Goal: Task Accomplishment & Management: Manage account settings

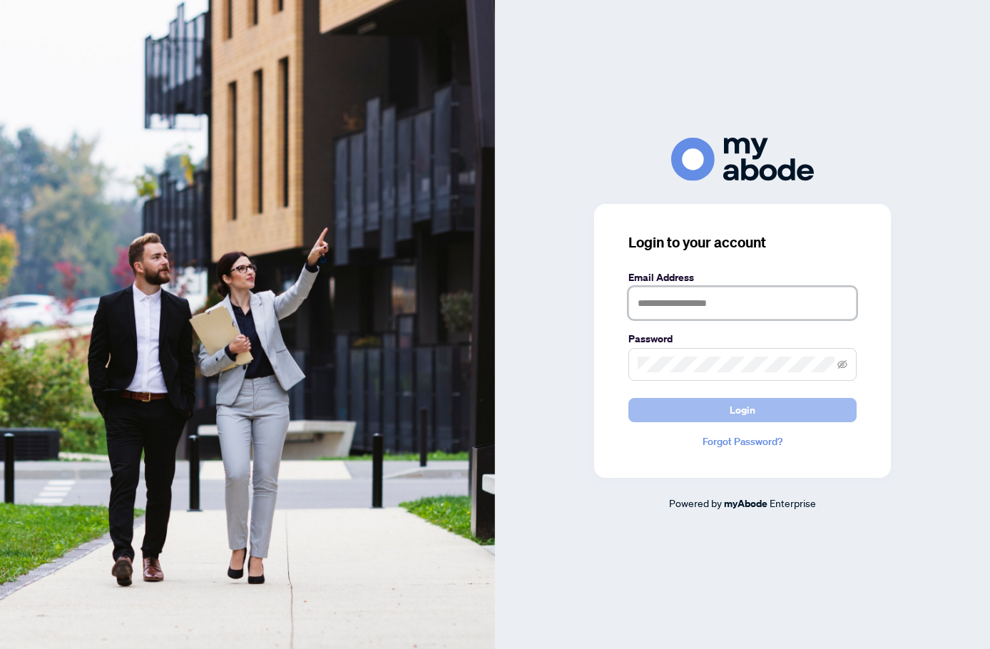
type input "**********"
click at [793, 409] on button "Login" at bounding box center [742, 410] width 228 height 24
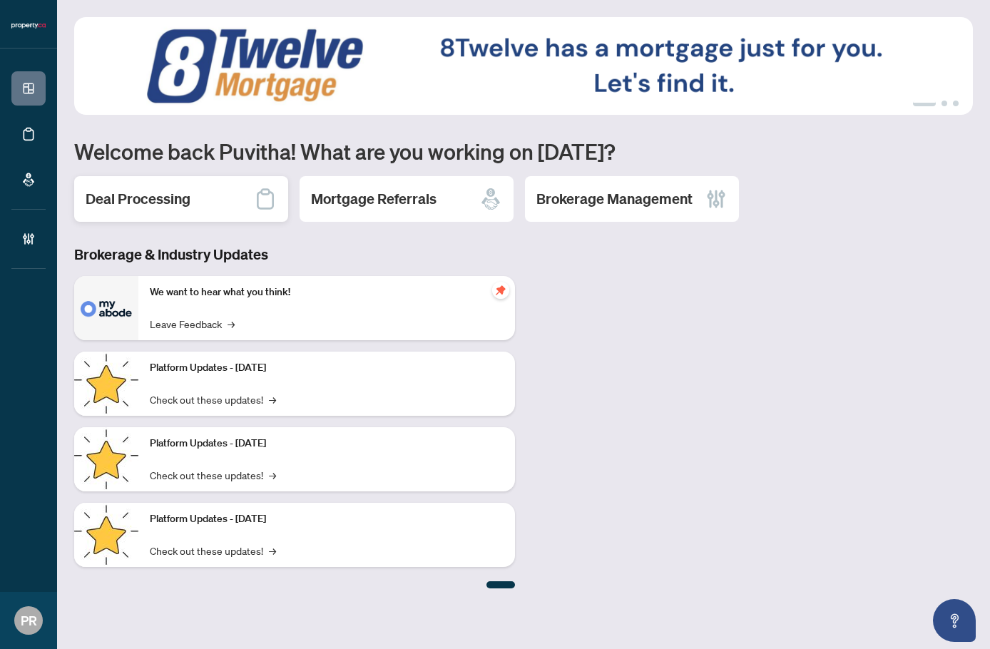
click at [153, 215] on div "Deal Processing" at bounding box center [181, 199] width 214 height 46
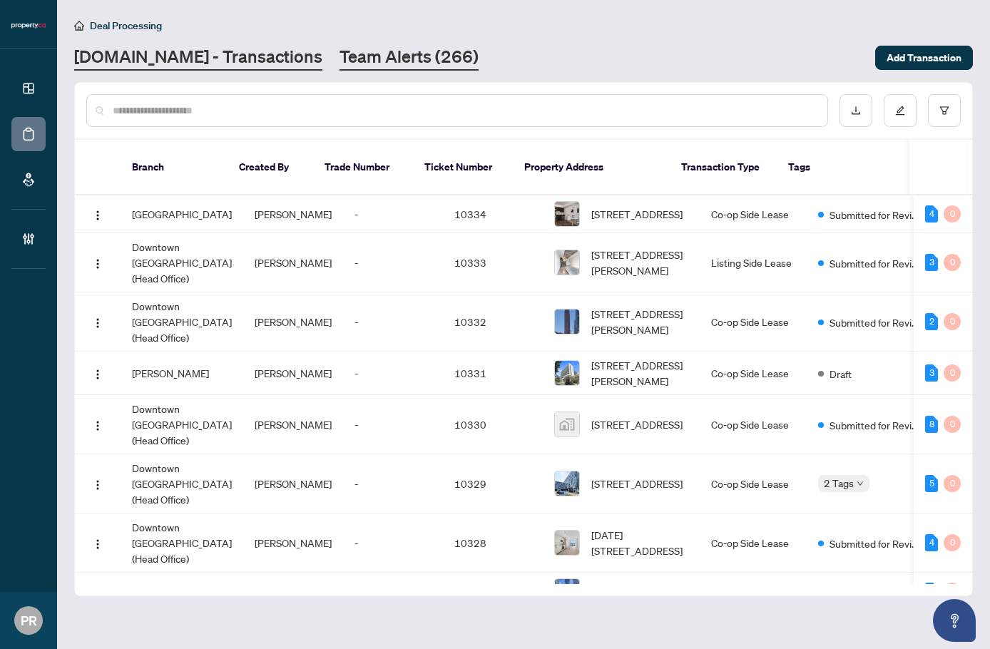
click at [349, 61] on link "Team Alerts (266)" at bounding box center [408, 58] width 139 height 26
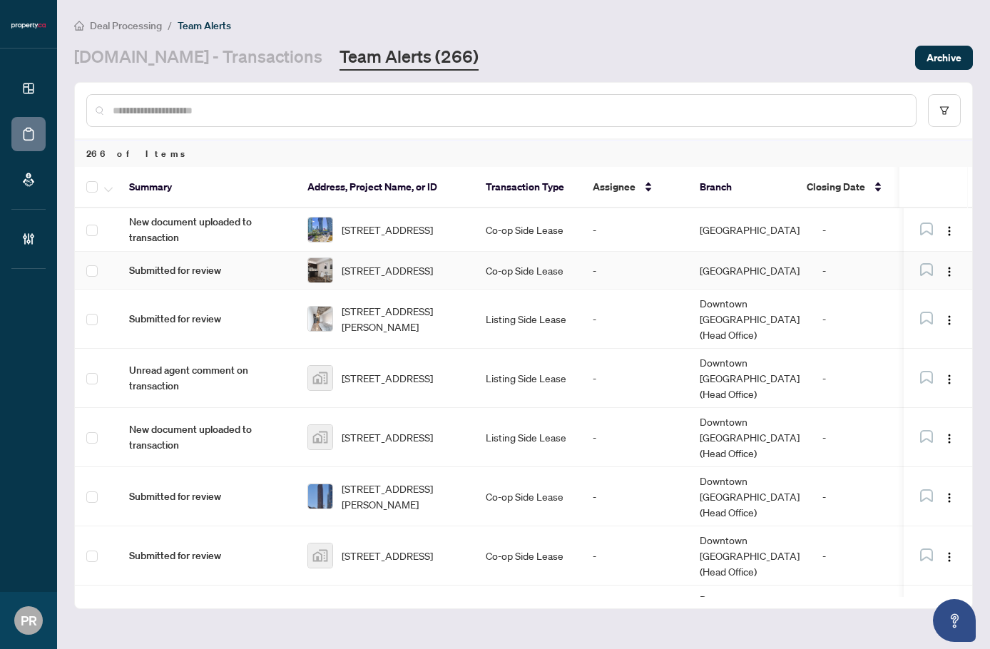
click at [412, 278] on span "201-80 Orchid Place Dr, Toronto, Ontario M1B 0C4, Canada" at bounding box center [387, 270] width 91 height 16
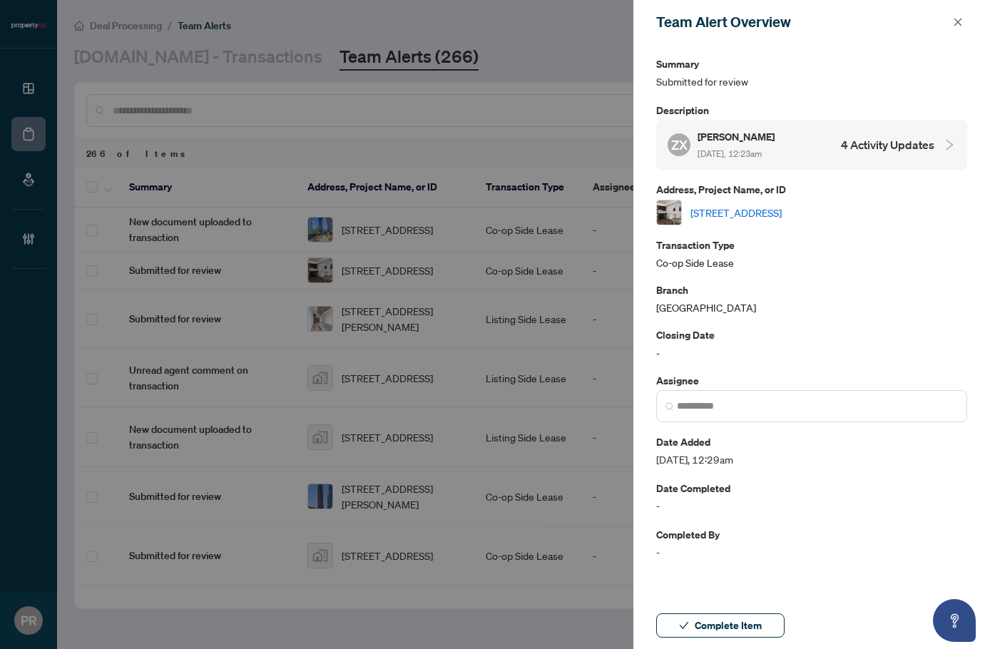
click at [750, 149] on span "Aug/26/2025, 12:23am" at bounding box center [729, 153] width 64 height 11
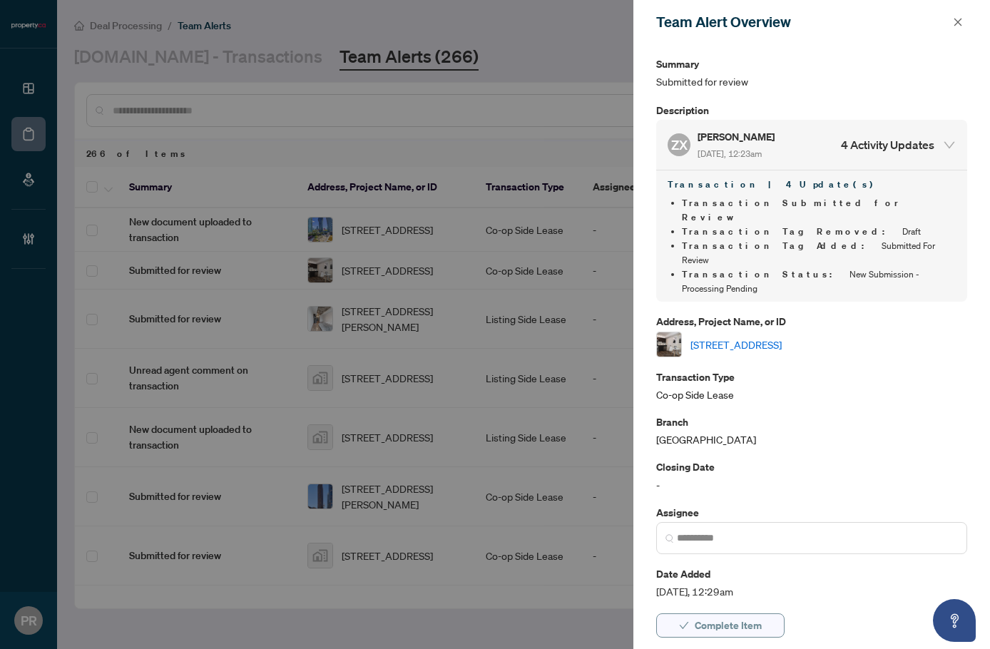
click at [754, 617] on span "Complete Item" at bounding box center [728, 625] width 67 height 23
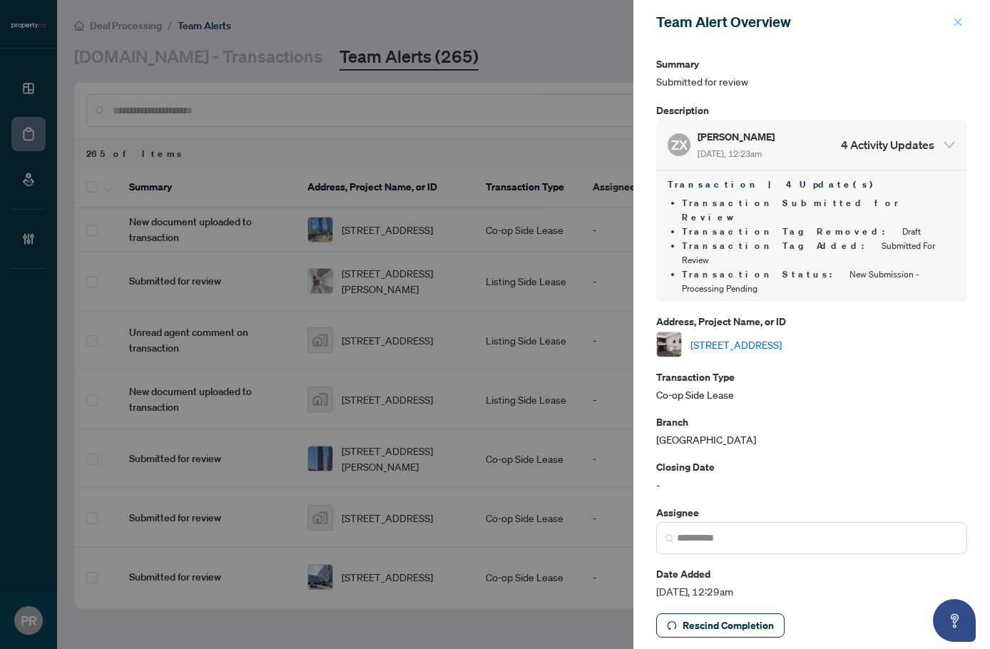
click at [953, 27] on icon "close" at bounding box center [958, 22] width 10 height 10
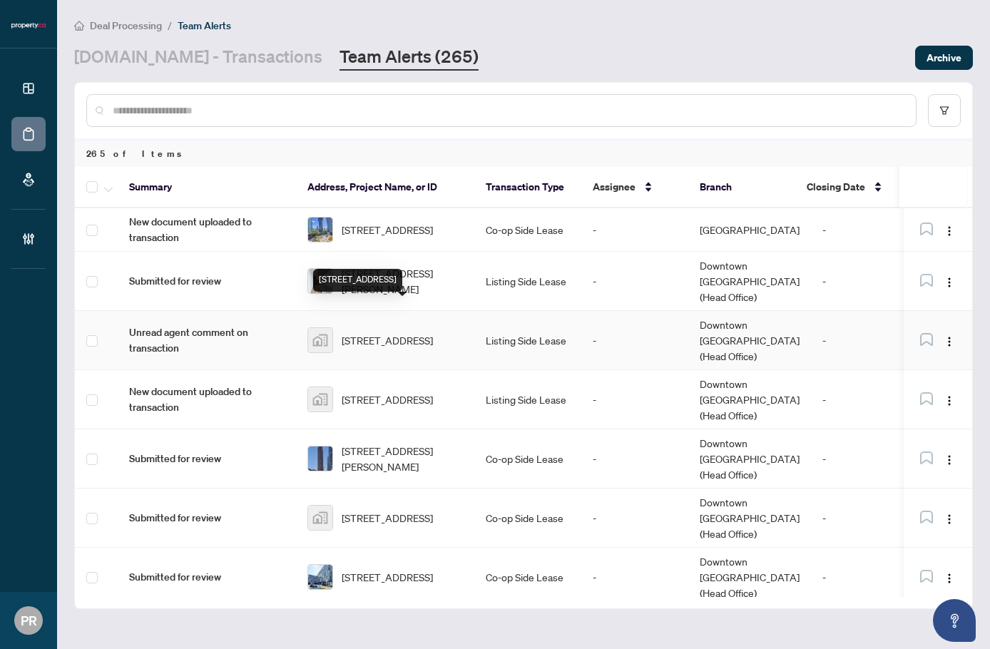
click at [402, 269] on div "102-6 Greenbriar Road, North York, ON, Canada" at bounding box center [357, 280] width 89 height 23
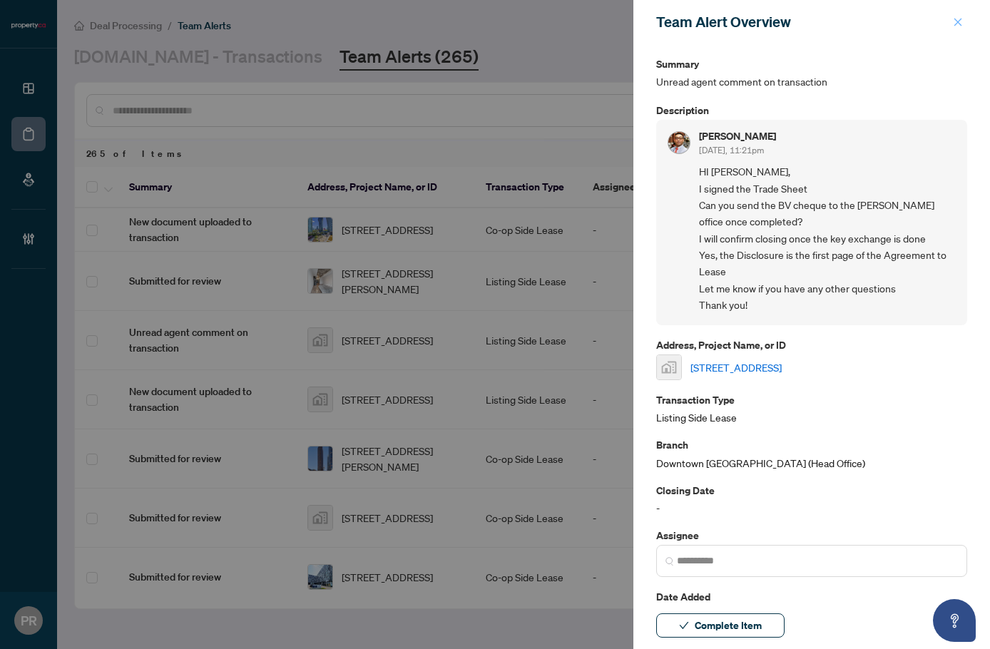
click at [961, 31] on span "button" at bounding box center [958, 22] width 10 height 23
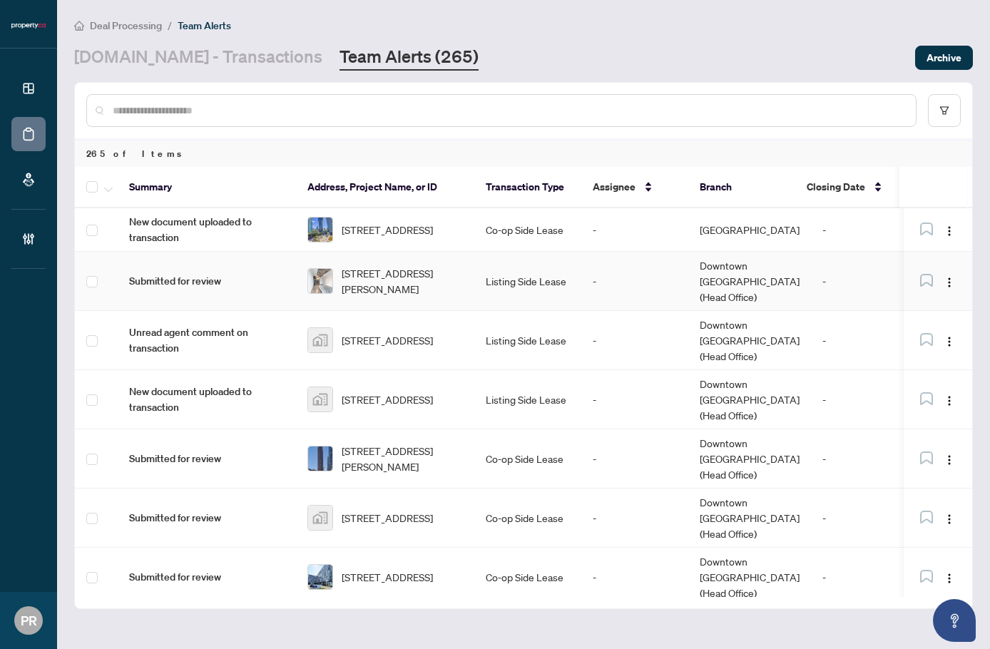
click at [494, 266] on td "Listing Side Lease" at bounding box center [527, 281] width 107 height 59
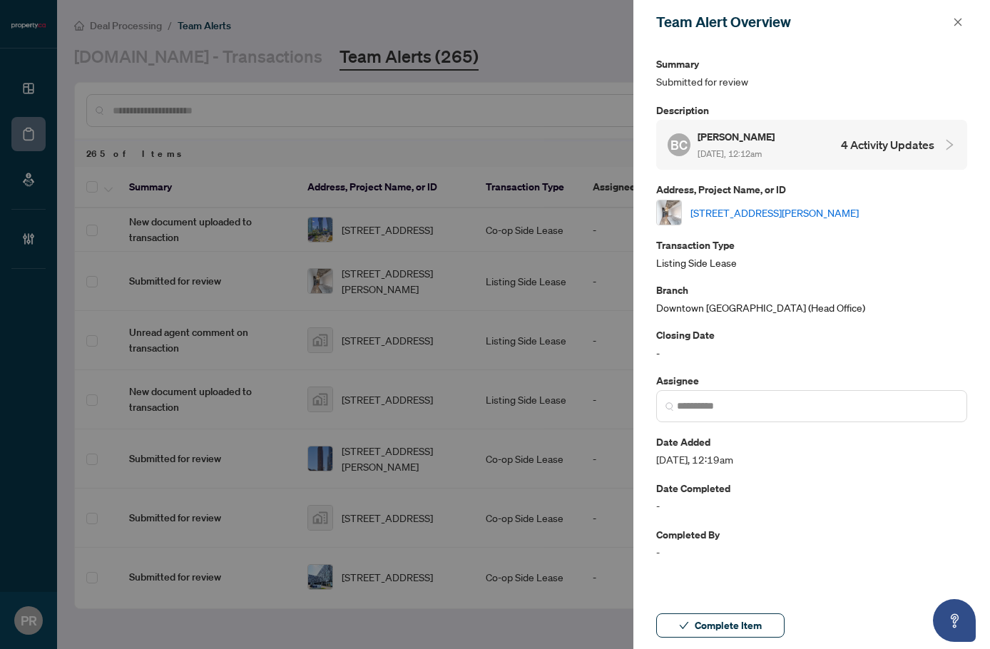
drag, startPoint x: 787, startPoint y: 150, endPoint x: 793, endPoint y: 155, distance: 8.1
click at [762, 150] on span "Aug/26/2025, 12:12am" at bounding box center [729, 153] width 64 height 11
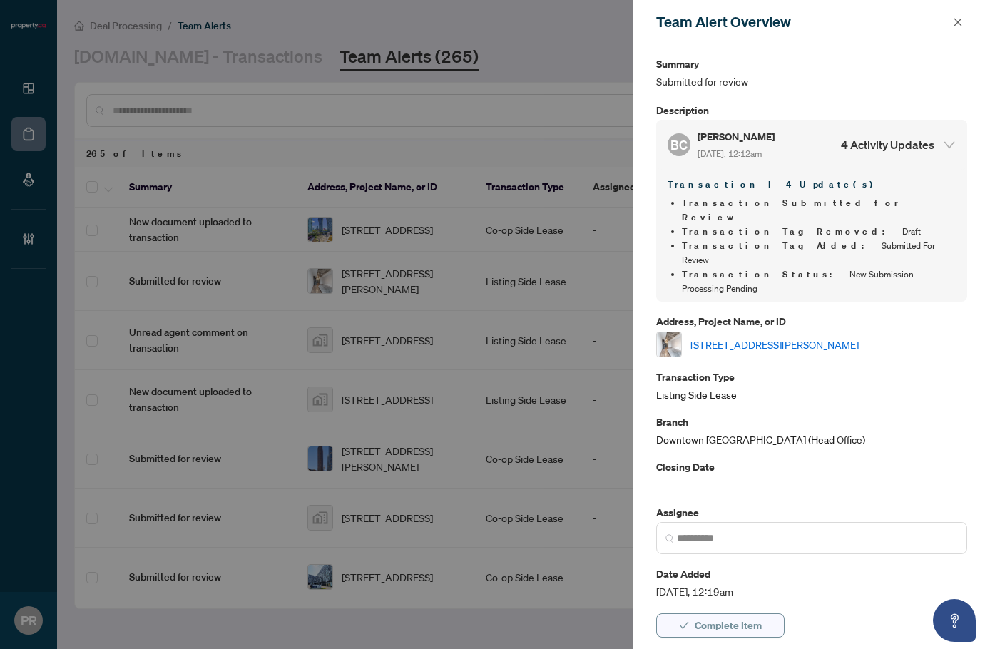
click at [723, 628] on span "Complete Item" at bounding box center [728, 625] width 67 height 23
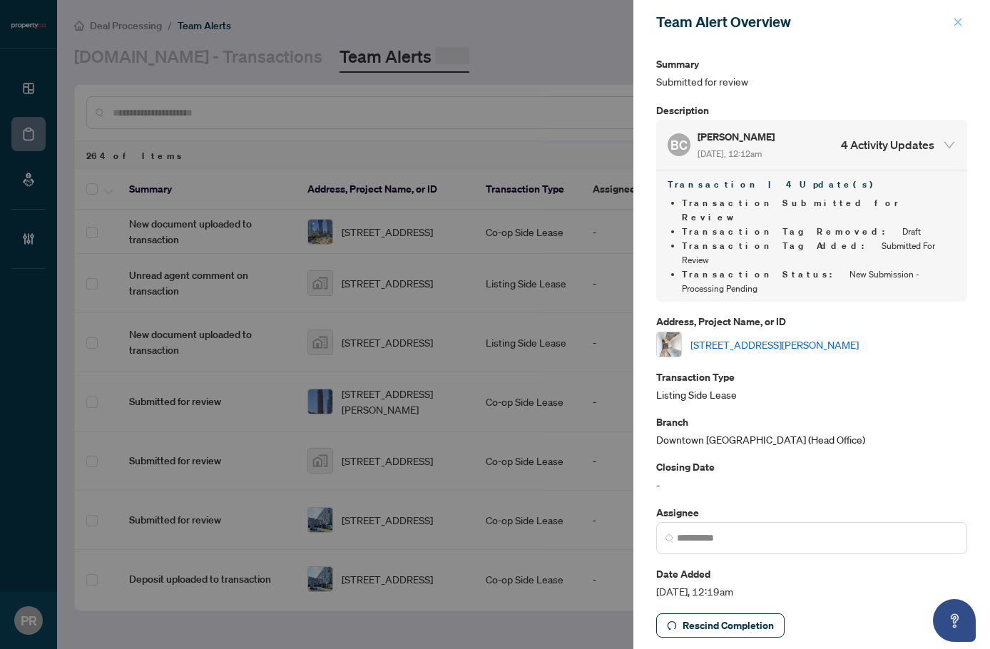
click at [952, 21] on button "button" at bounding box center [957, 22] width 19 height 17
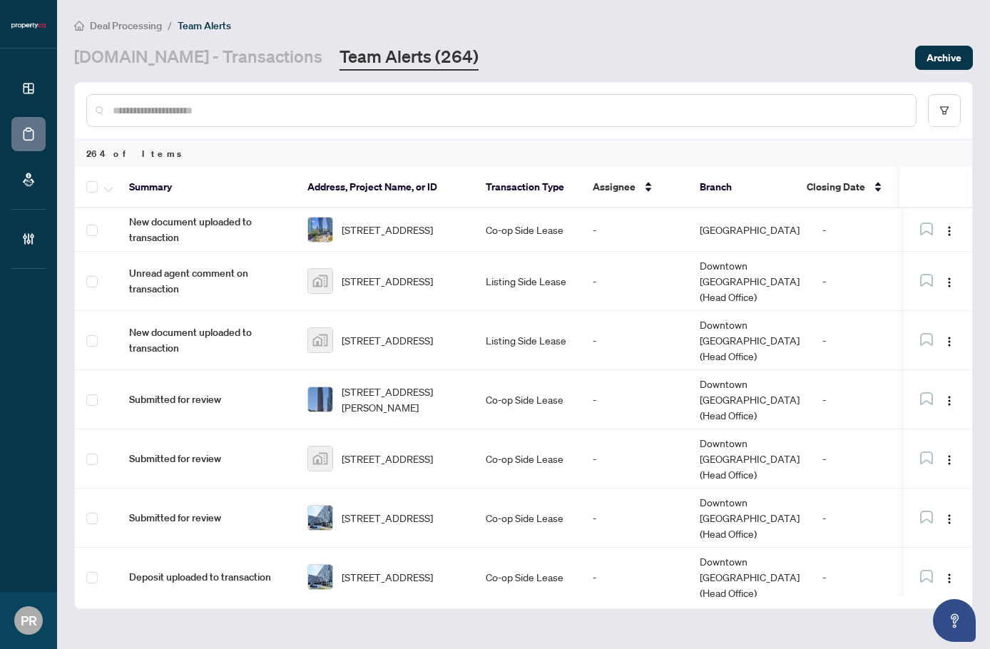
click at [127, 38] on div "Deal Processing / Team Alerts Property.ca - Transactions Team Alerts (264) Arch…" at bounding box center [523, 43] width 899 height 53
click at [138, 58] on link "Property.ca - Transactions" at bounding box center [198, 58] width 248 height 26
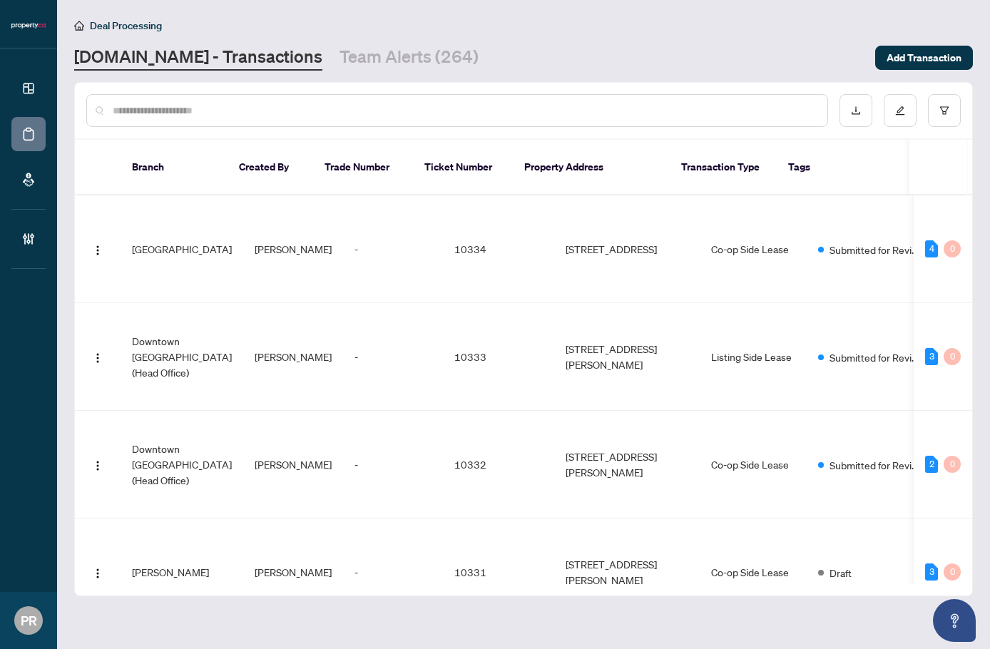
click at [318, 113] on input "text" at bounding box center [464, 111] width 703 height 16
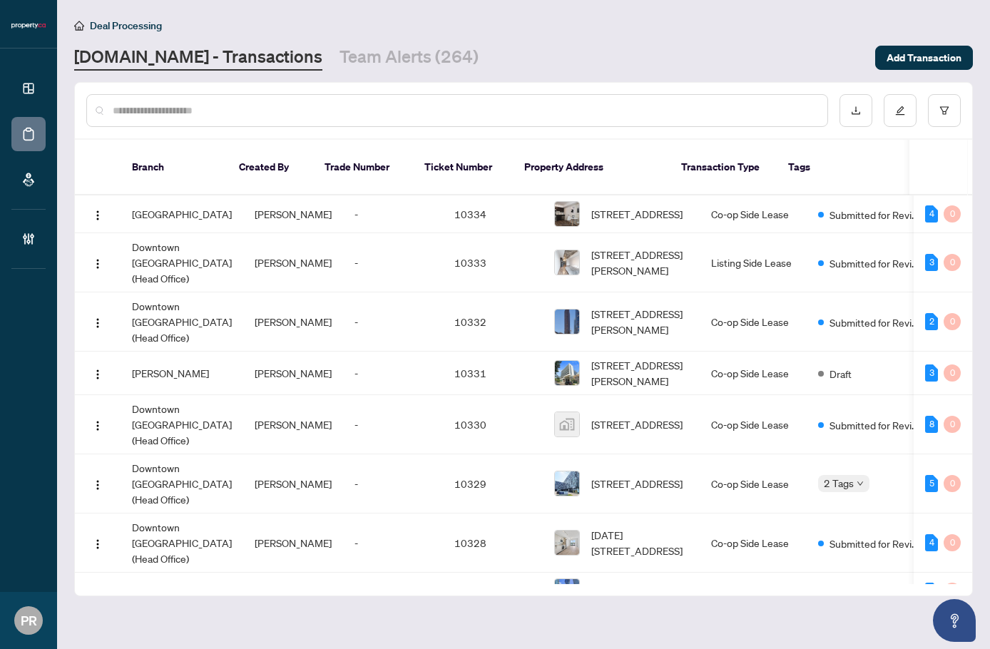
paste input "********"
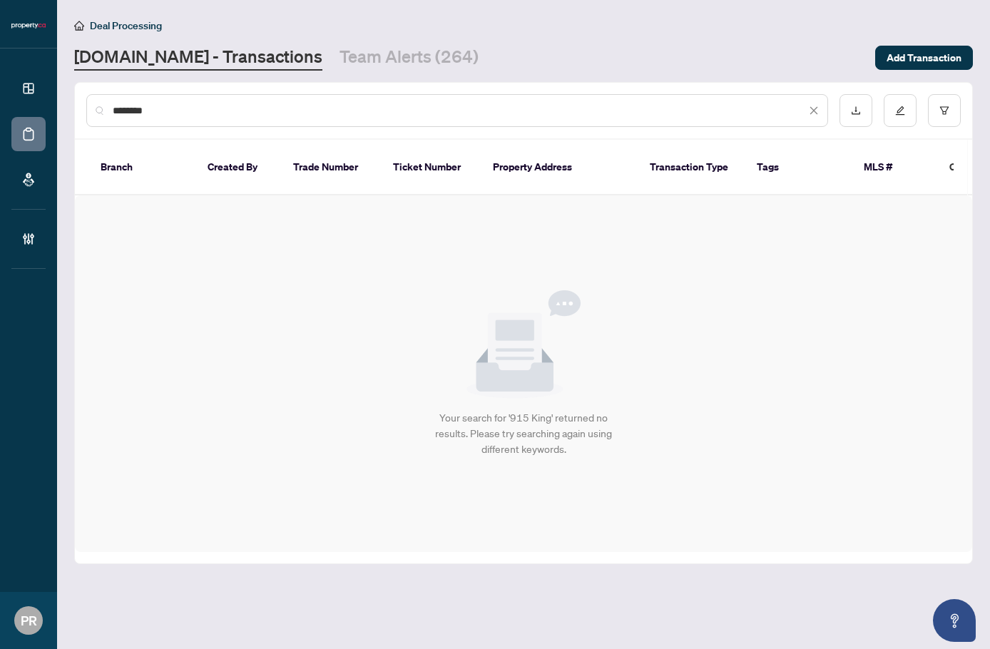
type input "********"
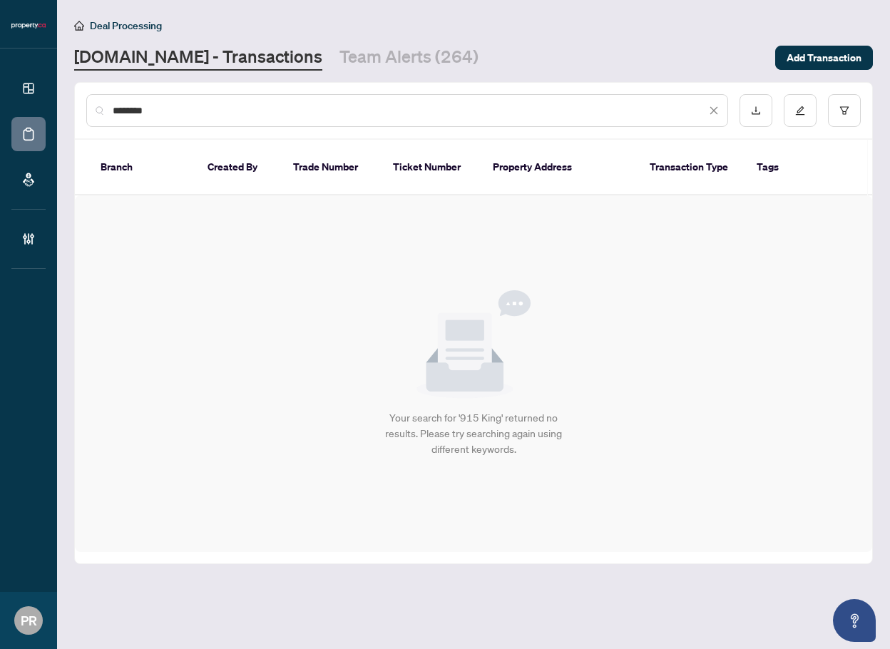
click at [719, 103] on div "********" at bounding box center [407, 110] width 642 height 33
click at [719, 106] on div "********" at bounding box center [407, 110] width 642 height 33
click at [719, 107] on div "********" at bounding box center [407, 110] width 642 height 33
click at [719, 108] on div "********" at bounding box center [407, 110] width 642 height 33
click at [715, 110] on icon "close" at bounding box center [714, 111] width 10 height 10
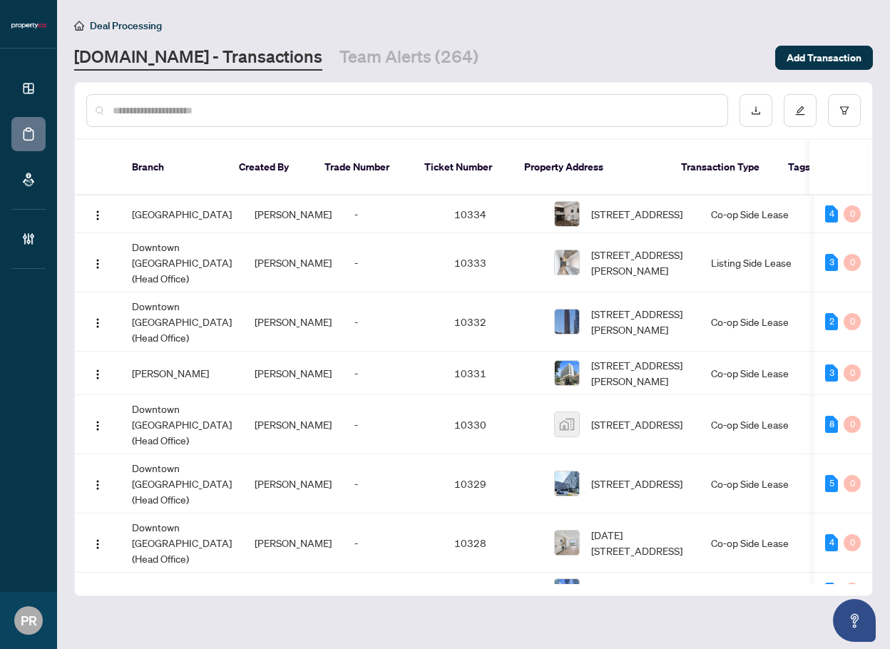
click at [610, 62] on div "Property.ca - Transactions Team Alerts (264)" at bounding box center [420, 58] width 692 height 26
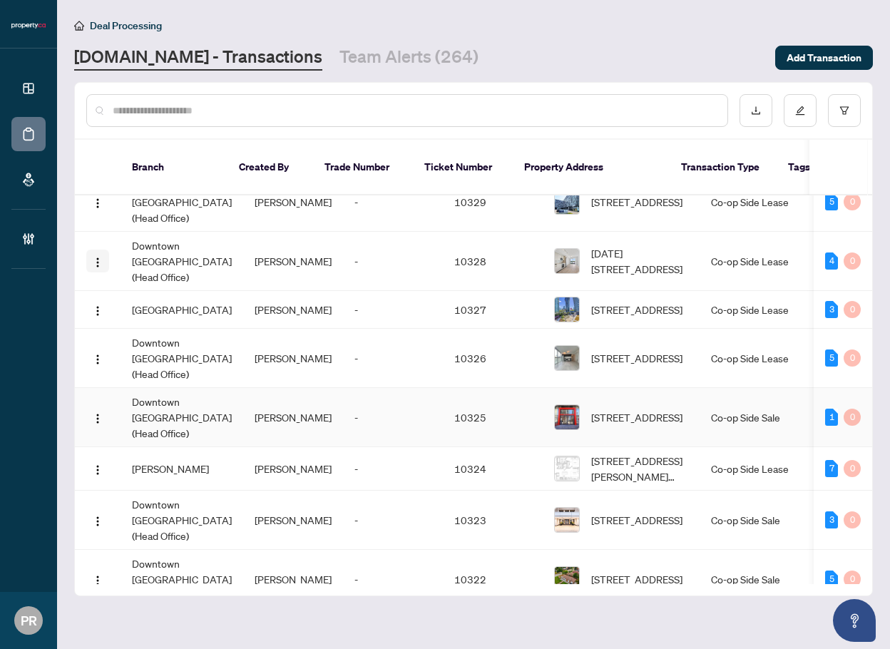
scroll to position [285, 0]
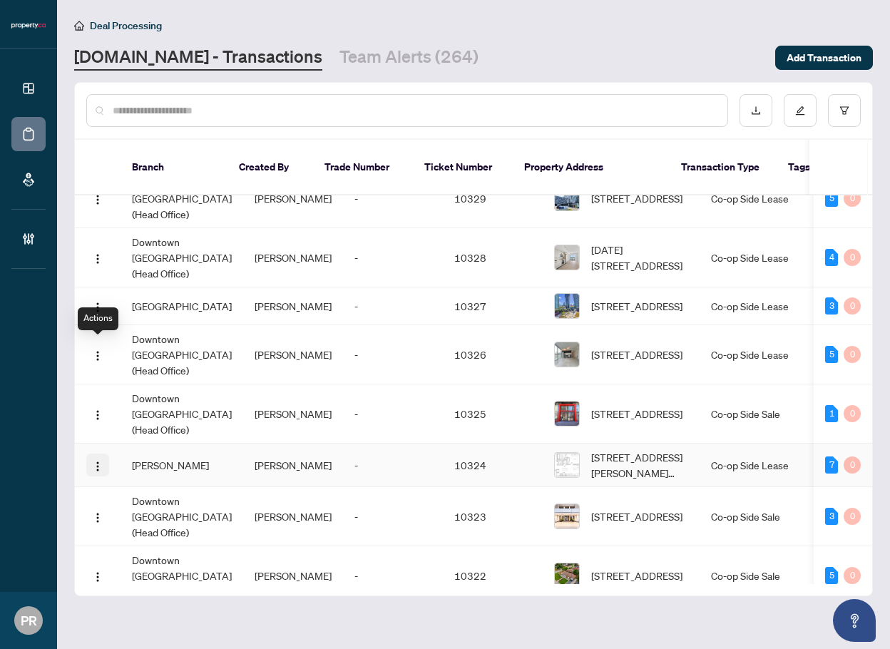
click at [92, 461] on img "button" at bounding box center [97, 466] width 11 height 11
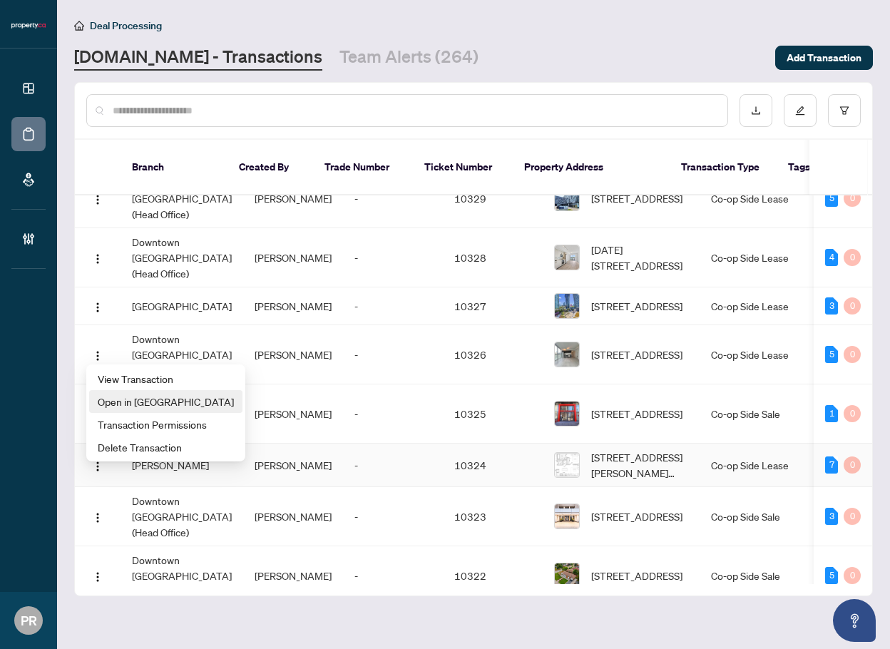
click at [150, 402] on span "Open in New Tab" at bounding box center [166, 402] width 136 height 16
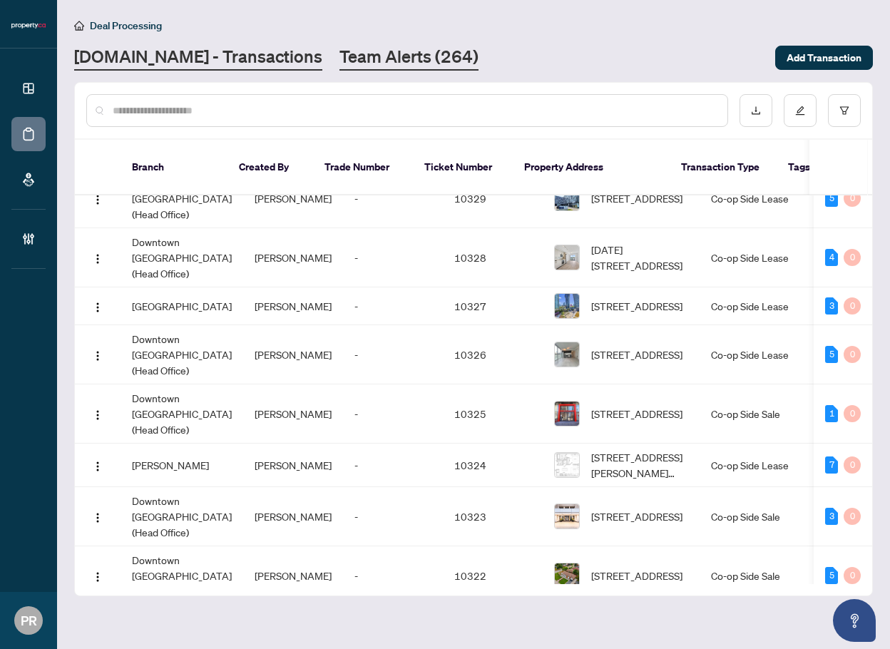
click at [339, 53] on link "Team Alerts (264)" at bounding box center [408, 58] width 139 height 26
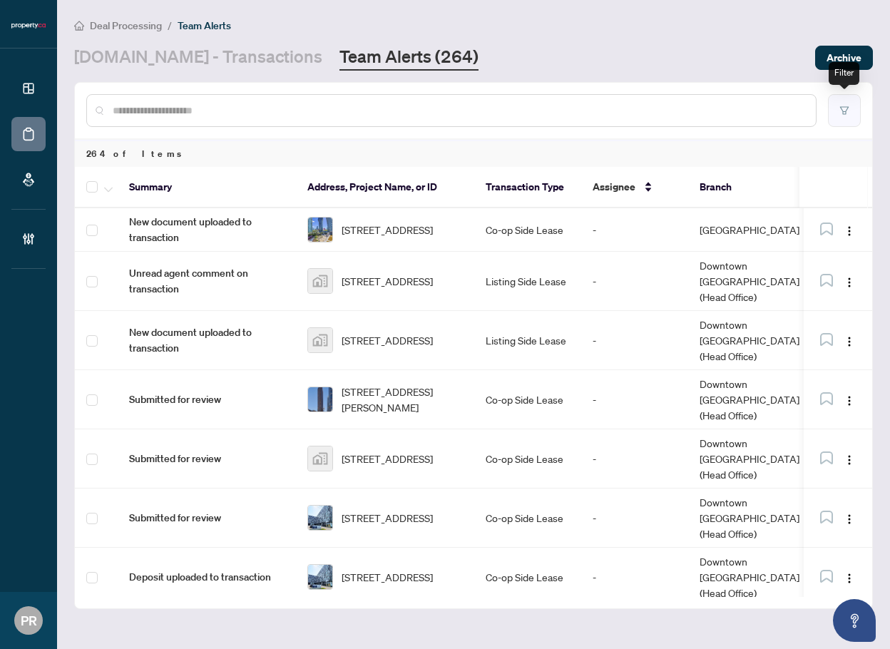
click at [839, 118] on button "button" at bounding box center [844, 110] width 33 height 33
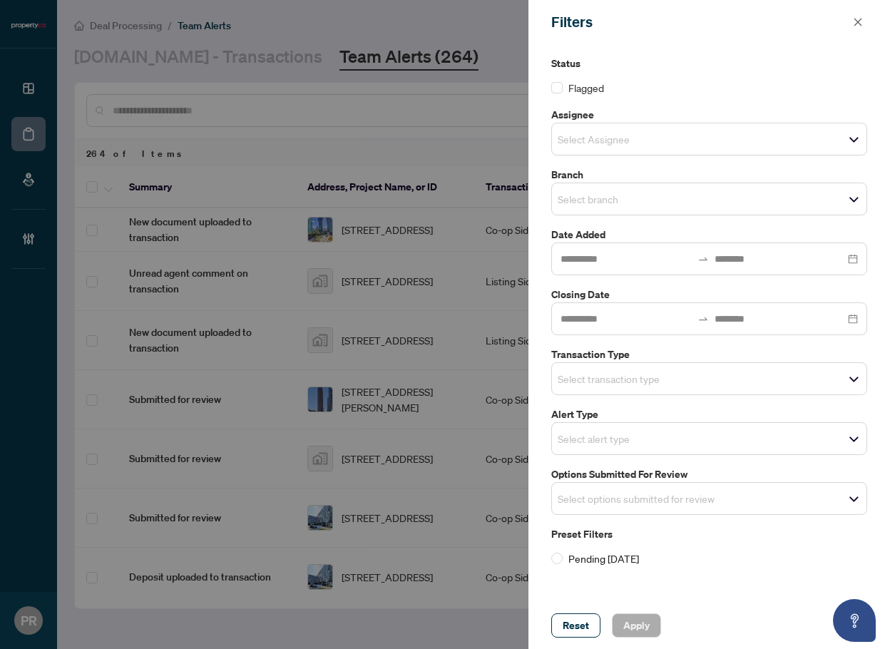
click at [641, 488] on span "Select options submitted for review" at bounding box center [709, 498] width 314 height 20
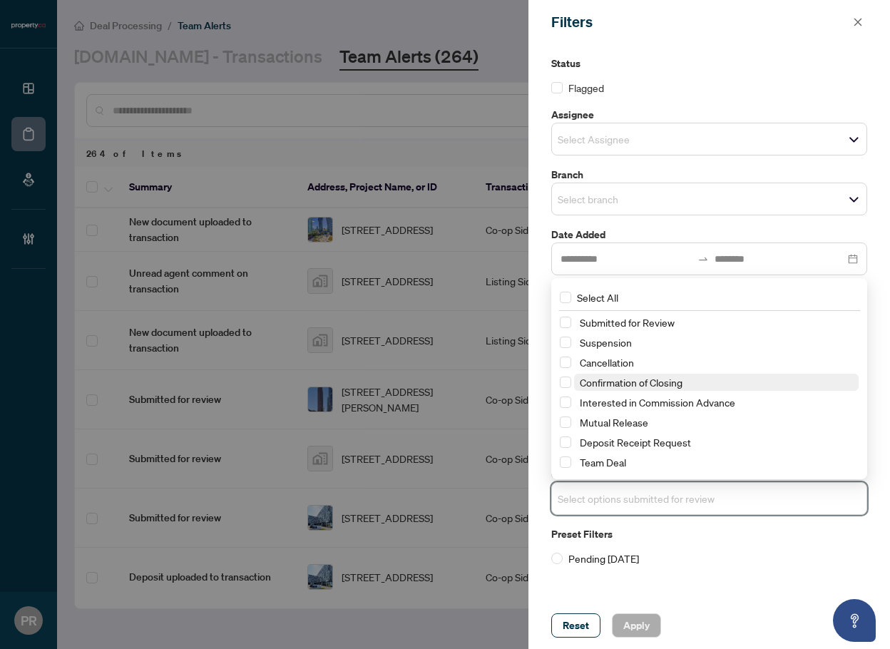
click at [660, 377] on span "Confirmation of Closing" at bounding box center [631, 382] width 103 height 13
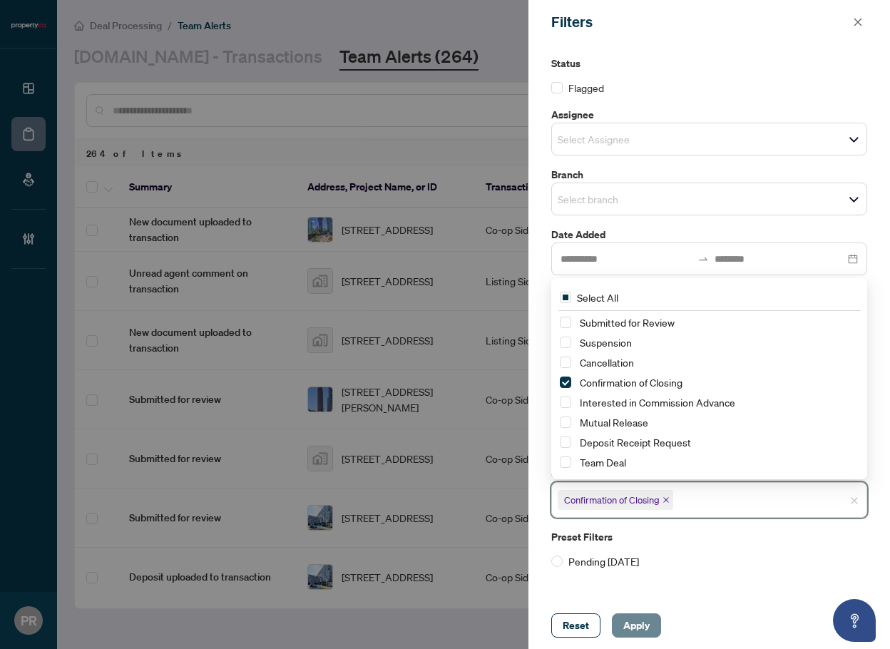
click at [639, 616] on span "Apply" at bounding box center [636, 625] width 26 height 23
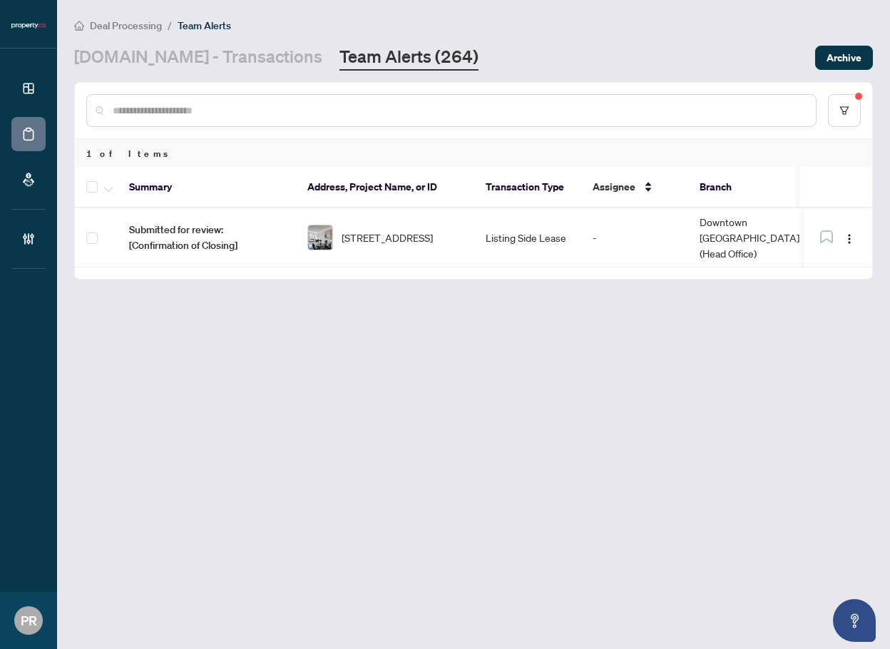
click at [667, 290] on main "Deal Processing / Team Alerts Property.ca - Transactions Team Alerts (264) Arch…" at bounding box center [473, 324] width 833 height 649
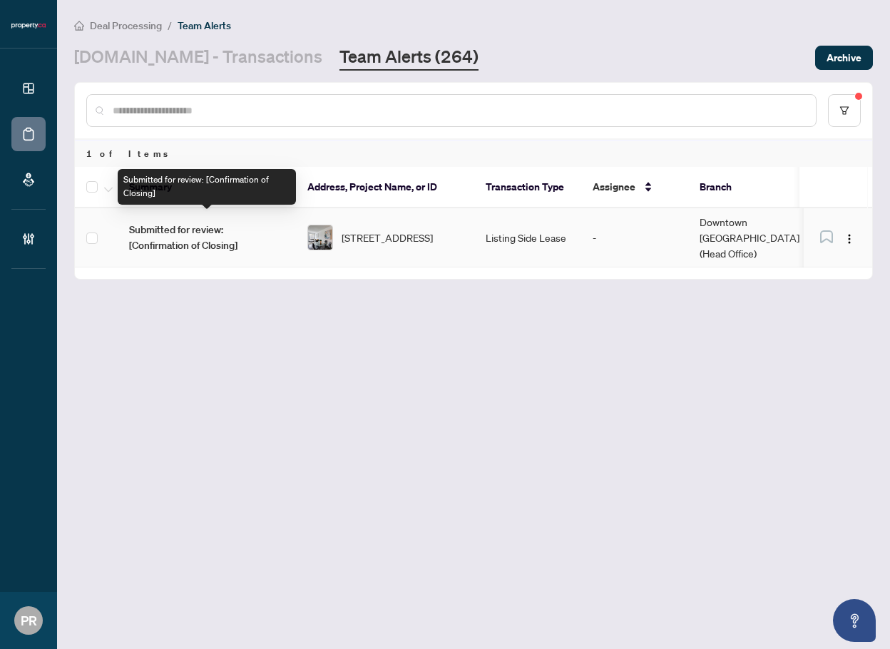
click at [256, 227] on span "Submitted for review: [Confirmation of Closing]" at bounding box center [206, 237] width 155 height 31
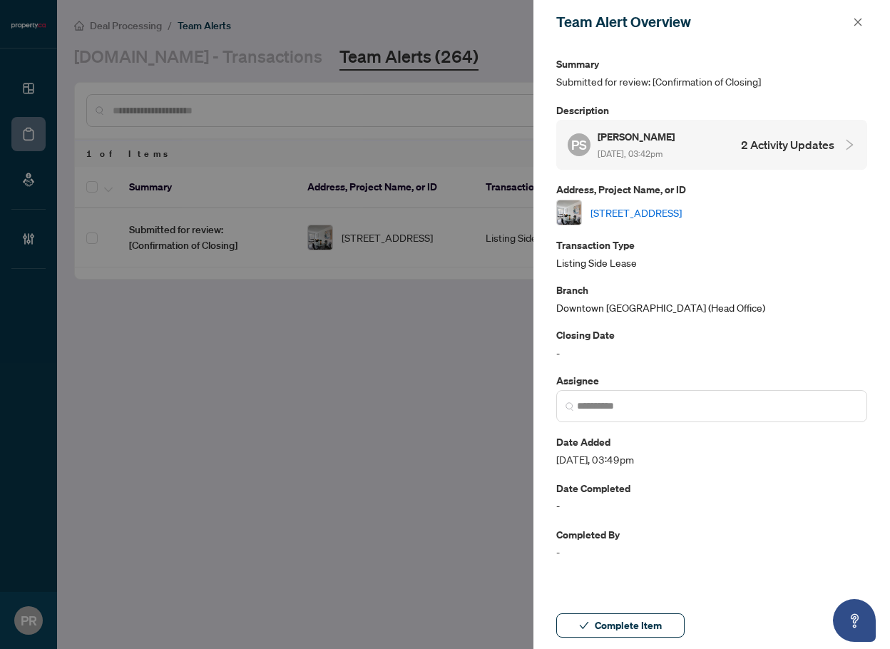
click at [677, 138] on h5 "Paul Siksna" at bounding box center [637, 136] width 79 height 16
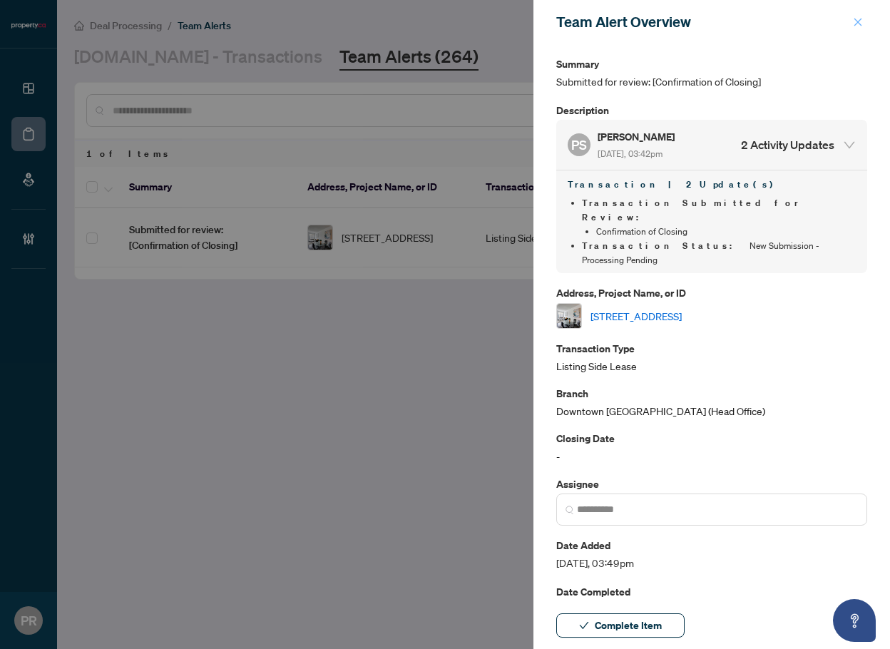
click at [856, 16] on span "button" at bounding box center [858, 22] width 10 height 23
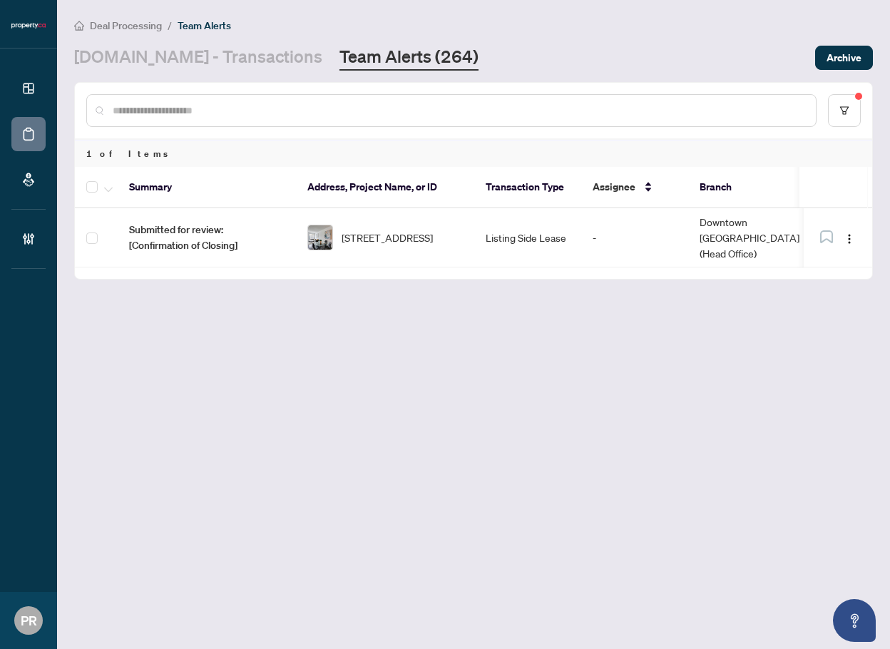
click at [508, 355] on main "Deal Processing / Team Alerts Property.ca - Transactions Team Alerts (264) Arch…" at bounding box center [473, 324] width 833 height 649
click at [559, 352] on main "Deal Processing / Team Alerts Property.ca - Transactions Team Alerts (264) Arch…" at bounding box center [473, 324] width 833 height 649
click at [230, 52] on link "Property.ca - Transactions" at bounding box center [198, 58] width 248 height 26
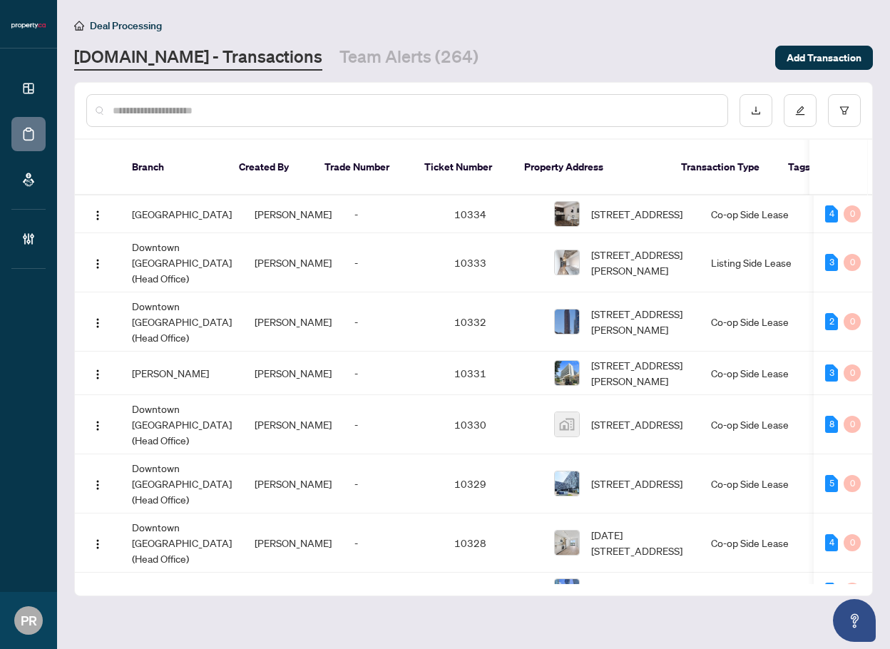
click at [525, 608] on main "Deal Processing Property.ca - Transactions Team Alerts (264) Add Transaction Br…" at bounding box center [473, 324] width 833 height 649
click at [97, 413] on button "button" at bounding box center [97, 424] width 23 height 23
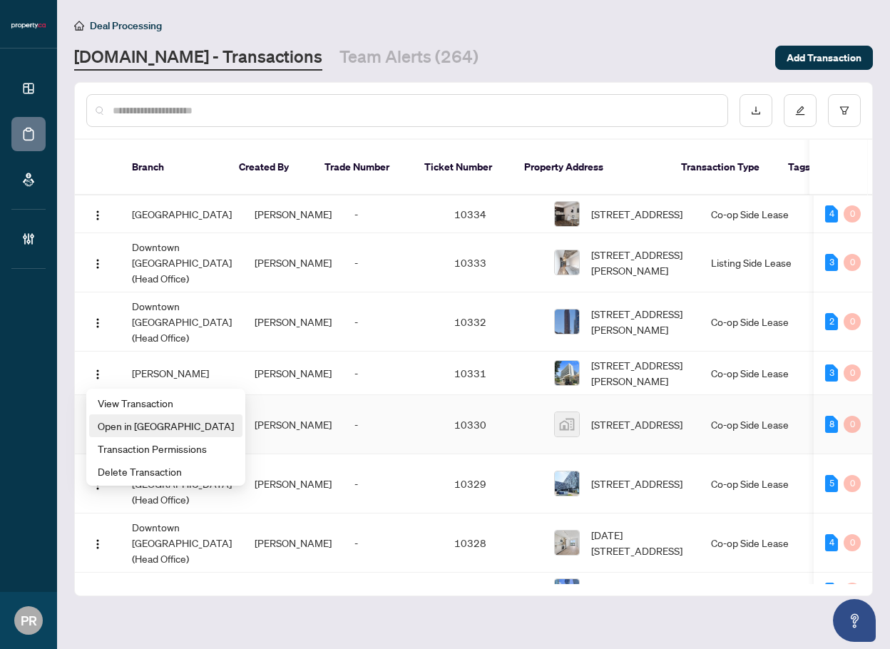
click at [159, 421] on span "Open in New Tab" at bounding box center [166, 426] width 136 height 16
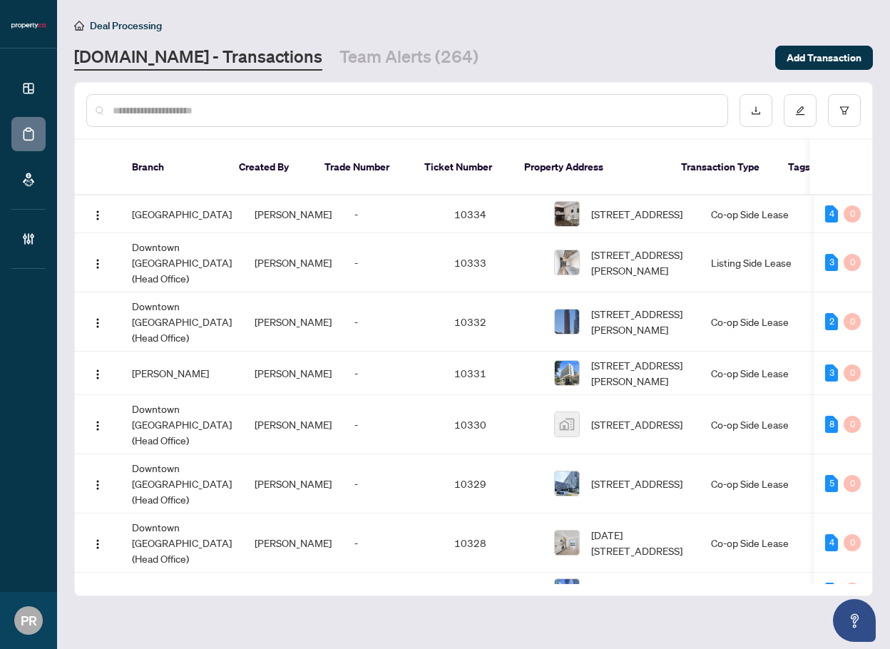
click at [188, 109] on input "text" at bounding box center [414, 111] width 603 height 16
paste input "**********"
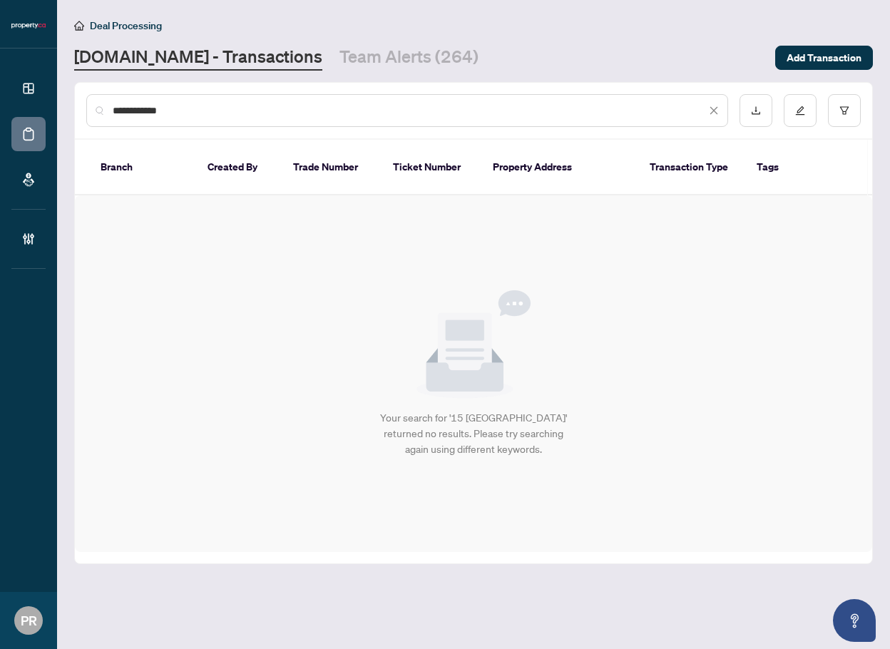
type input "**********"
click at [712, 112] on icon "close" at bounding box center [714, 111] width 8 height 8
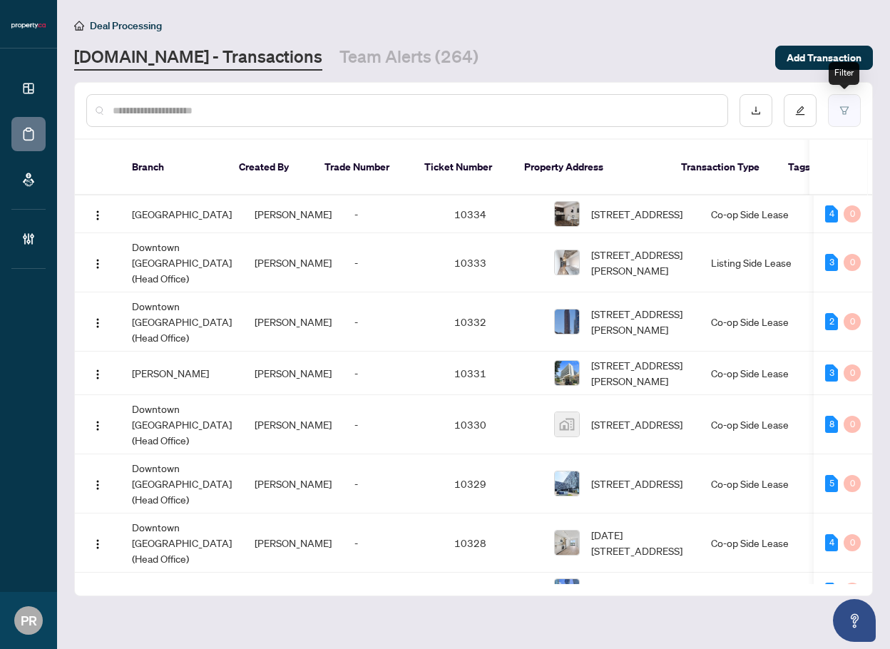
click at [846, 112] on icon "filter" at bounding box center [844, 110] width 9 height 8
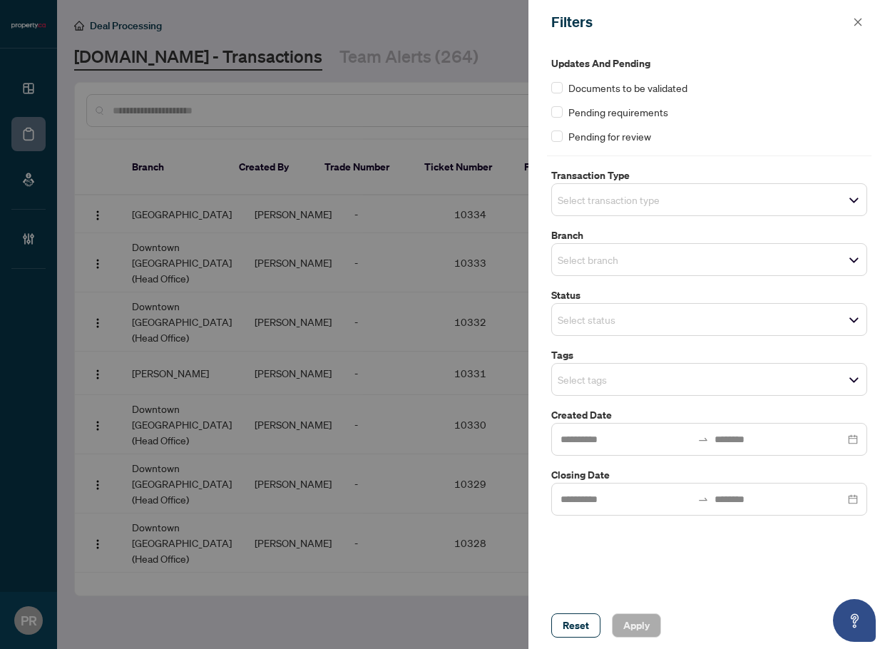
click at [651, 209] on span "Select transaction type" at bounding box center [709, 200] width 314 height 20
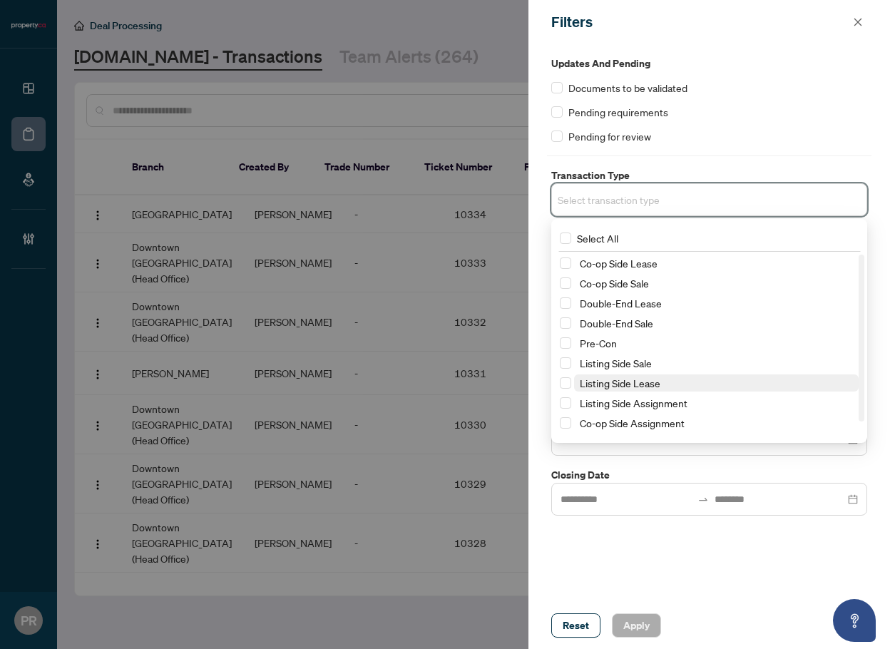
click at [665, 378] on span "Listing Side Lease" at bounding box center [716, 382] width 285 height 17
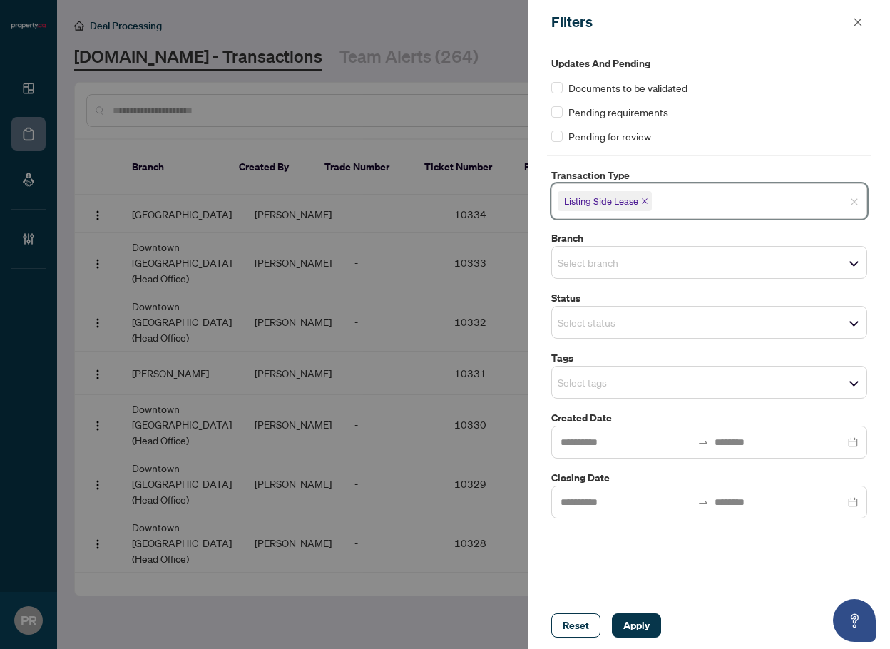
click at [717, 556] on div "Updates and Pending Documents to be validated Pending requirements Pending for …" at bounding box center [709, 323] width 362 height 558
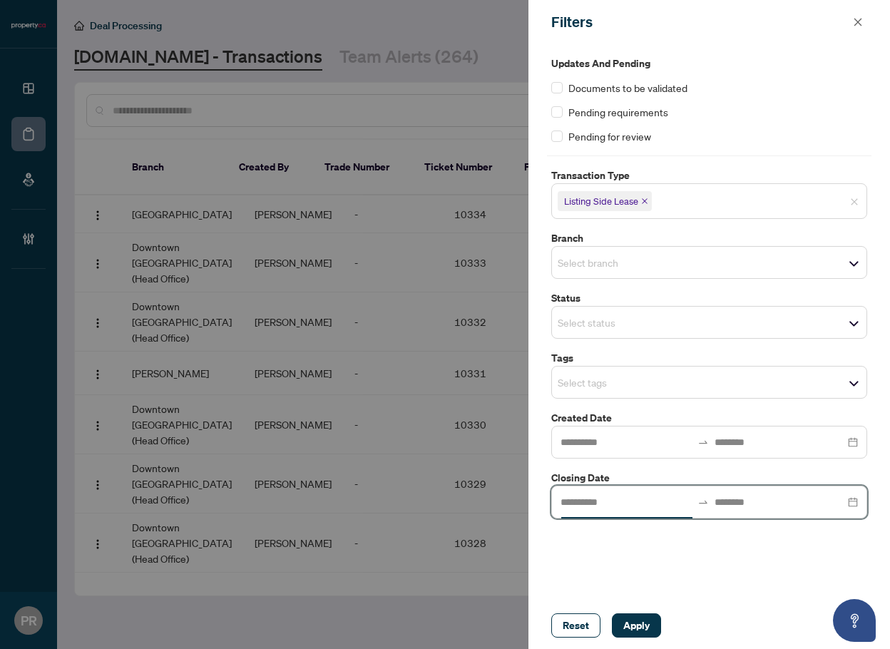
click at [624, 508] on input at bounding box center [625, 502] width 131 height 16
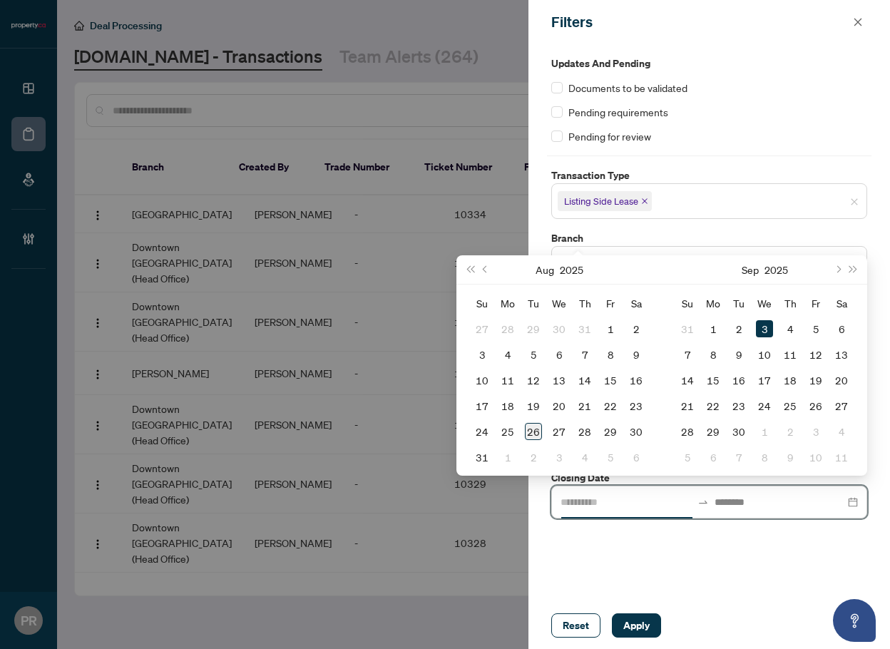
type input "**********"
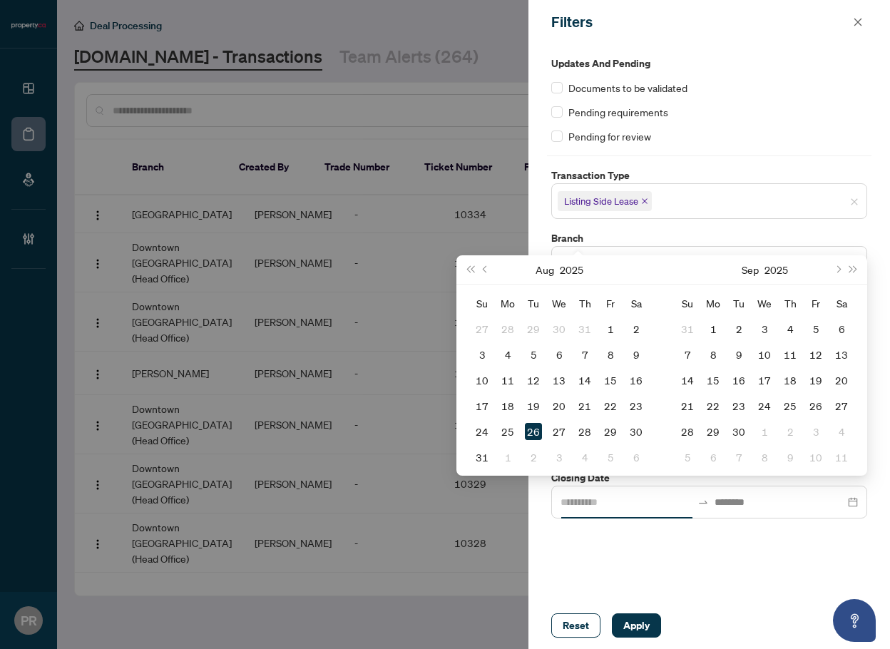
click at [536, 431] on div "26" at bounding box center [533, 431] width 17 height 17
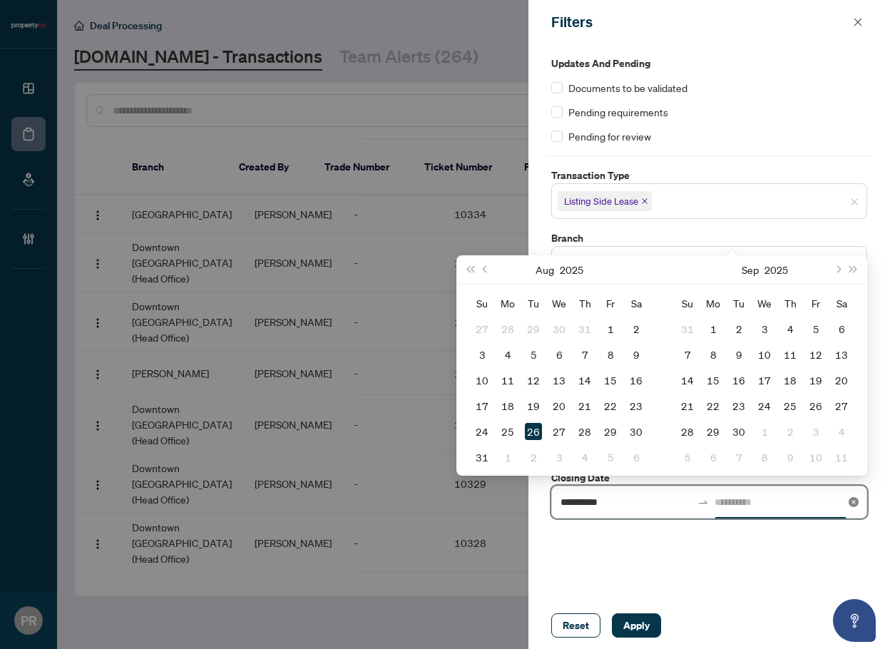
type input "**********"
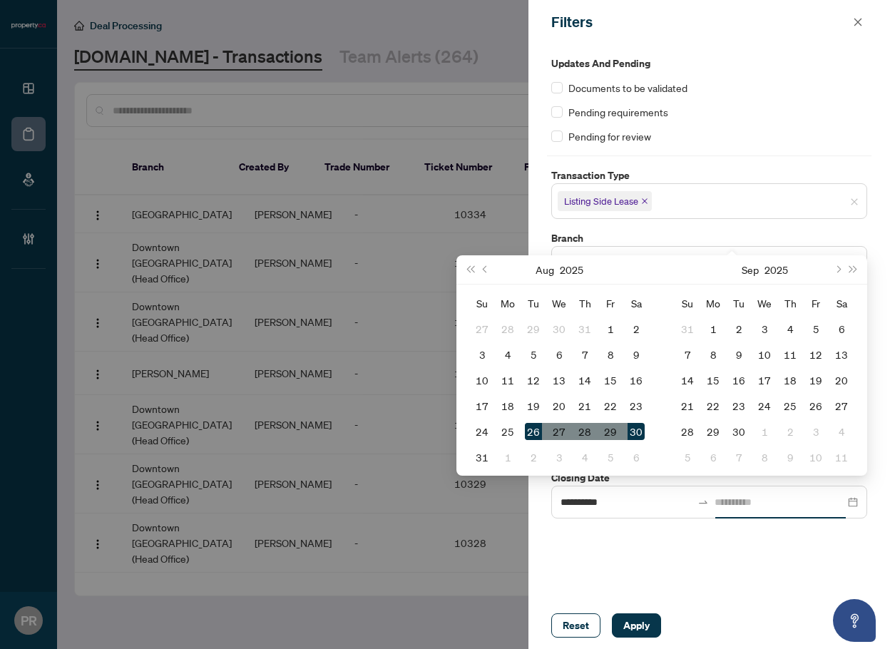
click at [636, 435] on div "30" at bounding box center [636, 431] width 17 height 17
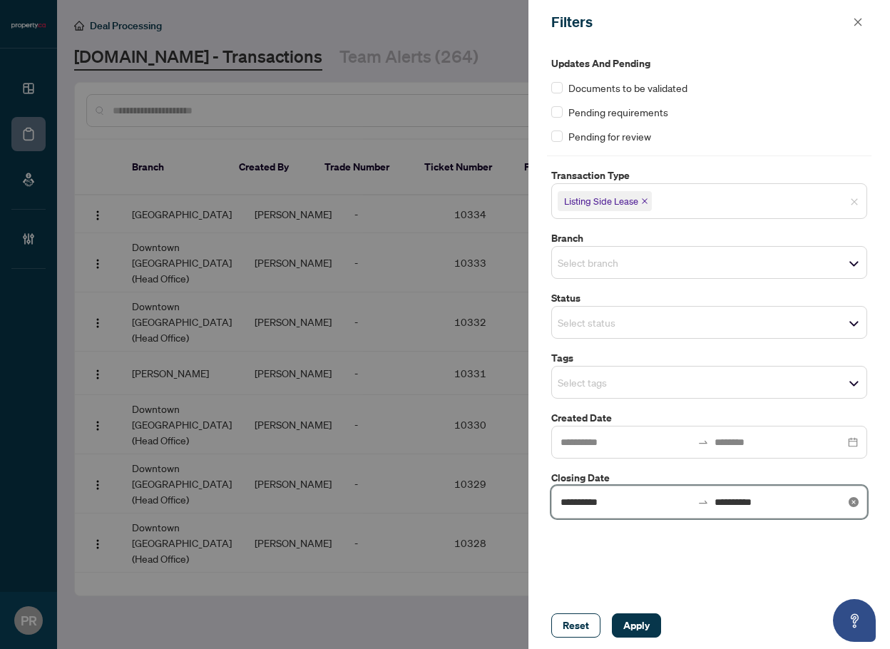
click at [772, 503] on input "**********" at bounding box center [780, 502] width 131 height 16
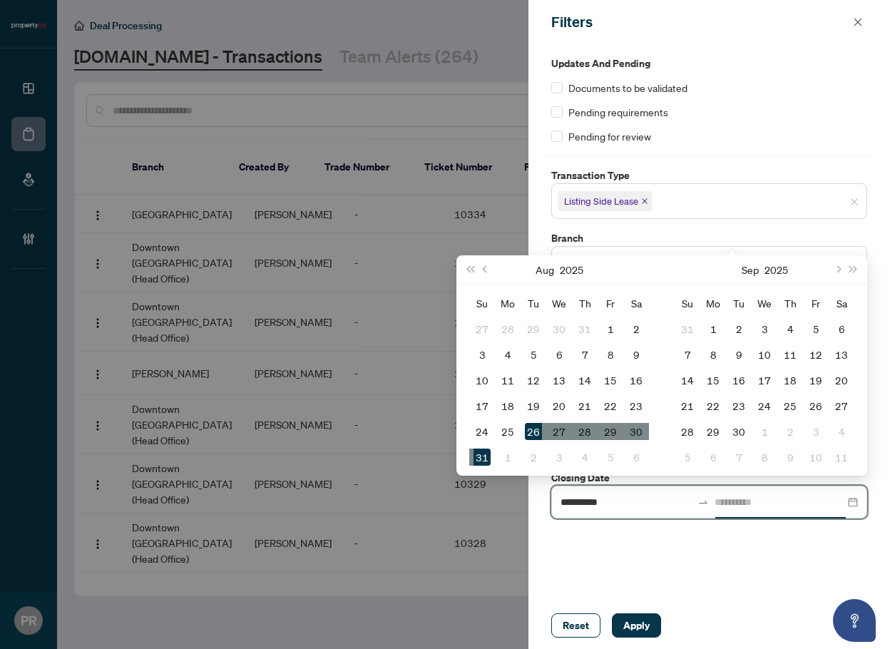
type input "**********"
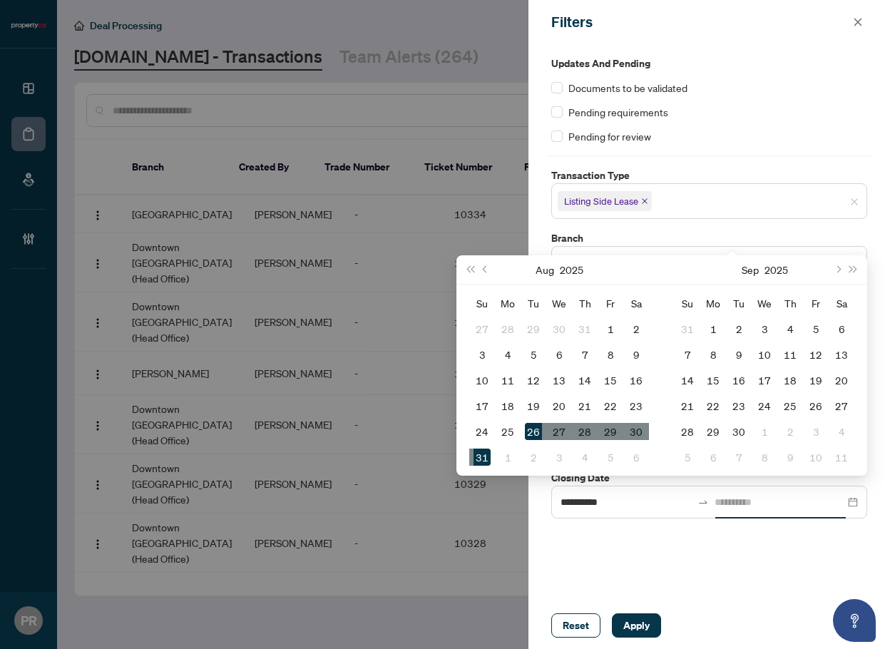
click at [481, 462] on div "31" at bounding box center [481, 457] width 17 height 17
click at [654, 629] on button "Apply" at bounding box center [636, 625] width 49 height 24
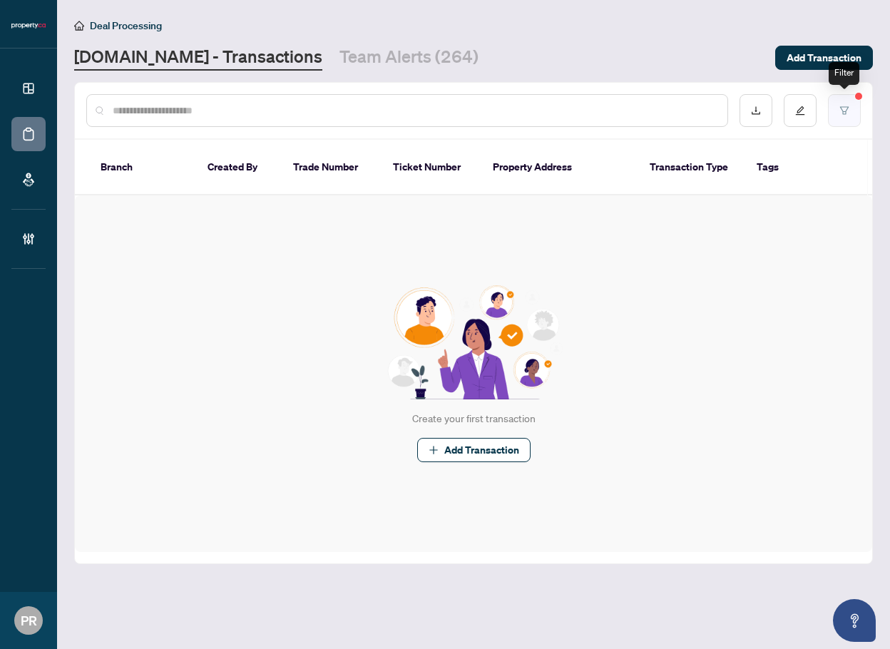
click at [838, 111] on button "button" at bounding box center [844, 110] width 33 height 33
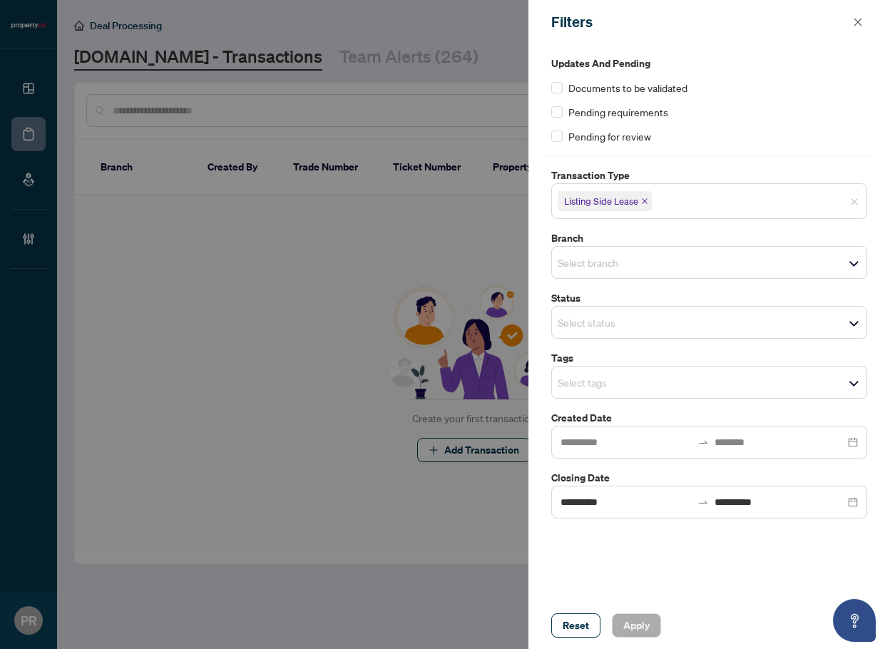
click at [680, 391] on span "Select tags" at bounding box center [709, 382] width 314 height 20
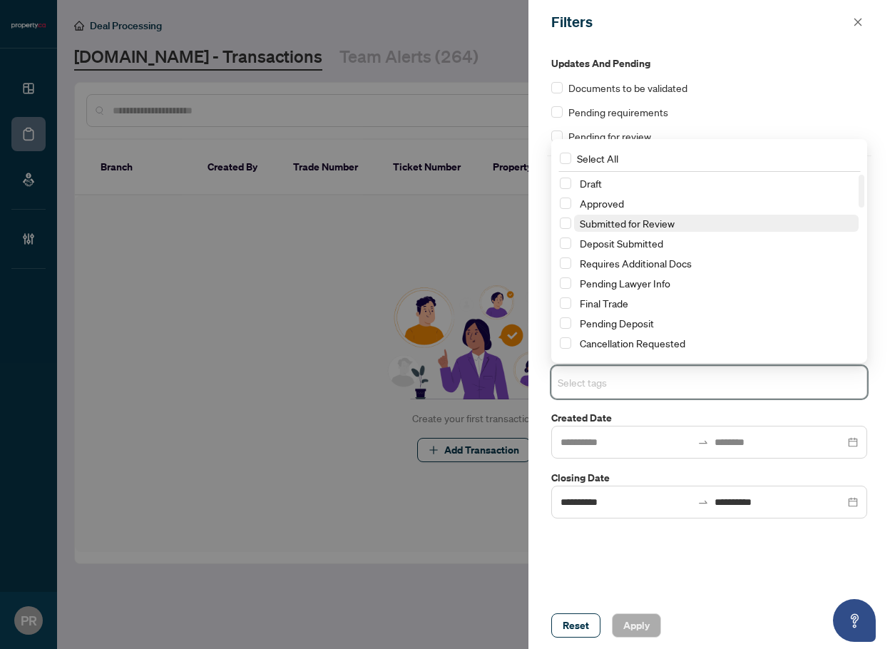
click at [650, 223] on span "Submitted for Review" at bounding box center [627, 223] width 95 height 13
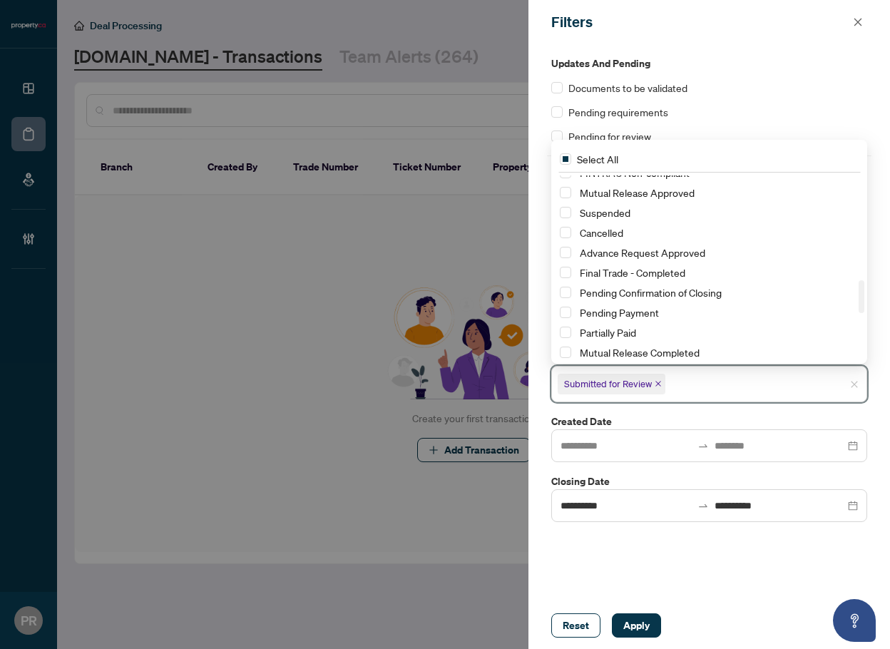
scroll to position [713, 0]
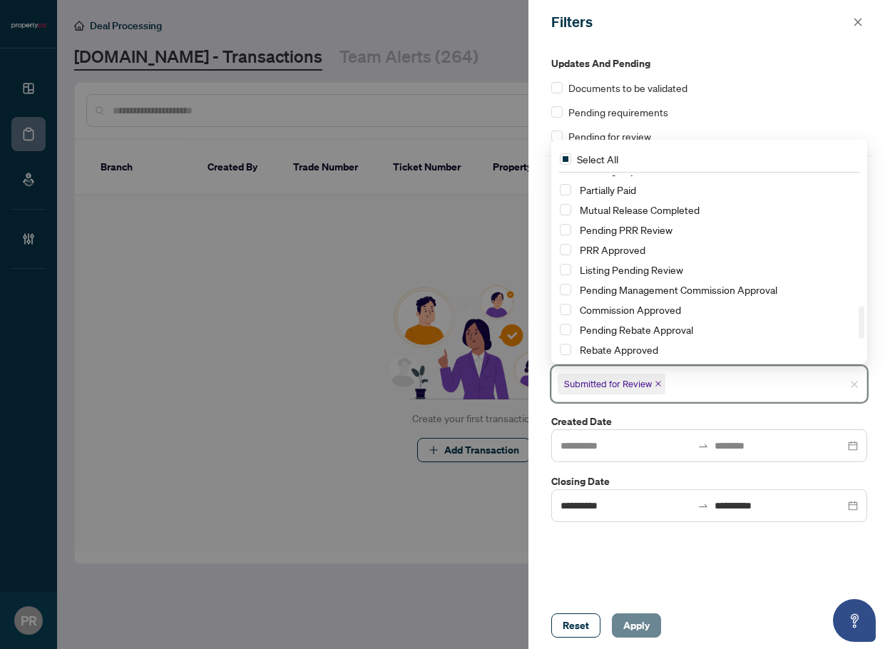
click at [638, 618] on span "Apply" at bounding box center [636, 625] width 26 height 23
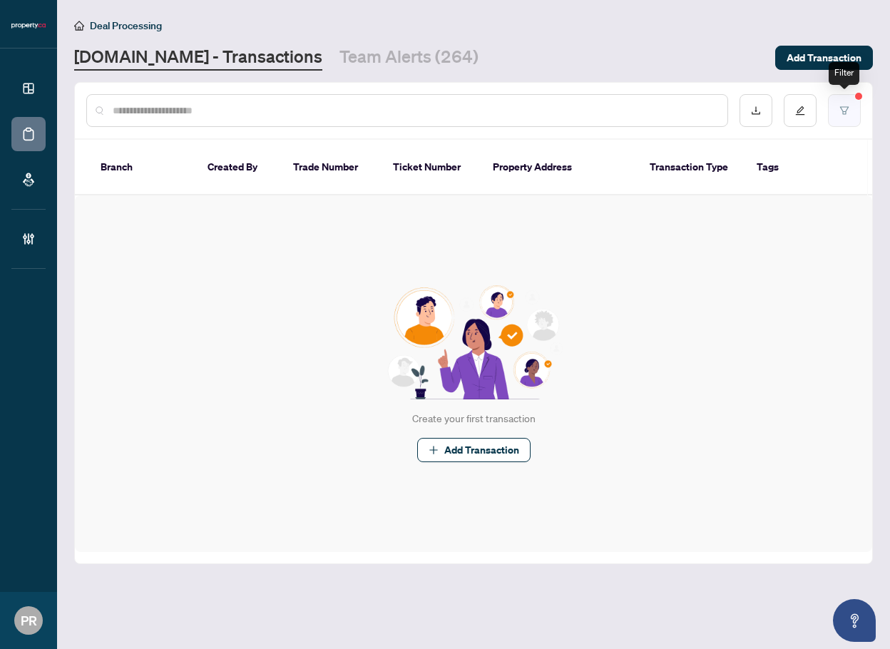
click at [838, 104] on button "button" at bounding box center [844, 110] width 33 height 33
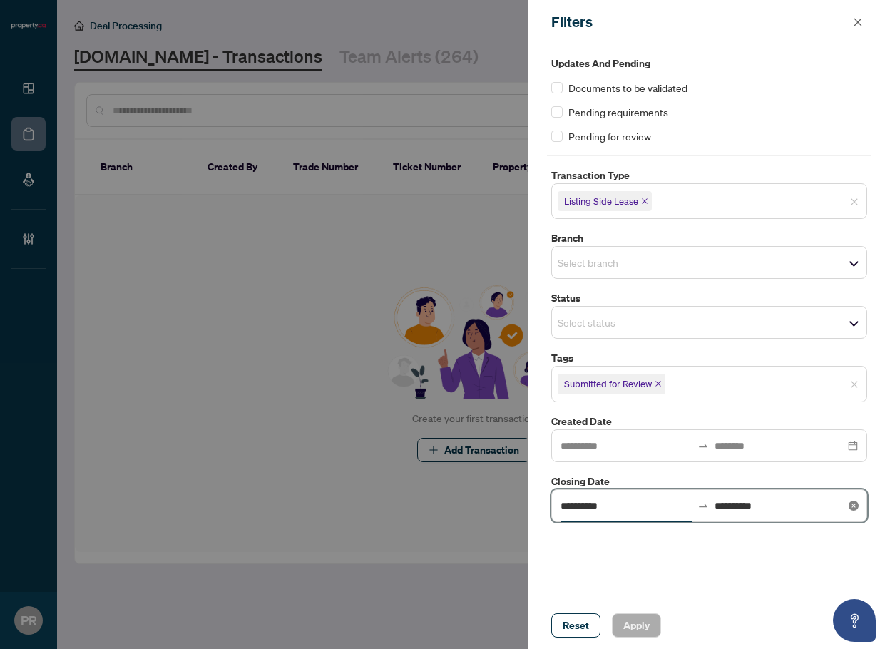
click at [651, 511] on input "**********" at bounding box center [625, 506] width 131 height 16
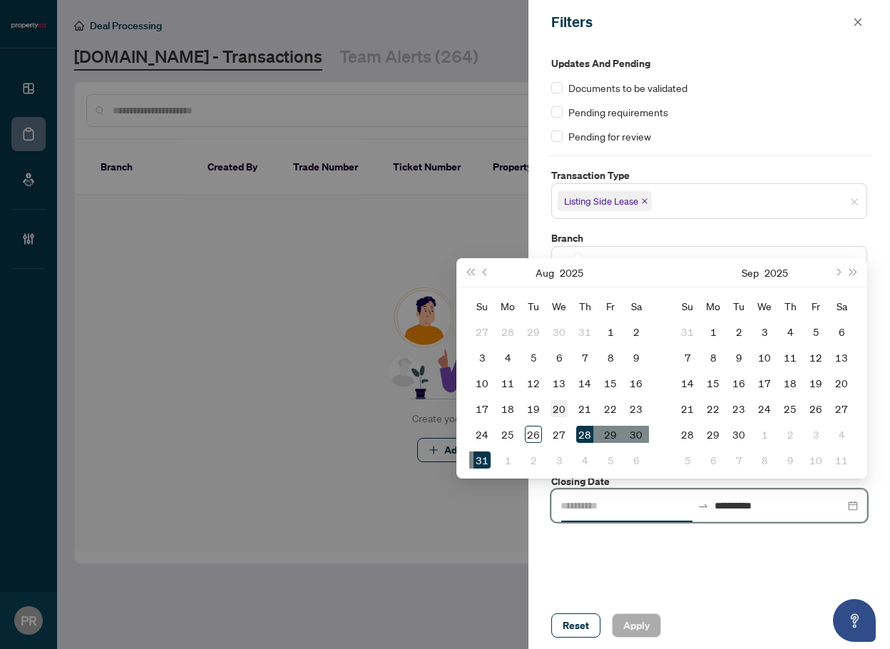
type input "**********"
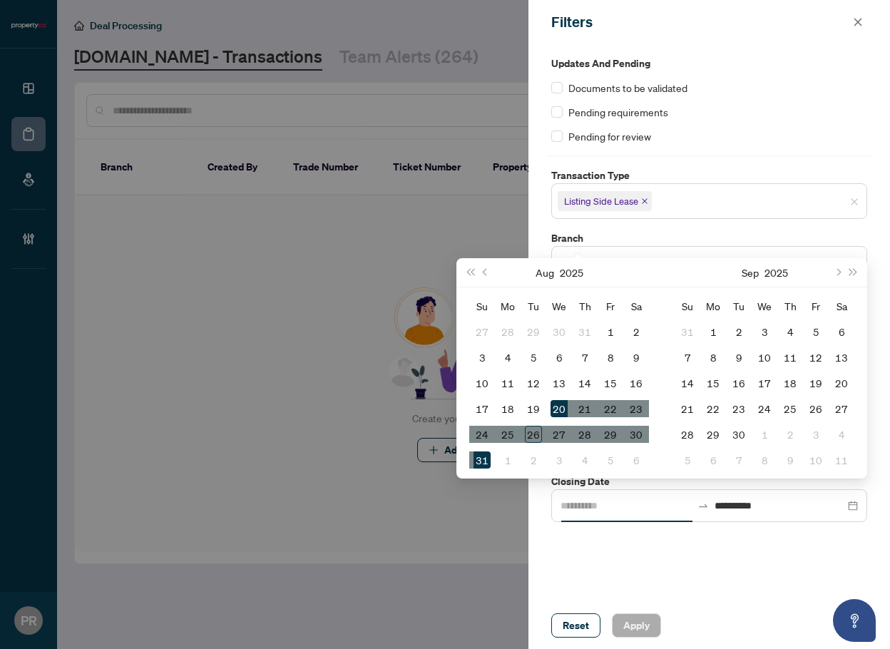
click at [553, 411] on div "20" at bounding box center [559, 408] width 17 height 17
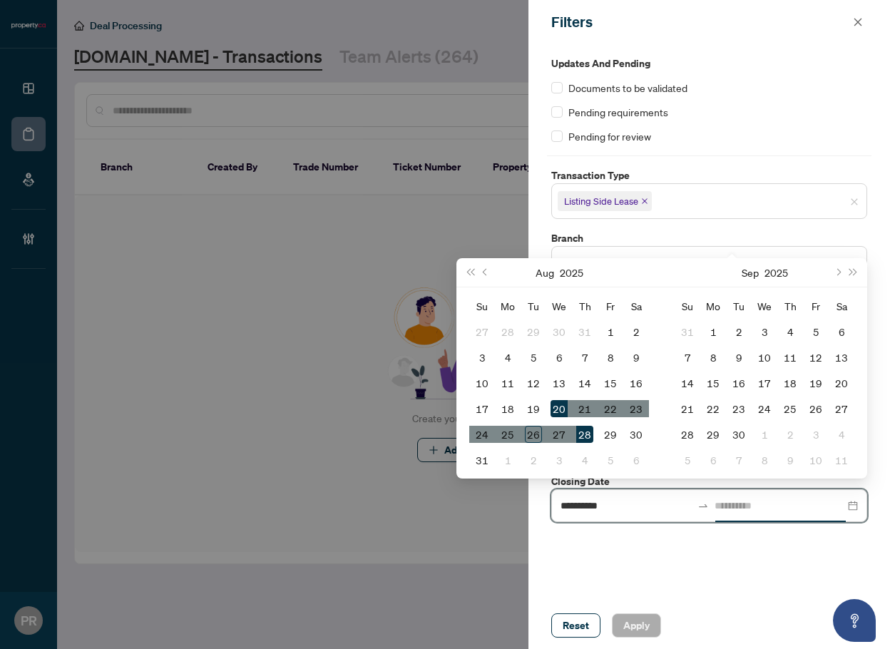
type input "**********"
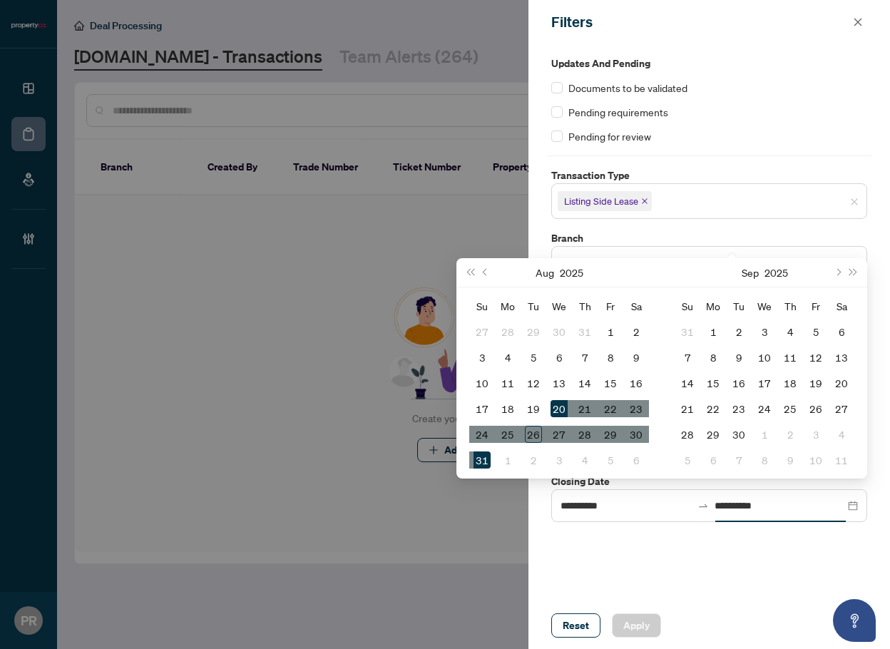
click at [632, 634] on button "Apply" at bounding box center [636, 625] width 49 height 24
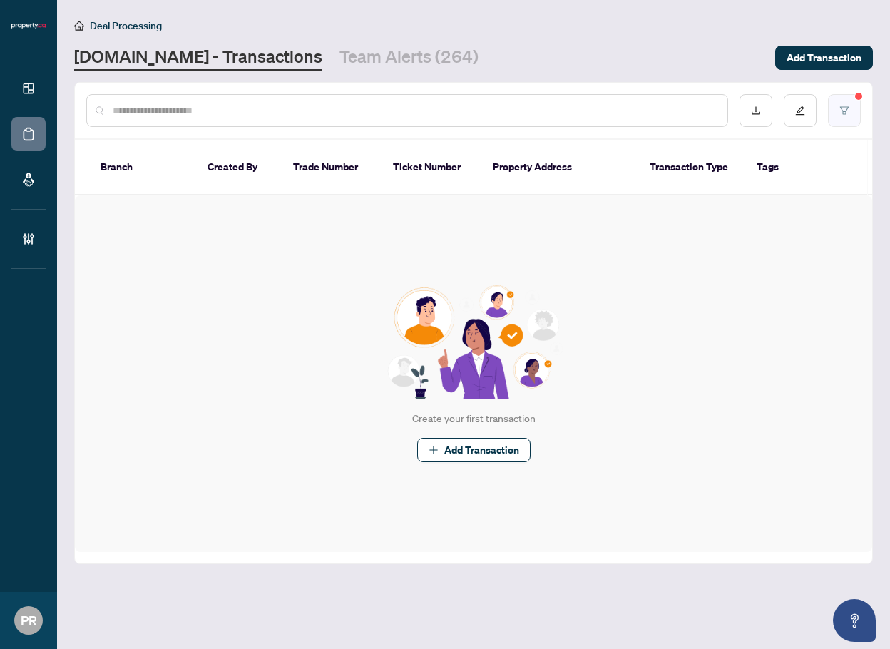
click at [851, 108] on button "button" at bounding box center [844, 110] width 33 height 33
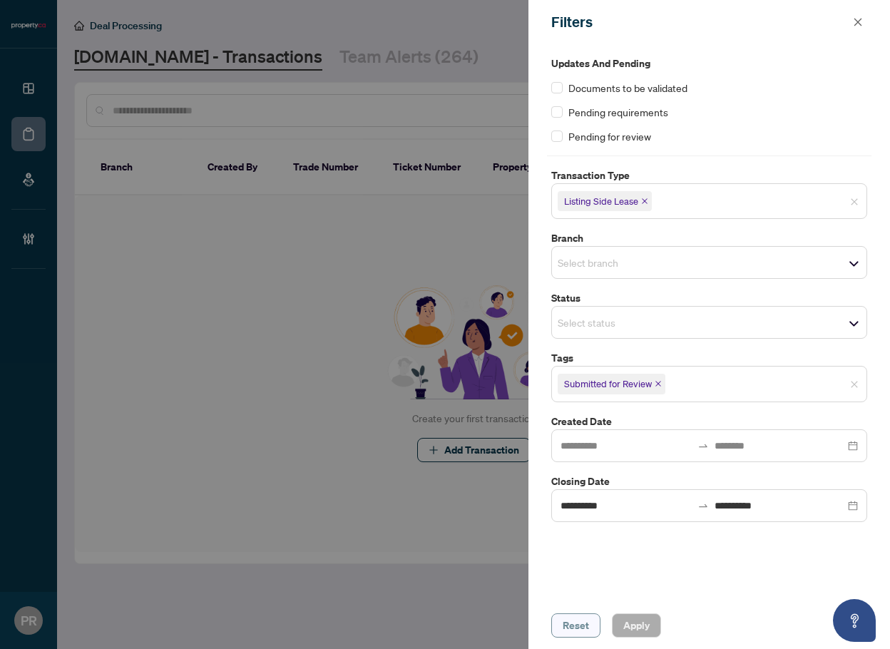
click at [565, 623] on span "Reset" at bounding box center [576, 625] width 26 height 23
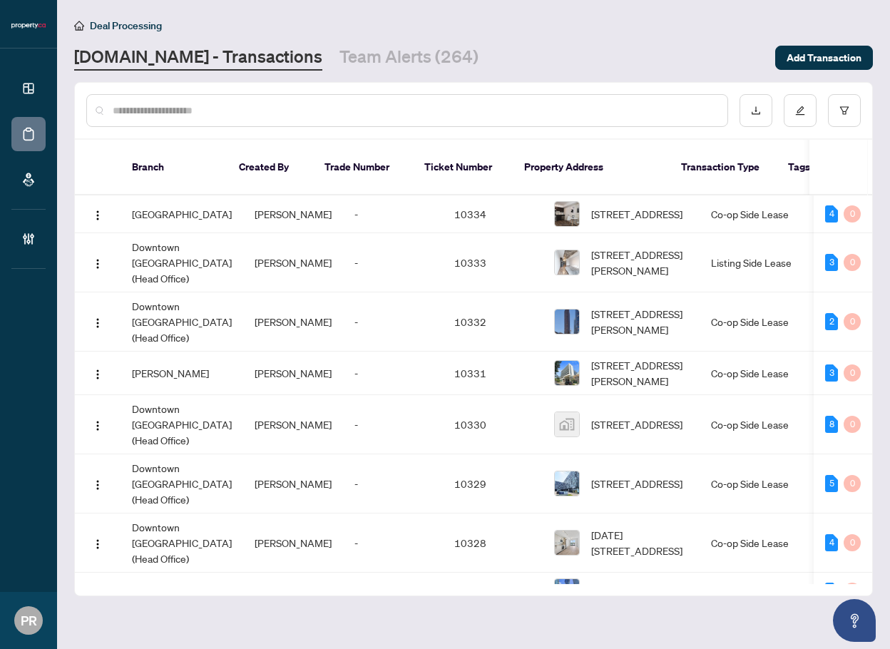
click at [158, 112] on input "text" at bounding box center [414, 111] width 603 height 16
paste input "******"
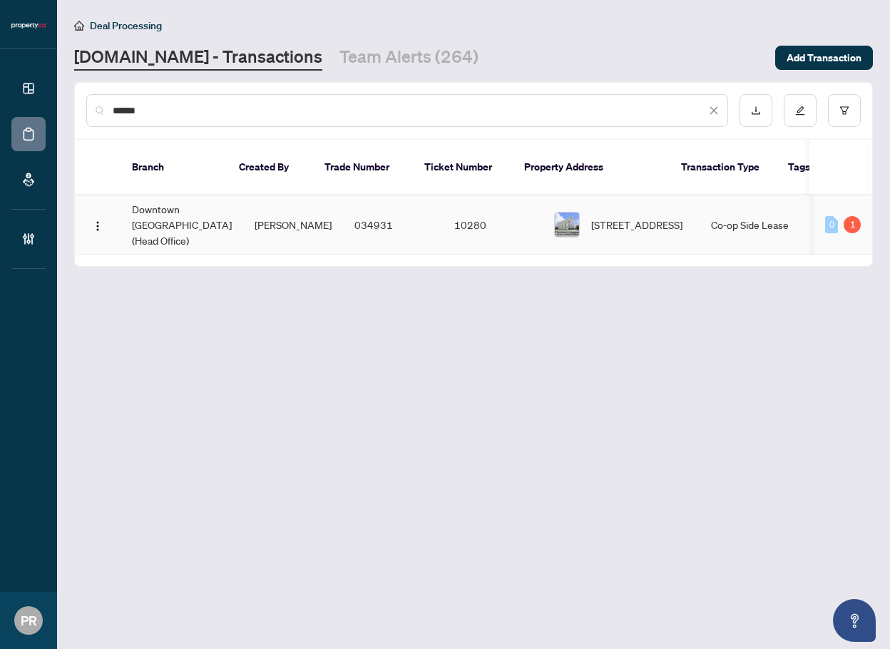
type input "******"
click at [347, 208] on td "034931" at bounding box center [393, 224] width 100 height 59
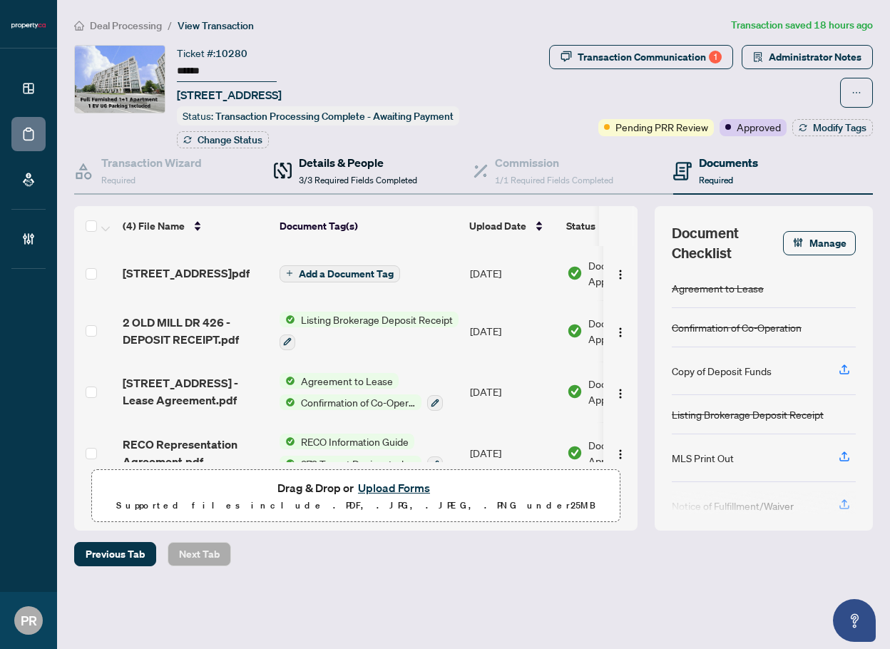
click at [324, 160] on h4 "Details & People" at bounding box center [358, 162] width 118 height 17
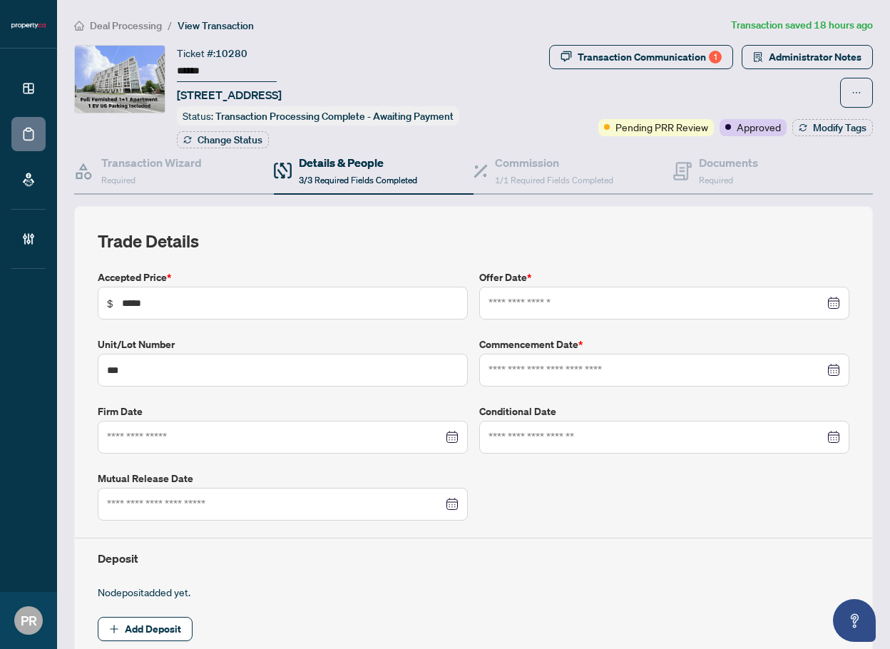
type input "**********"
click at [697, 64] on div "Transaction Communication 1" at bounding box center [650, 57] width 144 height 23
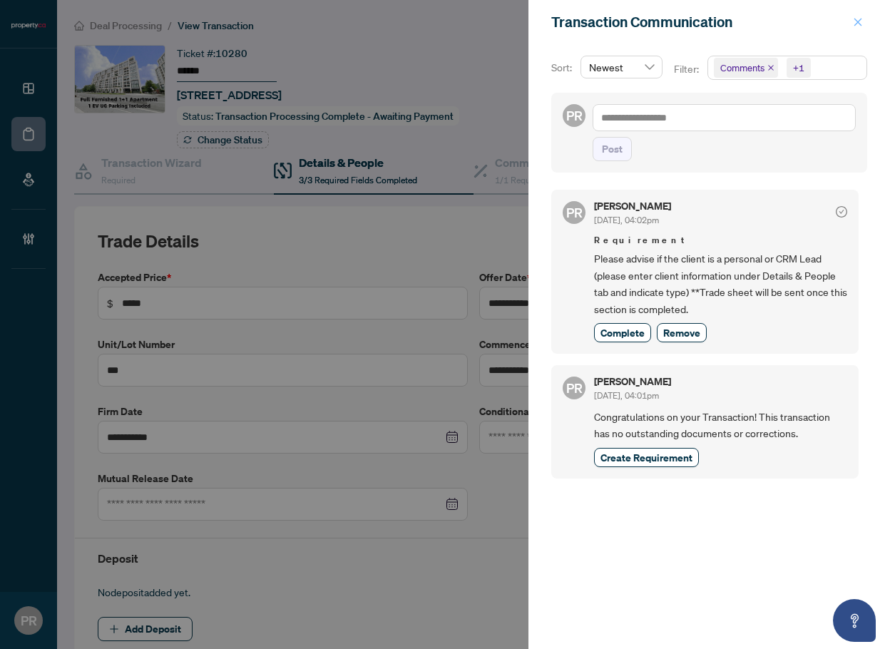
click at [852, 25] on button "button" at bounding box center [858, 22] width 19 height 17
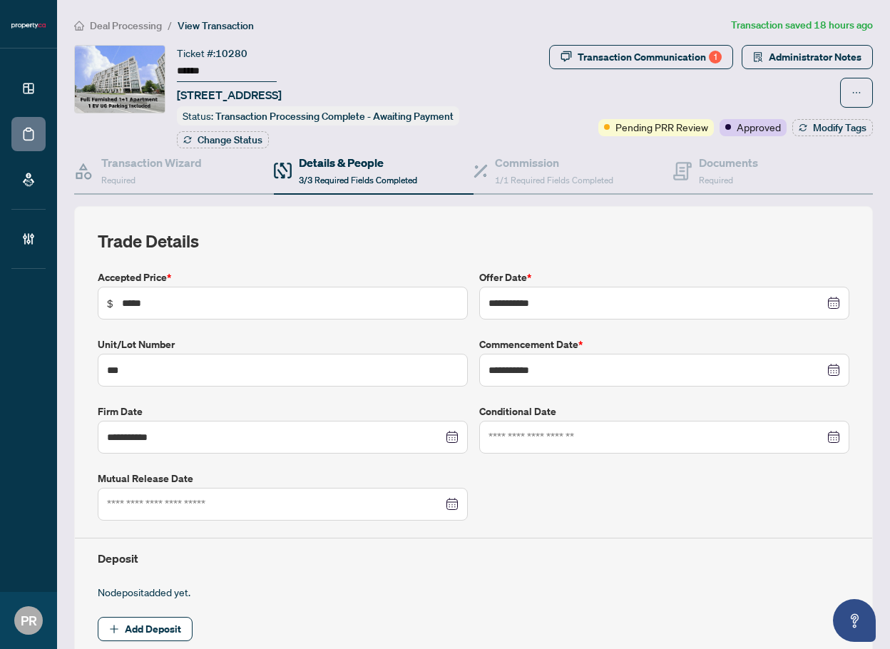
click at [102, 25] on span "Deal Processing" at bounding box center [126, 25] width 72 height 13
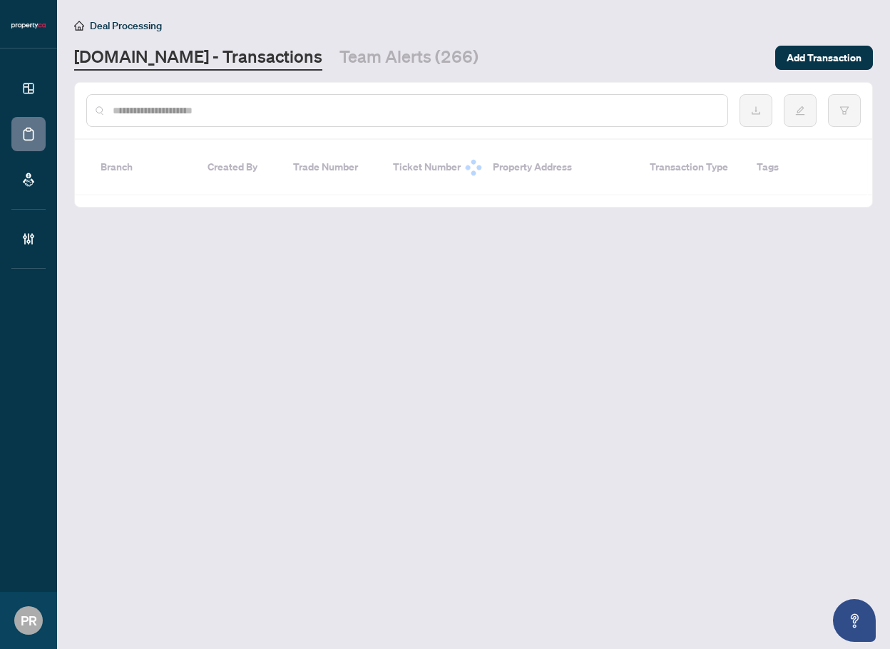
click at [230, 113] on input "text" at bounding box center [414, 111] width 603 height 16
paste input "******"
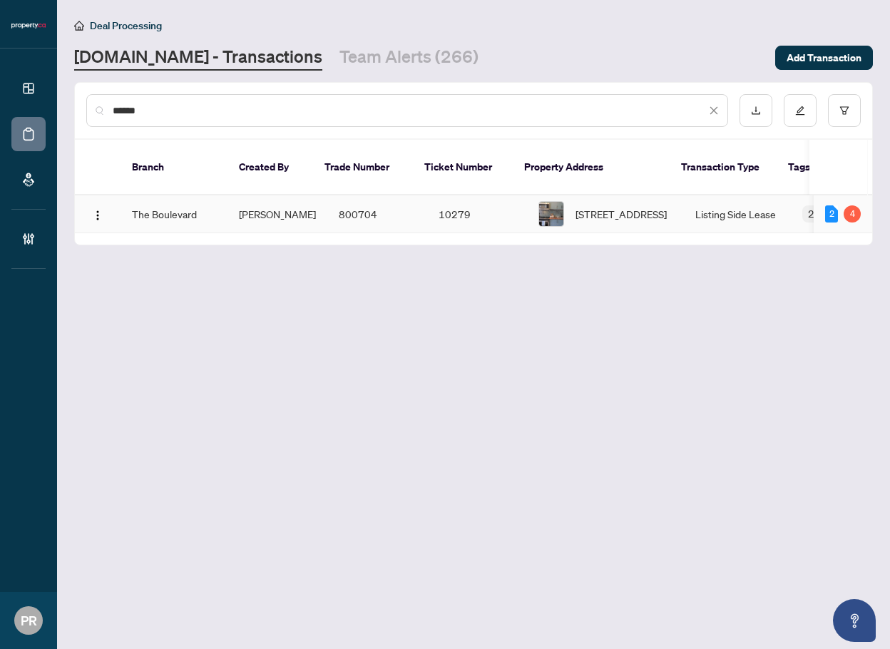
type input "******"
click at [306, 195] on td "Devin Glowinski" at bounding box center [277, 214] width 100 height 38
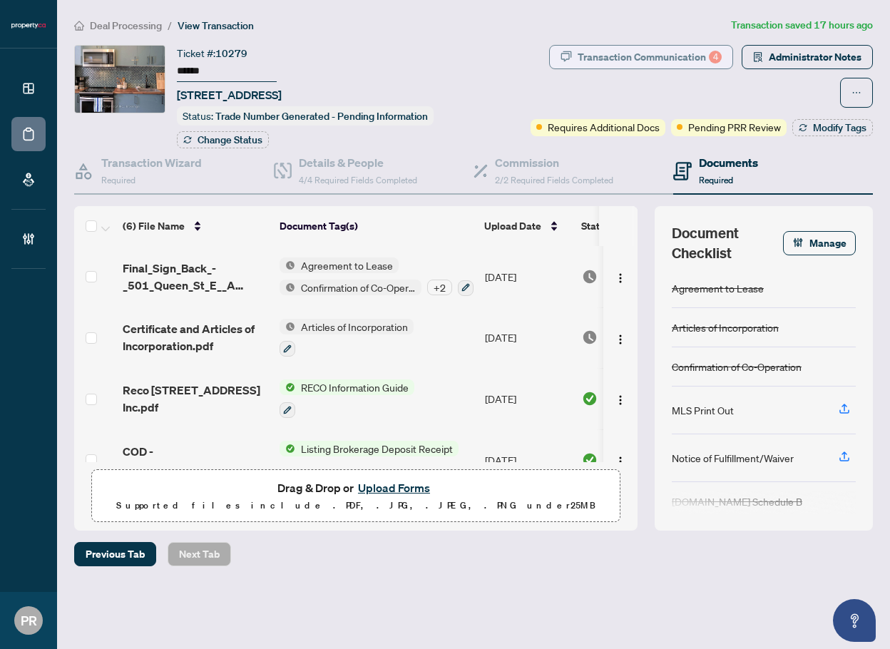
click at [635, 58] on div "Transaction Communication 4" at bounding box center [650, 57] width 144 height 23
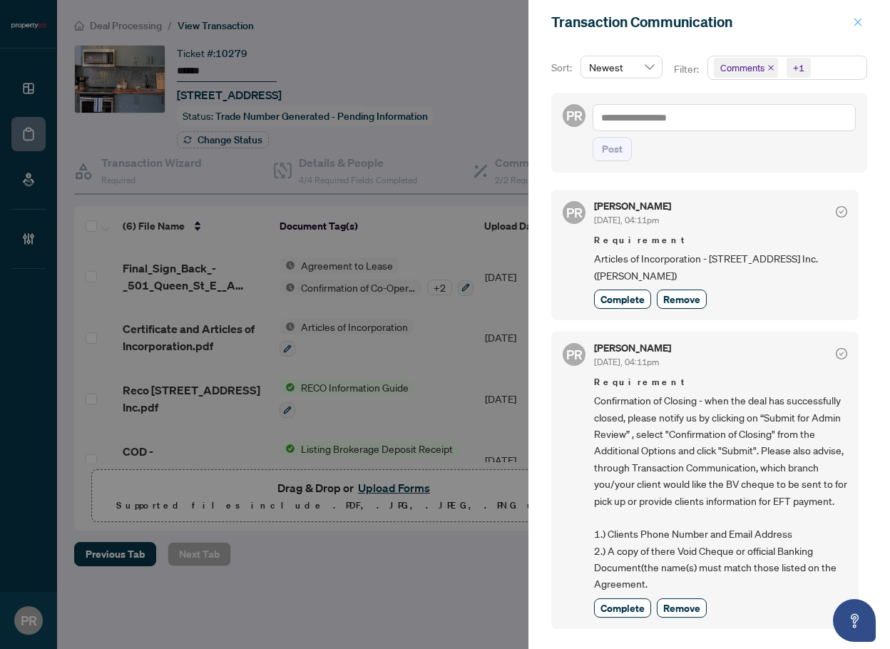
click at [856, 23] on icon "close" at bounding box center [858, 22] width 10 height 10
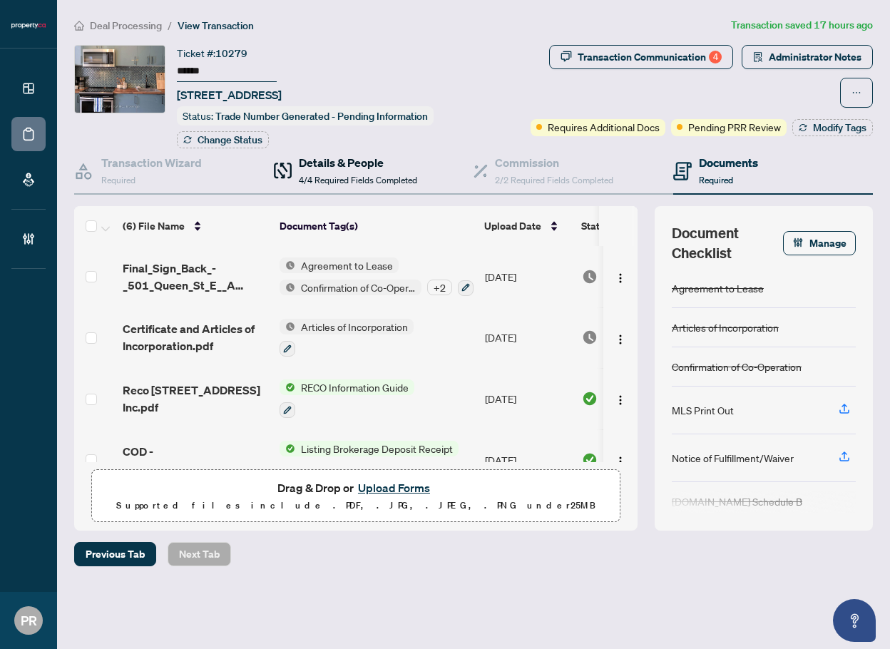
click at [325, 158] on h4 "Details & People" at bounding box center [358, 162] width 118 height 17
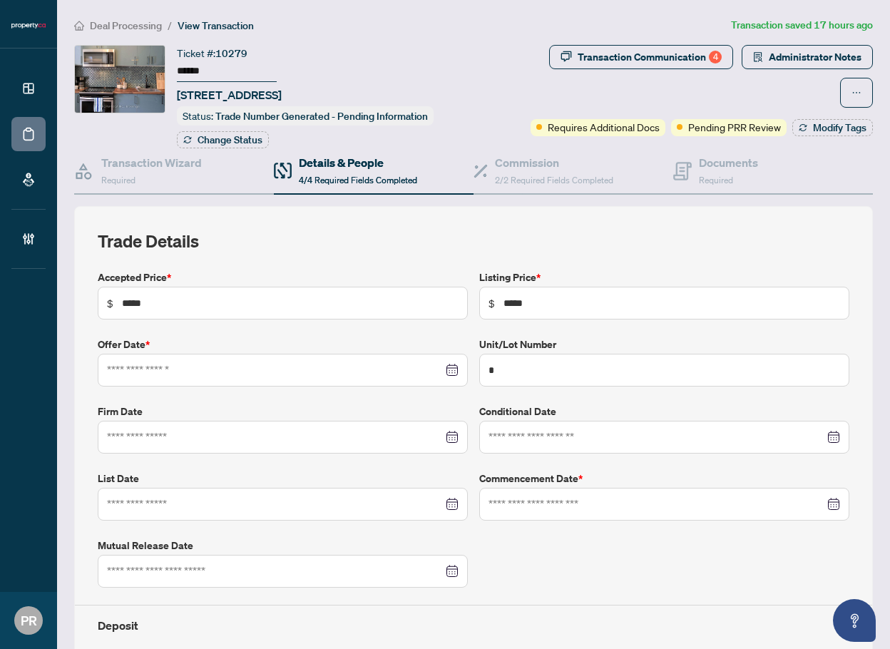
type input "**********"
click at [753, 65] on span "button" at bounding box center [758, 57] width 10 height 23
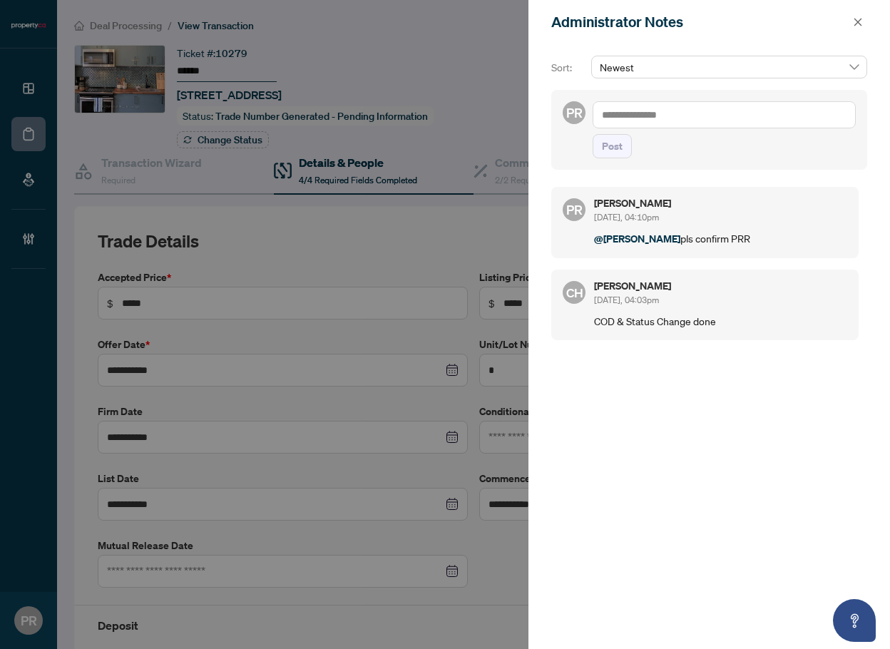
click at [722, 110] on textarea at bounding box center [724, 114] width 263 height 27
click at [859, 21] on icon "close" at bounding box center [858, 22] width 8 height 8
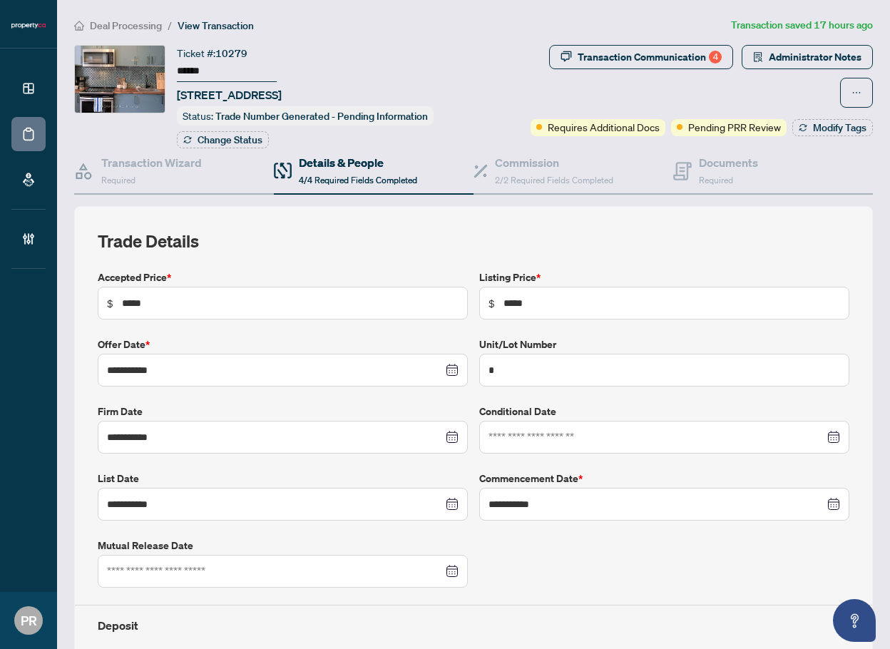
click at [133, 26] on span "Deal Processing" at bounding box center [126, 25] width 72 height 13
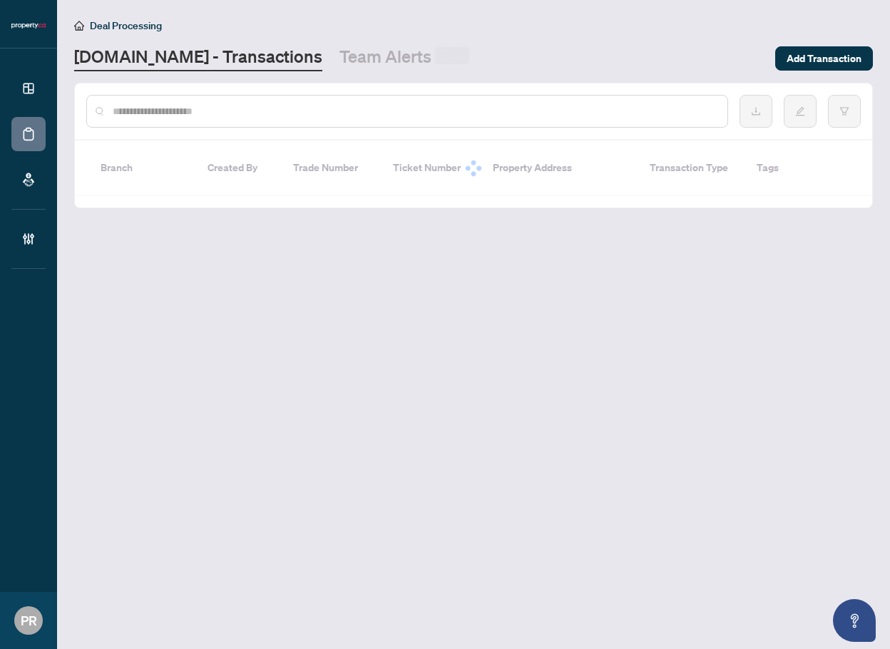
click at [225, 108] on input "text" at bounding box center [414, 111] width 603 height 16
paste input "******"
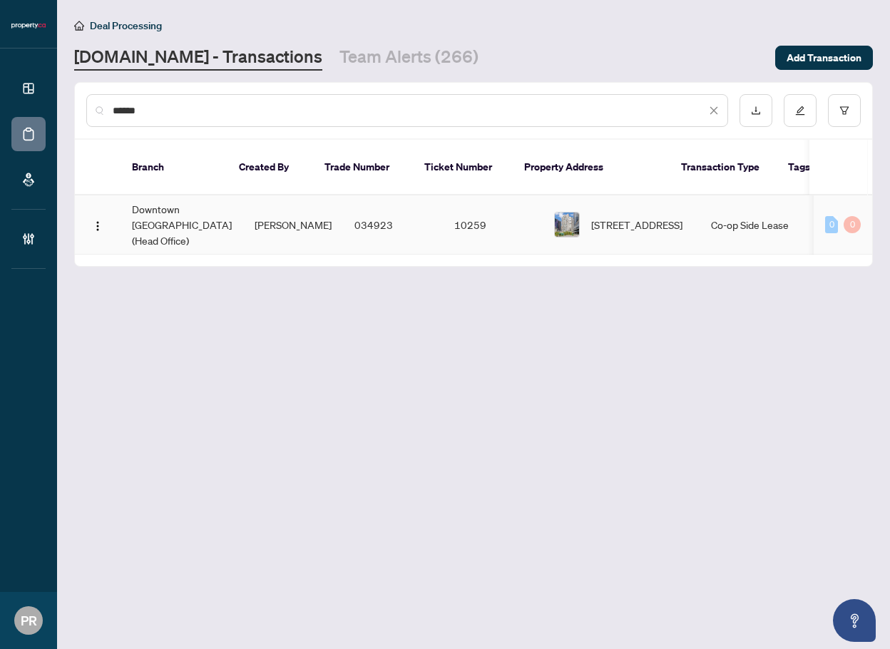
type input "******"
click at [258, 218] on span "Soheil Manouchehri" at bounding box center [293, 224] width 77 height 13
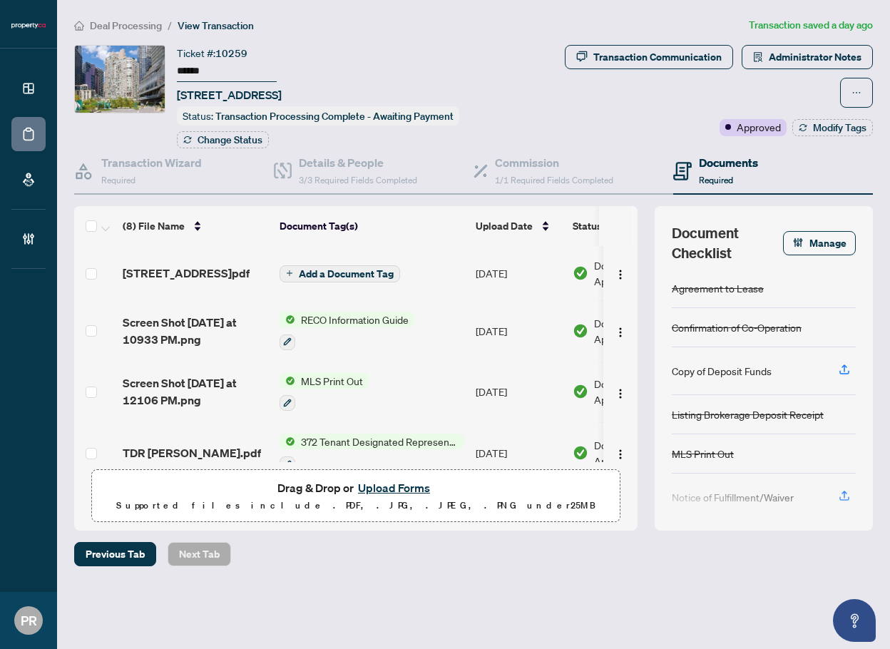
click at [203, 69] on input "******" at bounding box center [227, 71] width 100 height 21
click at [125, 24] on span "Deal Processing" at bounding box center [126, 25] width 72 height 13
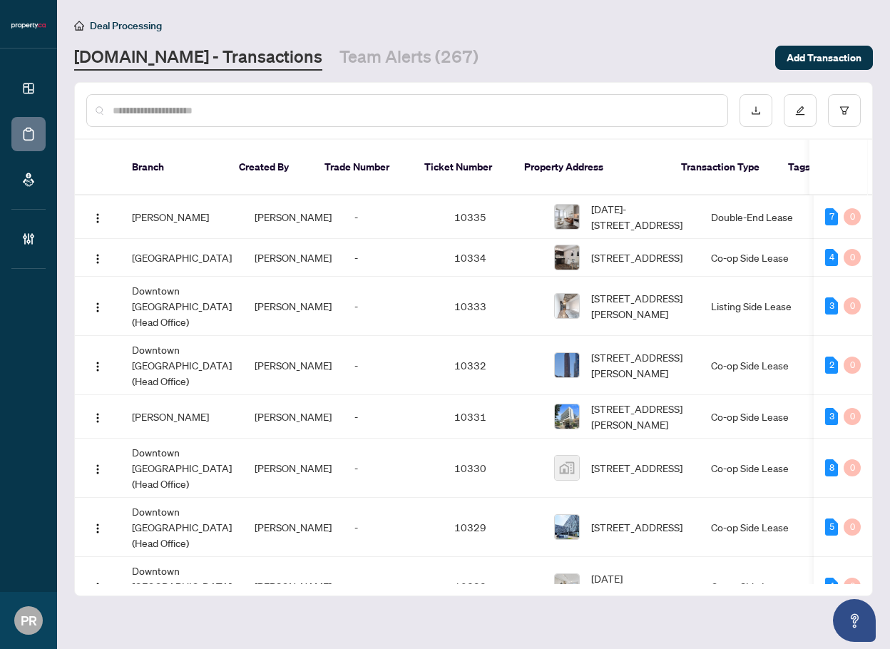
click at [122, 118] on div at bounding box center [407, 110] width 642 height 33
click at [126, 114] on input "text" at bounding box center [414, 111] width 603 height 16
paste input "*****"
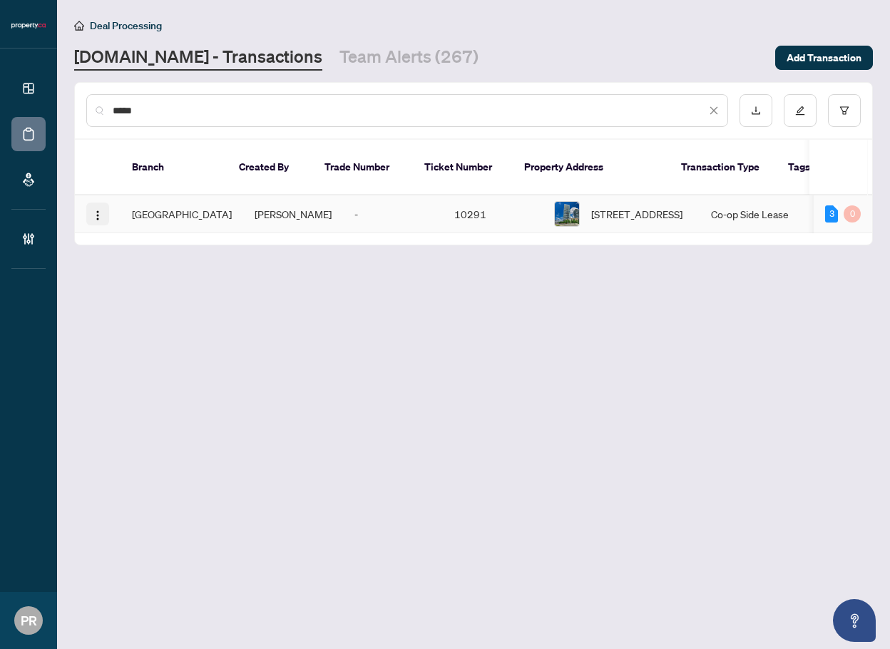
click at [98, 210] on img "button" at bounding box center [97, 215] width 11 height 11
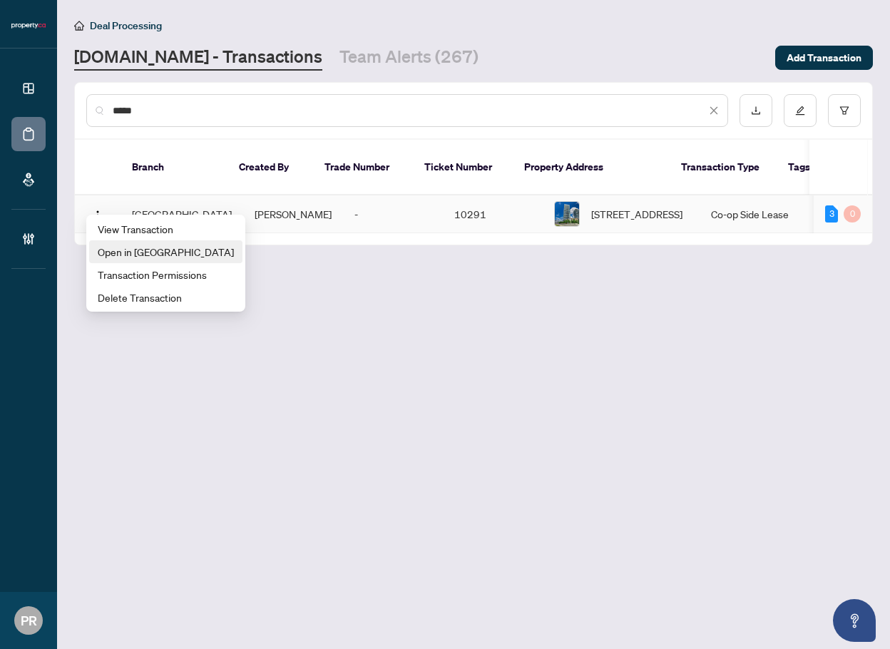
click at [153, 262] on li "Open in New Tab" at bounding box center [165, 251] width 153 height 23
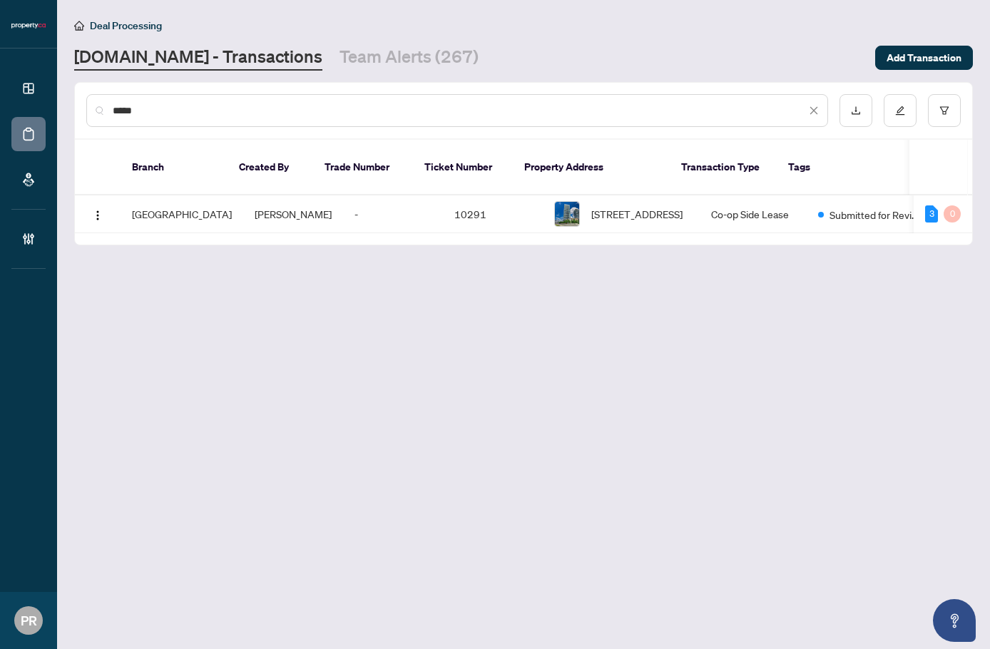
drag, startPoint x: 287, startPoint y: 111, endPoint x: 93, endPoint y: 111, distance: 194.7
click at [95, 111] on div "*****" at bounding box center [457, 110] width 742 height 33
paste input "text"
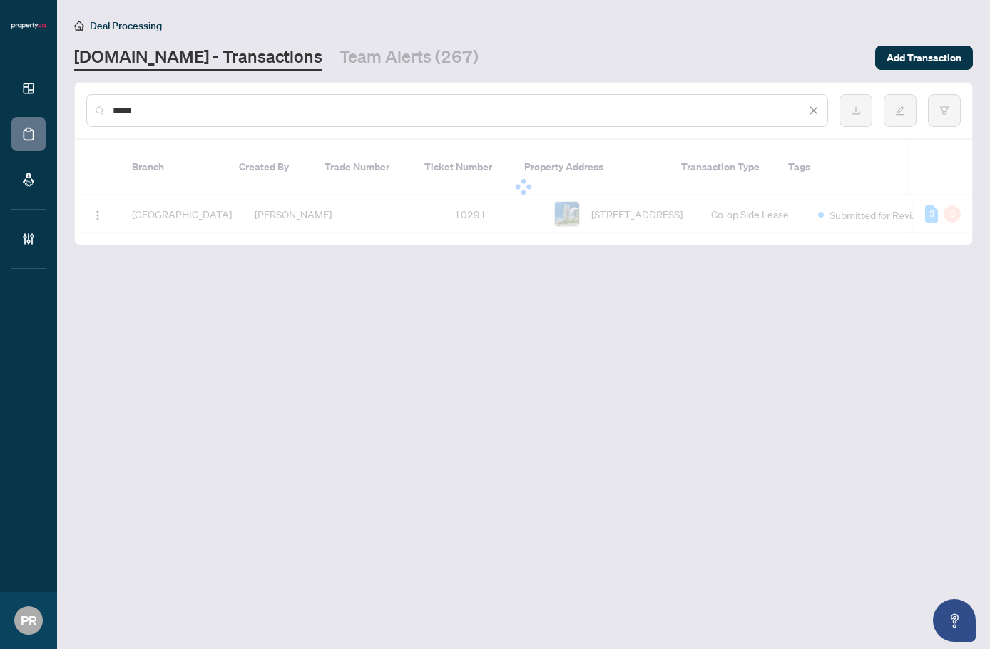
type input "*****"
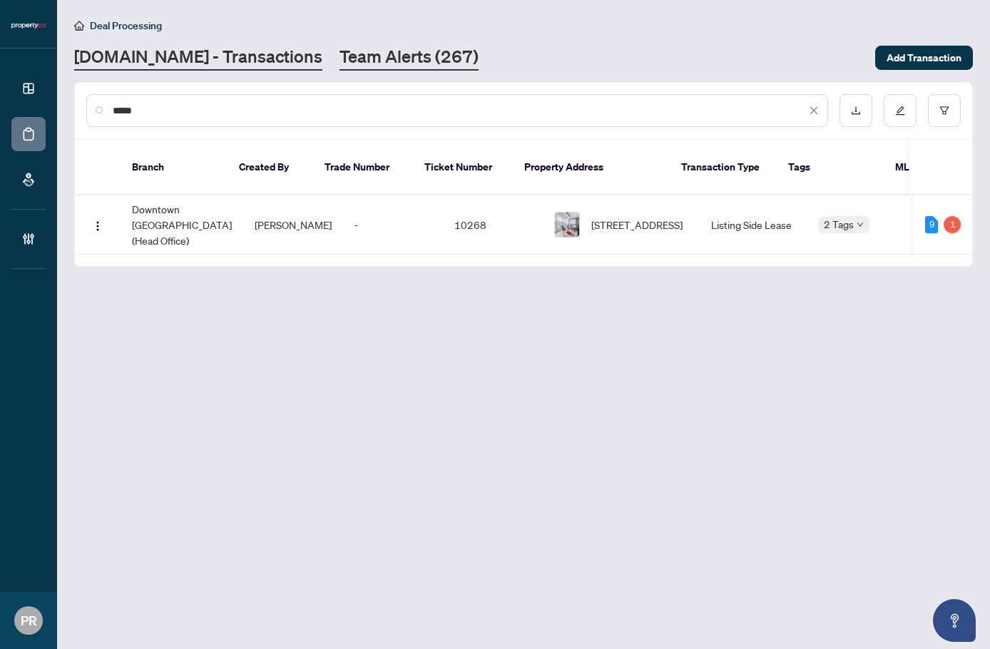
click at [346, 63] on link "Team Alerts (267)" at bounding box center [408, 58] width 139 height 26
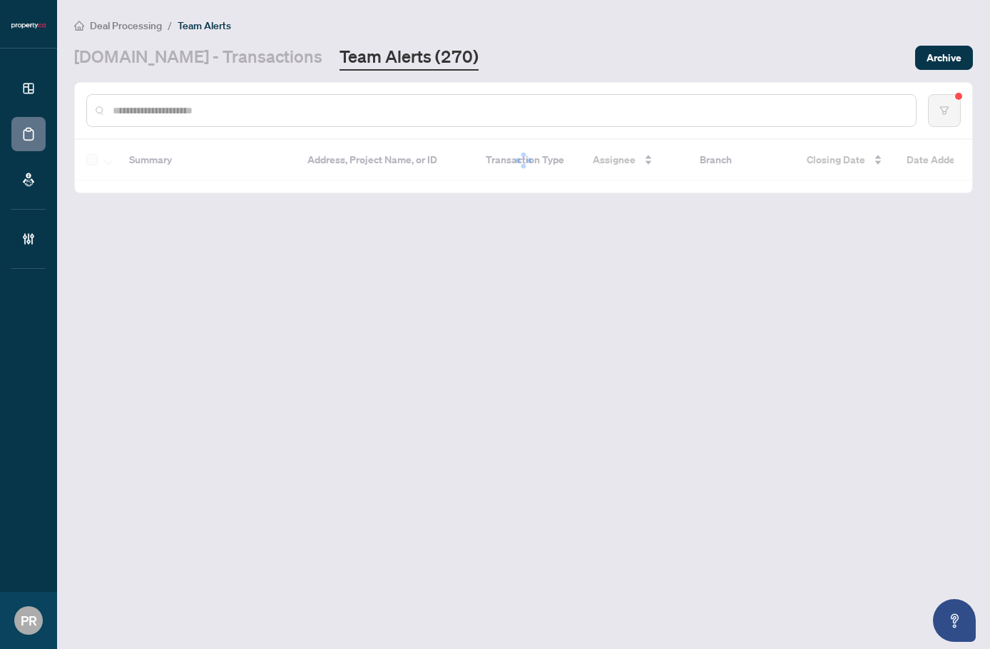
click at [260, 112] on input "text" at bounding box center [509, 111] width 792 height 16
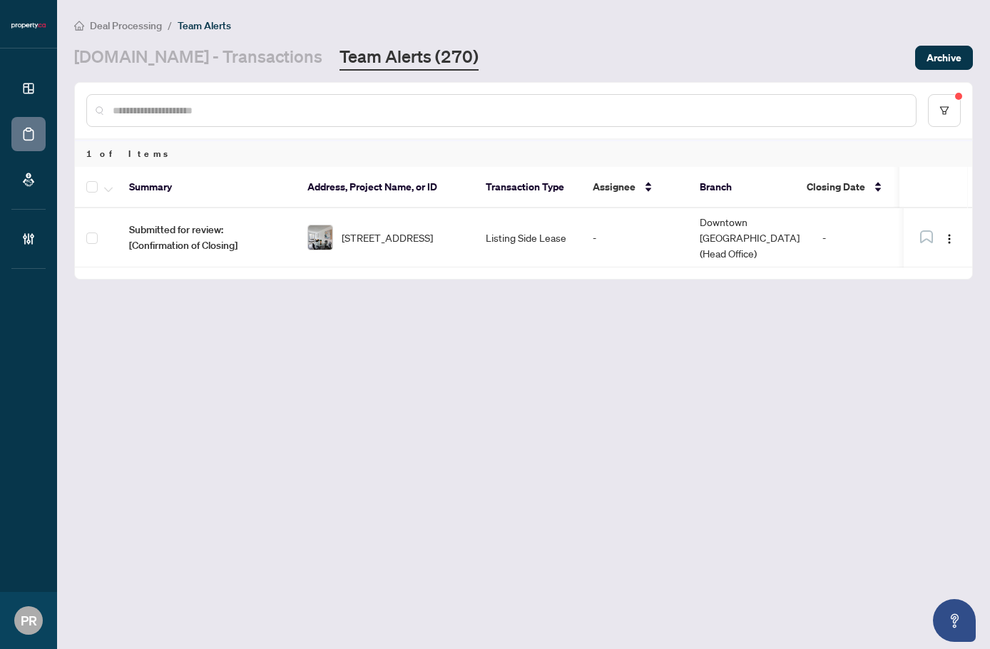
paste input "**********"
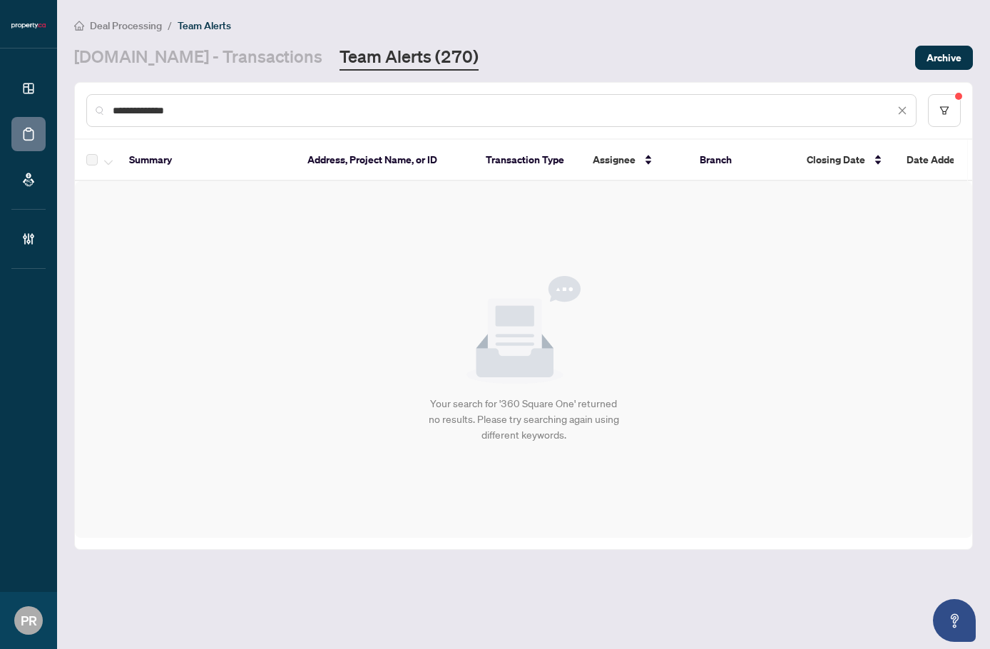
type input "**********"
click at [967, 115] on div "**********" at bounding box center [523, 111] width 897 height 56
click at [955, 108] on button "button" at bounding box center [944, 110] width 33 height 33
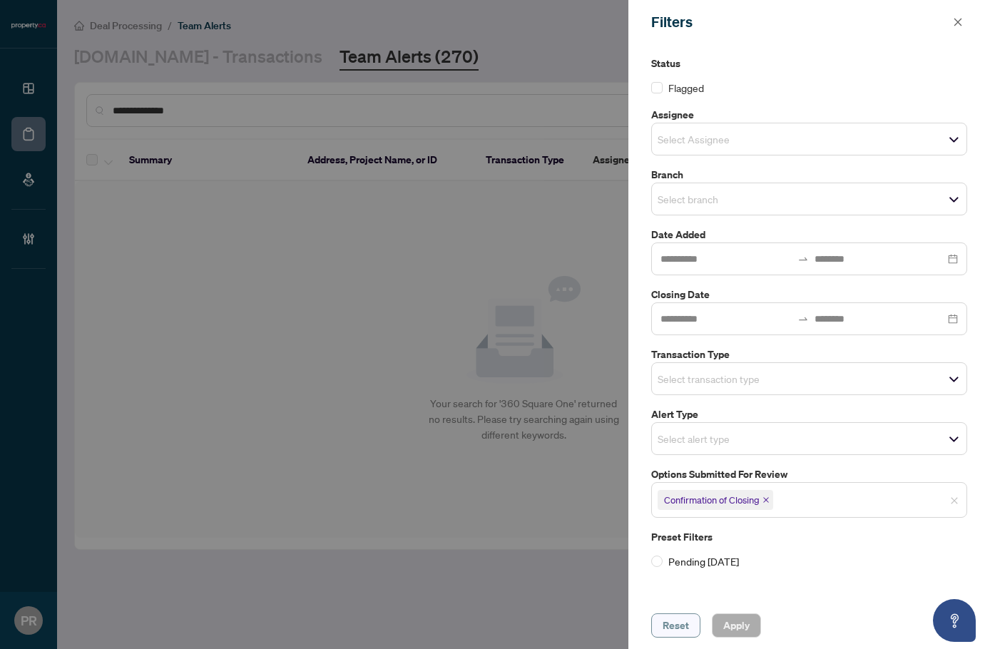
click at [692, 615] on button "Reset" at bounding box center [675, 625] width 49 height 24
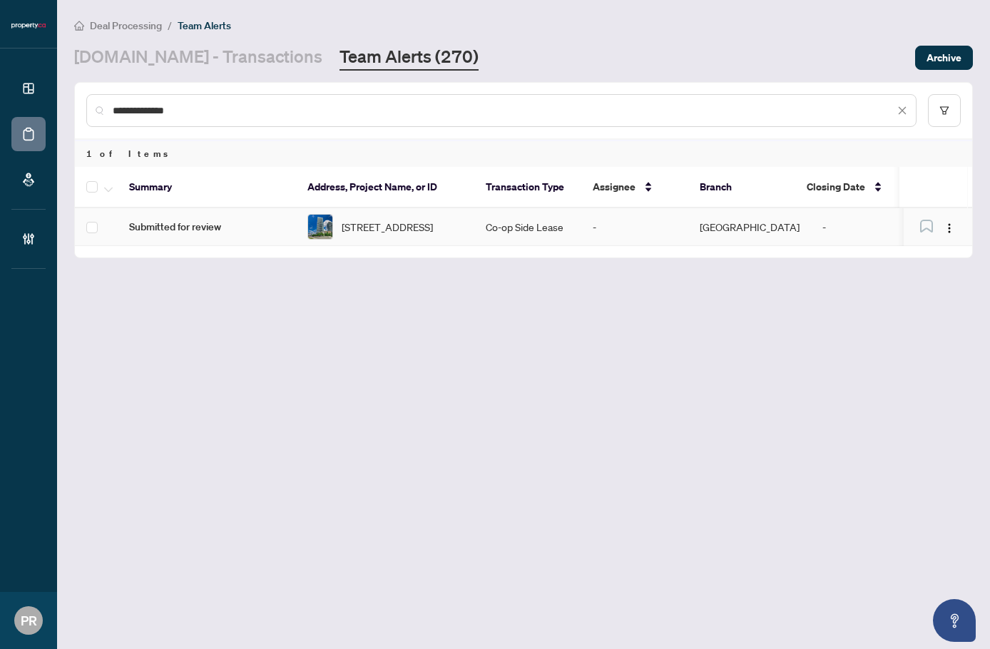
click at [323, 225] on img at bounding box center [320, 227] width 24 height 24
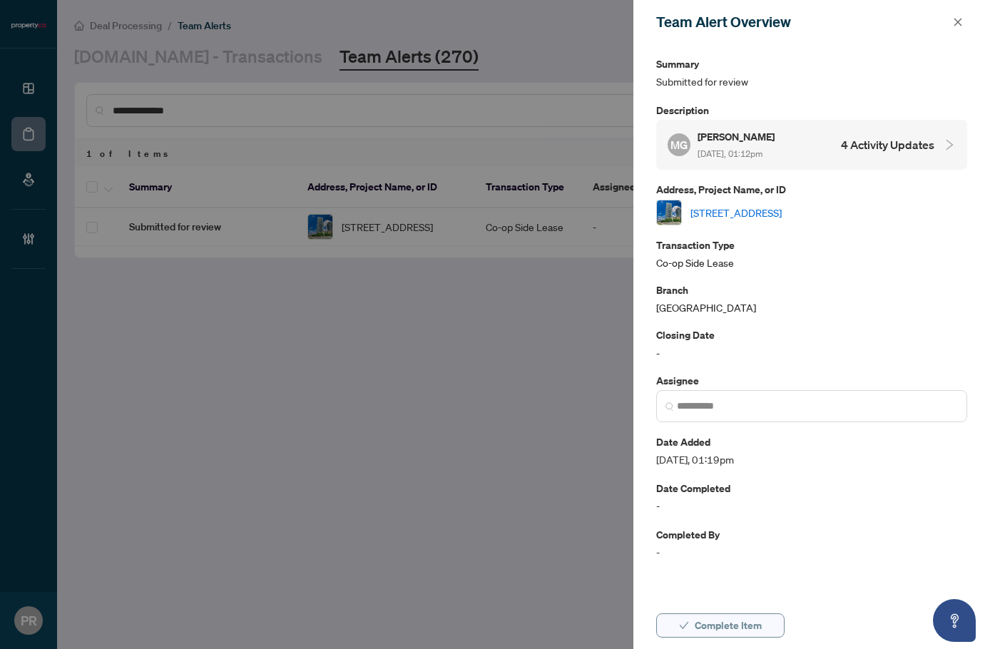
click at [764, 625] on button "Complete Item" at bounding box center [720, 625] width 128 height 24
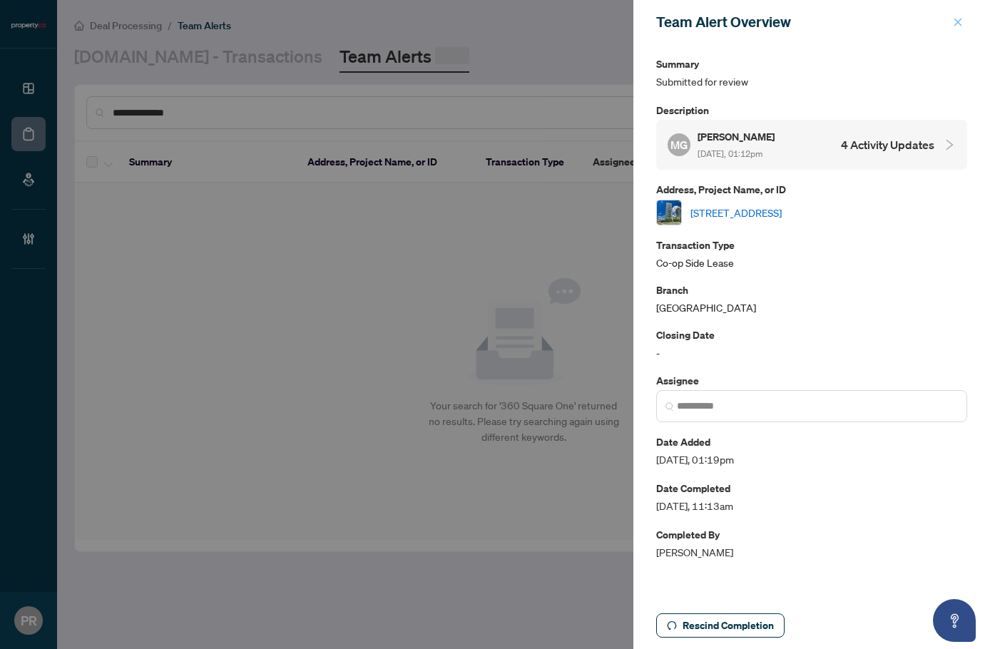
click at [956, 20] on icon "close" at bounding box center [958, 22] width 10 height 10
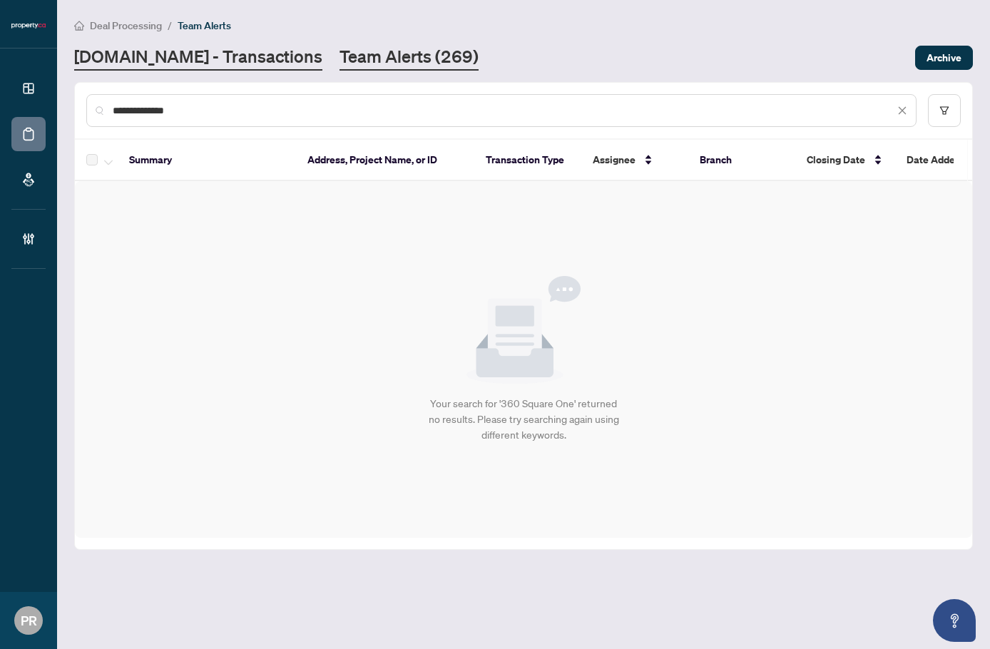
click at [234, 55] on link "Property.ca - Transactions" at bounding box center [198, 58] width 248 height 26
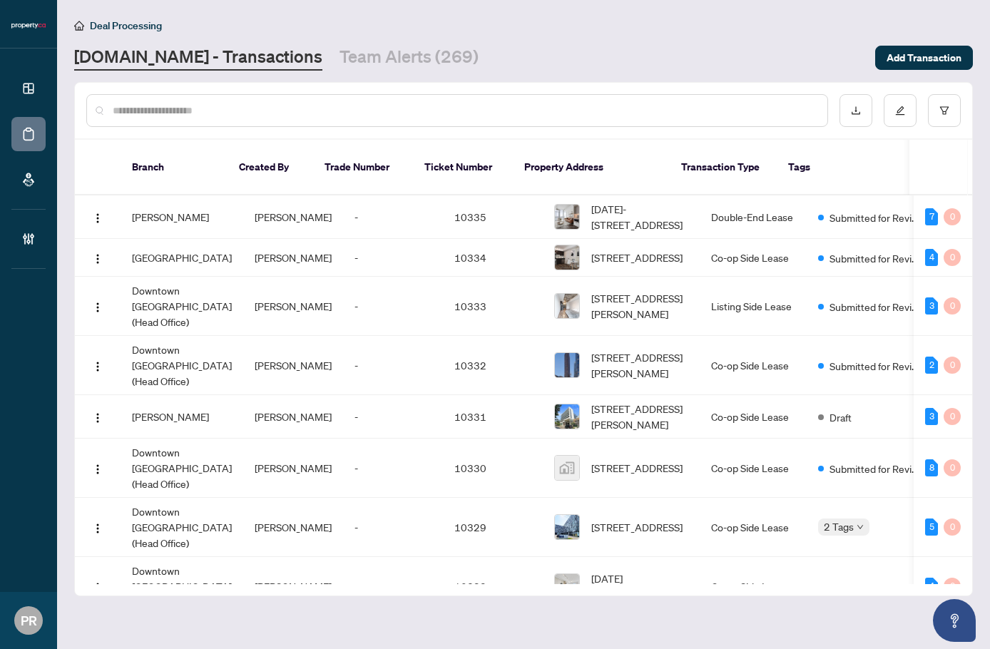
click at [185, 115] on input "text" at bounding box center [464, 111] width 703 height 16
paste input "*****"
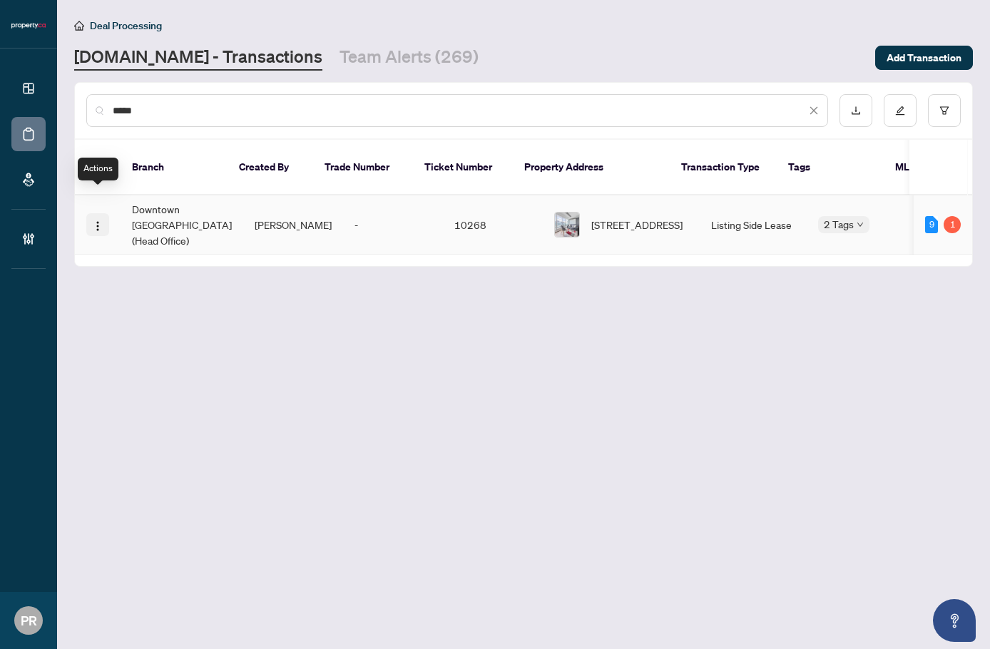
click at [101, 220] on img "button" at bounding box center [97, 225] width 11 height 11
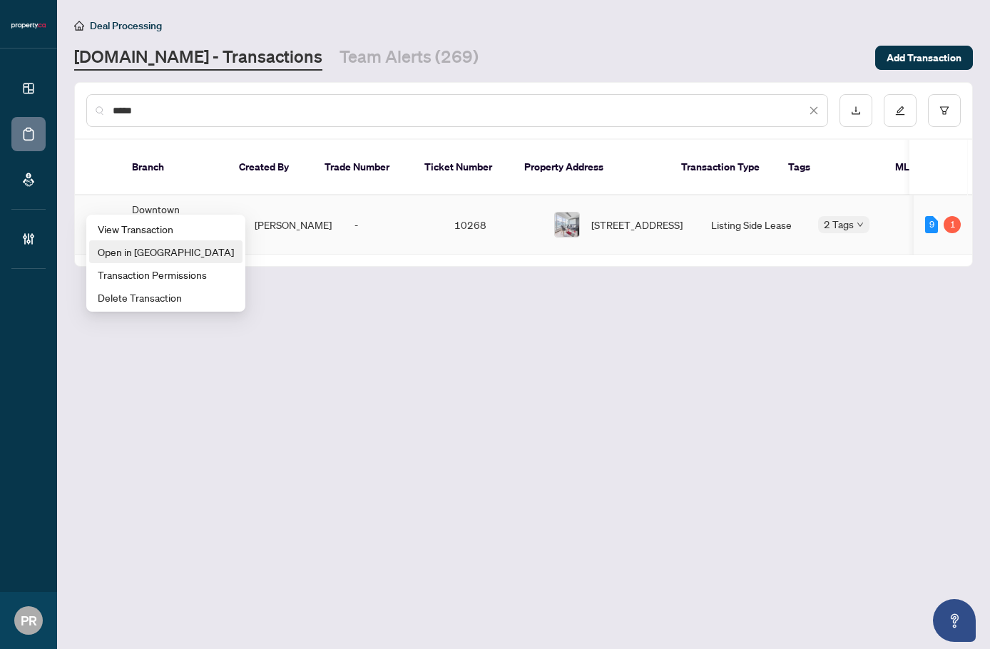
click at [140, 247] on span "Open in New Tab" at bounding box center [166, 252] width 136 height 16
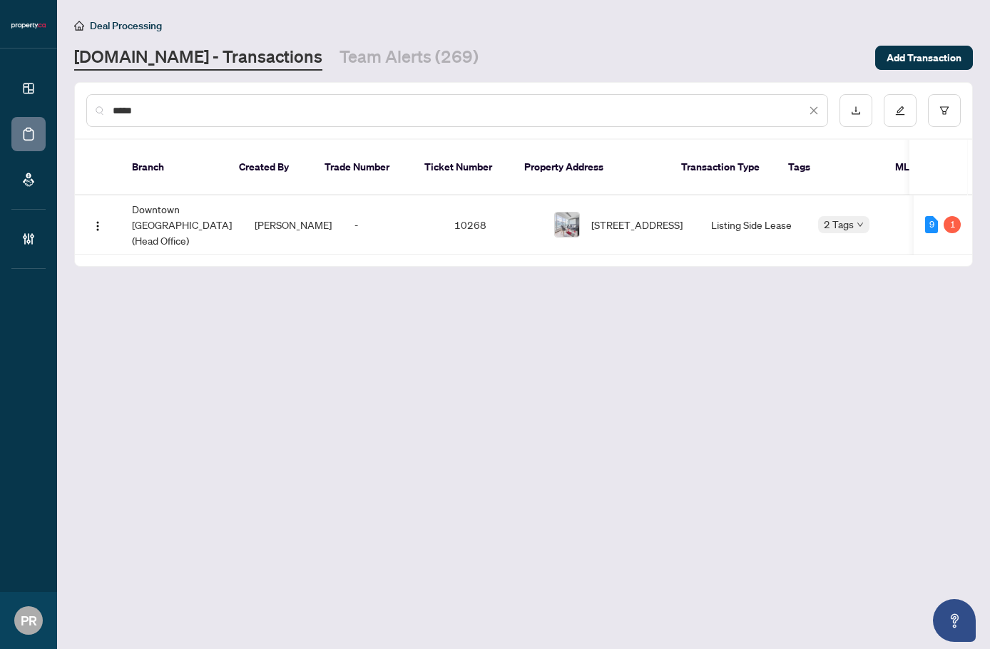
drag, startPoint x: 220, startPoint y: 108, endPoint x: 61, endPoint y: 105, distance: 159.8
click at [61, 105] on main "Deal Processing Property.ca - Transactions Team Alerts (269) Add Transaction **…" at bounding box center [523, 324] width 933 height 649
paste input "**********"
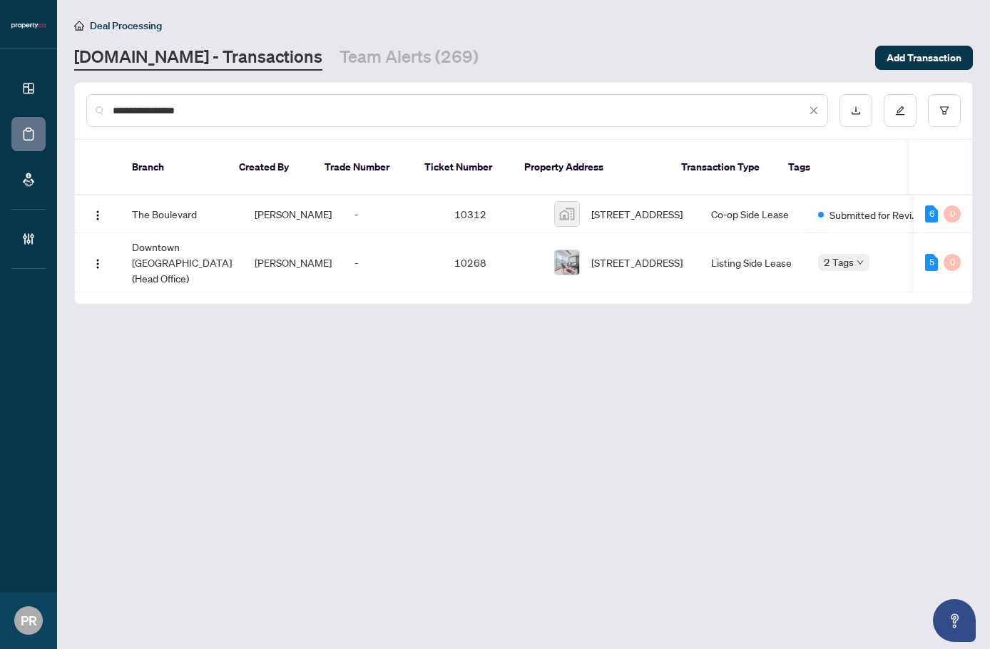
type input "**********"
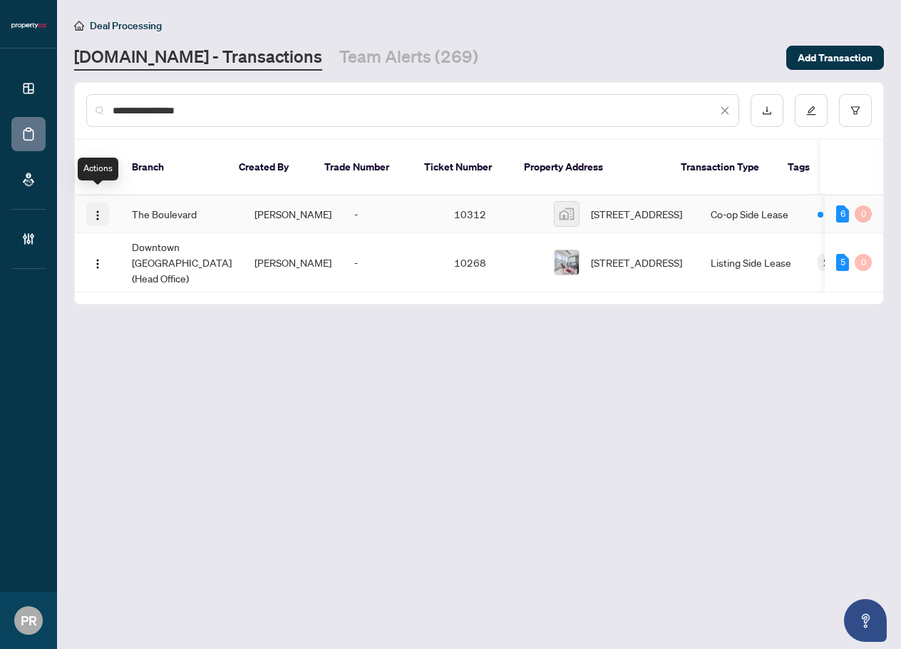
click at [99, 206] on span "button" at bounding box center [97, 214] width 11 height 16
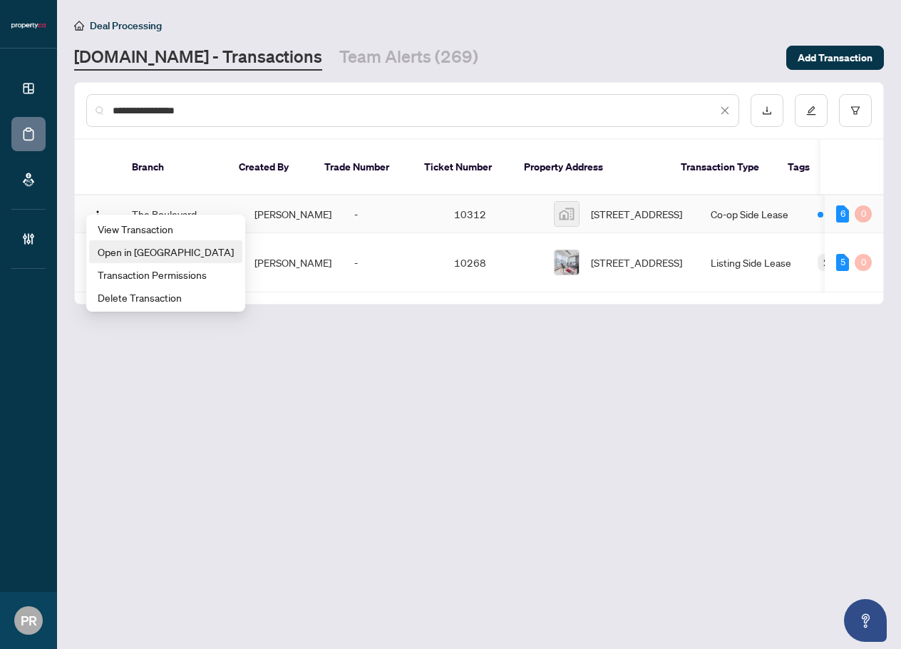
click at [159, 251] on span "Open in New Tab" at bounding box center [166, 252] width 136 height 16
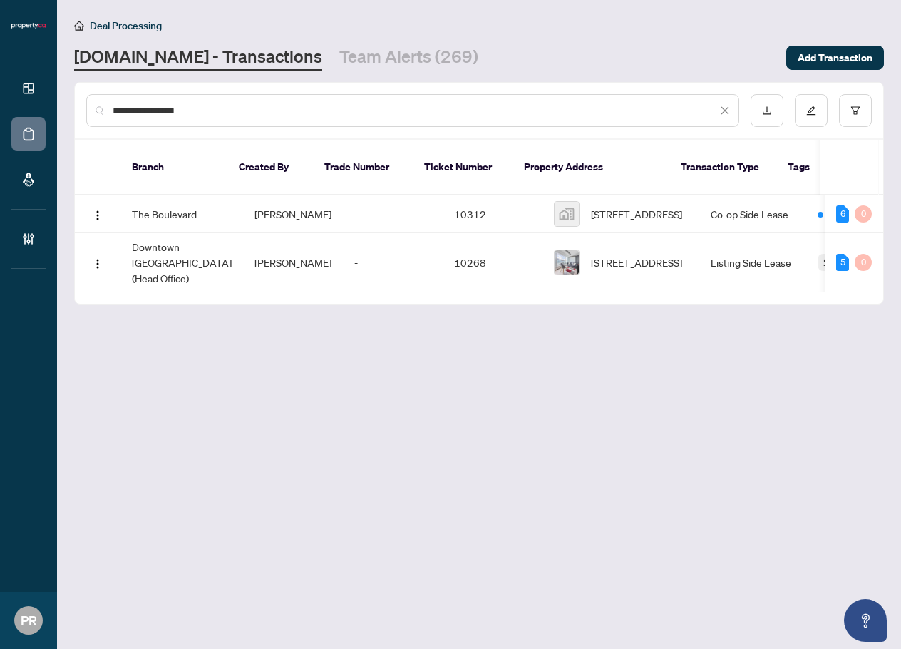
click at [225, 115] on input "**********" at bounding box center [415, 111] width 605 height 16
click at [339, 62] on link "Team Alerts (269)" at bounding box center [408, 58] width 139 height 26
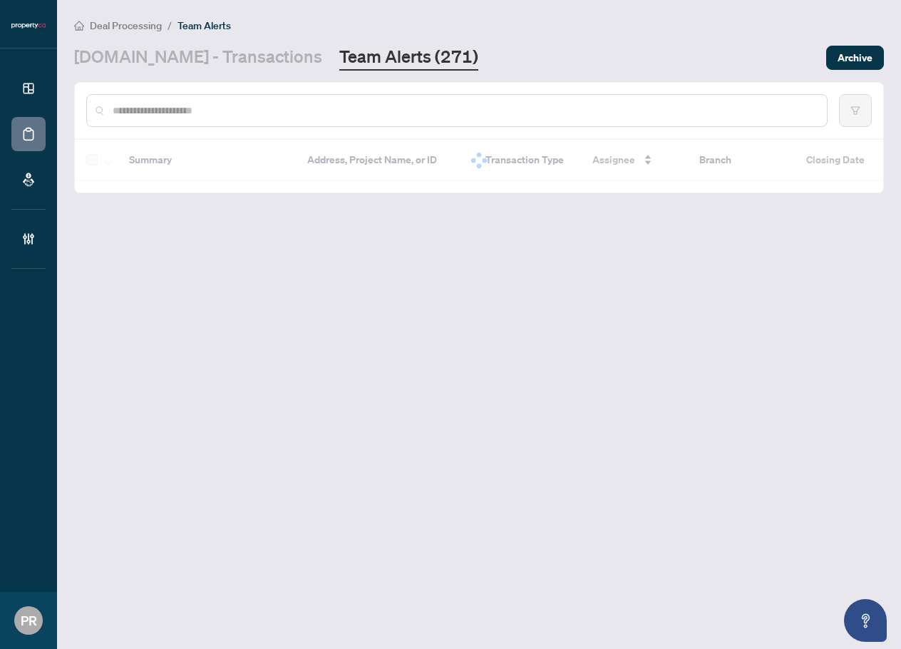
click at [178, 108] on input "text" at bounding box center [464, 111] width 703 height 16
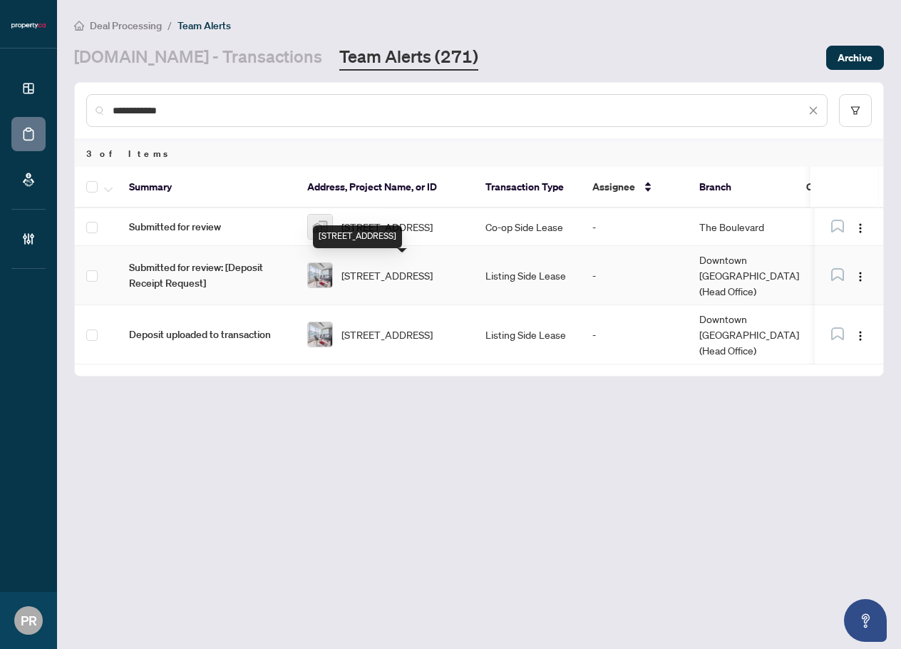
type input "**********"
click at [404, 270] on span "4008-115 Blue Jays Way, Toronto, Ontario M5V 0N4, Canada" at bounding box center [387, 275] width 91 height 16
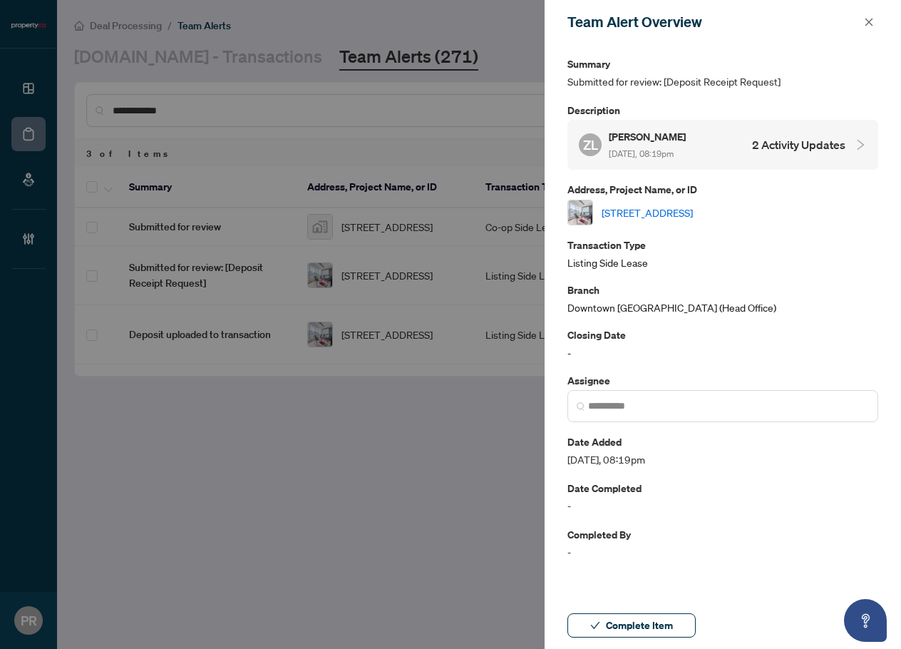
click at [728, 132] on div "ZL Zach Lahartinger Aug/22/2025, 08:19pm 2 Activity Updates" at bounding box center [712, 144] width 267 height 33
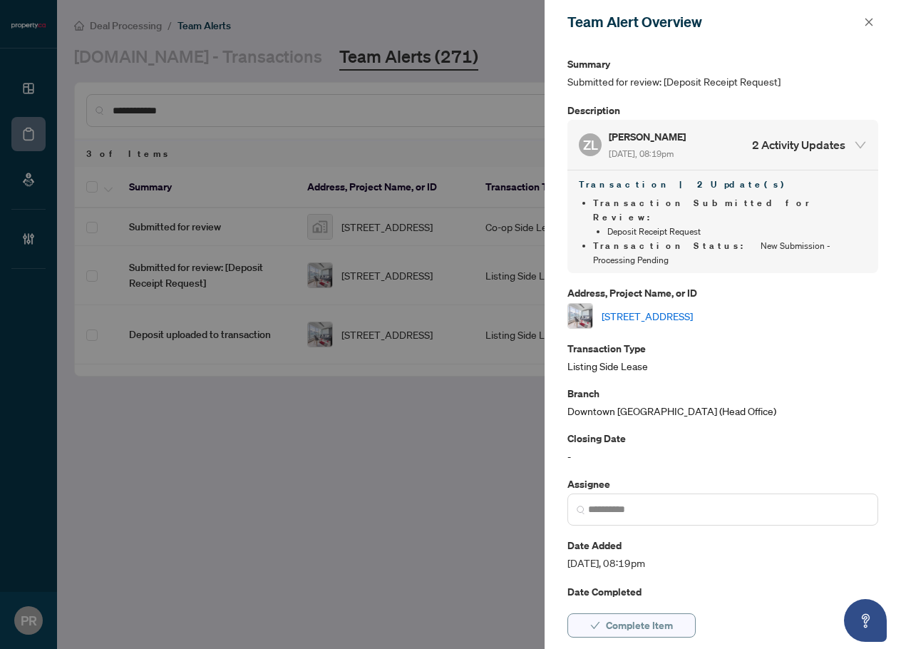
click at [644, 625] on span "Complete Item" at bounding box center [639, 625] width 67 height 23
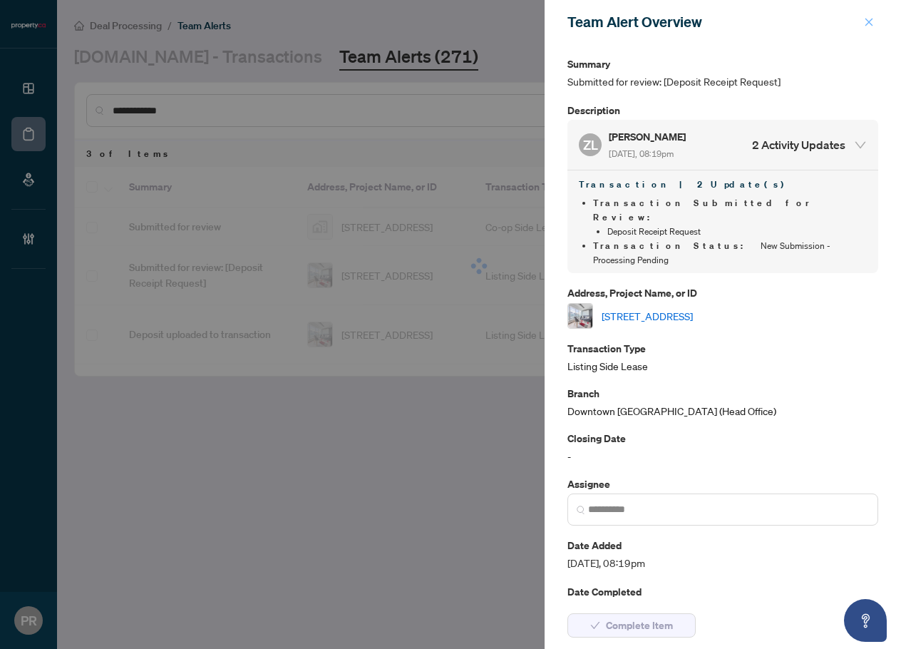
click at [863, 18] on button "button" at bounding box center [869, 22] width 19 height 17
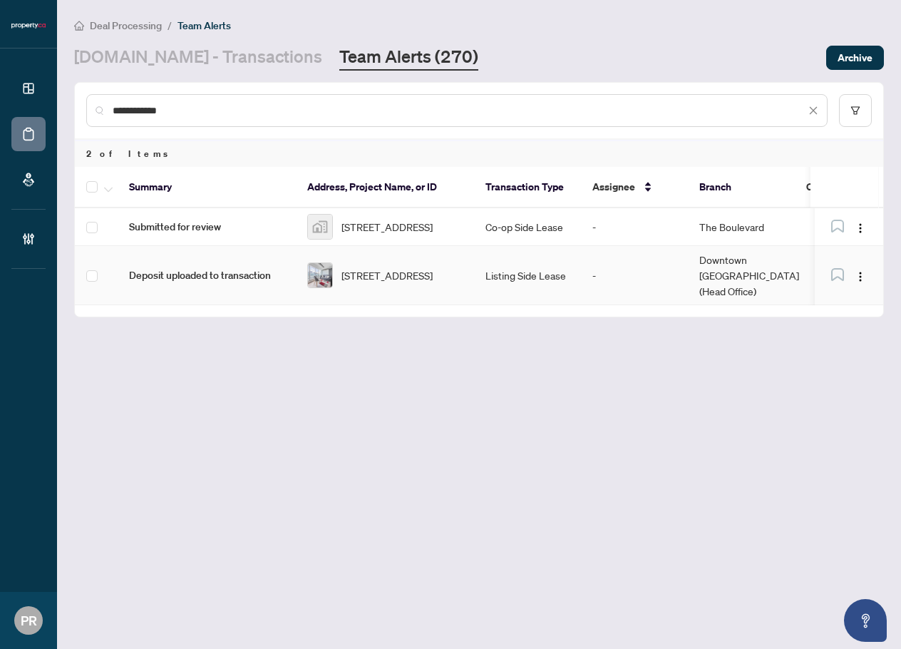
click at [389, 269] on span "4008-115 Blue Jays Way, Toronto, Ontario M5V 0N4, Canada" at bounding box center [387, 275] width 91 height 16
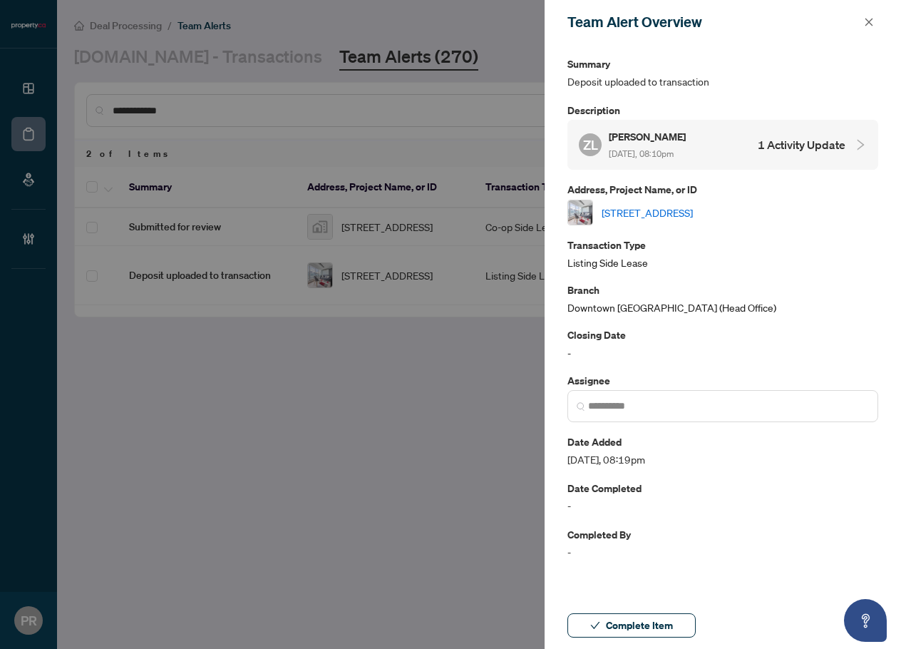
click at [674, 150] on span "Aug/22/2025, 08:10pm" at bounding box center [641, 153] width 65 height 11
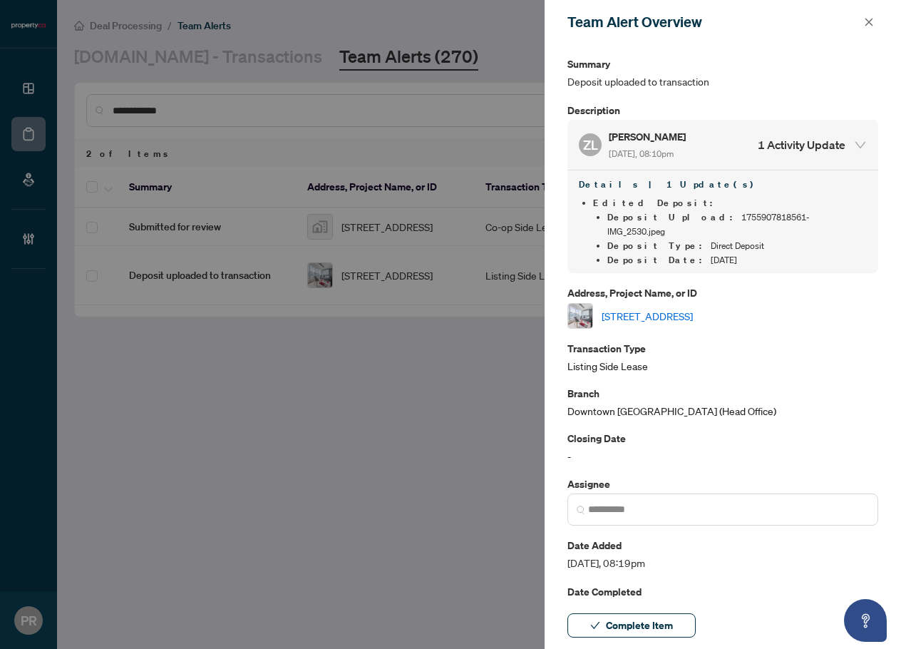
click at [612, 644] on div "Complete Item" at bounding box center [723, 625] width 357 height 47
click at [627, 623] on span "Complete Item" at bounding box center [639, 625] width 67 height 23
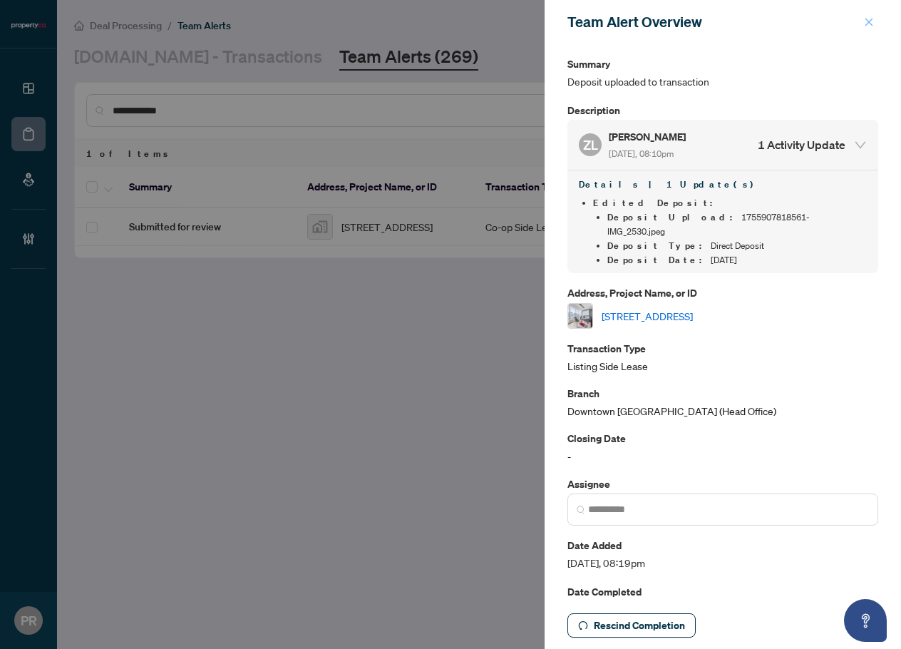
click at [869, 20] on icon "close" at bounding box center [869, 22] width 10 height 10
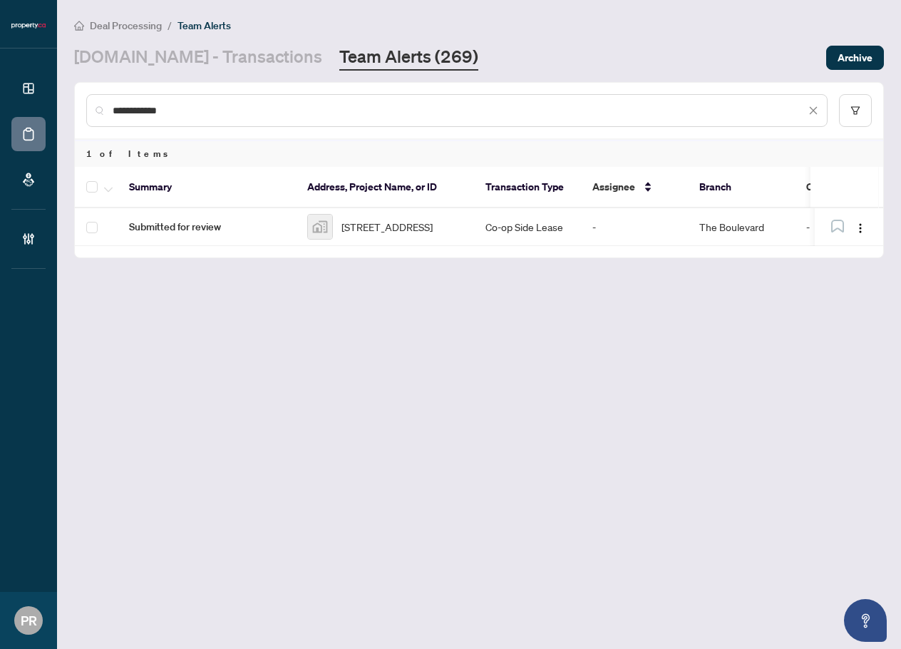
click at [180, 71] on main "**********" at bounding box center [479, 324] width 844 height 649
click at [180, 66] on link "Property.ca - Transactions" at bounding box center [198, 58] width 248 height 26
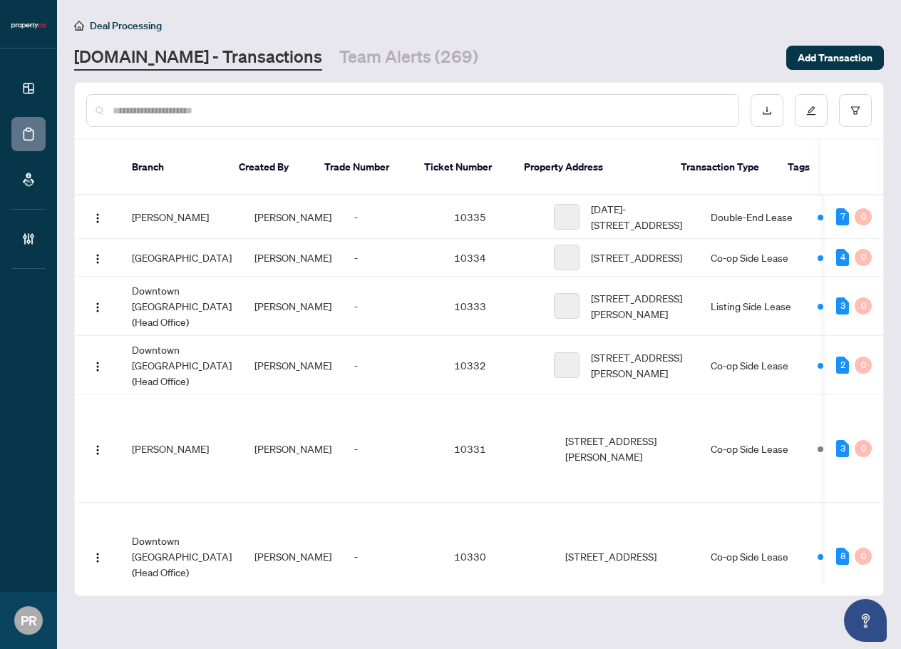
click at [180, 114] on input "text" at bounding box center [420, 111] width 615 height 16
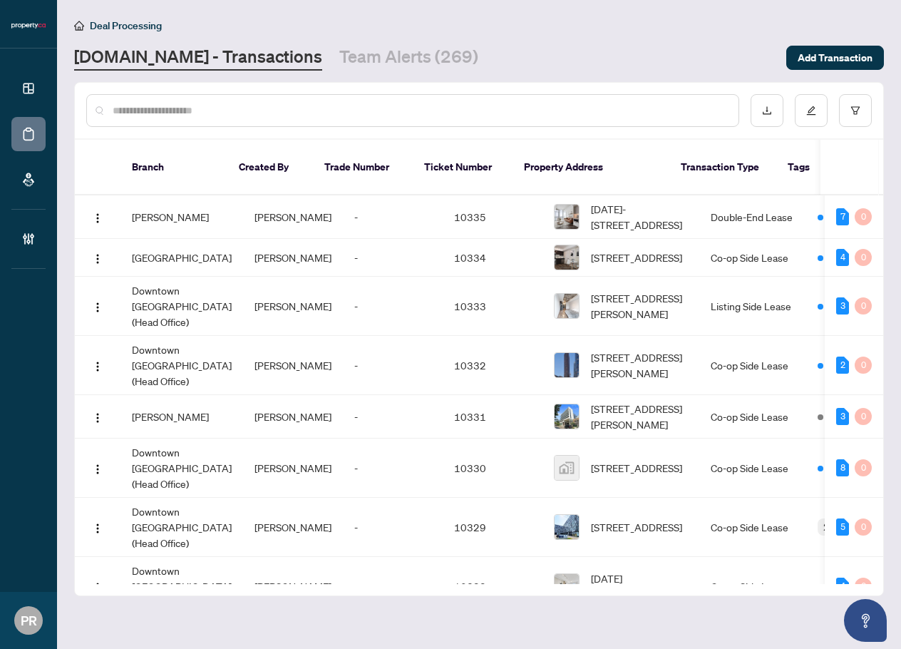
paste input "*****"
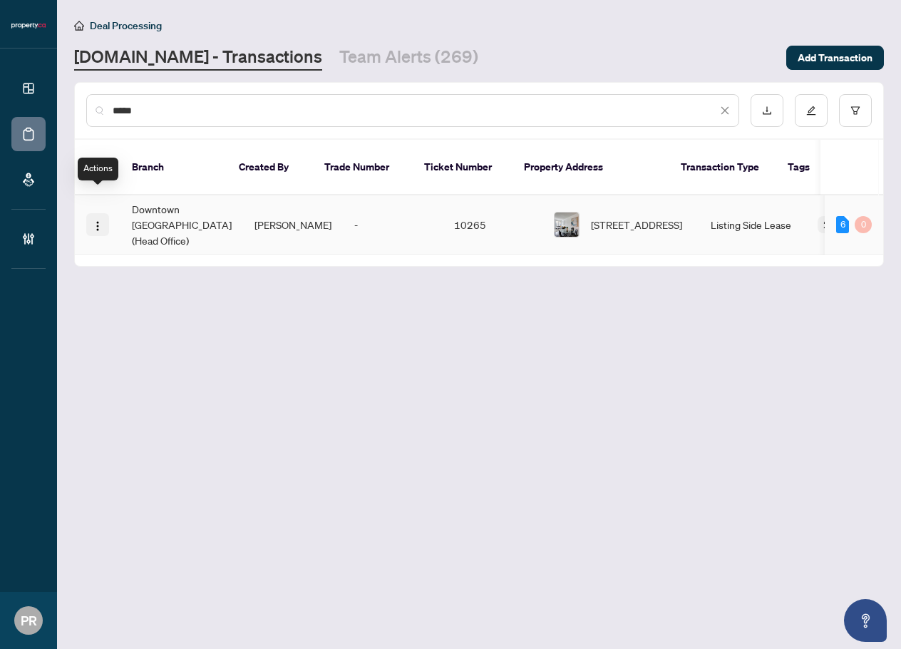
click at [97, 220] on img "button" at bounding box center [97, 225] width 11 height 11
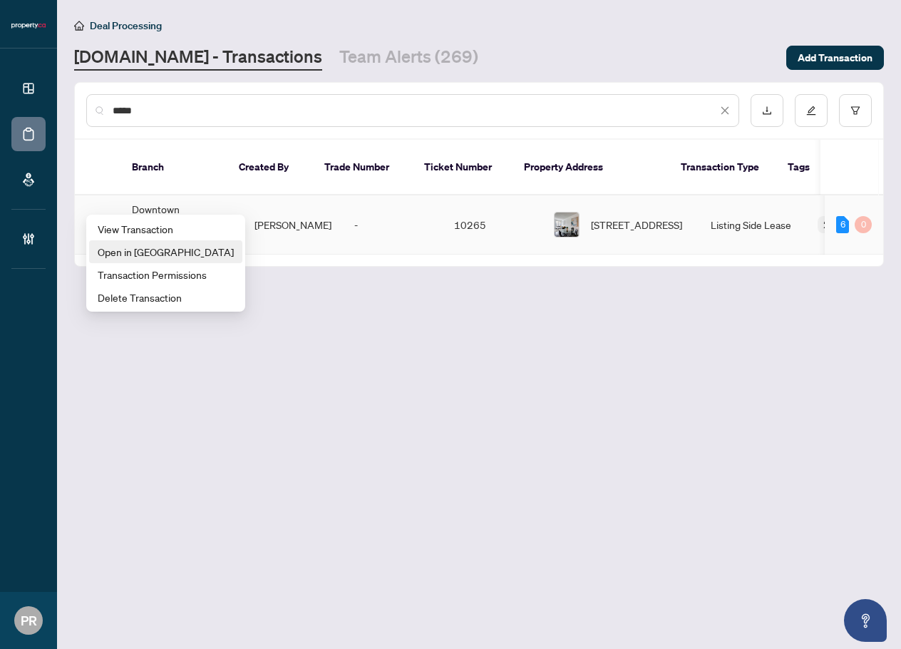
click at [148, 254] on span "Open in New Tab" at bounding box center [166, 252] width 136 height 16
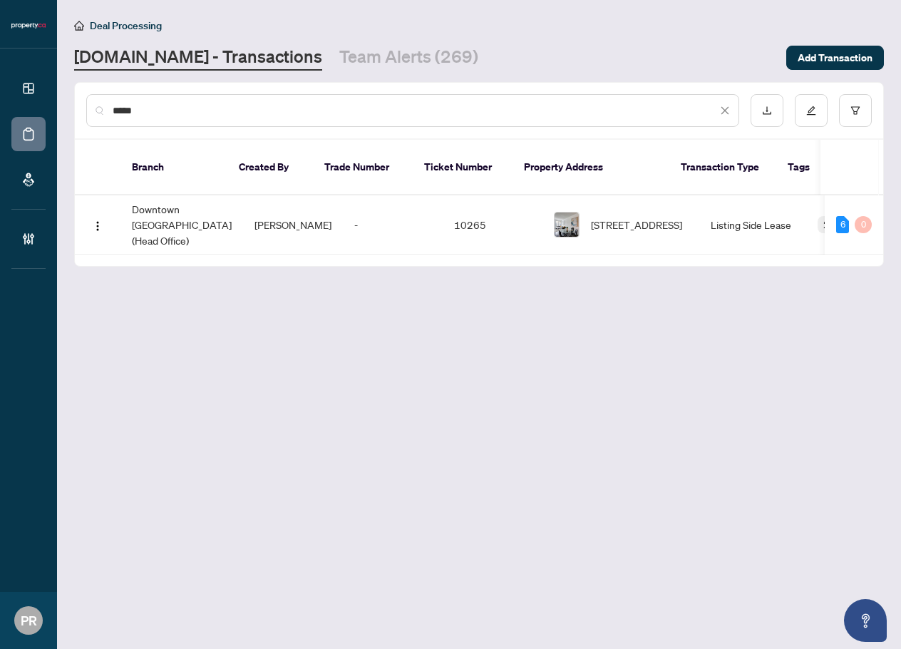
drag, startPoint x: 181, startPoint y: 103, endPoint x: 95, endPoint y: 98, distance: 86.4
click at [95, 98] on div "*****" at bounding box center [412, 110] width 653 height 33
paste input "text"
click at [93, 220] on img "button" at bounding box center [97, 225] width 11 height 11
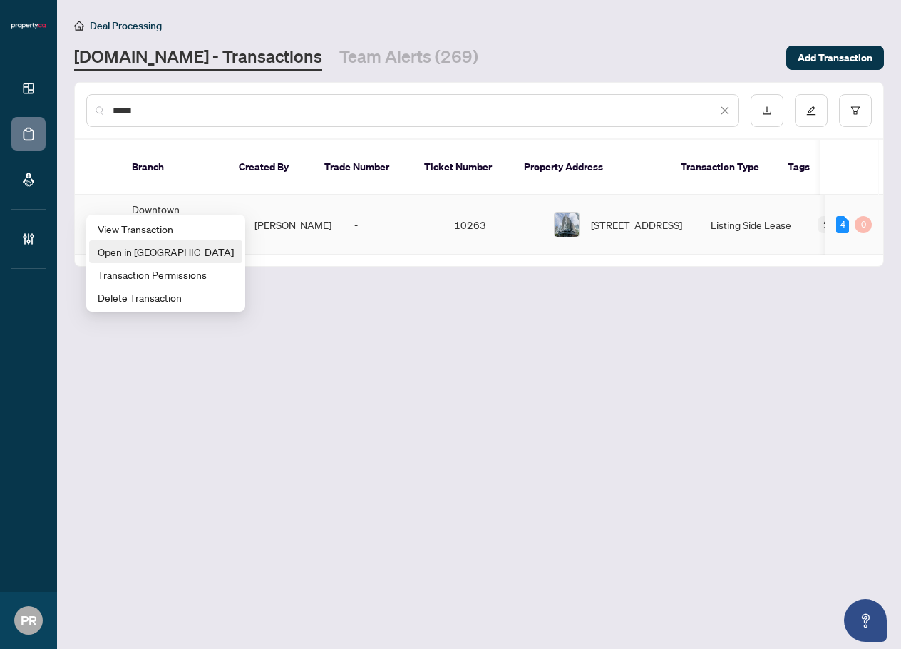
click at [145, 248] on span "Open in New Tab" at bounding box center [166, 252] width 136 height 16
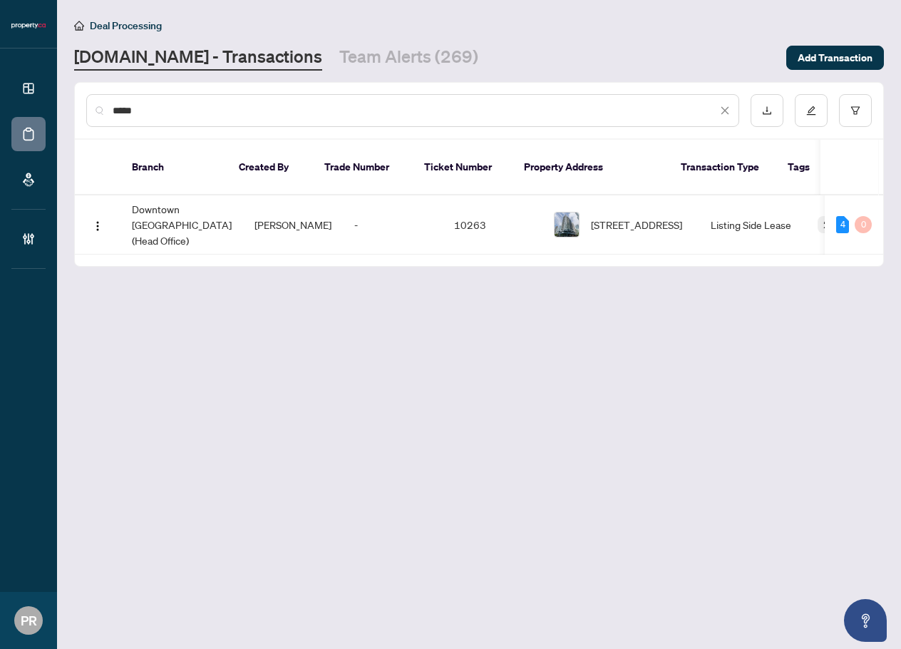
drag, startPoint x: 150, startPoint y: 117, endPoint x: 105, endPoint y: 117, distance: 44.9
click at [105, 117] on div "*****" at bounding box center [412, 110] width 653 height 33
type input "******"
click at [269, 198] on td "Zach Lahartinger" at bounding box center [293, 224] width 100 height 59
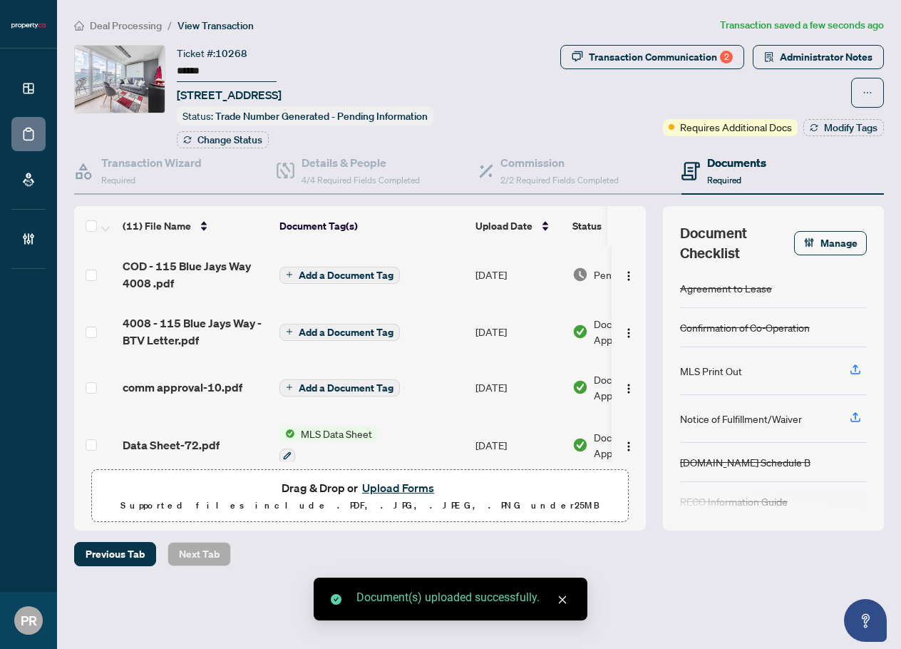
click at [347, 267] on button "Add a Document Tag" at bounding box center [340, 275] width 121 height 17
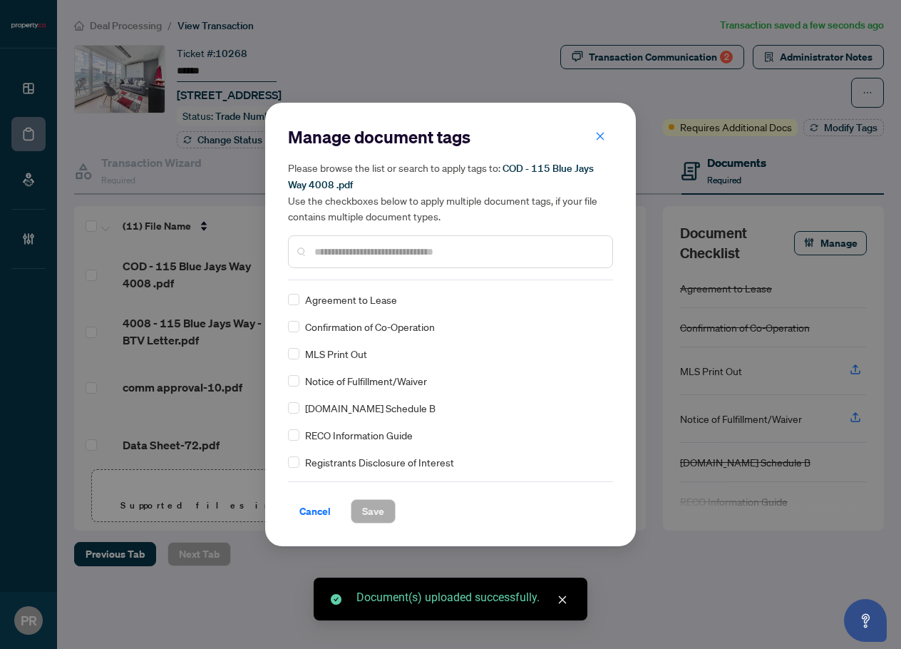
click at [359, 256] on input "text" at bounding box center [457, 252] width 287 height 16
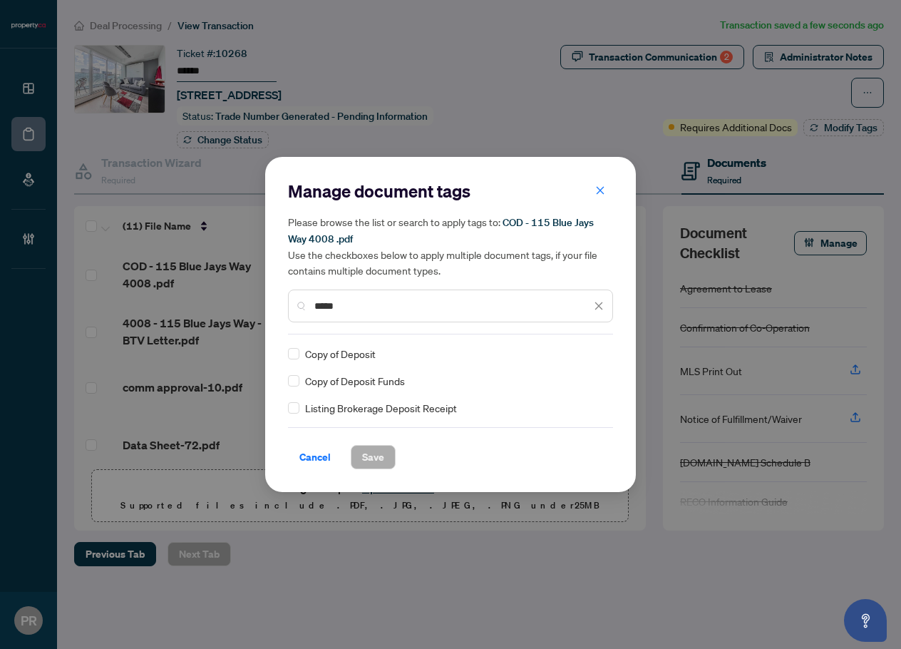
type input "*****"
click at [600, 354] on icon at bounding box center [599, 354] width 9 height 5
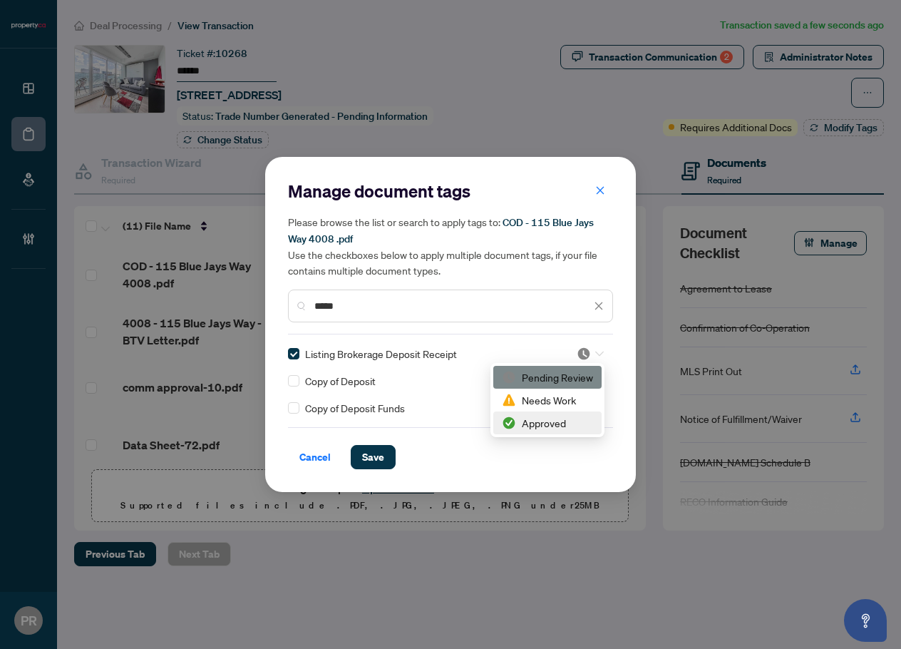
click at [543, 423] on div "Approved" at bounding box center [547, 423] width 91 height 16
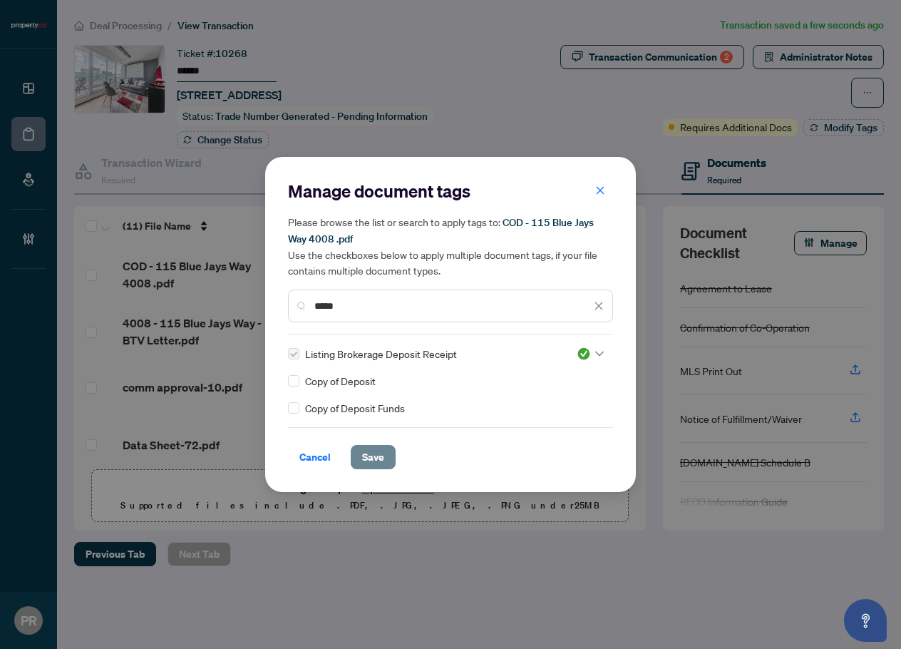
click at [376, 464] on span "Save" at bounding box center [373, 457] width 22 height 23
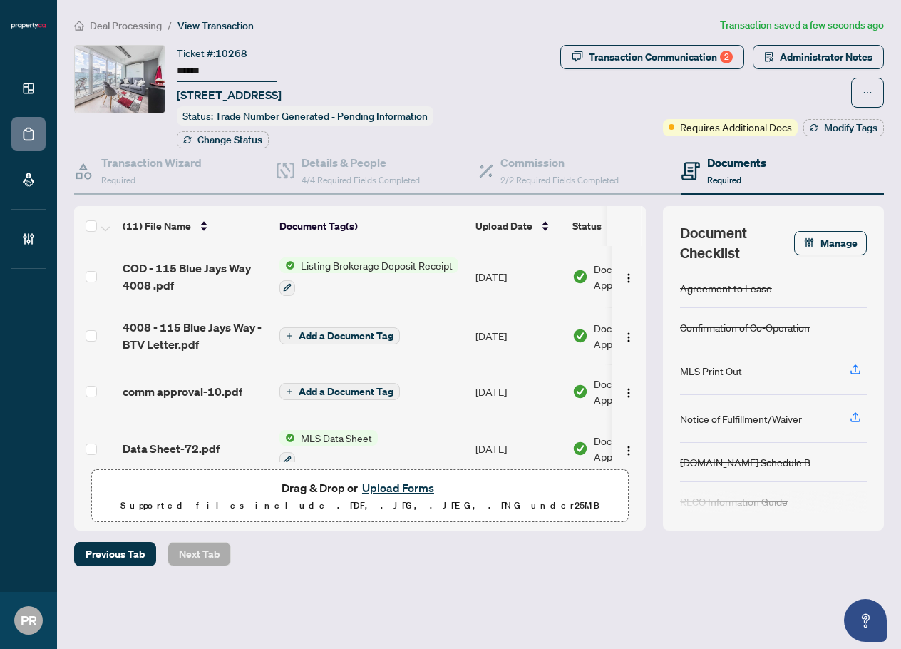
click at [120, 26] on span "Deal Processing" at bounding box center [126, 25] width 72 height 13
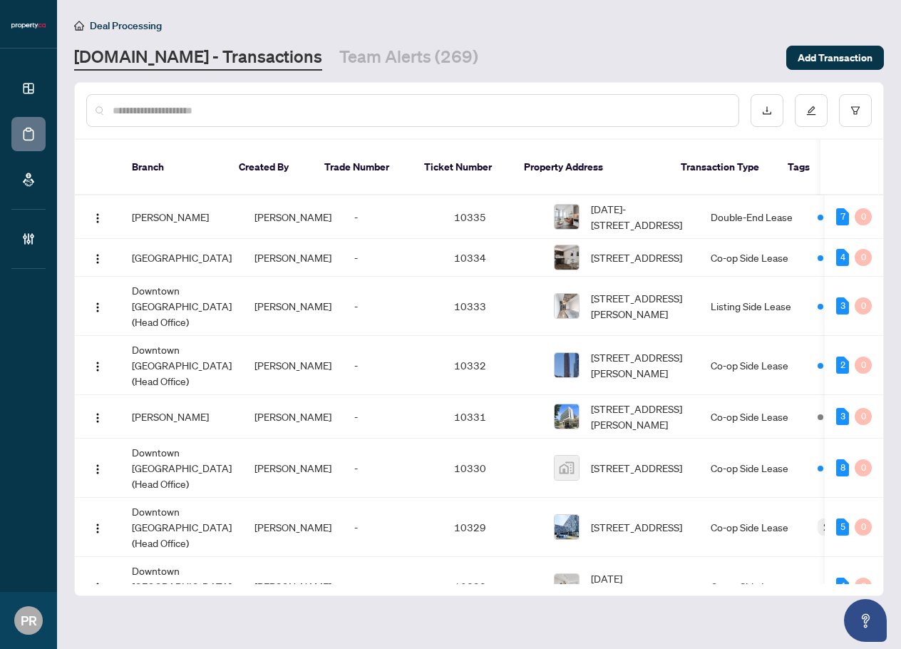
click at [143, 117] on input "text" at bounding box center [420, 111] width 615 height 16
paste input "**********"
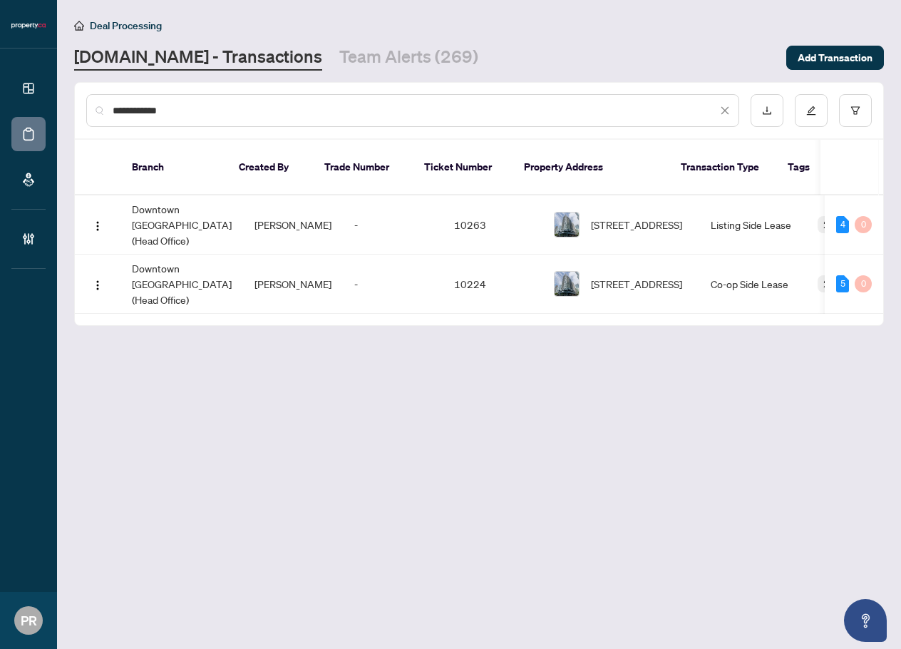
type input "**********"
click at [96, 280] on img "button" at bounding box center [97, 285] width 11 height 11
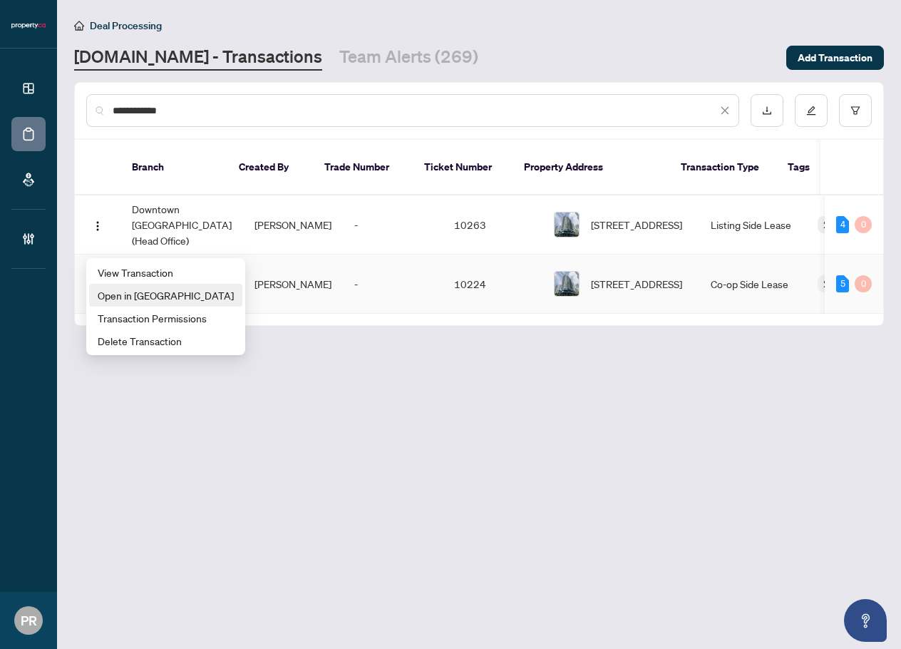
click at [165, 290] on span "Open in New Tab" at bounding box center [166, 295] width 136 height 16
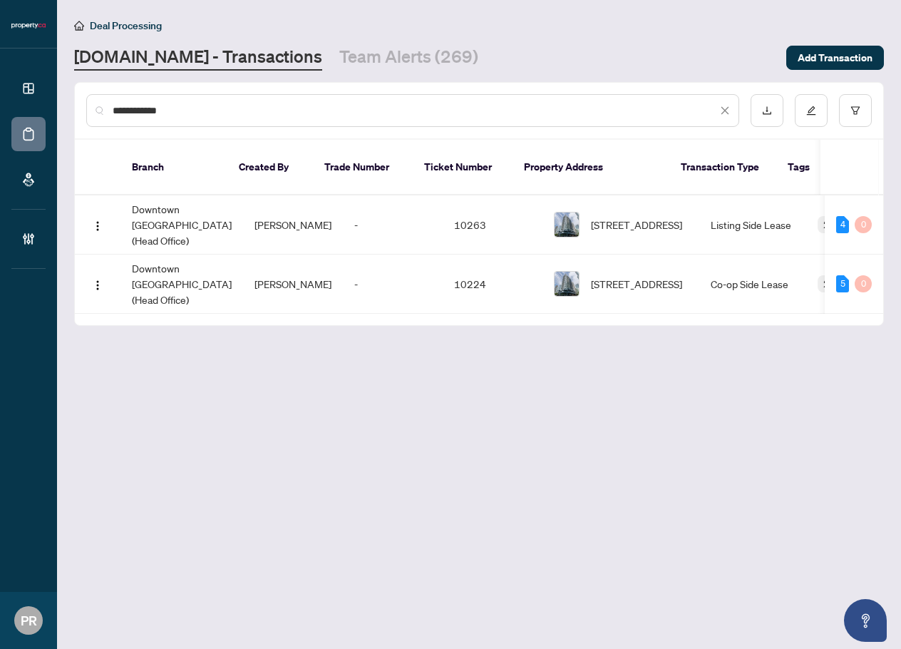
drag, startPoint x: 364, startPoint y: 53, endPoint x: 296, endPoint y: 74, distance: 70.8
click at [364, 53] on link "Team Alerts (269)" at bounding box center [408, 58] width 139 height 26
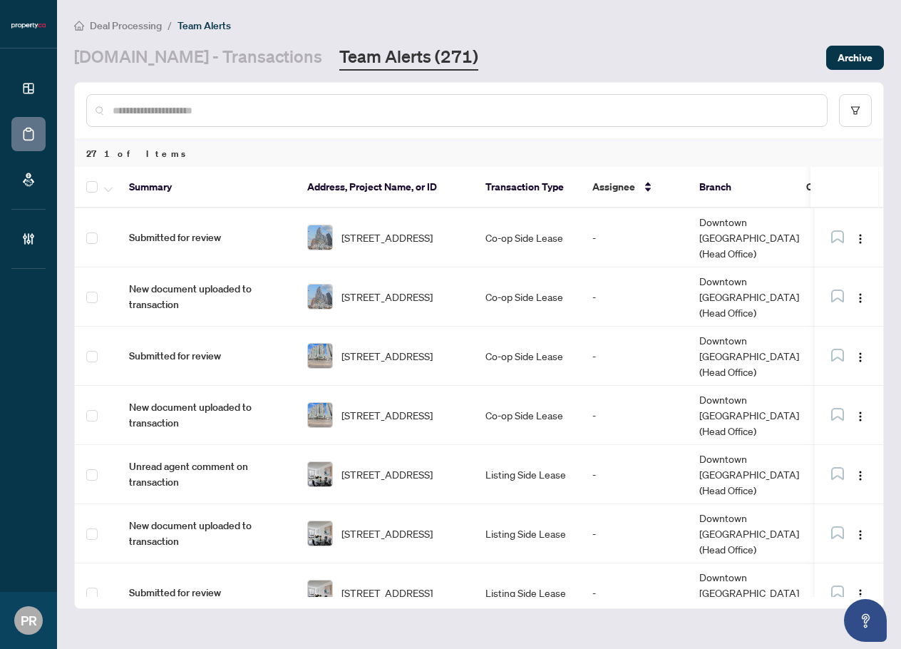
click at [241, 98] on div at bounding box center [457, 110] width 742 height 33
click at [191, 117] on input "text" at bounding box center [464, 111] width 703 height 16
paste input "********"
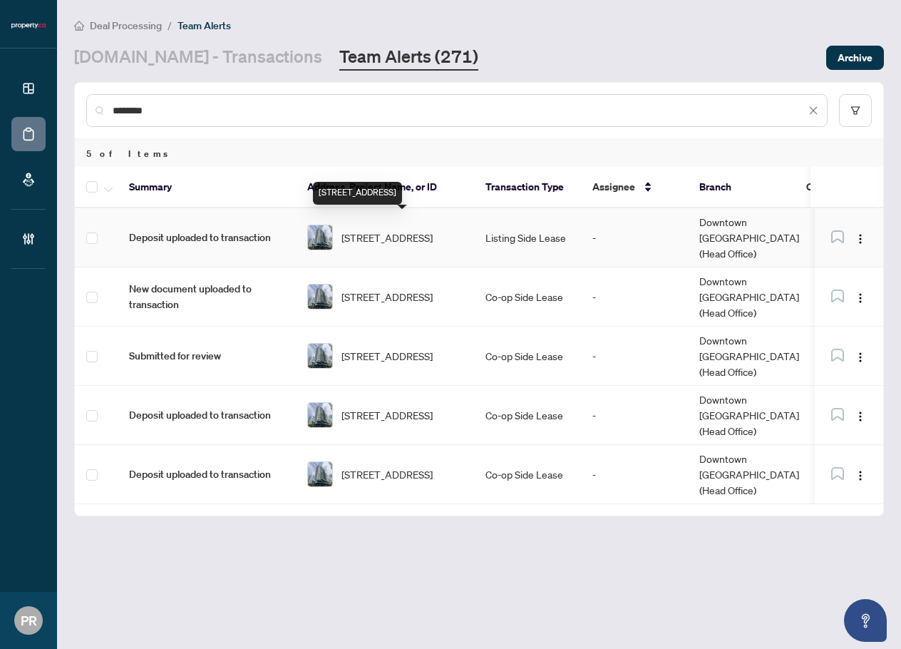
type input "********"
click at [432, 230] on span "2118-352 Front St, Toronto, Ontario M5V 0K3, Canada" at bounding box center [387, 238] width 91 height 16
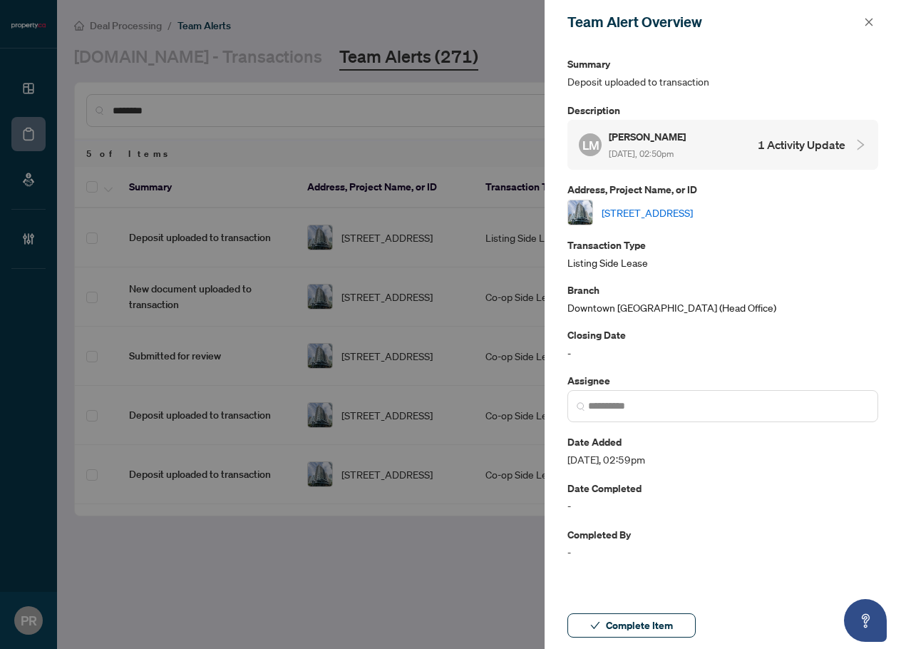
click at [749, 130] on div "LM Lisa Mamers Aug/25/2025, 02:50pm 1 Activity Update" at bounding box center [712, 144] width 267 height 33
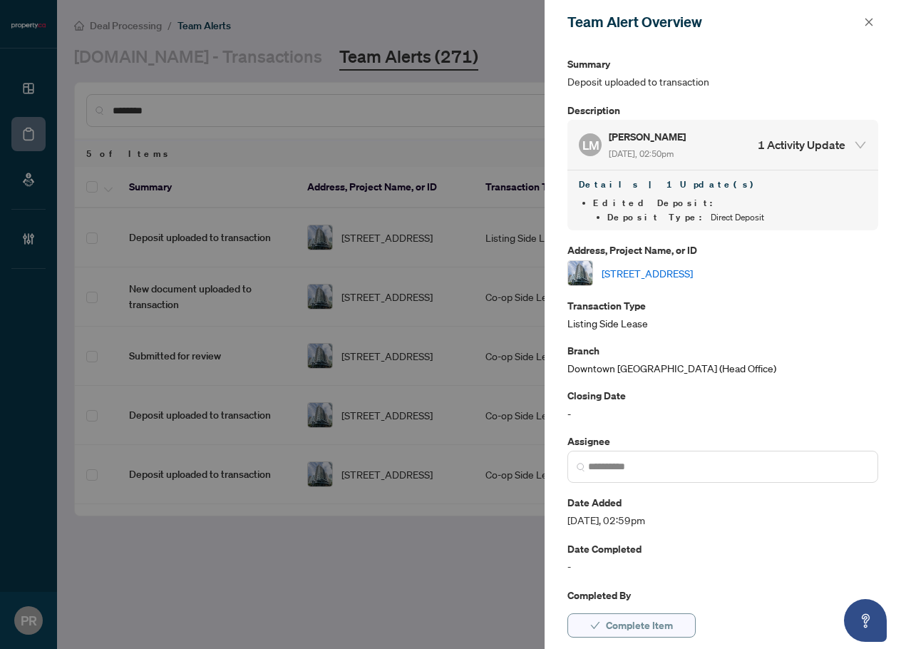
click at [659, 620] on span "Complete Item" at bounding box center [639, 625] width 67 height 23
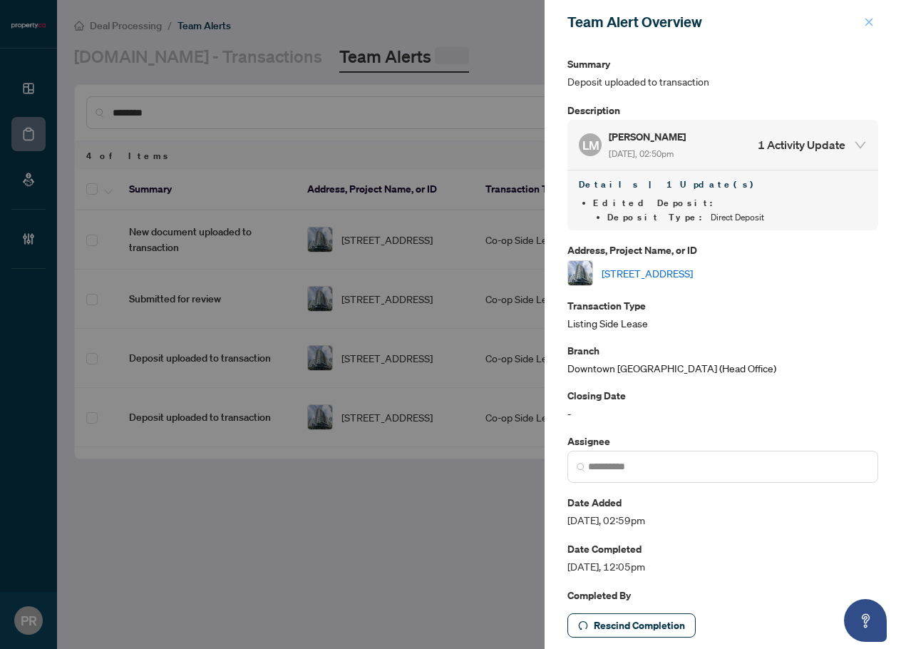
click at [867, 21] on icon "close" at bounding box center [869, 22] width 10 height 10
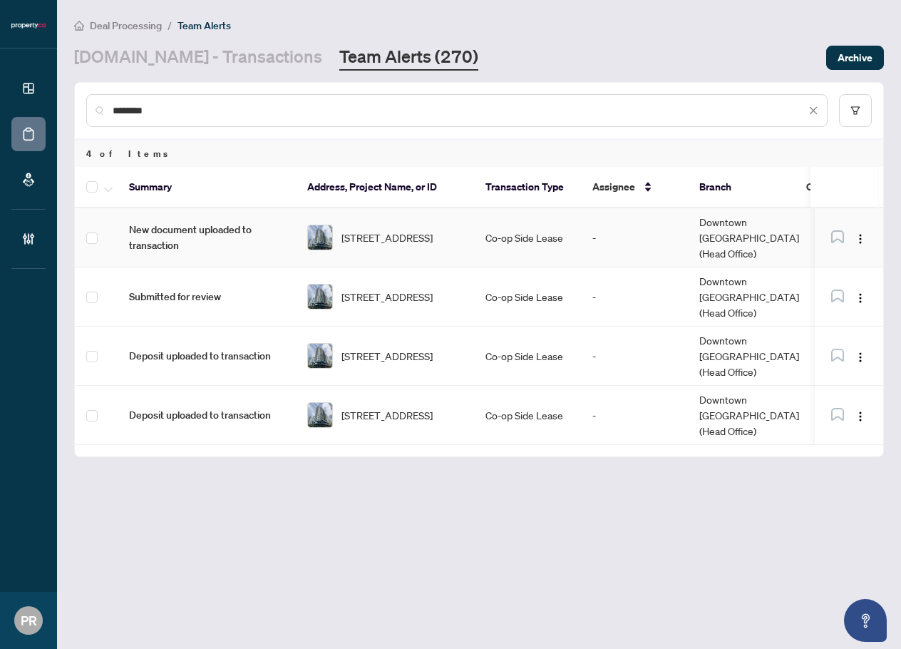
click at [476, 232] on td "Co-op Side Lease" at bounding box center [527, 237] width 107 height 59
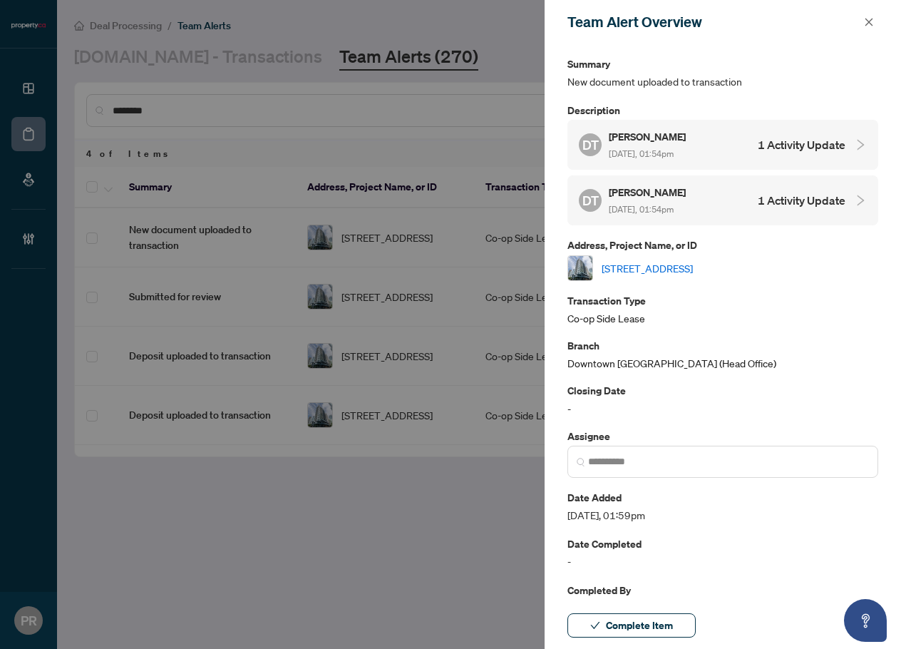
click at [688, 145] on div "Daksh Thakkar Aug/21/2025, 01:54pm" at bounding box center [648, 144] width 79 height 33
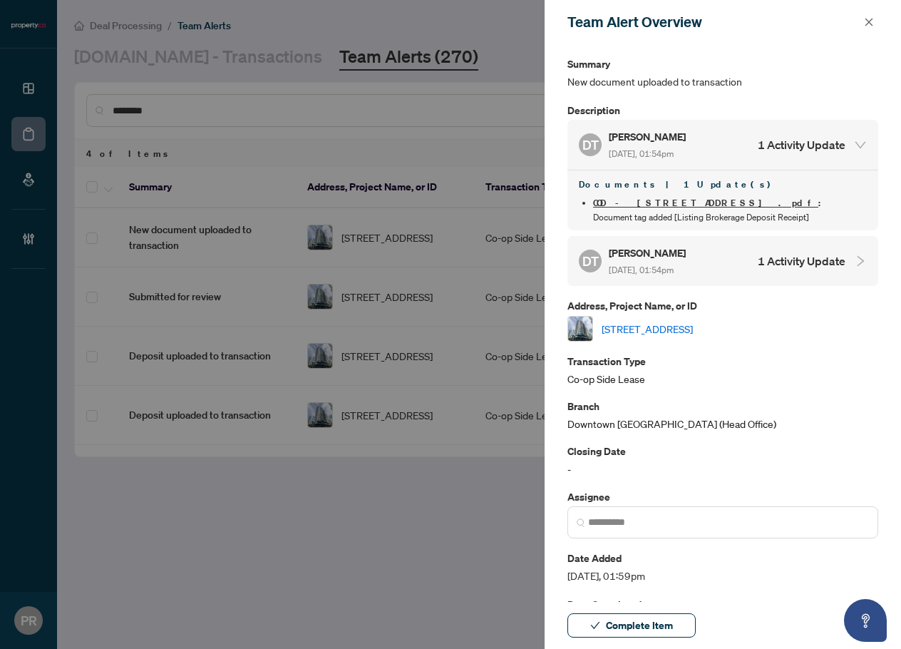
click at [710, 263] on div "DT Daksh Thakkar Aug/21/2025, 01:54pm 1 Activity Update" at bounding box center [712, 261] width 267 height 33
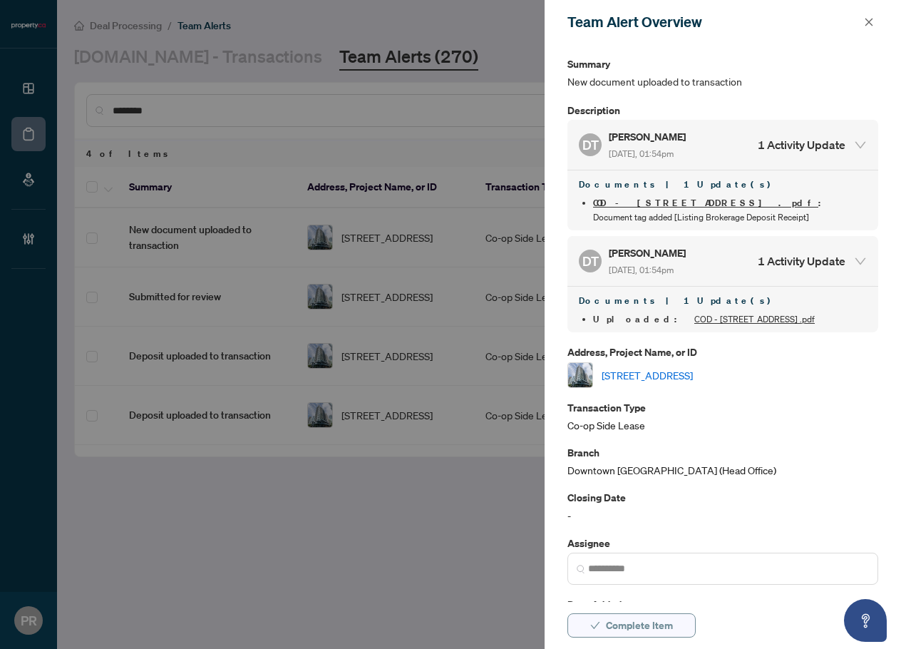
click at [673, 618] on button "Complete Item" at bounding box center [632, 625] width 128 height 24
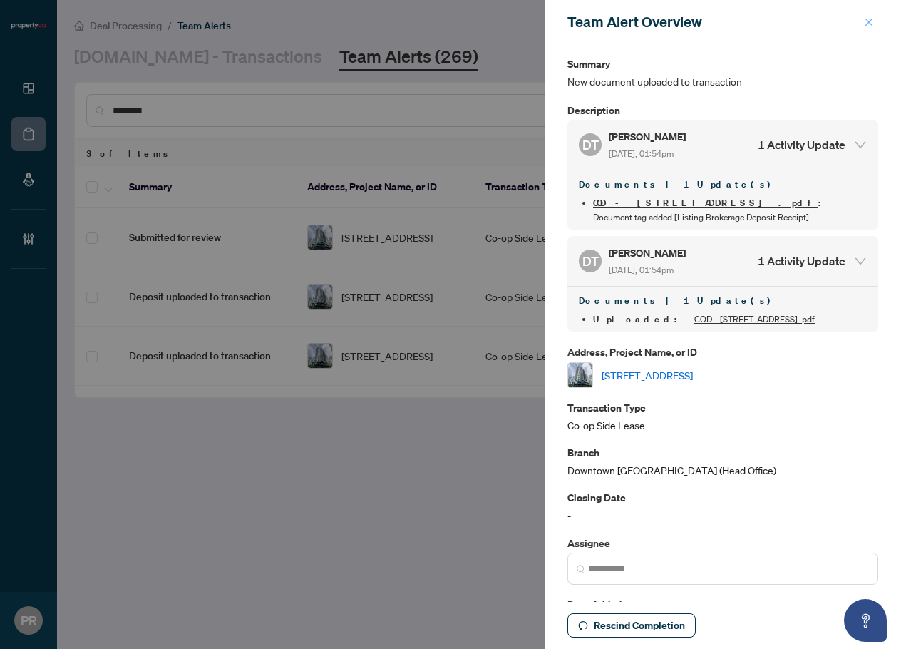
click at [864, 29] on span "button" at bounding box center [869, 22] width 10 height 23
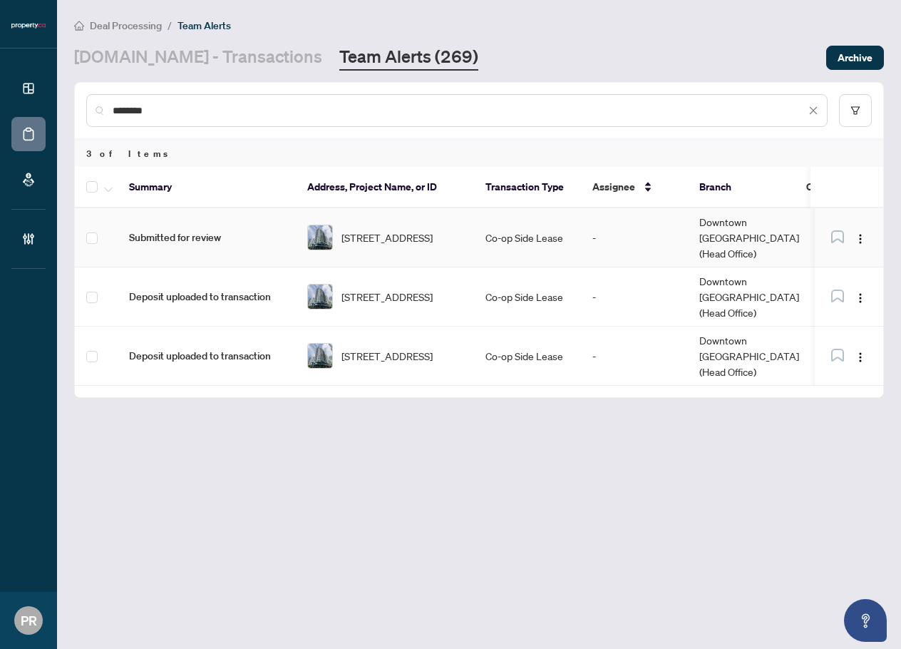
click at [534, 226] on td "Co-op Side Lease" at bounding box center [527, 237] width 107 height 59
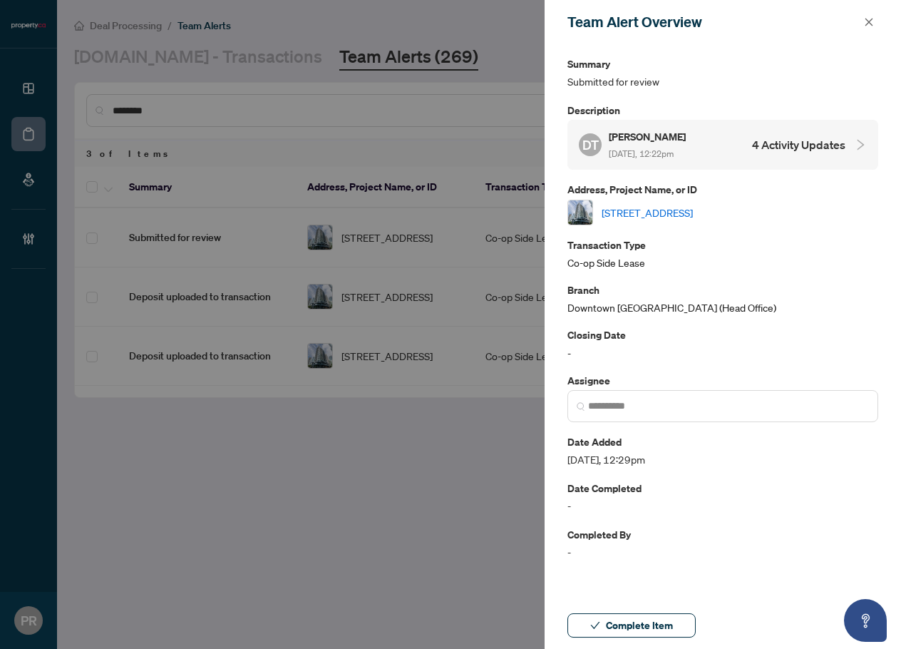
click at [771, 150] on h4 "4 Activity Updates" at bounding box center [798, 144] width 93 height 17
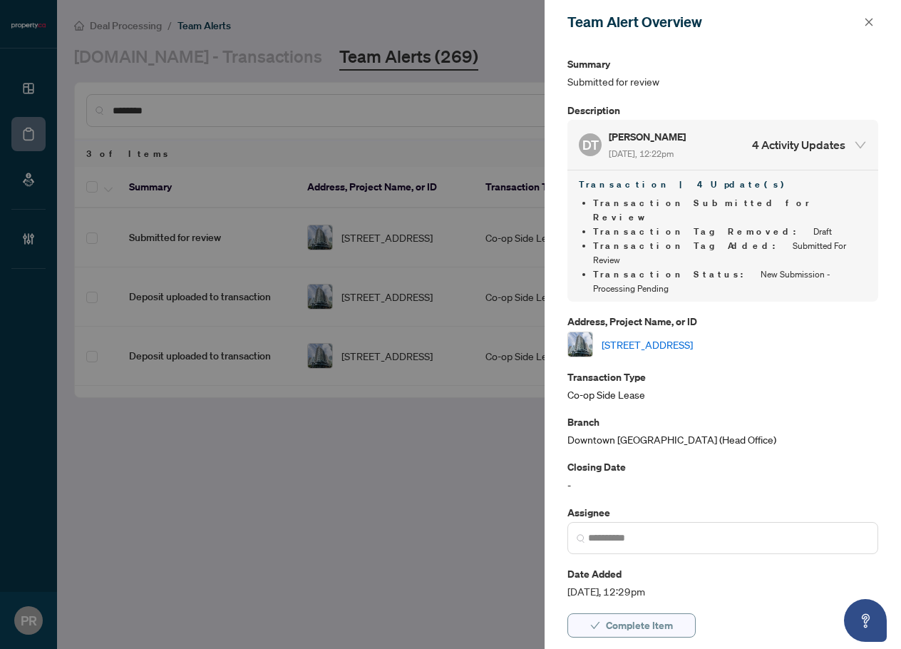
click at [657, 633] on span "Complete Item" at bounding box center [639, 625] width 67 height 23
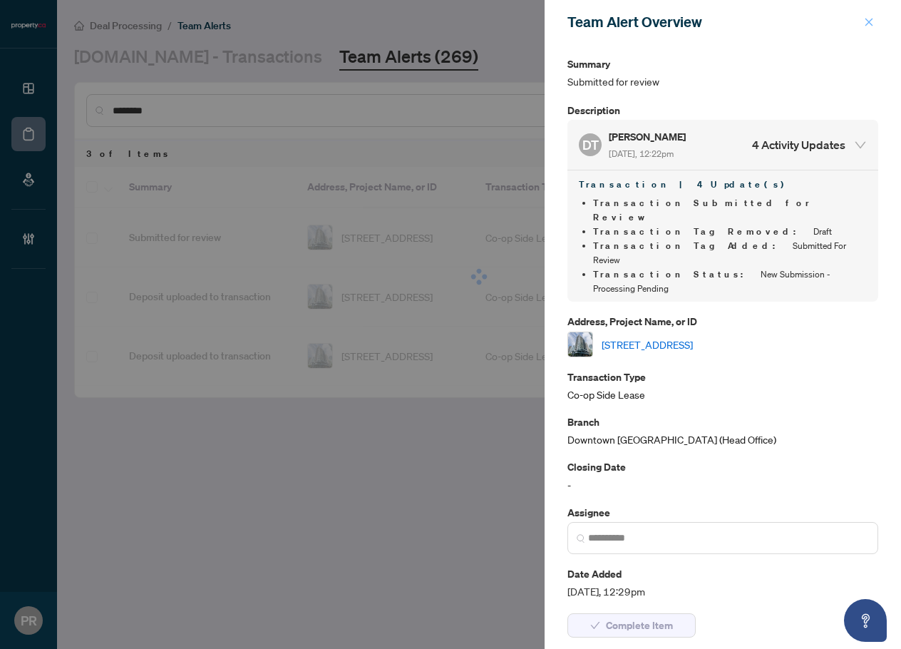
click at [867, 19] on icon "close" at bounding box center [869, 22] width 10 height 10
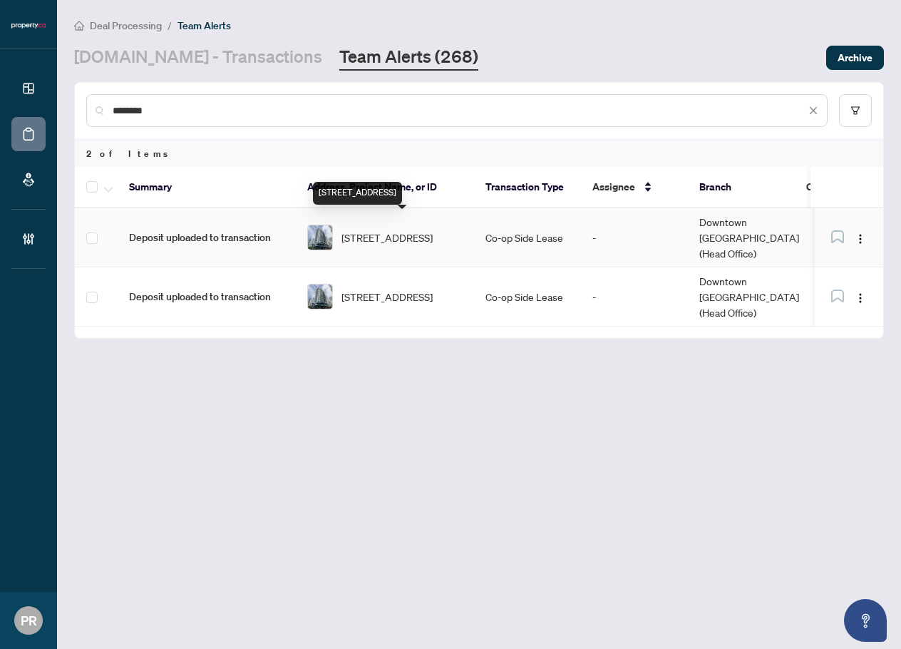
click at [372, 234] on span "2118-352 Front St, Toronto, Ontario M5V 0K3, Canada" at bounding box center [387, 238] width 91 height 16
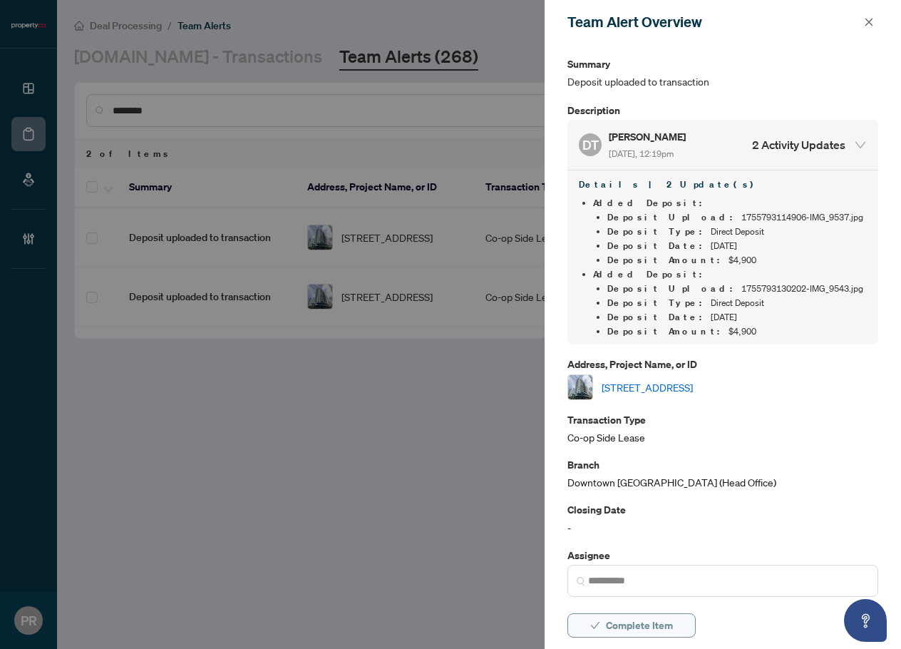
click at [655, 628] on span "Complete Item" at bounding box center [639, 625] width 67 height 23
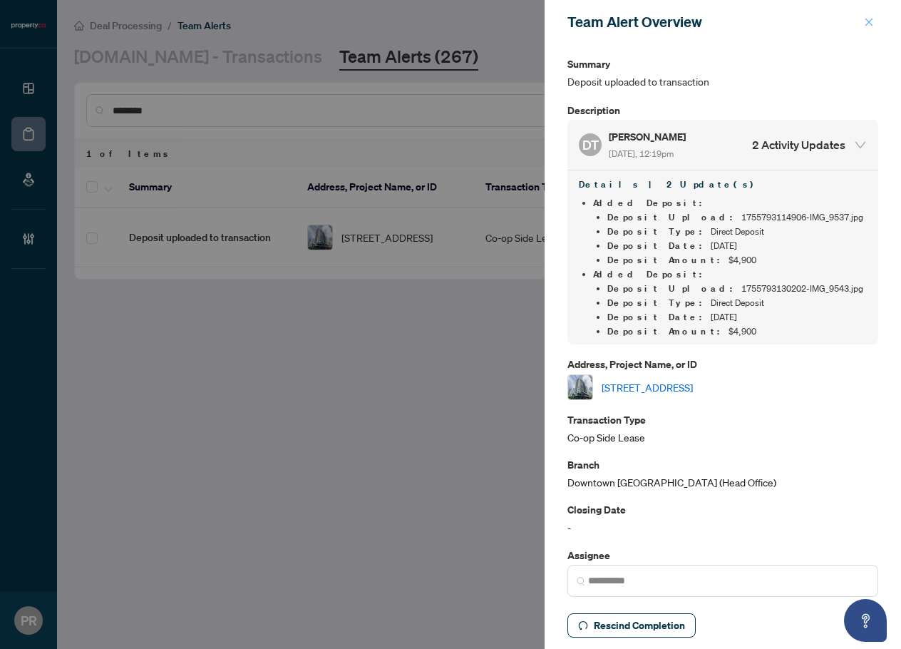
click at [868, 15] on span "button" at bounding box center [869, 22] width 10 height 23
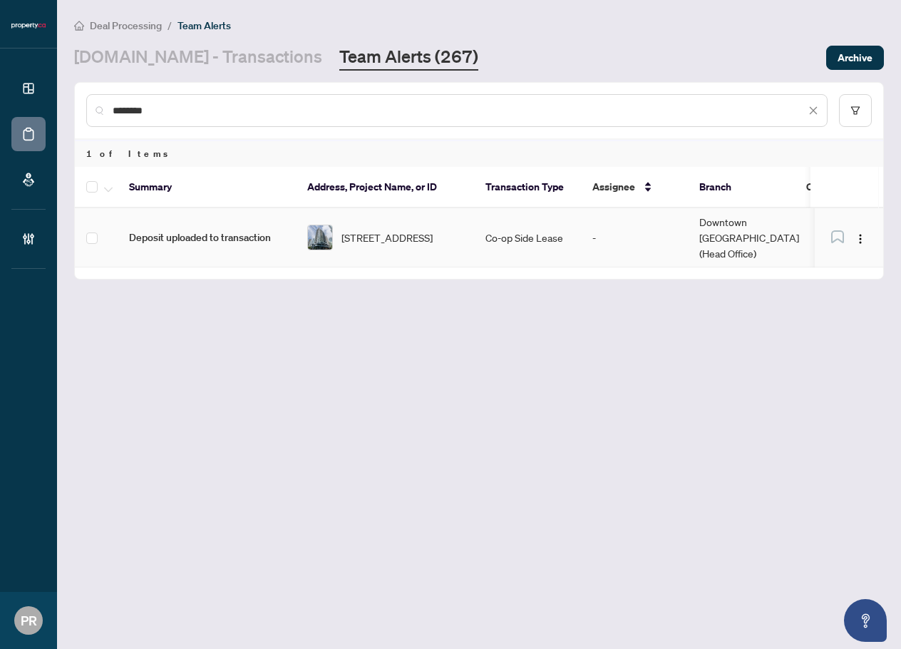
click at [499, 237] on td "Co-op Side Lease" at bounding box center [527, 237] width 107 height 59
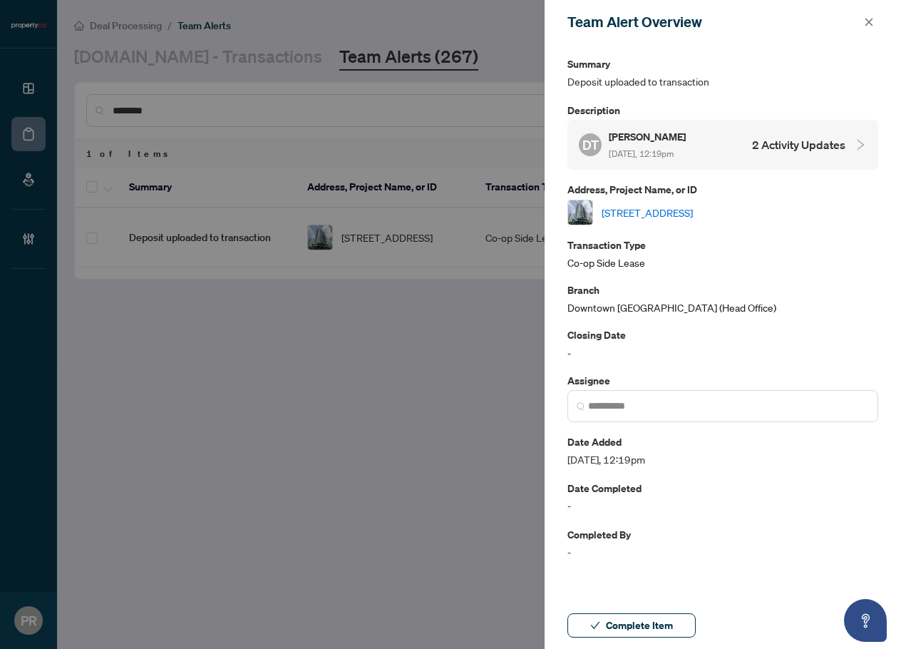
click at [705, 142] on div "DT Daksh Thakkar Aug/21/2025, 12:19pm 2 Activity Updates" at bounding box center [712, 144] width 267 height 33
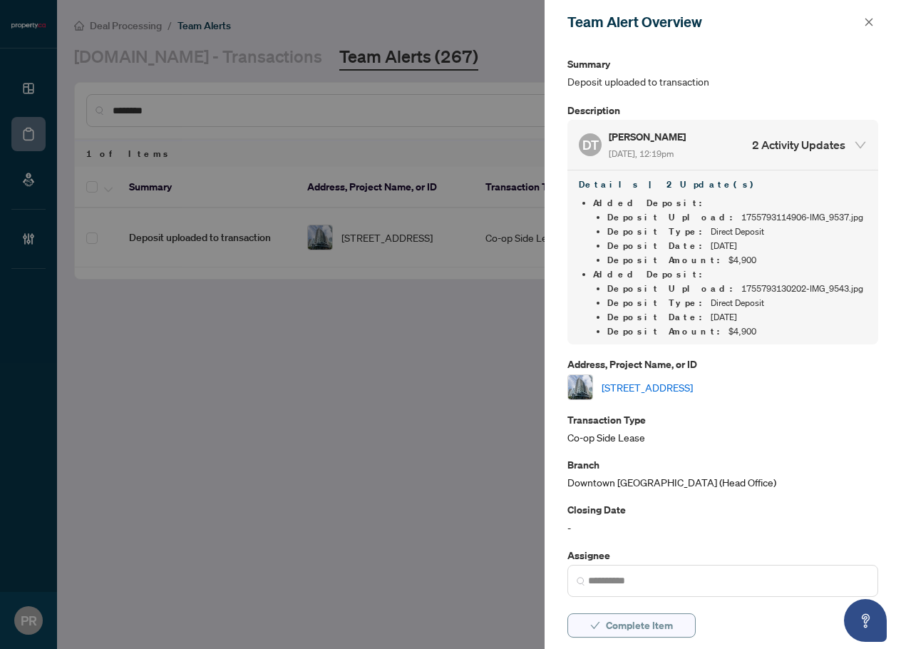
click at [661, 623] on span "Complete Item" at bounding box center [639, 625] width 67 height 23
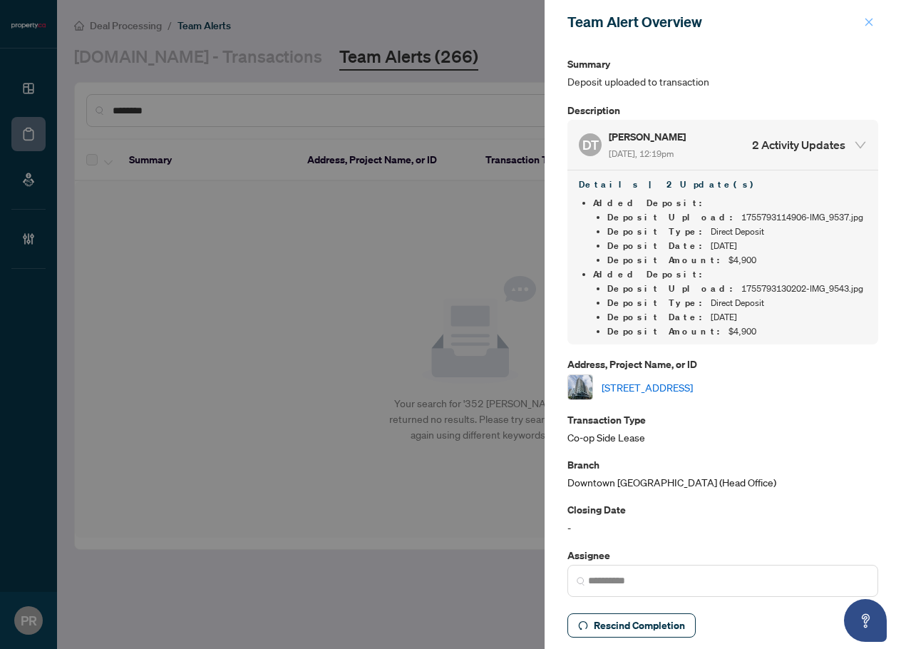
click at [869, 25] on icon "close" at bounding box center [869, 22] width 10 height 10
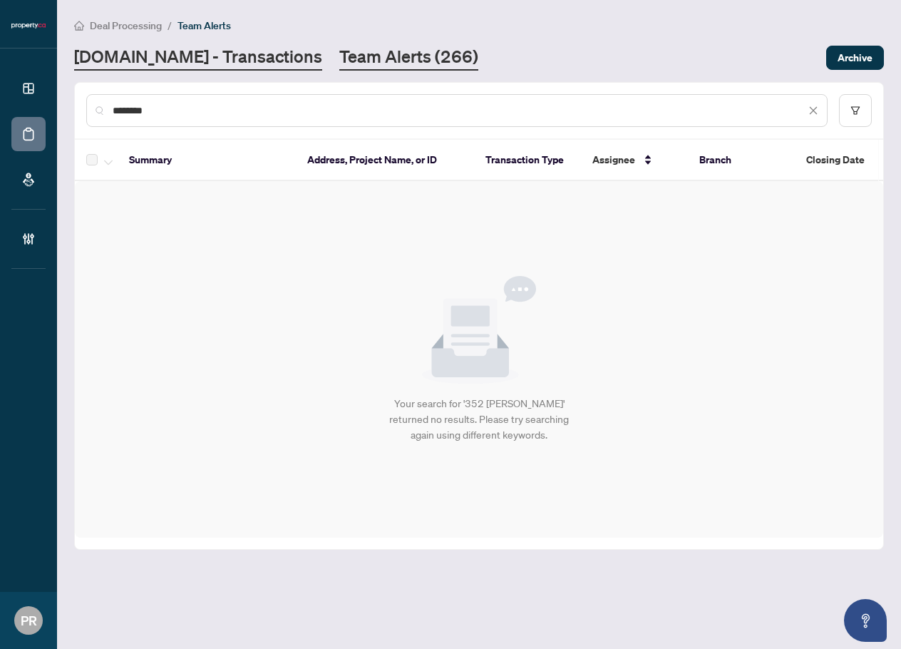
click at [246, 66] on link "Property.ca - Transactions" at bounding box center [198, 58] width 248 height 26
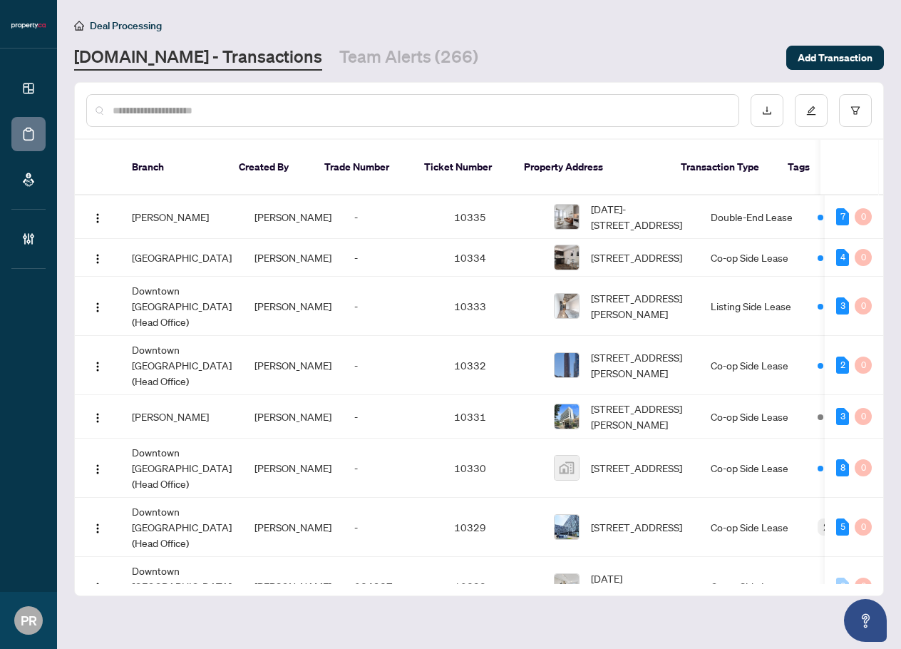
click at [181, 107] on input "text" at bounding box center [420, 111] width 615 height 16
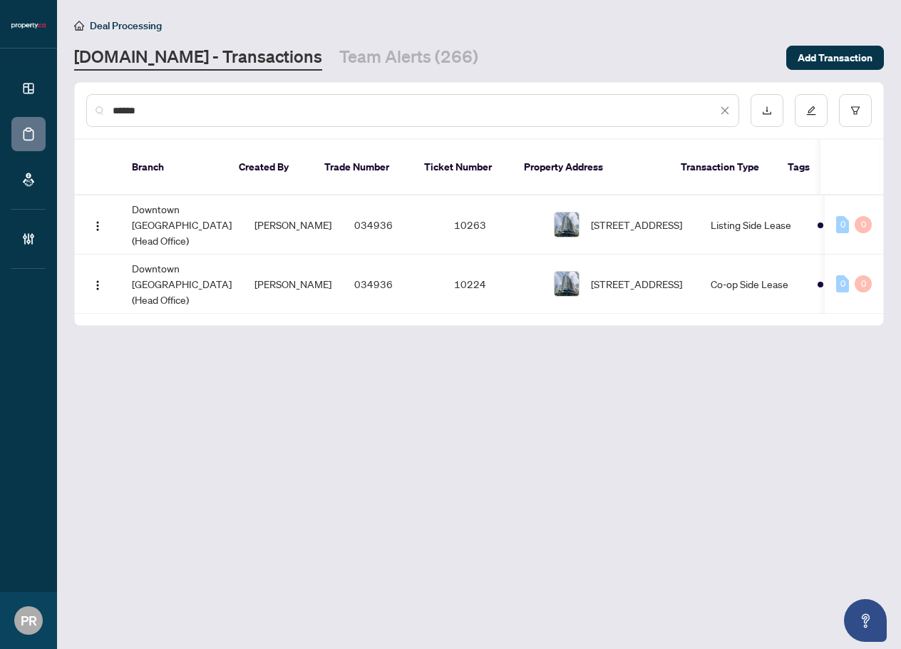
drag, startPoint x: 170, startPoint y: 112, endPoint x: 73, endPoint y: 121, distance: 98.1
click at [73, 121] on main "Deal Processing Property.ca - Transactions Team Alerts (266) Add Transaction **…" at bounding box center [479, 324] width 844 height 649
paste input "text"
type input "*****"
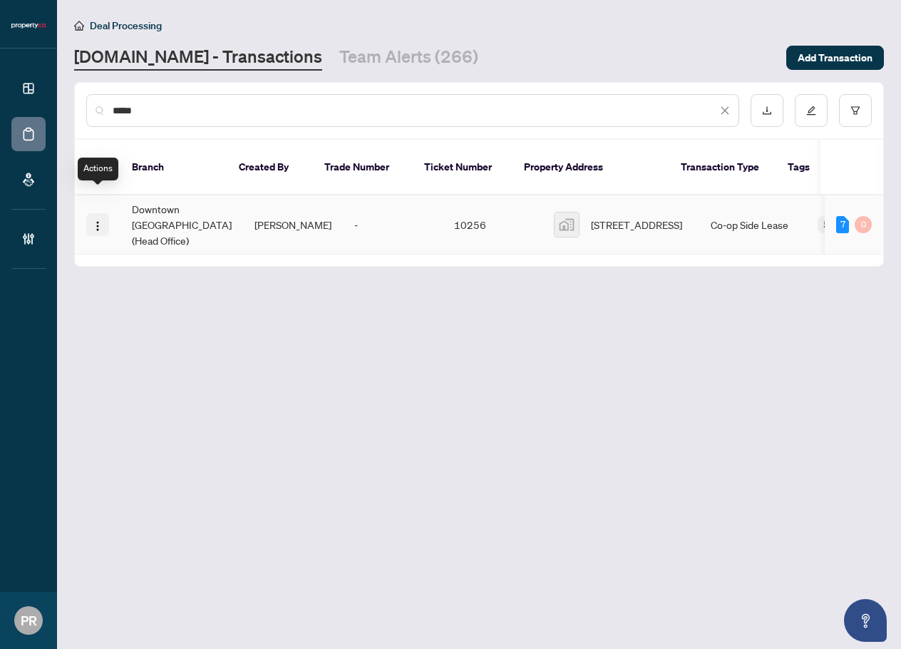
click at [101, 220] on img "button" at bounding box center [97, 225] width 11 height 11
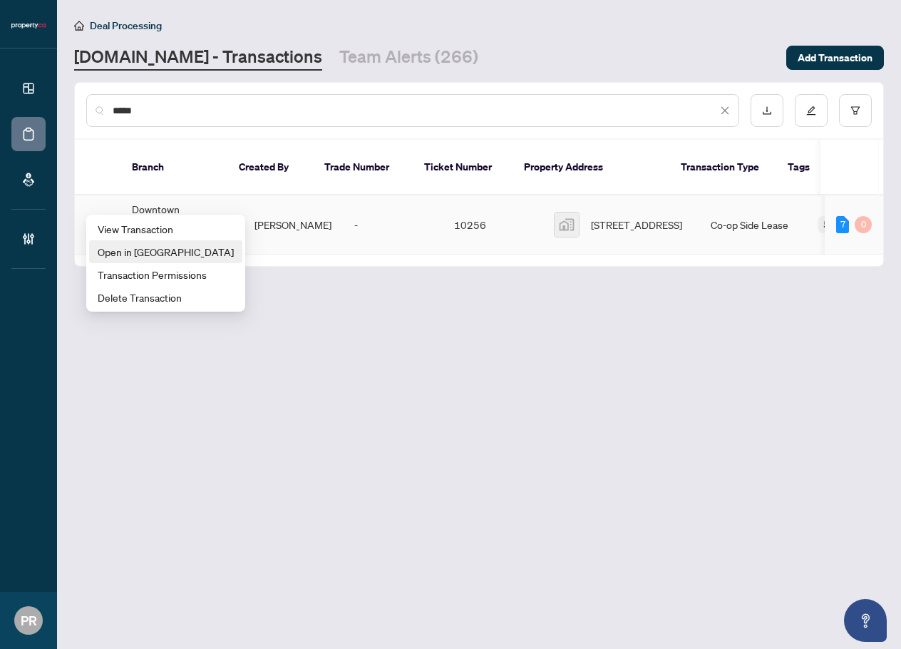
click at [161, 255] on span "Open in New Tab" at bounding box center [166, 252] width 136 height 16
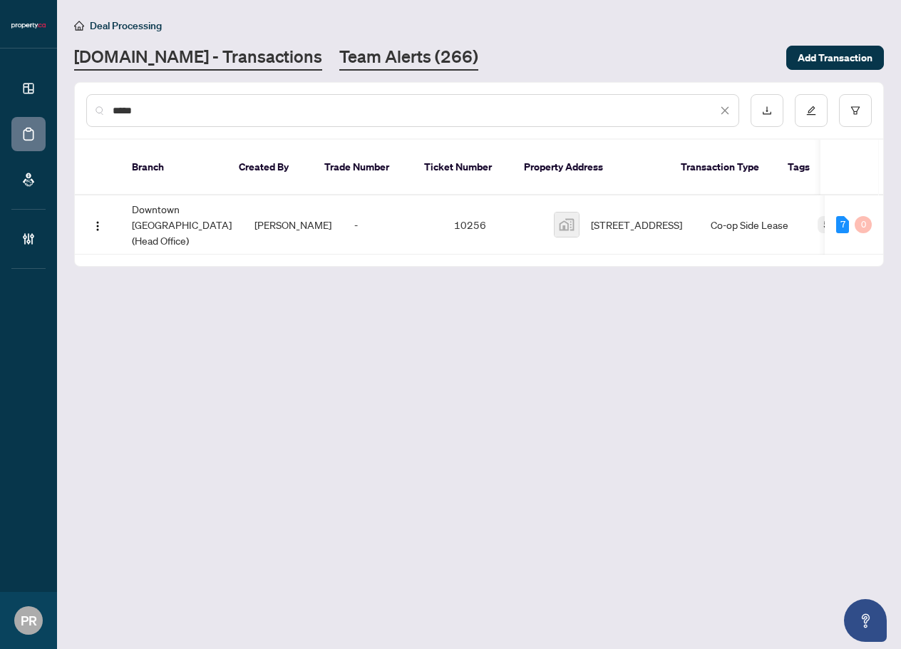
click at [352, 60] on link "Team Alerts (266)" at bounding box center [408, 58] width 139 height 26
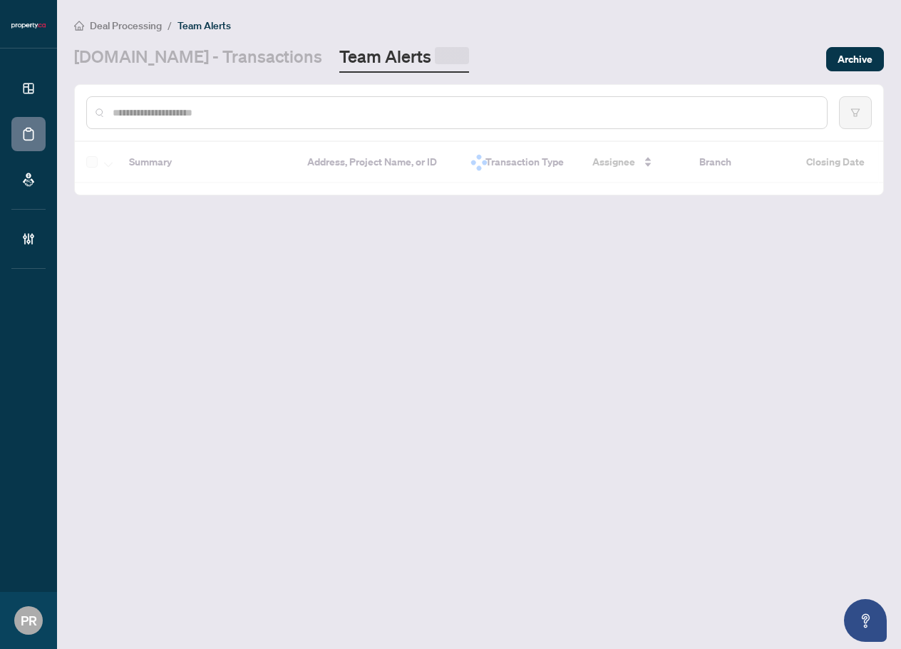
click at [227, 105] on input "text" at bounding box center [464, 113] width 703 height 16
paste input "*******"
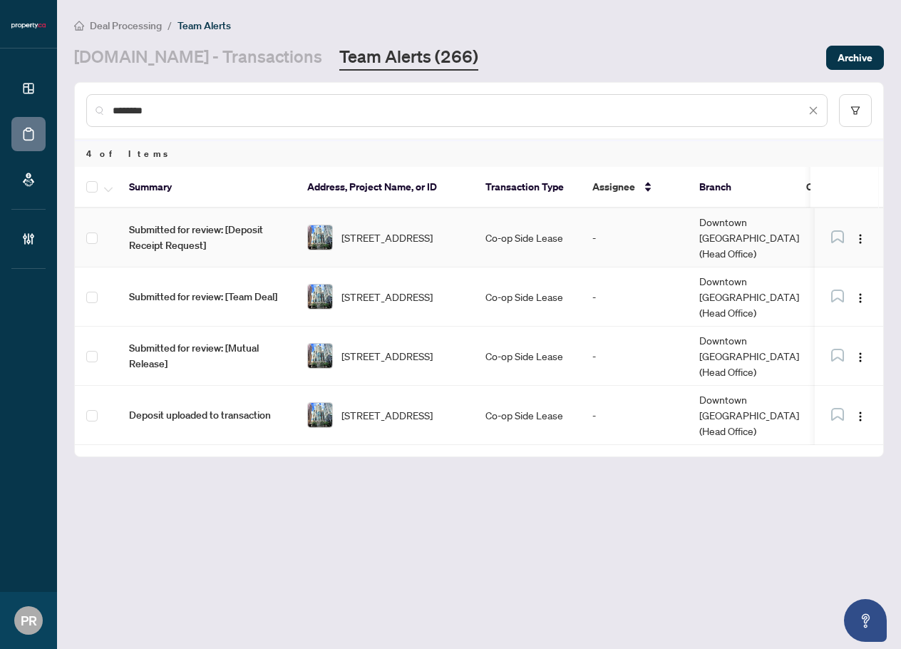
type input "*******"
click at [551, 230] on td "Co-op Side Lease" at bounding box center [527, 237] width 107 height 59
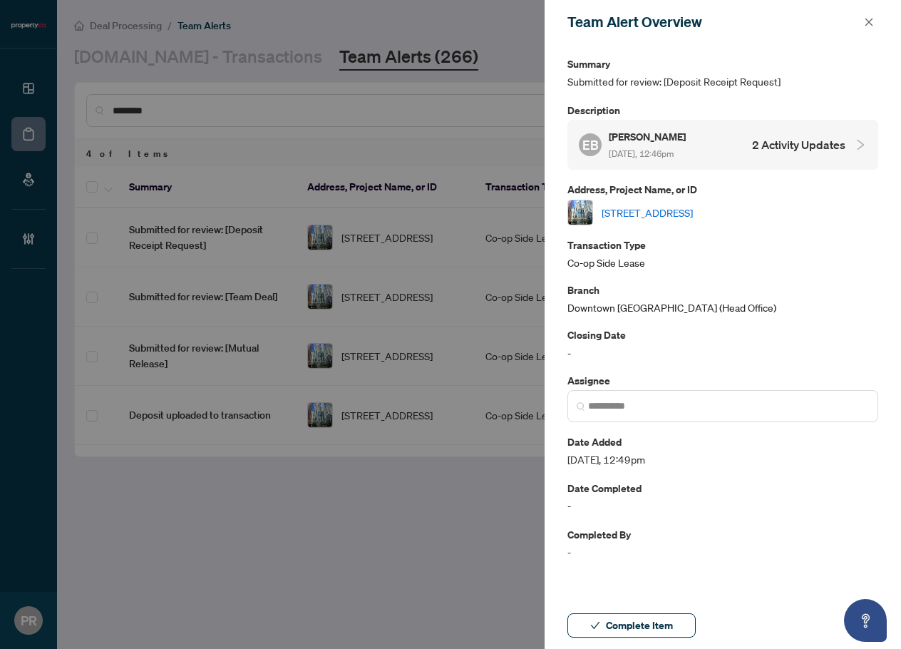
click at [742, 136] on div "EB Edward Bulmer Aug/22/2025, 12:46pm 2 Activity Updates" at bounding box center [712, 144] width 267 height 33
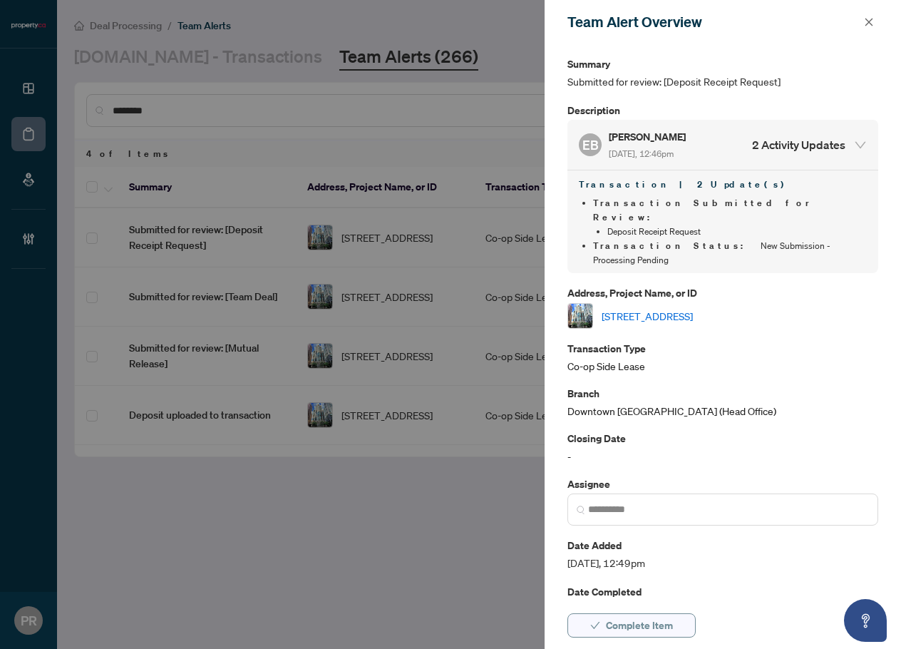
click at [672, 634] on span "Complete Item" at bounding box center [639, 625] width 67 height 23
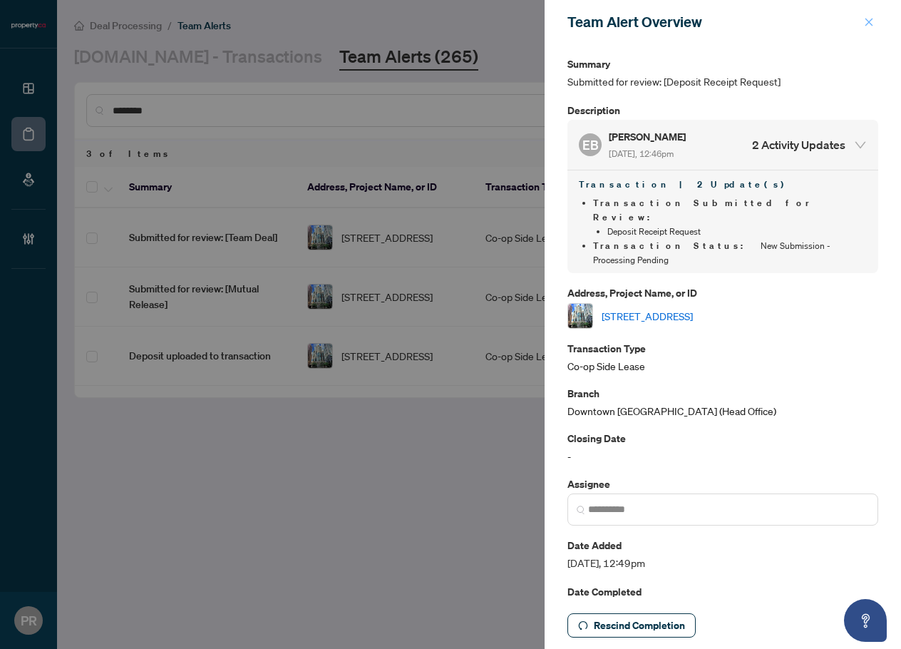
click at [865, 29] on span "button" at bounding box center [869, 22] width 10 height 23
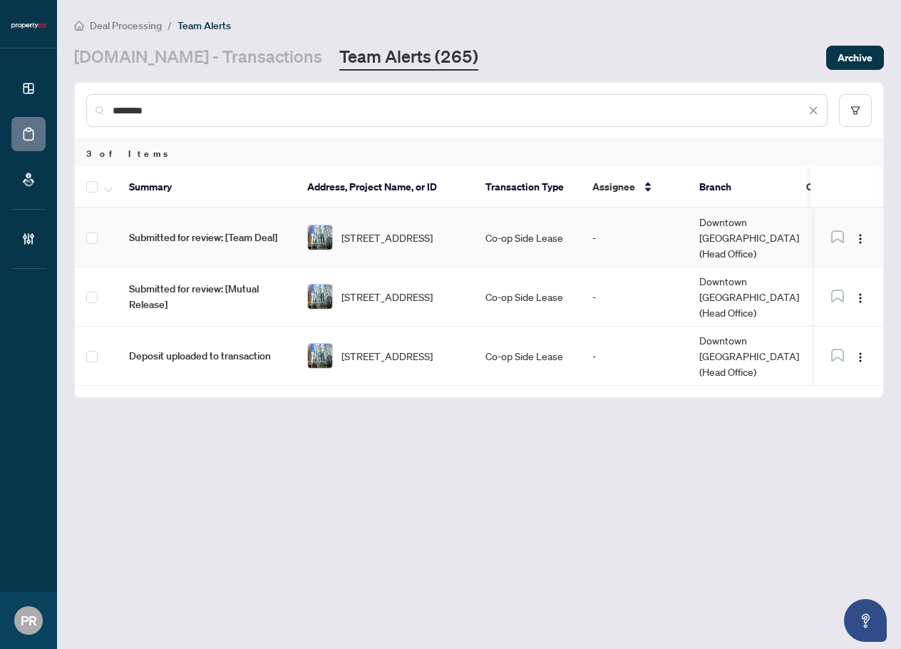
click at [670, 228] on td "-" at bounding box center [634, 237] width 107 height 59
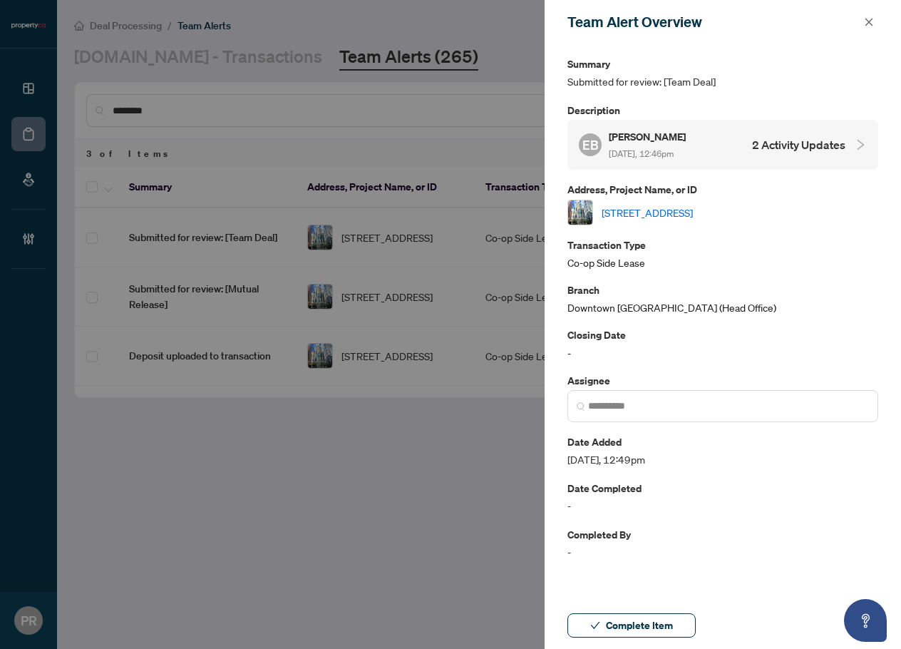
click at [779, 150] on h4 "2 Activity Updates" at bounding box center [798, 144] width 93 height 17
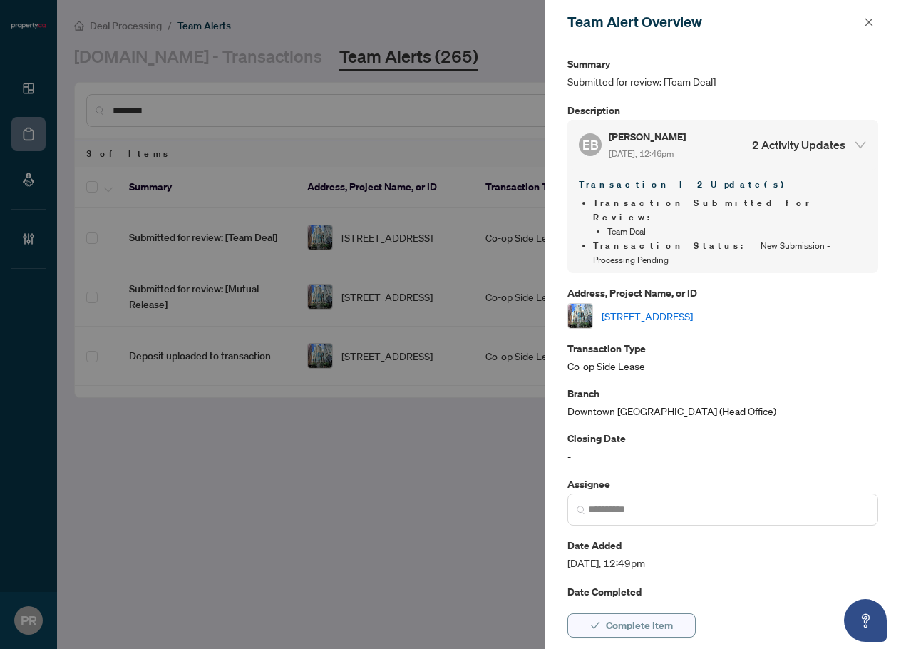
click at [684, 630] on button "Complete Item" at bounding box center [632, 625] width 128 height 24
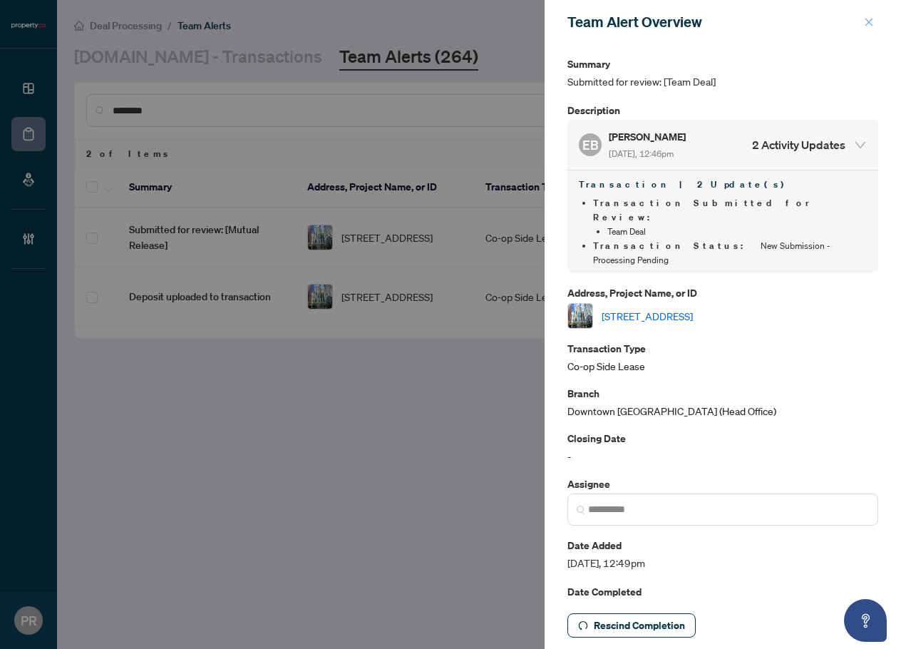
click at [866, 16] on span "button" at bounding box center [869, 22] width 10 height 23
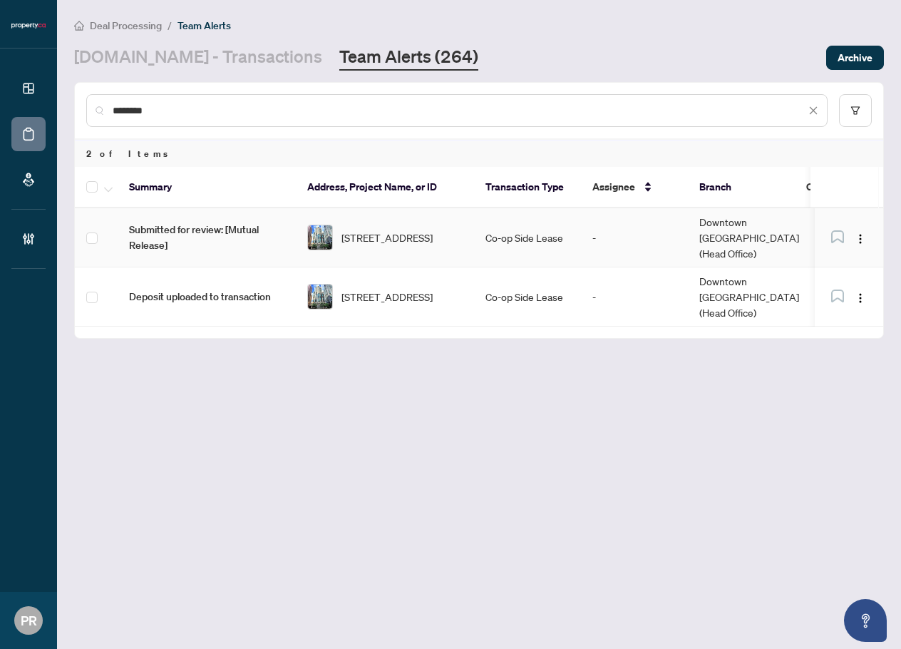
click at [539, 225] on td "Co-op Side Lease" at bounding box center [527, 237] width 107 height 59
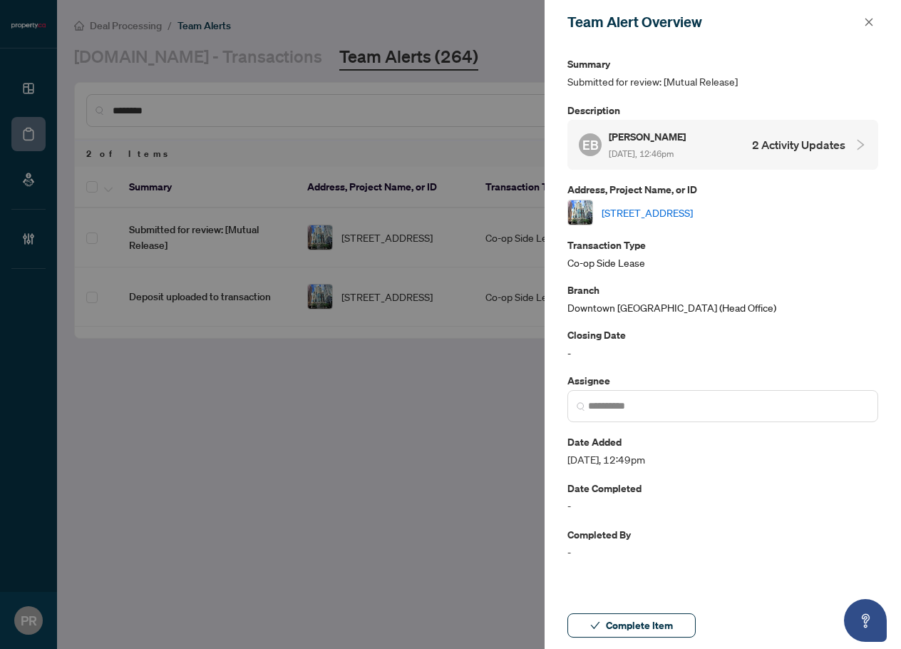
click at [804, 138] on h4 "2 Activity Updates" at bounding box center [798, 144] width 93 height 17
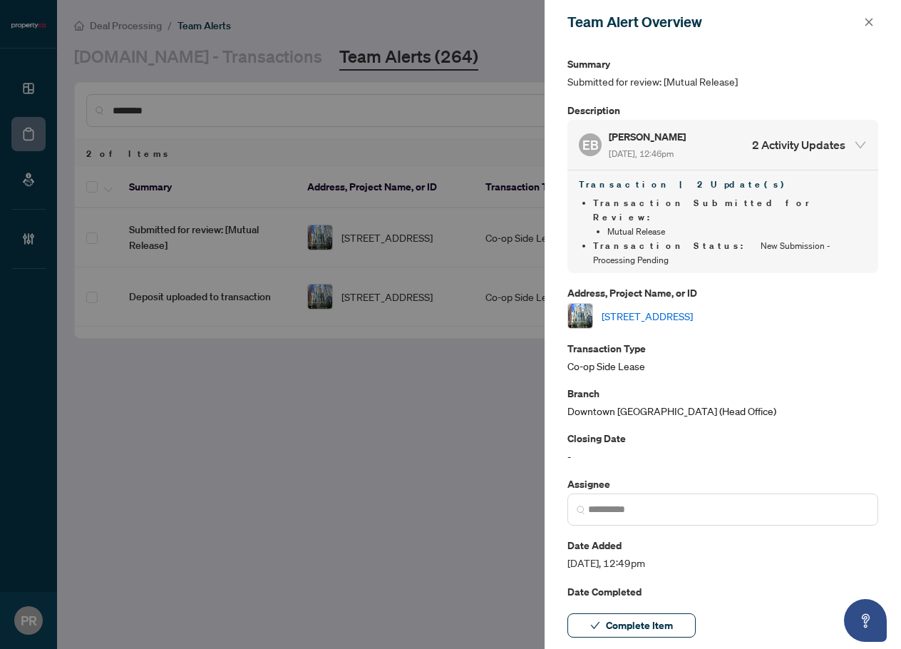
click at [669, 613] on div "Complete Item" at bounding box center [723, 625] width 357 height 47
click at [864, 20] on button "button" at bounding box center [869, 22] width 19 height 17
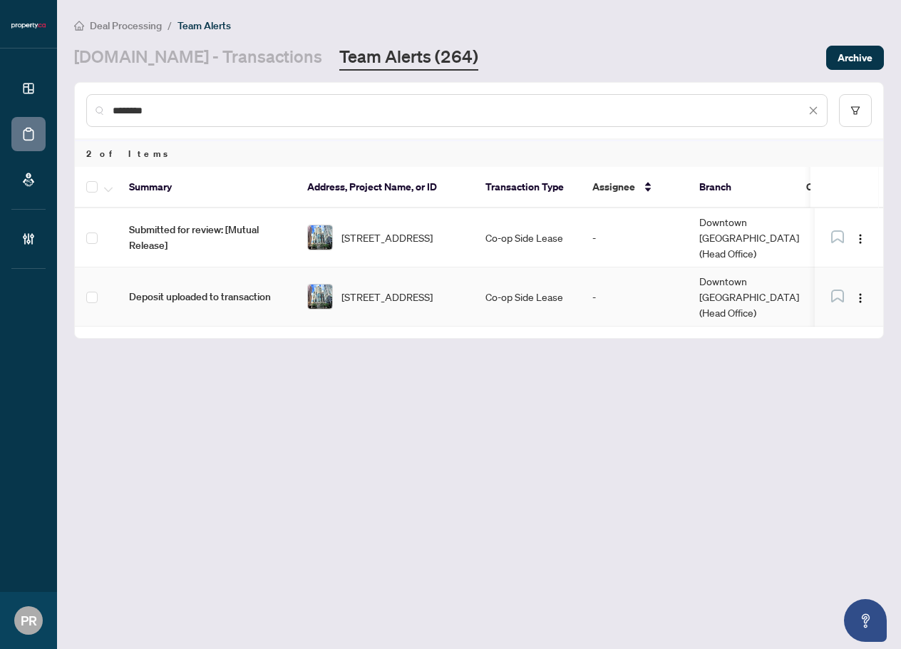
click at [629, 267] on td "-" at bounding box center [634, 296] width 107 height 59
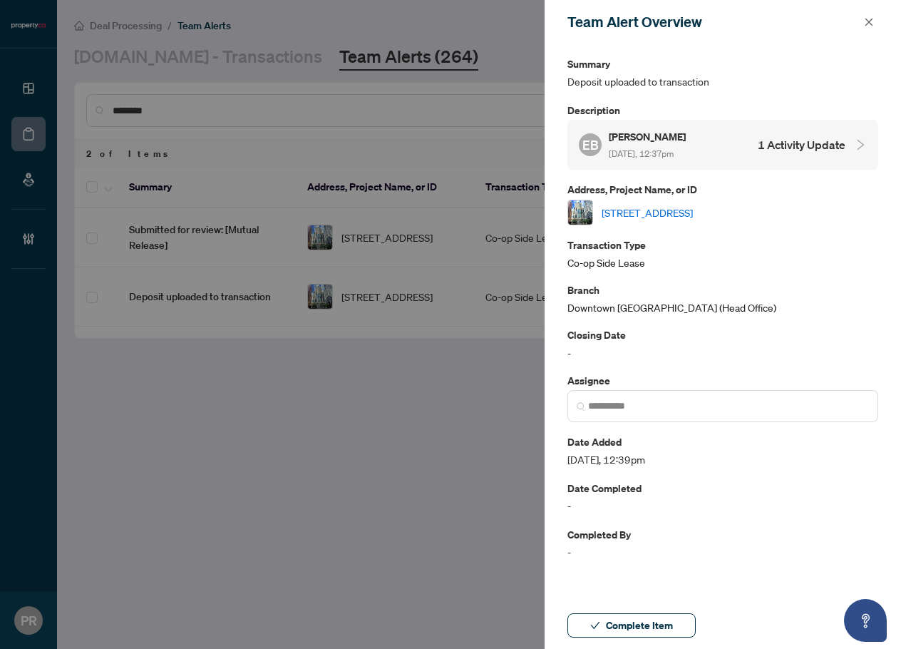
click at [717, 143] on div "EB Edward Bulmer Aug/22/2025, 12:37pm 1 Activity Update" at bounding box center [712, 144] width 267 height 33
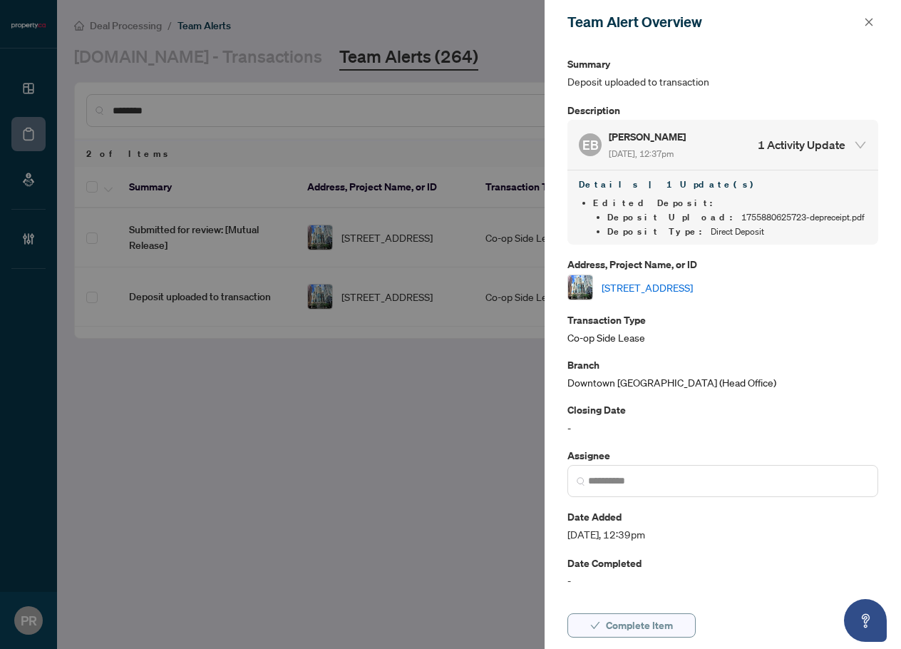
click at [676, 623] on button "Complete Item" at bounding box center [632, 625] width 128 height 24
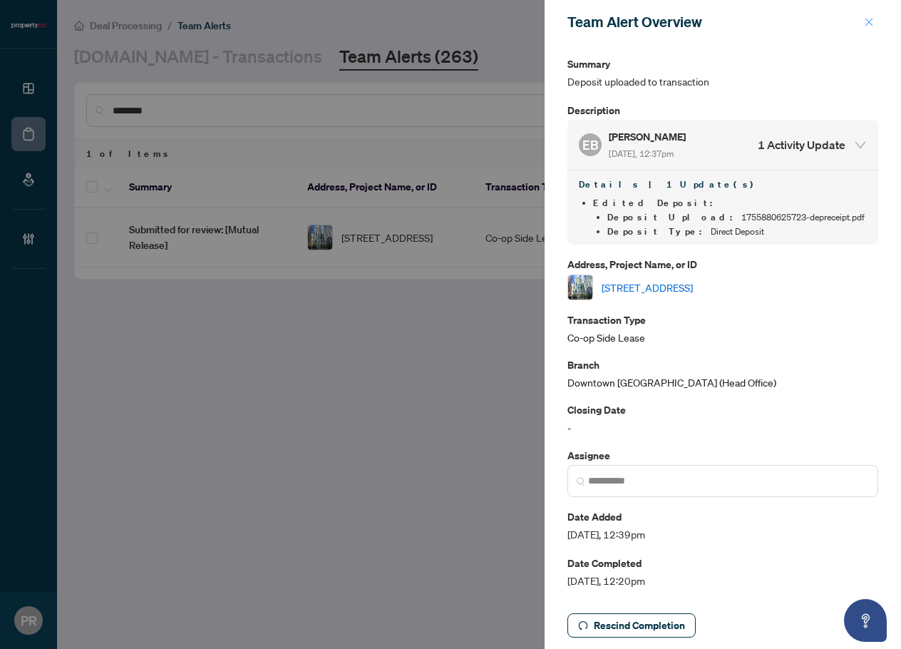
click at [873, 33] on span "button" at bounding box center [869, 22] width 10 height 23
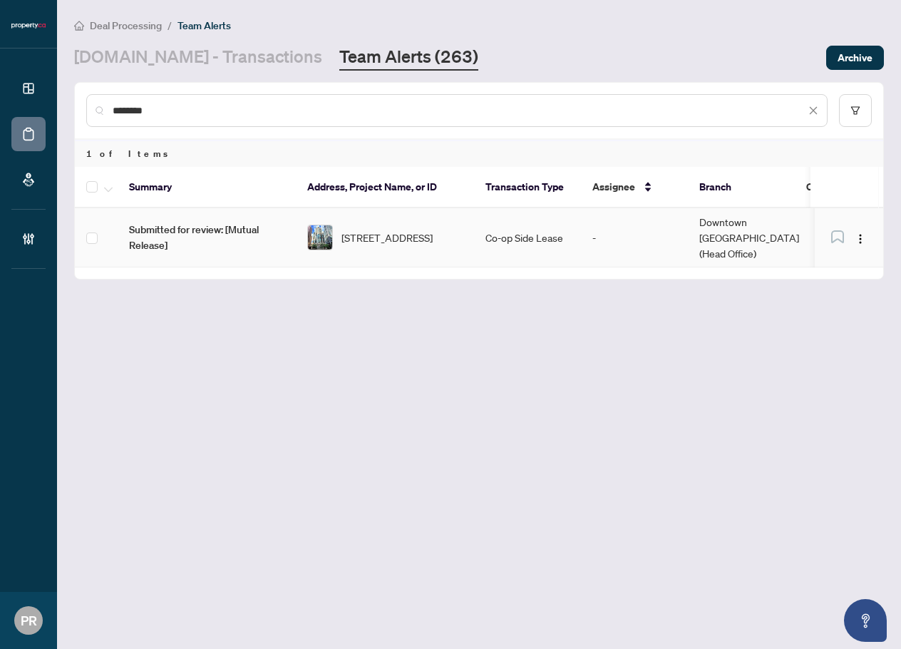
click at [433, 232] on span "1007-750 Bay St, Toronto, Ontario M5G 1N6, Canada" at bounding box center [387, 238] width 91 height 16
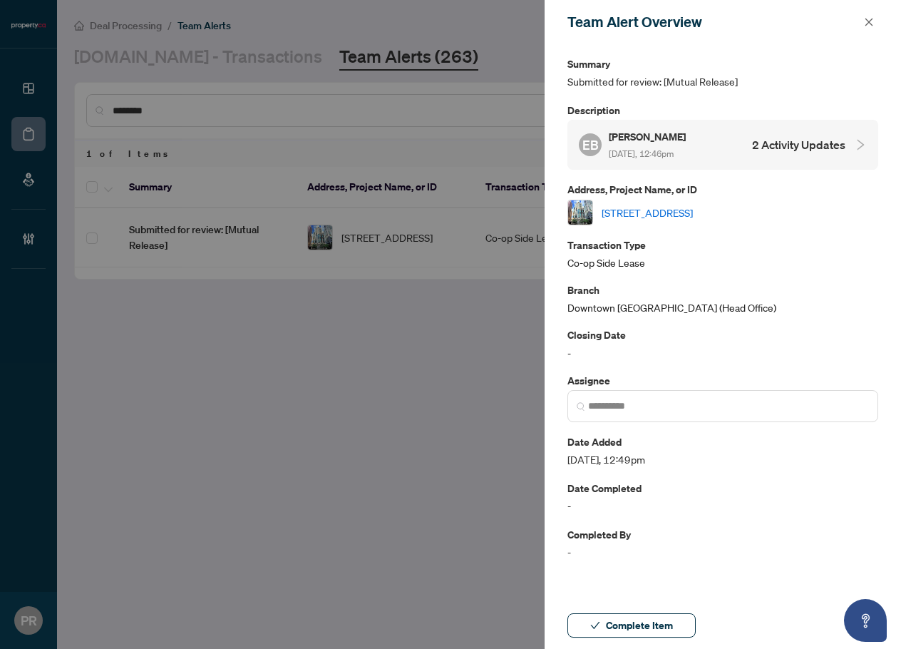
click at [688, 137] on h5 "Edward Bulmer" at bounding box center [648, 136] width 79 height 16
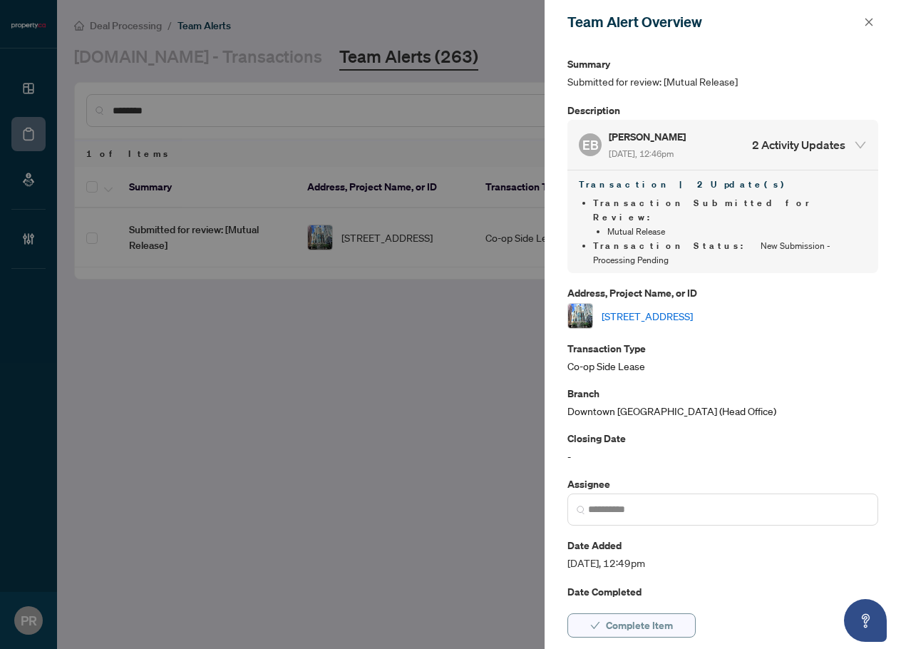
click at [657, 623] on span "Complete Item" at bounding box center [639, 625] width 67 height 23
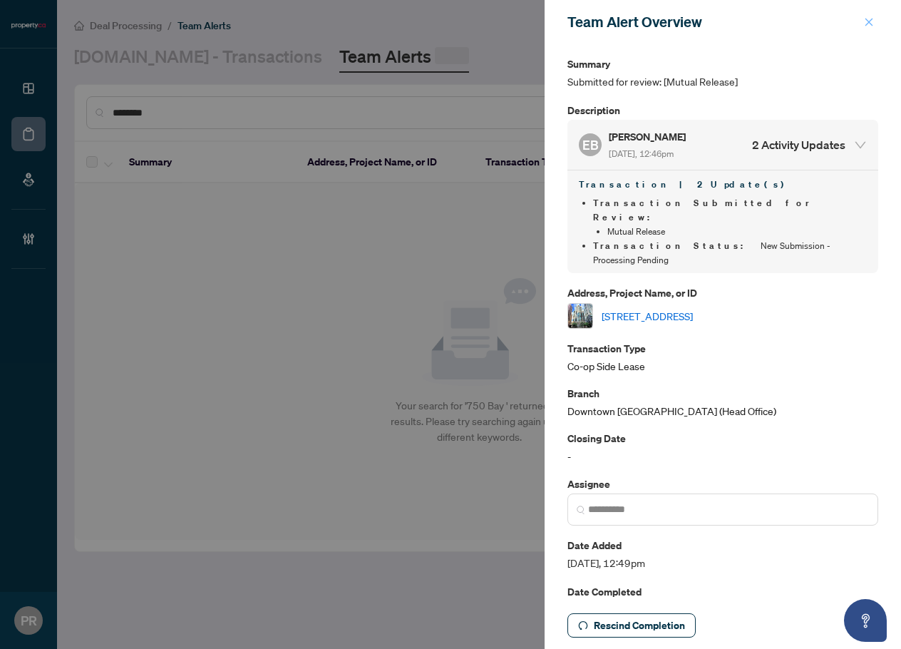
click at [869, 30] on span "button" at bounding box center [869, 22] width 10 height 23
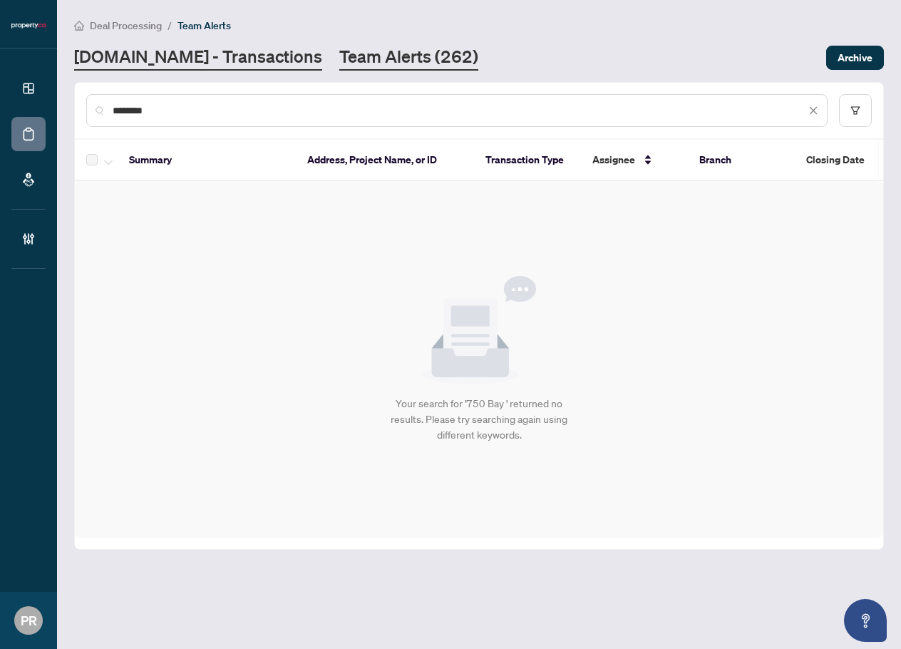
click at [171, 69] on link "Property.ca - Transactions" at bounding box center [198, 58] width 248 height 26
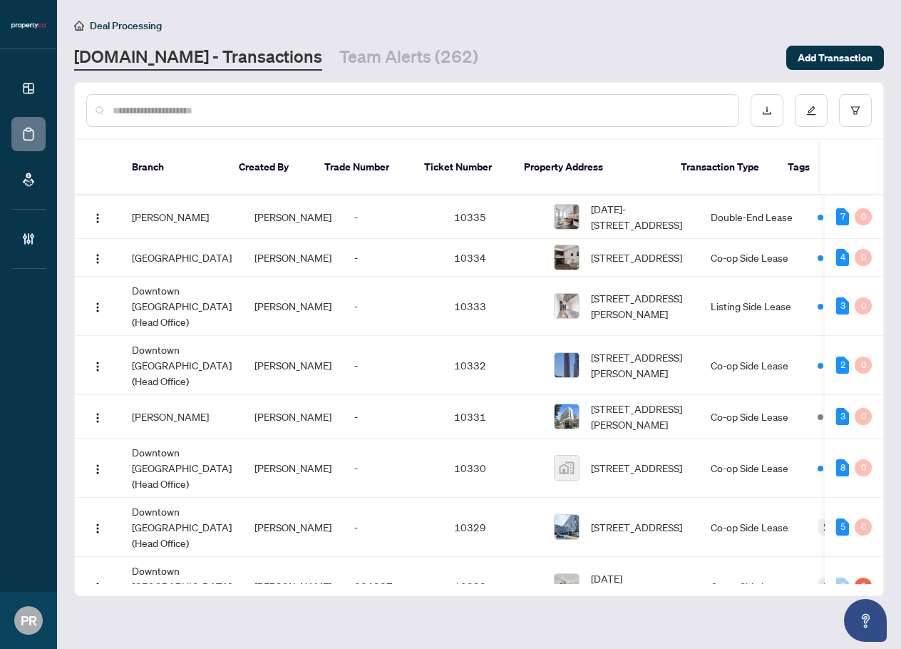
click at [187, 103] on input "text" at bounding box center [420, 111] width 615 height 16
paste input "*****"
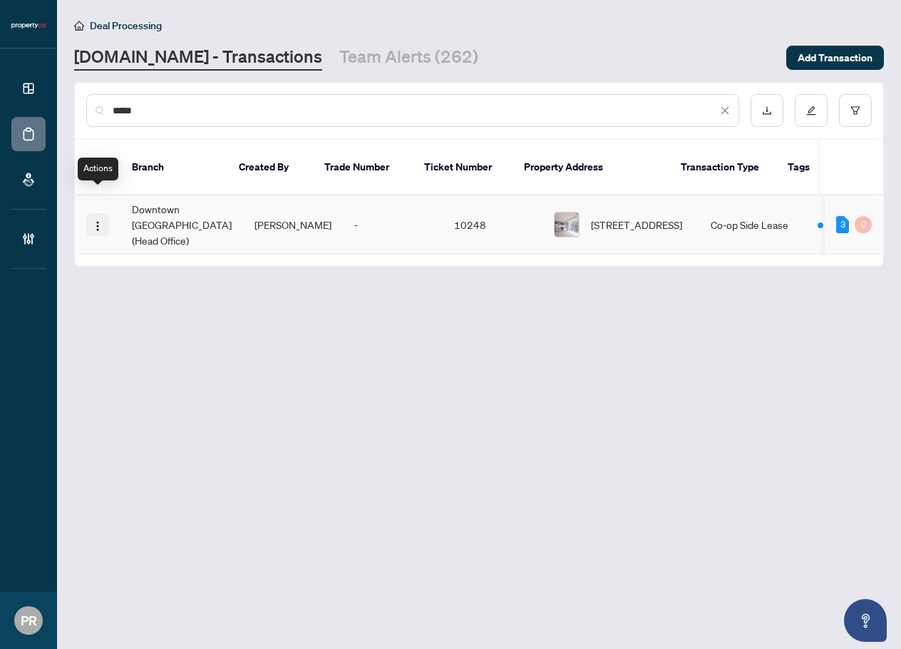
type input "*****"
click at [98, 220] on img "button" at bounding box center [97, 225] width 11 height 11
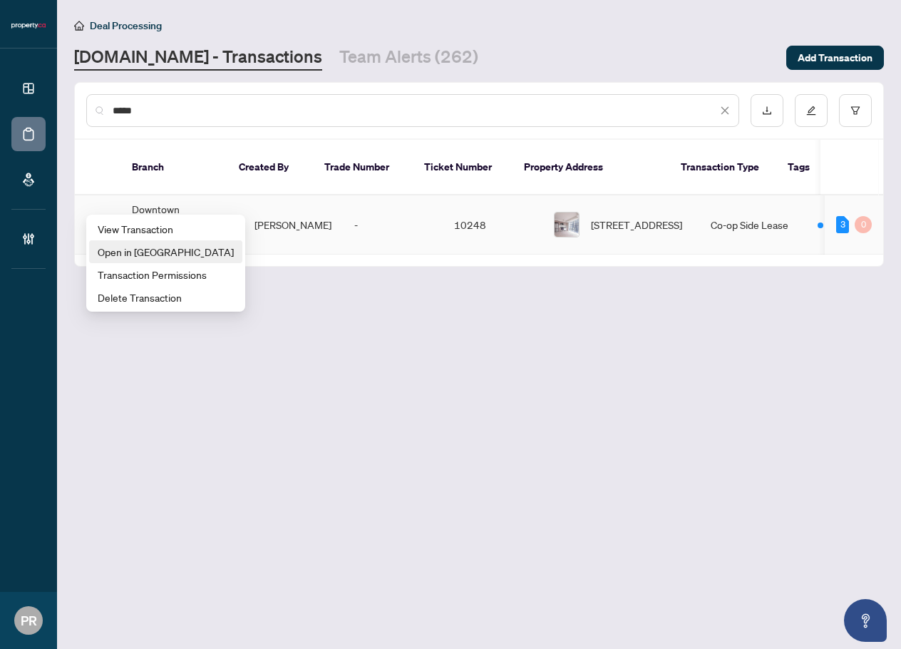
click at [152, 247] on span "Open in New Tab" at bounding box center [166, 252] width 136 height 16
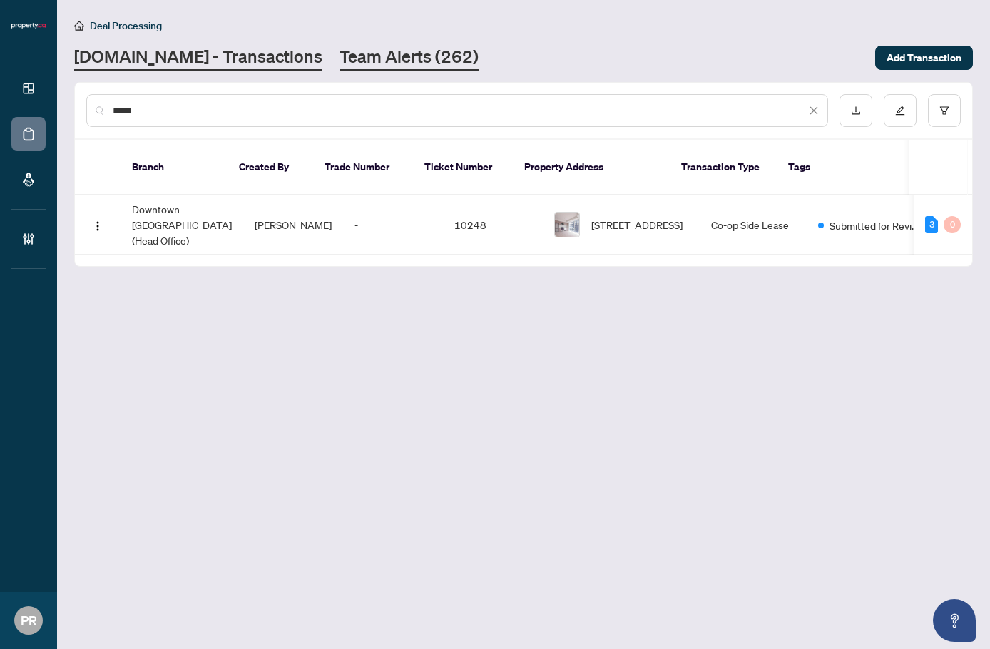
click at [340, 65] on link "Team Alerts (262)" at bounding box center [408, 58] width 139 height 26
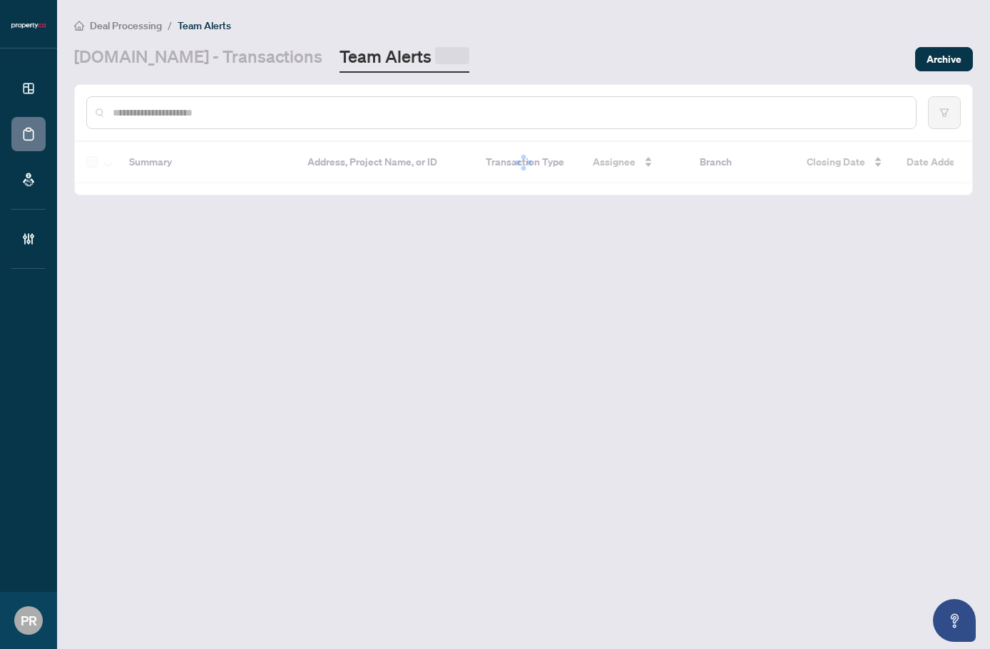
click at [241, 114] on input "text" at bounding box center [509, 113] width 792 height 16
paste input "**********"
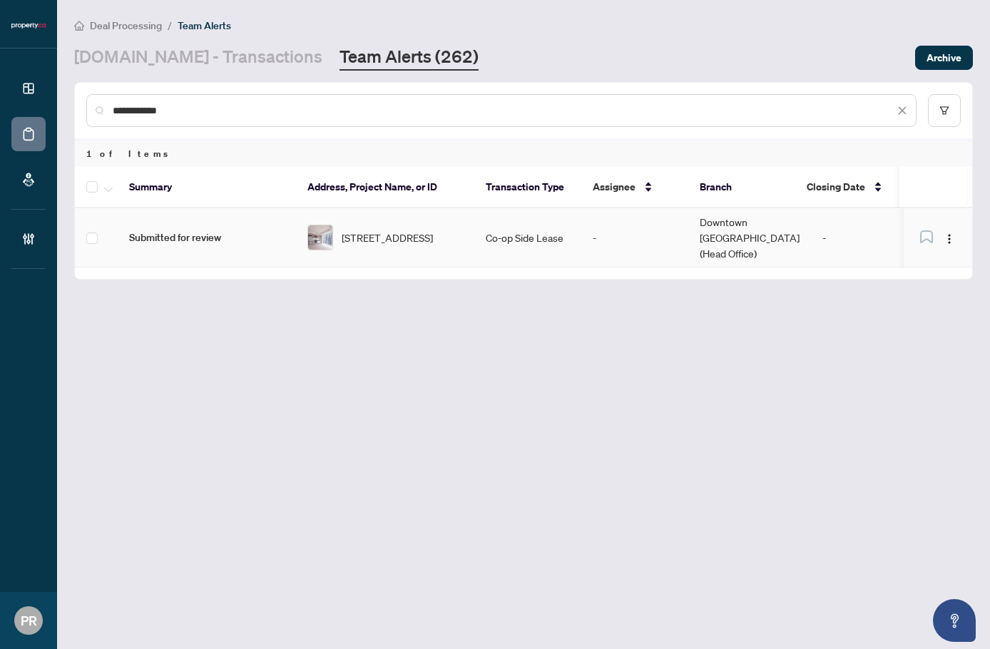
type input "**********"
click at [168, 234] on span "Submitted for review" at bounding box center [206, 238] width 155 height 16
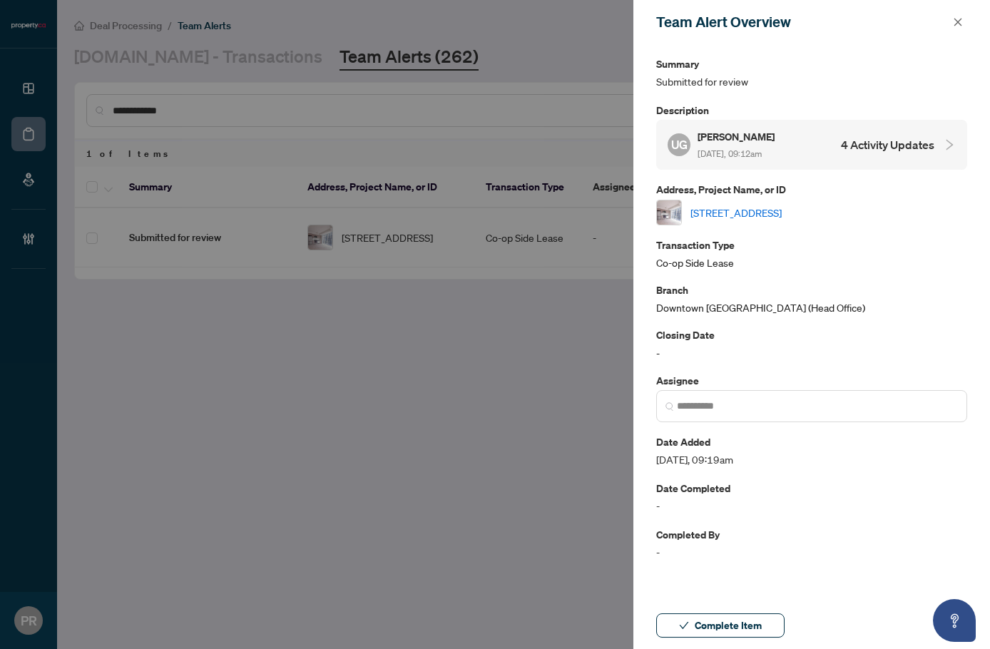
click at [701, 625] on span "Complete Item" at bounding box center [728, 625] width 67 height 23
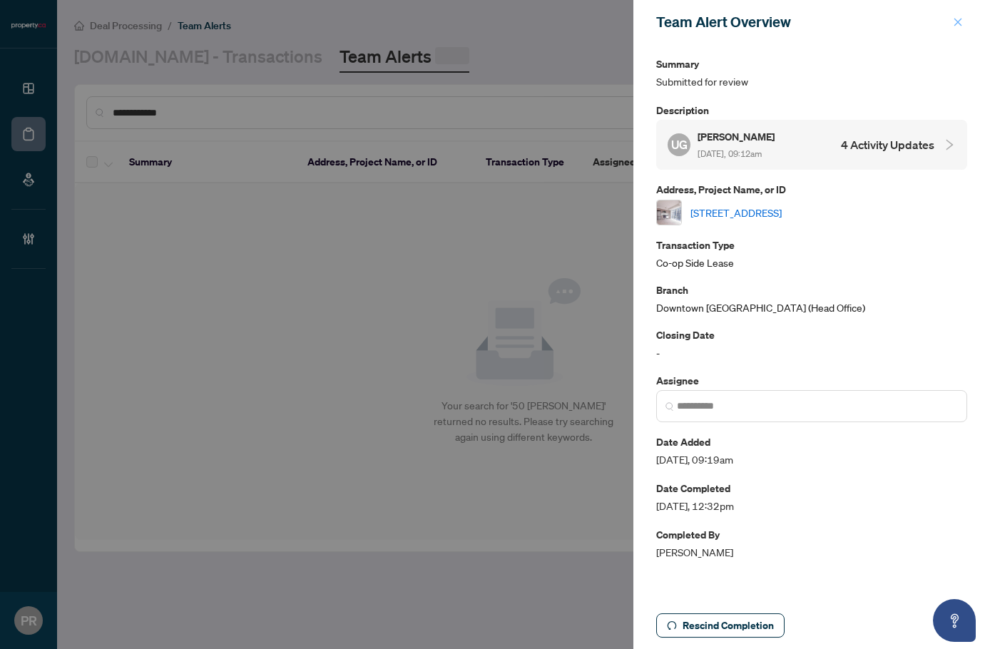
click at [957, 21] on icon "close" at bounding box center [958, 22] width 8 height 8
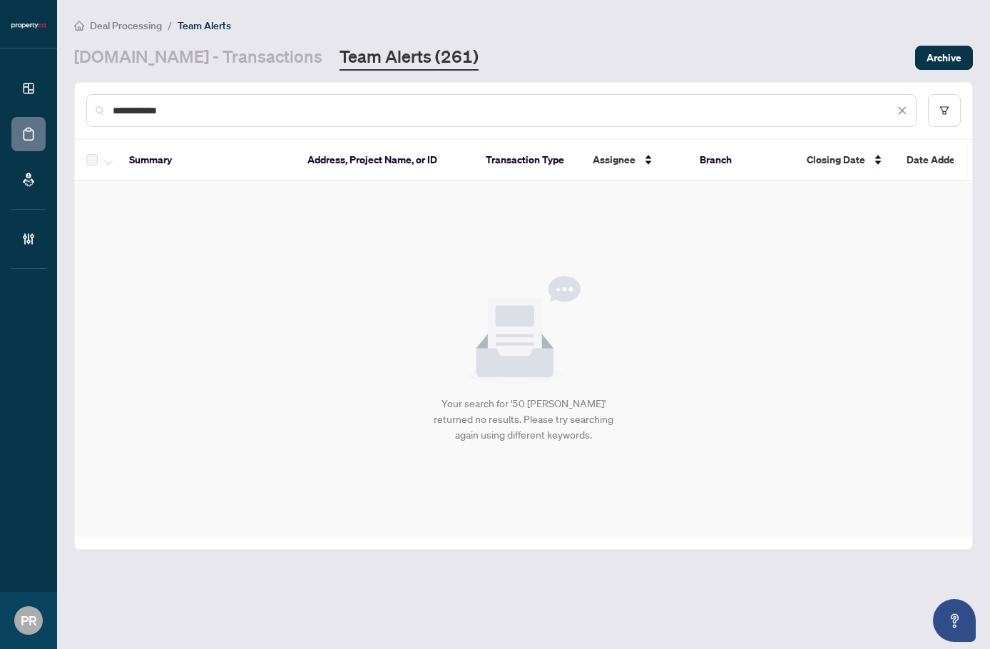
click at [198, 60] on link "Property.ca - Transactions" at bounding box center [198, 58] width 248 height 26
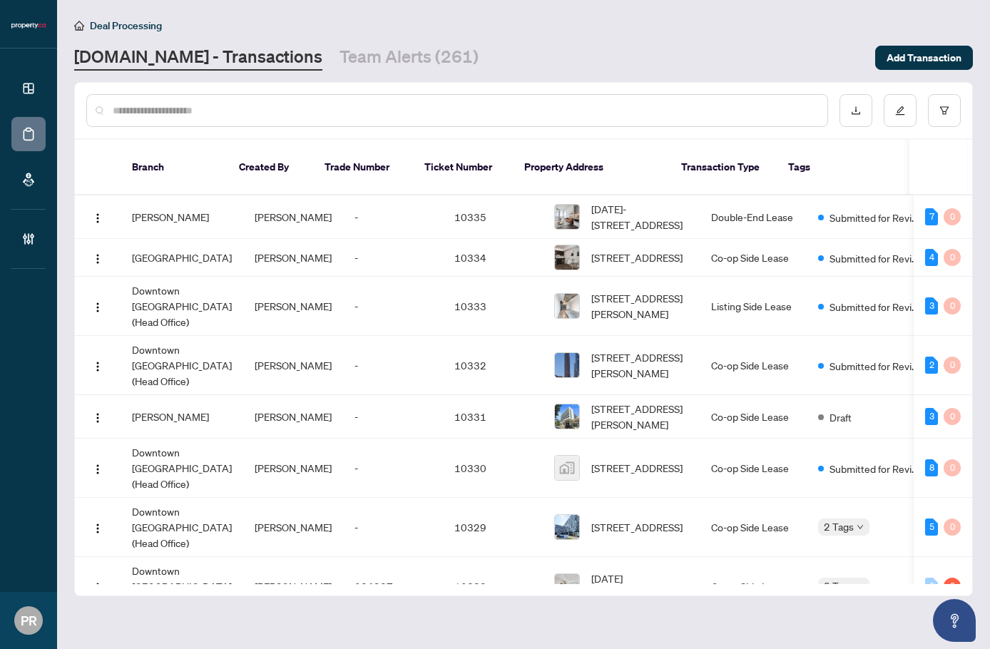
click at [210, 105] on input "text" at bounding box center [464, 111] width 703 height 16
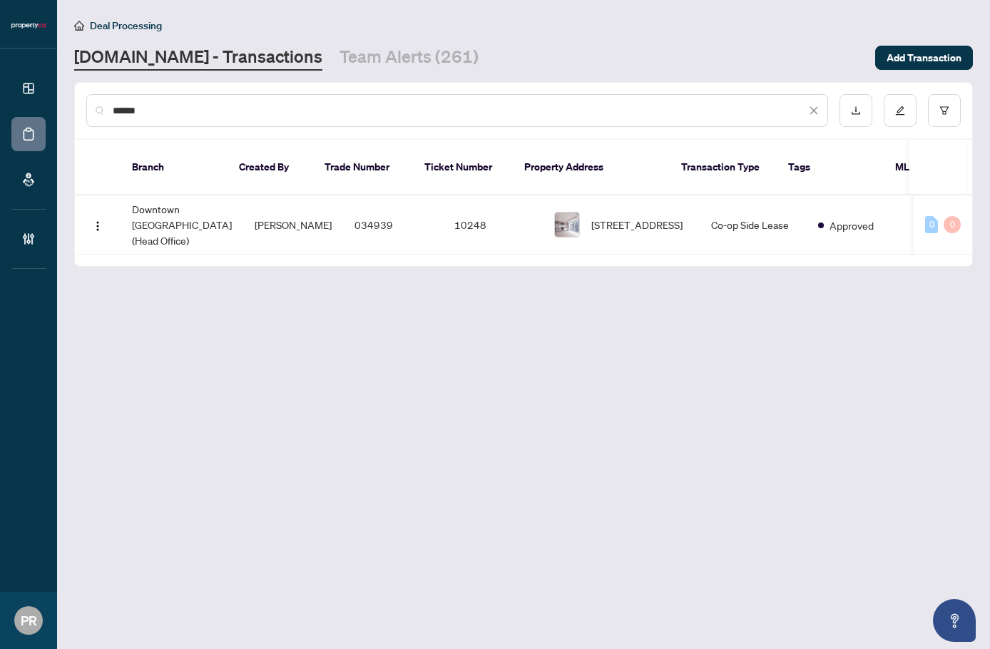
click at [555, 364] on main "Deal Processing Property.ca - Transactions Team Alerts (261) Add Transaction **…" at bounding box center [523, 324] width 933 height 649
drag, startPoint x: 425, startPoint y: 109, endPoint x: 411, endPoint y: 116, distance: 15.6
click at [425, 109] on input "******" at bounding box center [459, 111] width 693 height 16
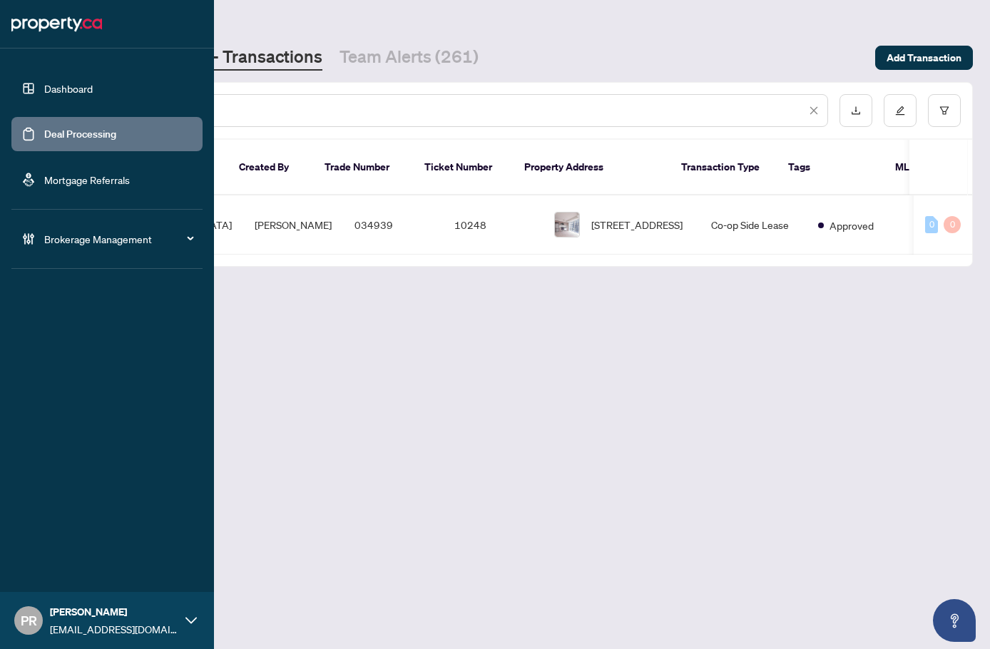
drag, startPoint x: 352, startPoint y: 114, endPoint x: 33, endPoint y: 114, distance: 318.8
click at [33, 114] on div "Dashboard Deal Processing Mortgage Referrals Brokerage Management PR Puvitha Ra…" at bounding box center [495, 324] width 990 height 649
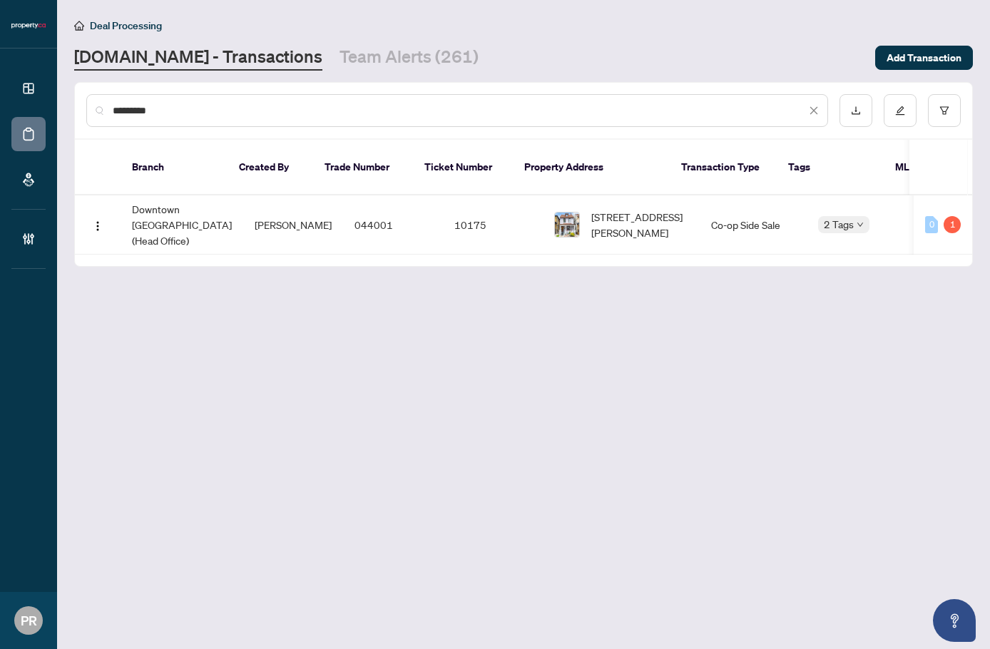
drag, startPoint x: 176, startPoint y: 111, endPoint x: 62, endPoint y: 114, distance: 114.1
click at [62, 114] on main "Deal Processing Property.ca - Transactions Team Alerts (261) Add Transaction **…" at bounding box center [523, 324] width 933 height 649
type input "*********"
click at [409, 69] on link "Team Alerts (261)" at bounding box center [408, 58] width 139 height 26
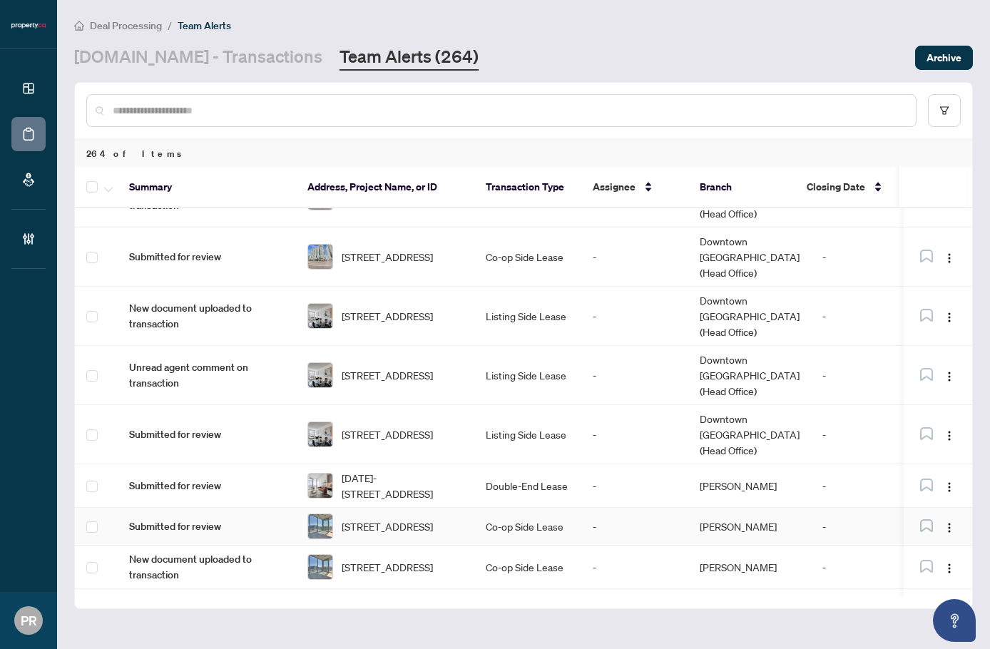
scroll to position [285, 0]
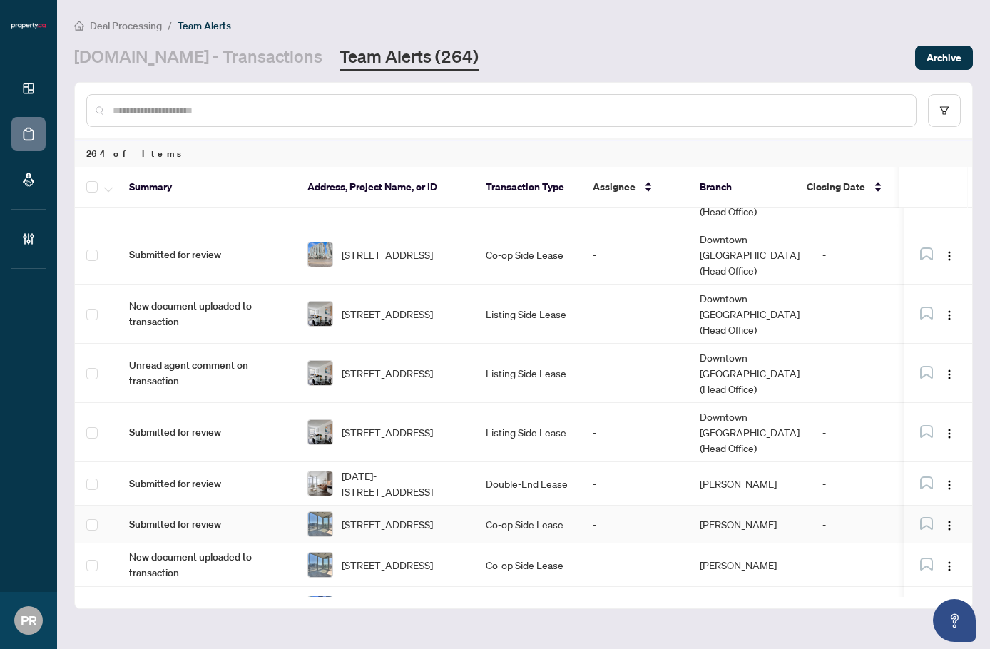
click at [588, 506] on td "-" at bounding box center [634, 525] width 107 height 38
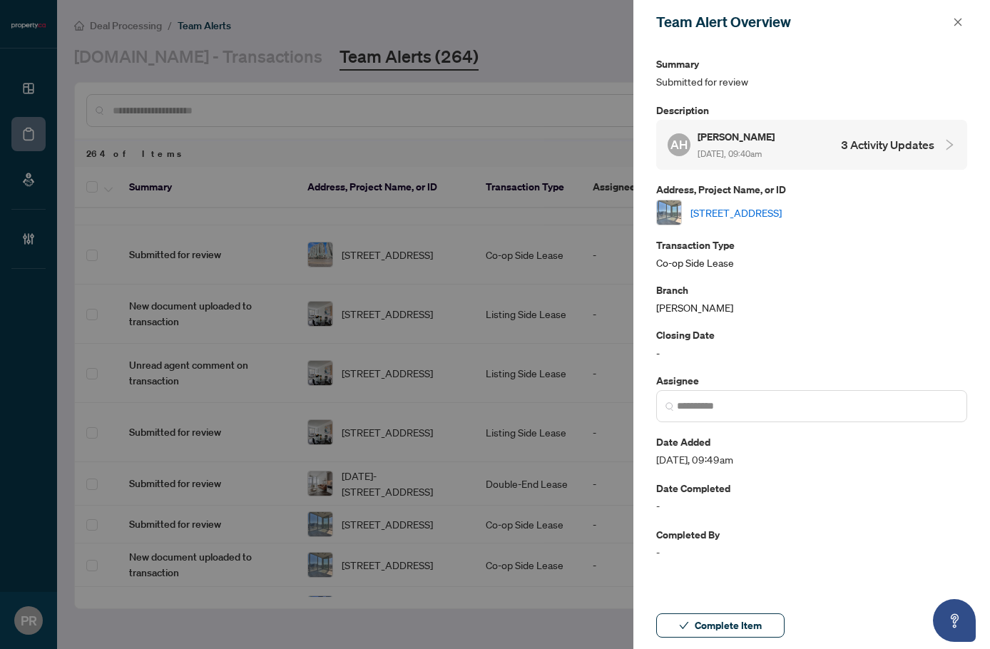
click at [814, 143] on div "AH Allie Hosch Aug/26/2025, 09:40am 3 Activity Updates" at bounding box center [800, 144] width 267 height 33
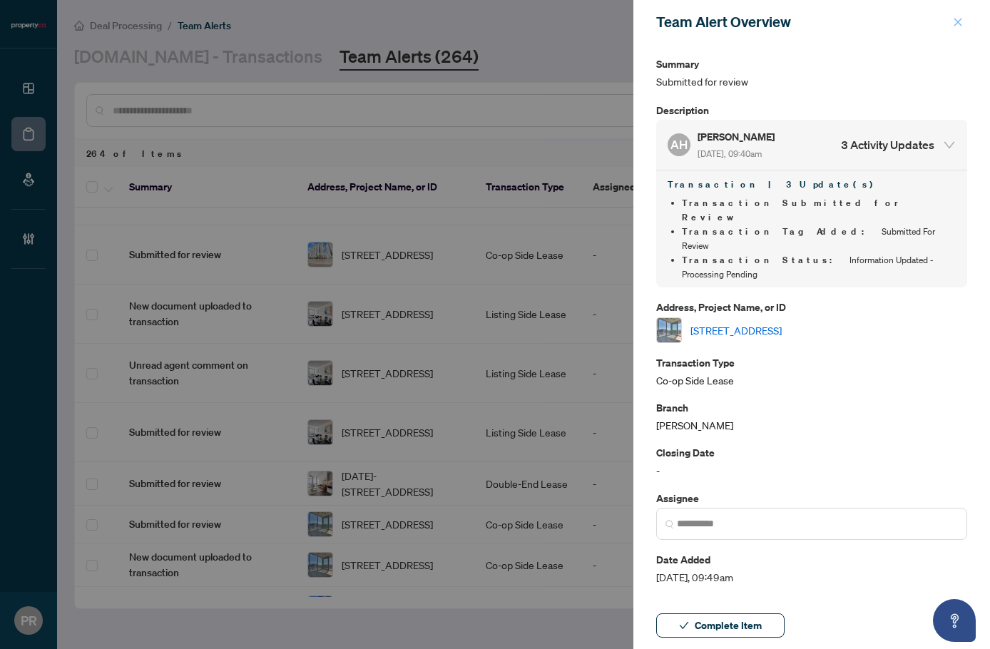
click at [958, 28] on span "button" at bounding box center [958, 22] width 10 height 23
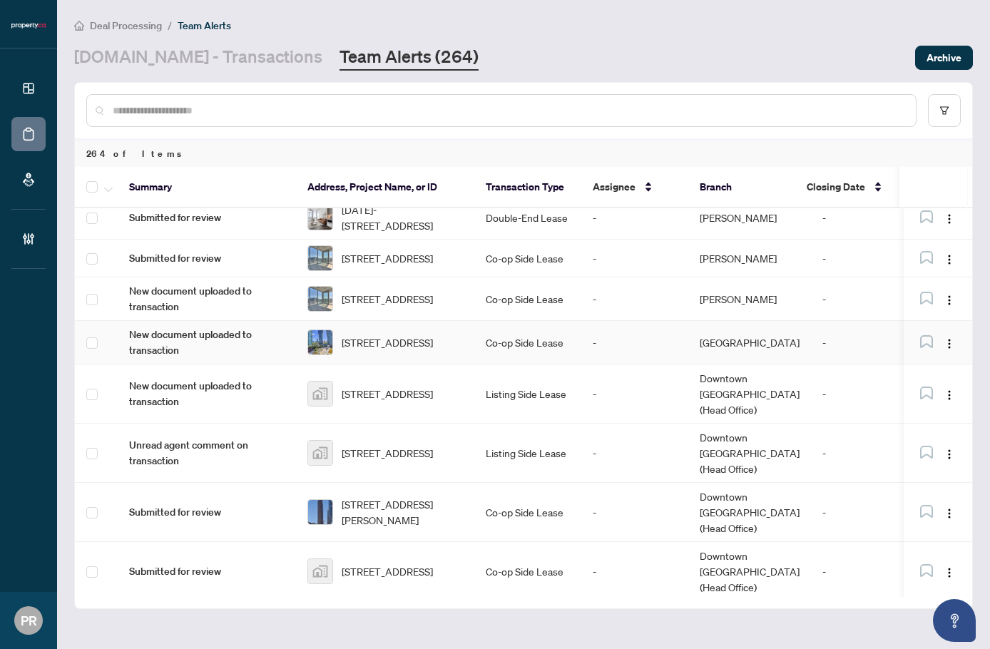
scroll to position [908, 0]
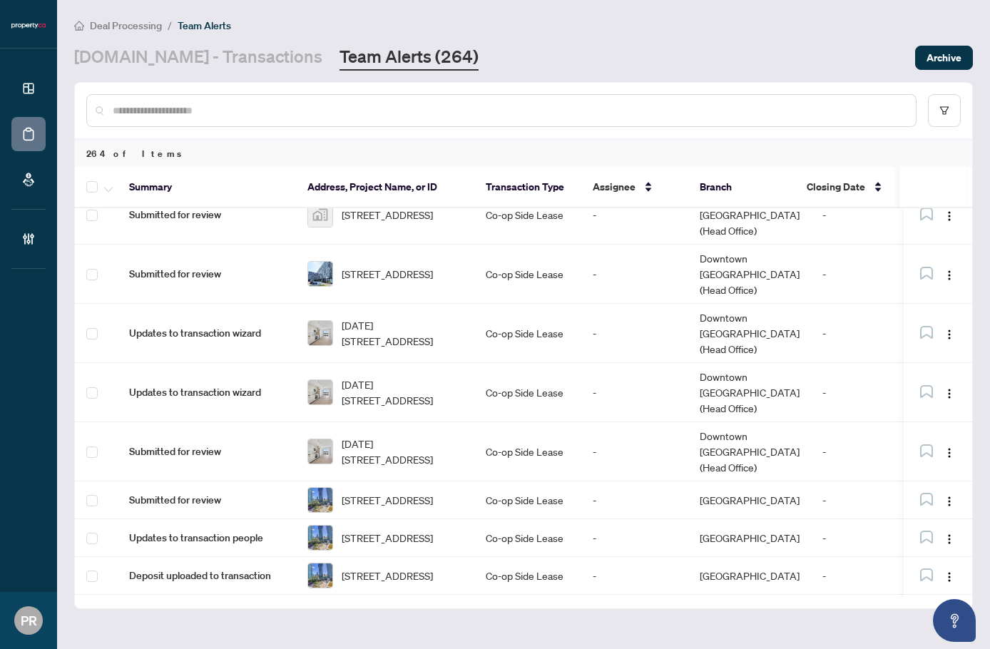
drag, startPoint x: 826, startPoint y: 596, endPoint x: 949, endPoint y: 596, distance: 123.4
click at [949, 596] on div "Summary Address, Project Name, or ID Transaction Type Assignee Branch Closing D…" at bounding box center [523, 387] width 897 height 441
click at [873, 597] on div "Summary Address, Project Name, or ID Transaction Type Assignee Branch Closing D…" at bounding box center [523, 387] width 897 height 441
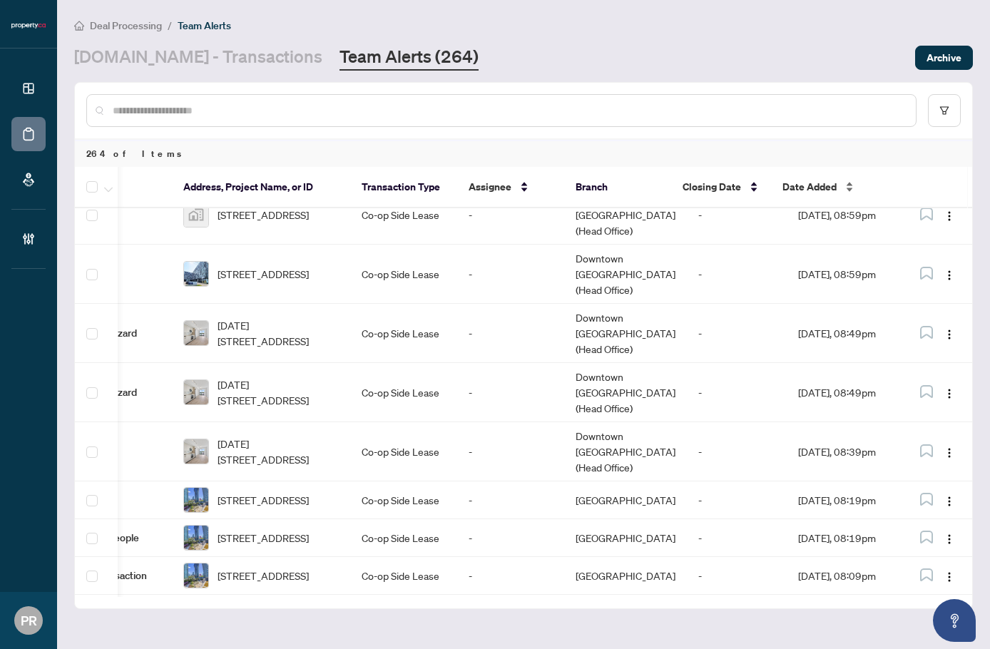
click at [811, 180] on span "Date Added" at bounding box center [809, 187] width 54 height 16
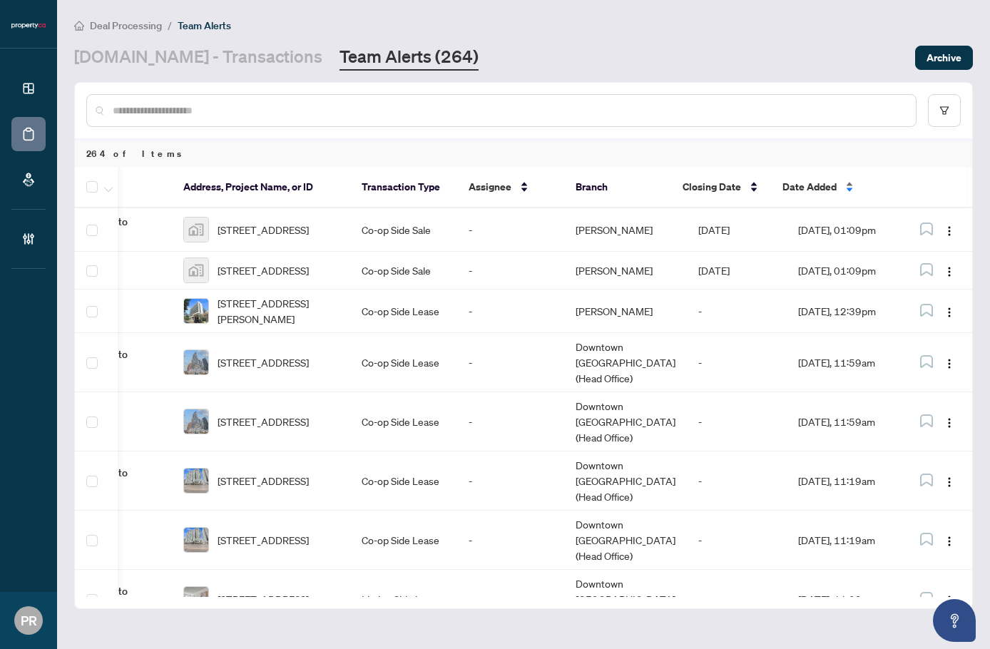
click at [811, 180] on span "Date Added" at bounding box center [809, 187] width 54 height 16
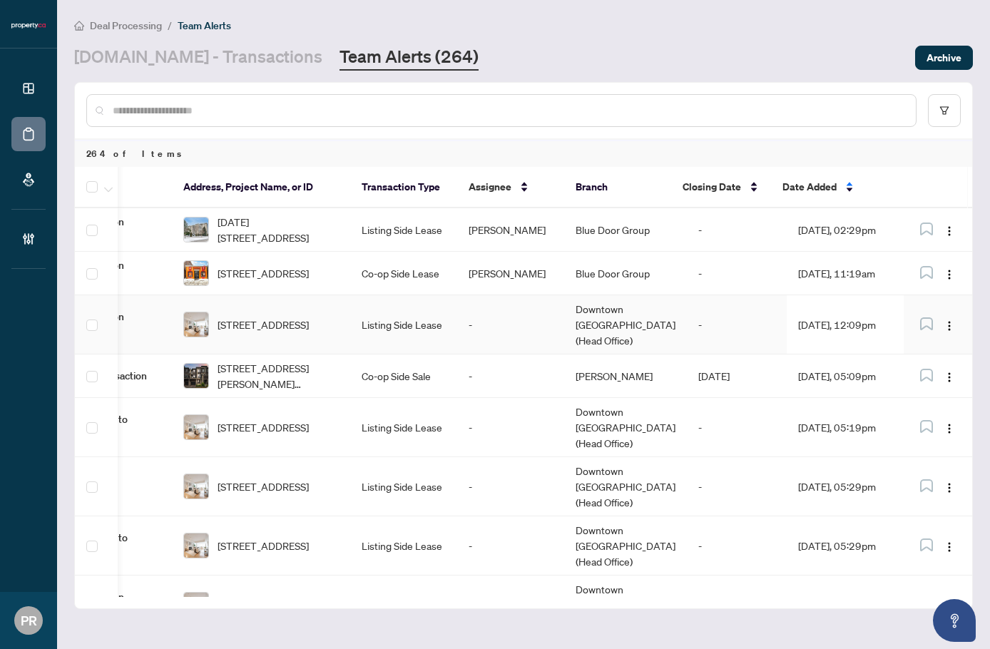
click at [518, 327] on td "-" at bounding box center [510, 324] width 107 height 59
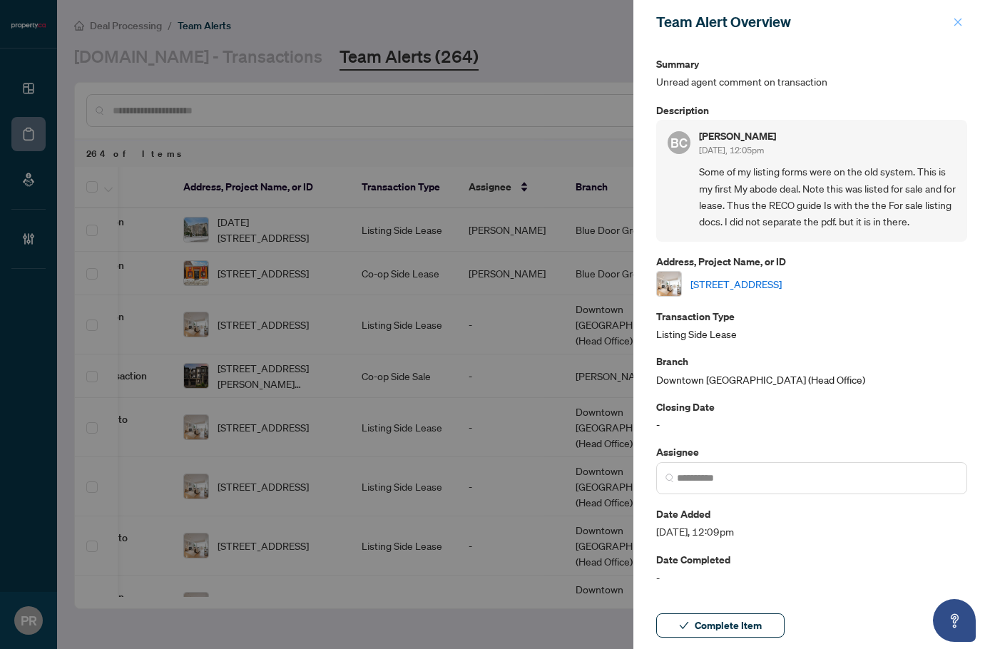
click at [956, 20] on icon "close" at bounding box center [958, 22] width 8 height 8
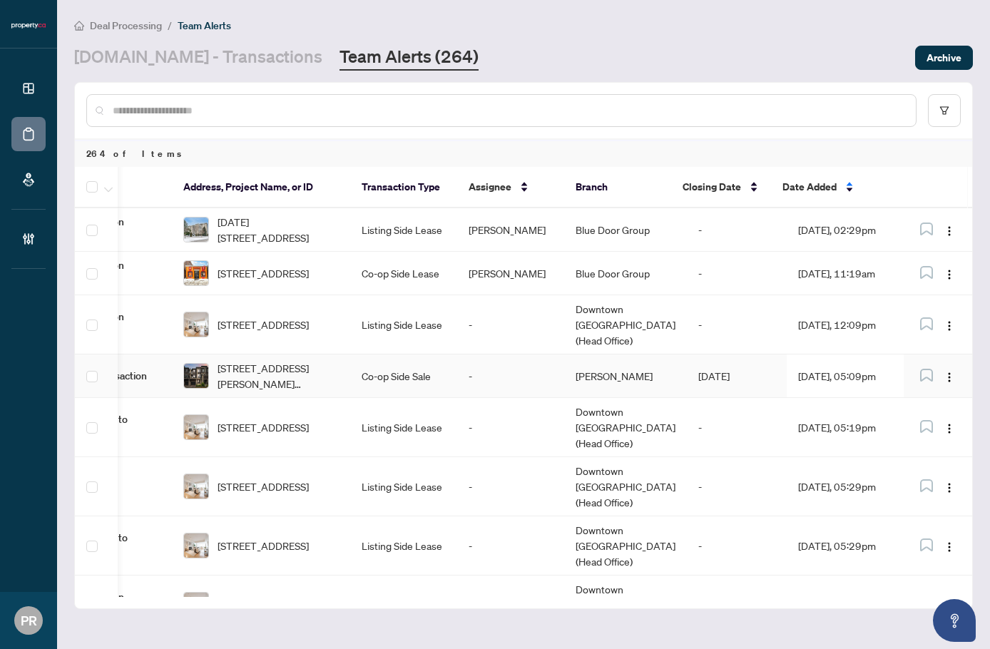
click at [416, 372] on td "Co-op Side Sale" at bounding box center [403, 375] width 107 height 43
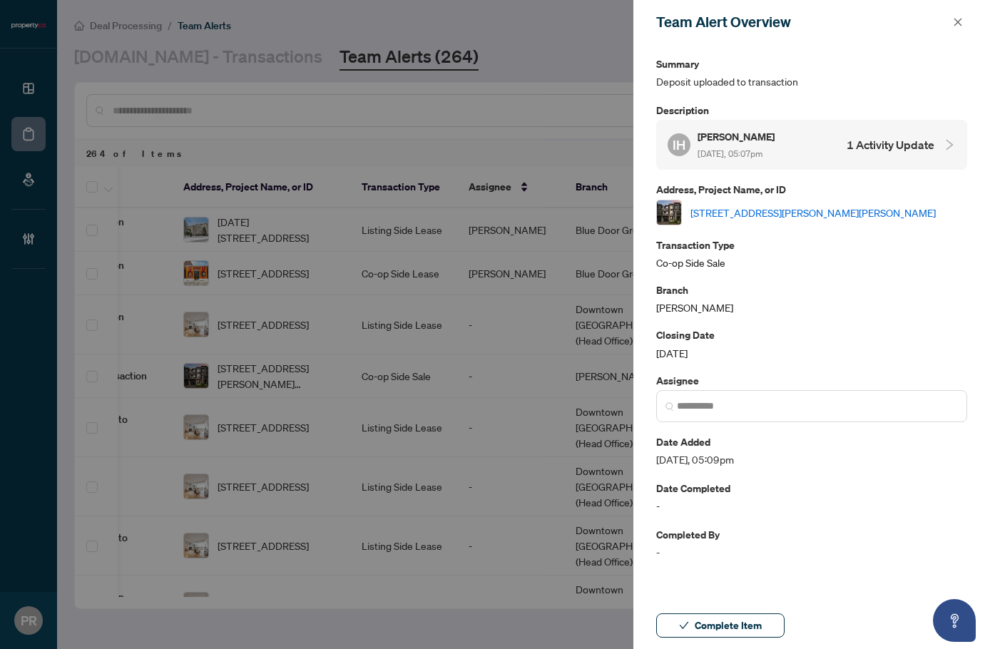
click at [820, 157] on div "IH Ivan Ho Aug/19/2025, 05:07pm 1 Activity Update" at bounding box center [800, 144] width 267 height 33
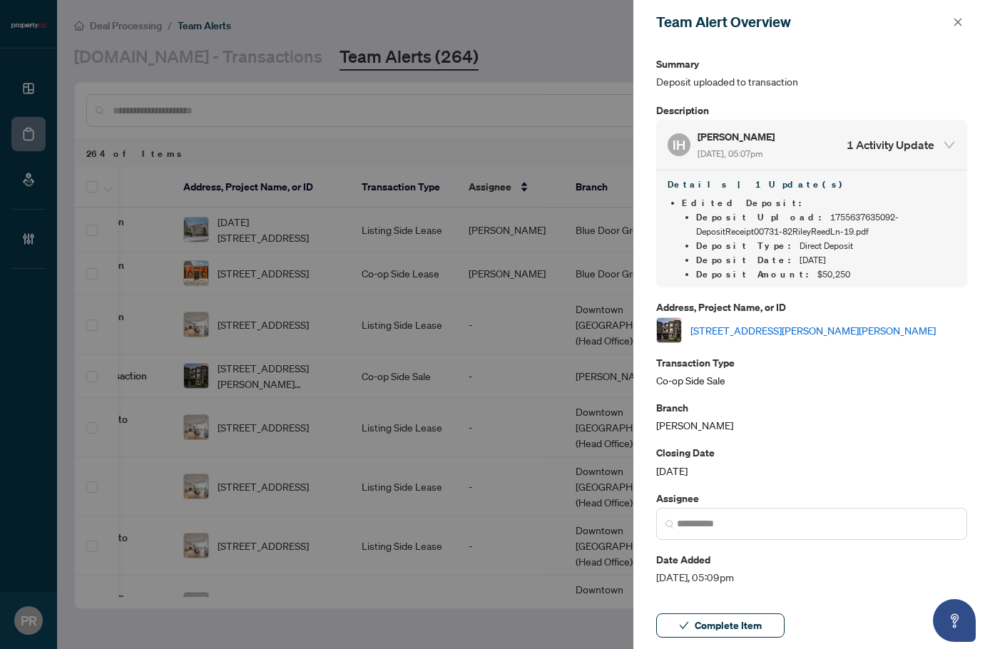
click at [710, 330] on link "82 Riley Reed Lane, Richmond Hill, Ontario L4S 0M3, Canada" at bounding box center [812, 330] width 245 height 16
click at [764, 636] on button "Complete Item" at bounding box center [720, 625] width 128 height 24
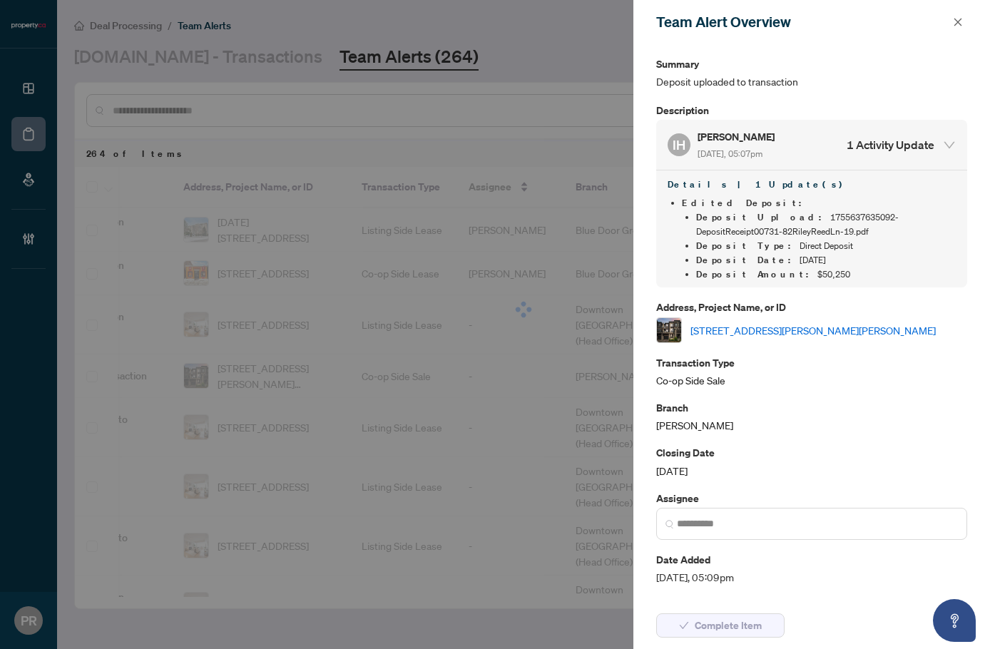
click at [951, 21] on button "button" at bounding box center [957, 22] width 19 height 17
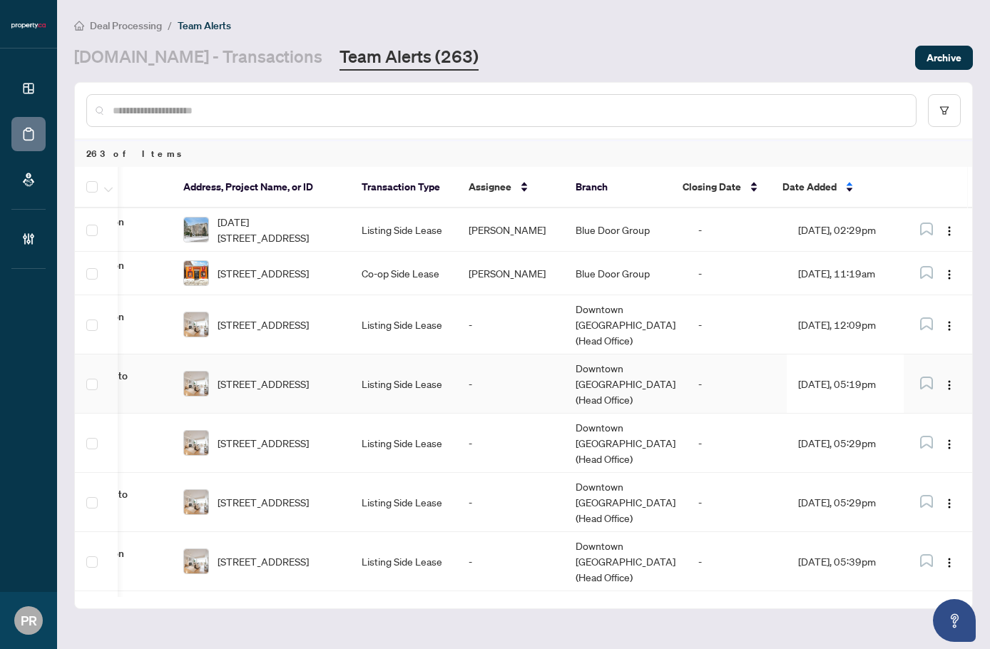
click at [419, 372] on td "Listing Side Lease" at bounding box center [403, 383] width 107 height 59
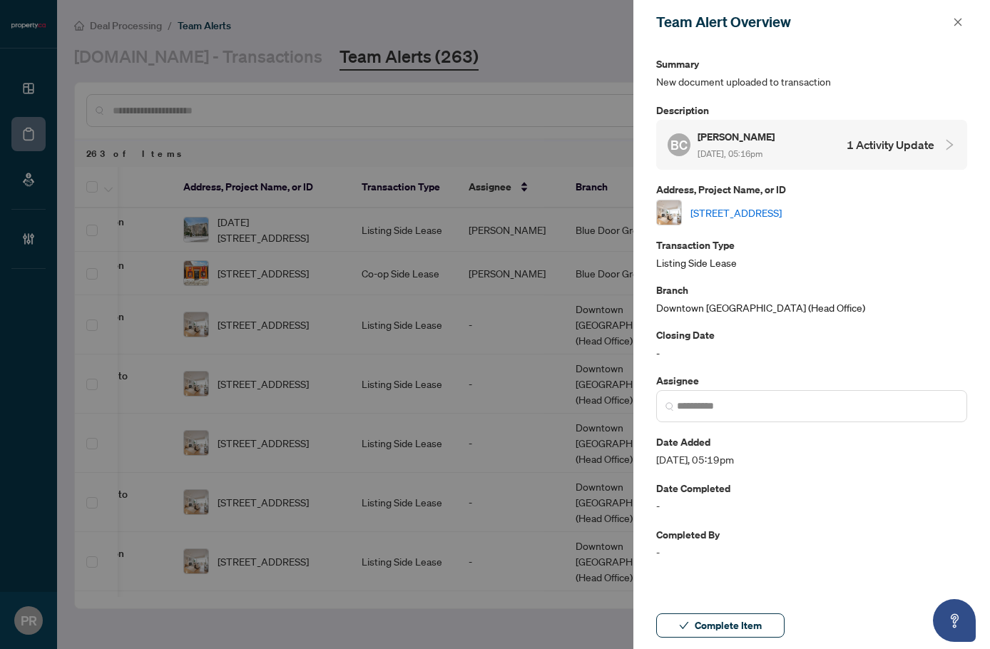
click at [828, 145] on div "BC Bruce Chin Aug/19/2025, 05:16pm 1 Activity Update" at bounding box center [800, 144] width 267 height 33
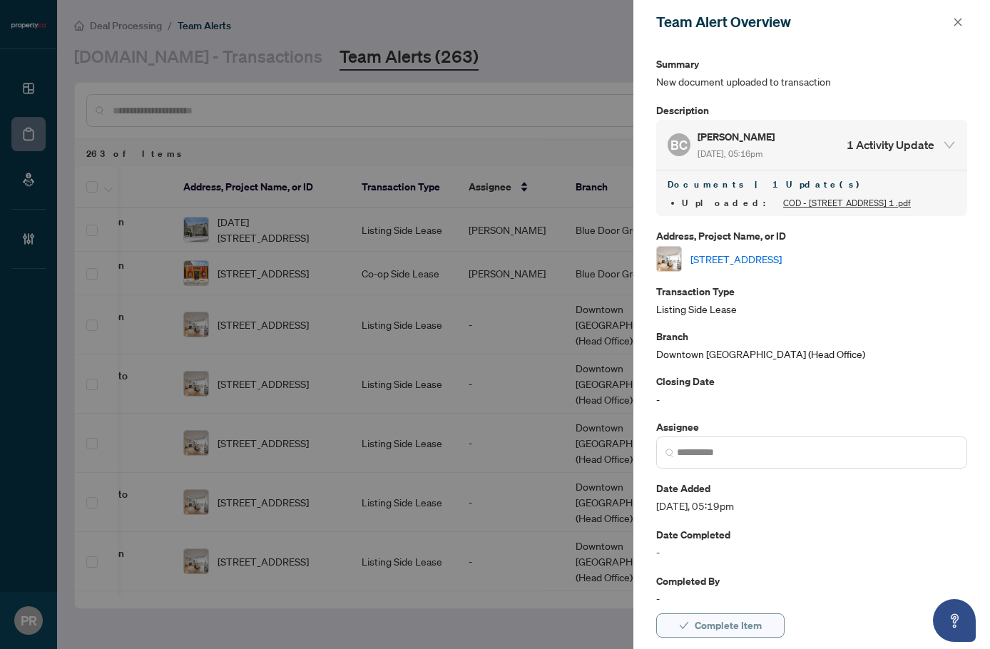
click at [722, 628] on span "Complete Item" at bounding box center [728, 625] width 67 height 23
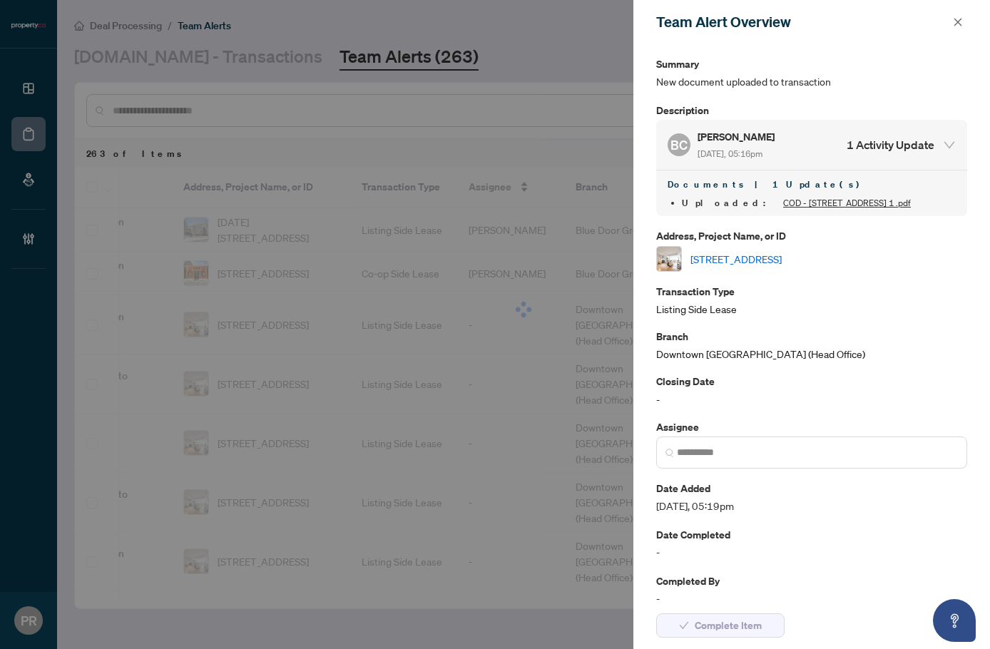
drag, startPoint x: 953, startPoint y: 24, endPoint x: 318, endPoint y: 317, distance: 699.4
click at [953, 24] on icon "close" at bounding box center [958, 22] width 10 height 10
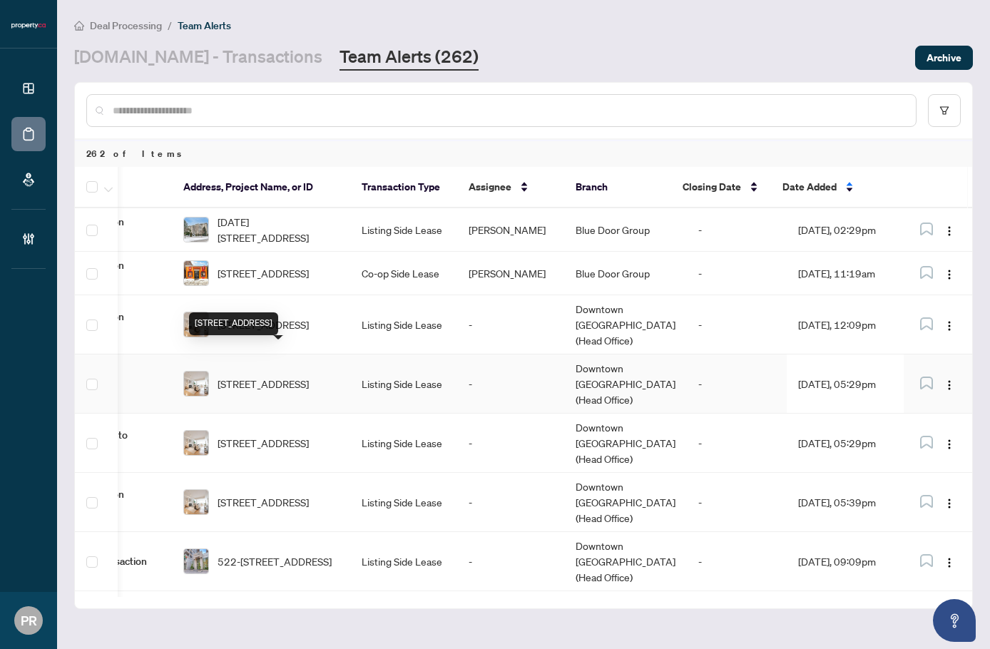
click at [301, 376] on span "1-473 Dupont St, Toronto, Ontario M6G 1Y6, Canada" at bounding box center [262, 384] width 91 height 16
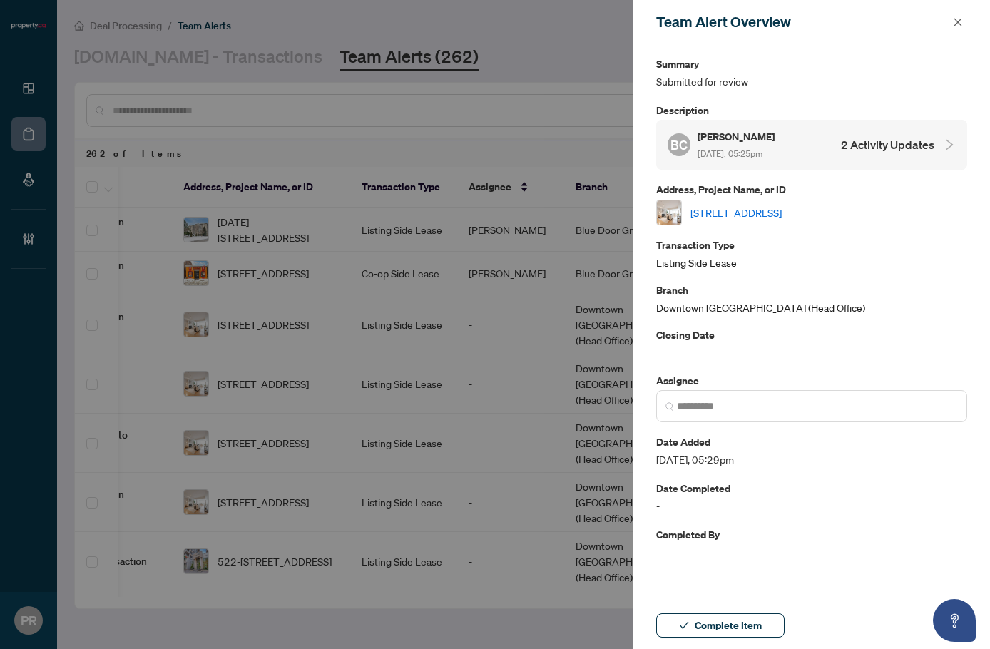
click at [787, 161] on div "BC Bruce Chin Aug/19/2025, 05:25pm 2 Activity Updates" at bounding box center [811, 145] width 311 height 50
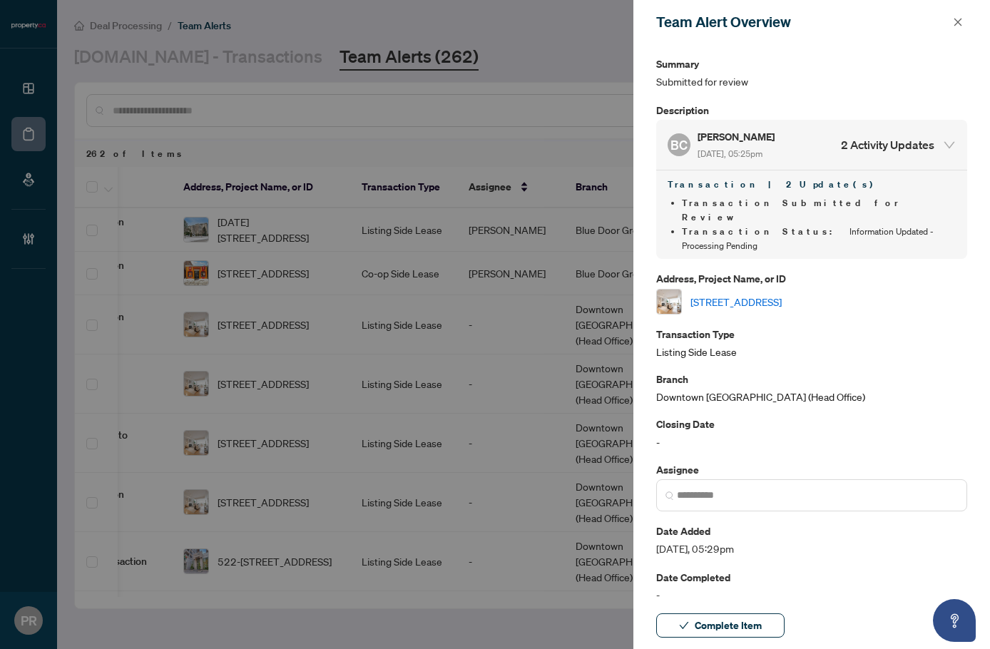
click at [734, 294] on link "1-473 Dupont St, Toronto, Ontario M6G 1Y6, Canada" at bounding box center [735, 302] width 91 height 16
click at [730, 631] on span "Complete Item" at bounding box center [728, 625] width 67 height 23
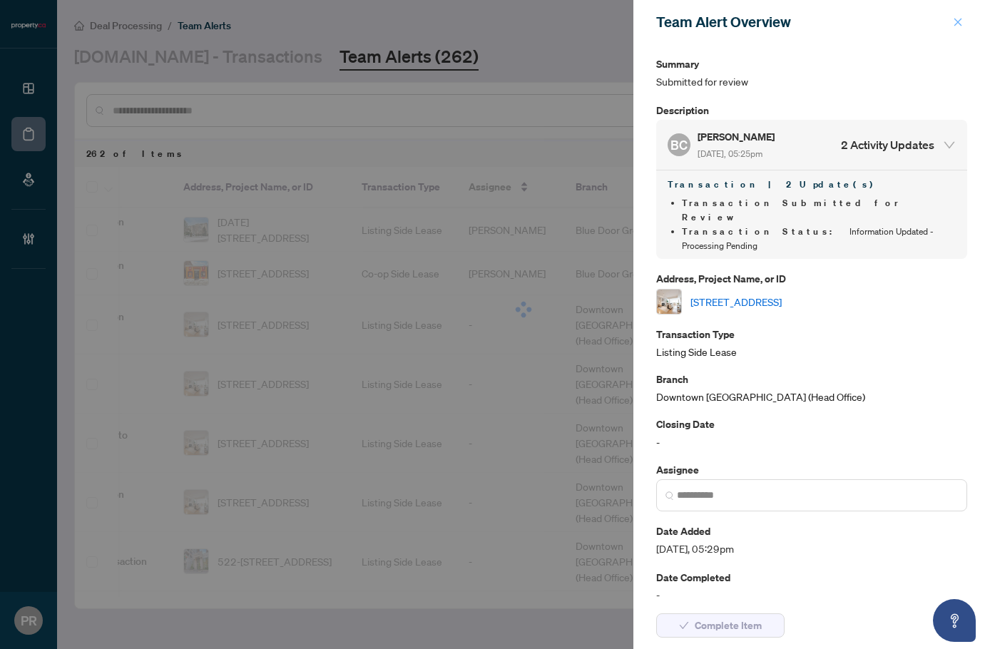
click at [964, 21] on button "button" at bounding box center [957, 22] width 19 height 17
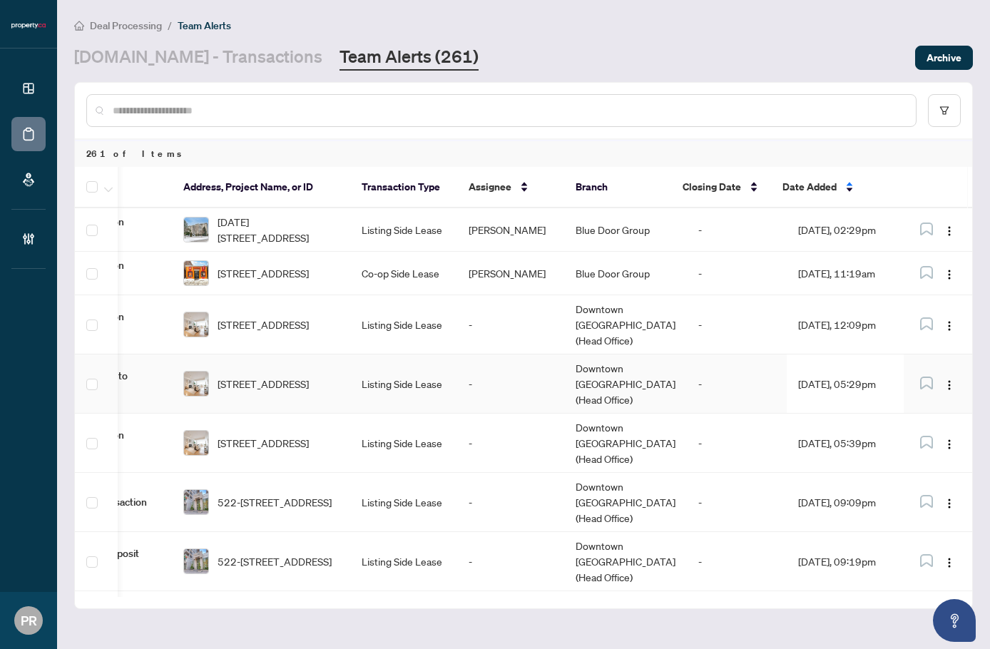
click at [434, 354] on td "Listing Side Lease" at bounding box center [403, 383] width 107 height 59
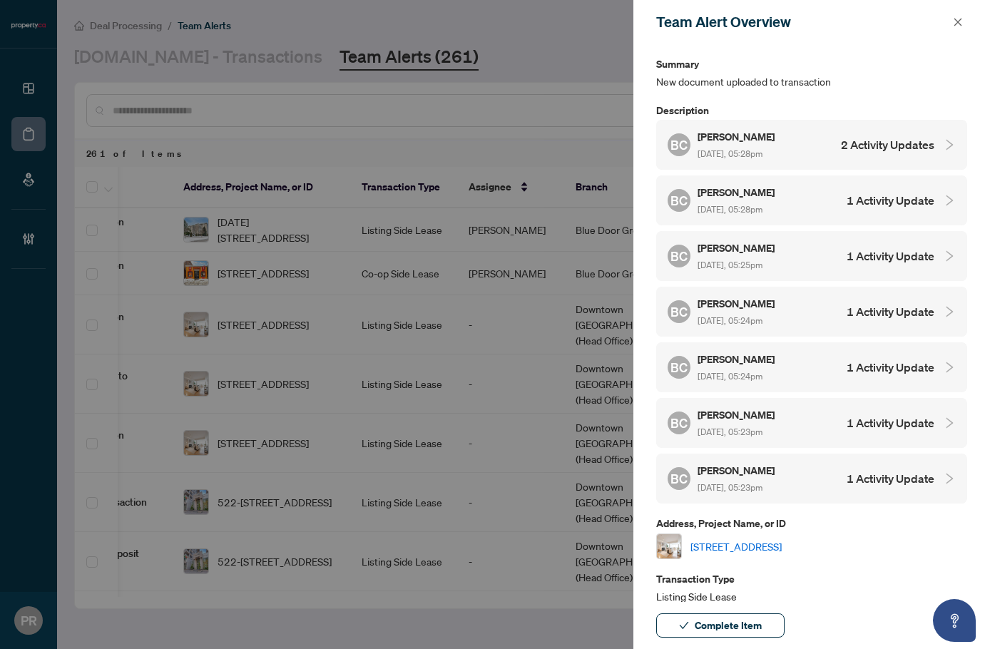
click at [835, 151] on div "BC Bruce Chin Aug/19/2025, 05:28pm 2 Activity Updates" at bounding box center [800, 144] width 267 height 33
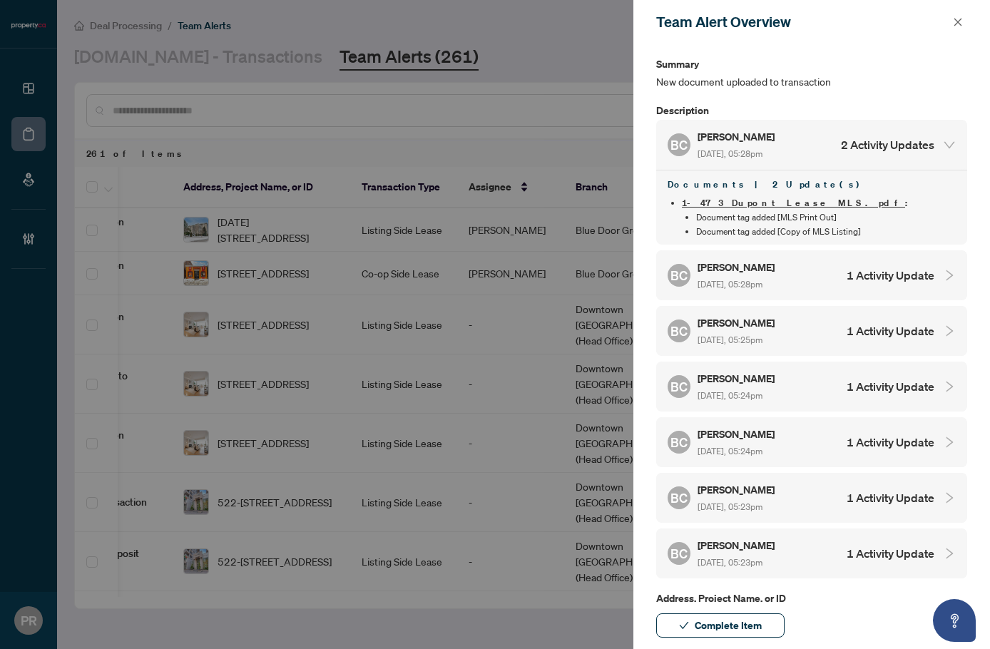
click at [797, 277] on div "BC Bruce Chin Aug/19/2025, 05:28pm 1 Activity Update" at bounding box center [800, 275] width 267 height 33
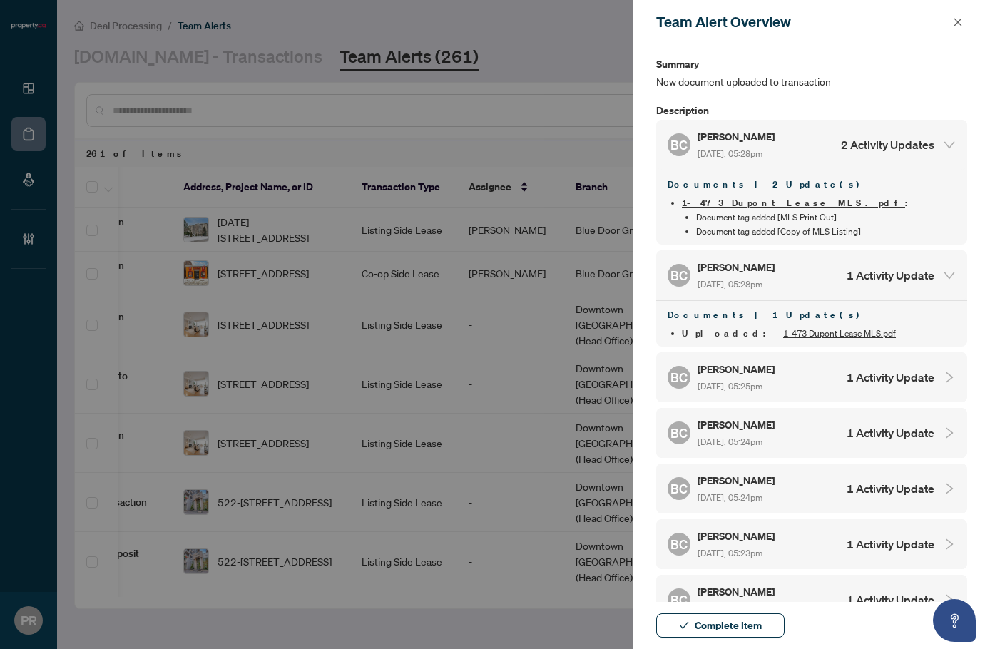
scroll to position [214, 0]
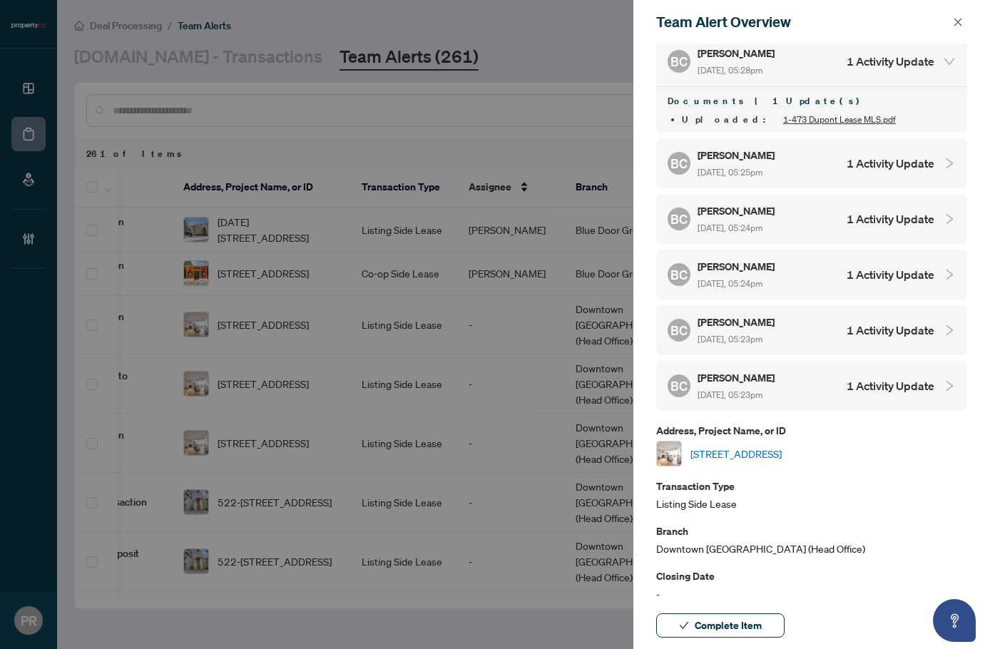
drag, startPoint x: 742, startPoint y: 616, endPoint x: 628, endPoint y: 297, distance: 339.5
click at [742, 616] on span "Complete Item" at bounding box center [728, 625] width 67 height 23
click at [961, 22] on icon "close" at bounding box center [958, 22] width 10 height 10
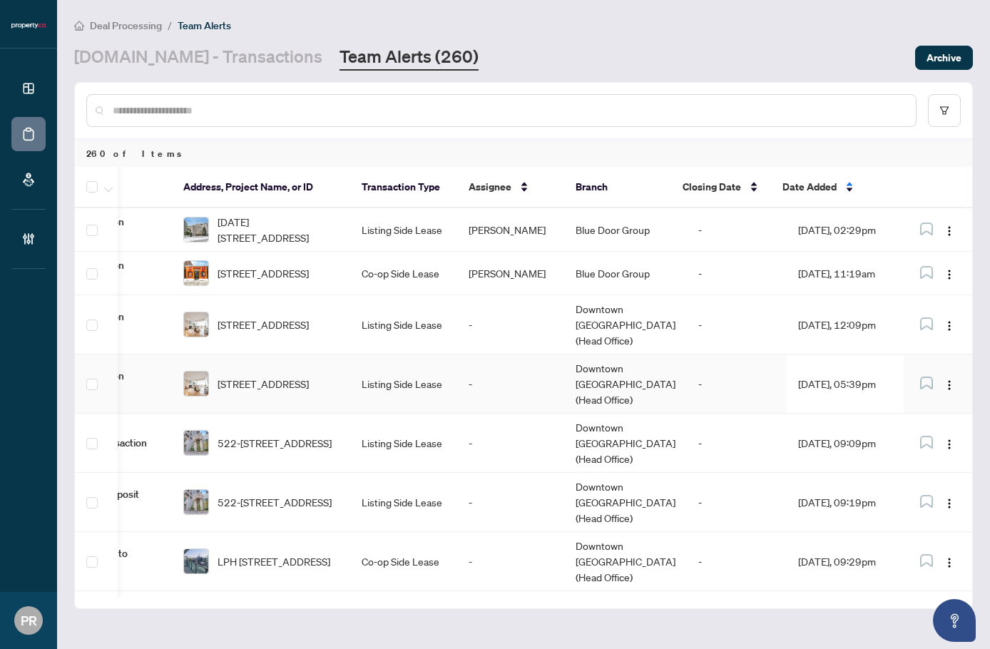
click at [409, 362] on td "Listing Side Lease" at bounding box center [403, 383] width 107 height 59
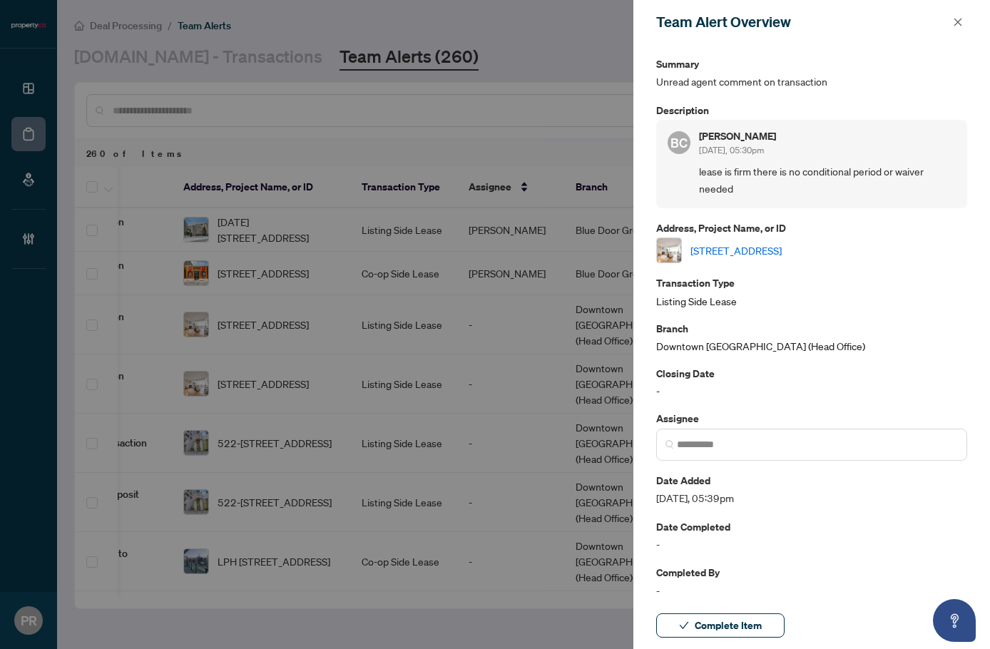
drag, startPoint x: 954, startPoint y: 24, endPoint x: 938, endPoint y: 36, distance: 19.8
click at [954, 24] on icon "close" at bounding box center [958, 22] width 10 height 10
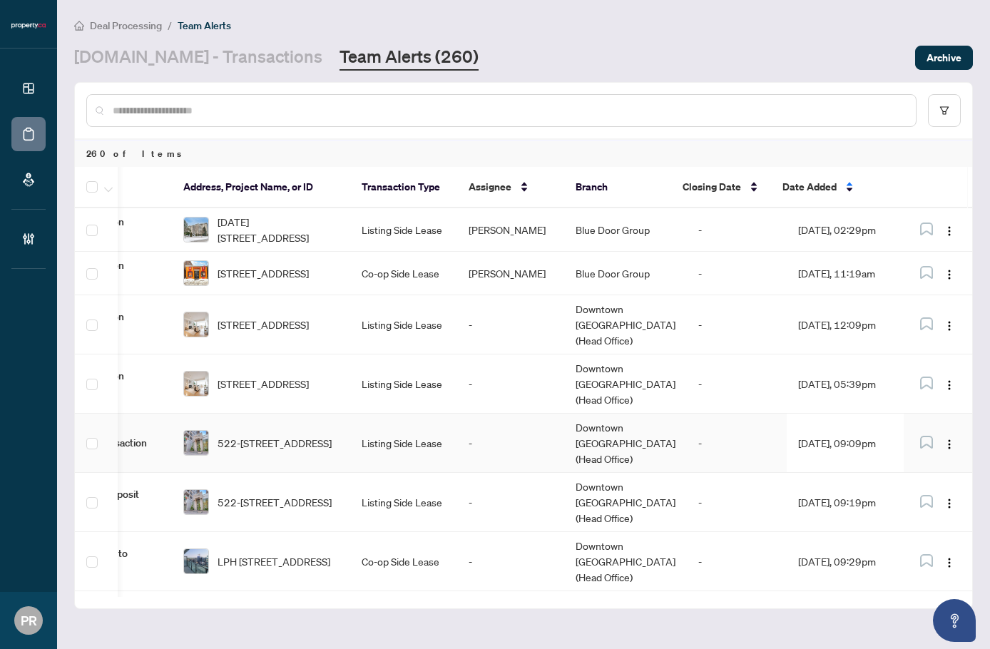
click at [347, 414] on td "522-270 Wellington St, Toronto, Ontario M5V 3P5, Canada" at bounding box center [261, 443] width 178 height 59
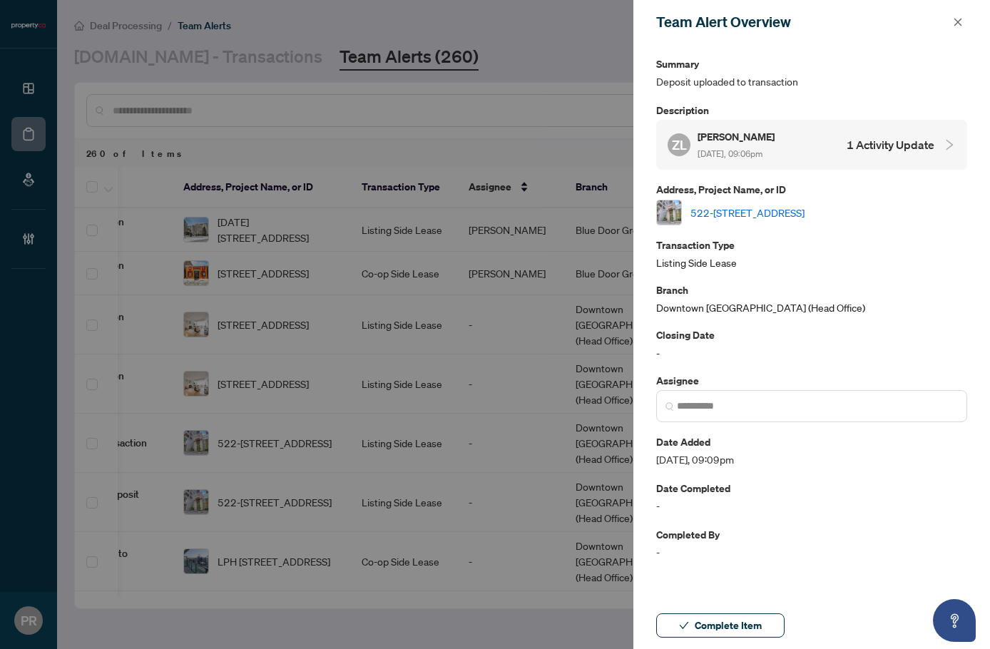
click at [767, 219] on link "522-270 Wellington St, Toronto, Ontario M5V 3P5, Canada" at bounding box center [747, 213] width 114 height 16
click at [720, 617] on span "Complete Item" at bounding box center [728, 625] width 67 height 23
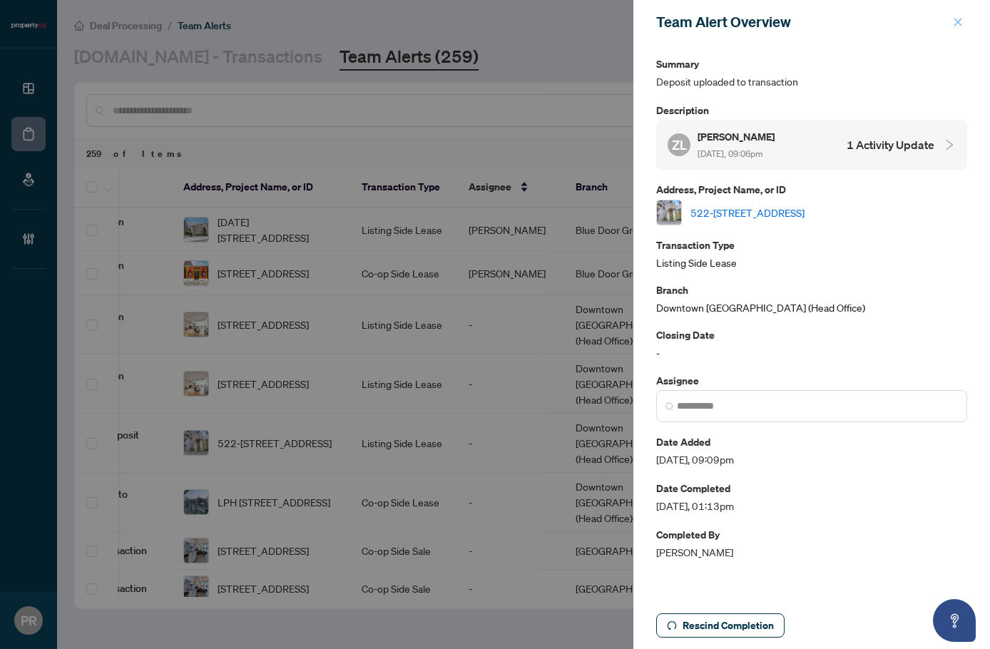
click at [956, 19] on icon "close" at bounding box center [958, 22] width 10 height 10
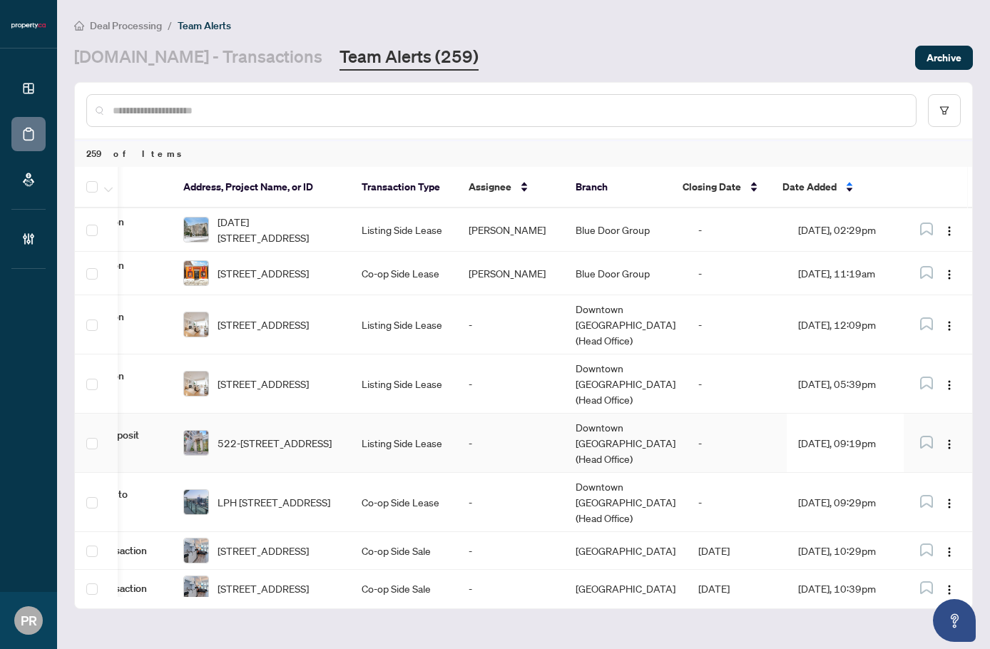
click at [382, 414] on td "Listing Side Lease" at bounding box center [403, 443] width 107 height 59
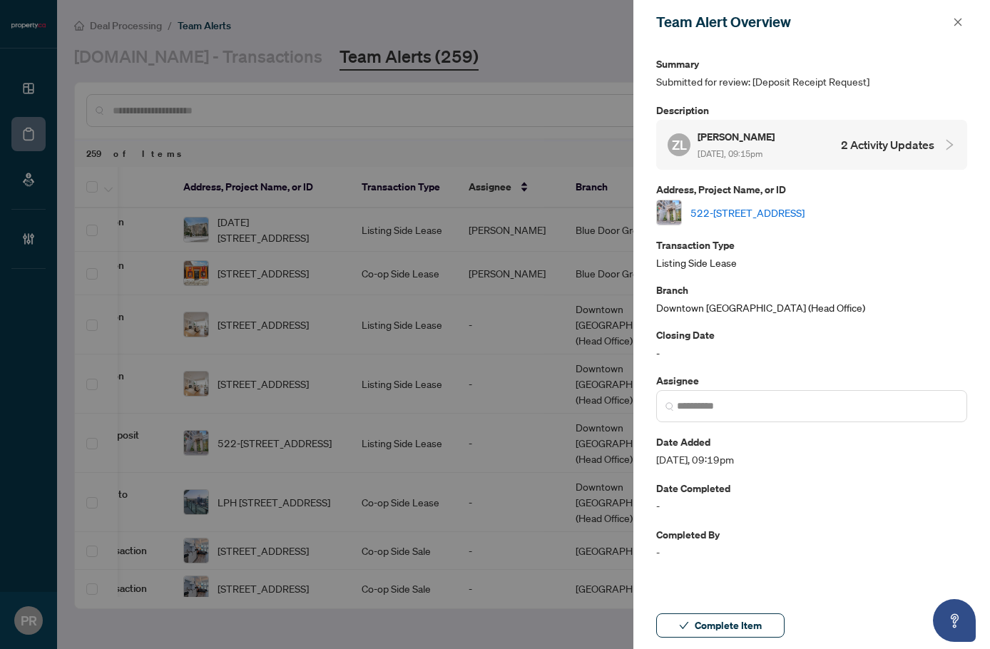
click at [741, 160] on div "Zach Lahartinger Aug/19/2025, 09:15pm" at bounding box center [736, 144] width 79 height 33
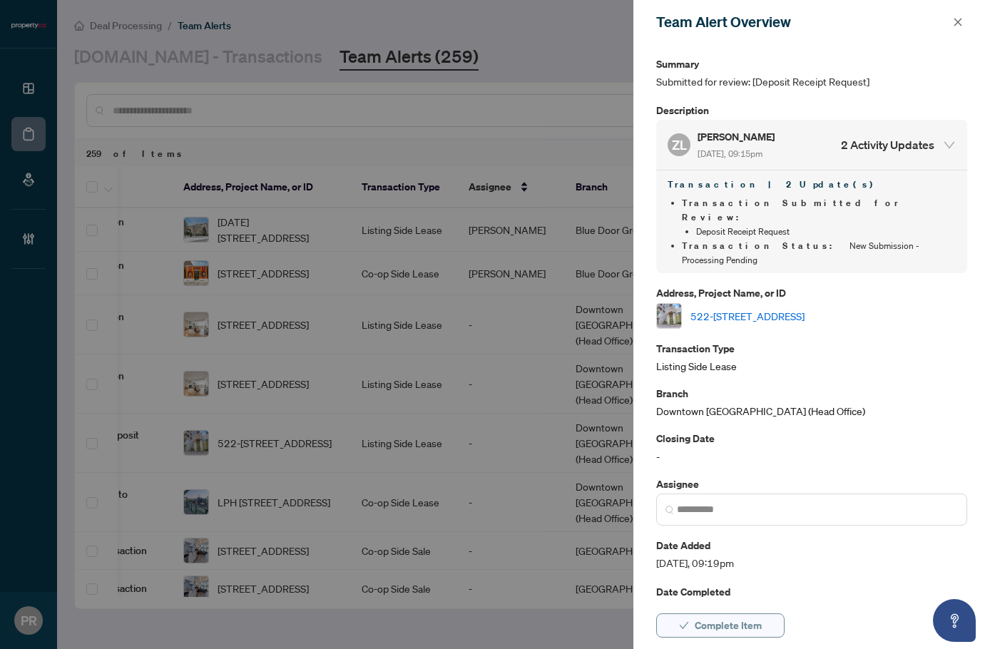
click at [729, 618] on span "Complete Item" at bounding box center [728, 625] width 67 height 23
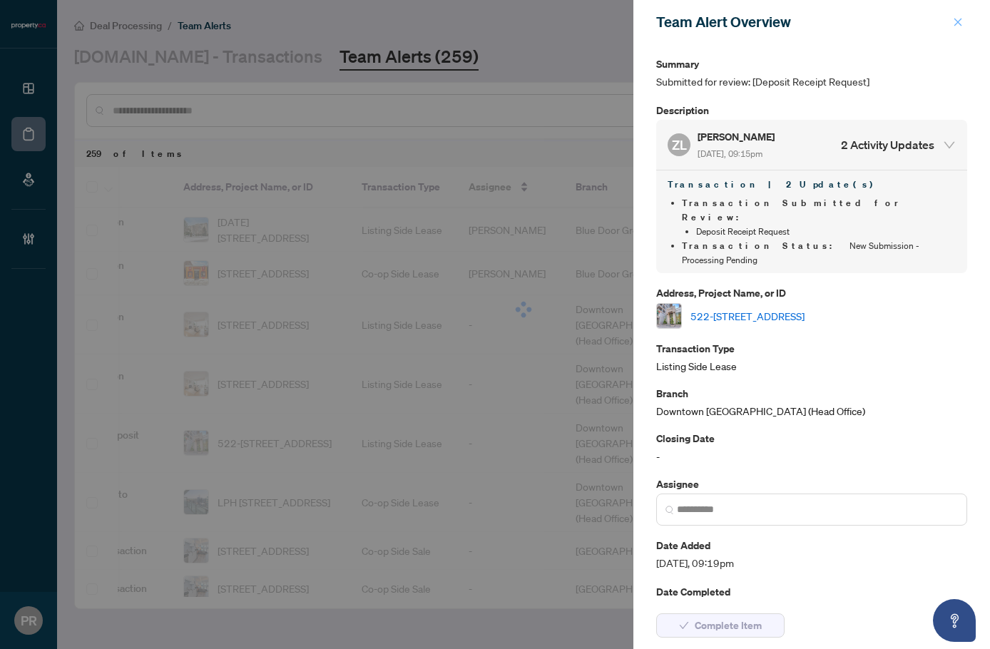
click at [961, 24] on icon "close" at bounding box center [958, 22] width 10 height 10
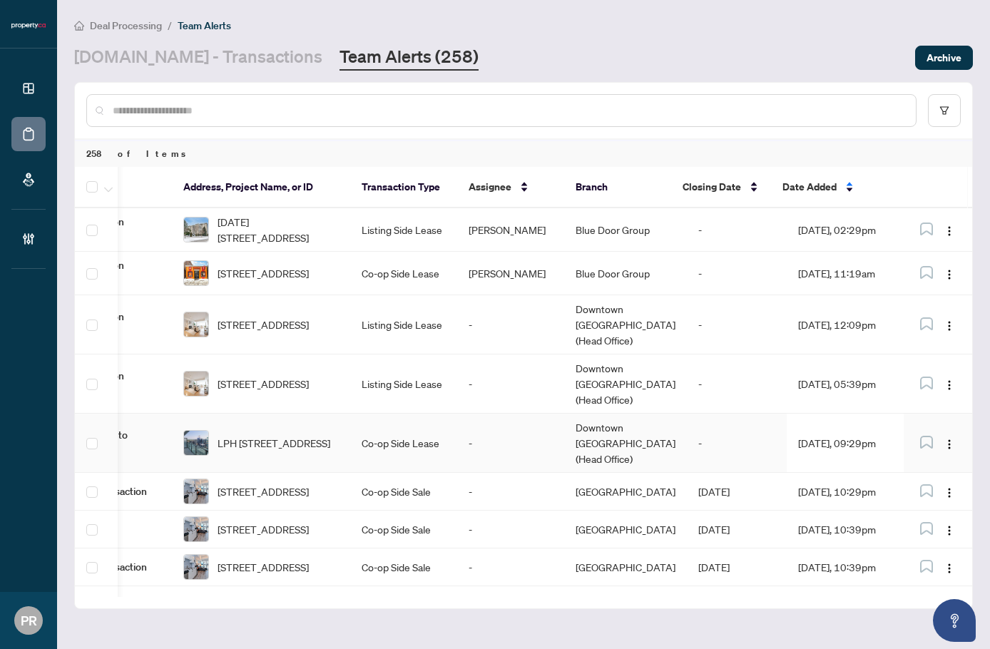
click at [524, 414] on td "-" at bounding box center [510, 443] width 107 height 59
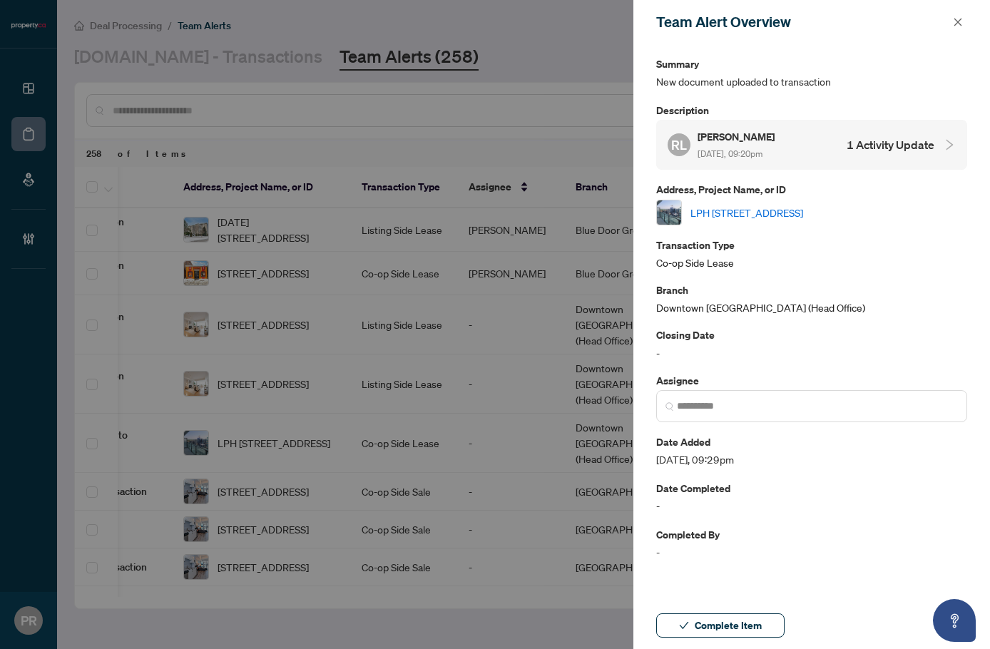
click at [766, 134] on h5 "Rachel Litvinenko" at bounding box center [736, 136] width 79 height 16
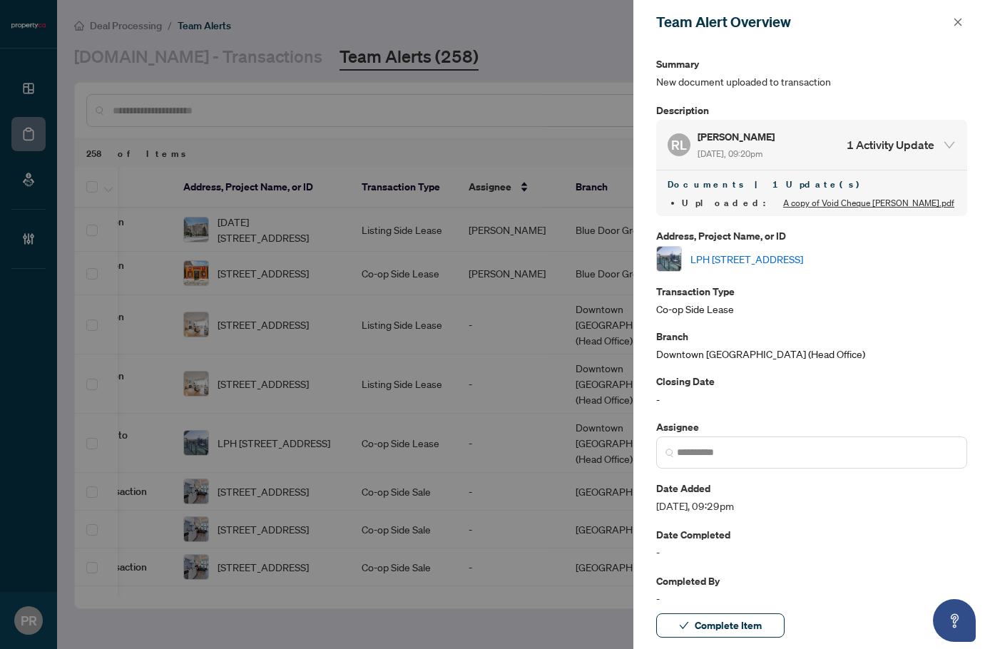
click at [803, 255] on link "LPH 2918-135 Lower Sherbourne St, Toronto, Ontario M5A 1Y4, Canada" at bounding box center [746, 259] width 113 height 16
click at [727, 619] on span "Complete Item" at bounding box center [728, 625] width 67 height 23
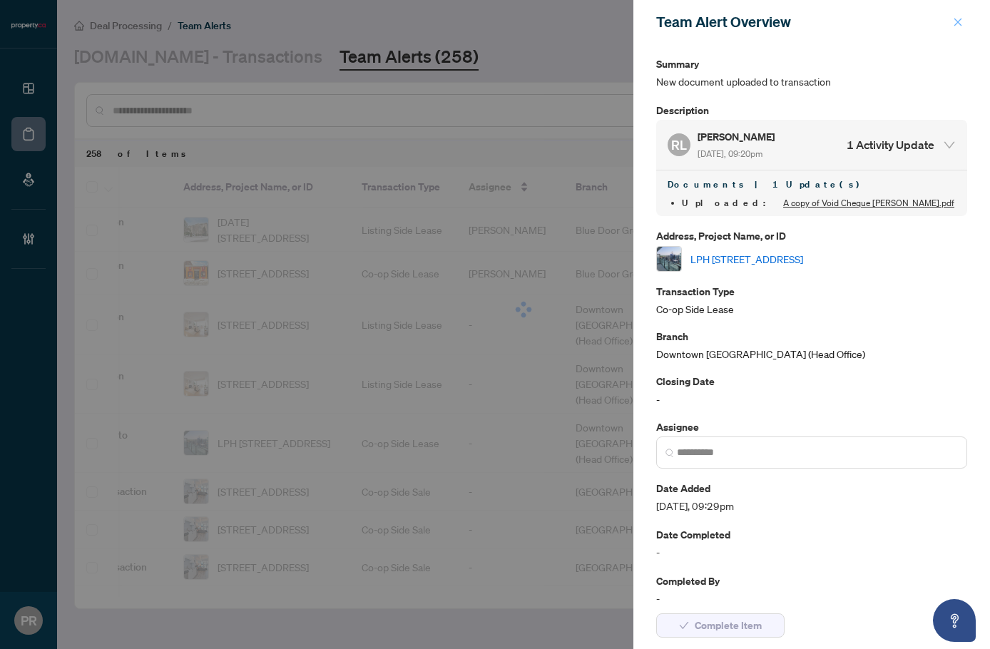
click at [953, 24] on icon "close" at bounding box center [958, 22] width 10 height 10
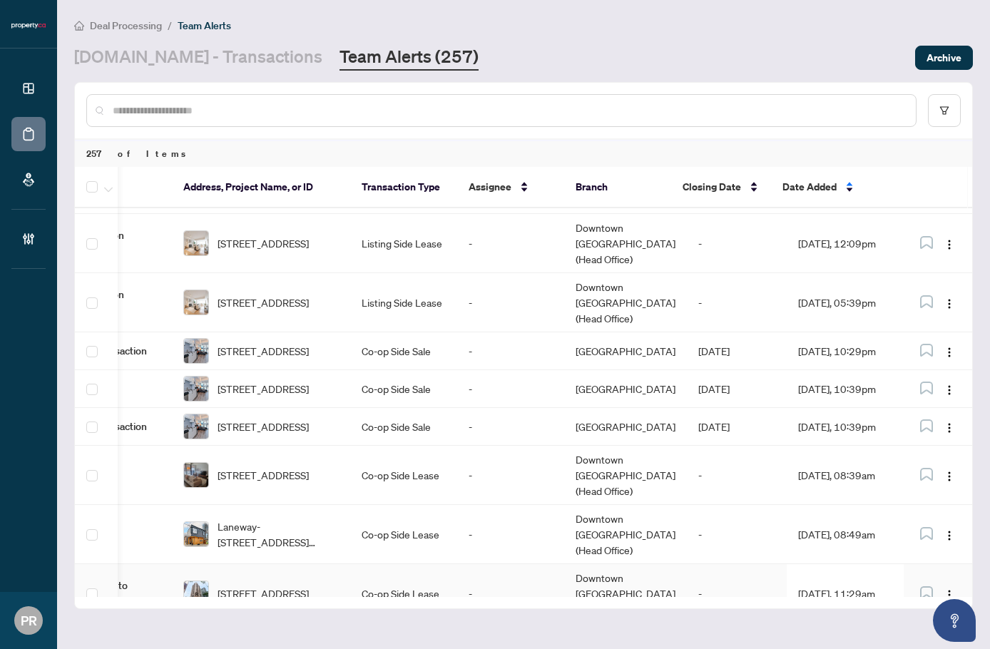
scroll to position [143, 124]
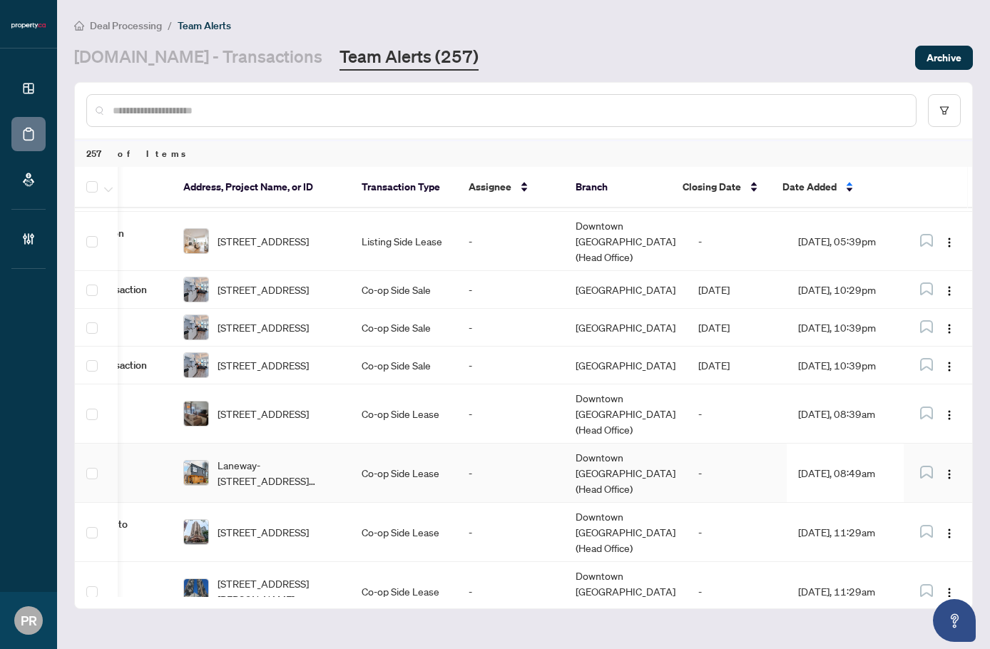
click at [598, 444] on td "Downtown Toronto (Head Office)" at bounding box center [625, 473] width 123 height 59
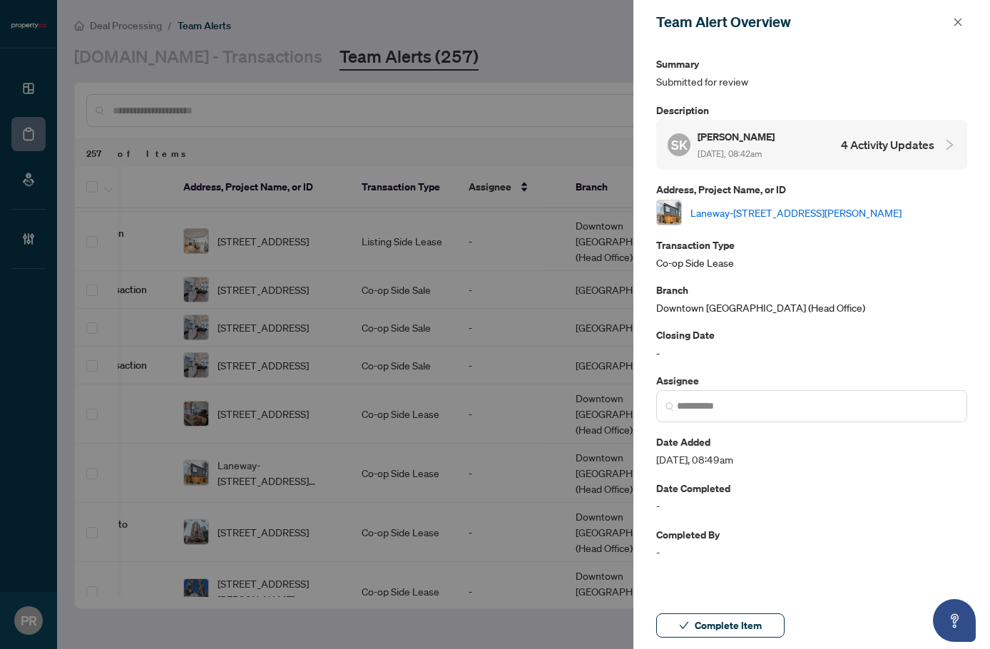
click at [826, 153] on div "SK Steve Korakianitis Aug/20/2025, 08:42am 4 Activity Updates" at bounding box center [800, 144] width 267 height 33
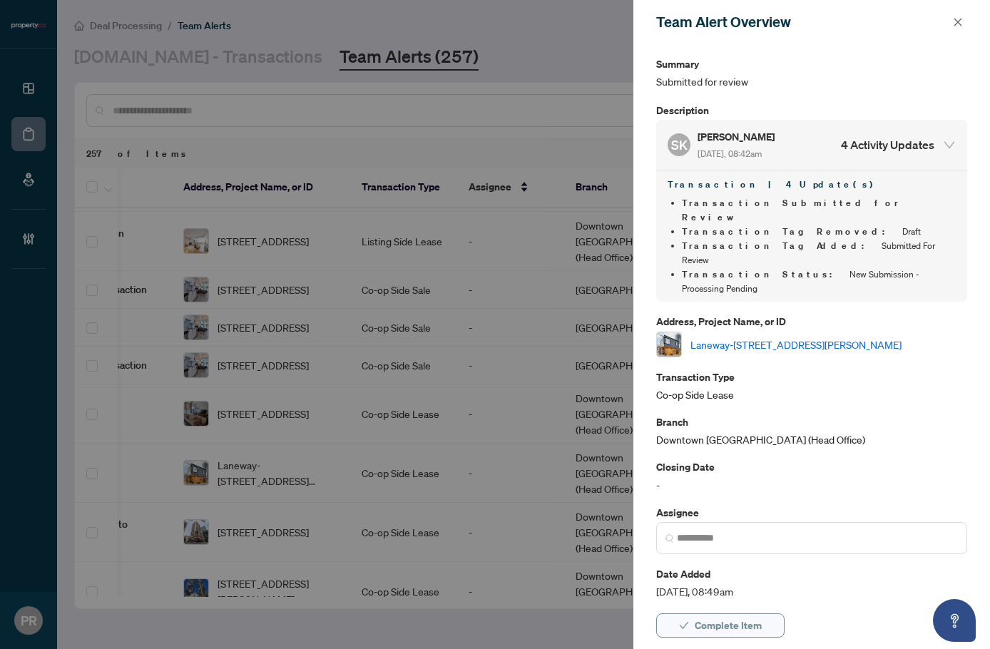
click at [766, 629] on button "Complete Item" at bounding box center [720, 625] width 128 height 24
click at [949, 25] on button "button" at bounding box center [957, 22] width 19 height 17
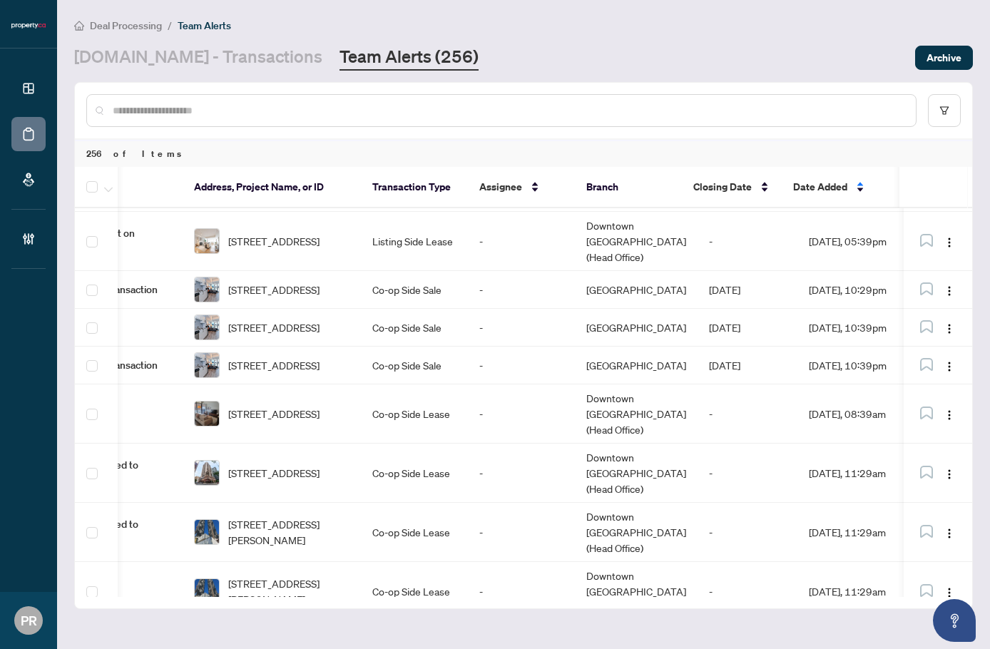
scroll to position [0, 0]
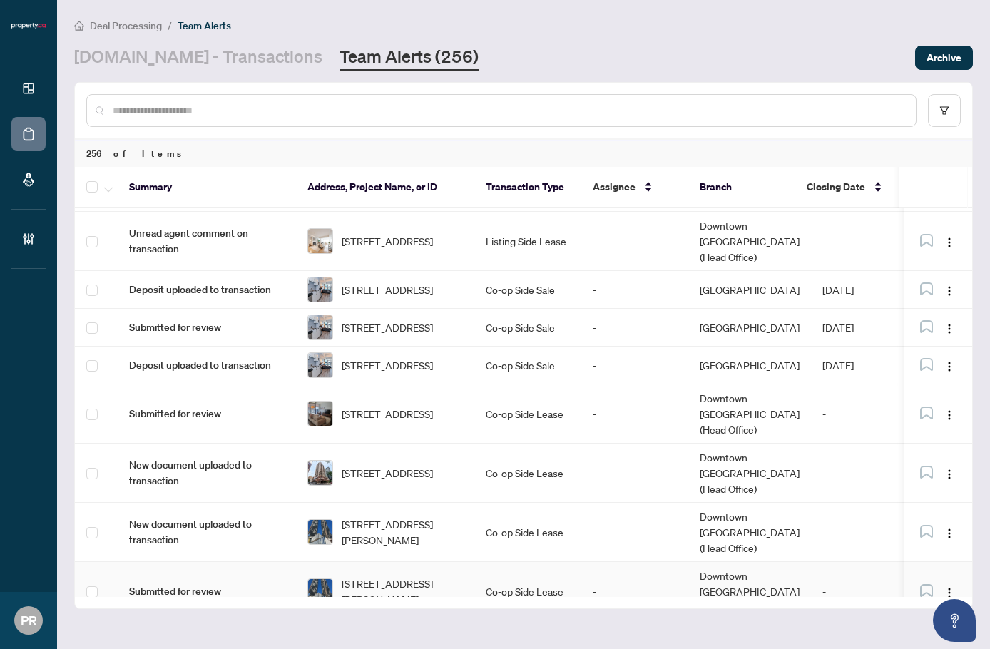
click at [476, 562] on td "Co-op Side Lease" at bounding box center [527, 591] width 107 height 59
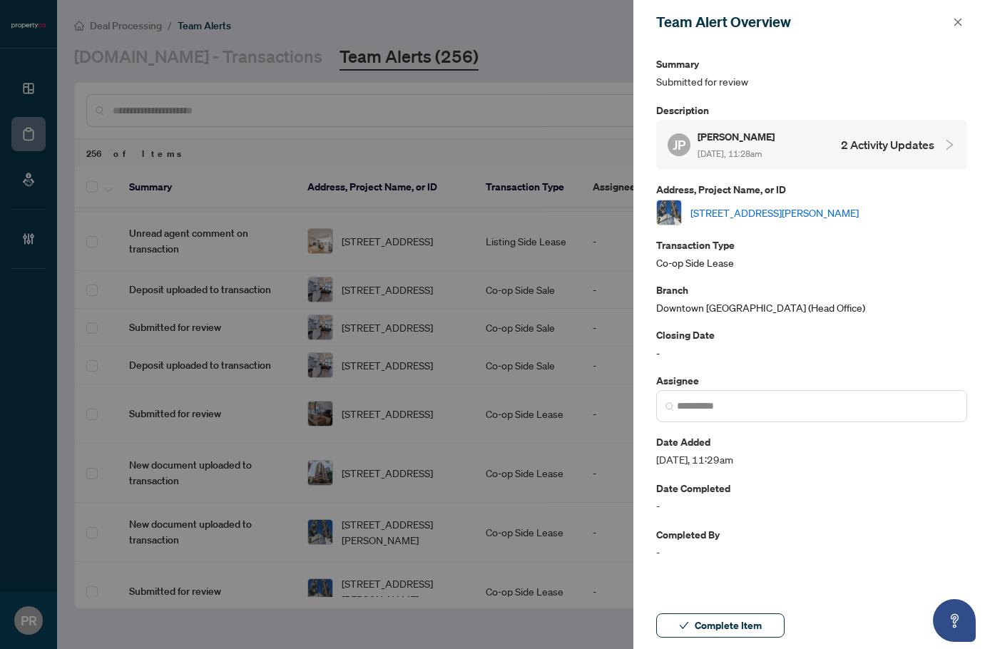
click at [828, 157] on div "JP Janet Park Aug/20/2025, 11:28am 2 Activity Updates" at bounding box center [800, 144] width 267 height 33
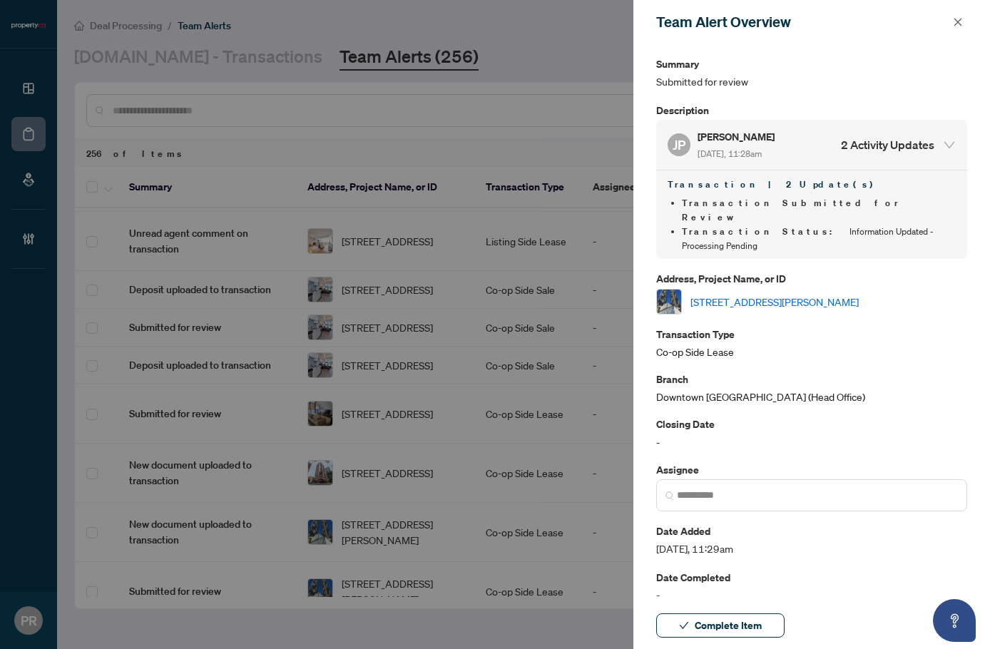
click at [848, 294] on link "1707-138 Downes St, Toronto, Ontario M5E 0E4, Canada" at bounding box center [774, 302] width 168 height 16
click at [675, 628] on button "Complete Item" at bounding box center [720, 625] width 128 height 24
click at [957, 24] on icon "close" at bounding box center [958, 22] width 10 height 10
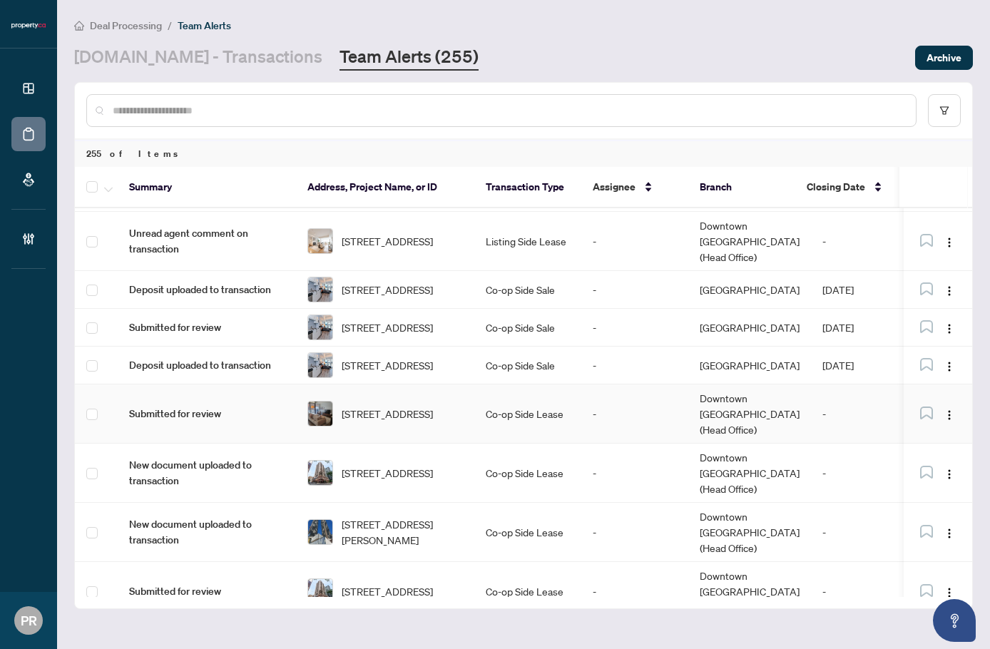
click at [433, 406] on span "508-90 Broadview Ave, Toronto, Ontario M4M 0A7, Canada" at bounding box center [387, 414] width 91 height 16
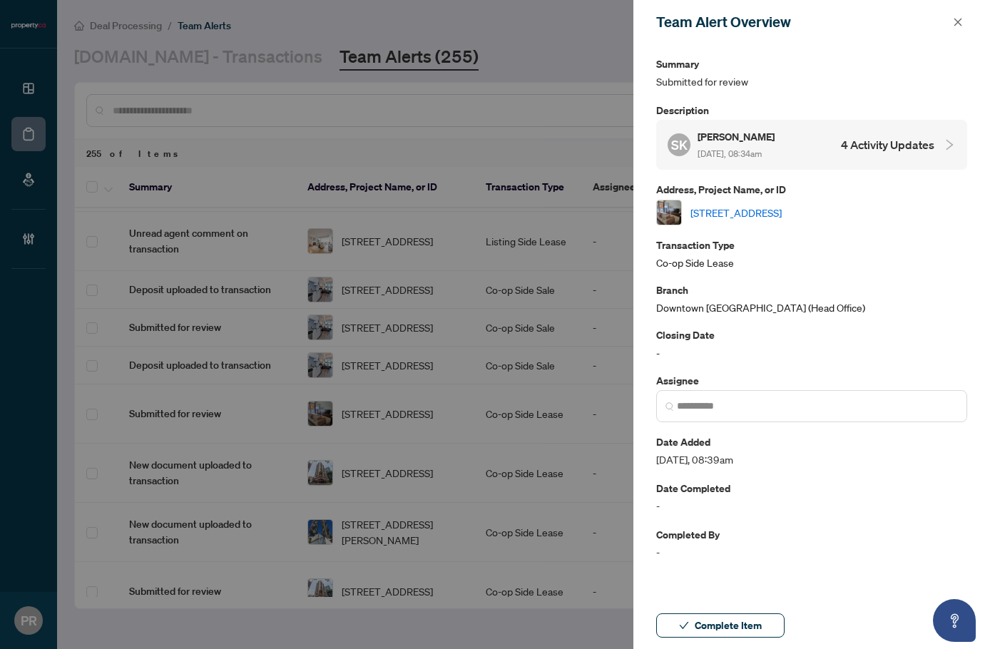
click at [838, 157] on div "SK Steve Korakianitis Aug/20/2025, 08:34am 4 Activity Updates" at bounding box center [800, 144] width 267 height 33
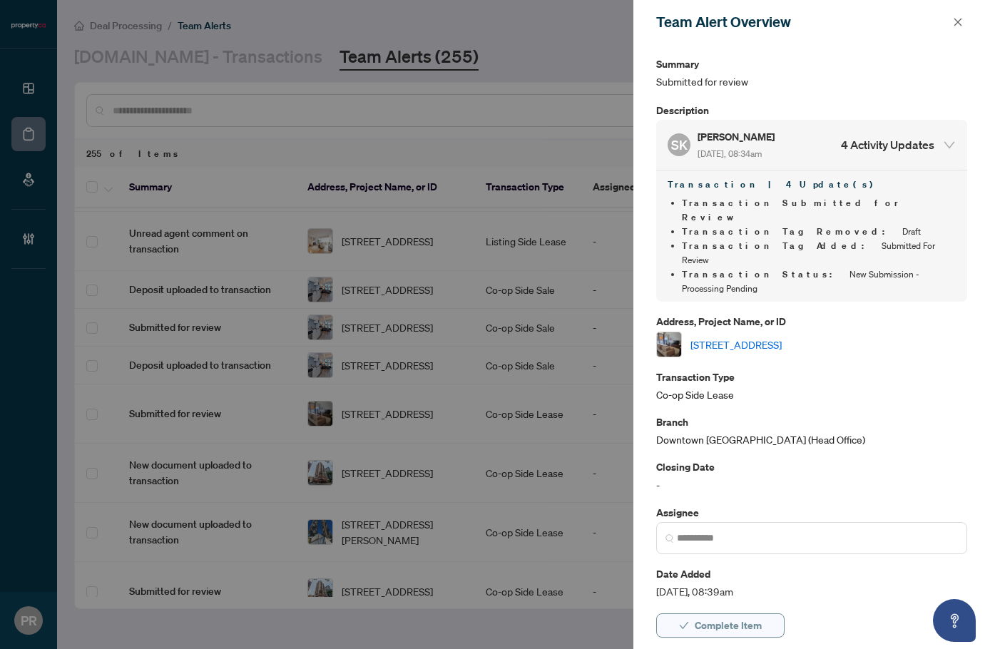
click at [685, 622] on icon "check" at bounding box center [684, 625] width 10 height 10
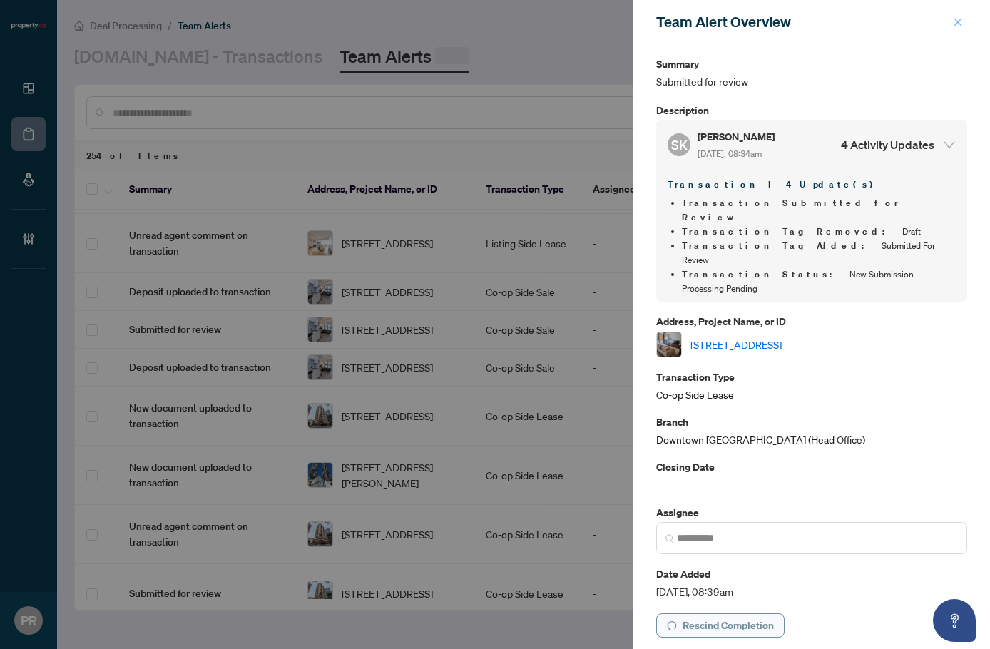
click at [962, 28] on span "button" at bounding box center [958, 22] width 10 height 23
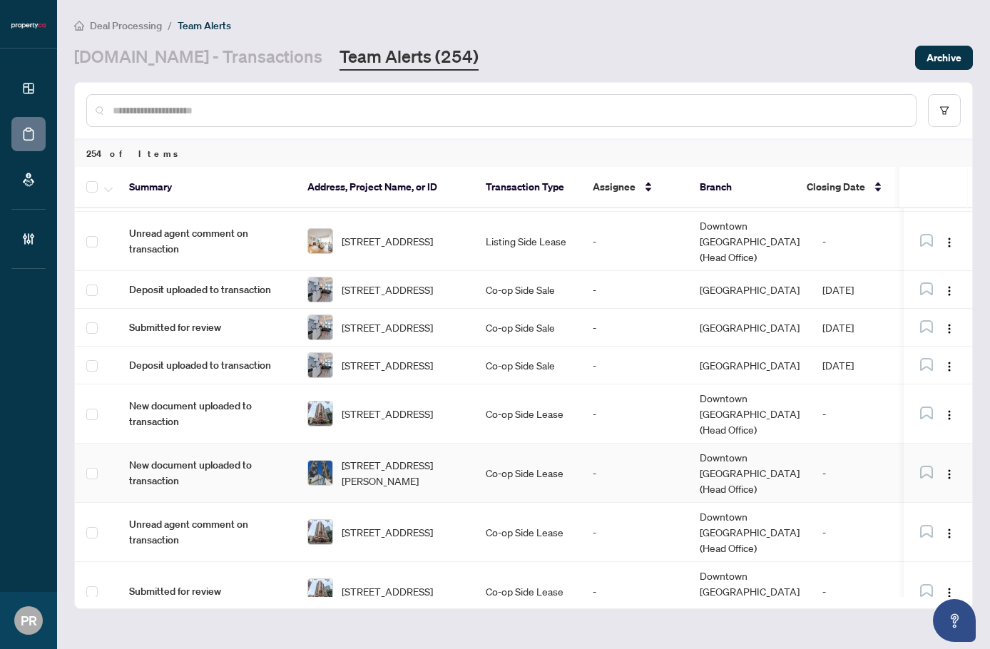
click at [414, 457] on span "1707-138 Downes St, Toronto, Ontario M5E 0E4, Canada" at bounding box center [402, 472] width 121 height 31
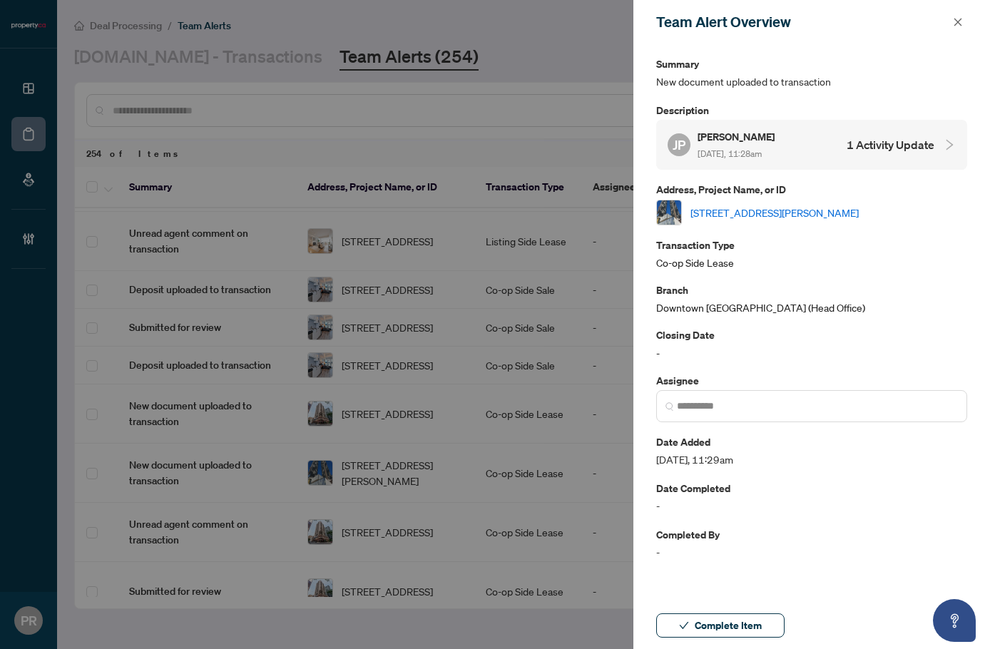
click at [771, 143] on h5 "Janet Park" at bounding box center [736, 136] width 79 height 16
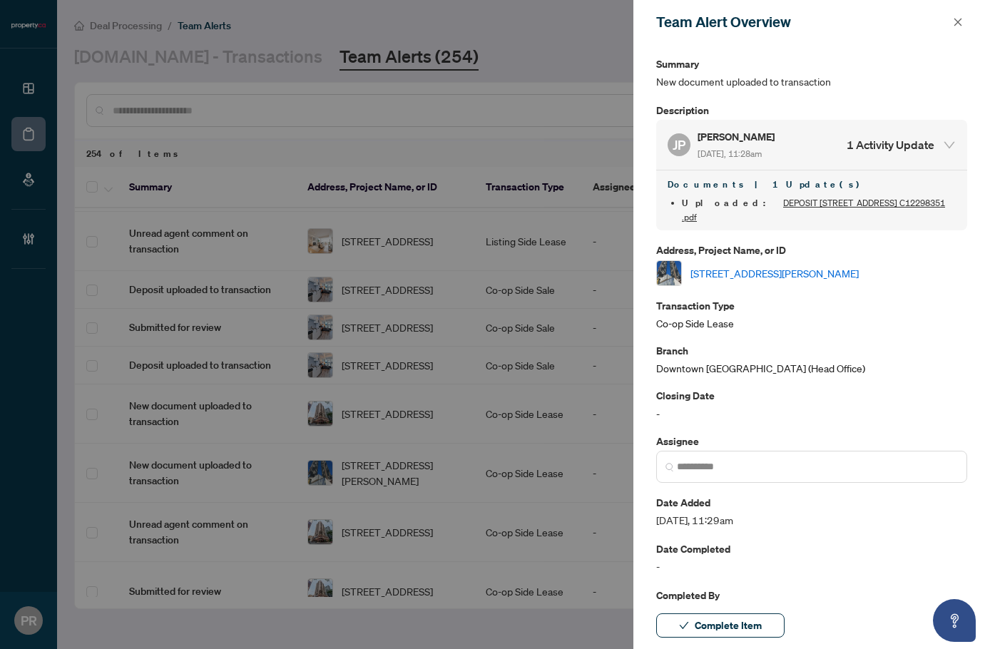
click at [760, 265] on link "1707-138 Downes St, Toronto, Ontario M5E 0E4, Canada" at bounding box center [774, 273] width 168 height 16
click at [716, 628] on span "Complete Item" at bounding box center [728, 625] width 67 height 23
click at [953, 24] on icon "close" at bounding box center [958, 22] width 10 height 10
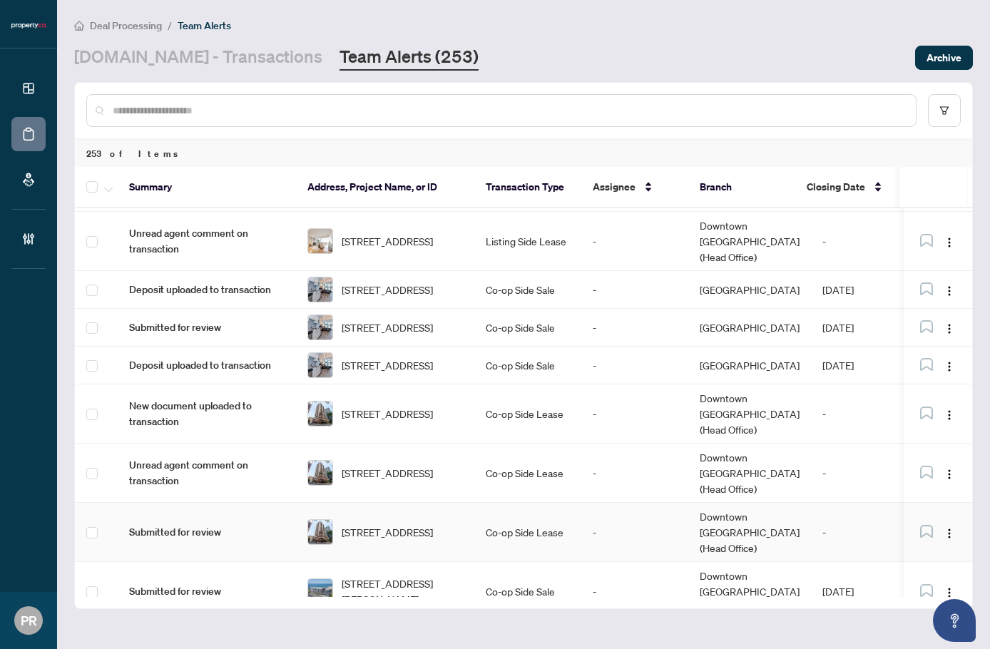
click at [488, 503] on td "Co-op Side Lease" at bounding box center [527, 532] width 107 height 59
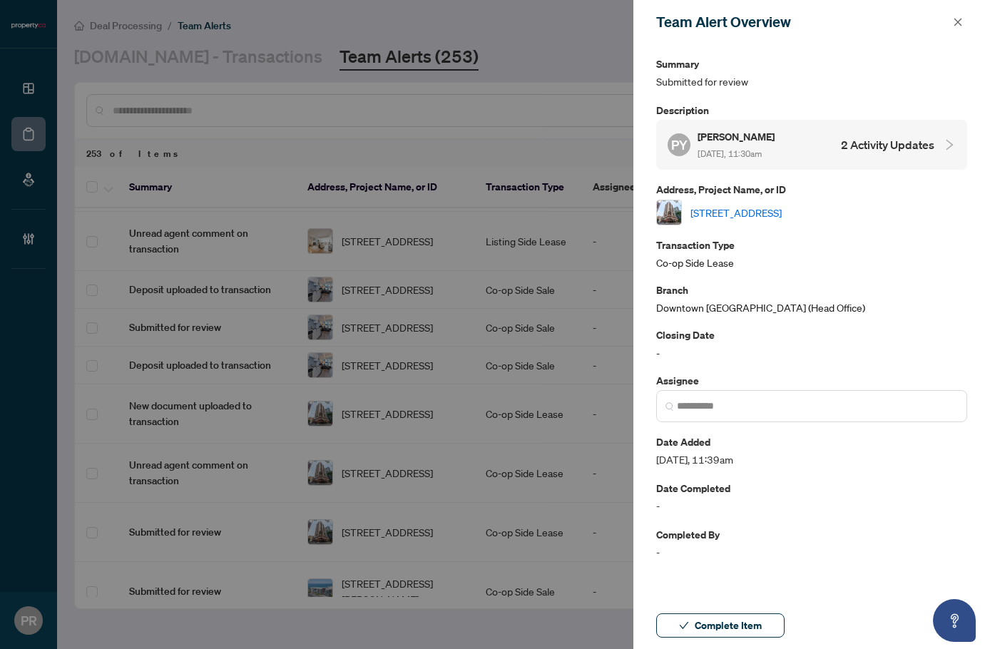
click at [829, 154] on div "PY Peter Yen Aug/20/2025, 11:30am 2 Activity Updates" at bounding box center [800, 144] width 267 height 33
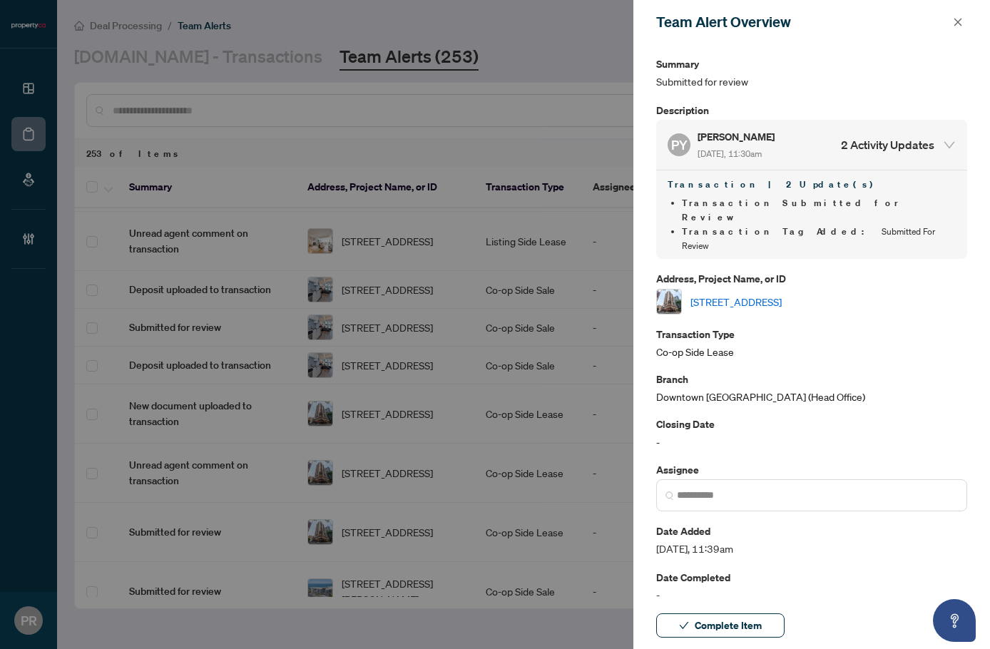
click at [782, 294] on link "808-736 Bay St, Toronto, Ontario M5G 1N6, Canada" at bounding box center [735, 302] width 91 height 16
click at [952, 13] on div "Team Alert Overview" at bounding box center [811, 22] width 357 height 44
click at [961, 19] on icon "close" at bounding box center [958, 22] width 8 height 8
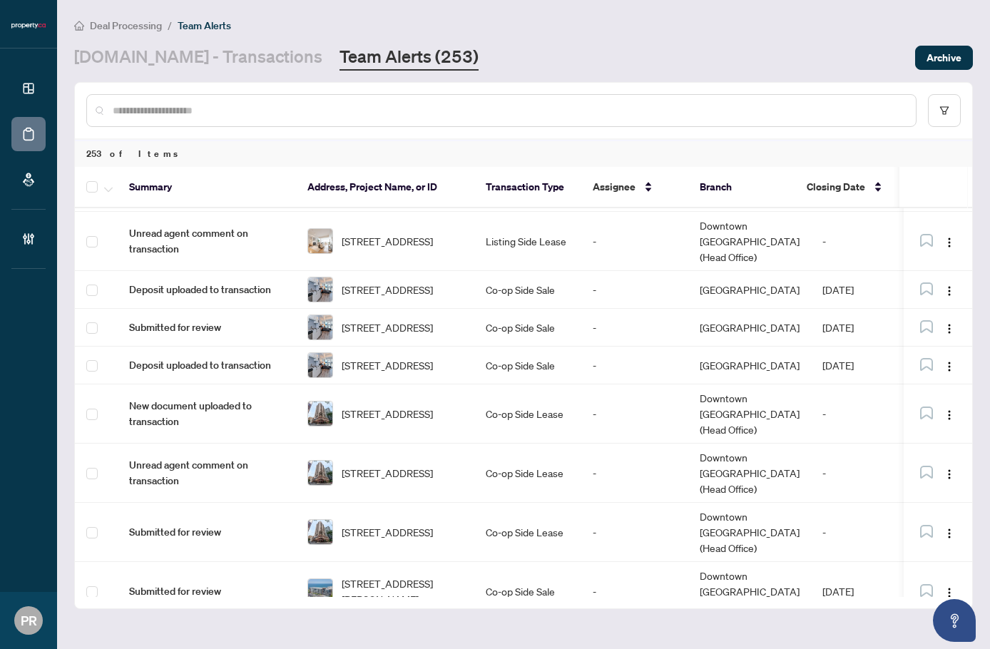
click at [532, 113] on input "text" at bounding box center [509, 111] width 792 height 16
paste input "*******"
type input "*******"
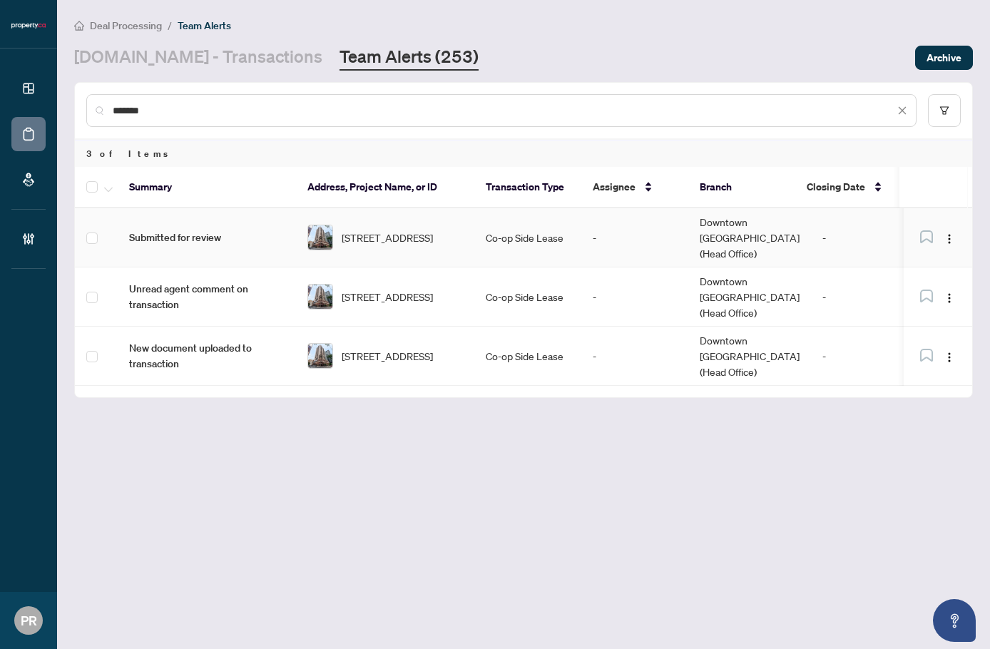
click at [538, 228] on td "Co-op Side Lease" at bounding box center [527, 237] width 107 height 59
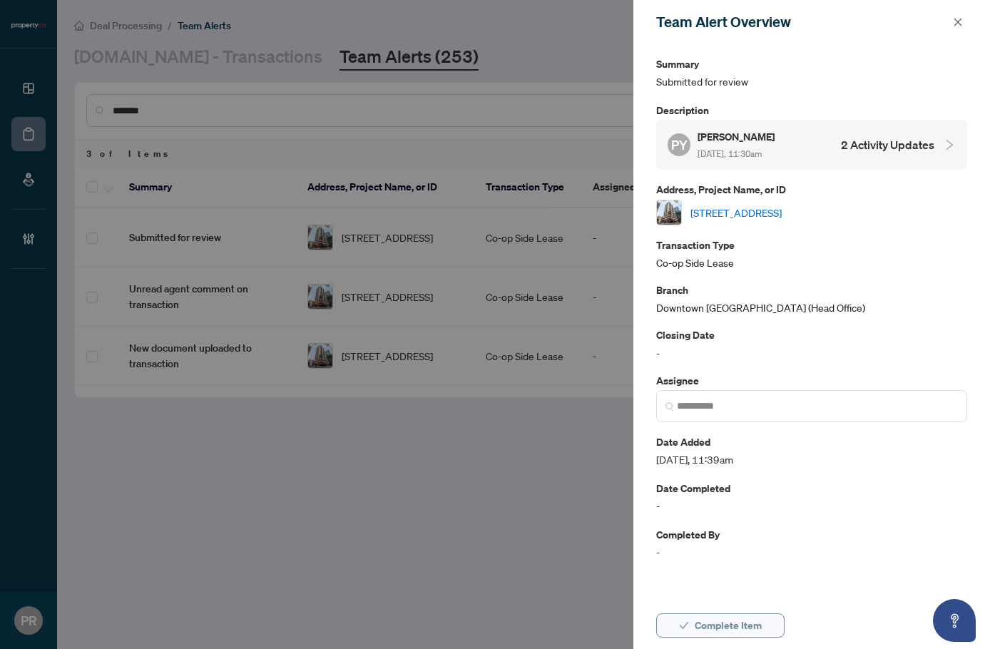
click at [733, 624] on span "Complete Item" at bounding box center [728, 625] width 67 height 23
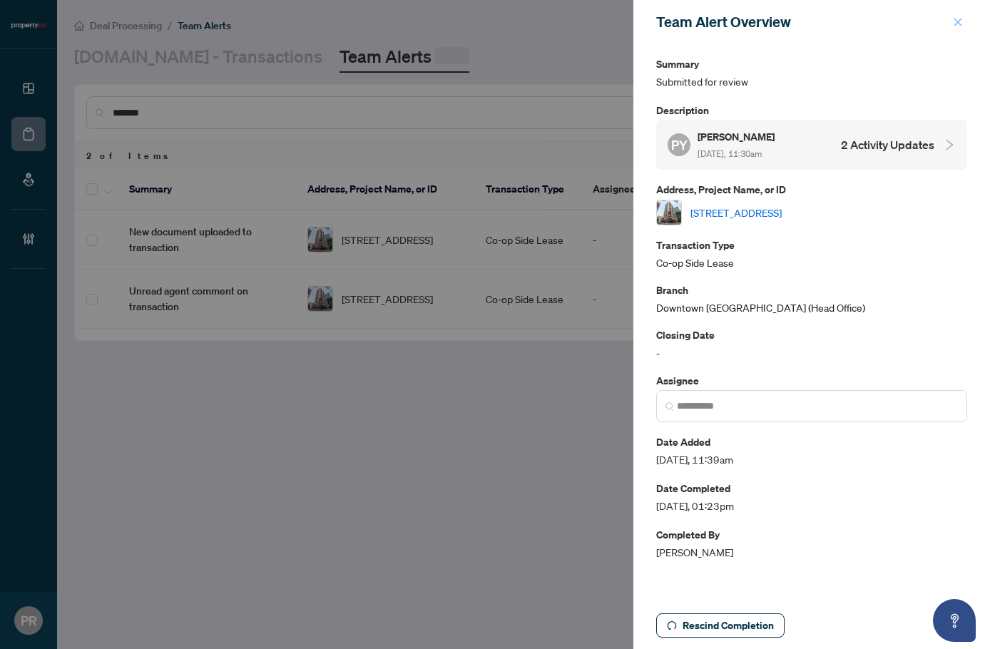
click at [956, 17] on icon "close" at bounding box center [958, 22] width 10 height 10
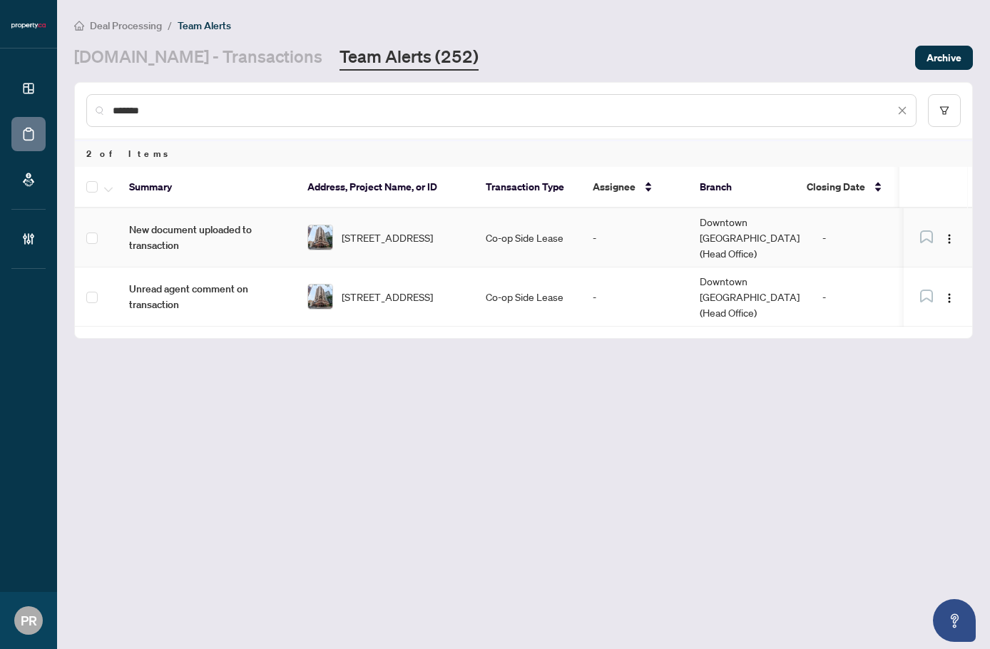
click at [464, 222] on td "808-736 Bay St, Toronto, Ontario M5G 1N6, Canada" at bounding box center [385, 237] width 178 height 59
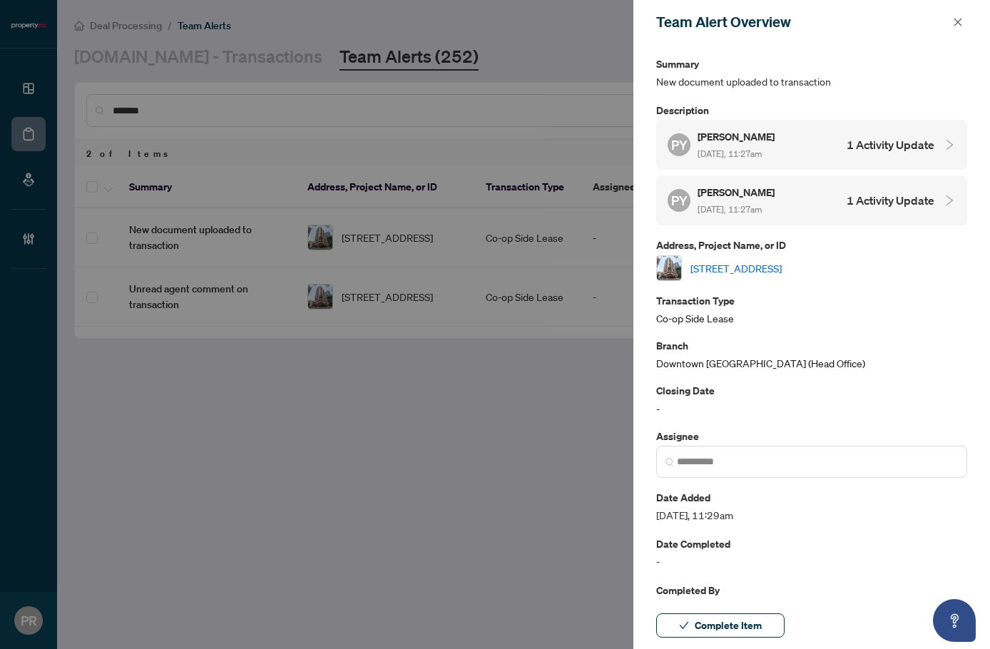
click at [762, 148] on span "Aug/20/2025, 11:27am" at bounding box center [729, 153] width 64 height 11
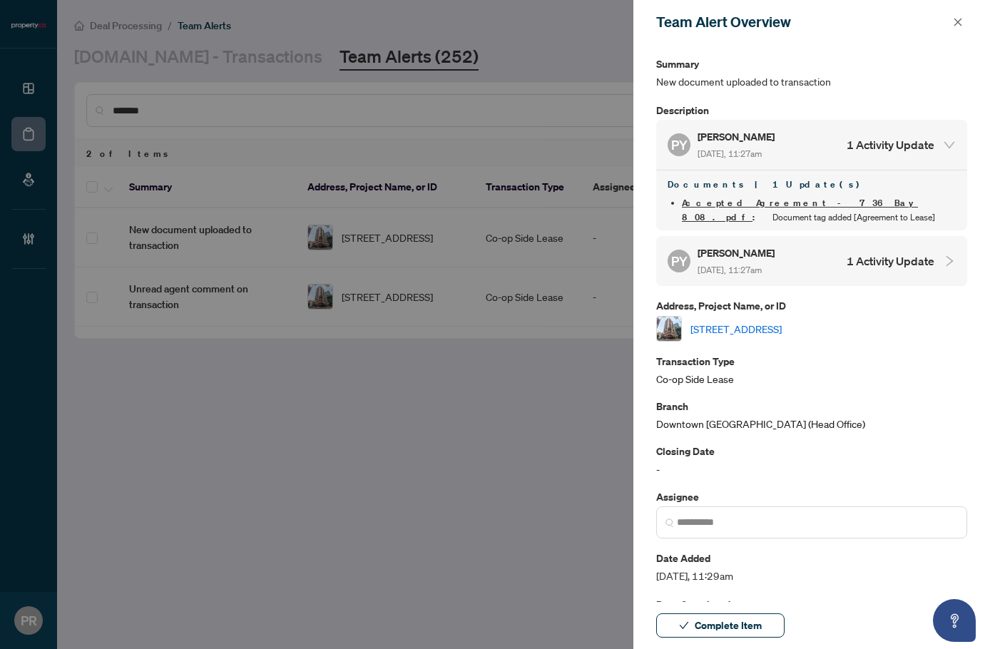
click at [750, 262] on div "Peter Yen Aug/20/2025, 11:27am" at bounding box center [736, 261] width 79 height 33
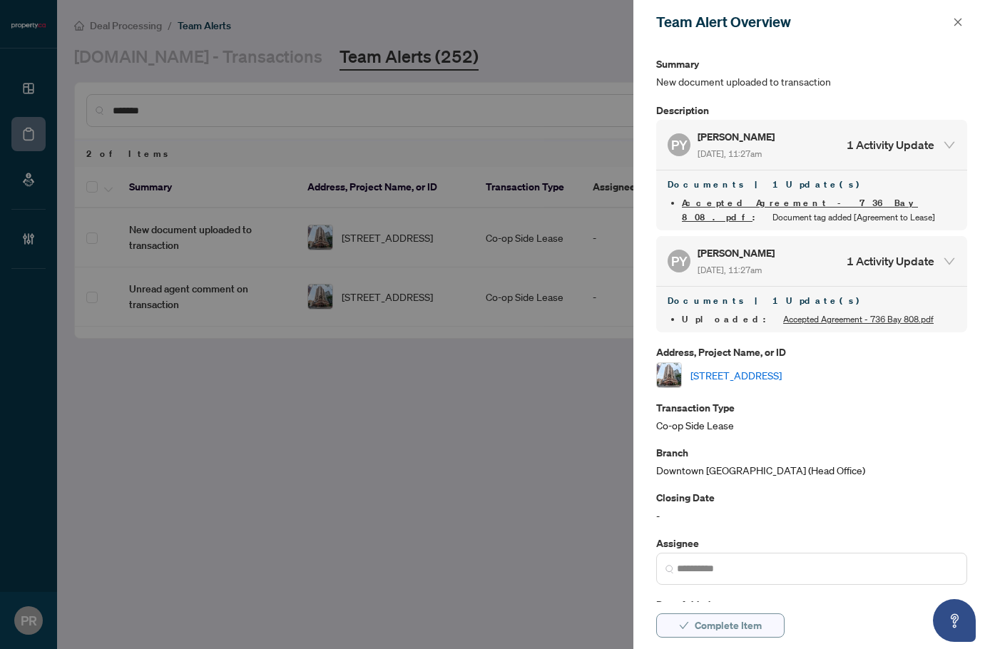
click at [725, 624] on span "Complete Item" at bounding box center [728, 625] width 67 height 23
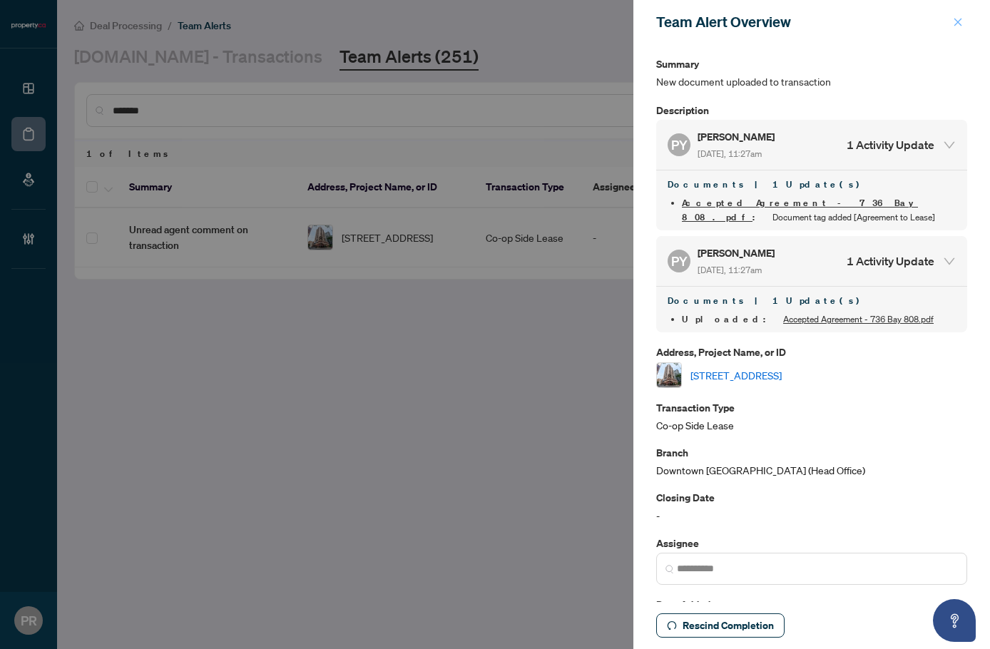
click at [957, 19] on icon "close" at bounding box center [958, 22] width 10 height 10
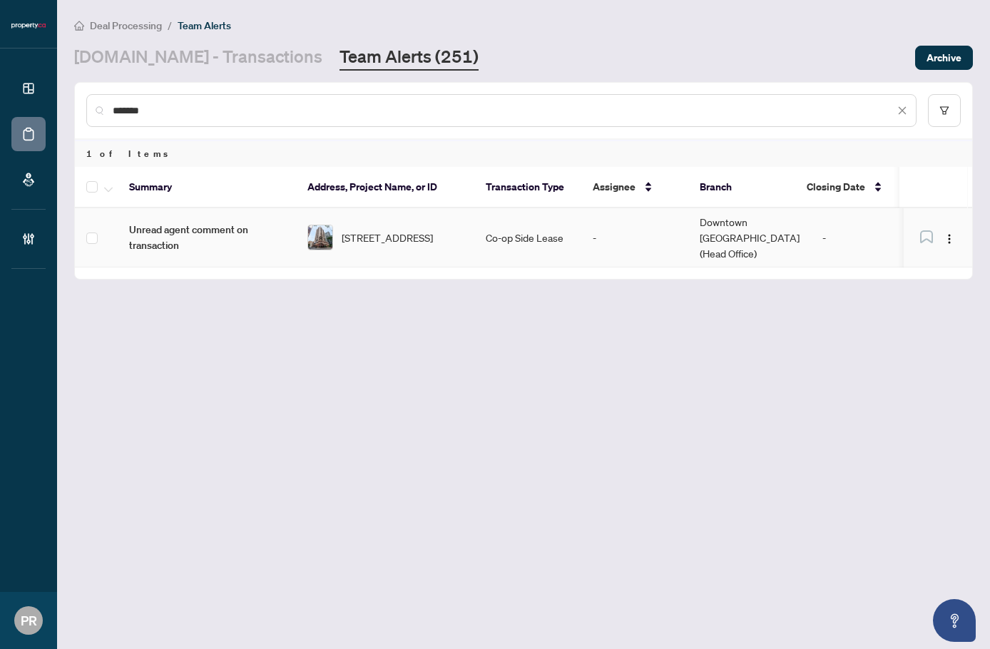
click at [587, 237] on td "-" at bounding box center [634, 237] width 107 height 59
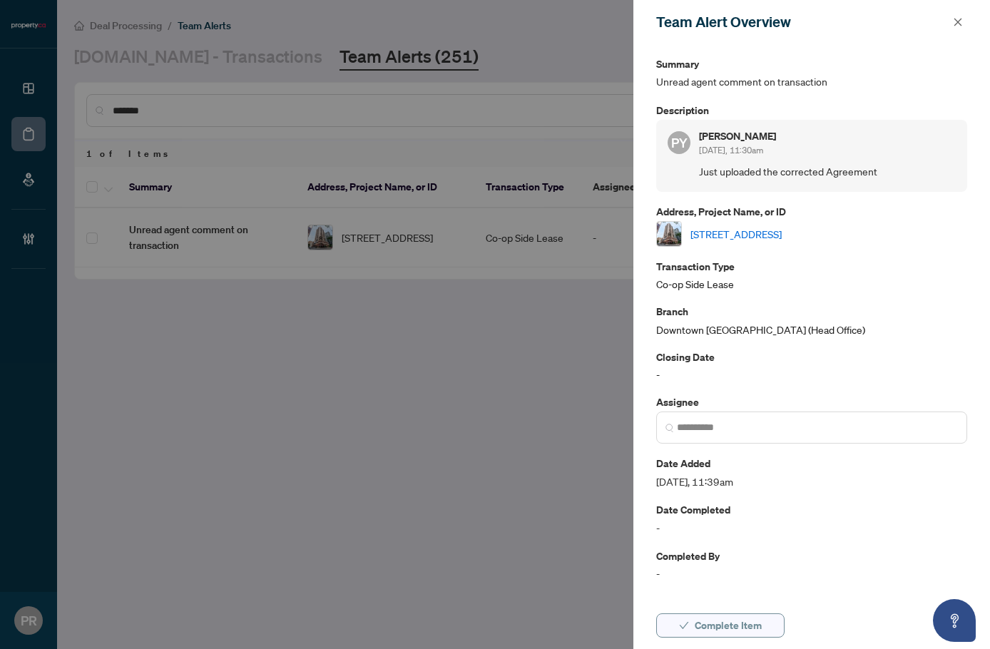
click at [751, 620] on span "Complete Item" at bounding box center [728, 625] width 67 height 23
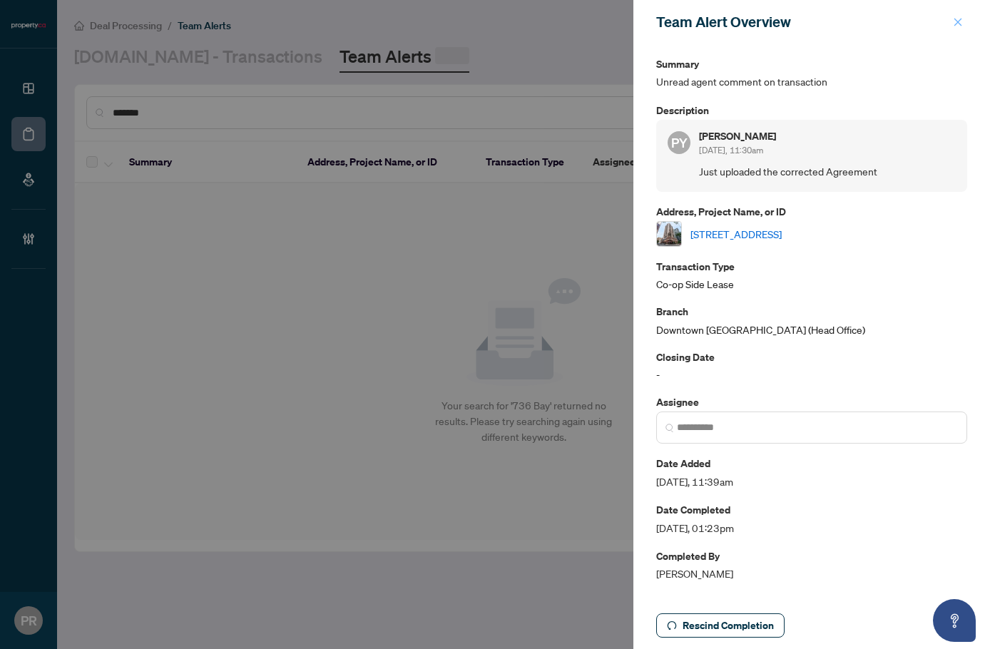
click at [965, 24] on button "button" at bounding box center [957, 22] width 19 height 17
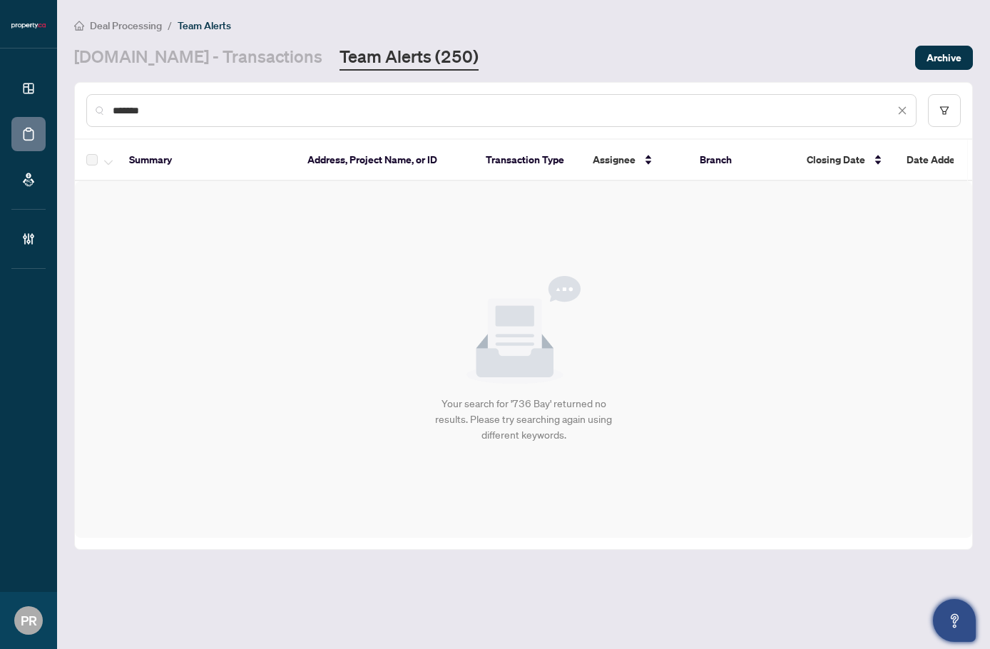
click at [941, 615] on button "Open asap" at bounding box center [954, 620] width 43 height 43
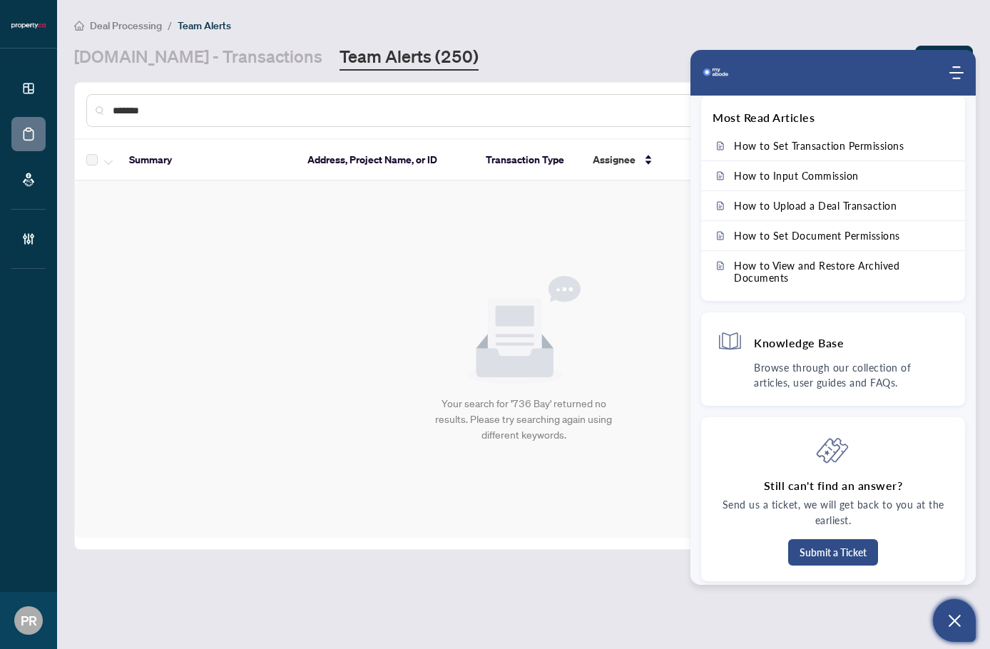
click at [963, 625] on icon "Open asap" at bounding box center [955, 621] width 18 height 18
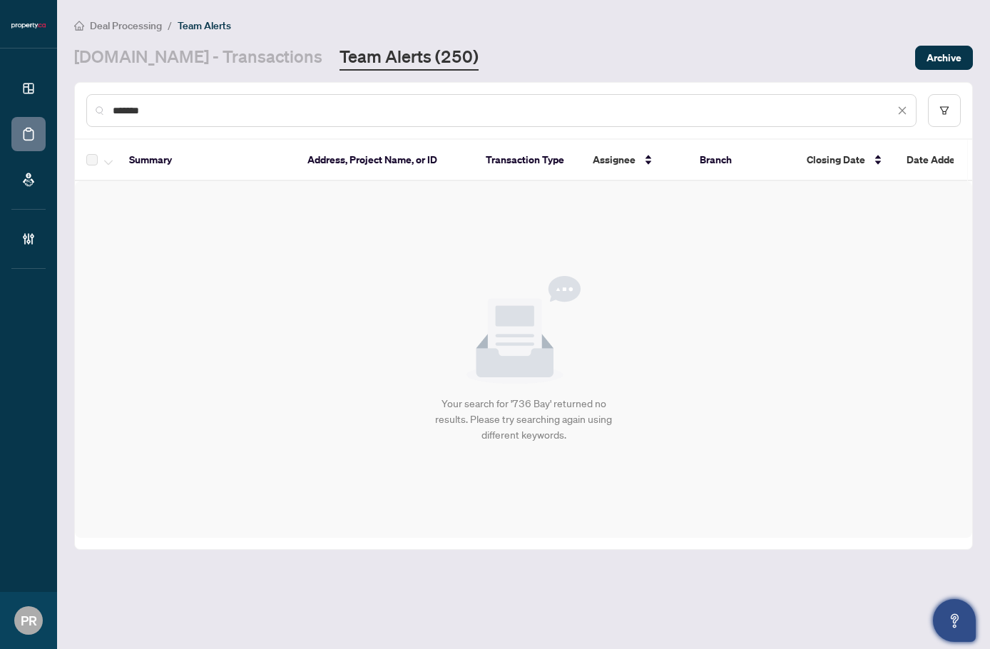
click at [939, 620] on button "Open asap" at bounding box center [954, 620] width 43 height 43
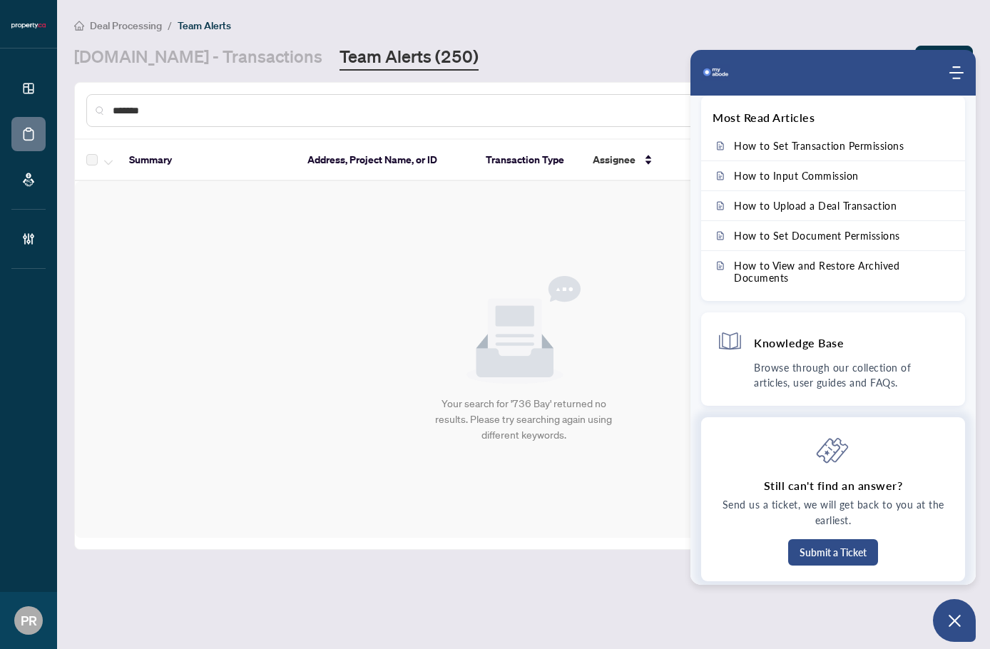
drag, startPoint x: 945, startPoint y: 615, endPoint x: 770, endPoint y: 524, distance: 196.8
click at [945, 615] on button "Open asap" at bounding box center [954, 620] width 43 height 43
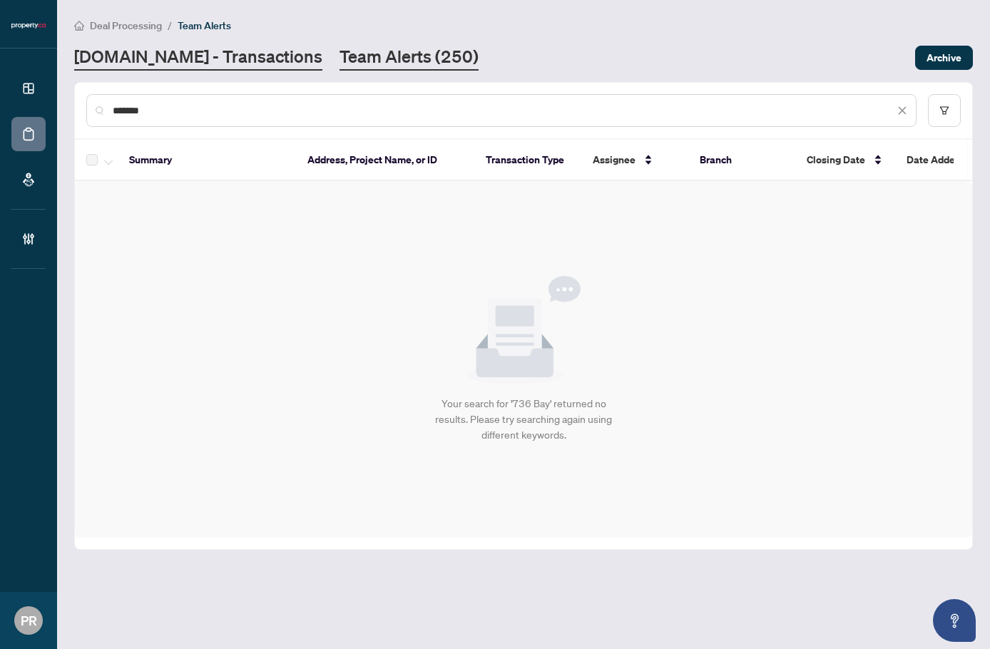
click at [150, 61] on link "Property.ca - Transactions" at bounding box center [198, 58] width 248 height 26
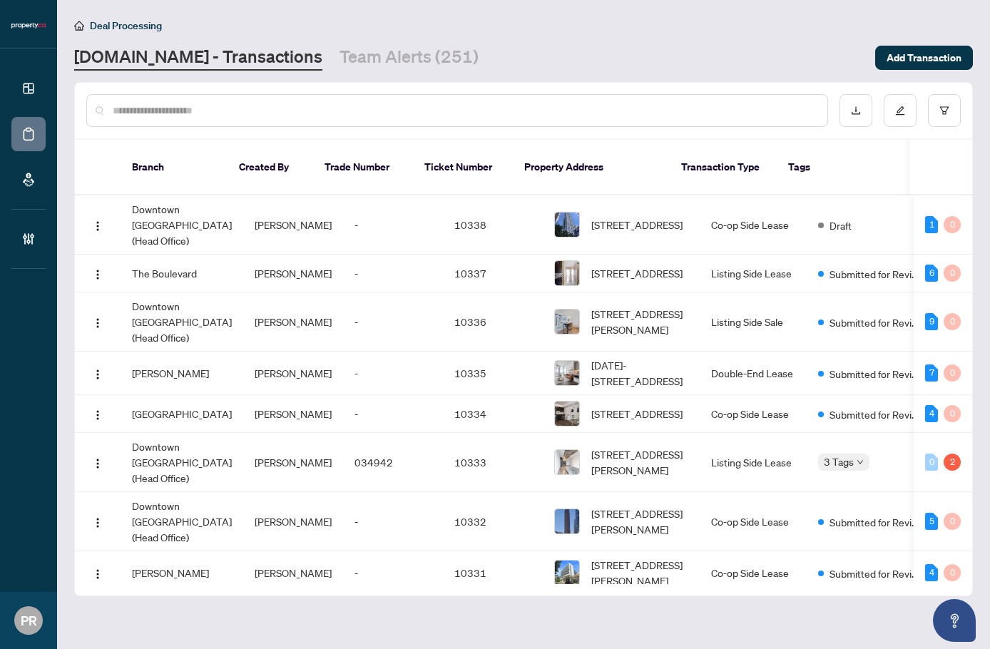
click at [209, 110] on input "text" at bounding box center [464, 111] width 703 height 16
paste input "*****"
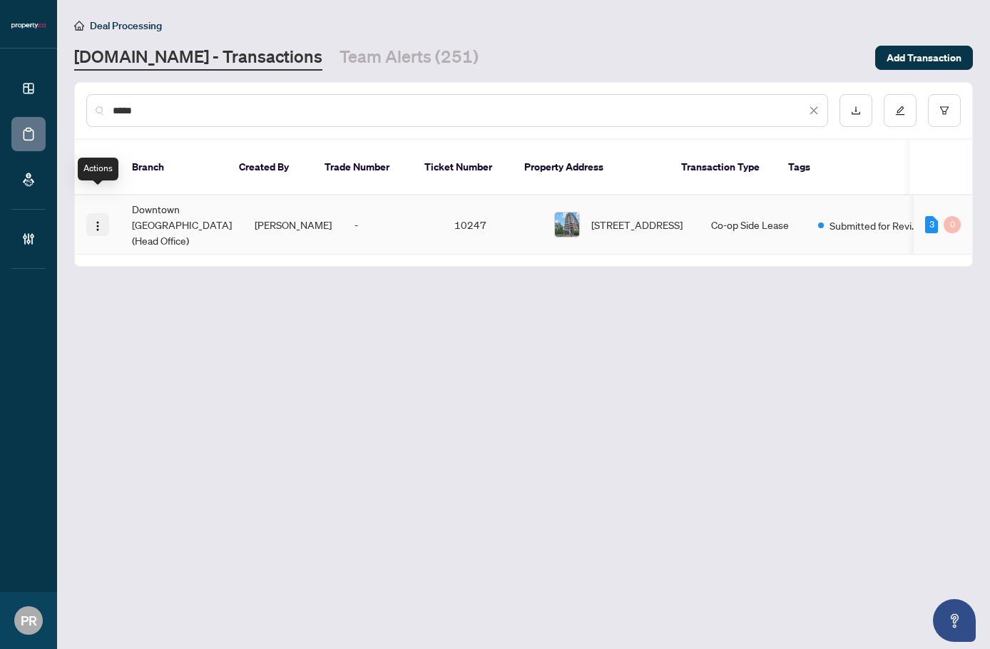
type input "*****"
click at [99, 220] on img "button" at bounding box center [97, 225] width 11 height 11
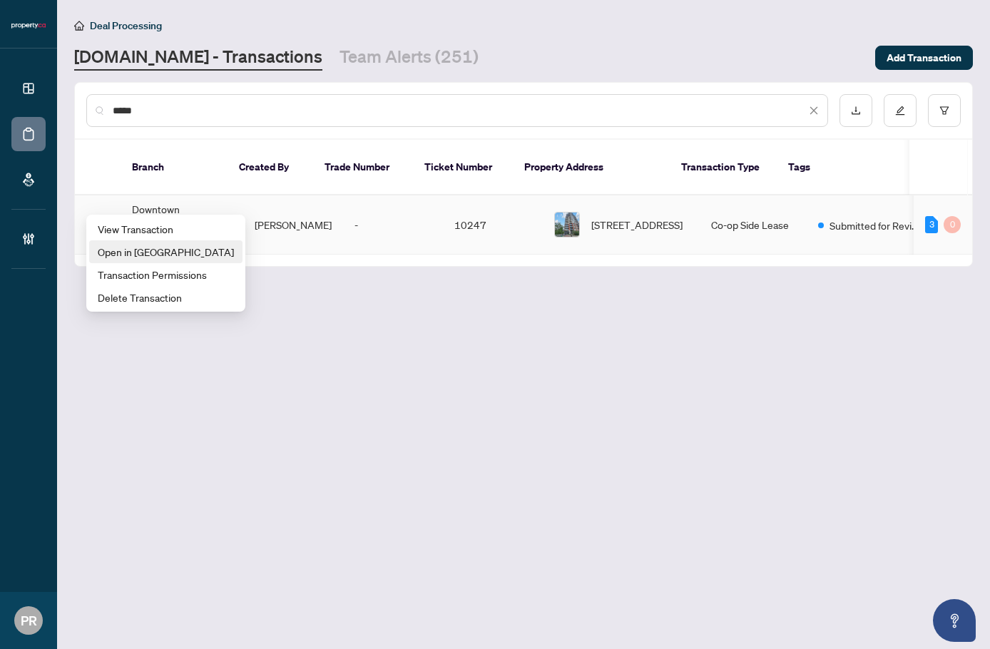
click at [156, 244] on span "Open in New Tab" at bounding box center [166, 252] width 136 height 16
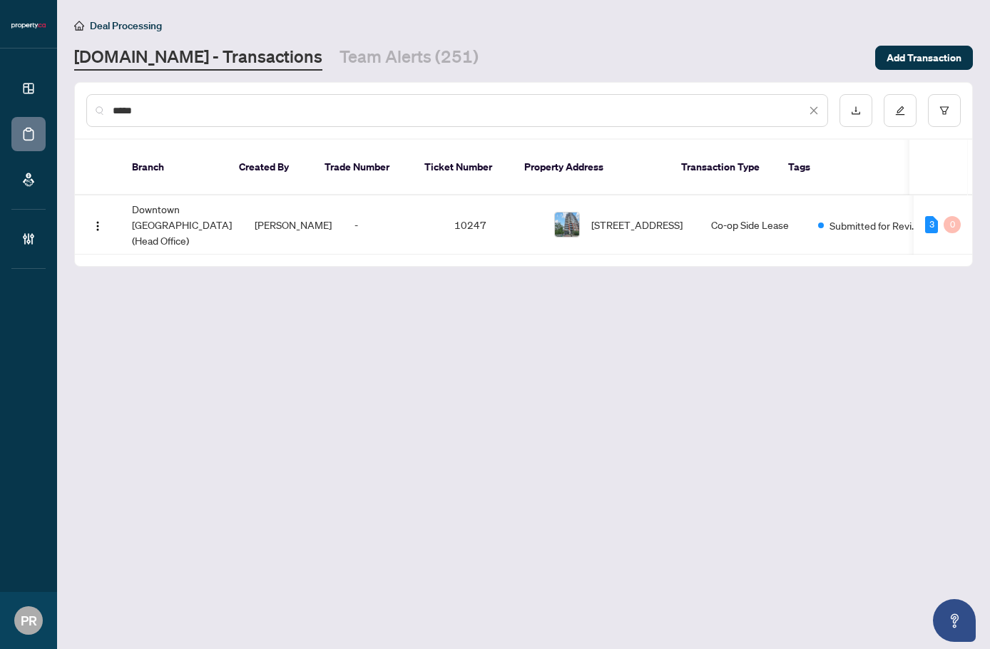
click at [317, 76] on main "Deal Processing Property.ca - Transactions Team Alerts (251) Add Transaction **…" at bounding box center [523, 324] width 933 height 649
drag, startPoint x: 339, startPoint y: 60, endPoint x: 314, endPoint y: 78, distance: 30.7
click at [339, 59] on link "Team Alerts (251)" at bounding box center [408, 58] width 139 height 26
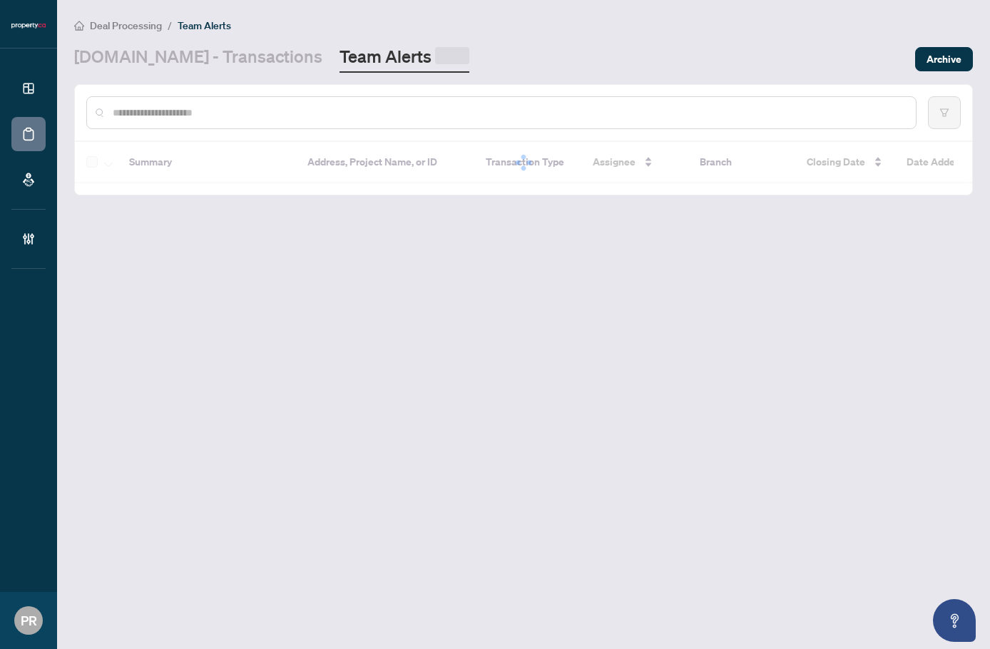
click at [275, 115] on input "text" at bounding box center [509, 113] width 792 height 16
paste input "**********"
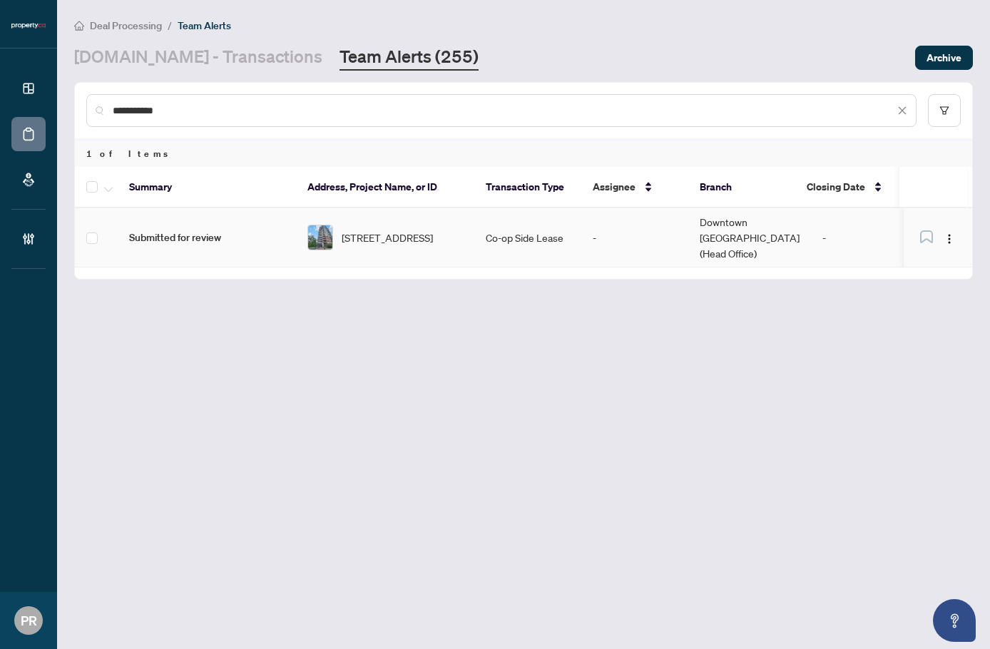
type input "**********"
click at [523, 233] on td "Co-op Side Lease" at bounding box center [527, 237] width 107 height 59
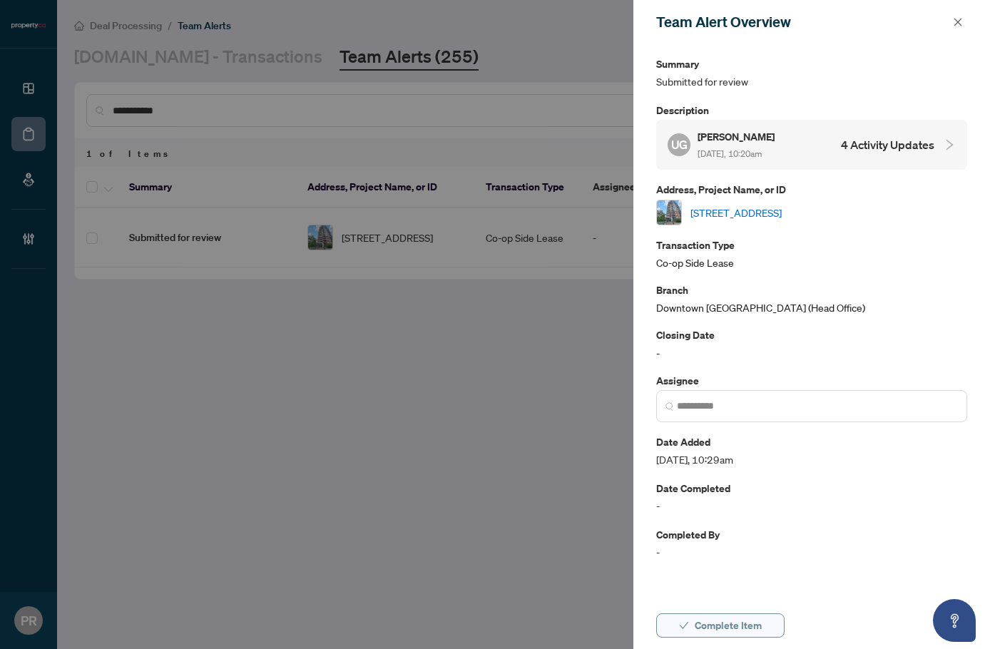
click at [754, 617] on span "Complete Item" at bounding box center [728, 625] width 67 height 23
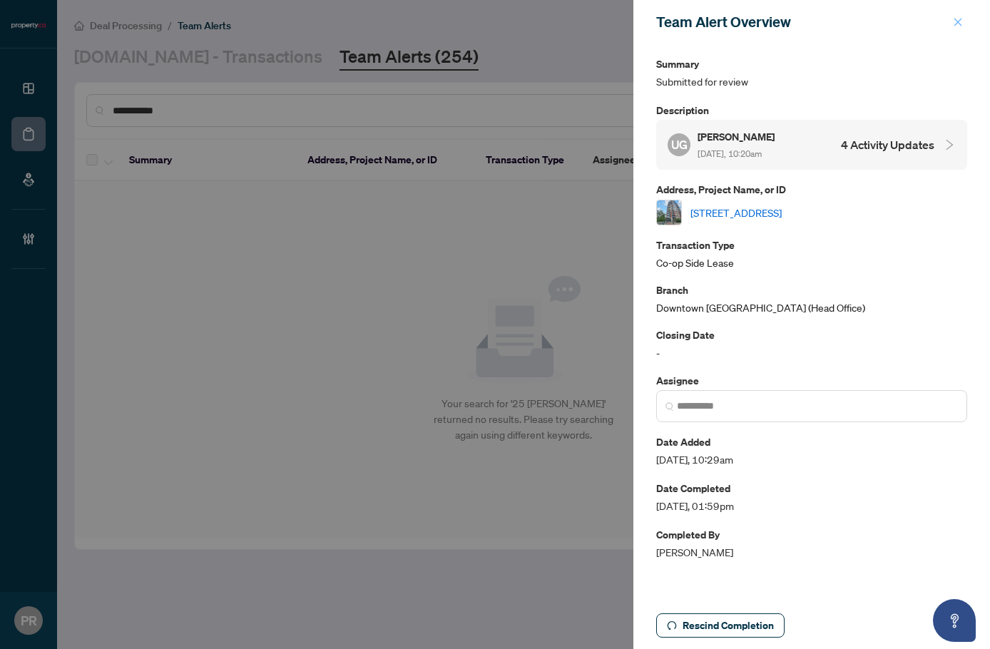
click at [951, 25] on button "button" at bounding box center [957, 22] width 19 height 17
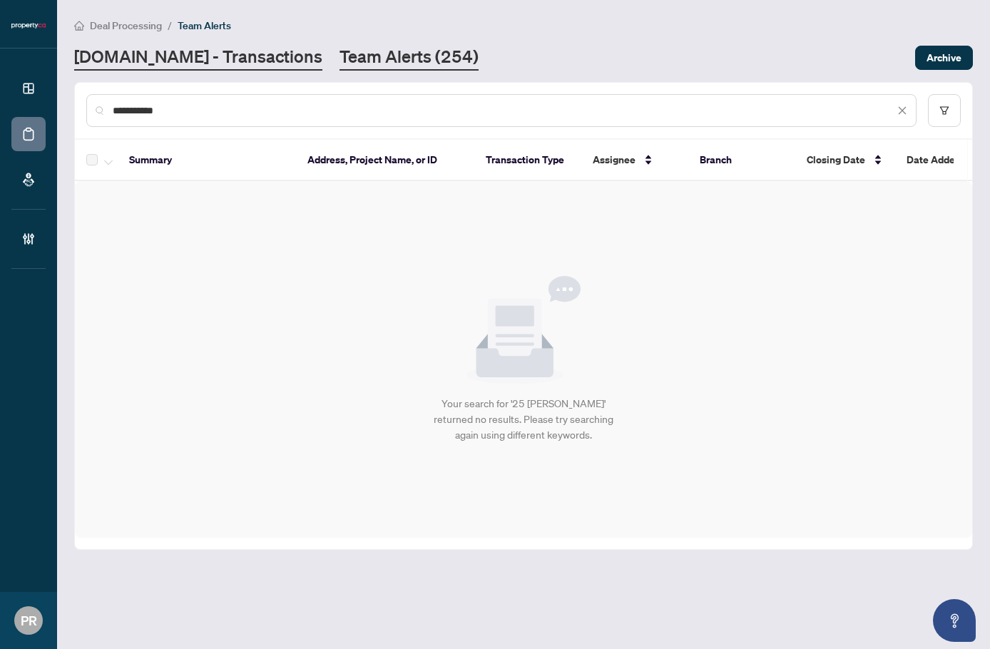
click at [210, 57] on link "Property.ca - Transactions" at bounding box center [198, 58] width 248 height 26
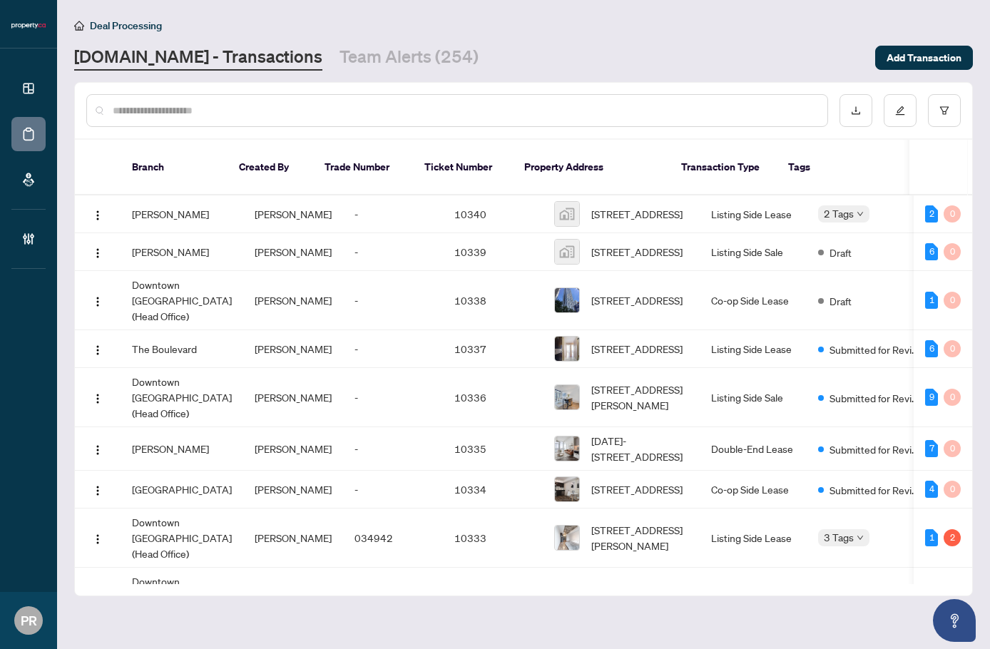
click at [234, 113] on input "text" at bounding box center [464, 111] width 703 height 16
paste input "*****"
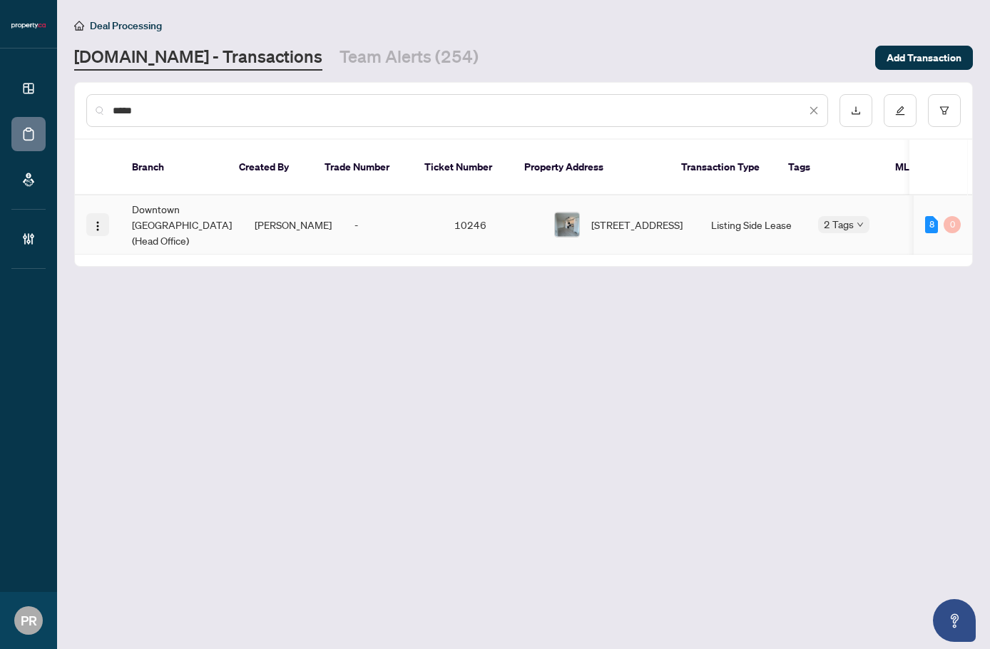
type input "*****"
click at [101, 213] on button "button" at bounding box center [97, 224] width 23 height 23
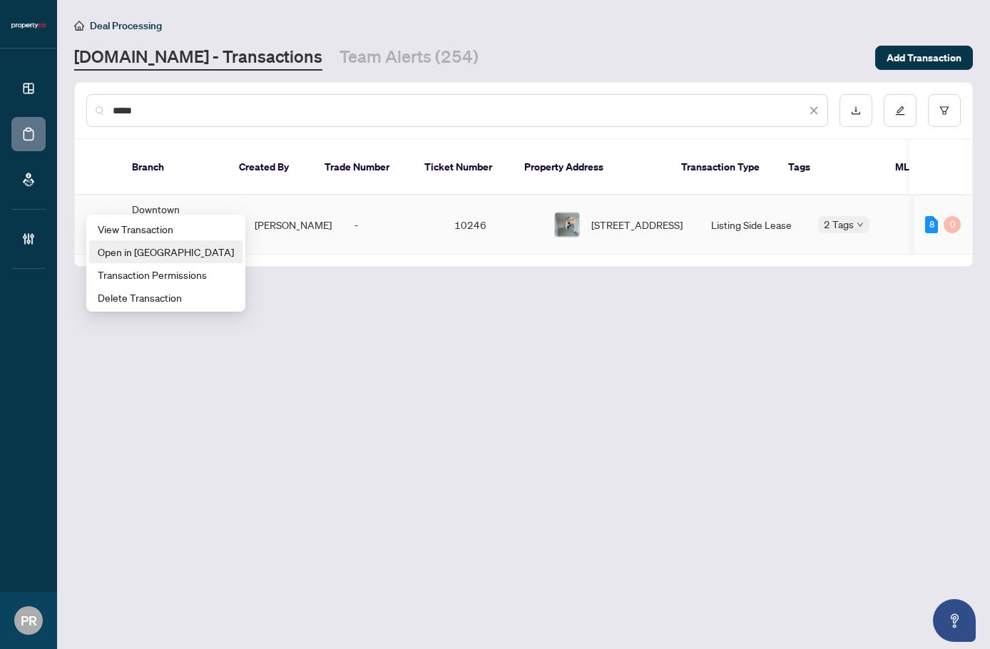
click at [149, 247] on span "Open in New Tab" at bounding box center [166, 252] width 136 height 16
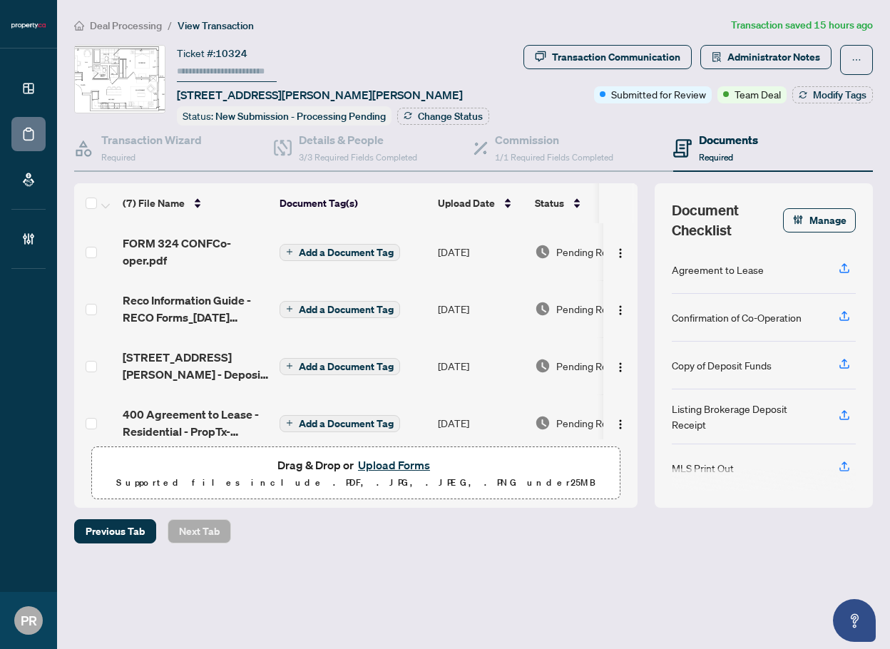
click at [539, 108] on div "Transaction Communication Administrator Notes Submitted for Review Team Deal Mo…" at bounding box center [690, 85] width 369 height 81
click at [334, 137] on h4 "Details & People" at bounding box center [358, 139] width 118 height 17
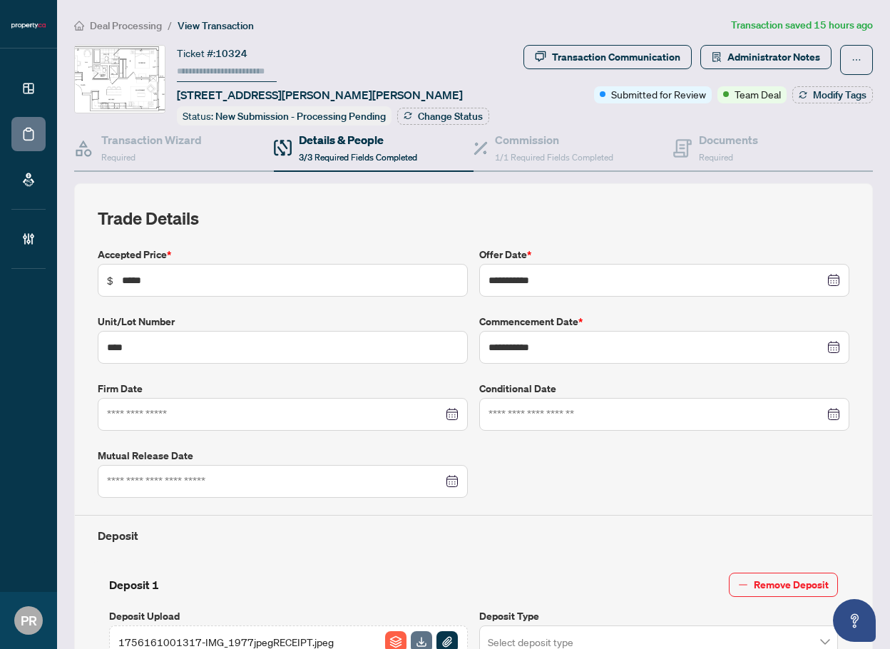
type input "**********"
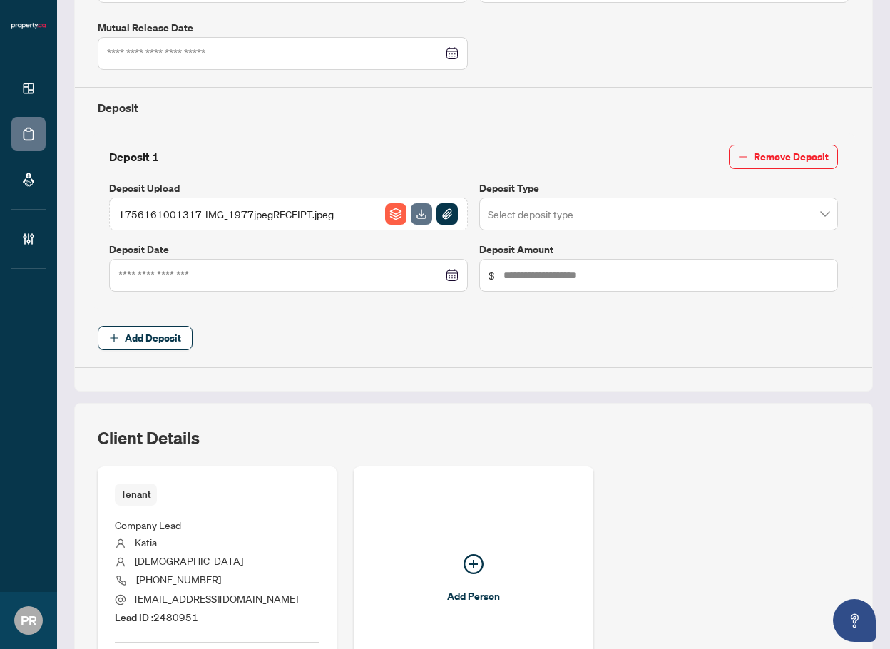
scroll to position [598, 0]
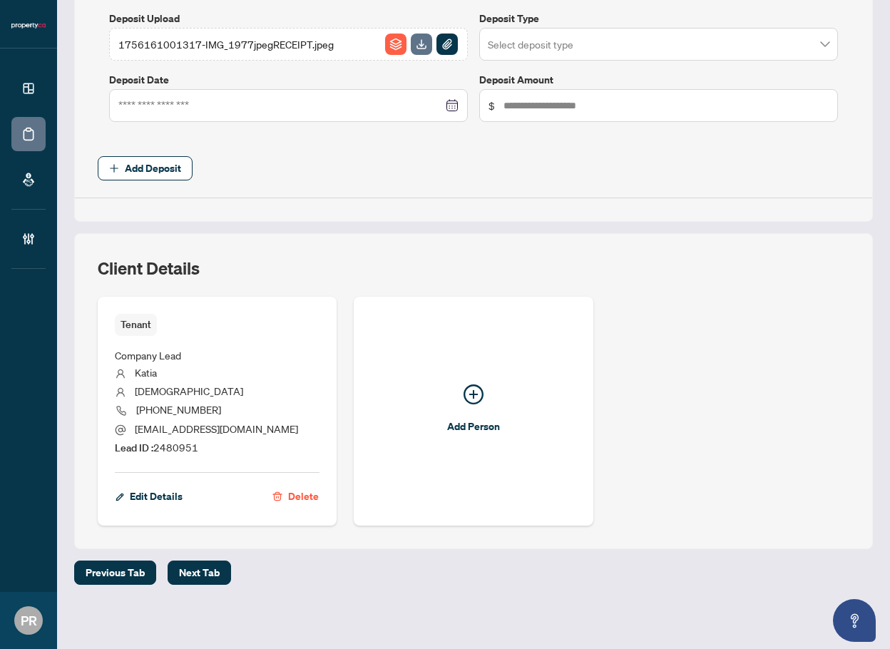
click at [348, 523] on div "Client Details Tenant Company Lead Katia Shmanay 647-201-4634 katiashmanay@gmai…" at bounding box center [473, 391] width 799 height 316
click at [690, 265] on div "Client Details" at bounding box center [474, 277] width 752 height 40
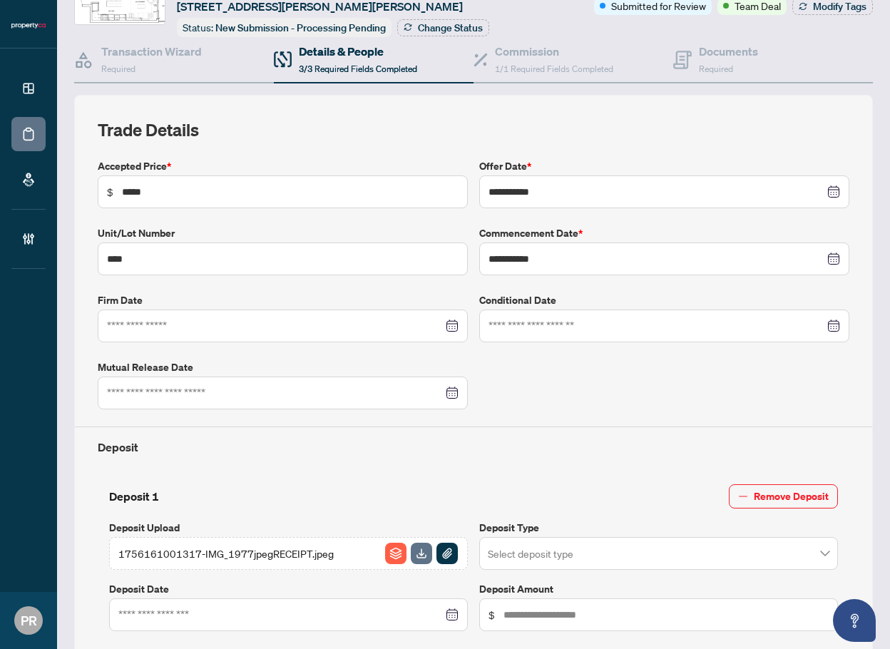
scroll to position [0, 0]
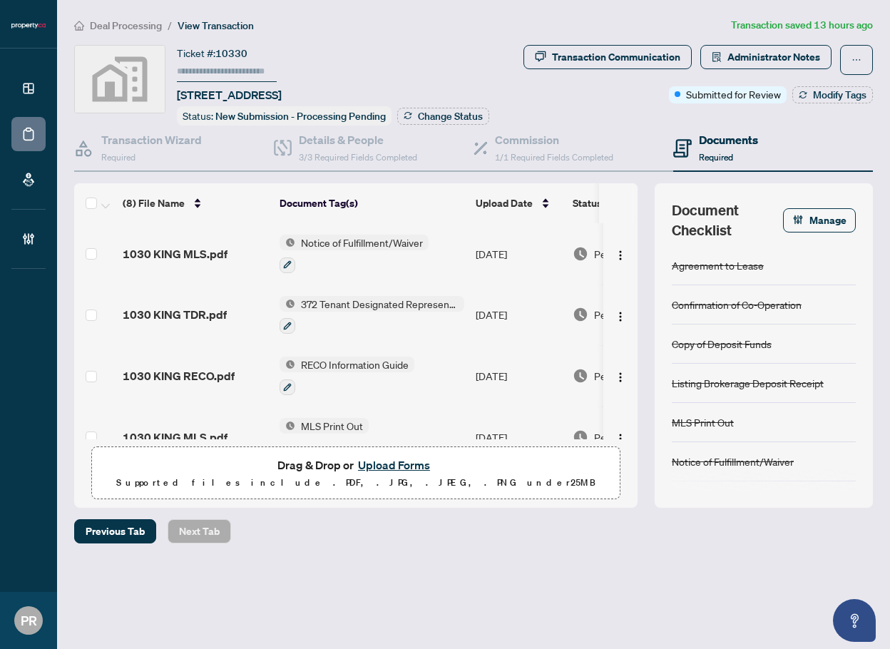
click at [598, 543] on div "Deal Processing / View Transaction Transaction saved 13 hours ago Ticket #: 103…" at bounding box center [473, 305] width 810 height 576
click at [515, 610] on main "Deal Processing / View Transaction Transaction saved 13 hours ago Ticket #: 103…" at bounding box center [473, 324] width 833 height 649
click at [520, 540] on div "Previous Tab Next Tab" at bounding box center [473, 531] width 799 height 24
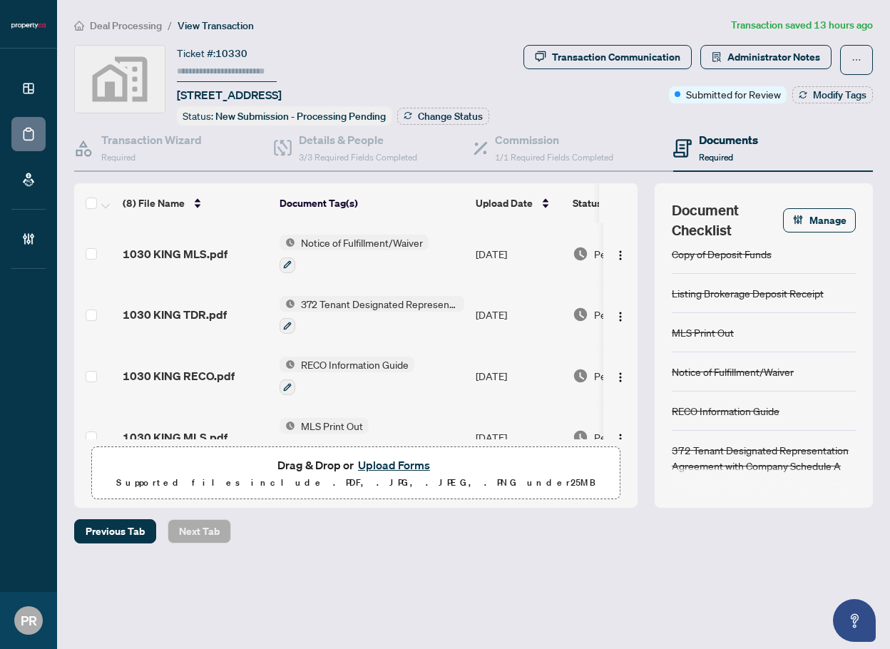
click at [702, 556] on div "Deal Processing / View Transaction Transaction saved 13 hours ago Ticket #: 103…" at bounding box center [473, 305] width 810 height 576
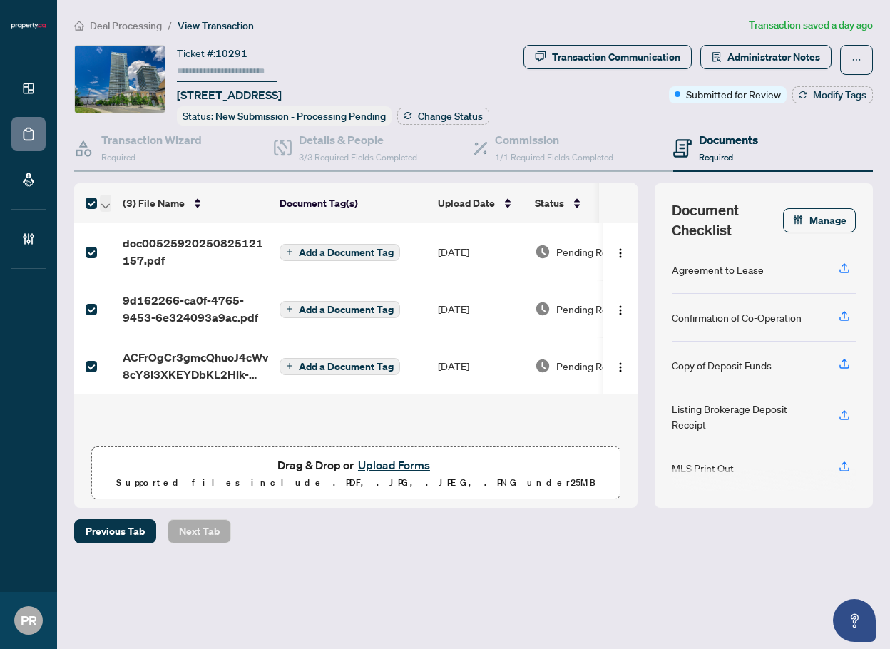
click at [110, 208] on button "button" at bounding box center [105, 203] width 11 height 17
click at [135, 220] on span "Open Selected in New Tab(s)" at bounding box center [174, 227] width 127 height 16
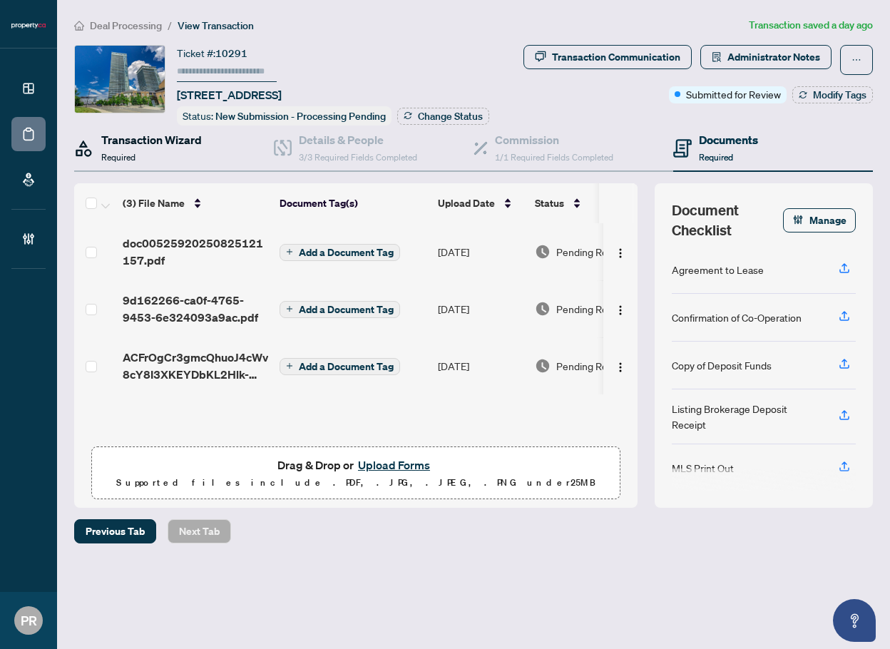
click at [138, 159] on div "Transaction Wizard Required" at bounding box center [151, 148] width 101 height 34
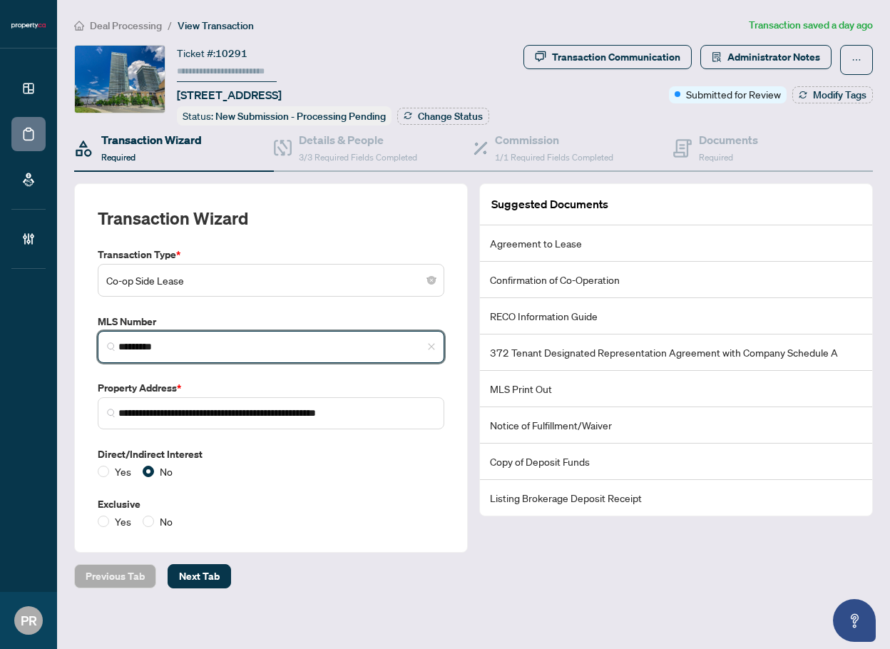
click at [202, 342] on input "*********" at bounding box center [276, 346] width 317 height 15
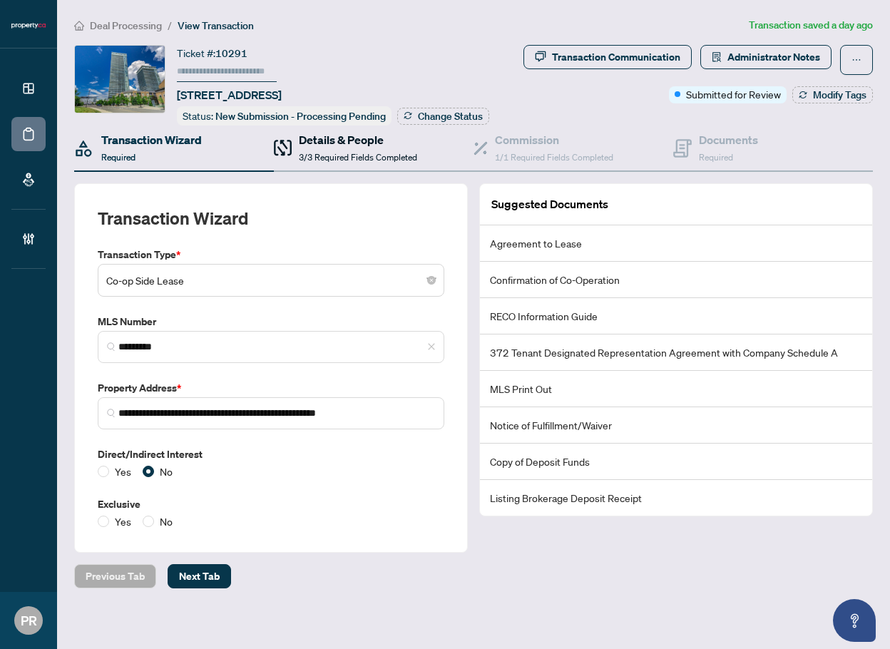
click at [342, 135] on h4 "Details & People" at bounding box center [358, 139] width 118 height 17
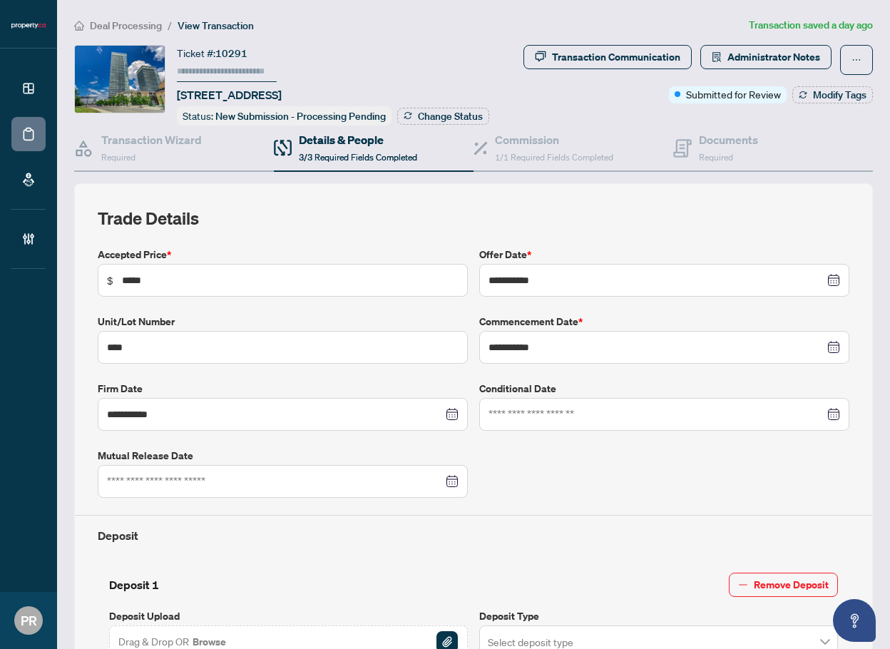
type input "**********"
click at [553, 152] on span "1/1 Required Fields Completed" at bounding box center [554, 157] width 118 height 11
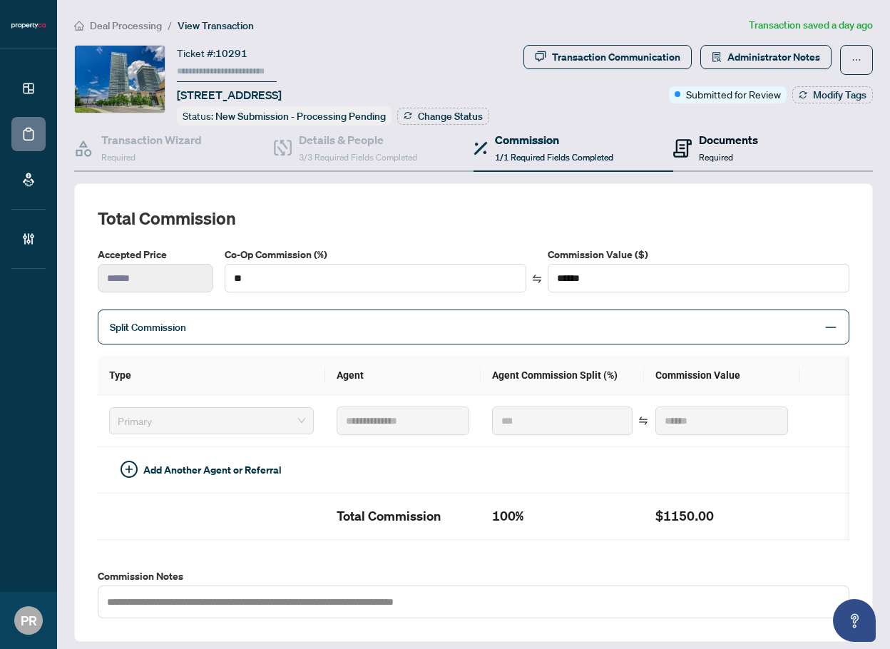
click at [699, 152] on span "Required" at bounding box center [716, 157] width 34 height 11
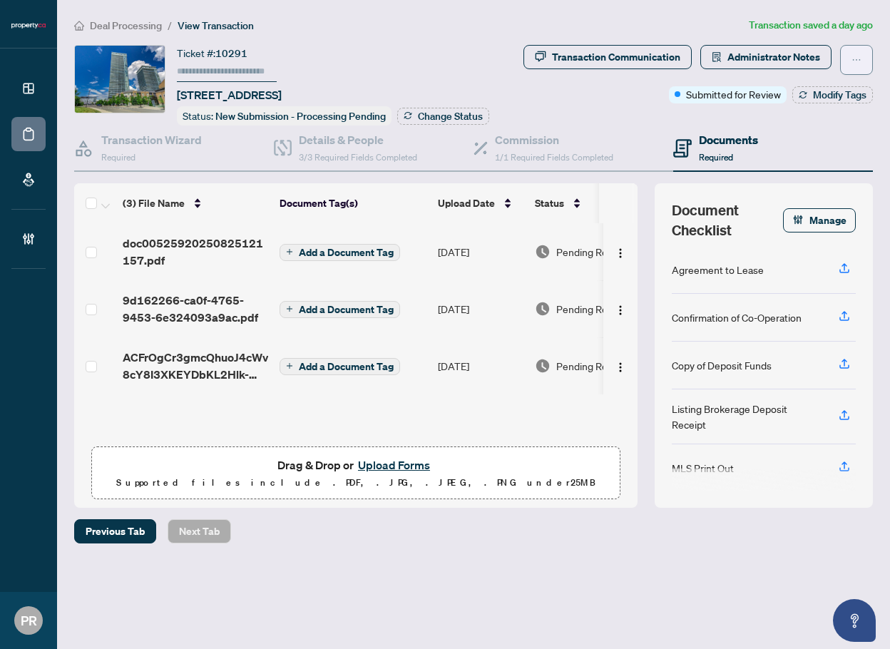
click at [848, 61] on button "button" at bounding box center [856, 60] width 33 height 30
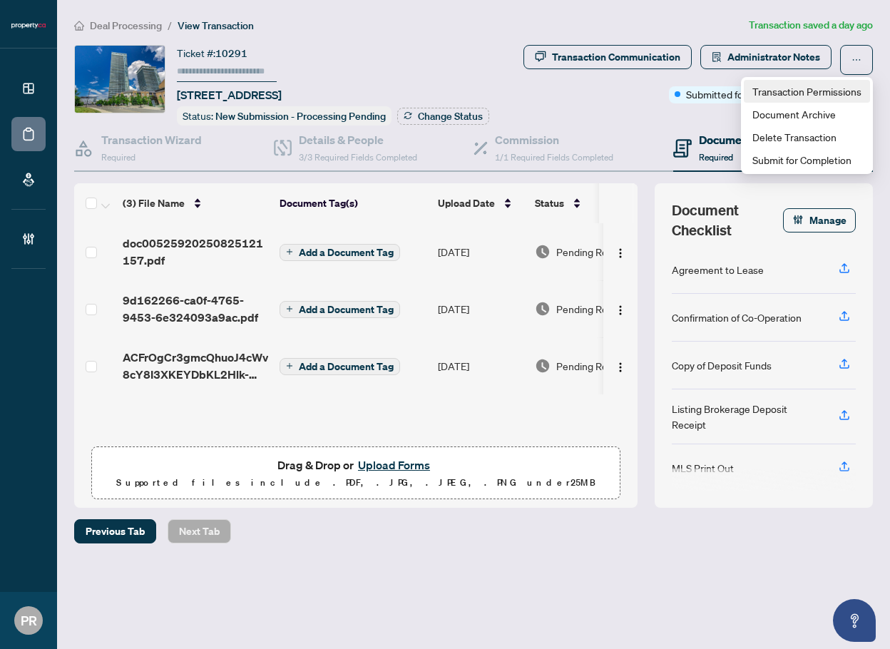
click at [807, 88] on span "Transaction Permissions" at bounding box center [806, 91] width 109 height 16
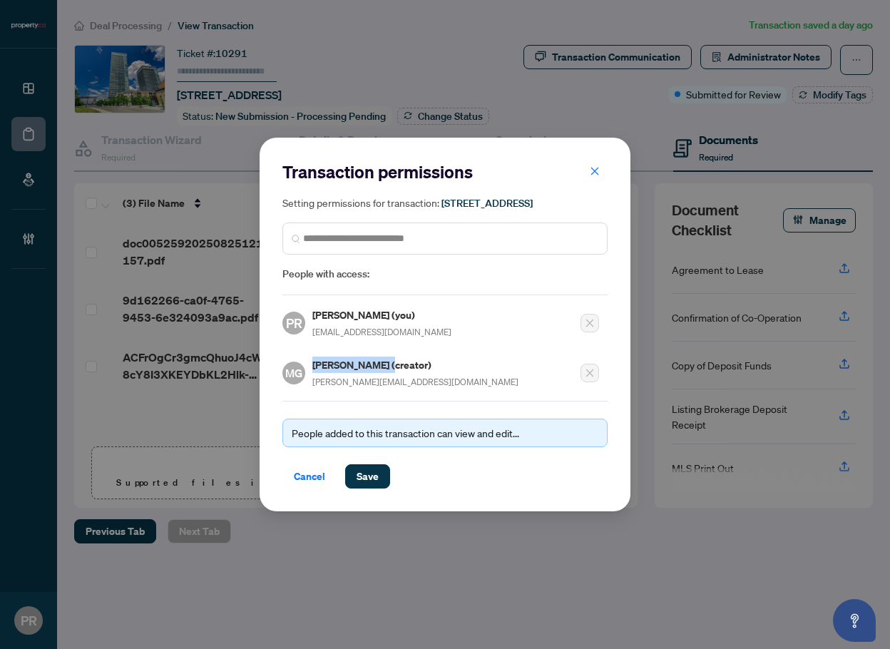
drag, startPoint x: 396, startPoint y: 374, endPoint x: 306, endPoint y: 374, distance: 89.9
click at [306, 374] on div "MG Muhammad Ghani (creator) muhammad.ghani@property.ca" at bounding box center [400, 373] width 236 height 33
copy div "Muhammad Ghani"
drag, startPoint x: 300, startPoint y: 477, endPoint x: 302, endPoint y: 484, distance: 7.4
click at [300, 477] on span "Cancel" at bounding box center [309, 476] width 31 height 23
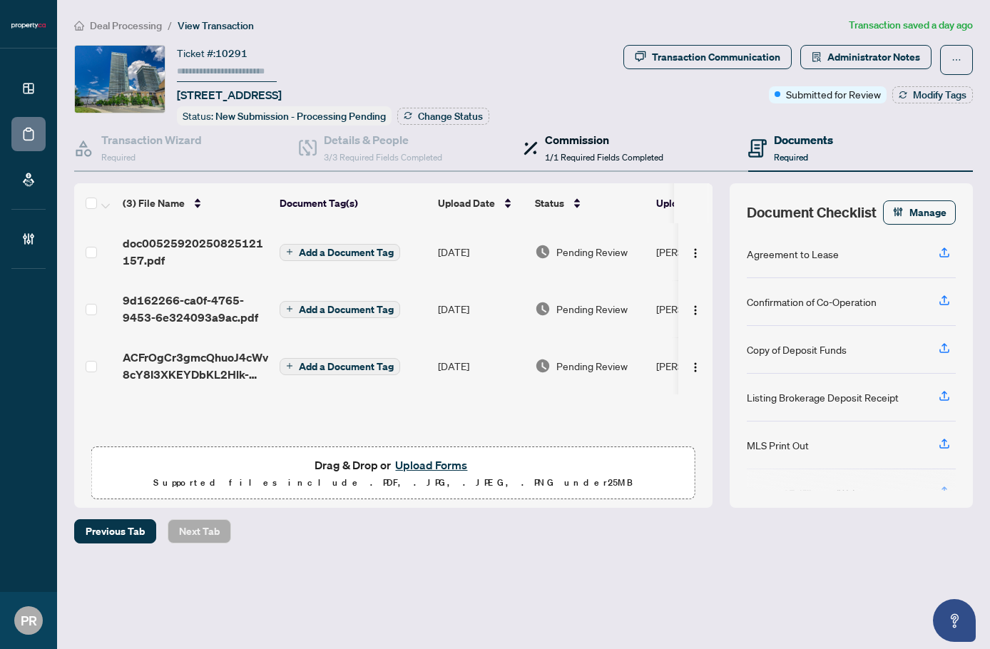
click at [640, 153] on span "1/1 Required Fields Completed" at bounding box center [604, 157] width 118 height 11
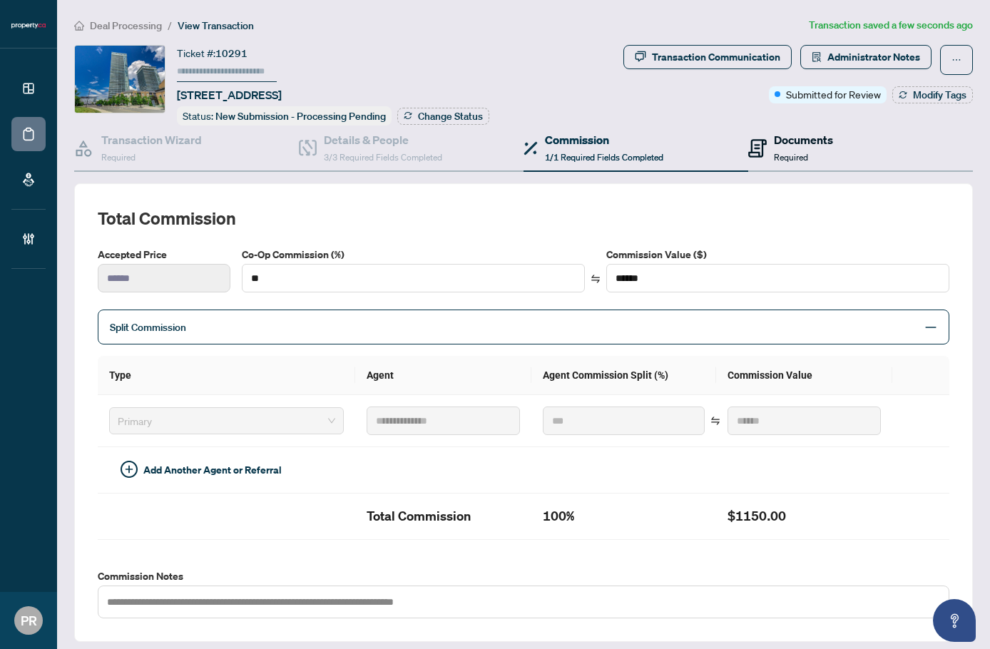
click at [774, 145] on h4 "Documents" at bounding box center [803, 139] width 59 height 17
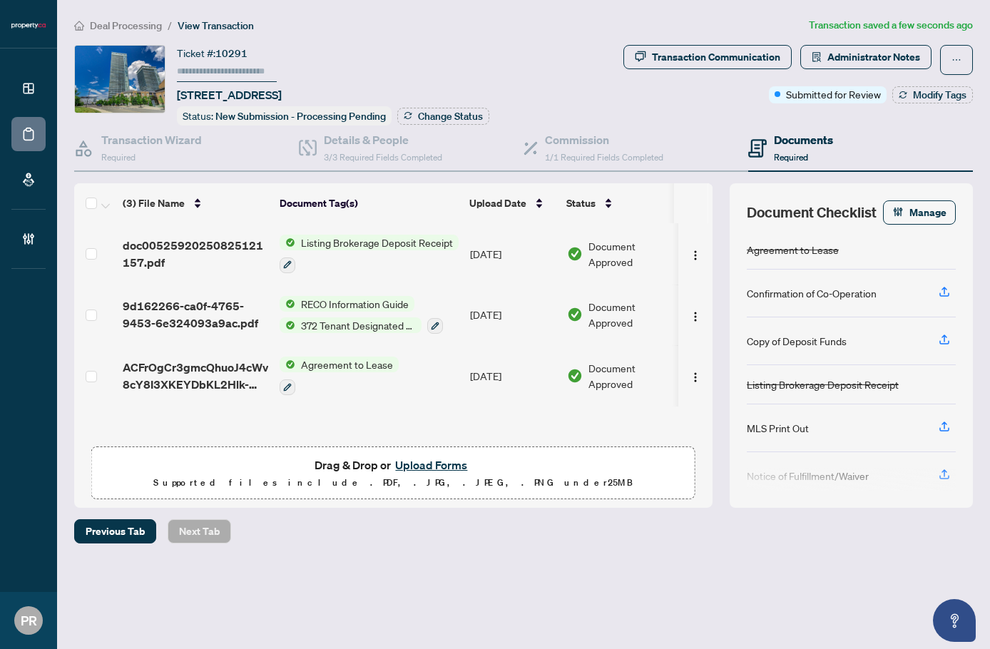
click at [238, 71] on input "text" at bounding box center [227, 71] width 100 height 21
type input "******"
click at [459, 108] on button "Change Status" at bounding box center [443, 116] width 92 height 17
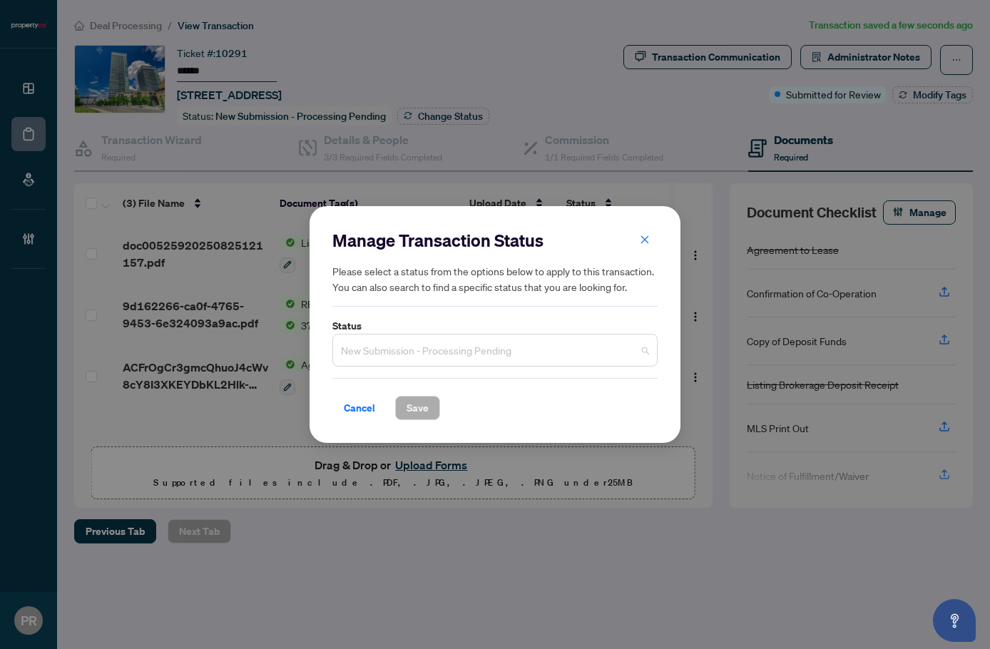
click at [477, 339] on span "New Submission - Processing Pending" at bounding box center [495, 350] width 308 height 27
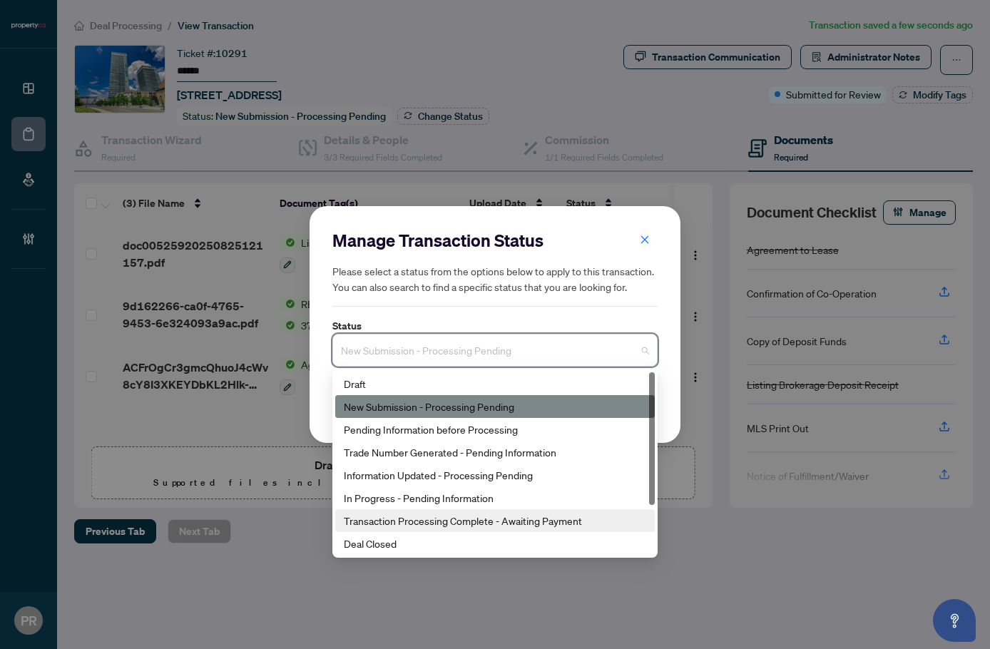
click at [506, 517] on div "Transaction Processing Complete - Awaiting Payment" at bounding box center [495, 521] width 302 height 16
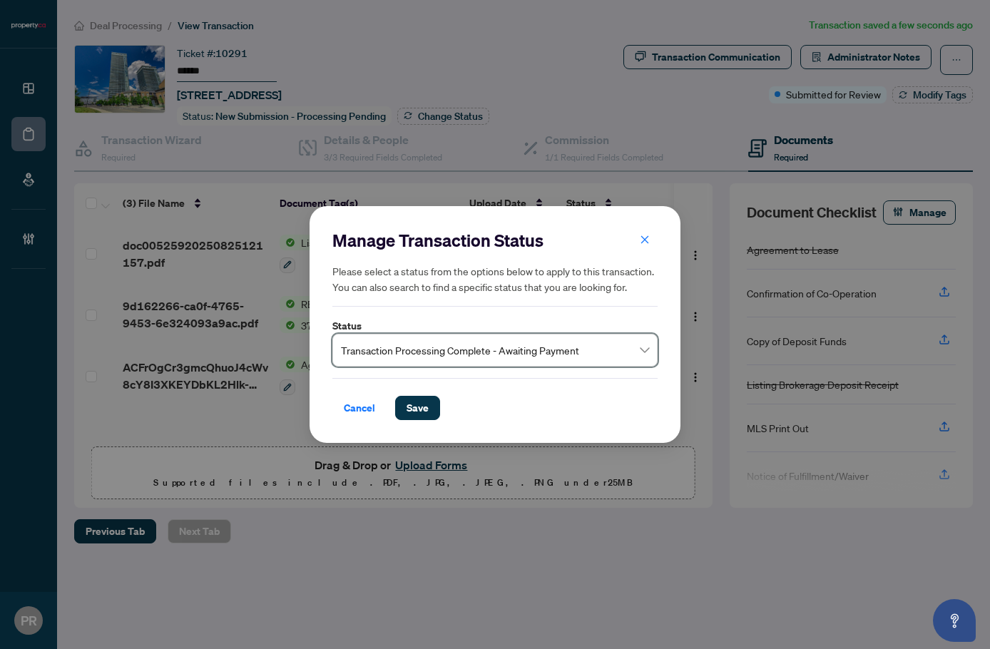
click at [470, 332] on label "Status" at bounding box center [494, 326] width 325 height 16
click at [479, 351] on span "Transaction Processing Complete - Awaiting Payment" at bounding box center [495, 350] width 308 height 27
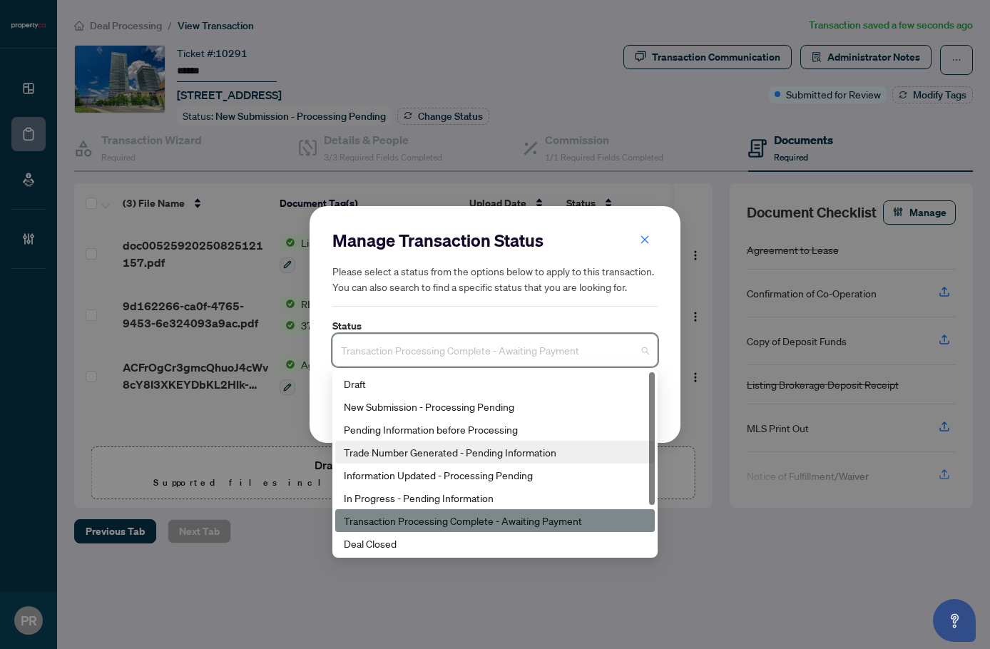
click at [461, 450] on div "Trade Number Generated - Pending Information" at bounding box center [495, 452] width 302 height 16
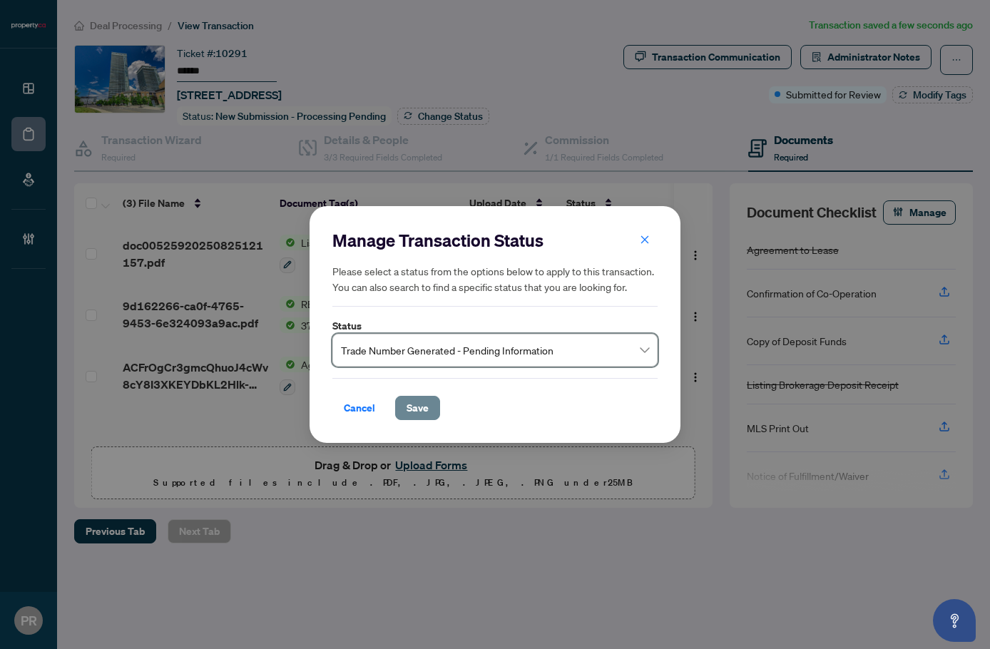
click at [411, 414] on span "Save" at bounding box center [417, 407] width 22 height 23
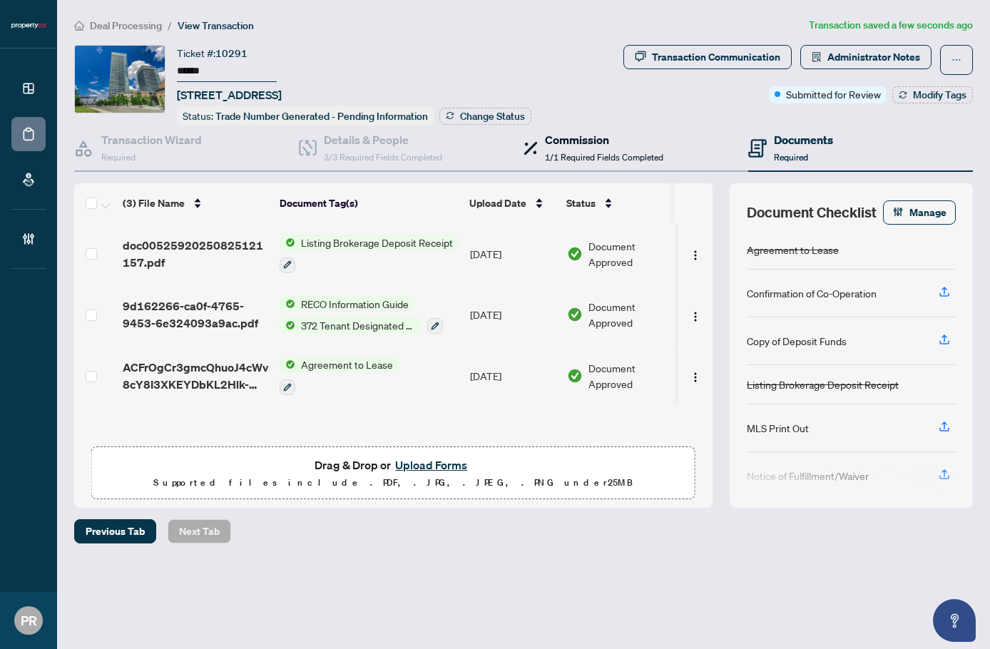
click at [562, 139] on h4 "Commission" at bounding box center [604, 139] width 118 height 17
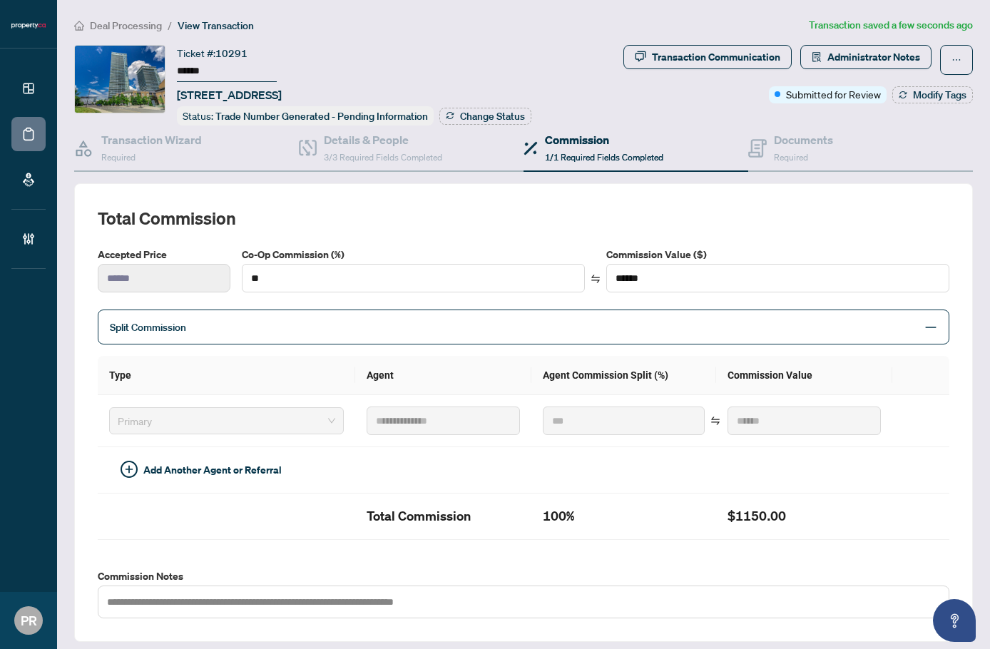
click at [739, 145] on div "Commission 1/1 Required Fields Completed" at bounding box center [635, 149] width 225 height 46
click at [796, 135] on h4 "Documents" at bounding box center [803, 139] width 59 height 17
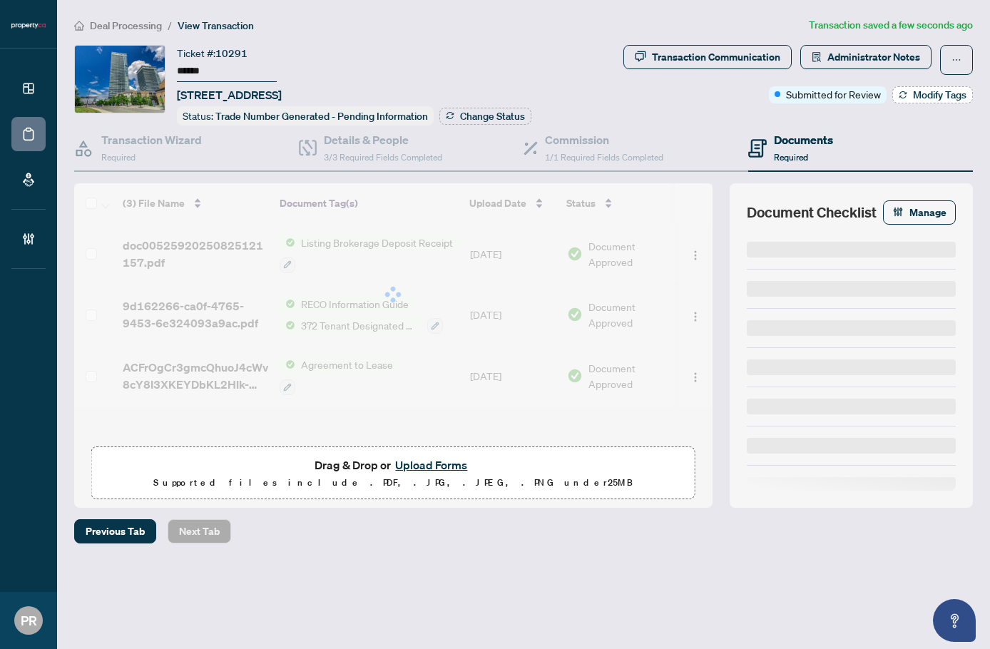
click at [889, 102] on button "Modify Tags" at bounding box center [932, 94] width 81 height 17
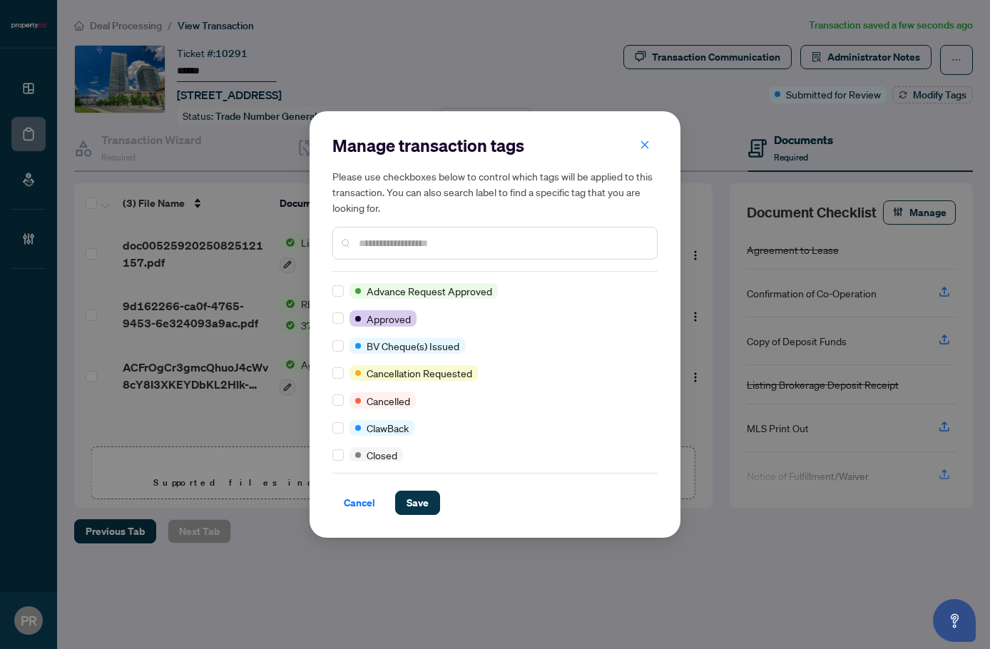
click at [377, 247] on input "text" at bounding box center [502, 243] width 287 height 16
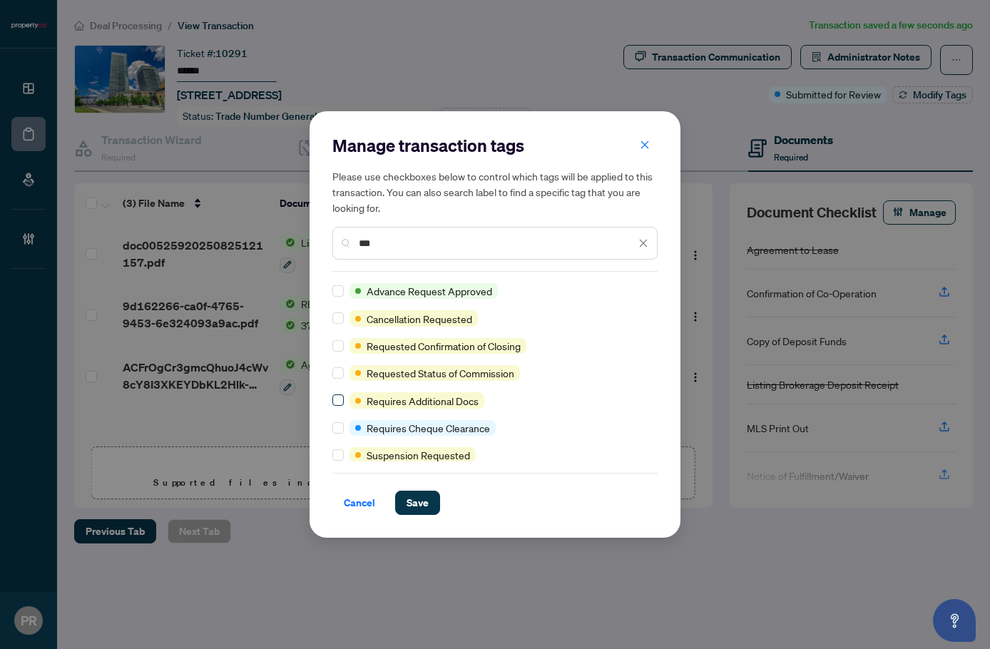
type input "***"
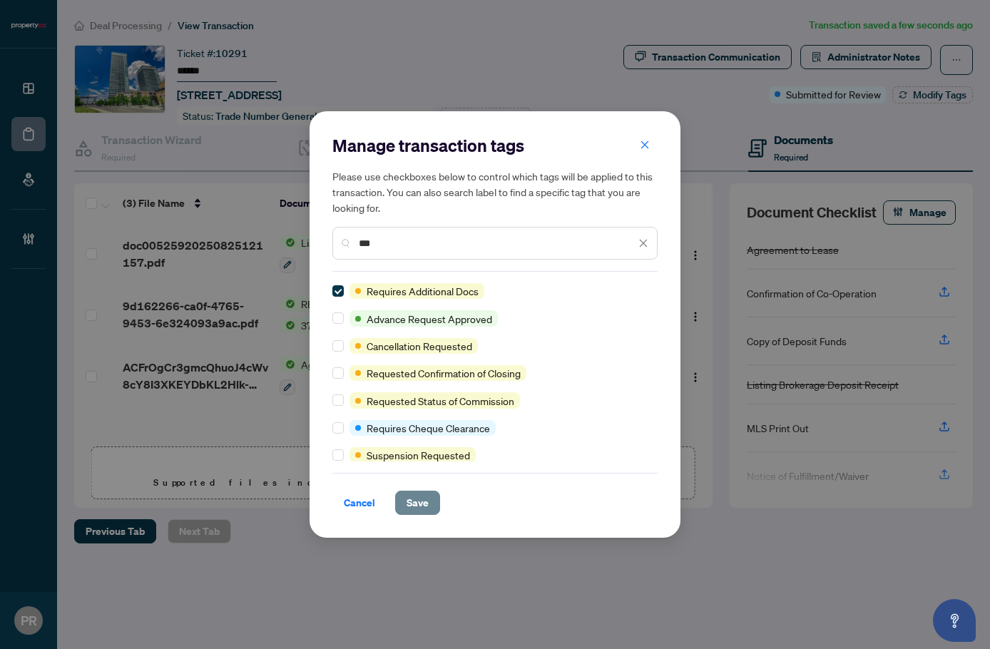
click at [417, 499] on span "Save" at bounding box center [417, 502] width 22 height 23
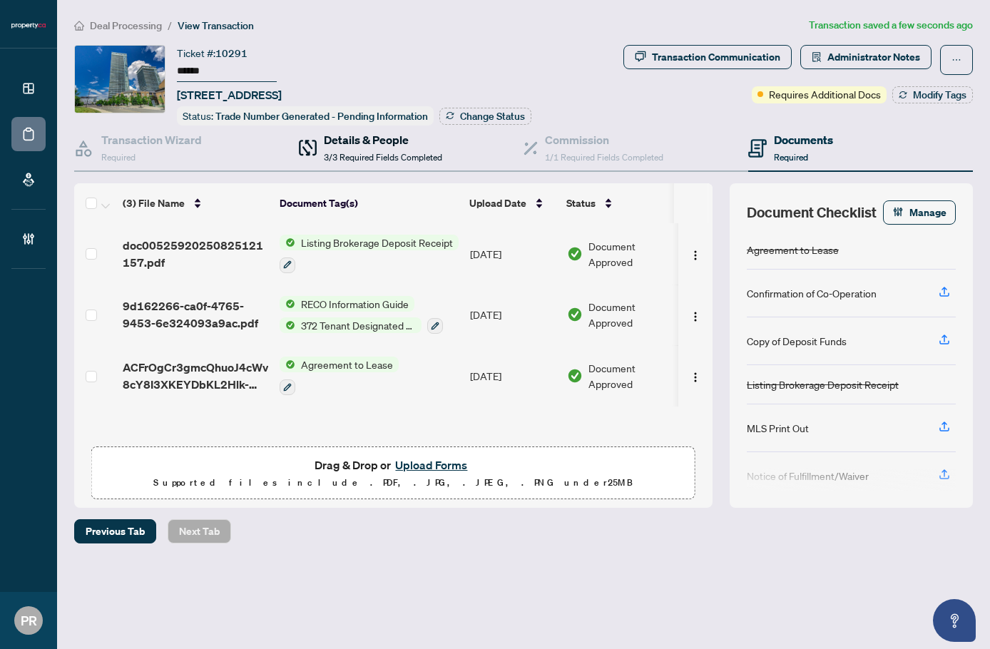
click at [403, 155] on span "3/3 Required Fields Completed" at bounding box center [383, 157] width 118 height 11
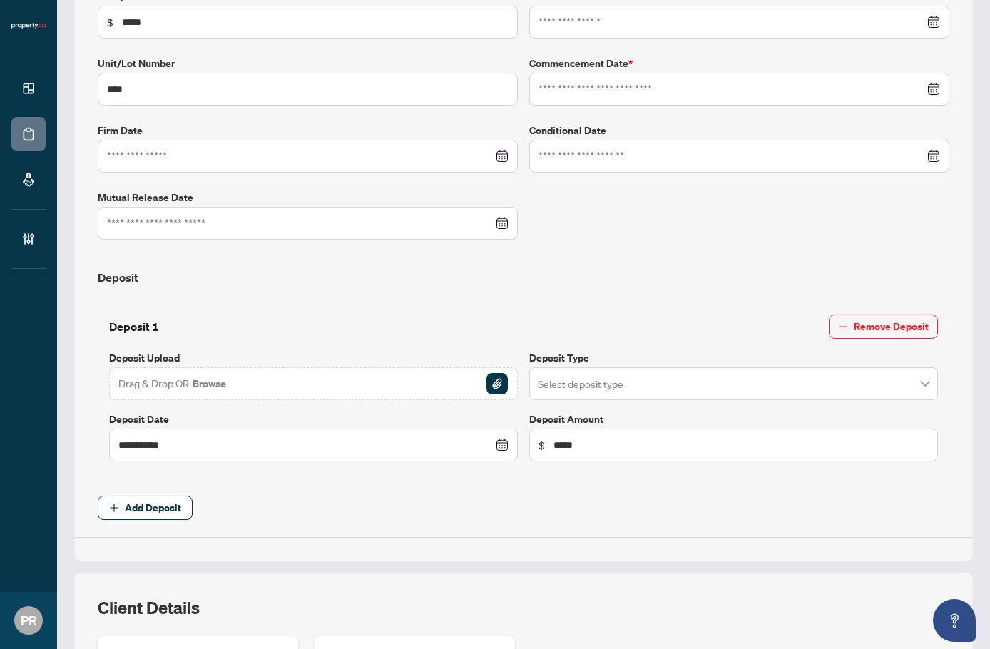
type input "**********"
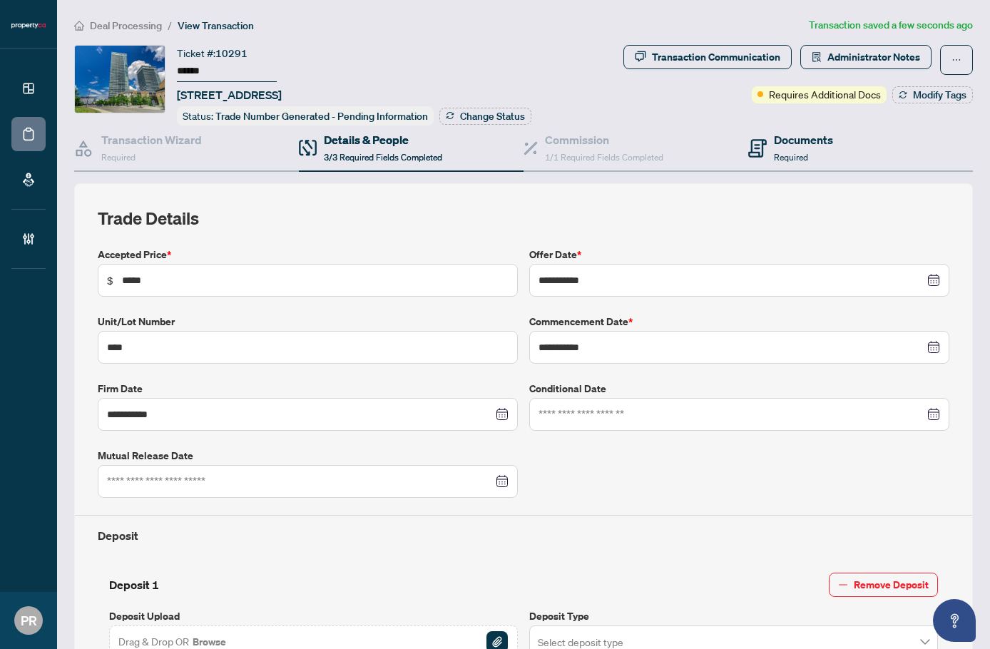
click at [866, 155] on div "Documents Required" at bounding box center [860, 149] width 225 height 46
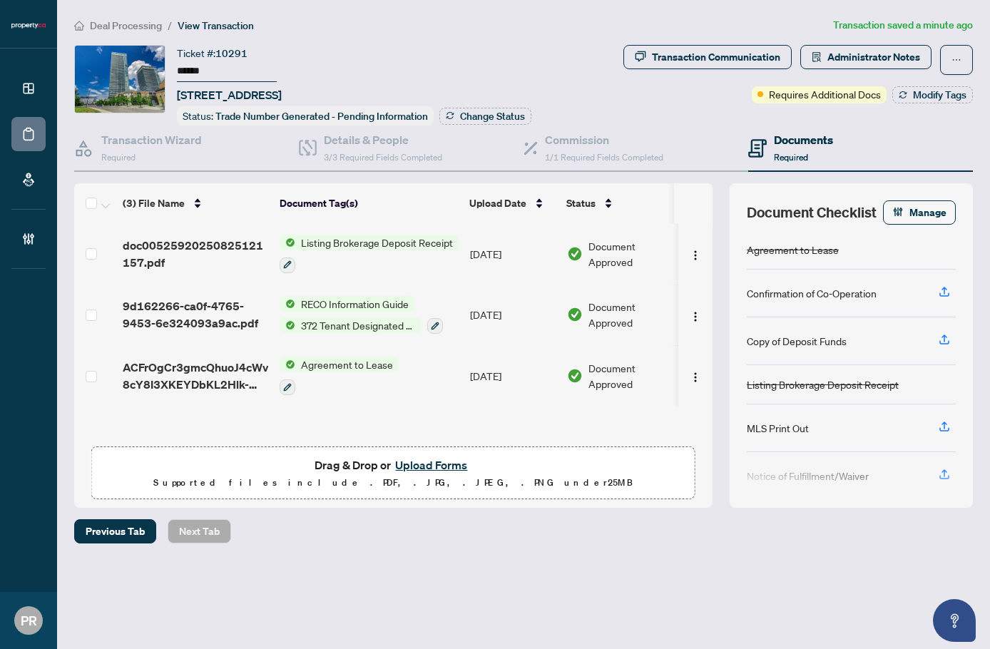
click at [452, 463] on button "Upload Forms" at bounding box center [431, 465] width 81 height 19
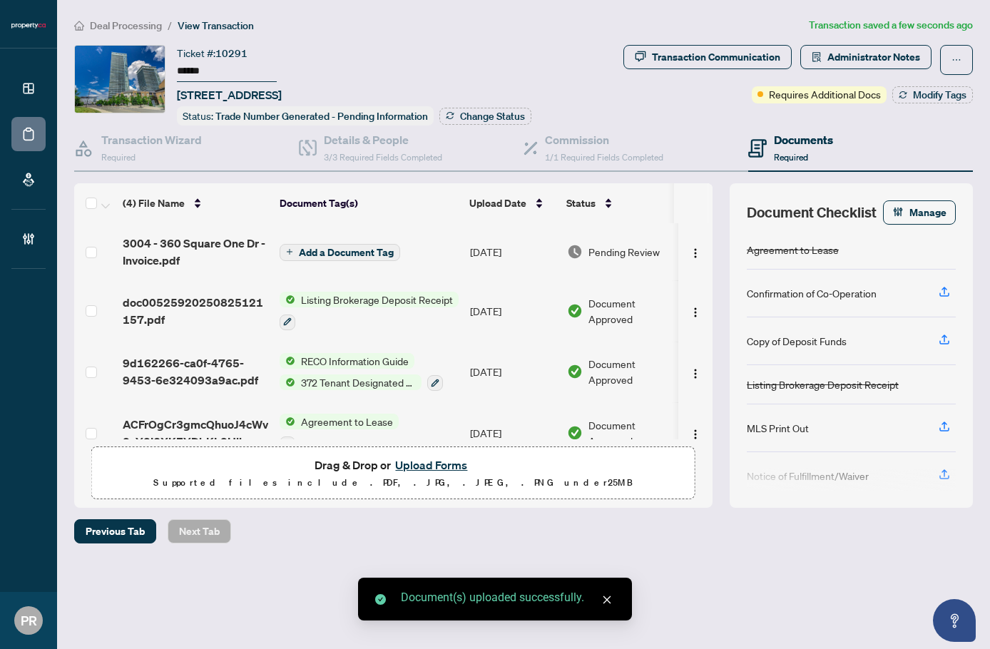
click at [459, 247] on td "Add a Document Tag" at bounding box center [369, 251] width 190 height 57
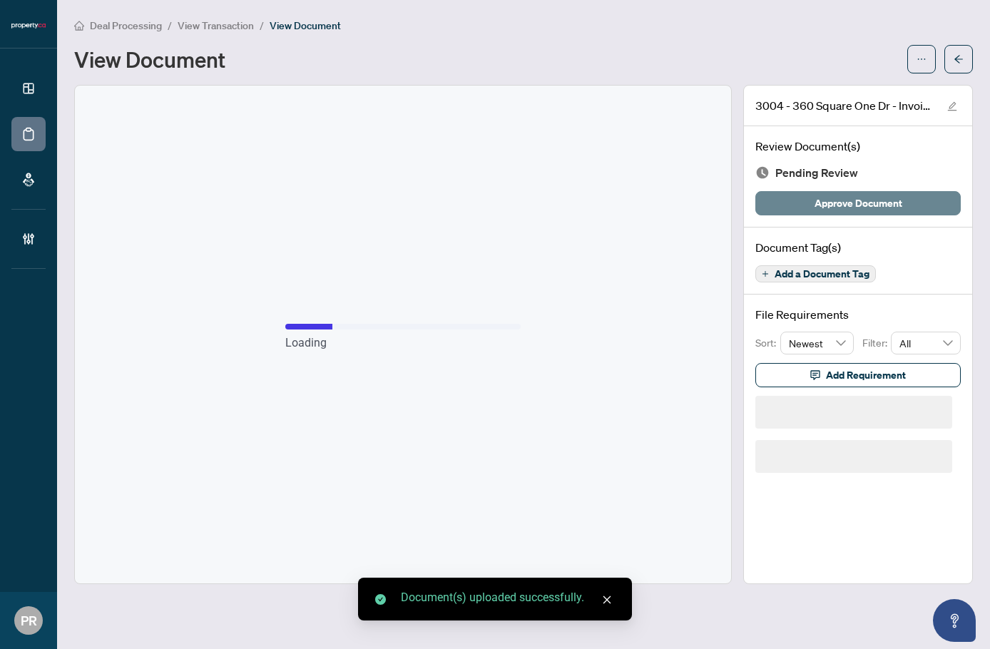
click at [846, 200] on span "Approve Document" at bounding box center [858, 203] width 88 height 23
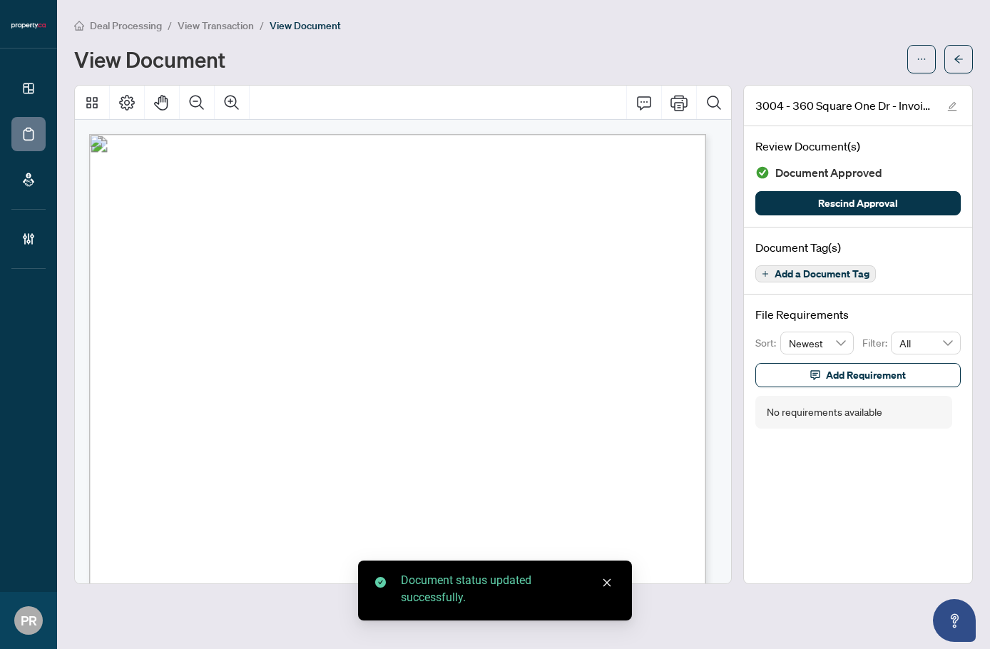
click at [889, 59] on button "button" at bounding box center [958, 59] width 29 height 29
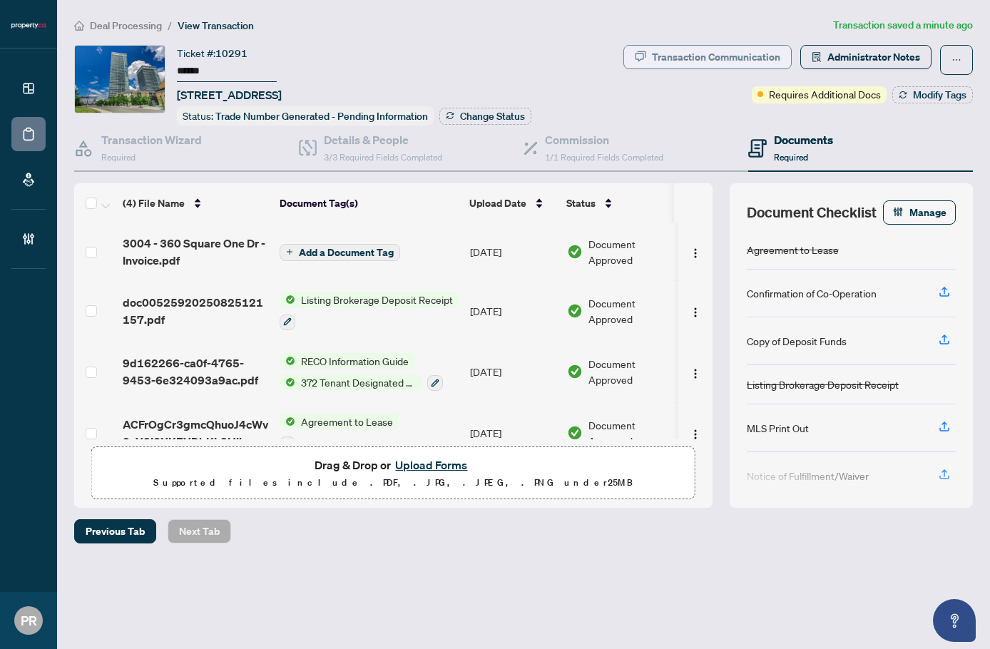
click at [760, 61] on div "Transaction Communication" at bounding box center [716, 57] width 128 height 23
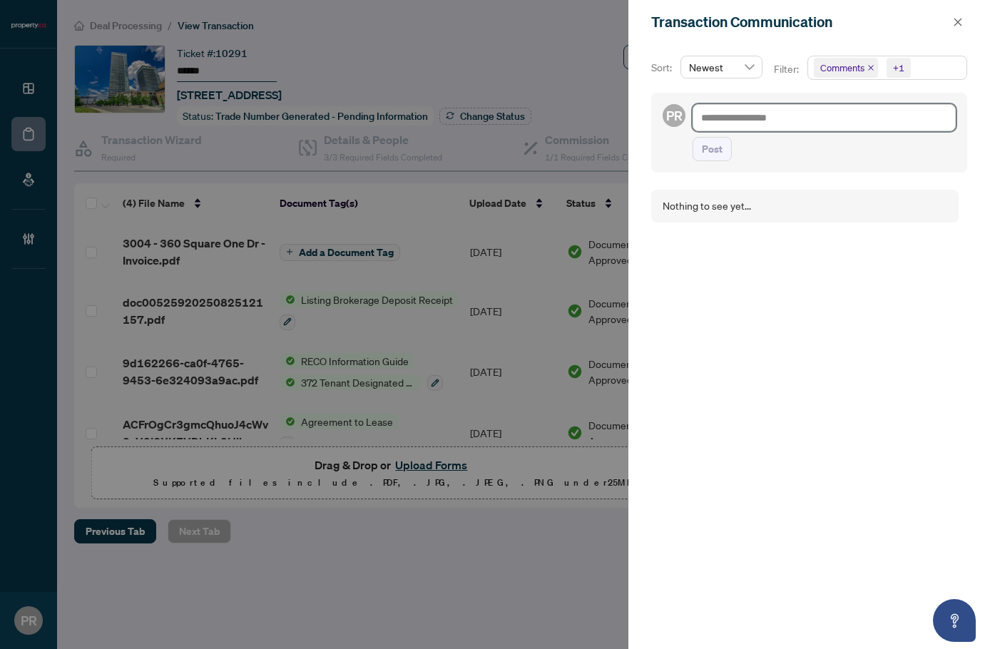
click at [798, 115] on textarea at bounding box center [823, 117] width 263 height 27
paste textarea "**********"
type textarea "**********"
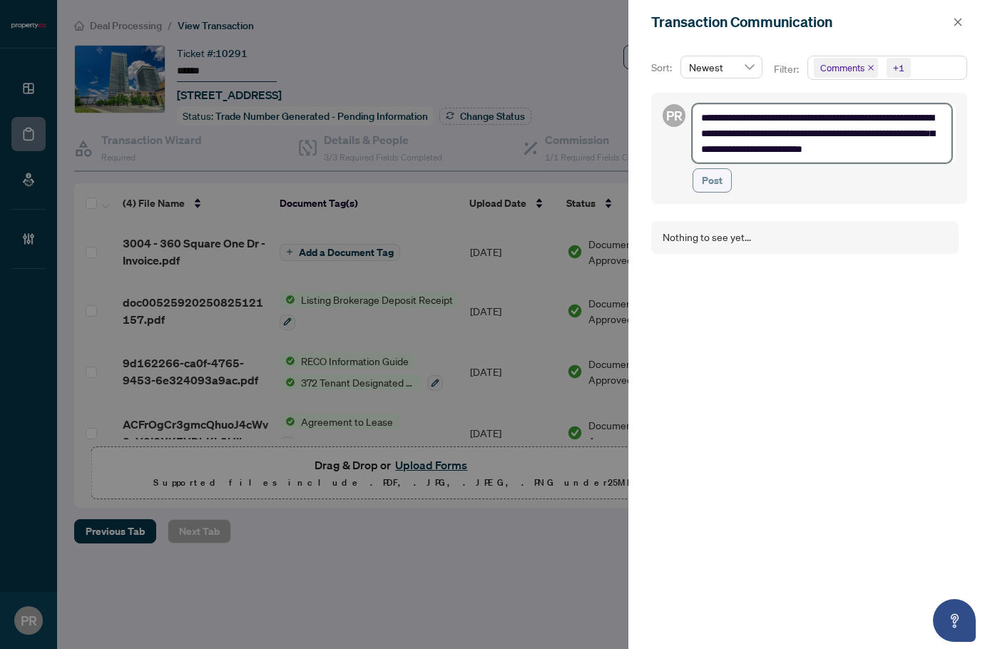
type textarea "**********"
click at [720, 176] on span "Post" at bounding box center [712, 180] width 21 height 23
type textarea "**********"
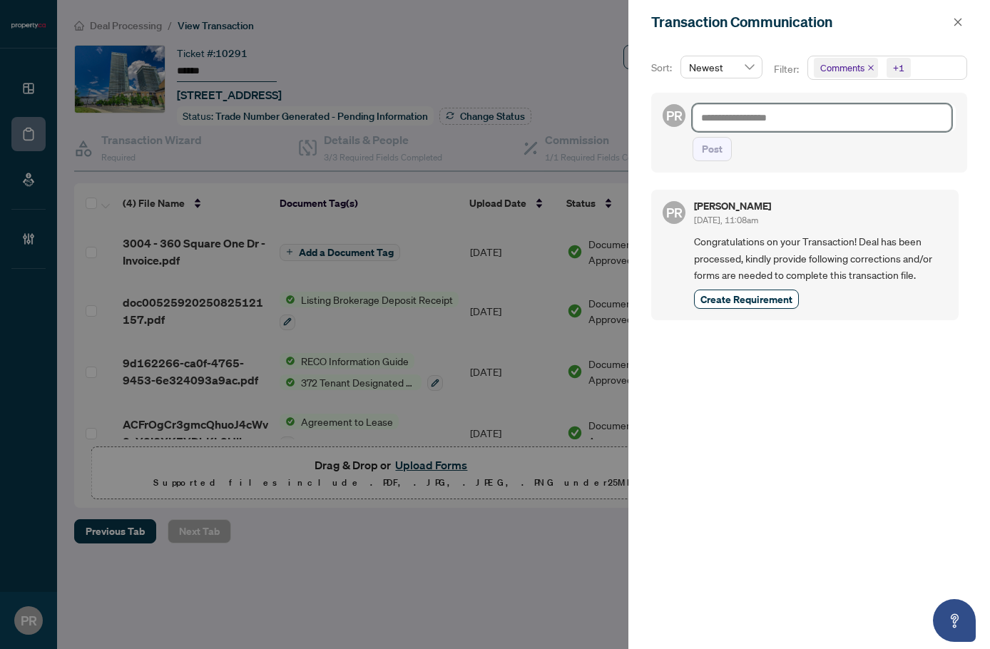
click at [749, 118] on textarea at bounding box center [821, 117] width 259 height 27
paste textarea "**********"
type textarea "**********"
click at [727, 152] on button "Post" at bounding box center [711, 149] width 39 height 24
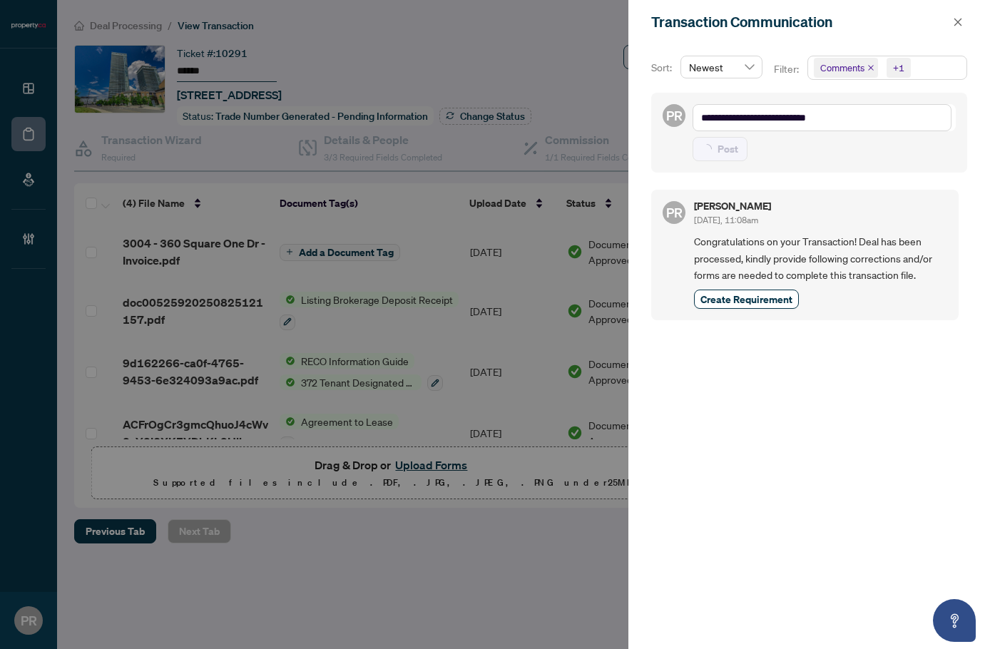
type textarea "**********"
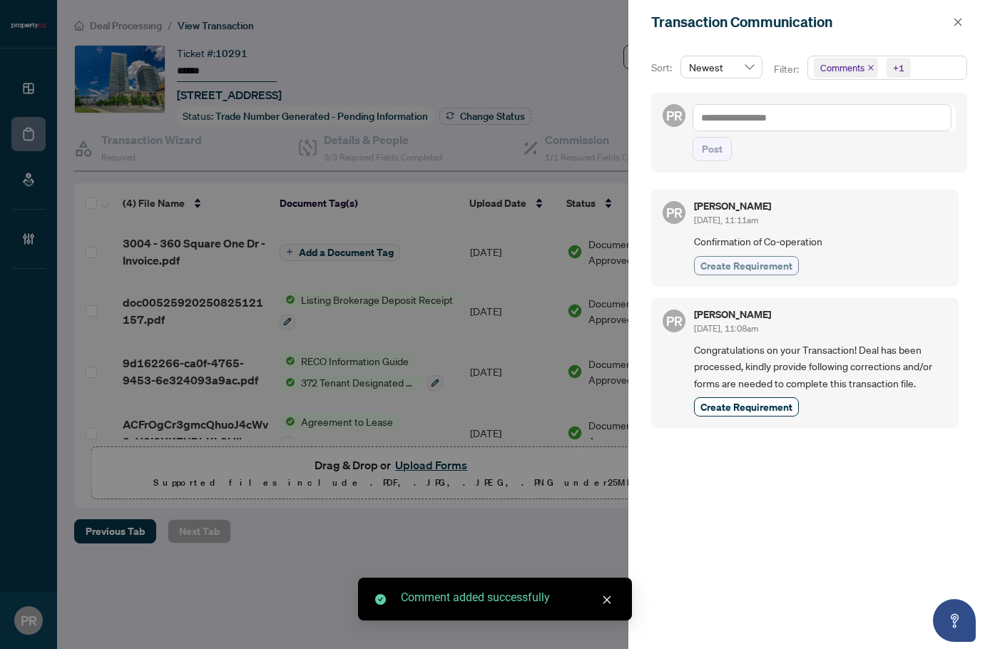
click at [755, 262] on span "Create Requirement" at bounding box center [746, 265] width 92 height 15
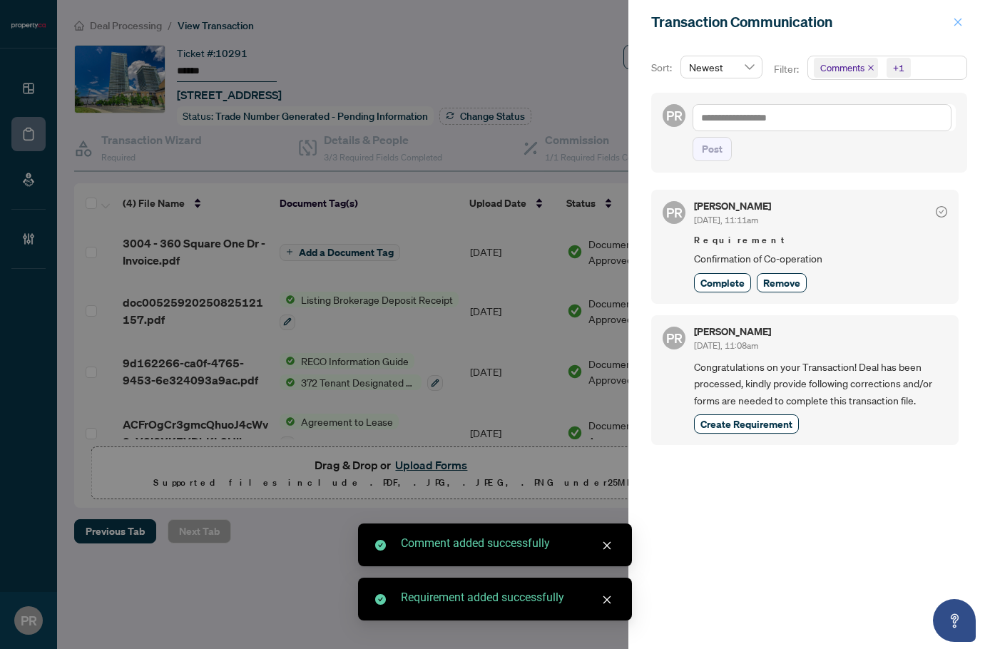
click at [889, 23] on icon "close" at bounding box center [958, 22] width 10 height 10
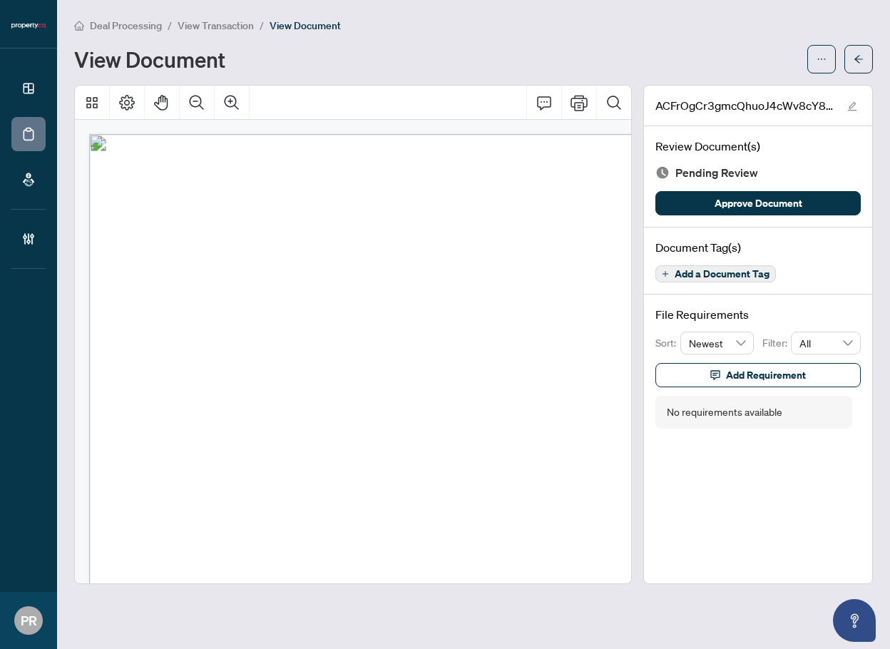
scroll to position [11, 26]
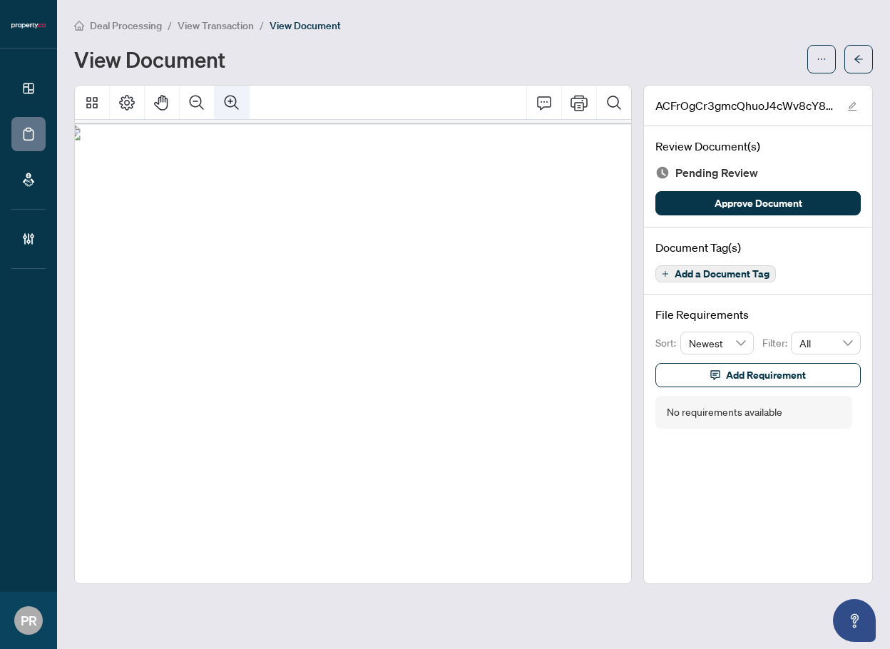
click at [242, 97] on button "Zoom In" at bounding box center [232, 103] width 34 height 34
click at [152, 107] on button "Pan Mode" at bounding box center [162, 103] width 34 height 34
drag, startPoint x: 239, startPoint y: 224, endPoint x: 328, endPoint y: 230, distance: 89.4
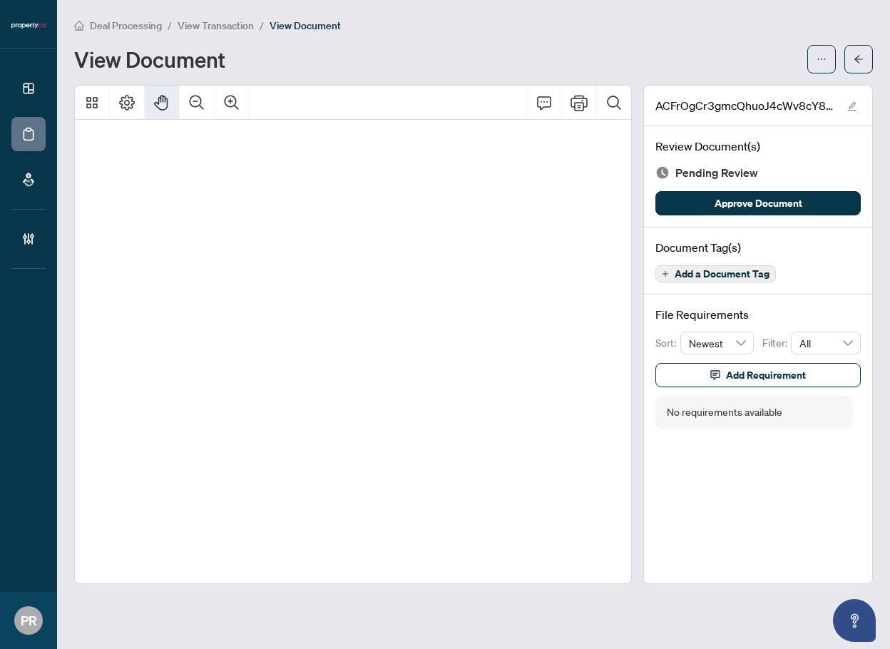
click at [200, 230] on span "490" at bounding box center [184, 230] width 31 height 22
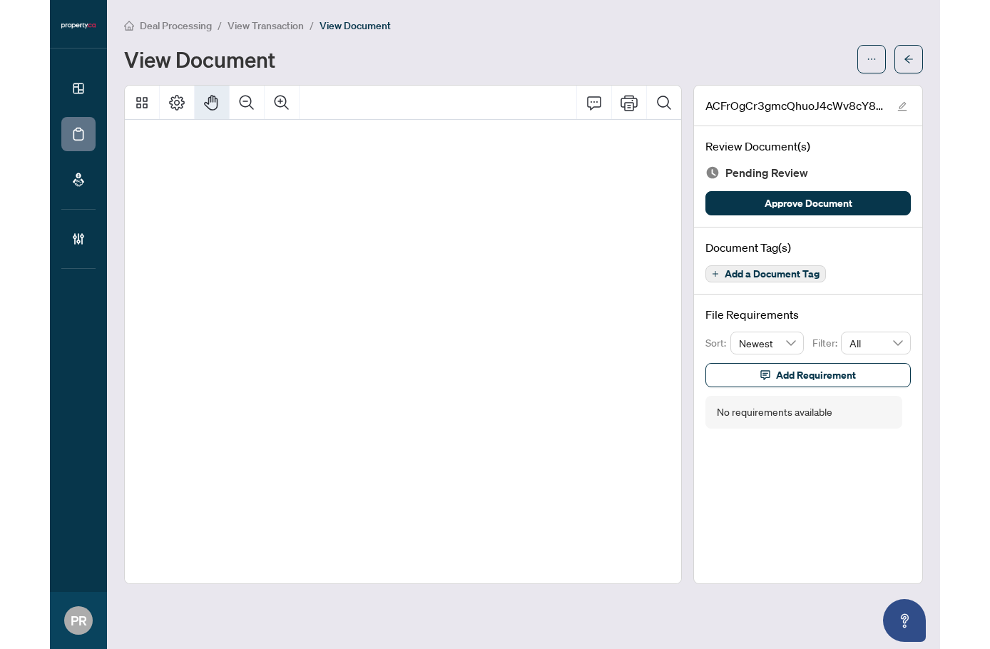
scroll to position [19, 45]
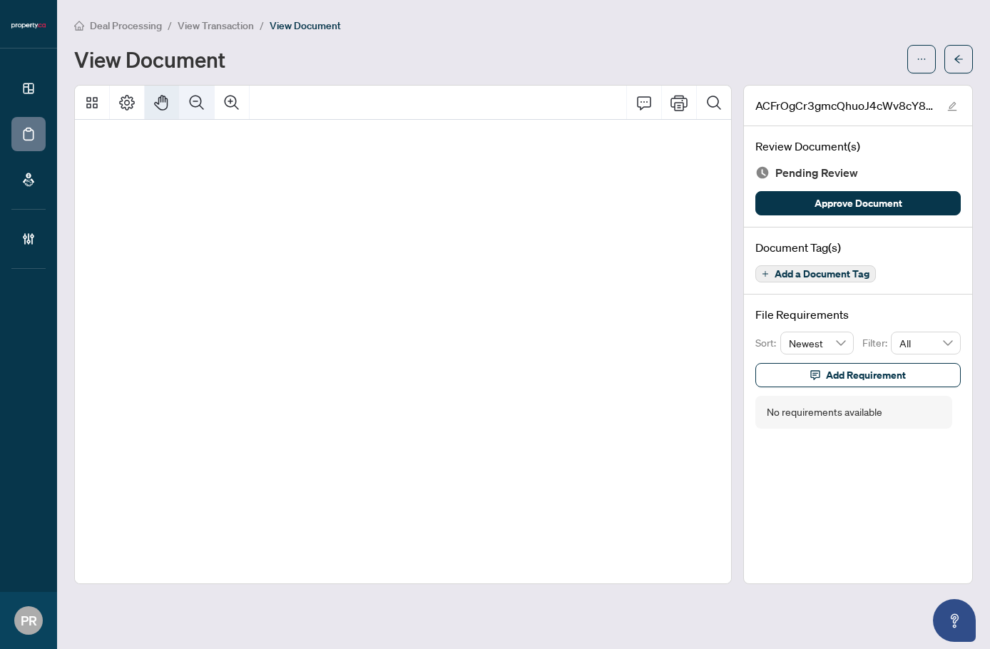
click at [197, 96] on icon "Zoom Out" at bounding box center [196, 102] width 17 height 17
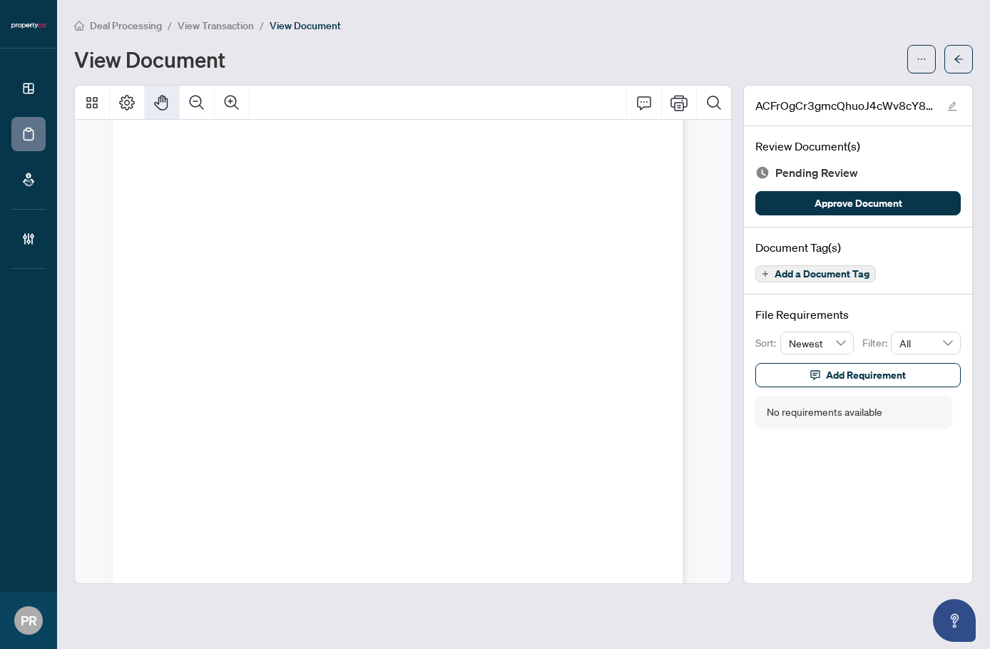
scroll to position [2068, 0]
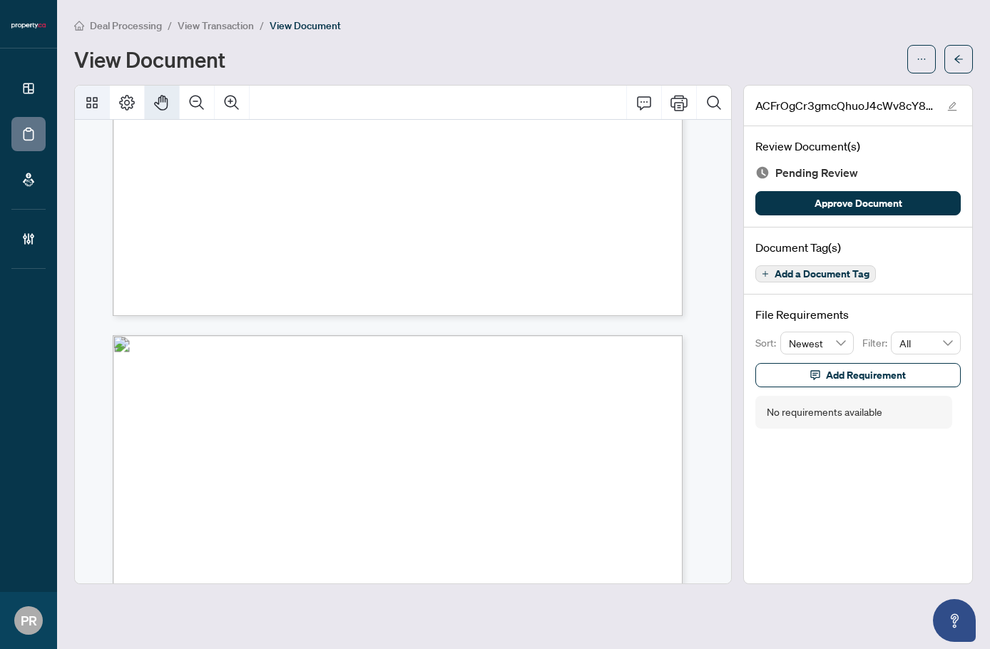
click at [84, 94] on icon "Thumbnails" at bounding box center [91, 102] width 17 height 17
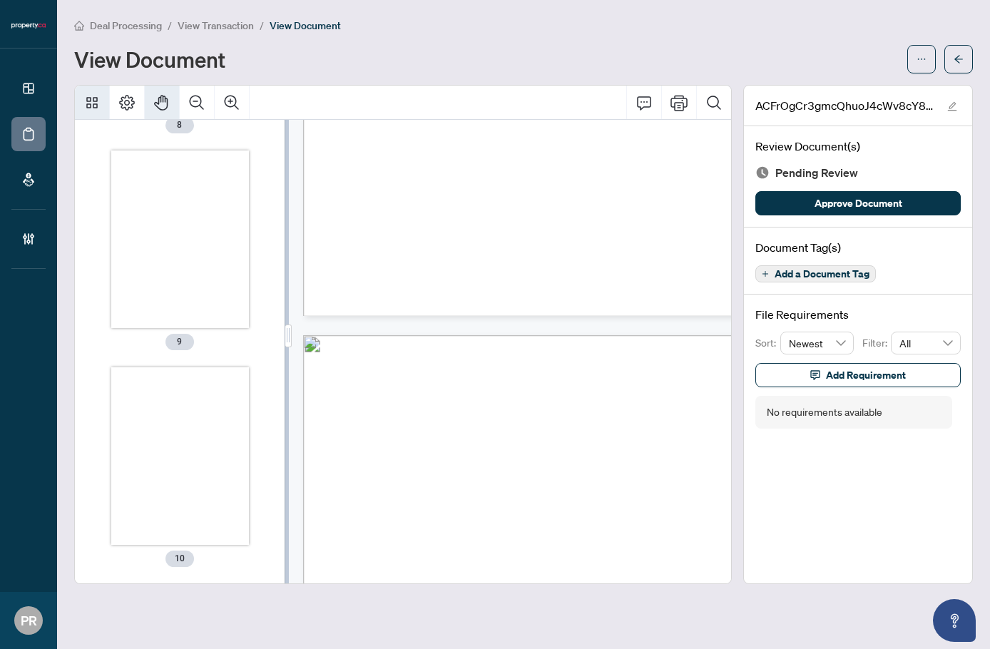
scroll to position [1721, 0]
click at [829, 275] on span "Add a Document Tag" at bounding box center [821, 274] width 95 height 10
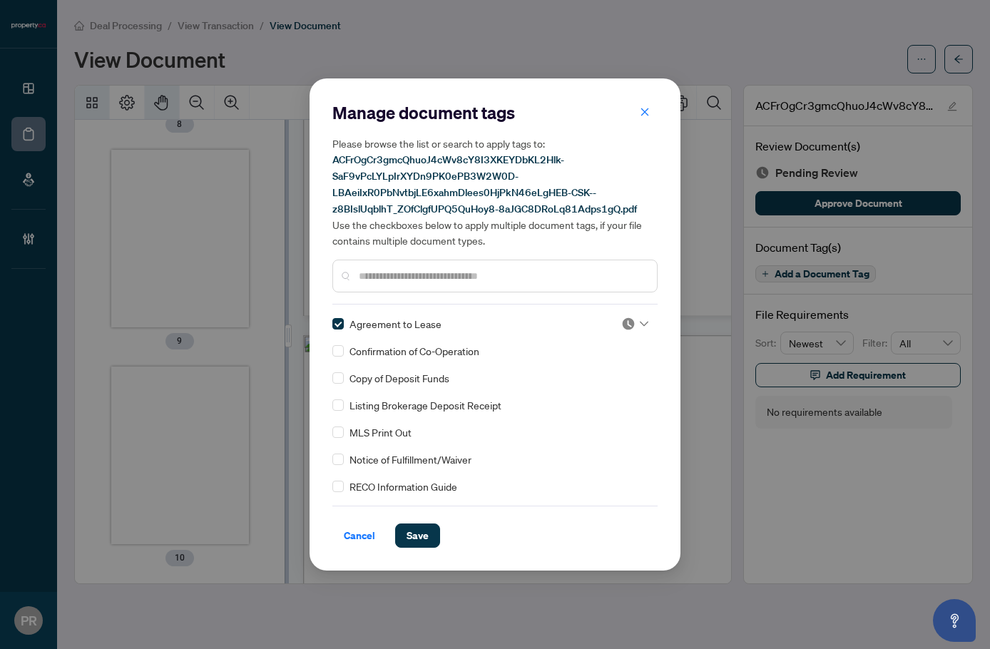
click at [622, 322] on img at bounding box center [628, 324] width 14 height 14
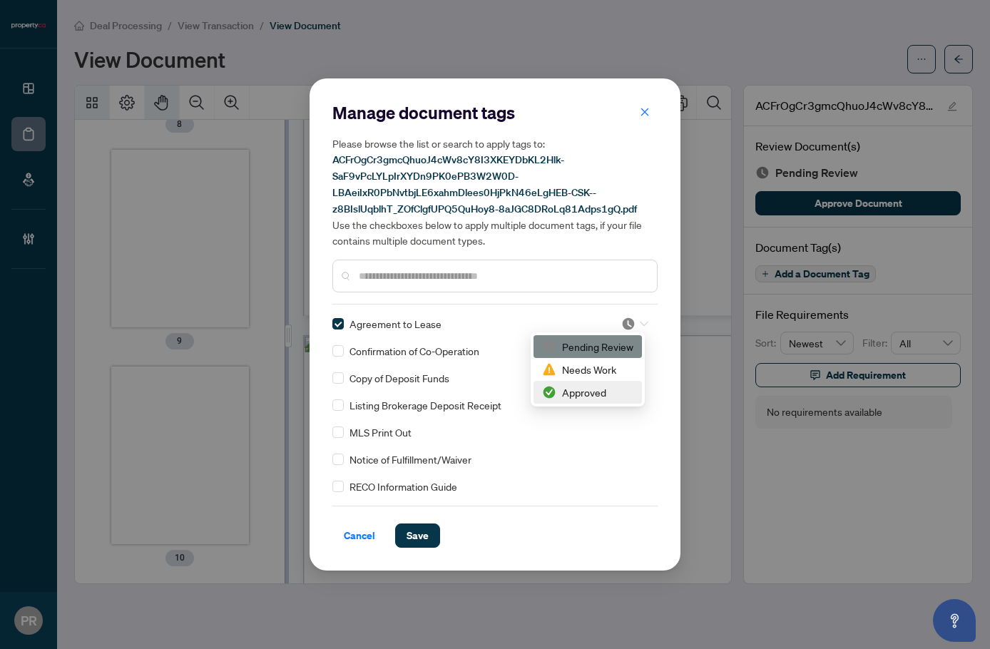
drag, startPoint x: 565, startPoint y: 389, endPoint x: 477, endPoint y: 478, distance: 125.1
click at [564, 389] on div "Approved" at bounding box center [587, 392] width 91 height 16
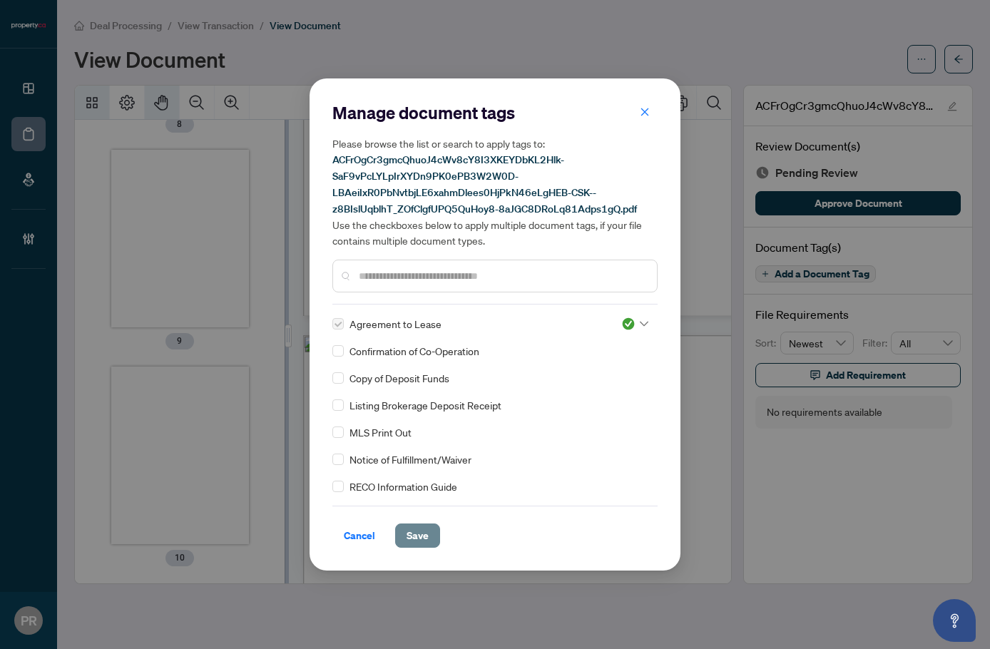
click at [431, 524] on button "Save" at bounding box center [417, 535] width 45 height 24
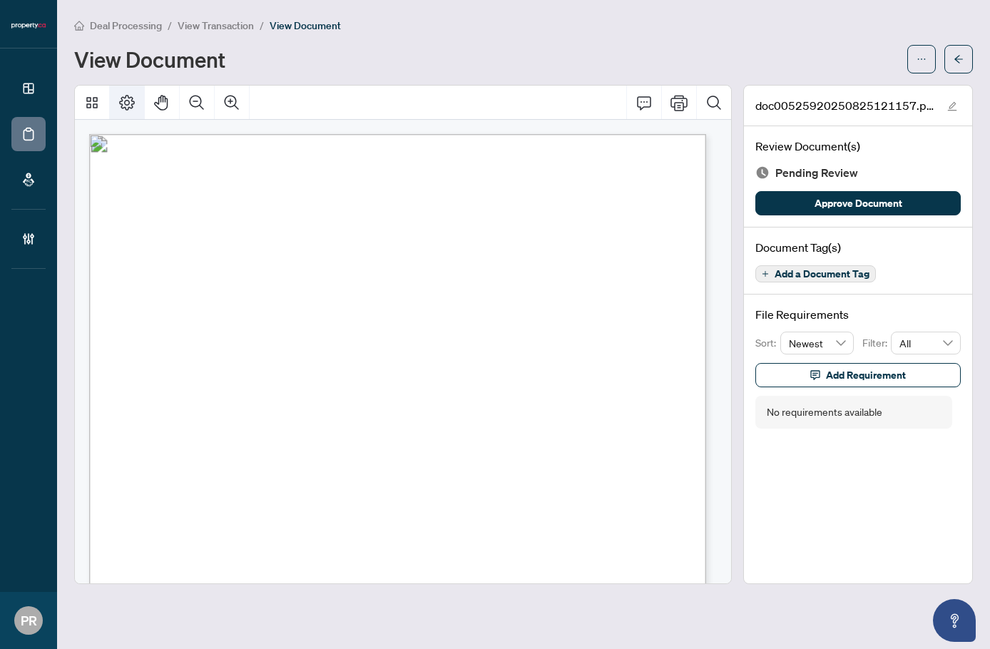
click at [133, 111] on button "Page Layout" at bounding box center [127, 103] width 34 height 34
click at [243, 190] on icon "Rotate Right" at bounding box center [247, 195] width 11 height 11
click at [809, 277] on span "Add a Document Tag" at bounding box center [821, 274] width 95 height 10
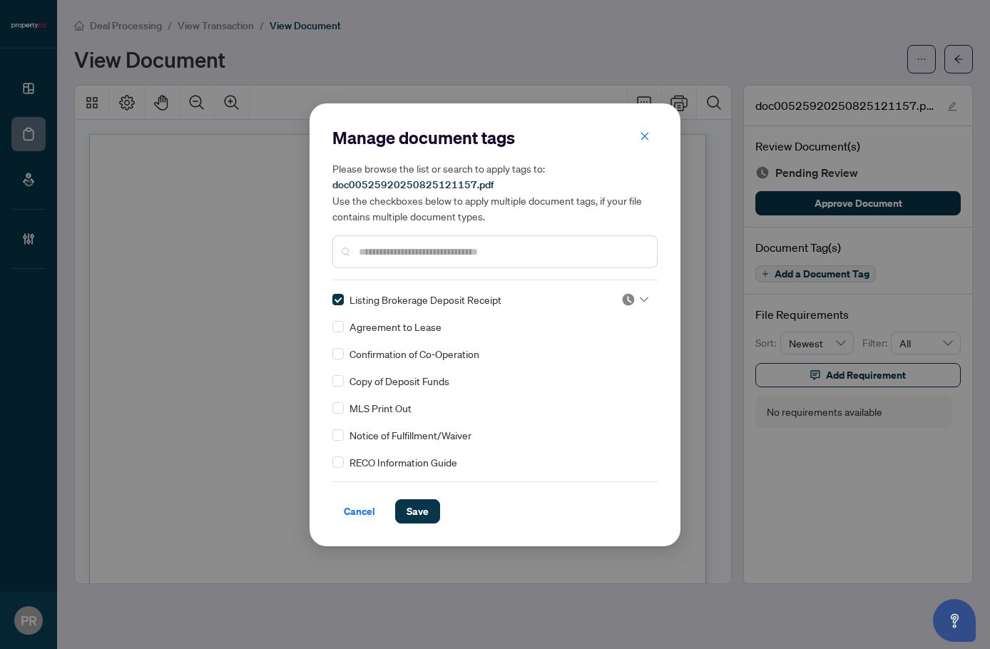
click at [642, 295] on div at bounding box center [634, 299] width 27 height 14
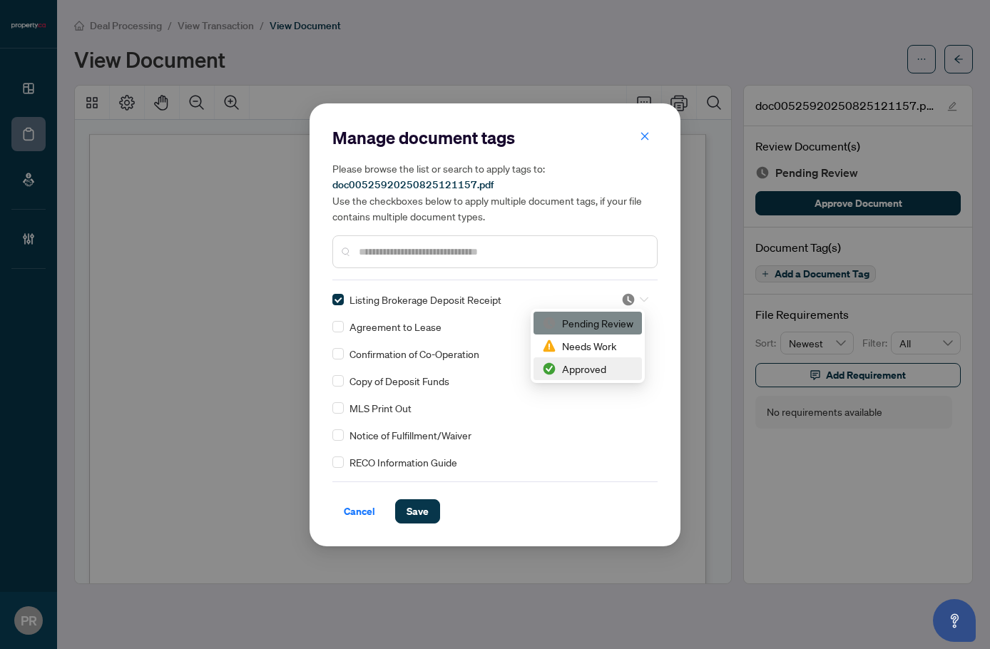
click at [580, 364] on div "Approved" at bounding box center [587, 369] width 91 height 16
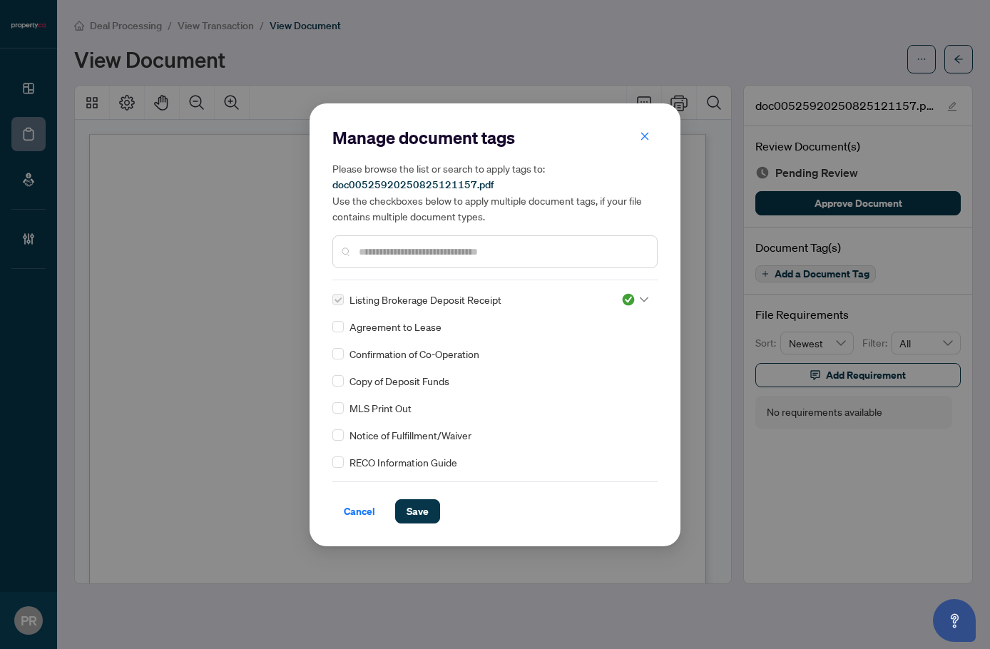
click at [428, 506] on span "Save" at bounding box center [417, 511] width 22 height 23
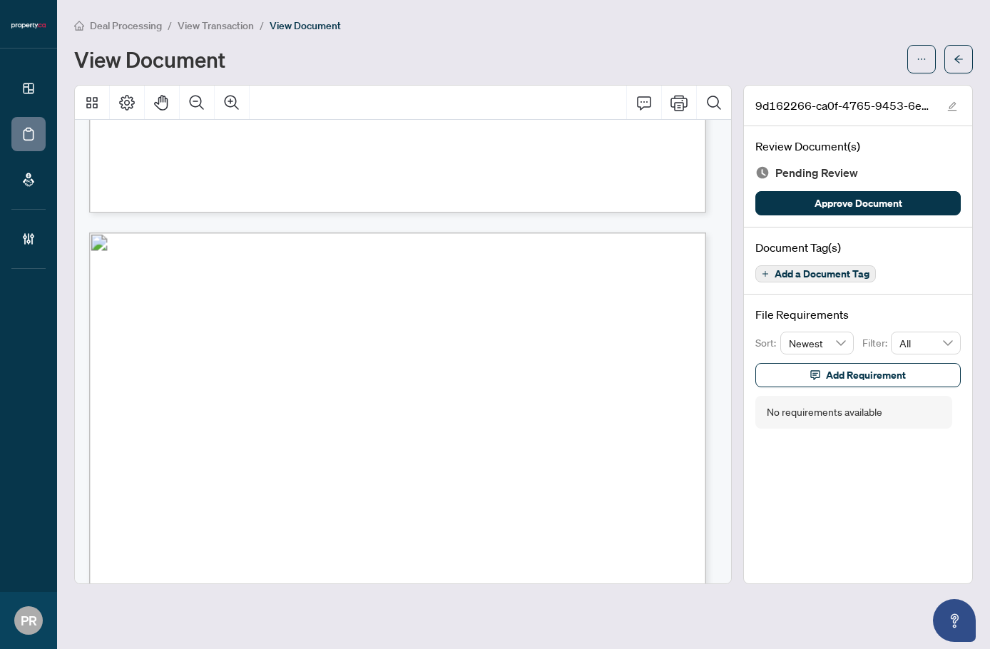
scroll to position [4350, 0]
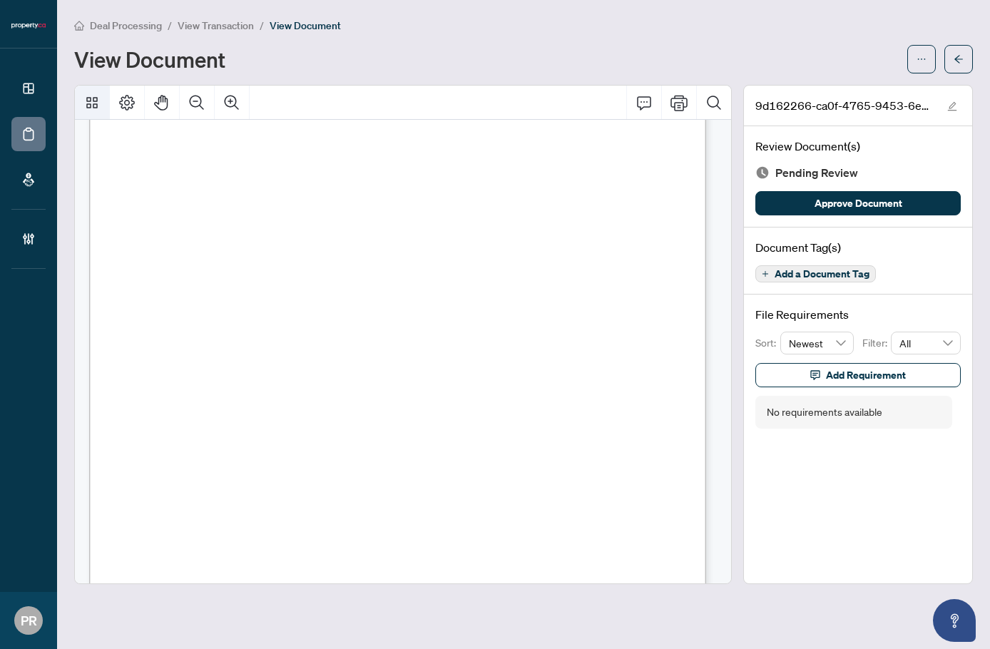
click at [94, 95] on icon "Thumbnails" at bounding box center [91, 102] width 17 height 17
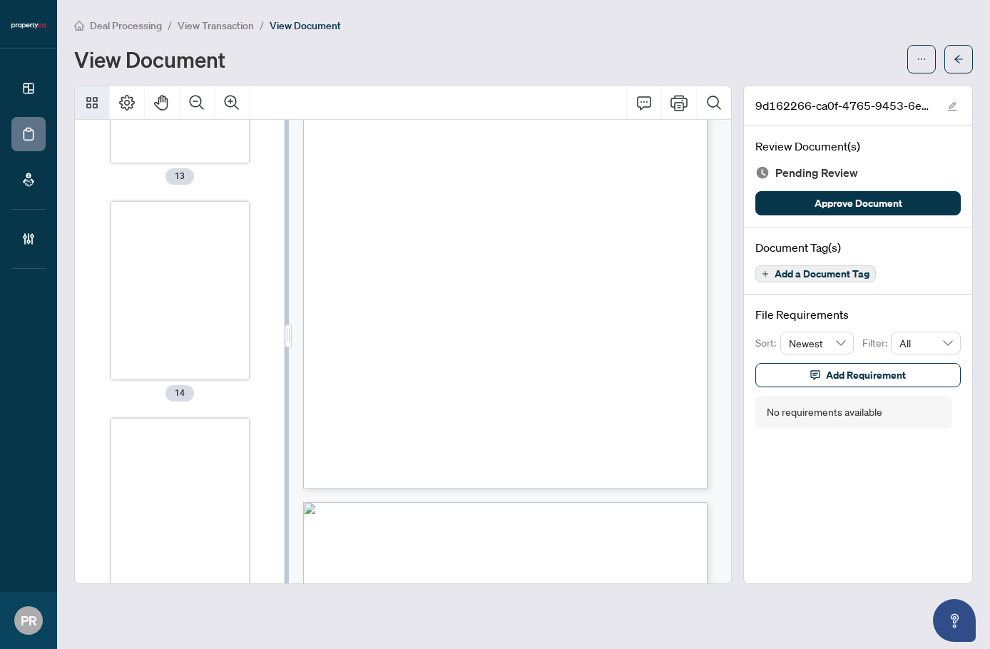
scroll to position [3456, 0]
click at [192, 503] on div "Thumbnails" at bounding box center [180, 456] width 138 height 178
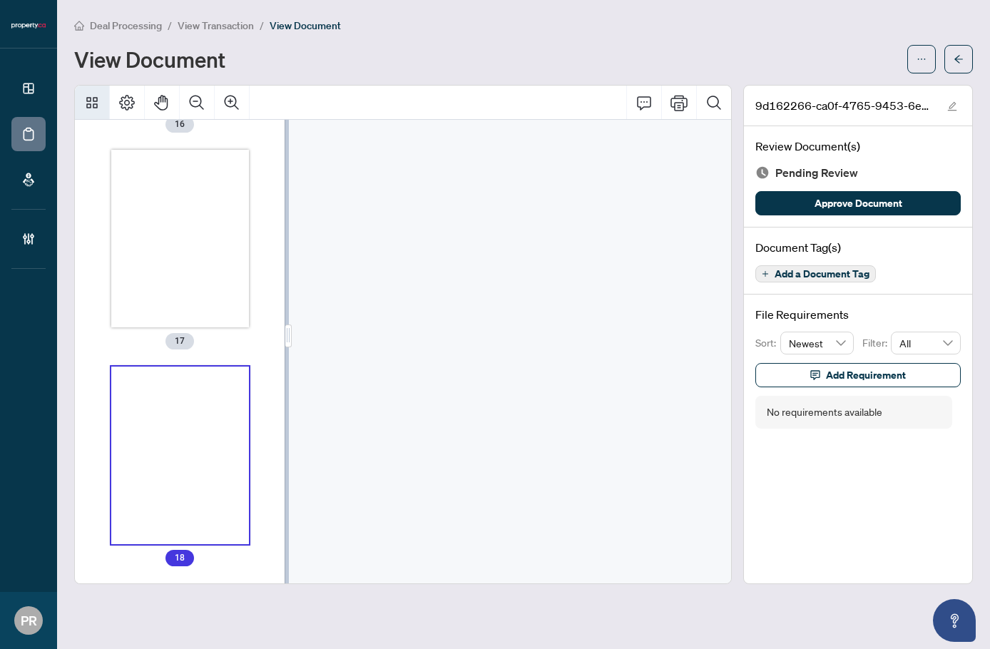
scroll to position [9120, 0]
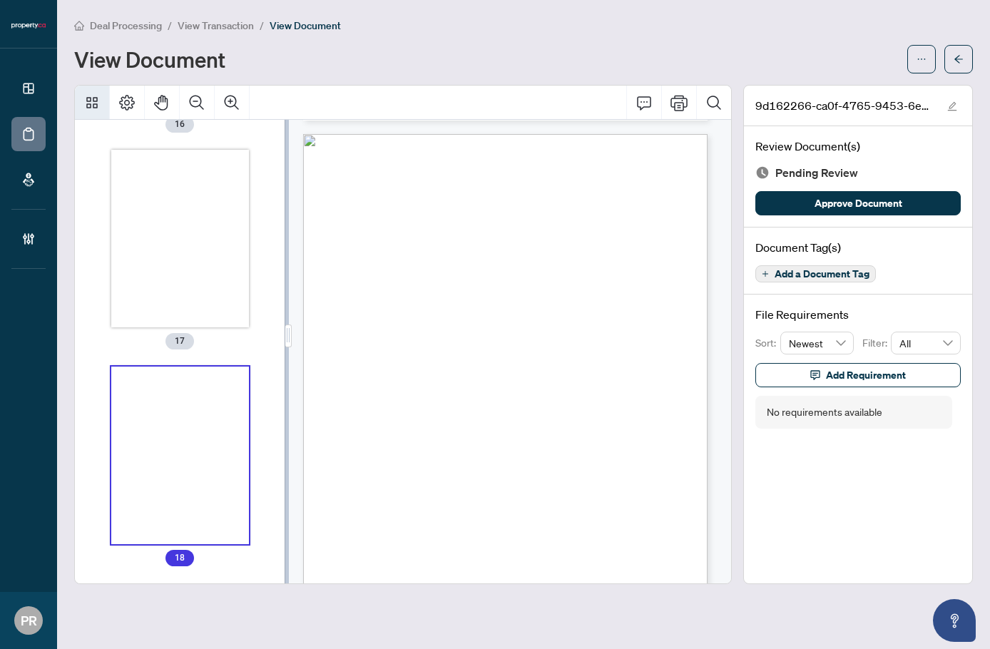
click at [802, 273] on span "Add a Document Tag" at bounding box center [821, 274] width 95 height 10
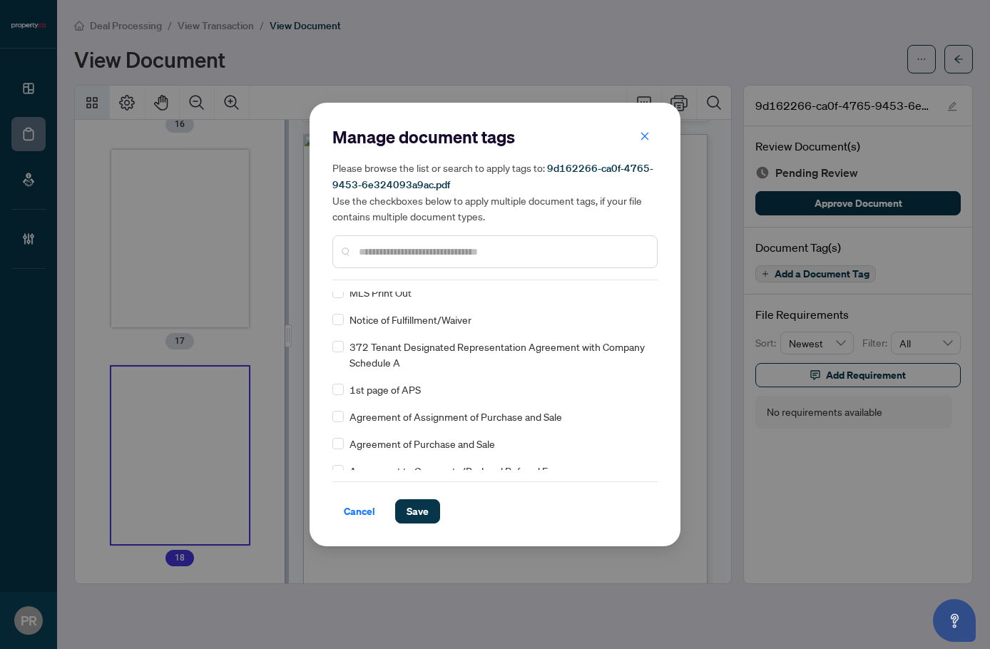
scroll to position [0, 0]
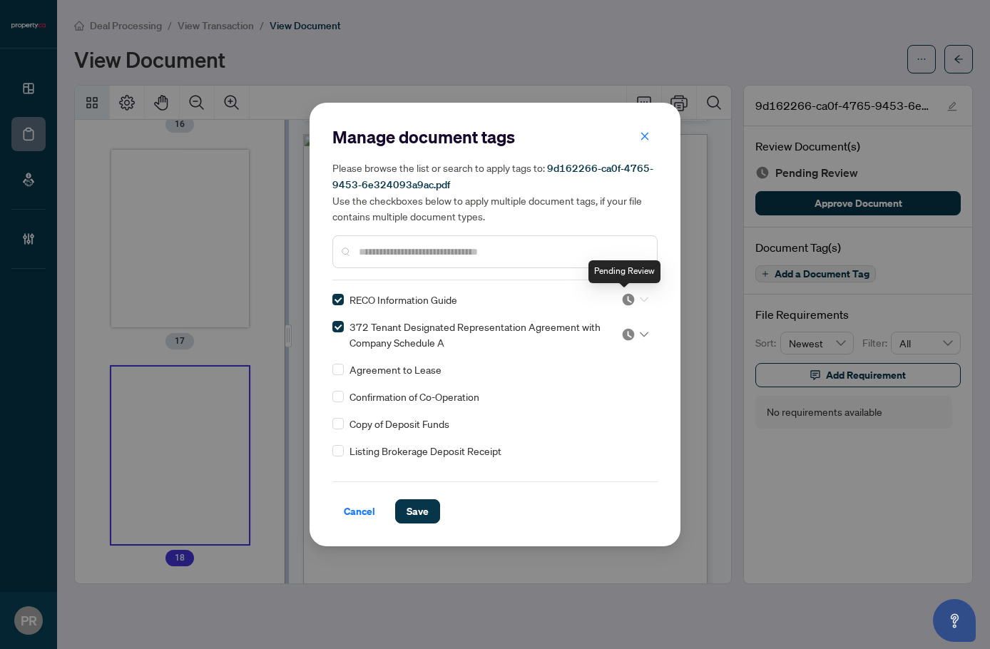
click at [625, 302] on img at bounding box center [628, 299] width 14 height 14
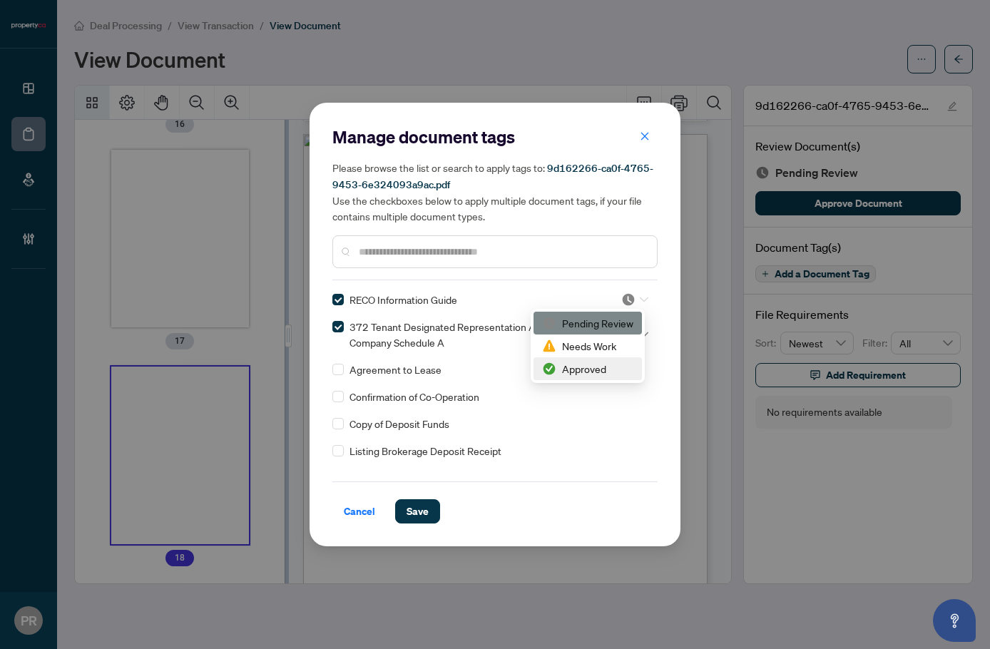
click at [605, 372] on div "Approved" at bounding box center [587, 369] width 91 height 16
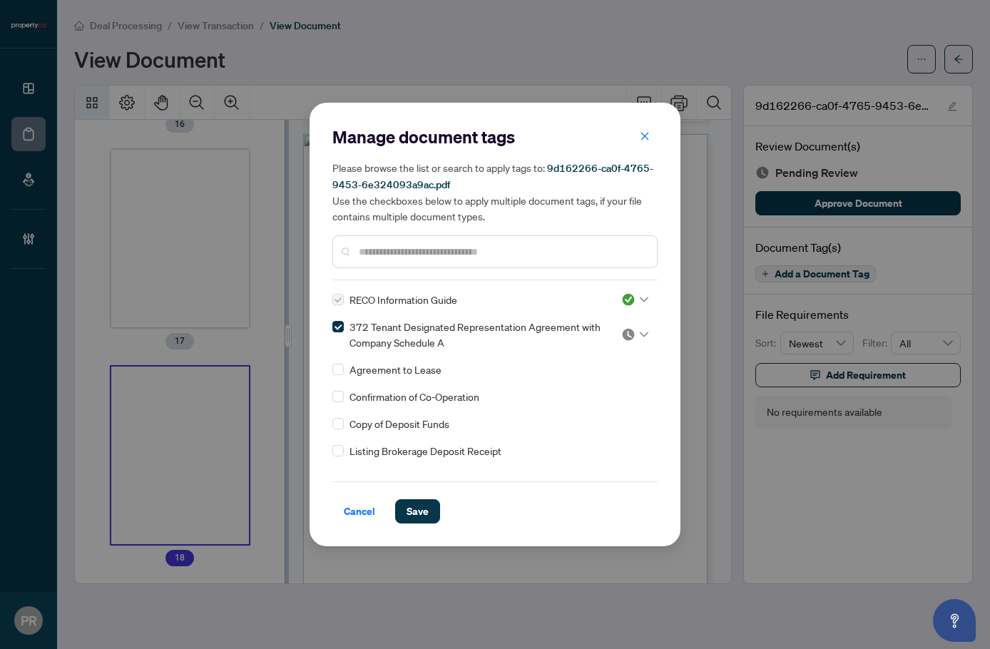
click at [621, 329] on img at bounding box center [628, 334] width 14 height 14
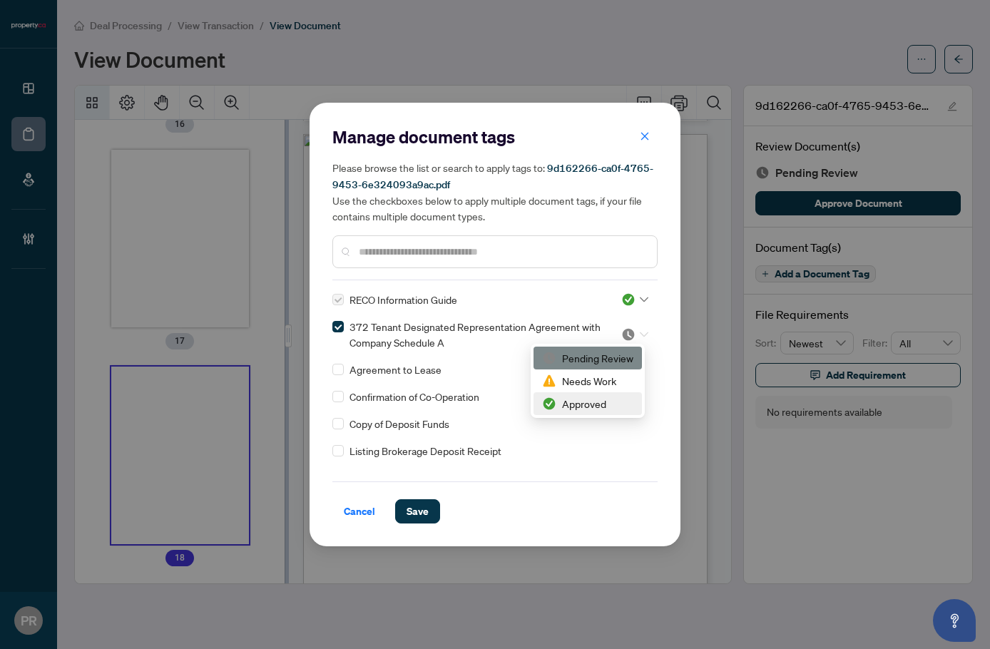
drag, startPoint x: 582, startPoint y: 400, endPoint x: 502, endPoint y: 452, distance: 95.3
click at [581, 400] on div "Approved" at bounding box center [587, 404] width 91 height 16
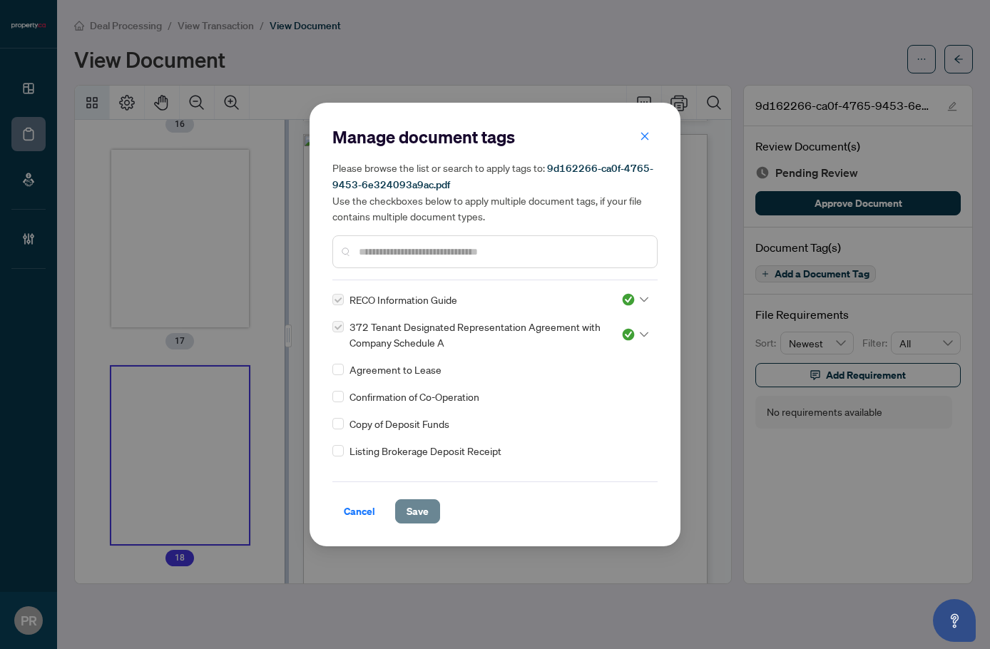
click at [409, 511] on span "Save" at bounding box center [417, 511] width 22 height 23
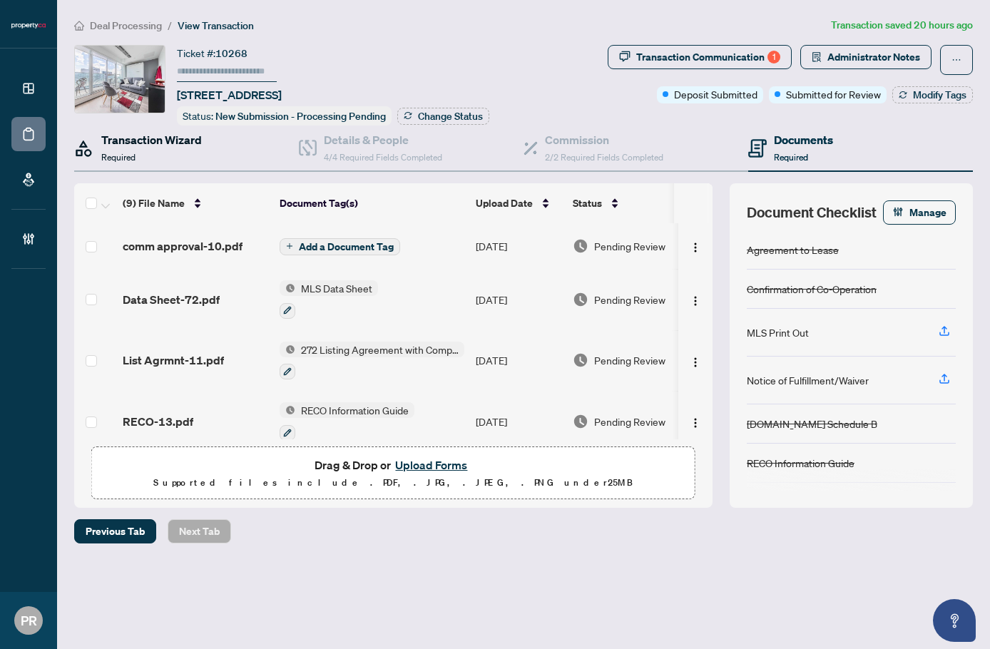
click at [200, 150] on div "Transaction Wizard Required" at bounding box center [151, 148] width 101 height 34
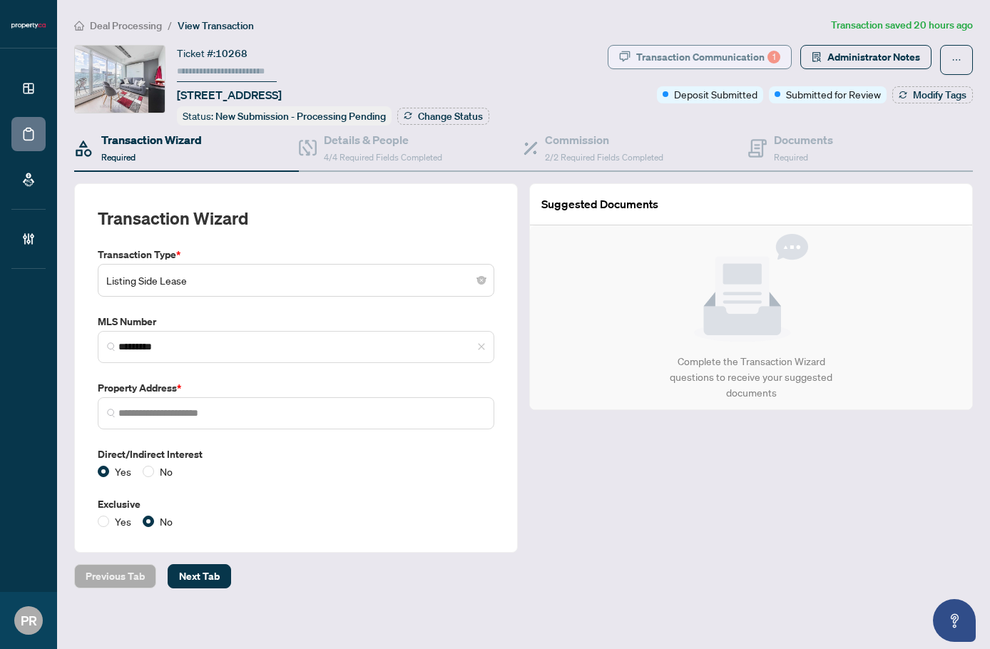
type input "**********"
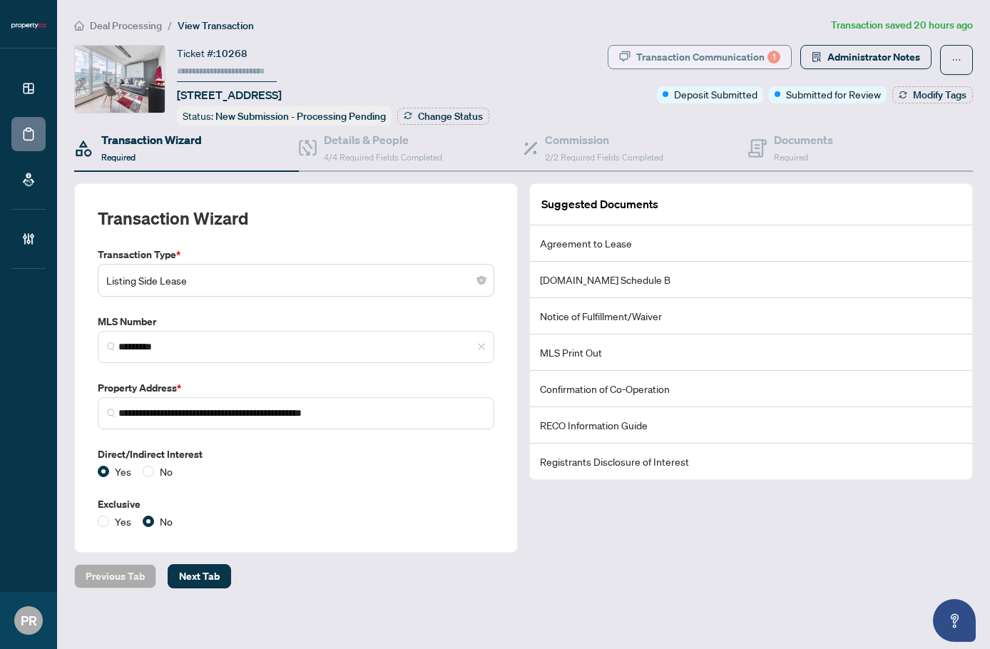
click at [725, 47] on div "Transaction Communication 1" at bounding box center [708, 57] width 144 height 23
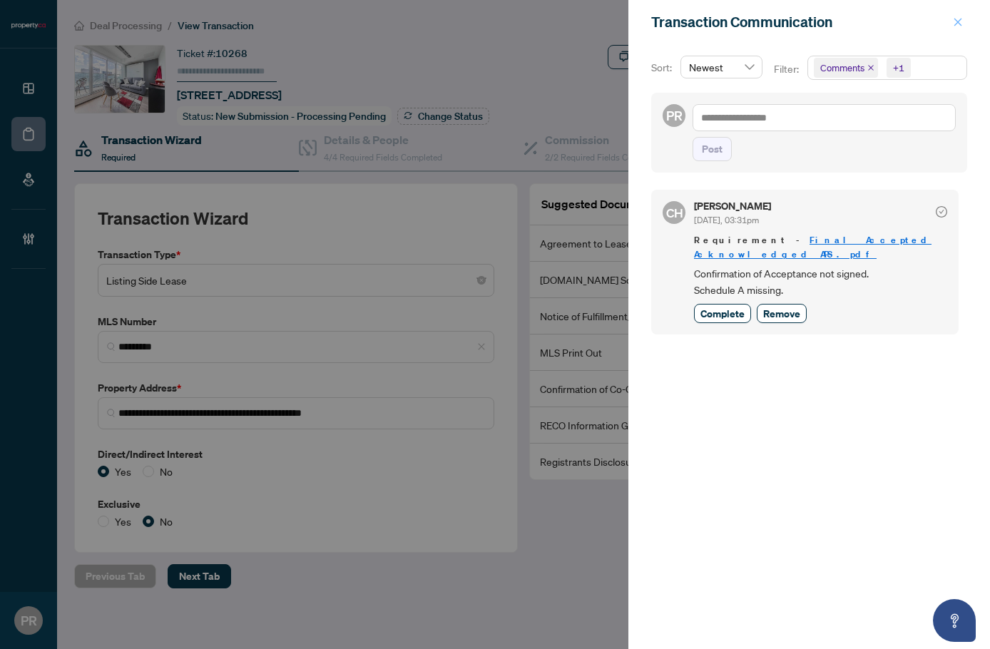
click at [965, 25] on button "button" at bounding box center [957, 22] width 19 height 17
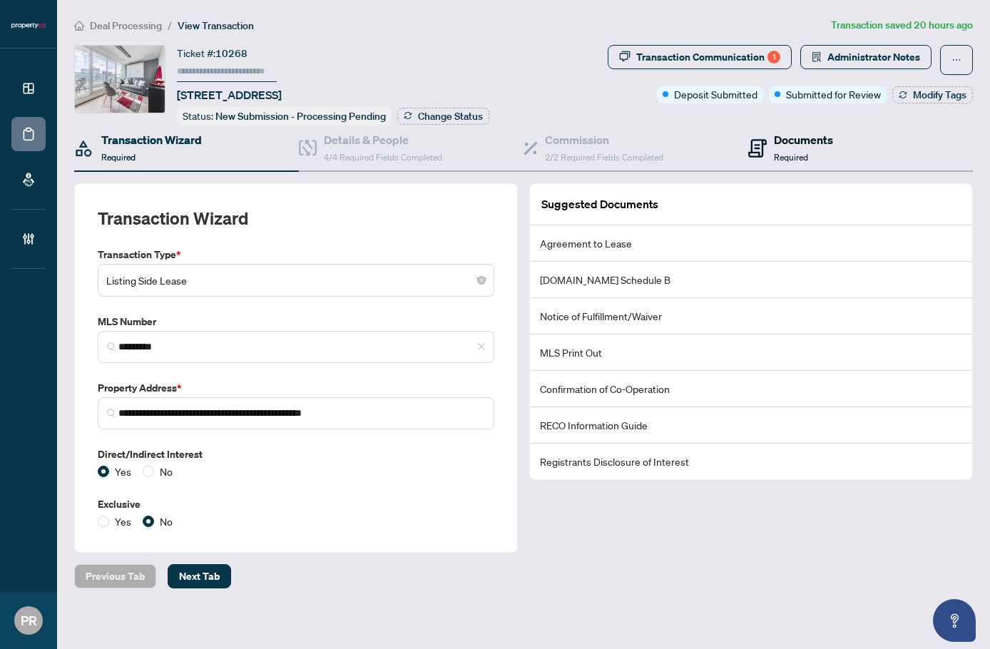
click at [779, 136] on h4 "Documents" at bounding box center [803, 139] width 59 height 17
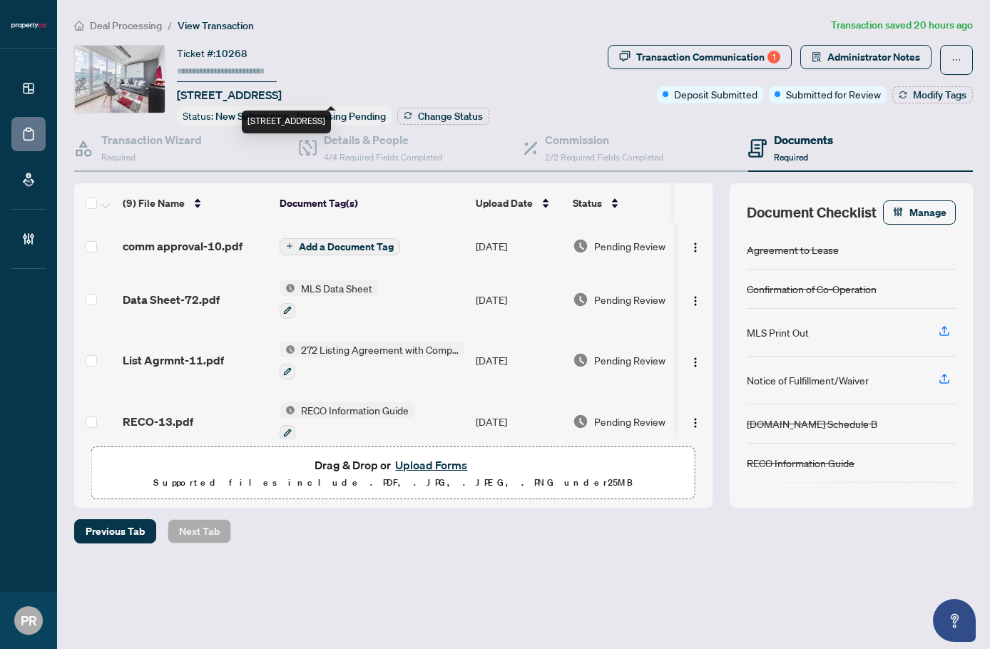
click at [282, 91] on span "[STREET_ADDRESS]" at bounding box center [229, 94] width 105 height 17
drag, startPoint x: 281, startPoint y: 97, endPoint x: 212, endPoint y: 95, distance: 69.2
click at [212, 95] on span "[STREET_ADDRESS]" at bounding box center [229, 94] width 105 height 17
copy span "115 Blue Jays"
click at [143, 154] on div "Transaction Wizard Required" at bounding box center [151, 148] width 101 height 34
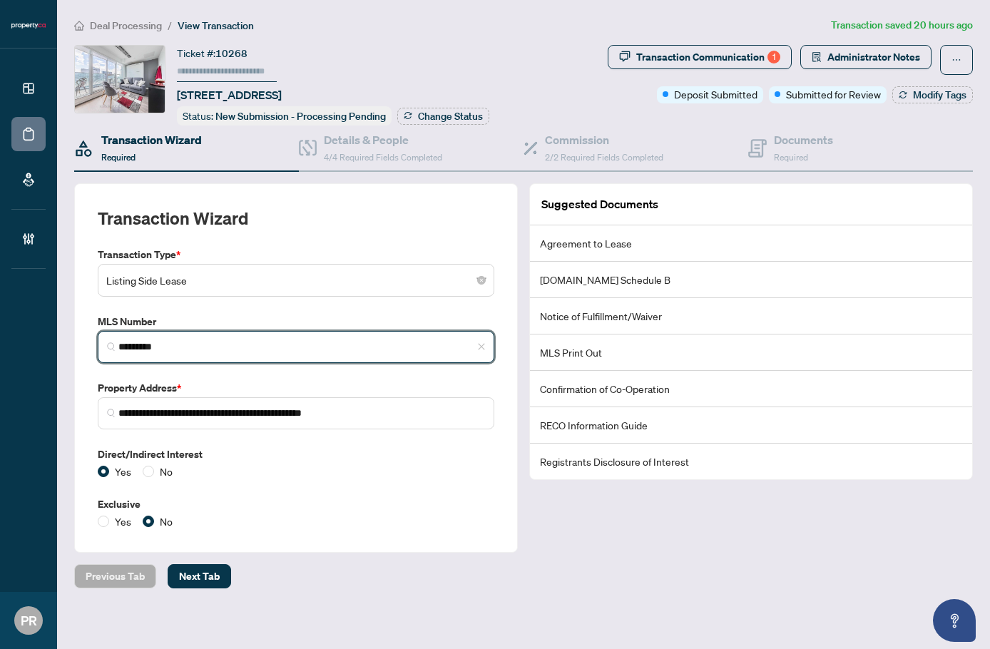
click at [203, 342] on input "*********" at bounding box center [301, 346] width 367 height 15
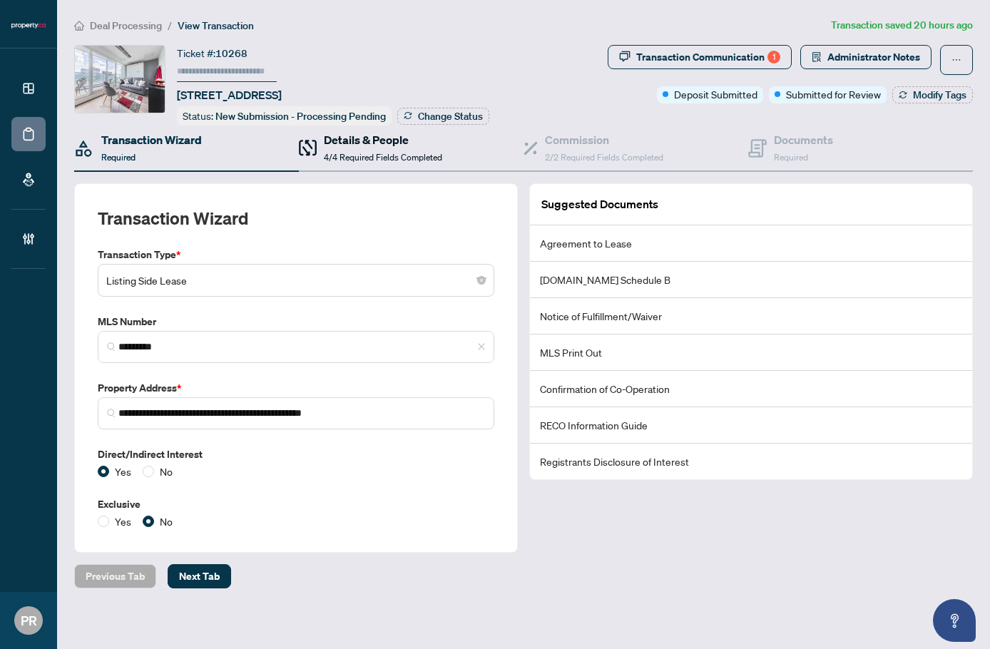
click at [343, 146] on div "Details & People 4/4 Required Fields Completed" at bounding box center [383, 148] width 118 height 34
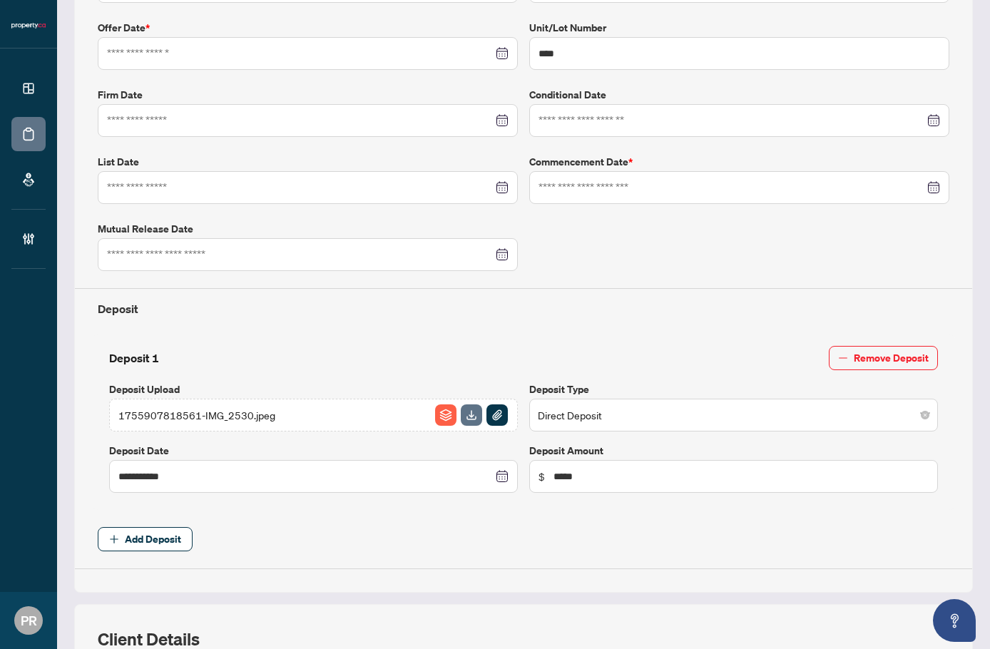
type input "**********"
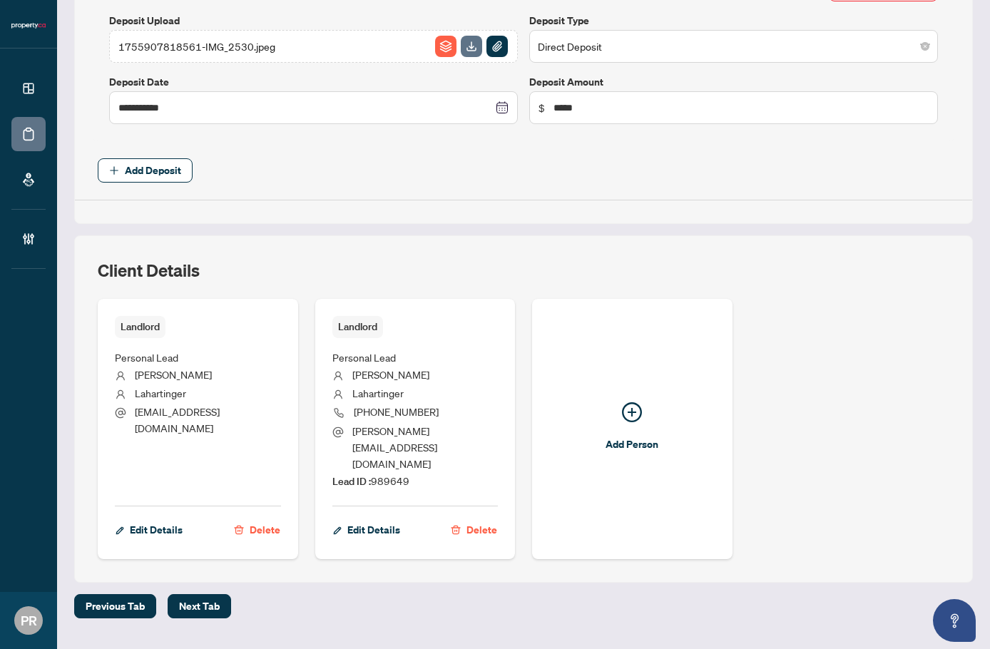
scroll to position [665, 0]
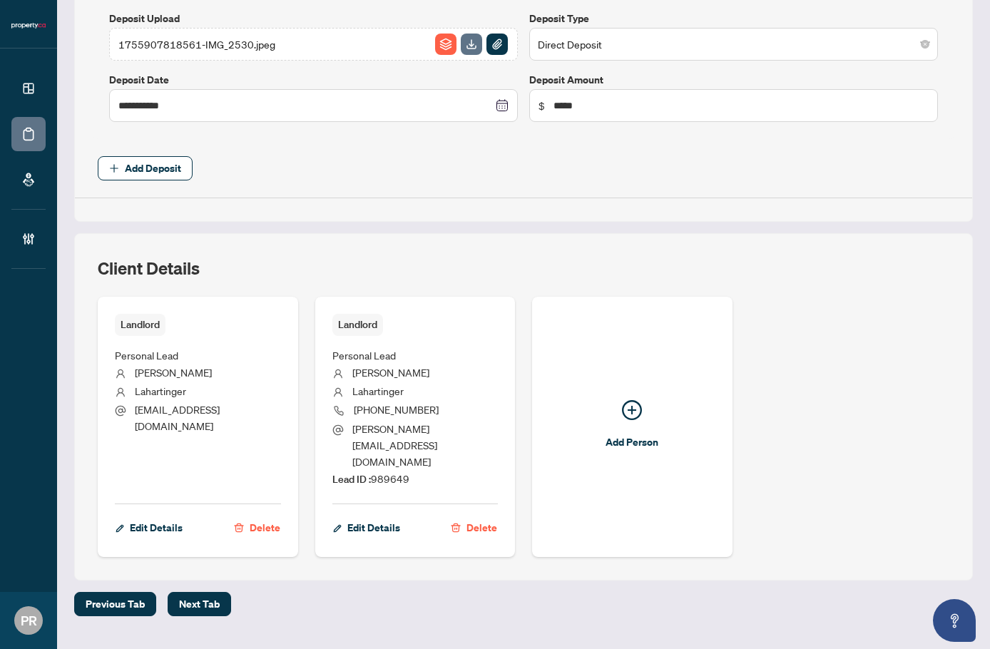
click at [386, 472] on span "Lead ID : 989649" at bounding box center [370, 478] width 77 height 13
copy span "989649"
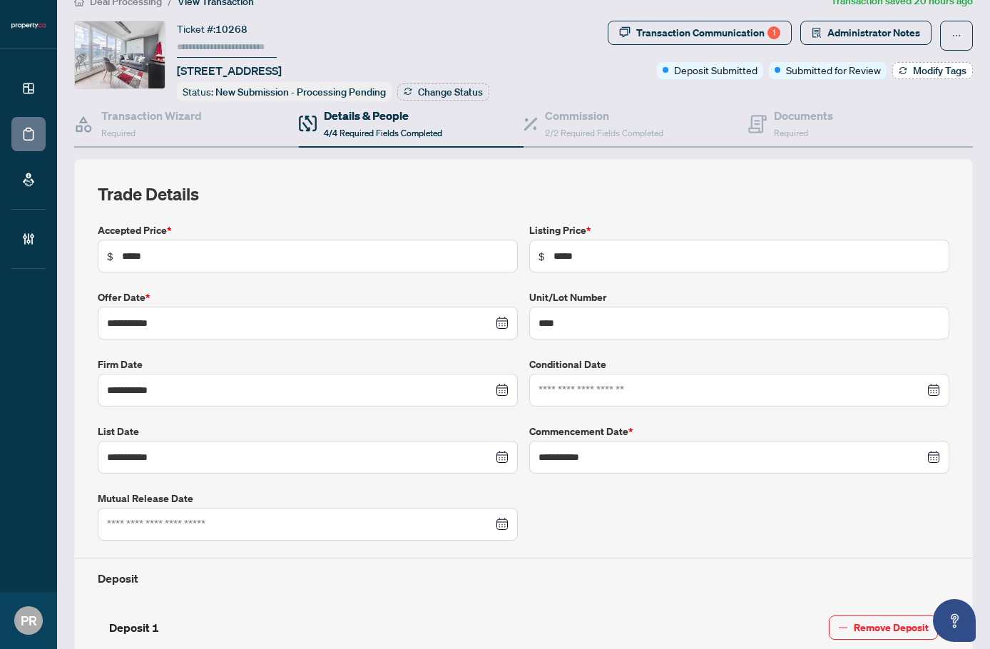
scroll to position [0, 0]
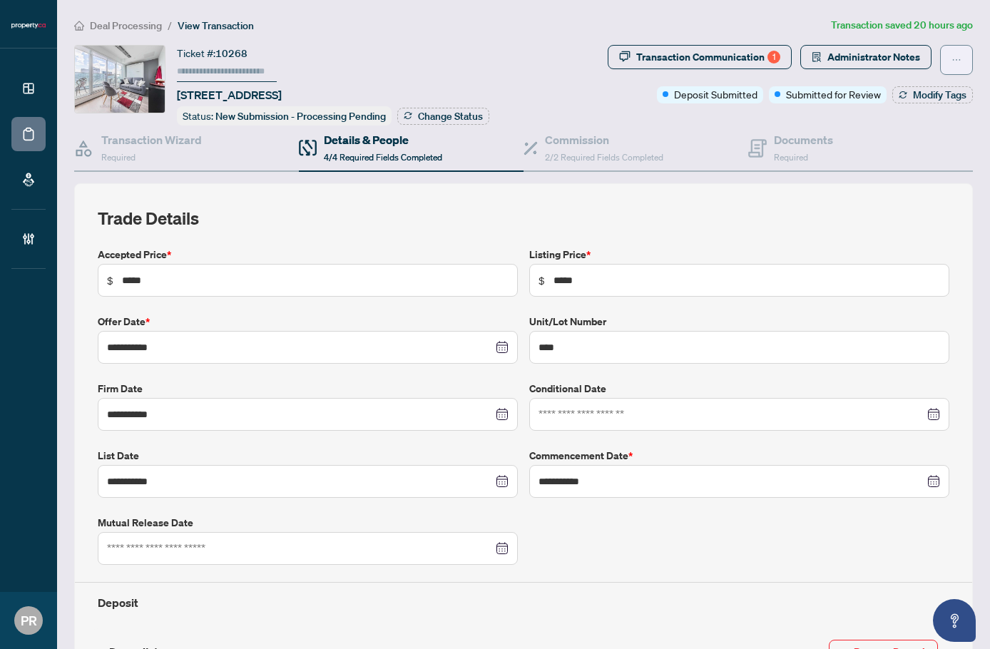
click at [951, 62] on icon "ellipsis" at bounding box center [956, 60] width 10 height 10
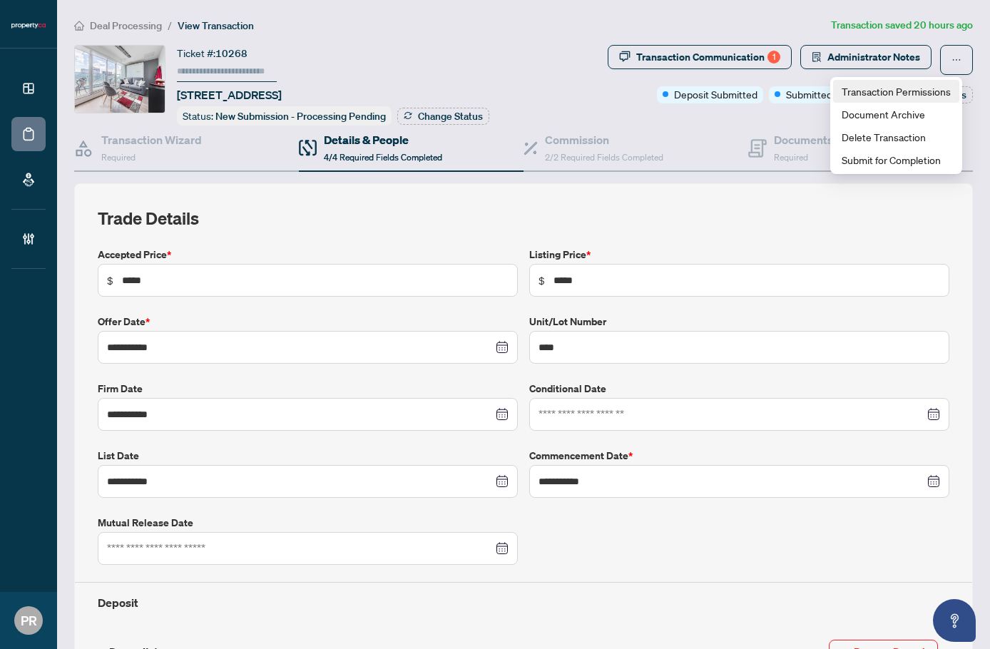
click at [894, 91] on span "Transaction Permissions" at bounding box center [895, 91] width 109 height 16
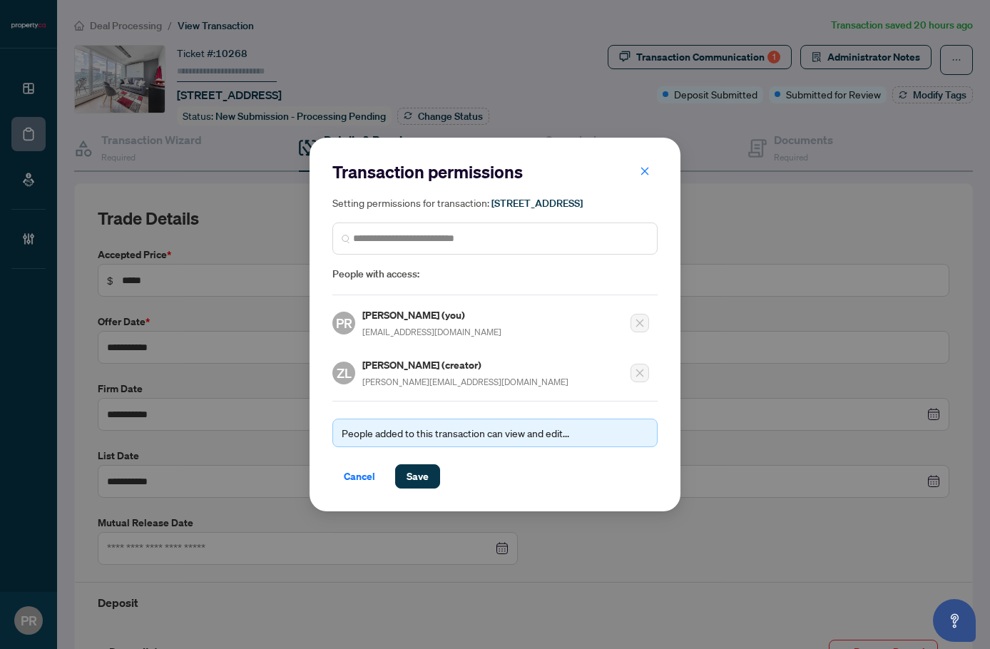
drag, startPoint x: 439, startPoint y: 389, endPoint x: 431, endPoint y: 389, distance: 7.9
click at [431, 389] on div "[PERSON_NAME] (creator) [PERSON_NAME][EMAIL_ADDRESS][DOMAIN_NAME]" at bounding box center [465, 373] width 206 height 33
drag, startPoint x: 440, startPoint y: 372, endPoint x: 328, endPoint y: 384, distance: 112.5
click at [355, 373] on div "ZL [PERSON_NAME] (creator) [PERSON_NAME][EMAIL_ADDRESS][DOMAIN_NAME]" at bounding box center [450, 373] width 236 height 33
copy div "[PERSON_NAME]"
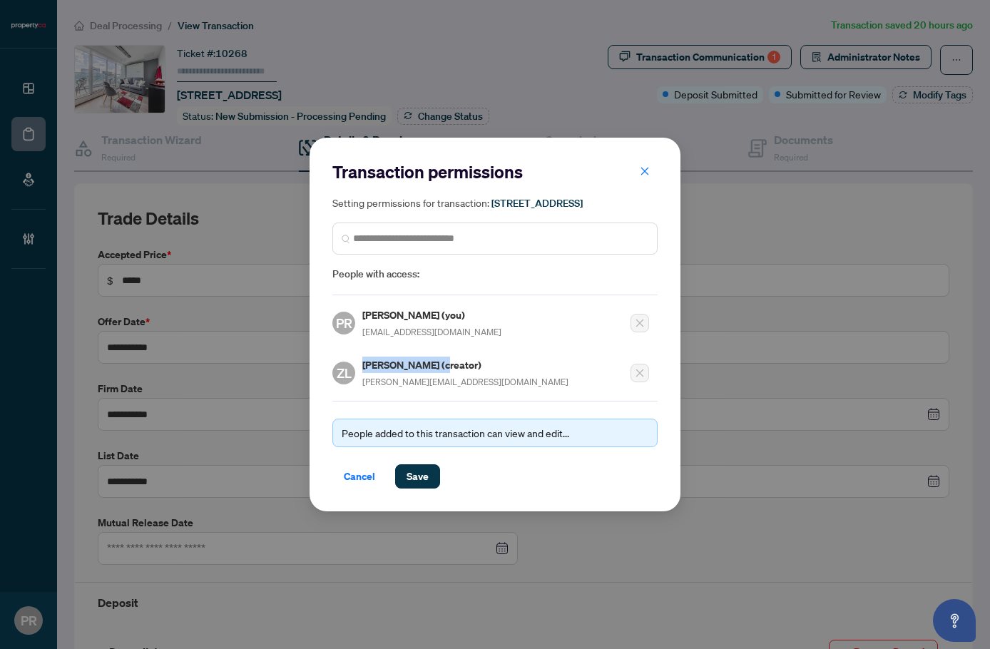
drag, startPoint x: 359, startPoint y: 476, endPoint x: 391, endPoint y: 352, distance: 128.2
click at [359, 476] on span "Cancel" at bounding box center [359, 476] width 31 height 23
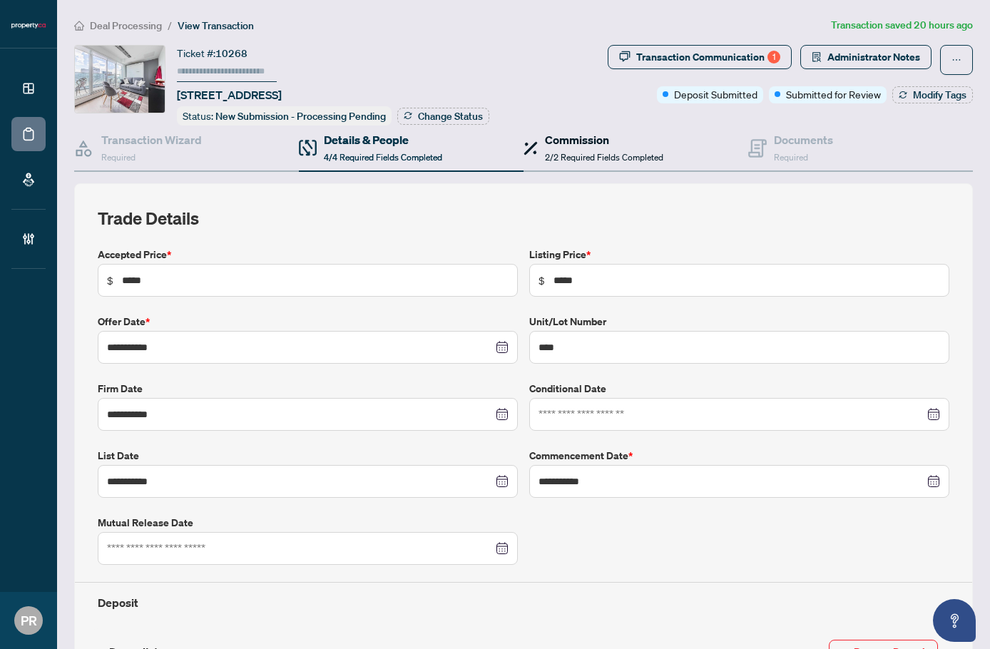
click at [617, 162] on div "Commission 2/2 Required Fields Completed" at bounding box center [604, 148] width 118 height 34
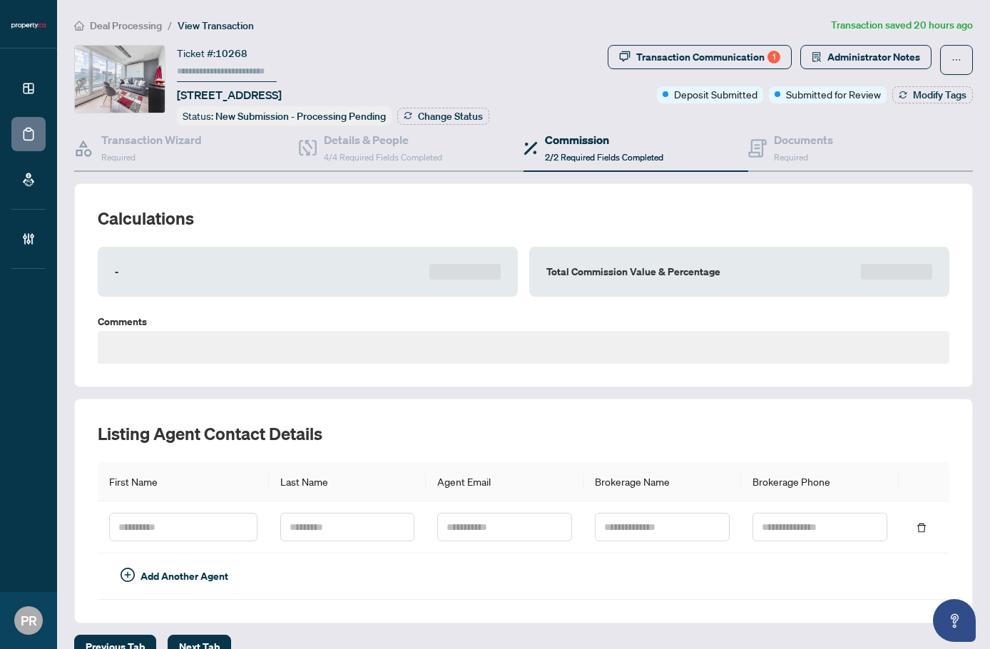
type textarea "**********"
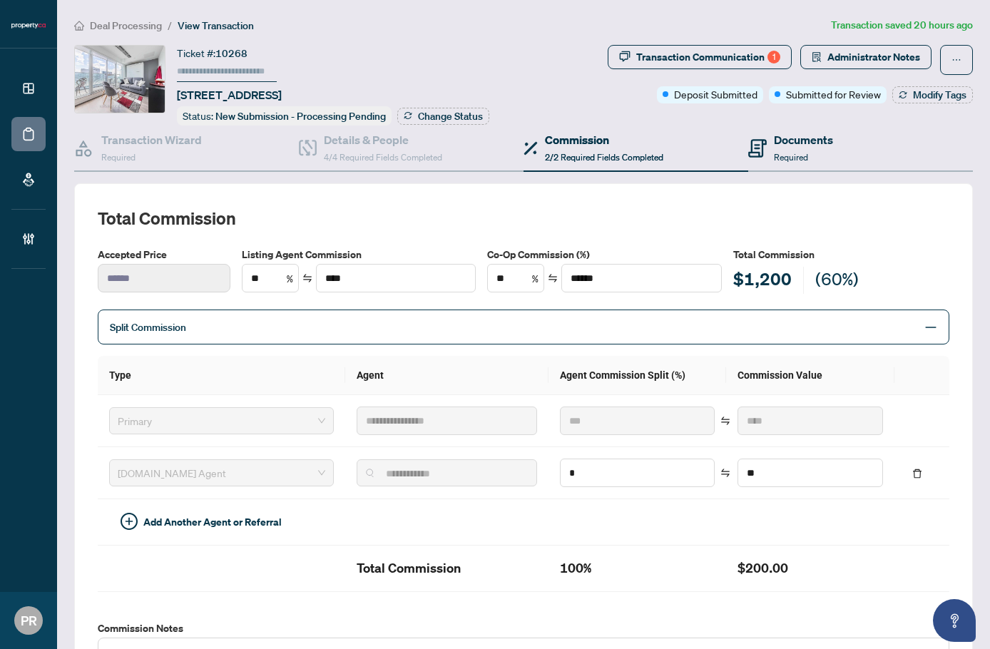
click at [834, 164] on div "Documents Required" at bounding box center [860, 149] width 225 height 46
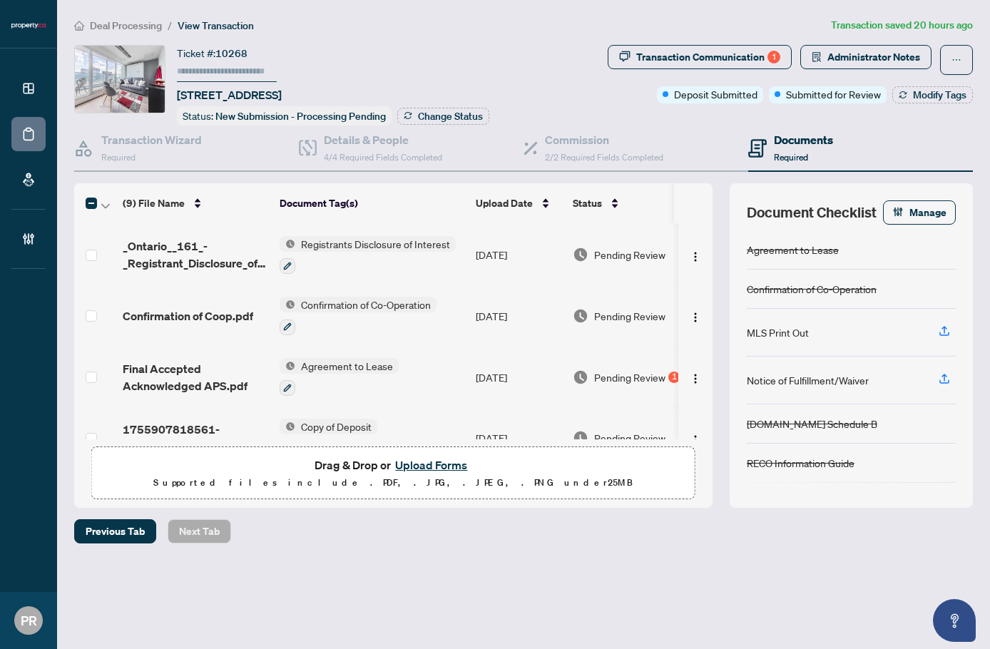
scroll to position [321, 0]
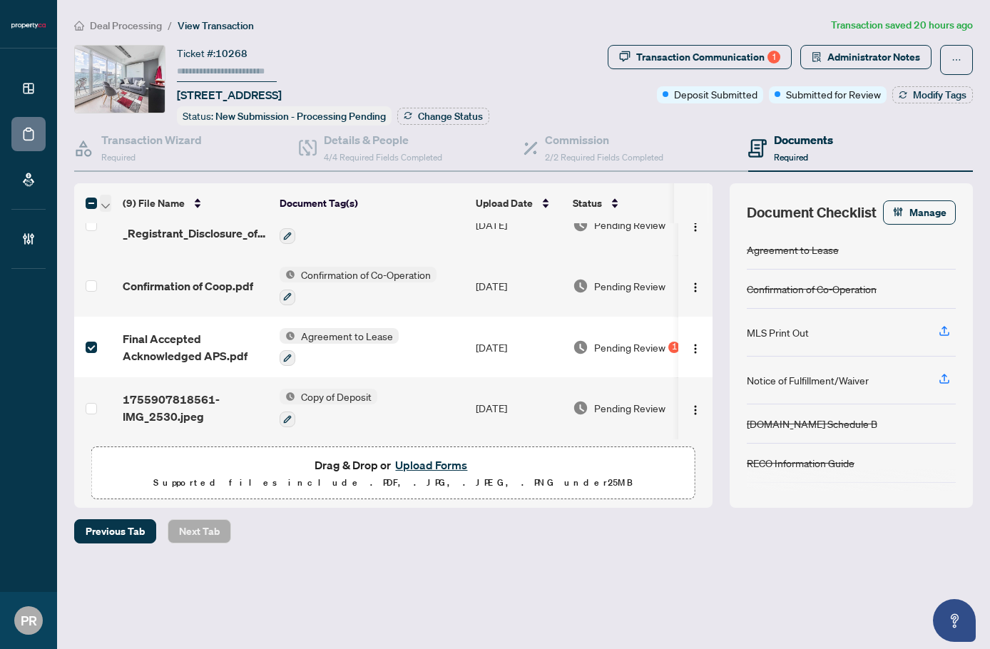
click at [101, 200] on span "button" at bounding box center [105, 203] width 9 height 16
click at [127, 221] on span "Open Selected in New Tab(s)" at bounding box center [174, 227] width 127 height 16
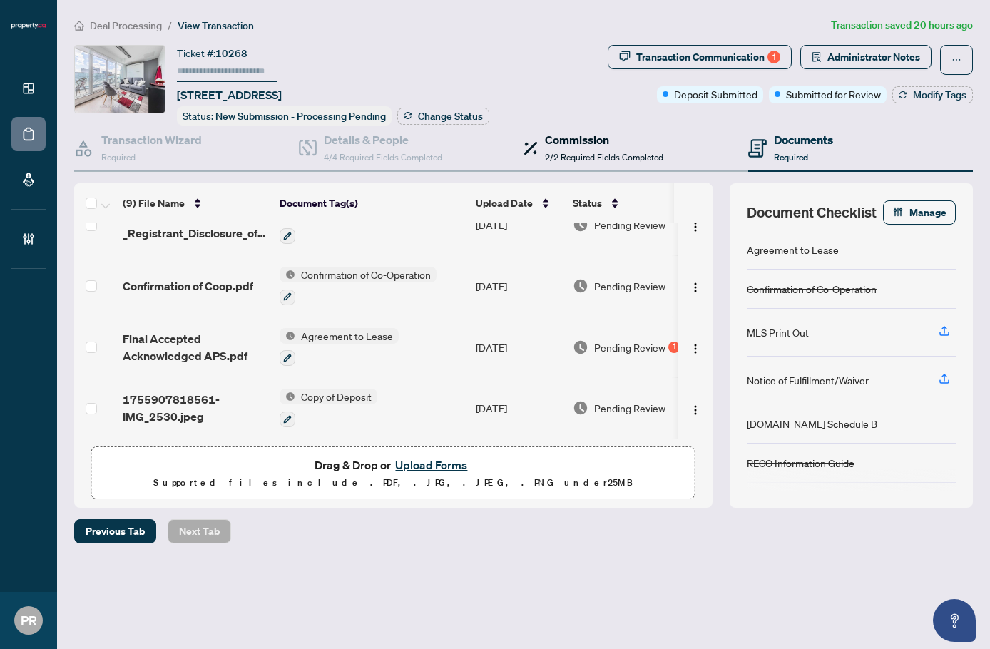
click at [585, 135] on h4 "Commission" at bounding box center [604, 139] width 118 height 17
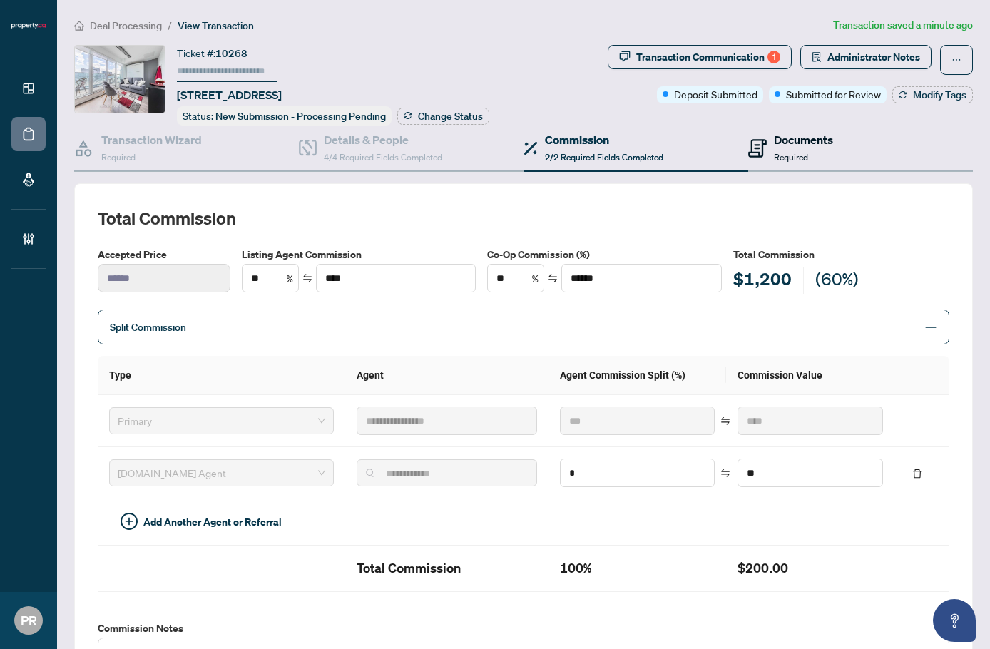
click at [752, 160] on span at bounding box center [757, 148] width 19 height 34
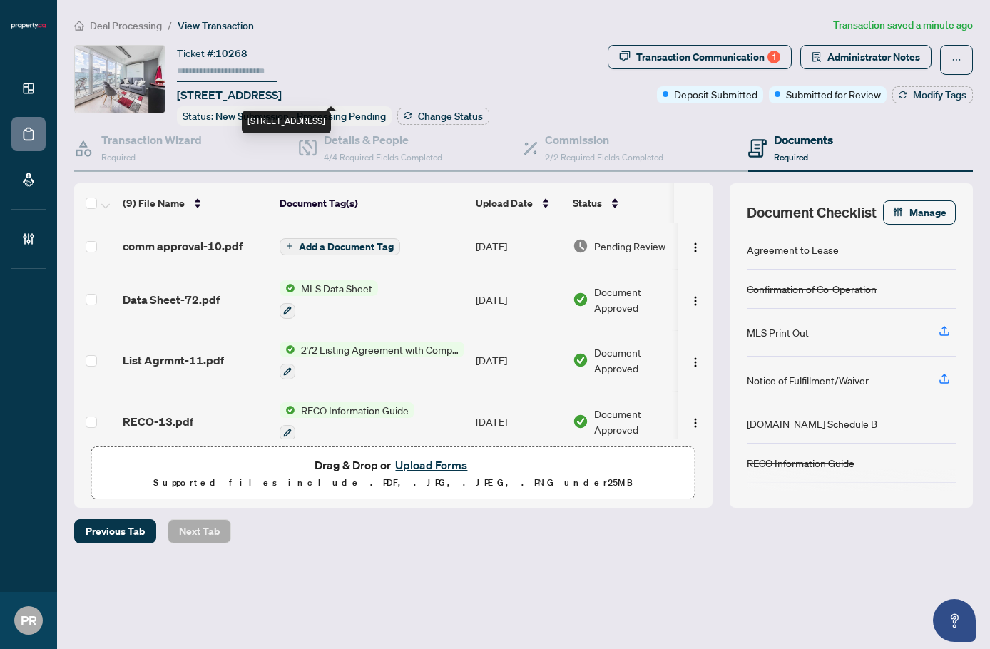
drag, startPoint x: 303, startPoint y: 89, endPoint x: 212, endPoint y: 98, distance: 91.7
click at [212, 98] on span "[STREET_ADDRESS]" at bounding box center [229, 94] width 105 height 17
copy span "[STREET_ADDRESS]"
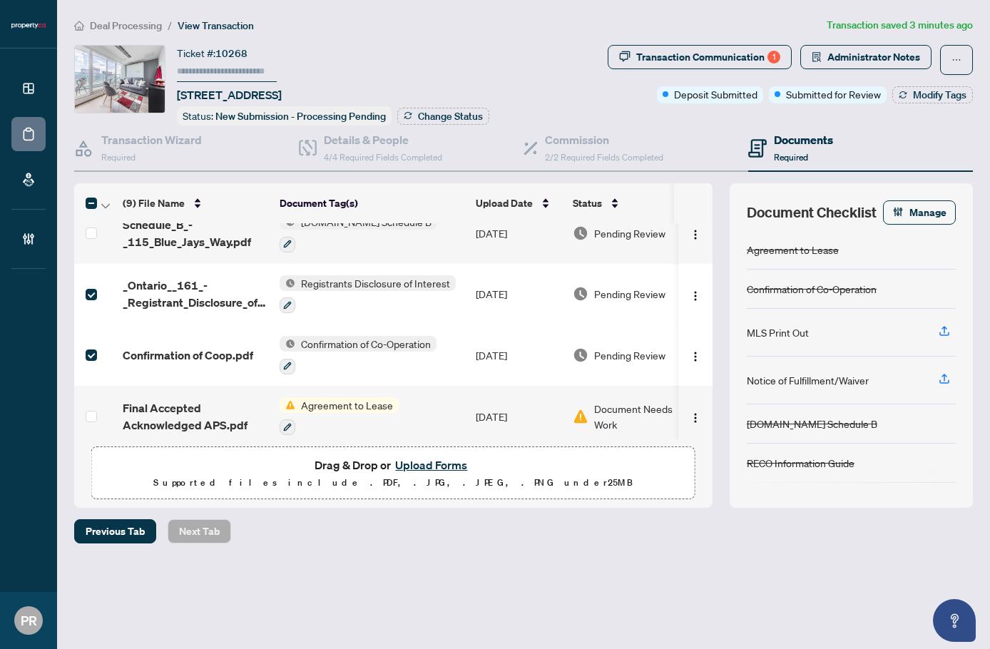
scroll to position [107, 0]
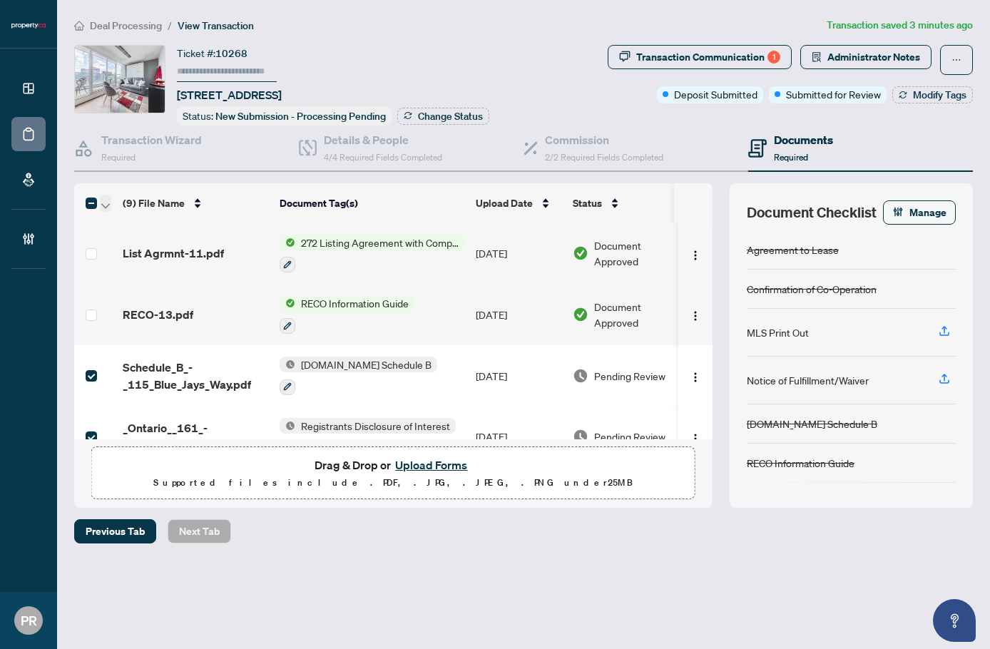
click at [108, 203] on icon "button" at bounding box center [105, 206] width 9 height 6
click at [135, 225] on span "Open Selected in New Tab(s)" at bounding box center [174, 227] width 127 height 16
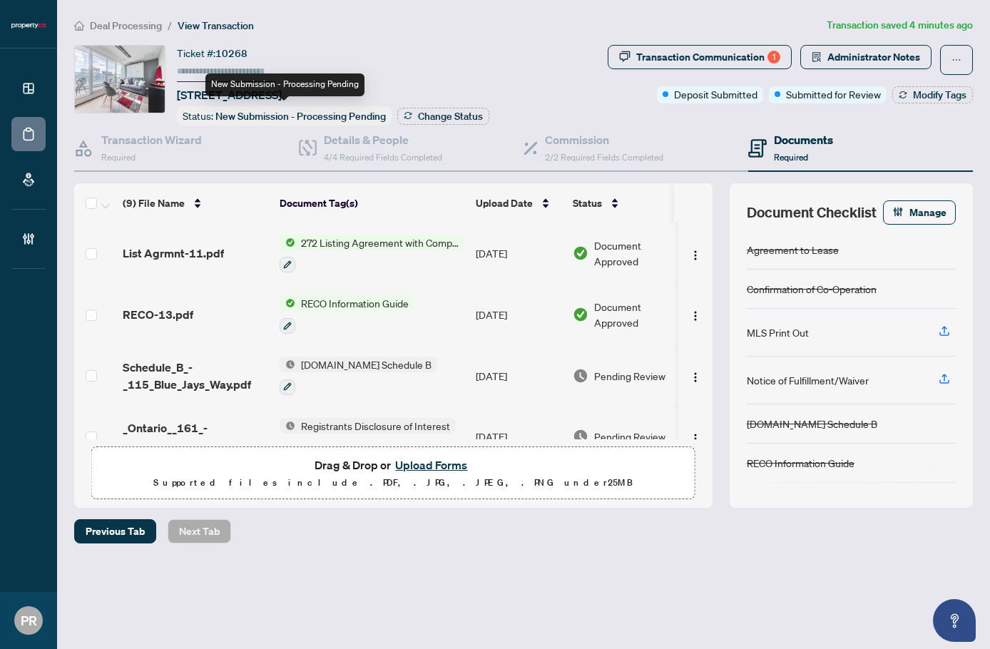
click at [212, 68] on input "text" at bounding box center [227, 71] width 100 height 21
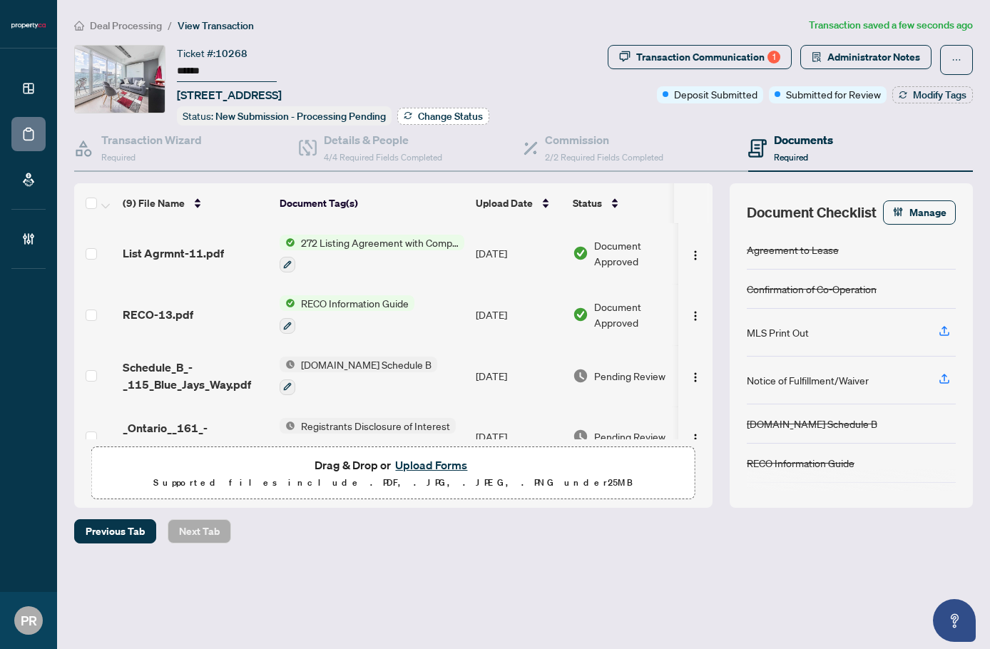
type input "******"
click at [416, 110] on button "Change Status" at bounding box center [443, 116] width 92 height 17
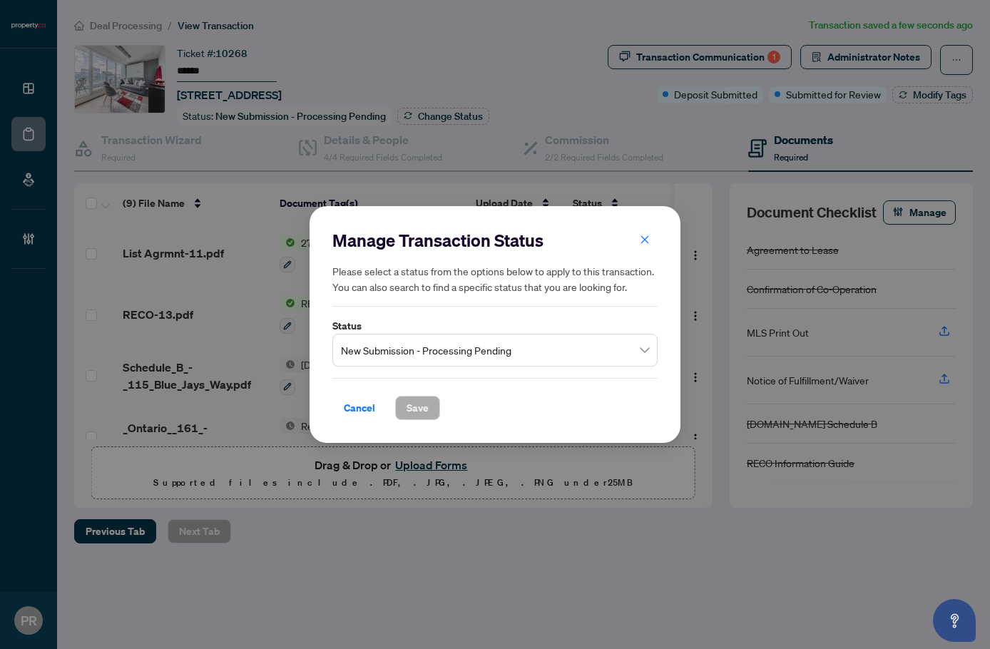
click at [437, 358] on span "New Submission - Processing Pending" at bounding box center [495, 350] width 308 height 27
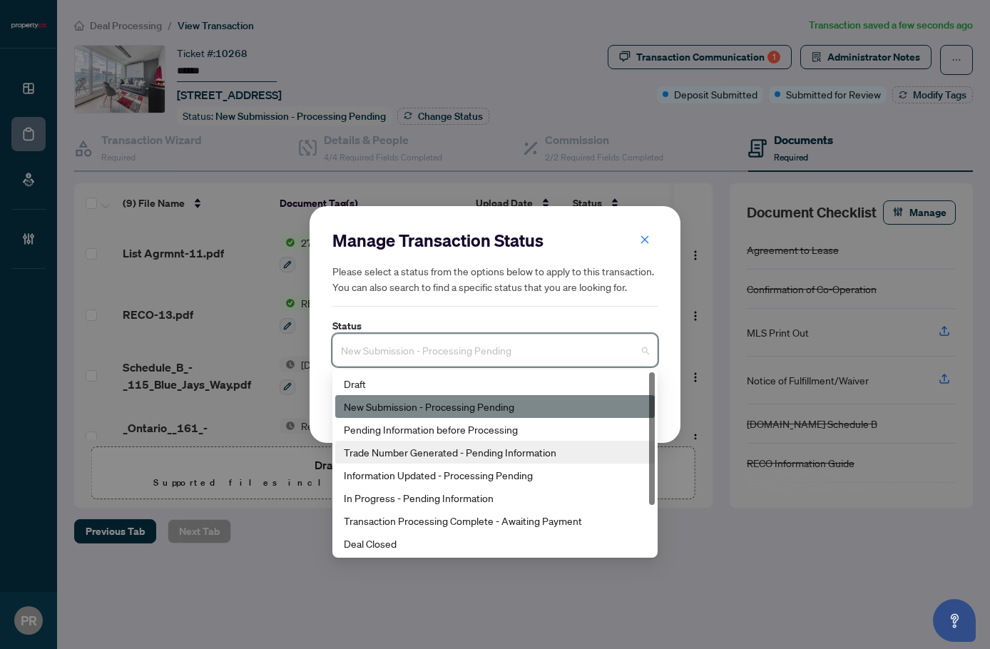
click at [426, 445] on div "Trade Number Generated - Pending Information" at bounding box center [495, 452] width 302 height 16
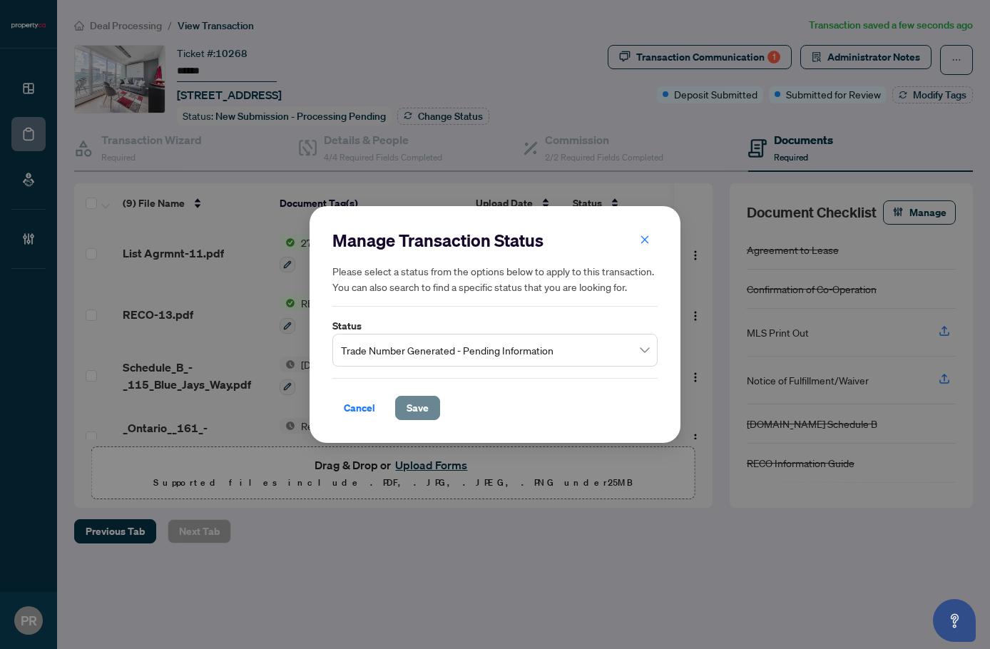
click at [406, 411] on span "Save" at bounding box center [417, 407] width 22 height 23
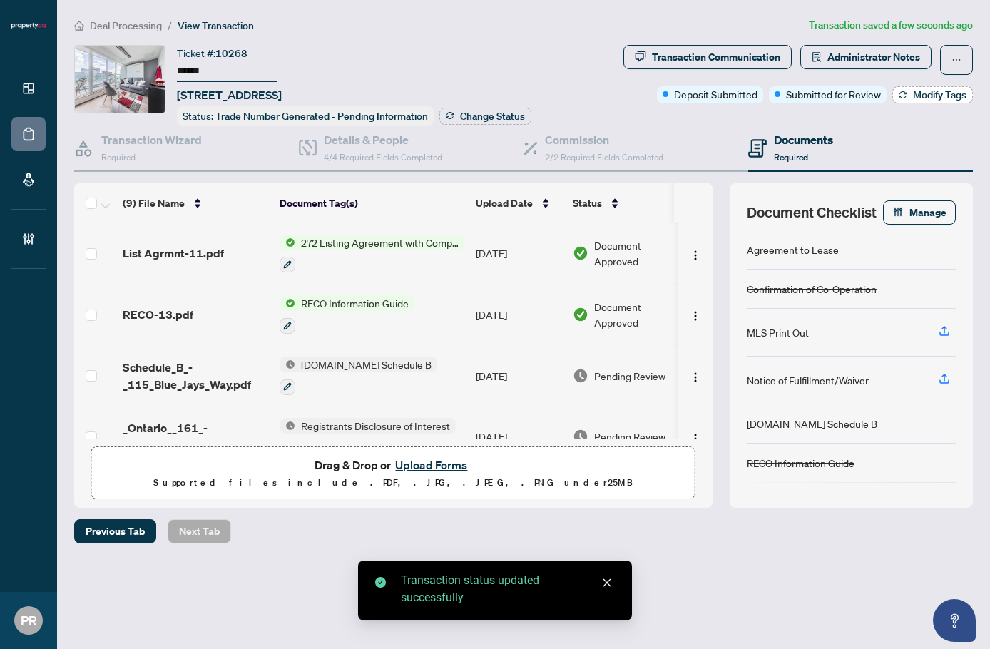
click at [942, 101] on button "Modify Tags" at bounding box center [932, 94] width 81 height 17
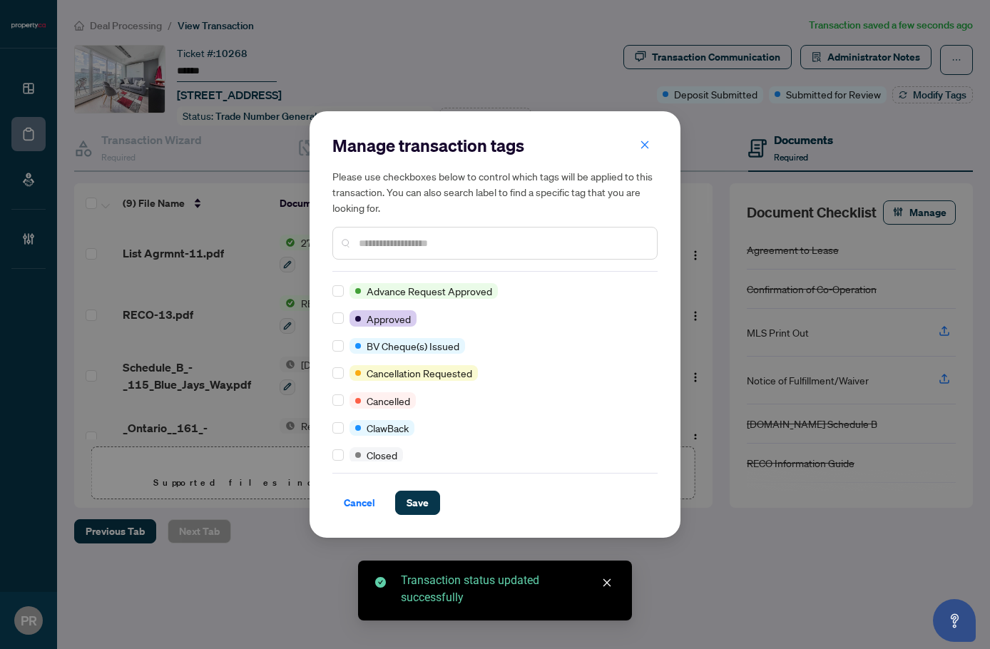
scroll to position [0, 0]
click at [392, 232] on div at bounding box center [494, 243] width 325 height 33
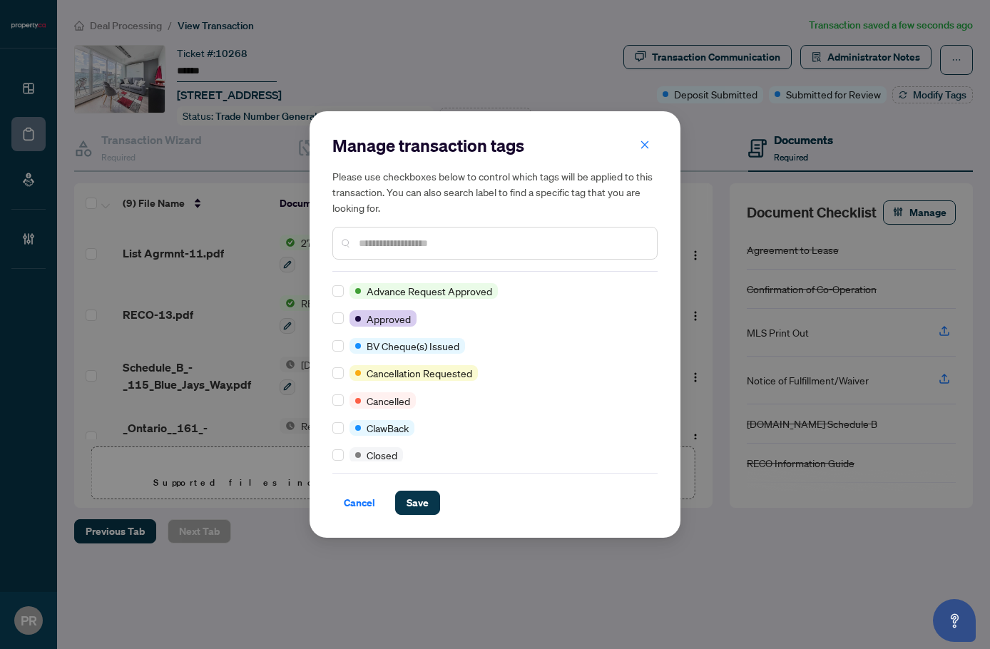
click at [394, 239] on input "text" at bounding box center [502, 243] width 287 height 16
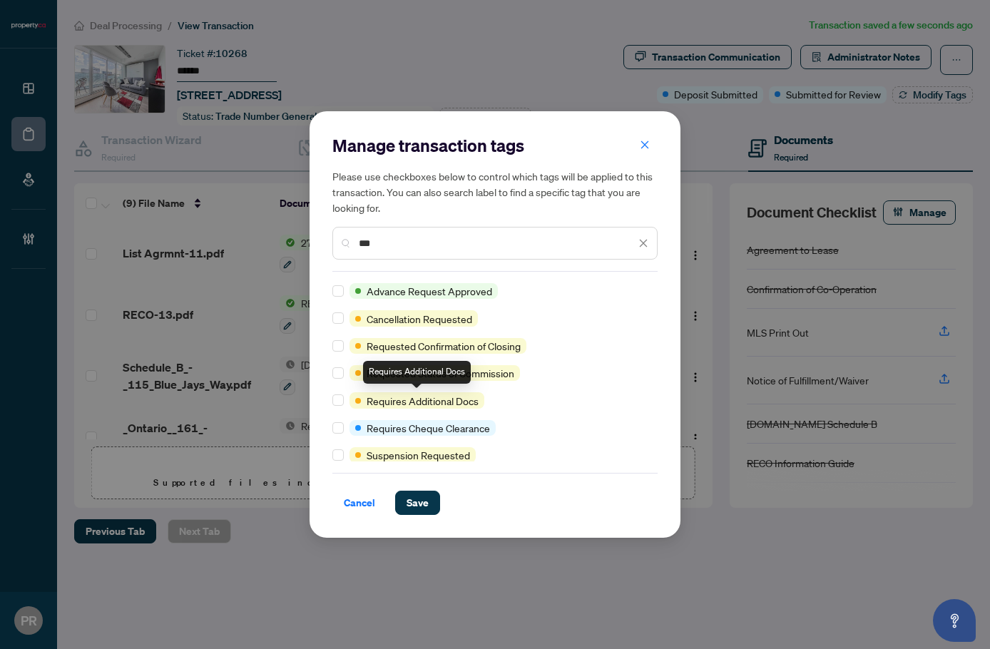
type input "***"
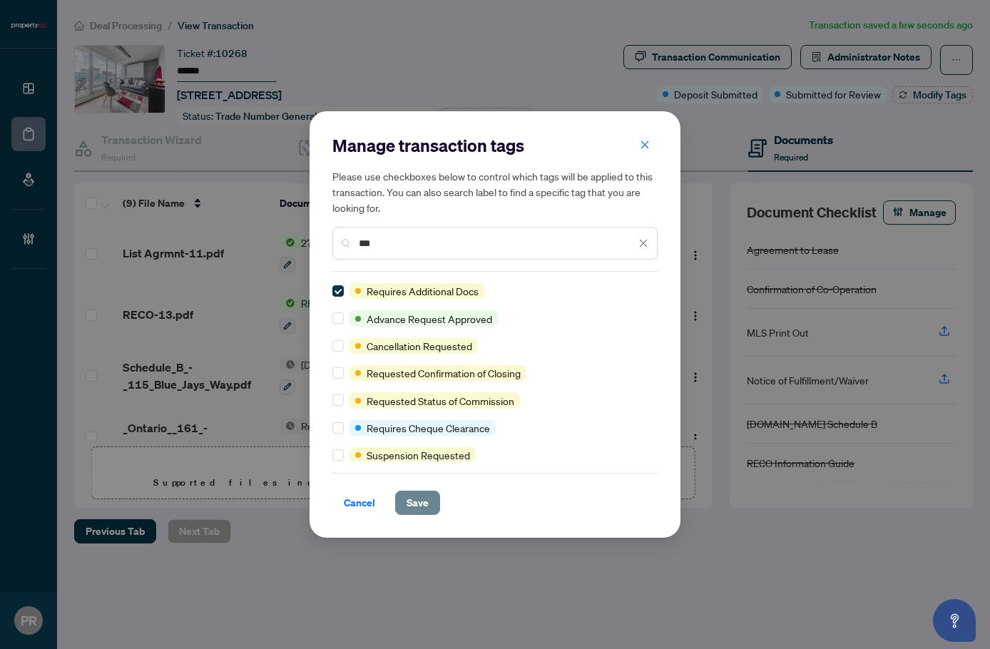
click at [426, 512] on span "Save" at bounding box center [417, 502] width 22 height 23
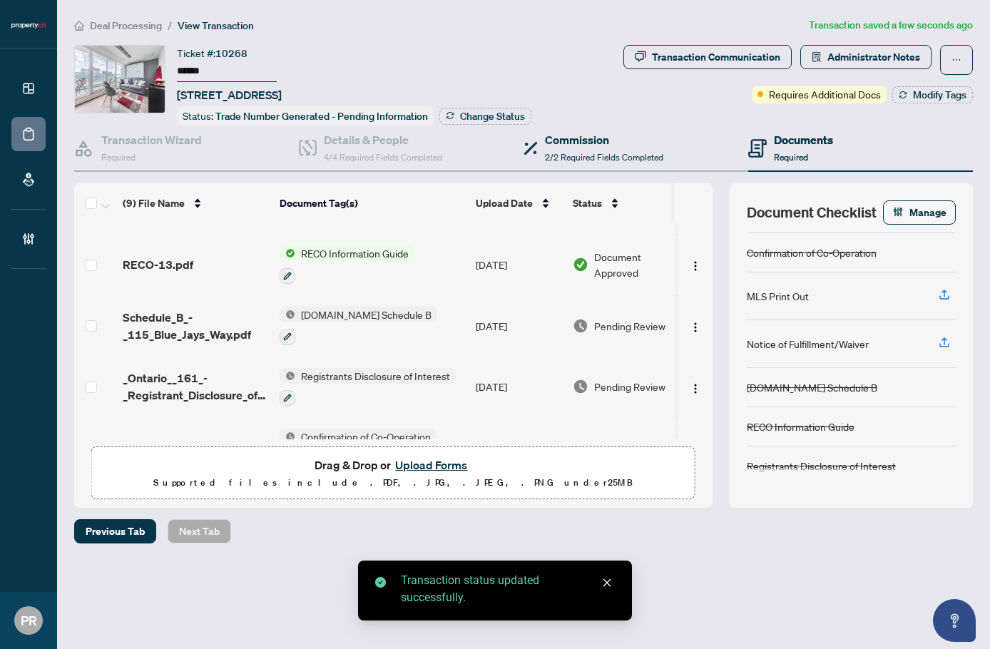
scroll to position [178, 0]
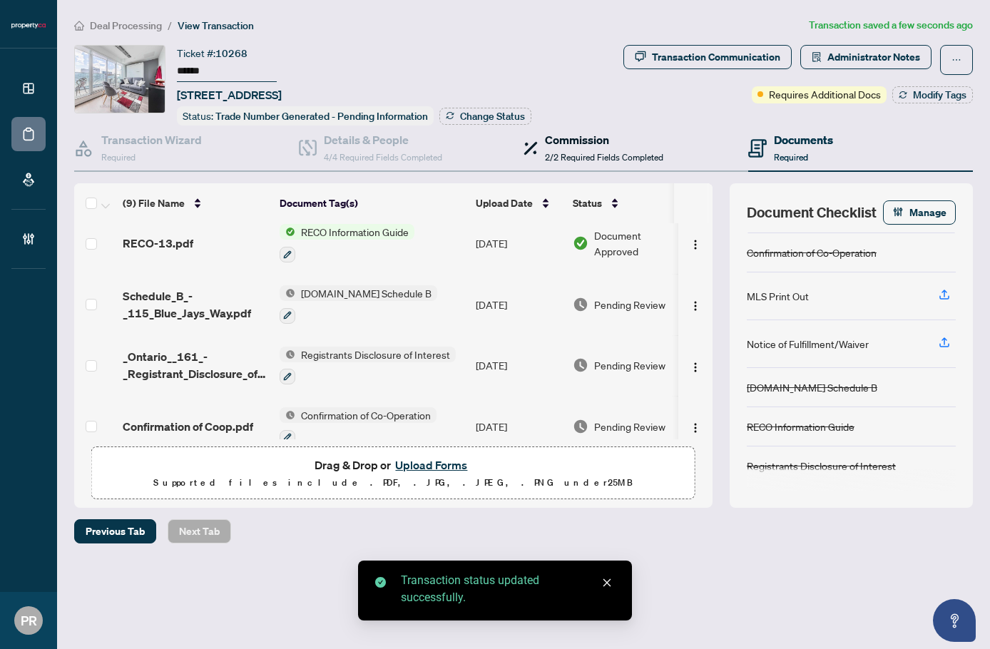
click at [597, 153] on span "2/2 Required Fields Completed" at bounding box center [604, 157] width 118 height 11
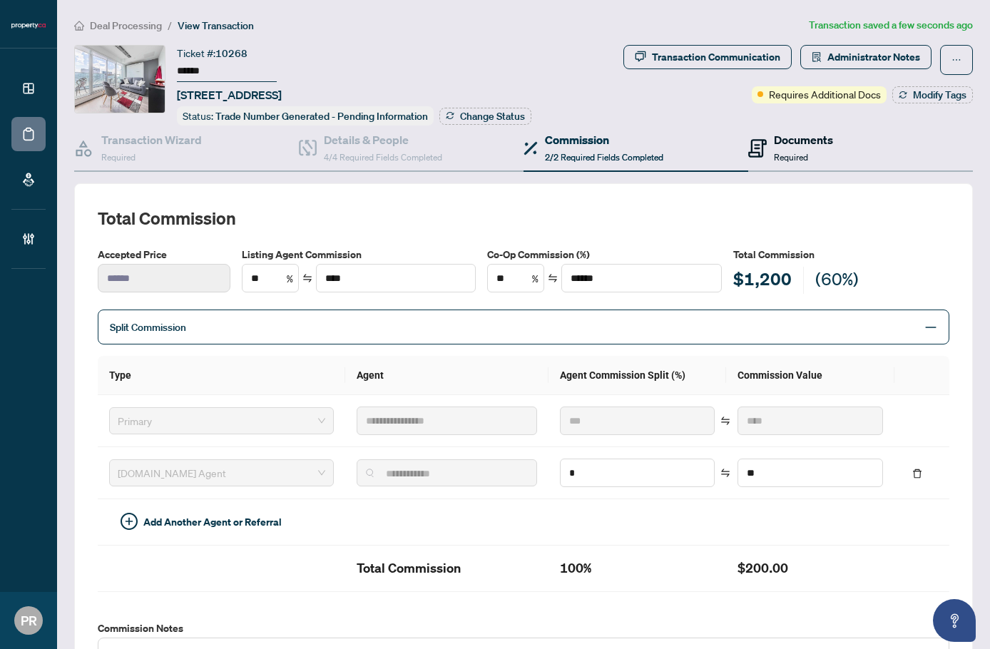
click at [754, 155] on icon at bounding box center [757, 148] width 19 height 19
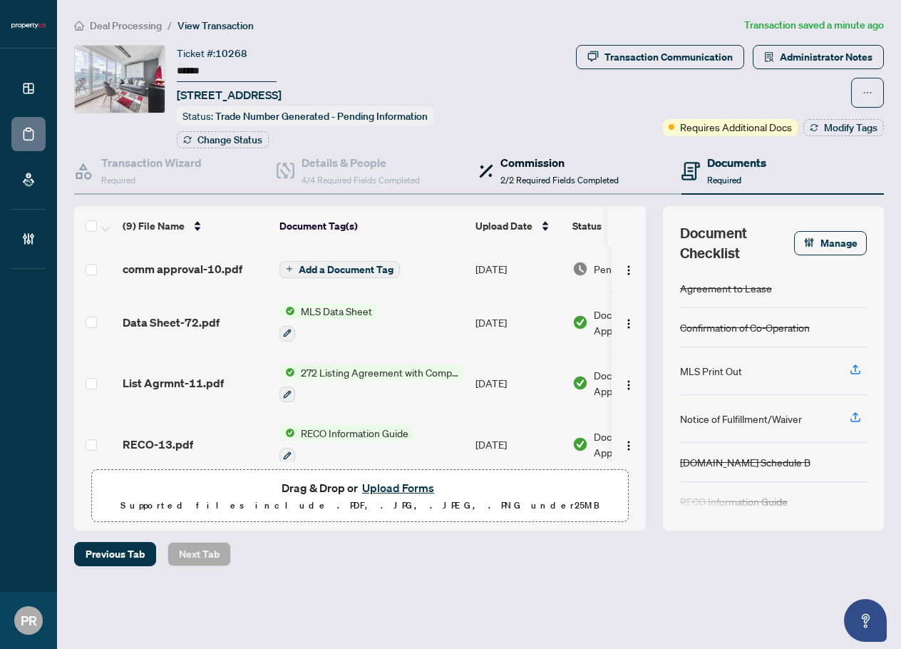
click at [537, 166] on h4 "Commission" at bounding box center [560, 162] width 118 height 17
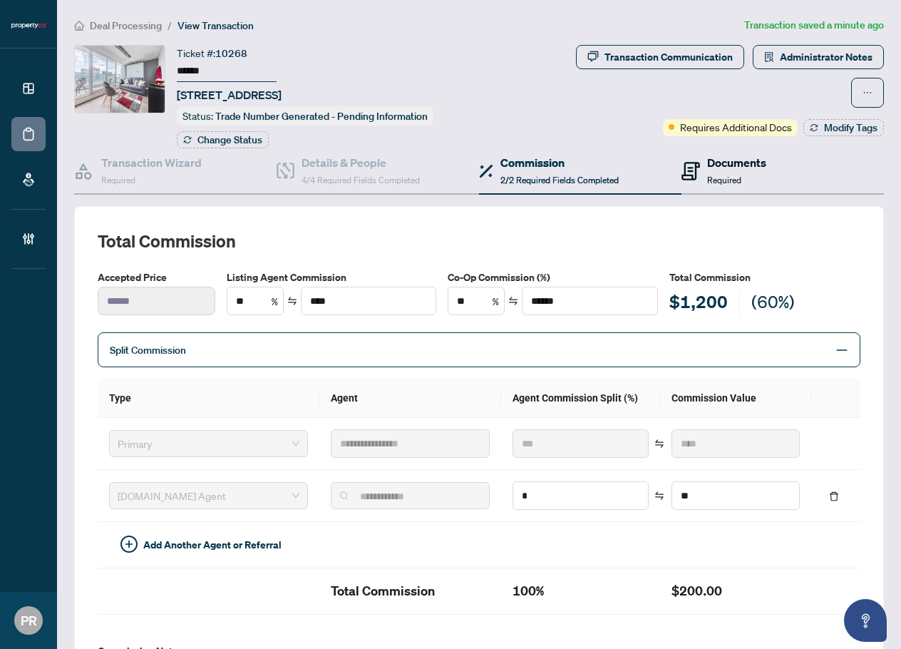
click at [753, 171] on div "Documents Required" at bounding box center [736, 171] width 59 height 34
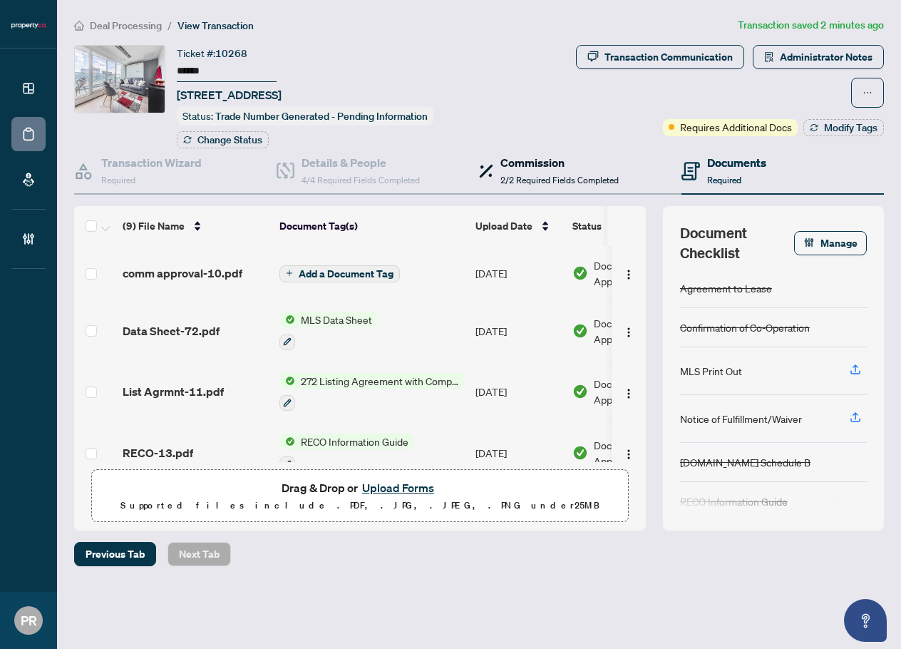
click at [536, 163] on h4 "Commission" at bounding box center [560, 162] width 118 height 17
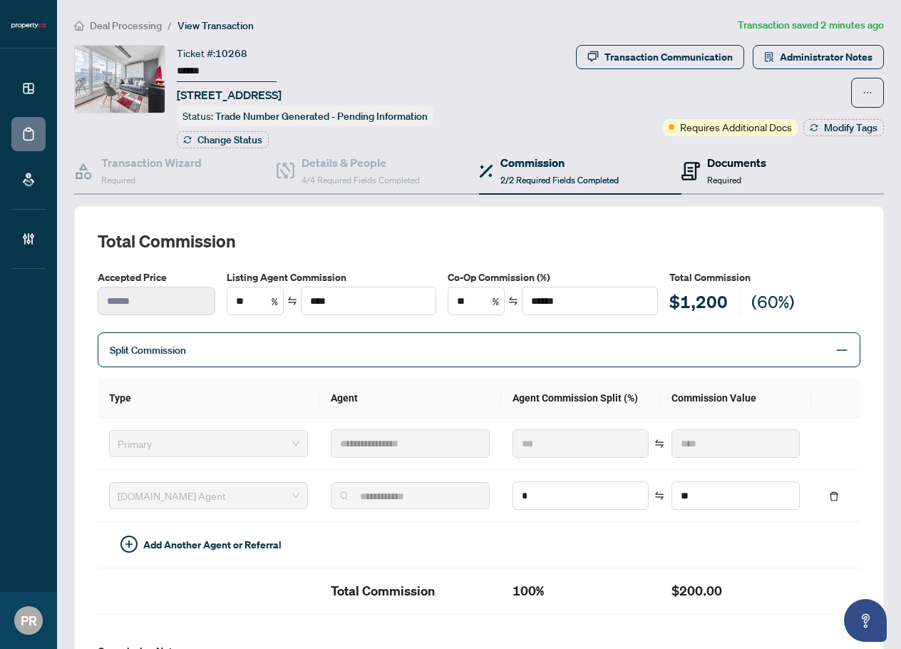
click at [754, 168] on h4 "Documents" at bounding box center [736, 162] width 59 height 17
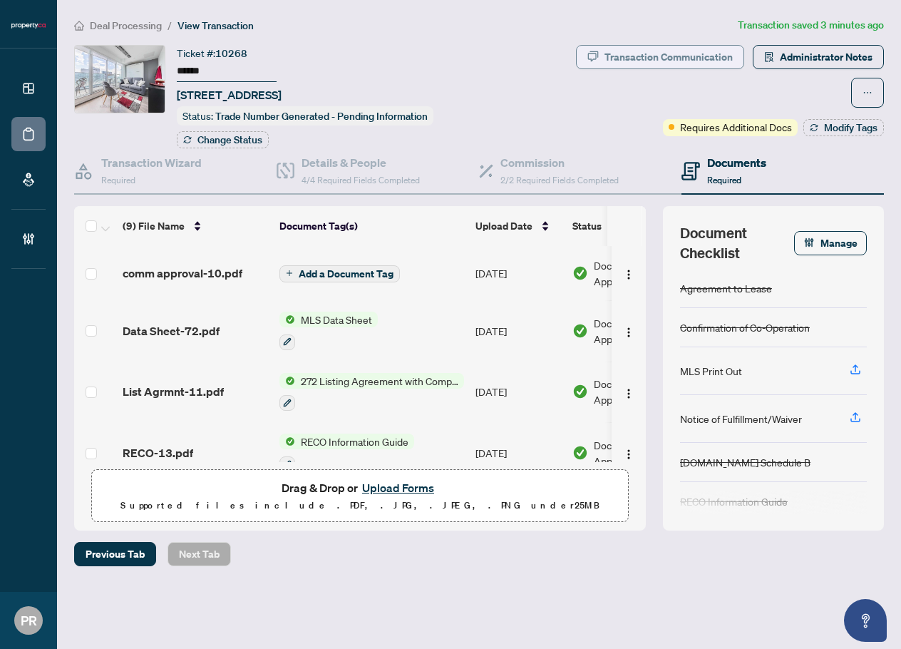
click at [610, 56] on div "Transaction Communication" at bounding box center [669, 57] width 128 height 23
type textarea "**********"
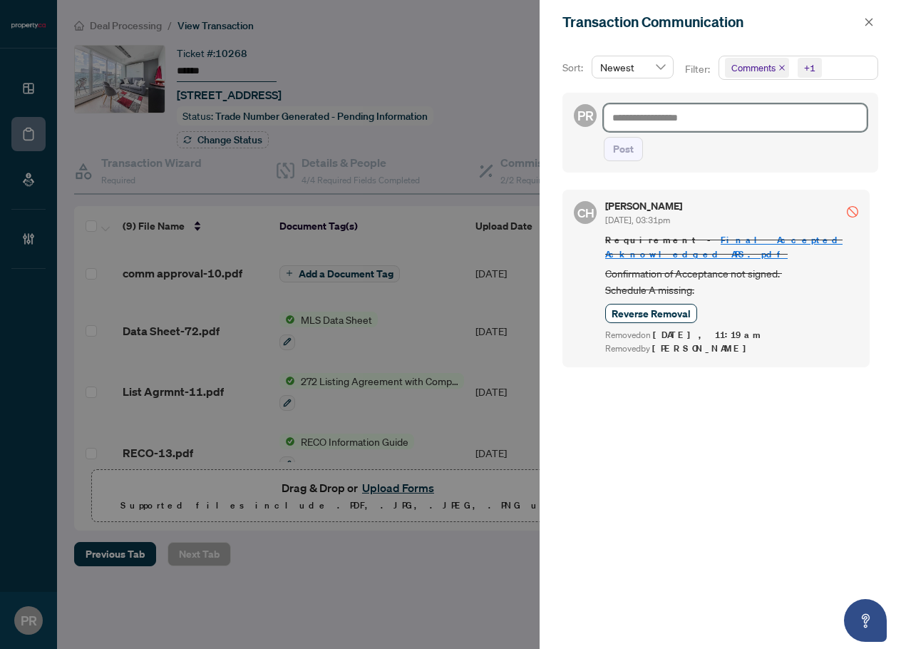
click at [678, 116] on textarea at bounding box center [735, 117] width 263 height 27
paste textarea "**********"
type textarea "**********"
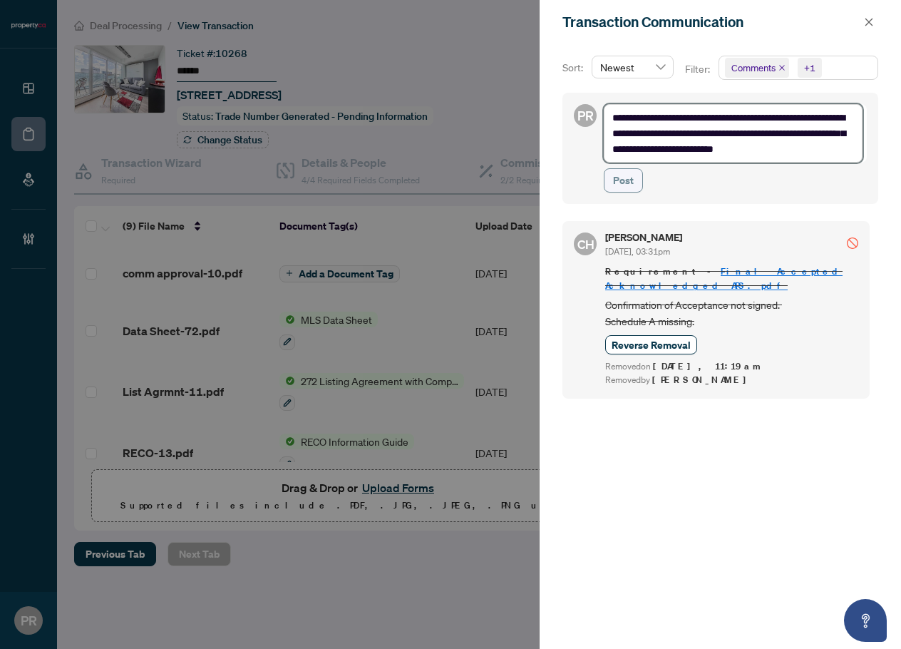
type textarea "**********"
click at [618, 178] on span "Post" at bounding box center [623, 180] width 21 height 23
type textarea "**********"
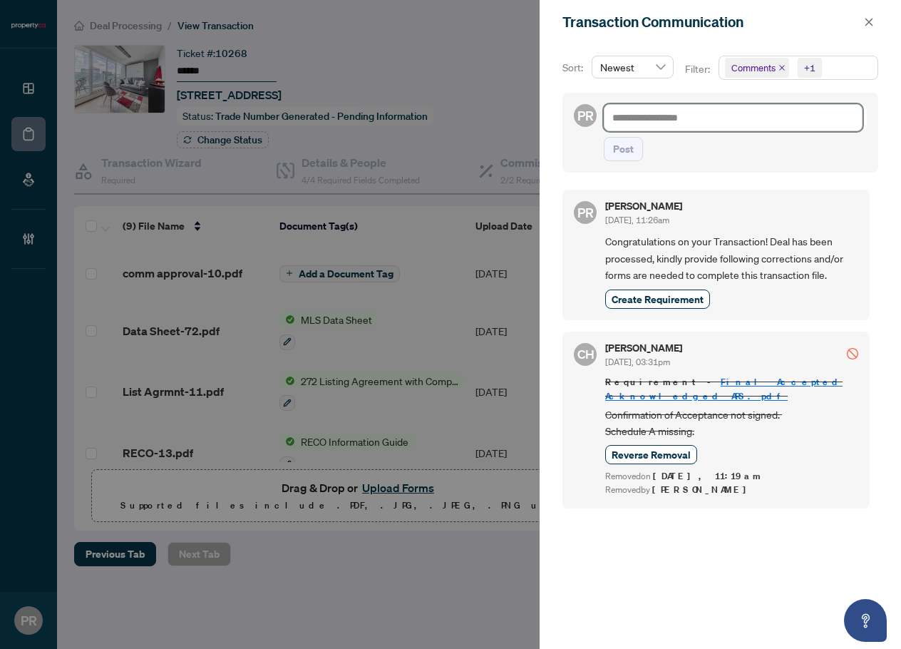
click at [769, 116] on textarea at bounding box center [733, 117] width 259 height 27
paste textarea "**********"
type textarea "**********"
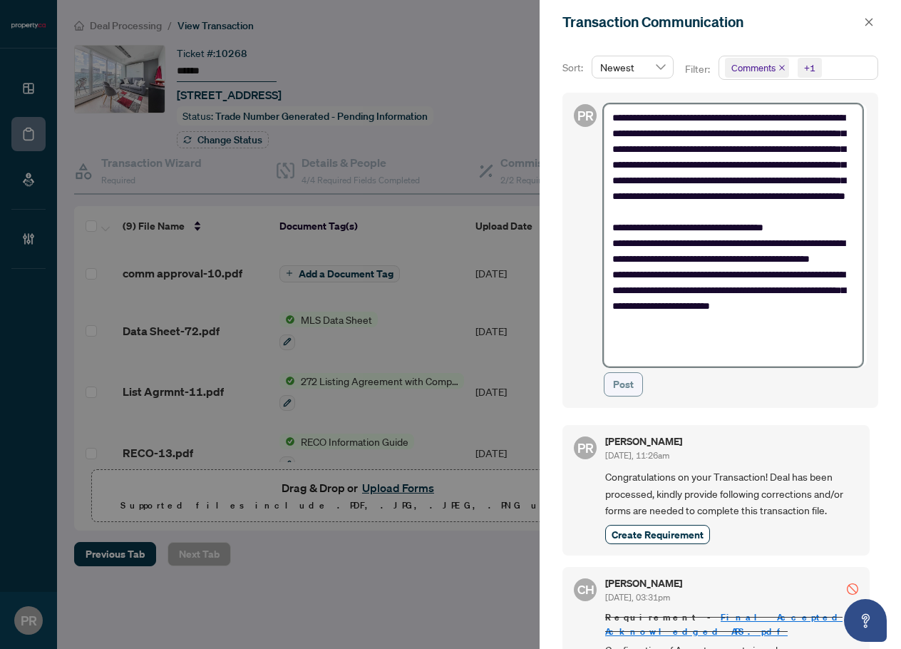
type textarea "**********"
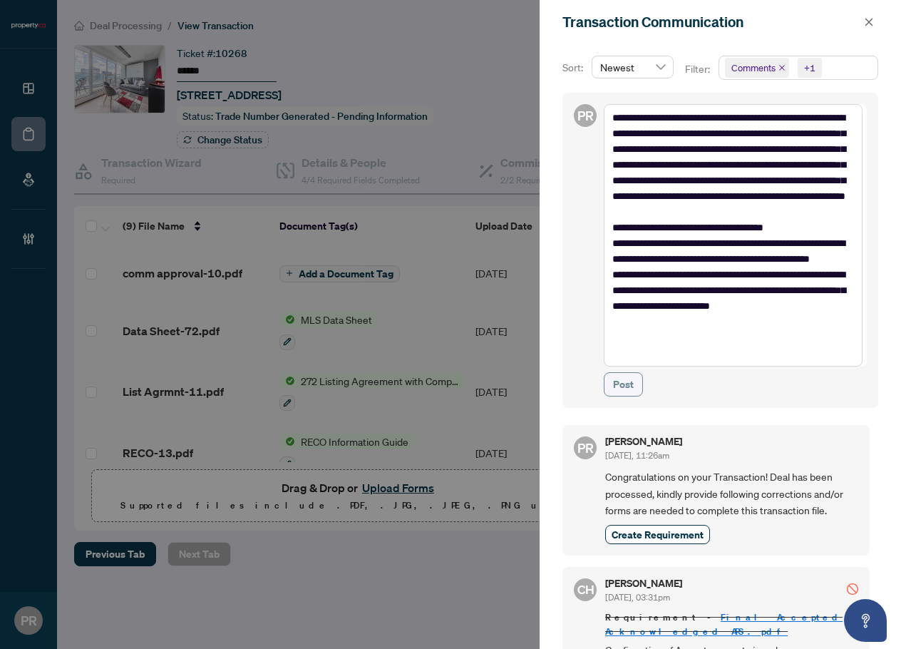
click at [628, 385] on span "Post" at bounding box center [623, 384] width 21 height 23
type textarea "**********"
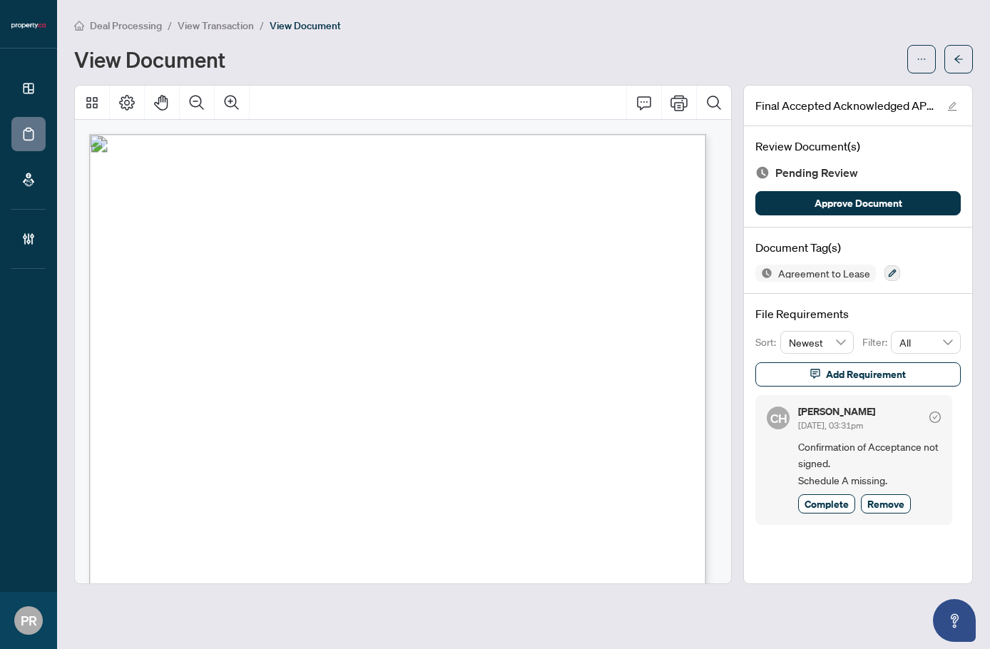
drag, startPoint x: 172, startPoint y: 260, endPoint x: 236, endPoint y: 261, distance: 64.2
click at [236, 261] on span "Sarah Qidong Xiao" at bounding box center [215, 261] width 88 height 15
click at [254, 260] on span "Sarah Qidong Xiao" at bounding box center [215, 261] width 88 height 15
click at [254, 260] on span "[PERSON_NAME]" at bounding box center [215, 261] width 88 height 15
click at [193, 282] on span "Frances Lahartinger Edward Lahartinger" at bounding box center [276, 282] width 182 height 15
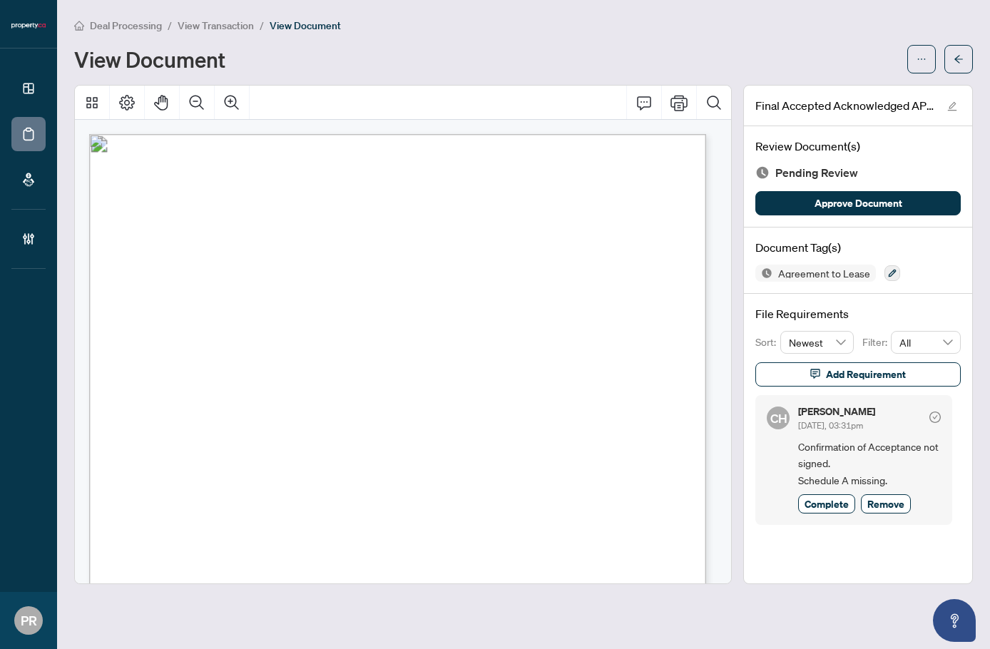
click at [193, 282] on span "Frances Lahartinger Edward Lahartinger" at bounding box center [276, 282] width 182 height 15
click at [242, 287] on span "Frances Lahartinger Edward Lahartinger" at bounding box center [276, 282] width 182 height 15
click at [300, 281] on span "Frances Lahartinger Edward Lahartinger" at bounding box center [276, 282] width 182 height 15
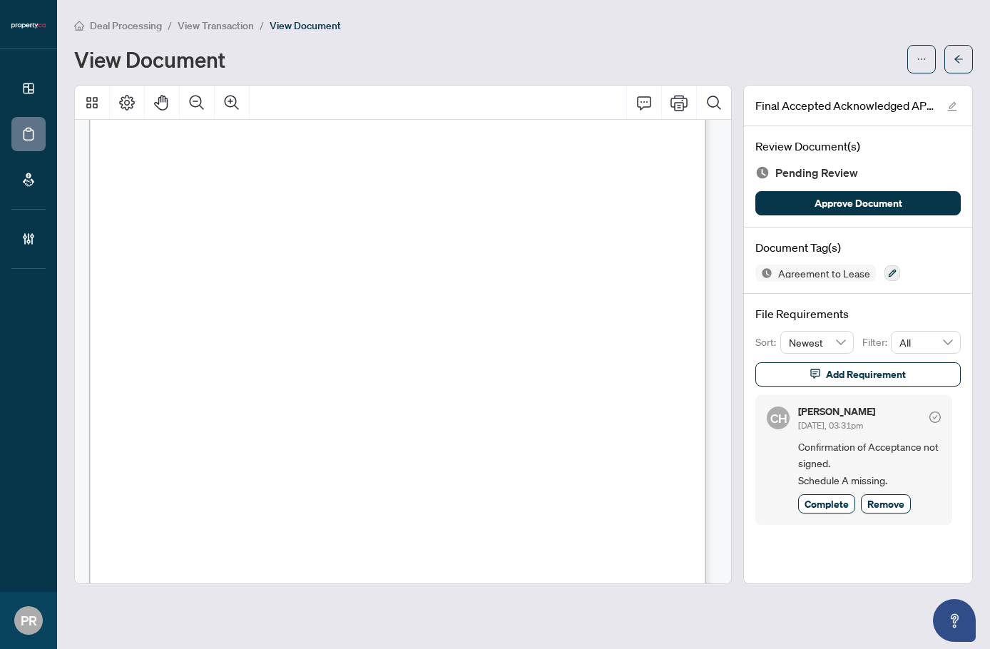
scroll to position [1854, 0]
click at [817, 364] on span "button" at bounding box center [815, 374] width 10 height 23
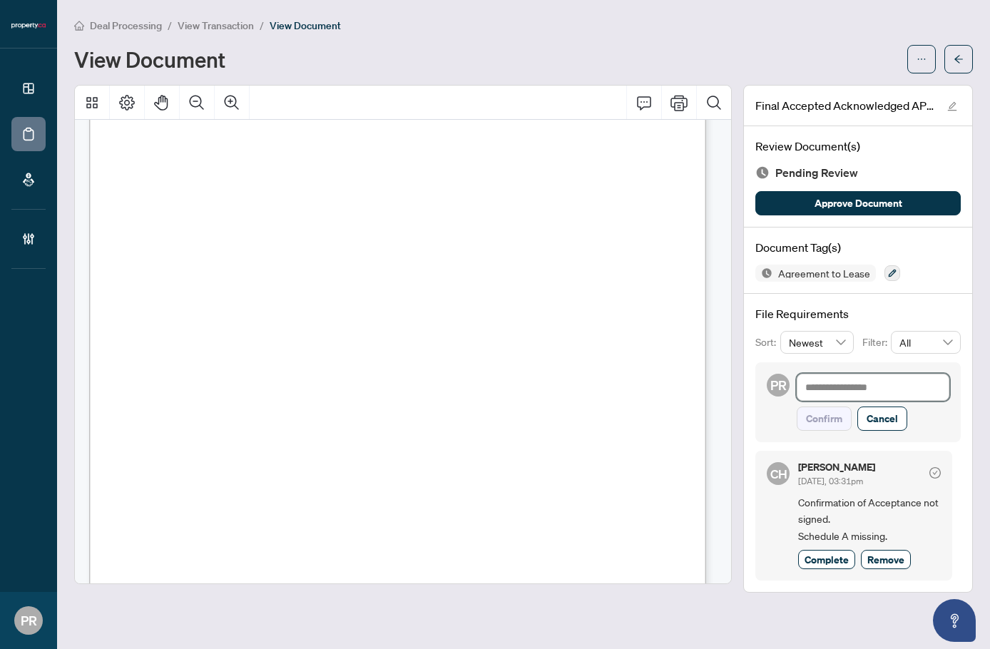
click at [852, 391] on textarea at bounding box center [873, 387] width 153 height 27
click at [893, 276] on icon "button" at bounding box center [892, 273] width 9 height 9
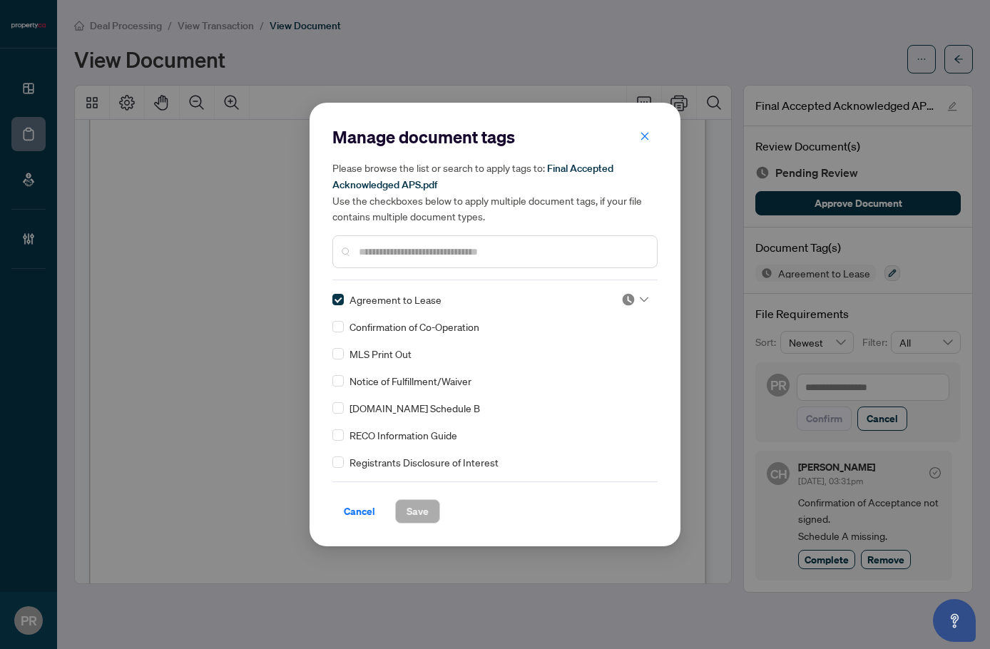
click at [625, 302] on img at bounding box center [628, 299] width 14 height 14
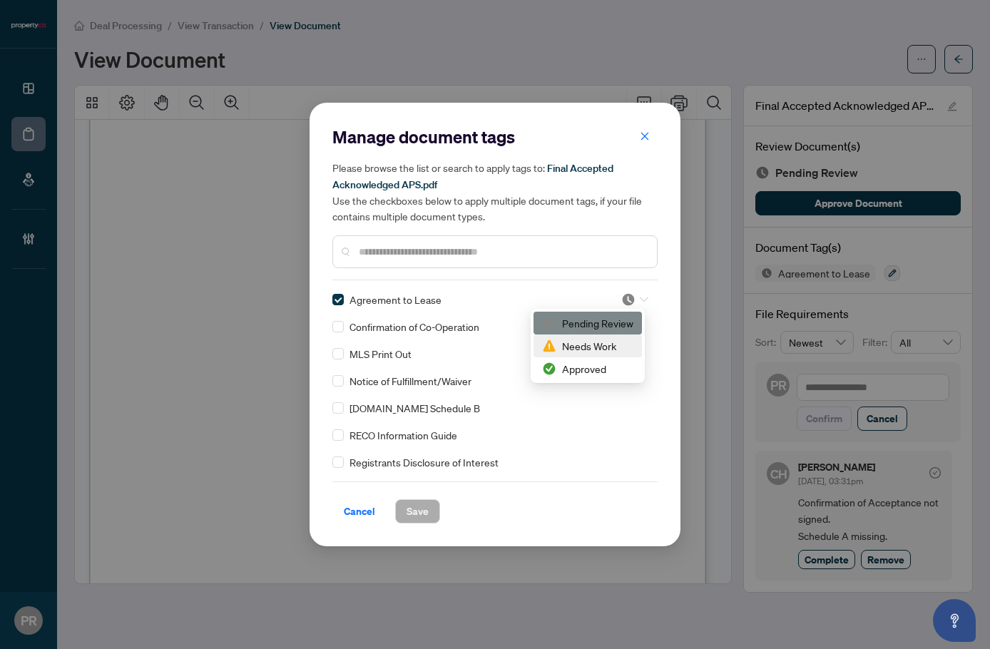
click at [606, 342] on div "Needs Work" at bounding box center [587, 346] width 91 height 16
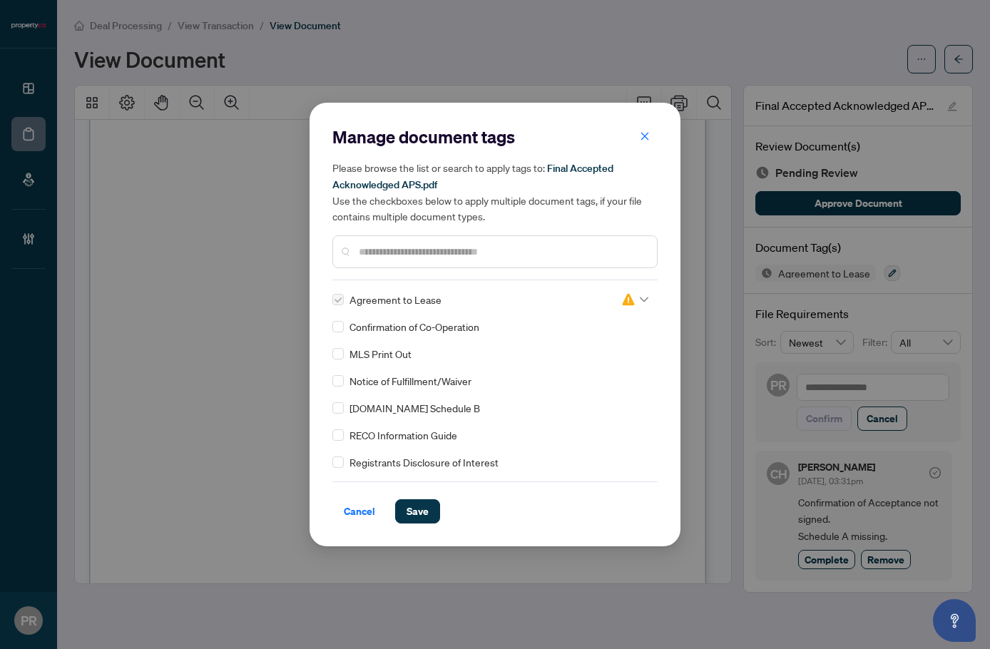
click at [421, 497] on div "Cancel Save" at bounding box center [494, 502] width 325 height 42
click at [426, 513] on span "Save" at bounding box center [417, 511] width 22 height 23
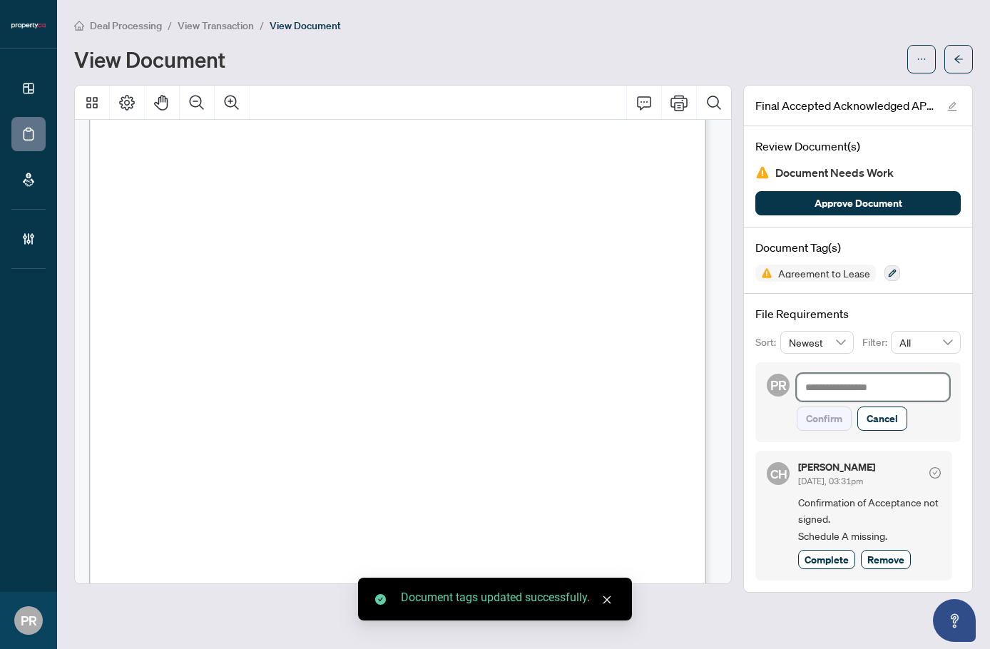
click at [839, 388] on textarea at bounding box center [873, 387] width 153 height 27
type textarea "*"
type textarea "**"
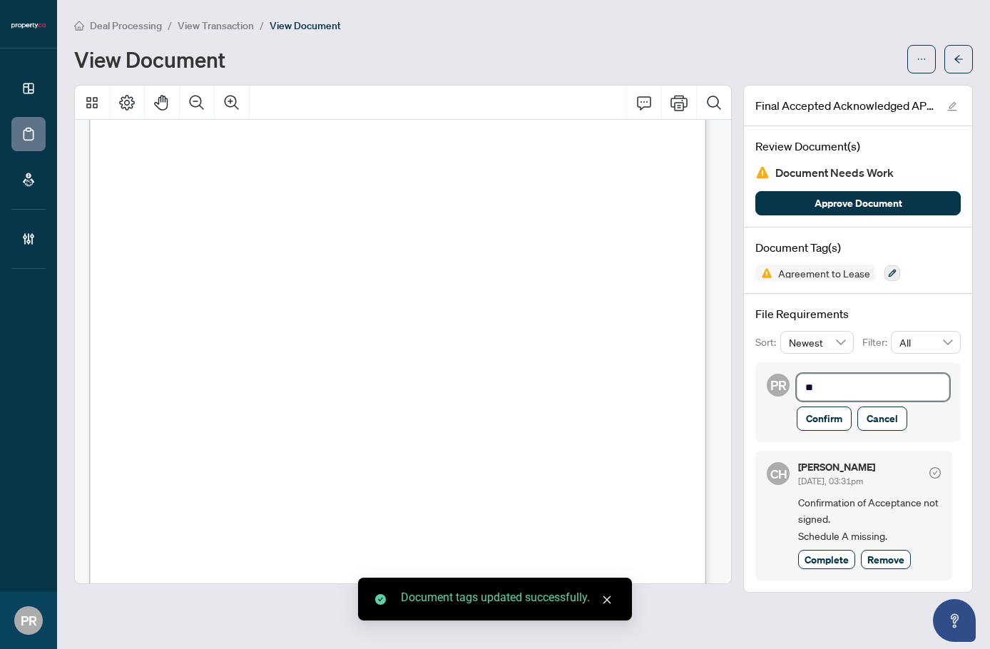
type textarea "***"
type textarea "**"
type textarea "*"
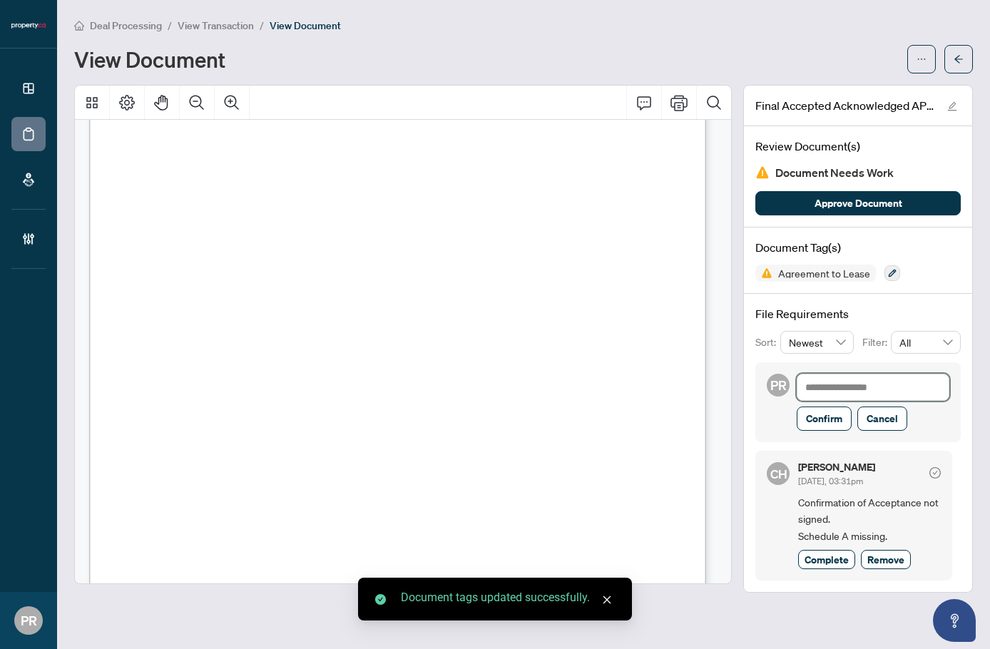
type textarea "**********"
type textarea "*"
type textarea "**"
type textarea "***"
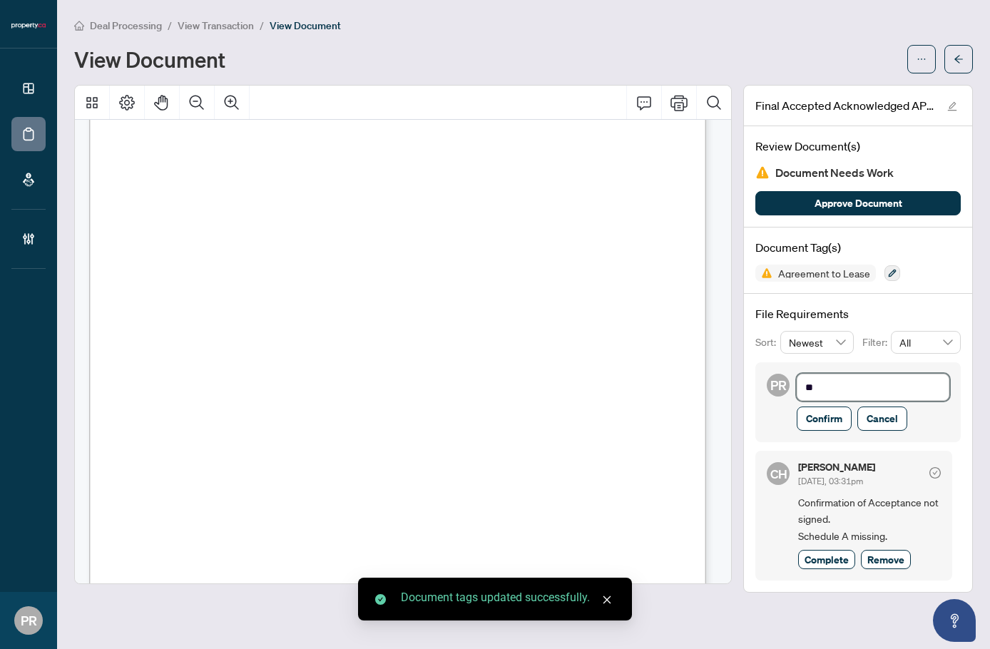
type textarea "***"
type textarea "****"
type textarea "*****"
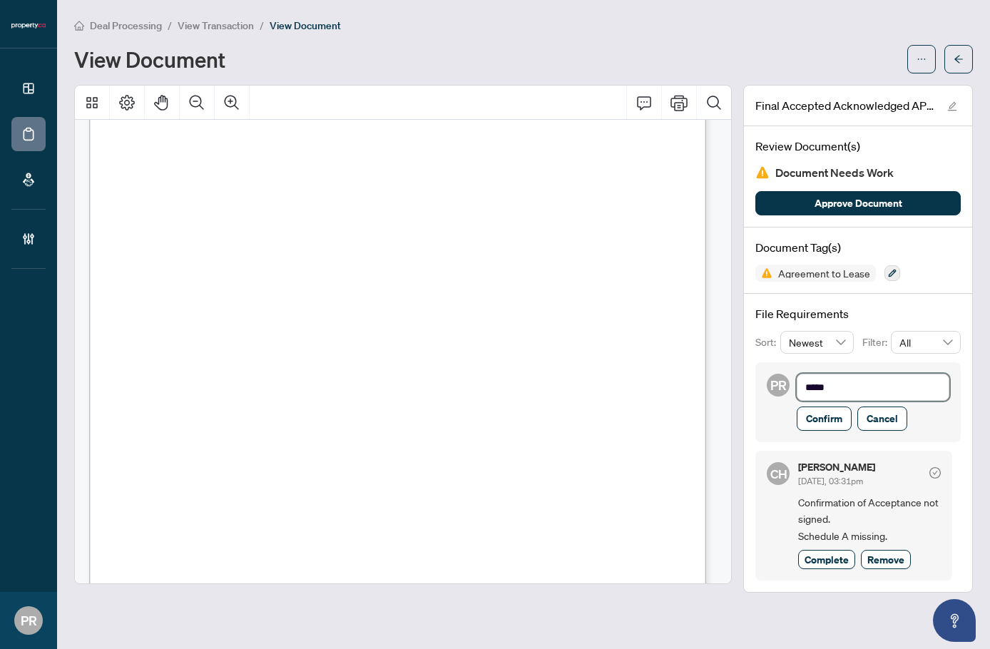
type textarea "******"
type textarea "*******"
type textarea "********"
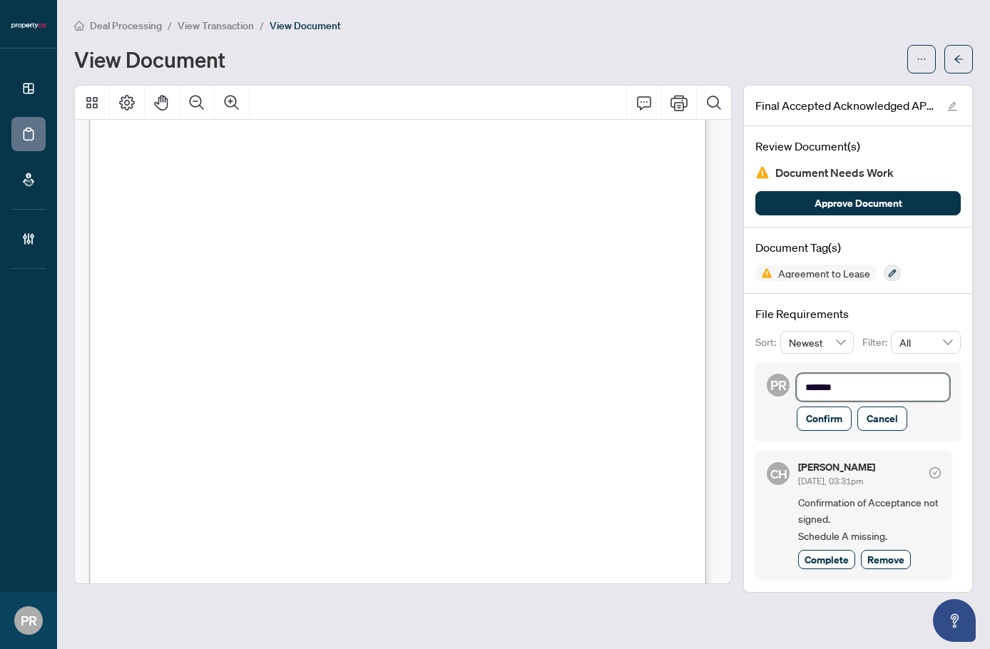
type textarea "********"
type textarea "*********"
type textarea "**********"
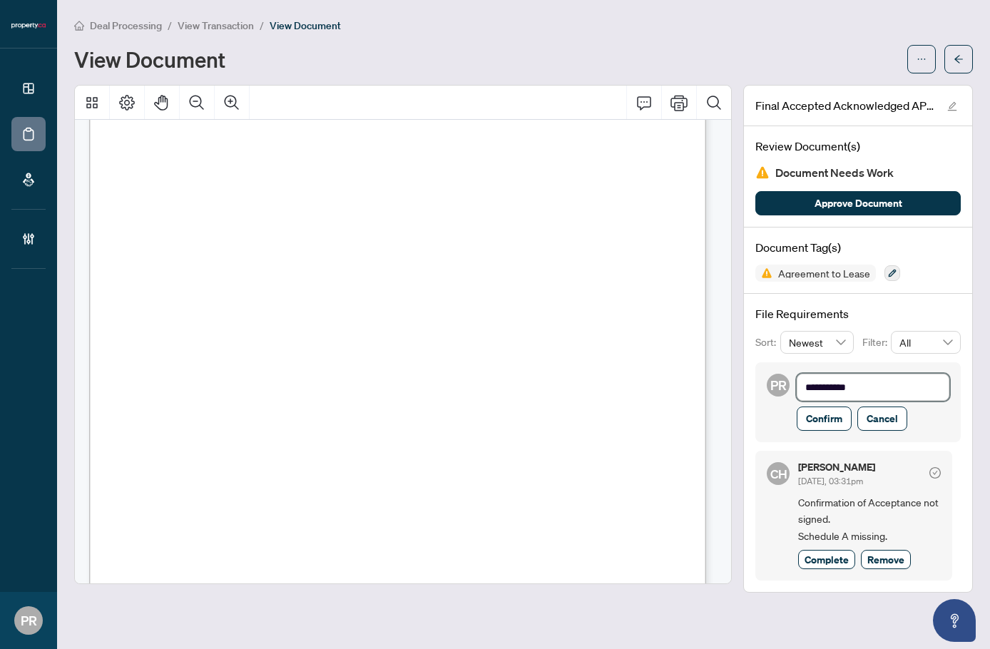
type textarea "**********"
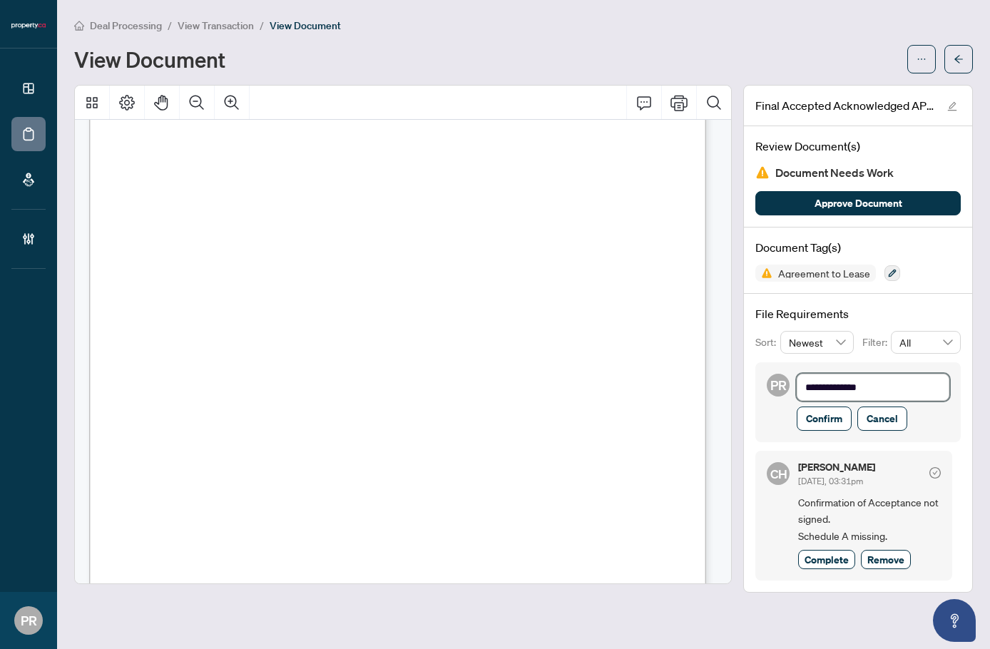
type textarea "**********"
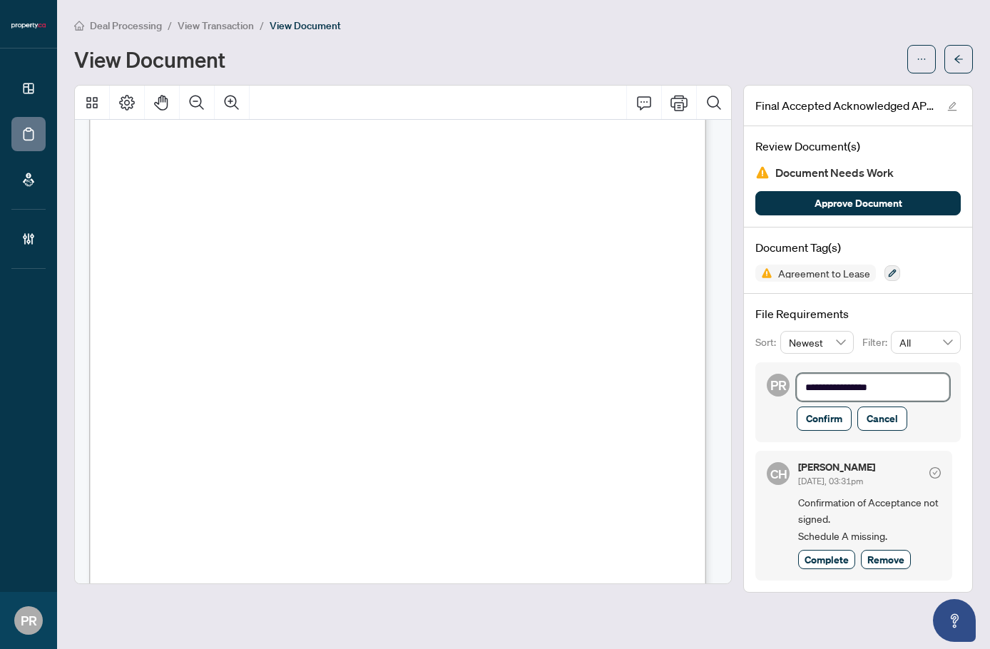
type textarea "**********"
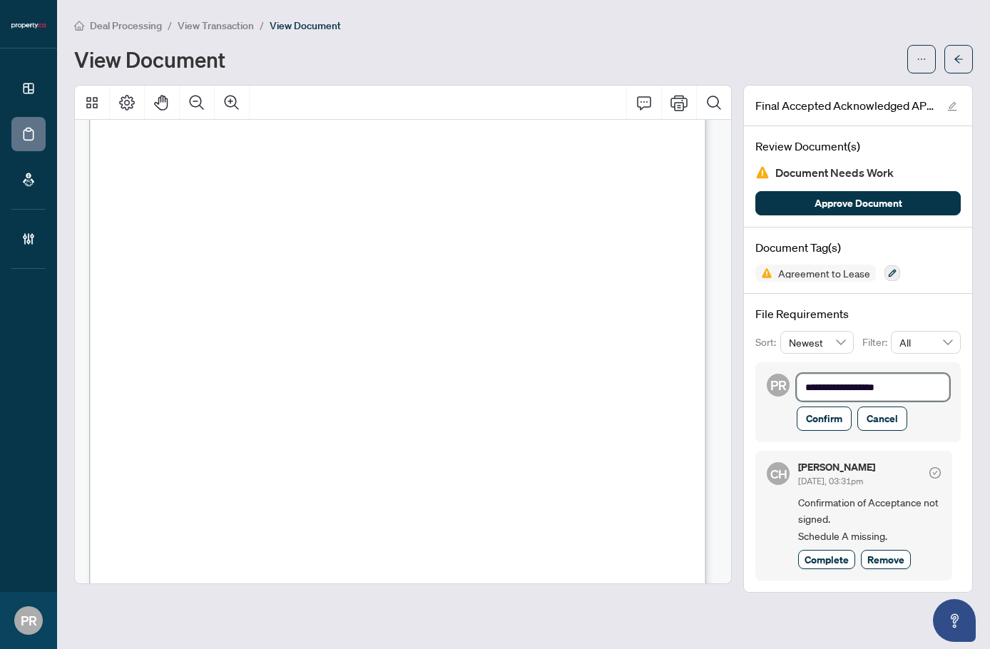
type textarea "**********"
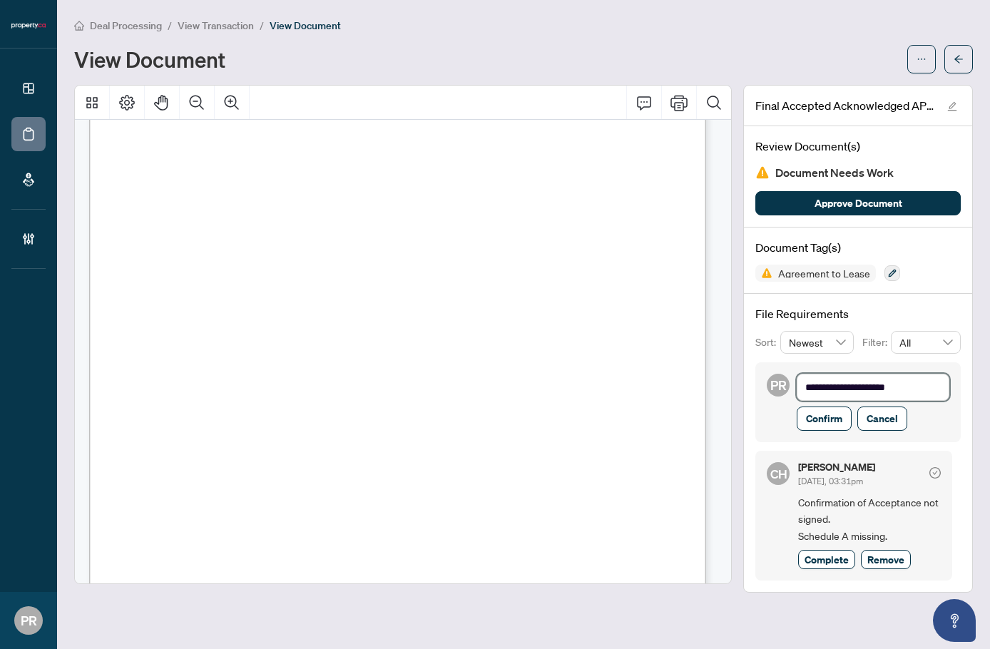
type textarea "**********"
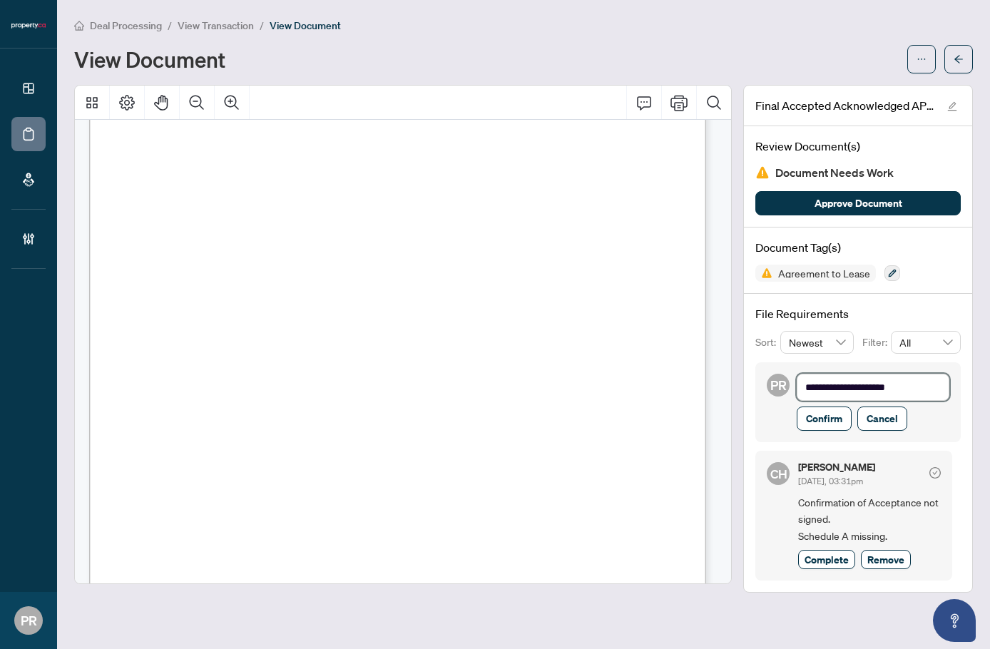
type textarea "**********"
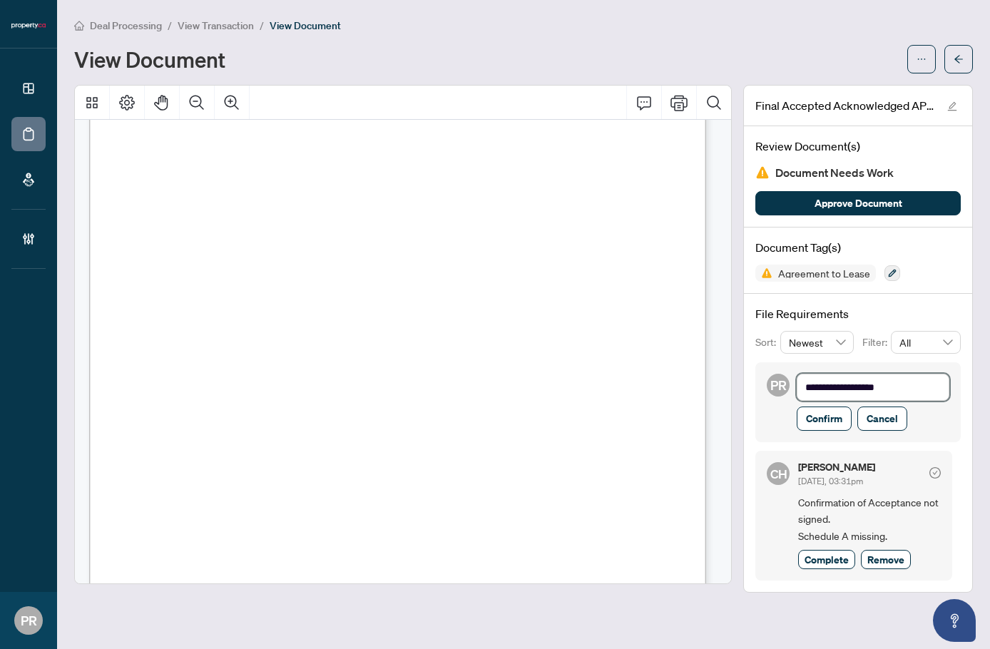
type textarea "**********"
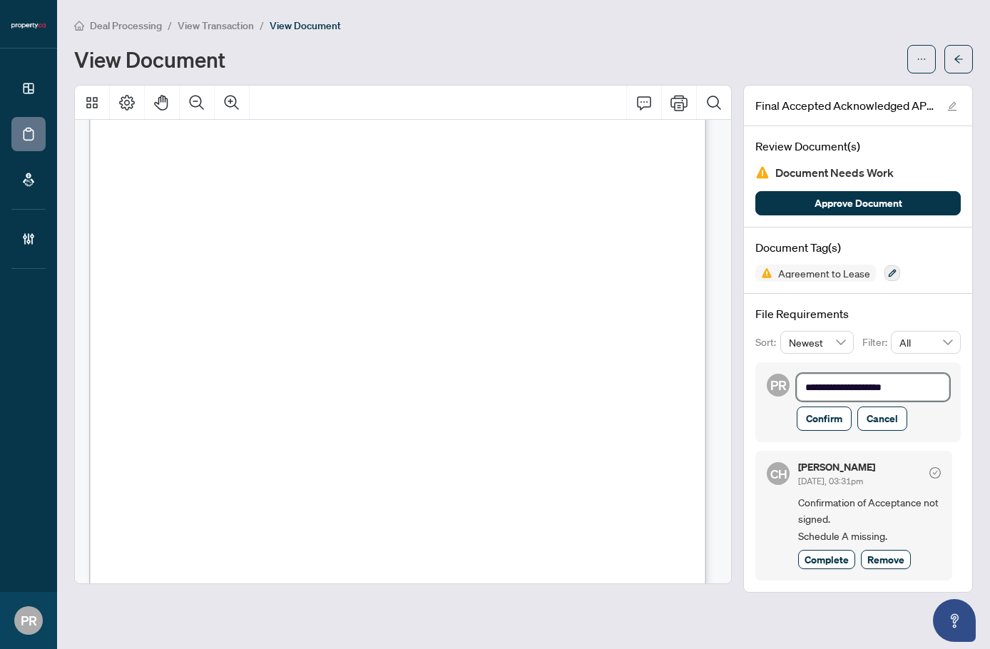
type textarea "**********"
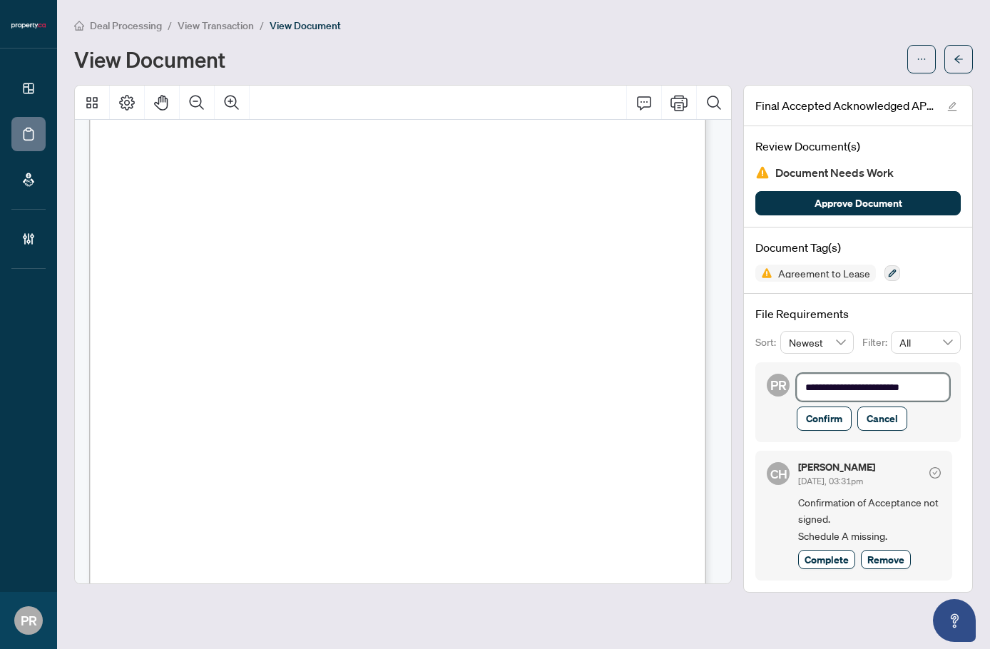
type textarea "**********"
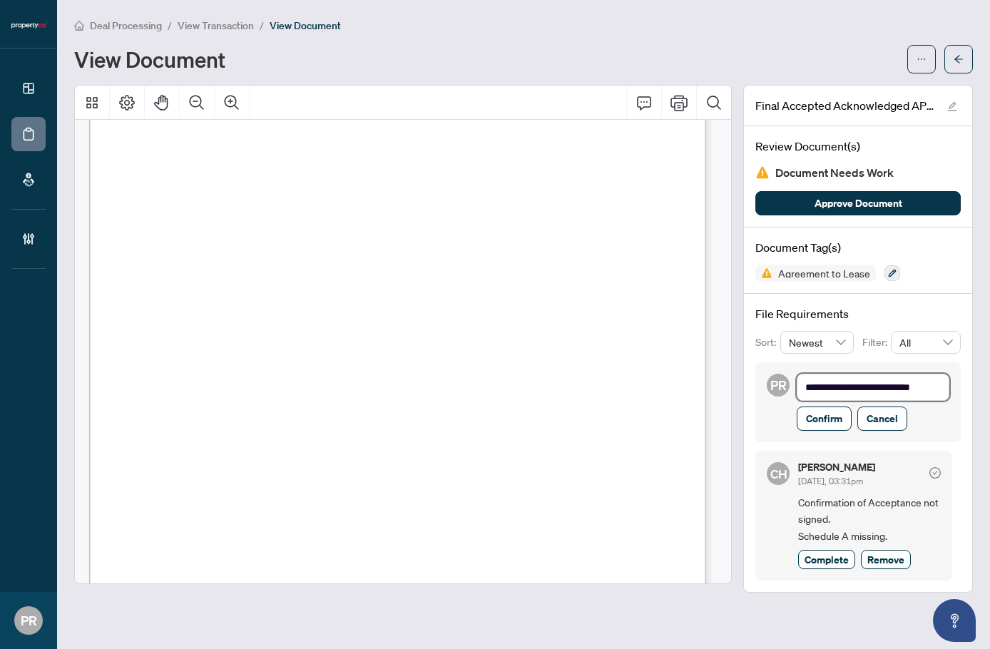
type textarea "**********"
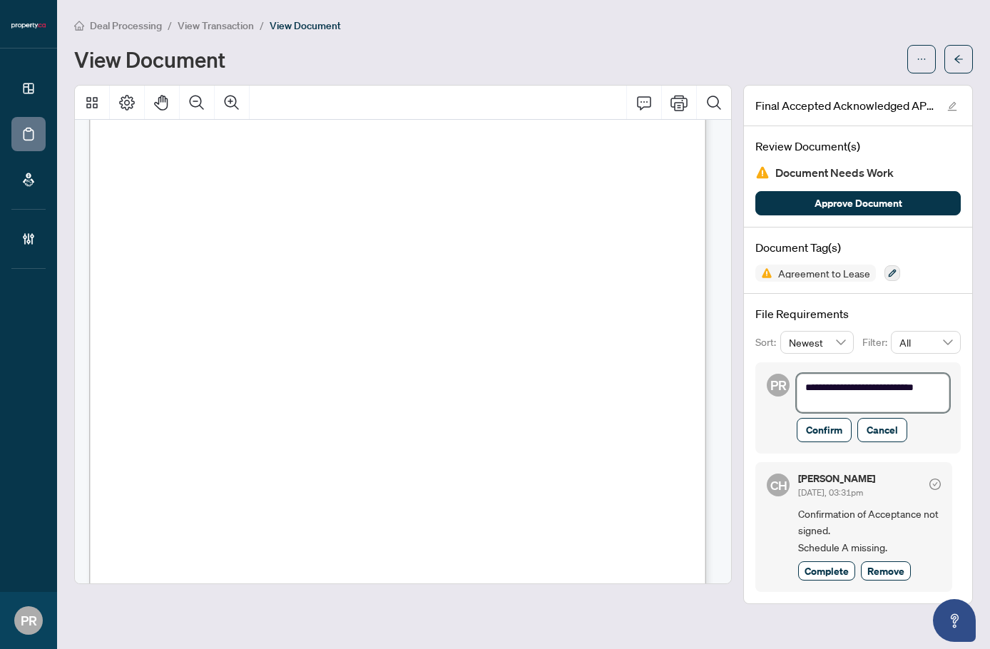
scroll to position [1, 0]
type textarea "**********"
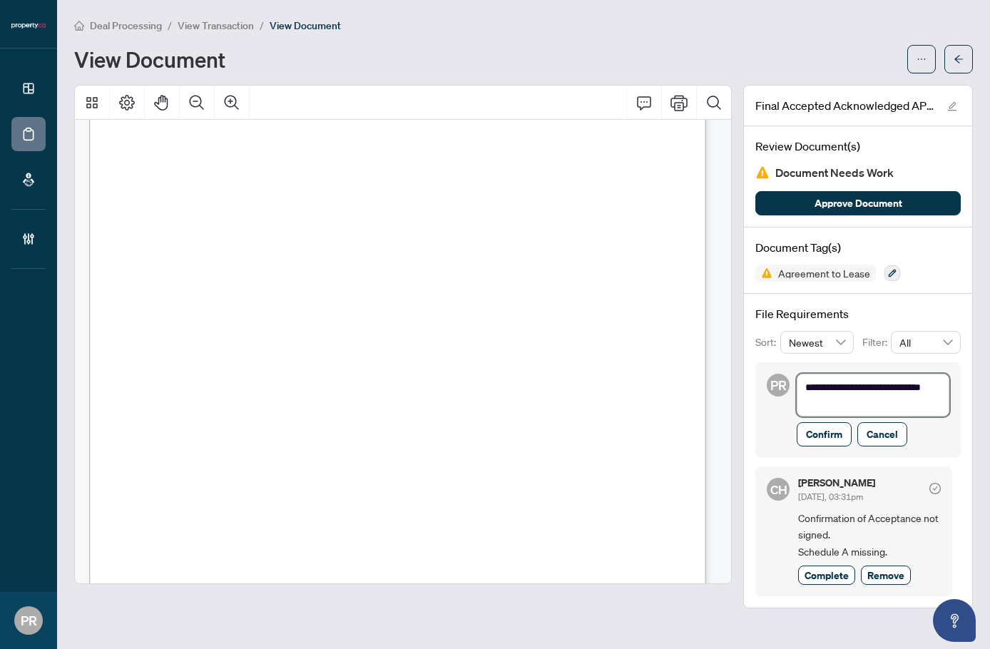
type textarea "**********"
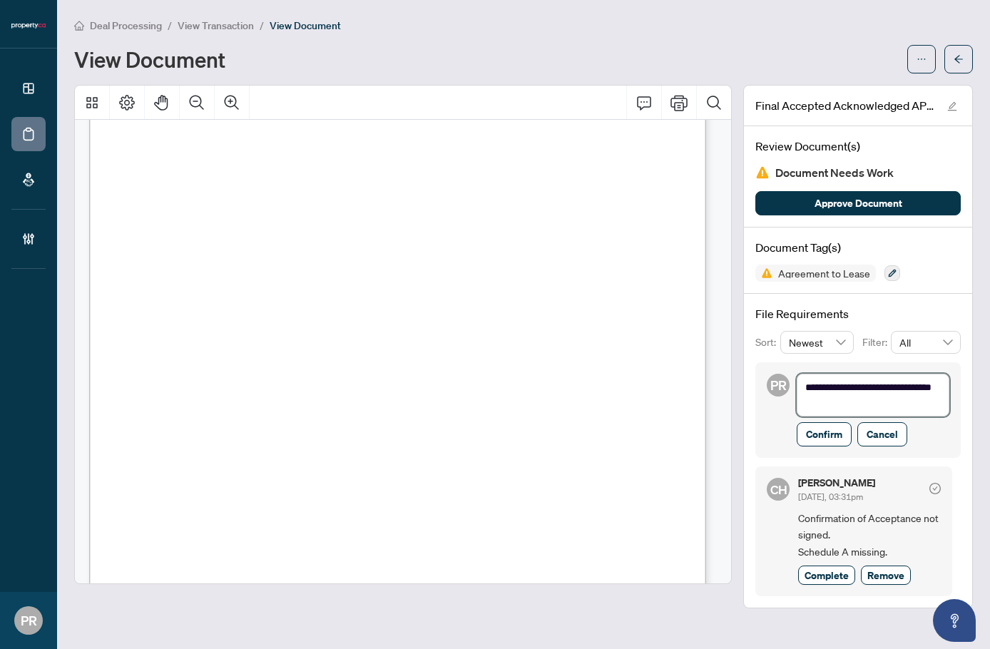
type textarea "**********"
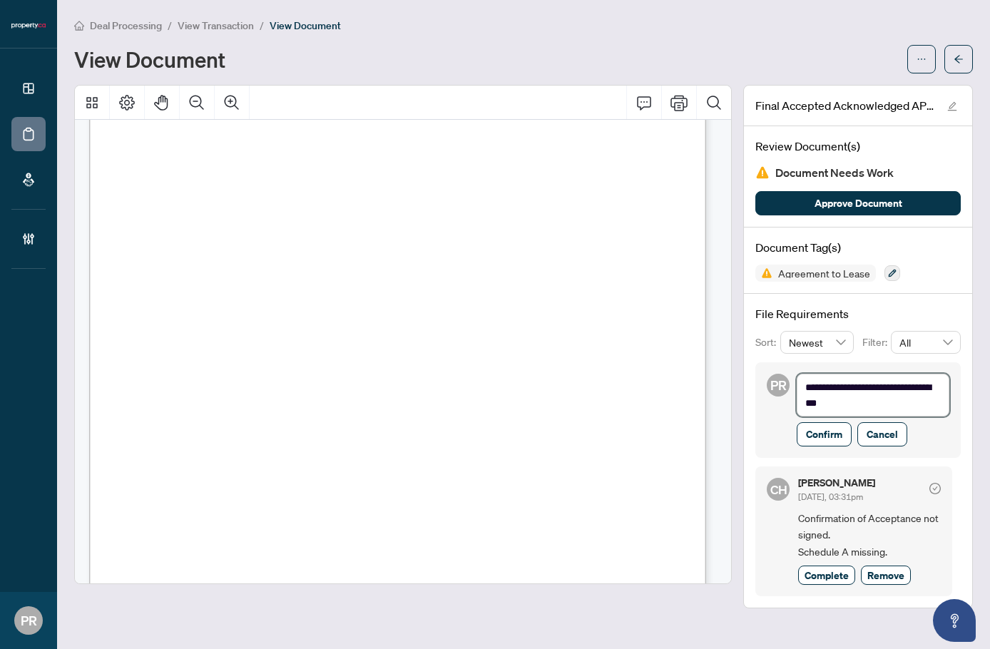
type textarea "**********"
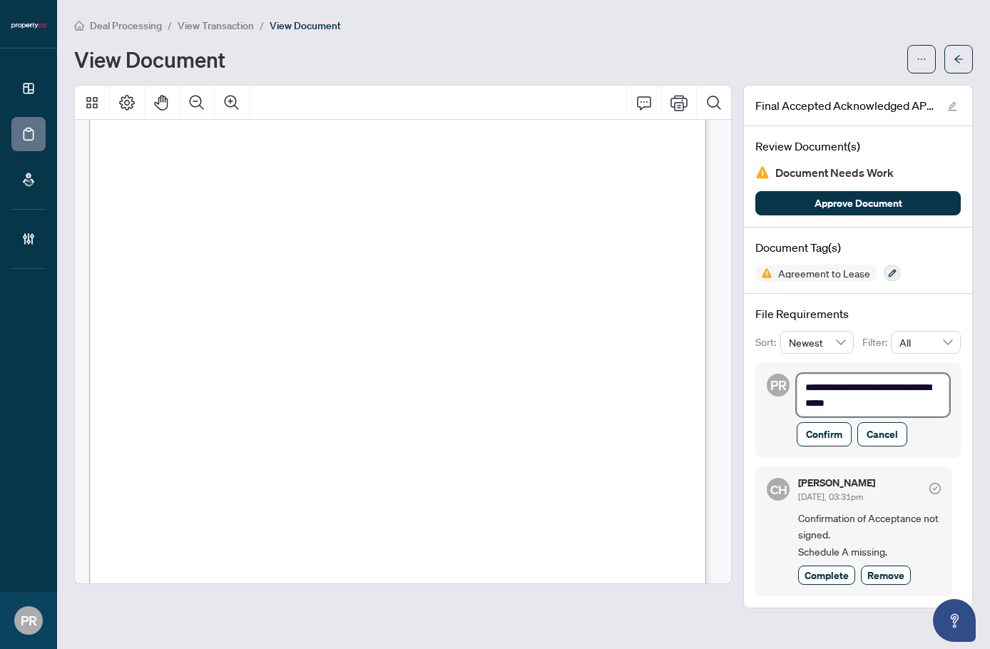
type textarea "**********"
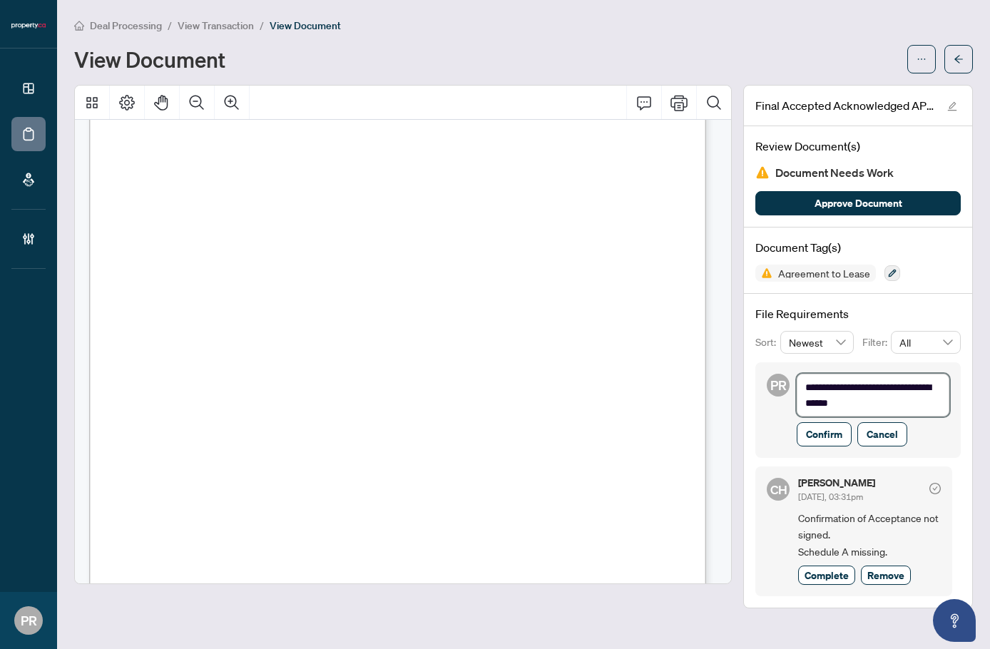
type textarea "**********"
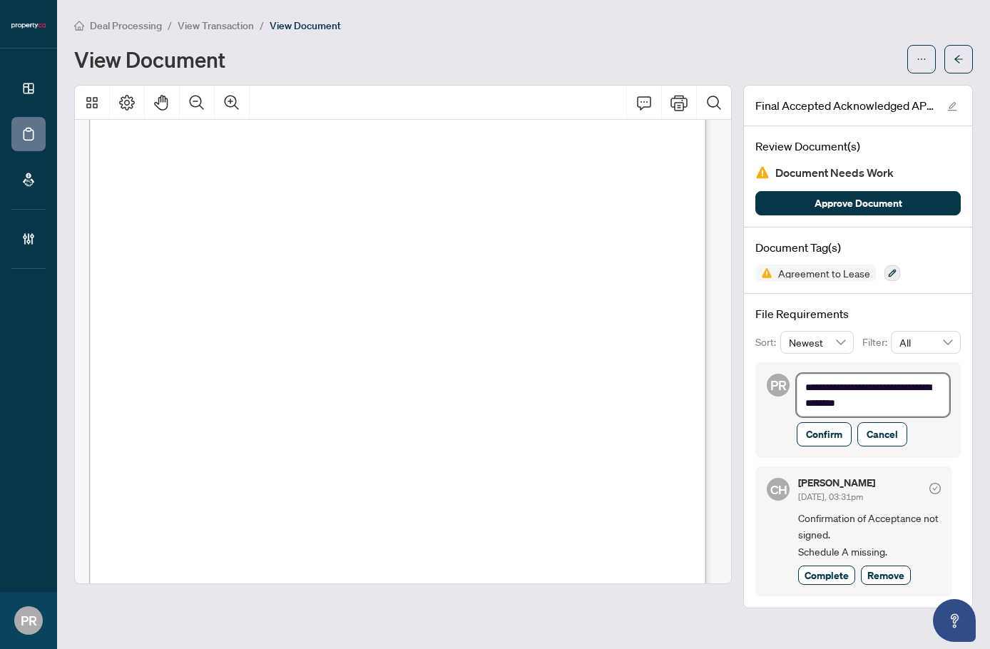
type textarea "**********"
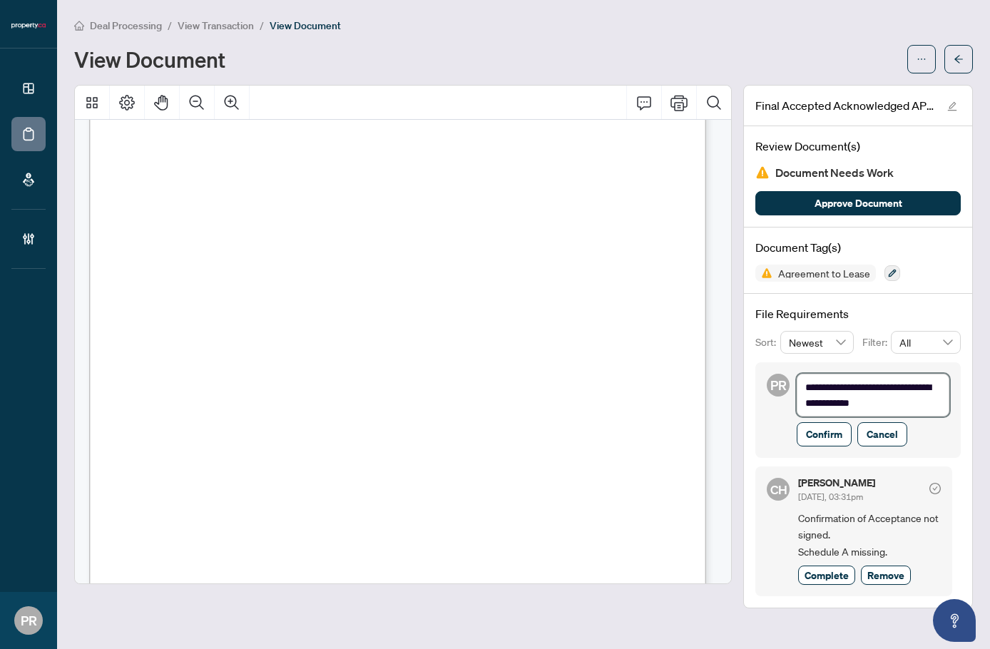
type textarea "**********"
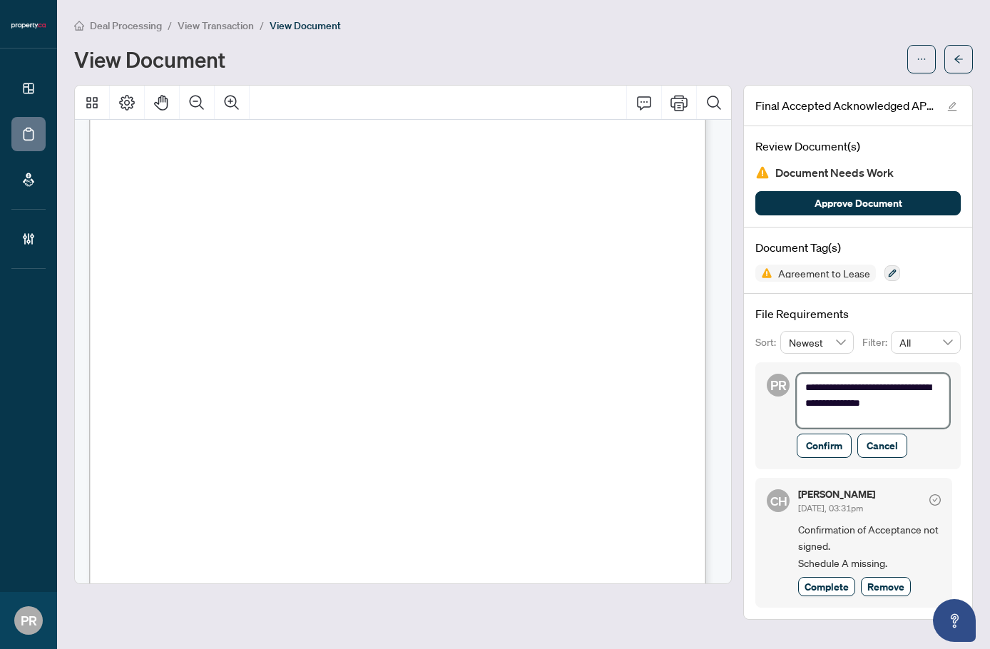
scroll to position [2, 0]
type textarea "**********"
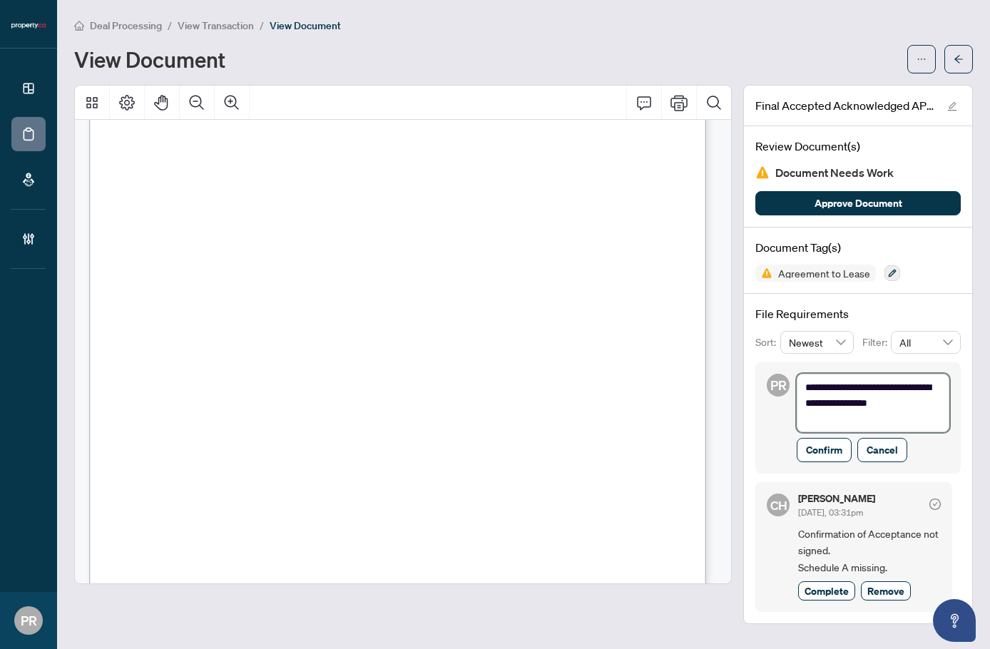
type textarea "**********"
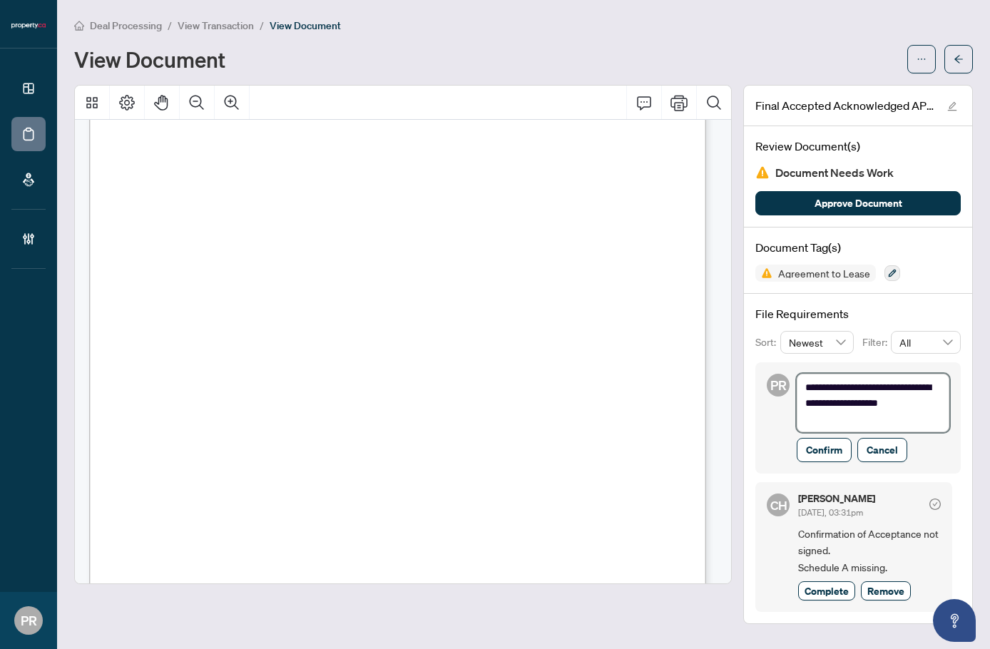
type textarea "**********"
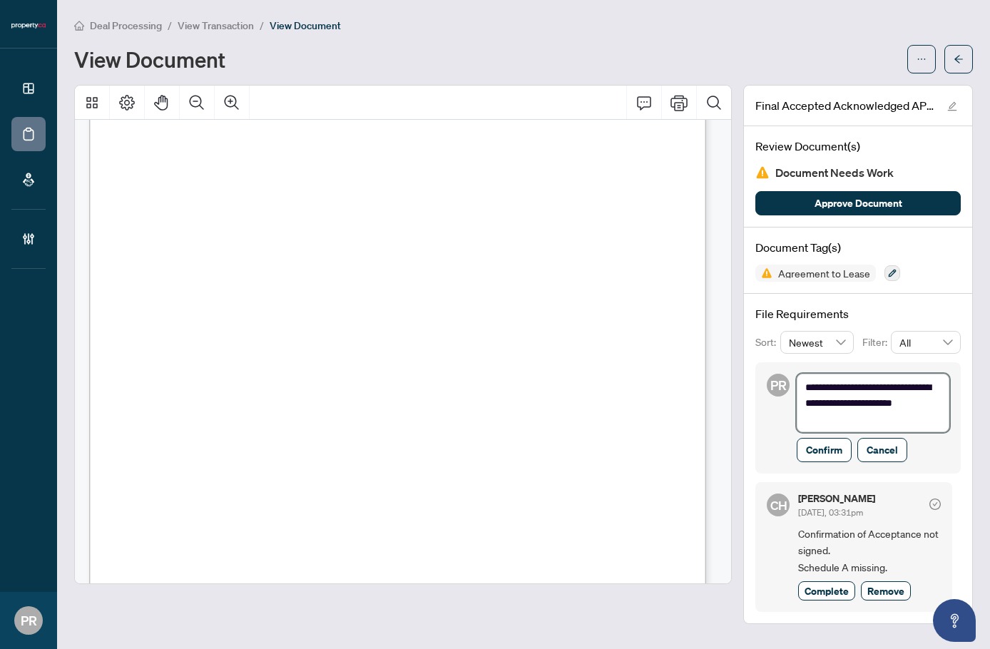
type textarea "**********"
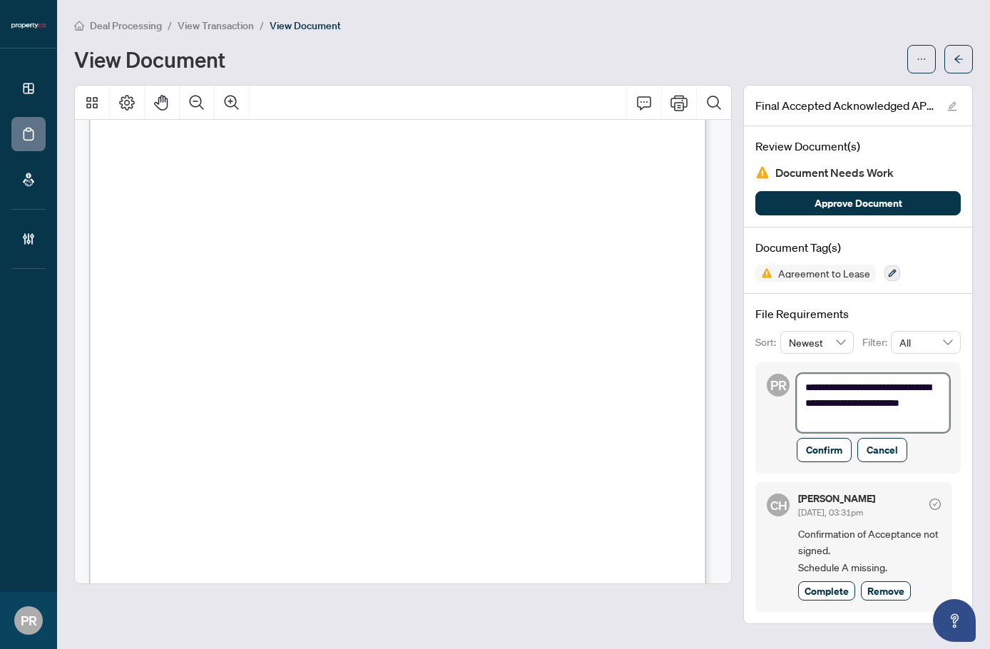
type textarea "**********"
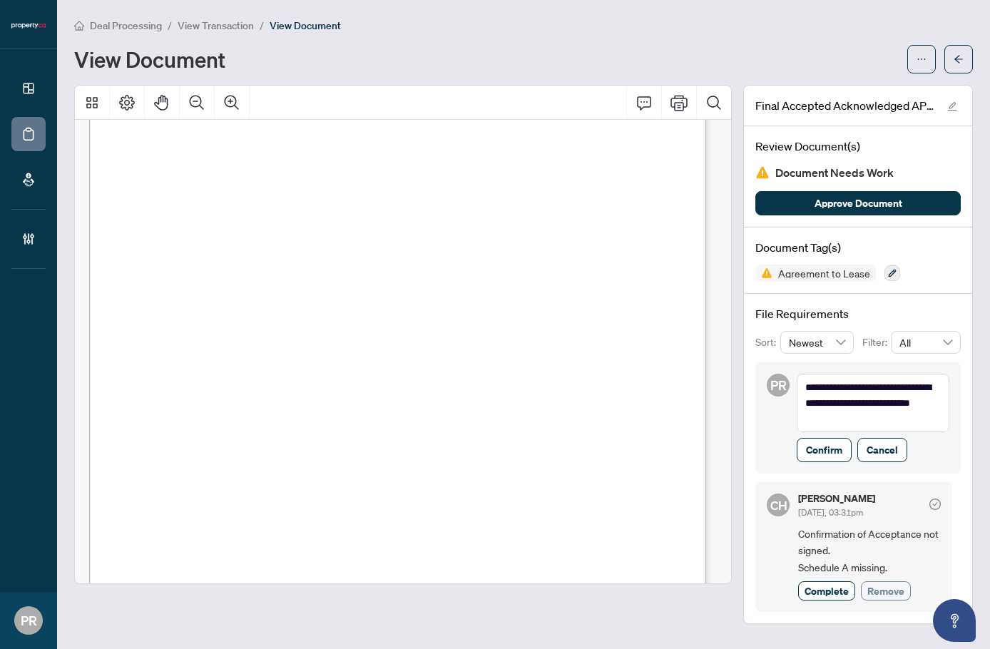
click at [892, 585] on span "Remove" at bounding box center [885, 590] width 37 height 15
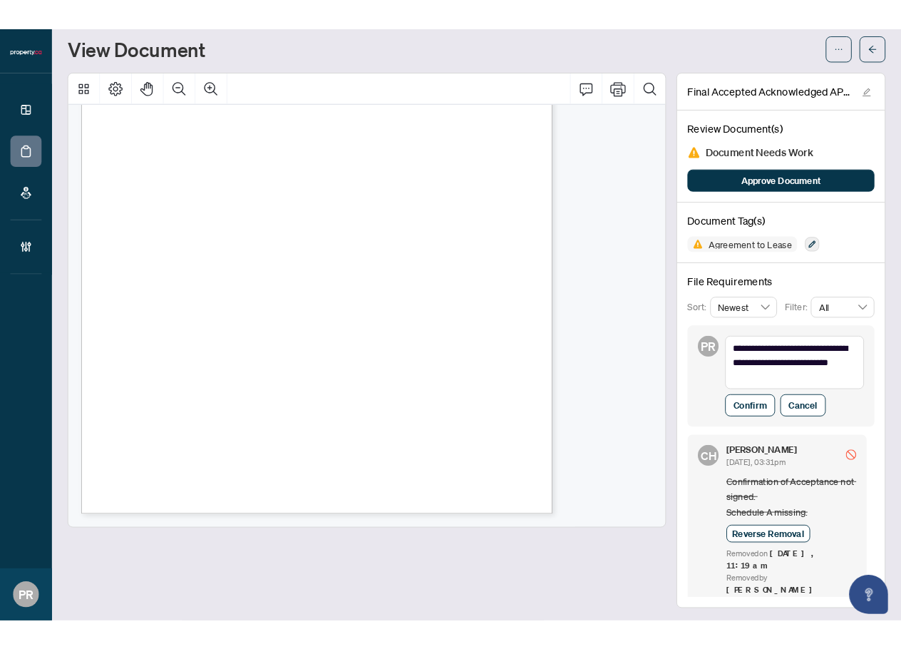
scroll to position [1609, 0]
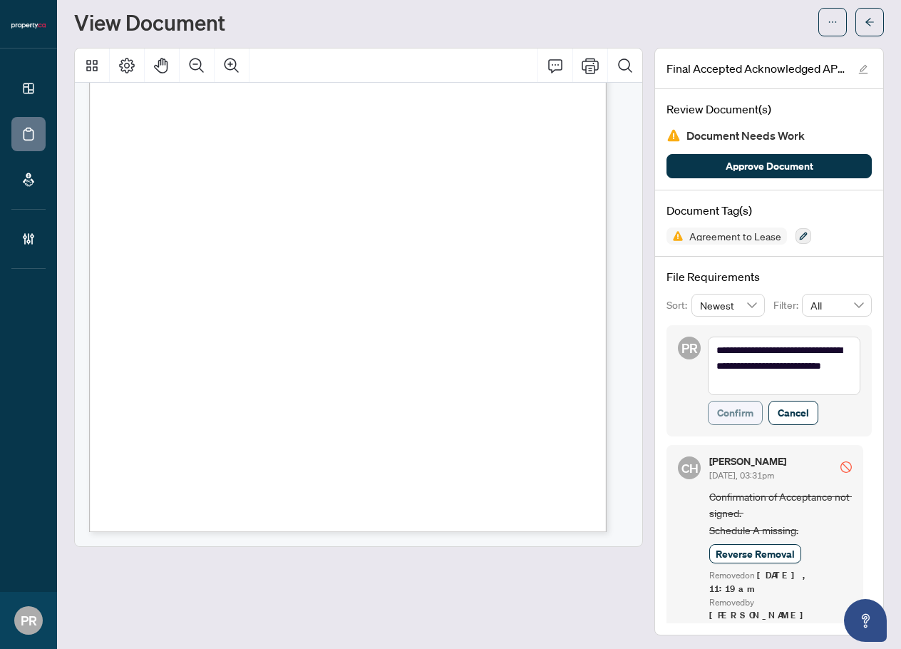
click at [723, 416] on span "Confirm" at bounding box center [735, 412] width 36 height 23
type textarea "**********"
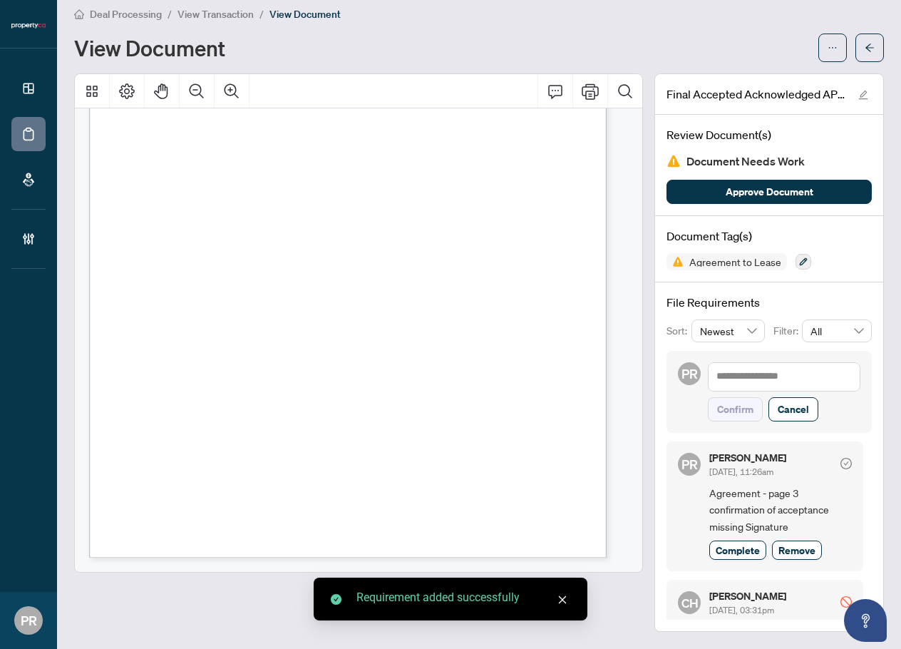
scroll to position [9, 0]
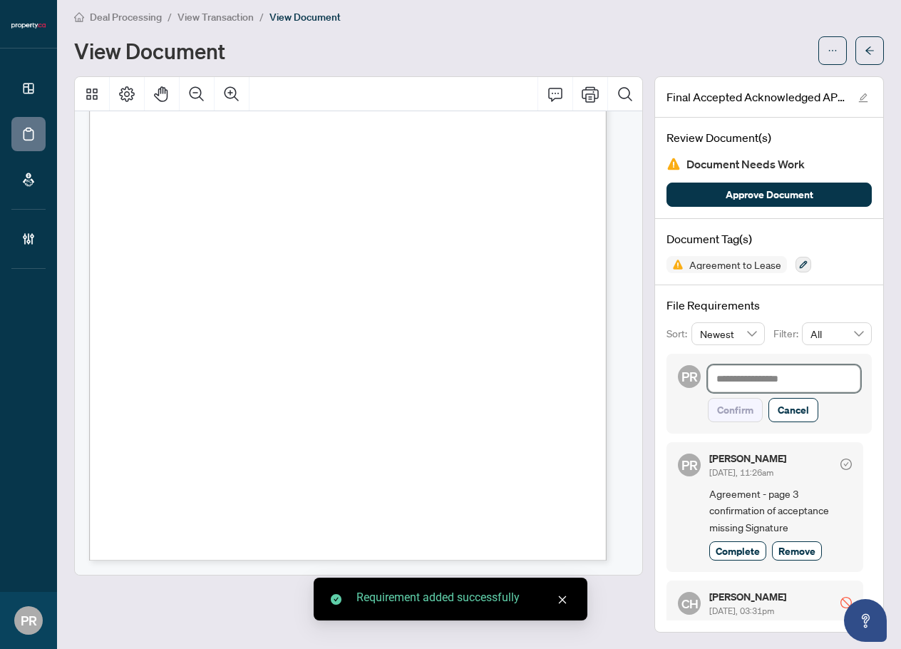
click at [749, 374] on textarea at bounding box center [784, 378] width 153 height 27
type textarea "*"
type textarea "**"
type textarea "***"
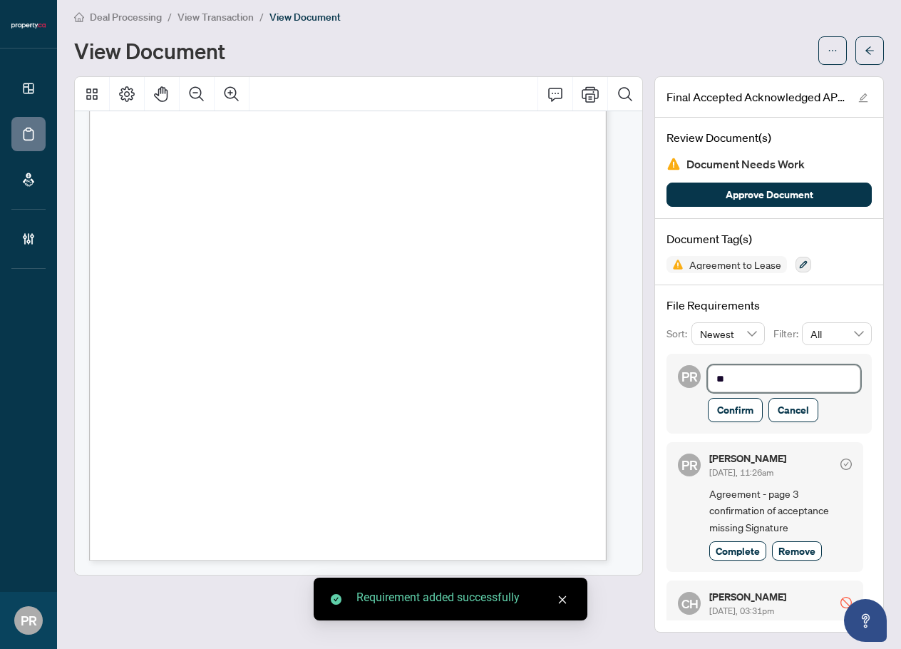
type textarea "***"
type textarea "****"
type textarea "*****"
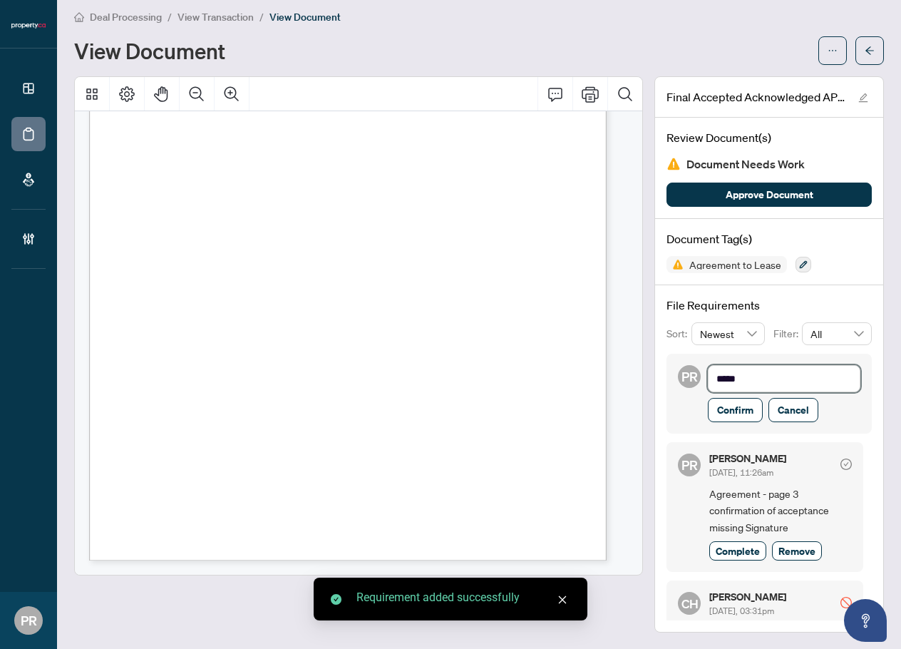
type textarea "******"
type textarea "*******"
type textarea "********"
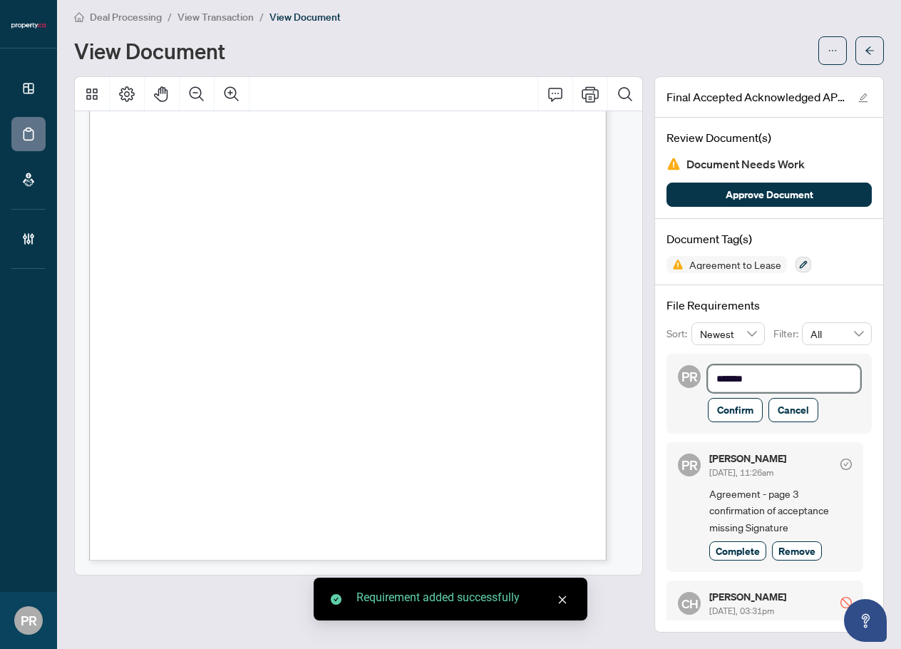
type textarea "********"
type textarea "*******"
type textarea "******"
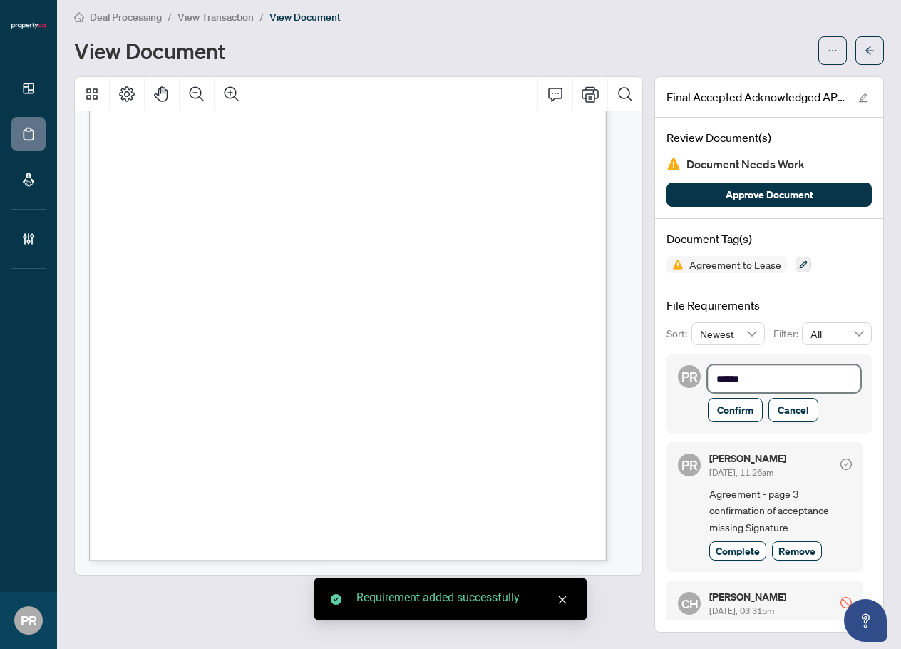
type textarea "*****"
type textarea "****"
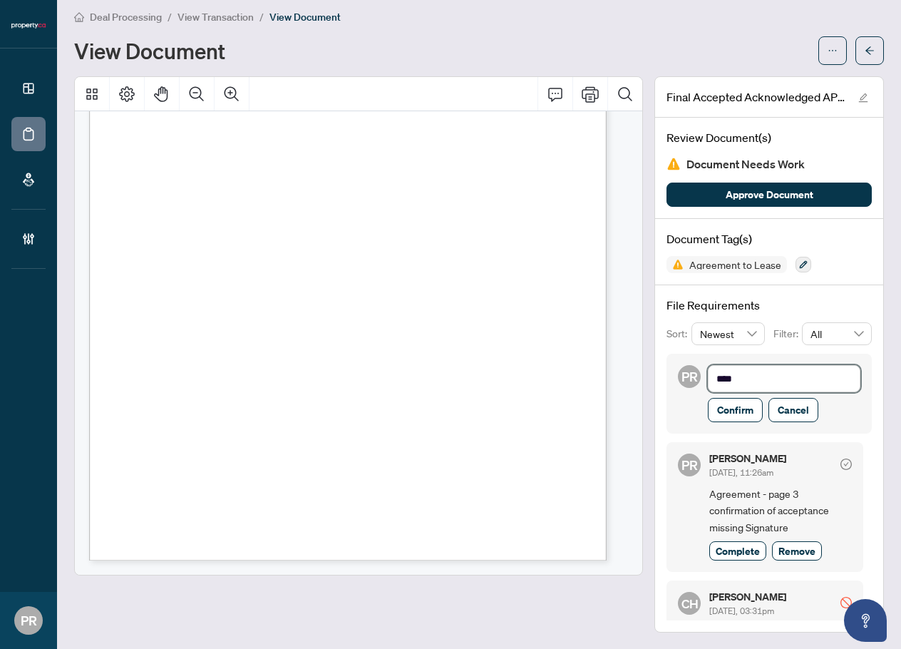
type textarea "***"
type textarea "**"
type textarea "*"
type textarea "**********"
type textarea "*"
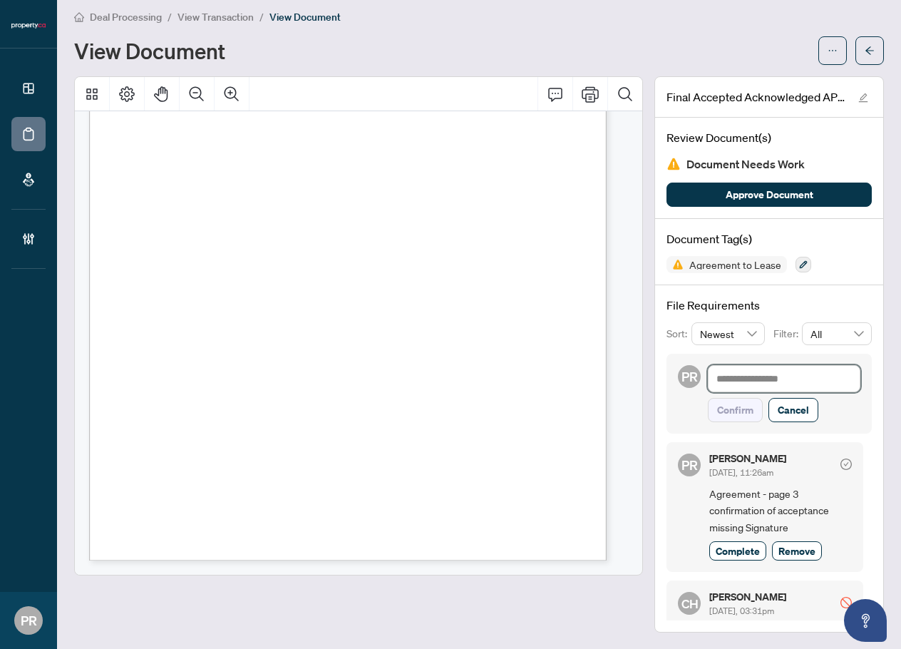
type textarea "*"
type textarea "**"
type textarea "***"
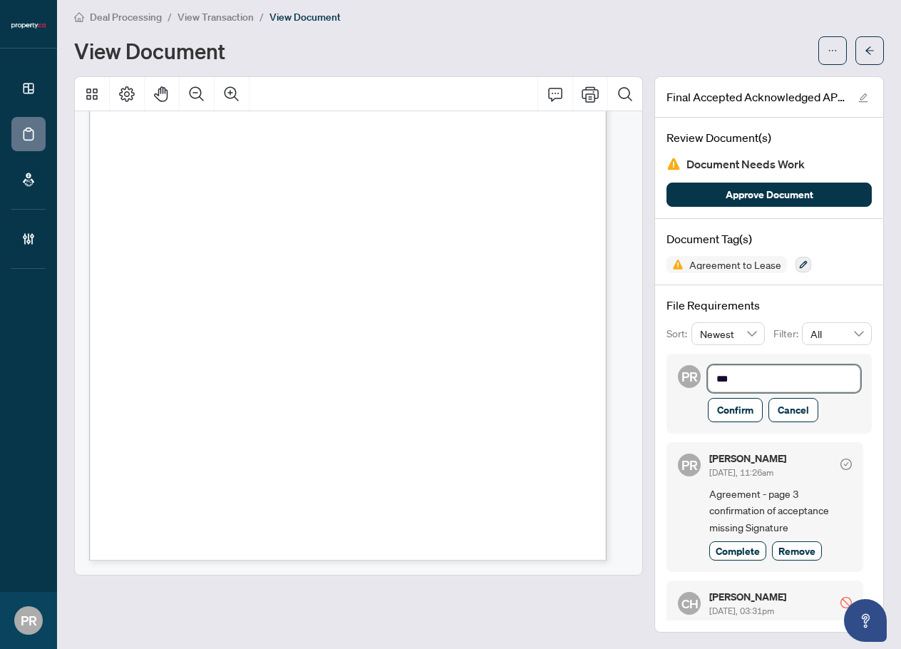
type textarea "****"
type textarea "*****"
type textarea "******"
type textarea "*******"
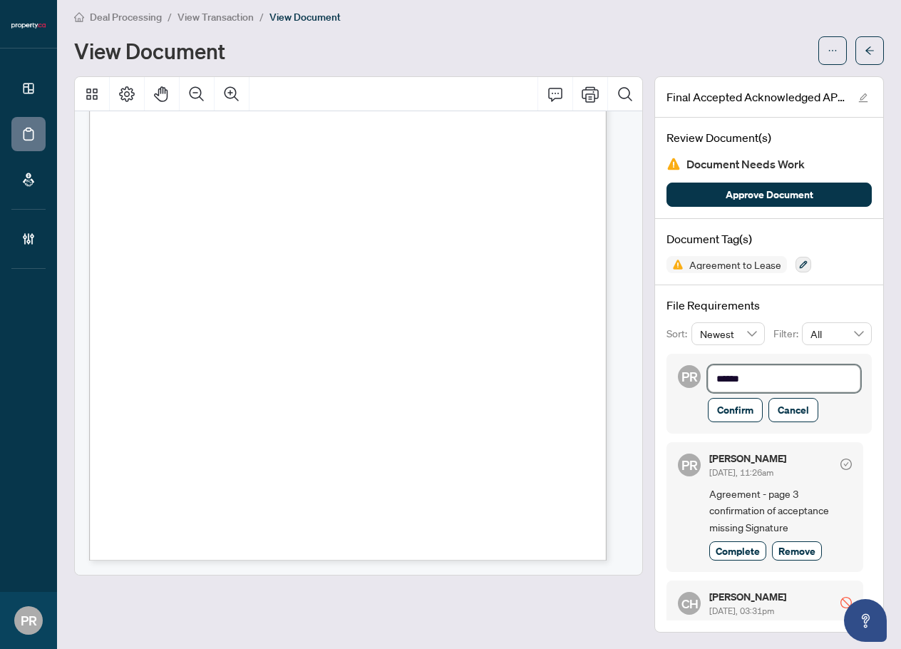
type textarea "*******"
type textarea "********"
type textarea "**********"
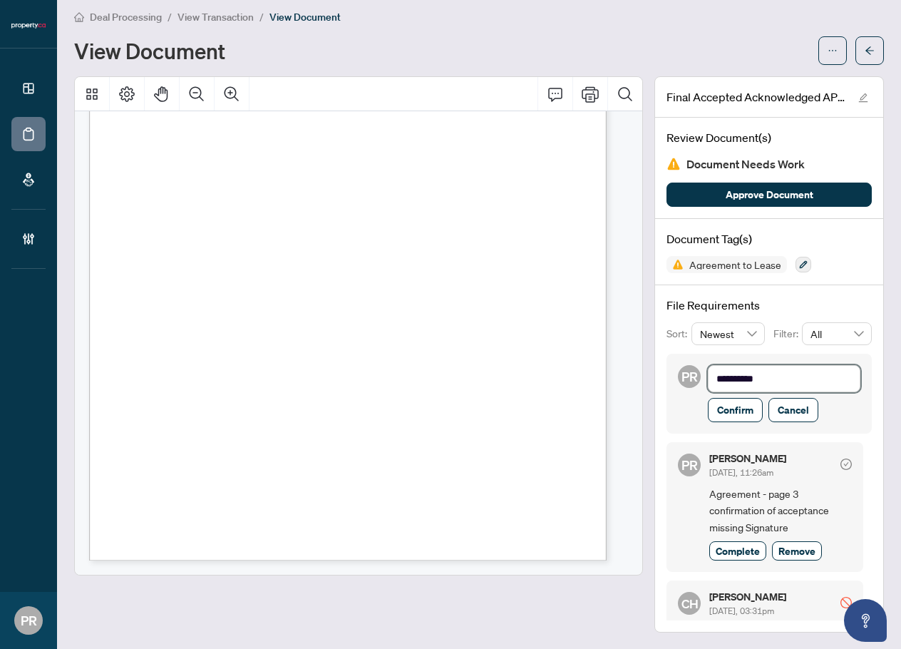
type textarea "**********"
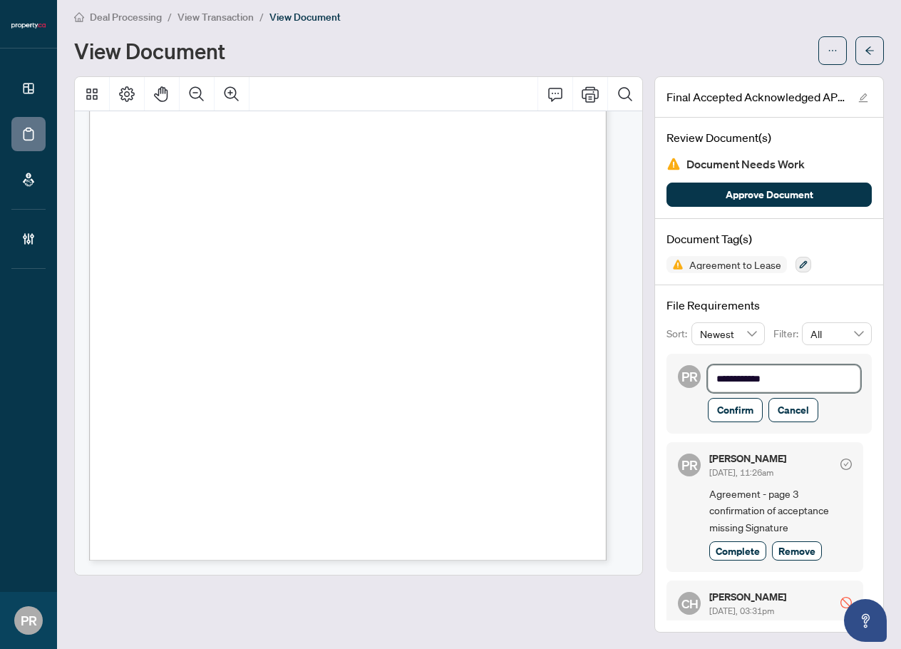
type textarea "**********"
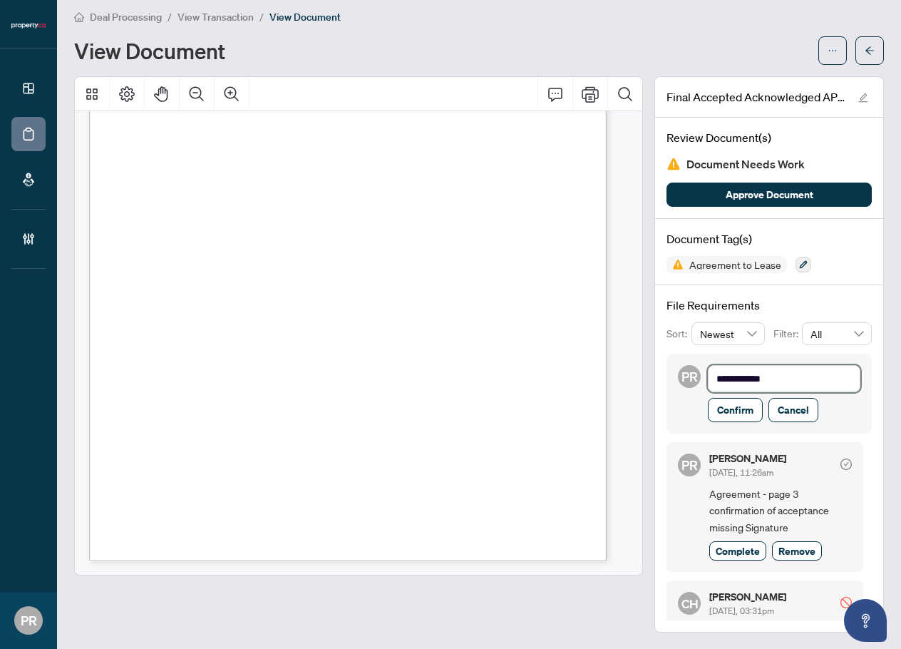
type textarea "**********"
click at [737, 399] on span "Confirm" at bounding box center [735, 410] width 36 height 23
type textarea "**********"
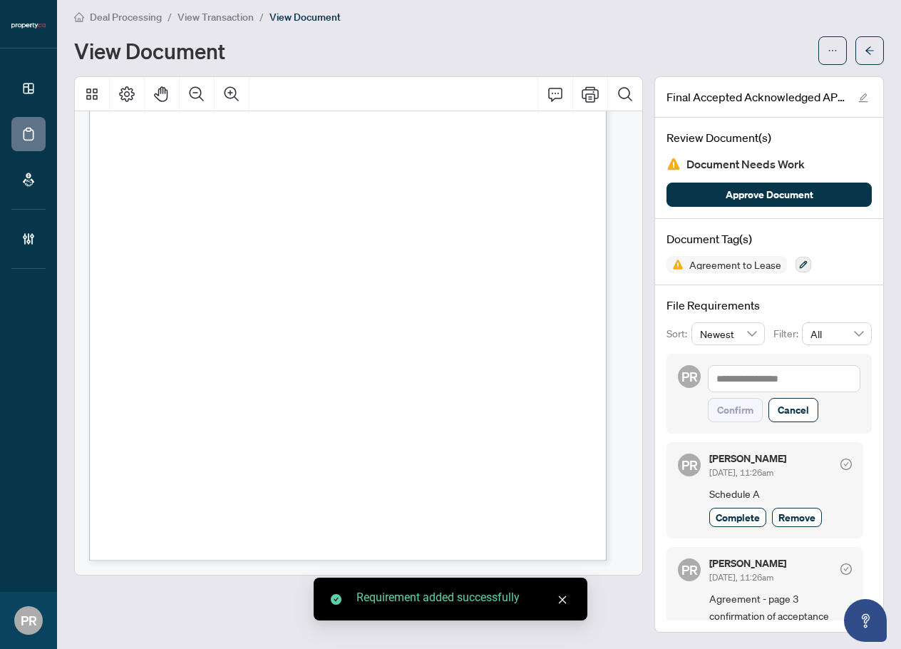
click at [856, 53] on button "button" at bounding box center [870, 50] width 29 height 29
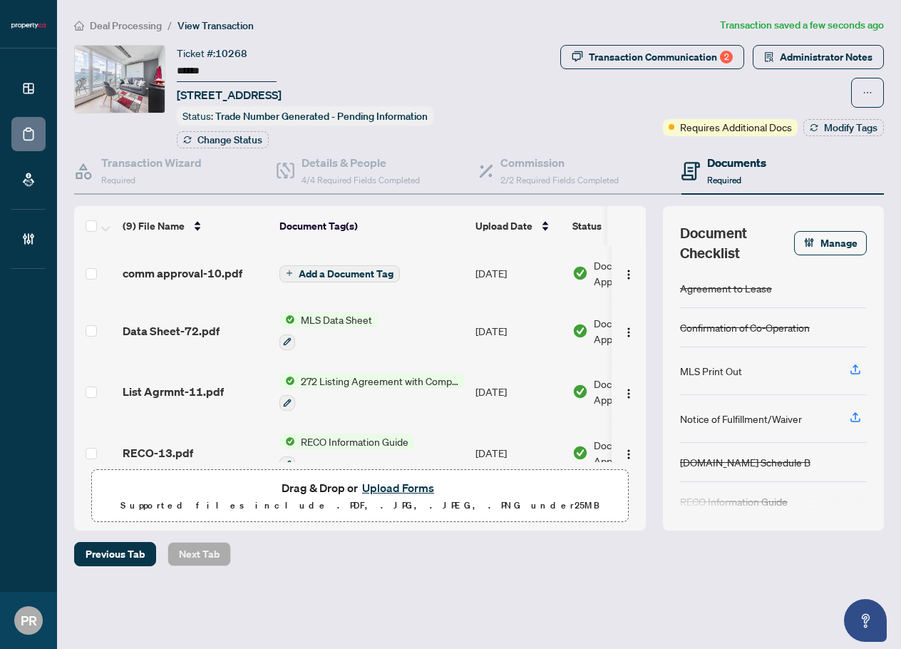
click at [393, 485] on button "Upload Forms" at bounding box center [398, 487] width 81 height 19
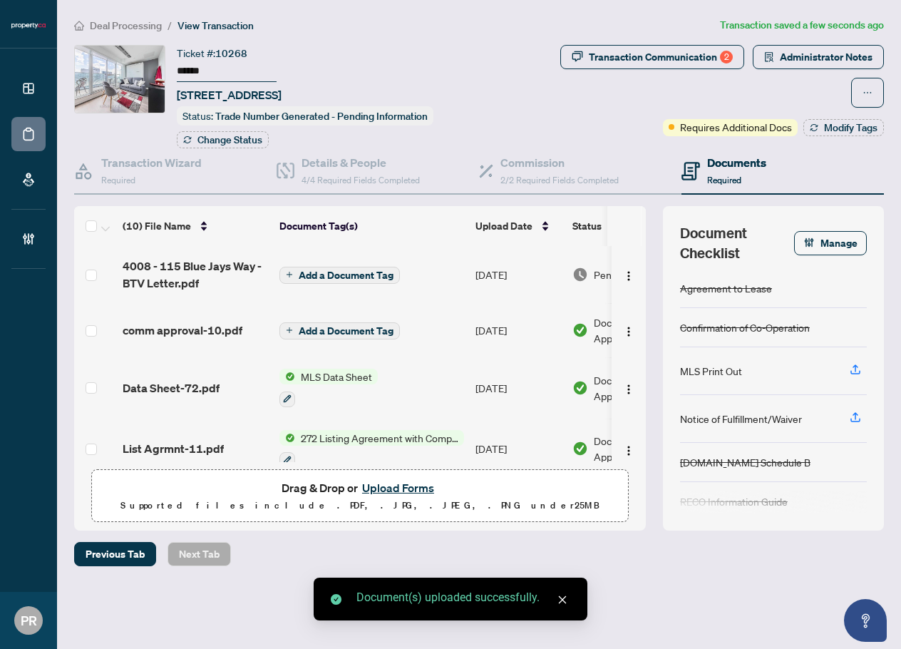
click at [484, 268] on td "Aug/26/2025" at bounding box center [518, 274] width 97 height 57
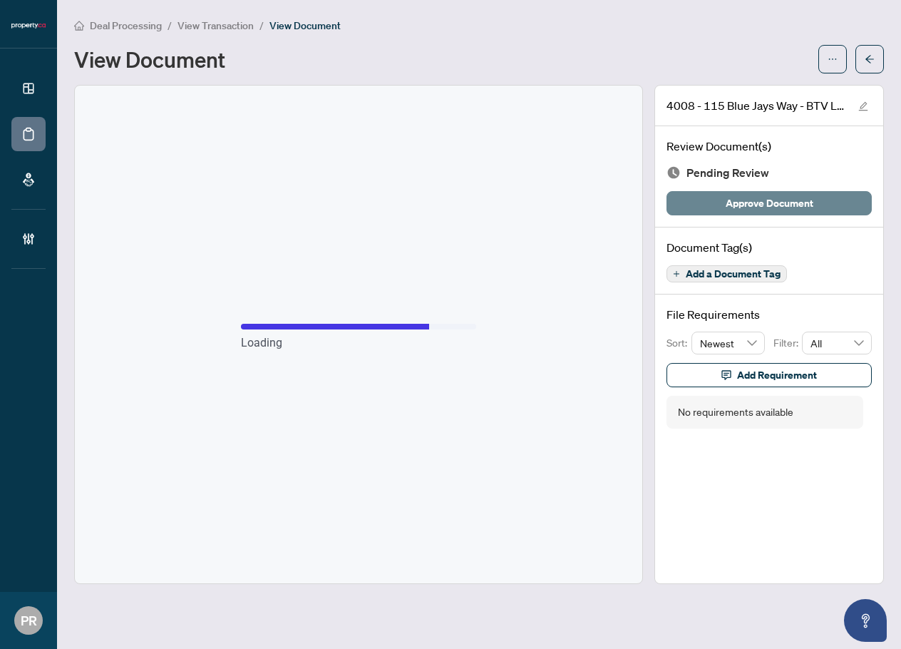
click at [767, 208] on span "Approve Document" at bounding box center [770, 203] width 88 height 23
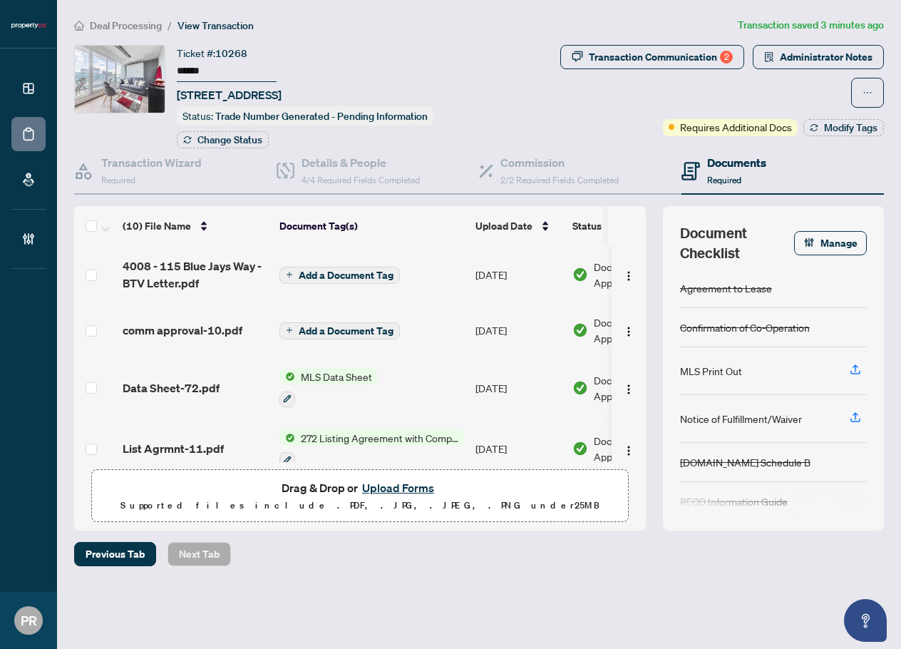
drag, startPoint x: 303, startPoint y: 91, endPoint x: 173, endPoint y: 89, distance: 129.8
click at [173, 89] on div "Ticket #: 10268 ****** 4008-115 Blue Jays Way, Toronto, Ontario M5V 0N4, Canada…" at bounding box center [297, 96] width 447 height 103
copy span "4008-115 Blue Jays Way"
click at [216, 95] on span "4008-115 Blue Jays Way, Toronto, Ontario M5V 0N4, Canada" at bounding box center [229, 94] width 105 height 17
drag, startPoint x: 282, startPoint y: 91, endPoint x: 210, endPoint y: 93, distance: 72.0
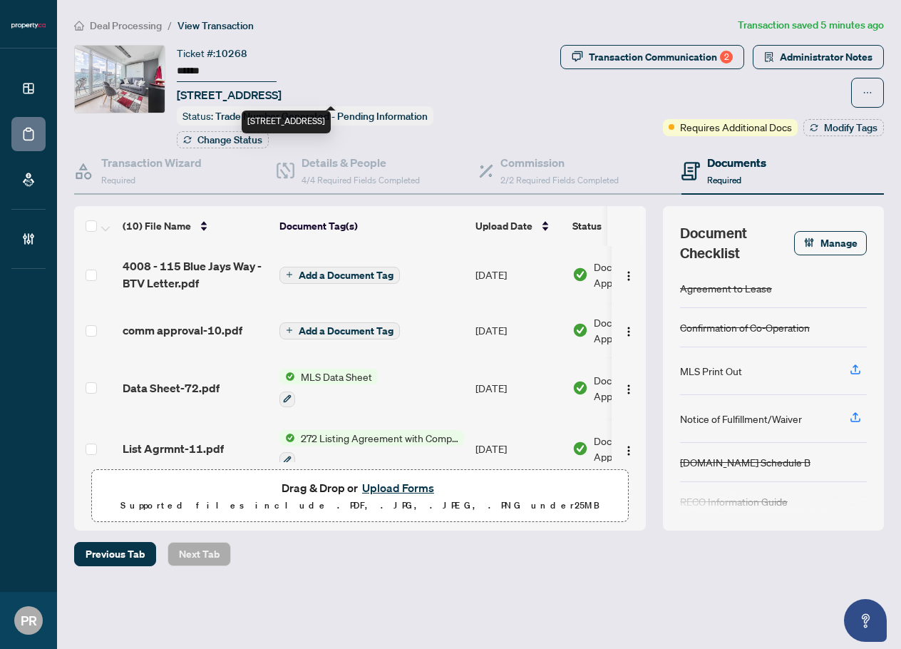
click at [210, 93] on span "4008-115 Blue Jays Way, Toronto, Ontario M5V 0N4, Canada" at bounding box center [229, 94] width 105 height 17
copy span "115 Blue Jays"
click at [828, 52] on span "Administrator Notes" at bounding box center [826, 57] width 93 height 23
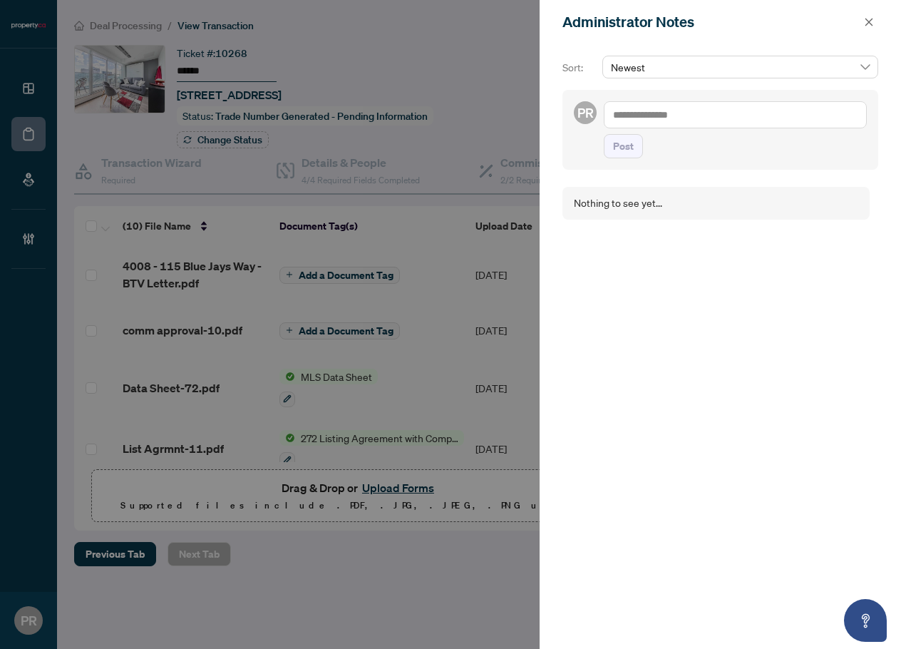
click at [754, 108] on textarea at bounding box center [735, 114] width 263 height 27
type textarea "**********"
drag, startPoint x: 634, startPoint y: 140, endPoint x: 741, endPoint y: 83, distance: 121.2
click at [633, 142] on button "Post" at bounding box center [623, 146] width 39 height 24
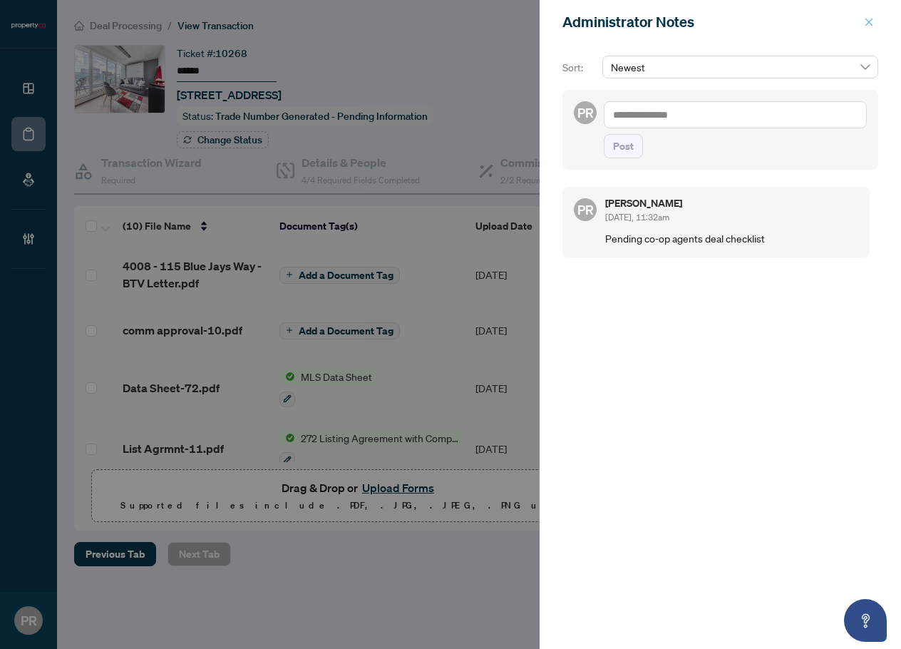
click at [872, 15] on span "button" at bounding box center [869, 22] width 10 height 23
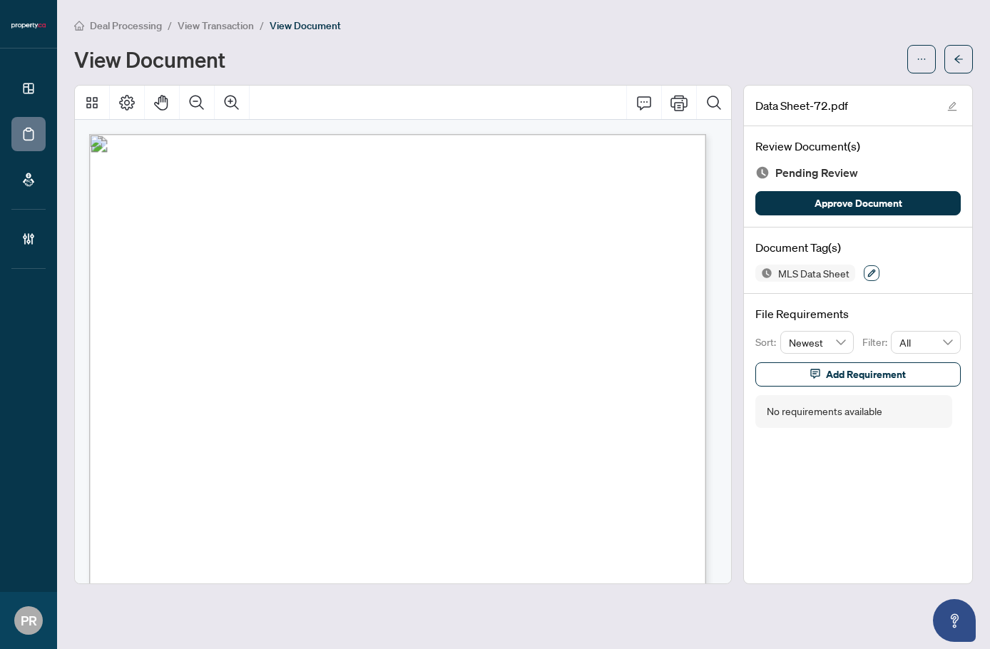
click at [865, 273] on button "button" at bounding box center [872, 273] width 16 height 16
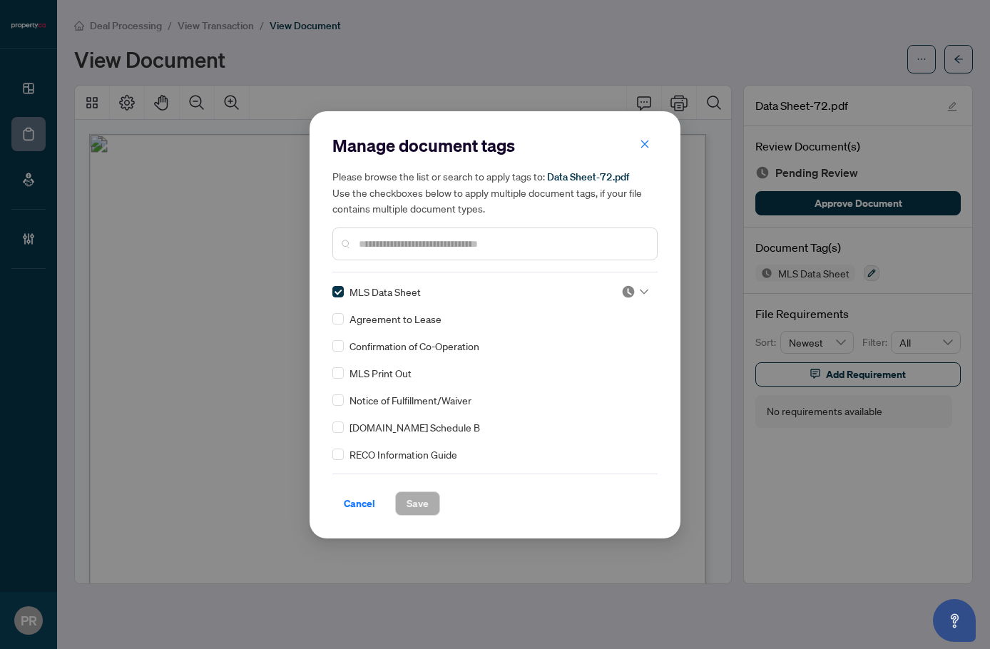
click at [631, 290] on div at bounding box center [634, 292] width 27 height 14
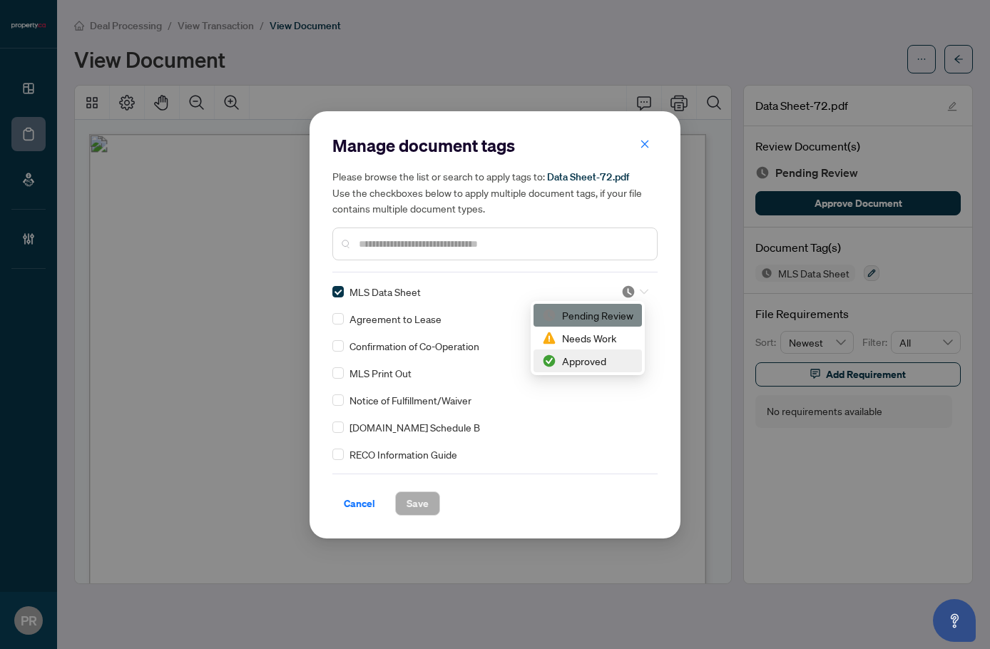
click at [605, 367] on div "Approved" at bounding box center [587, 361] width 91 height 16
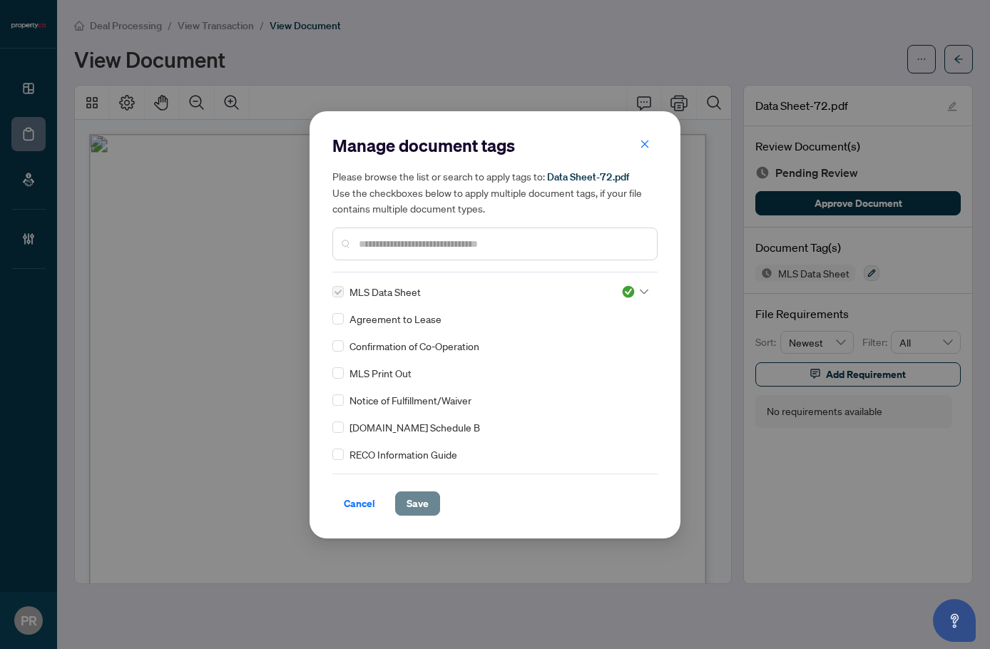
click at [426, 495] on span "Save" at bounding box center [417, 503] width 22 height 23
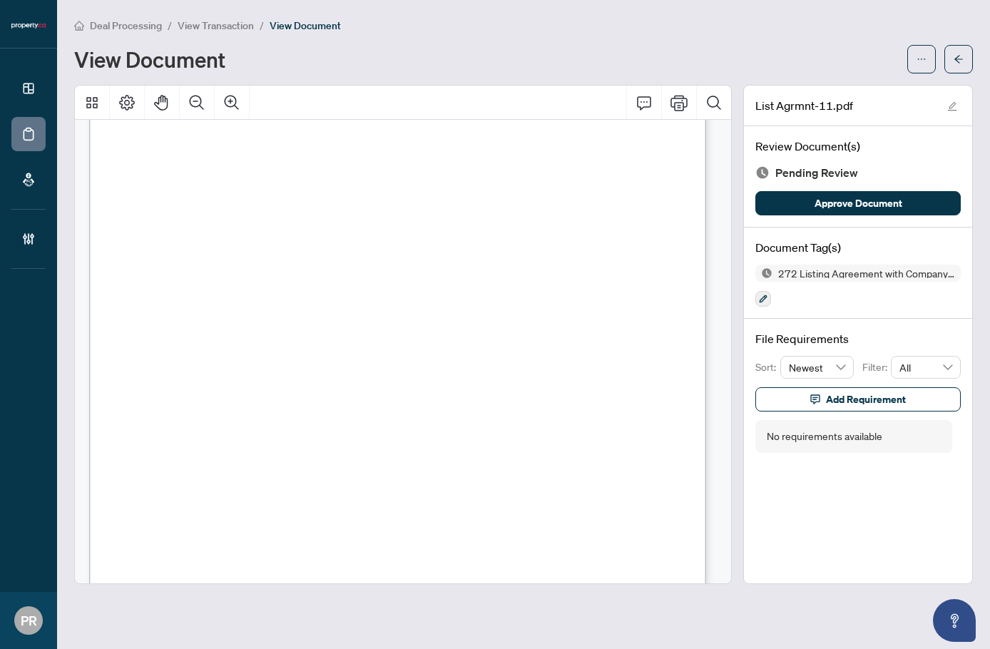
scroll to position [214, 0]
click at [761, 301] on icon "button" at bounding box center [763, 299] width 9 height 9
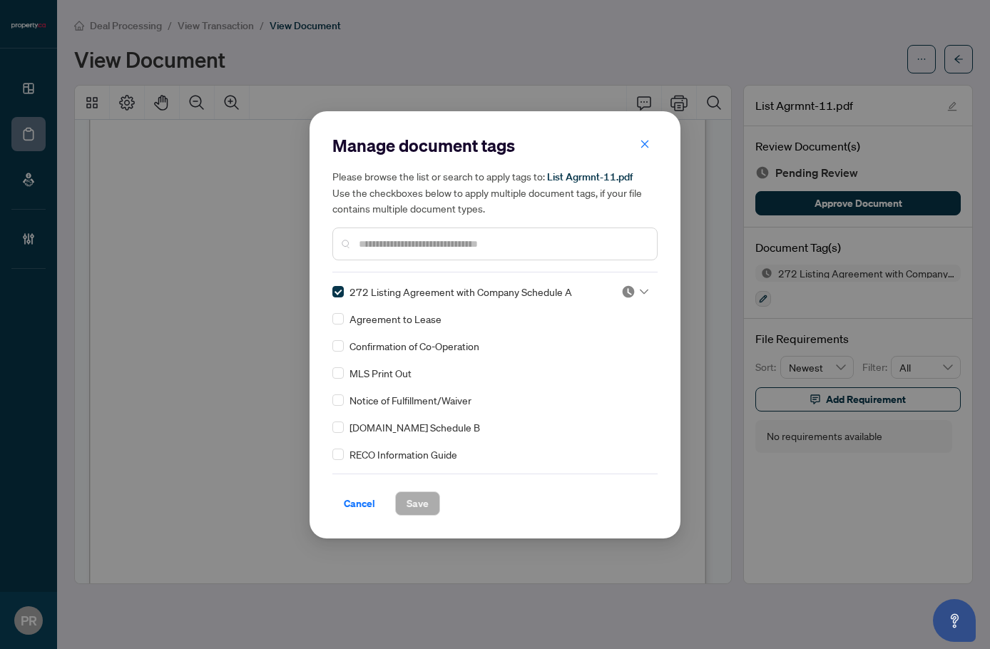
click at [632, 292] on div at bounding box center [634, 292] width 27 height 14
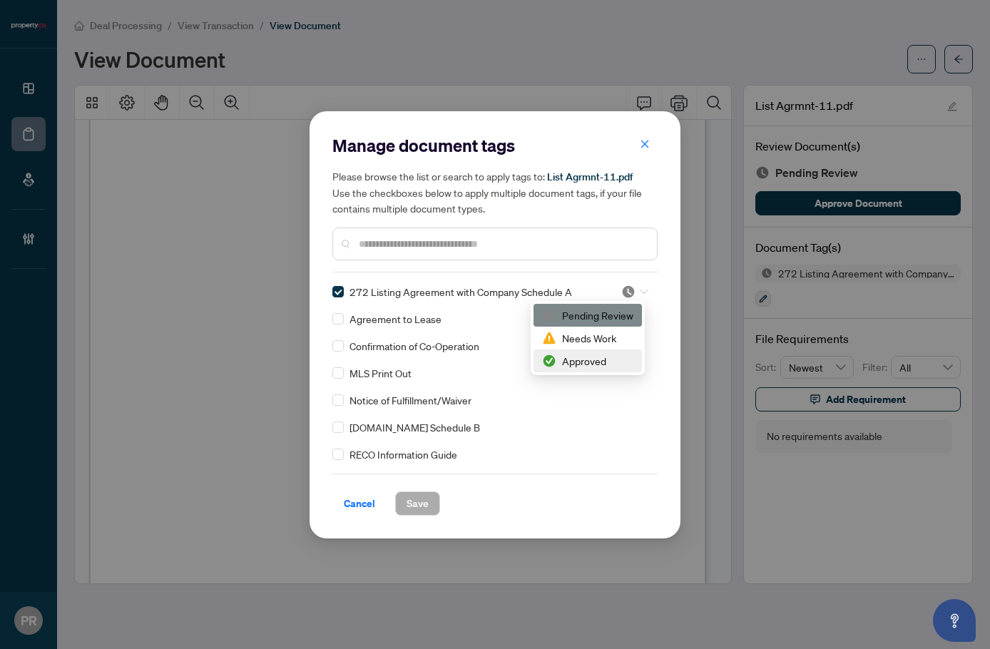
click at [573, 362] on div "Approved" at bounding box center [587, 361] width 91 height 16
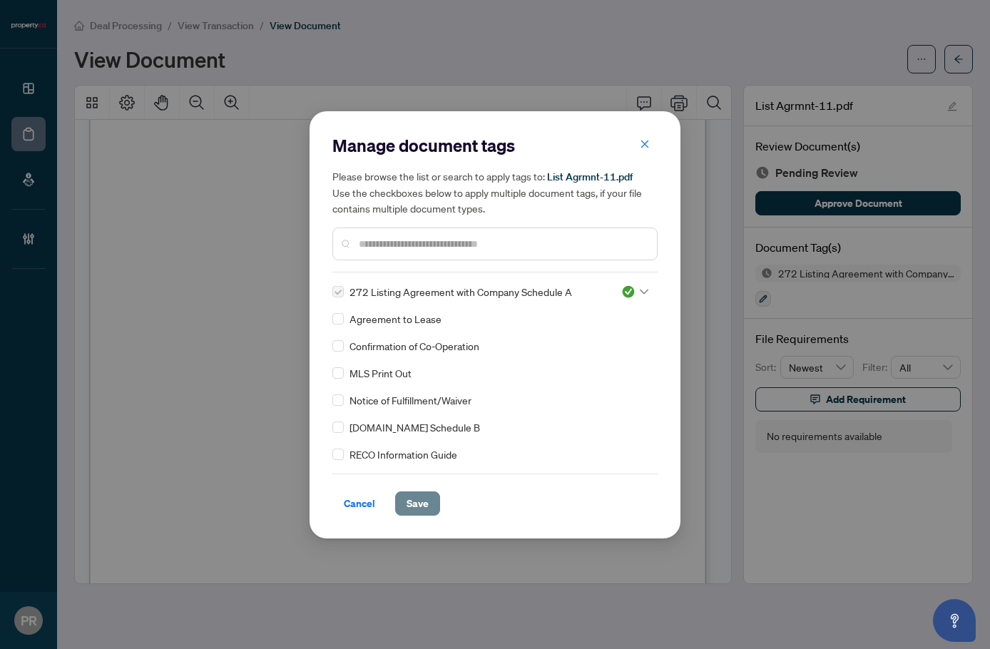
click at [411, 505] on span "Save" at bounding box center [417, 503] width 22 height 23
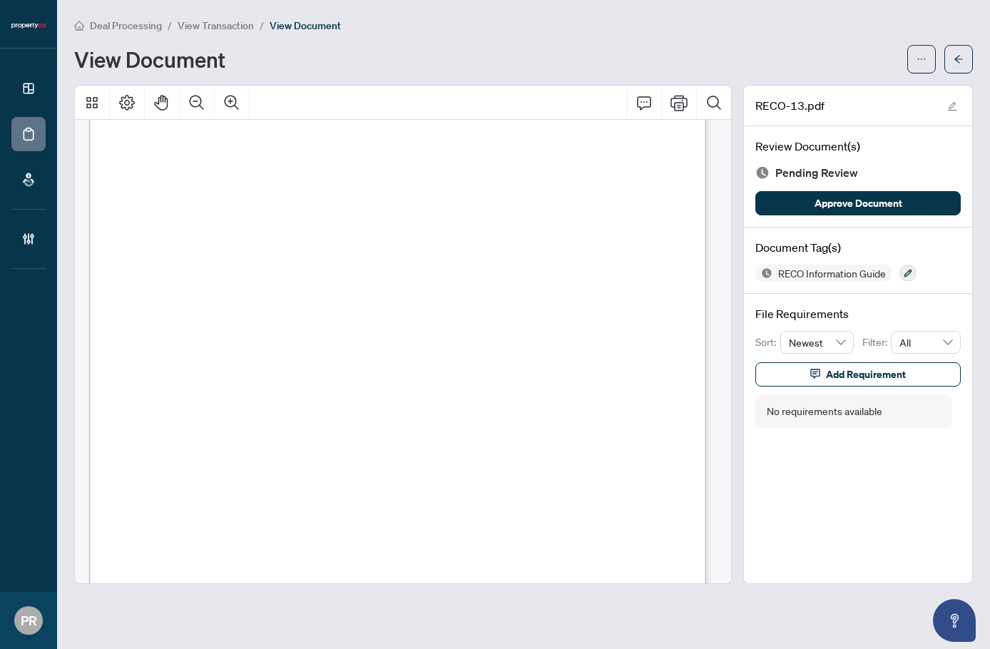
scroll to position [9899, 0]
click at [906, 275] on icon "button" at bounding box center [908, 274] width 8 height 8
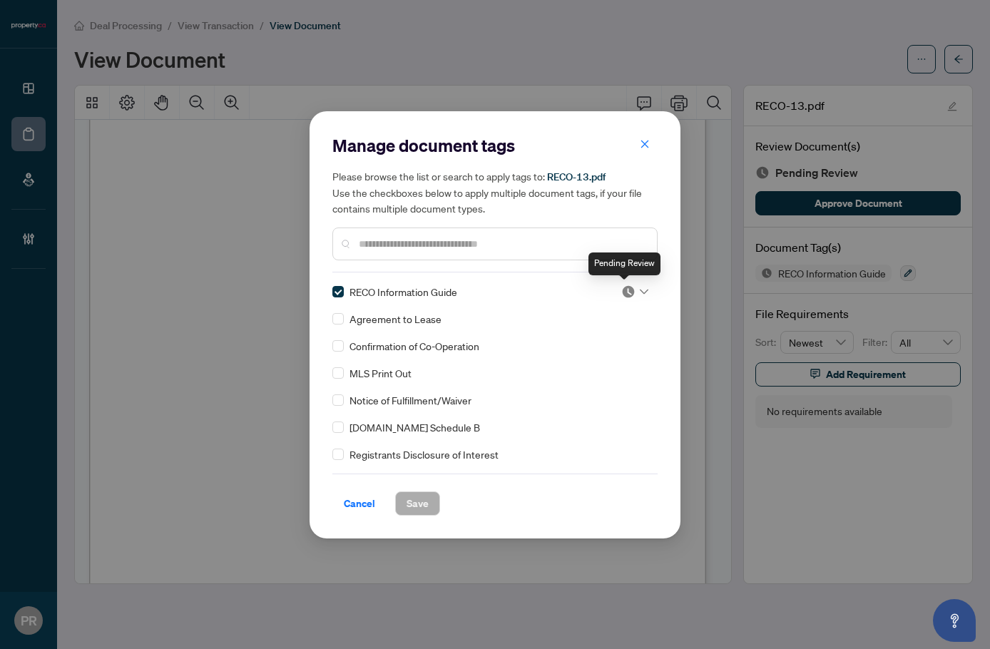
click at [625, 290] on img at bounding box center [628, 292] width 14 height 14
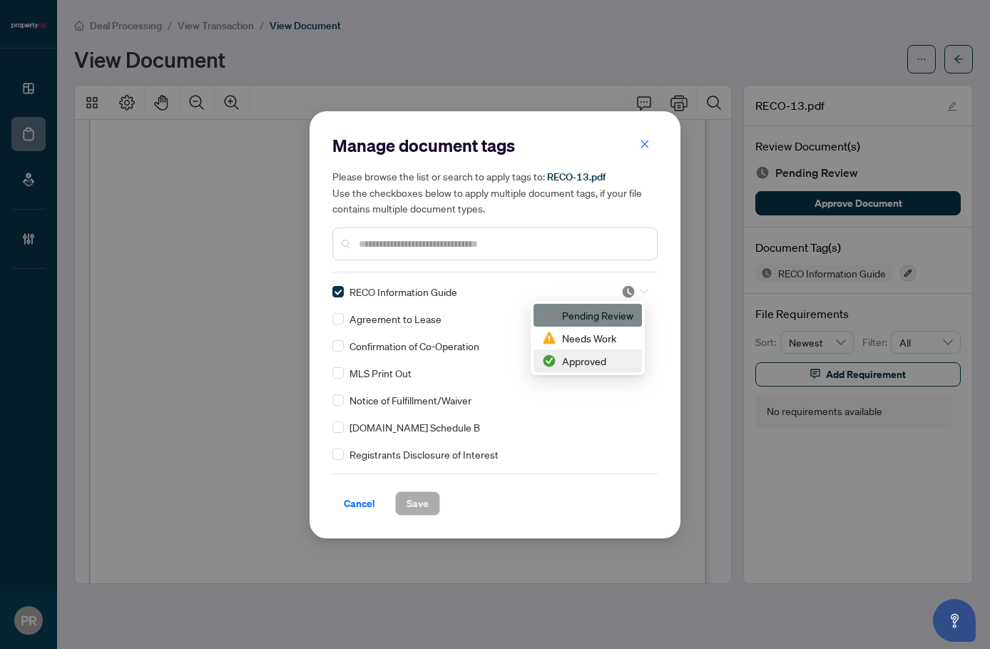
click at [588, 364] on div "Approved" at bounding box center [587, 361] width 91 height 16
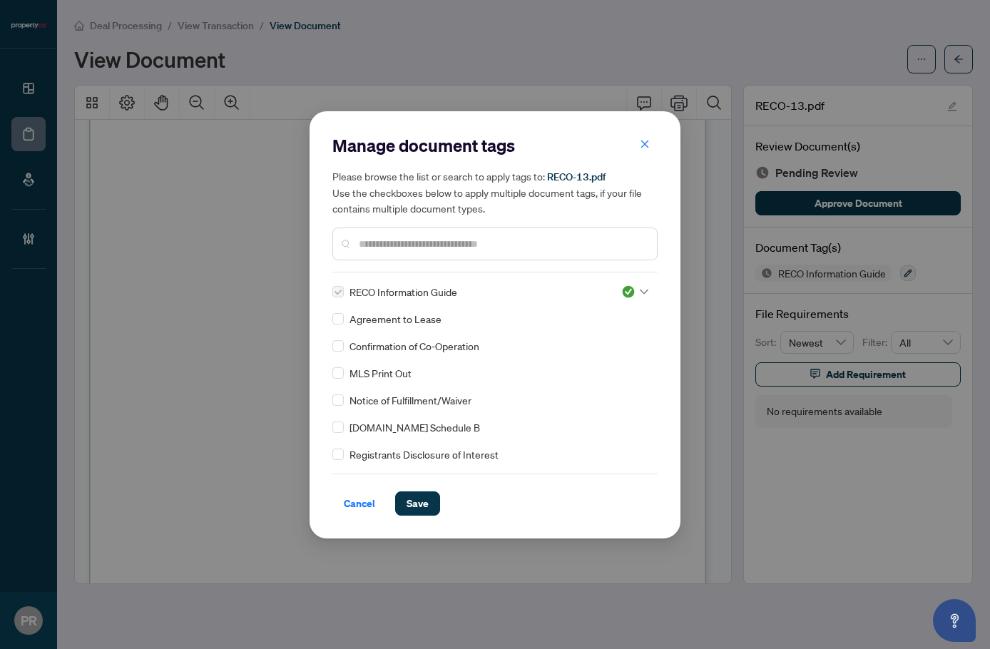
click at [415, 487] on div "Cancel Save" at bounding box center [494, 494] width 325 height 42
click at [427, 495] on span "Save" at bounding box center [417, 503] width 22 height 23
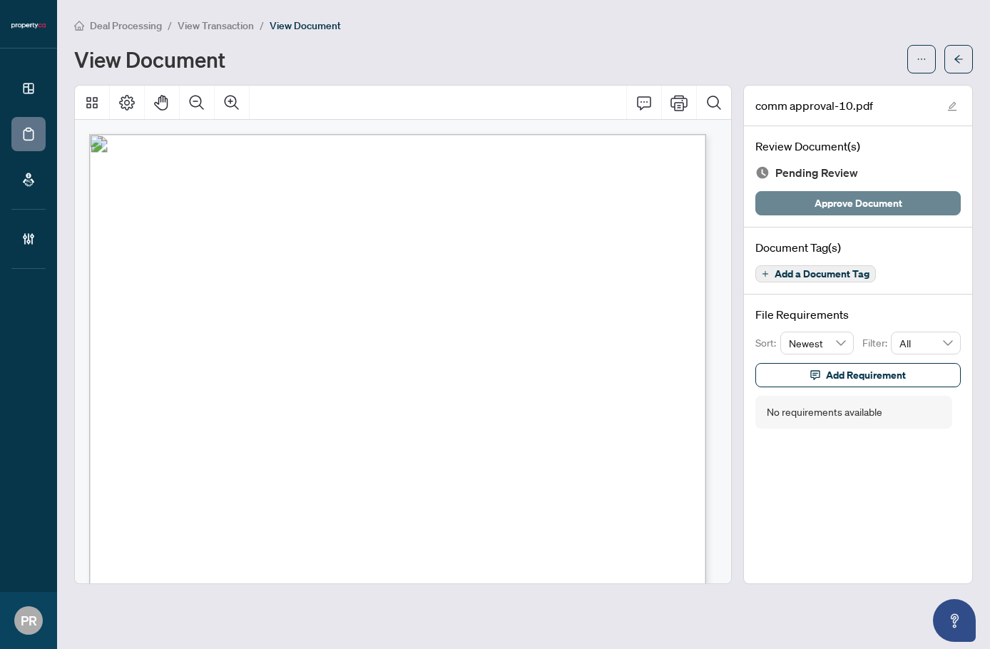
click at [854, 199] on span "Approve Document" at bounding box center [858, 203] width 88 height 23
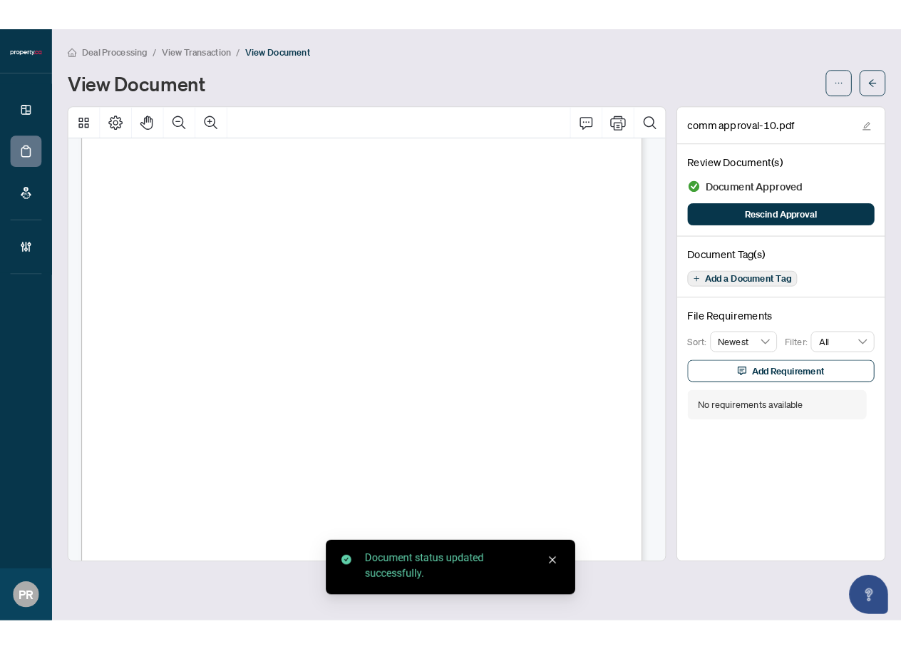
scroll to position [1212, 0]
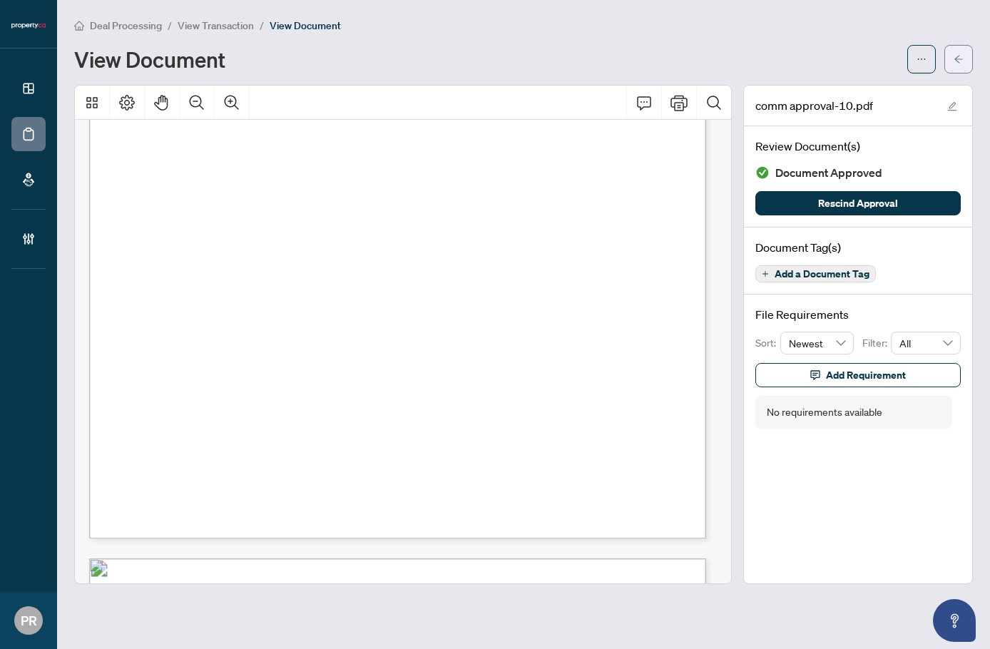
click at [964, 61] on button "button" at bounding box center [958, 59] width 29 height 29
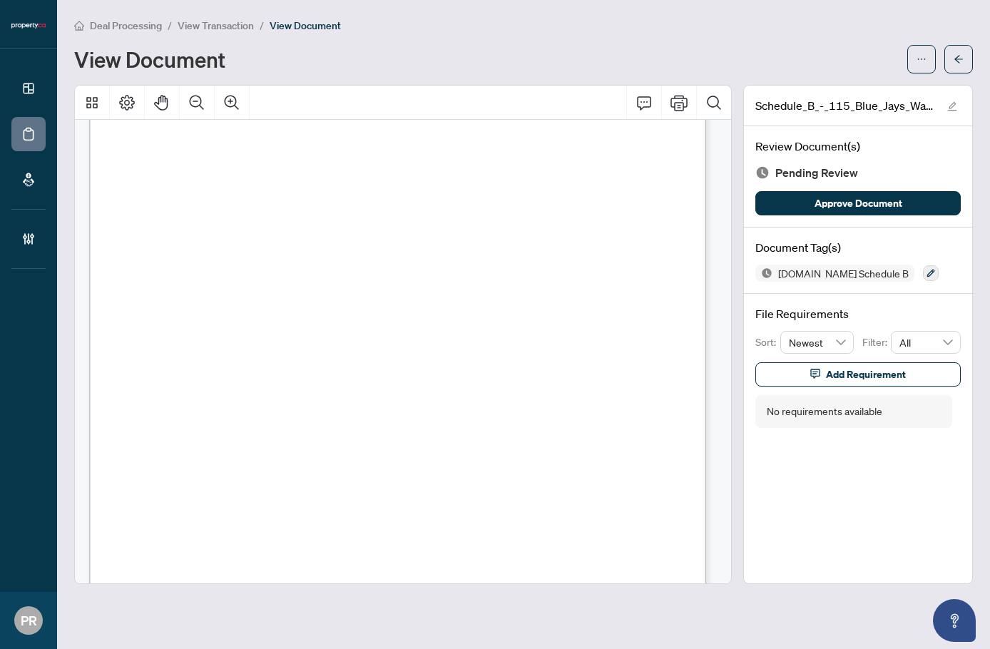
scroll to position [71, 0]
click at [926, 272] on icon "button" at bounding box center [930, 273] width 9 height 9
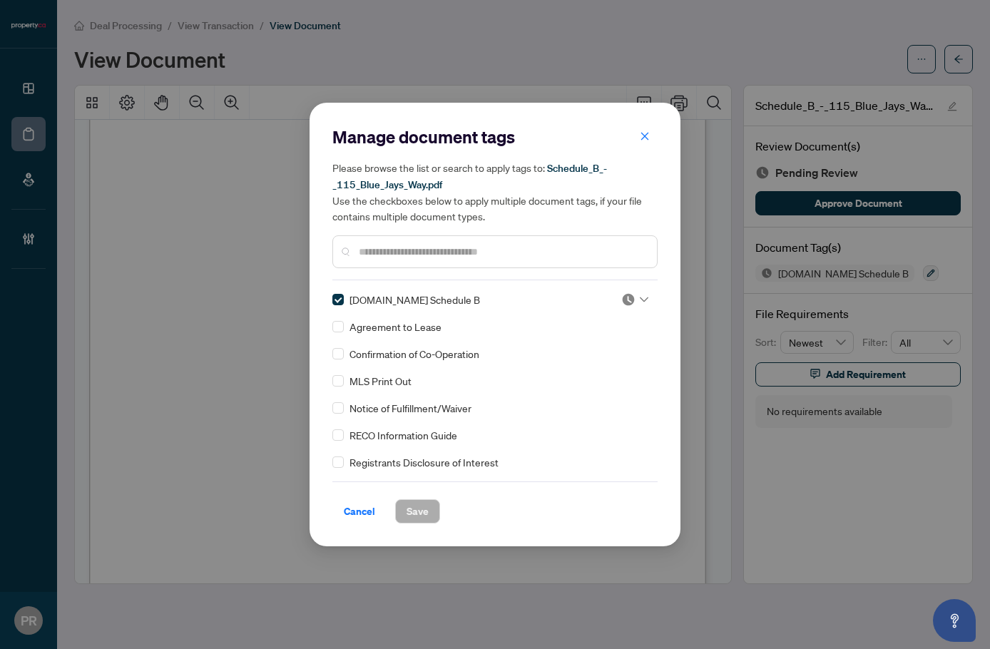
click at [627, 300] on img at bounding box center [628, 299] width 14 height 14
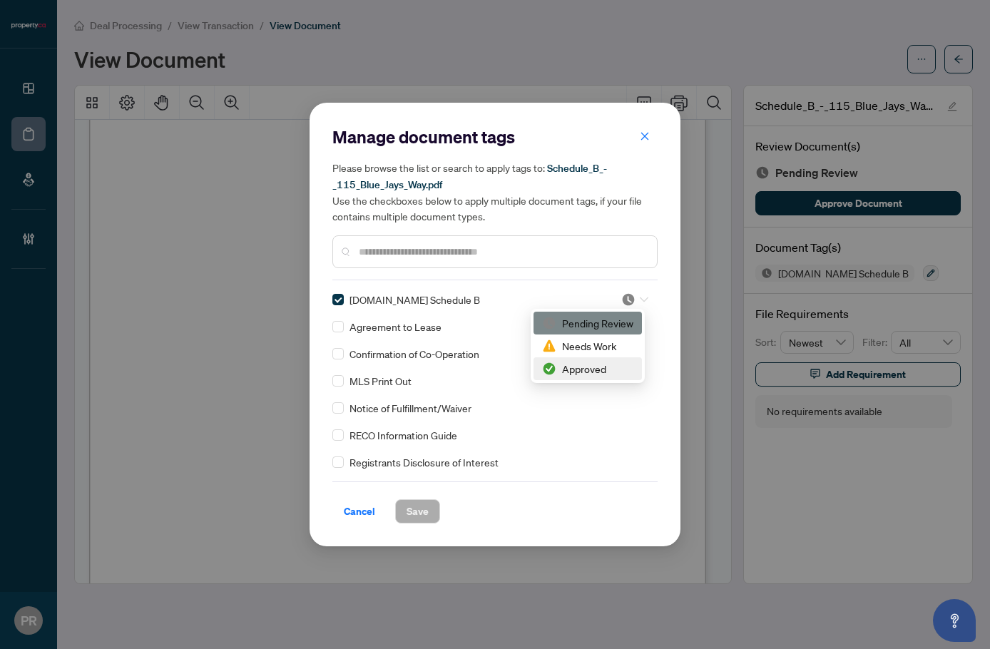
click at [590, 362] on div "Approved" at bounding box center [587, 369] width 91 height 16
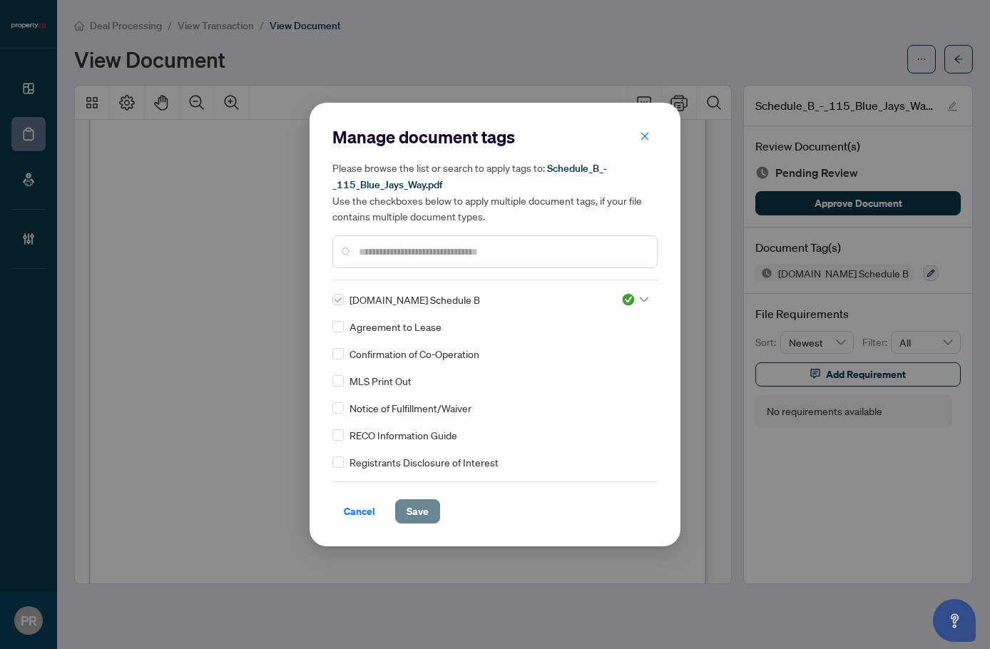
click at [419, 508] on span "Save" at bounding box center [417, 511] width 22 height 23
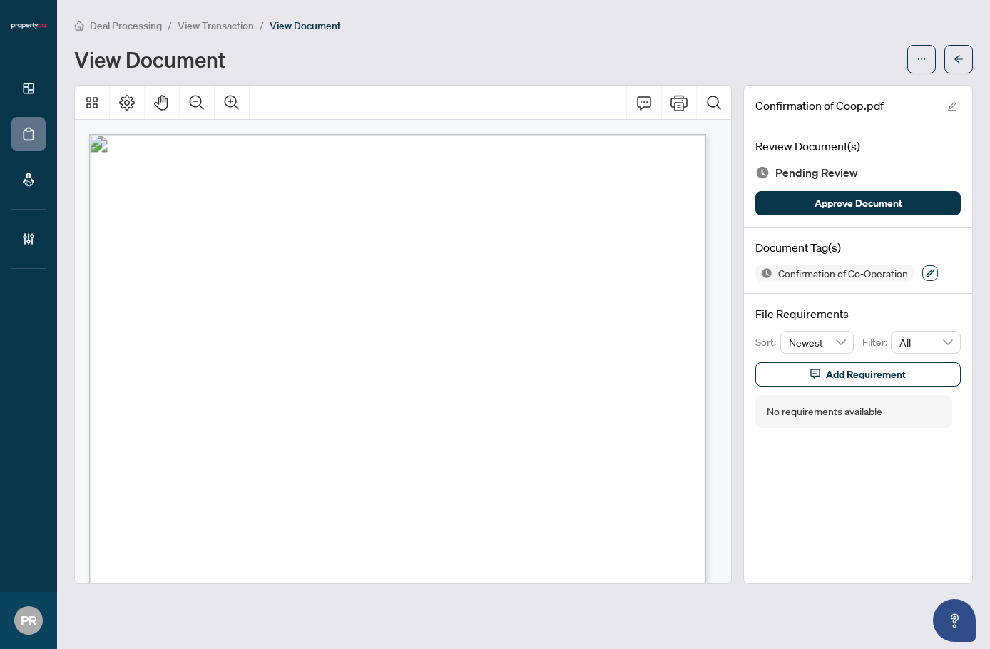
click at [938, 266] on button "button" at bounding box center [930, 273] width 16 height 16
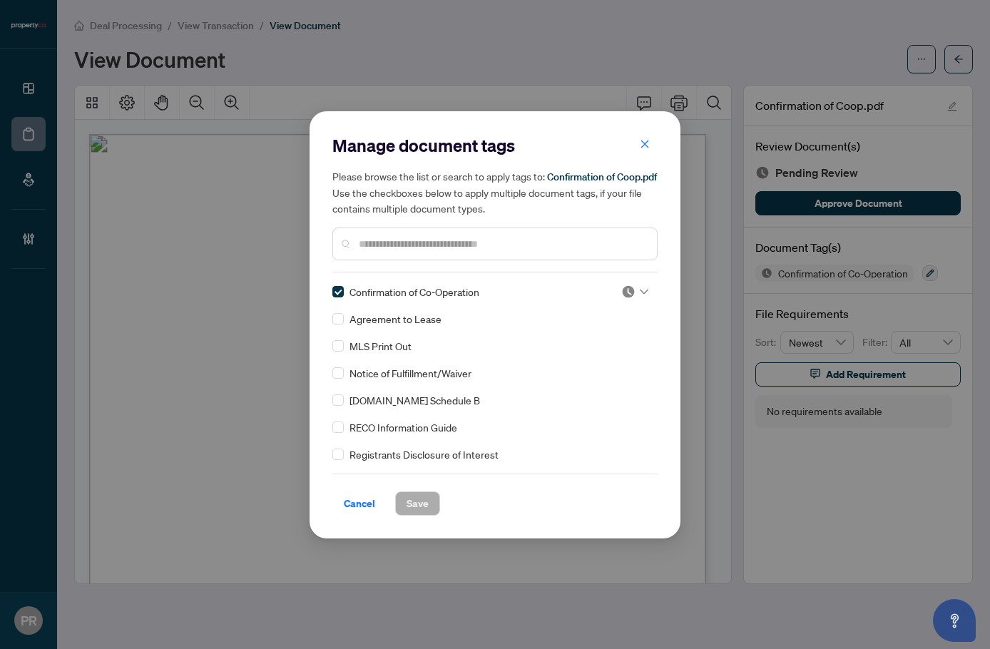
click at [634, 288] on div "Manage document tags Please browse the list or search to apply tags to: Confirm…" at bounding box center [494, 325] width 325 height 382
click at [625, 294] on img at bounding box center [628, 292] width 14 height 14
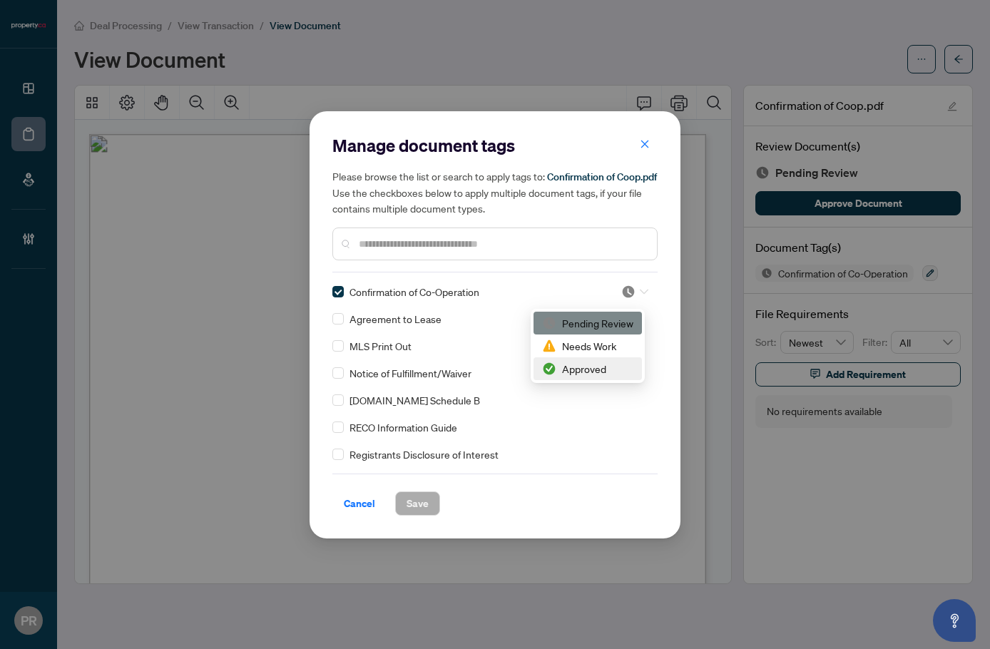
click at [580, 372] on div "Approved" at bounding box center [587, 369] width 91 height 16
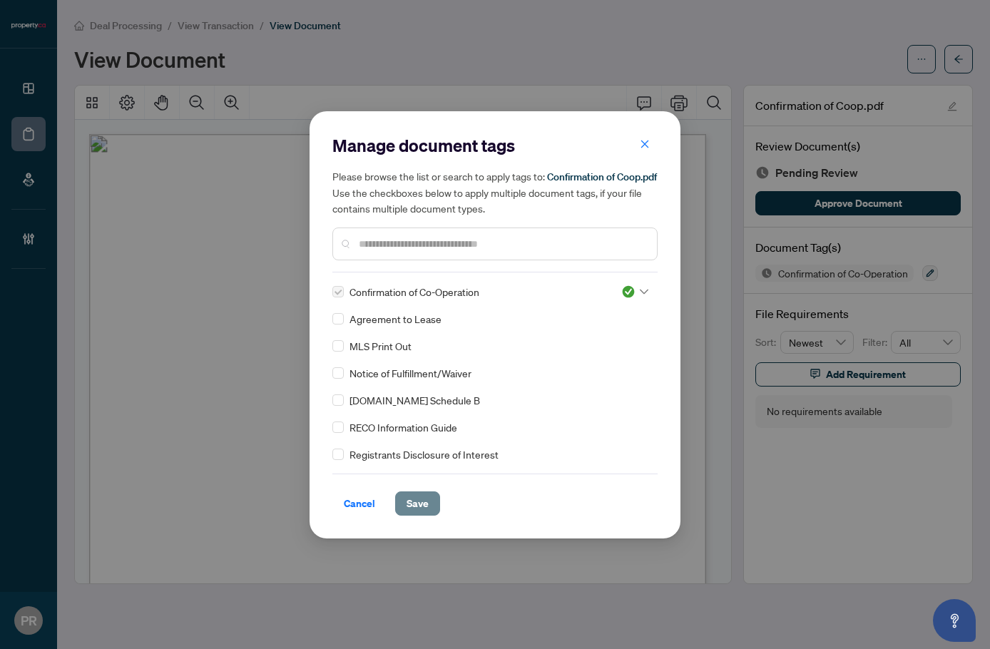
click at [417, 501] on span "Save" at bounding box center [417, 503] width 22 height 23
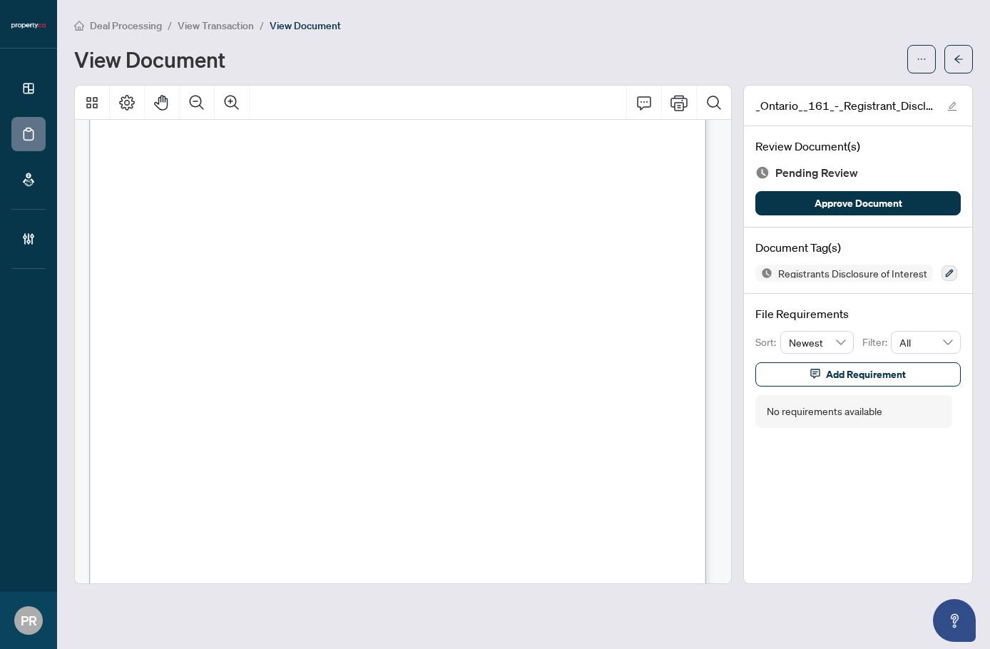
scroll to position [6, 0]
click at [947, 274] on icon "button" at bounding box center [950, 274] width 8 height 8
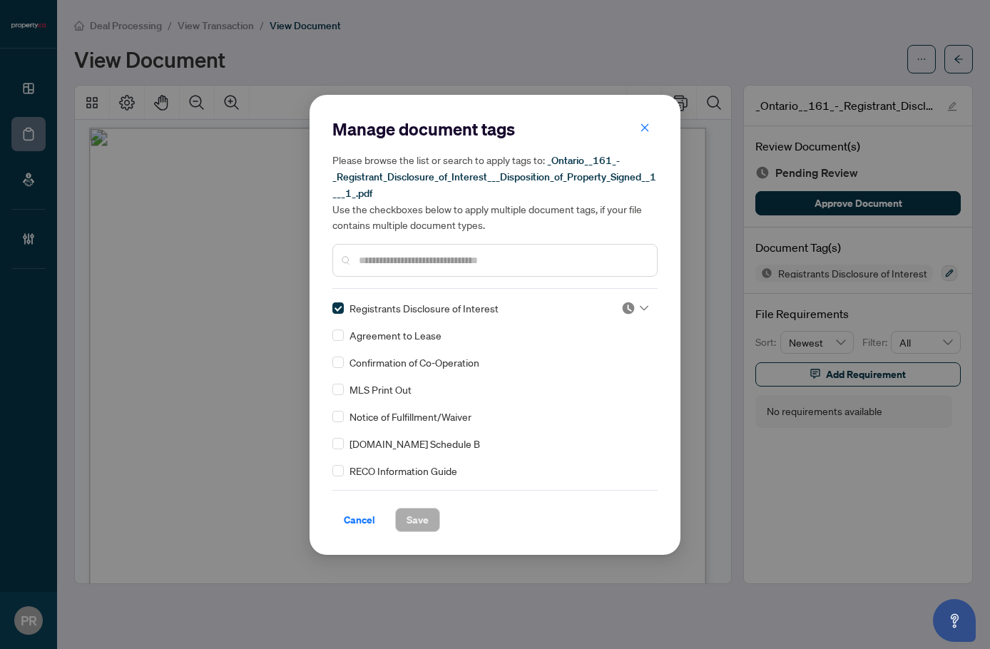
click at [630, 305] on img at bounding box center [628, 308] width 14 height 14
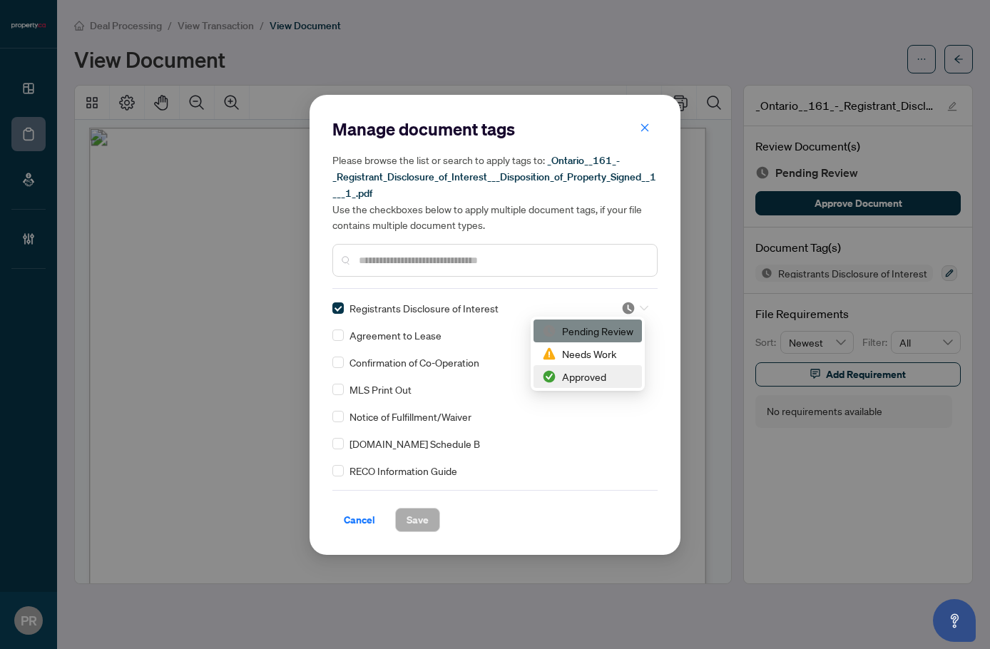
click at [586, 382] on div "Approved" at bounding box center [587, 377] width 91 height 16
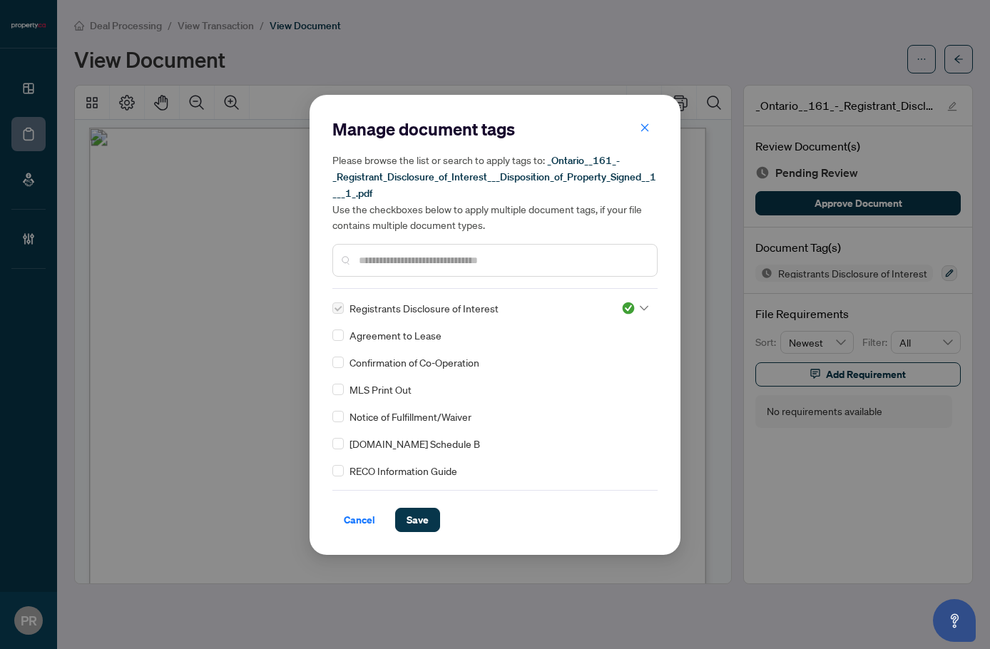
drag, startPoint x: 404, startPoint y: 513, endPoint x: 419, endPoint y: 493, distance: 24.4
click at [405, 510] on button "Save" at bounding box center [417, 520] width 45 height 24
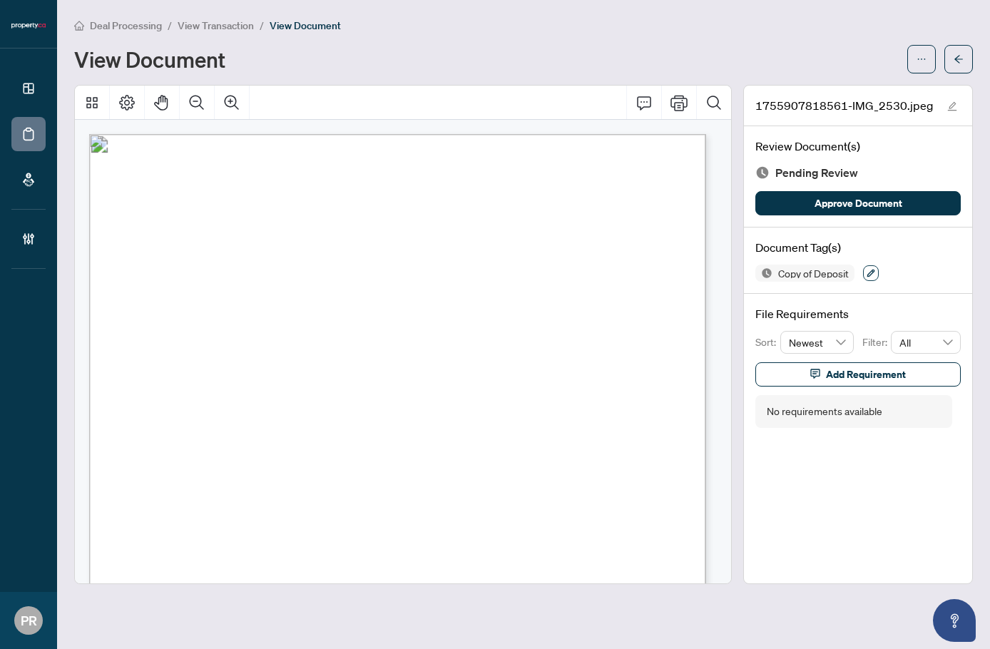
click at [868, 269] on icon "button" at bounding box center [870, 273] width 9 height 9
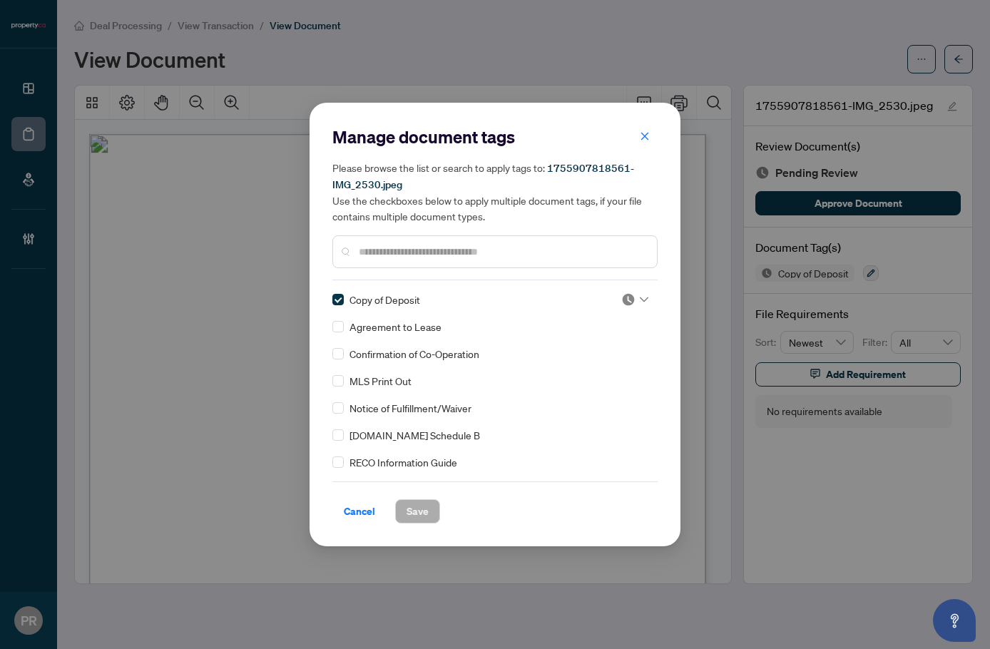
click at [621, 304] on img at bounding box center [628, 299] width 14 height 14
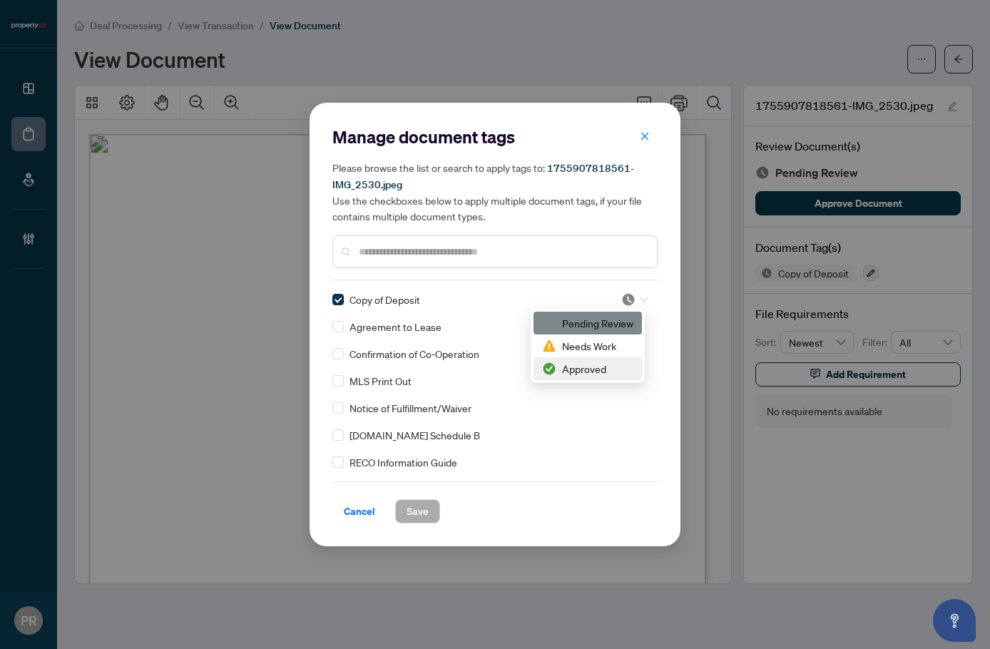
click at [595, 379] on div "Approved" at bounding box center [587, 368] width 108 height 23
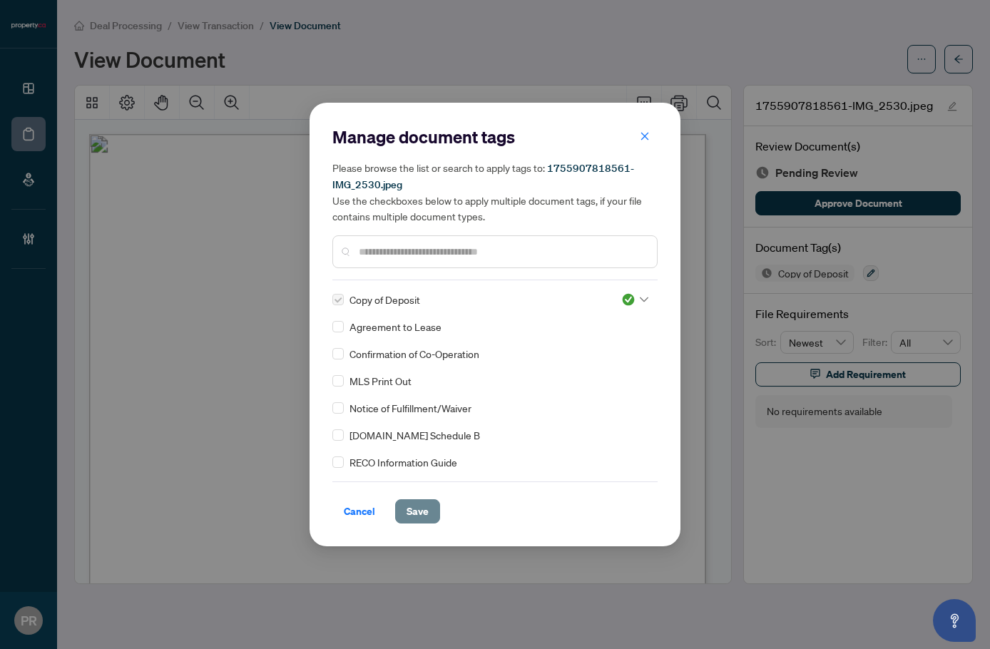
click at [422, 504] on span "Save" at bounding box center [417, 511] width 22 height 23
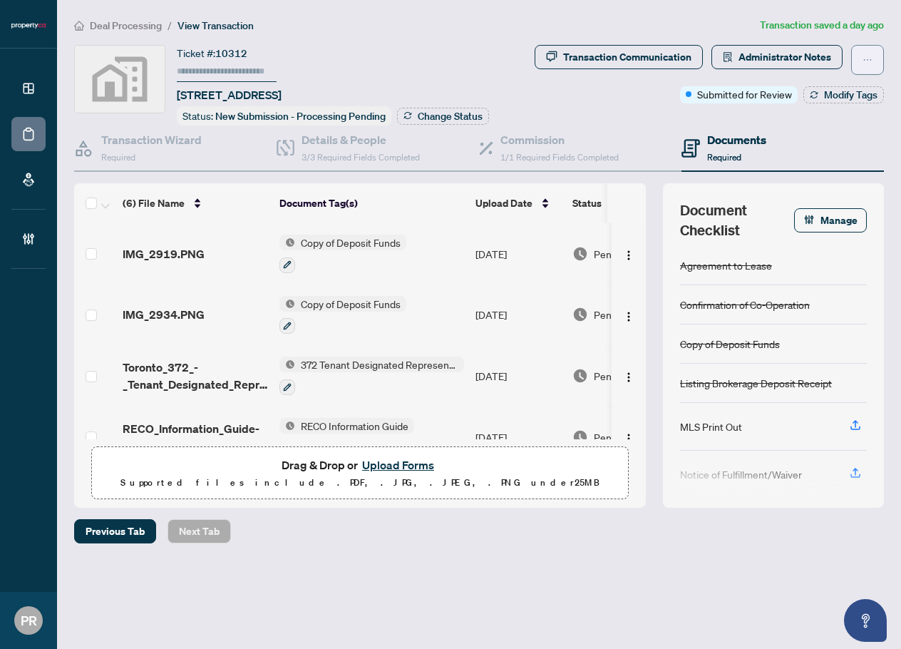
click at [867, 56] on icon "ellipsis" at bounding box center [868, 60] width 10 height 10
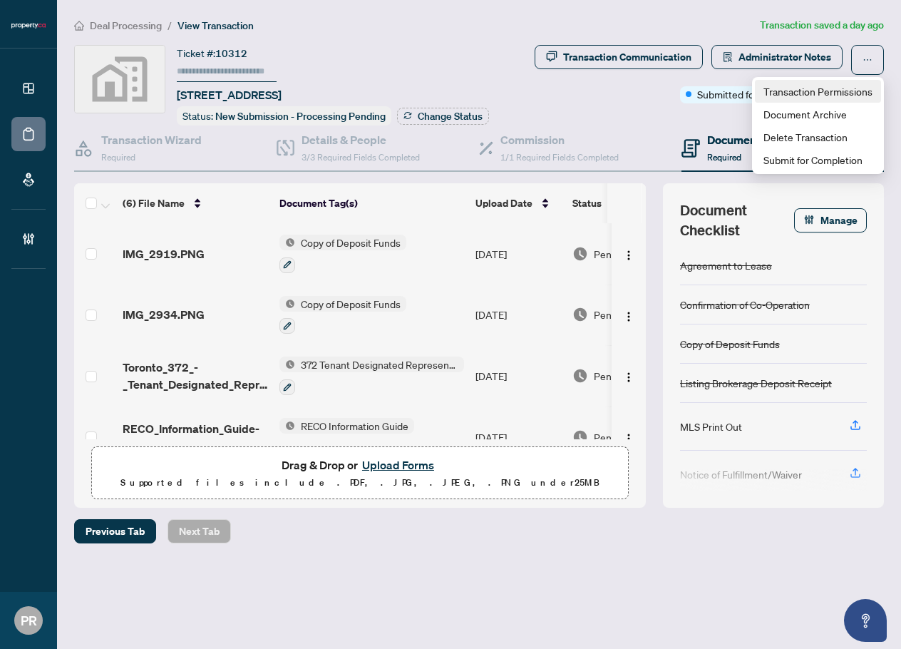
click at [827, 96] on span "Transaction Permissions" at bounding box center [818, 91] width 109 height 16
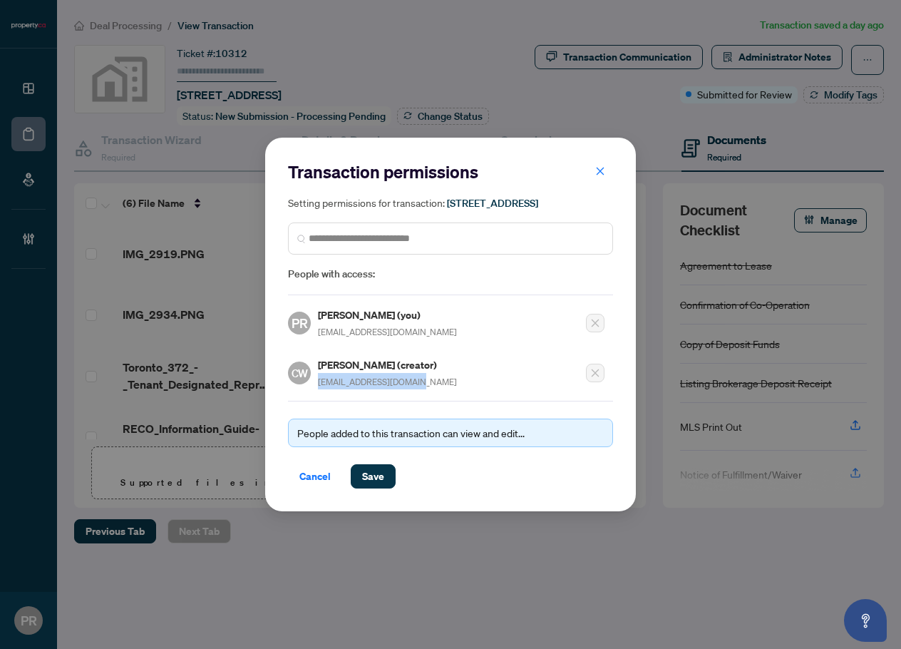
drag, startPoint x: 319, startPoint y: 389, endPoint x: 419, endPoint y: 388, distance: 100.5
click at [419, 388] on div "[PERSON_NAME] (creator) [PERSON_NAME][EMAIL_ADDRESS][DOMAIN_NAME]" at bounding box center [387, 373] width 139 height 33
copy span "[EMAIL_ADDRESS][DOMAIN_NAME]"
click at [325, 478] on span "Cancel" at bounding box center [315, 476] width 31 height 23
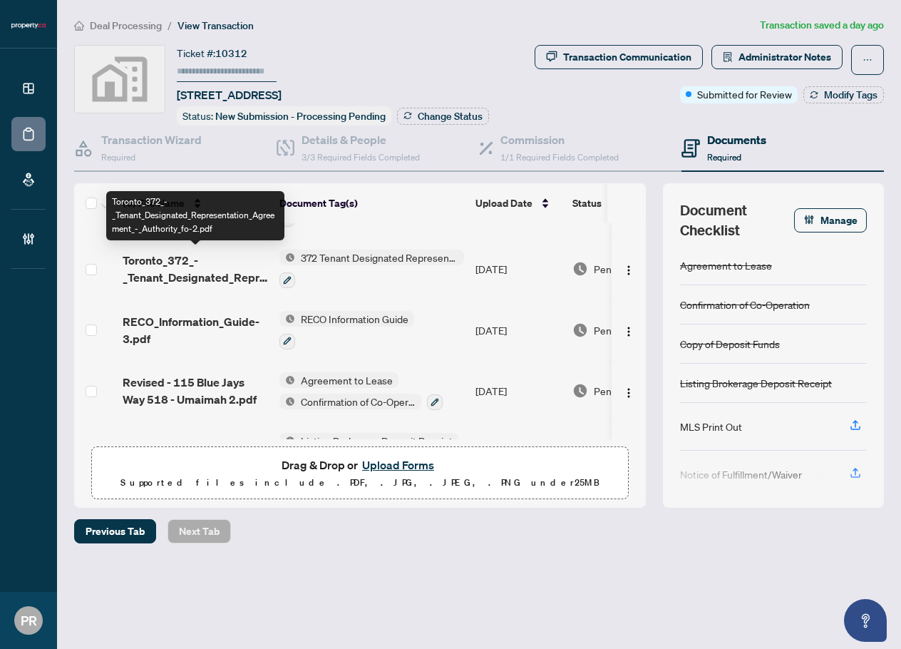
scroll to position [154, 0]
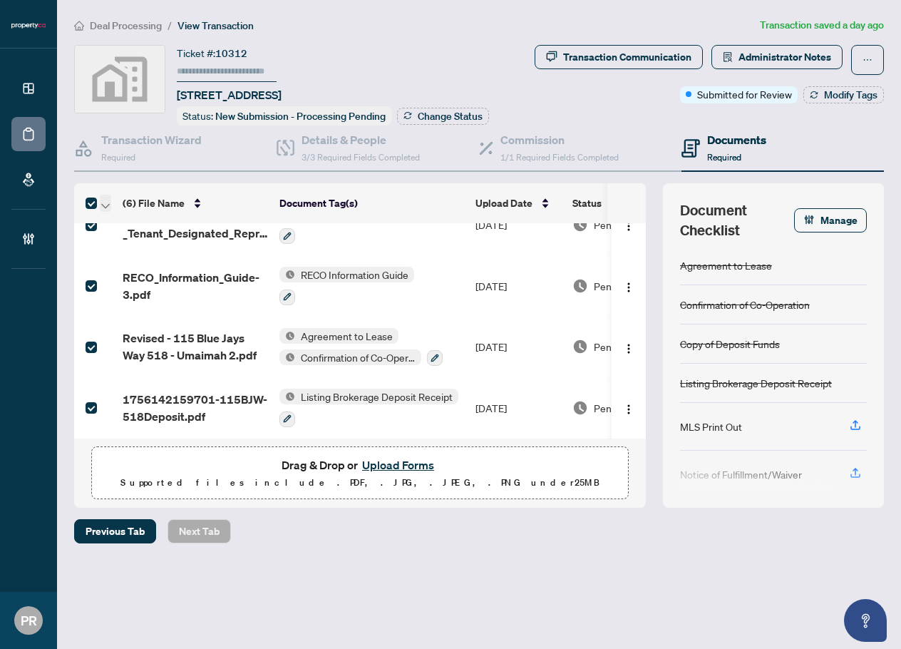
click at [106, 209] on span "button" at bounding box center [105, 203] width 9 height 16
click at [125, 222] on span "Open Selected in New Tab(s)" at bounding box center [174, 227] width 127 height 16
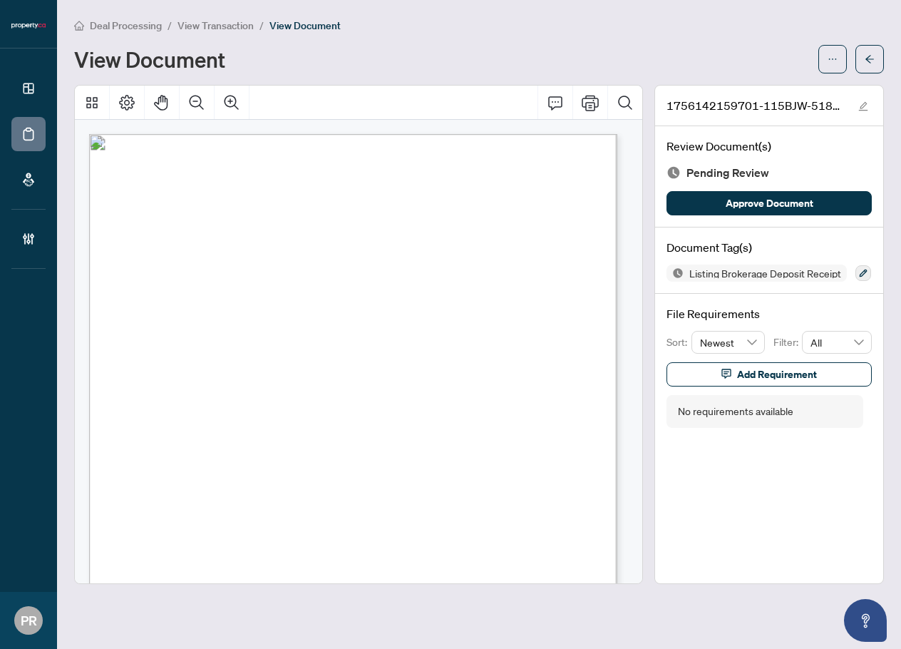
click at [853, 272] on div "Listing Brokerage Deposit Receipt" at bounding box center [769, 273] width 205 height 17
click at [859, 270] on icon "button" at bounding box center [863, 273] width 9 height 9
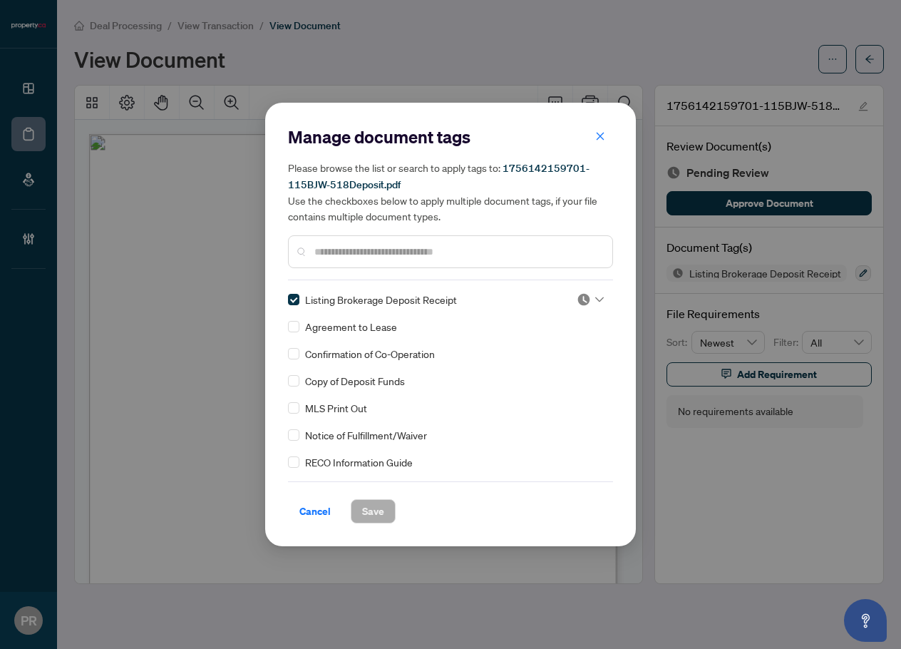
click at [595, 297] on icon at bounding box center [599, 300] width 9 height 6
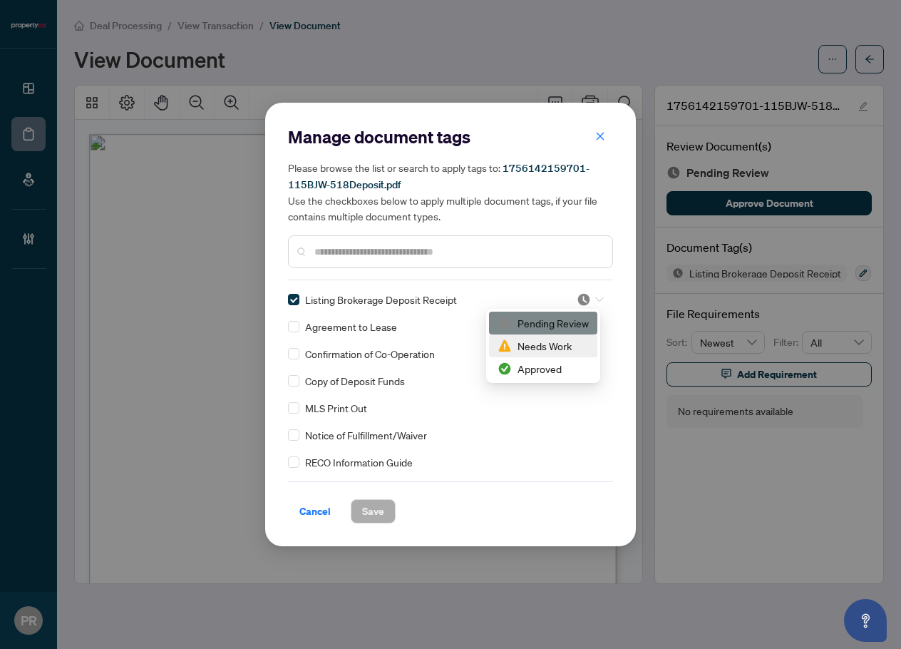
click at [538, 345] on div "Needs Work" at bounding box center [543, 346] width 91 height 16
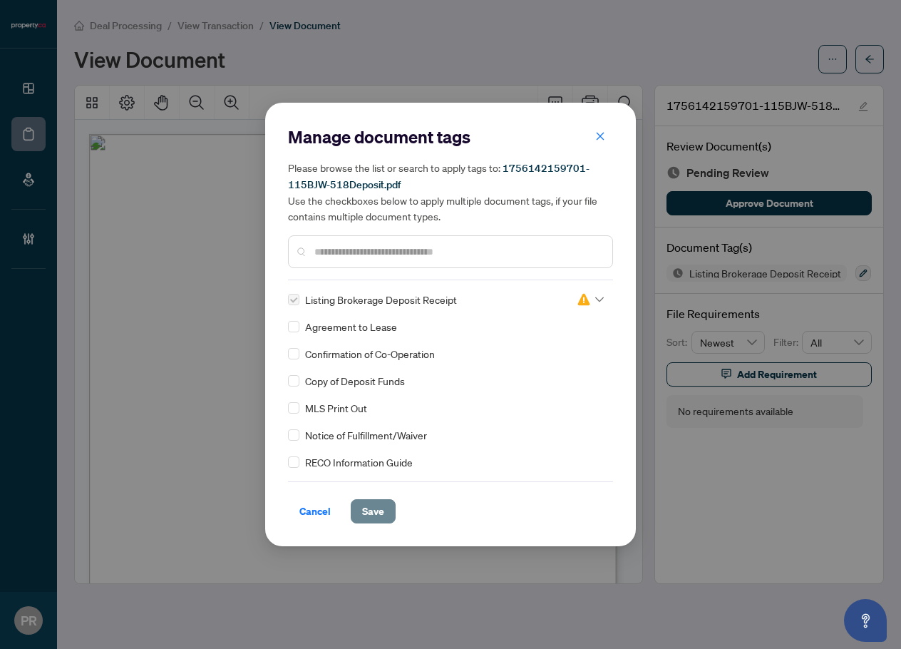
click at [372, 510] on span "Save" at bounding box center [373, 511] width 22 height 23
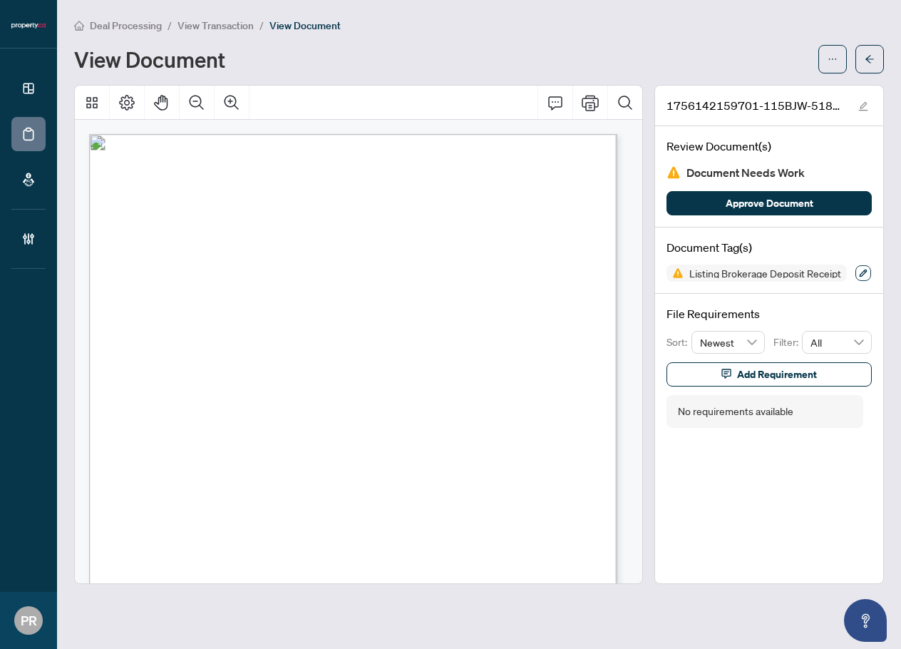
click at [863, 277] on button "button" at bounding box center [864, 273] width 16 height 16
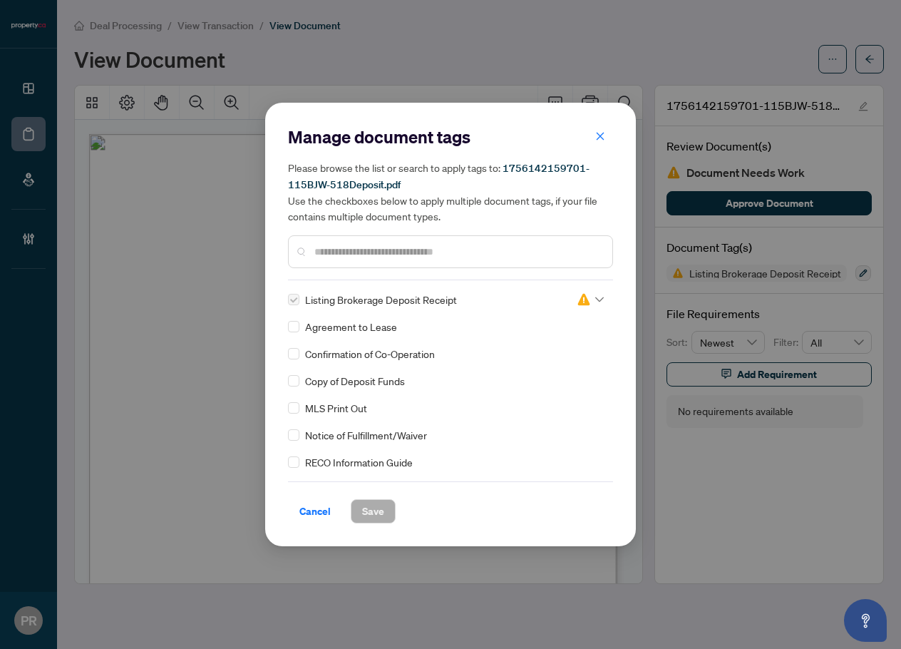
click at [577, 297] on img at bounding box center [584, 299] width 14 height 14
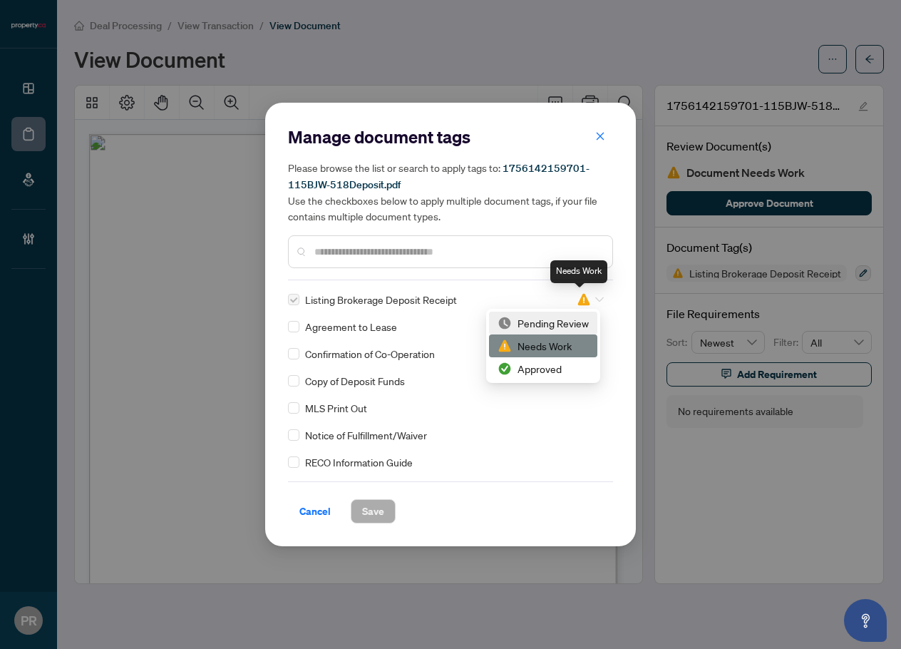
click at [552, 319] on div "Pending Review" at bounding box center [543, 323] width 91 height 16
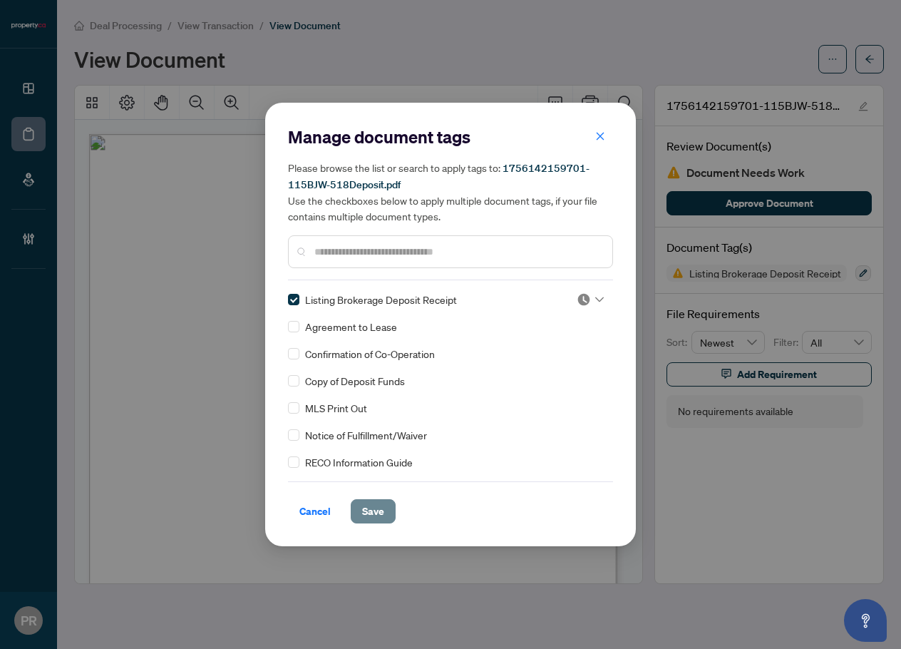
click at [375, 517] on span "Save" at bounding box center [373, 511] width 22 height 23
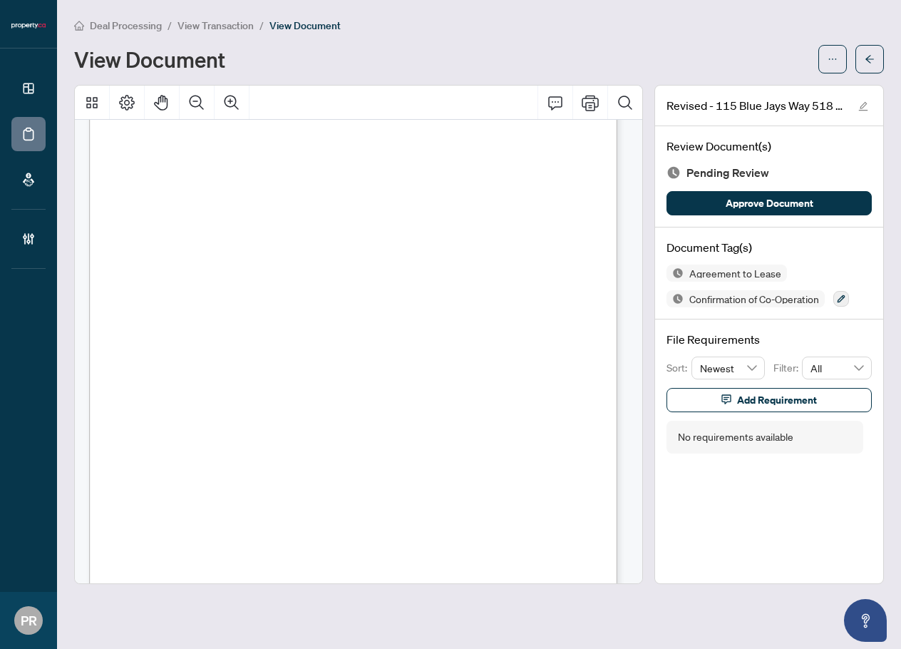
scroll to position [1212, 0]
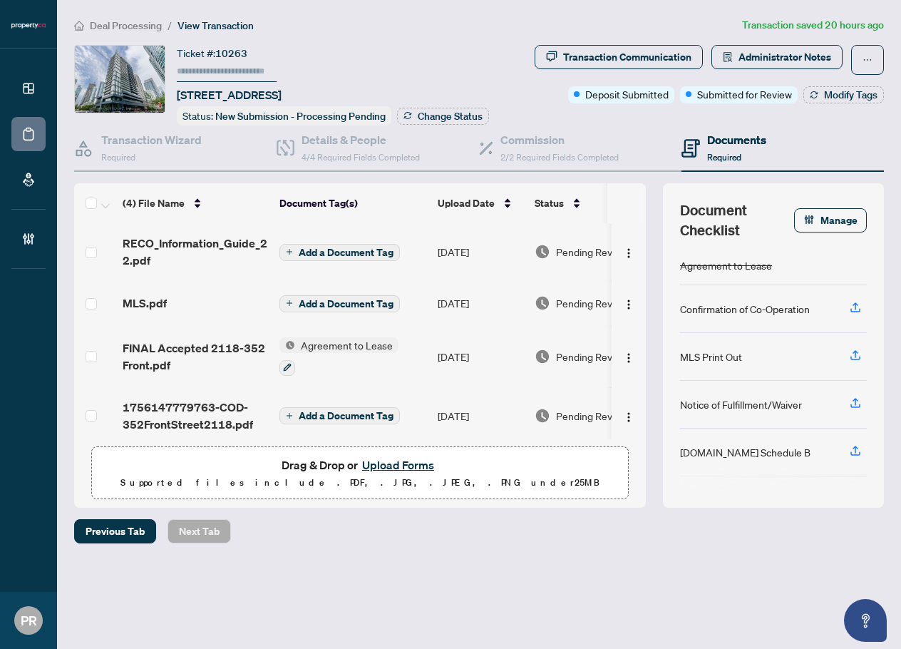
scroll to position [9, 0]
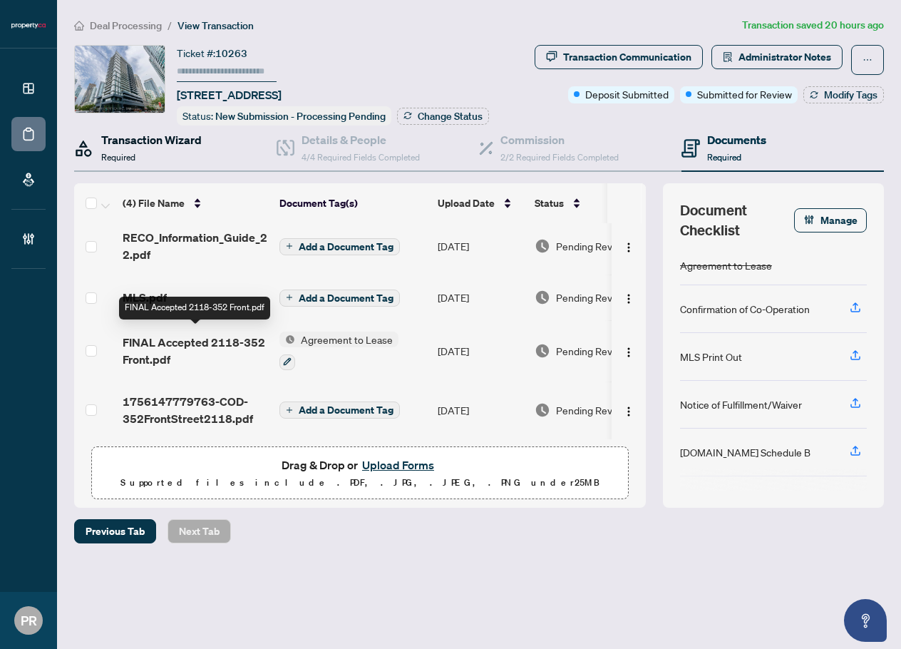
click at [192, 131] on h4 "Transaction Wizard" at bounding box center [151, 139] width 101 height 17
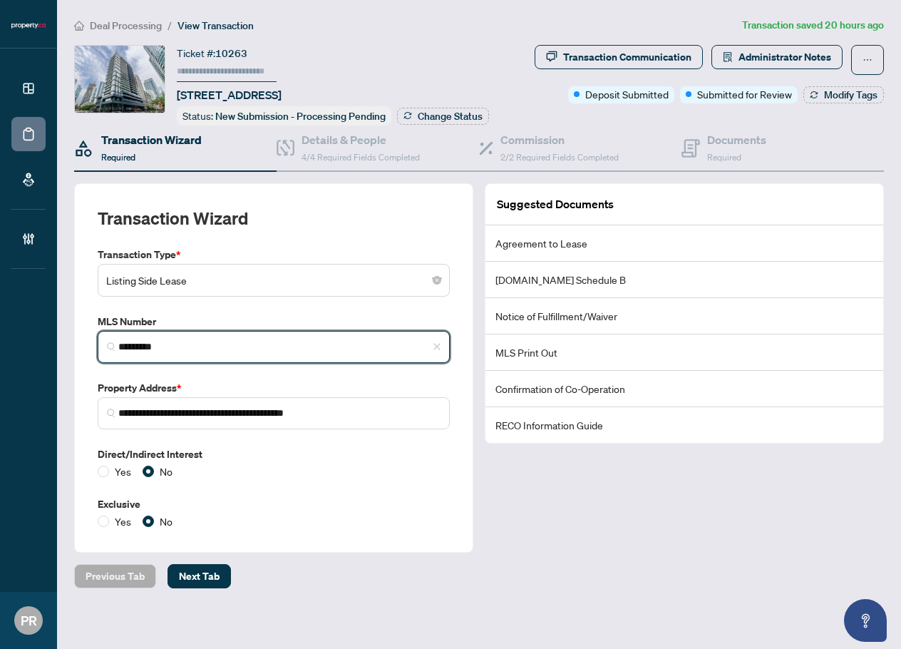
click at [195, 344] on input "*********" at bounding box center [279, 346] width 322 height 15
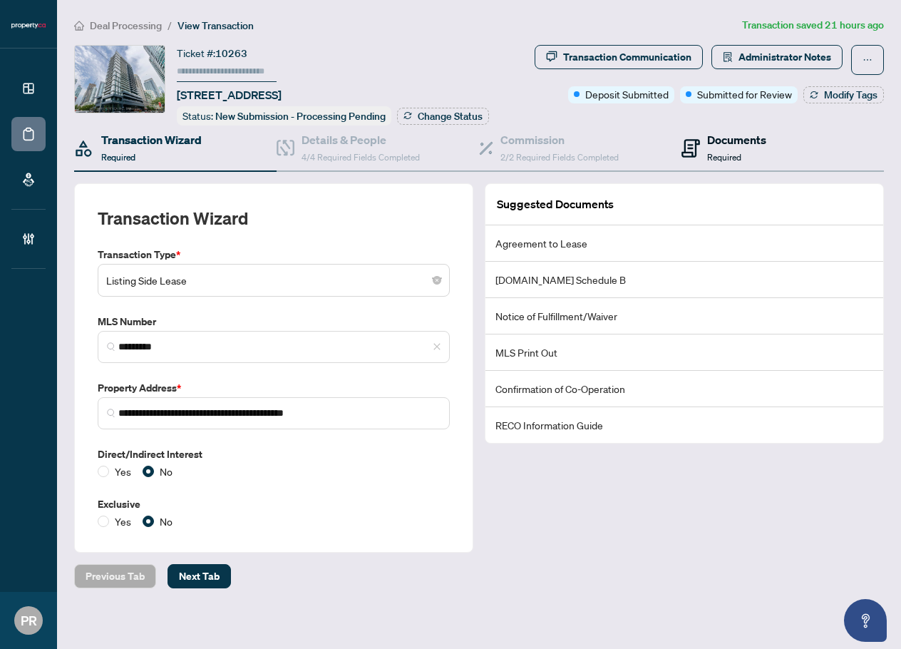
click at [745, 157] on div "Documents Required" at bounding box center [736, 148] width 59 height 34
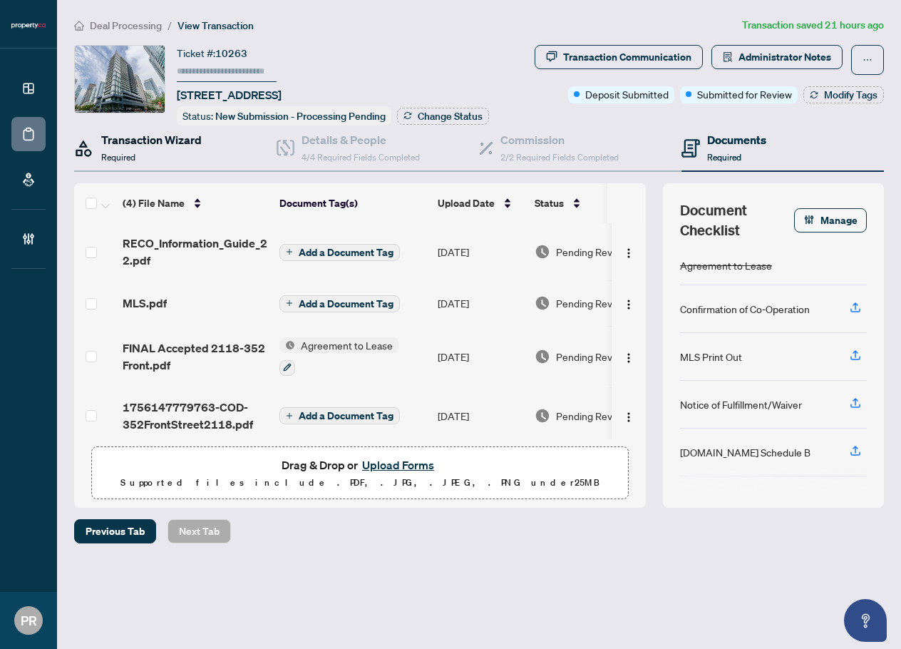
click at [139, 158] on div "Transaction Wizard Required" at bounding box center [151, 148] width 101 height 34
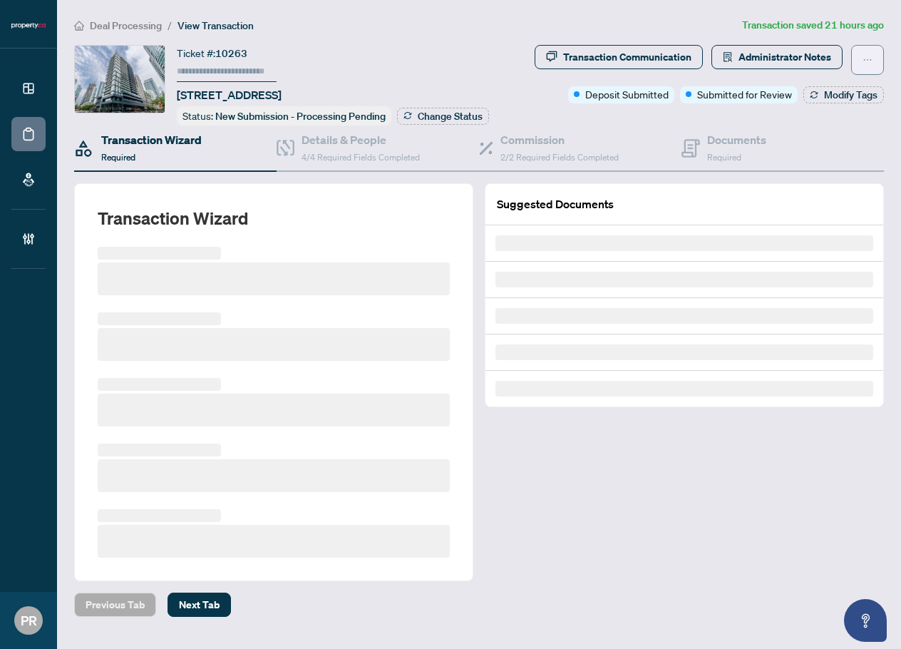
click at [867, 64] on button "button" at bounding box center [867, 60] width 33 height 30
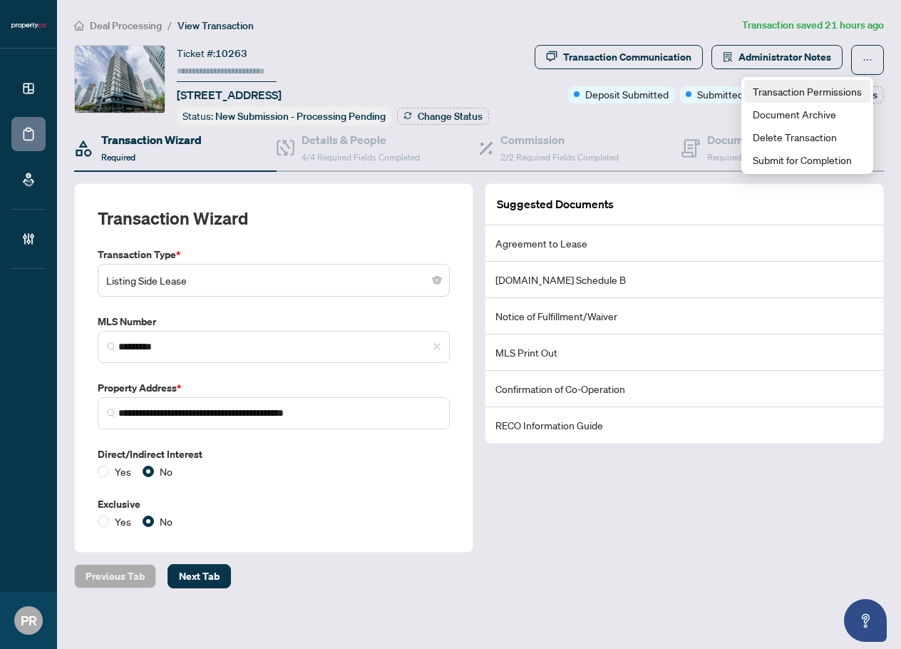
click at [814, 98] on span "Transaction Permissions" at bounding box center [807, 91] width 109 height 16
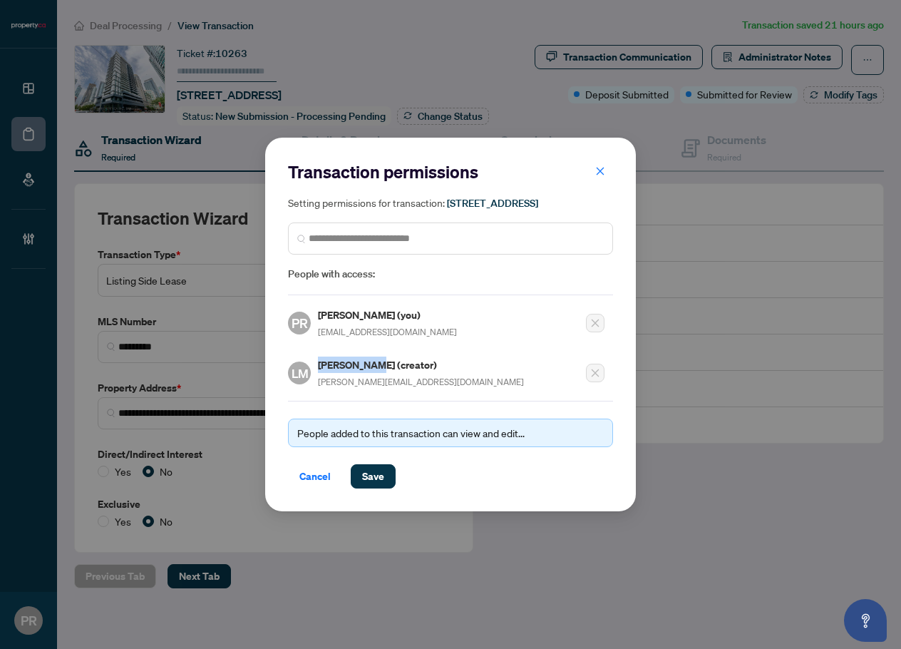
drag, startPoint x: 374, startPoint y: 374, endPoint x: 312, endPoint y: 370, distance: 62.9
click at [312, 370] on div "LM Lisa Mamers (creator) lisa@condos.ca" at bounding box center [406, 373] width 236 height 33
copy div "[PERSON_NAME]"
drag, startPoint x: 302, startPoint y: 480, endPoint x: 843, endPoint y: 449, distance: 541.4
click at [303, 480] on span "Cancel" at bounding box center [315, 476] width 31 height 23
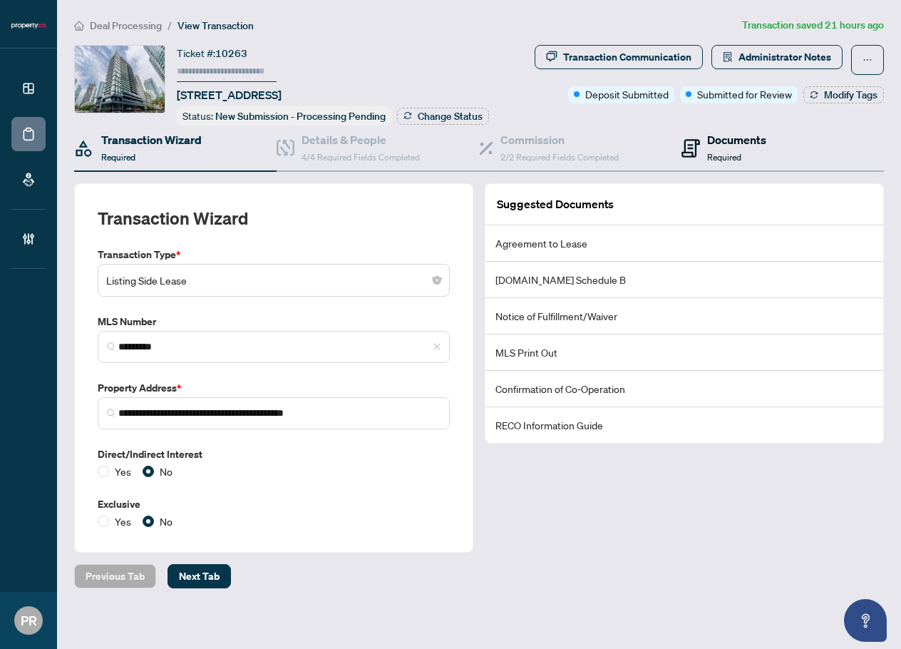
drag, startPoint x: 703, startPoint y: 138, endPoint x: 44, endPoint y: 178, distance: 660.1
click at [707, 138] on h4 "Documents" at bounding box center [736, 139] width 59 height 17
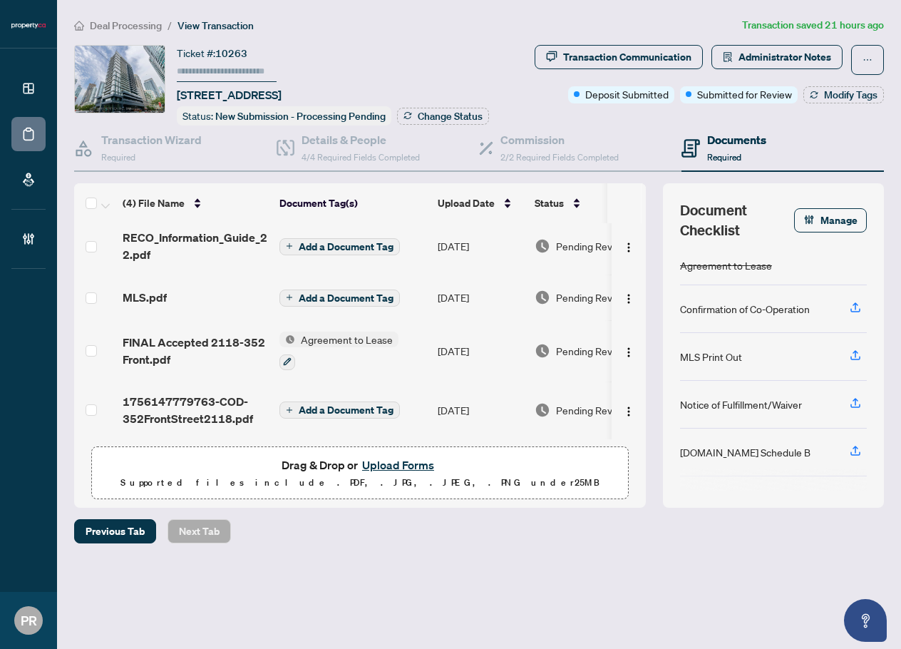
scroll to position [9, 0]
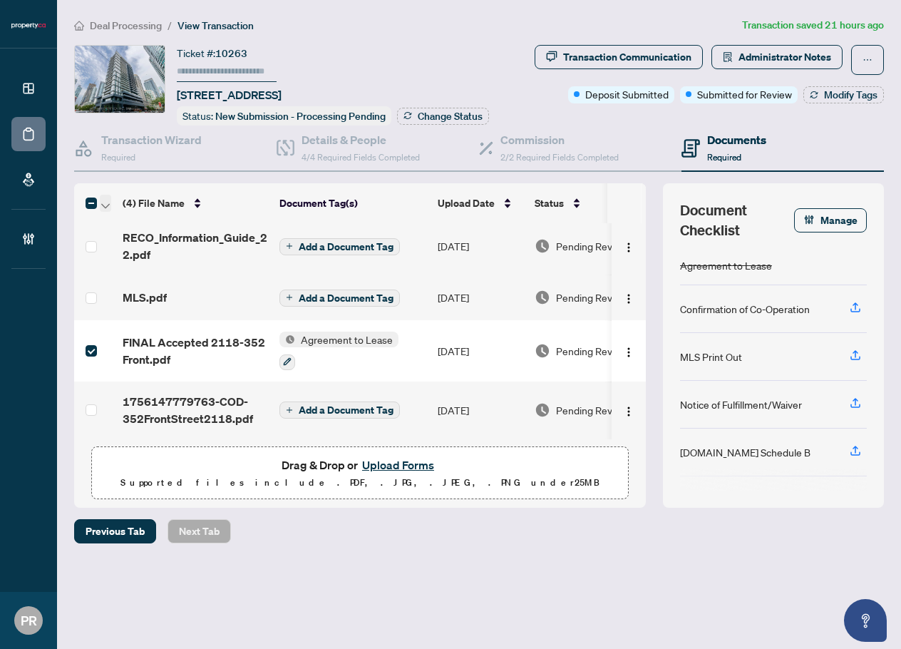
click at [111, 208] on button "button" at bounding box center [105, 203] width 11 height 17
click at [135, 223] on span "Open Selected in New Tab(s)" at bounding box center [174, 227] width 127 height 16
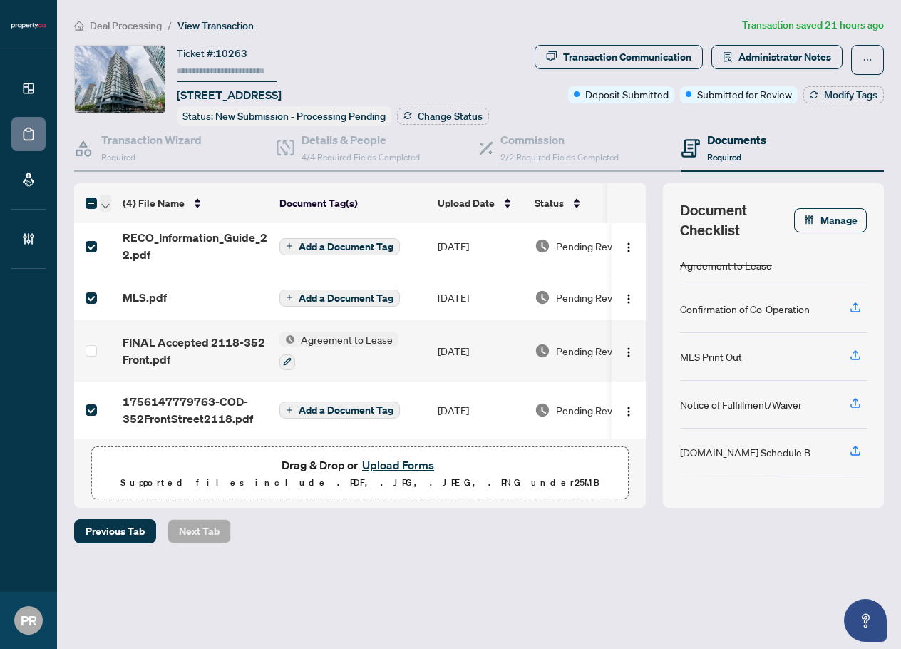
click at [104, 203] on icon "button" at bounding box center [105, 206] width 9 height 6
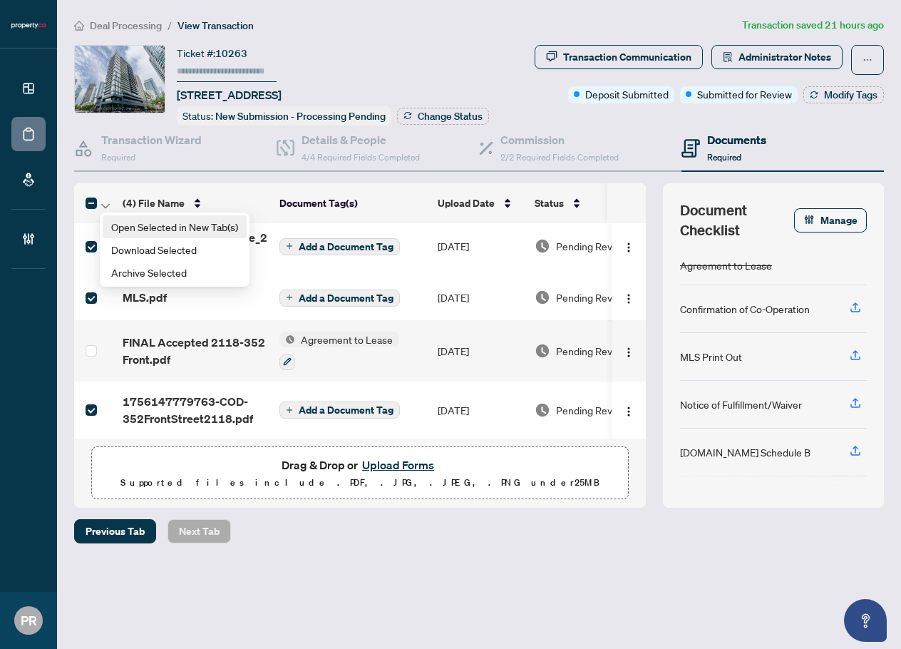
click at [133, 229] on span "Open Selected in New Tab(s)" at bounding box center [174, 227] width 127 height 16
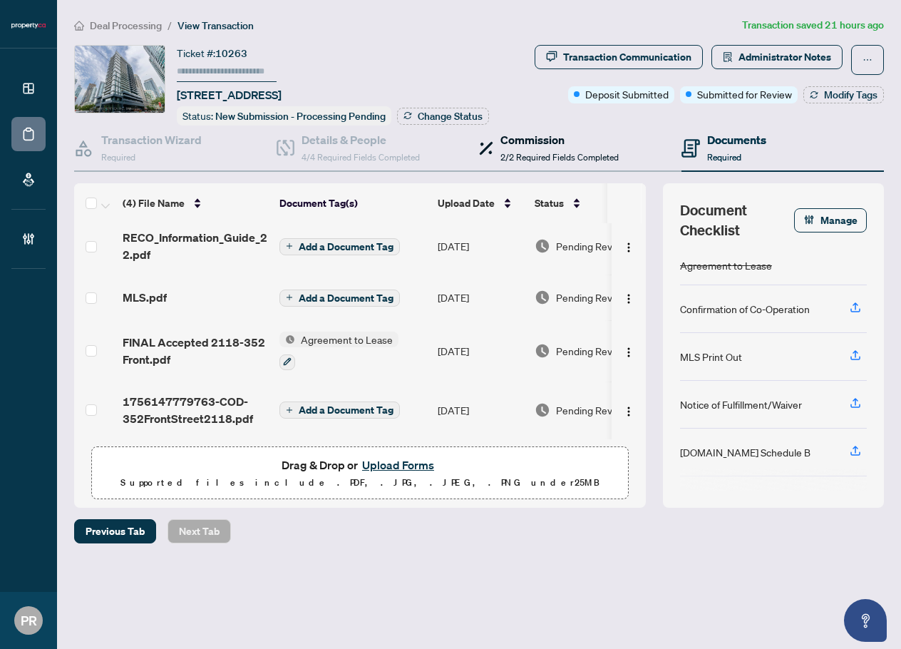
drag, startPoint x: 567, startPoint y: 140, endPoint x: 604, endPoint y: 142, distance: 37.1
click at [566, 140] on h4 "Commission" at bounding box center [560, 139] width 118 height 17
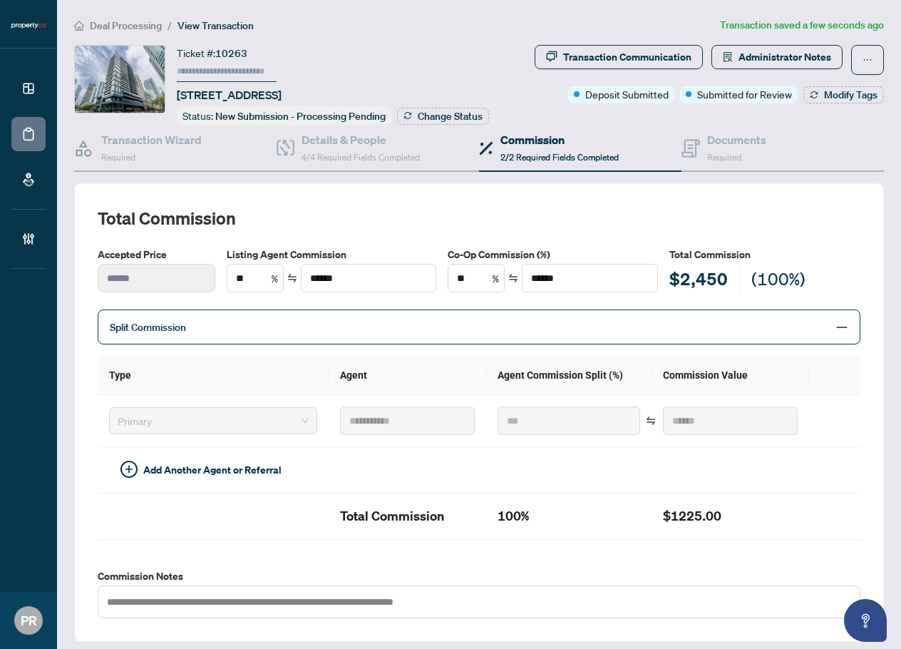
click at [671, 138] on div "Commission 2/2 Required Fields Completed" at bounding box center [580, 149] width 203 height 46
click at [693, 145] on div "Documents Required" at bounding box center [724, 148] width 85 height 34
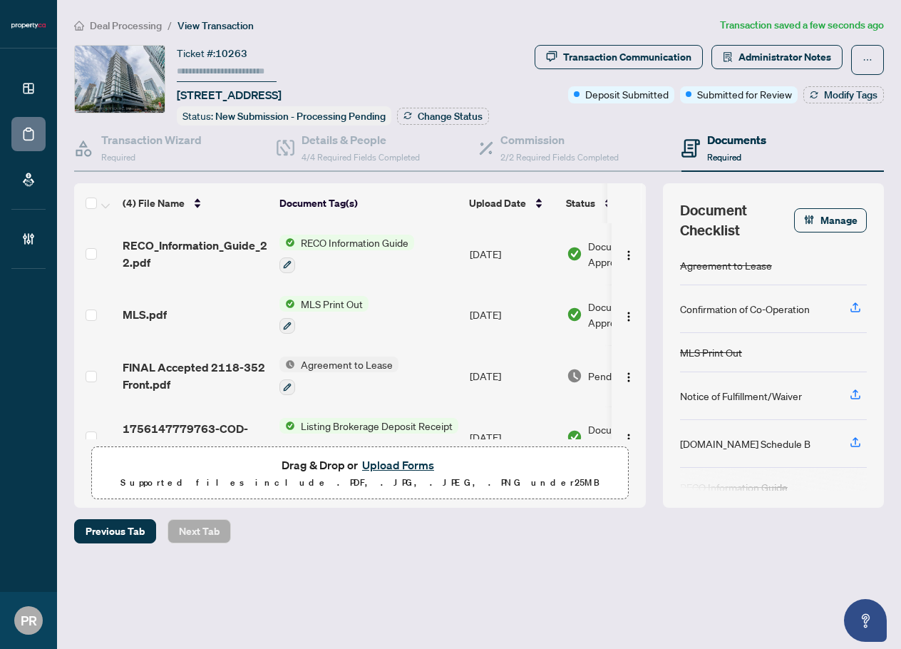
click at [245, 73] on input "text" at bounding box center [227, 71] width 100 height 21
type input "******"
click at [429, 113] on span "Change Status" at bounding box center [450, 116] width 65 height 10
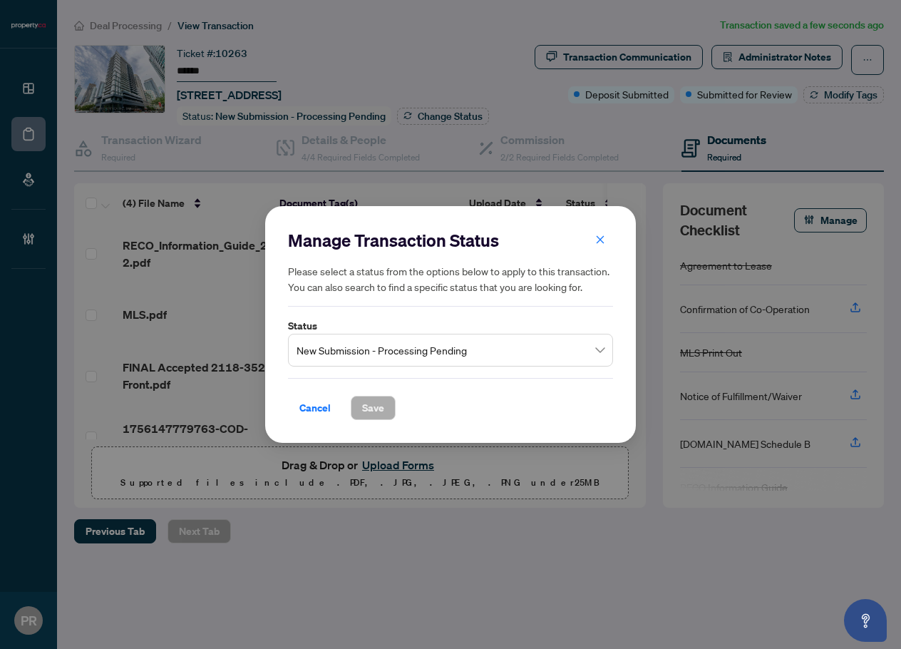
click at [473, 354] on span "New Submission - Processing Pending" at bounding box center [451, 350] width 308 height 27
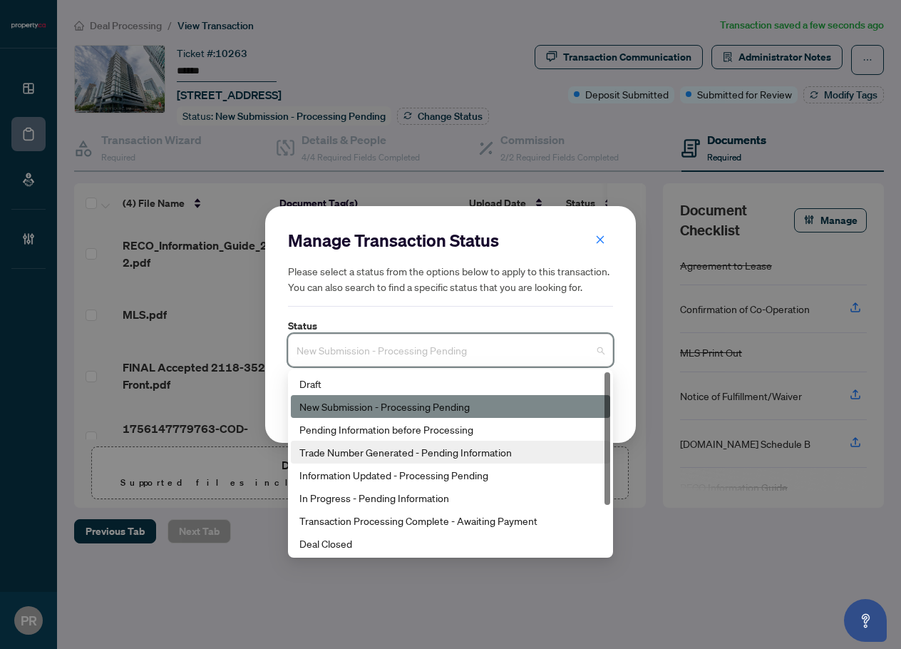
click at [395, 449] on div "Trade Number Generated - Pending Information" at bounding box center [451, 452] width 302 height 16
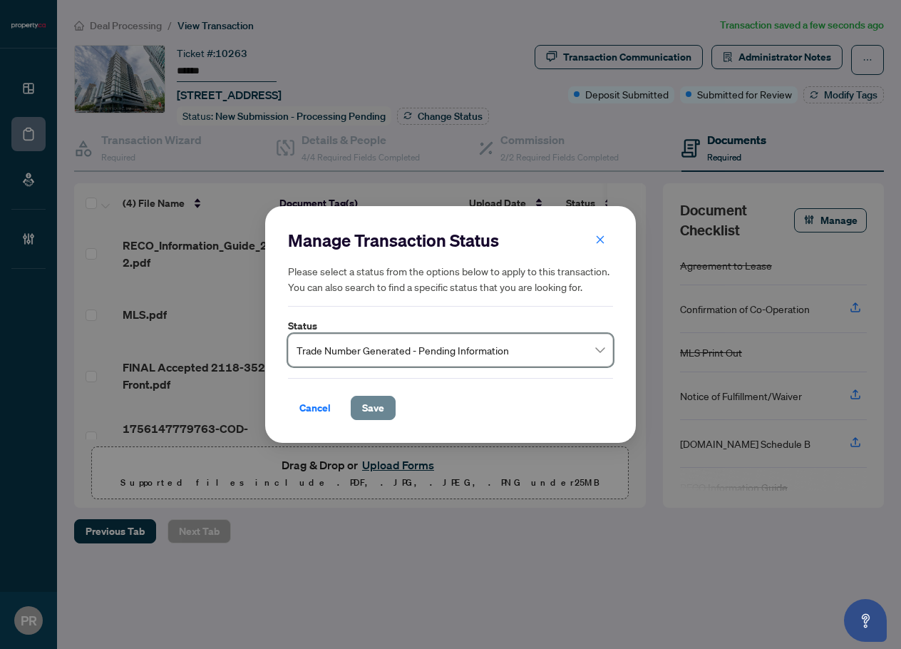
click at [374, 399] on span "Save" at bounding box center [373, 407] width 22 height 23
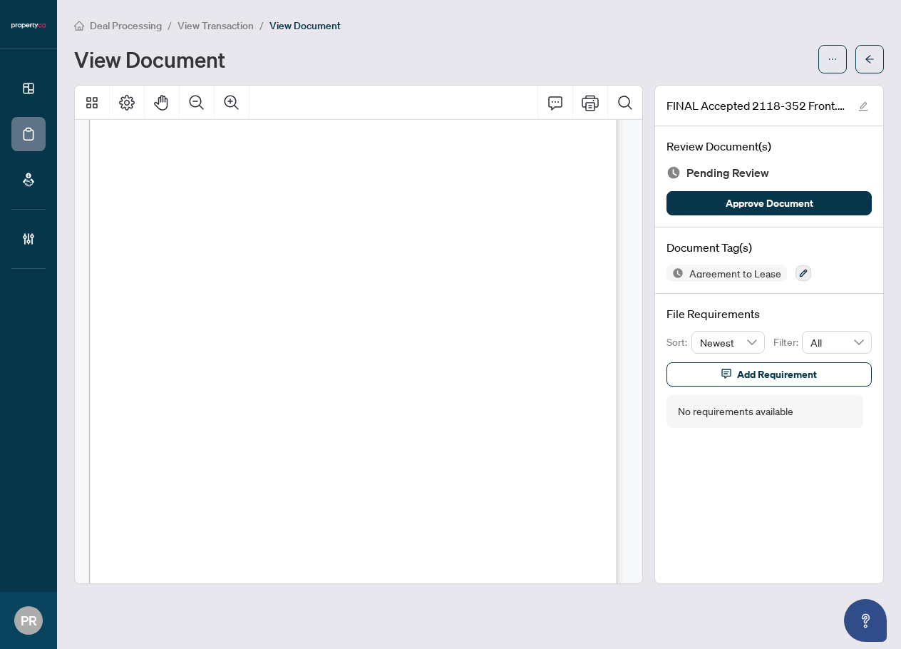
scroll to position [71, 0]
drag, startPoint x: 158, startPoint y: 170, endPoint x: 213, endPoint y: 170, distance: 54.9
click at [213, 63] on p "Form 400 Revised 2024 Page 1 of 7 The trademarks REALTOR®, REALTORS®, MLS®, Mul…" at bounding box center [409, 63] width 640 height 0
click at [214, 170] on span "Maria Jose Ho Obando" at bounding box center [236, 171] width 153 height 13
click at [220, 168] on span "Maria Jose Ho Obando" at bounding box center [236, 171] width 153 height 13
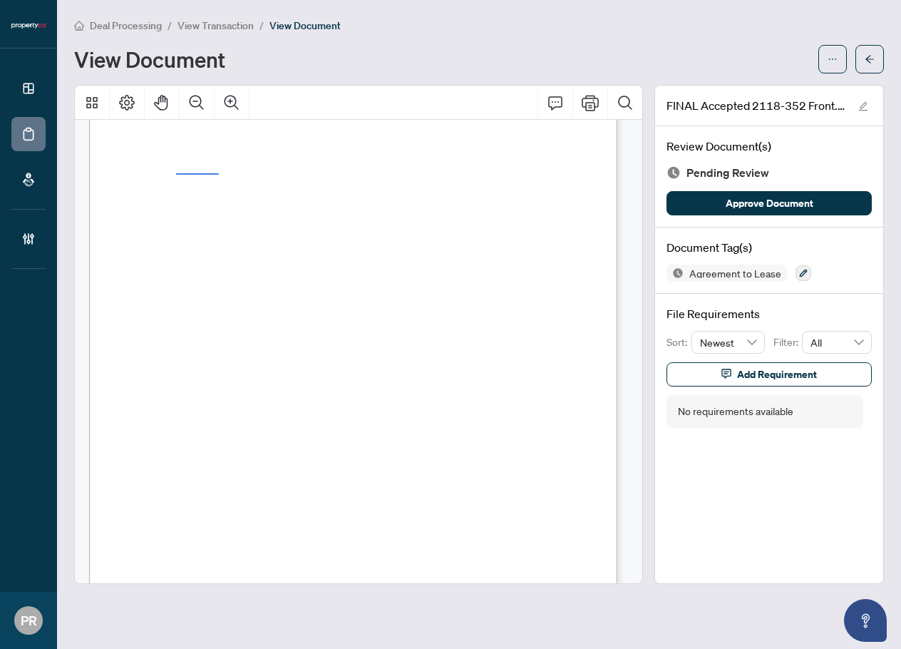
drag, startPoint x: 219, startPoint y: 173, endPoint x: 176, endPoint y: 173, distance: 42.8
click at [176, 63] on div "dotloop signature verification: dtlp.us/mEIh-5gk1-tZTt dtlp.us/DtCL-qMfe-WR15 F…" at bounding box center [353, 63] width 528 height 0
click at [166, 176] on span "Maria Jose Ho Obando" at bounding box center [236, 171] width 153 height 13
drag, startPoint x: 159, startPoint y: 168, endPoint x: 205, endPoint y: 167, distance: 45.7
click at [205, 63] on p "Form 400 Revised 2024 Page 1 of 7 The trademarks REALTOR®, REALTORS®, MLS®, Mul…" at bounding box center [409, 63] width 640 height 0
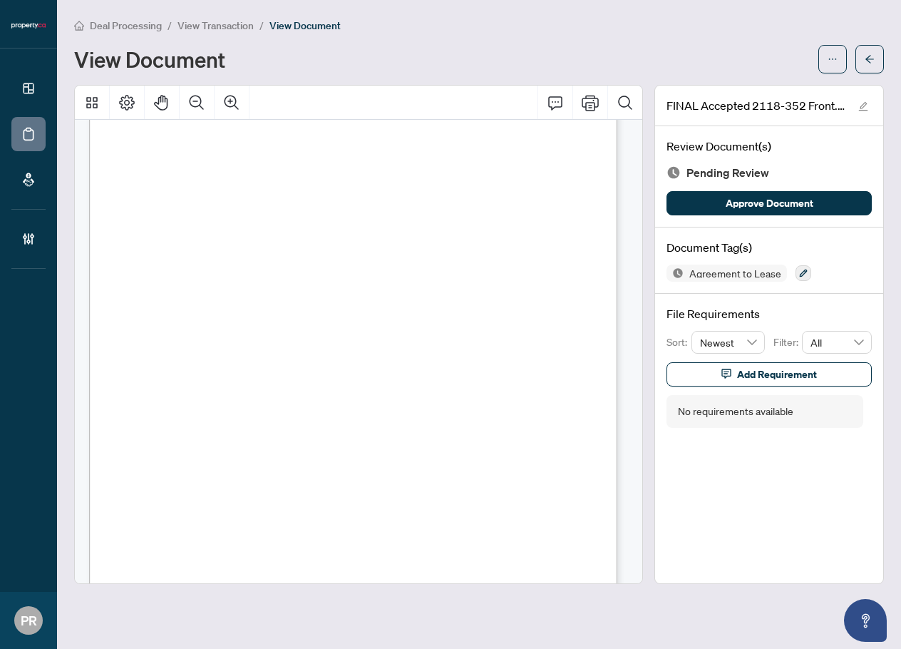
click at [205, 167] on span "Maria Jose Ho Obando" at bounding box center [236, 171] width 153 height 13
drag, startPoint x: 158, startPoint y: 170, endPoint x: 208, endPoint y: 171, distance: 49.9
click at [208, 63] on p "Form 400 Revised 2024 Page 1 of 7 The trademarks REALTOR®, REALTORS®, MLS®, Mul…" at bounding box center [409, 63] width 640 height 0
click at [213, 170] on span "Maria Jose Ho Obando" at bounding box center [236, 171] width 153 height 13
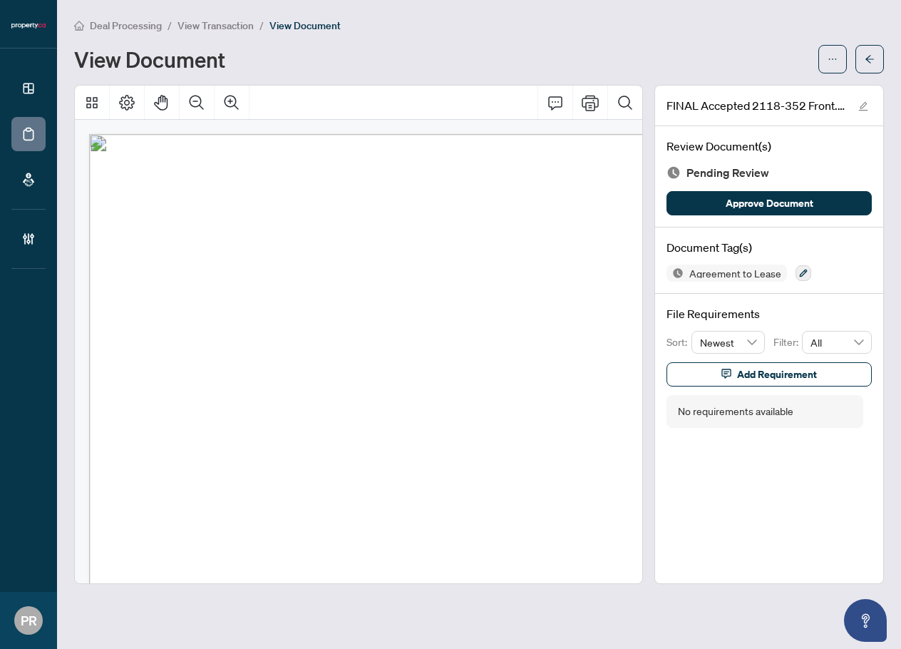
scroll to position [17, 15]
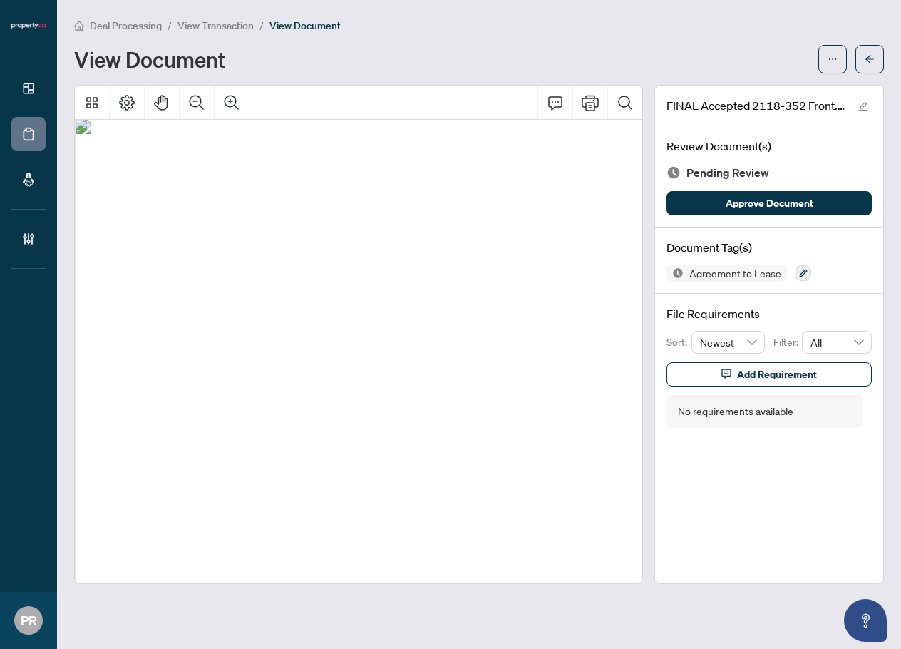
drag, startPoint x: 152, startPoint y: 237, endPoint x: 219, endPoint y: 234, distance: 67.1
click at [219, 234] on span "Maria Jose Ho Obando" at bounding box center [236, 237] width 169 height 14
click at [228, 232] on span "Maria Jose Ho Obando" at bounding box center [236, 237] width 169 height 14
click at [184, 257] on span "Yaojun Zhang" at bounding box center [208, 257] width 86 height 14
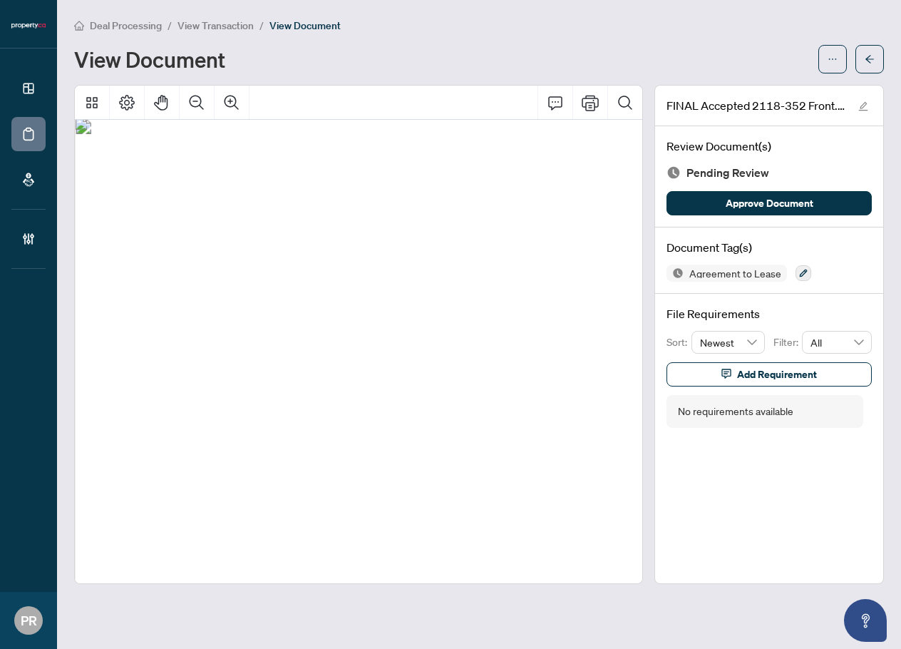
click at [184, 257] on span "Yaojun Zhang" at bounding box center [208, 257] width 86 height 14
click at [214, 256] on span "Yaojun Zhang" at bounding box center [208, 257] width 86 height 14
click at [214, 255] on span "Yaojun Zhang" at bounding box center [208, 257] width 86 height 14
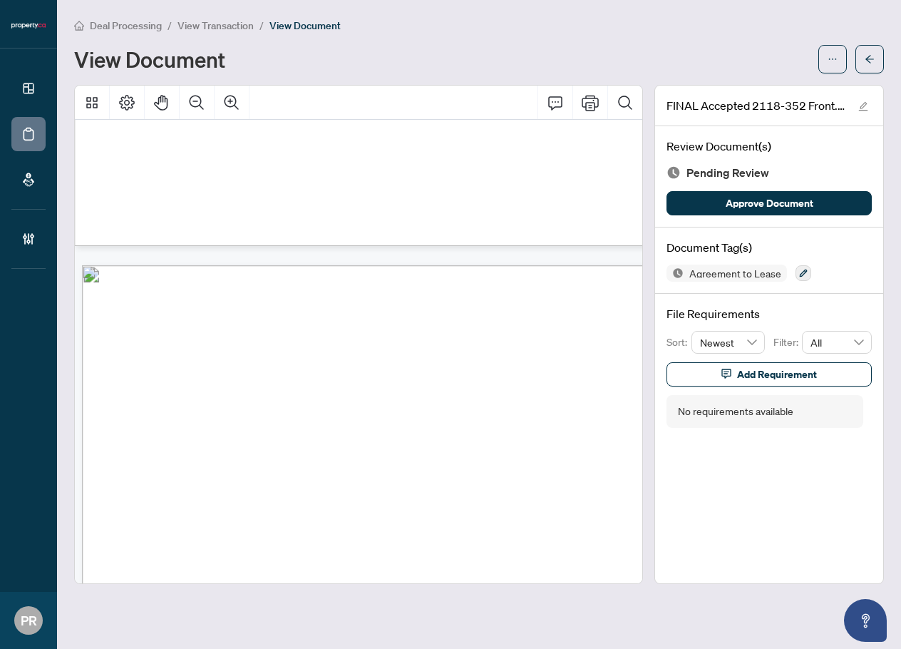
scroll to position [3868, 15]
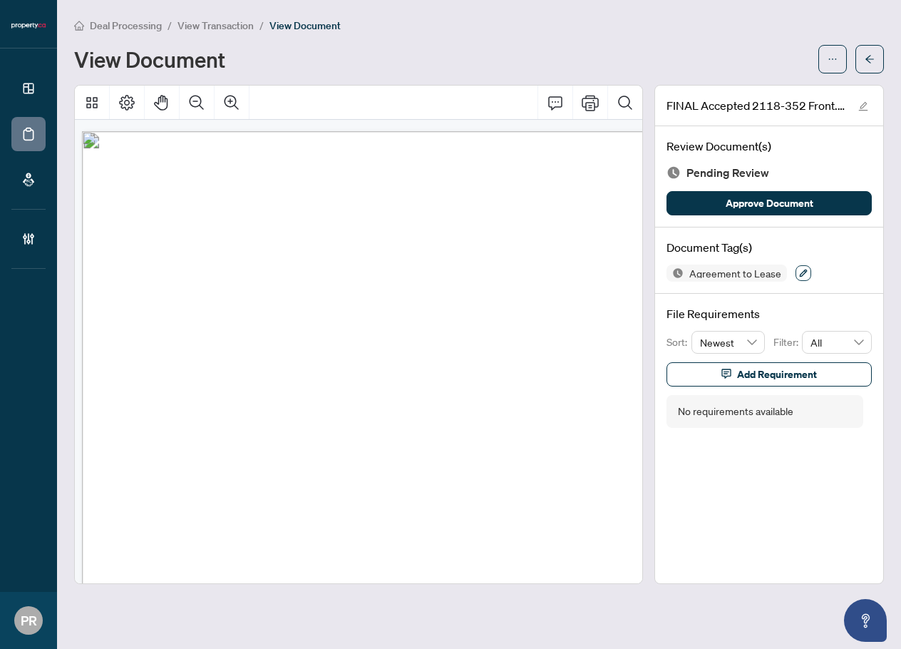
click at [796, 270] on button "button" at bounding box center [804, 273] width 16 height 16
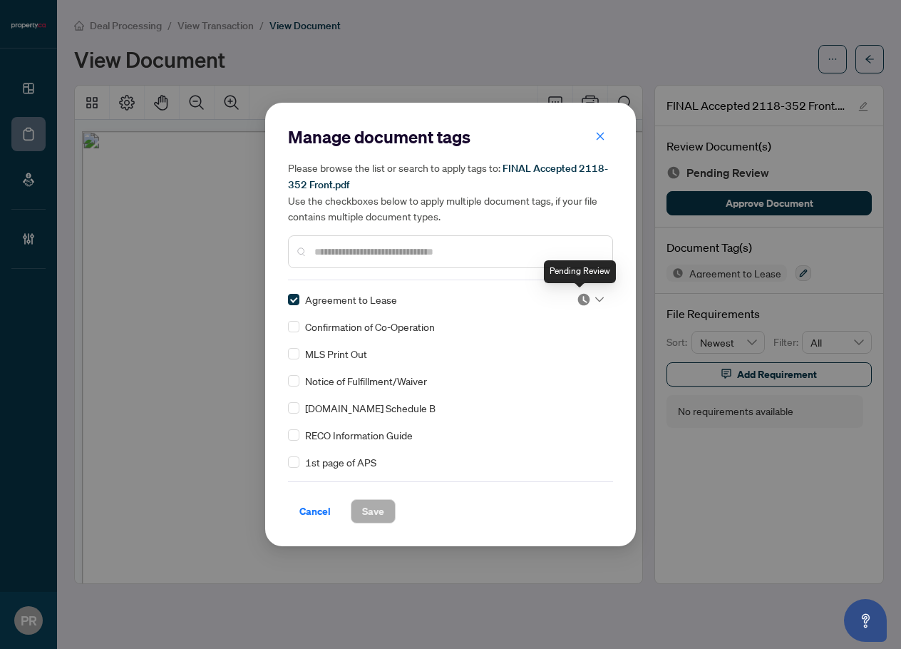
click at [577, 304] on img at bounding box center [584, 299] width 14 height 14
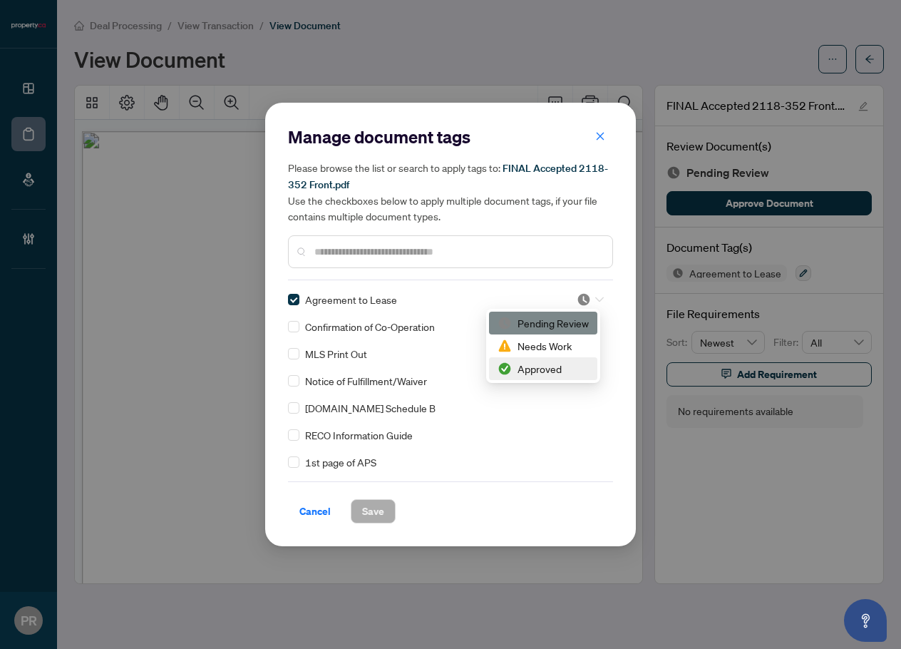
drag, startPoint x: 543, startPoint y: 376, endPoint x: 528, endPoint y: 374, distance: 15.8
click at [542, 376] on div "Approved" at bounding box center [543, 369] width 91 height 16
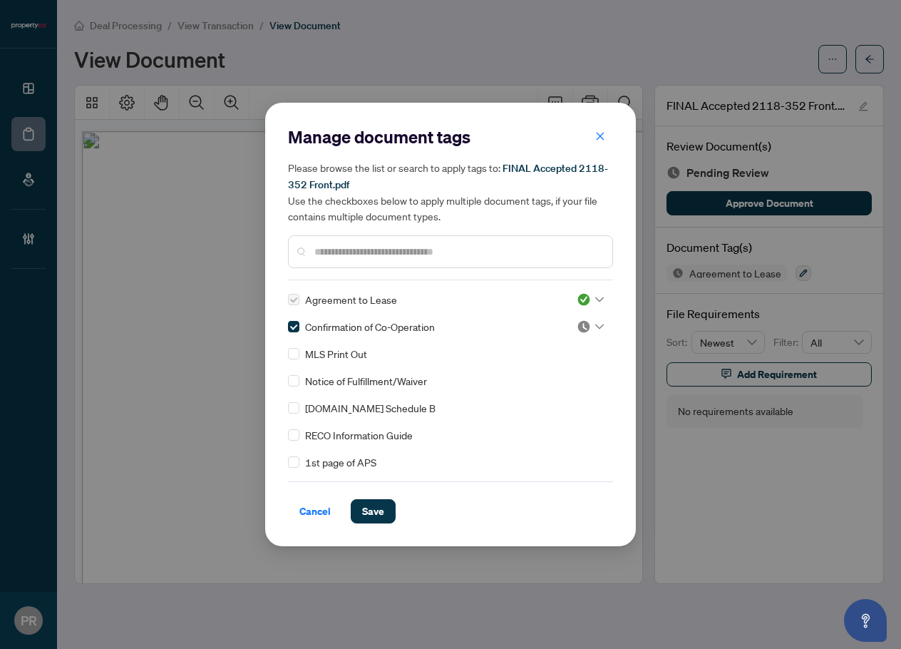
click at [577, 323] on img at bounding box center [584, 326] width 14 height 14
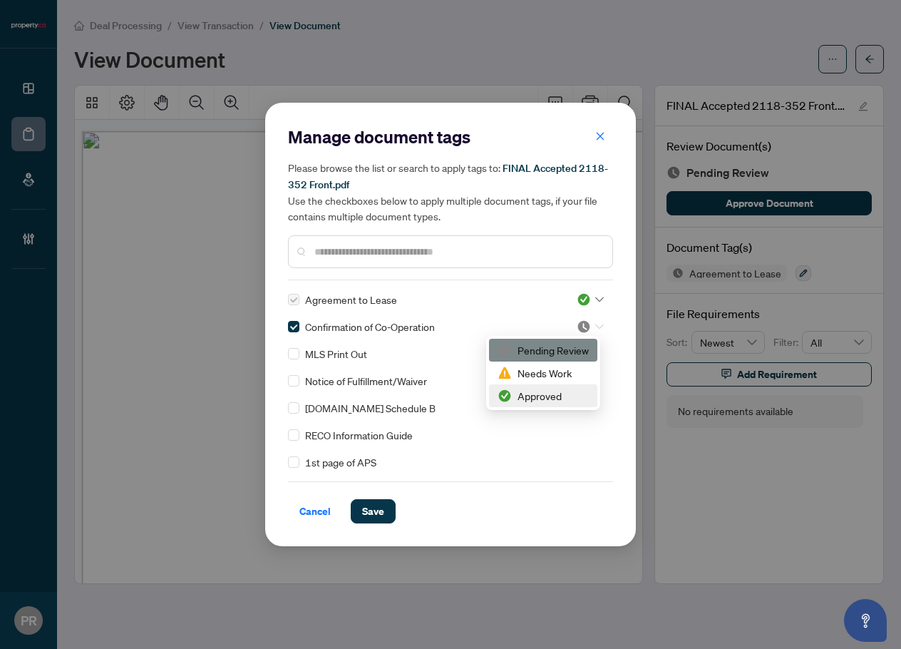
click at [531, 386] on div "Approved" at bounding box center [543, 395] width 108 height 23
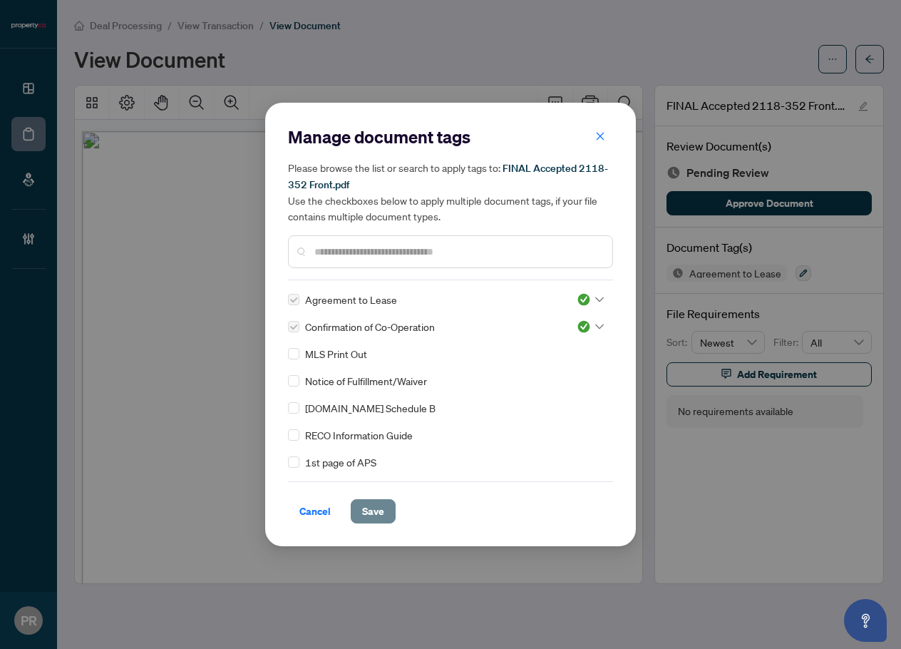
click at [382, 518] on span "Save" at bounding box center [373, 511] width 22 height 23
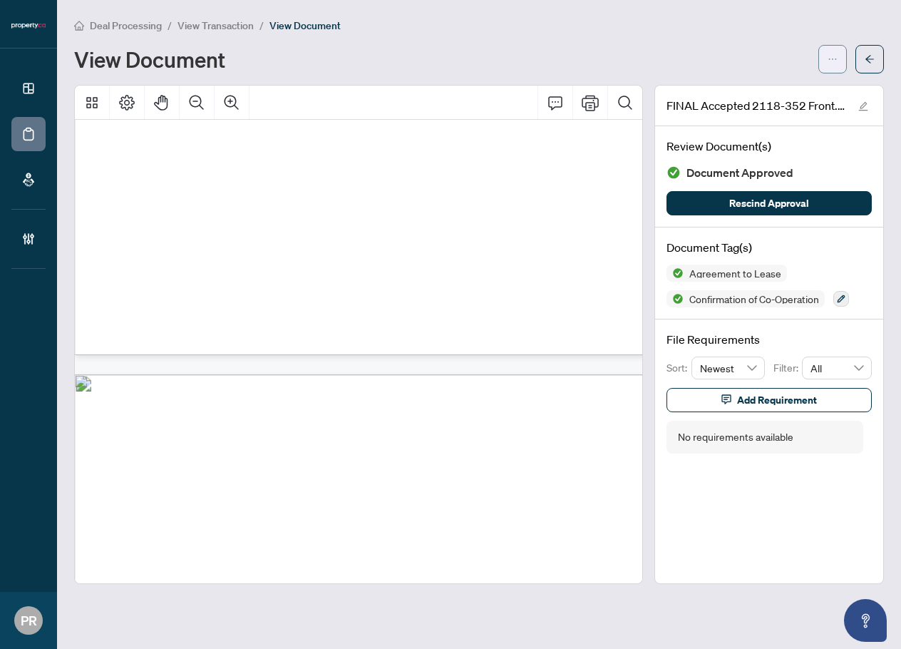
scroll to position [19892, 15]
click at [866, 53] on span "button" at bounding box center [870, 59] width 10 height 23
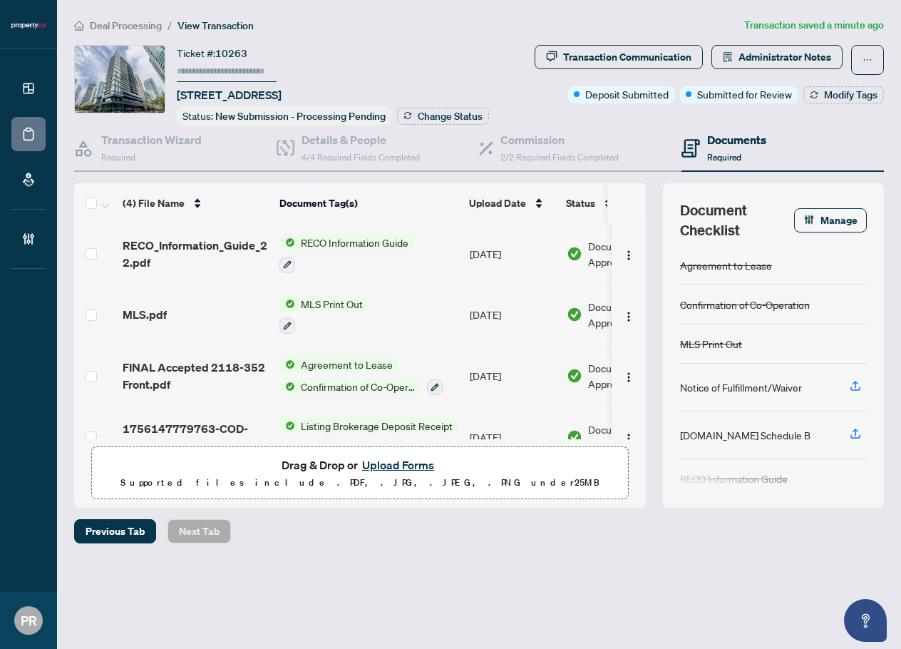
click at [250, 61] on input "text" at bounding box center [227, 71] width 100 height 21
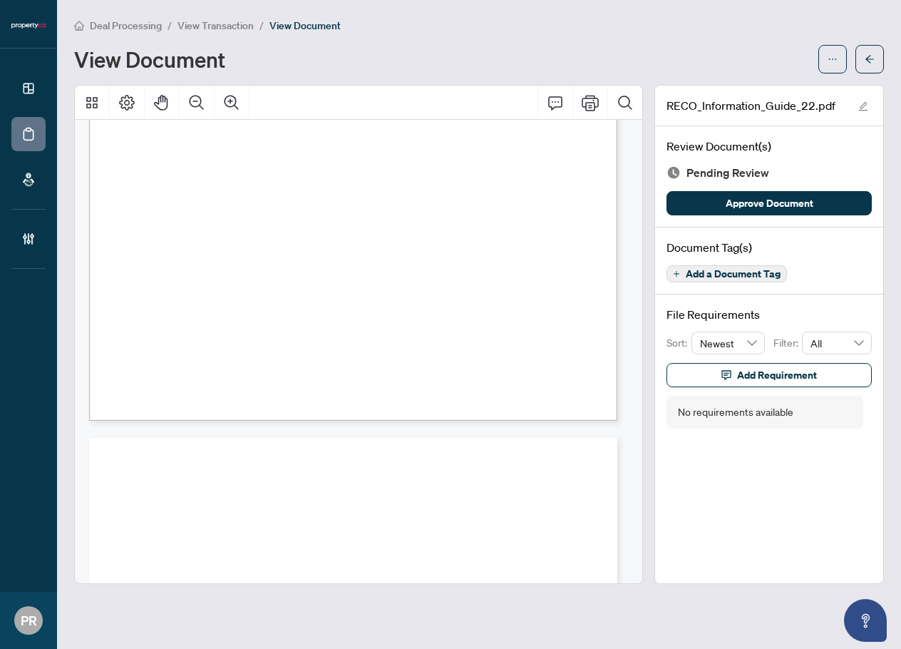
scroll to position [8466, 0]
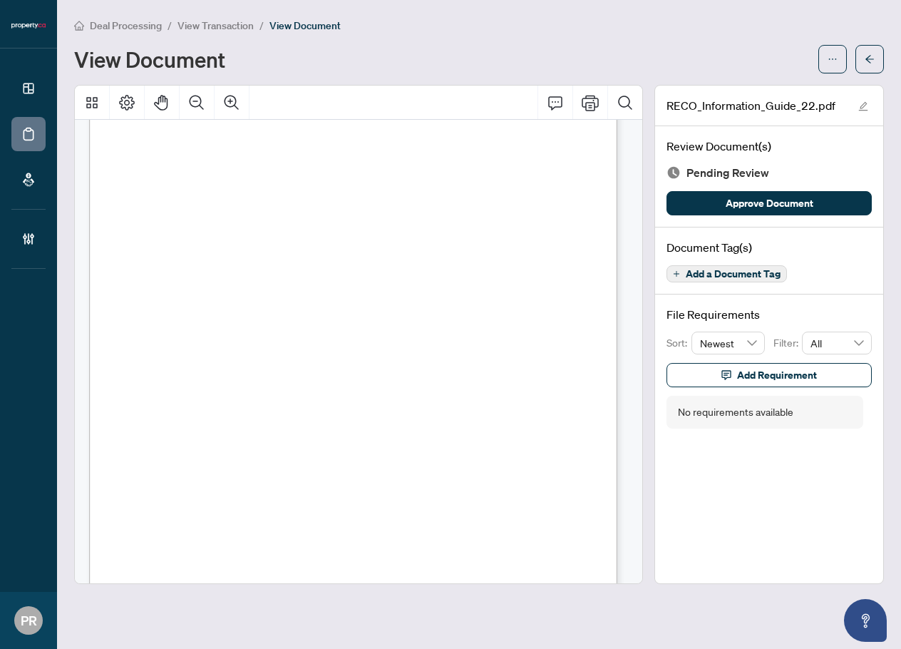
click at [739, 262] on div "Document Tag(s) Add a Document Tag" at bounding box center [769, 261] width 228 height 68
click at [740, 269] on span "Add a Document Tag" at bounding box center [733, 274] width 95 height 10
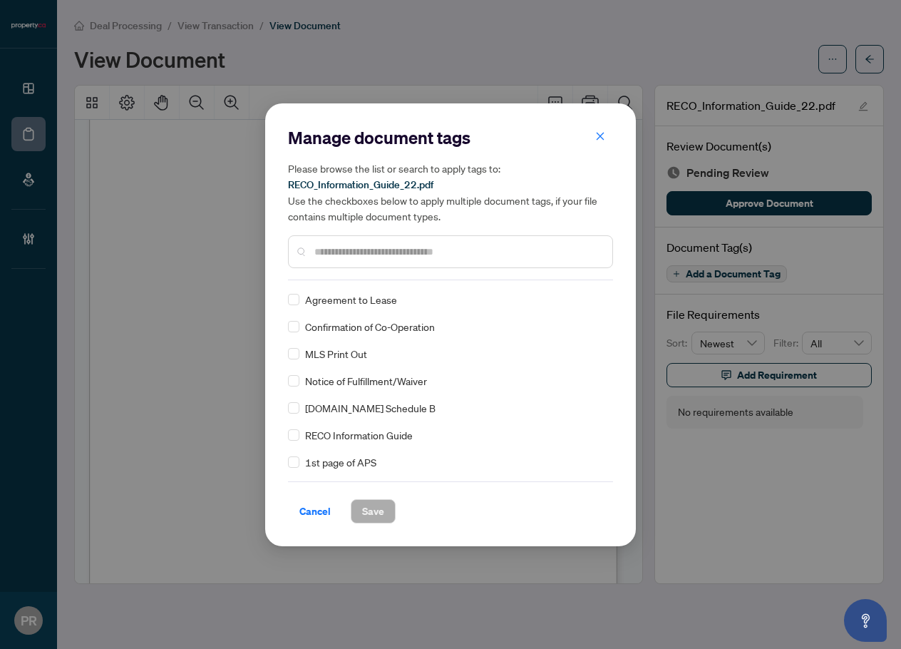
click at [337, 254] on input "text" at bounding box center [457, 252] width 287 height 16
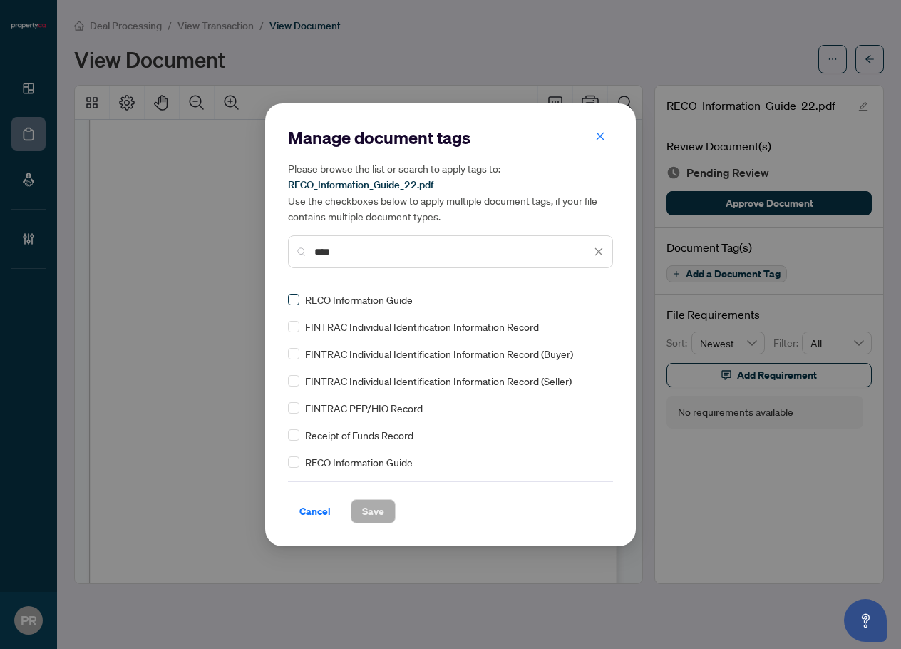
type input "****"
click at [580, 302] on img at bounding box center [584, 299] width 14 height 14
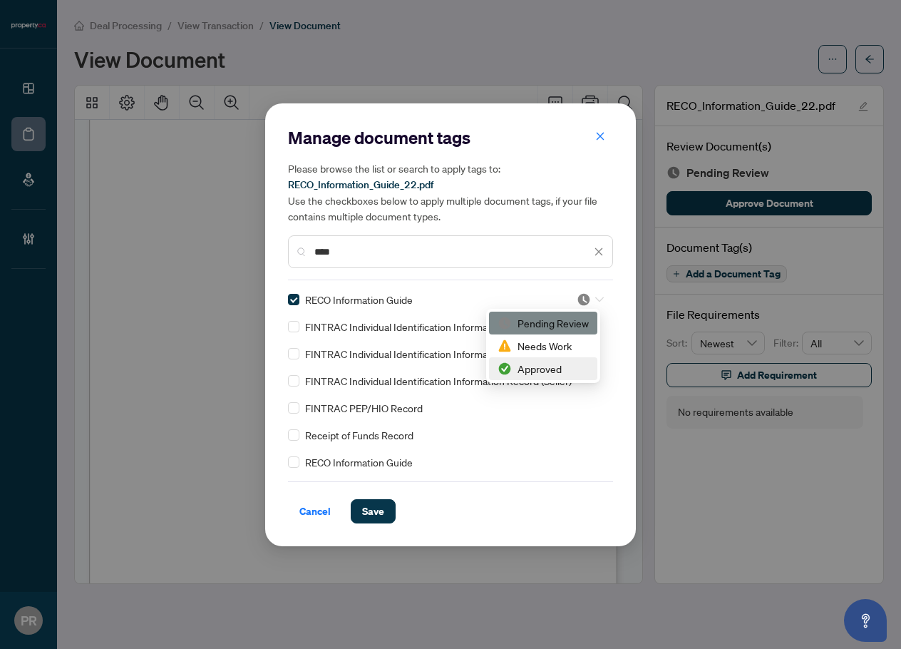
click at [521, 362] on div "Approved" at bounding box center [543, 369] width 91 height 16
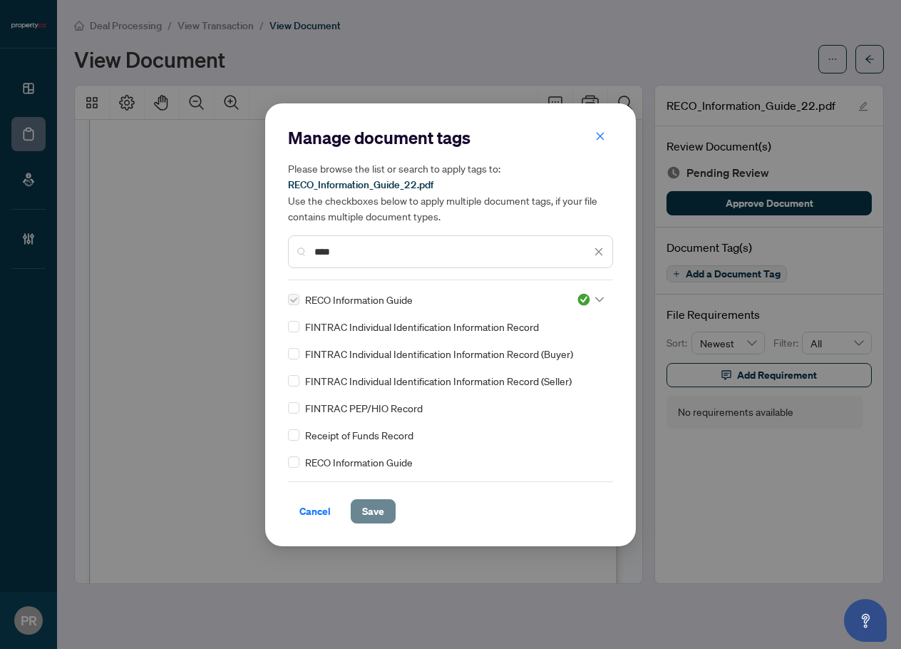
click at [377, 507] on span "Save" at bounding box center [373, 511] width 22 height 23
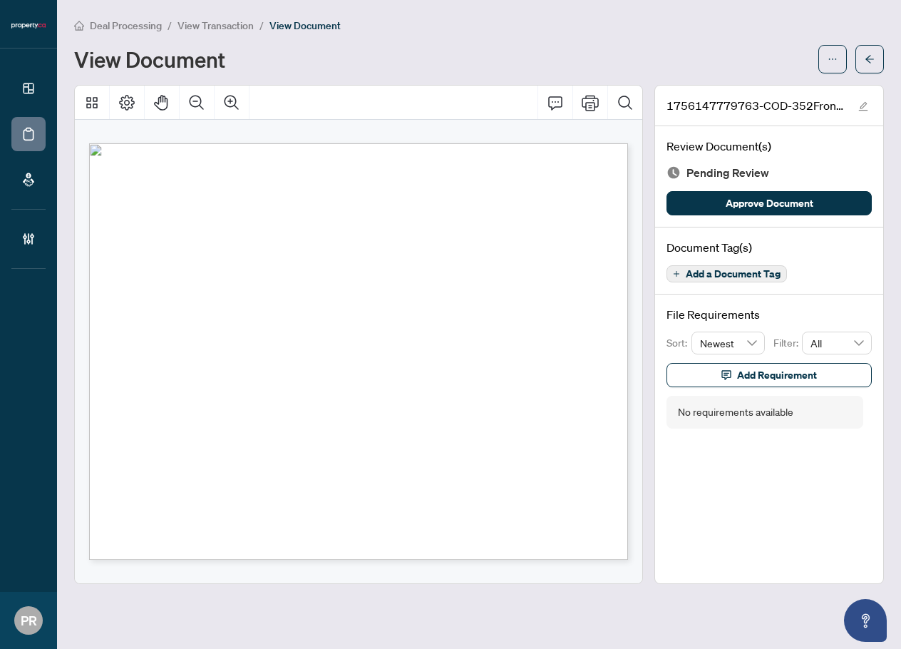
click at [768, 272] on span "Add a Document Tag" at bounding box center [733, 274] width 95 height 10
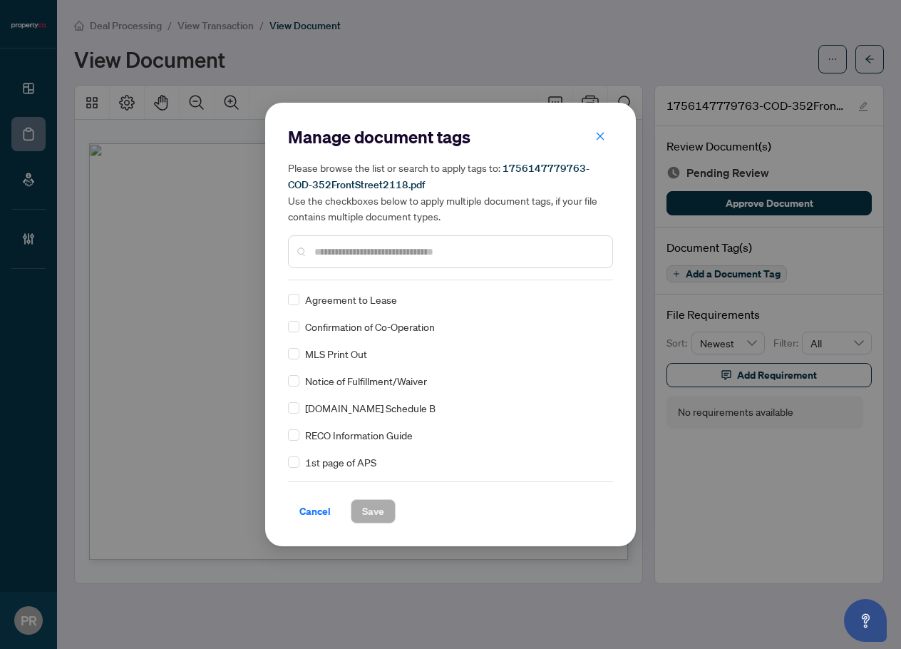
click at [352, 253] on input "text" at bounding box center [457, 252] width 287 height 16
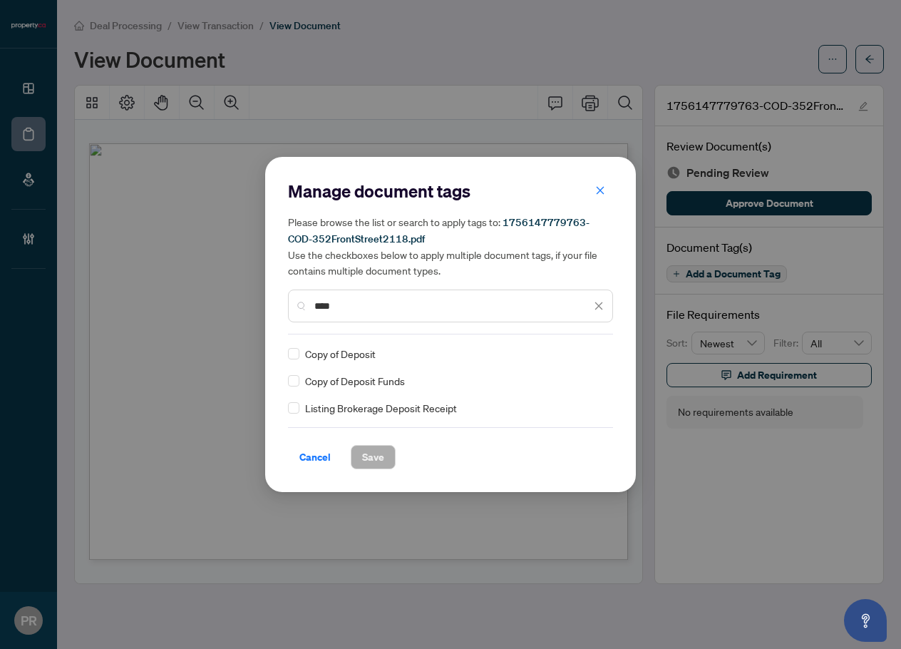
type input "****"
click at [589, 354] on img at bounding box center [584, 354] width 14 height 14
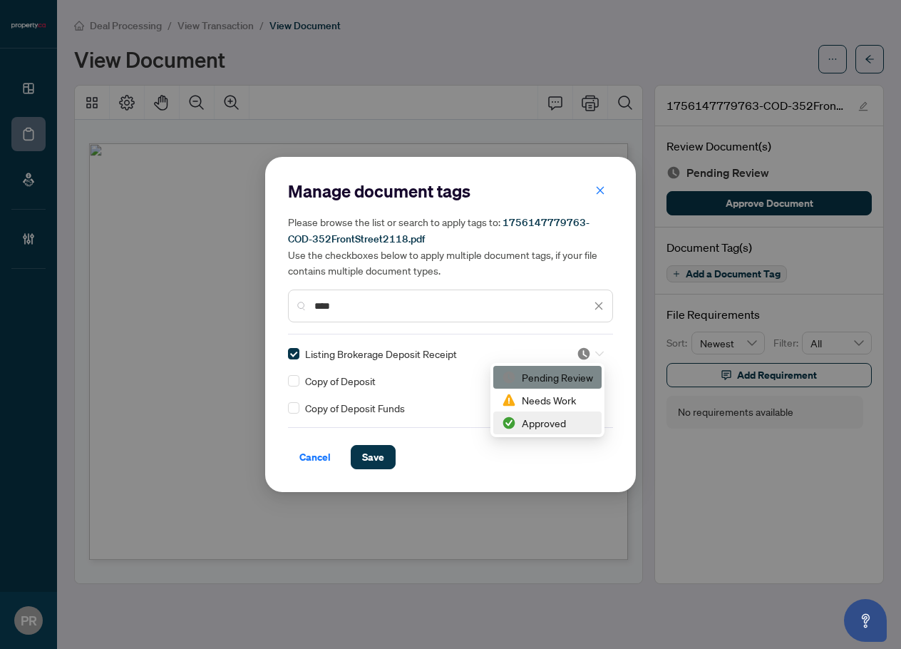
click at [536, 419] on div "Approved" at bounding box center [547, 423] width 91 height 16
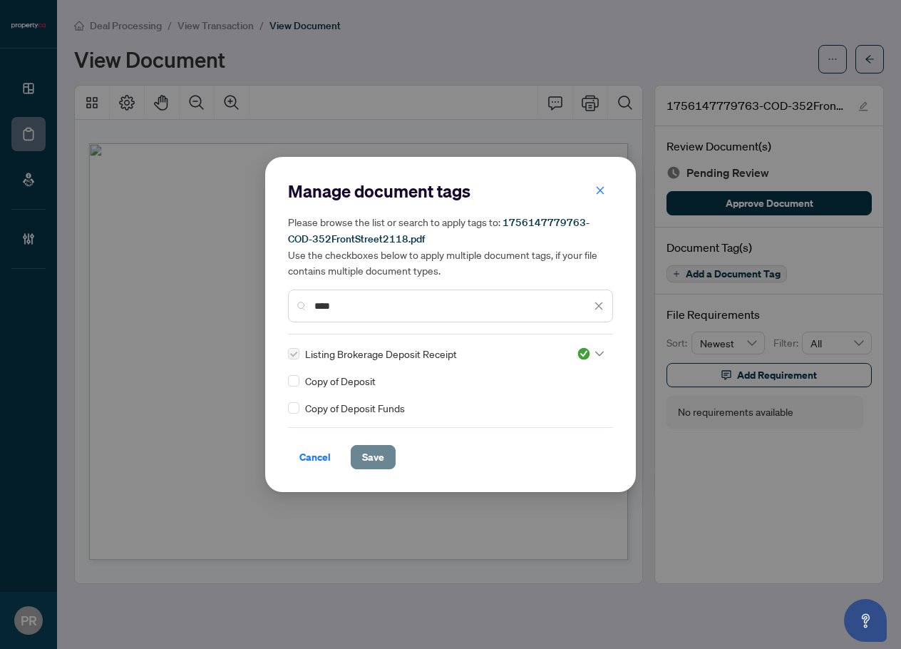
click at [372, 457] on span "Save" at bounding box center [373, 457] width 22 height 23
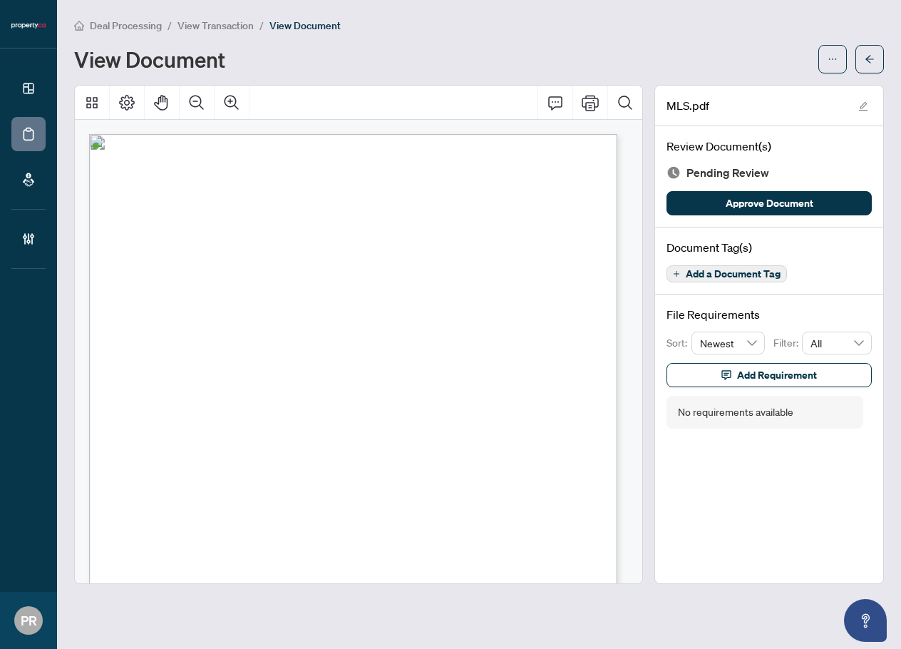
click at [729, 270] on span "Add a Document Tag" at bounding box center [733, 274] width 95 height 10
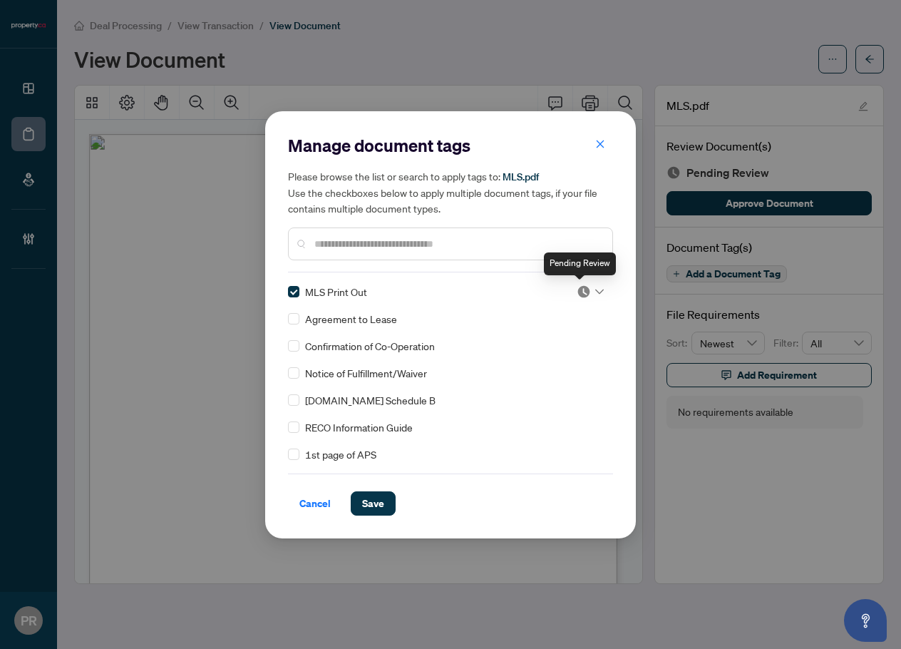
click at [577, 287] on img at bounding box center [584, 292] width 14 height 14
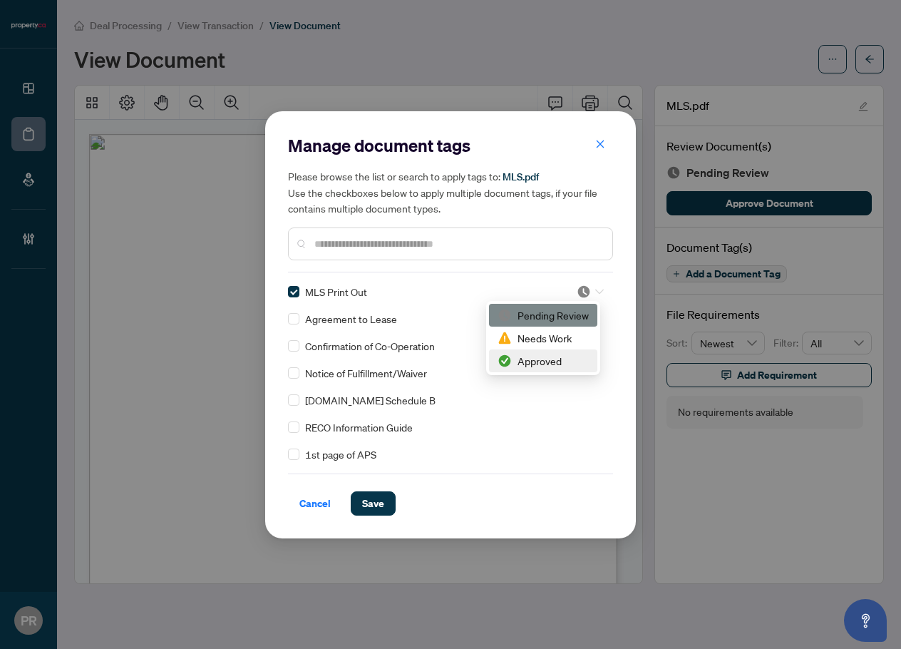
click at [518, 364] on div "Approved" at bounding box center [543, 361] width 91 height 16
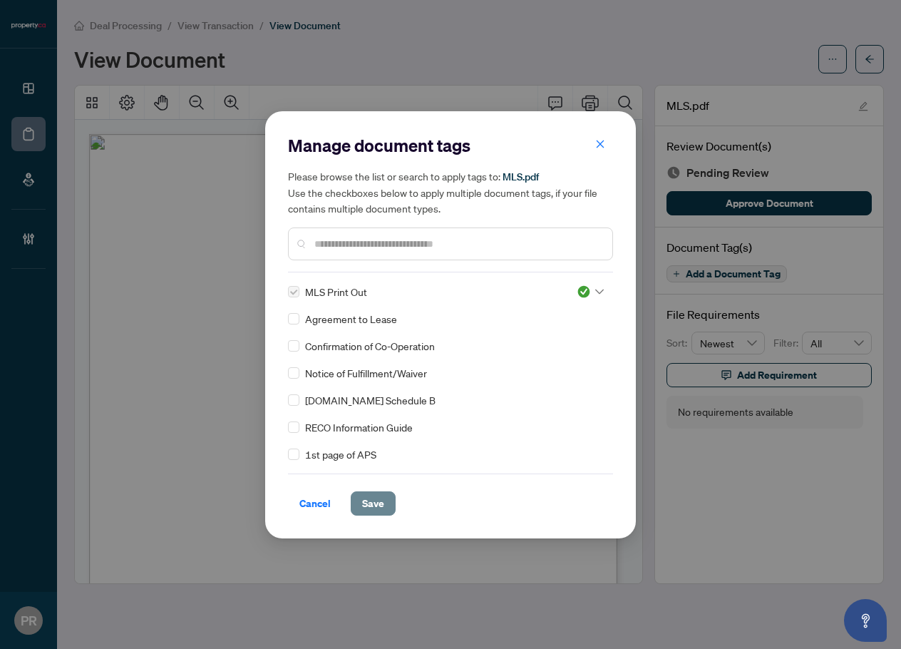
click at [378, 498] on span "Save" at bounding box center [373, 503] width 22 height 23
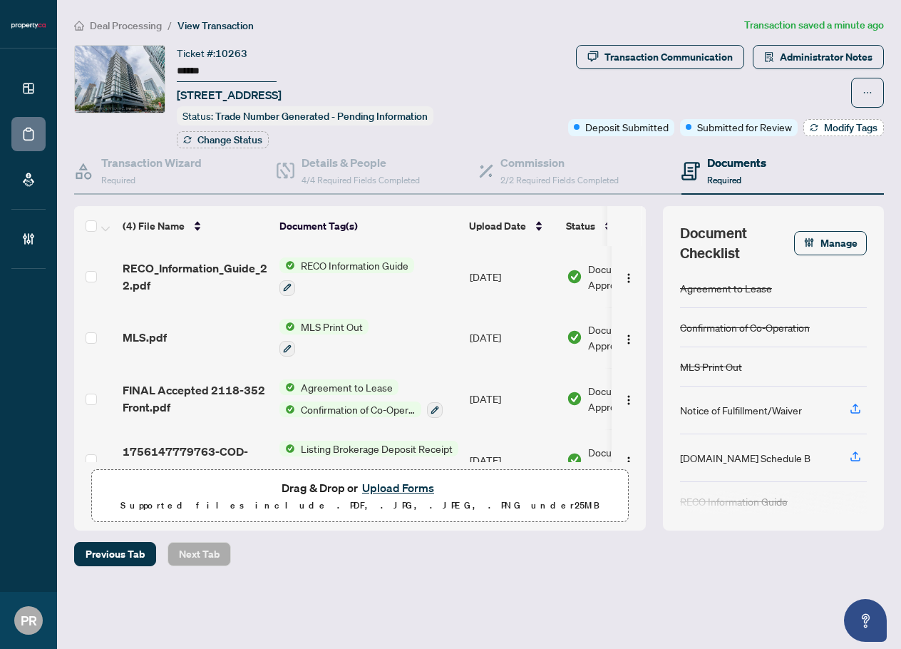
click at [819, 128] on button "Modify Tags" at bounding box center [844, 127] width 81 height 17
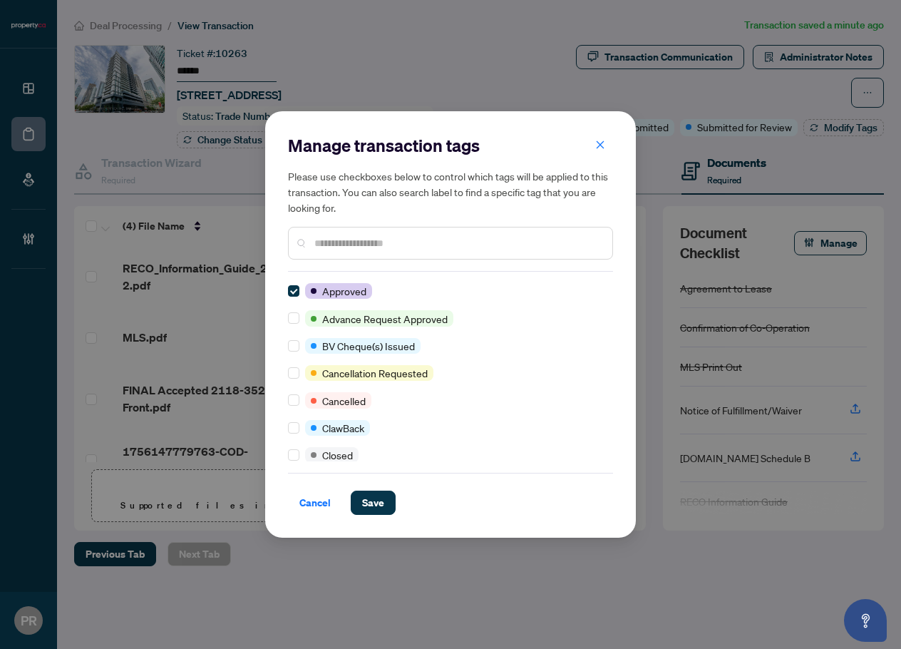
click at [386, 507] on button "Save" at bounding box center [373, 503] width 45 height 24
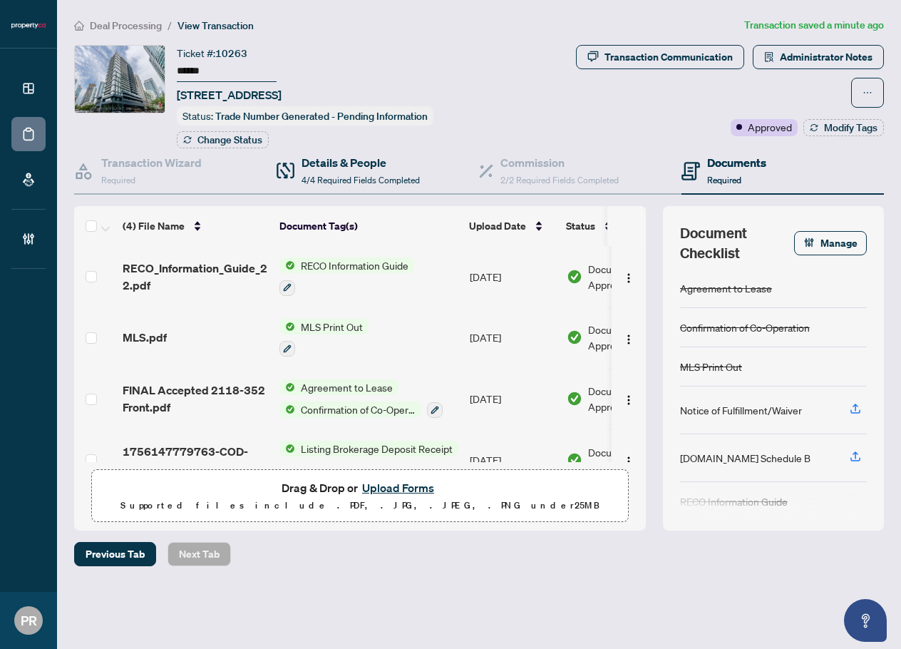
click at [337, 188] on div "Details & People 4/4 Required Fields Completed" at bounding box center [378, 171] width 203 height 46
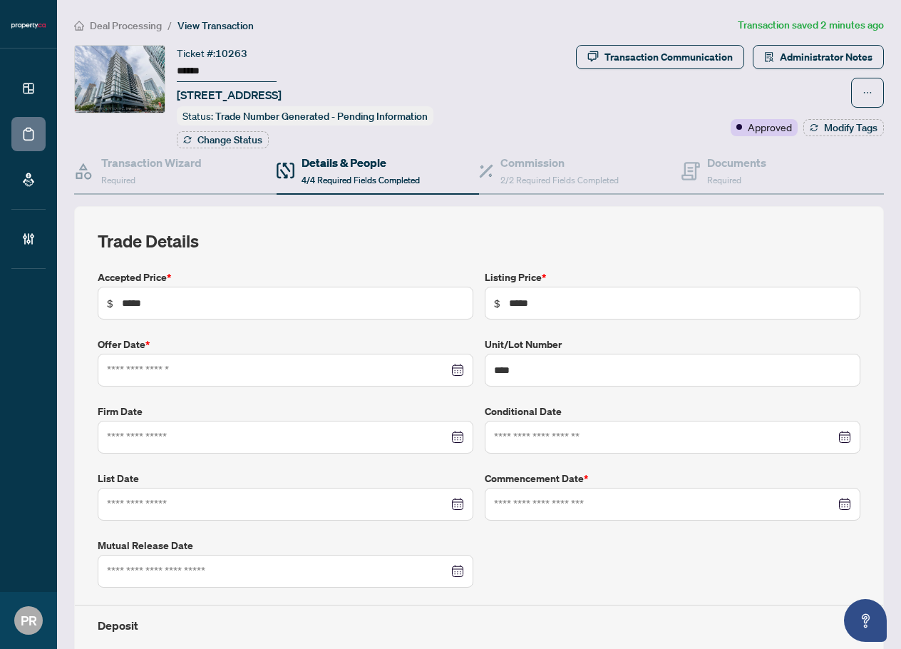
type input "**********"
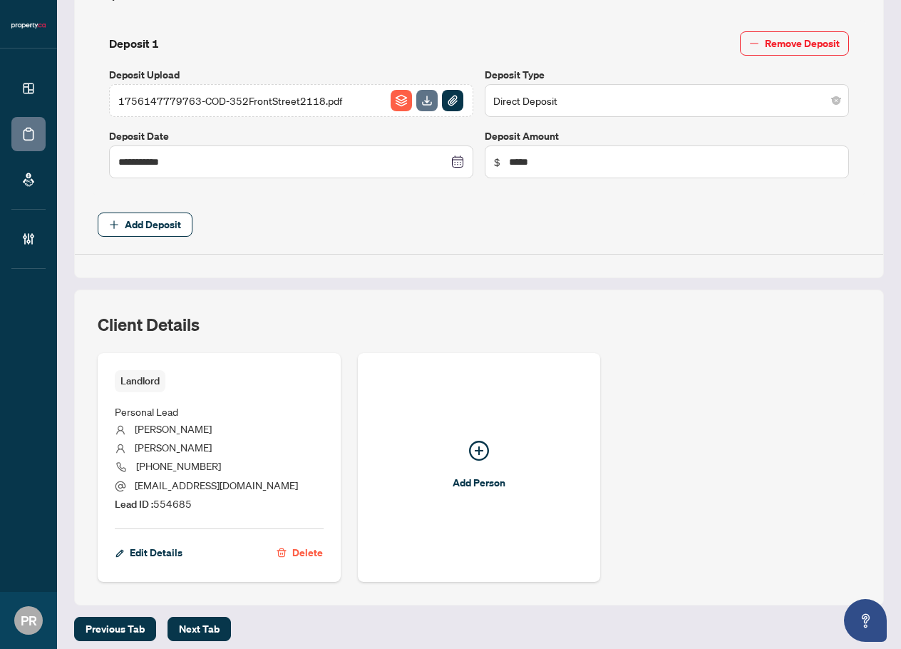
scroll to position [687, 0]
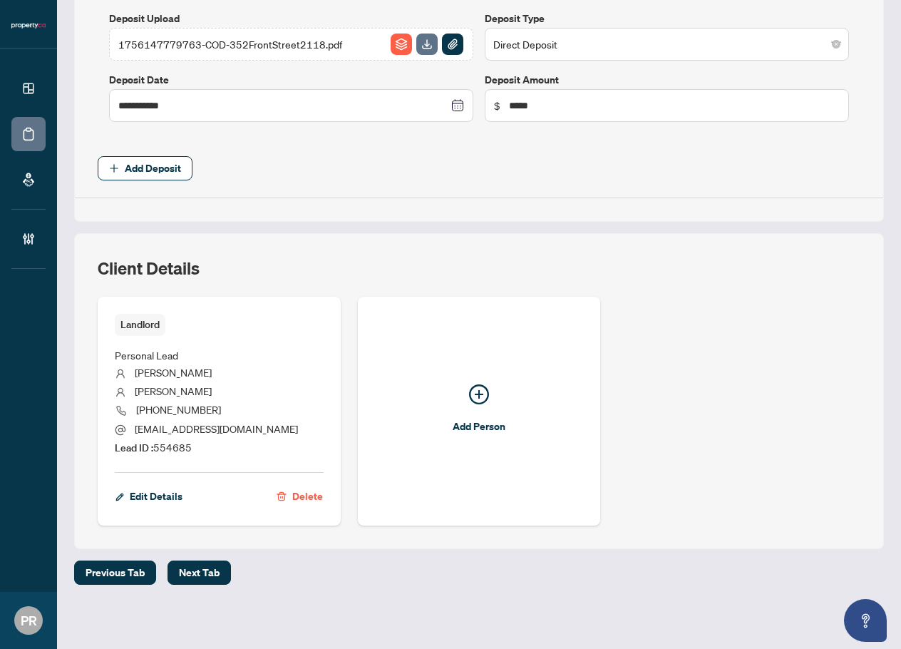
click at [172, 441] on span "Lead ID : 554685" at bounding box center [153, 447] width 77 height 13
copy span "554685"
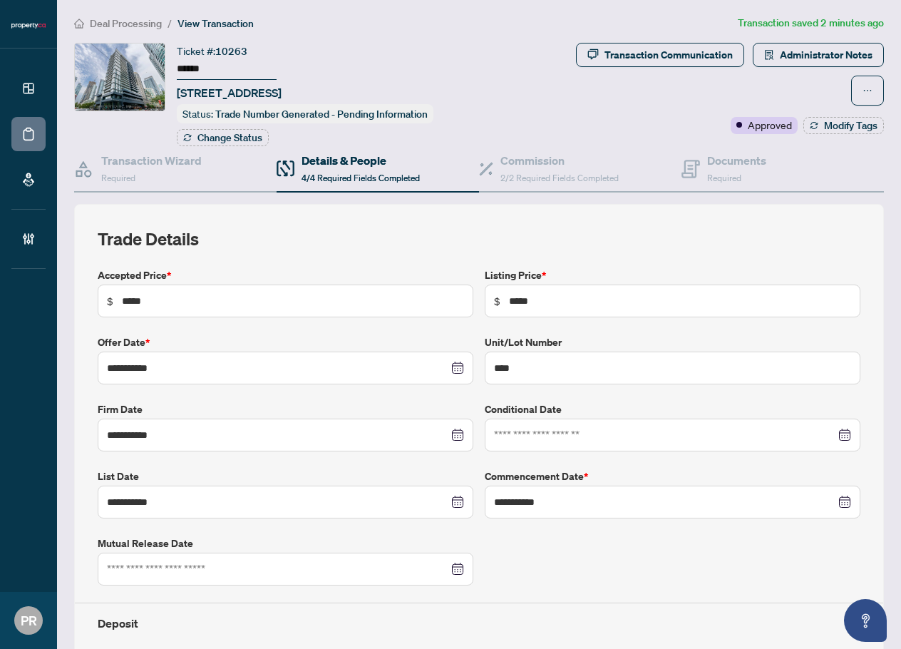
scroll to position [0, 0]
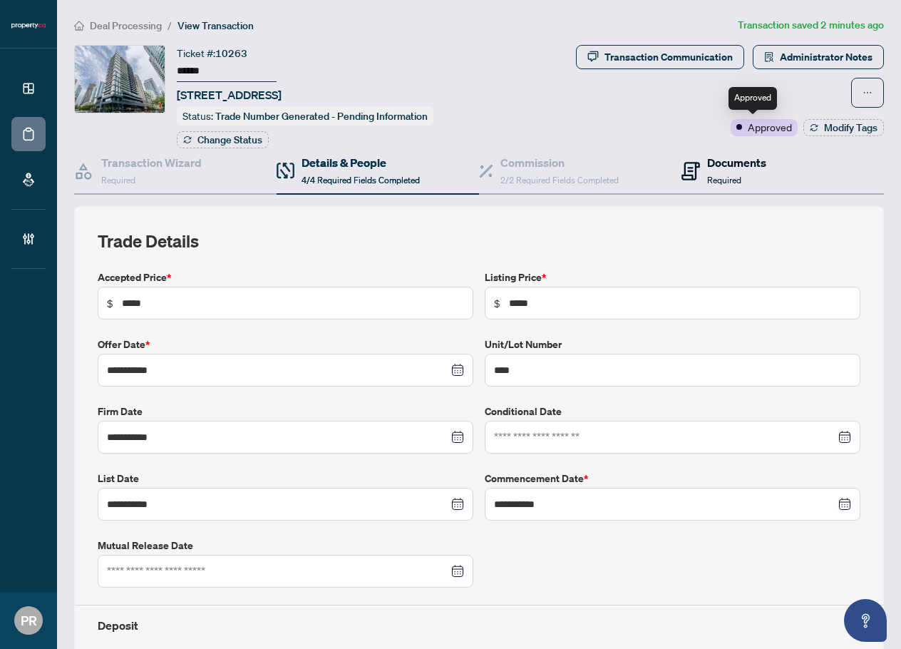
drag, startPoint x: 745, startPoint y: 171, endPoint x: 897, endPoint y: 158, distance: 152.4
click at [745, 171] on div "Documents Required" at bounding box center [736, 171] width 59 height 34
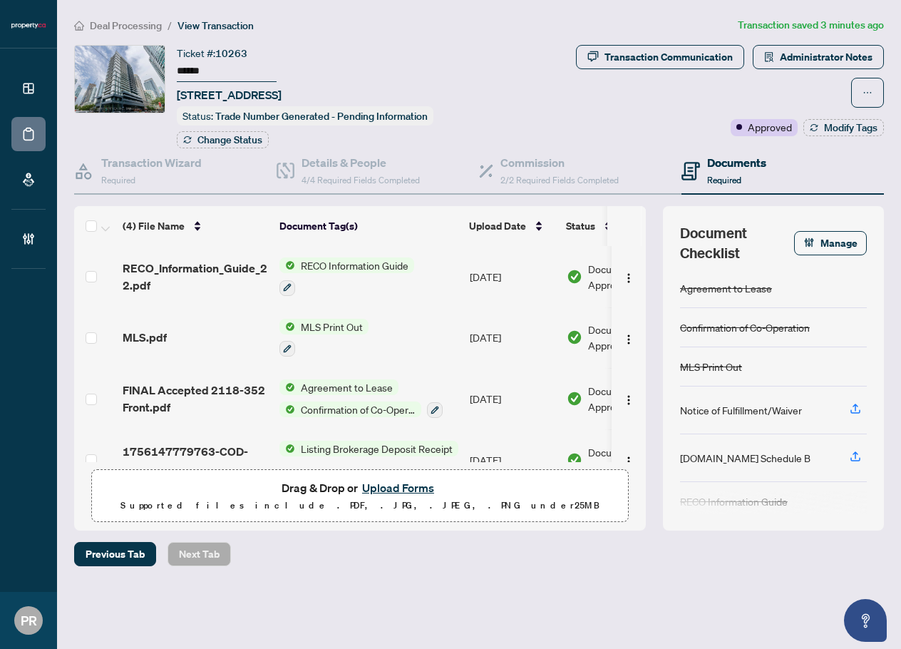
click at [404, 488] on button "Upload Forms" at bounding box center [398, 487] width 81 height 19
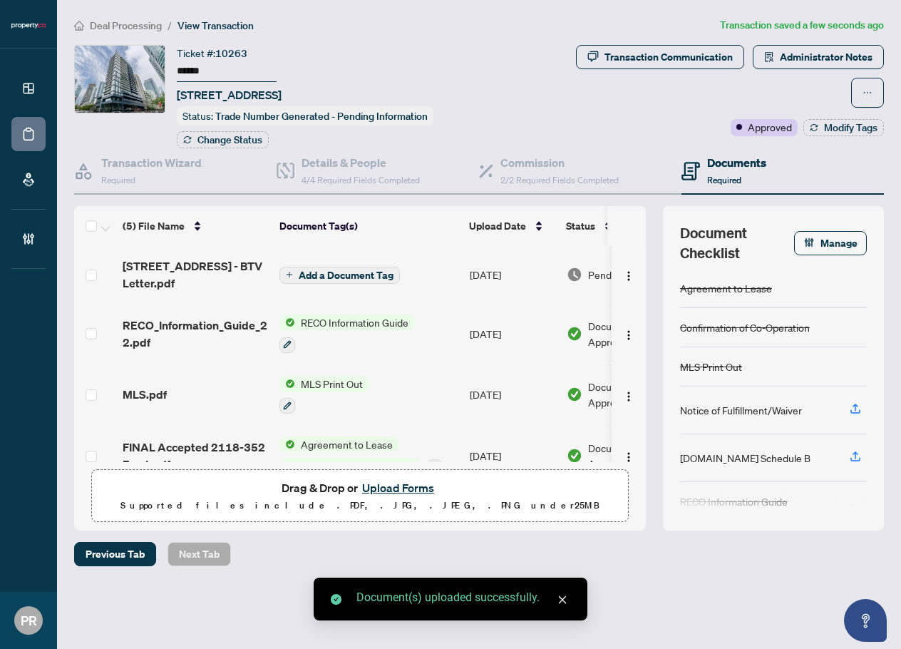
click at [446, 275] on td "Add a Document Tag" at bounding box center [369, 274] width 190 height 57
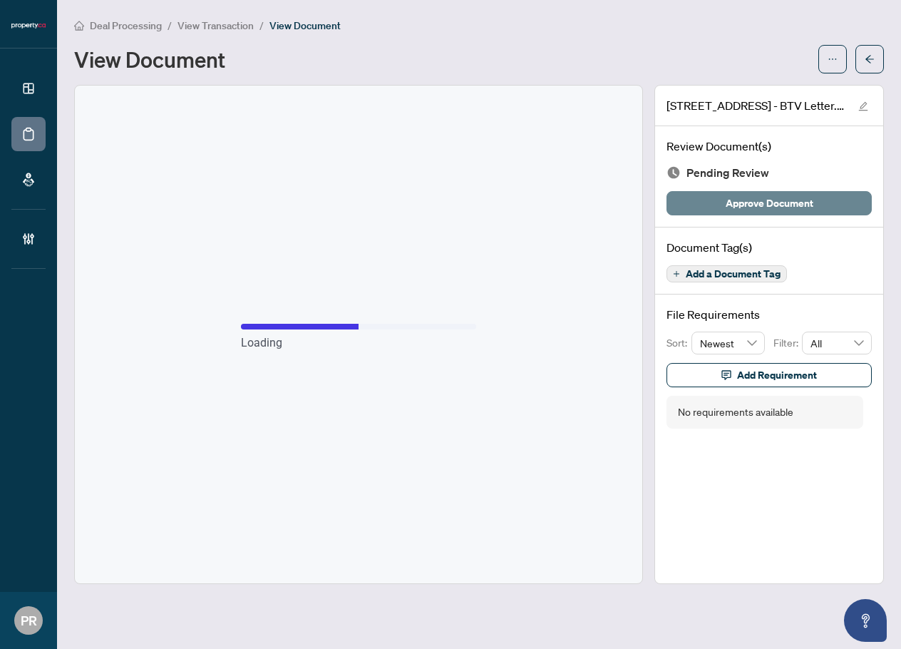
click at [744, 203] on span "Approve Document" at bounding box center [770, 203] width 88 height 23
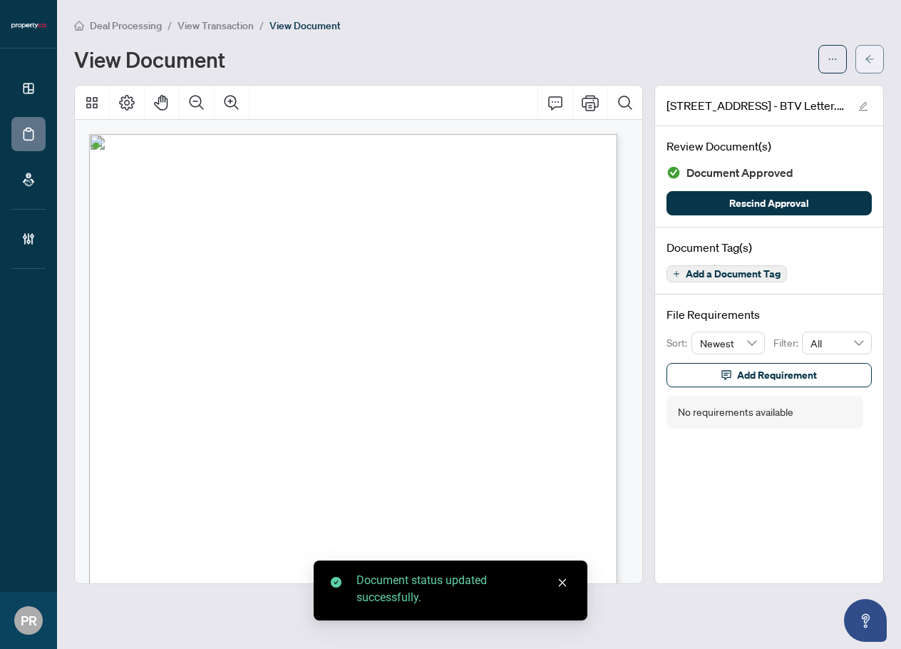
click at [869, 54] on icon "arrow-left" at bounding box center [870, 59] width 10 height 10
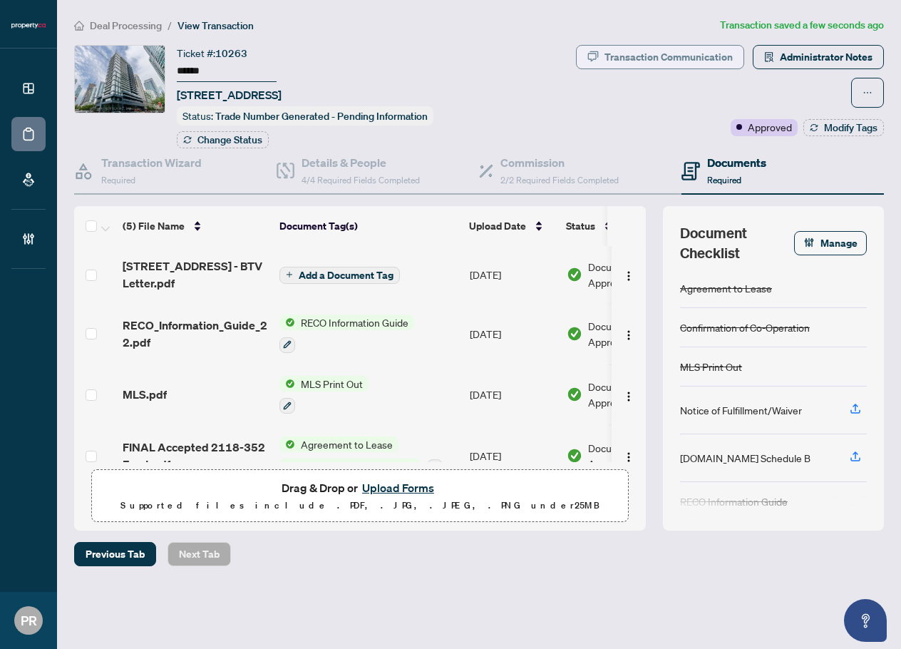
click at [654, 53] on div "Transaction Communication" at bounding box center [669, 57] width 128 height 23
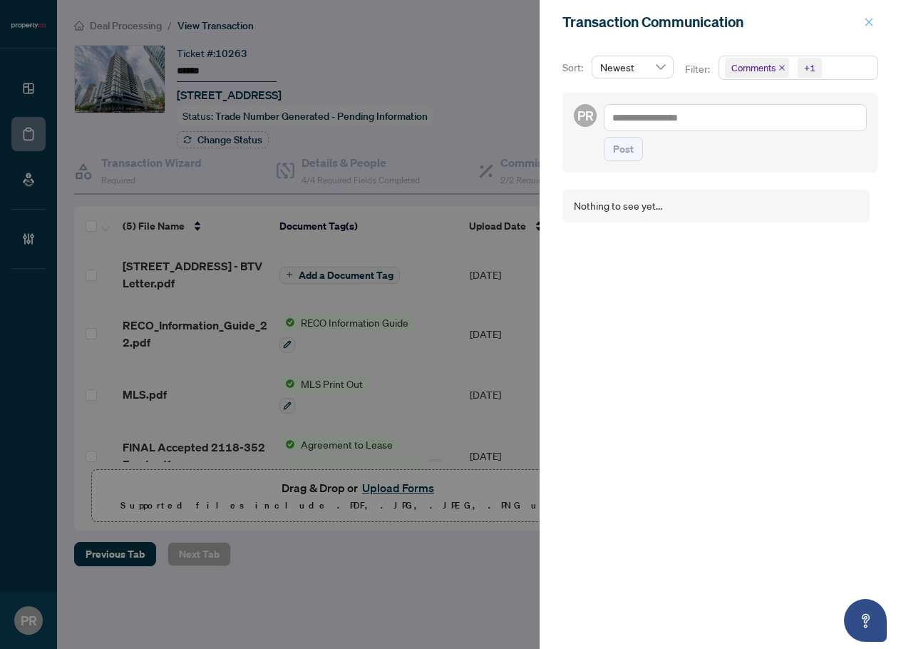
click at [871, 24] on icon "close" at bounding box center [870, 22] width 8 height 8
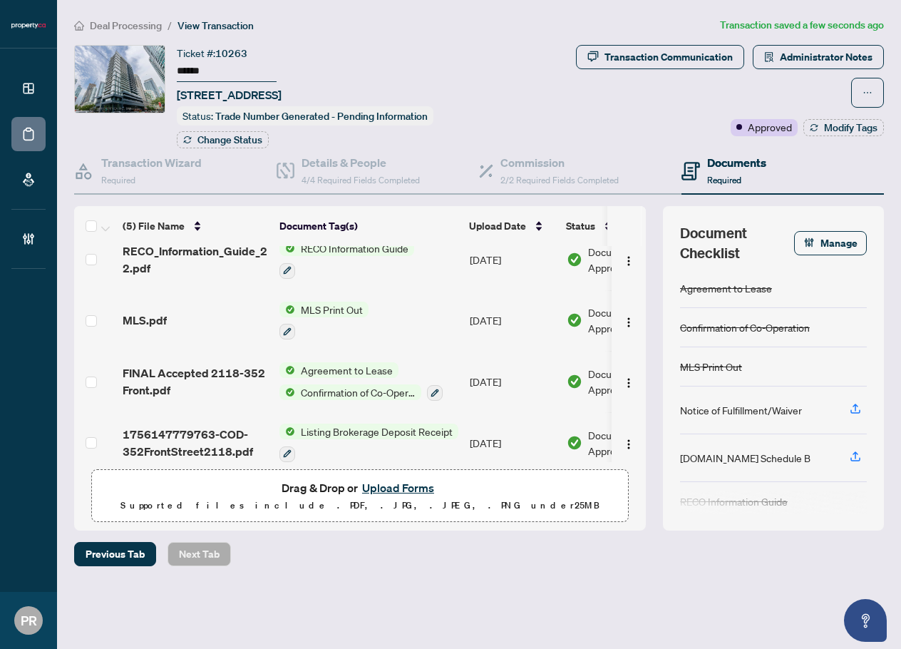
scroll to position [89, 0]
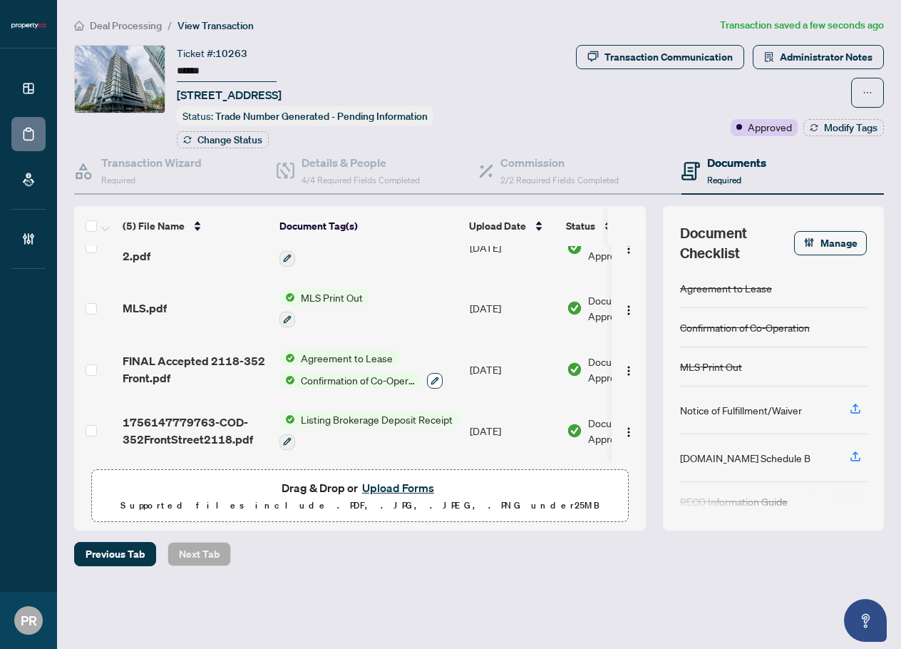
click at [427, 377] on button "button" at bounding box center [435, 381] width 16 height 16
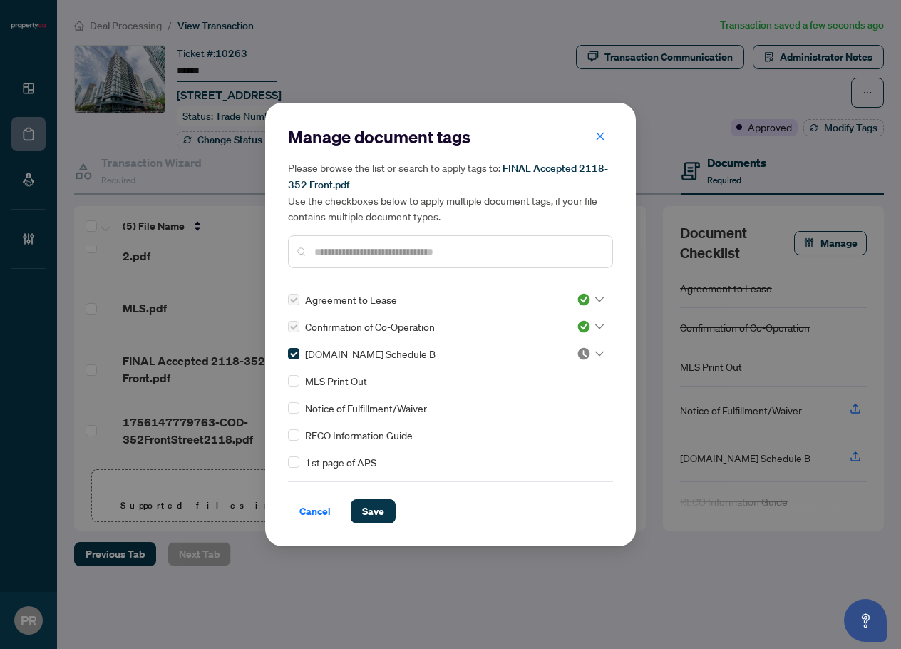
click at [577, 358] on img at bounding box center [584, 354] width 14 height 14
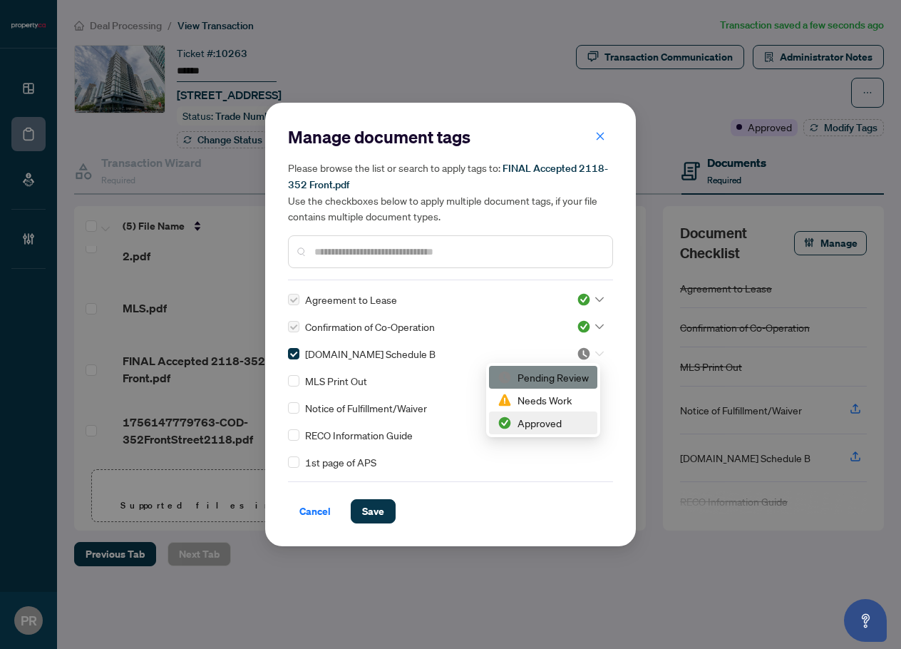
click at [543, 428] on div "Approved" at bounding box center [543, 423] width 91 height 16
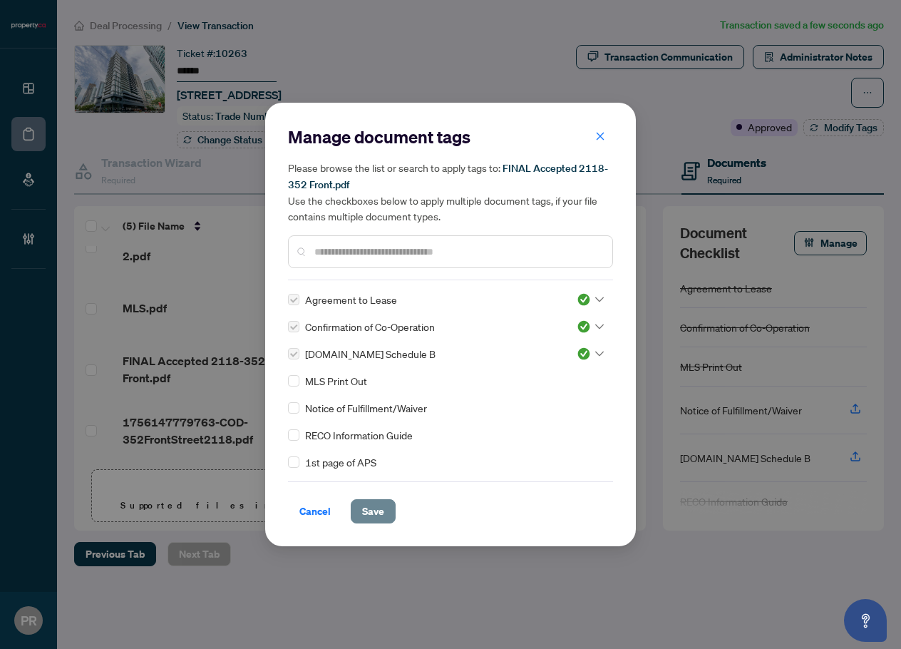
click at [369, 512] on span "Save" at bounding box center [373, 511] width 22 height 23
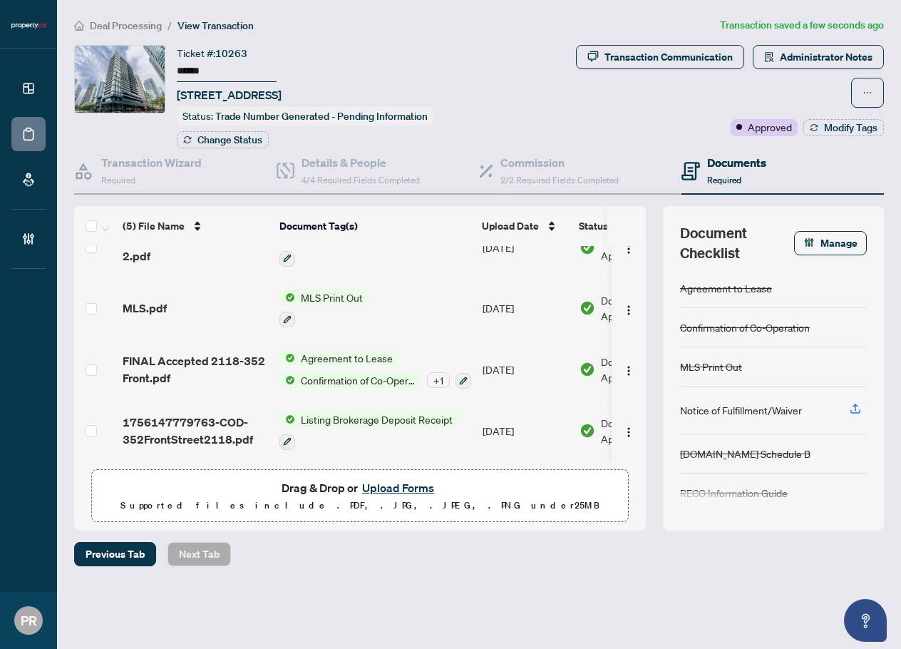
drag, startPoint x: 776, startPoint y: 75, endPoint x: 727, endPoint y: 69, distance: 48.8
click at [776, 75] on div "Transaction Communication Administrator Notes" at bounding box center [710, 76] width 349 height 63
click at [722, 61] on div "Transaction Communication" at bounding box center [669, 57] width 128 height 23
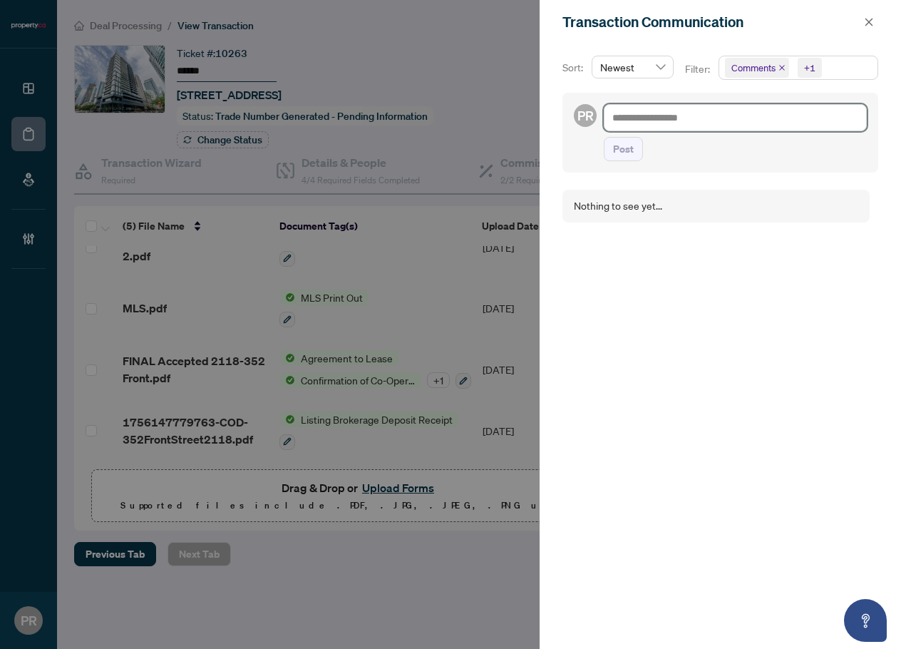
click at [663, 118] on textarea at bounding box center [735, 117] width 263 height 27
paste textarea "**********"
type textarea "**********"
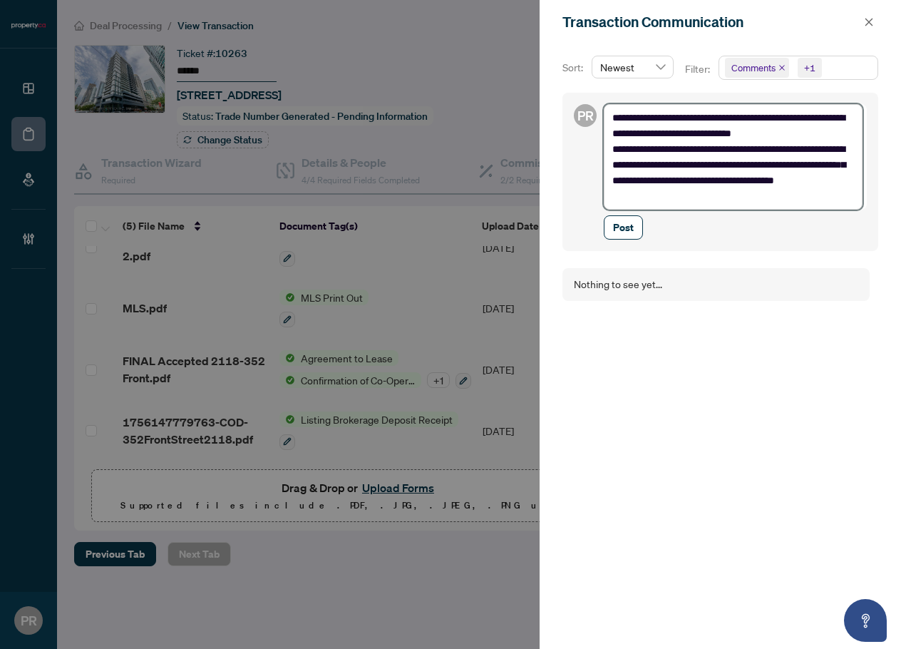
scroll to position [0, 0]
type textarea "**********"
click at [638, 225] on button "Post" at bounding box center [623, 227] width 39 height 24
type textarea "**********"
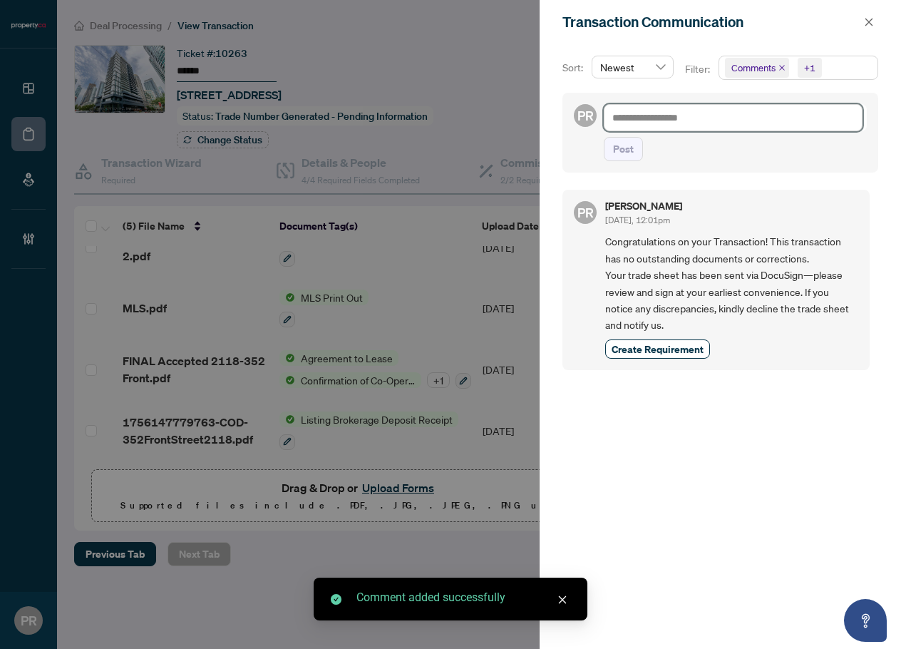
click at [810, 130] on textarea at bounding box center [733, 117] width 259 height 27
paste textarea "**********"
type textarea "**********"
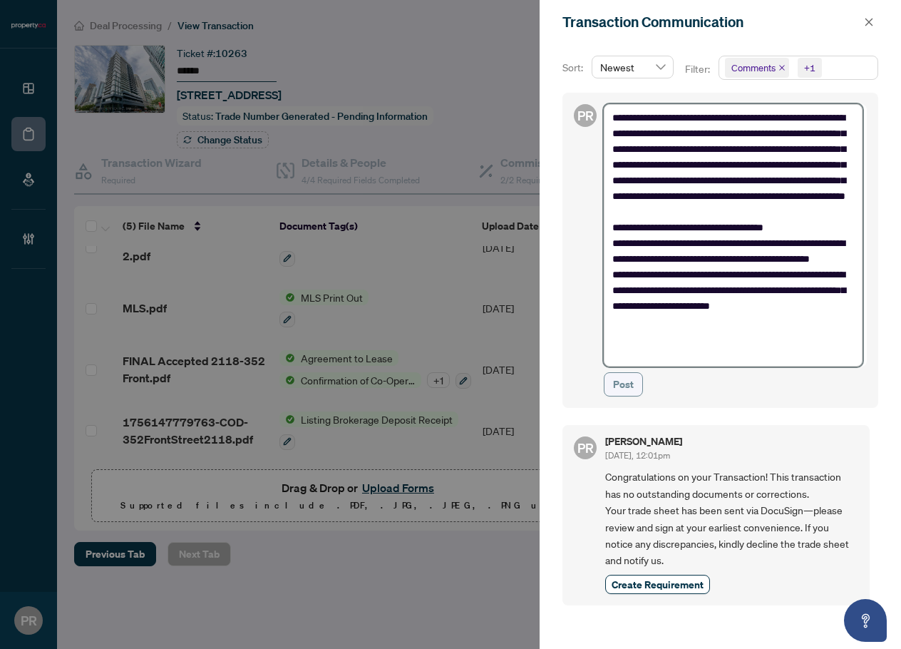
type textarea "**********"
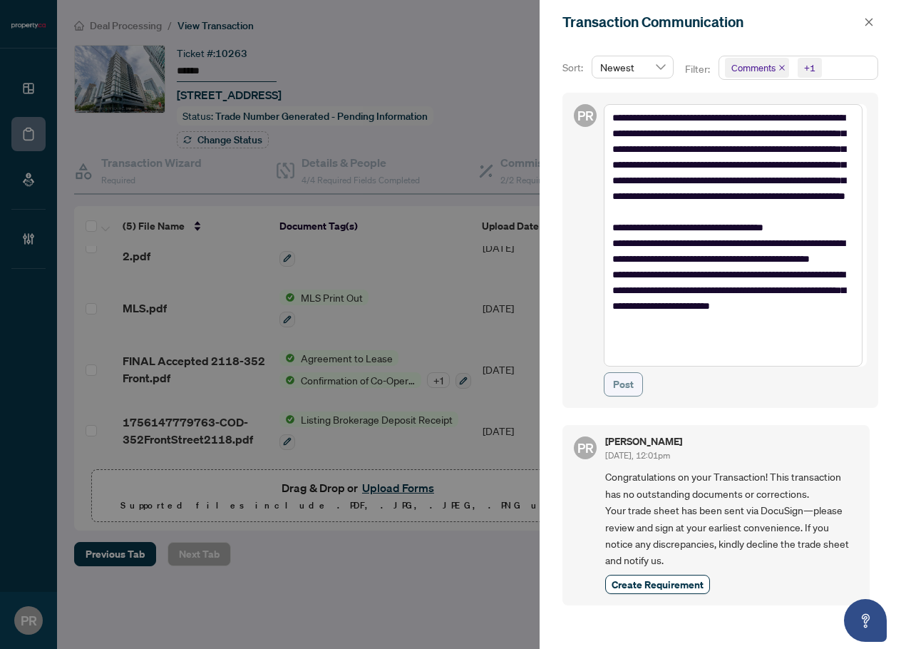
click at [625, 389] on span "Post" at bounding box center [623, 384] width 21 height 23
type textarea "**********"
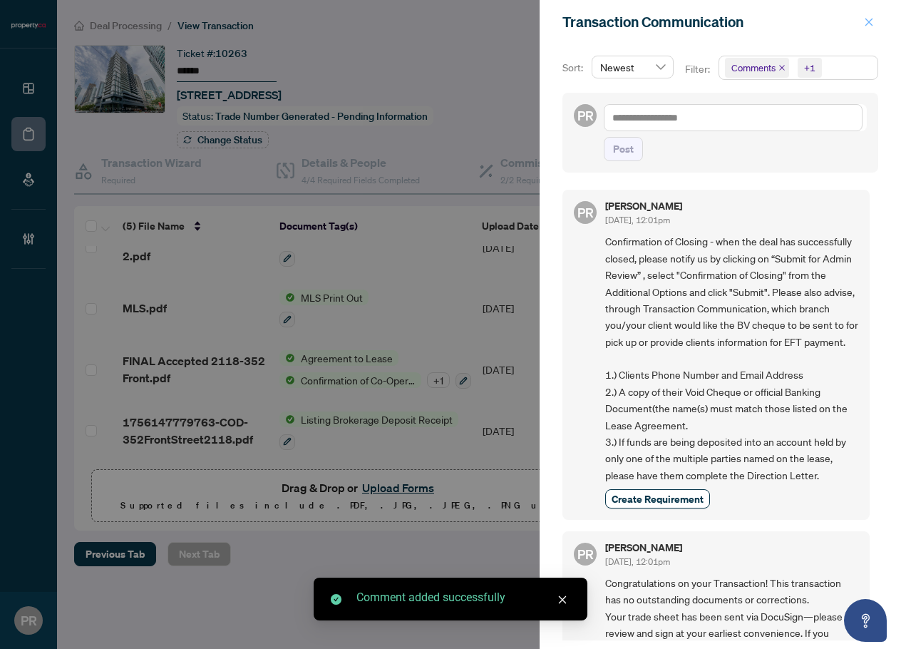
click at [867, 16] on span "button" at bounding box center [869, 22] width 10 height 23
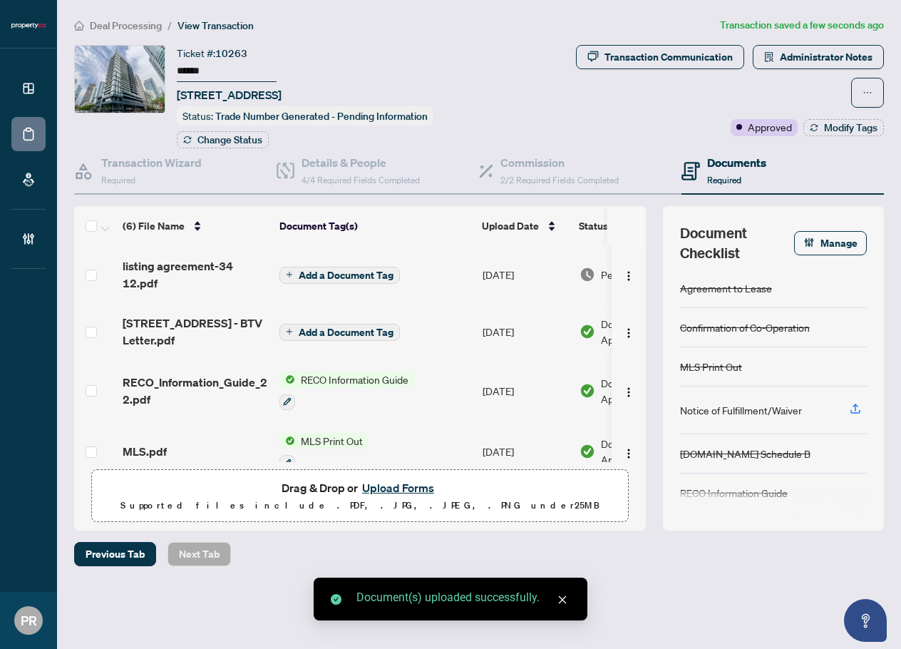
click at [326, 271] on span "Add a Document Tag" at bounding box center [346, 275] width 95 height 10
click at [0, 0] on input "text" at bounding box center [0, 0] width 0 height 0
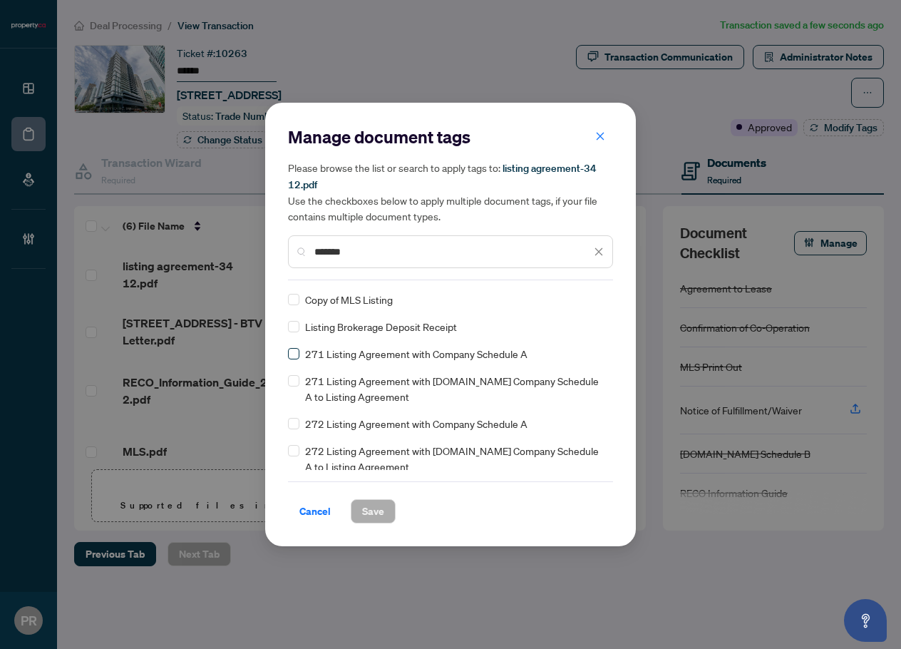
type input "*******"
click at [579, 301] on img at bounding box center [584, 299] width 14 height 14
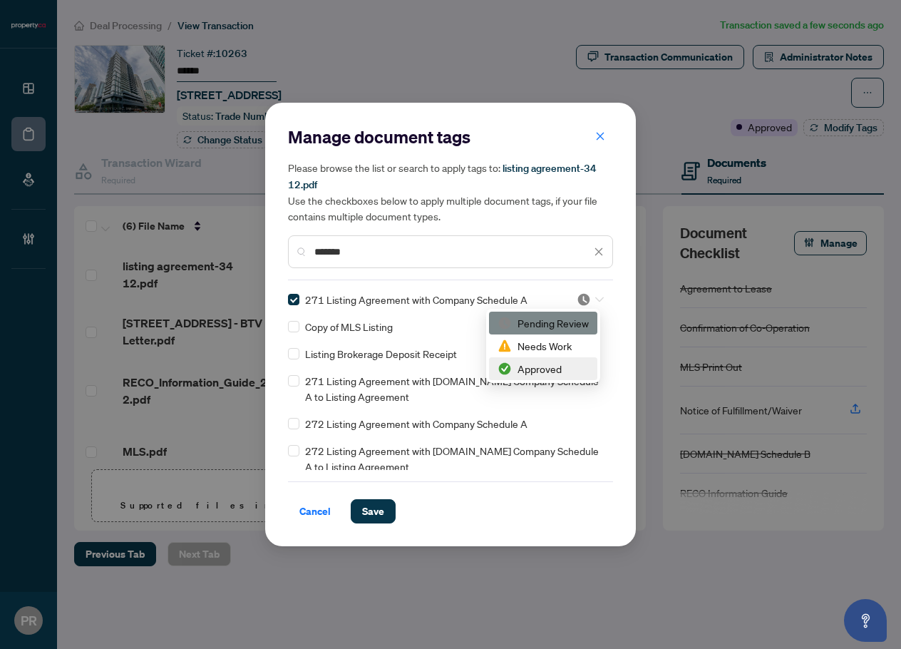
click at [526, 364] on div "Approved" at bounding box center [543, 369] width 91 height 16
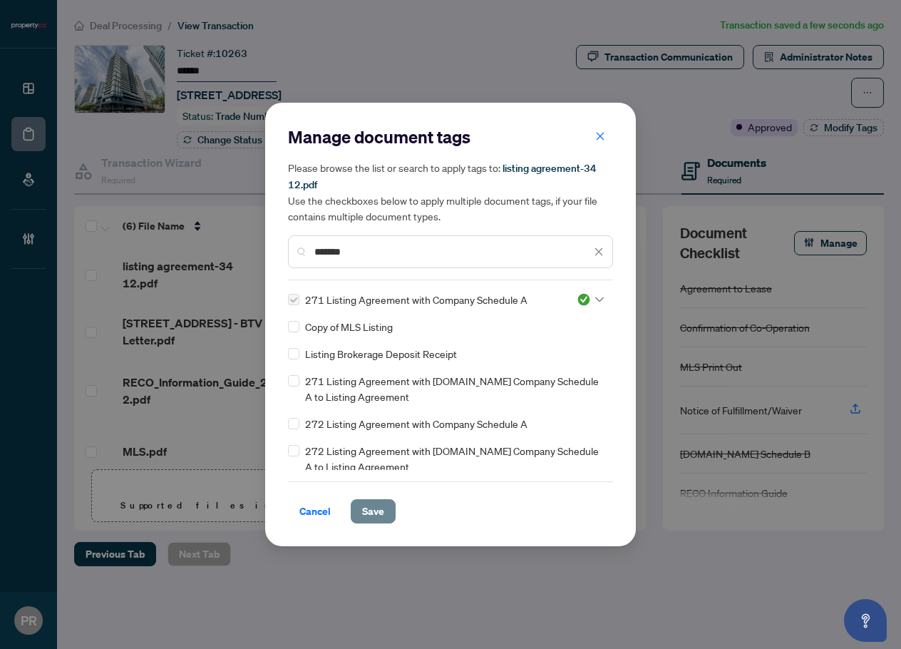
click at [367, 499] on button "Save" at bounding box center [373, 511] width 45 height 24
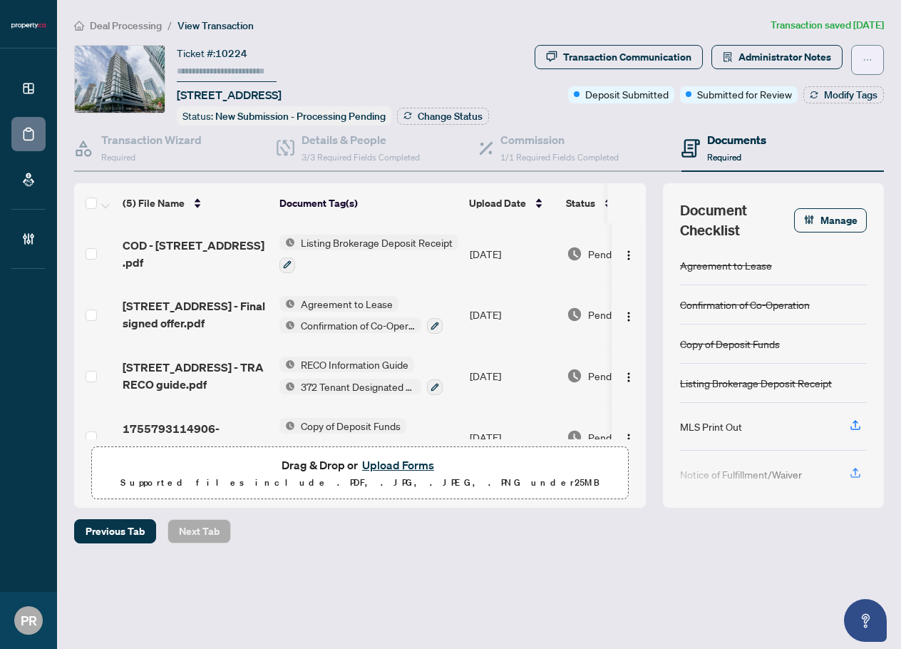
click at [864, 60] on icon "ellipsis" at bounding box center [868, 60] width 10 height 10
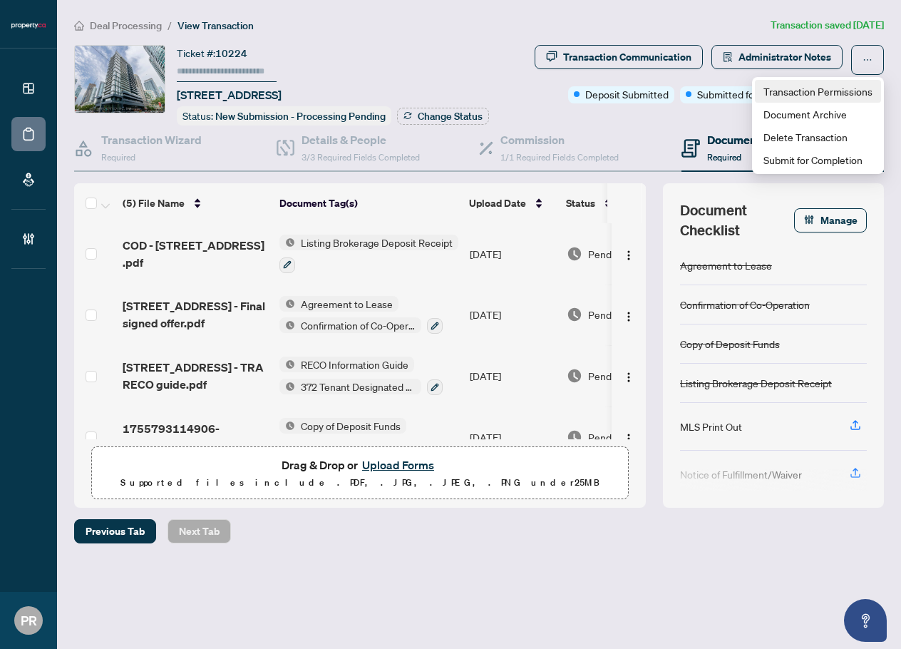
click at [808, 86] on span "Transaction Permissions" at bounding box center [818, 91] width 109 height 16
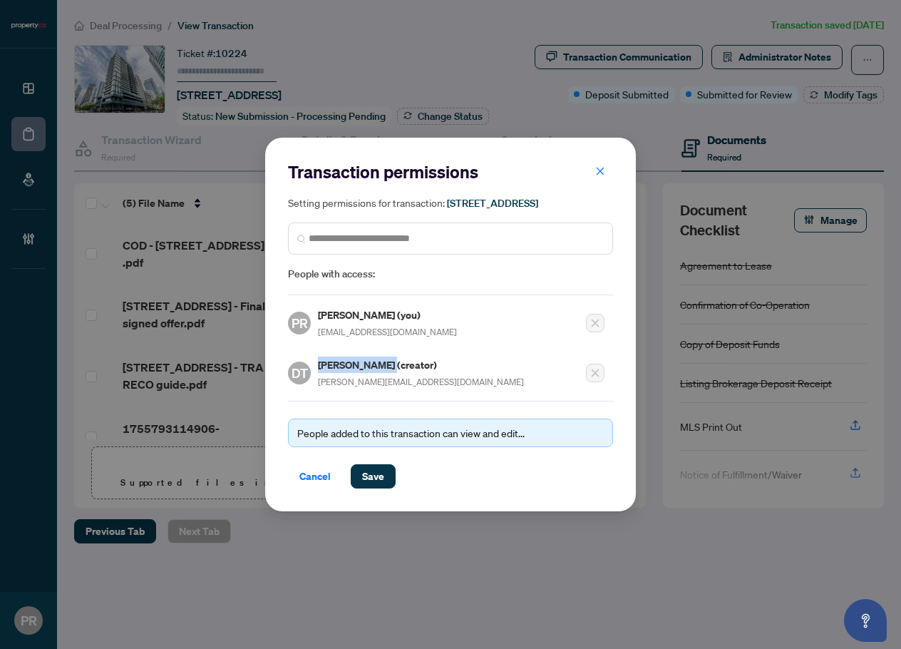
drag, startPoint x: 388, startPoint y: 372, endPoint x: 317, endPoint y: 373, distance: 70.6
click at [317, 373] on div "DT [PERSON_NAME] (creator) [PERSON_NAME][EMAIL_ADDRESS][DOMAIN_NAME]" at bounding box center [406, 373] width 236 height 33
copy h5 "[PERSON_NAME]"
click at [314, 482] on span "Cancel" at bounding box center [315, 476] width 31 height 23
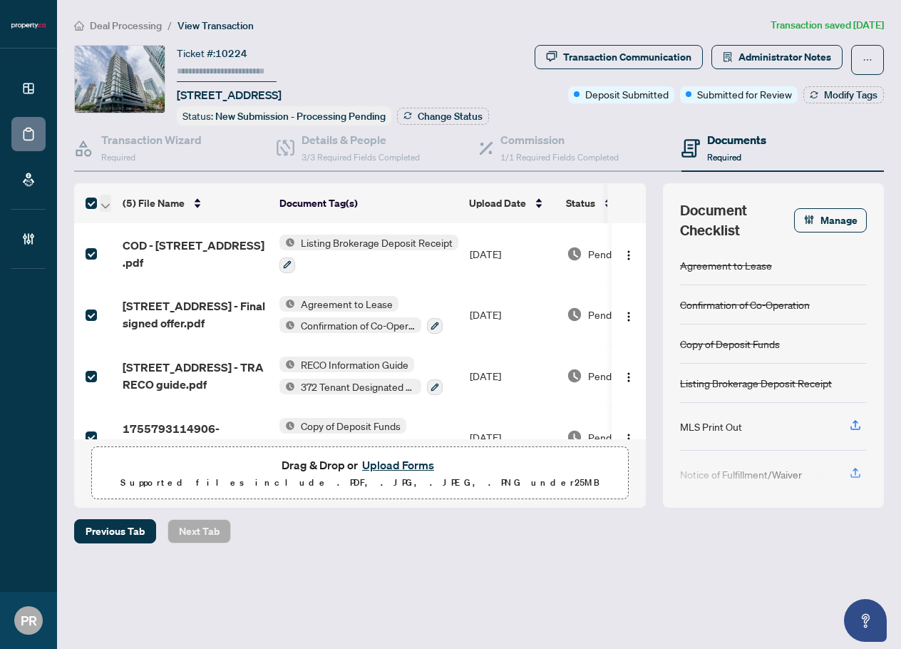
click at [107, 203] on icon "button" at bounding box center [105, 206] width 9 height 6
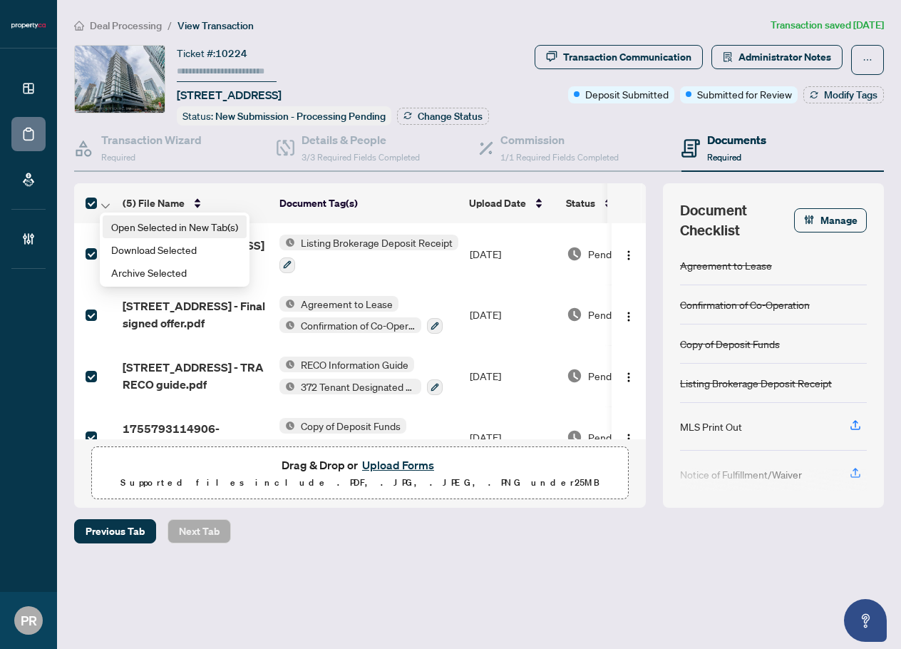
click at [148, 225] on span "Open Selected in New Tab(s)" at bounding box center [174, 227] width 127 height 16
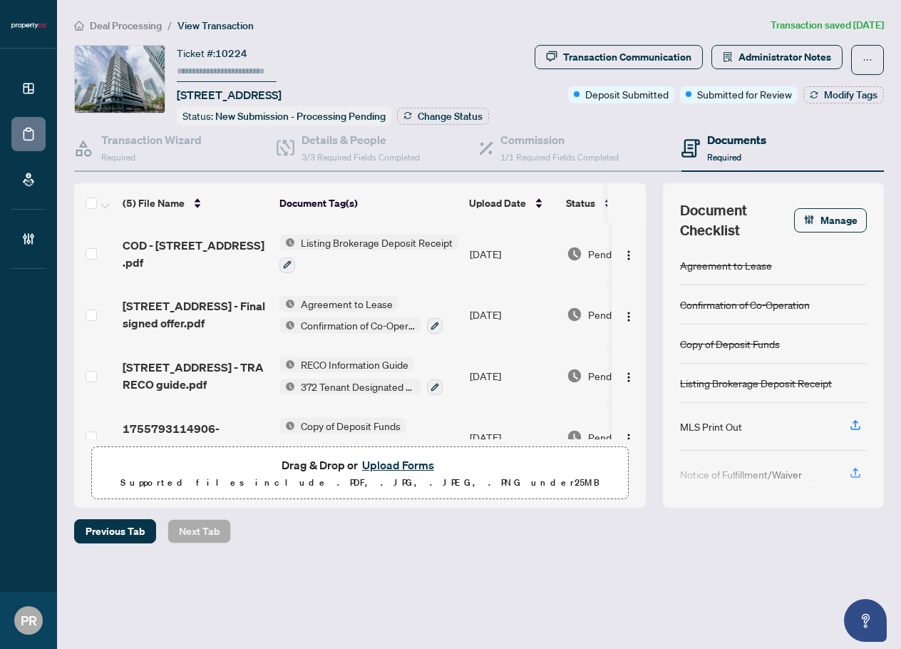
click at [215, 67] on input "text" at bounding box center [227, 71] width 100 height 21
type input "******"
click at [426, 117] on span "Change Status" at bounding box center [450, 116] width 65 height 10
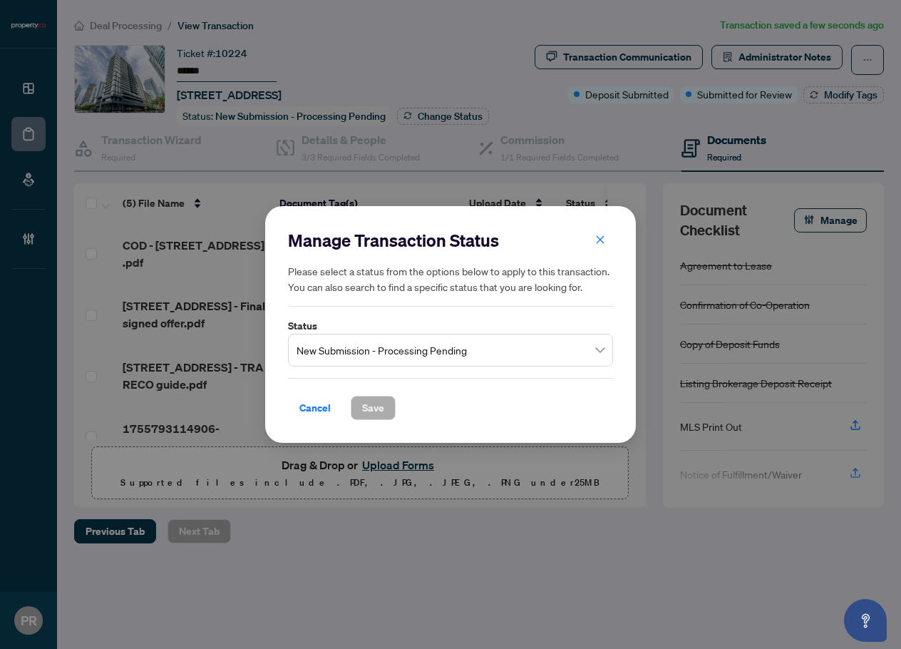
click at [487, 346] on span "New Submission - Processing Pending" at bounding box center [451, 350] width 308 height 27
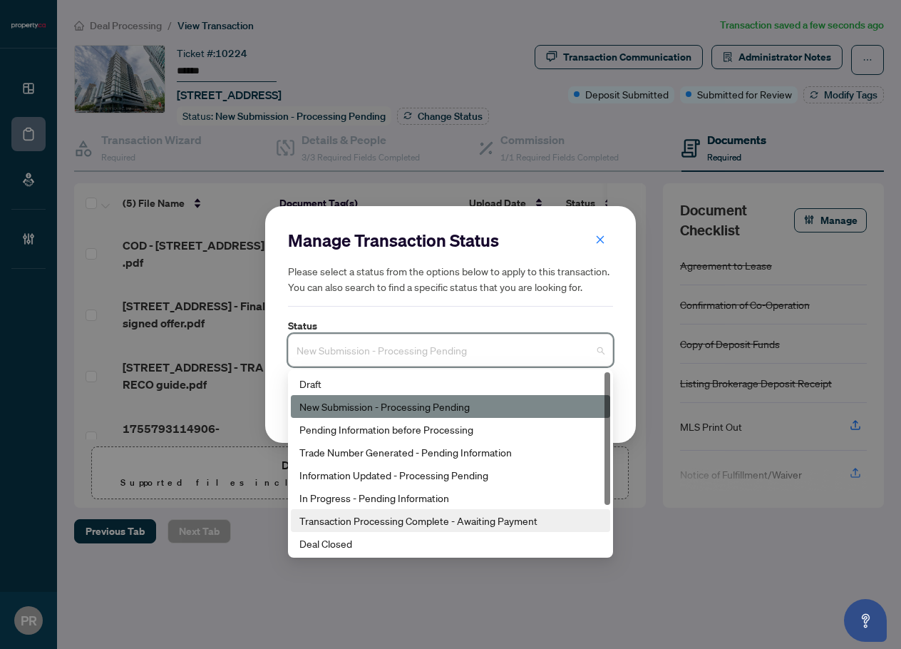
click at [406, 524] on div "Transaction Processing Complete - Awaiting Payment" at bounding box center [451, 521] width 302 height 16
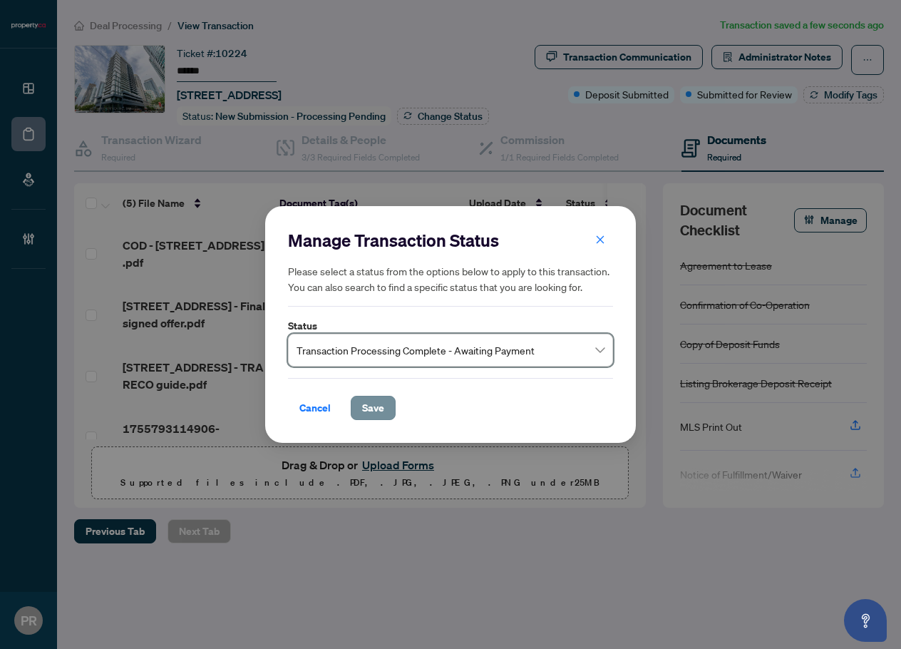
drag, startPoint x: 365, startPoint y: 394, endPoint x: 372, endPoint y: 402, distance: 10.7
click at [369, 401] on div "Cancel Save" at bounding box center [450, 399] width 325 height 42
click at [389, 421] on div "Manage Transaction Status Please select a status from the options below to appl…" at bounding box center [450, 324] width 371 height 237
click at [497, 374] on div "Manage Transaction Status Please select a status from the options below to appl…" at bounding box center [450, 324] width 325 height 191
click at [496, 360] on span "Transaction Processing Complete - Awaiting Payment" at bounding box center [451, 350] width 308 height 27
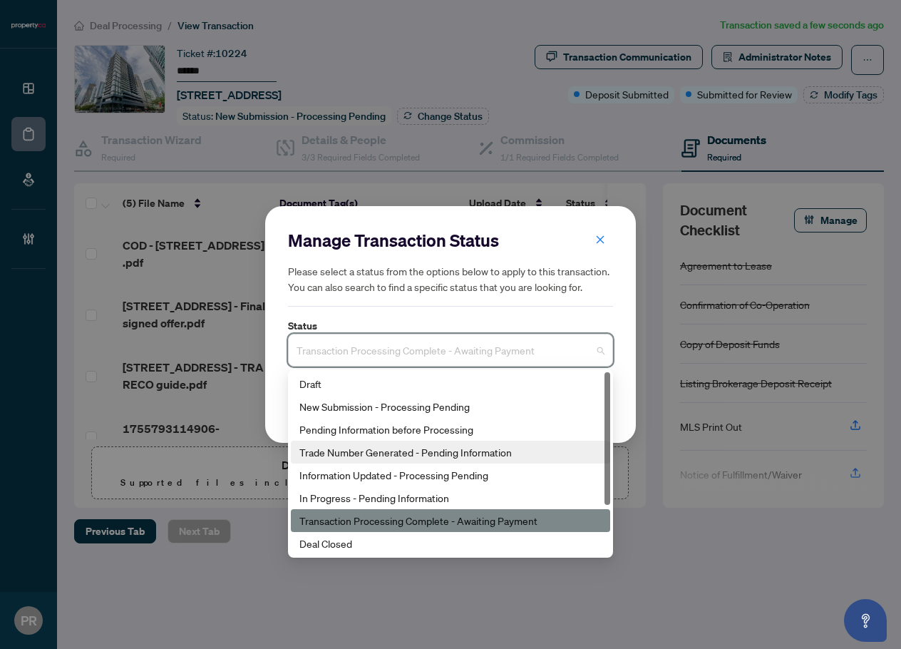
click at [430, 459] on div "Trade Number Generated - Pending Information" at bounding box center [451, 452] width 302 height 16
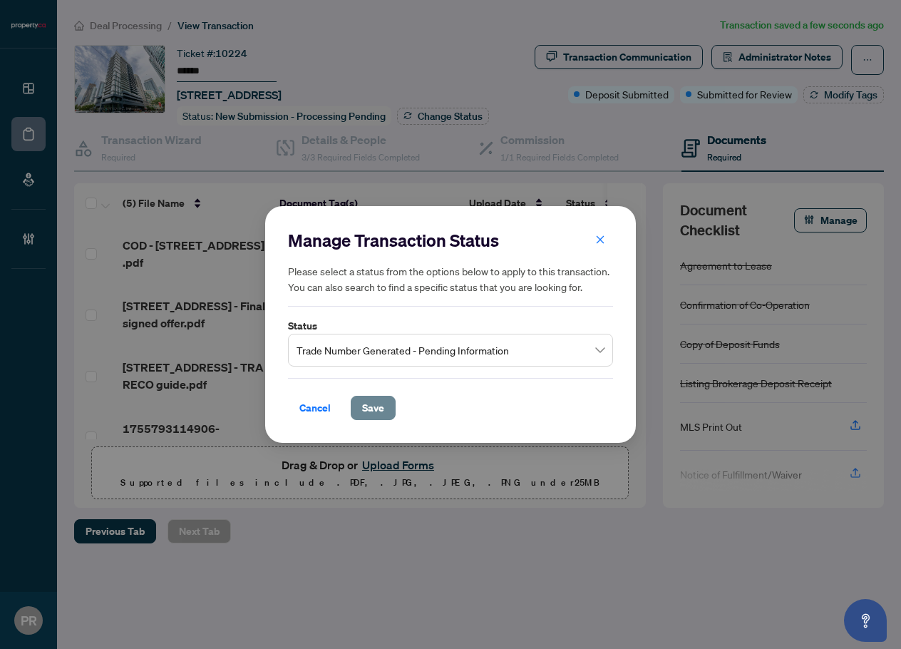
click at [369, 414] on span "Save" at bounding box center [373, 407] width 22 height 23
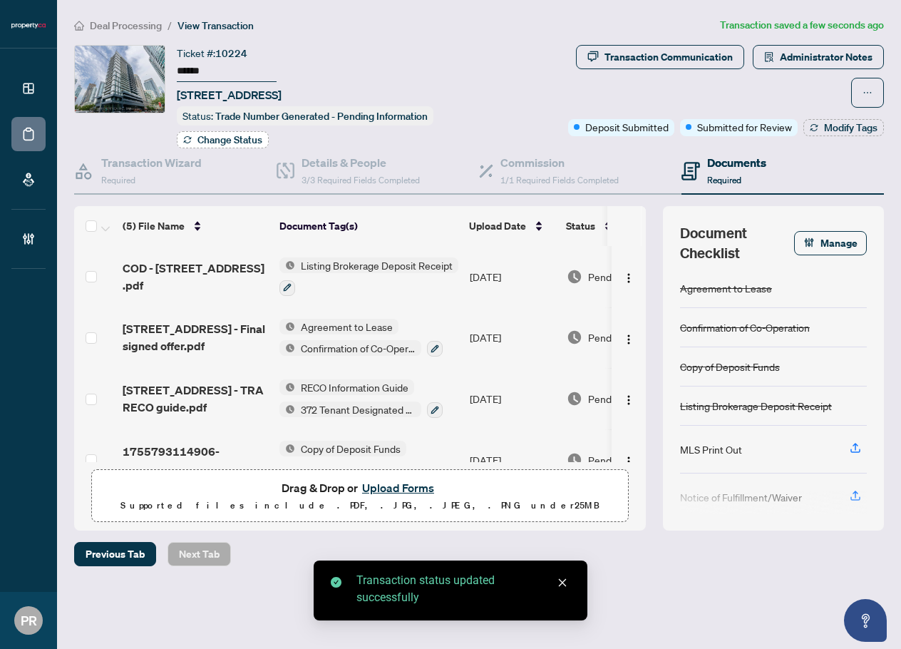
click at [239, 135] on button "Change Status" at bounding box center [223, 139] width 92 height 17
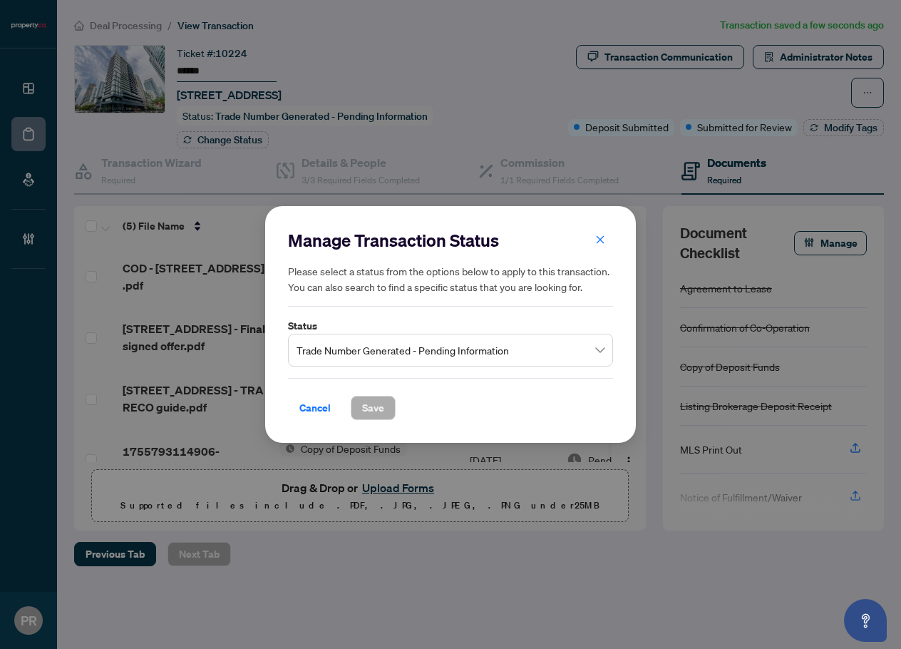
click at [424, 358] on span "Trade Number Generated - Pending Information" at bounding box center [451, 350] width 308 height 27
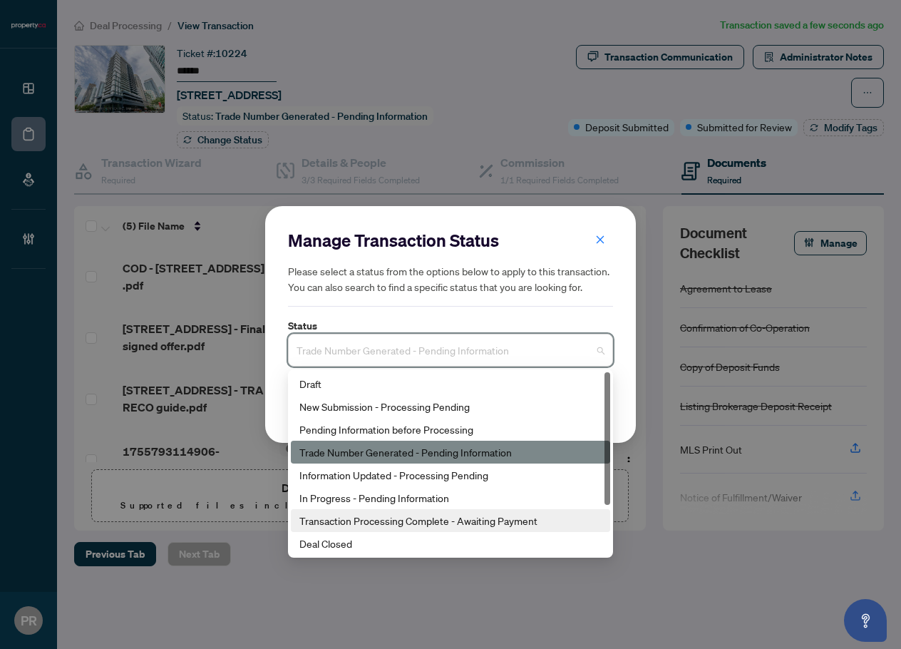
click at [360, 513] on div "Transaction Processing Complete - Awaiting Payment" at bounding box center [451, 521] width 302 height 16
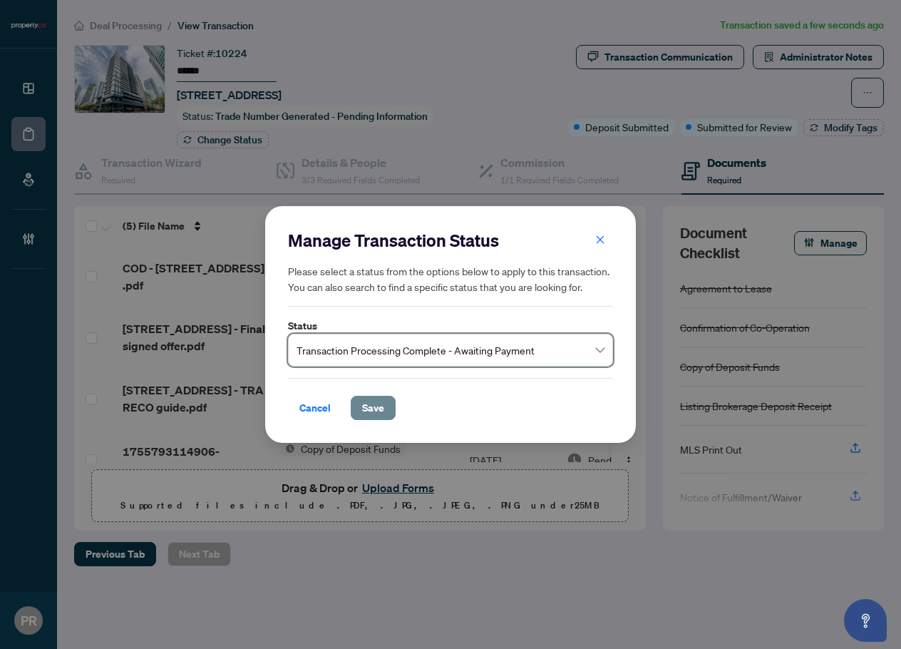
click at [375, 410] on span "Save" at bounding box center [373, 407] width 22 height 23
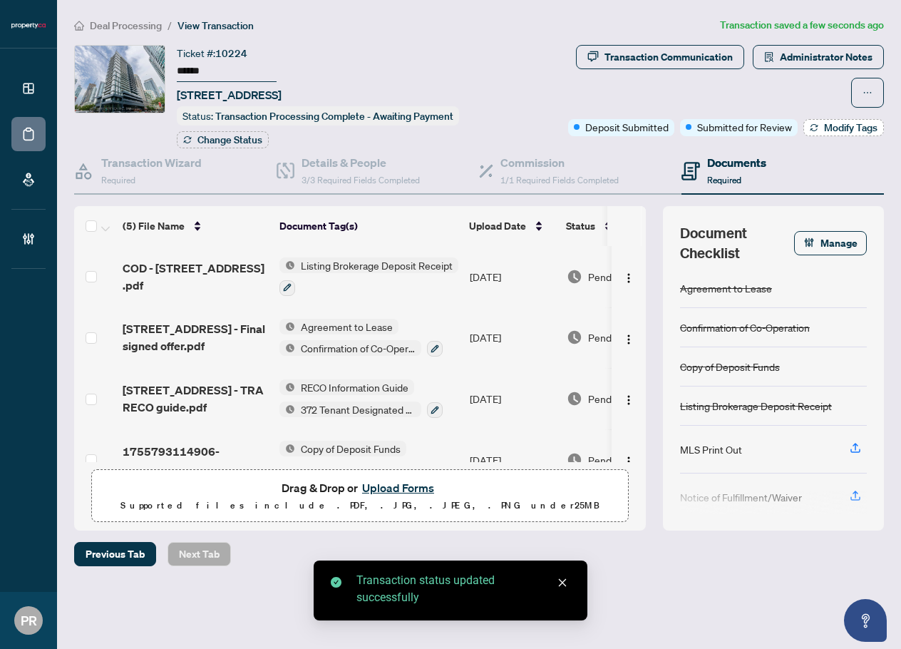
click at [851, 132] on span "Modify Tags" at bounding box center [850, 128] width 53 height 10
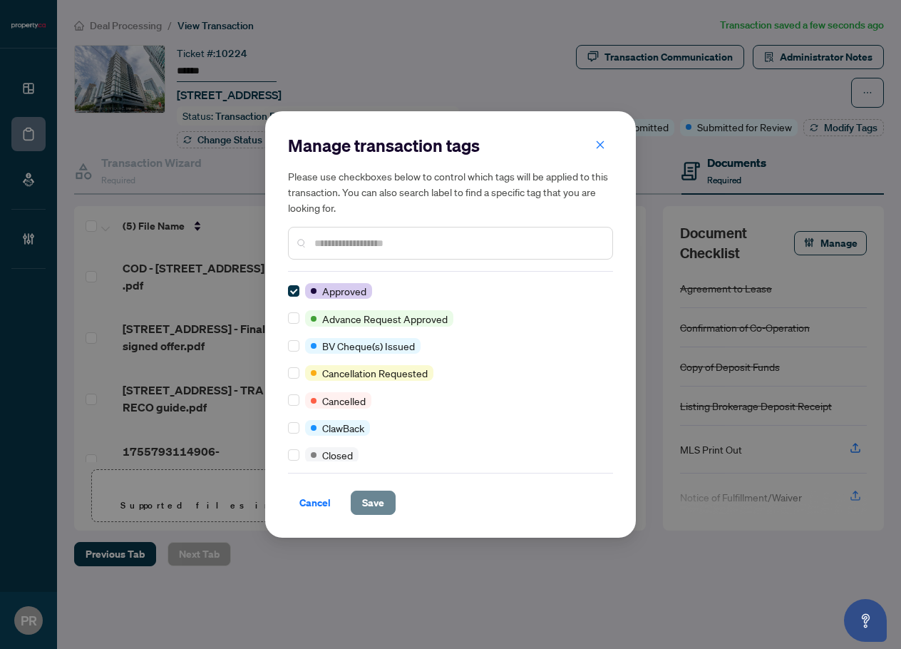
click at [374, 507] on span "Save" at bounding box center [373, 502] width 22 height 23
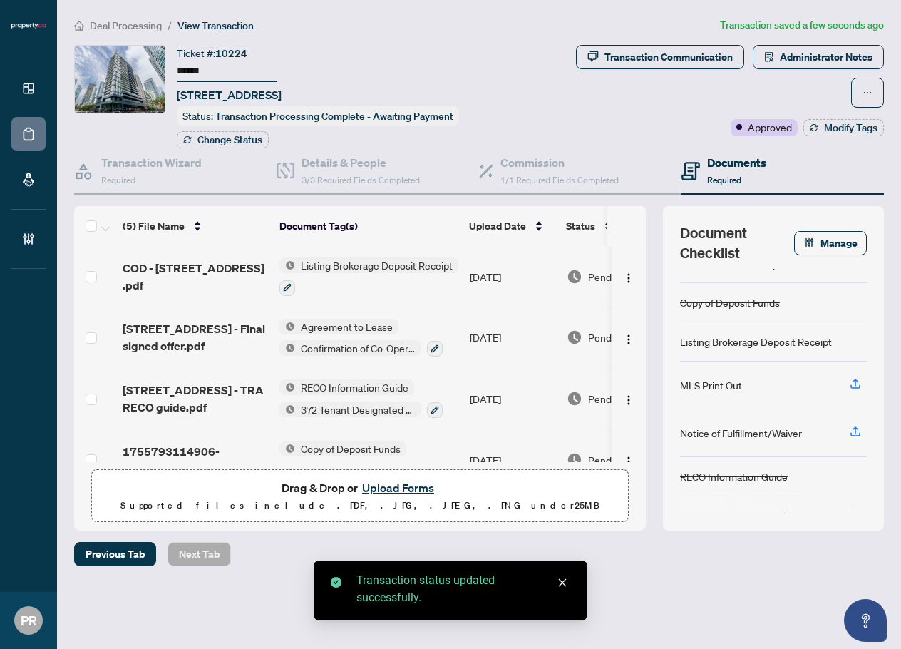
scroll to position [107, 0]
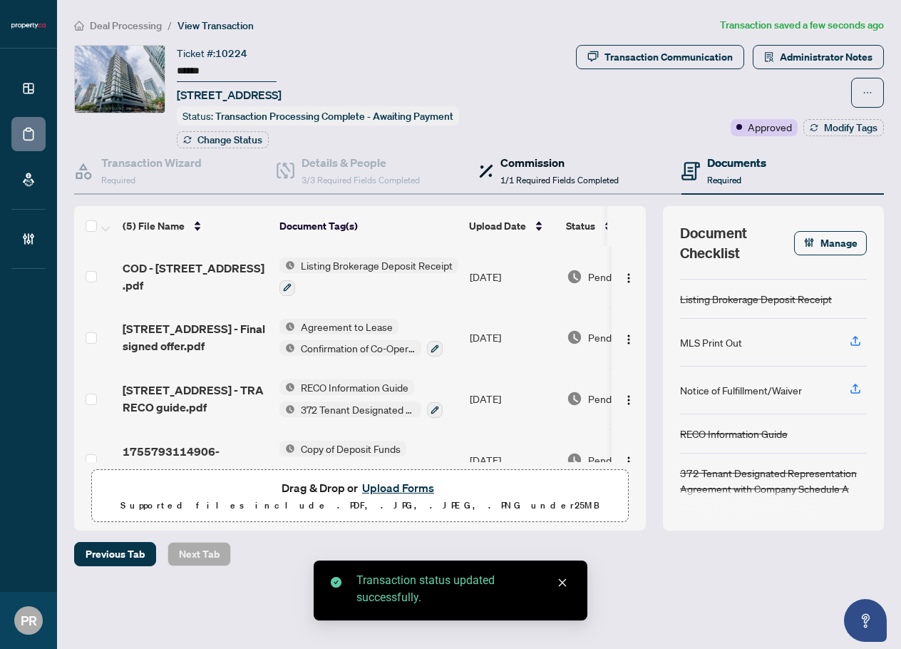
click at [571, 172] on div "Commission 1/1 Required Fields Completed" at bounding box center [560, 171] width 118 height 34
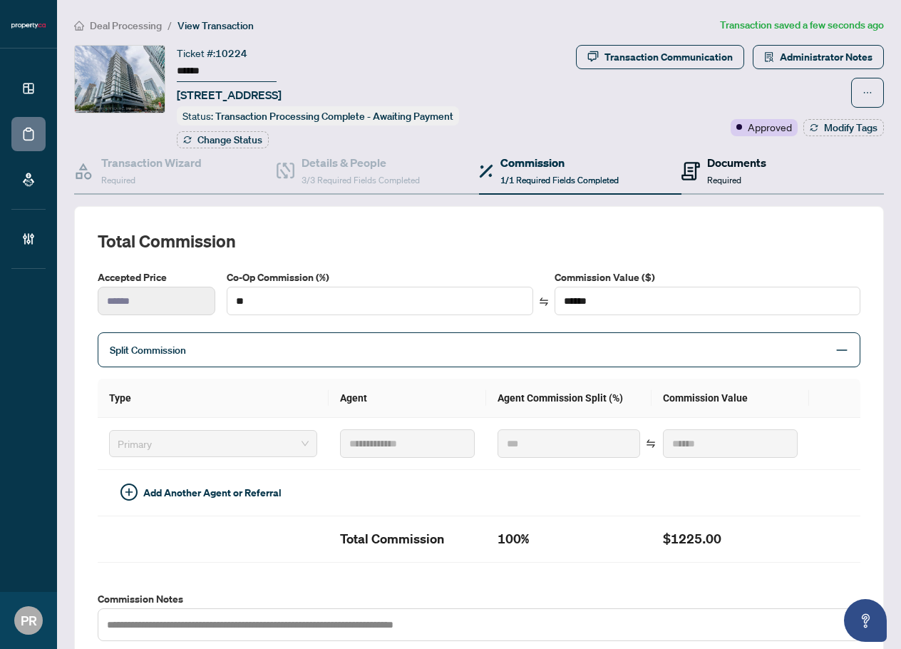
click at [735, 170] on div "Documents Required" at bounding box center [736, 171] width 59 height 34
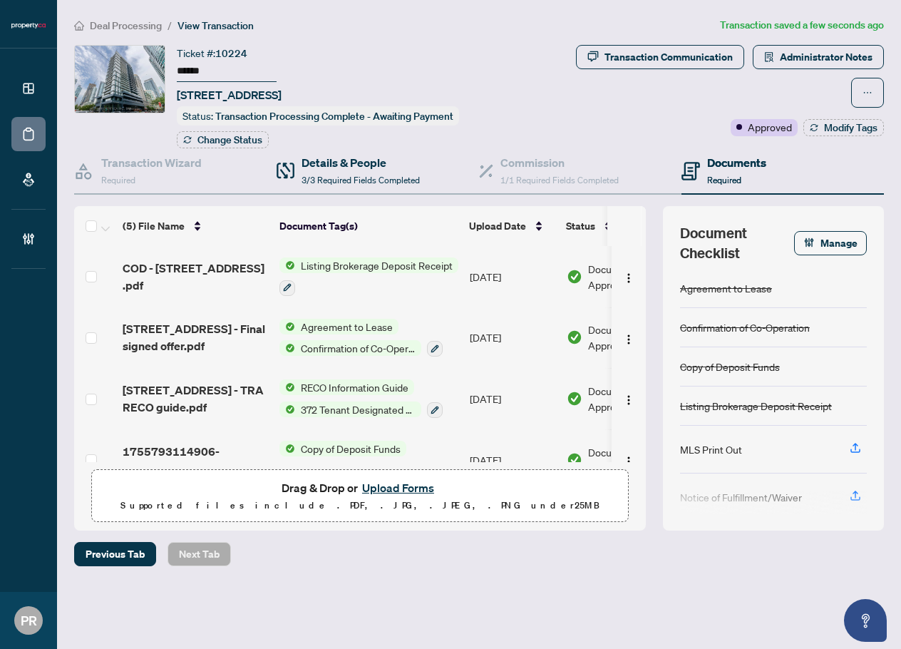
click at [366, 150] on div "Details & People 3/3 Required Fields Completed" at bounding box center [378, 171] width 203 height 46
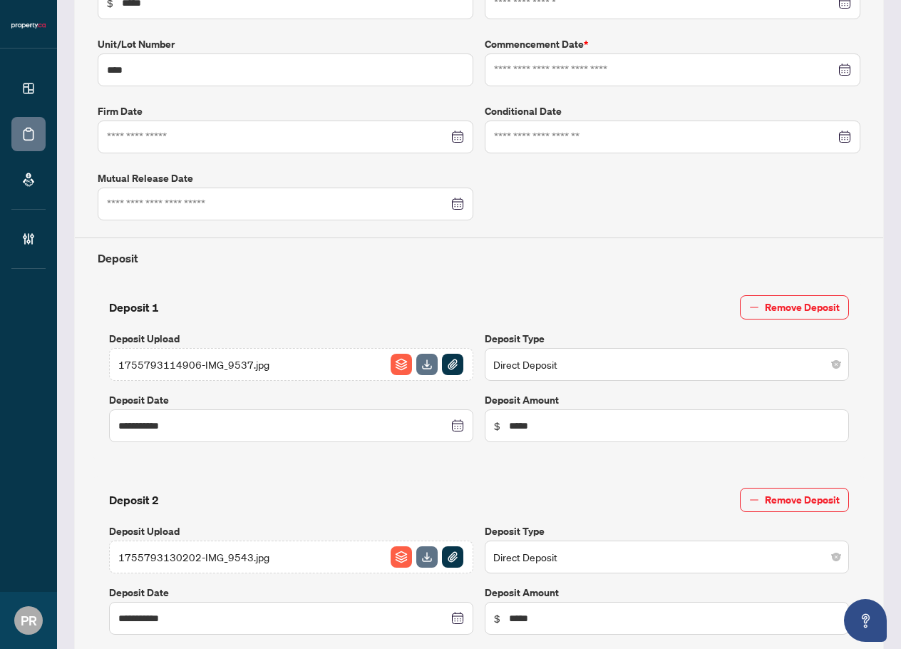
type input "**********"
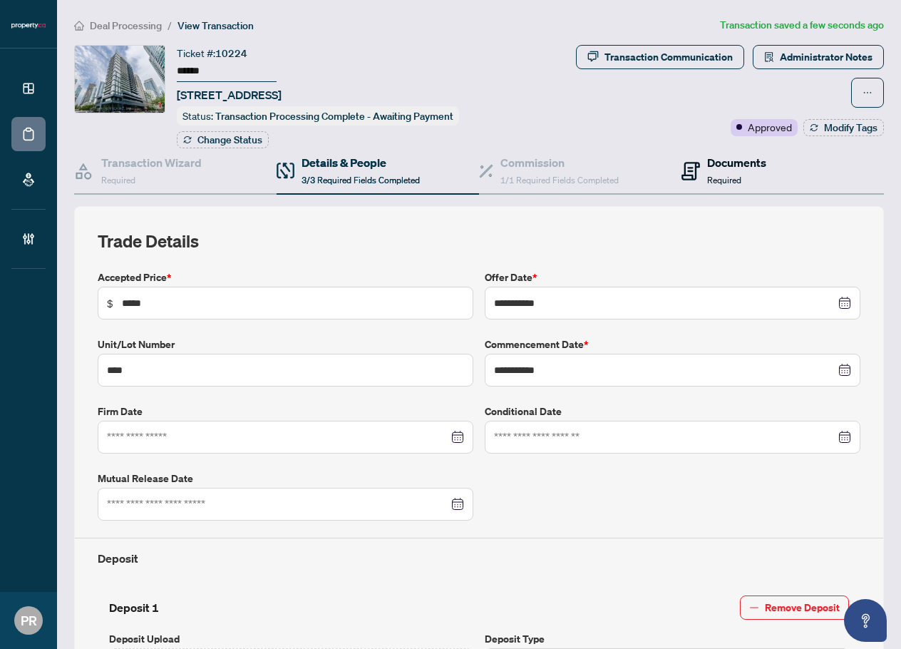
click at [695, 169] on div "Documents Required" at bounding box center [724, 171] width 85 height 34
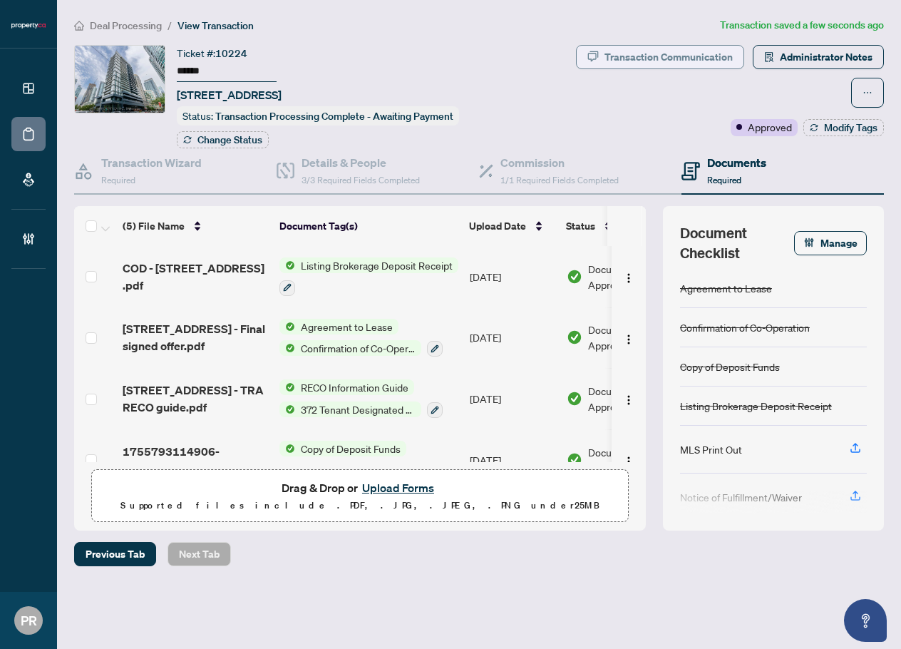
click at [697, 57] on div "Transaction Communication" at bounding box center [669, 57] width 128 height 23
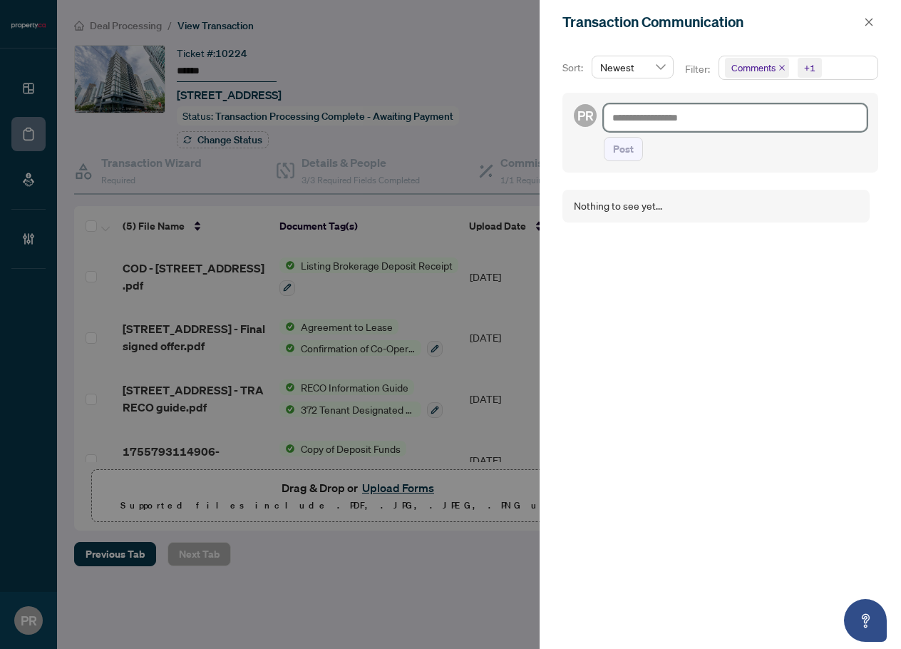
click at [774, 108] on textarea at bounding box center [735, 117] width 263 height 27
paste textarea "**********"
type textarea "**********"
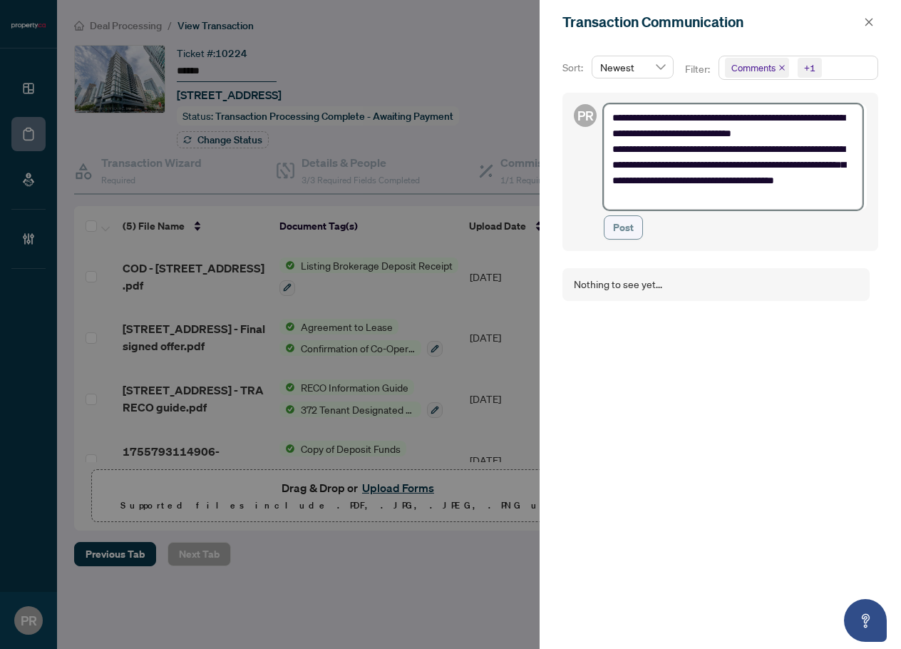
type textarea "**********"
click at [623, 228] on span "Post" at bounding box center [623, 227] width 21 height 23
type textarea "**********"
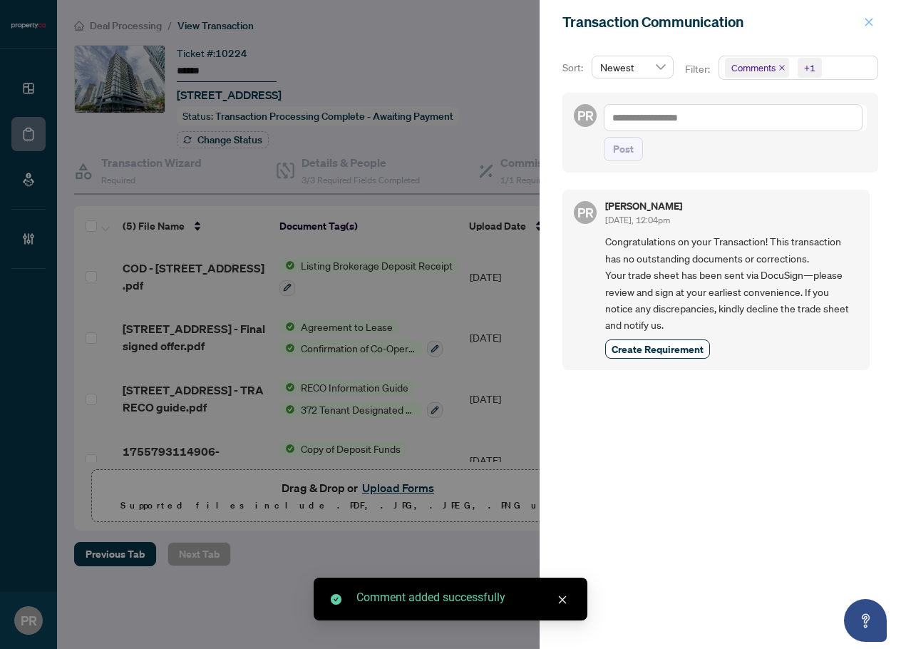
click at [863, 19] on button "button" at bounding box center [869, 22] width 19 height 17
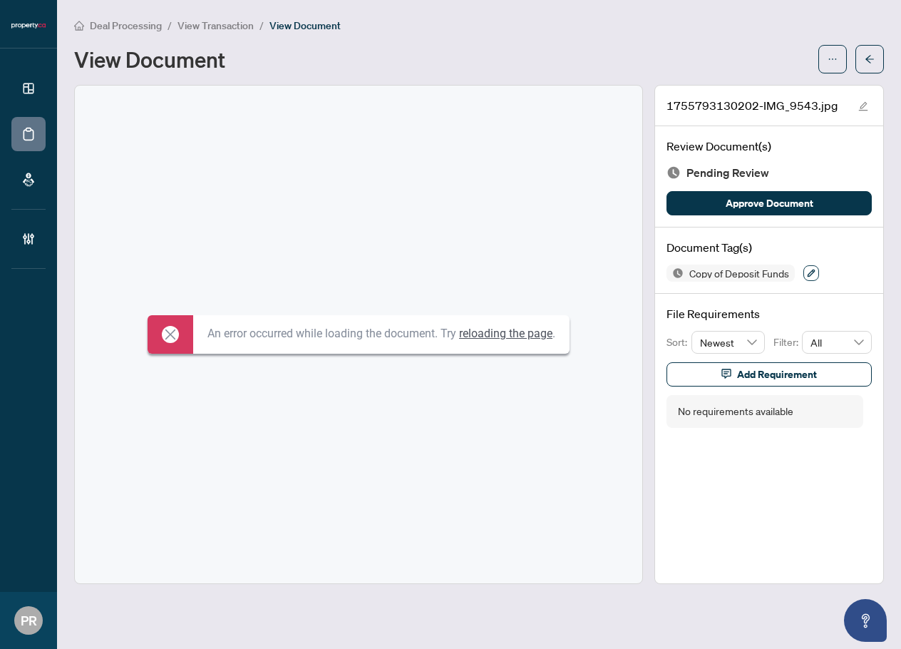
click at [807, 274] on icon "button" at bounding box center [811, 273] width 9 height 9
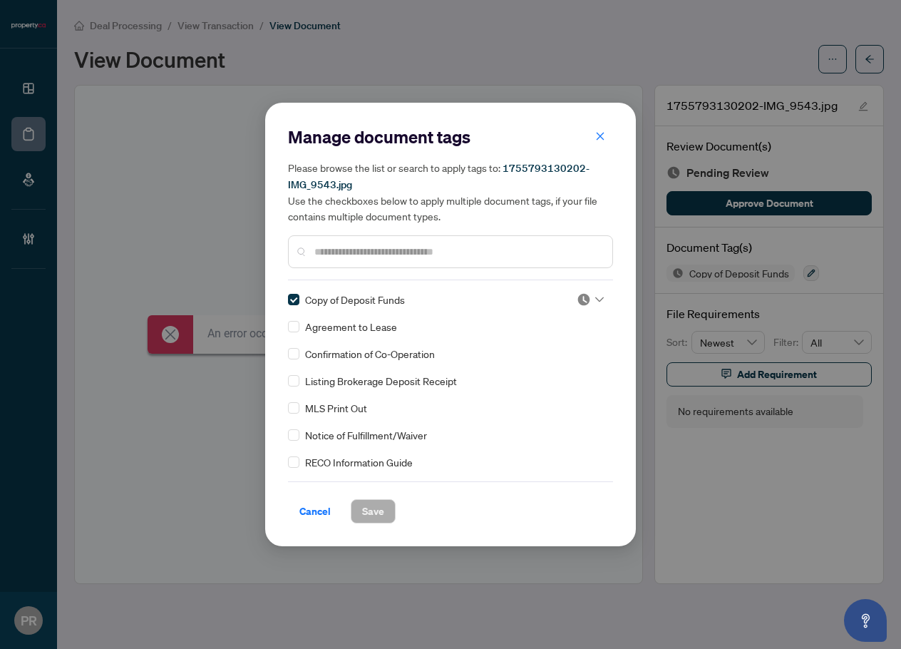
click at [585, 295] on img at bounding box center [584, 299] width 14 height 14
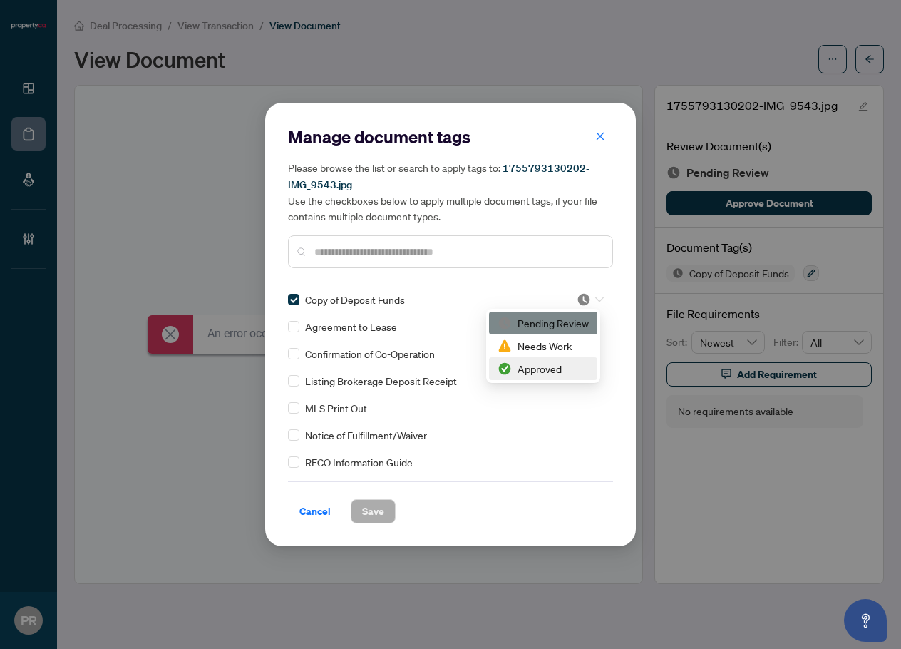
click at [558, 362] on div "Approved" at bounding box center [543, 369] width 91 height 16
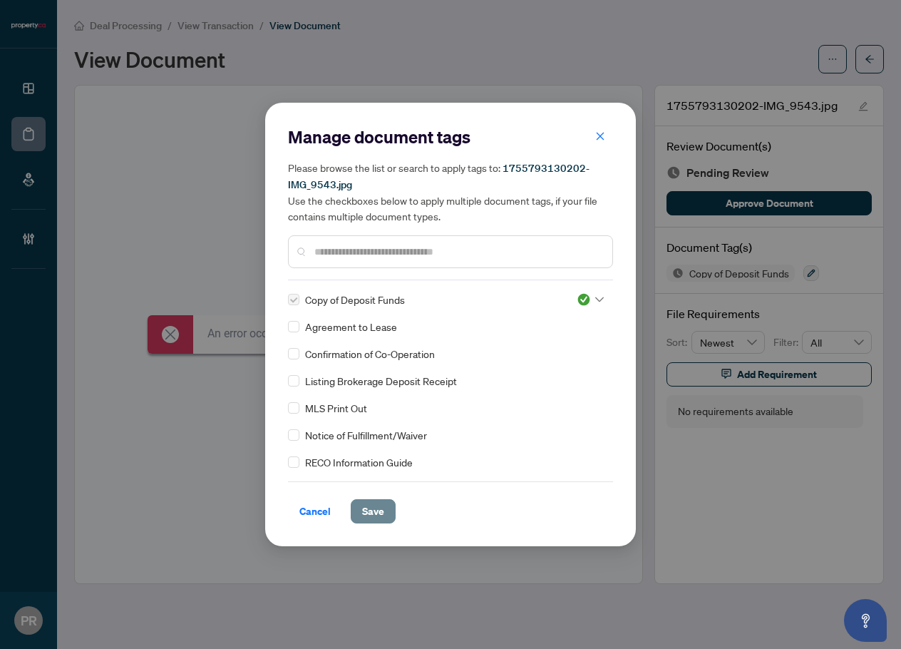
click at [383, 501] on span "Save" at bounding box center [373, 511] width 22 height 23
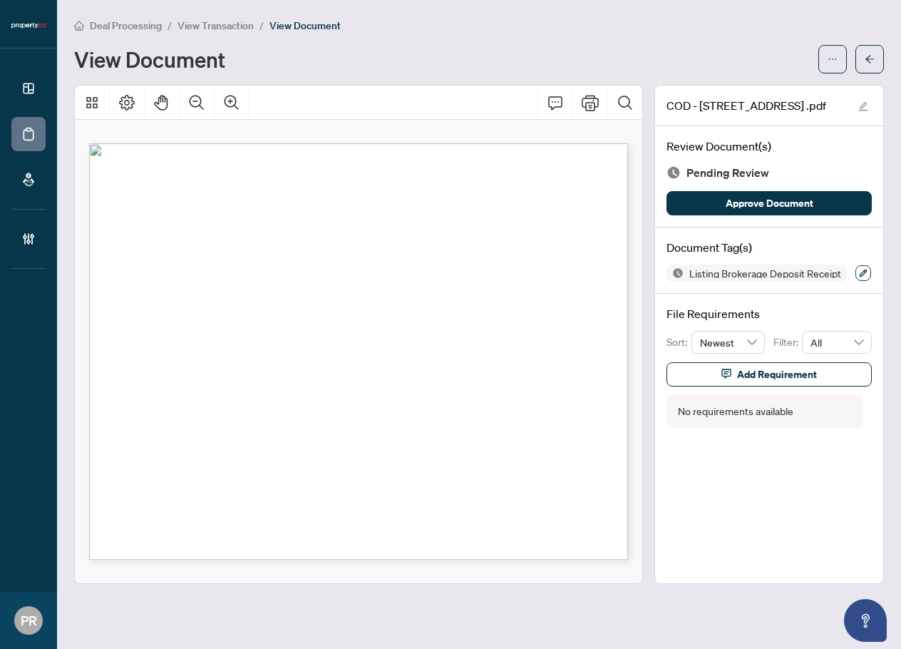
click at [859, 267] on button "button" at bounding box center [864, 273] width 16 height 16
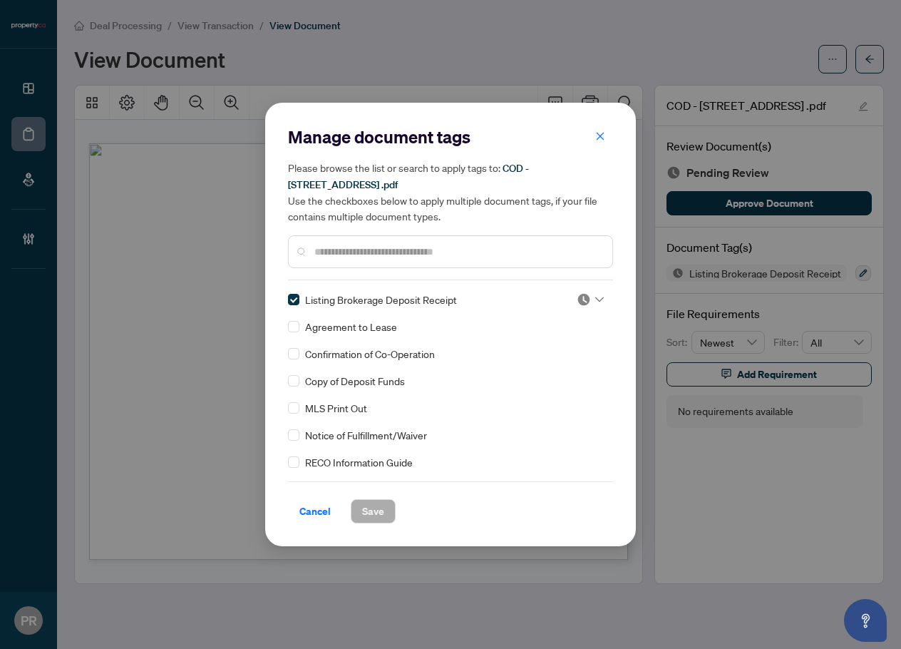
click at [567, 308] on div "Listing Brokerage Deposit Receipt Agreement to Lease Confirmation of Co-Operati…" at bounding box center [450, 381] width 325 height 178
click at [580, 306] on div "Listing Brokerage Deposit Receipt Agreement to Lease Confirmation of Co-Operati…" at bounding box center [450, 381] width 325 height 178
click at [585, 300] on img at bounding box center [584, 299] width 14 height 14
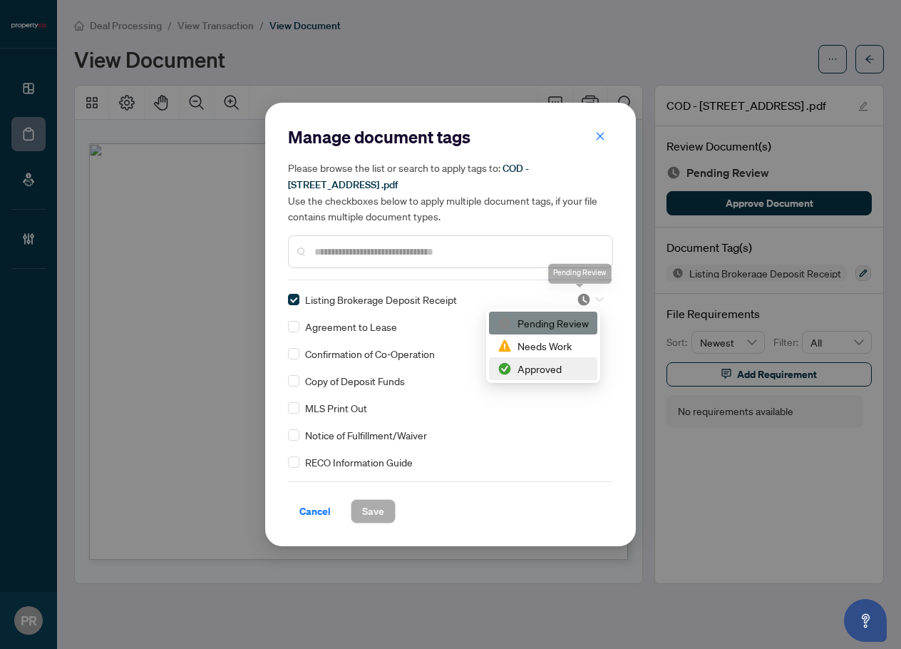
click at [531, 378] on div "Approved" at bounding box center [543, 368] width 108 height 23
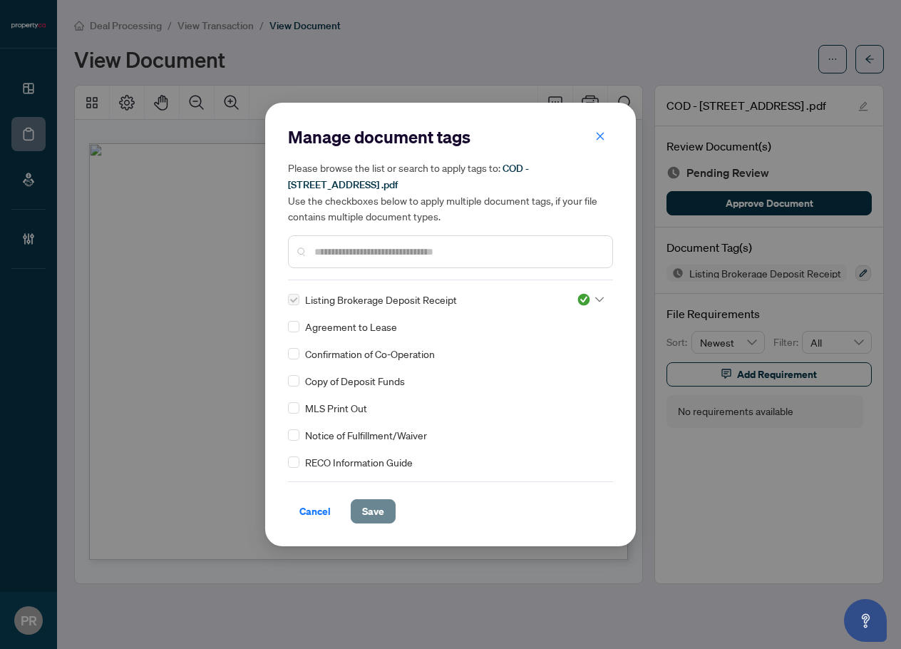
click at [373, 506] on span "Save" at bounding box center [373, 511] width 22 height 23
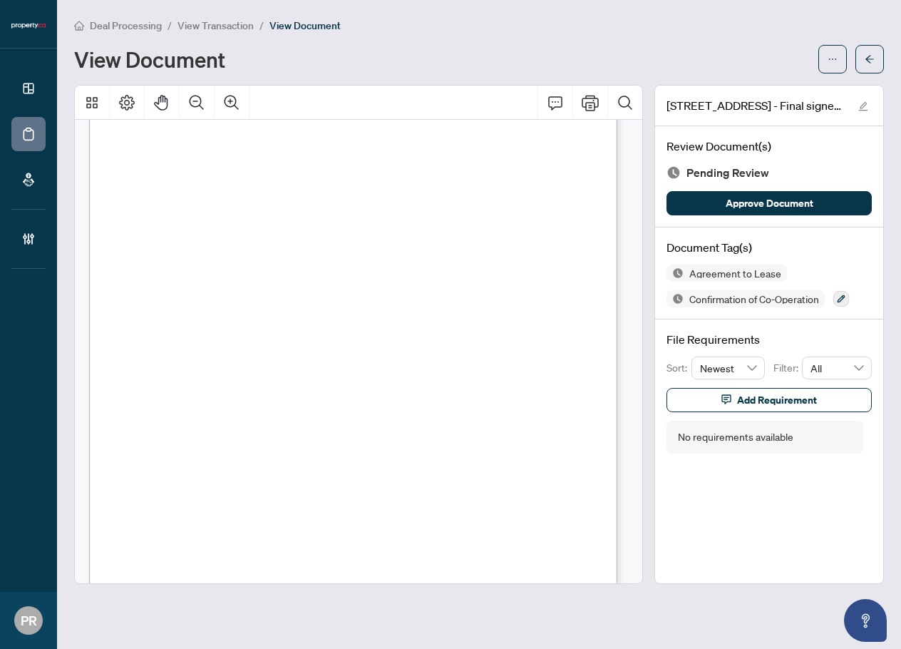
scroll to position [2282, 0]
click at [838, 293] on button "button" at bounding box center [842, 299] width 16 height 16
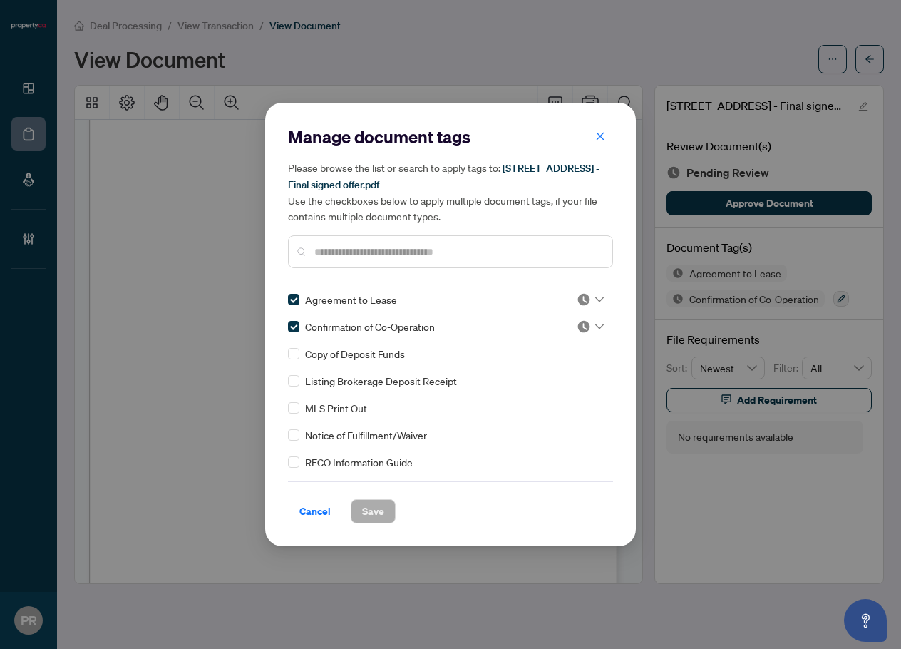
click at [589, 299] on div at bounding box center [590, 299] width 27 height 14
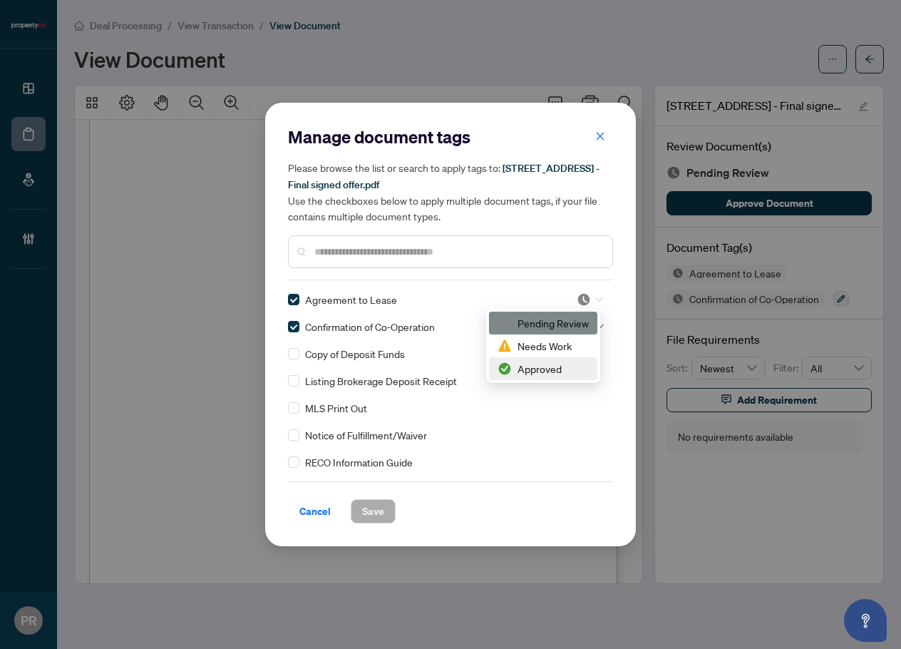
click at [520, 359] on div "Approved" at bounding box center [543, 368] width 108 height 23
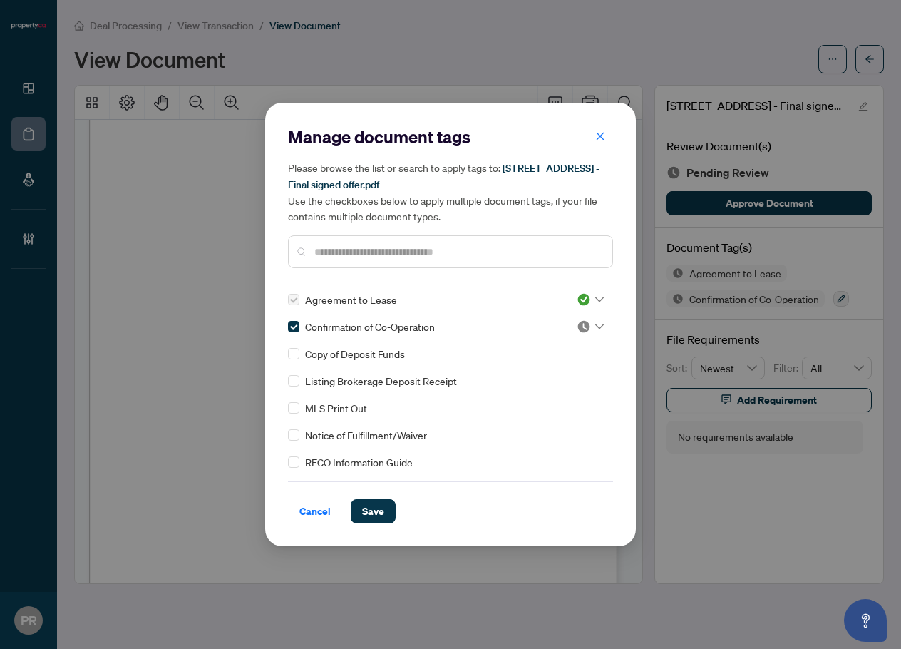
click at [585, 334] on input "search" at bounding box center [584, 326] width 14 height 21
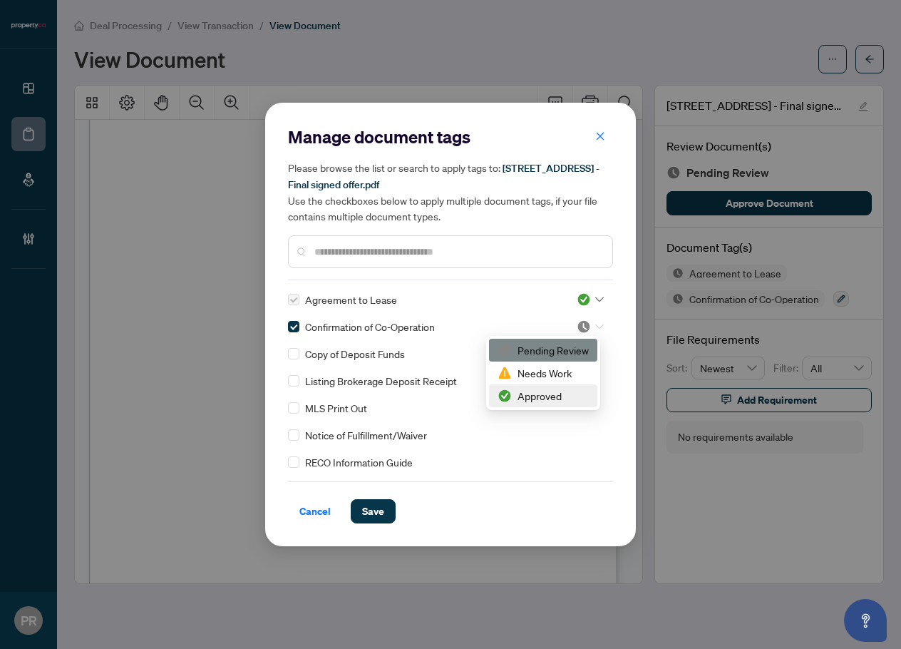
click at [531, 389] on div "Approved" at bounding box center [543, 396] width 91 height 16
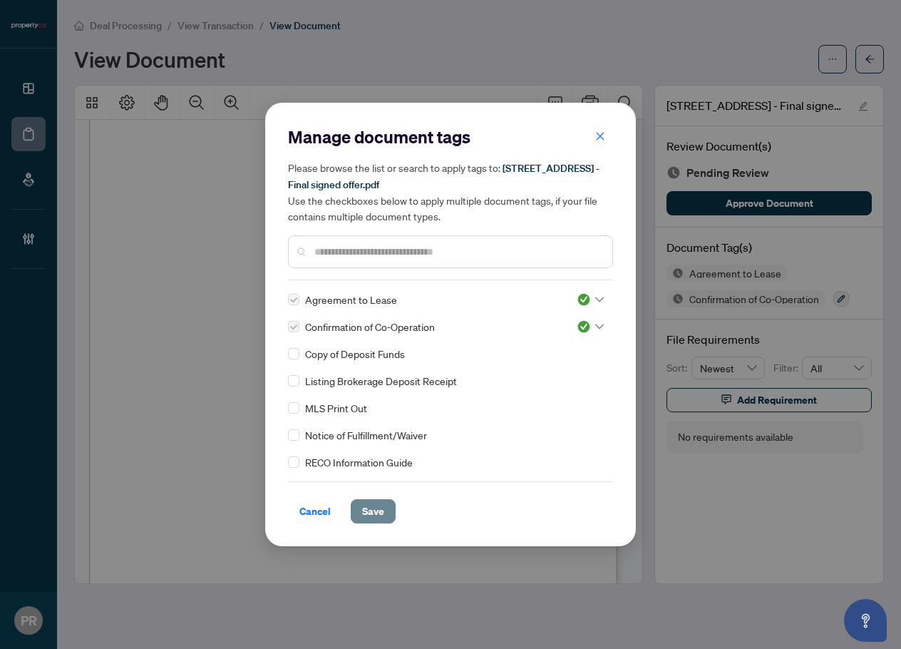
click at [360, 506] on button "Save" at bounding box center [373, 511] width 45 height 24
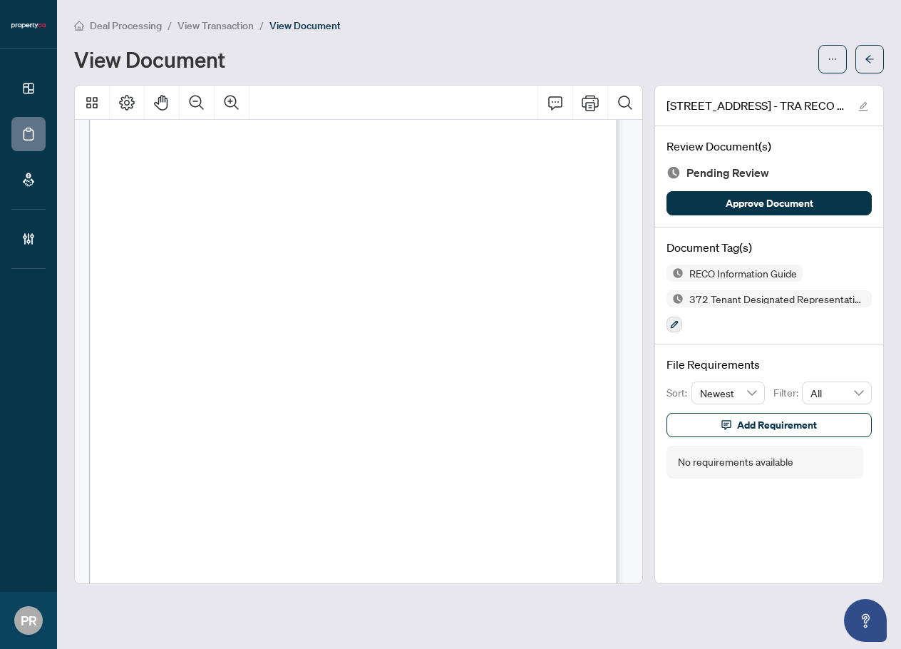
scroll to position [11267, 0]
click at [682, 324] on button "button" at bounding box center [675, 325] width 16 height 16
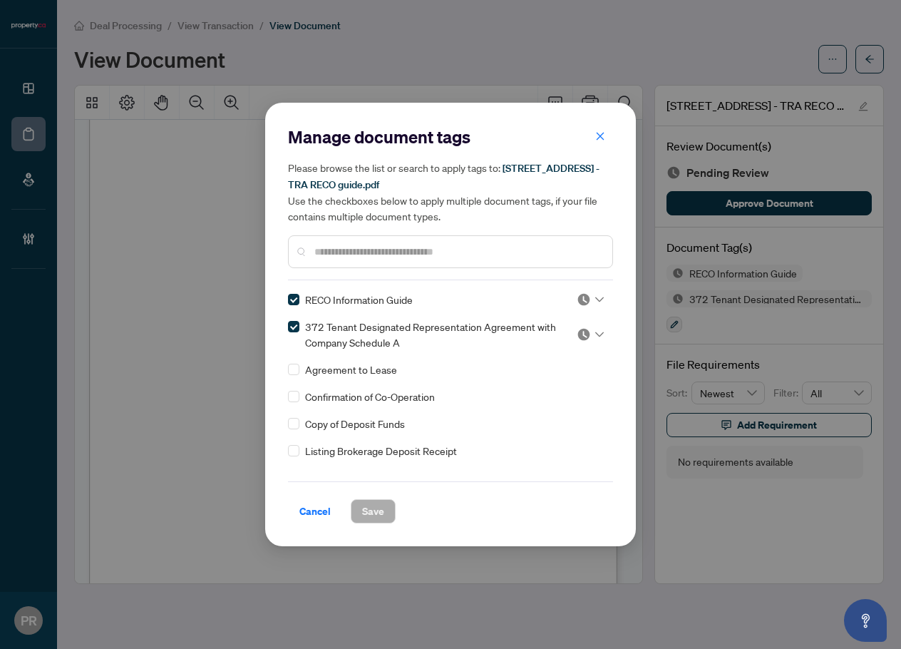
click at [599, 297] on icon at bounding box center [599, 300] width 9 height 6
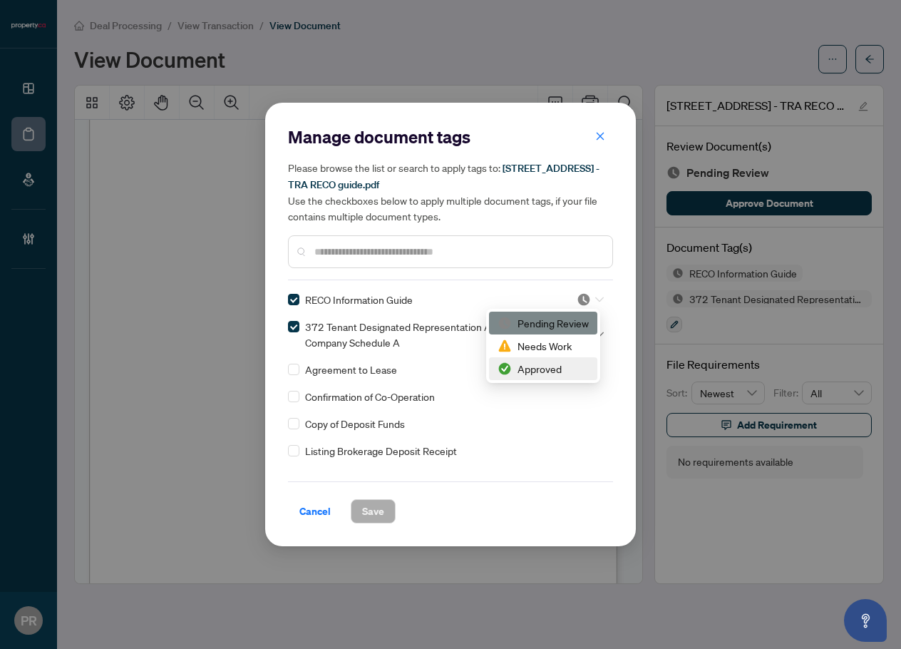
click at [553, 372] on div "Approved" at bounding box center [543, 369] width 91 height 16
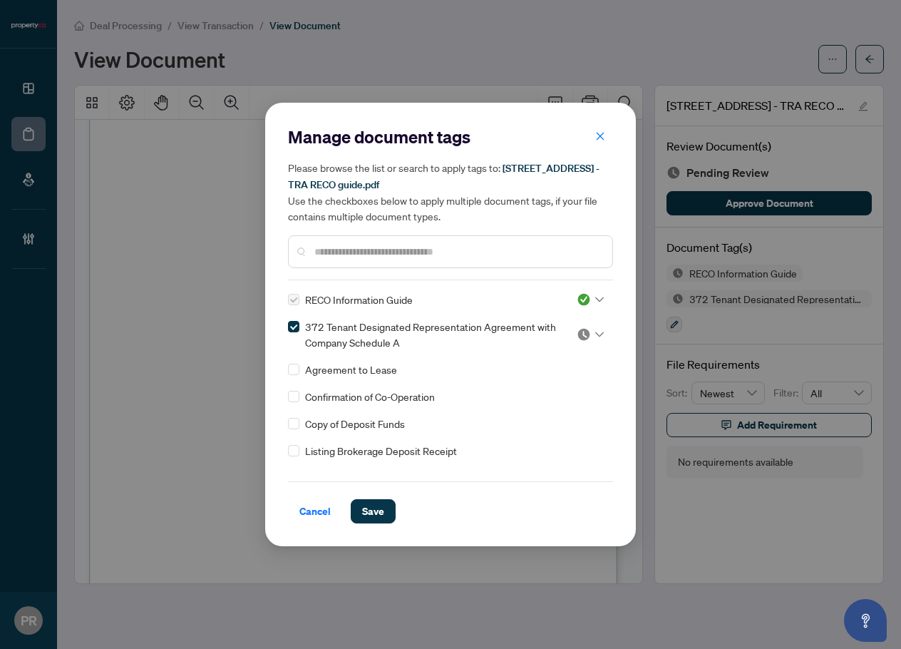
click at [583, 334] on img at bounding box center [584, 334] width 14 height 14
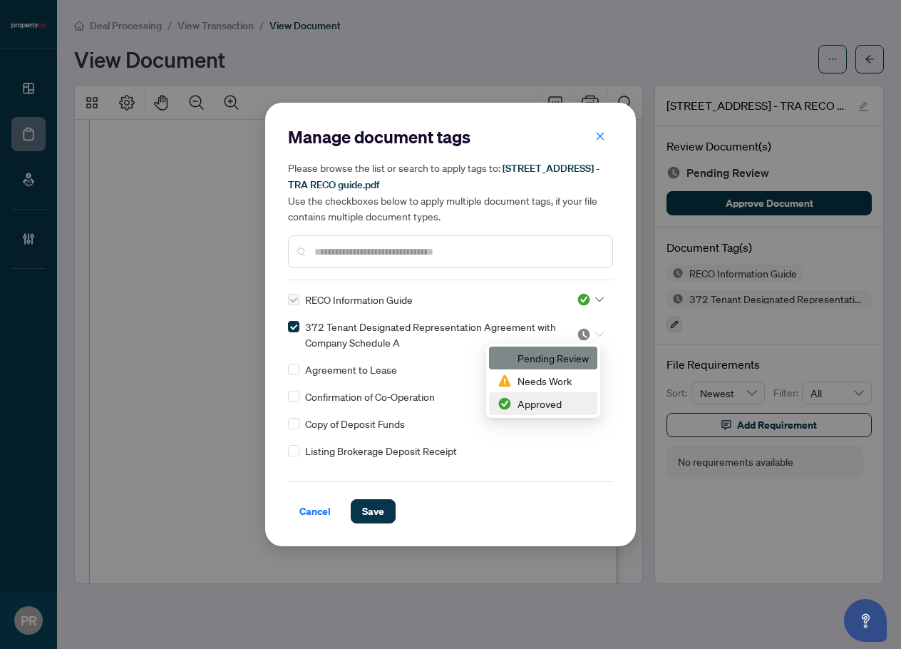
click at [549, 402] on div "Approved" at bounding box center [543, 404] width 91 height 16
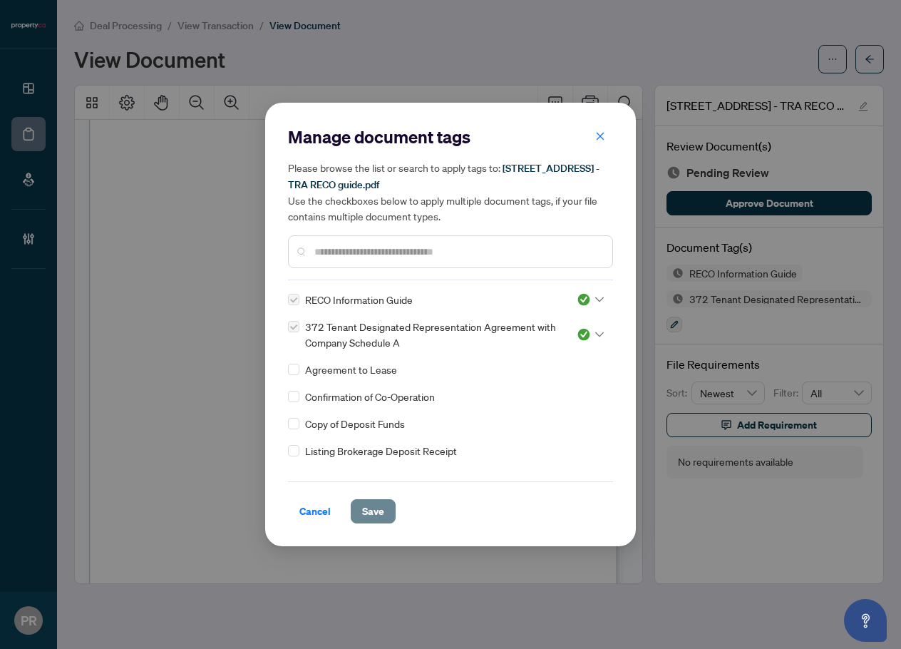
click at [386, 516] on button "Save" at bounding box center [373, 511] width 45 height 24
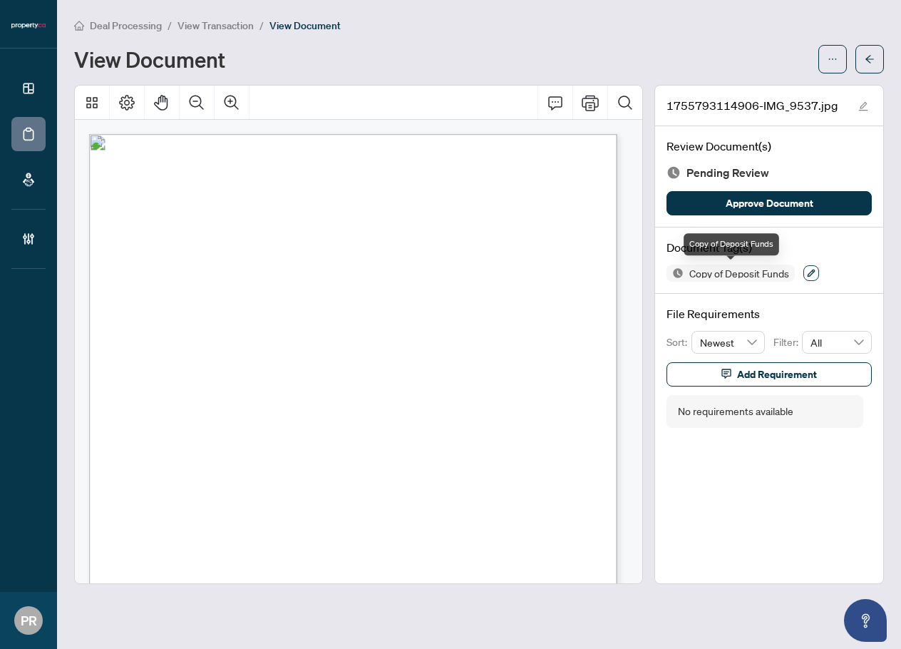
click at [807, 272] on button "button" at bounding box center [812, 273] width 16 height 16
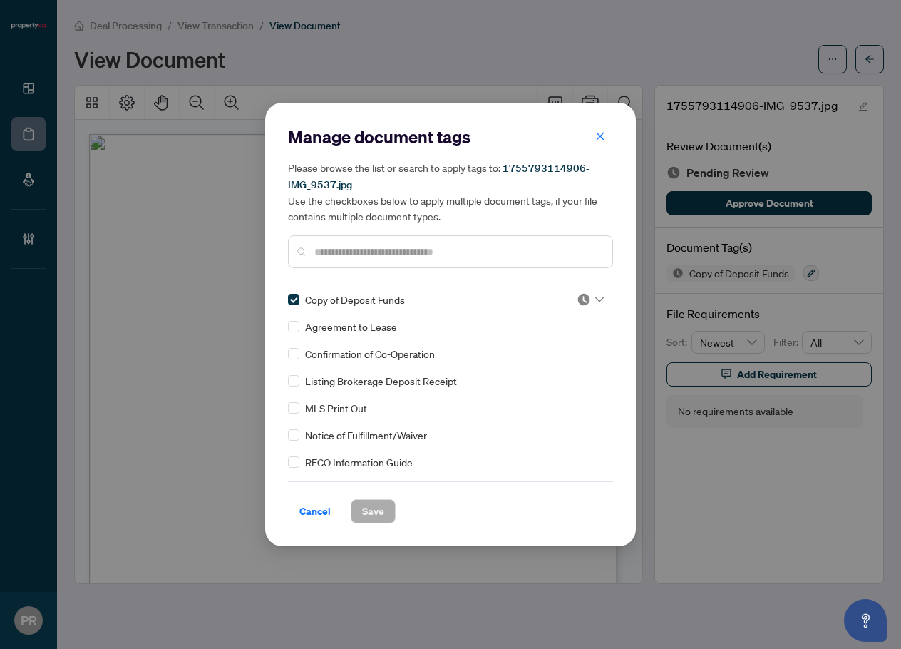
click at [579, 302] on img at bounding box center [584, 299] width 14 height 14
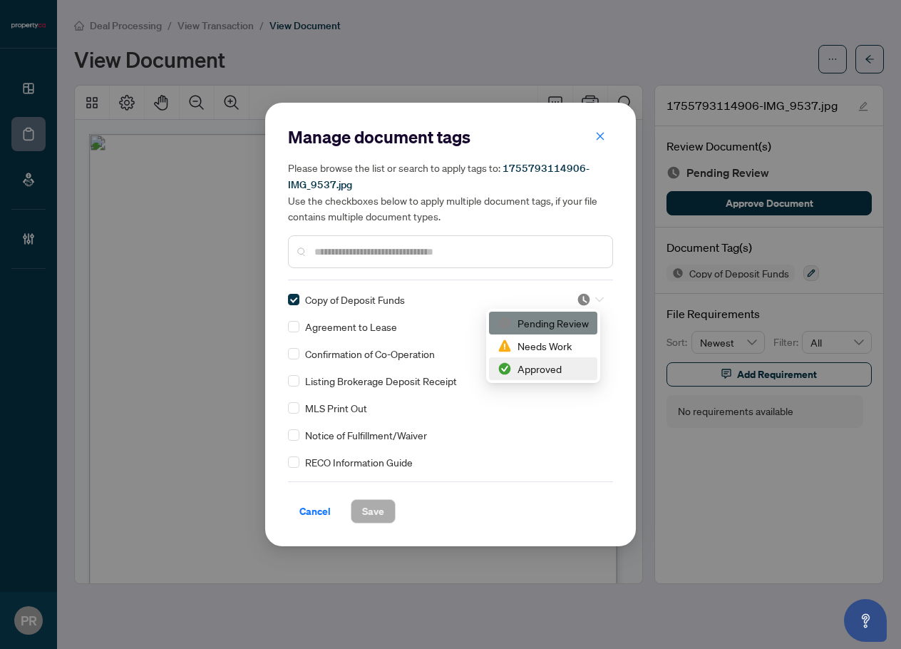
click at [518, 378] on div "Approved" at bounding box center [543, 368] width 108 height 23
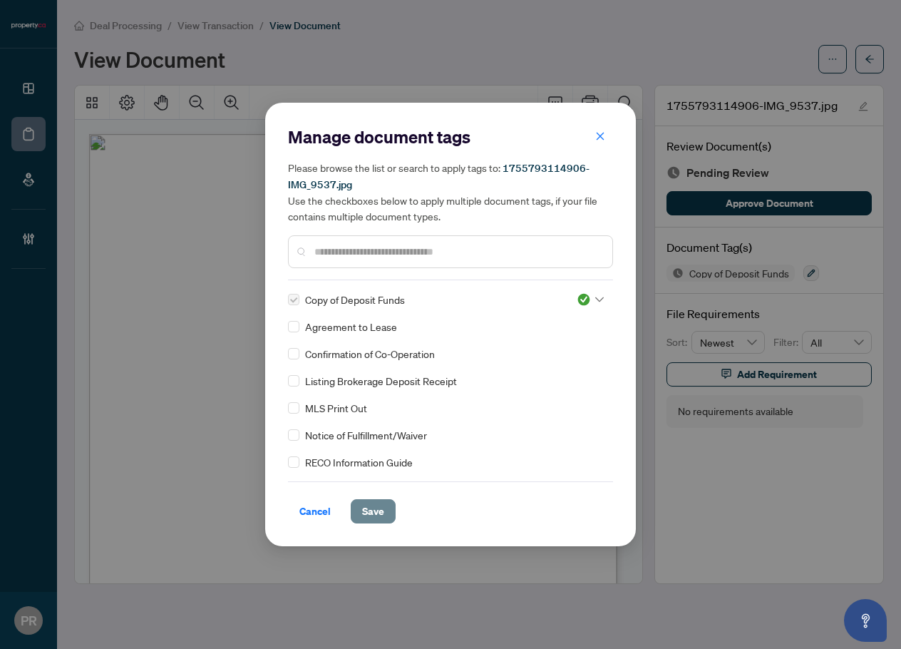
click at [389, 511] on button "Save" at bounding box center [373, 511] width 45 height 24
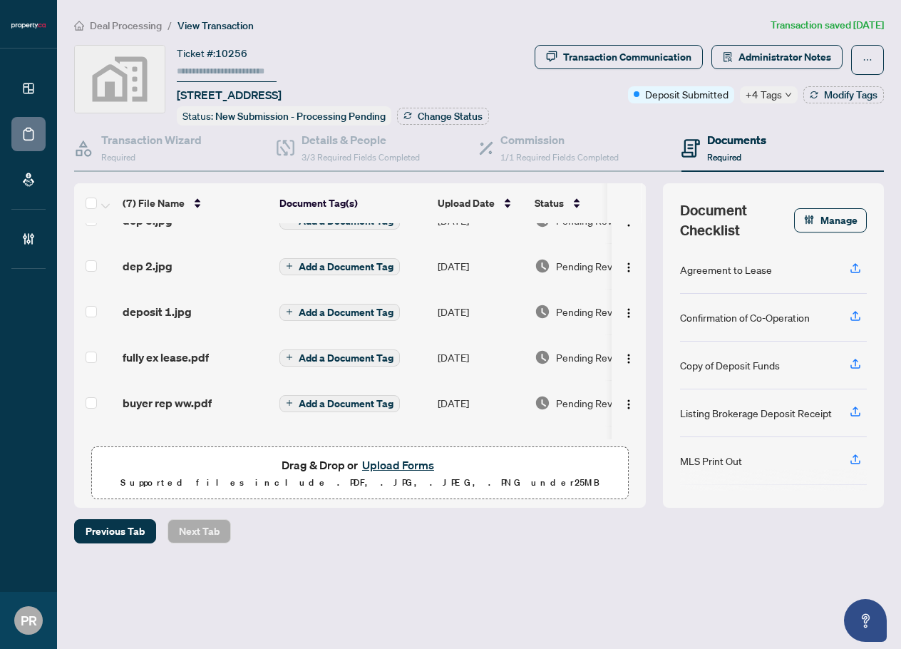
scroll to position [120, 0]
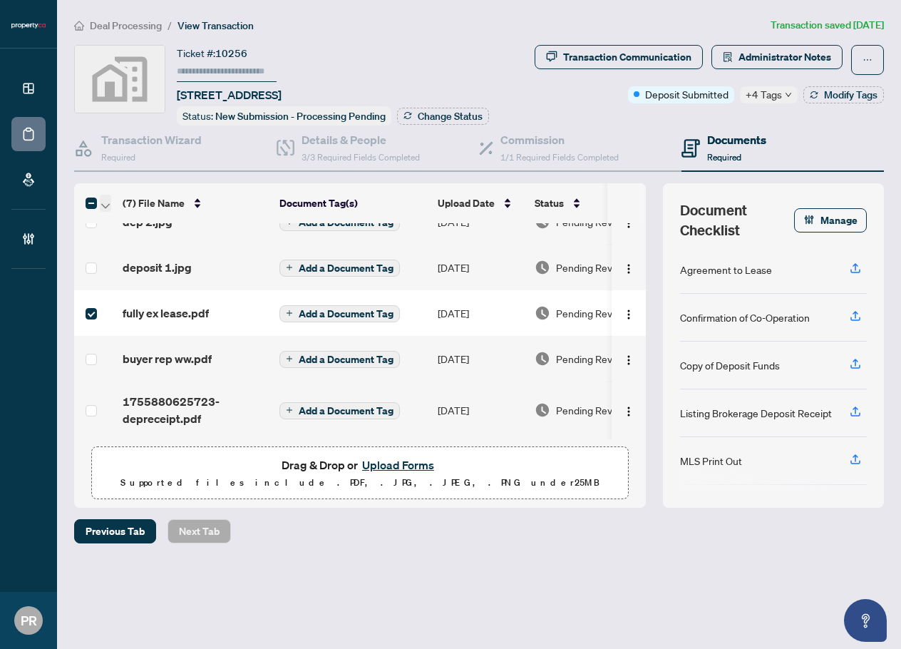
click at [108, 199] on span "button" at bounding box center [105, 203] width 9 height 16
click at [158, 219] on span "Open Selected in New Tab(s)" at bounding box center [174, 227] width 127 height 16
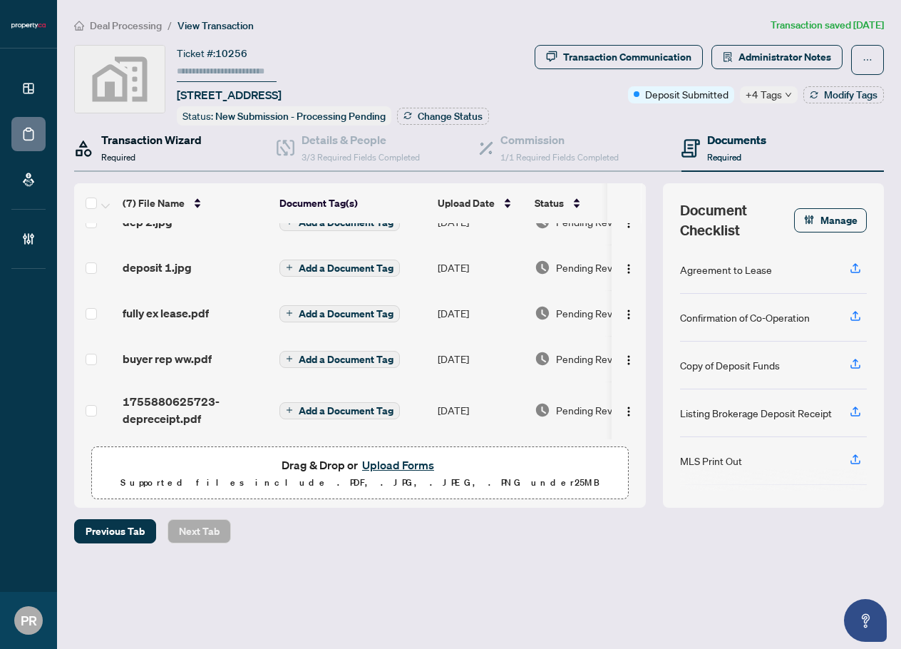
click at [184, 136] on h4 "Transaction Wizard" at bounding box center [151, 139] width 101 height 17
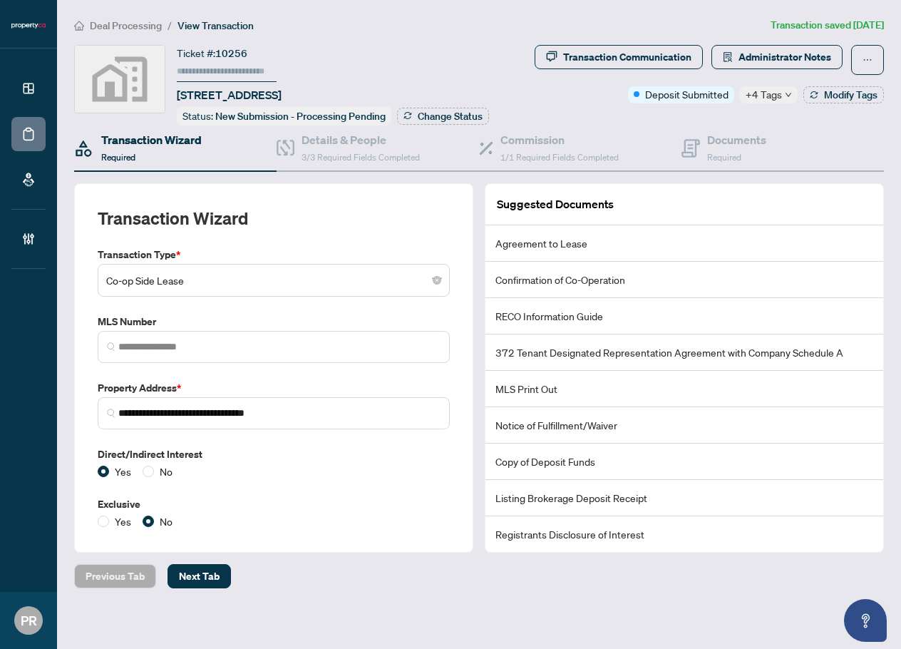
type input "**********"
click at [225, 352] on input "search" at bounding box center [279, 346] width 322 height 15
paste input "*********"
type input "*********"
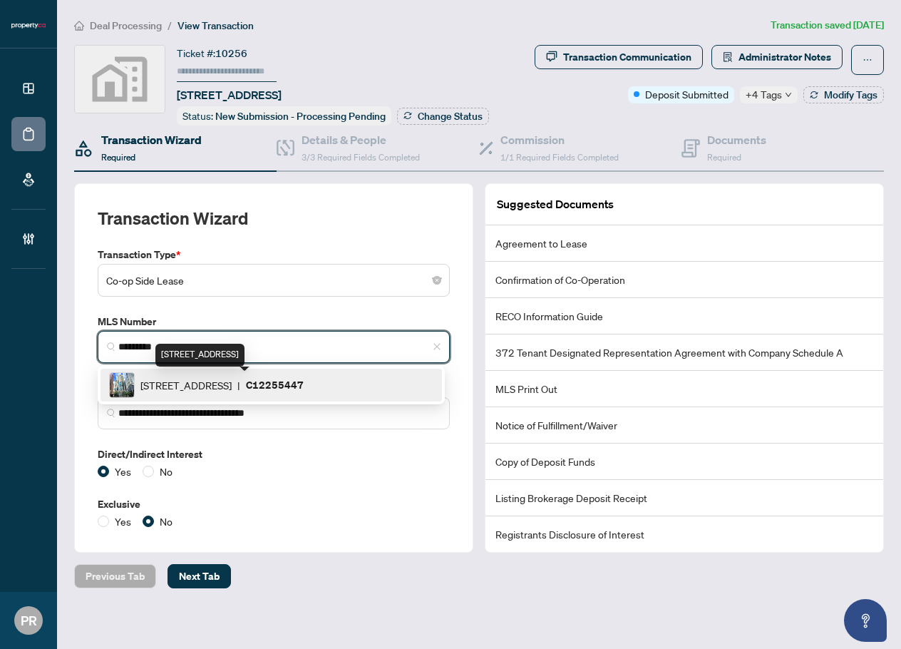
click at [210, 384] on span "[STREET_ADDRESS]" at bounding box center [185, 385] width 91 height 16
type input "**********"
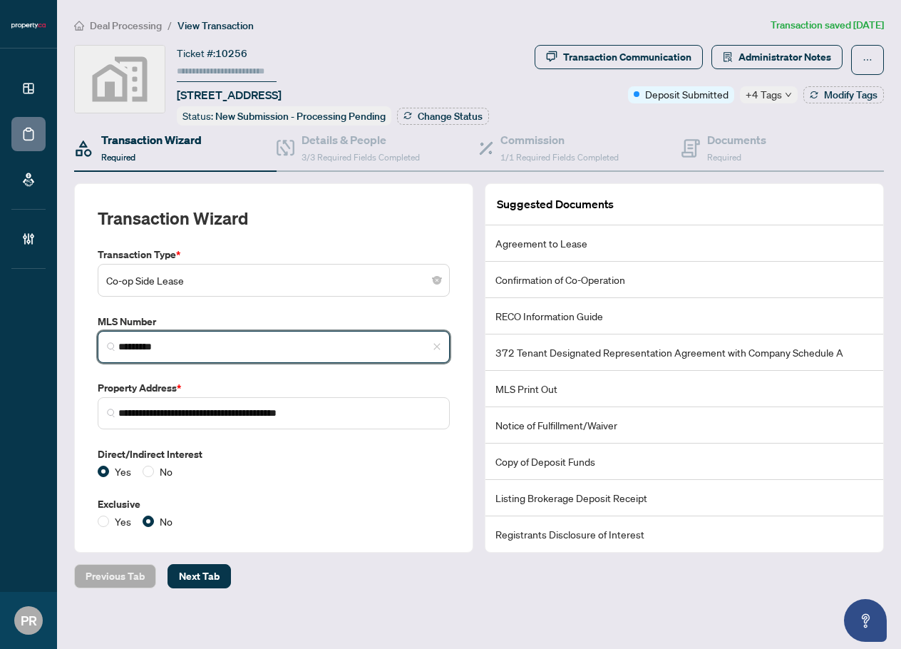
type input "*********"
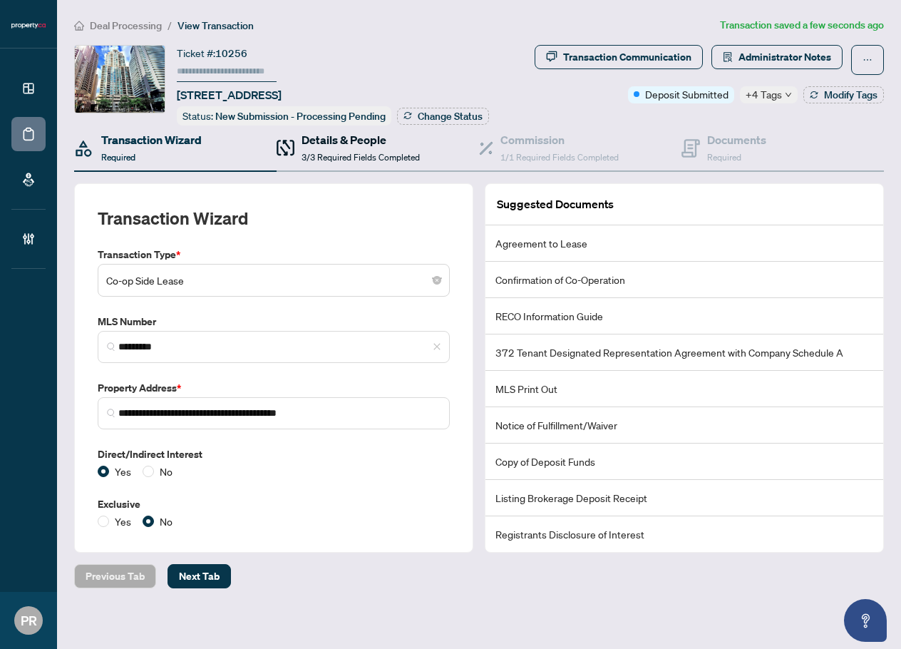
click at [352, 160] on span "3/3 Required Fields Completed" at bounding box center [361, 157] width 118 height 11
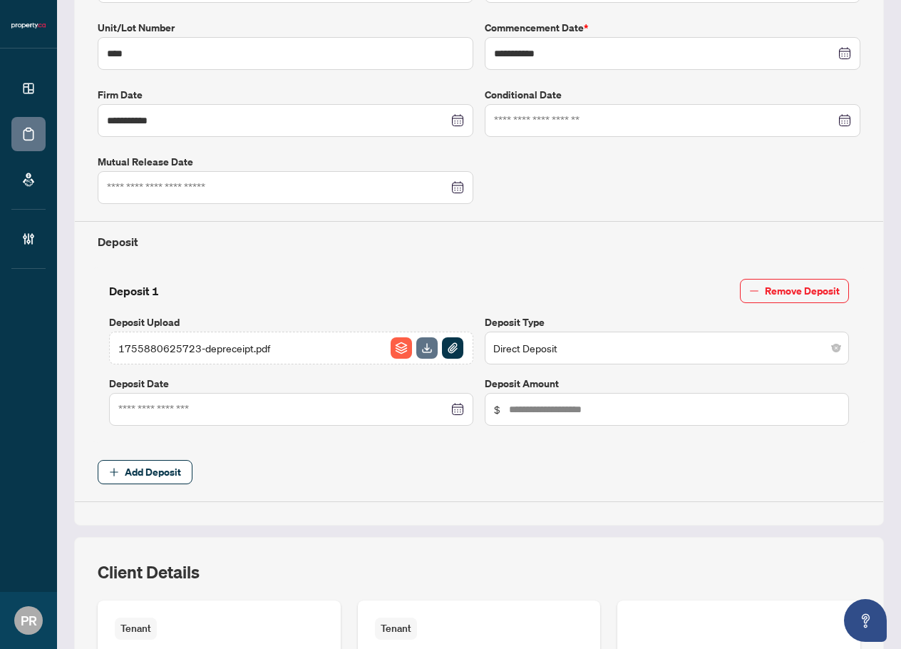
type input "**********"
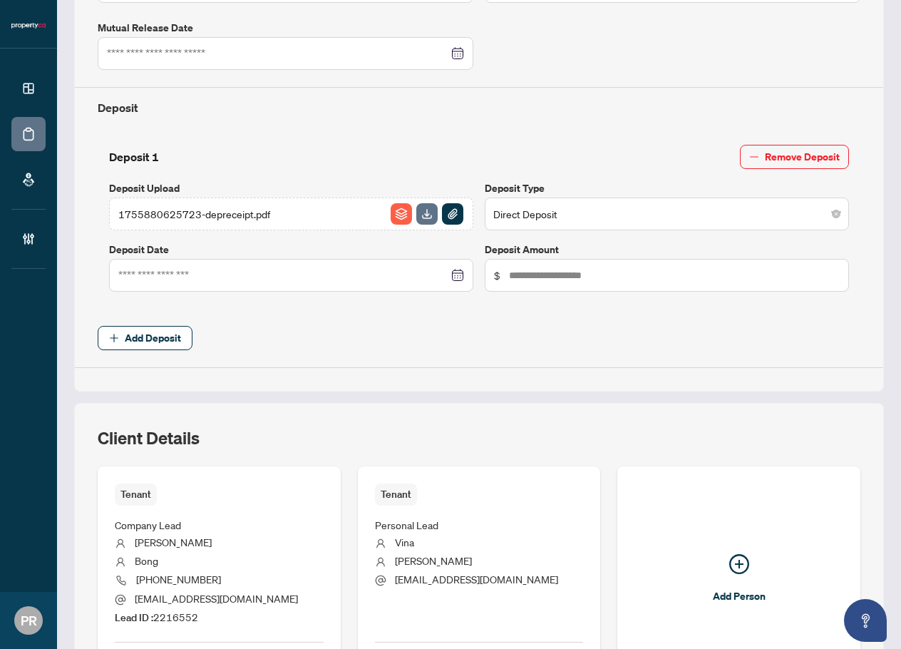
scroll to position [598, 0]
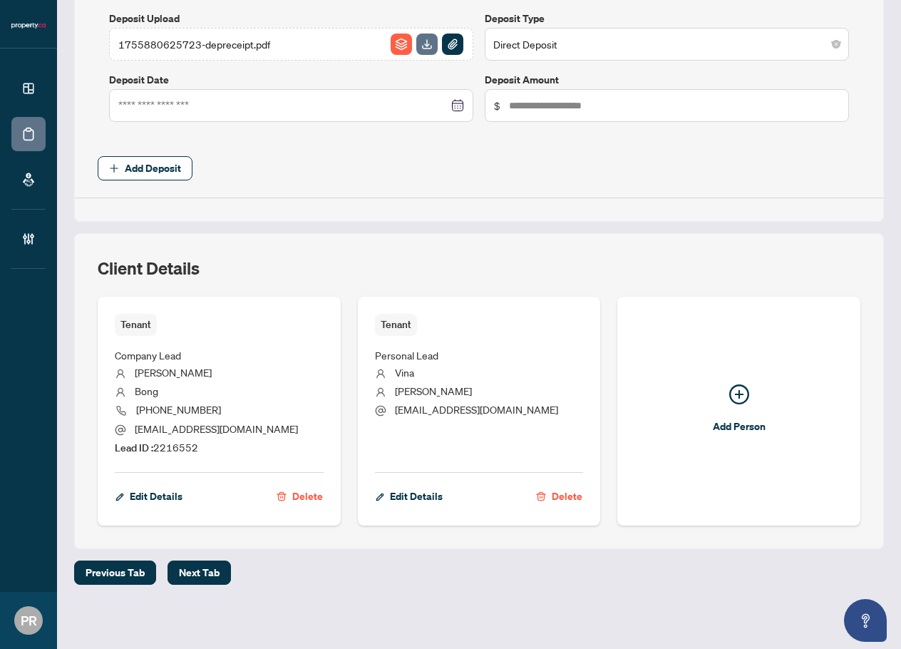
click at [177, 447] on span "Lead ID : 2216552" at bounding box center [156, 447] width 83 height 13
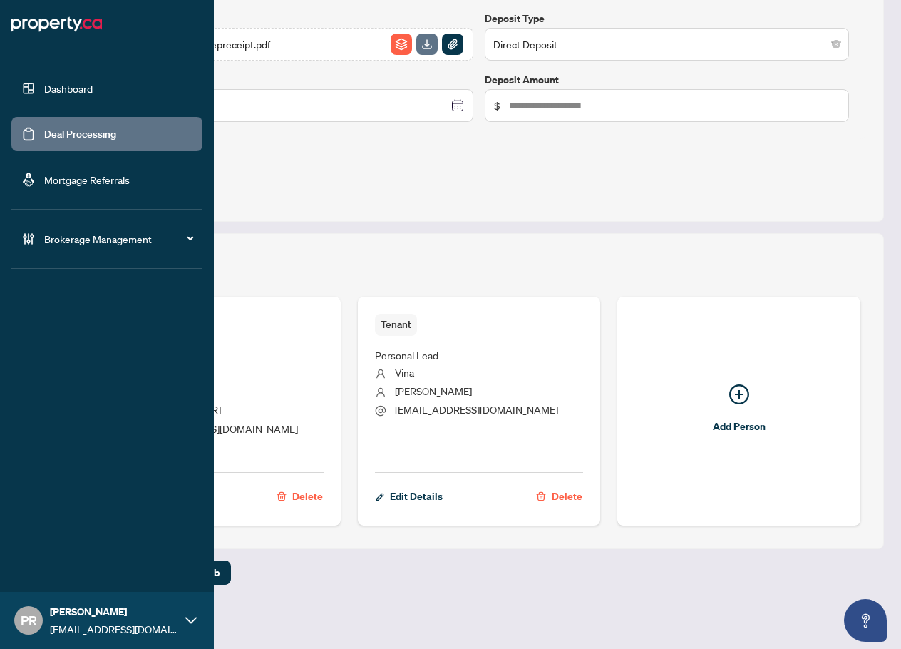
copy span "2216552"
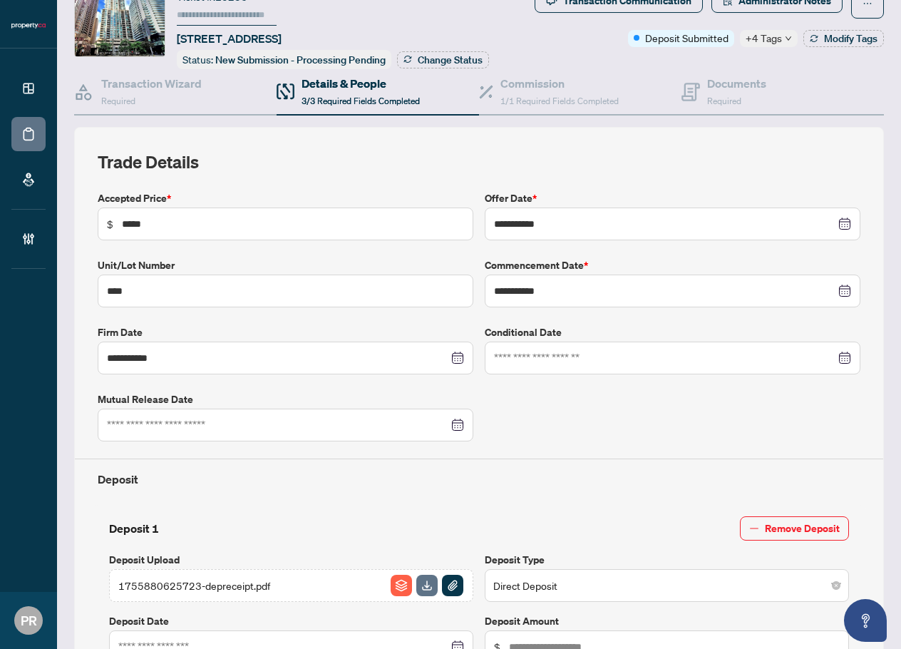
scroll to position [0, 0]
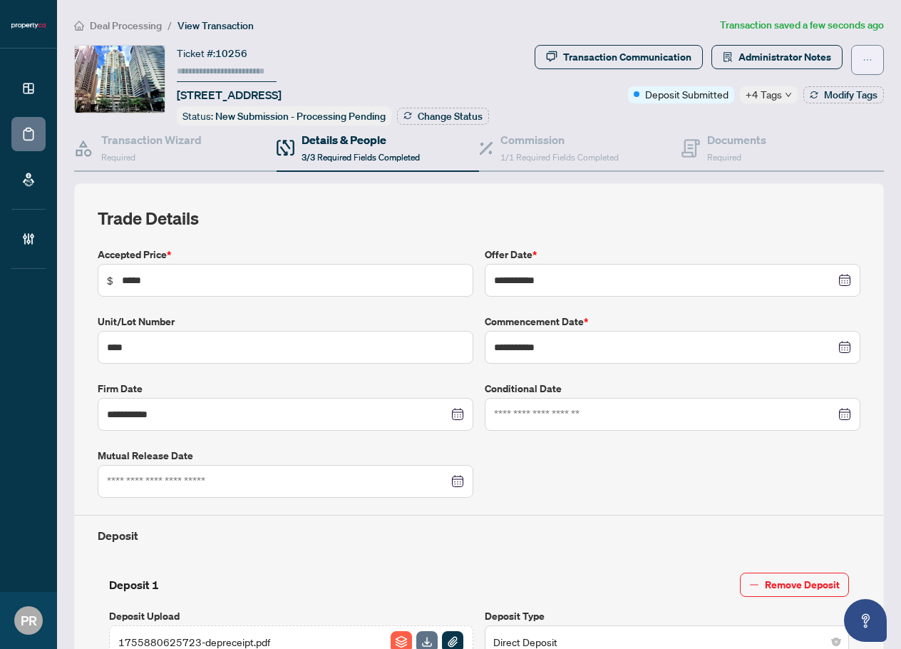
click at [863, 49] on span "button" at bounding box center [868, 59] width 10 height 23
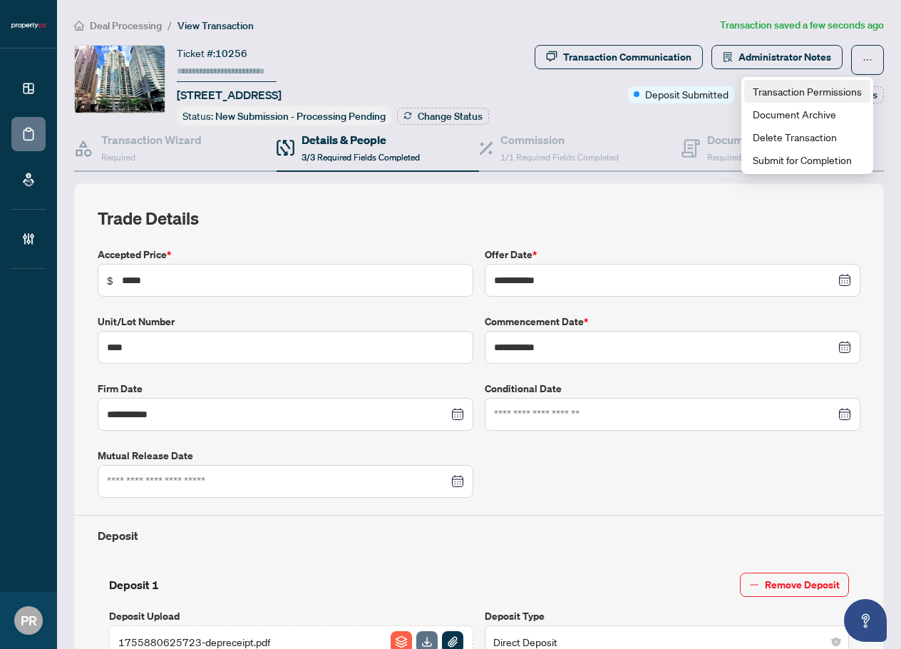
click at [820, 84] on span "Transaction Permissions" at bounding box center [807, 91] width 109 height 16
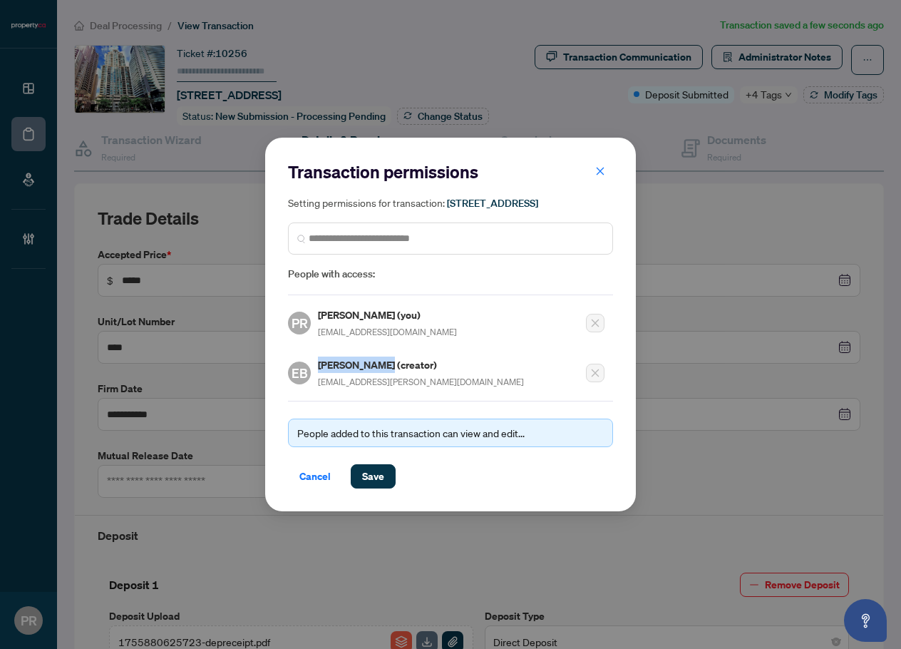
drag, startPoint x: 386, startPoint y: 371, endPoint x: 320, endPoint y: 367, distance: 66.4
click at [320, 367] on h5 "Edward Bulmer (creator)" at bounding box center [421, 365] width 206 height 16
copy h5 "[PERSON_NAME]"
click at [300, 488] on span "Cancel" at bounding box center [315, 476] width 31 height 23
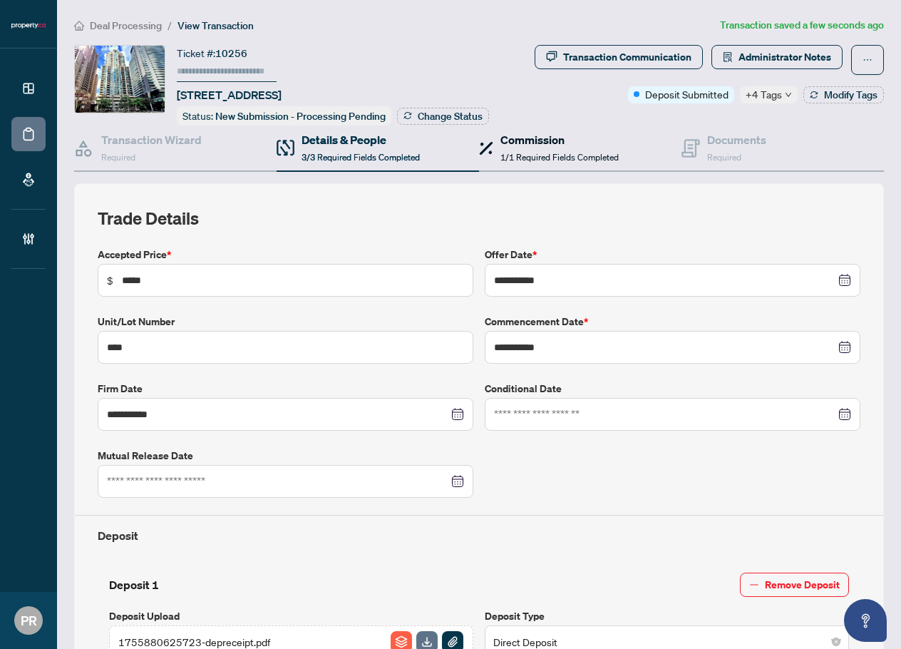
click at [546, 144] on h4 "Commission" at bounding box center [560, 139] width 118 height 17
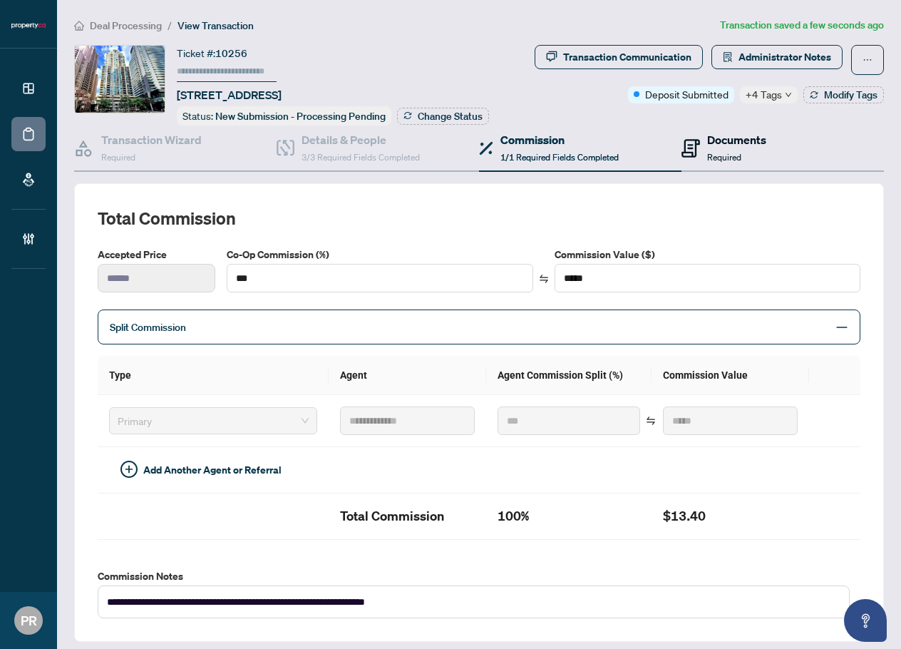
click at [695, 137] on div "Documents Required" at bounding box center [724, 148] width 85 height 34
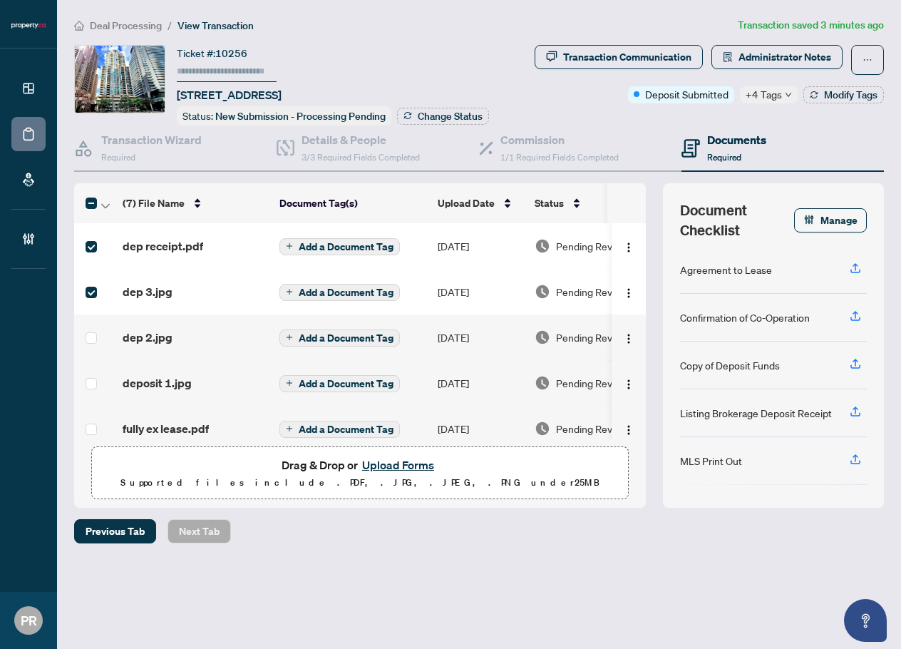
click at [82, 339] on td at bounding box center [95, 337] width 43 height 46
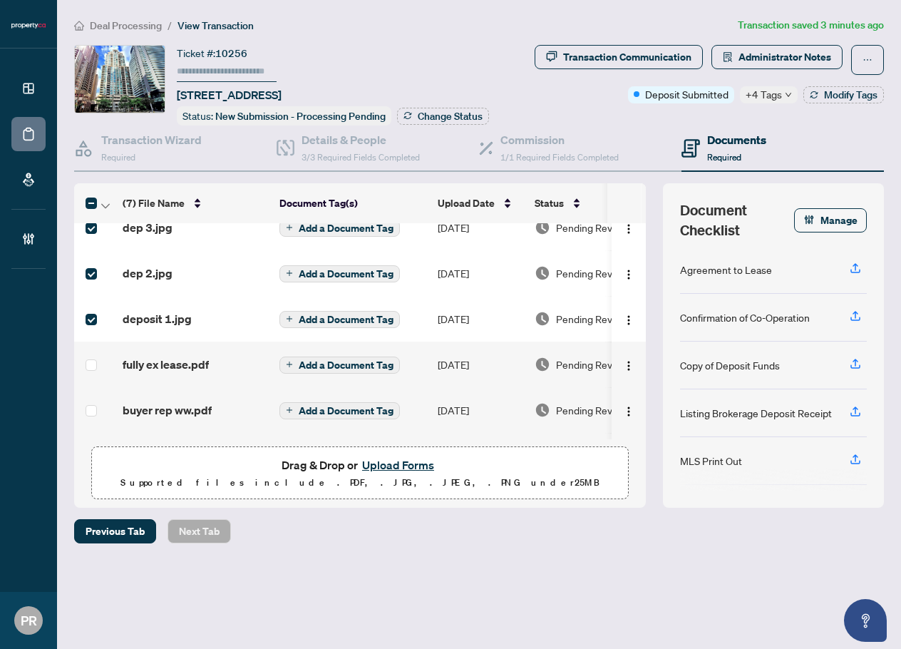
scroll to position [120, 0]
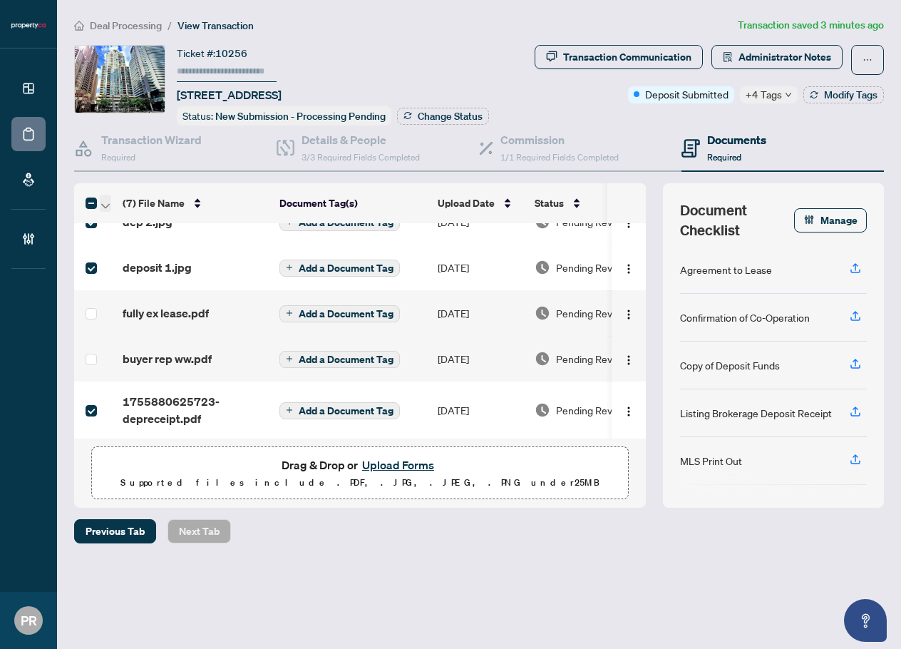
click at [108, 198] on span "button" at bounding box center [105, 203] width 9 height 16
click at [139, 222] on span "Open Selected in New Tab(s)" at bounding box center [174, 227] width 127 height 16
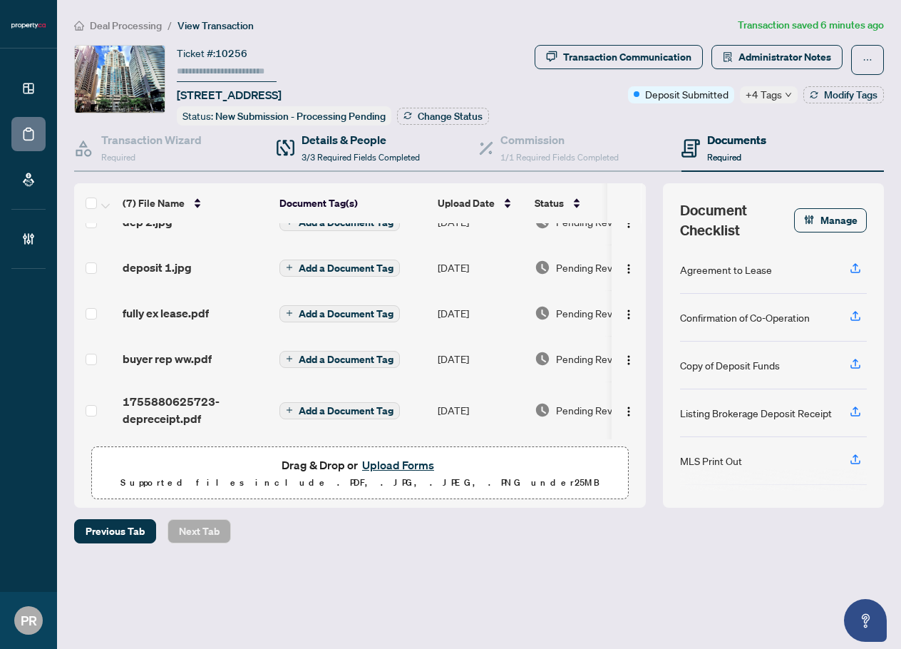
click at [311, 127] on div "Details & People 3/3 Required Fields Completed" at bounding box center [378, 149] width 203 height 46
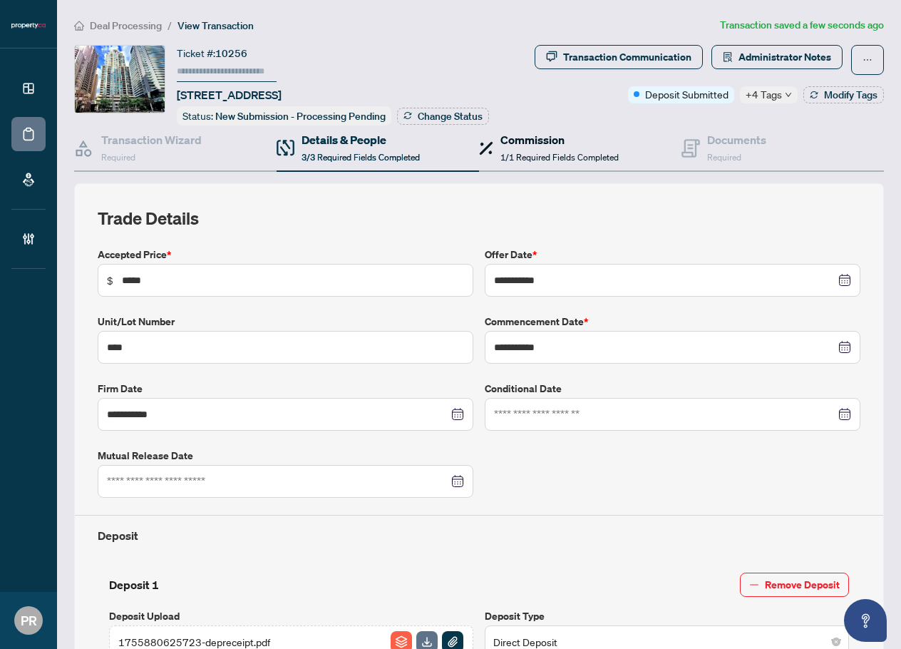
drag, startPoint x: 574, startPoint y: 145, endPoint x: 678, endPoint y: 143, distance: 104.1
click at [574, 145] on h4 "Commission" at bounding box center [560, 139] width 118 height 17
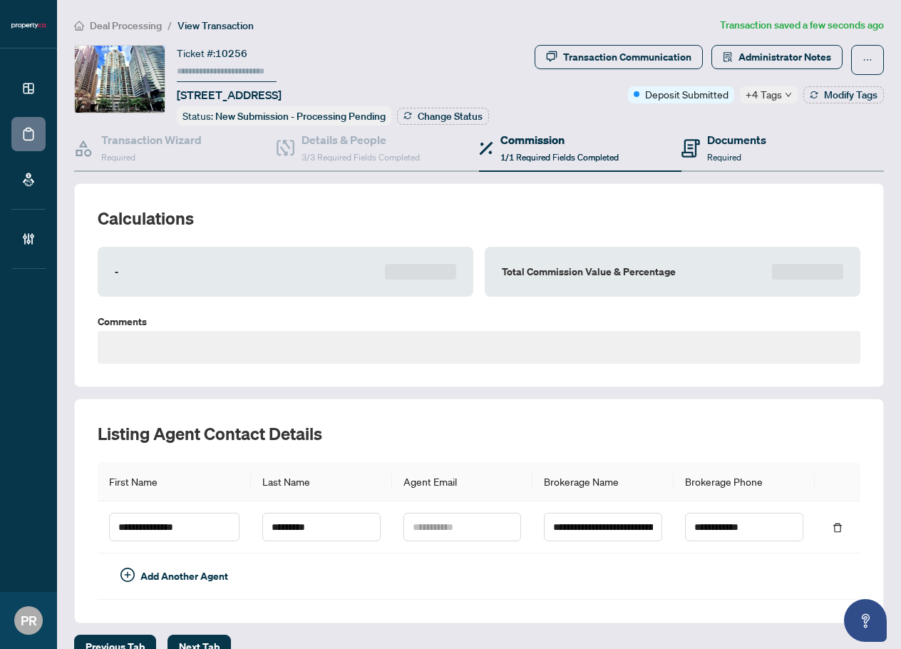
type textarea "**********"
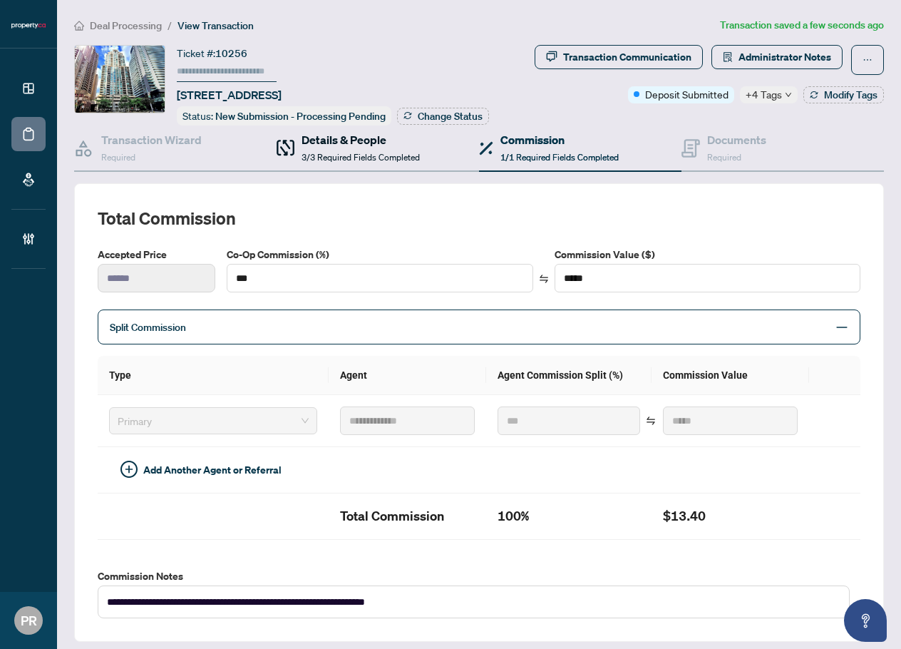
click at [410, 145] on h4 "Details & People" at bounding box center [361, 139] width 118 height 17
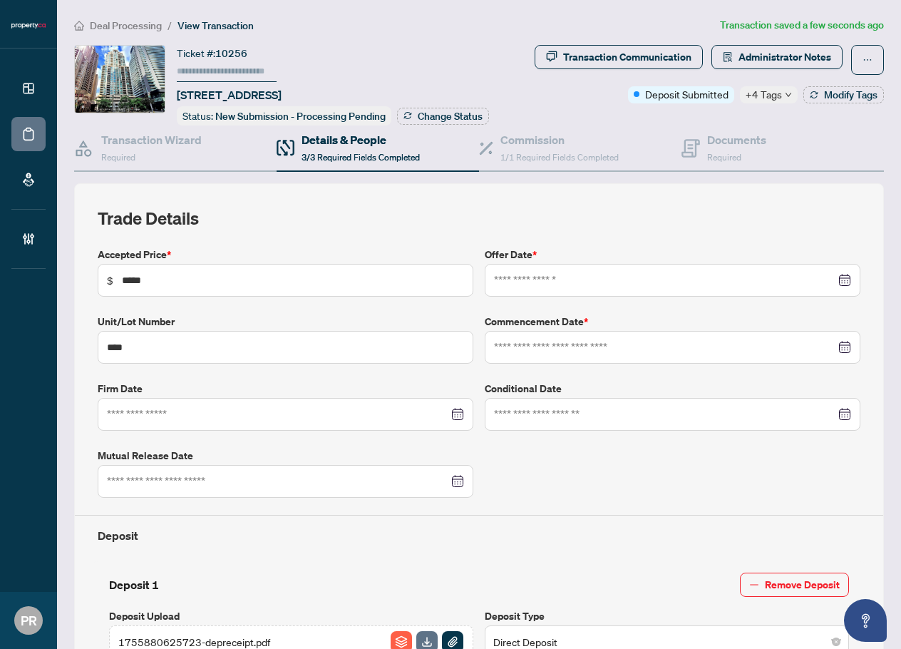
type input "**********"
click at [722, 156] on span "Required" at bounding box center [724, 157] width 34 height 11
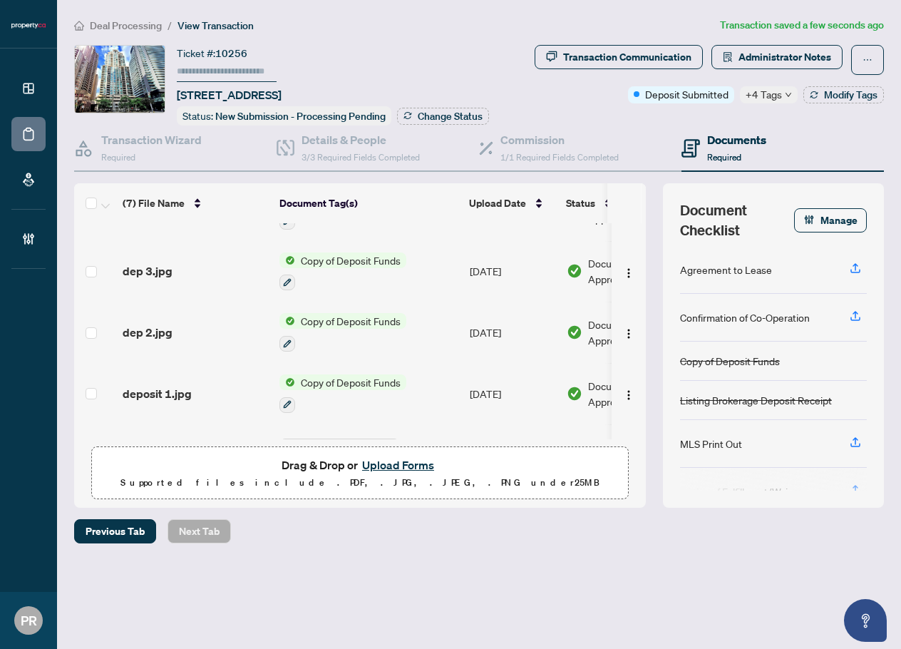
scroll to position [184, 0]
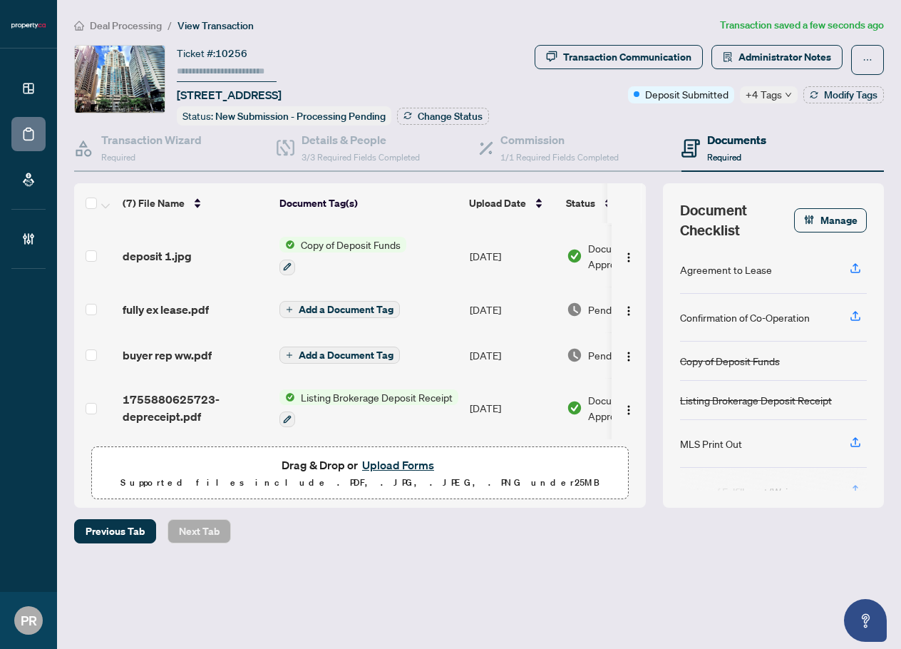
click at [236, 73] on input "text" at bounding box center [227, 71] width 100 height 21
type input "******"
click at [413, 118] on button "Change Status" at bounding box center [443, 116] width 92 height 17
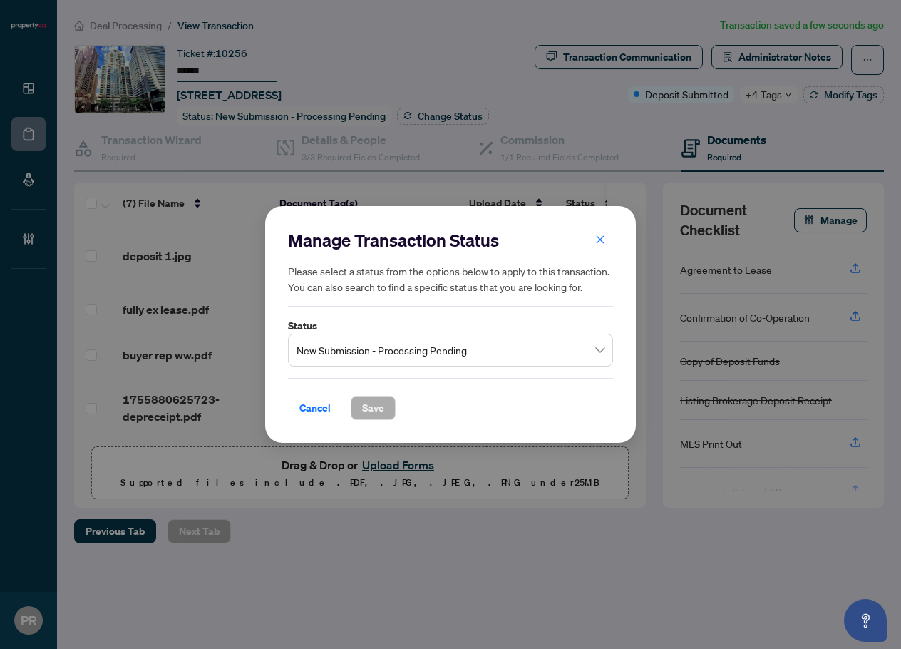
click at [471, 343] on span "New Submission - Processing Pending" at bounding box center [451, 350] width 308 height 27
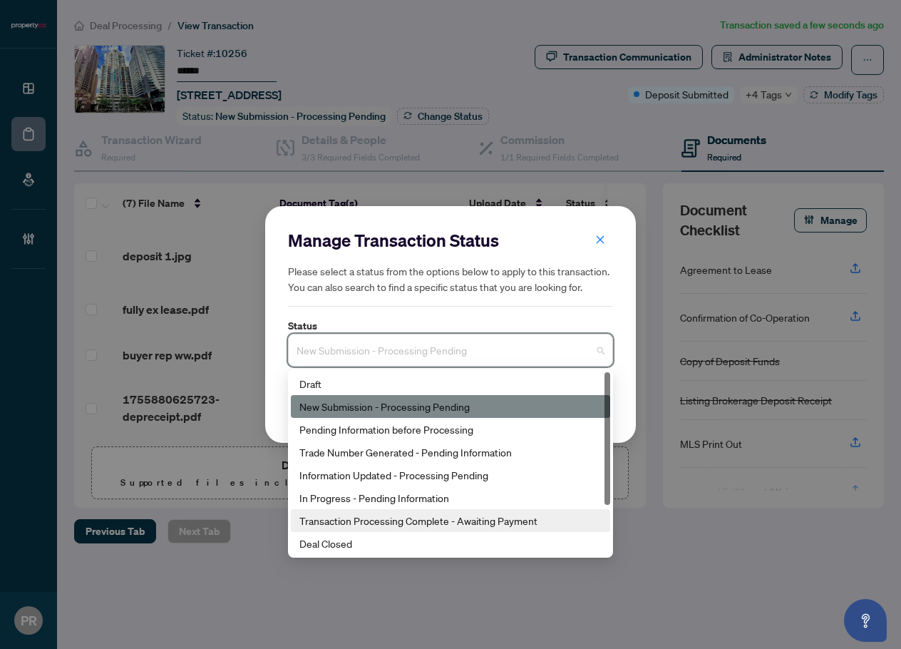
click at [394, 513] on div "Transaction Processing Complete - Awaiting Payment" at bounding box center [451, 521] width 302 height 16
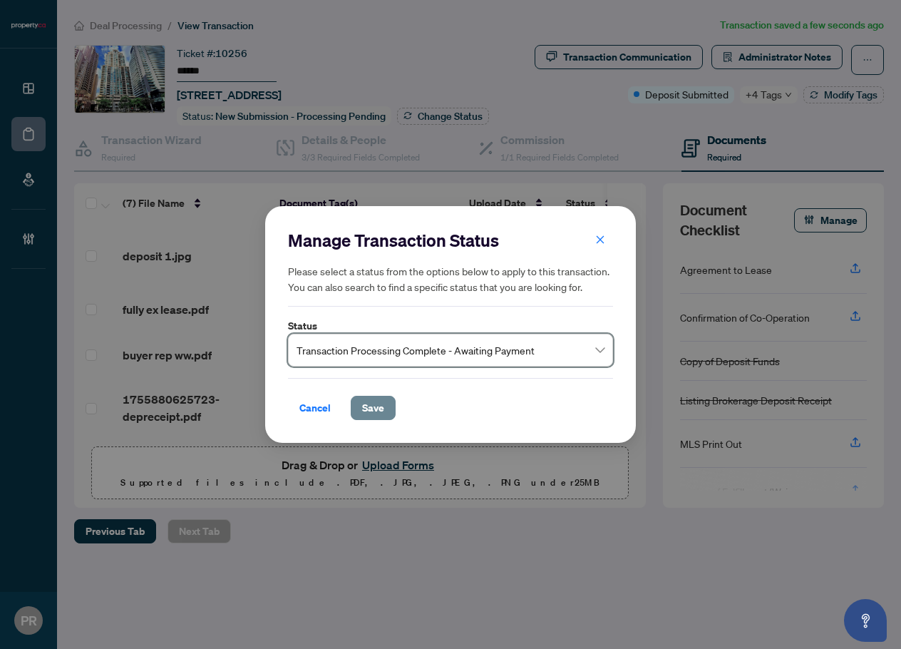
click at [384, 406] on button "Save" at bounding box center [373, 408] width 45 height 24
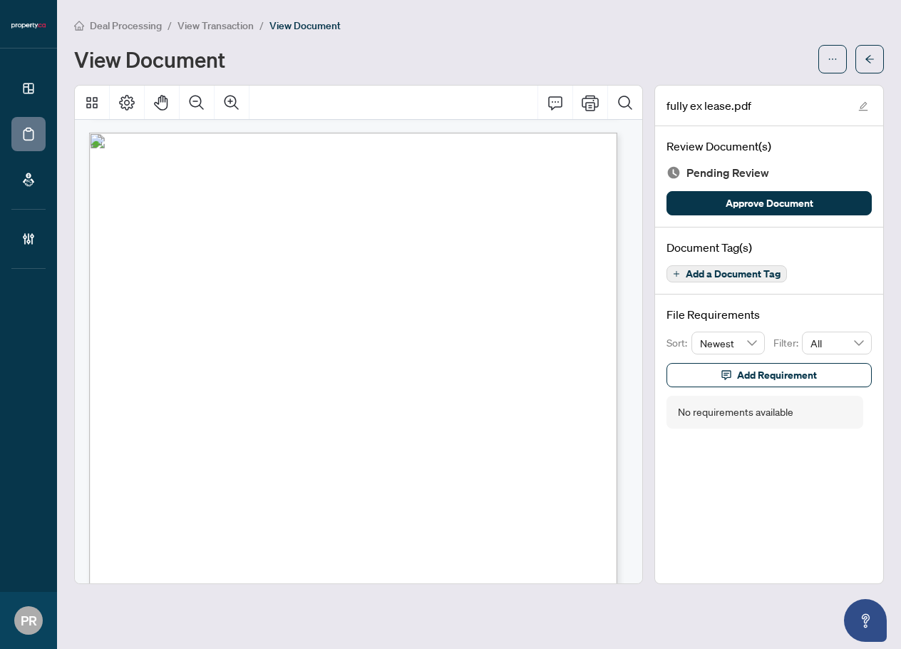
scroll to position [4207, 0]
drag, startPoint x: 170, startPoint y: 332, endPoint x: 208, endPoint y: 332, distance: 38.5
click at [208, 332] on span "[STREET_ADDRESS]" at bounding box center [187, 335] width 89 height 9
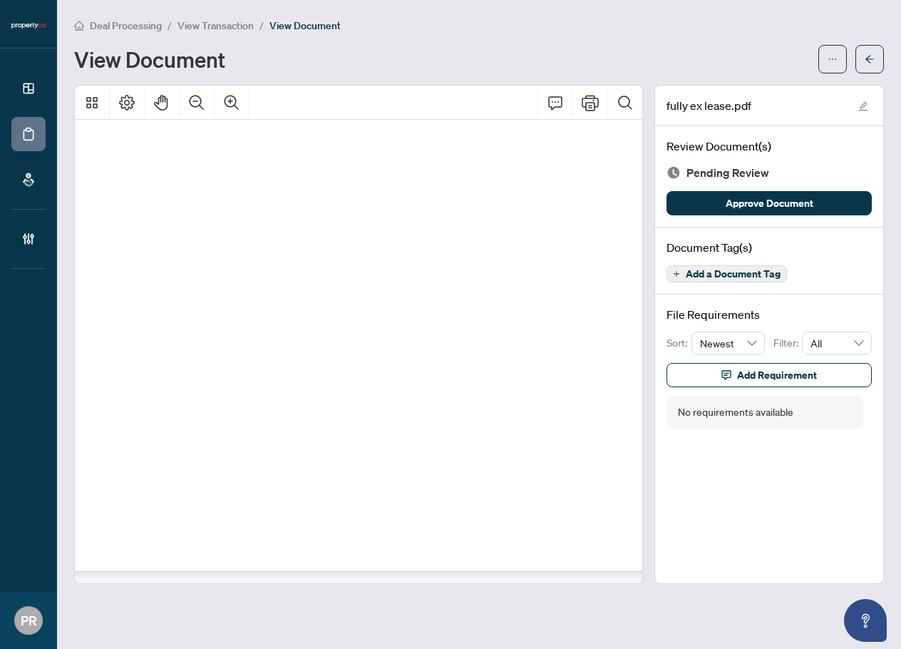
scroll to position [5146, 63]
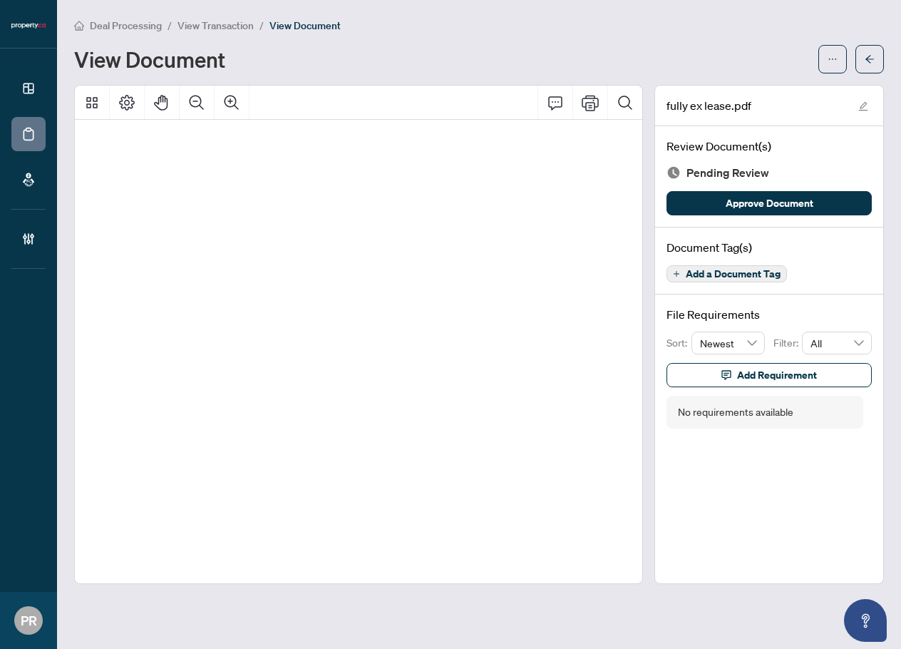
drag, startPoint x: 152, startPoint y: 232, endPoint x: 175, endPoint y: 233, distance: 23.5
click at [175, 101] on p "Form 400 Revised 2024 Page 1 of 7 The trademarks REALTOR®, REALTORS®, MLS®, Mul…" at bounding box center [499, 101] width 946 height 0
click at [175, 233] on span "[PERSON_NAME] [PERSON_NAME] & [PERSON_NAME]" at bounding box center [267, 234] width 311 height 11
drag, startPoint x: 175, startPoint y: 233, endPoint x: 111, endPoint y: 232, distance: 64.2
click at [112, 232] on span "[PERSON_NAME] [PERSON_NAME] & [PERSON_NAME]" at bounding box center [267, 234] width 311 height 11
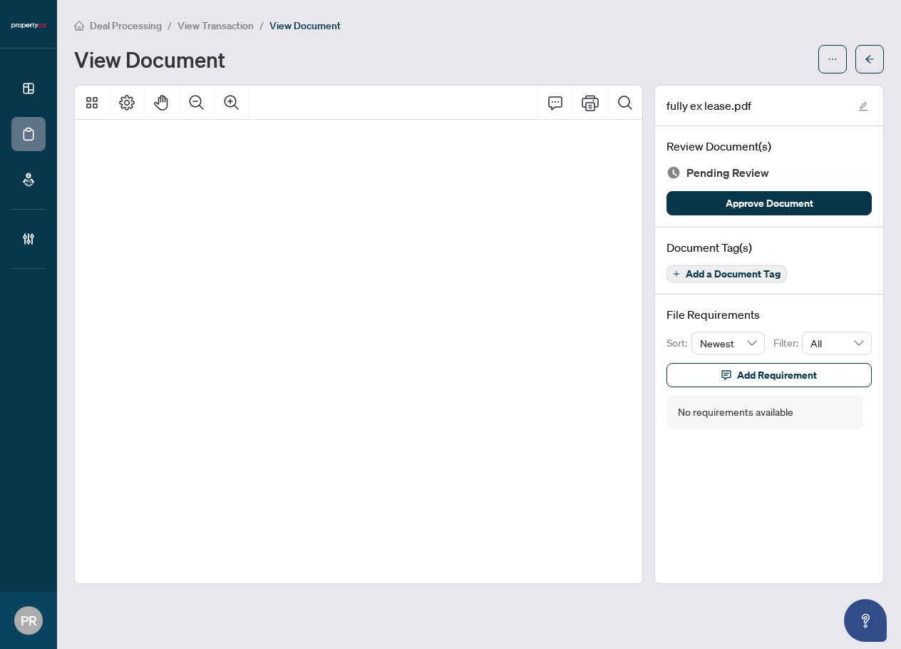
click at [189, 230] on span "[PERSON_NAME] [PERSON_NAME] & [PERSON_NAME]" at bounding box center [267, 234] width 311 height 11
click at [240, 234] on span "[PERSON_NAME] [PERSON_NAME] & [PERSON_NAME]" at bounding box center [267, 234] width 311 height 11
click at [282, 229] on span "[PERSON_NAME] [PERSON_NAME] & [PERSON_NAME]" at bounding box center [267, 234] width 311 height 11
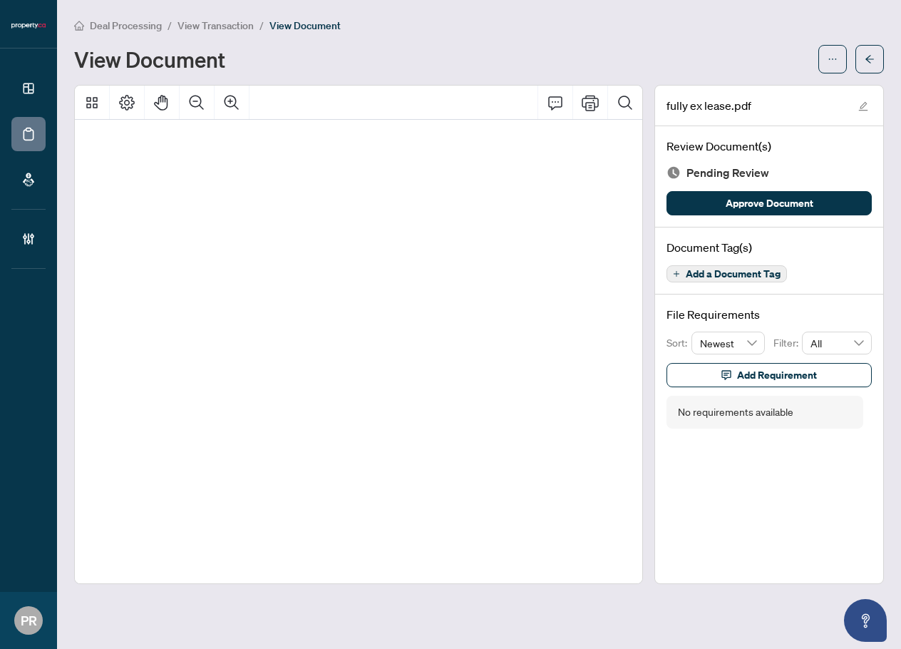
click at [282, 229] on span "[PERSON_NAME] [PERSON_NAME] & [PERSON_NAME]" at bounding box center [267, 234] width 311 height 11
click at [143, 256] on span "Boaz Sudai" at bounding box center [155, 255] width 57 height 11
click at [170, 253] on span "Boaz Sudai" at bounding box center [155, 255] width 57 height 11
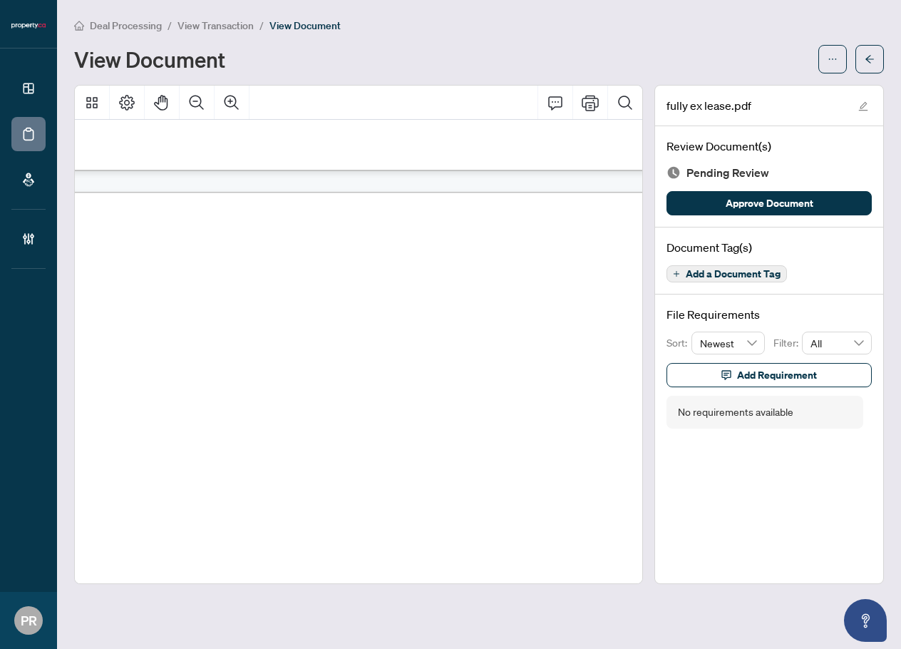
scroll to position [10281, 63]
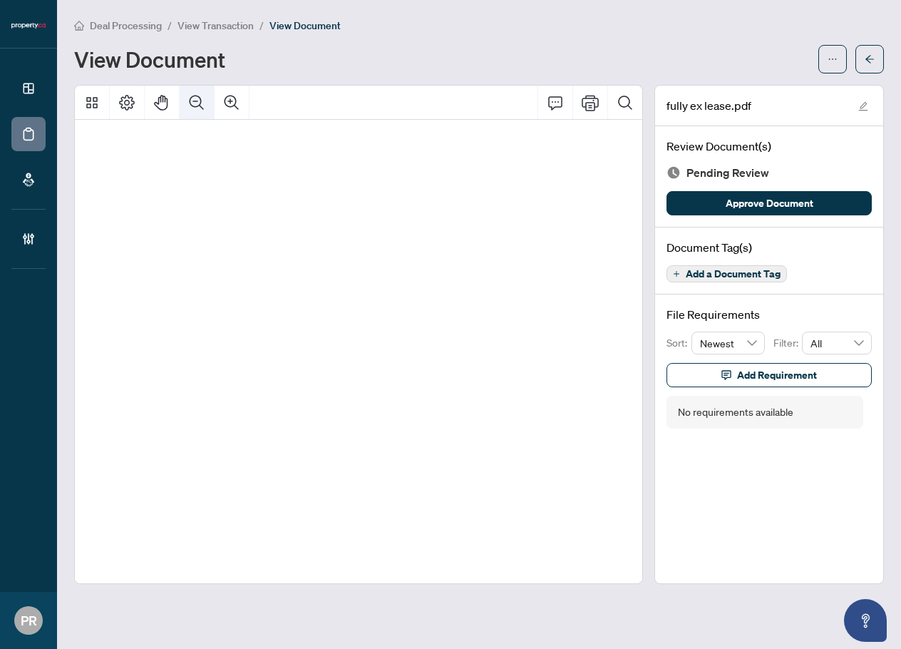
click at [195, 96] on icon "Zoom Out" at bounding box center [196, 102] width 17 height 17
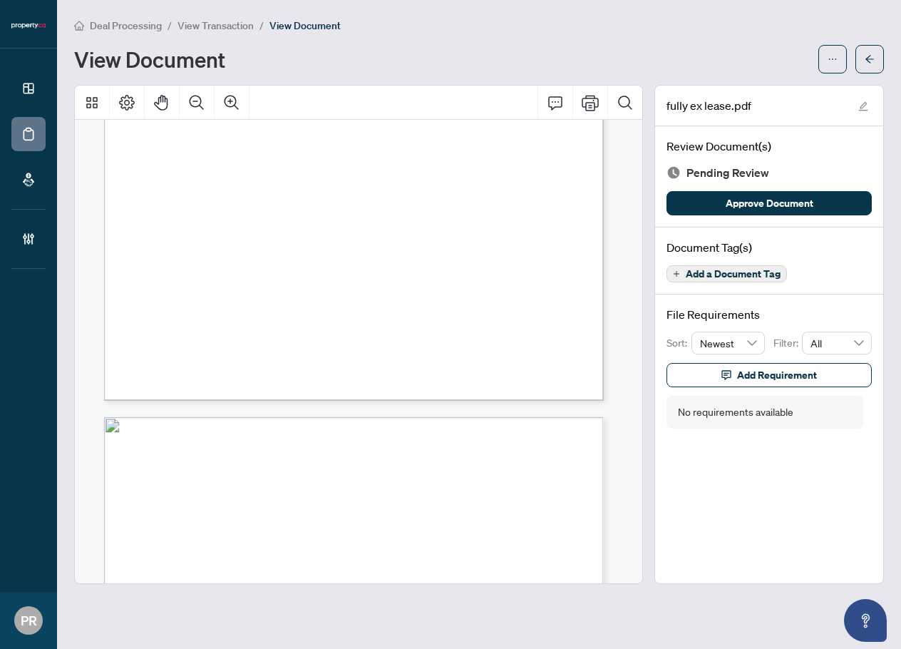
scroll to position [11427, 0]
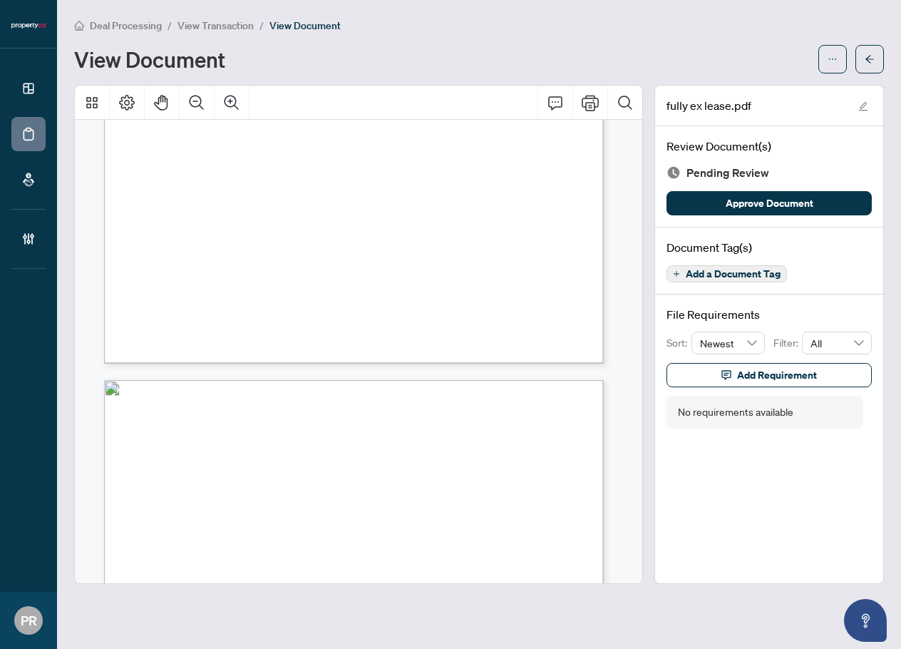
click at [680, 277] on button "Add a Document Tag" at bounding box center [727, 273] width 121 height 17
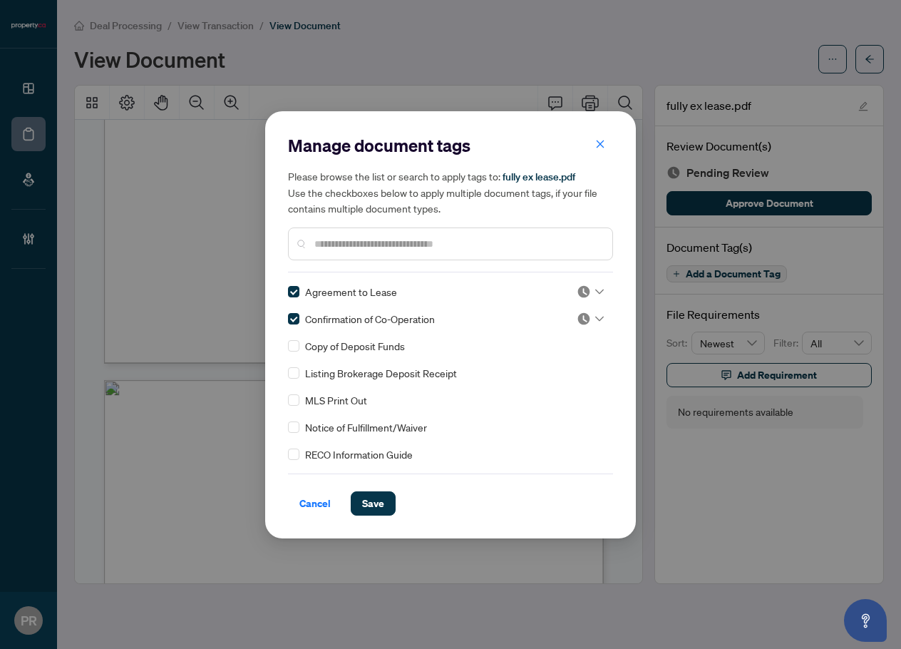
click at [579, 285] on img at bounding box center [584, 292] width 14 height 14
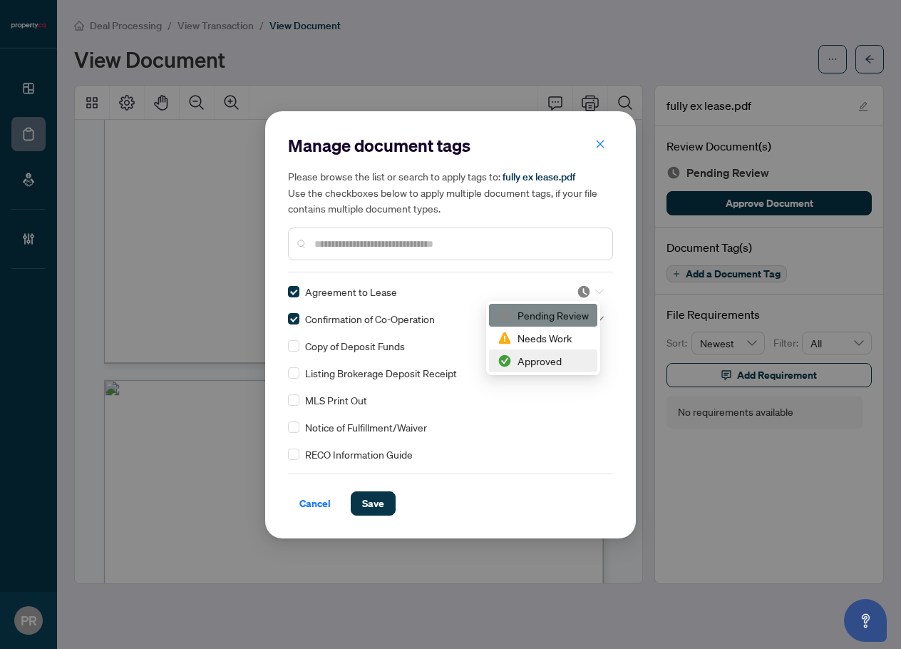
click at [556, 357] on div "Approved" at bounding box center [543, 361] width 91 height 16
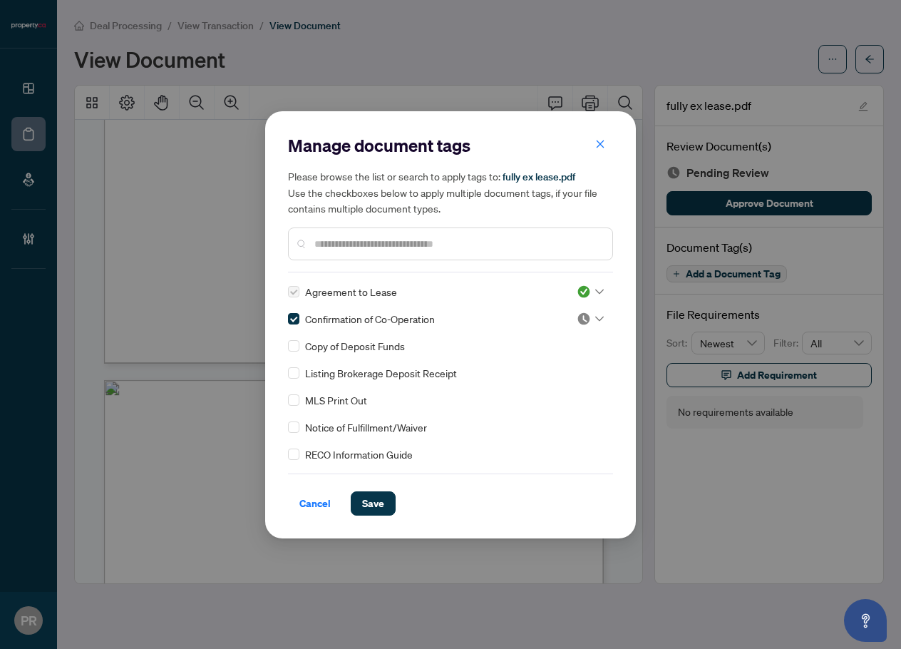
click at [577, 322] on img at bounding box center [584, 319] width 14 height 14
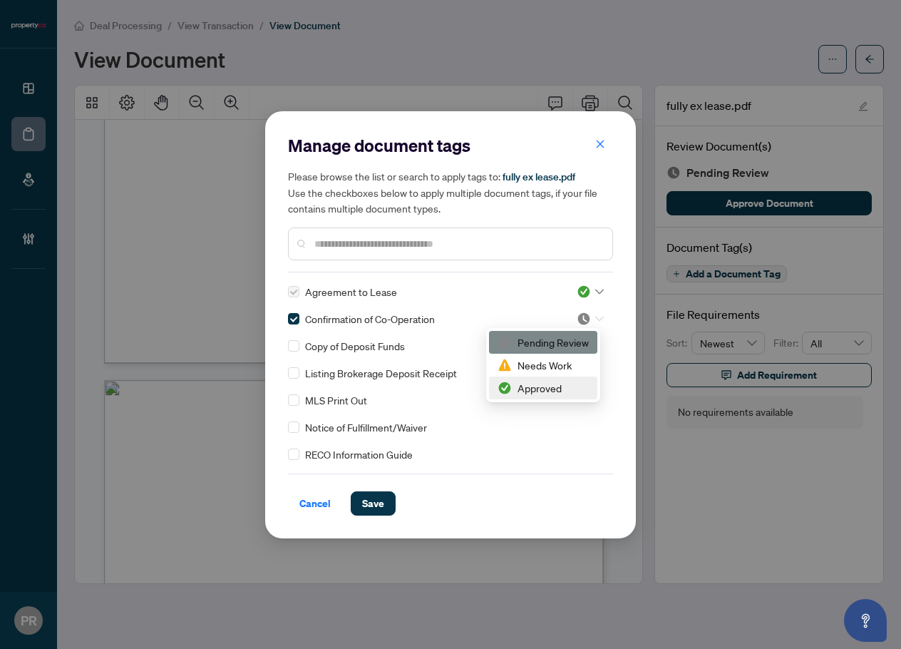
click at [526, 384] on div "Approved" at bounding box center [543, 388] width 91 height 16
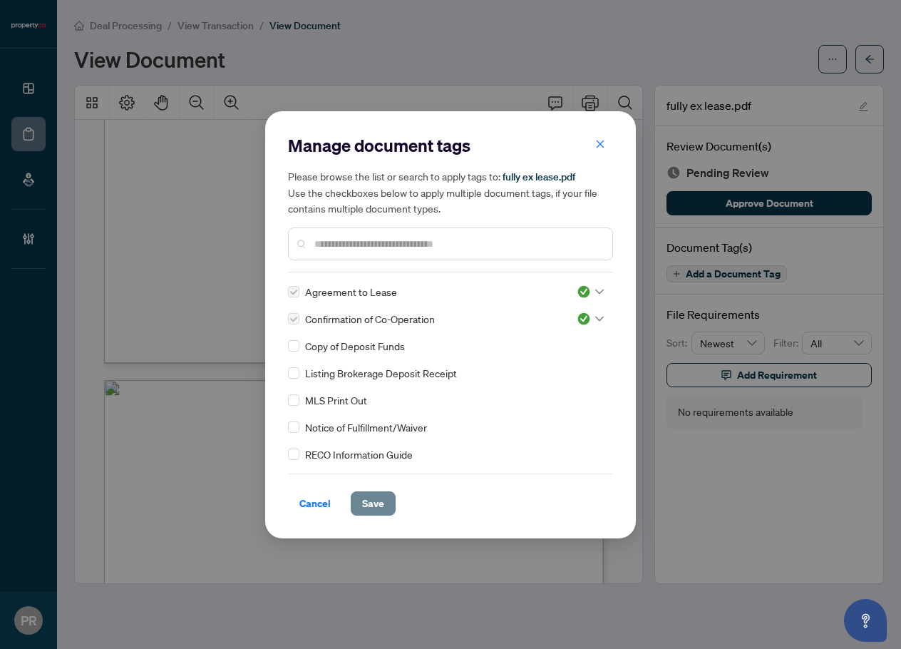
click at [379, 498] on span "Save" at bounding box center [373, 503] width 22 height 23
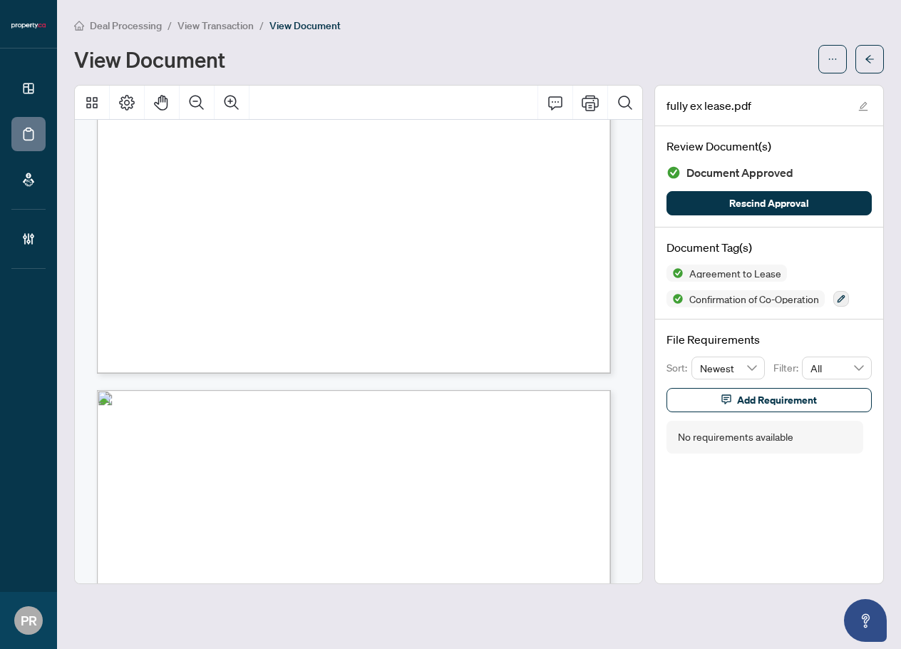
scroll to position [9716, 0]
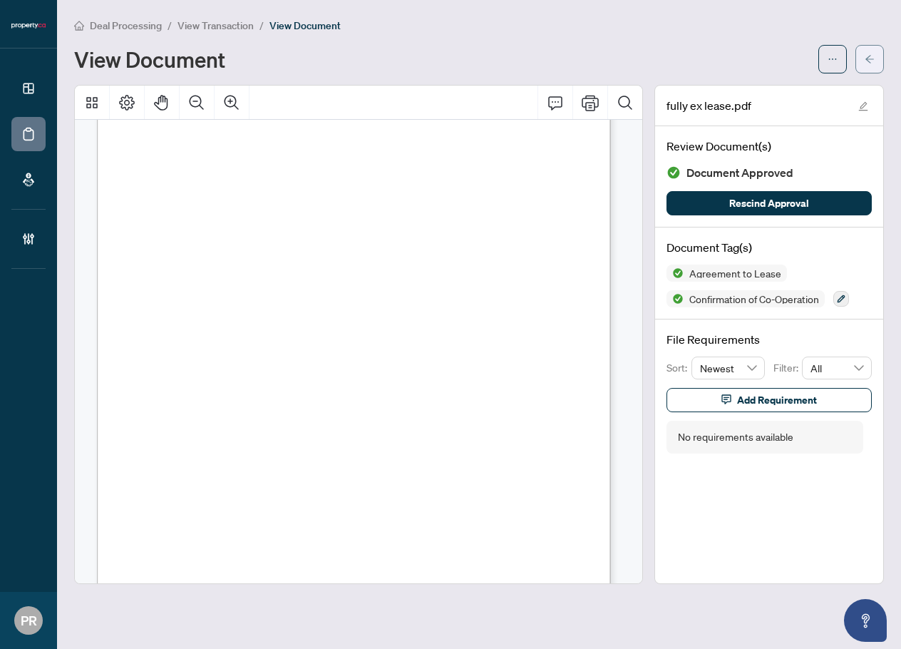
click at [873, 58] on icon "arrow-left" at bounding box center [870, 59] width 10 height 10
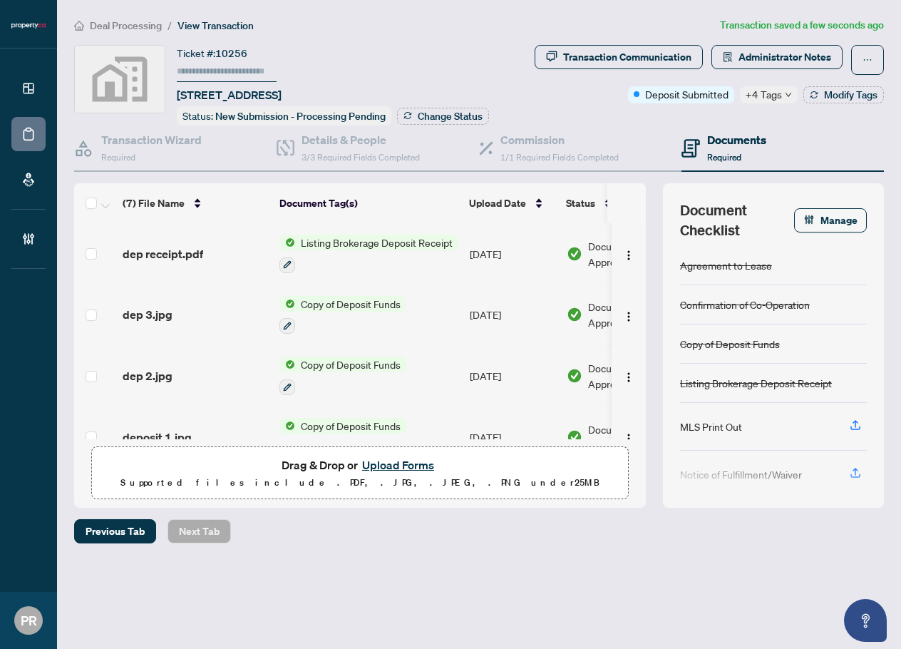
click at [227, 77] on input "text" at bounding box center [227, 71] width 100 height 21
type input "******"
click at [440, 111] on span "Change Status" at bounding box center [450, 116] width 65 height 10
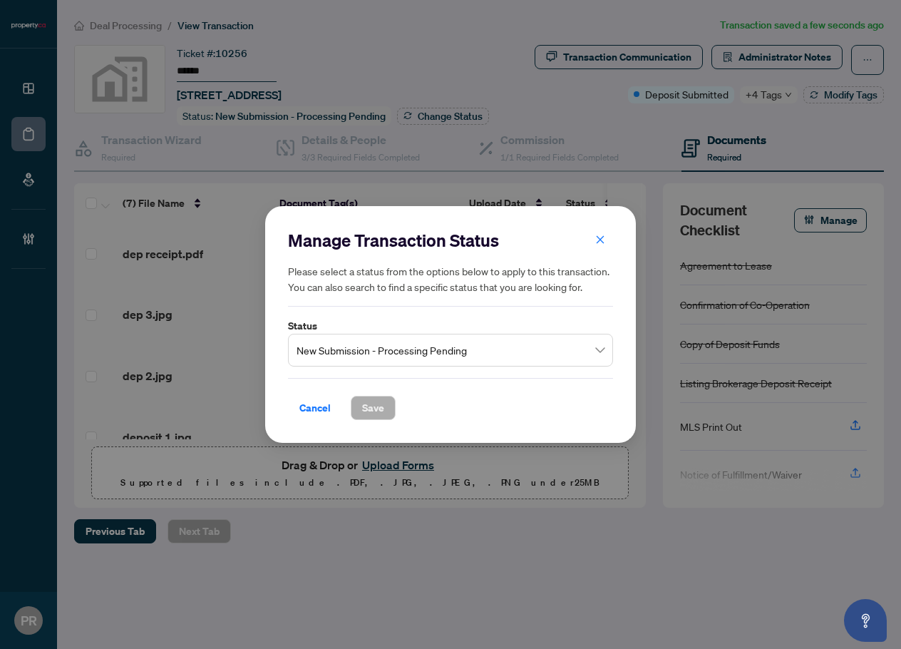
click at [405, 364] on input "search" at bounding box center [444, 352] width 295 height 31
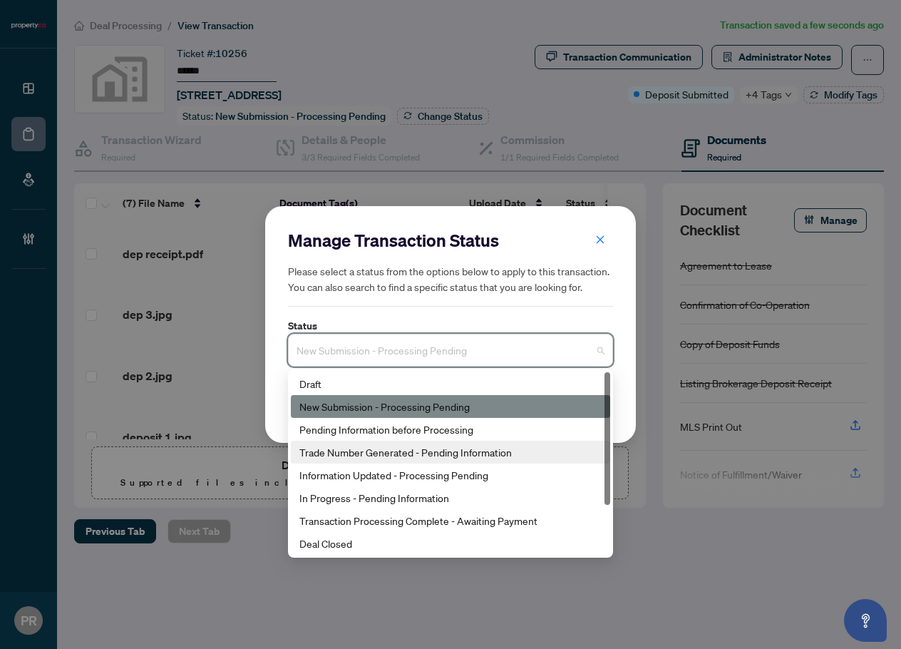
click at [433, 454] on div "Trade Number Generated - Pending Information" at bounding box center [451, 452] width 302 height 16
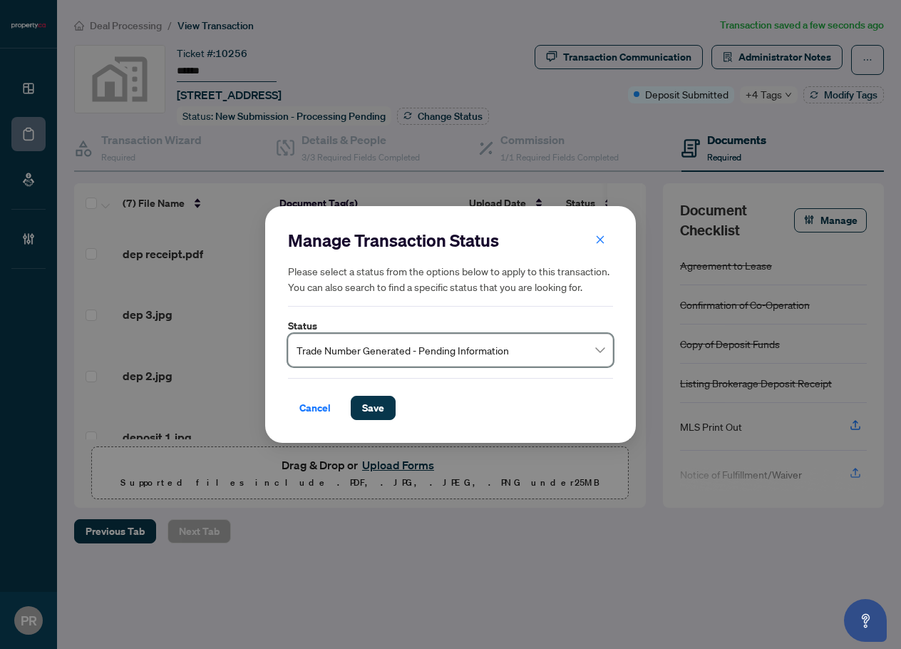
click at [462, 329] on label "Status" at bounding box center [450, 326] width 325 height 16
click at [431, 354] on span "Trade Number Generated - Pending Information" at bounding box center [451, 350] width 308 height 27
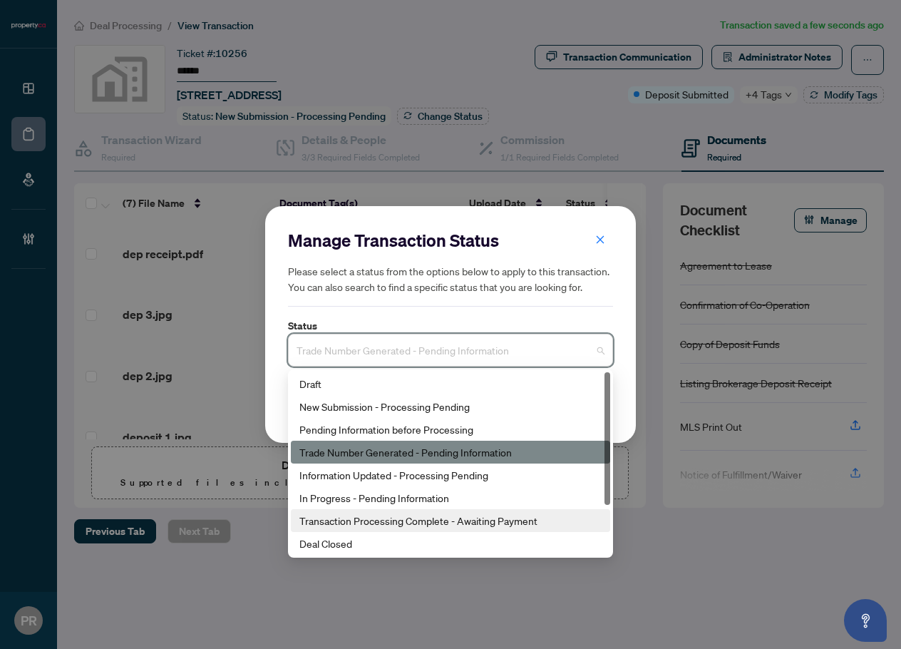
click at [377, 523] on div "Transaction Processing Complete - Awaiting Payment" at bounding box center [451, 521] width 302 height 16
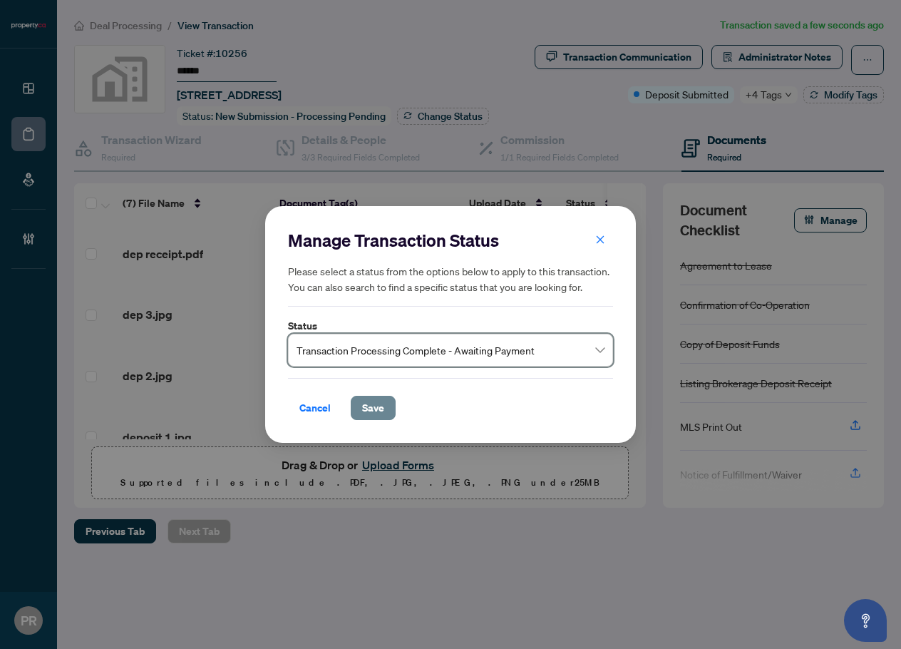
click at [385, 415] on button "Save" at bounding box center [373, 408] width 45 height 24
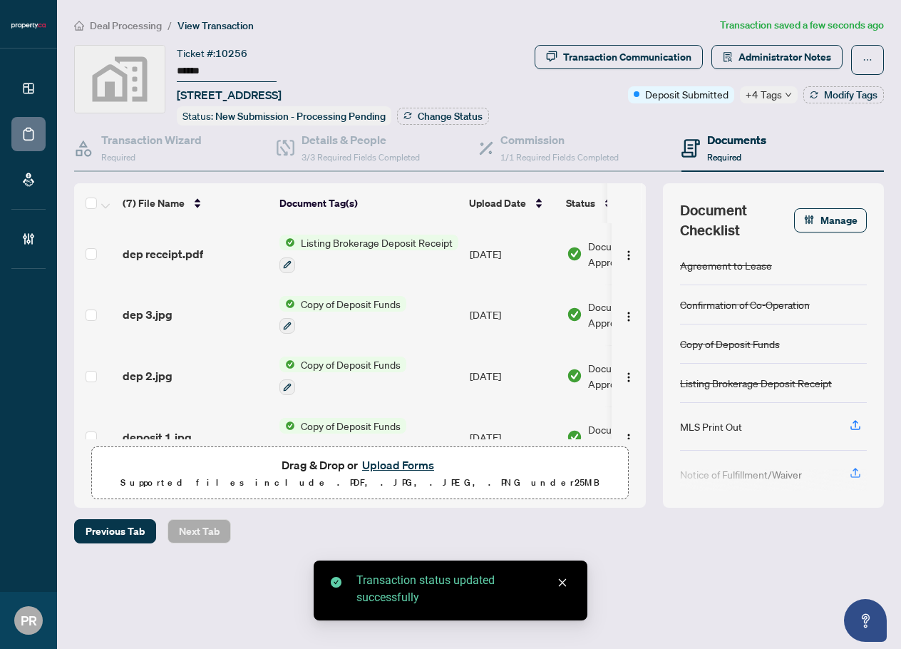
click at [844, 75] on div "Transaction Communication Administrator Notes" at bounding box center [709, 60] width 349 height 30
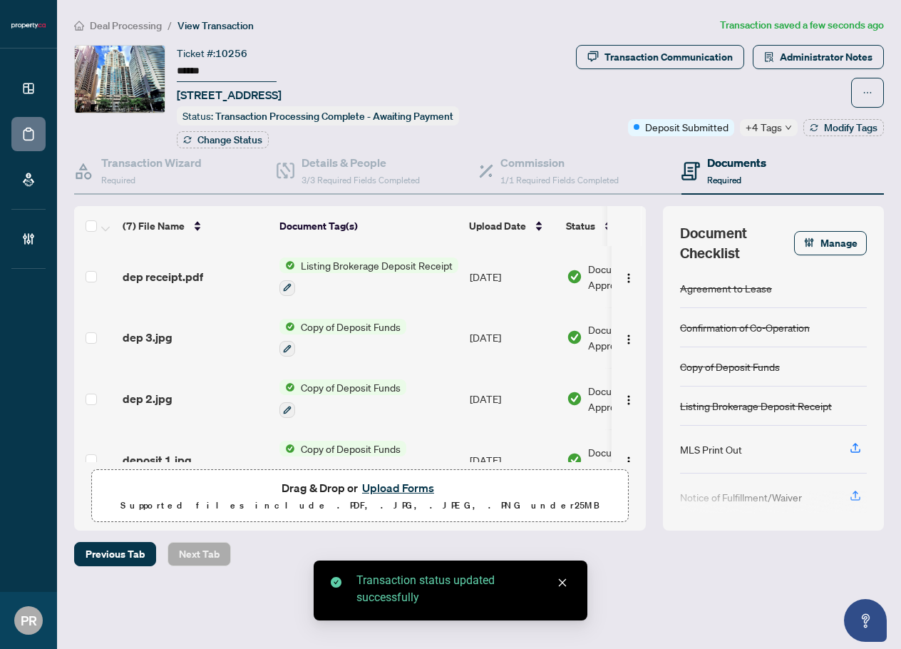
click at [814, 136] on div "Transaction Communication Administrator Notes Deposit Submitted +4 Tags Modify …" at bounding box center [715, 96] width 344 height 103
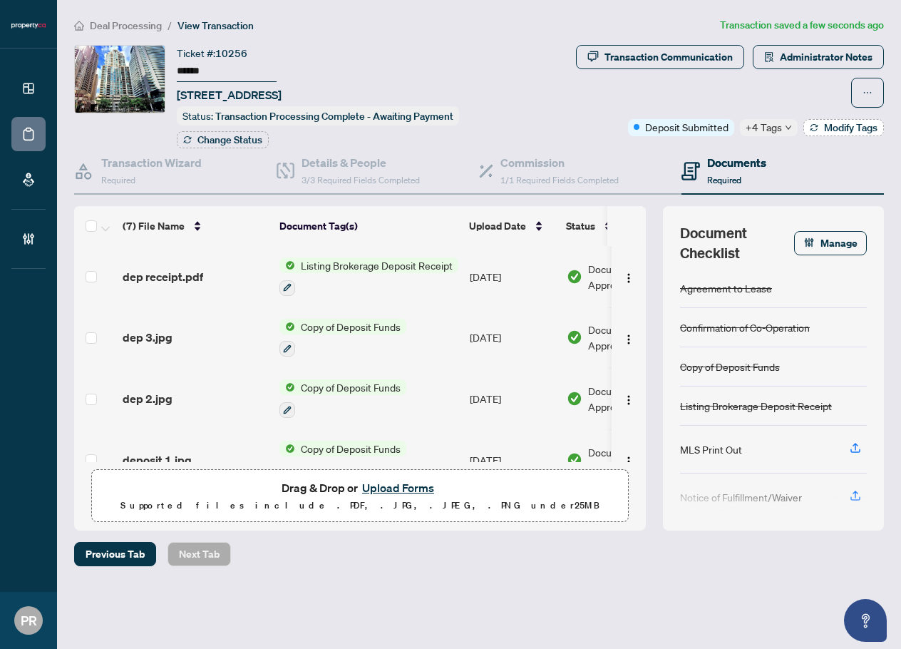
click at [826, 135] on button "Modify Tags" at bounding box center [844, 127] width 81 height 17
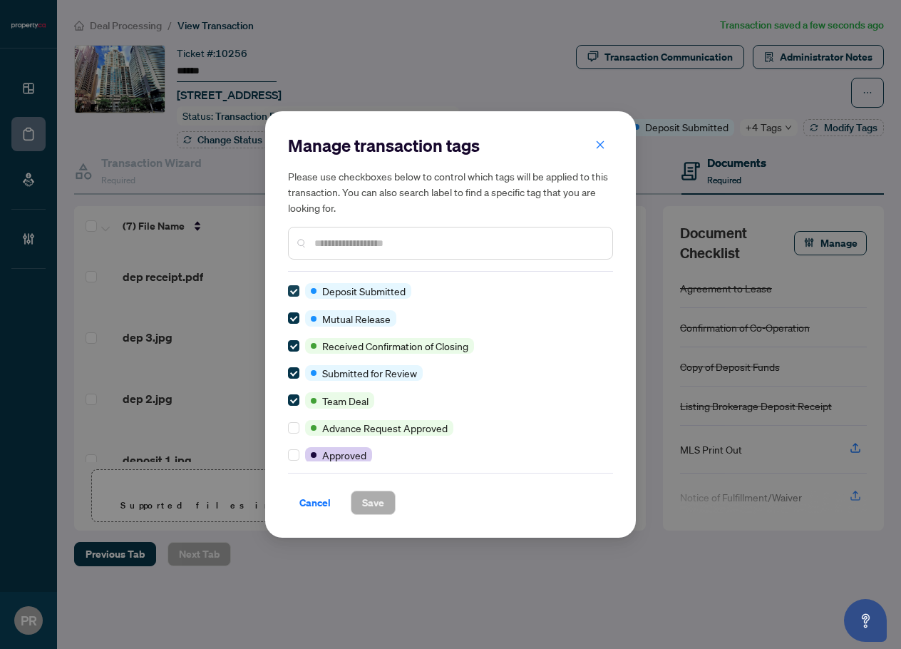
click at [292, 285] on label at bounding box center [293, 291] width 11 height 16
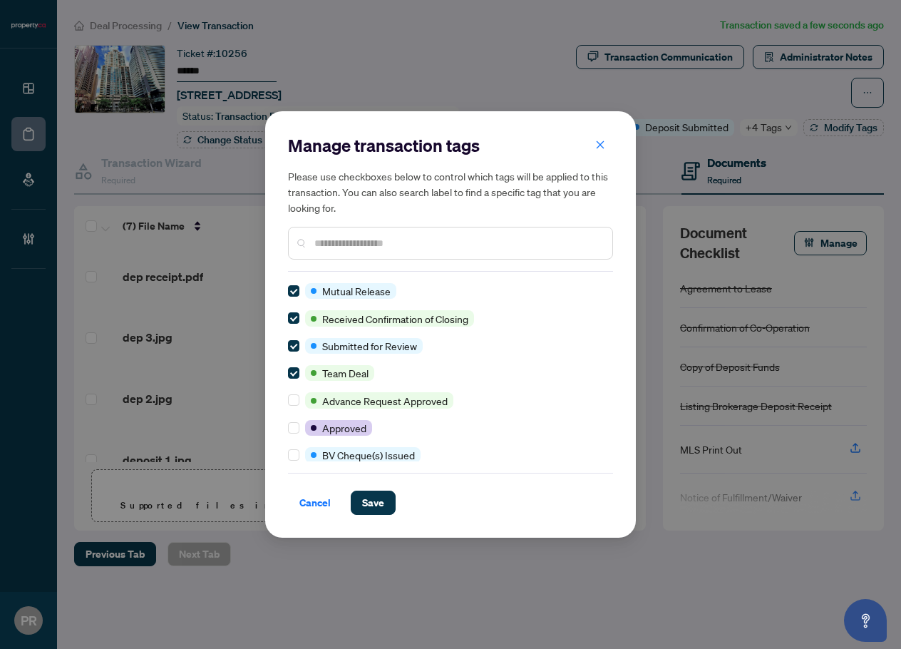
click at [292, 285] on label at bounding box center [293, 291] width 11 height 16
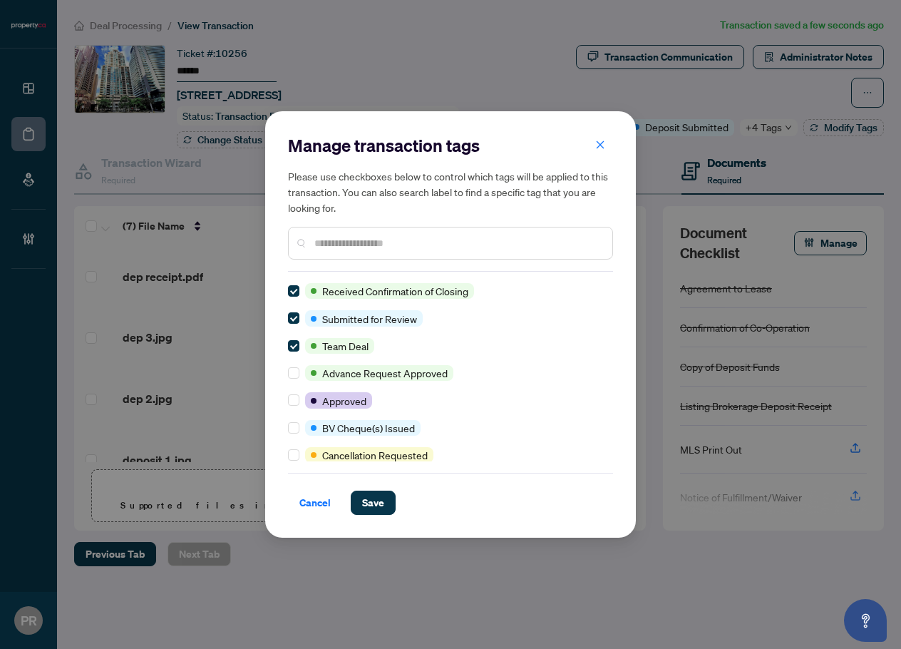
click at [292, 285] on label at bounding box center [293, 291] width 11 height 16
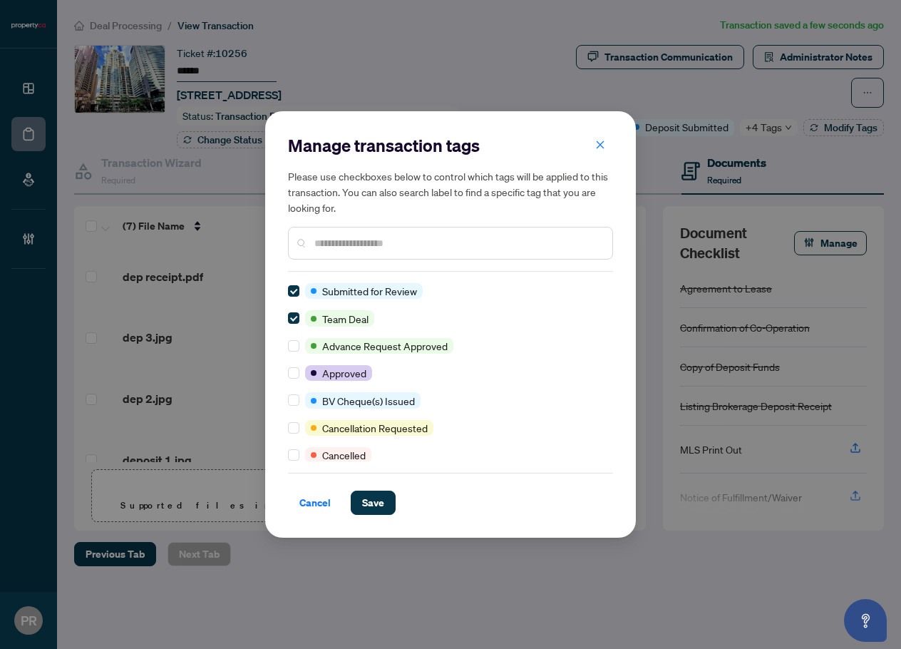
click at [292, 285] on label at bounding box center [293, 291] width 11 height 16
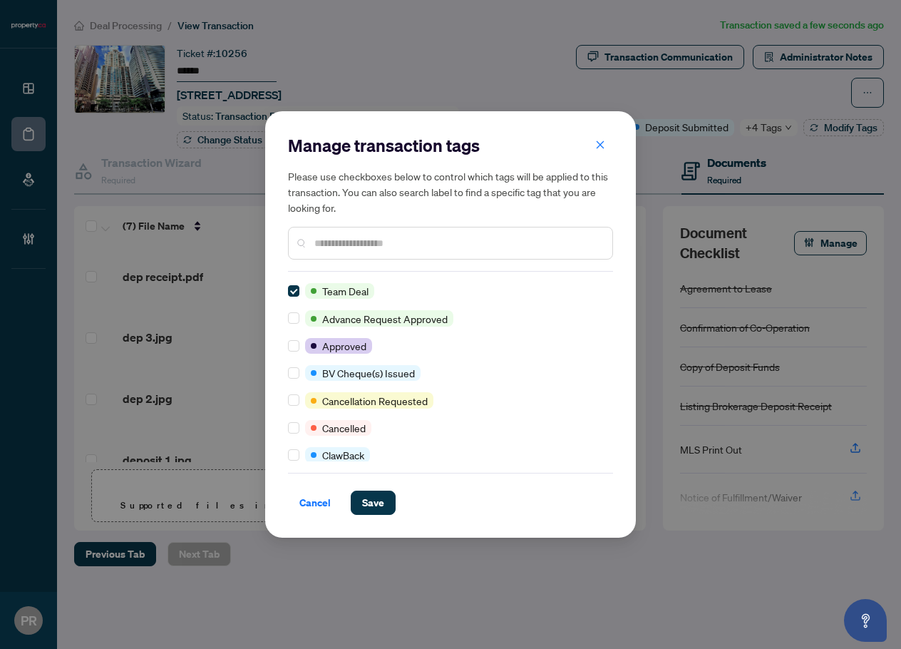
click at [292, 285] on label at bounding box center [293, 291] width 11 height 16
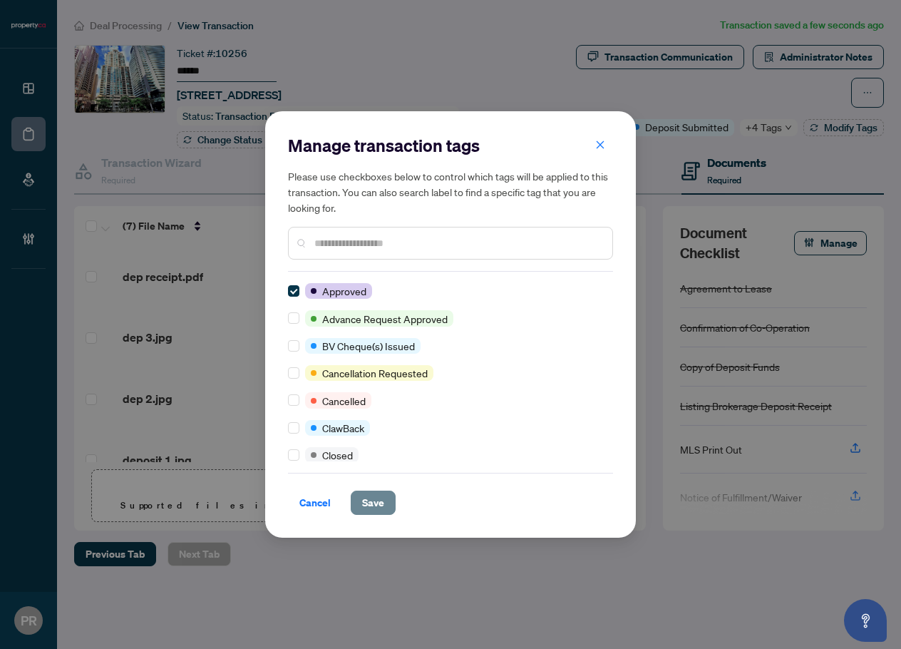
click at [371, 503] on span "Save" at bounding box center [373, 502] width 22 height 23
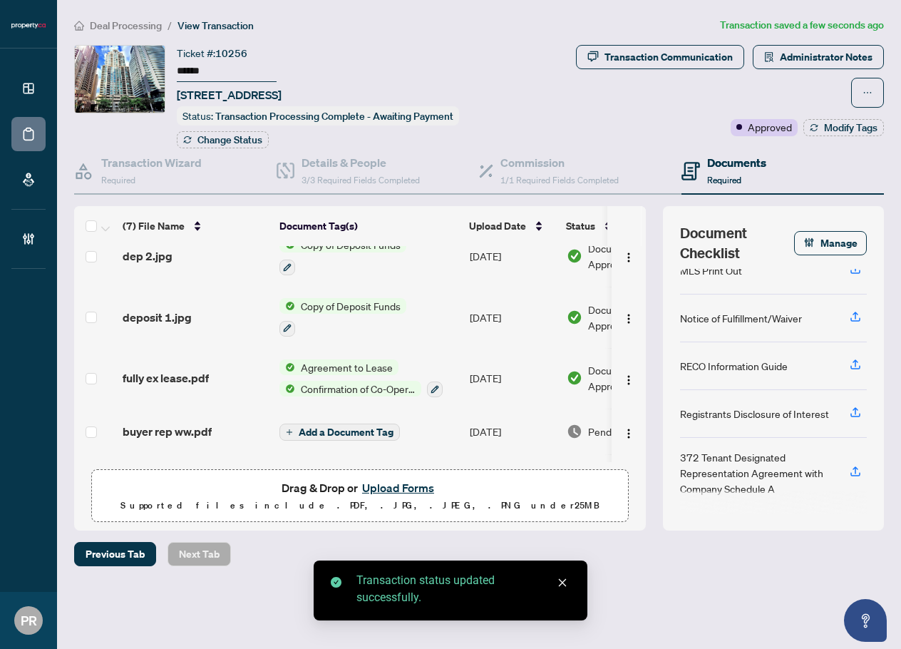
scroll to position [200, 0]
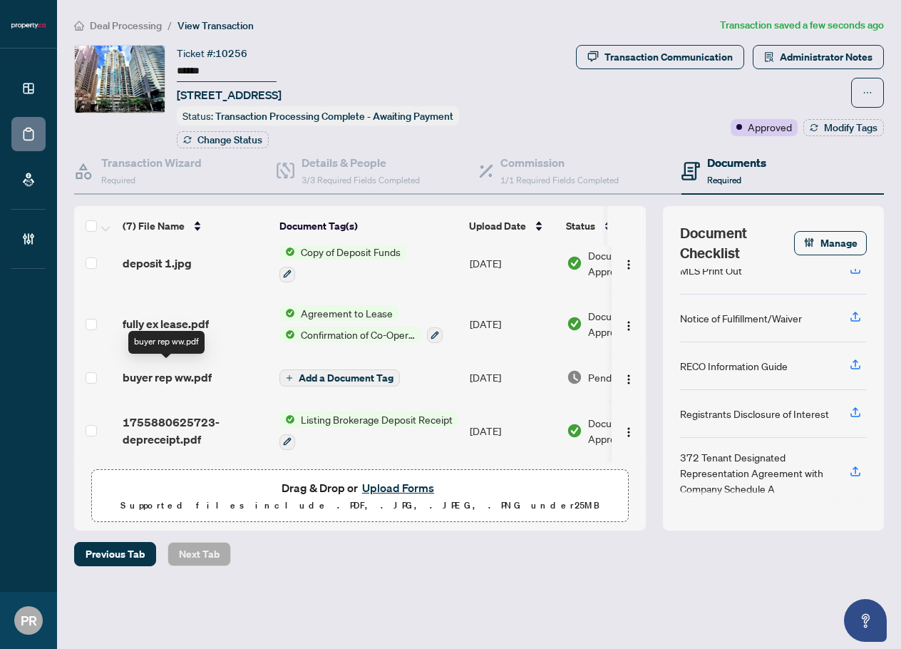
click at [210, 369] on span "buyer rep ww.pdf" at bounding box center [167, 377] width 89 height 17
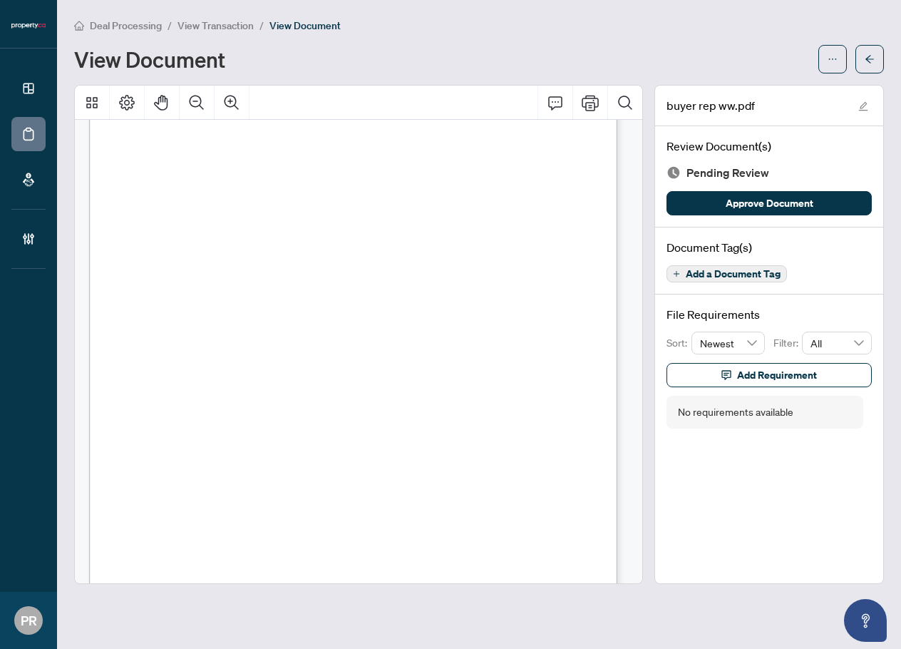
scroll to position [11181, 0]
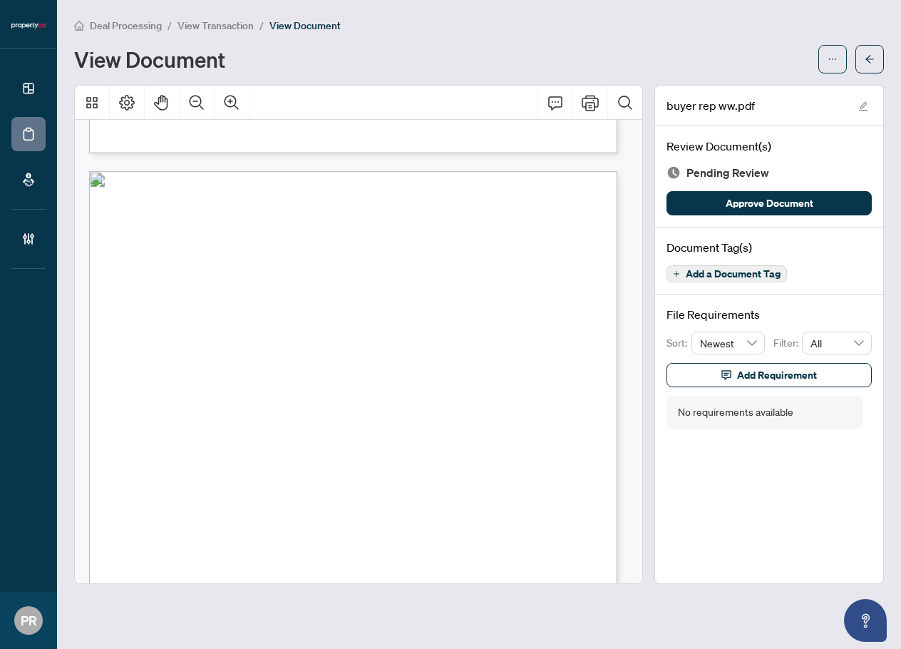
click at [744, 270] on span "Add a Document Tag" at bounding box center [733, 274] width 95 height 10
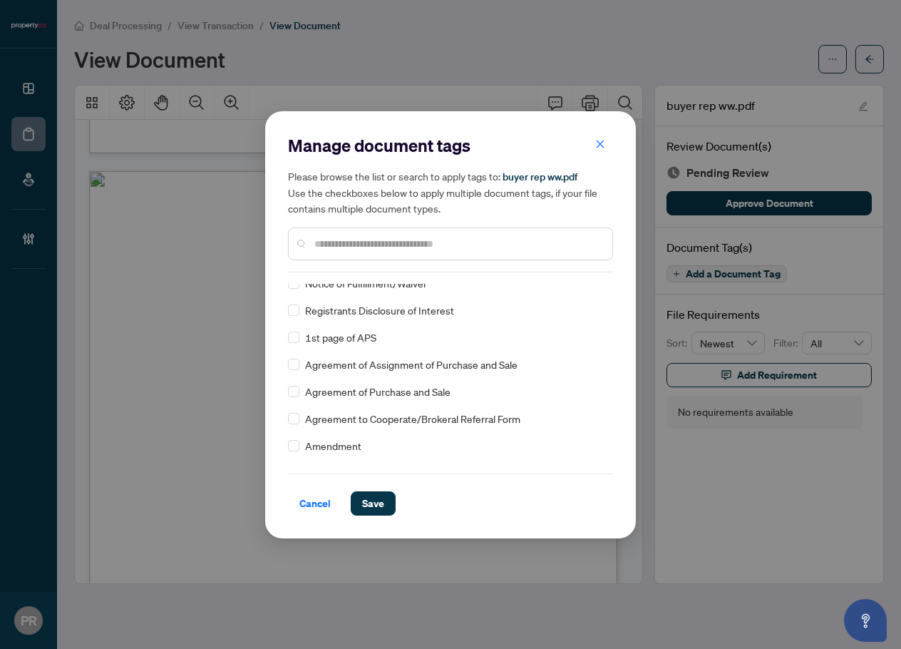
scroll to position [24, 0]
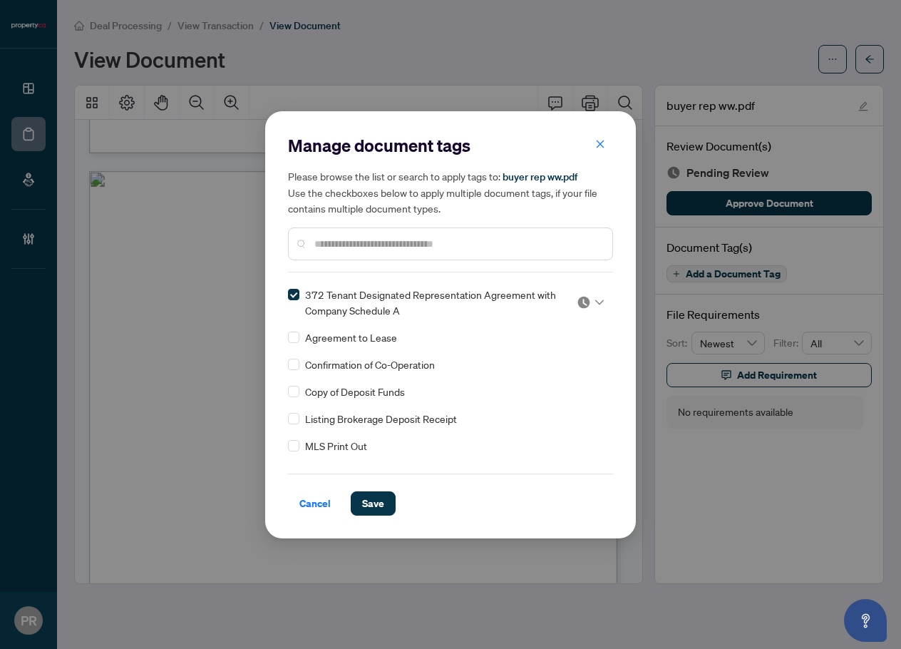
click at [579, 300] on img at bounding box center [584, 302] width 14 height 14
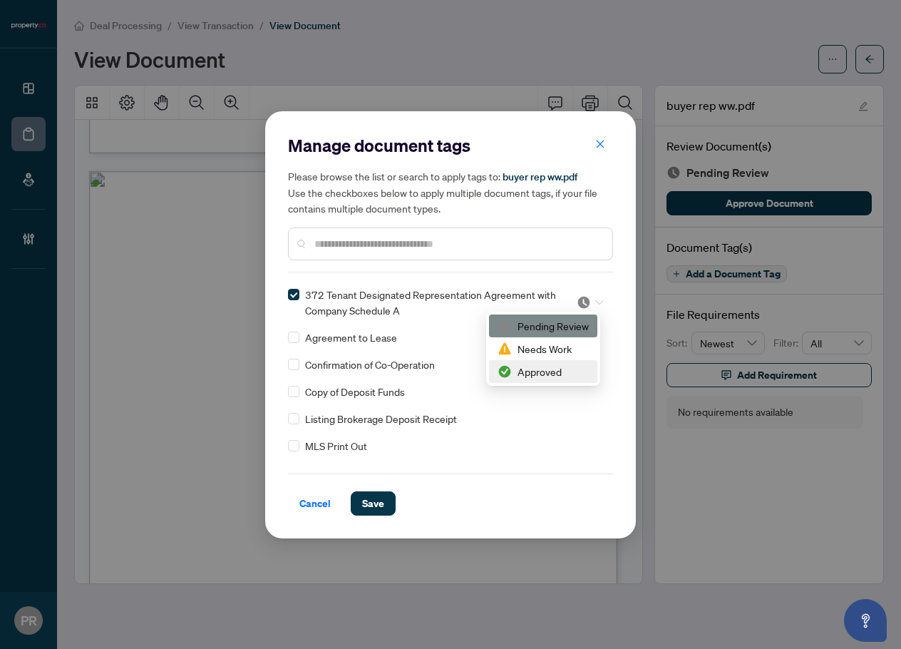
click at [544, 374] on div "Approved" at bounding box center [543, 372] width 91 height 16
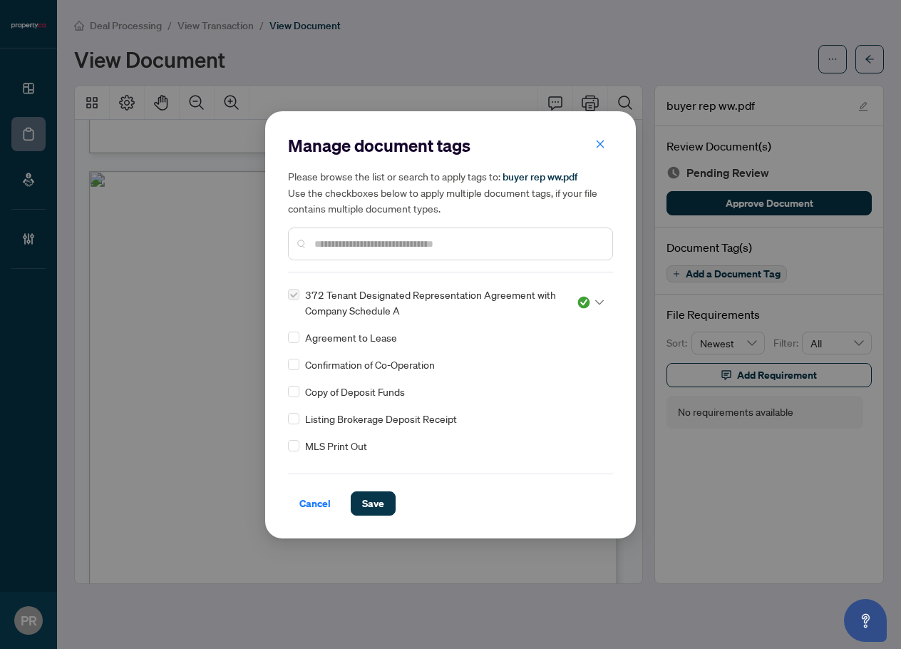
scroll to position [0, 0]
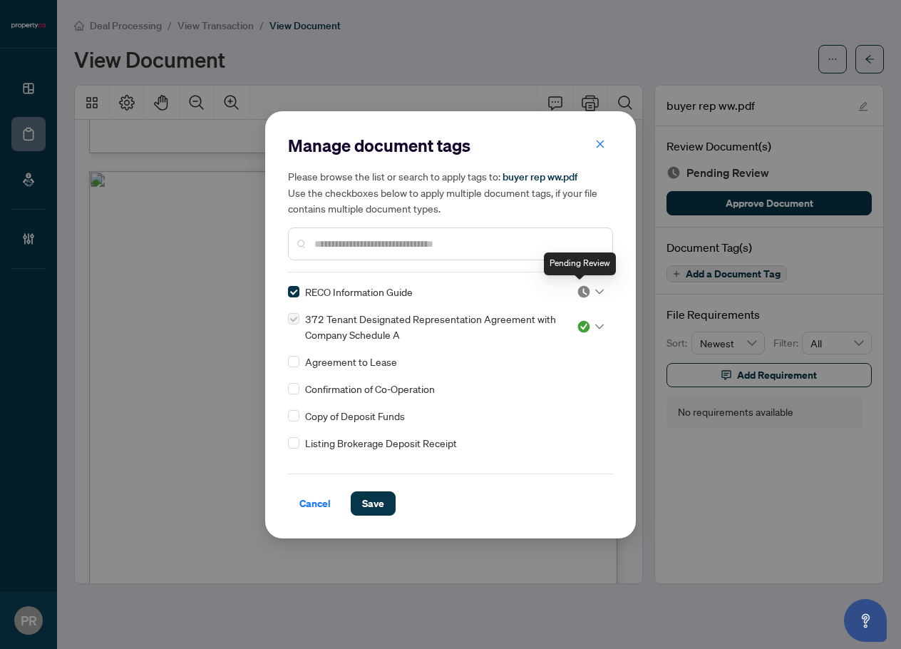
click at [579, 289] on img at bounding box center [584, 292] width 14 height 14
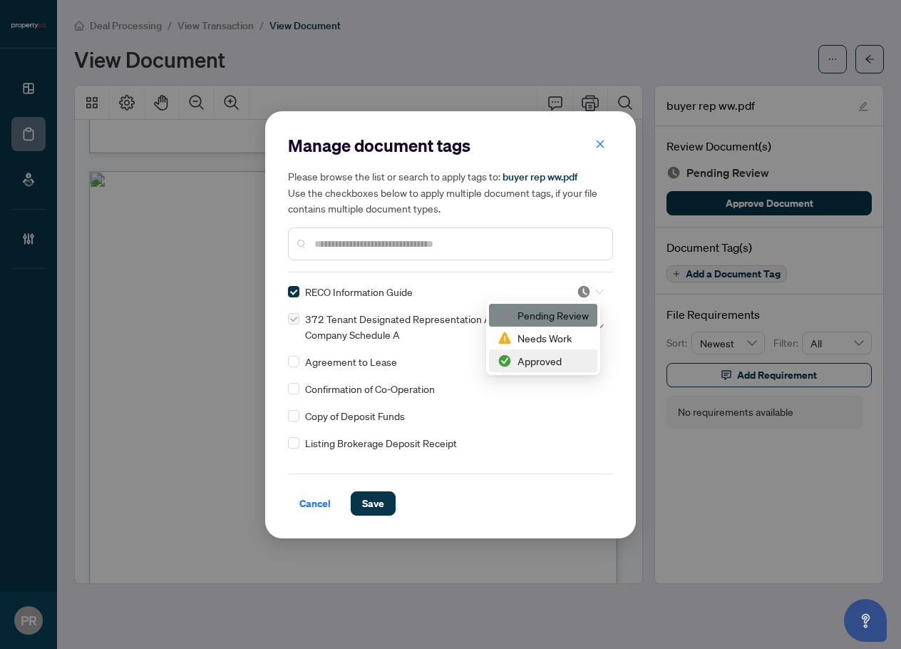
click at [518, 364] on div "Approved" at bounding box center [543, 361] width 91 height 16
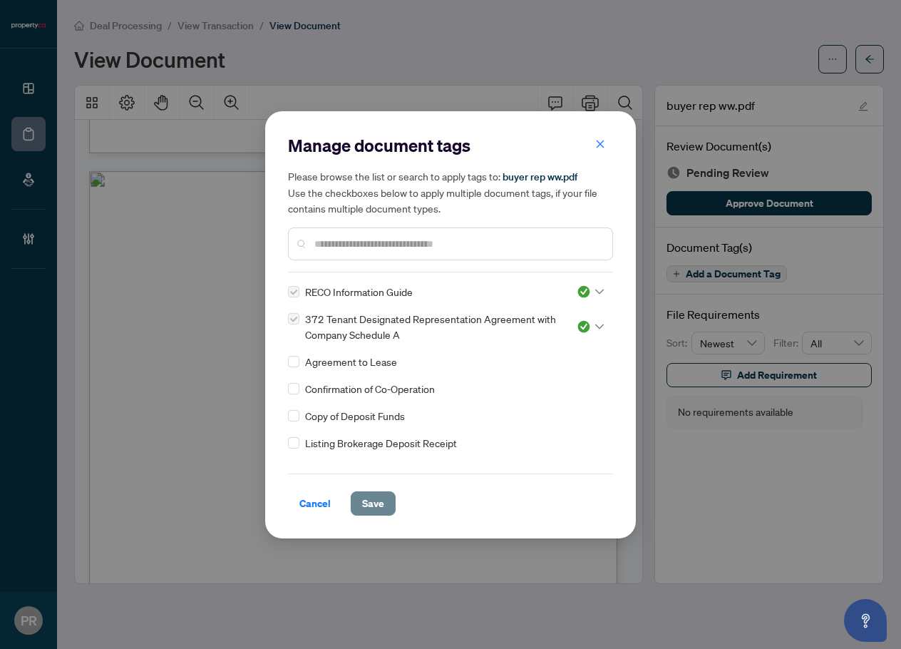
click at [374, 502] on span "Save" at bounding box center [373, 503] width 22 height 23
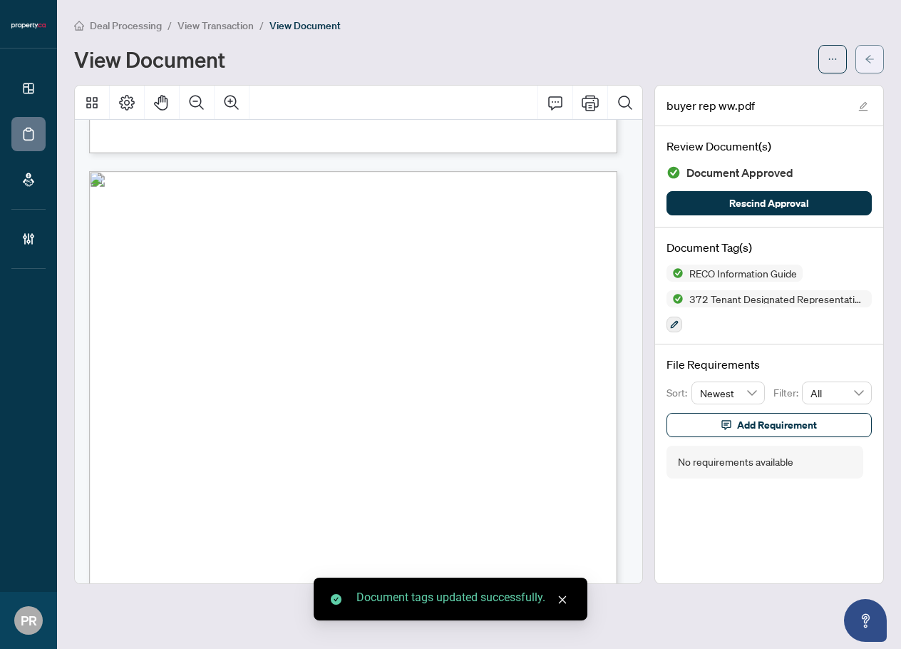
click at [873, 66] on span "button" at bounding box center [870, 59] width 10 height 23
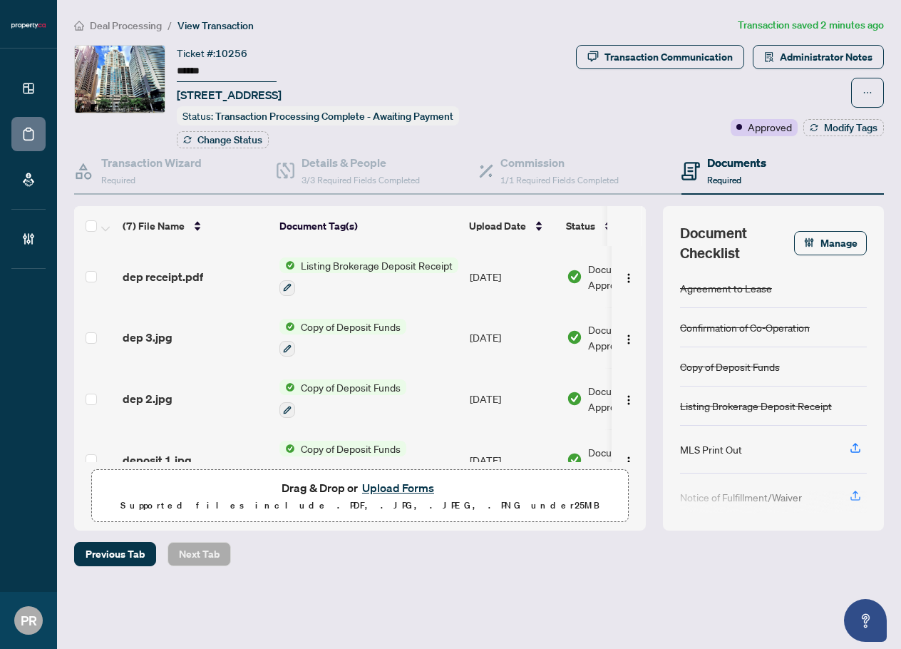
click at [414, 486] on button "Upload Forms" at bounding box center [398, 487] width 81 height 19
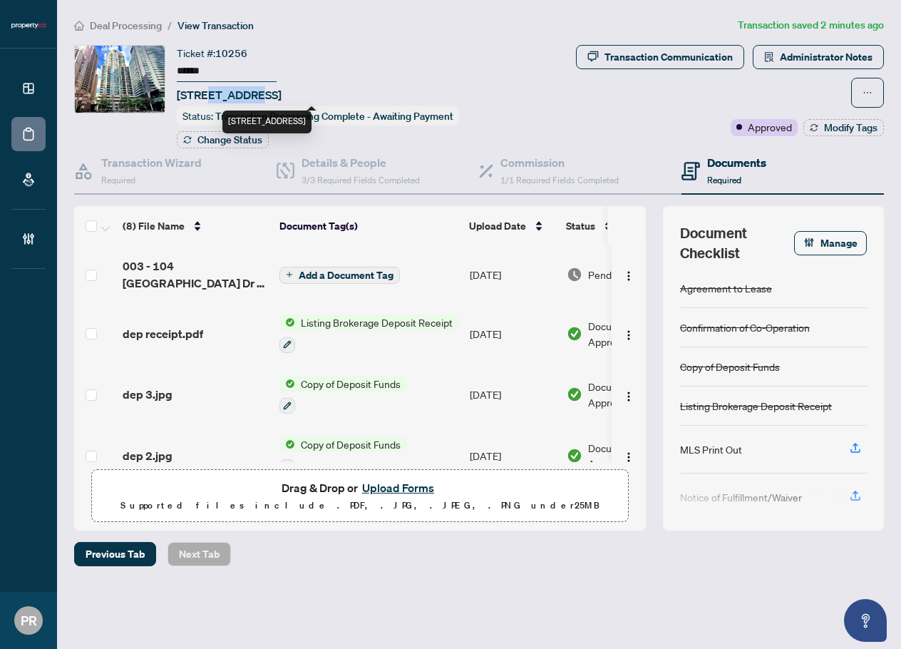
drag, startPoint x: 255, startPoint y: 97, endPoint x: 210, endPoint y: 94, distance: 44.3
click at [210, 94] on span "[STREET_ADDRESS]" at bounding box center [229, 94] width 105 height 17
copy span "750 Bay"
click at [487, 275] on td "[DATE]" at bounding box center [512, 274] width 97 height 57
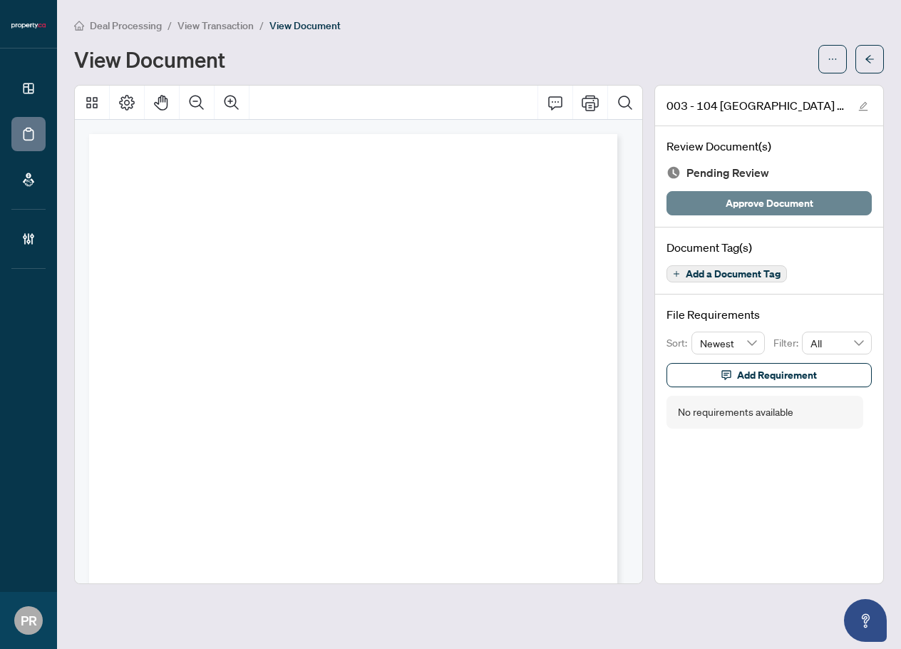
click at [773, 205] on span "Approve Document" at bounding box center [770, 203] width 88 height 23
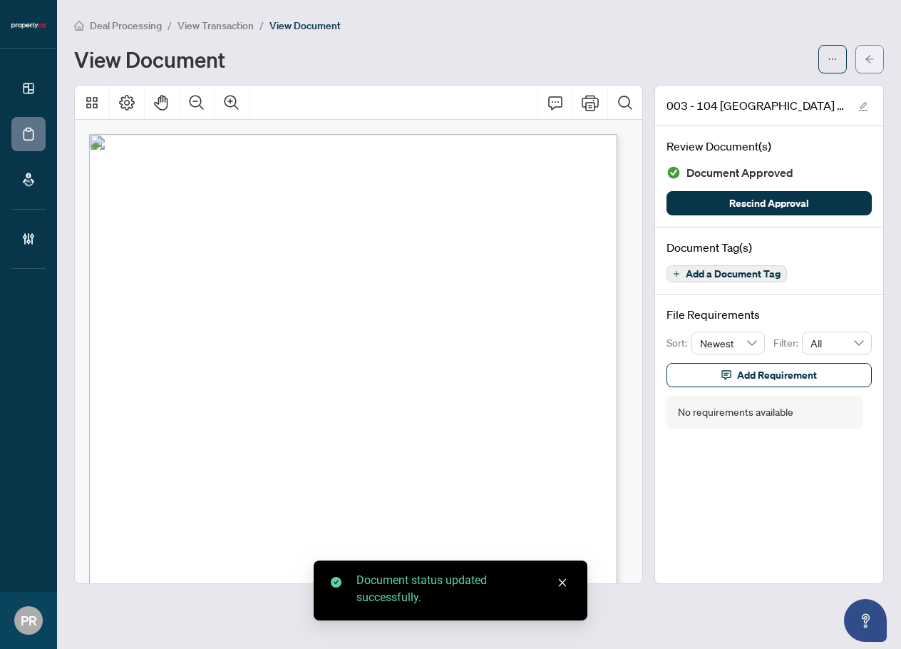
click at [866, 58] on icon "arrow-left" at bounding box center [870, 59] width 10 height 10
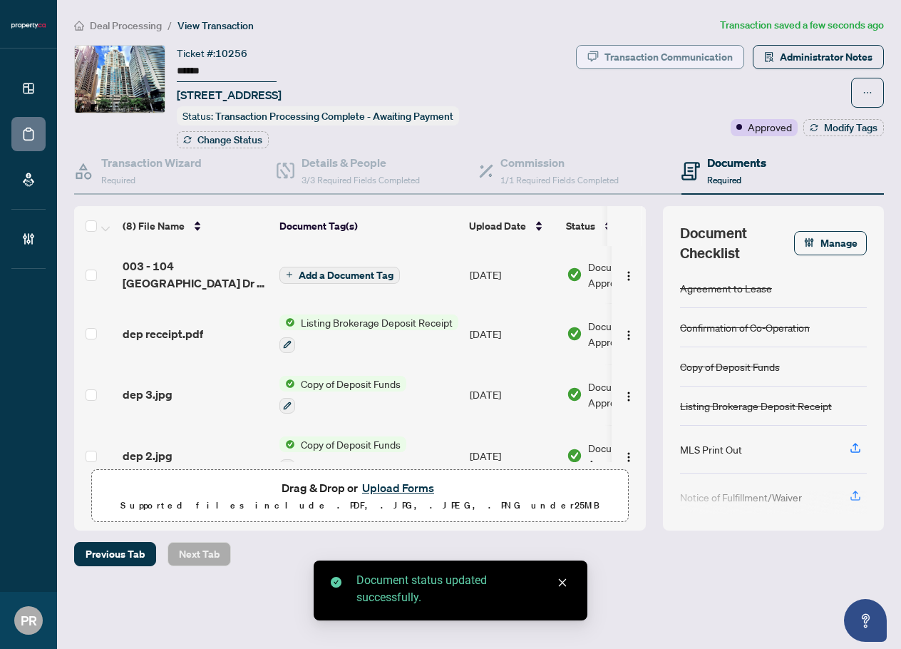
click at [667, 52] on div "Transaction Communication" at bounding box center [669, 57] width 128 height 23
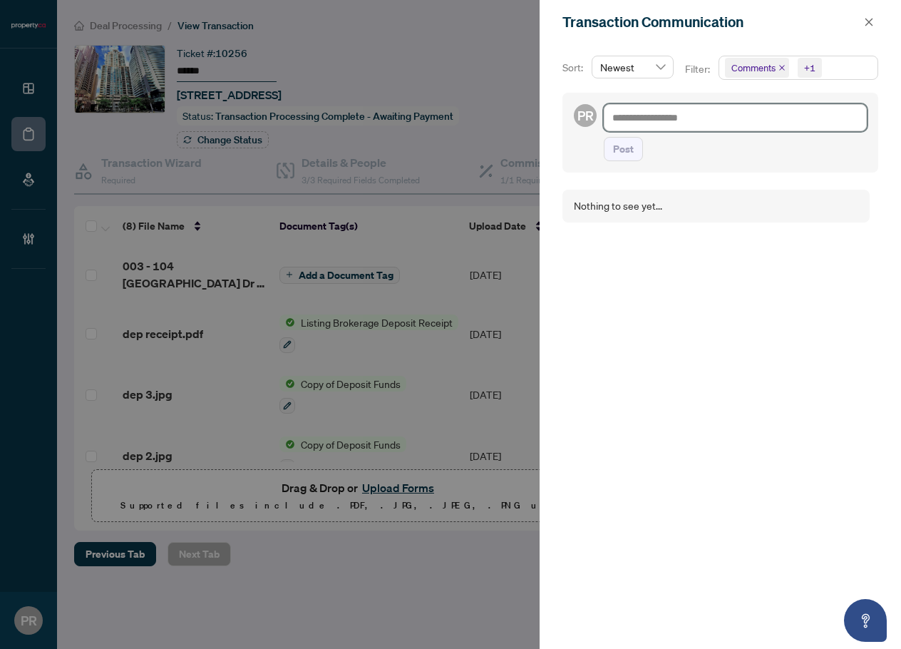
click at [749, 113] on textarea at bounding box center [735, 117] width 263 height 27
paste textarea "**********"
type textarea "**********"
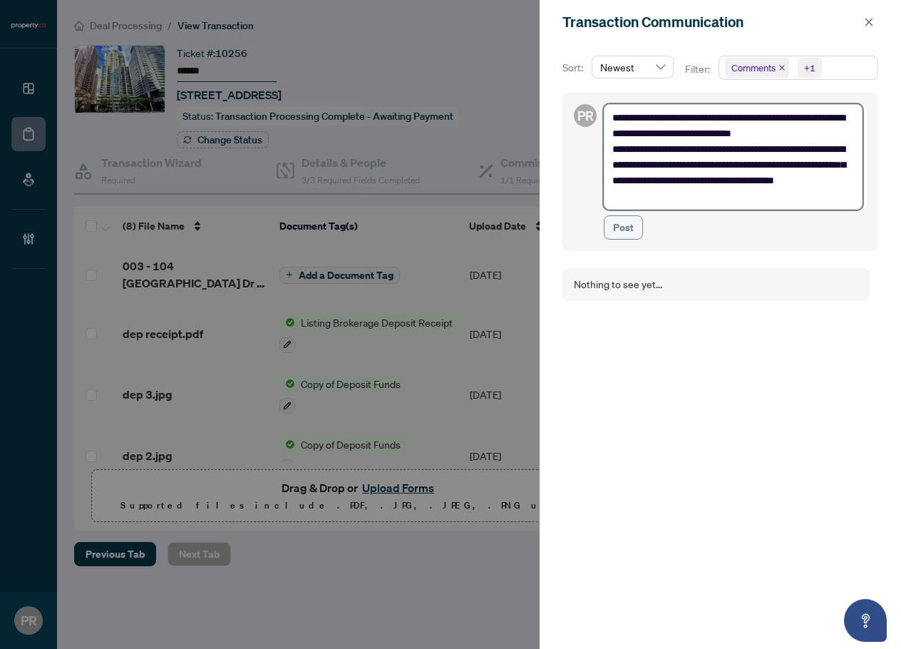
type textarea "**********"
click at [620, 222] on span "Post" at bounding box center [623, 227] width 21 height 23
type textarea "**********"
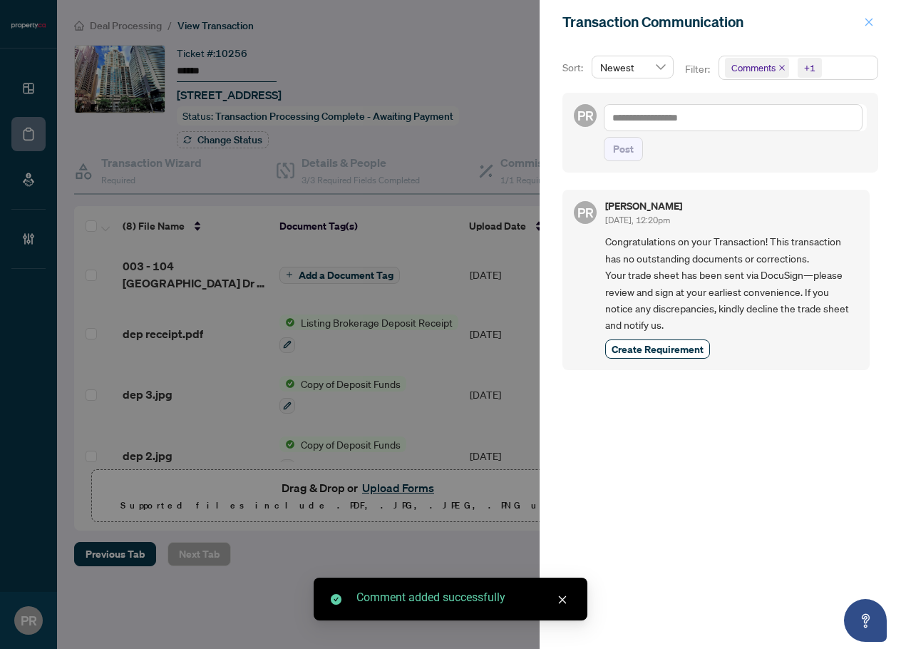
click at [874, 23] on icon "close" at bounding box center [869, 22] width 10 height 10
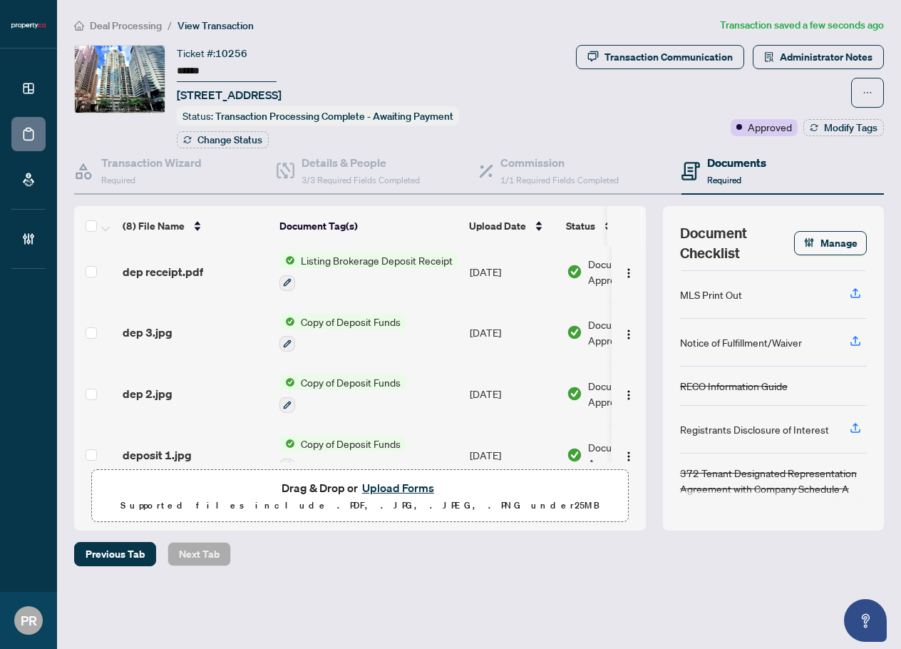
scroll to position [272, 0]
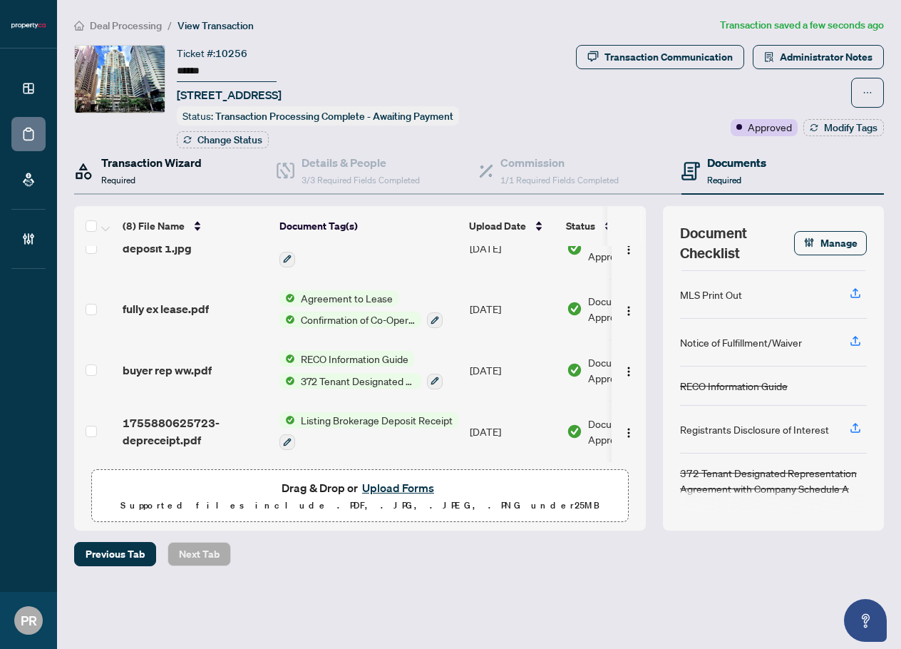
click at [126, 176] on span "Required" at bounding box center [118, 180] width 34 height 11
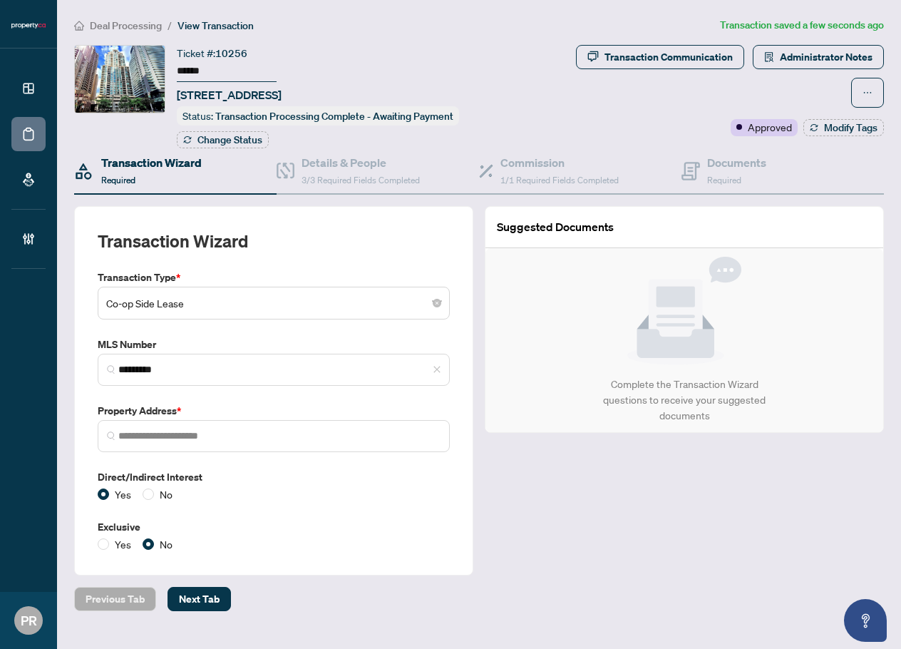
type input "**********"
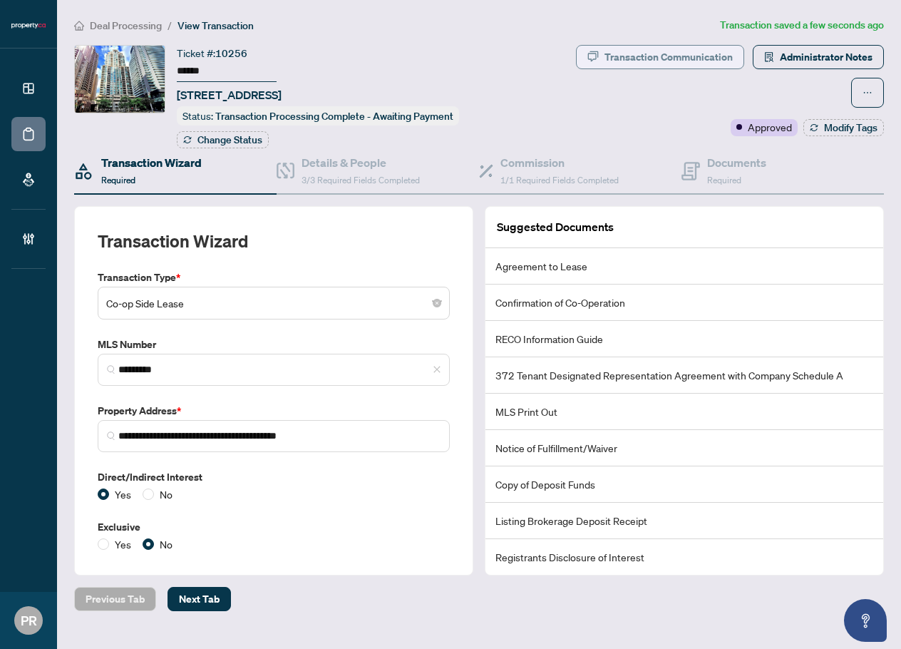
click at [690, 48] on div "Transaction Communication" at bounding box center [669, 57] width 128 height 23
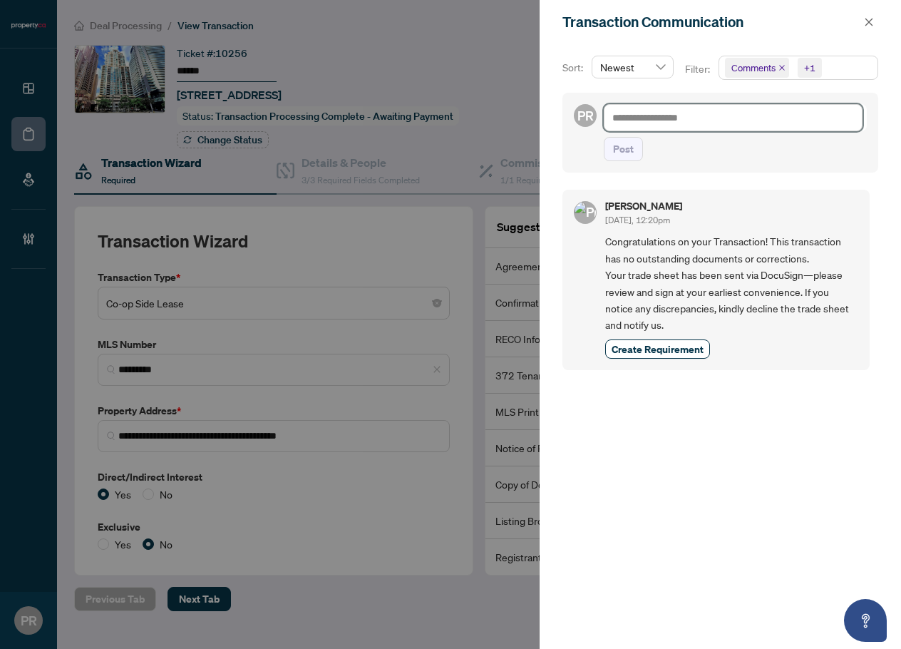
click at [742, 117] on textarea at bounding box center [733, 117] width 259 height 27
paste textarea "**********"
type textarea "**********"
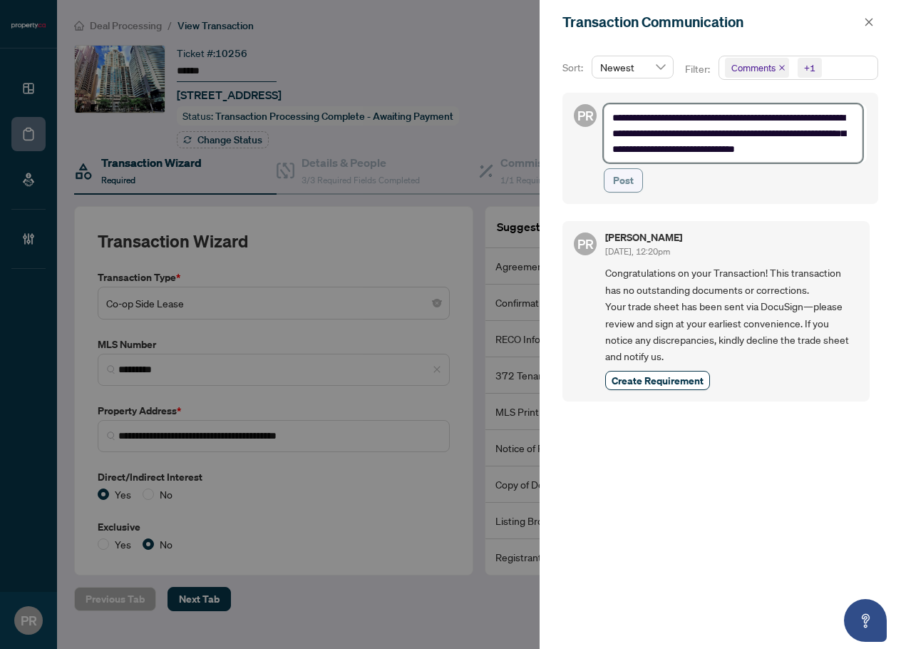
type textarea "**********"
click at [625, 177] on span "Post" at bounding box center [623, 180] width 21 height 23
type textarea "**********"
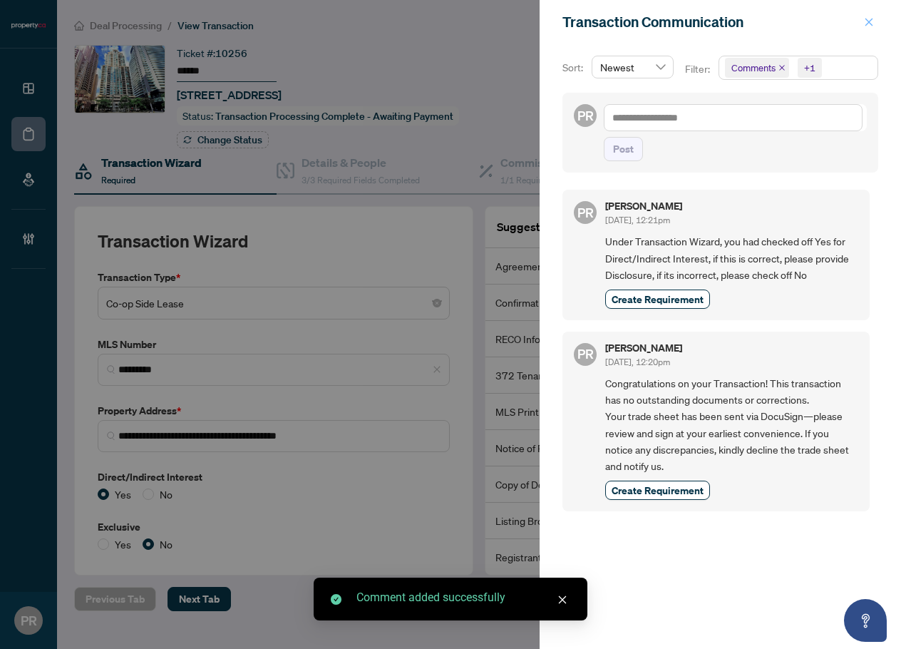
click at [861, 24] on button "button" at bounding box center [869, 22] width 19 height 17
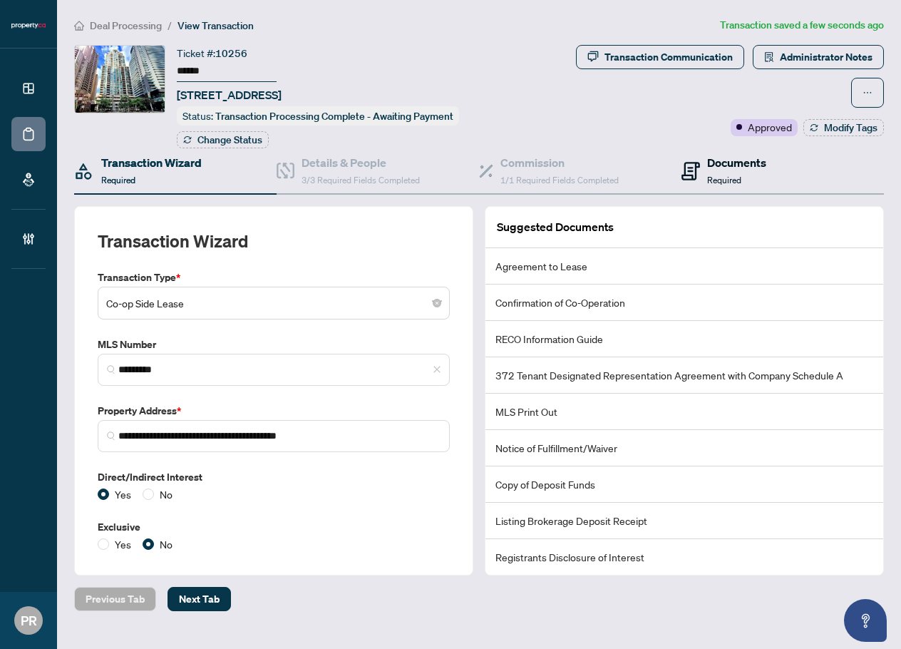
click at [734, 166] on h4 "Documents" at bounding box center [736, 162] width 59 height 17
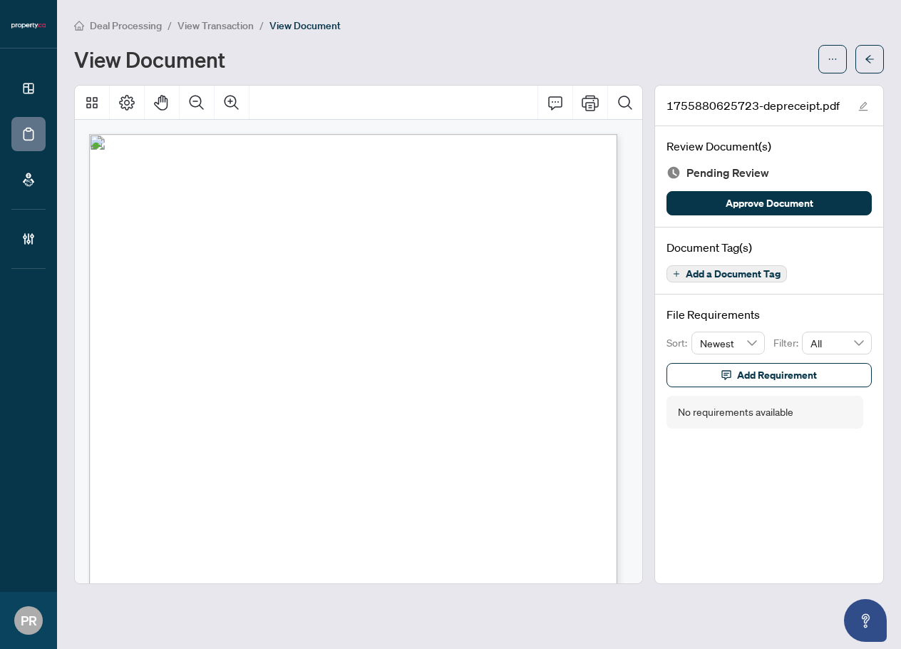
click at [709, 272] on span "Add a Document Tag" at bounding box center [733, 274] width 95 height 10
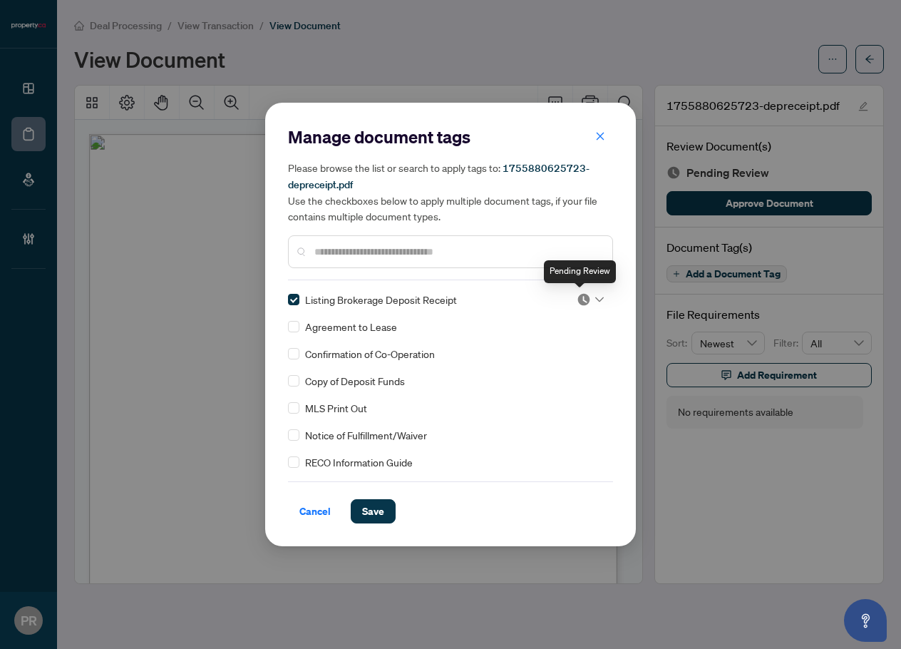
click at [584, 300] on img at bounding box center [584, 299] width 14 height 14
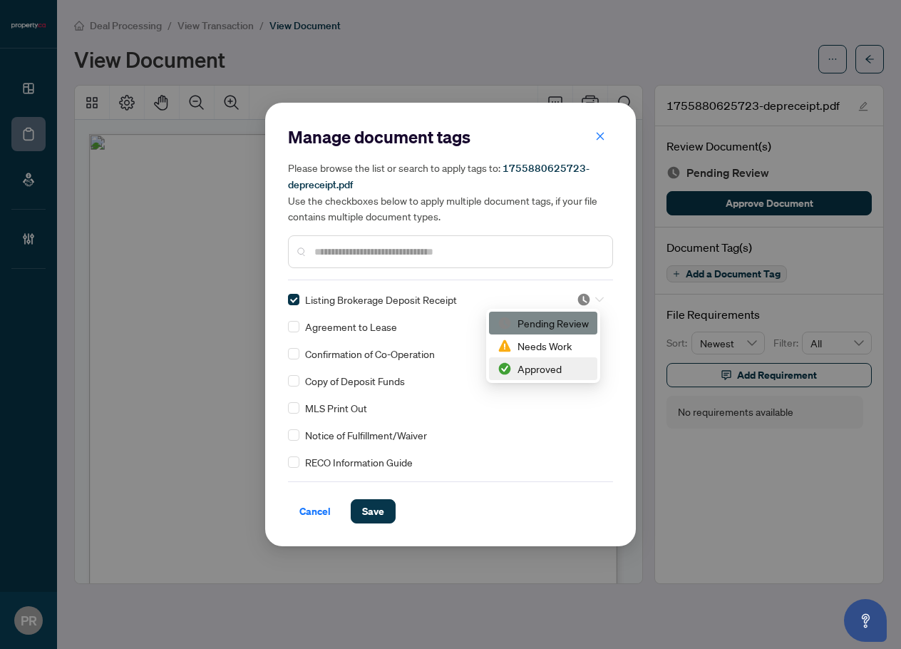
click at [536, 370] on div "Approved" at bounding box center [543, 369] width 91 height 16
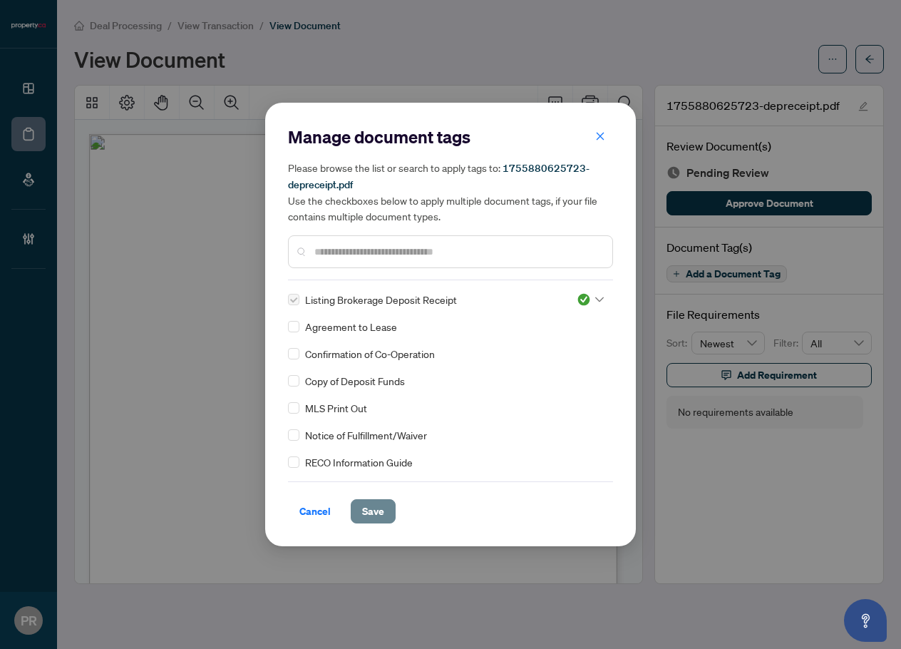
click at [362, 511] on span "Save" at bounding box center [373, 511] width 22 height 23
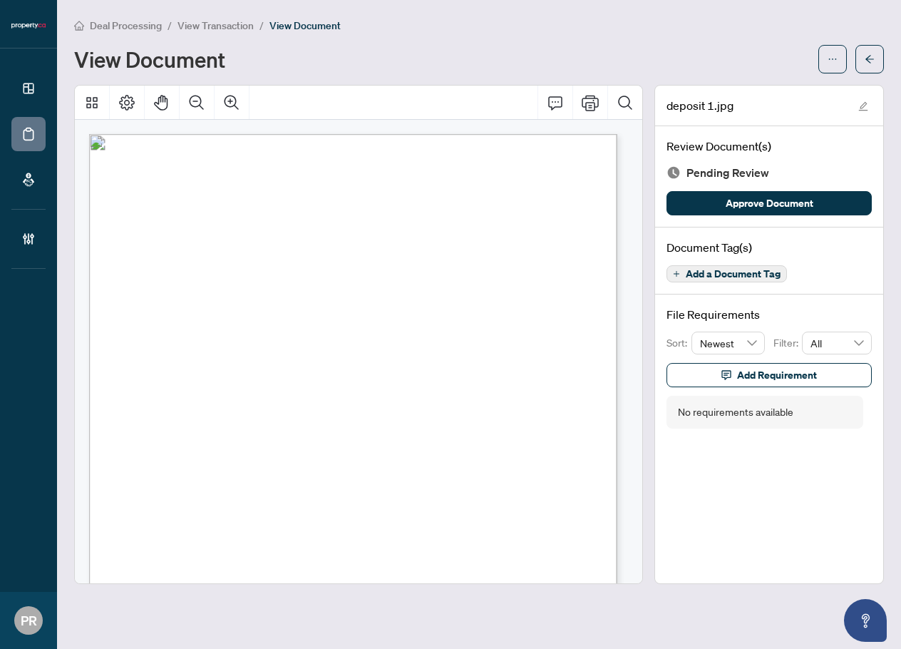
click at [731, 274] on span "Add a Document Tag" at bounding box center [733, 274] width 95 height 10
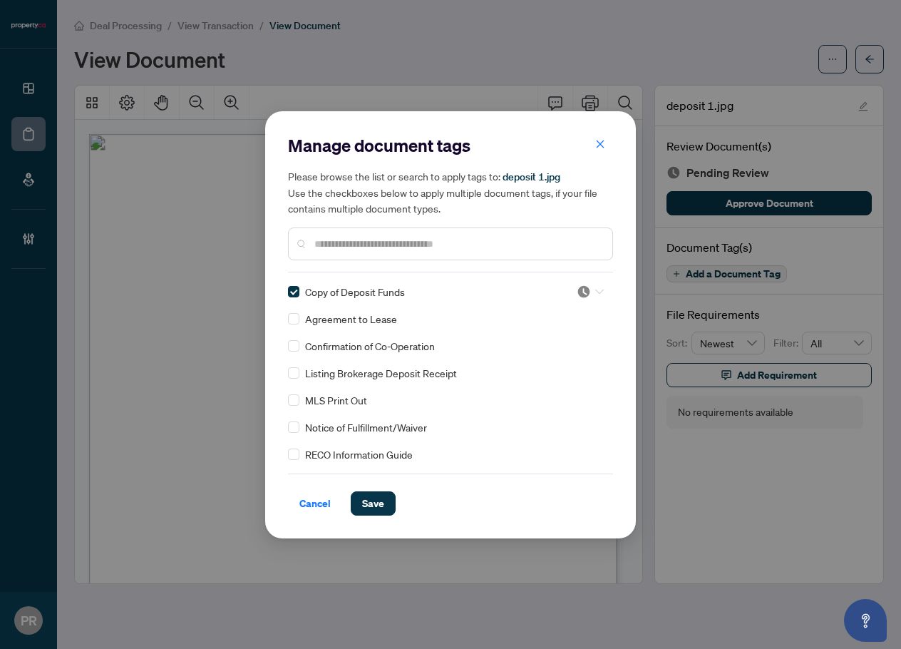
click at [577, 290] on img at bounding box center [584, 292] width 14 height 14
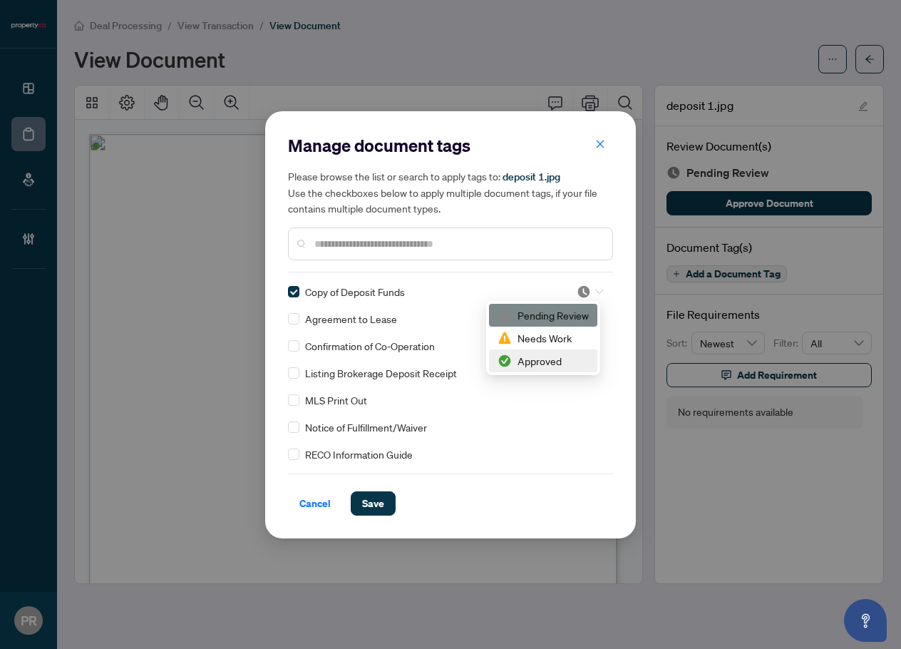
drag, startPoint x: 527, startPoint y: 363, endPoint x: 528, endPoint y: 372, distance: 9.4
click at [528, 365] on div "Approved" at bounding box center [543, 361] width 91 height 16
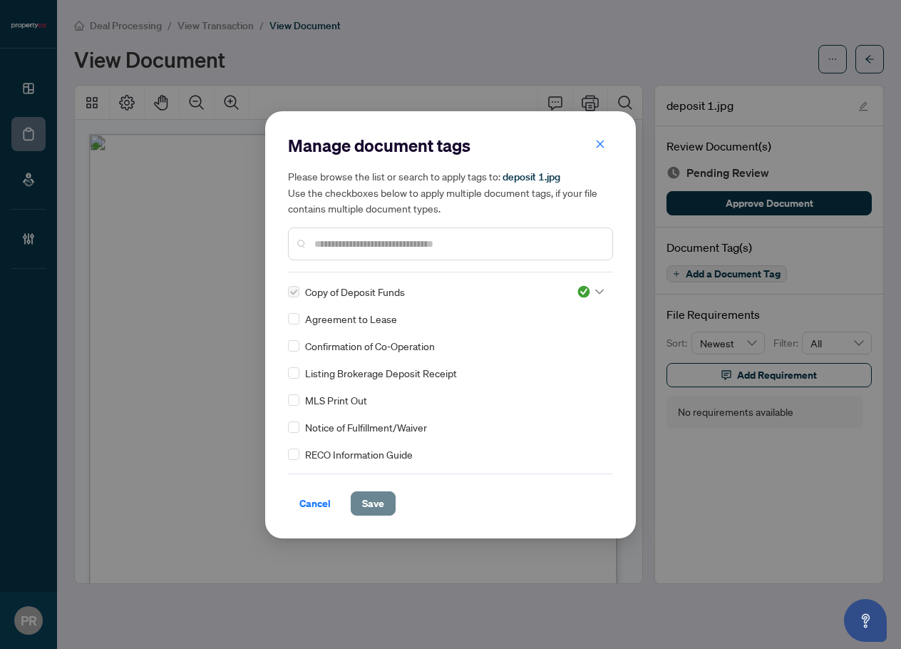
click at [382, 508] on span "Save" at bounding box center [373, 503] width 22 height 23
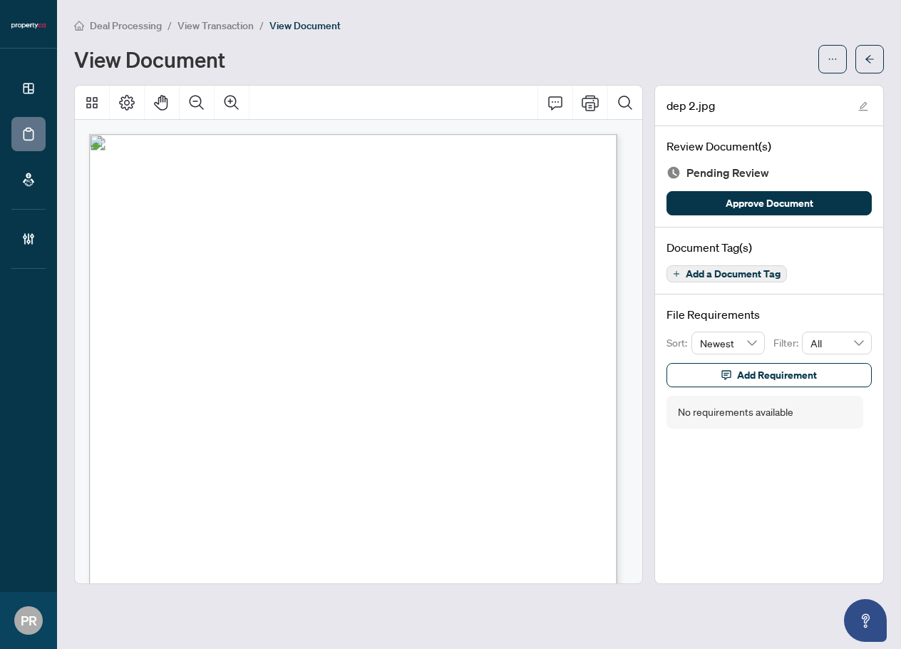
click at [739, 276] on span "Add a Document Tag" at bounding box center [733, 274] width 95 height 10
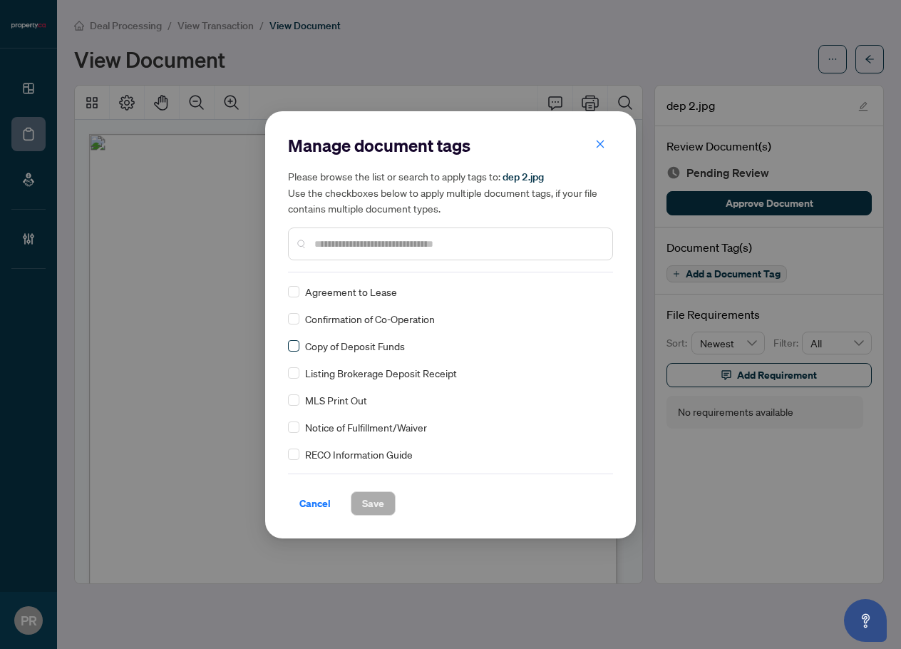
click at [297, 352] on label at bounding box center [293, 346] width 11 height 16
drag, startPoint x: 580, startPoint y: 290, endPoint x: 570, endPoint y: 323, distance: 34.1
click at [580, 292] on img at bounding box center [584, 292] width 14 height 14
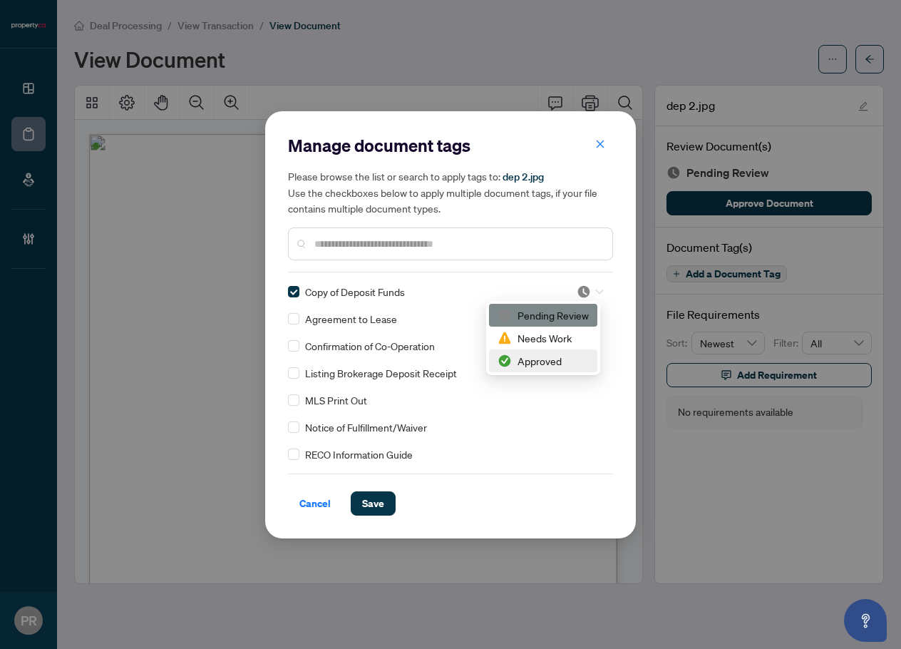
click at [522, 365] on div "Approved" at bounding box center [543, 361] width 91 height 16
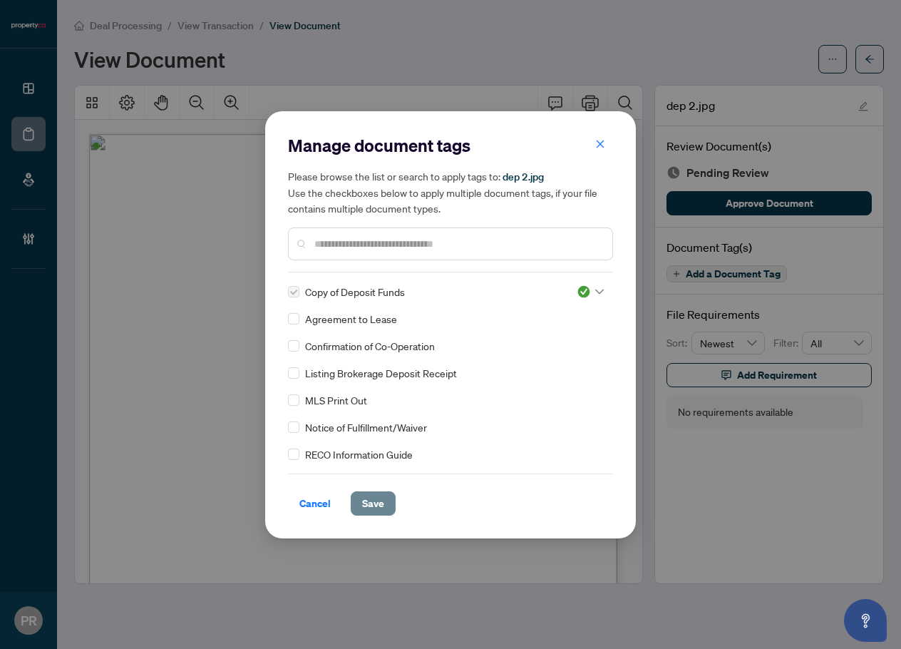
click at [377, 504] on span "Save" at bounding box center [373, 503] width 22 height 23
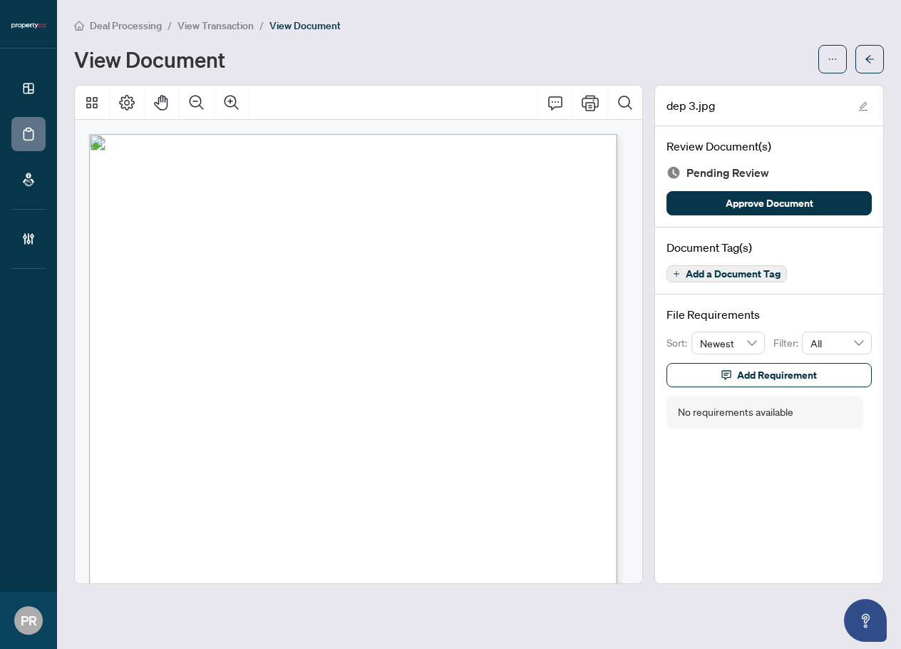
click at [693, 266] on button "Add a Document Tag" at bounding box center [727, 273] width 121 height 17
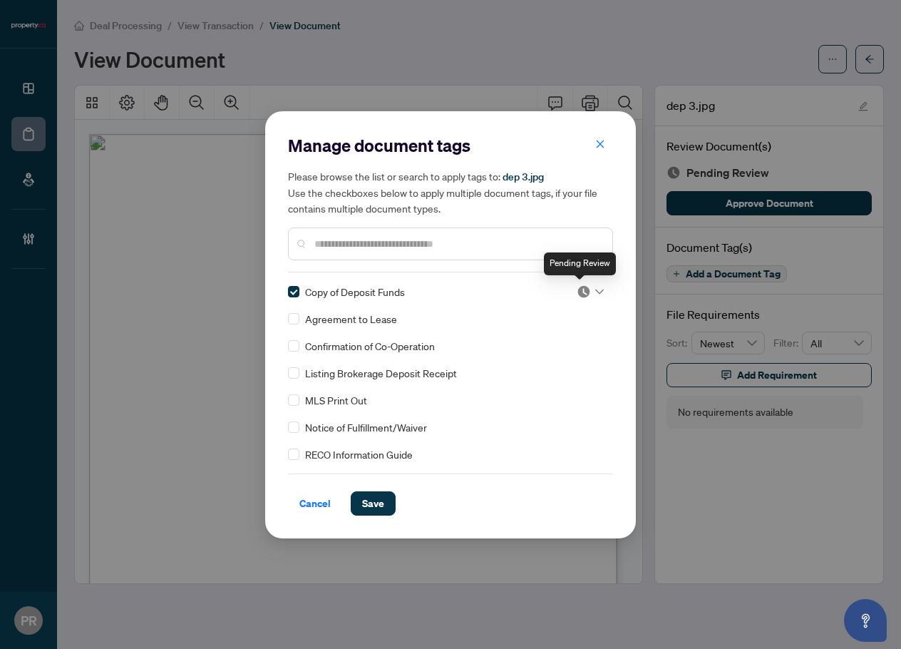
click at [587, 293] on div at bounding box center [590, 292] width 27 height 14
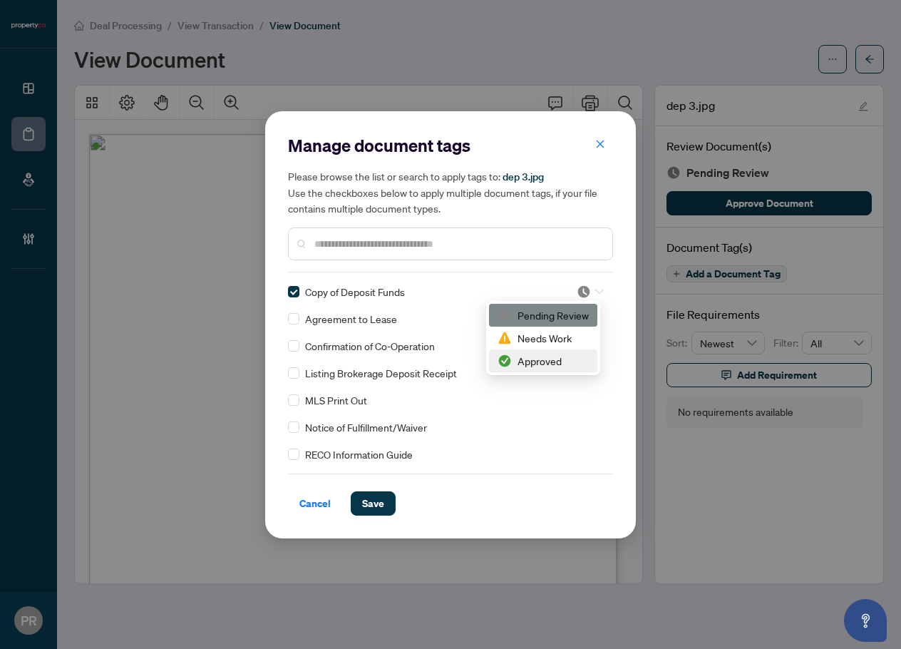
click at [523, 362] on div "Approved" at bounding box center [543, 361] width 91 height 16
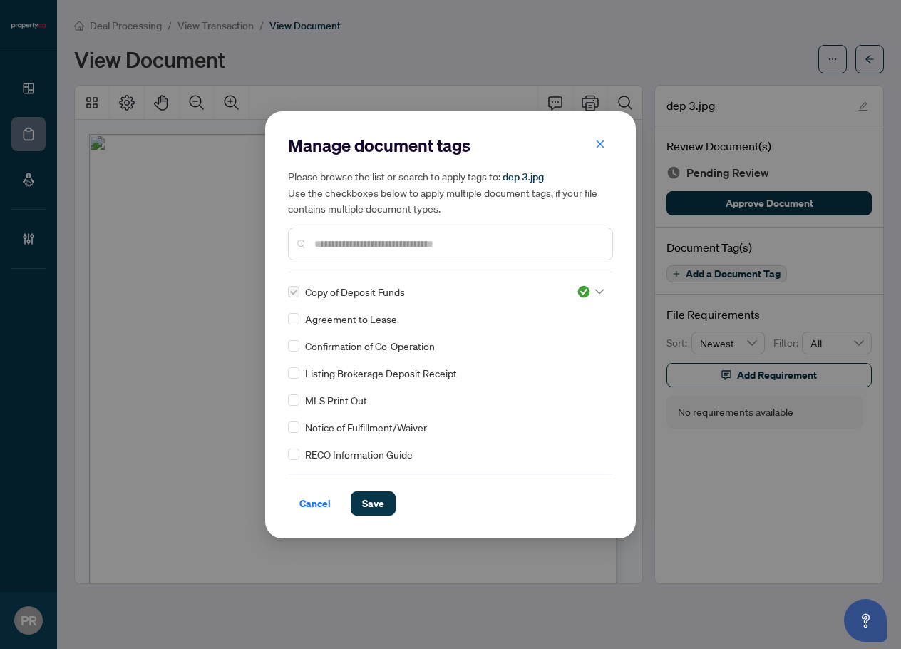
drag, startPoint x: 382, startPoint y: 498, endPoint x: 401, endPoint y: 476, distance: 29.3
click at [383, 498] on span "Save" at bounding box center [373, 503] width 22 height 23
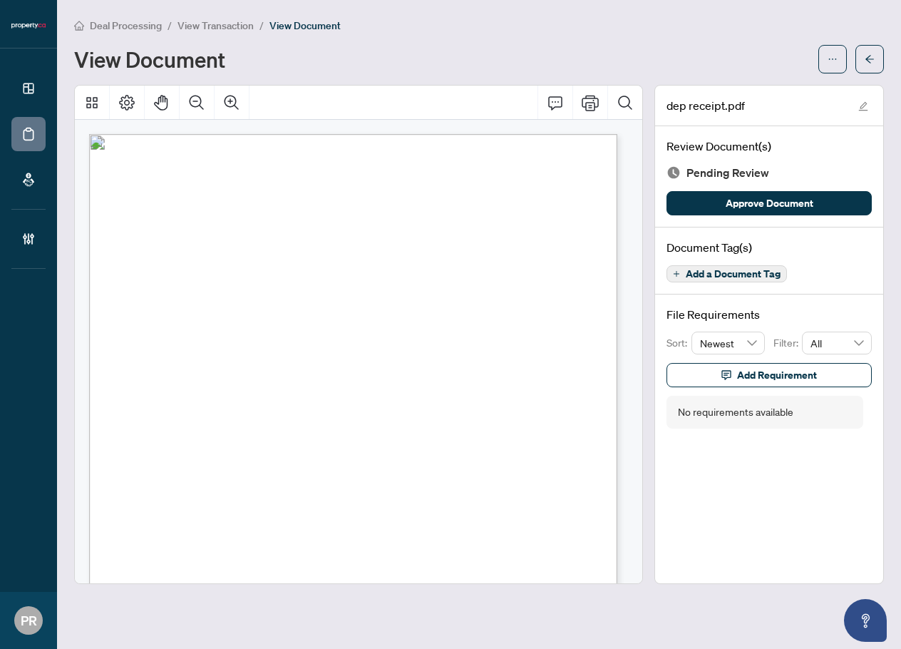
click at [764, 275] on span "Add a Document Tag" at bounding box center [733, 274] width 95 height 10
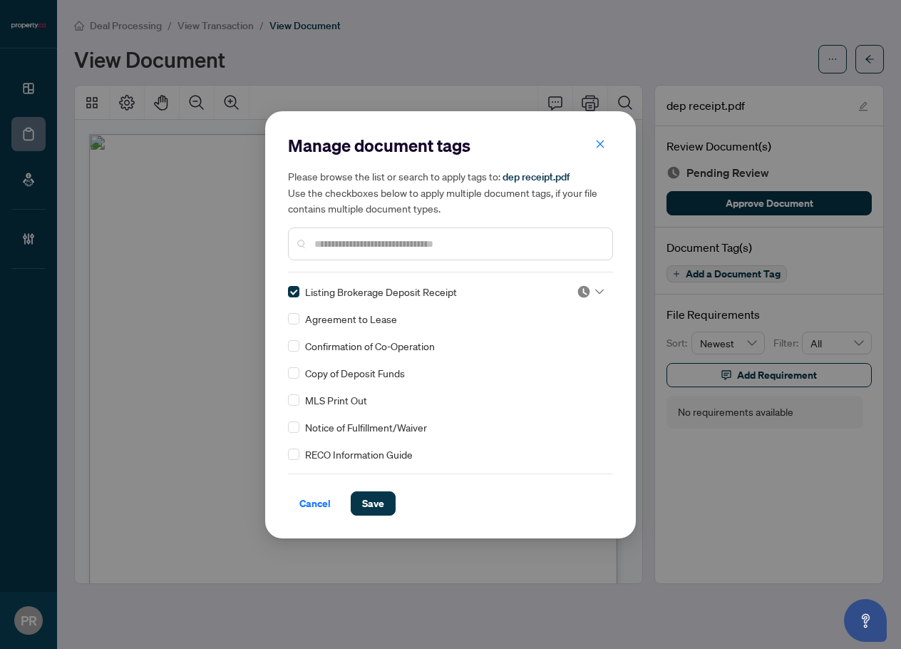
click at [595, 289] on icon at bounding box center [599, 292] width 9 height 6
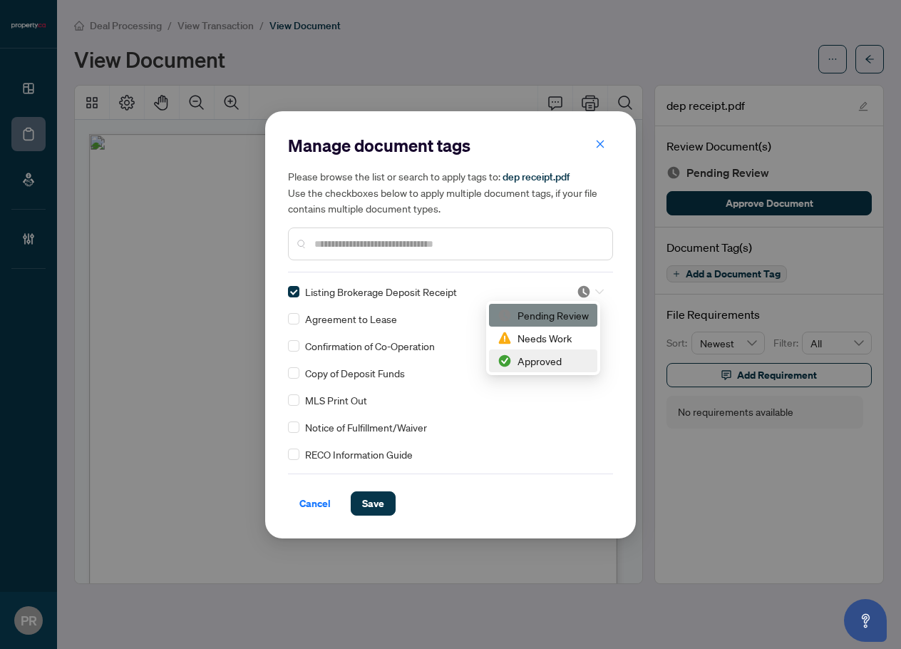
click at [536, 355] on div "Approved" at bounding box center [543, 361] width 91 height 16
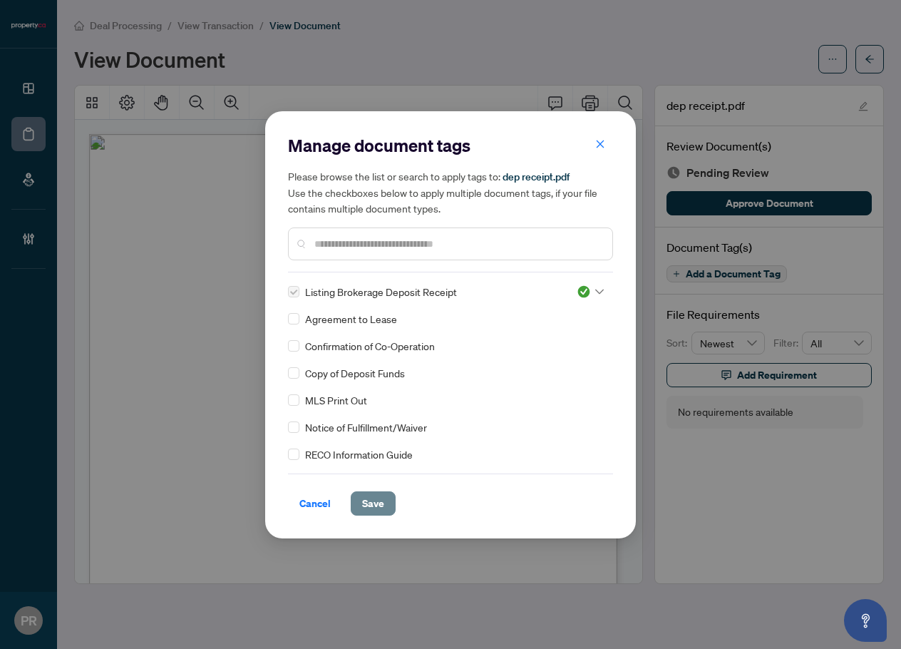
click at [356, 503] on button "Save" at bounding box center [373, 503] width 45 height 24
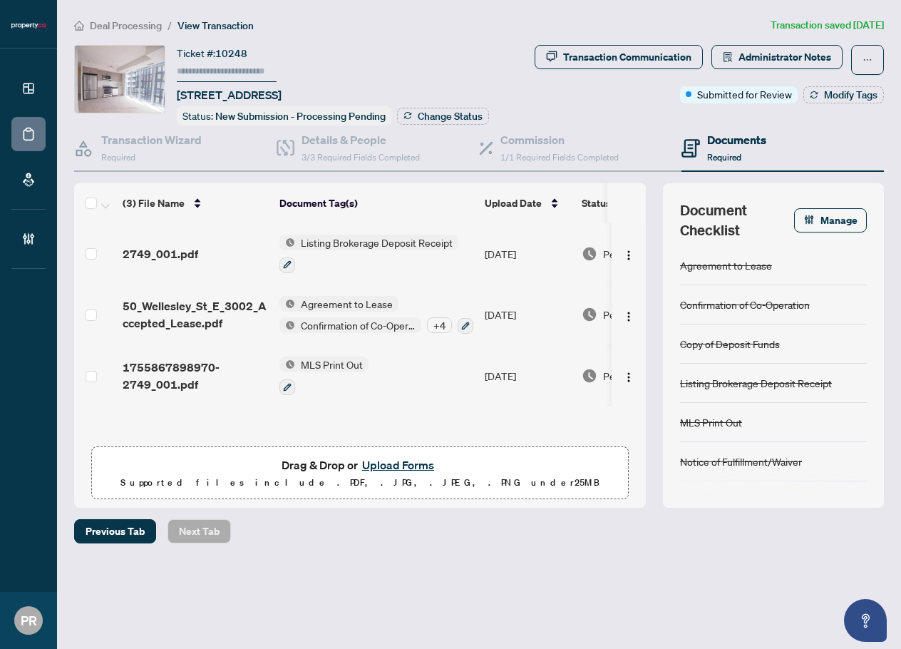
scroll to position [1, 0]
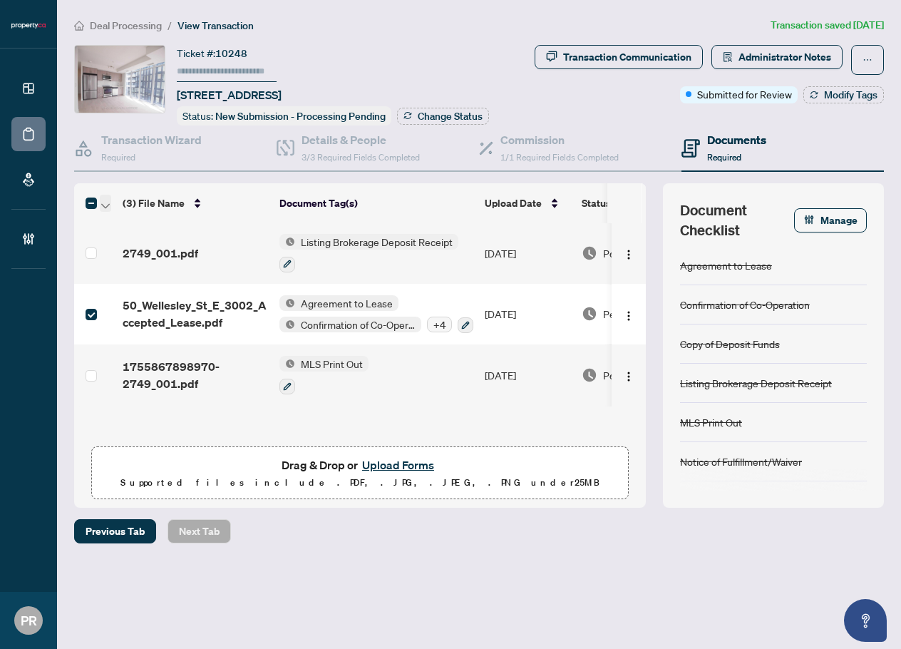
click at [105, 204] on icon "button" at bounding box center [105, 206] width 9 height 6
click at [160, 224] on span "Open Selected in New Tab(s)" at bounding box center [174, 227] width 127 height 16
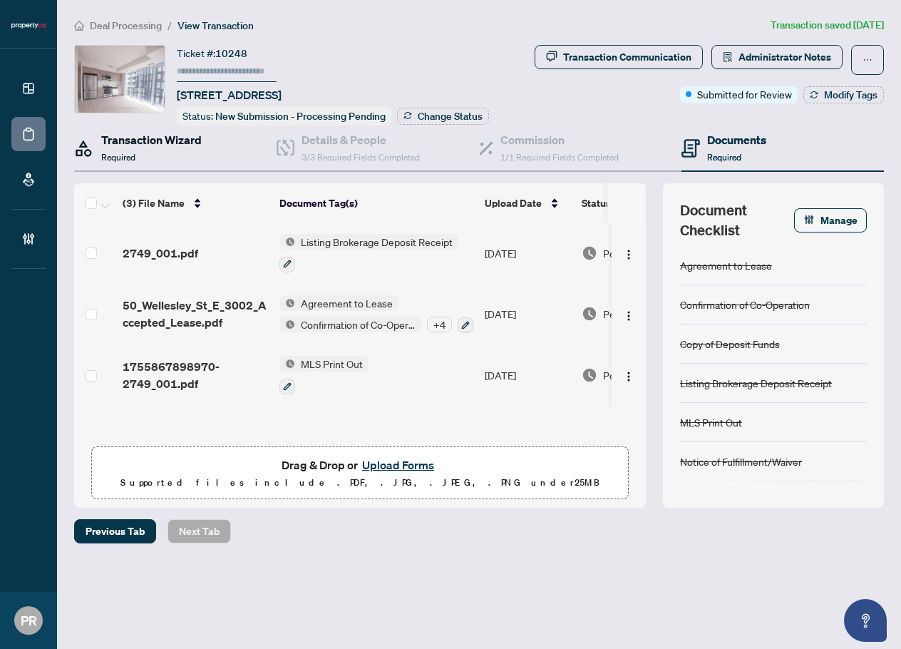
click at [168, 145] on h4 "Transaction Wizard" at bounding box center [151, 139] width 101 height 17
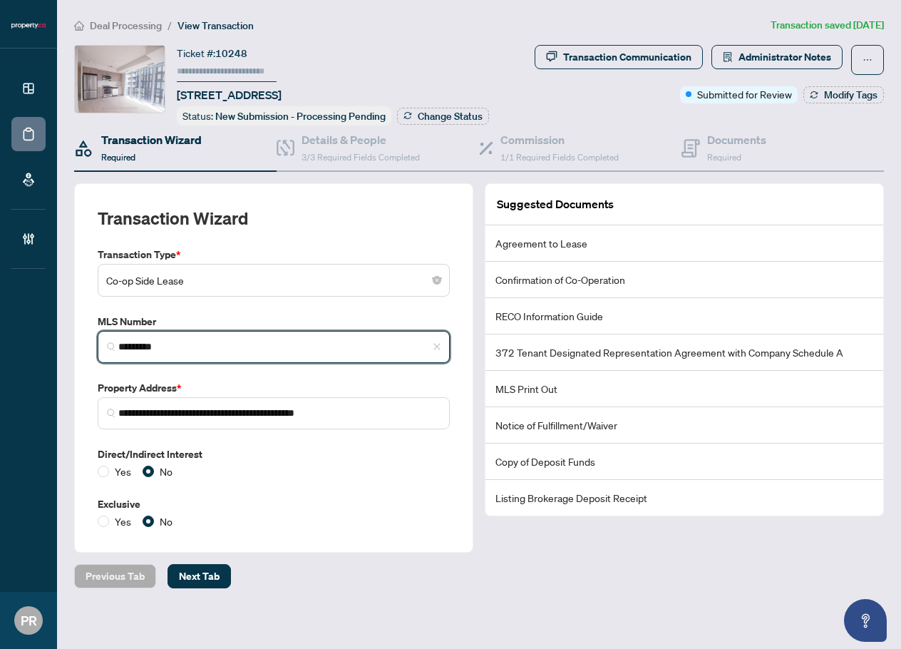
click at [208, 344] on input "*********" at bounding box center [279, 346] width 322 height 15
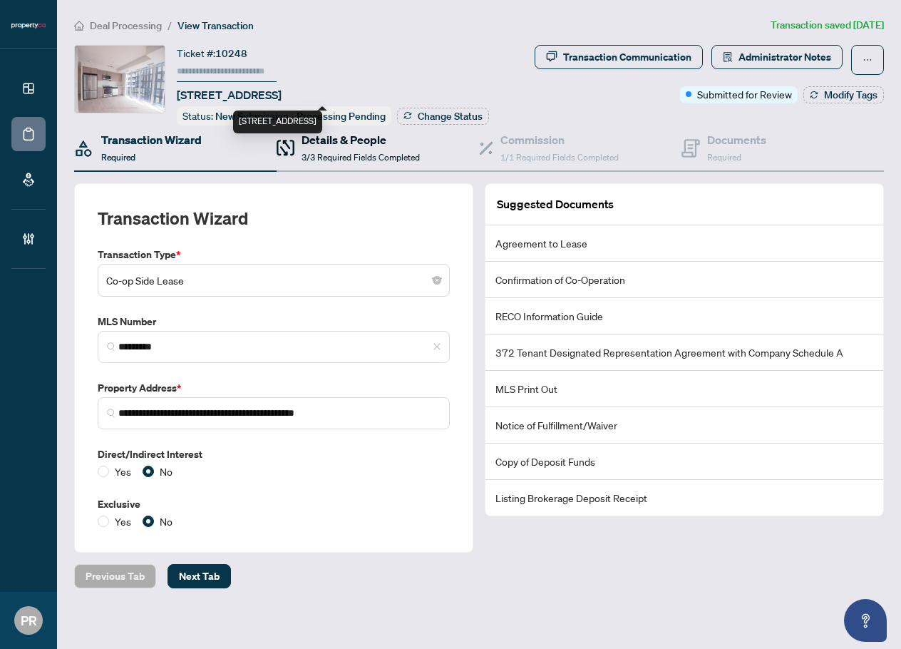
click at [342, 145] on h4 "Details & People" at bounding box center [361, 139] width 118 height 17
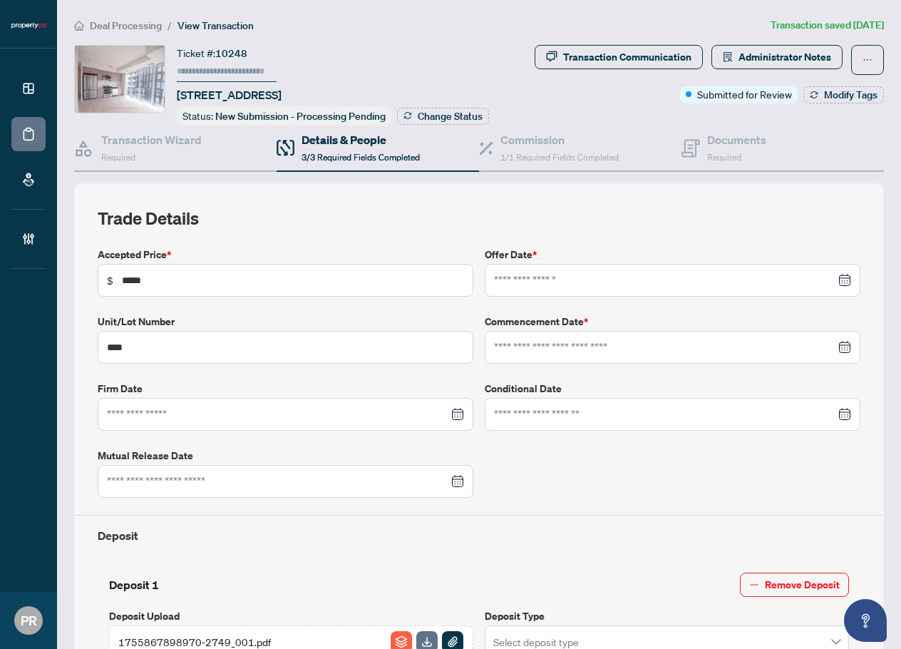
type input "**********"
click at [865, 53] on button "button" at bounding box center [867, 60] width 33 height 30
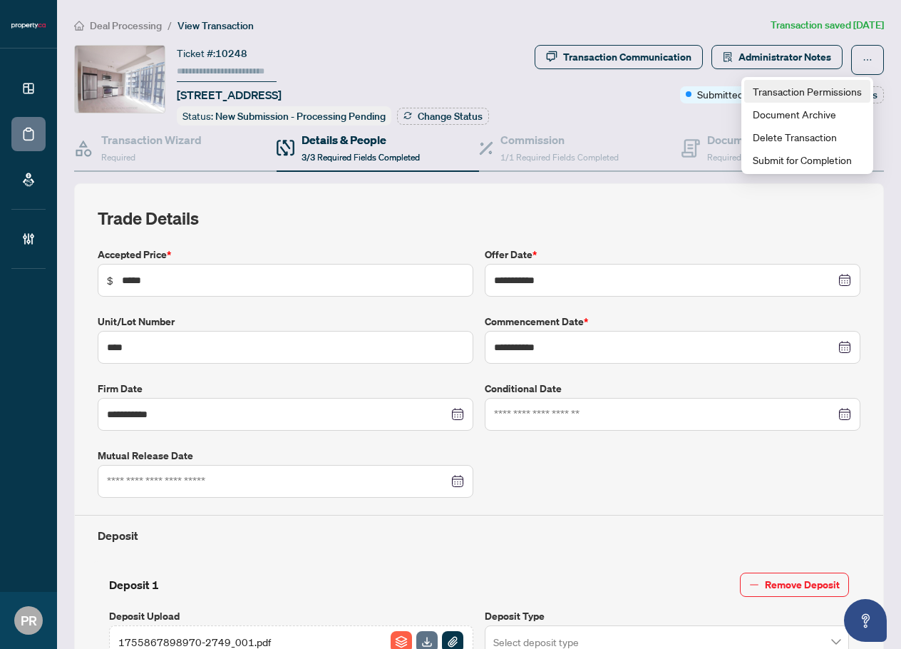
click at [826, 88] on span "Transaction Permissions" at bounding box center [807, 91] width 109 height 16
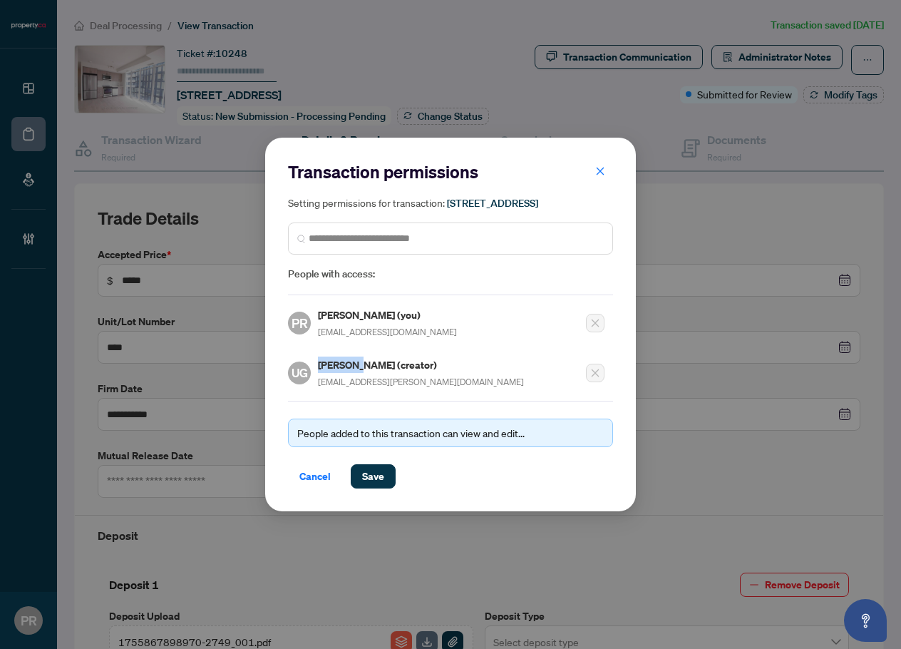
drag, startPoint x: 349, startPoint y: 373, endPoint x: 316, endPoint y: 373, distance: 33.5
click at [316, 373] on div "UG [PERSON_NAME] (creator) [EMAIL_ADDRESS][PERSON_NAME][DOMAIN_NAME]" at bounding box center [406, 373] width 236 height 33
copy h5 "[PERSON_NAME]"
click at [326, 483] on span "Cancel" at bounding box center [315, 476] width 31 height 23
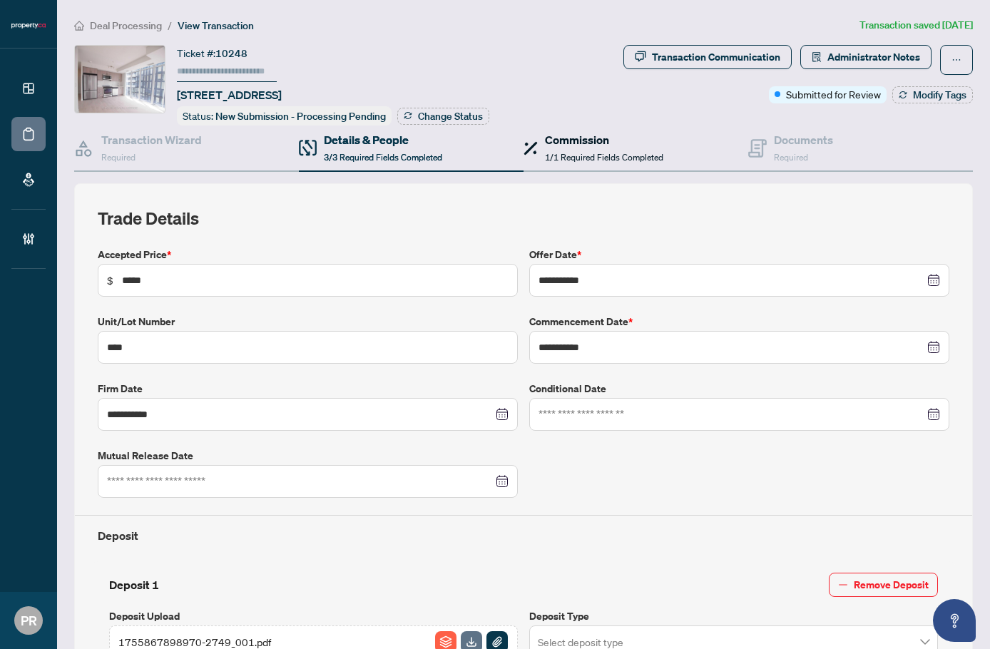
click at [613, 145] on h4 "Commission" at bounding box center [604, 139] width 118 height 17
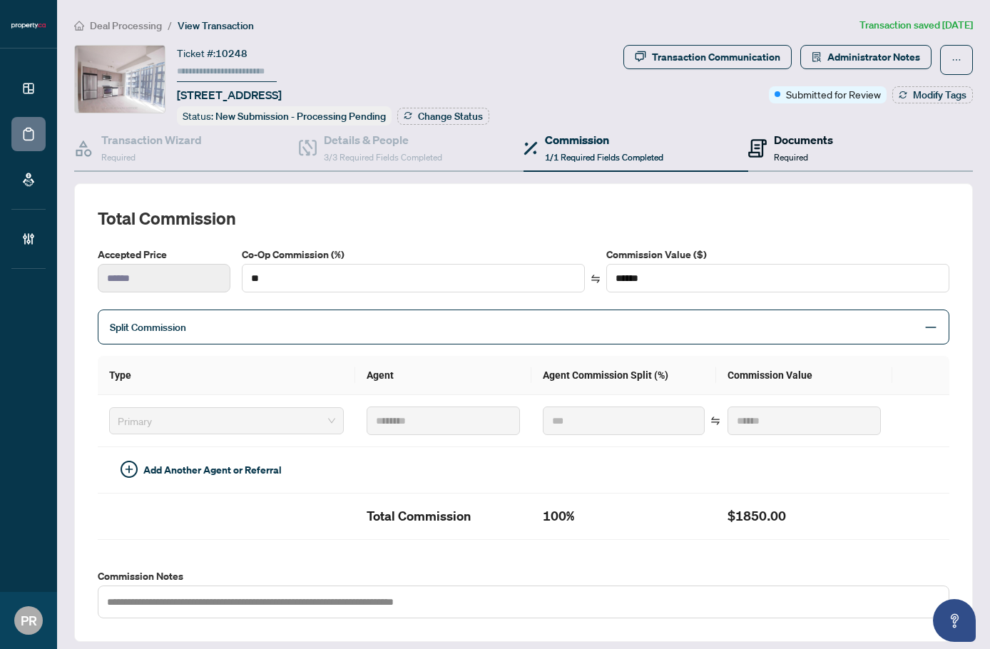
click at [821, 155] on div "Documents Required" at bounding box center [803, 148] width 59 height 34
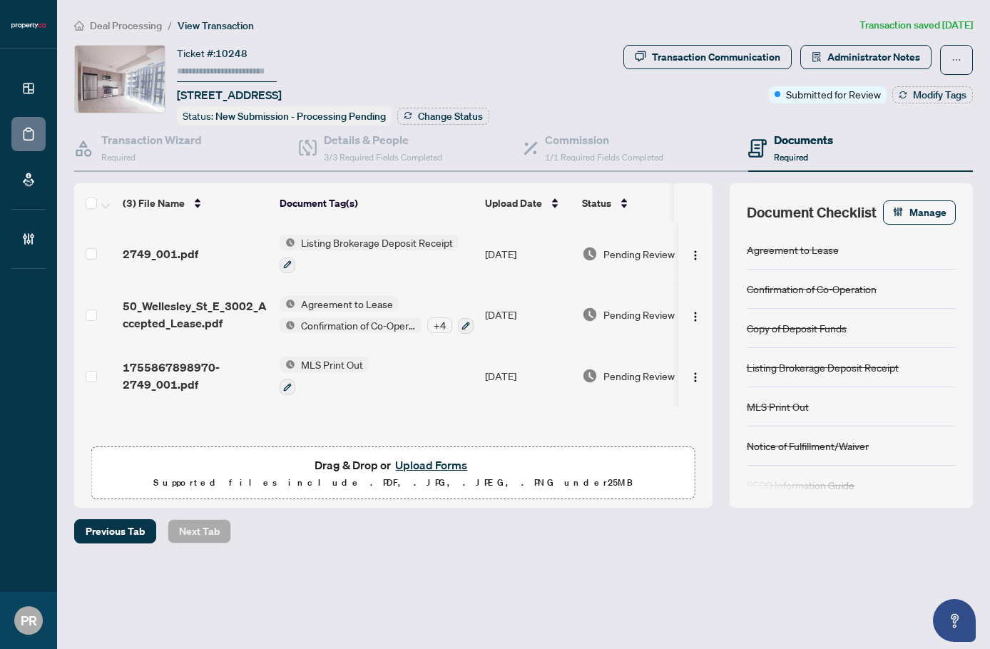
scroll to position [1, 0]
click at [582, 153] on span "1/1 Required Fields Completed" at bounding box center [604, 157] width 118 height 11
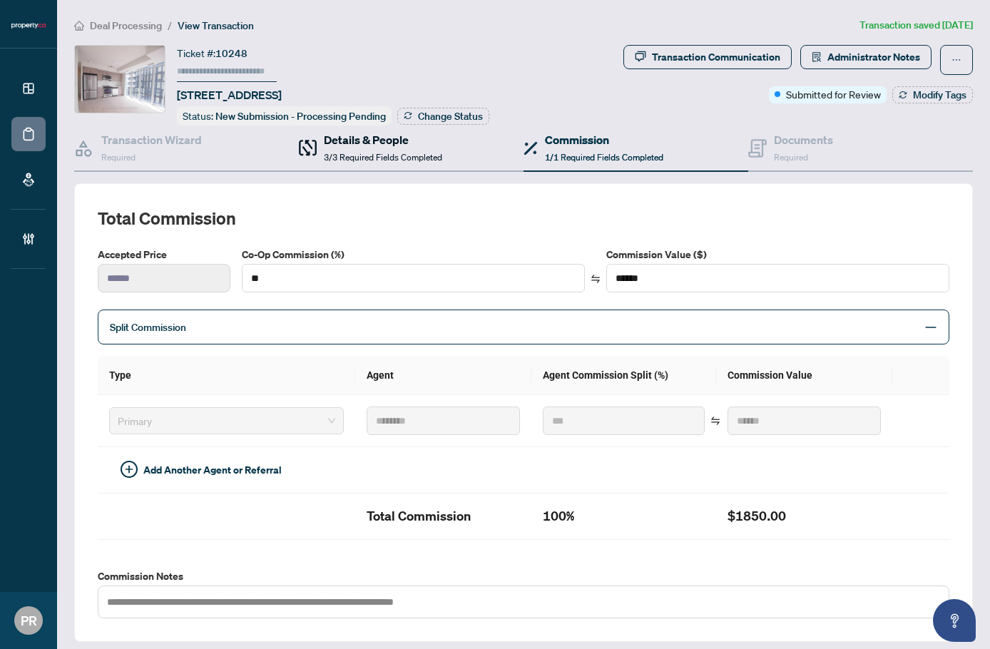
drag, startPoint x: 396, startPoint y: 160, endPoint x: 968, endPoint y: 244, distance: 578.7
click at [396, 160] on div "Details & People 3/3 Required Fields Completed" at bounding box center [383, 148] width 118 height 34
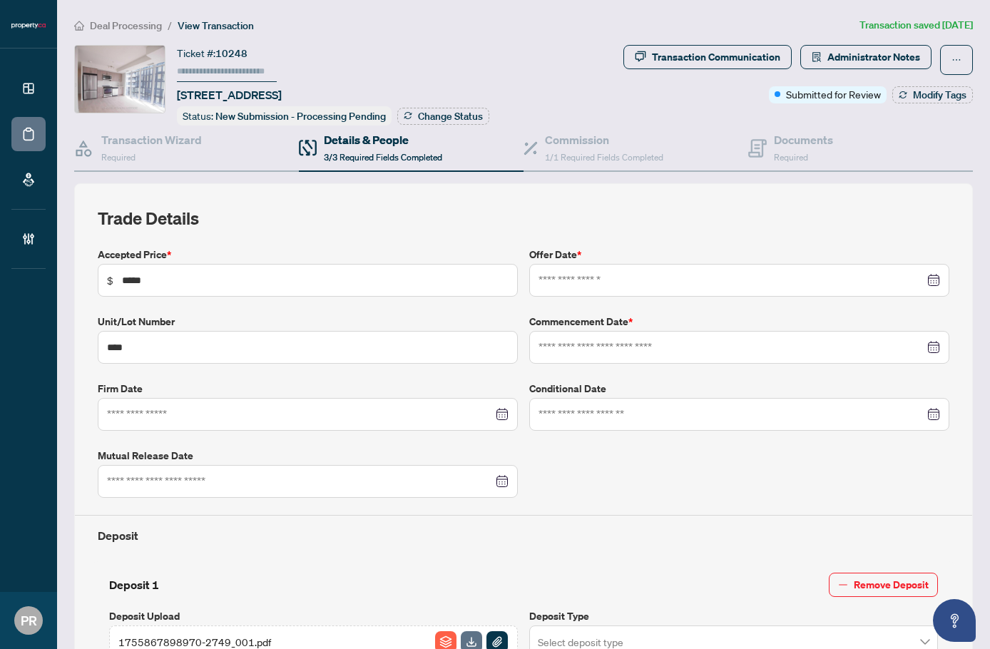
type input "**********"
drag, startPoint x: 783, startPoint y: 148, endPoint x: 646, endPoint y: 17, distance: 189.1
click at [783, 148] on div "Documents Required" at bounding box center [803, 148] width 59 height 34
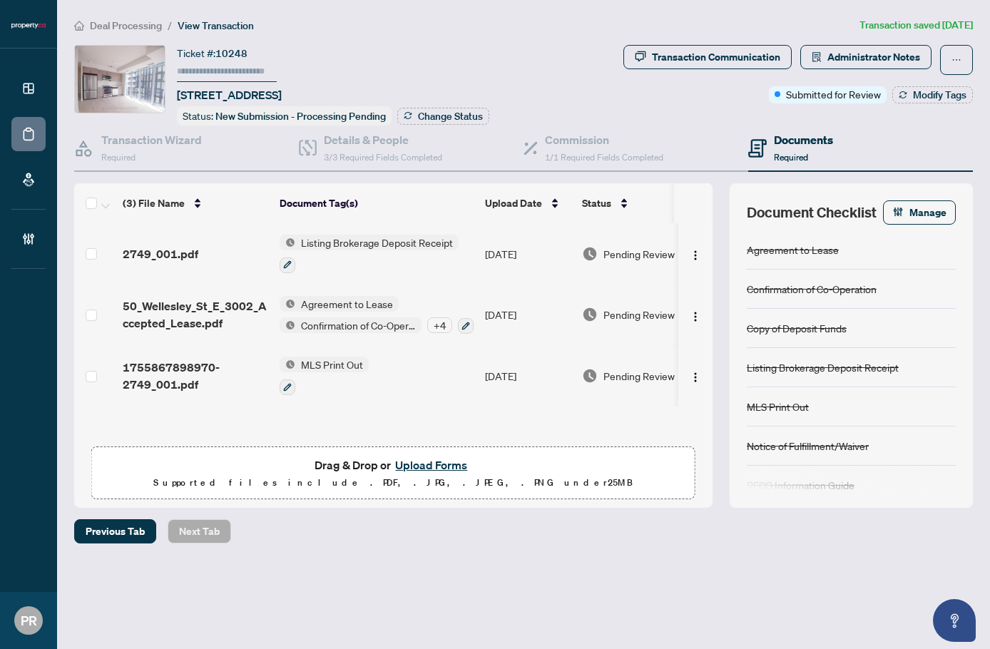
scroll to position [1, 0]
click at [496, 245] on td "Aug/22/2025" at bounding box center [527, 252] width 97 height 61
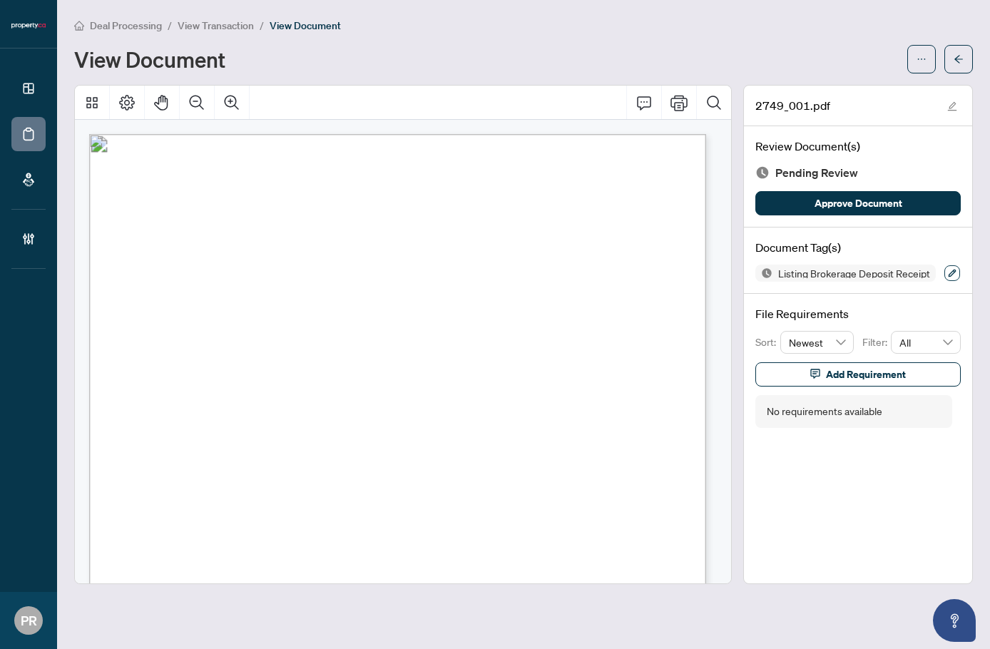
click at [901, 270] on icon "button" at bounding box center [952, 273] width 9 height 9
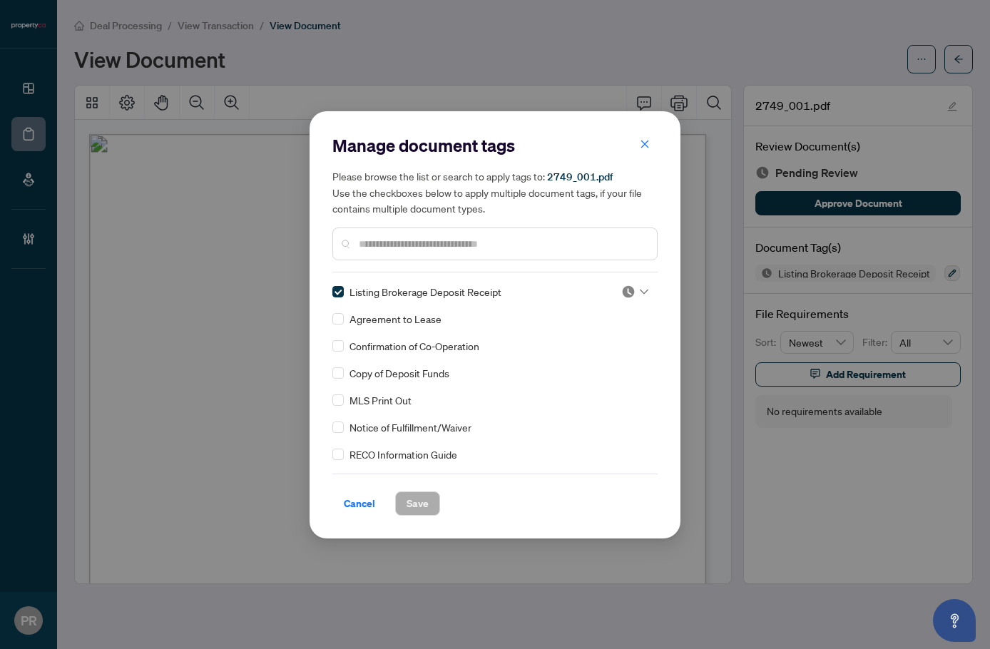
click at [631, 292] on div at bounding box center [634, 292] width 27 height 14
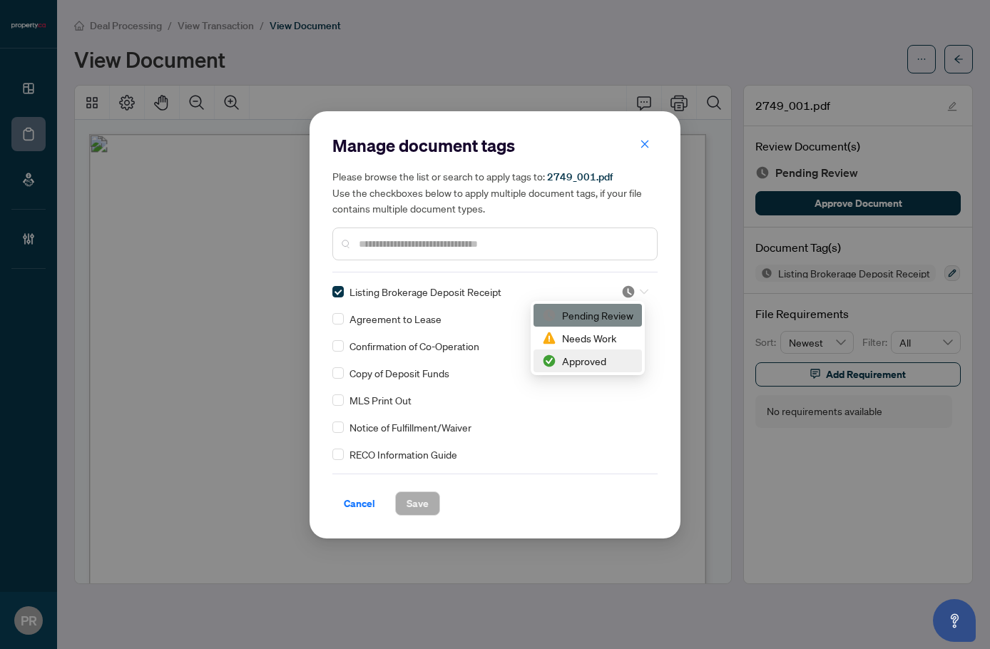
click at [575, 358] on div "Approved" at bounding box center [587, 361] width 91 height 16
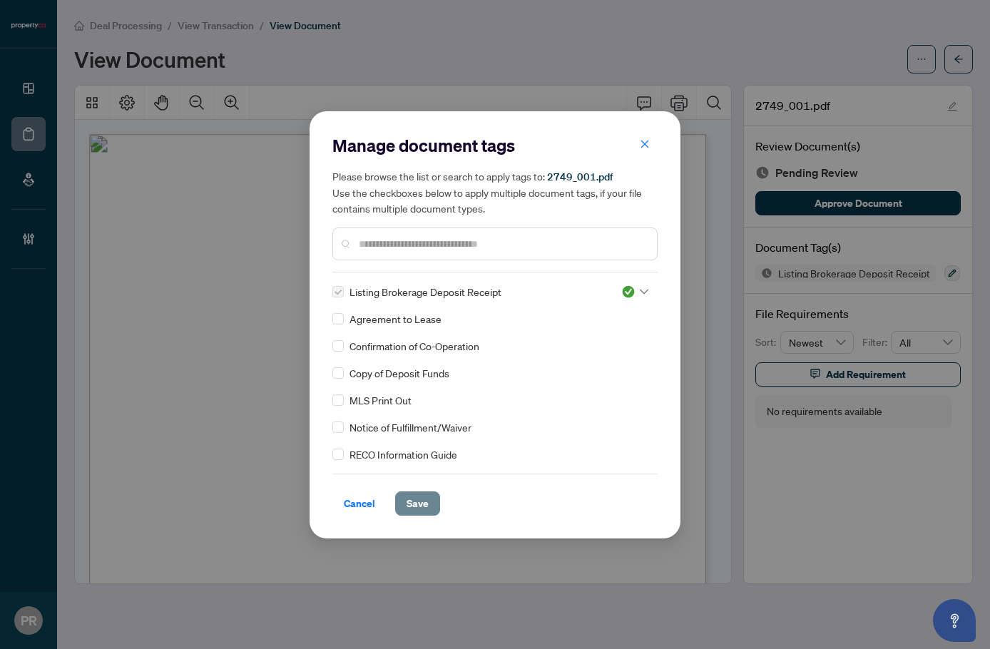
click at [426, 506] on span "Save" at bounding box center [417, 503] width 22 height 23
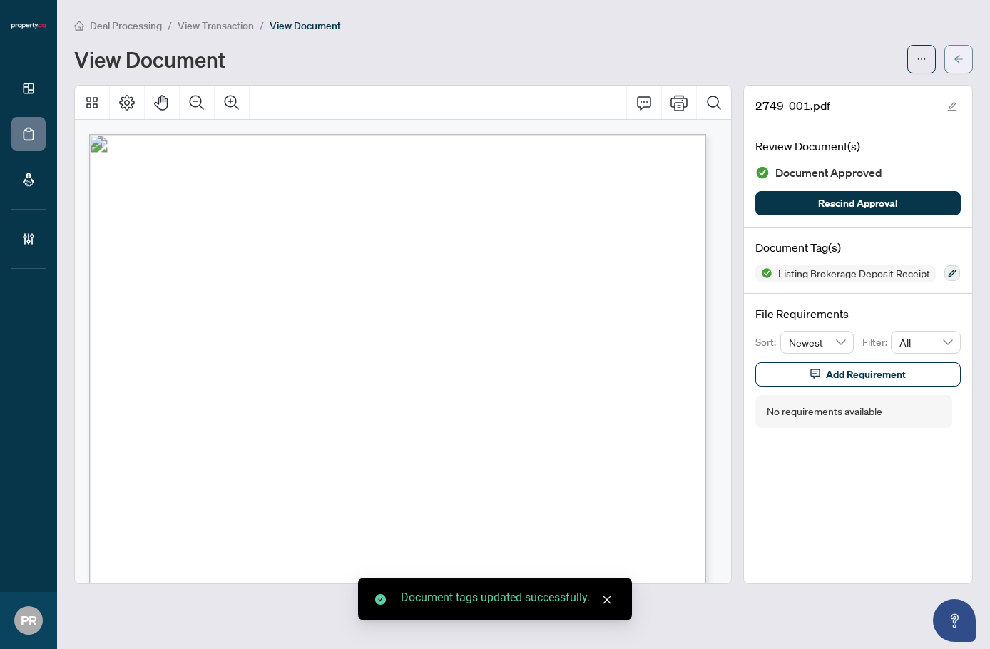
click at [901, 57] on button "button" at bounding box center [958, 59] width 29 height 29
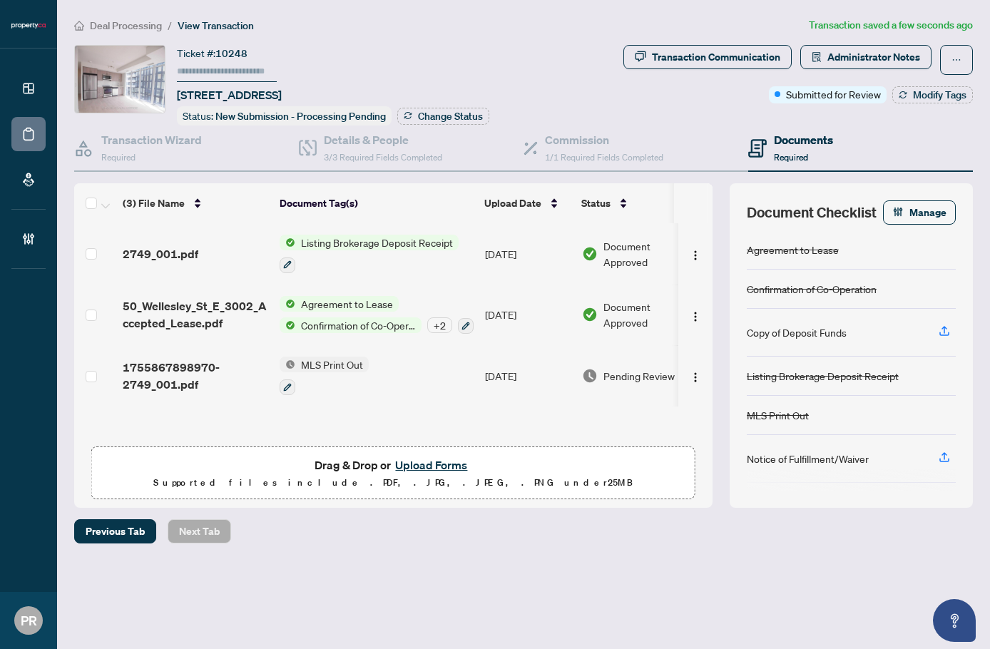
scroll to position [1, 0]
click at [603, 375] on span "Pending Review" at bounding box center [638, 375] width 71 height 16
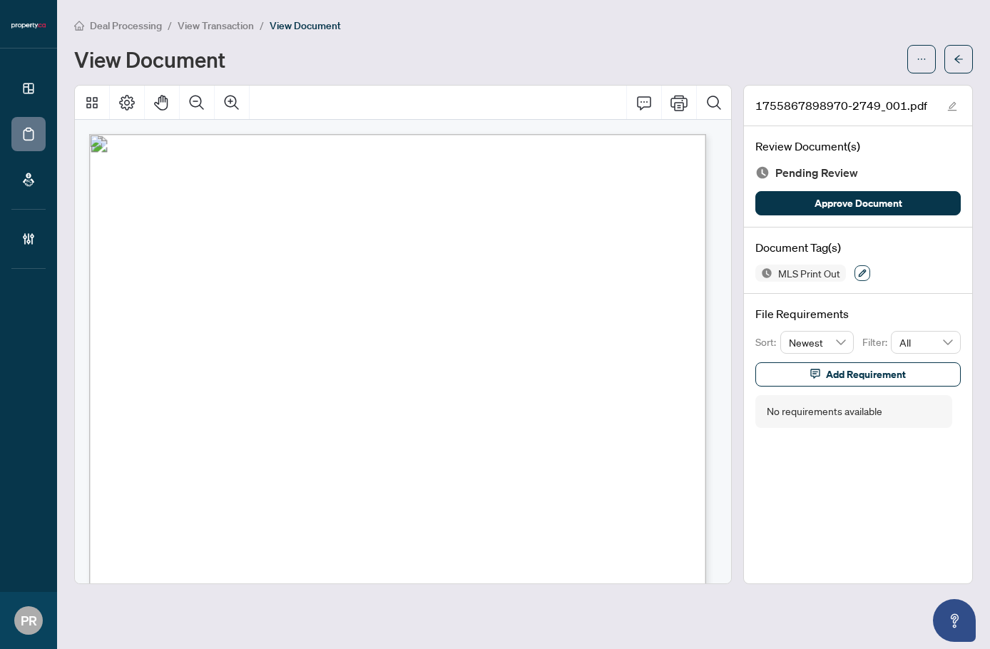
click at [862, 276] on icon "button" at bounding box center [862, 273] width 9 height 9
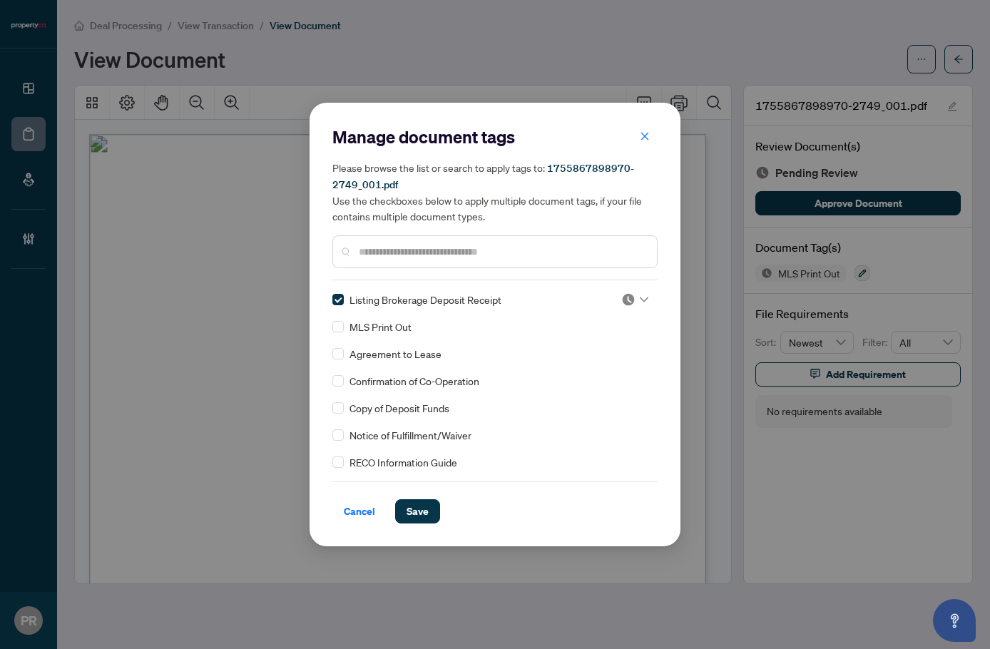
click at [625, 295] on img at bounding box center [628, 299] width 14 height 14
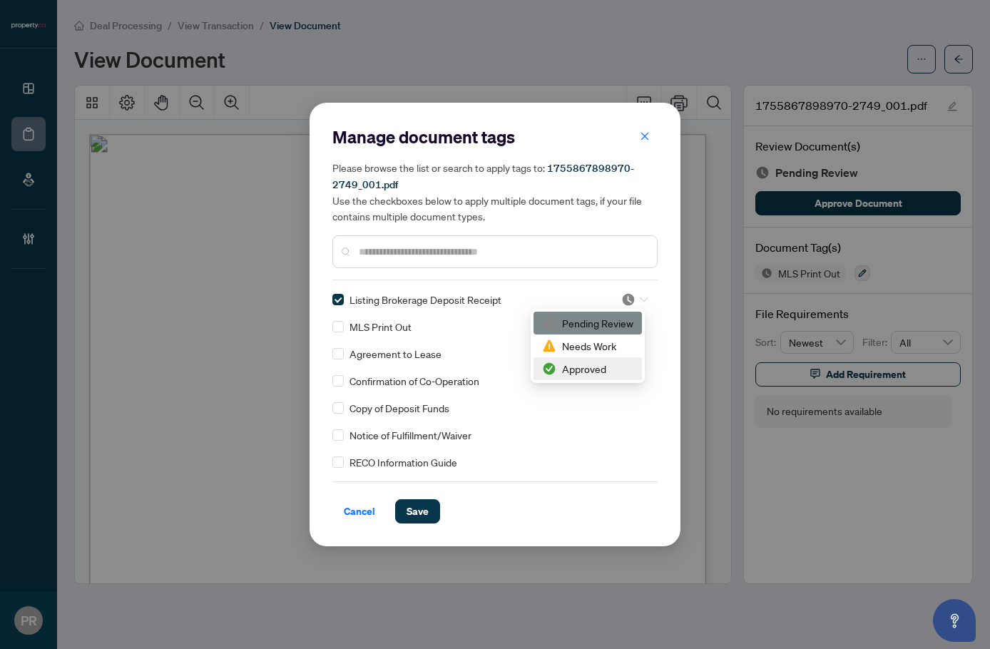
click at [597, 360] on div "Approved" at bounding box center [587, 368] width 108 height 23
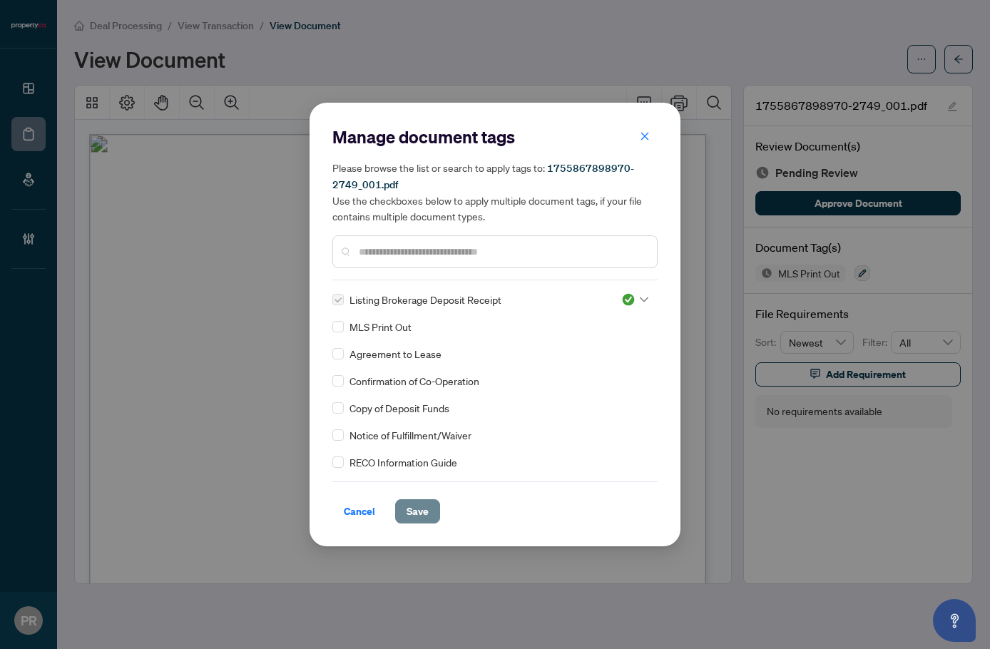
click at [431, 500] on button "Save" at bounding box center [417, 511] width 45 height 24
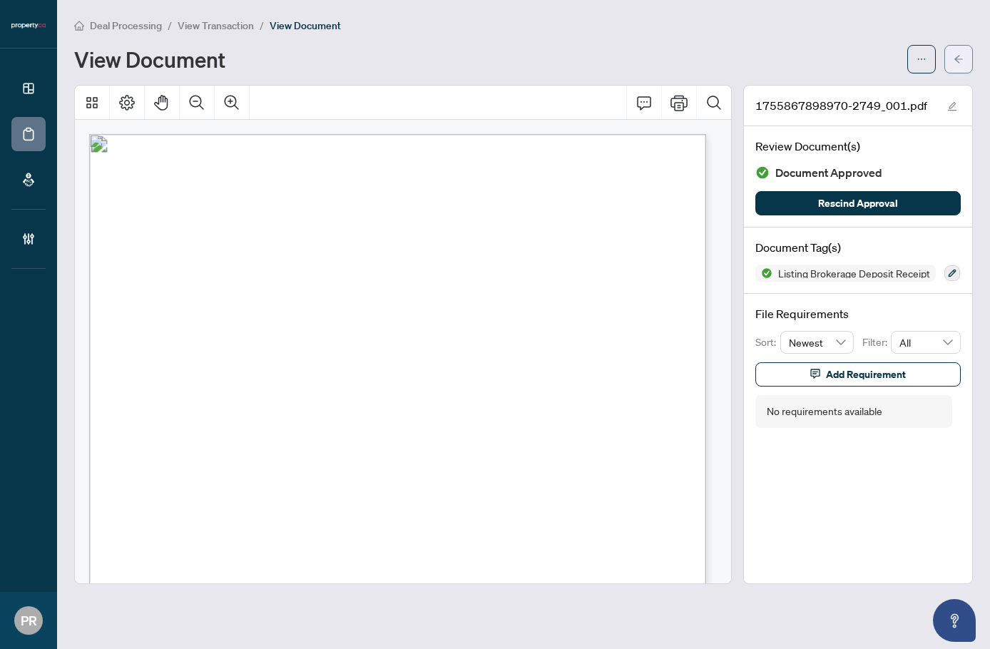
click at [901, 60] on button "button" at bounding box center [958, 59] width 29 height 29
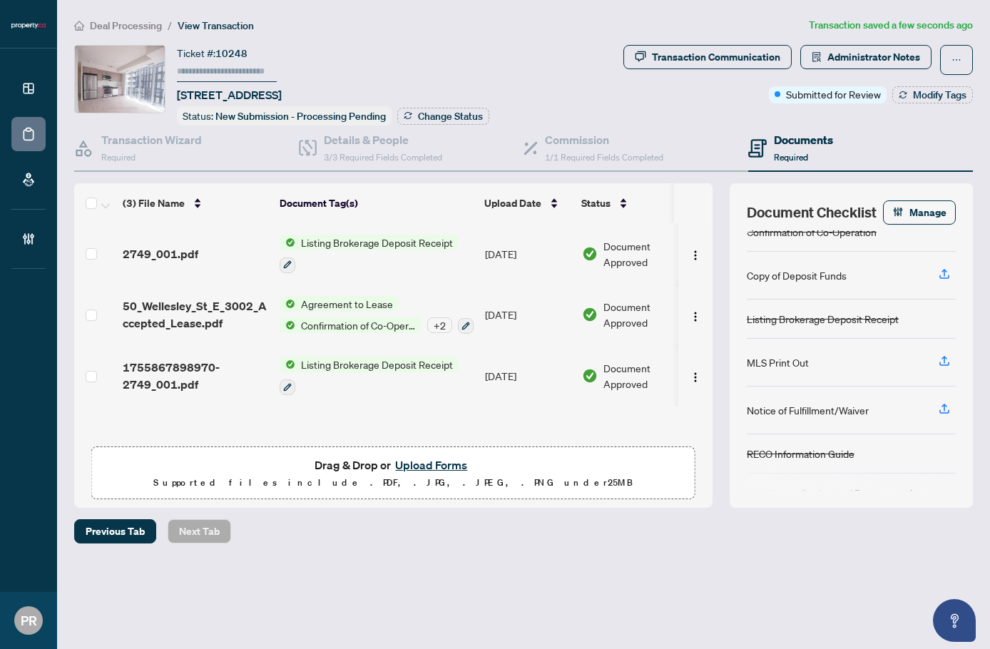
scroll to position [100, 0]
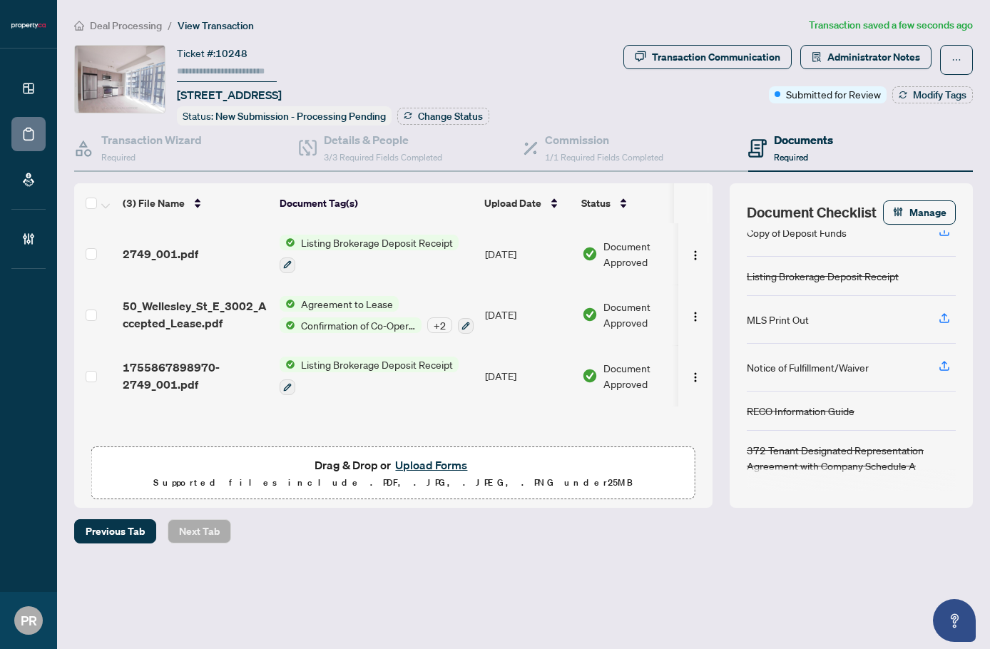
click at [252, 69] on input "text" at bounding box center [227, 71] width 100 height 21
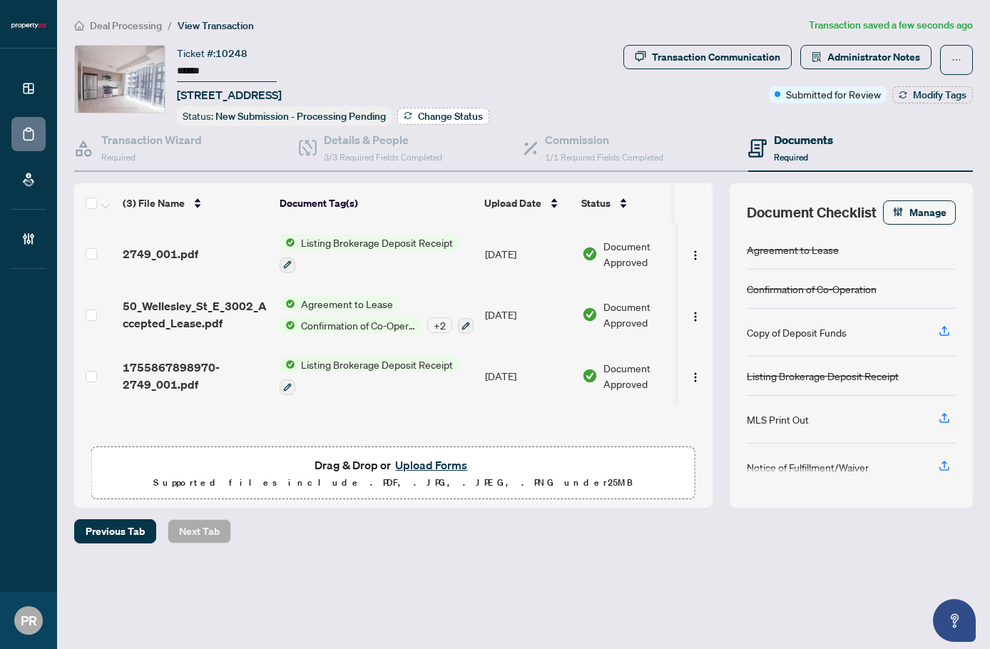
type input "******"
click at [466, 116] on span "Change Status" at bounding box center [450, 116] width 65 height 10
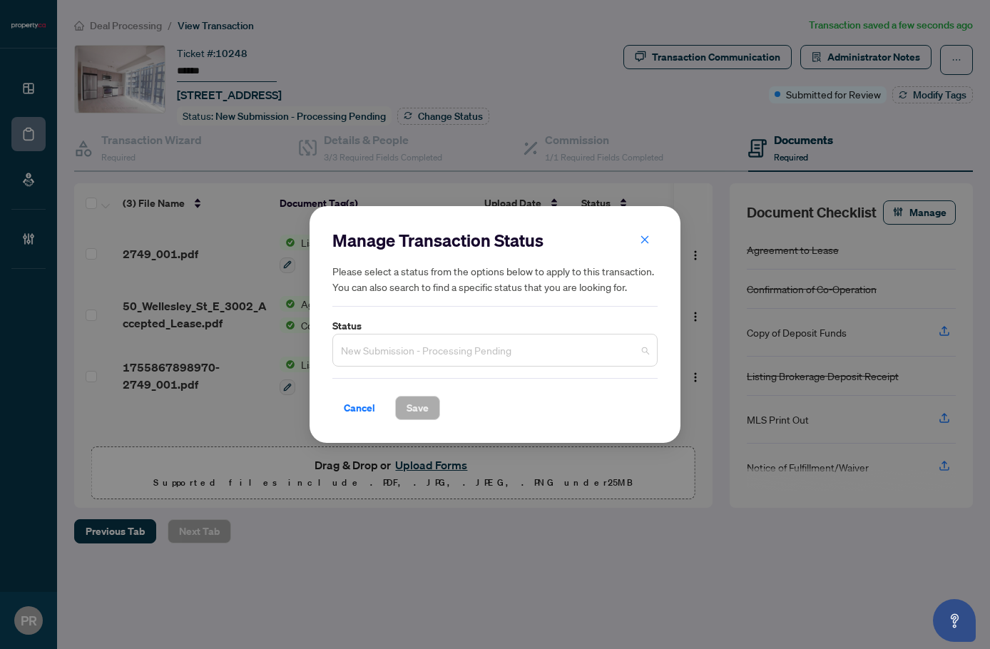
click at [442, 345] on span "New Submission - Processing Pending" at bounding box center [495, 350] width 308 height 27
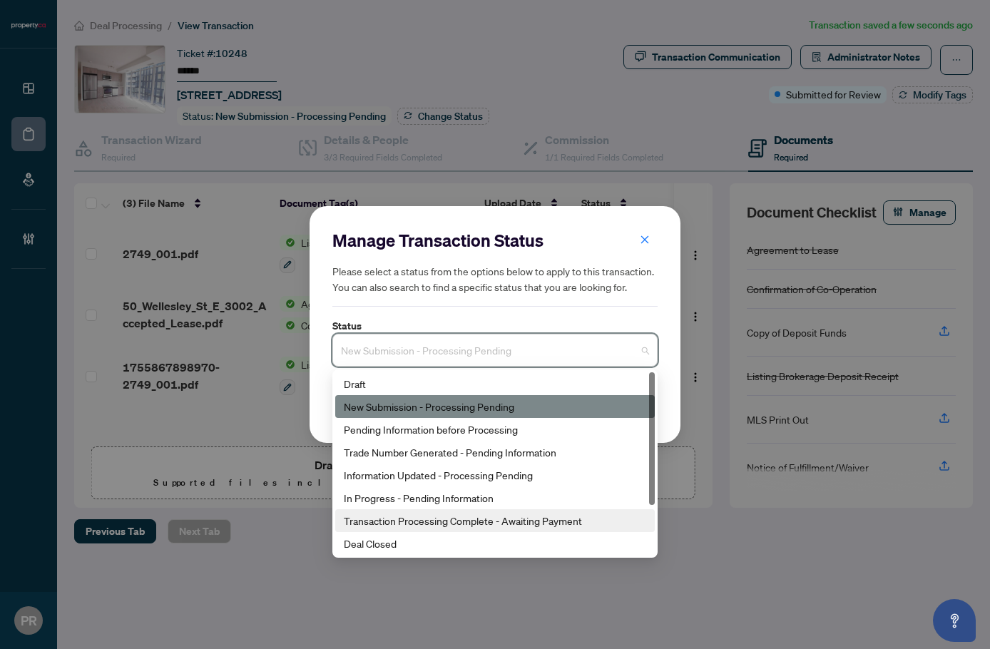
click at [419, 520] on div "Transaction Processing Complete - Awaiting Payment" at bounding box center [495, 521] width 302 height 16
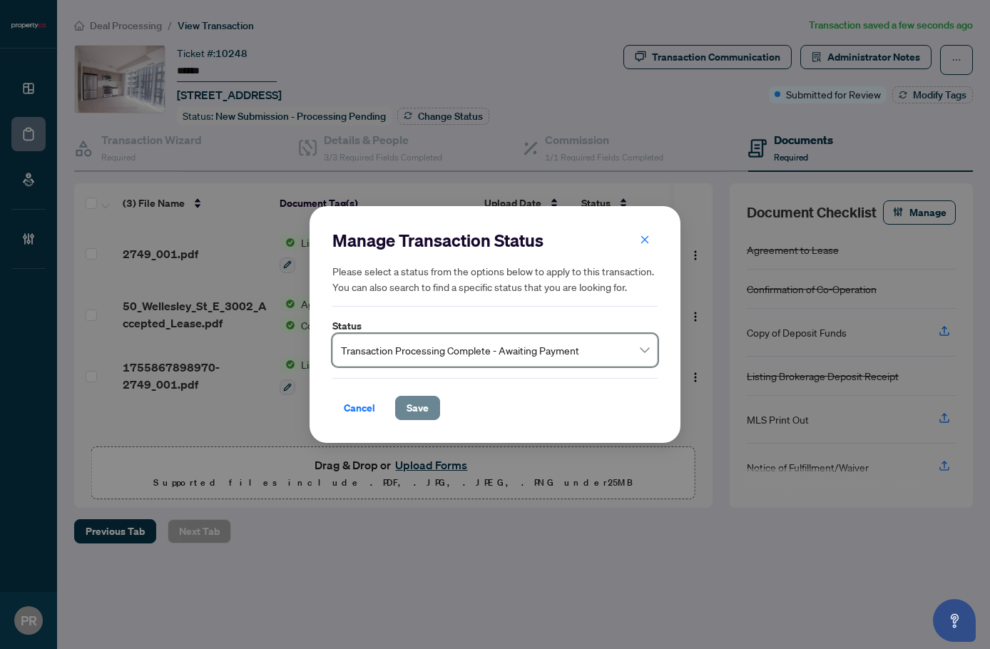
click at [419, 412] on span "Save" at bounding box center [417, 407] width 22 height 23
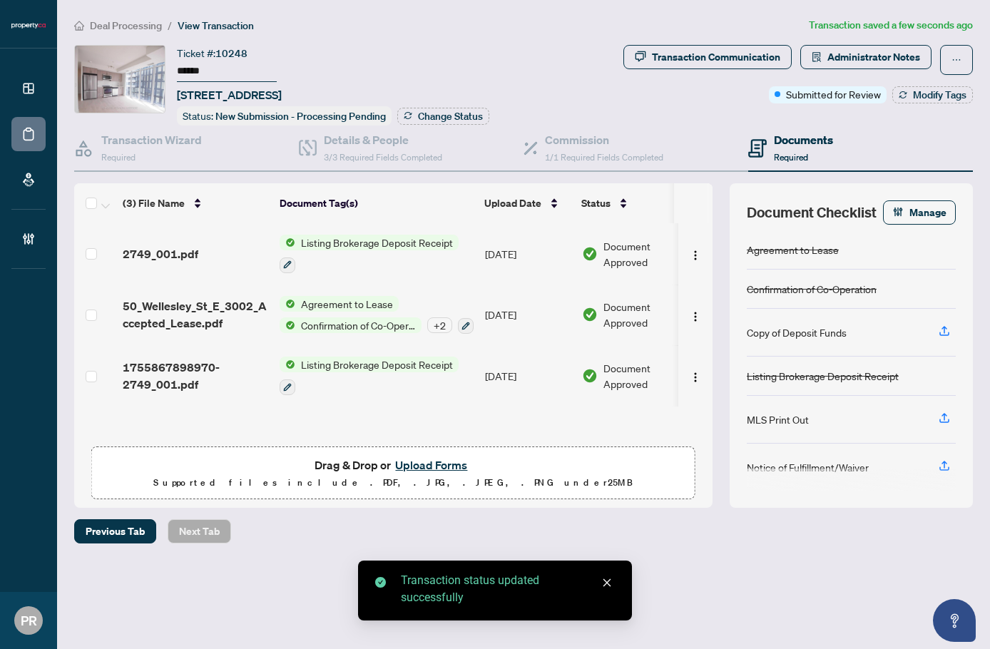
click at [901, 84] on div "Transaction Communication Administrator Notes Submitted for Review Modify Tags" at bounding box center [797, 74] width 349 height 58
click at [901, 85] on div "Transaction Communication Administrator Notes Submitted for Review Modify Tags" at bounding box center [797, 74] width 349 height 58
click at [901, 93] on span "Modify Tags" at bounding box center [939, 95] width 53 height 10
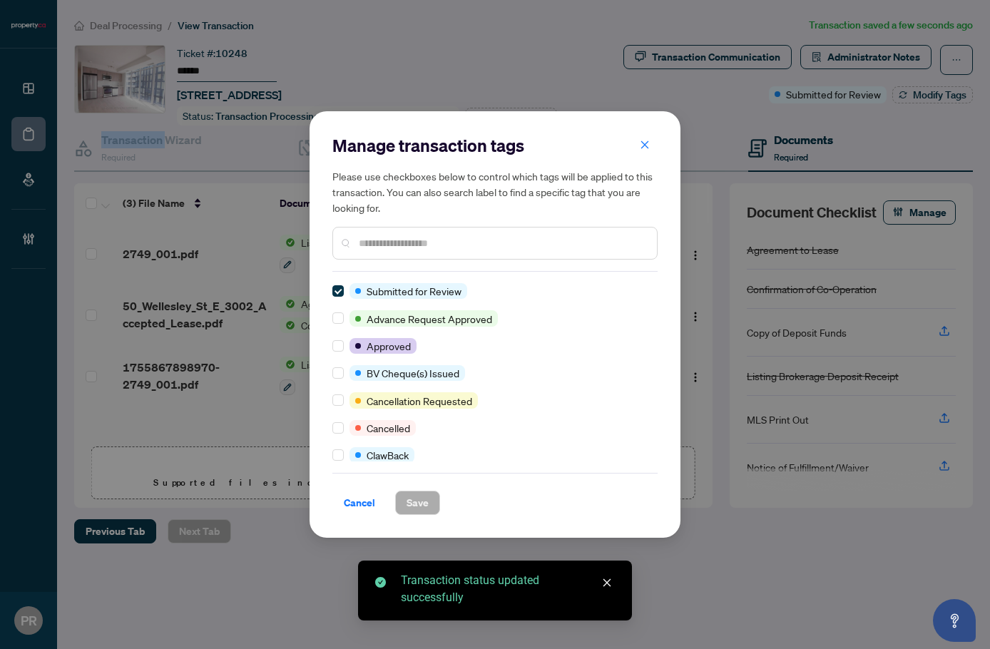
scroll to position [0, 0]
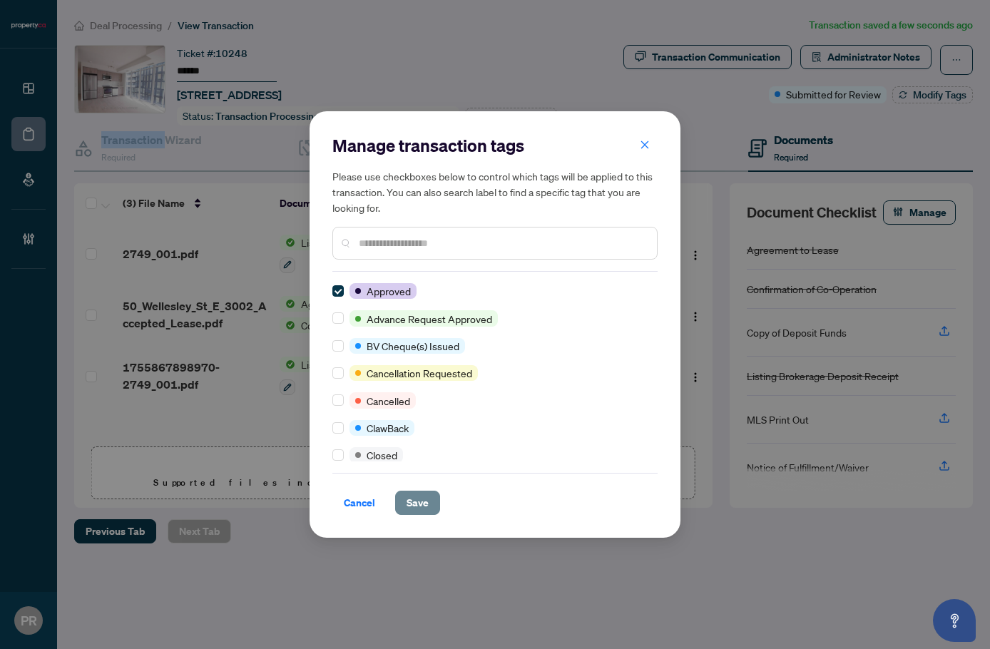
click at [411, 496] on span "Save" at bounding box center [417, 502] width 22 height 23
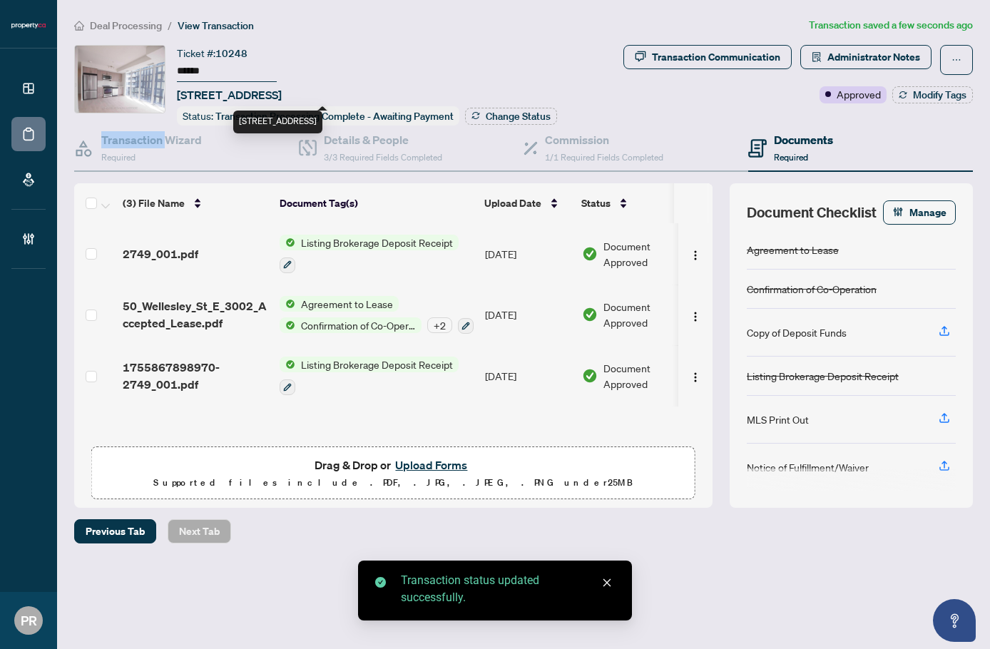
drag, startPoint x: 274, startPoint y: 91, endPoint x: 208, endPoint y: 91, distance: 65.6
click at [208, 91] on span "3002-50 Wellesley St, Toronto, Ontario M4Y 1G2, Canada" at bounding box center [229, 94] width 105 height 17
copy span "50 Wellesley"
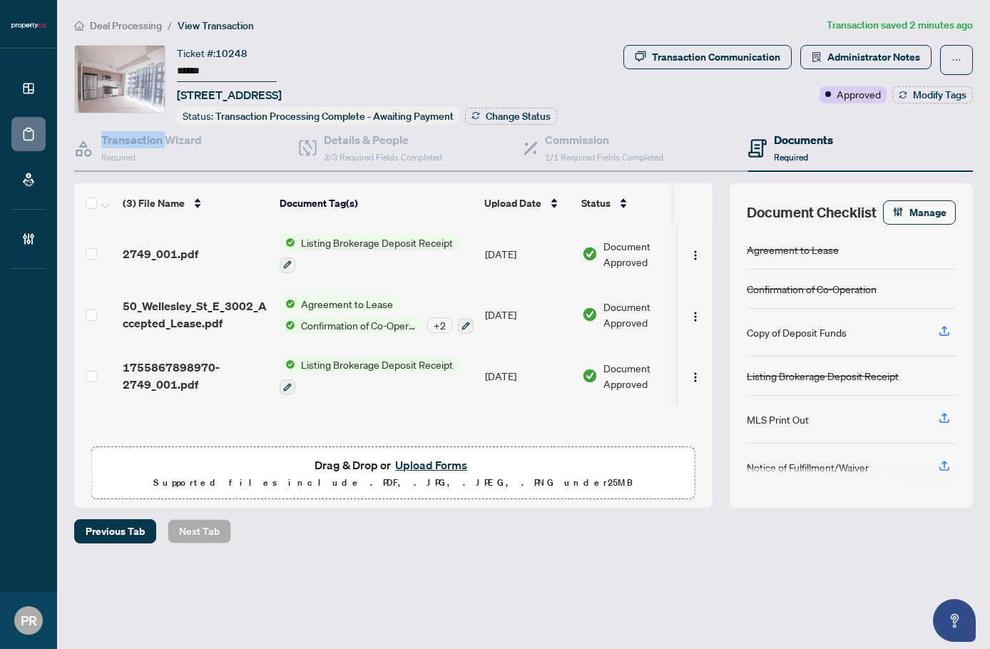
click at [449, 467] on button "Upload Forms" at bounding box center [431, 465] width 81 height 19
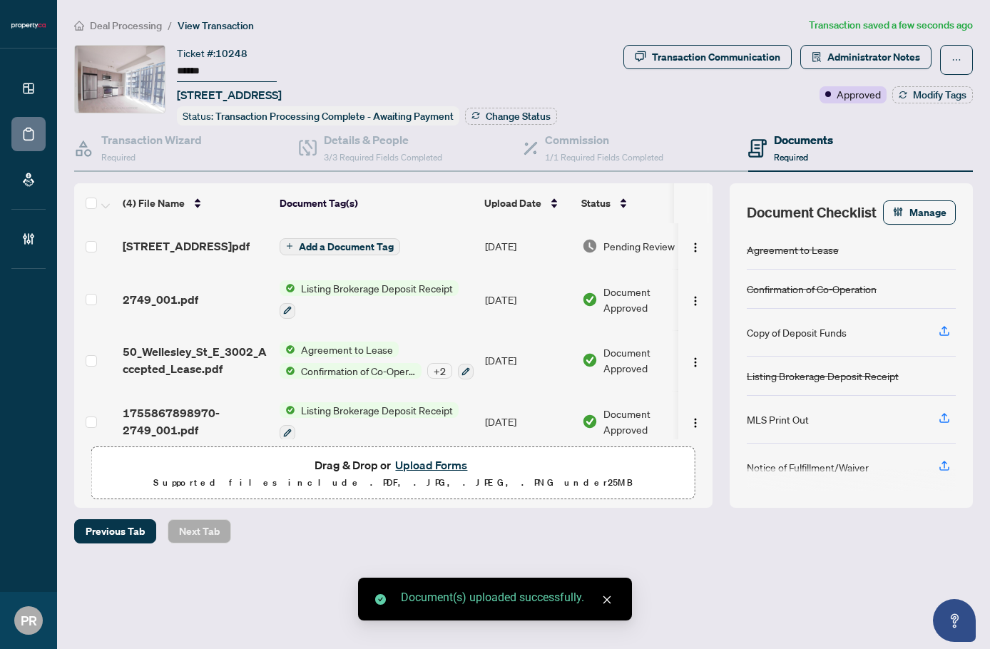
click at [486, 259] on td "Aug/26/2025" at bounding box center [527, 246] width 97 height 46
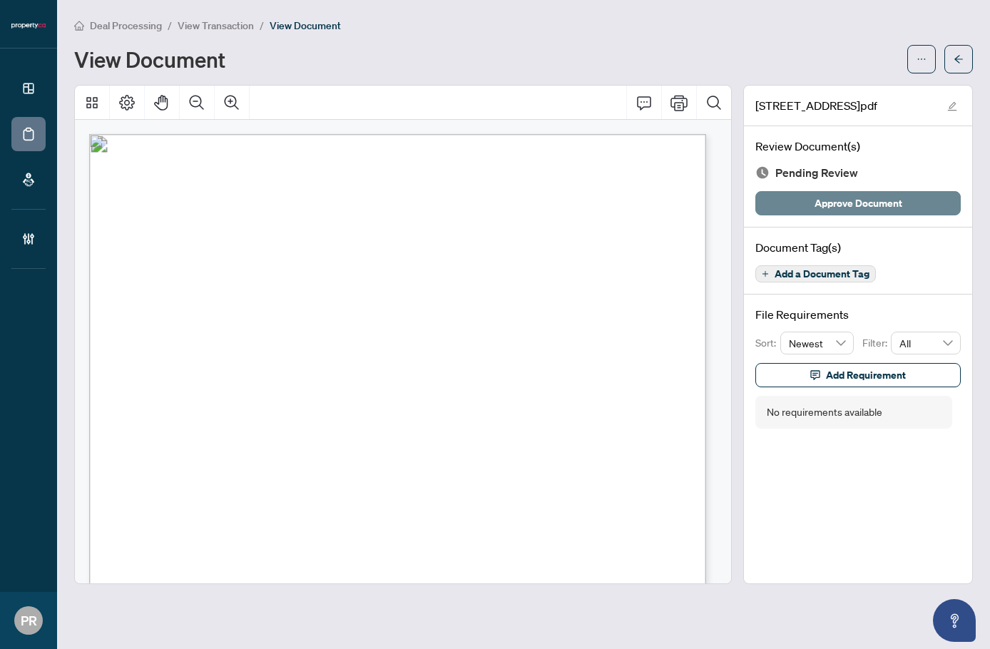
click at [871, 197] on span "Approve Document" at bounding box center [858, 203] width 88 height 23
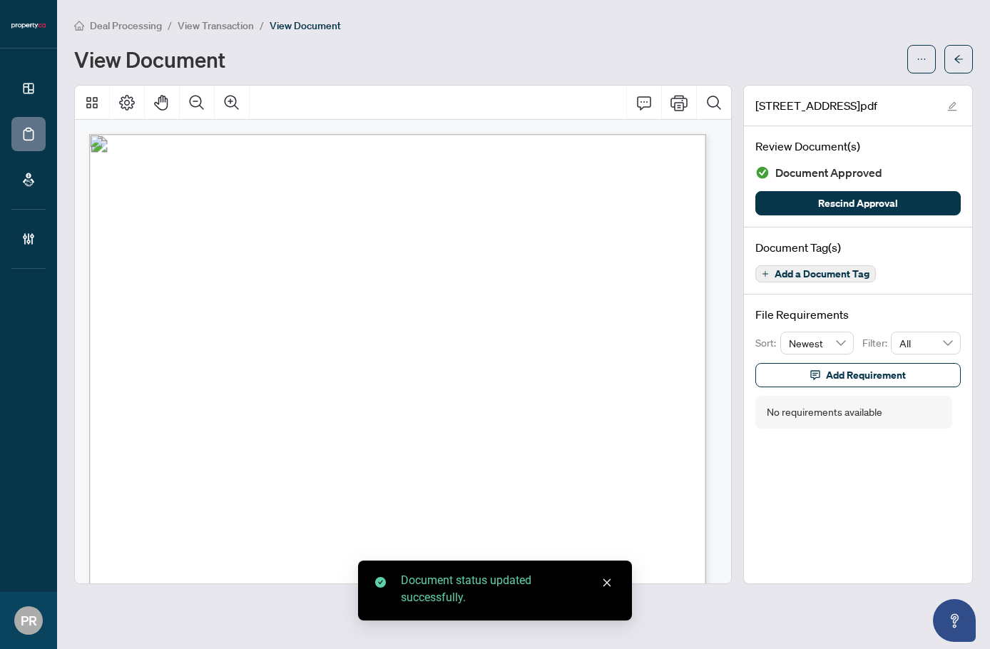
click at [901, 61] on button "button" at bounding box center [958, 59] width 29 height 29
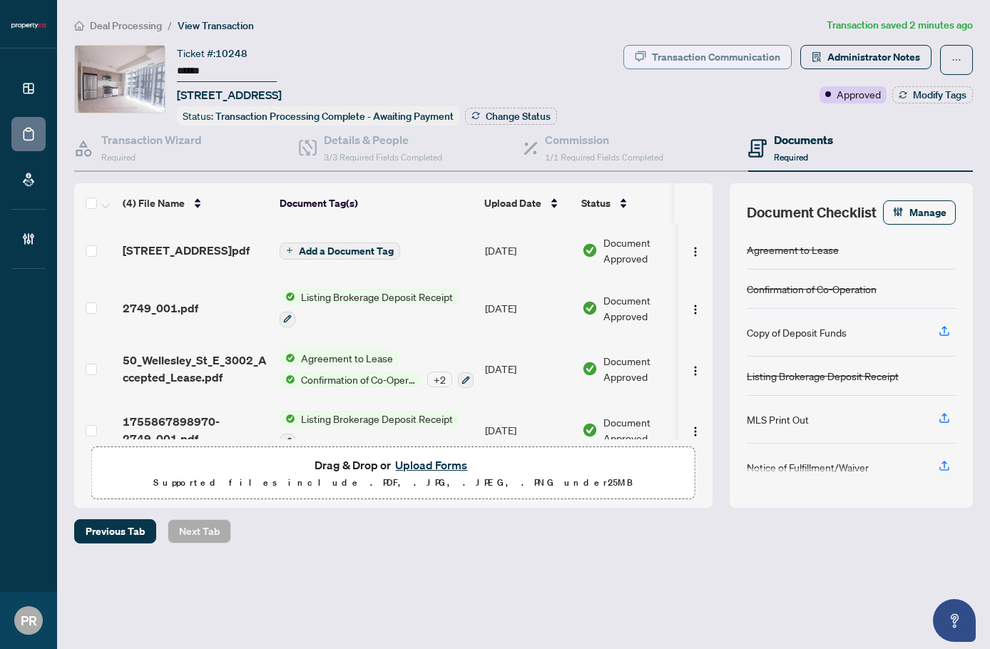
click at [696, 56] on div "Transaction Communication" at bounding box center [716, 57] width 128 height 23
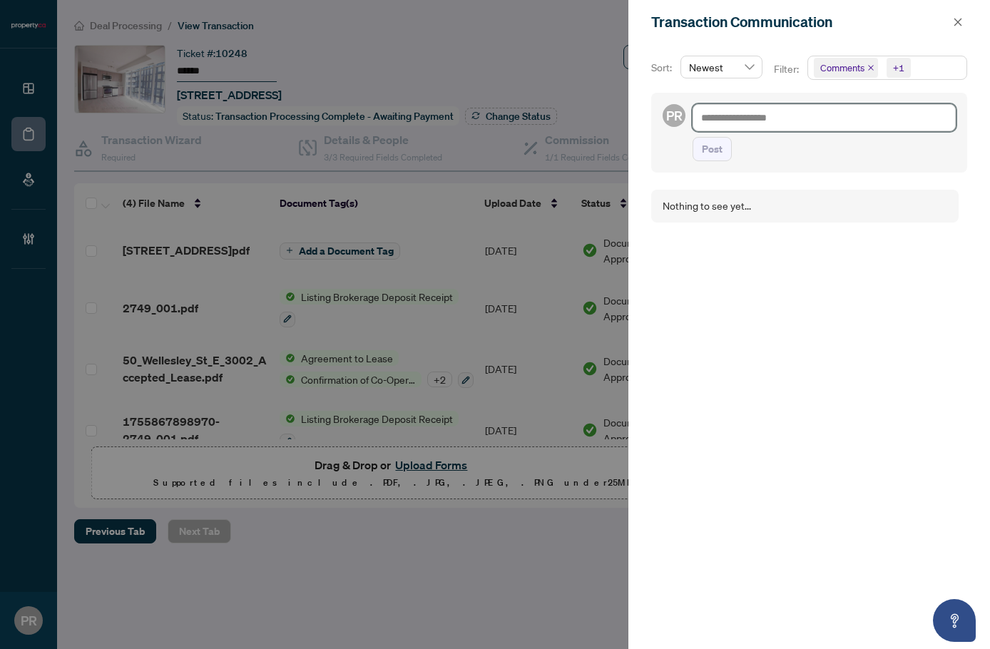
click at [882, 123] on textarea at bounding box center [823, 117] width 263 height 27
paste textarea "**********"
type textarea "**********"
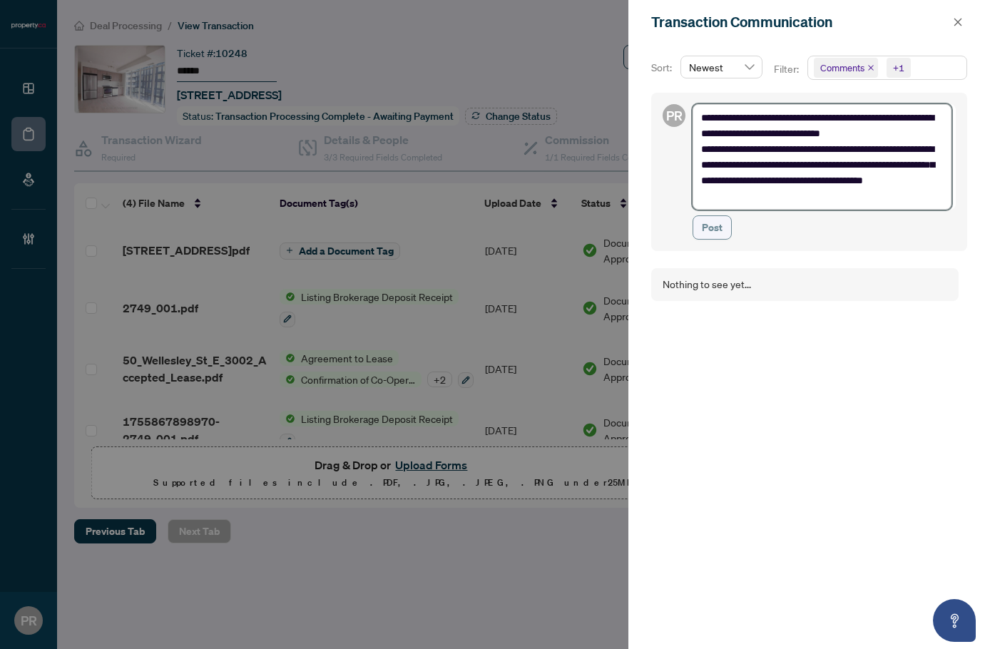
type textarea "**********"
click at [711, 231] on span "Post" at bounding box center [712, 227] width 21 height 23
type textarea "**********"
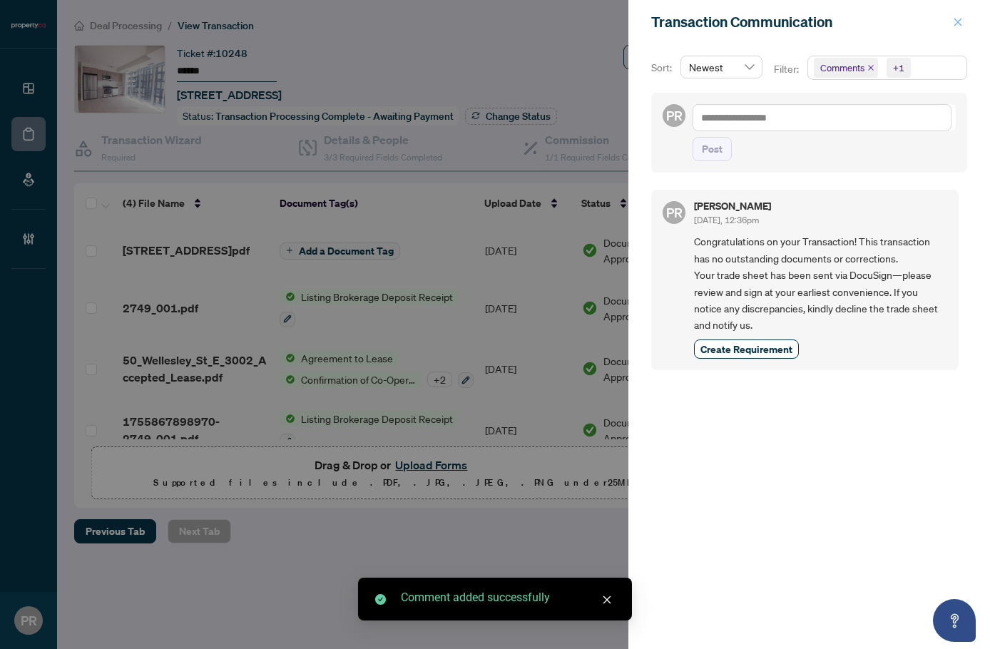
click at [901, 24] on icon "close" at bounding box center [958, 22] width 10 height 10
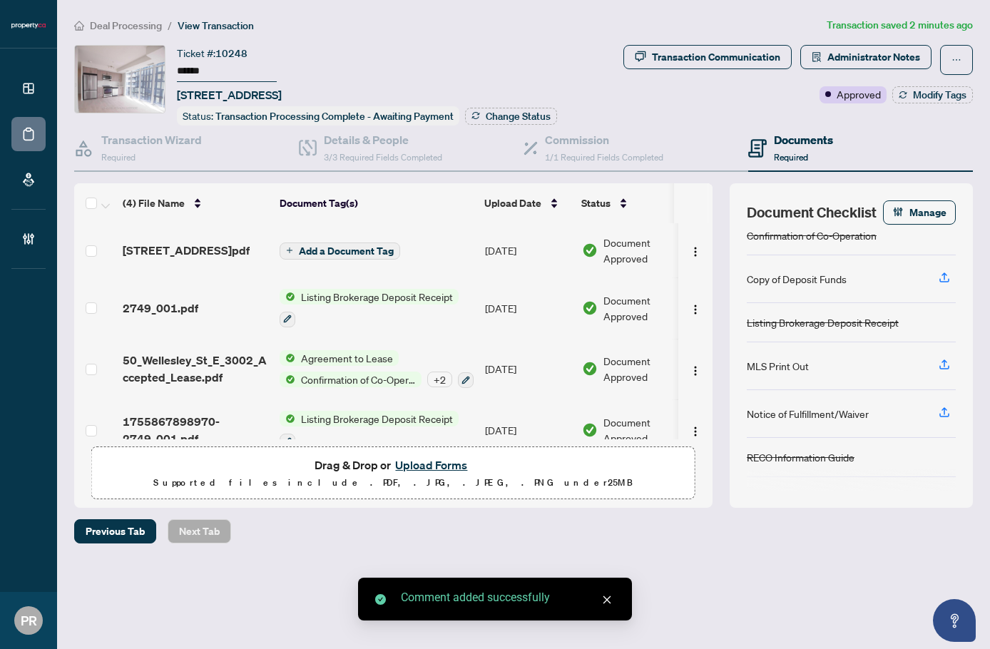
scroll to position [100, 0]
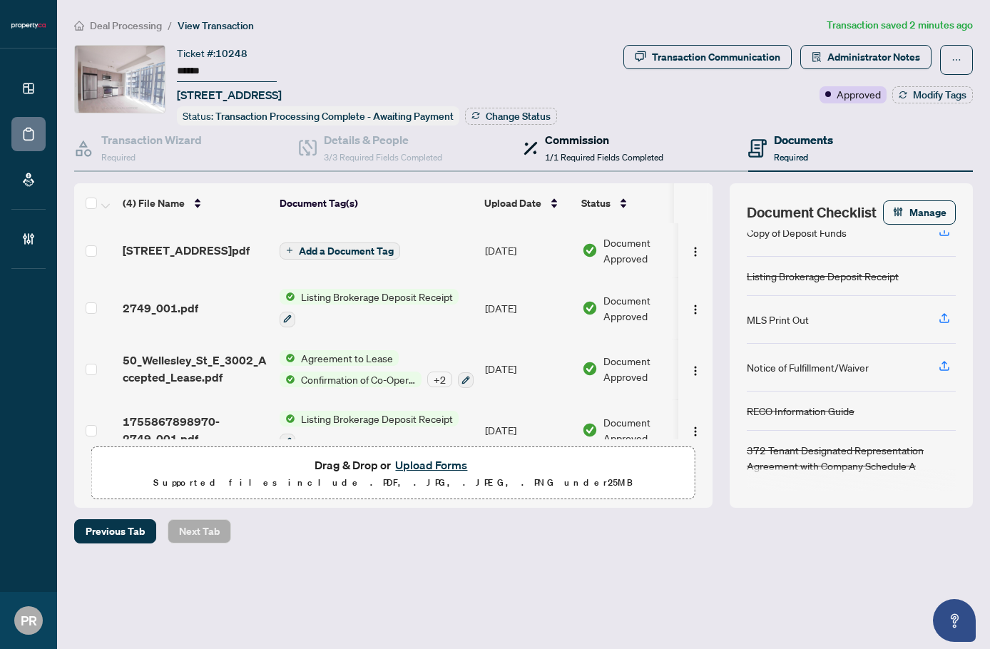
click at [625, 148] on div "Commission 1/1 Required Fields Completed" at bounding box center [604, 148] width 118 height 34
type textarea "**********"
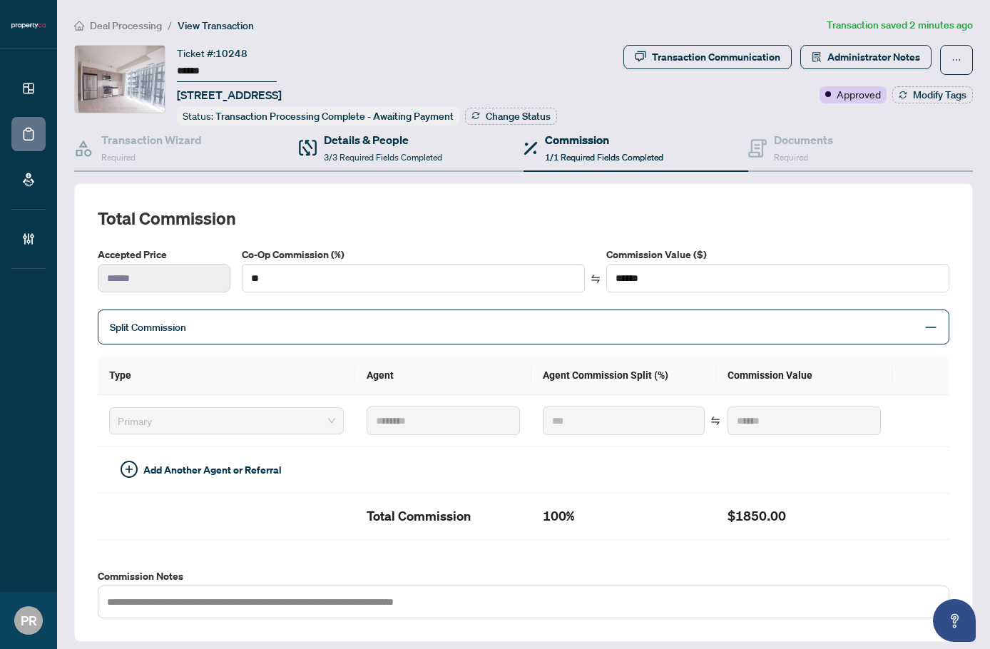
click at [349, 166] on div "Details & People 3/3 Required Fields Completed" at bounding box center [411, 149] width 225 height 46
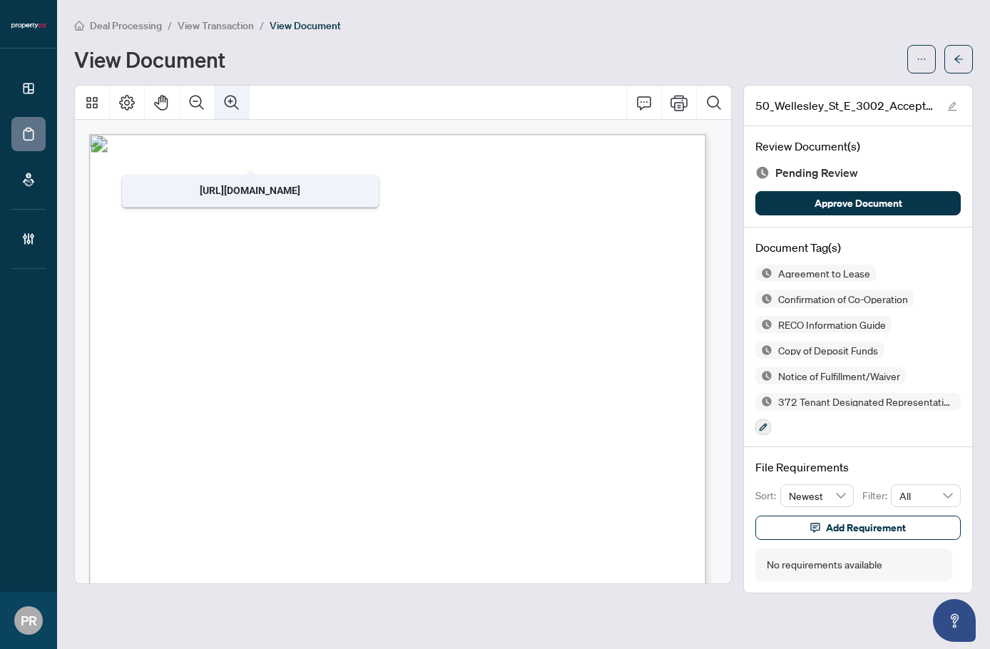
click at [231, 106] on icon "Zoom In" at bounding box center [232, 102] width 14 height 14
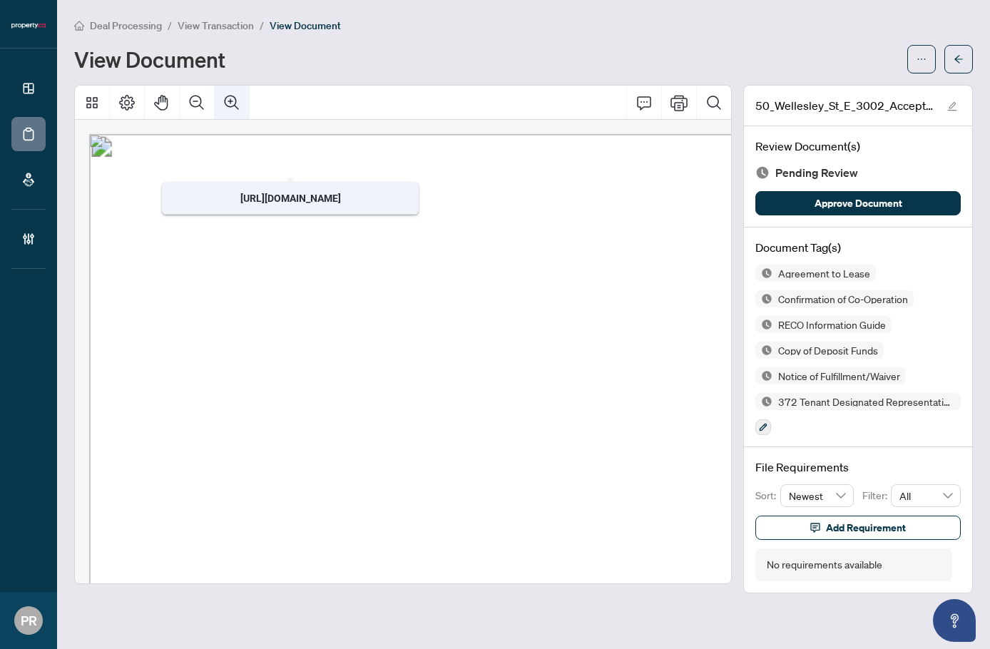
scroll to position [8, 77]
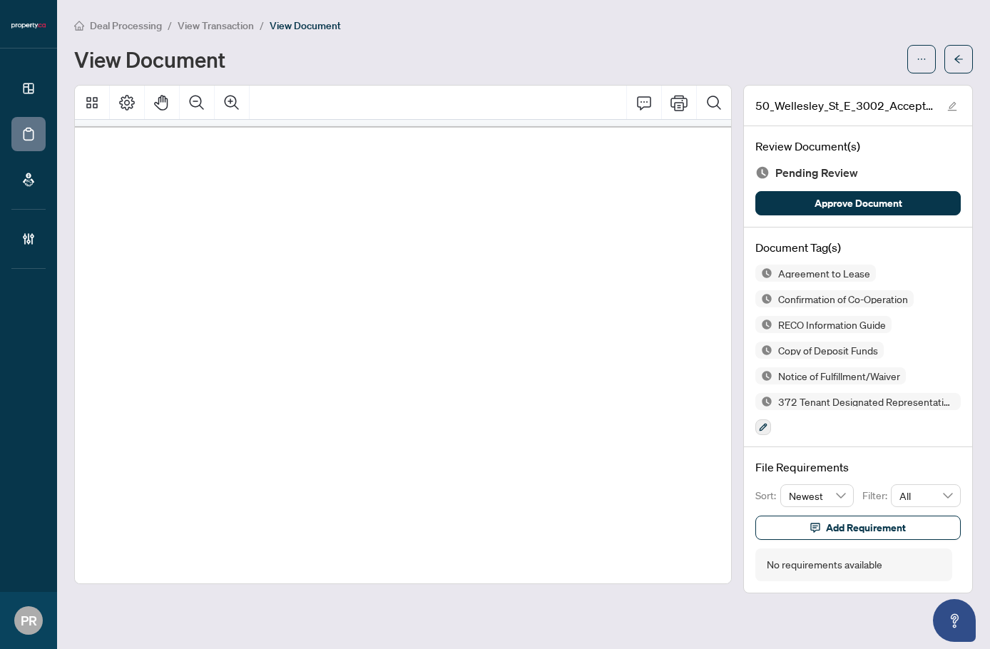
drag, startPoint x: 195, startPoint y: 285, endPoint x: 117, endPoint y: 287, distance: 77.7
click at [117, 287] on span "[PERSON_NAME] [PERSON_NAME] & [PERSON_NAME] [PERSON_NAME]" at bounding box center [351, 285] width 473 height 19
click at [216, 281] on span "[PERSON_NAME] [PERSON_NAME] & [PERSON_NAME] [PERSON_NAME]" at bounding box center [351, 285] width 473 height 19
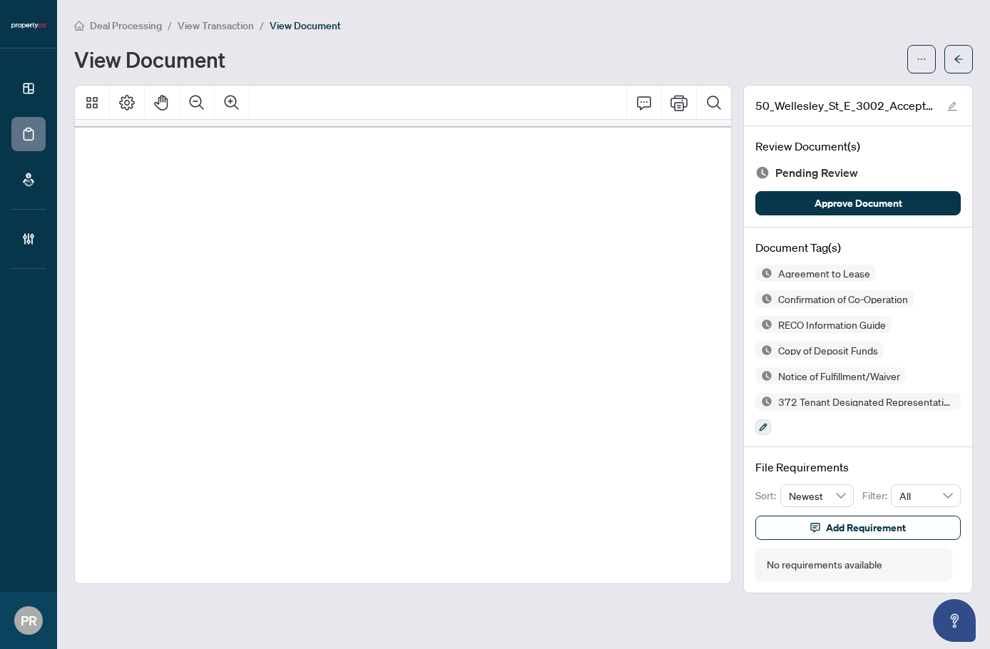
drag, startPoint x: 257, startPoint y: 282, endPoint x: 337, endPoint y: 282, distance: 79.2
click at [337, 282] on span "[PERSON_NAME] [PERSON_NAME] & [PERSON_NAME] [PERSON_NAME]" at bounding box center [351, 285] width 473 height 19
click at [359, 286] on span "[PERSON_NAME] [PERSON_NAME] & [PERSON_NAME] [PERSON_NAME]" at bounding box center [351, 285] width 473 height 19
drag, startPoint x: 134, startPoint y: 311, endPoint x: 222, endPoint y: 310, distance: 88.4
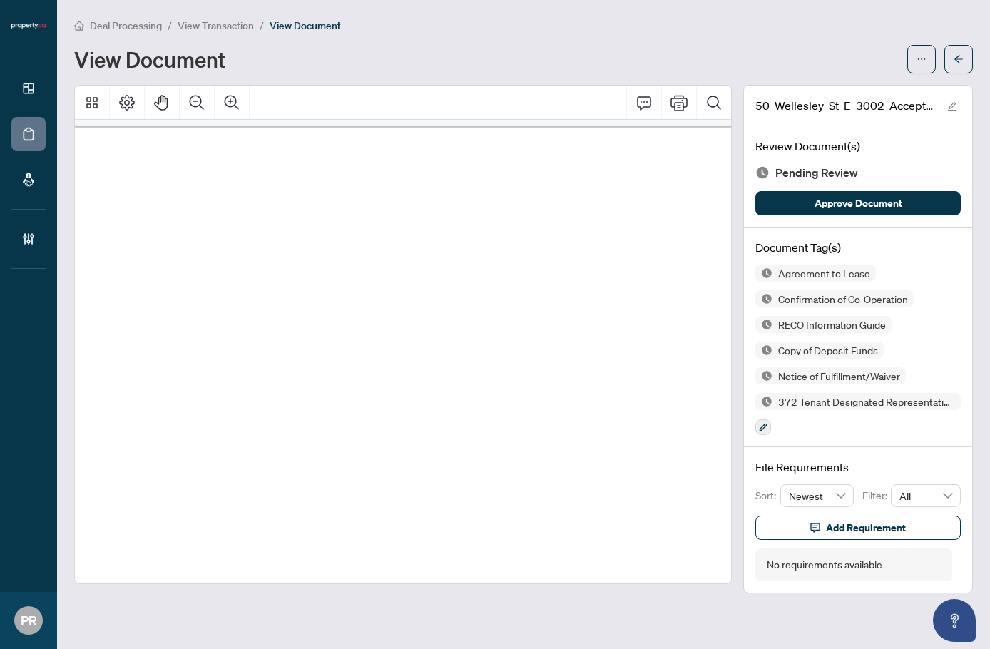
click at [222, 310] on span "[PERSON_NAME] [PERSON_NAME]" at bounding box center [248, 311] width 230 height 19
click at [235, 309] on span "[PERSON_NAME] [PERSON_NAME]" at bounding box center [248, 311] width 230 height 19
click at [203, 108] on icon "Zoom Out" at bounding box center [197, 102] width 14 height 14
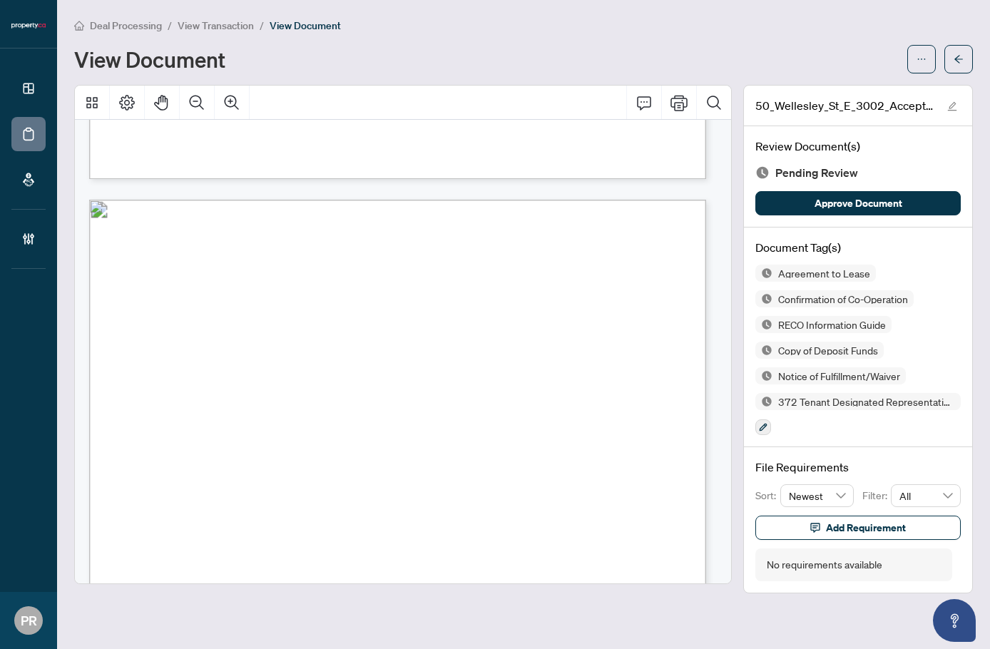
scroll to position [35159, 0]
click at [764, 426] on icon "button" at bounding box center [763, 428] width 8 height 8
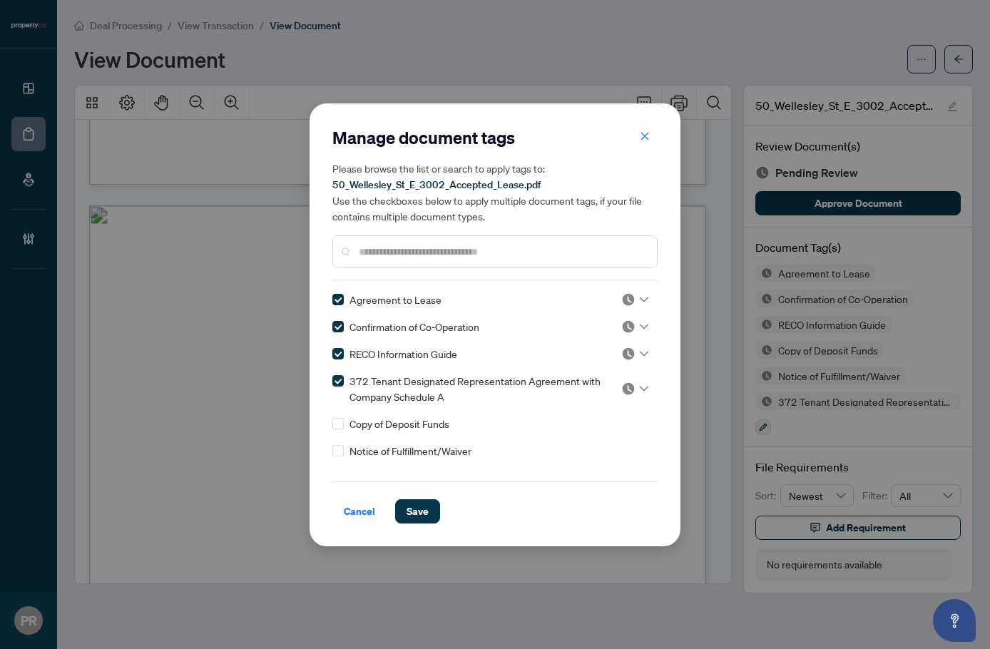
click at [630, 300] on img at bounding box center [628, 299] width 14 height 14
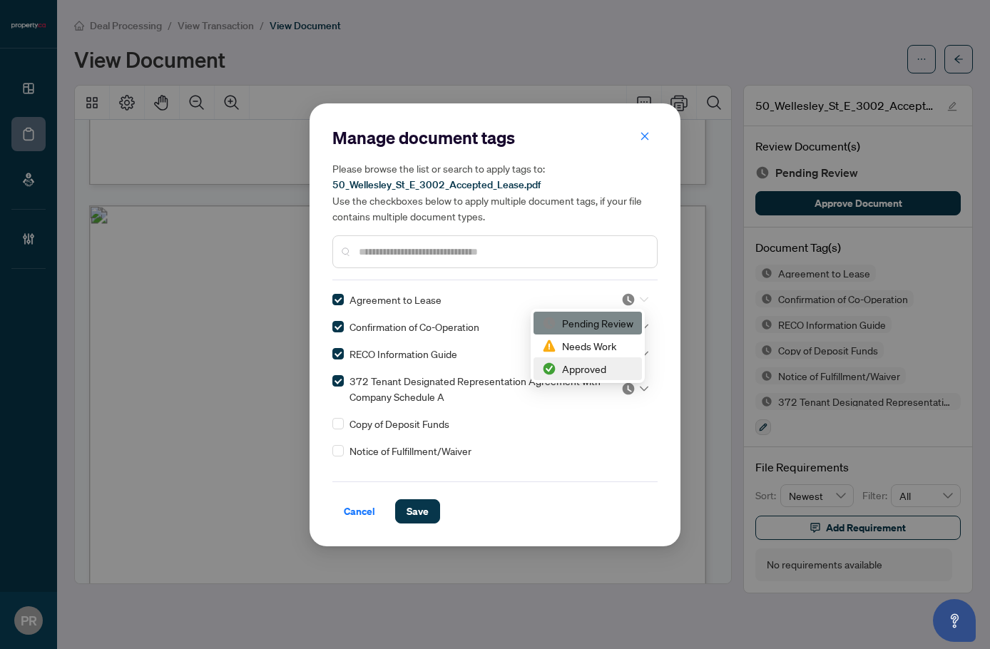
click at [593, 368] on div "Approved" at bounding box center [587, 369] width 91 height 16
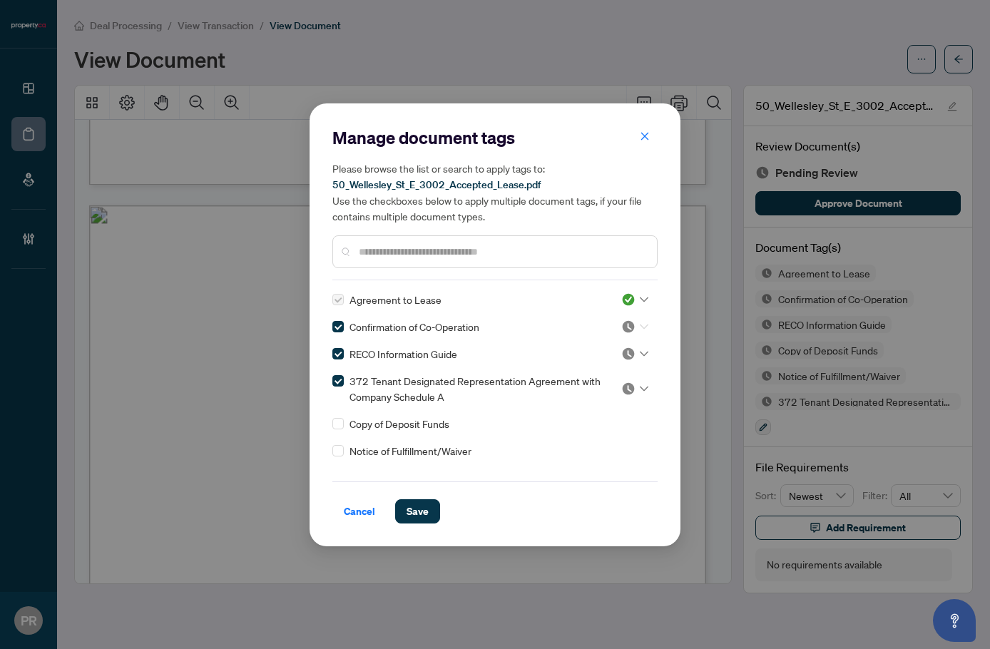
click at [625, 332] on img at bounding box center [628, 326] width 14 height 14
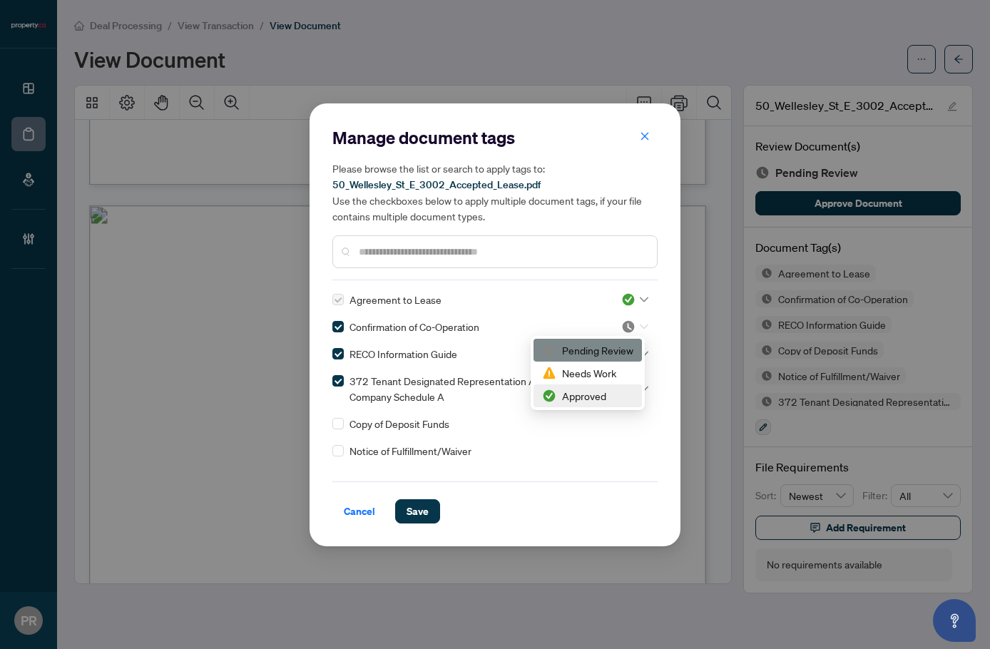
click at [579, 402] on div "Approved" at bounding box center [587, 396] width 91 height 16
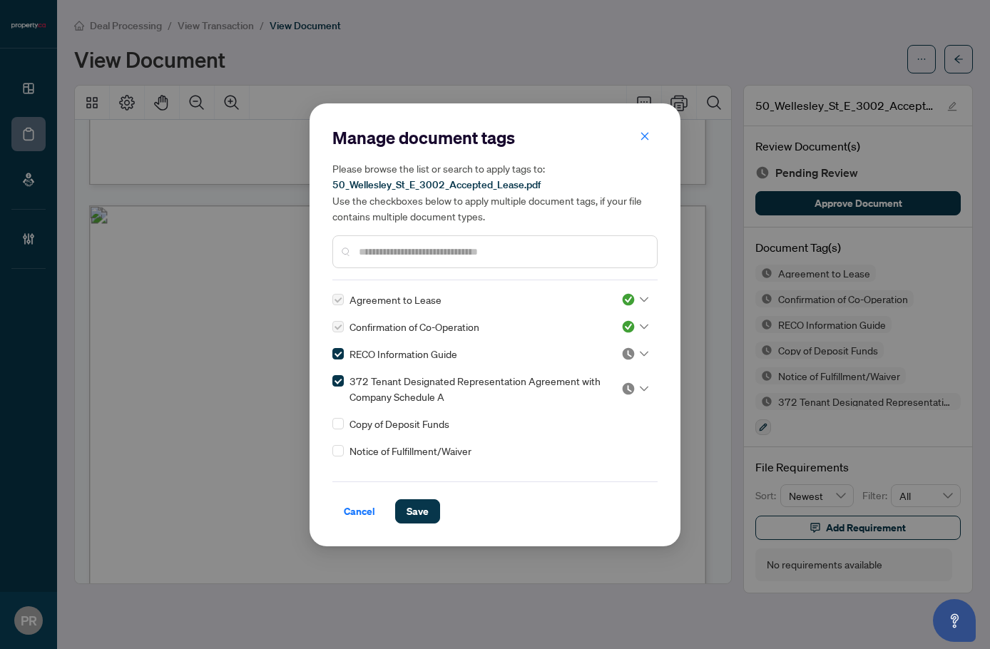
click at [633, 352] on div at bounding box center [634, 354] width 27 height 14
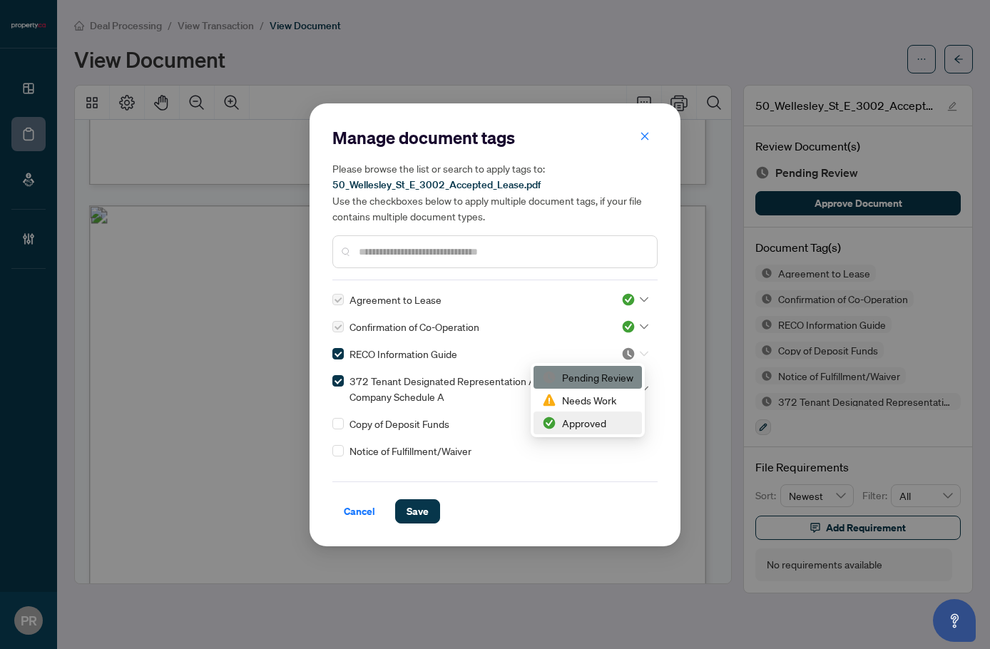
click at [588, 414] on div "Approved" at bounding box center [587, 422] width 108 height 23
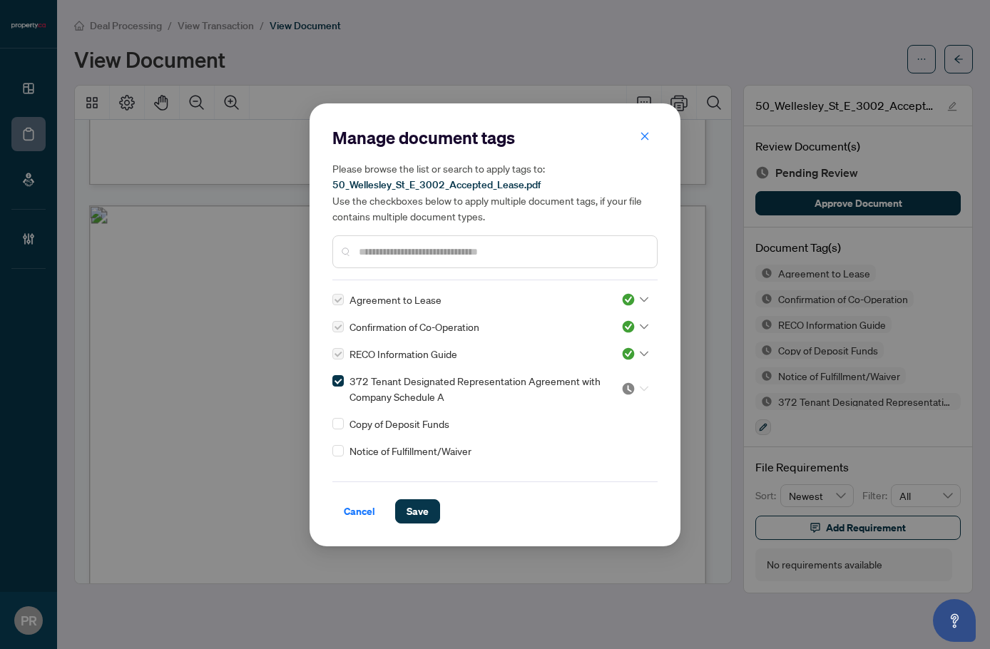
click at [621, 391] on img at bounding box center [628, 389] width 14 height 14
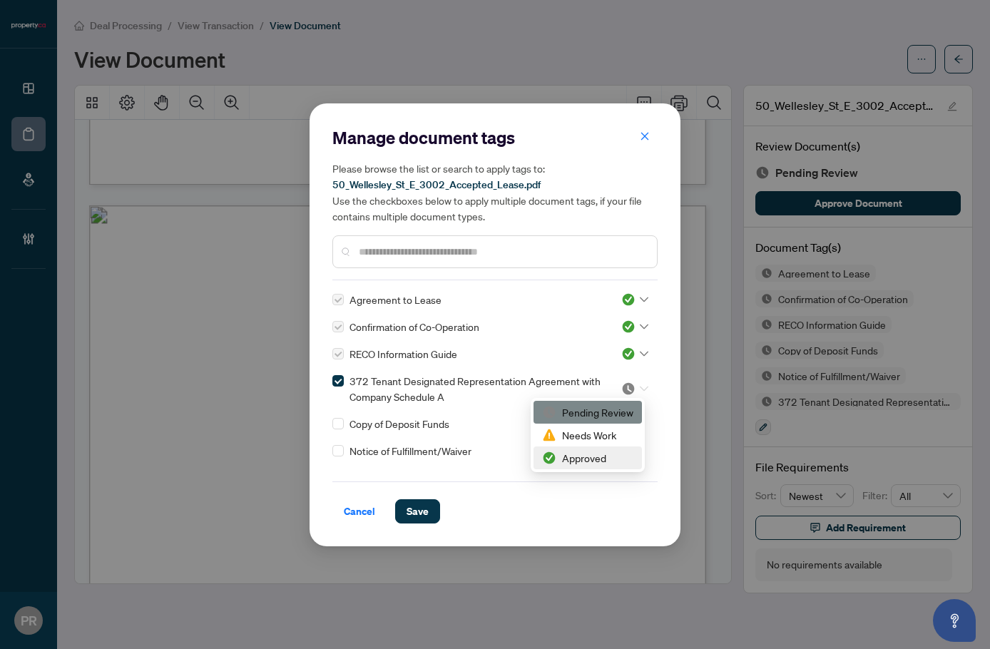
click at [570, 458] on div "Approved" at bounding box center [587, 458] width 91 height 16
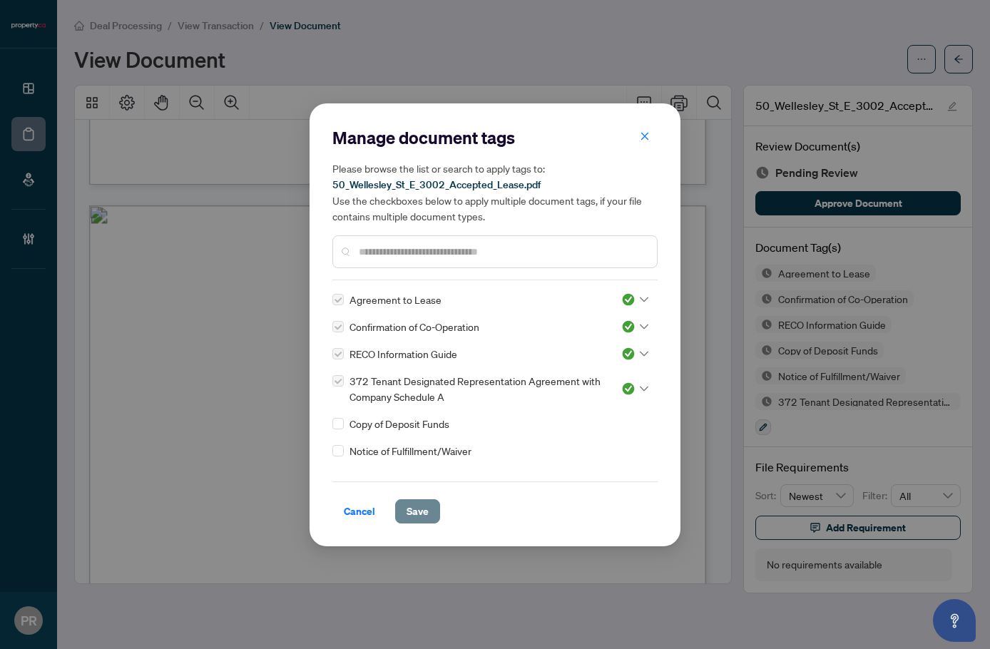
click at [428, 510] on button "Save" at bounding box center [417, 511] width 45 height 24
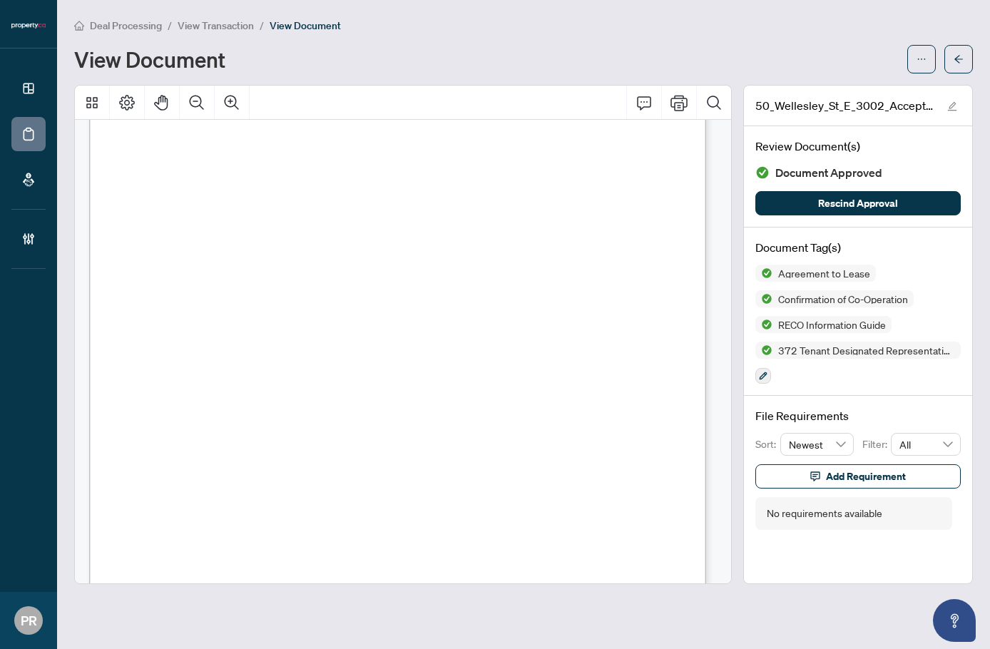
scroll to position [0, 0]
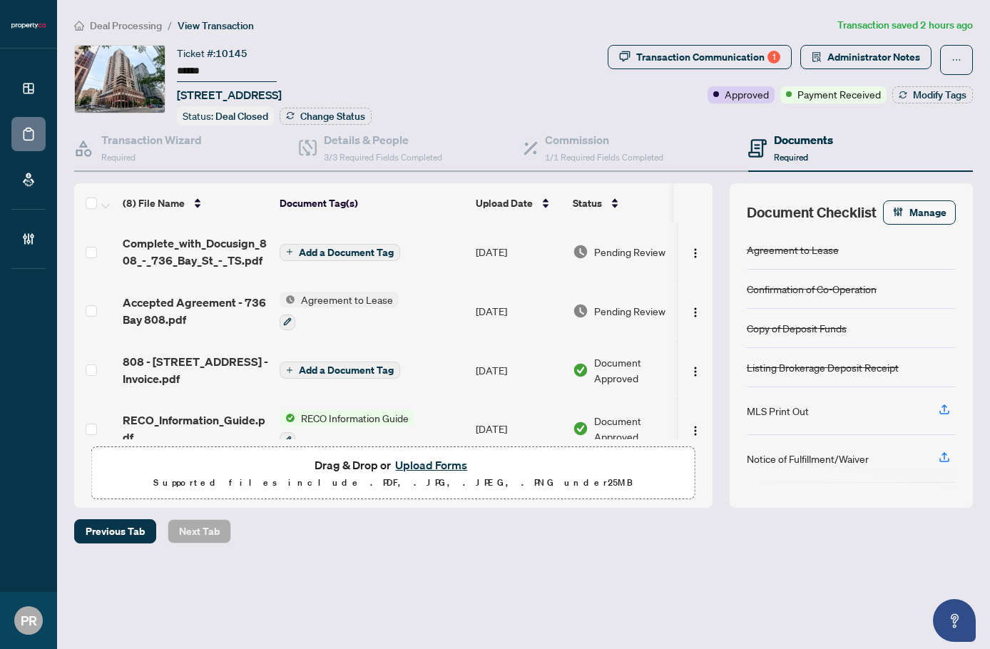
click at [203, 76] on input "******" at bounding box center [227, 71] width 100 height 21
drag, startPoint x: 245, startPoint y: 96, endPoint x: 205, endPoint y: 98, distance: 40.0
click at [205, 98] on span "[STREET_ADDRESS]" at bounding box center [229, 94] width 105 height 17
copy span "736 Bay"
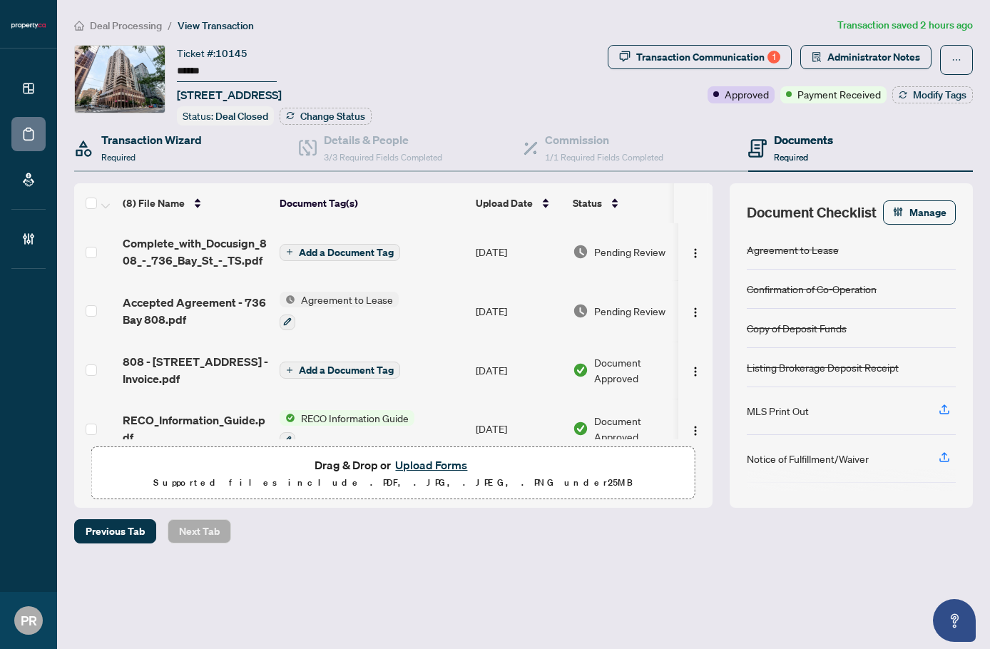
click at [239, 158] on div "Transaction Wizard Required" at bounding box center [186, 149] width 225 height 46
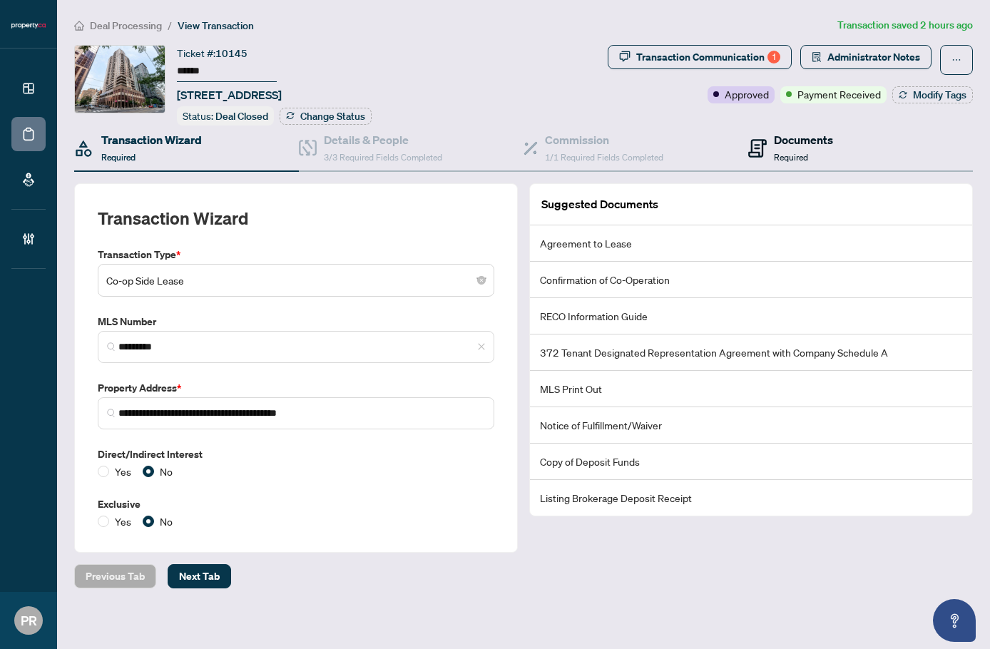
click at [748, 139] on icon at bounding box center [757, 148] width 19 height 19
click at [391, 26] on ol "Deal Processing / View Transaction" at bounding box center [452, 25] width 757 height 16
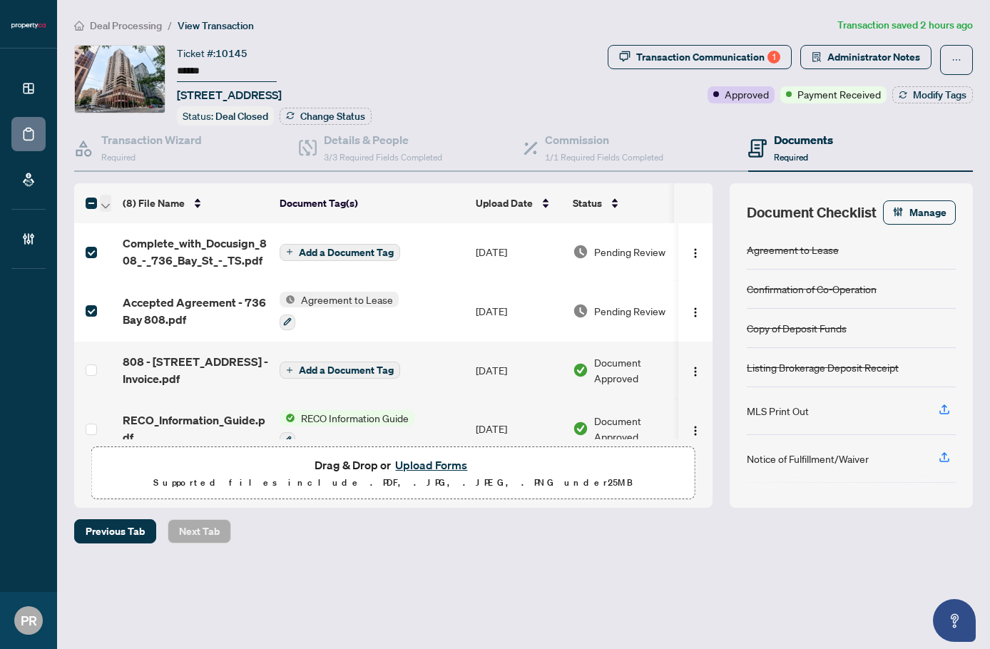
click at [101, 198] on button "button" at bounding box center [105, 203] width 11 height 17
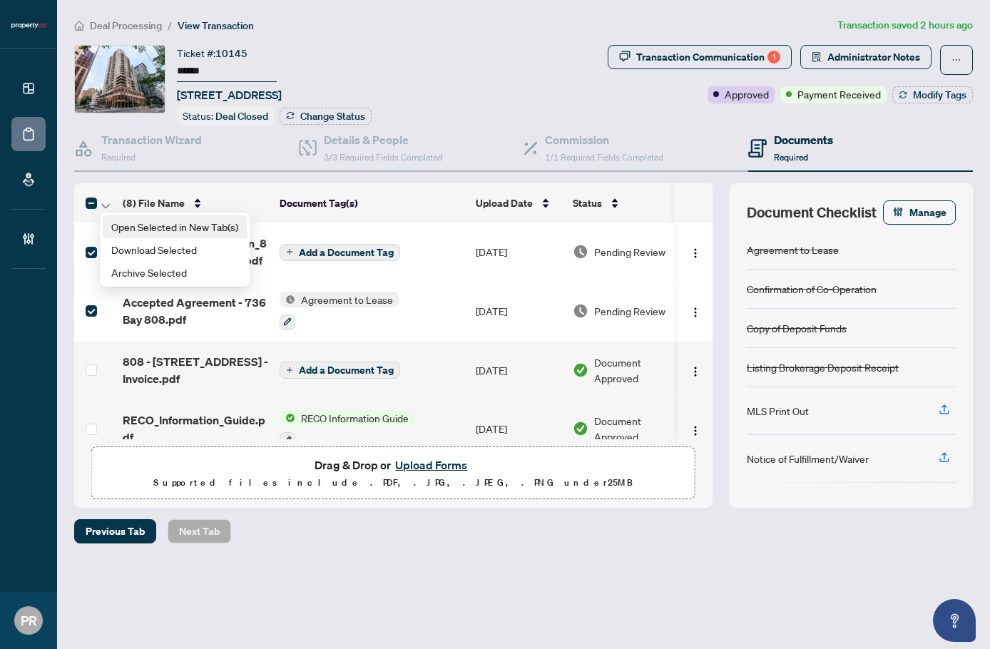
click at [143, 223] on span "Open Selected in New Tab(s)" at bounding box center [174, 227] width 127 height 16
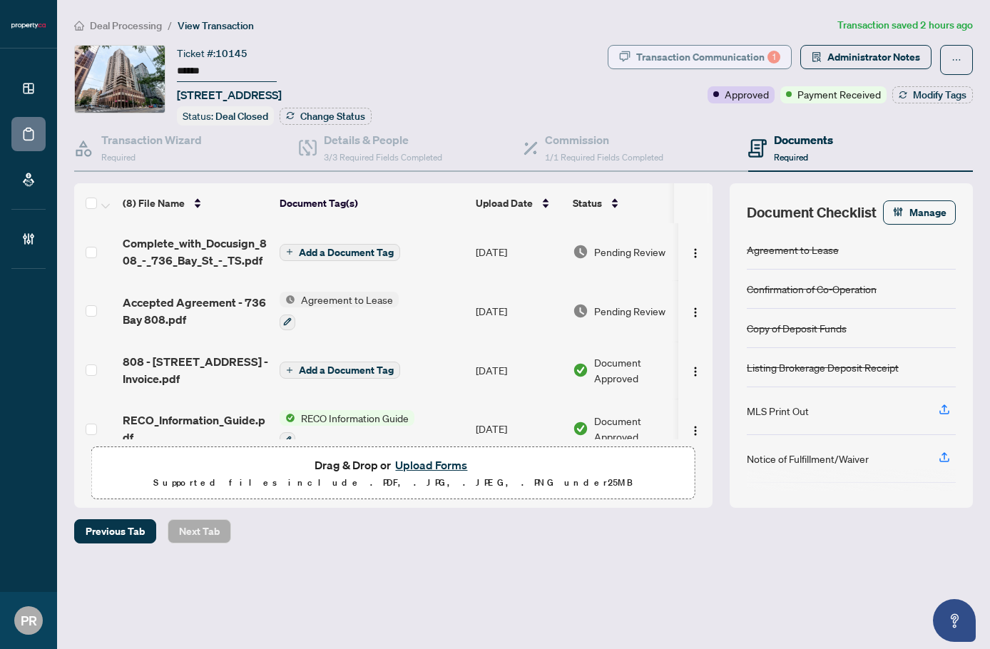
click at [722, 51] on div "Transaction Communication 1" at bounding box center [708, 57] width 144 height 23
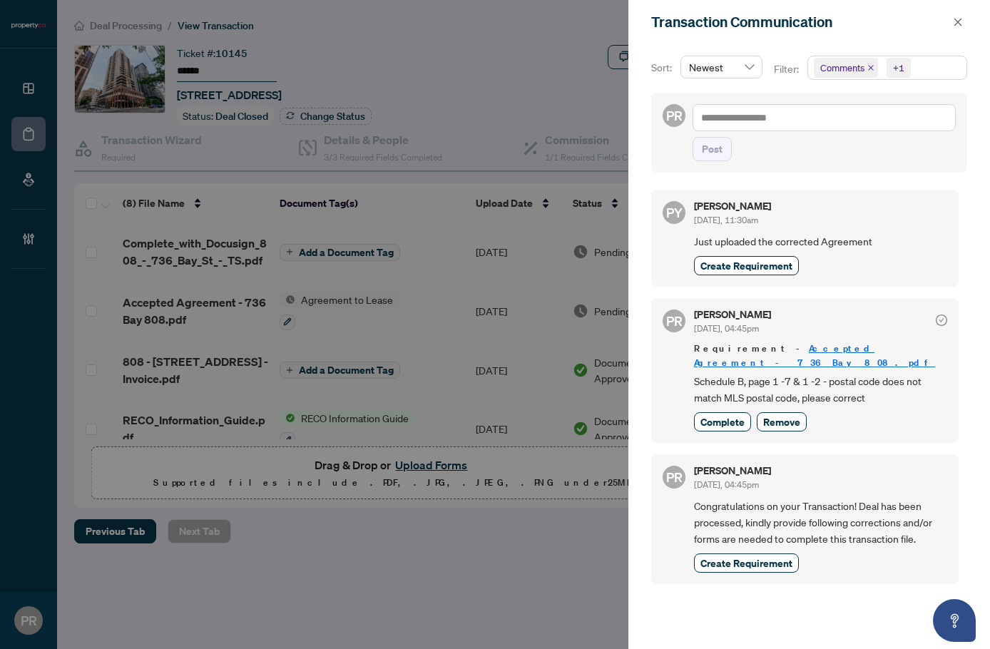
click at [727, 419] on div "PR Puvitha Ramachandran Aug/19/2025, 04:45pm Requirement - Accepted Agreement -…" at bounding box center [804, 370] width 307 height 145
click at [727, 414] on span "Complete" at bounding box center [722, 421] width 44 height 15
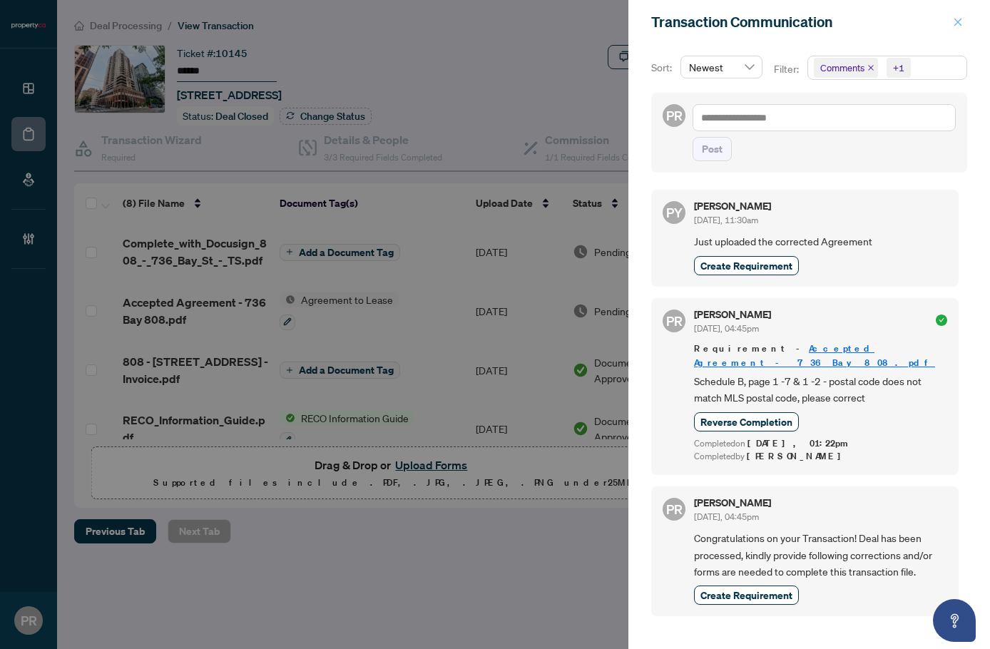
click at [951, 26] on button "button" at bounding box center [957, 22] width 19 height 17
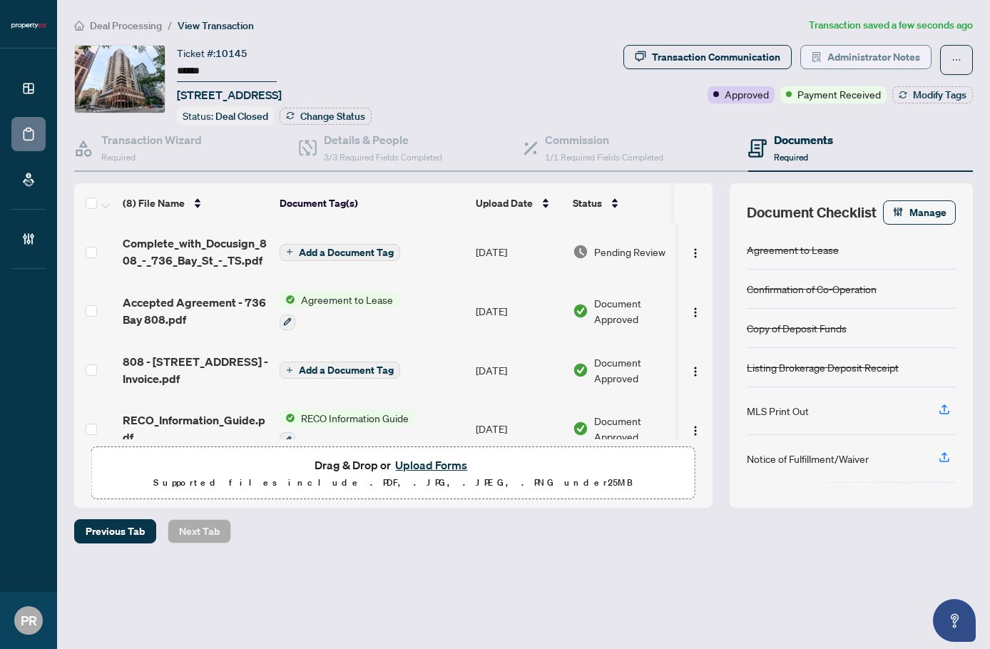
click at [851, 66] on span "Administrator Notes" at bounding box center [873, 57] width 93 height 23
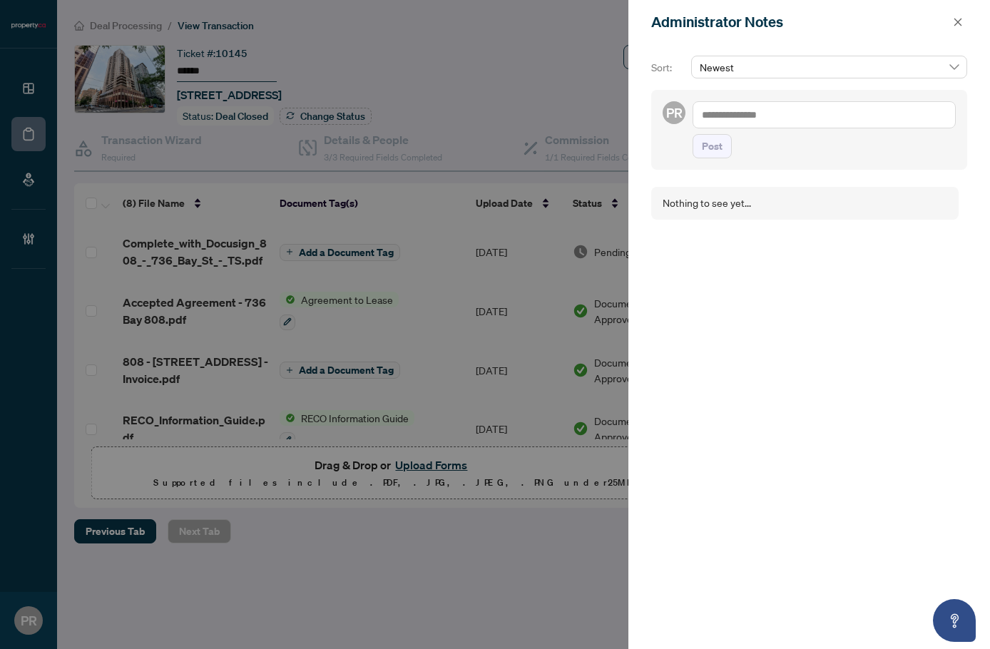
click at [761, 115] on textarea at bounding box center [823, 114] width 263 height 27
click at [963, 22] on button "button" at bounding box center [957, 22] width 19 height 17
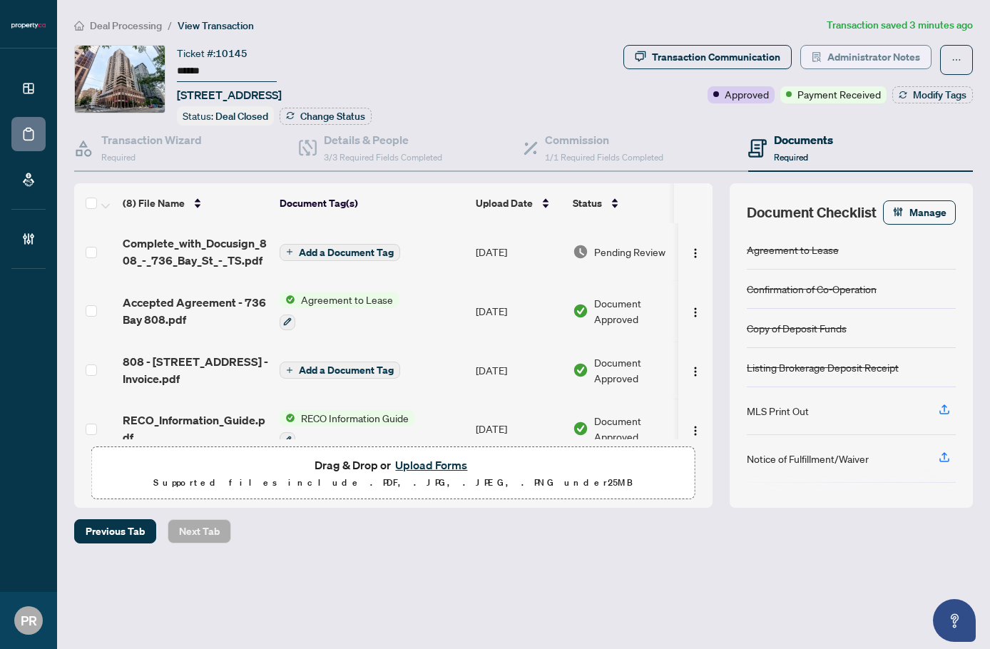
click at [861, 67] on span "Administrator Notes" at bounding box center [873, 57] width 93 height 23
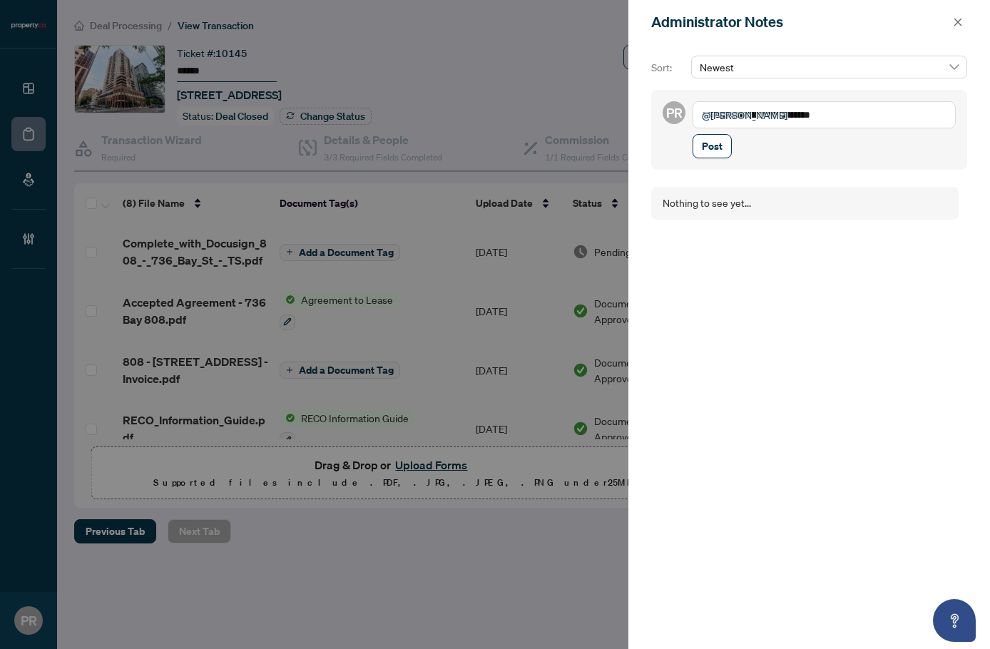
click at [853, 116] on textarea "**********" at bounding box center [823, 114] width 263 height 27
click at [900, 130] on div "**********" at bounding box center [823, 129] width 263 height 57
click at [894, 123] on textarea "**********" at bounding box center [823, 114] width 263 height 27
type textarea "**********"
click at [697, 165] on button "Post" at bounding box center [711, 160] width 39 height 24
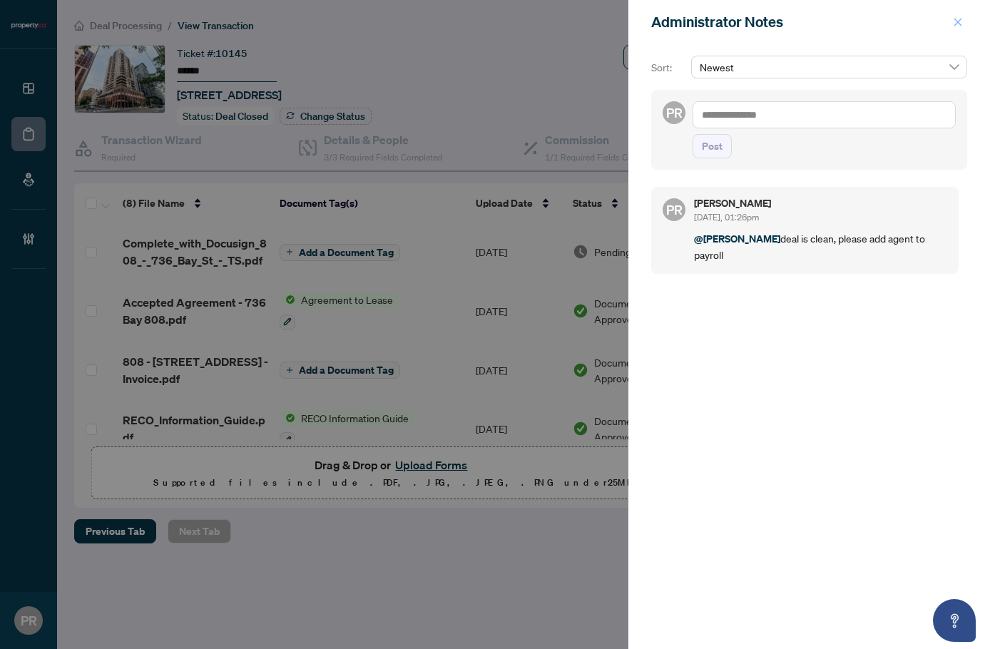
click at [958, 16] on span "button" at bounding box center [958, 22] width 10 height 23
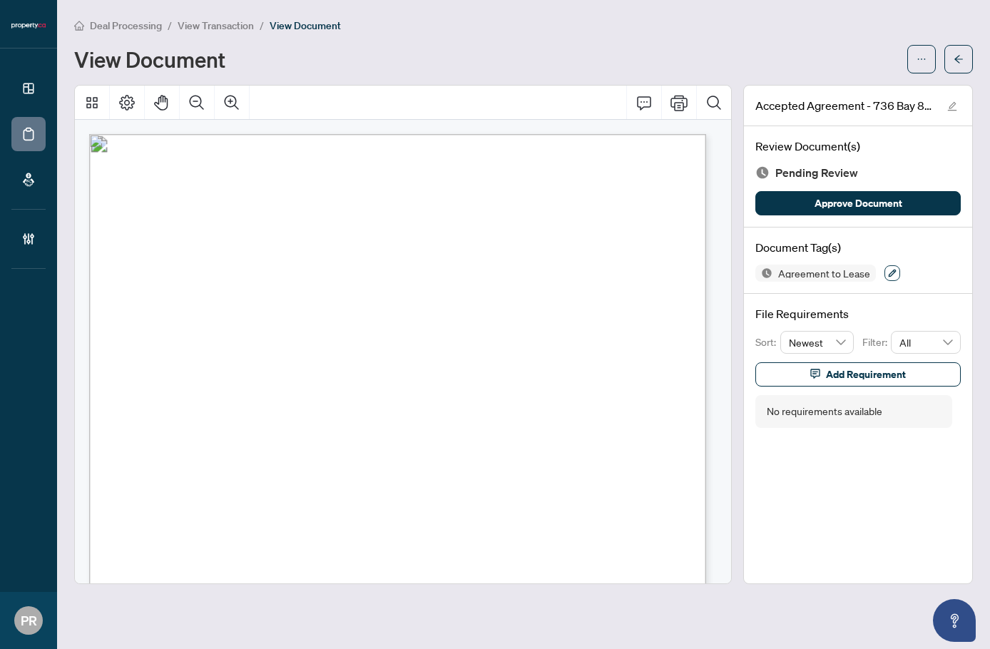
click at [888, 270] on icon "button" at bounding box center [892, 273] width 9 height 9
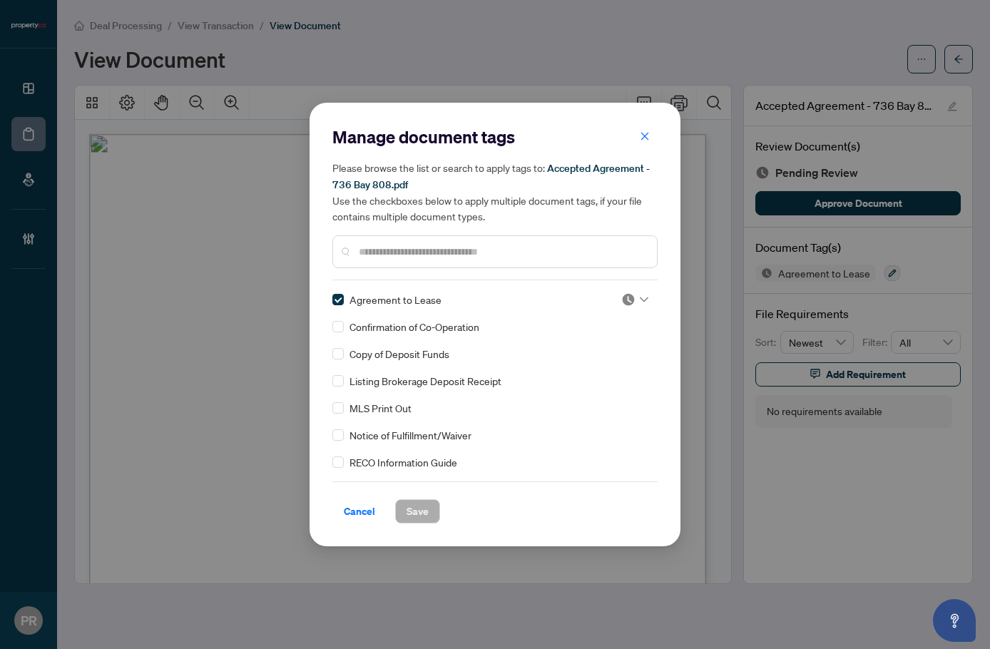
click at [628, 300] on img at bounding box center [628, 299] width 14 height 14
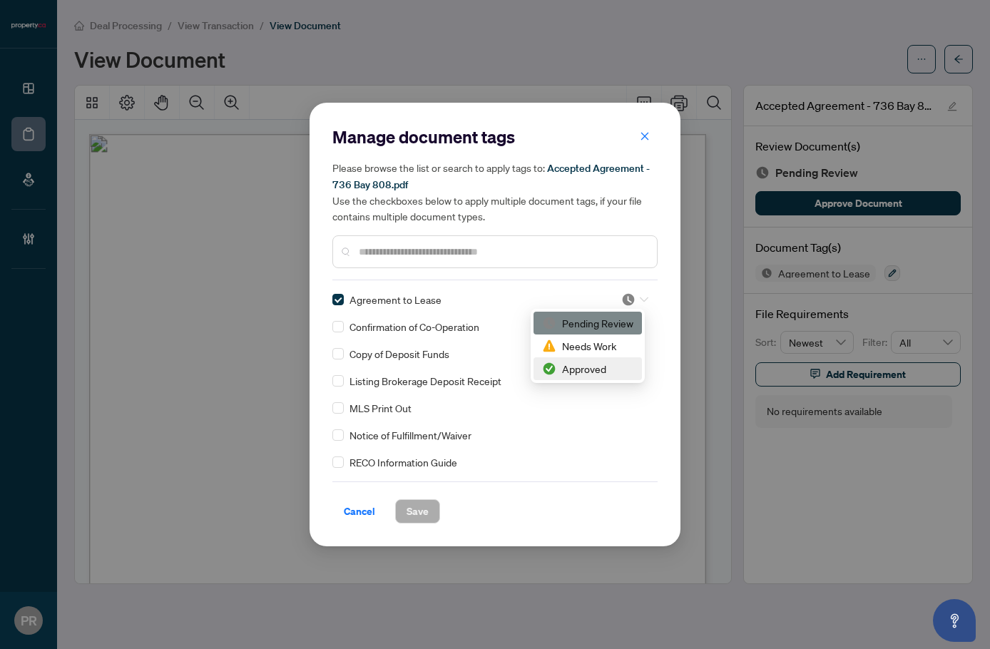
click at [590, 374] on div "Approved" at bounding box center [587, 369] width 91 height 16
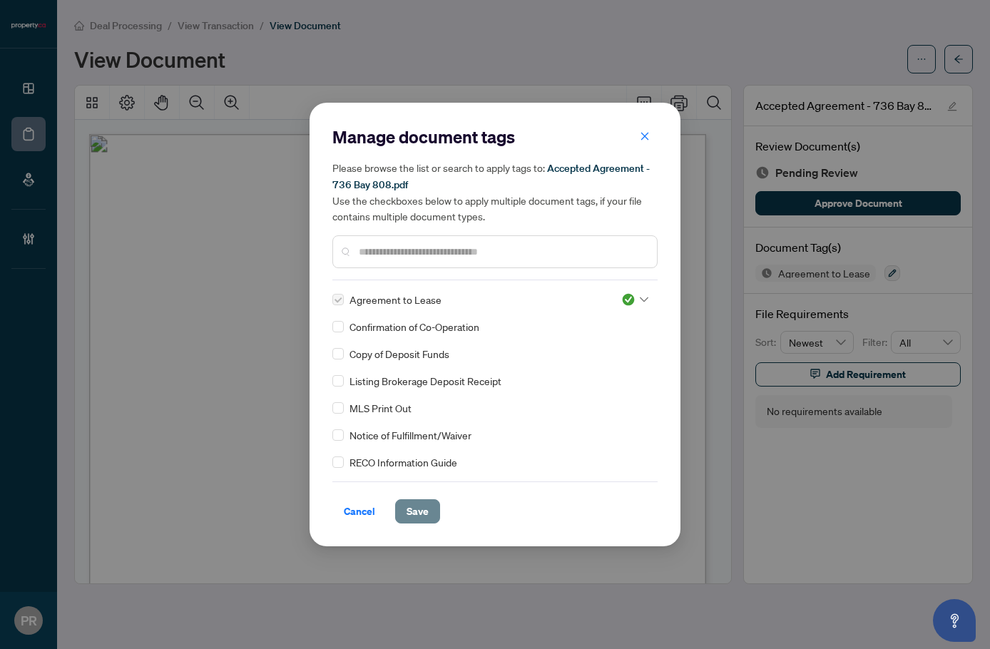
click at [407, 516] on span "Save" at bounding box center [417, 511] width 22 height 23
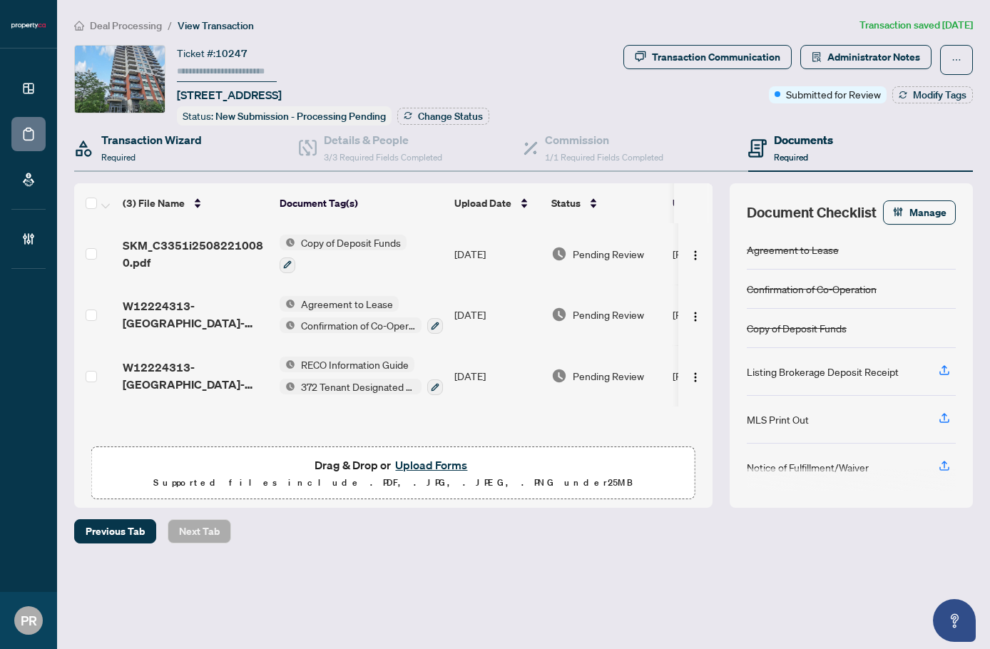
click at [211, 157] on div "Transaction Wizard Required" at bounding box center [186, 149] width 225 height 46
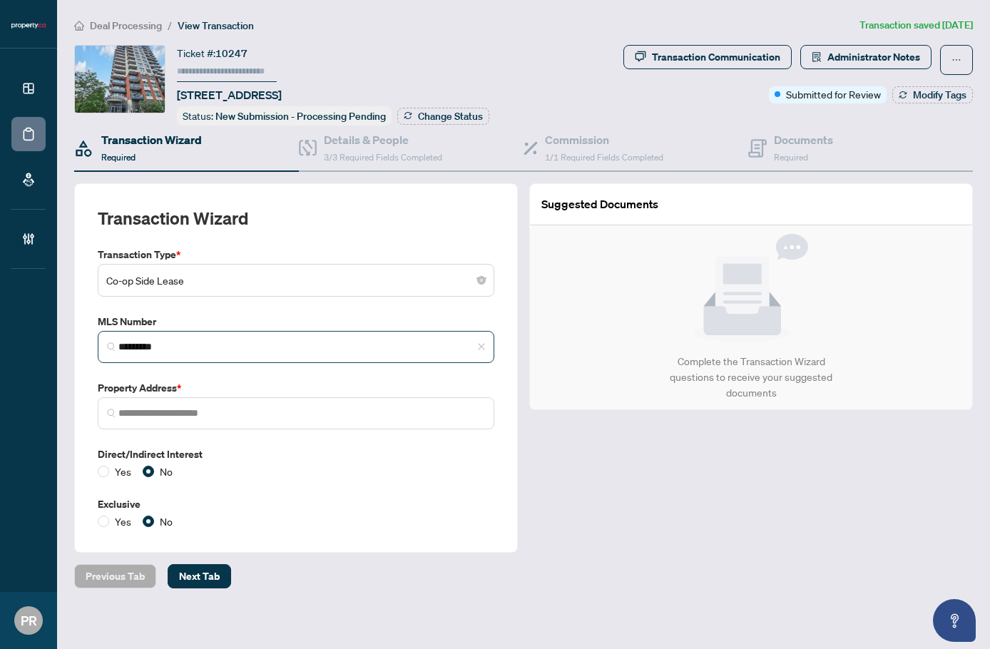
type input "**********"
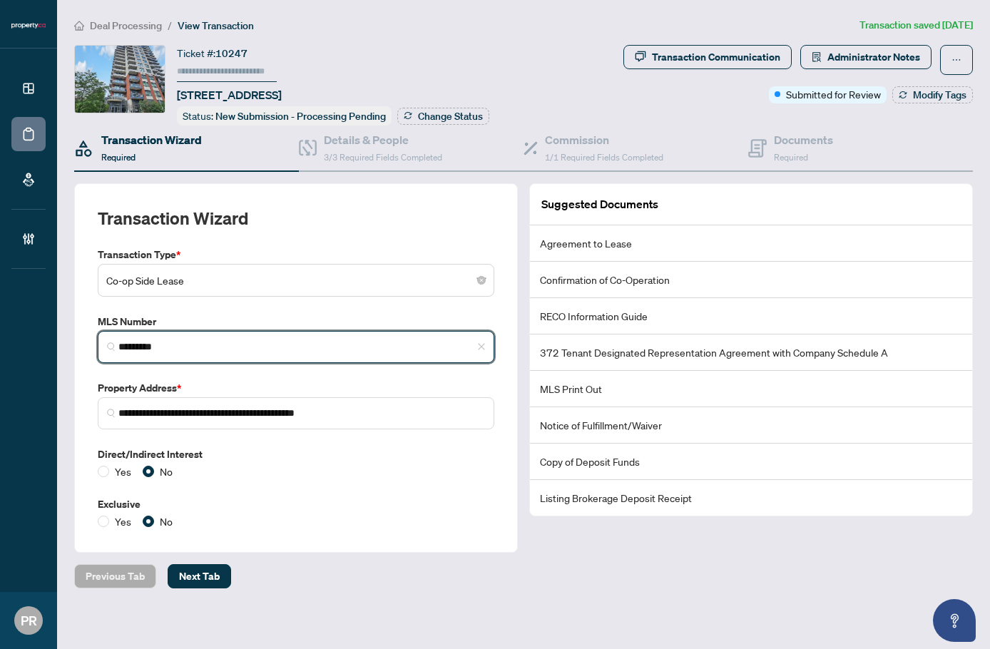
click at [207, 350] on input "*********" at bounding box center [301, 346] width 367 height 15
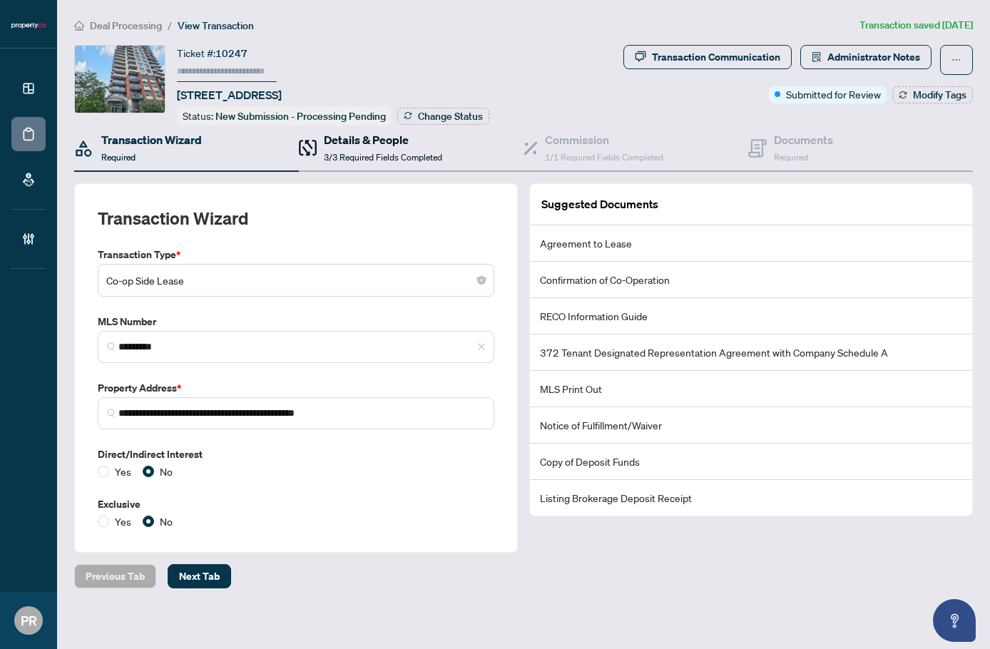
click at [353, 145] on h4 "Details & People" at bounding box center [383, 139] width 118 height 17
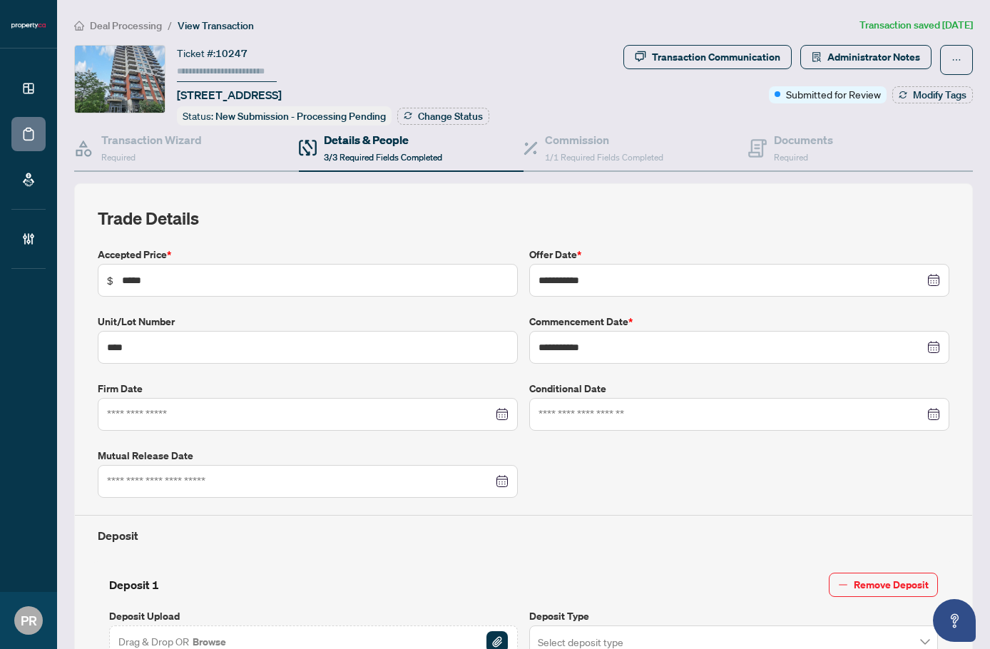
type input "**********"
click at [572, 152] on span "1/1 Required Fields Completed" at bounding box center [604, 157] width 118 height 11
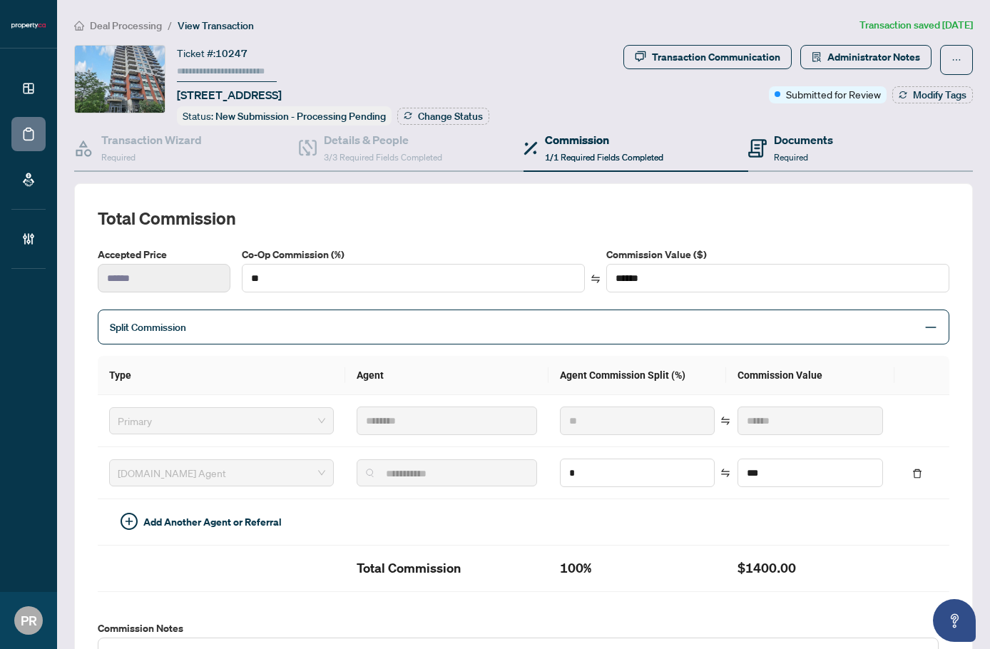
click at [765, 127] on div "Documents Required" at bounding box center [860, 149] width 225 height 46
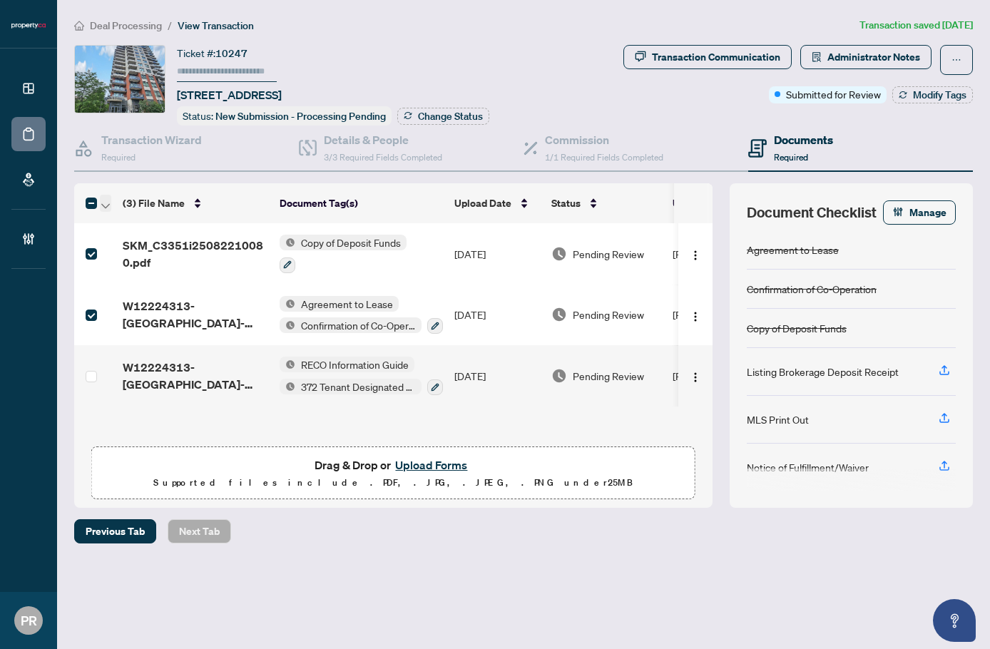
click at [103, 203] on icon "button" at bounding box center [105, 206] width 9 height 6
click at [138, 220] on span "Open Selected in New Tab(s)" at bounding box center [174, 227] width 127 height 16
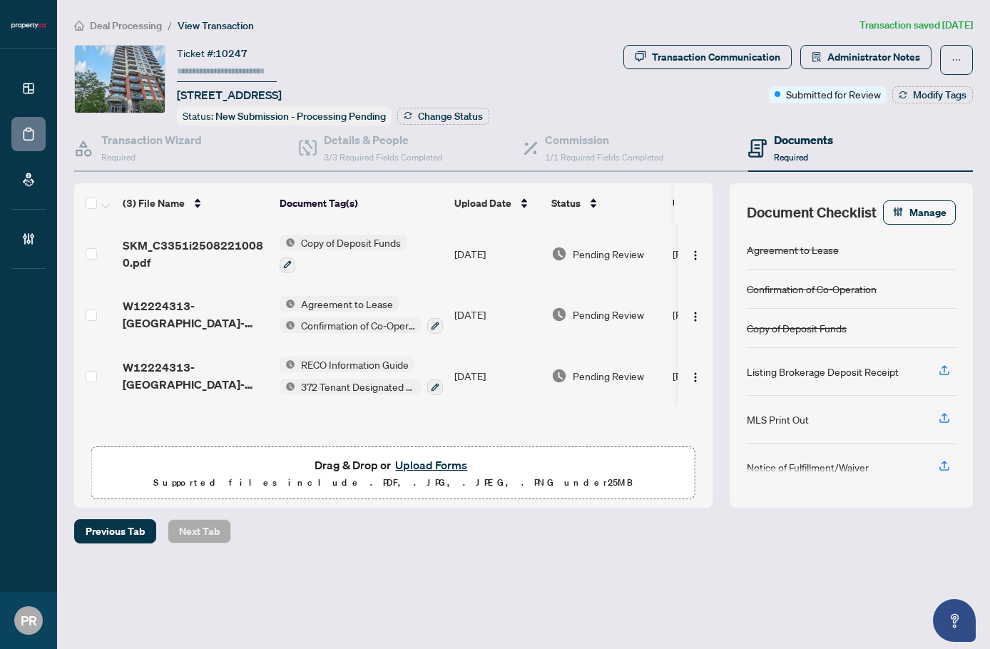
click at [97, 369] on td at bounding box center [95, 375] width 43 height 61
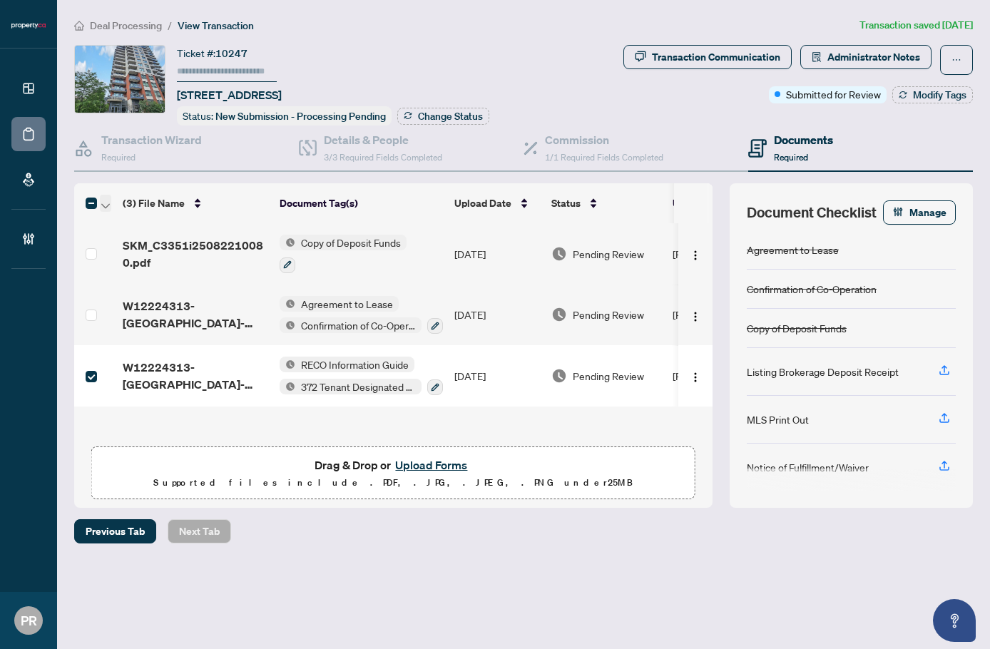
click at [109, 203] on icon "button" at bounding box center [105, 205] width 9 height 5
click at [130, 225] on span "Open Selected in New Tab(s)" at bounding box center [174, 227] width 127 height 16
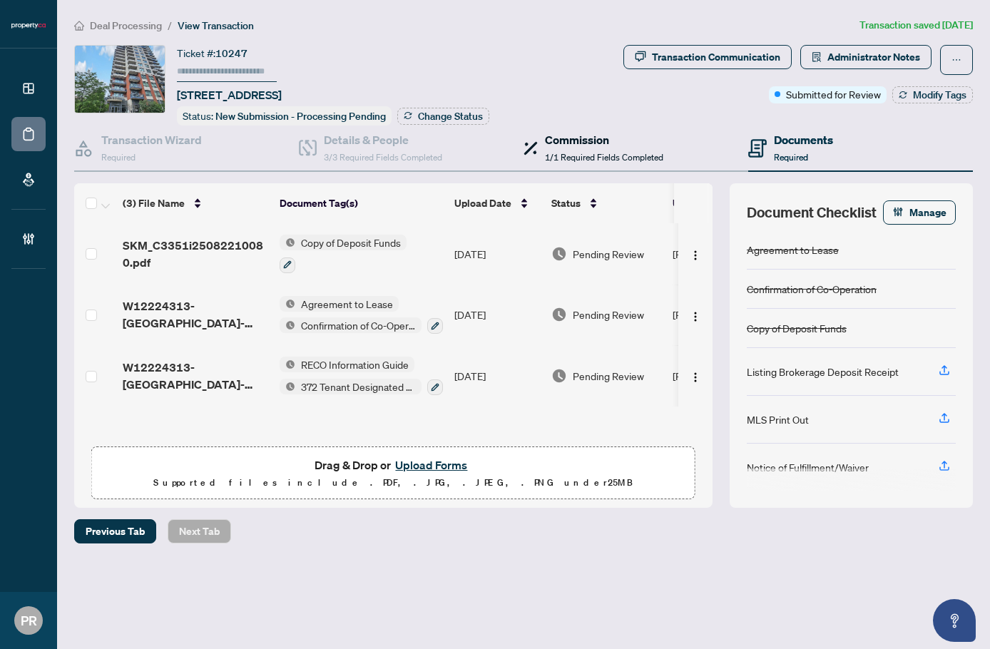
click at [565, 156] on span "1/1 Required Fields Completed" at bounding box center [604, 157] width 118 height 11
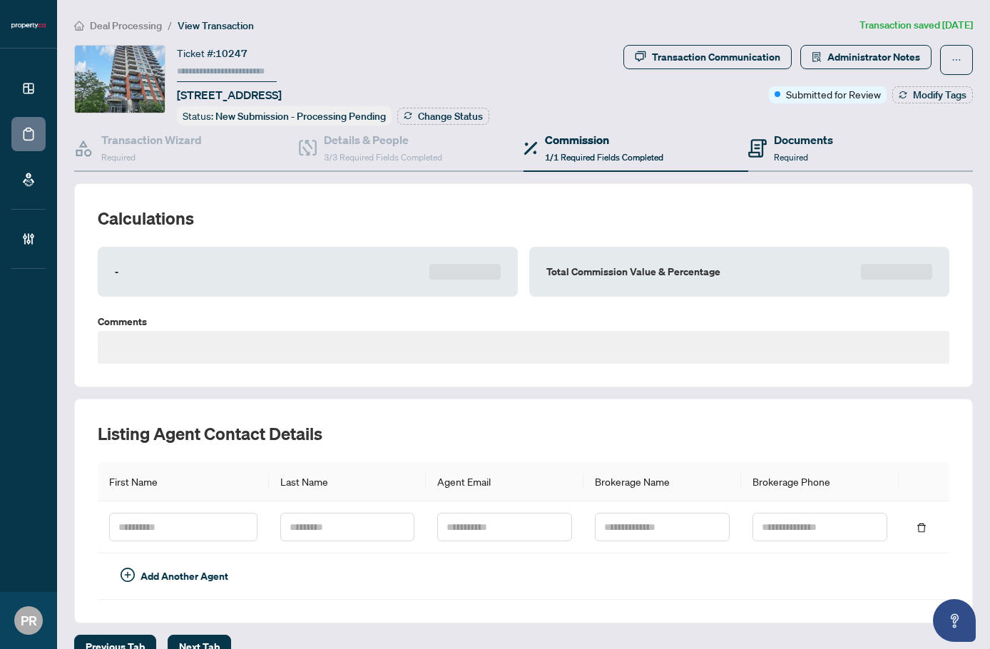
type textarea "**********"
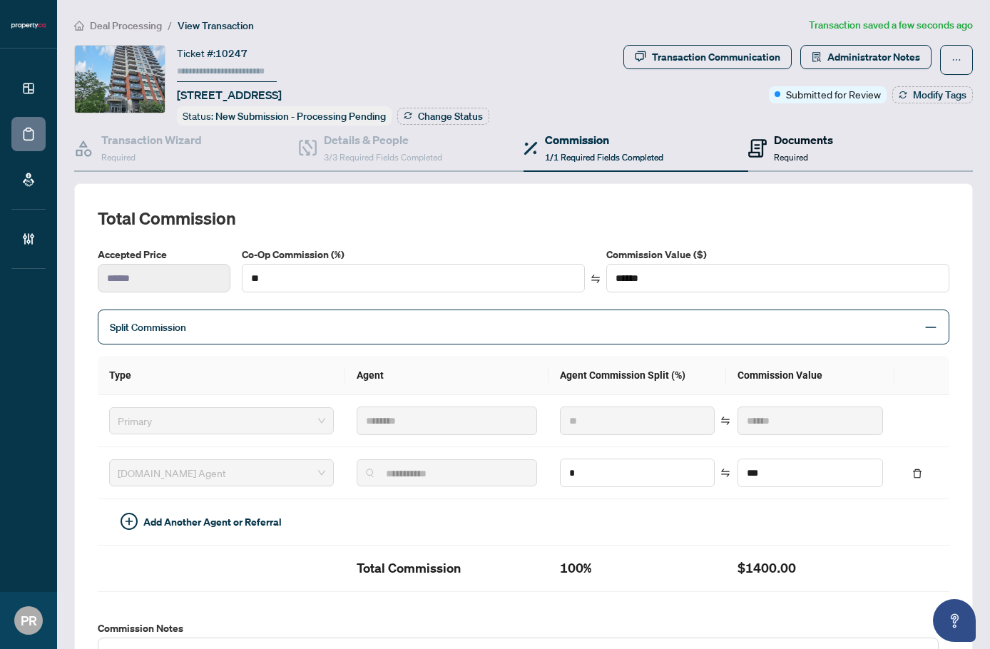
click at [801, 149] on div "Documents Required" at bounding box center [803, 148] width 59 height 34
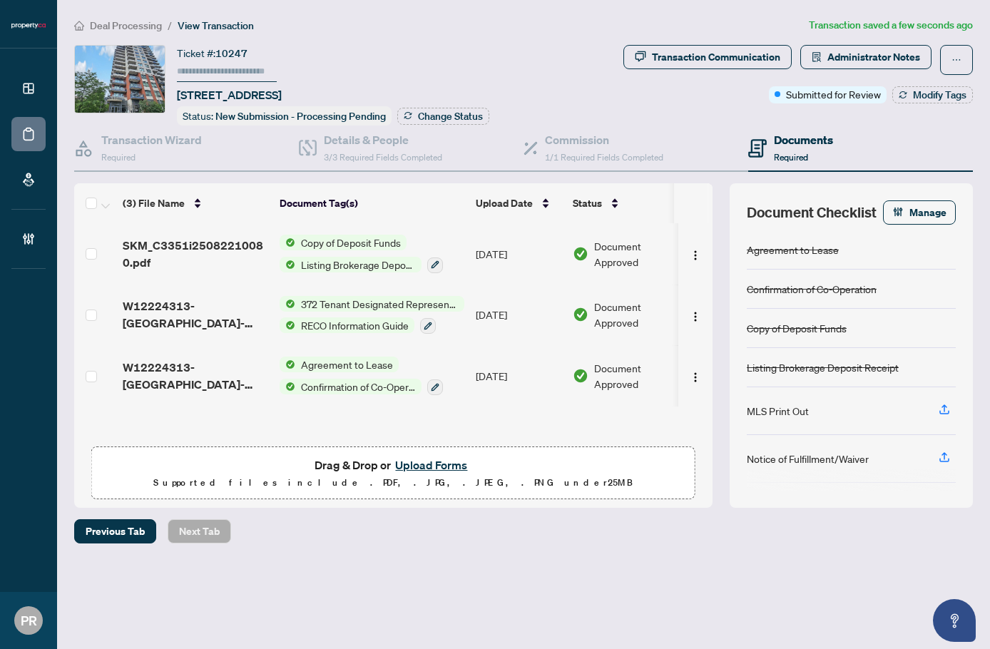
click at [238, 67] on input "text" at bounding box center [227, 71] width 100 height 21
type input "******"
click at [421, 111] on span "Change Status" at bounding box center [450, 116] width 65 height 10
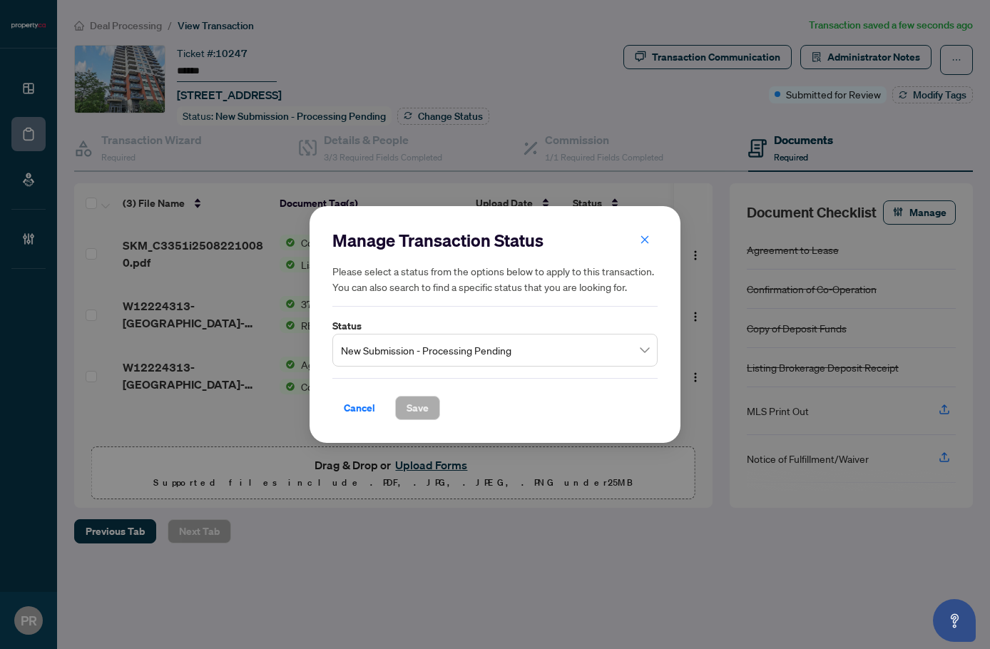
click at [471, 353] on span "New Submission - Processing Pending" at bounding box center [495, 350] width 308 height 27
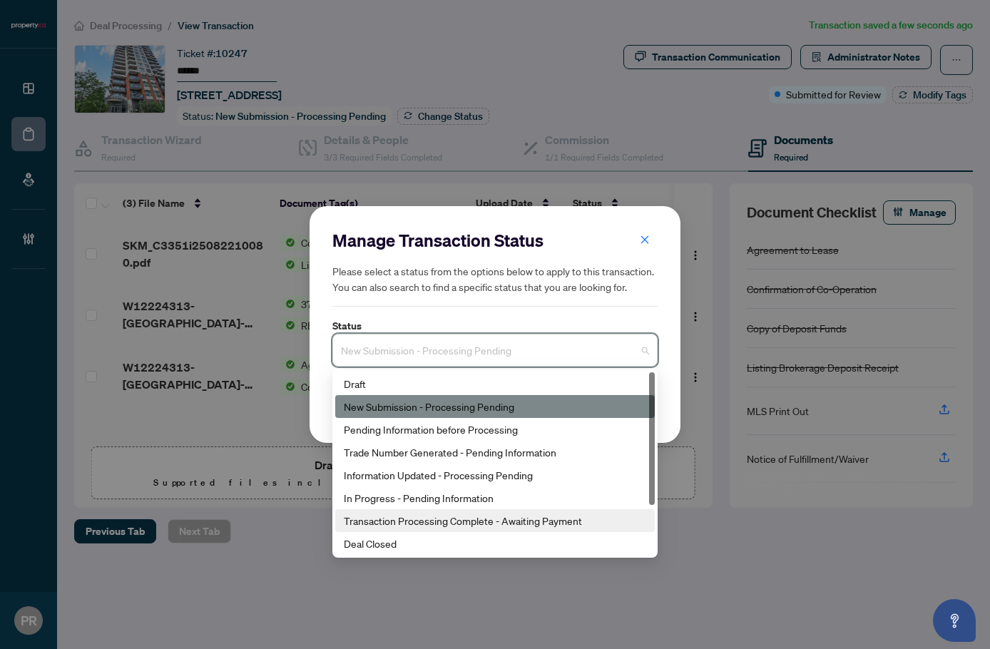
click at [452, 511] on div "Transaction Processing Complete - Awaiting Payment" at bounding box center [494, 520] width 319 height 23
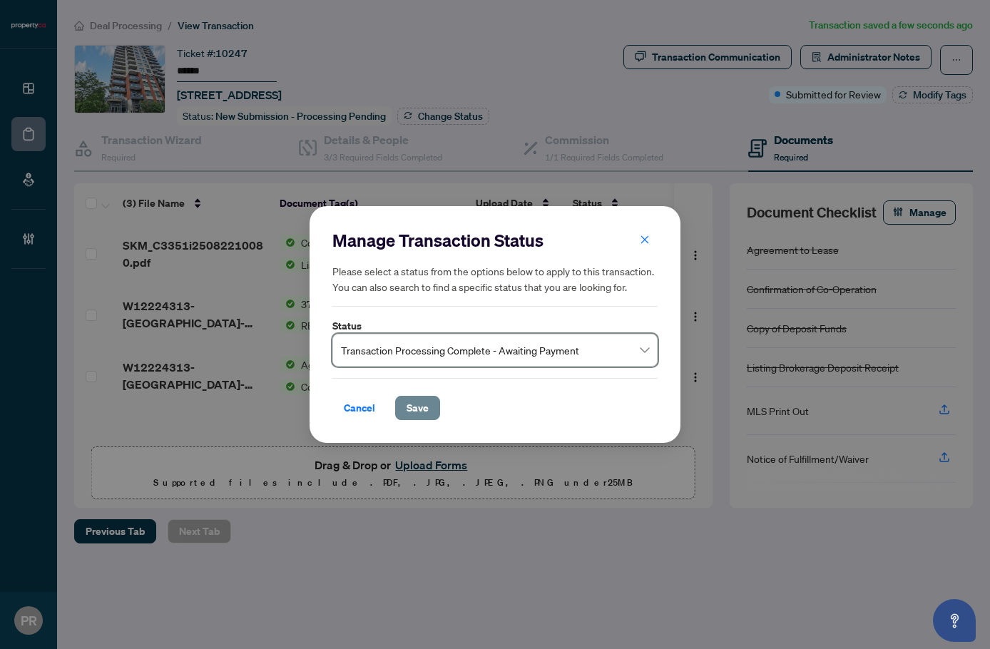
click at [437, 411] on button "Save" at bounding box center [417, 408] width 45 height 24
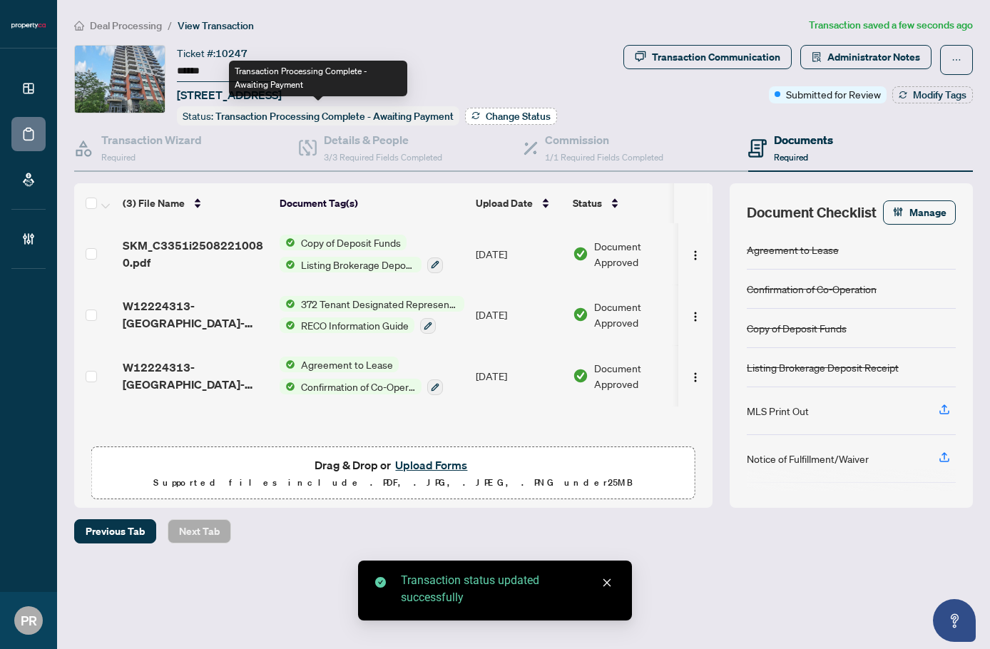
click at [474, 111] on icon "button" at bounding box center [475, 115] width 9 height 9
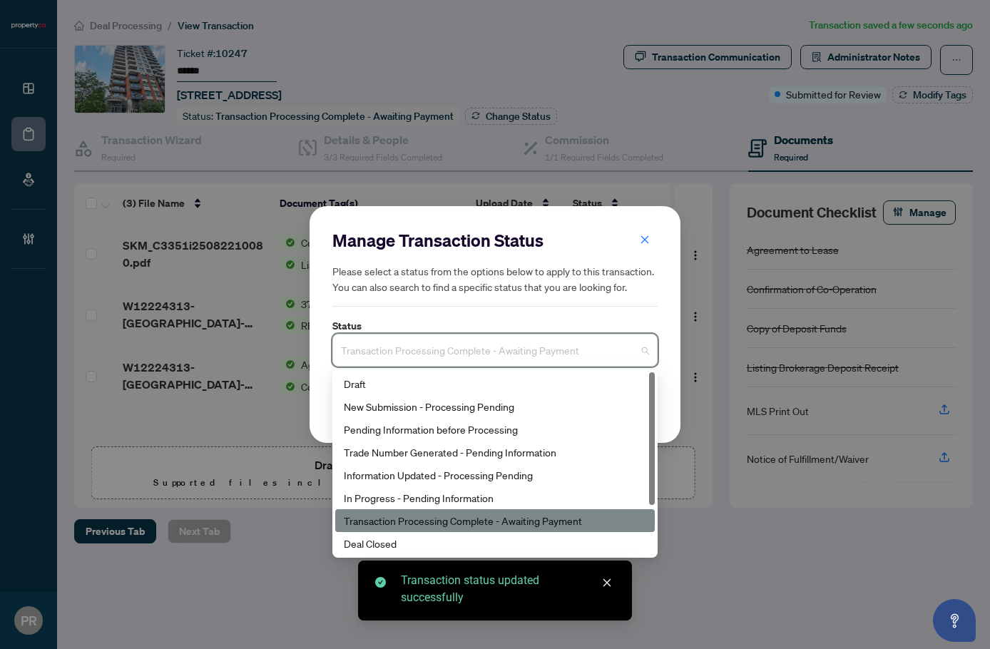
click at [452, 366] on input "search" at bounding box center [488, 352] width 295 height 31
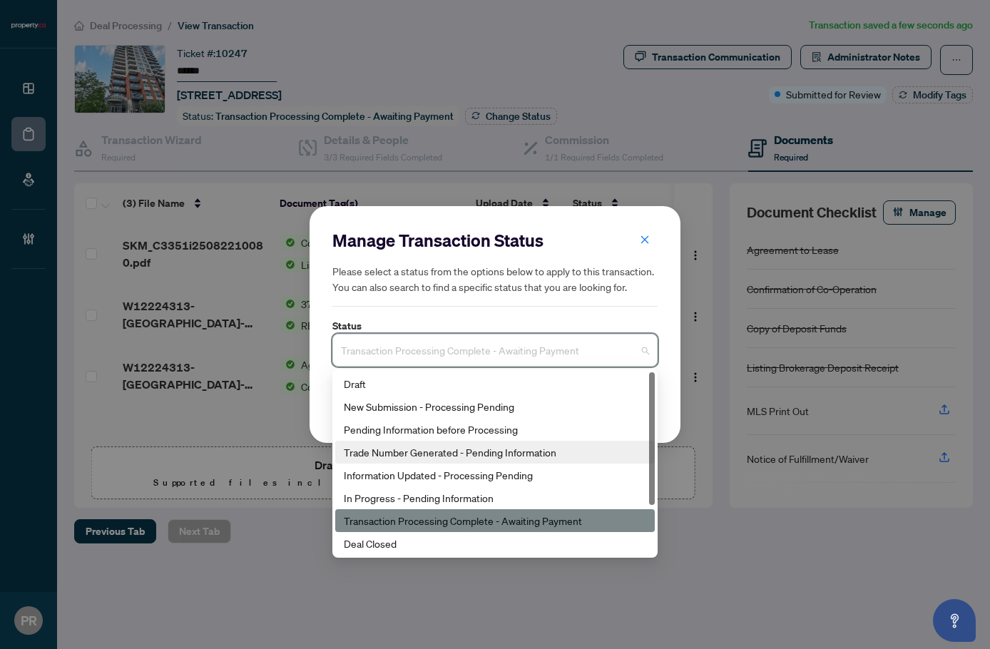
click at [466, 444] on div "Trade Number Generated - Pending Information" at bounding box center [495, 452] width 302 height 16
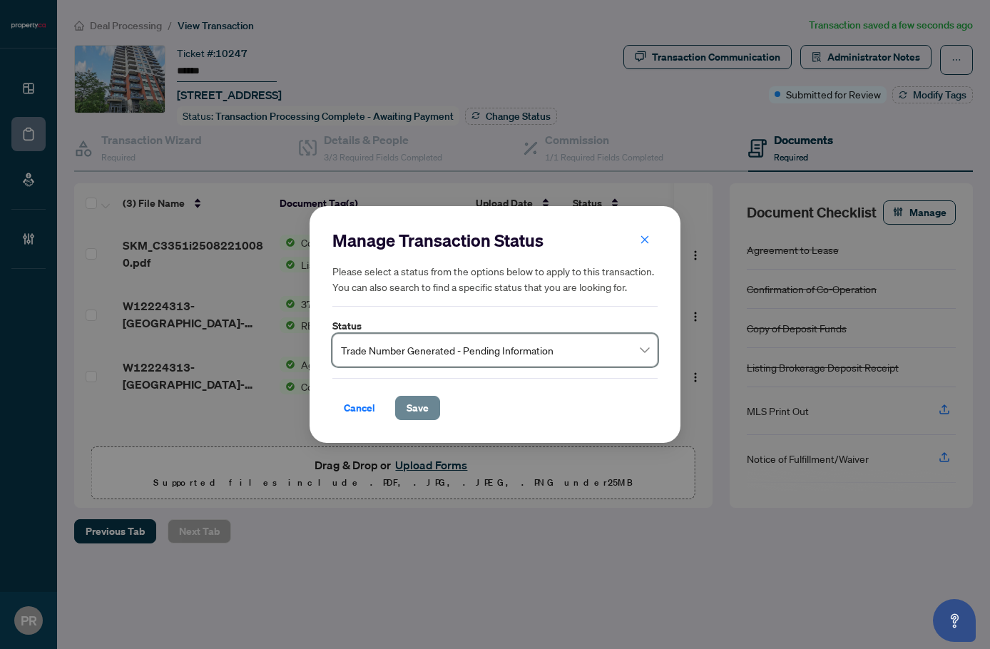
click at [420, 401] on span "Save" at bounding box center [417, 407] width 22 height 23
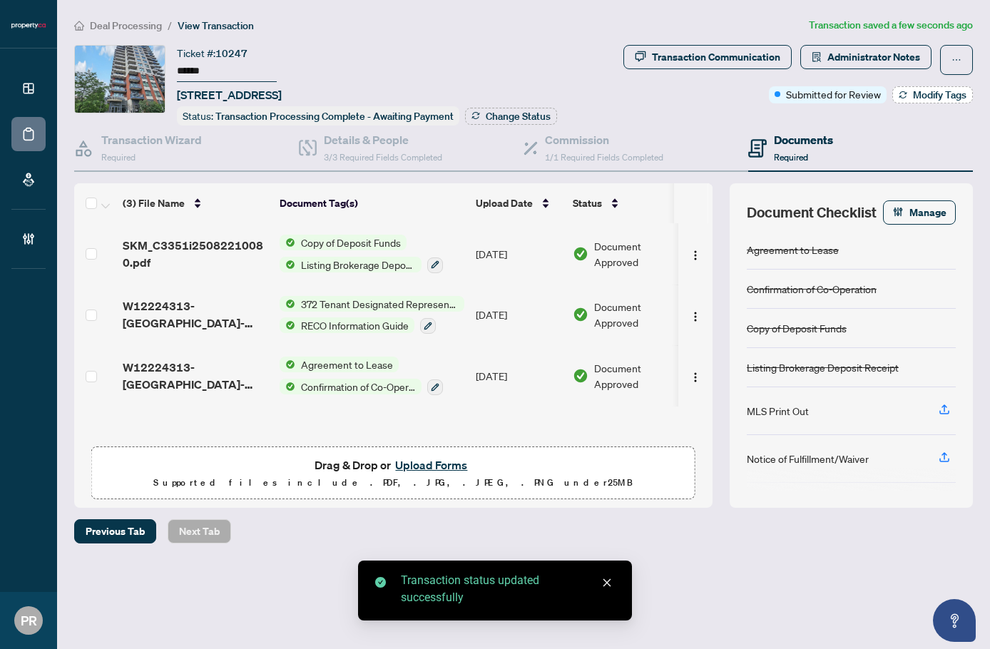
click at [929, 101] on button "Modify Tags" at bounding box center [932, 94] width 81 height 17
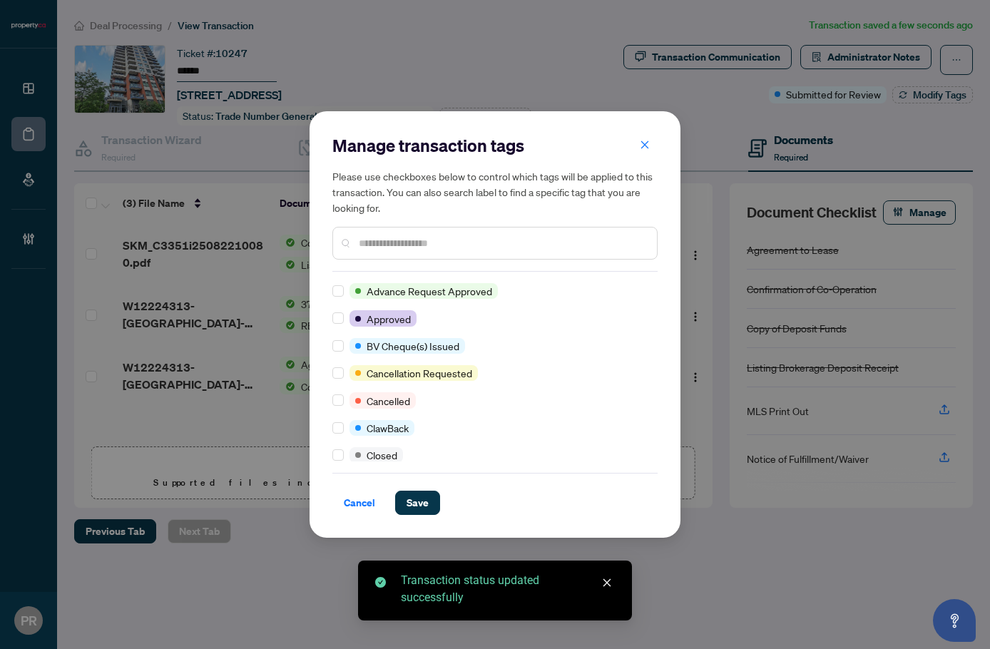
click at [388, 245] on input "text" at bounding box center [502, 243] width 287 height 16
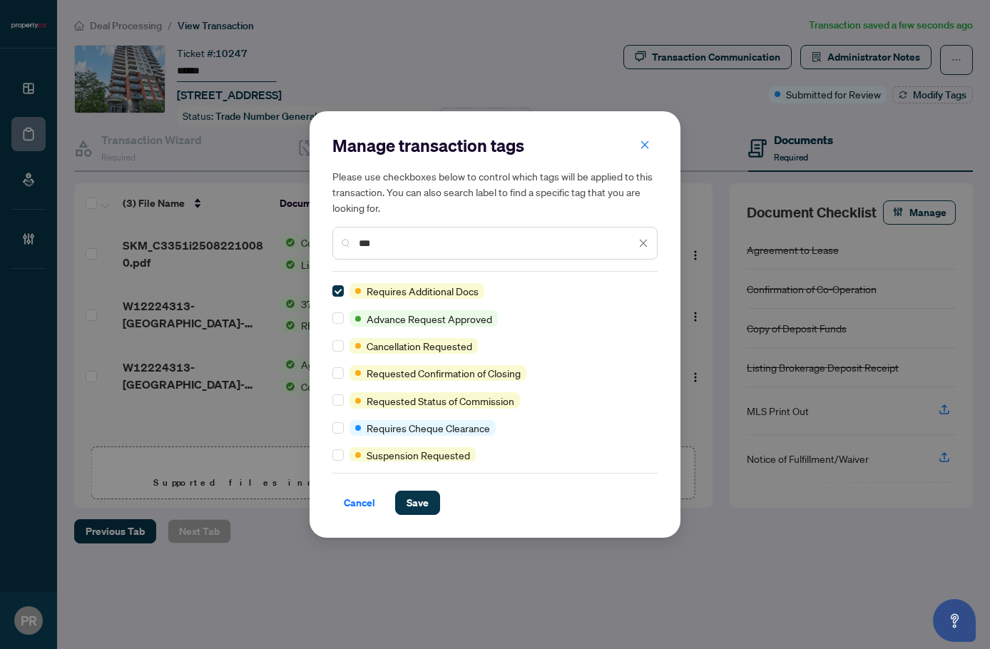
drag, startPoint x: 396, startPoint y: 242, endPoint x: 339, endPoint y: 243, distance: 56.3
click at [339, 243] on div "***" at bounding box center [494, 243] width 325 height 33
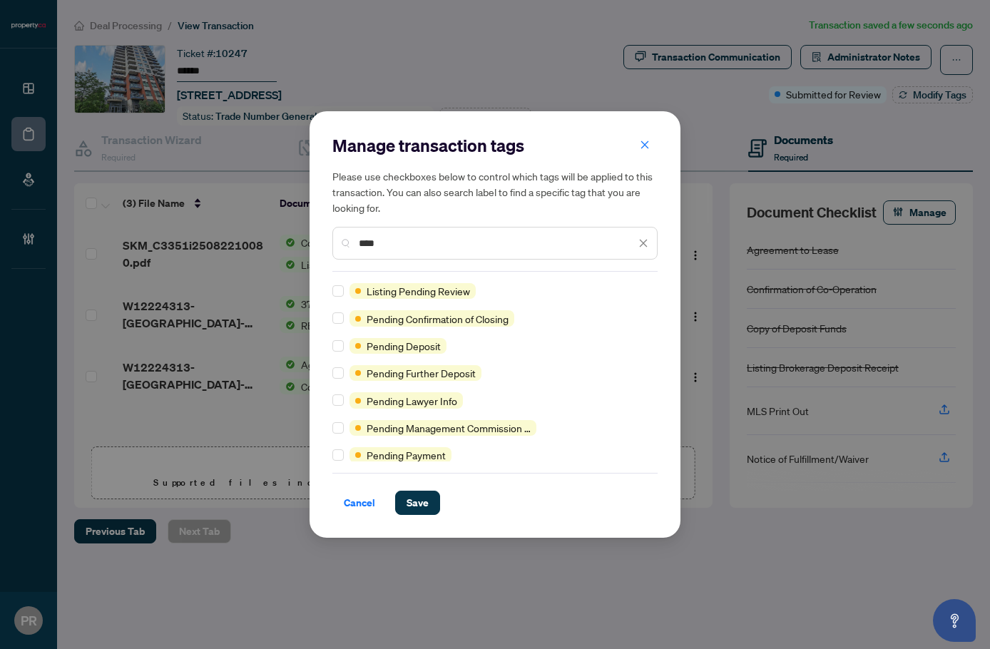
scroll to position [71, 0]
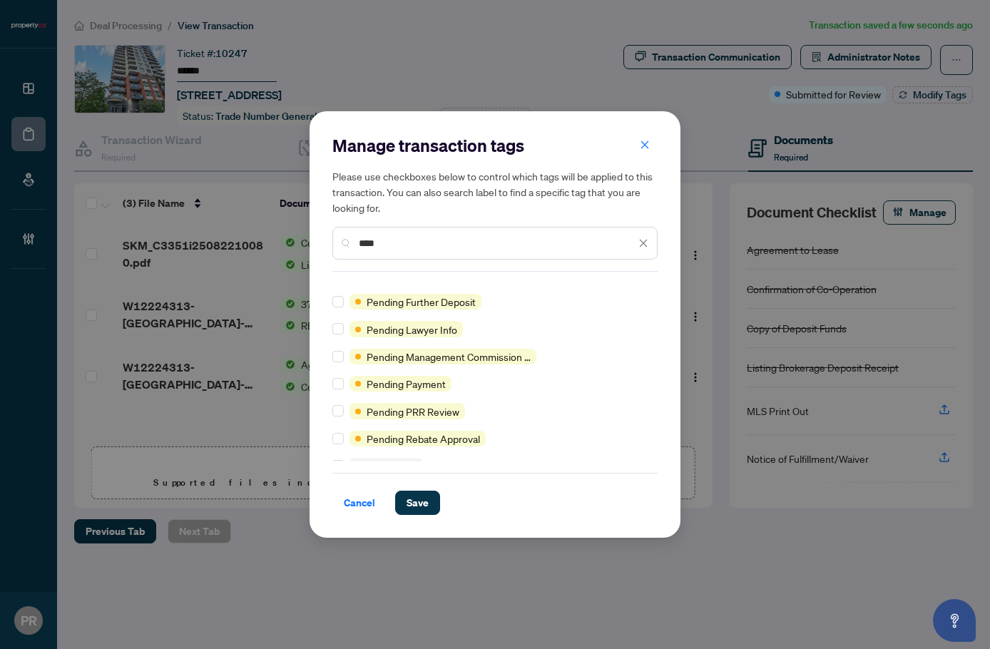
type input "****"
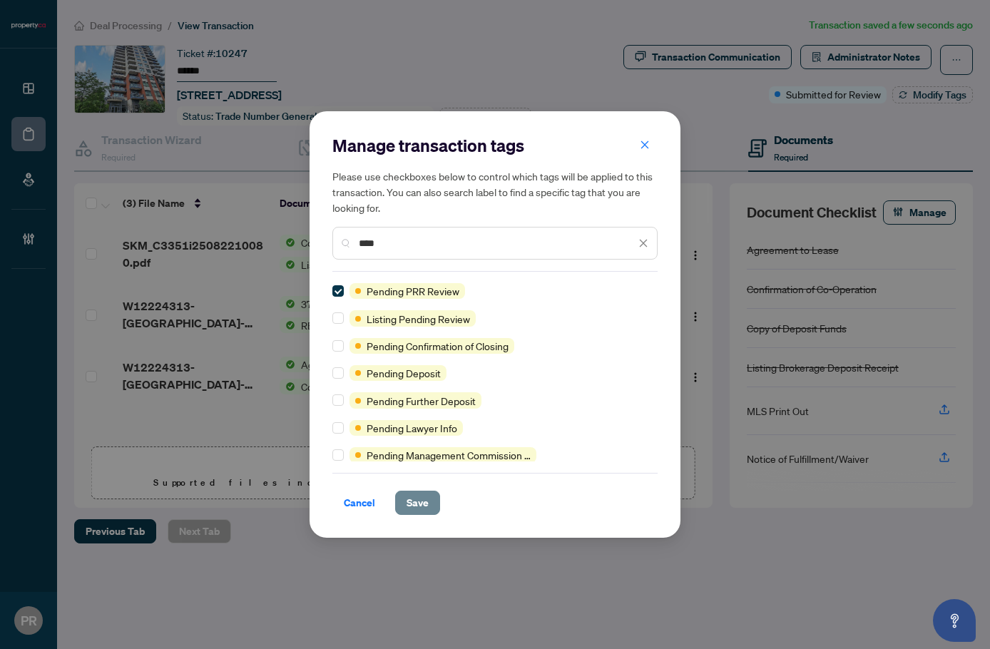
click at [430, 503] on button "Save" at bounding box center [417, 503] width 45 height 24
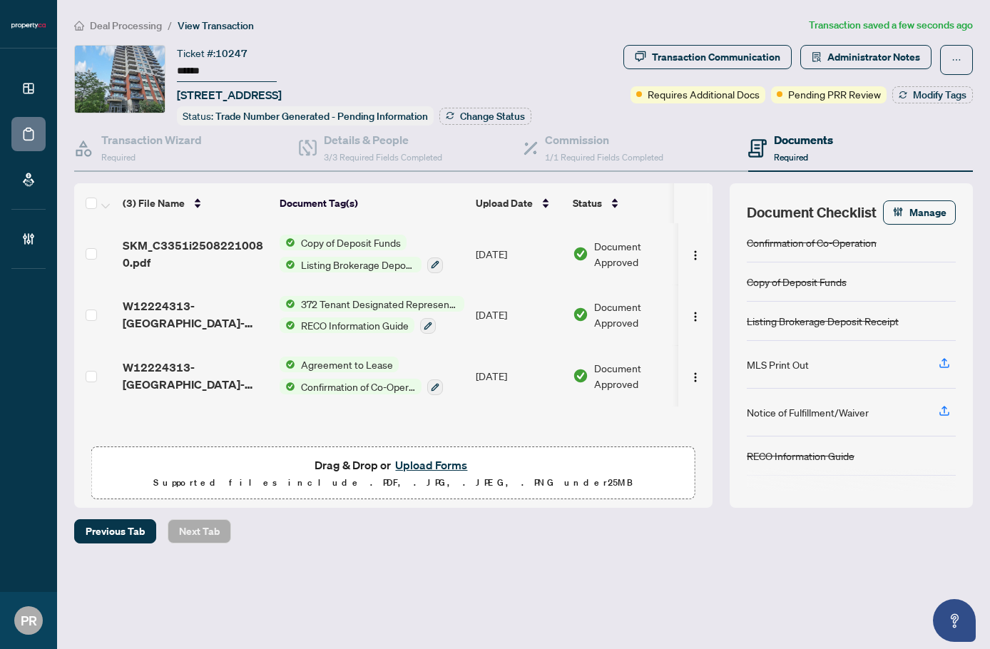
scroll to position [91, 0]
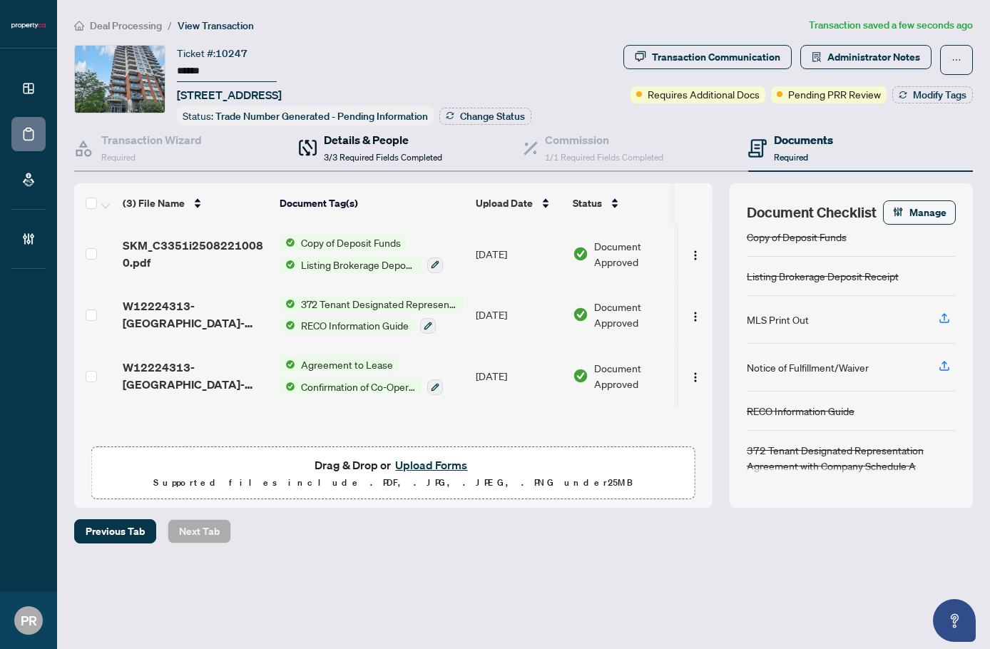
click at [383, 141] on h4 "Details & People" at bounding box center [383, 139] width 118 height 17
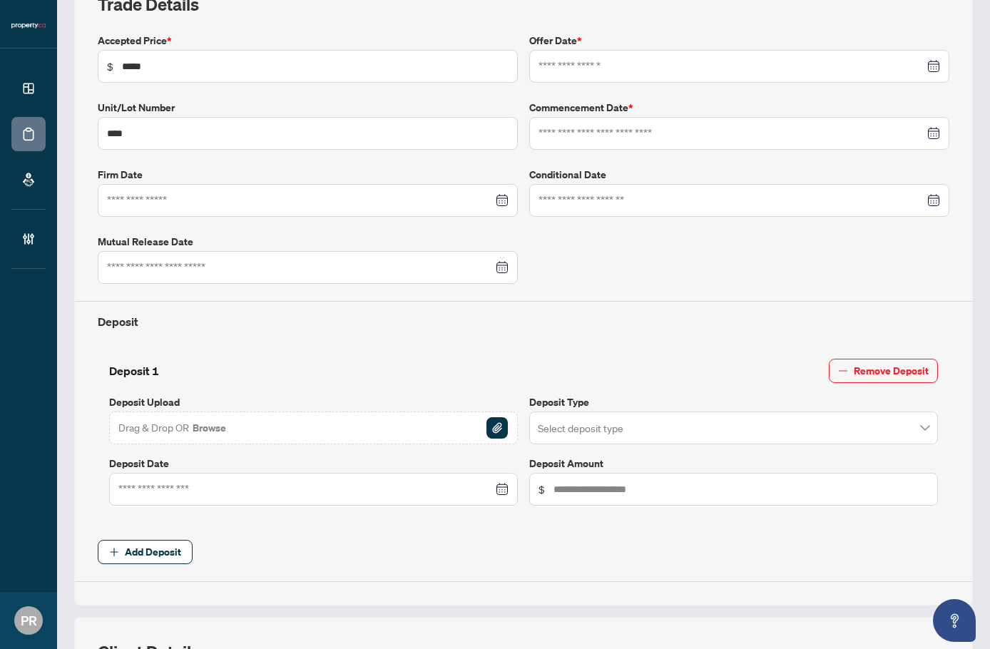
type input "**********"
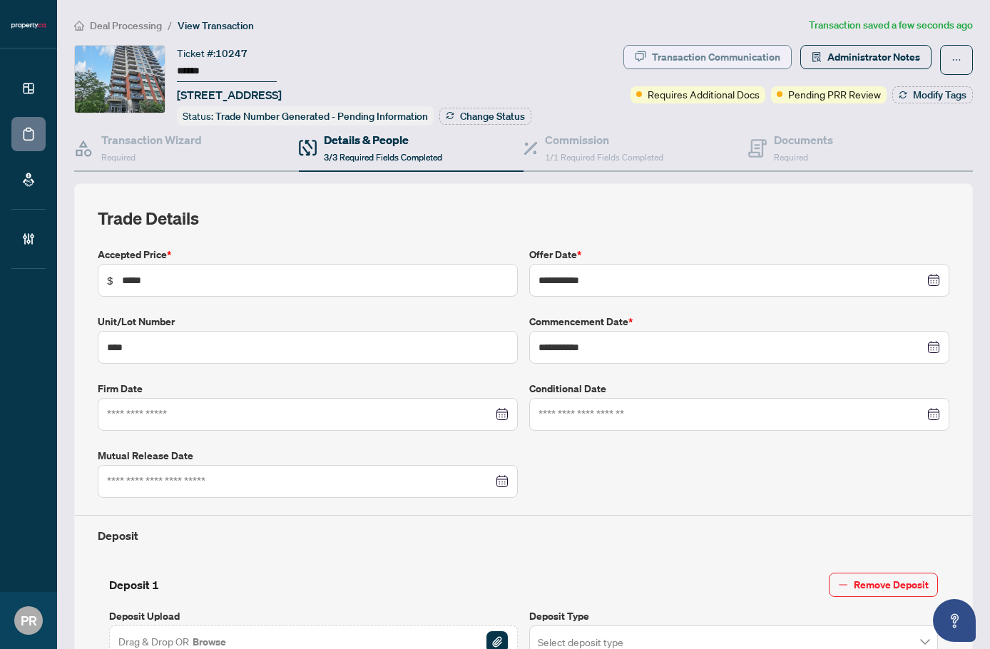
click at [746, 66] on div "Transaction Communication" at bounding box center [716, 57] width 128 height 23
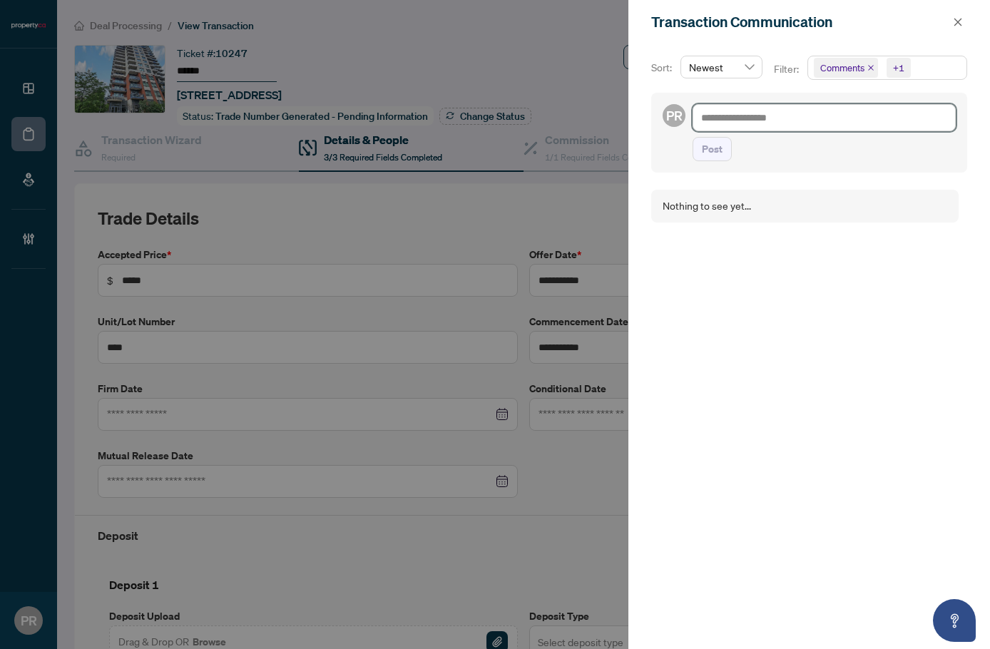
click at [799, 104] on textarea at bounding box center [823, 117] width 263 height 27
paste textarea "**********"
type textarea "**********"
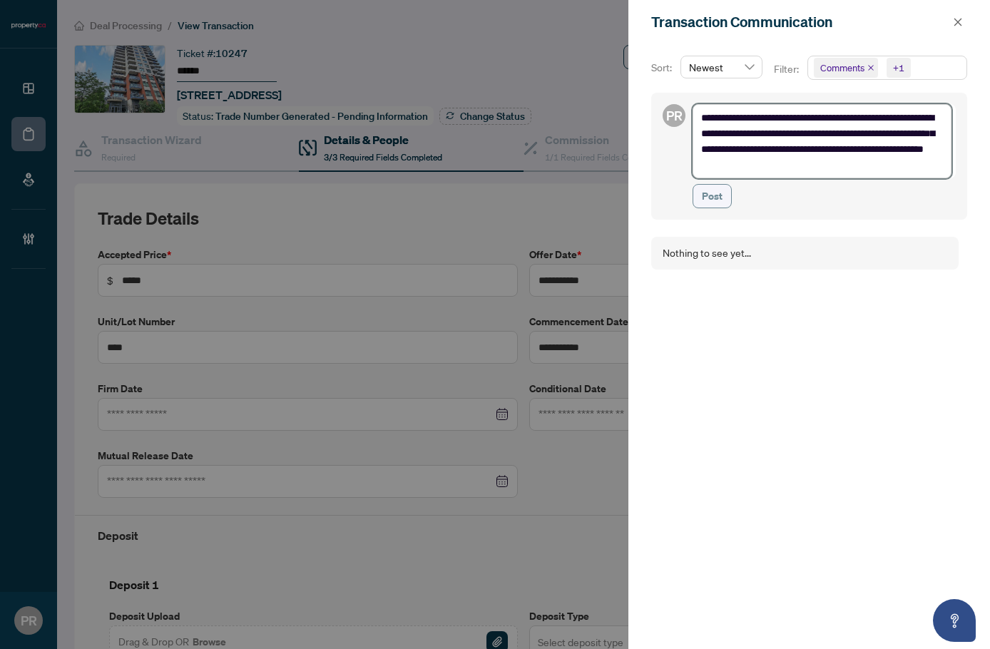
type textarea "**********"
click at [715, 190] on span "Post" at bounding box center [712, 196] width 21 height 23
type textarea "**********"
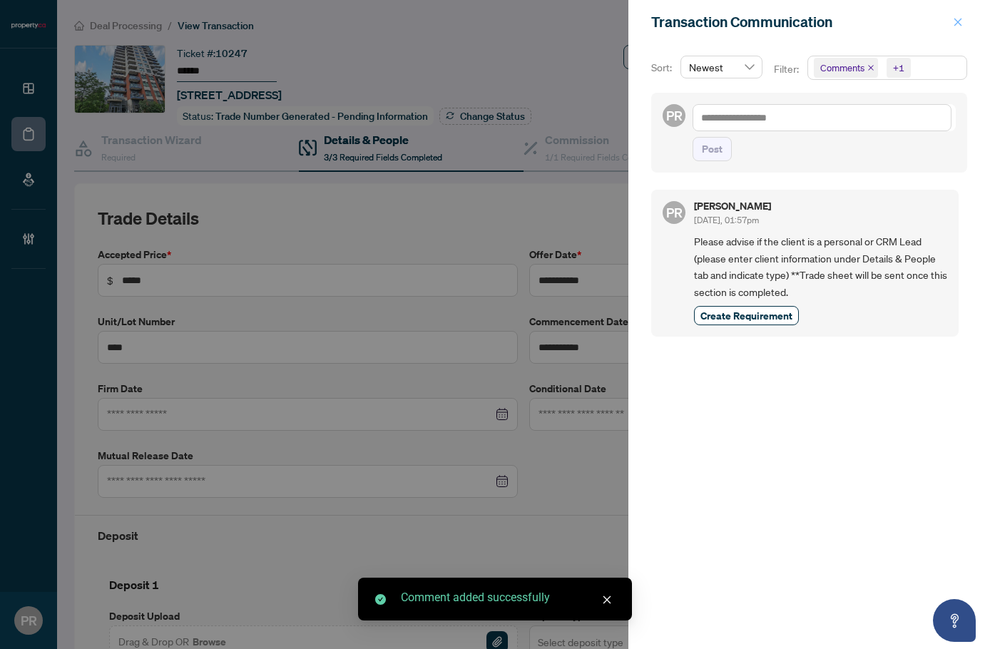
click at [953, 24] on icon "close" at bounding box center [958, 22] width 10 height 10
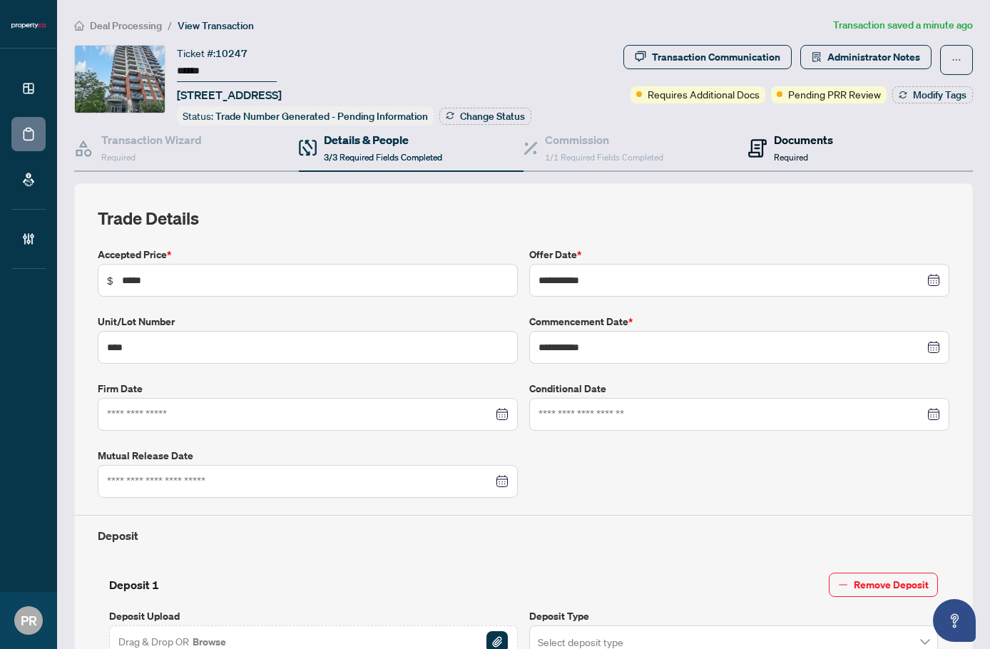
click at [798, 150] on div "Documents Required" at bounding box center [803, 148] width 59 height 34
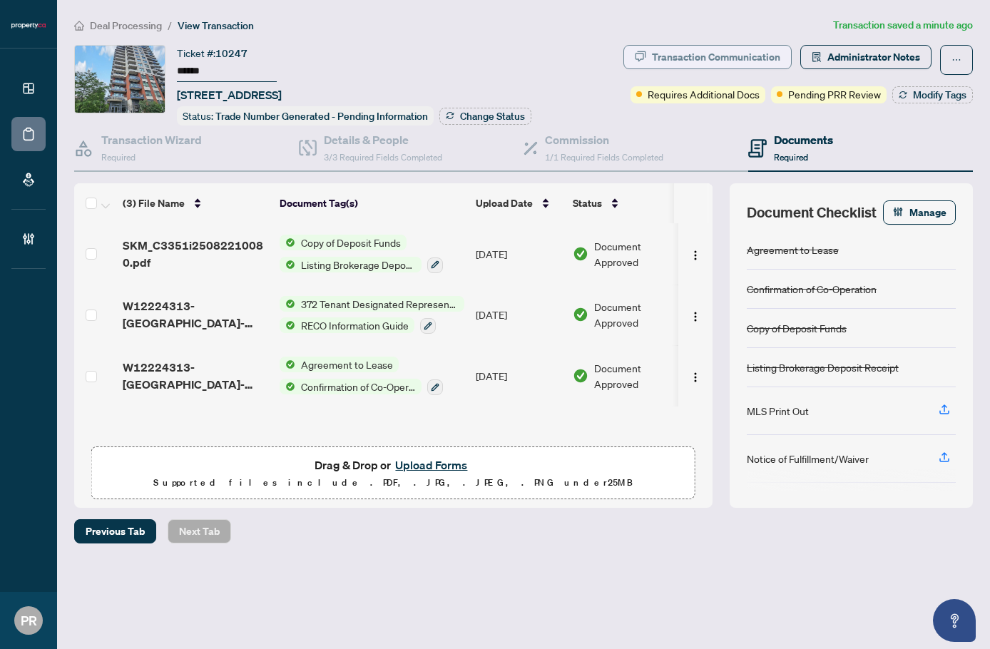
click at [727, 51] on div "Transaction Communication" at bounding box center [716, 57] width 128 height 23
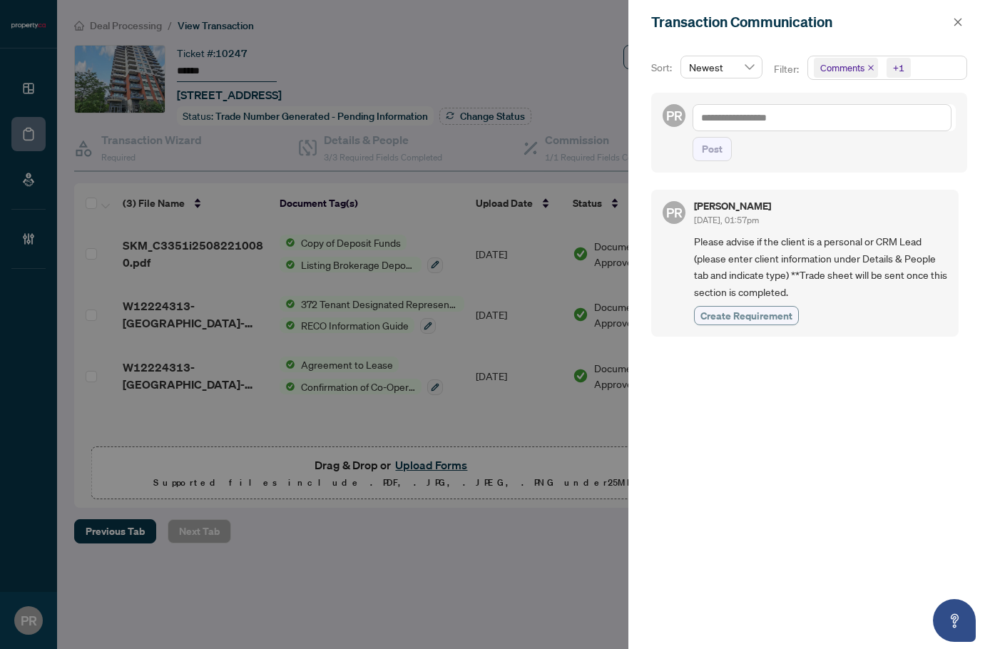
click at [753, 314] on span "Create Requirement" at bounding box center [746, 315] width 92 height 15
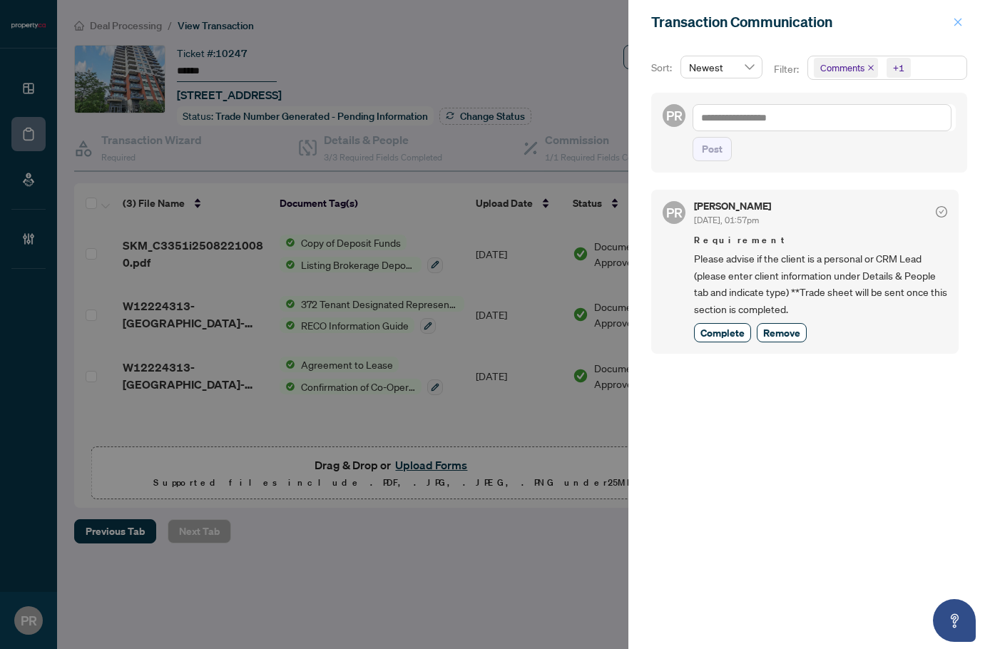
click at [957, 19] on icon "close" at bounding box center [958, 22] width 10 height 10
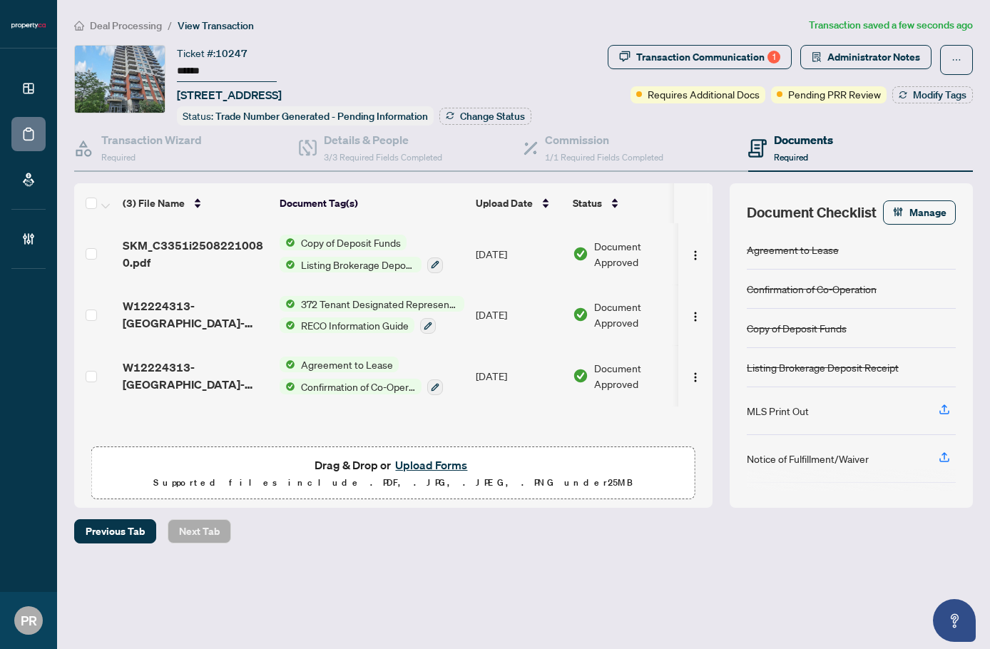
click at [454, 456] on button "Upload Forms" at bounding box center [431, 465] width 81 height 19
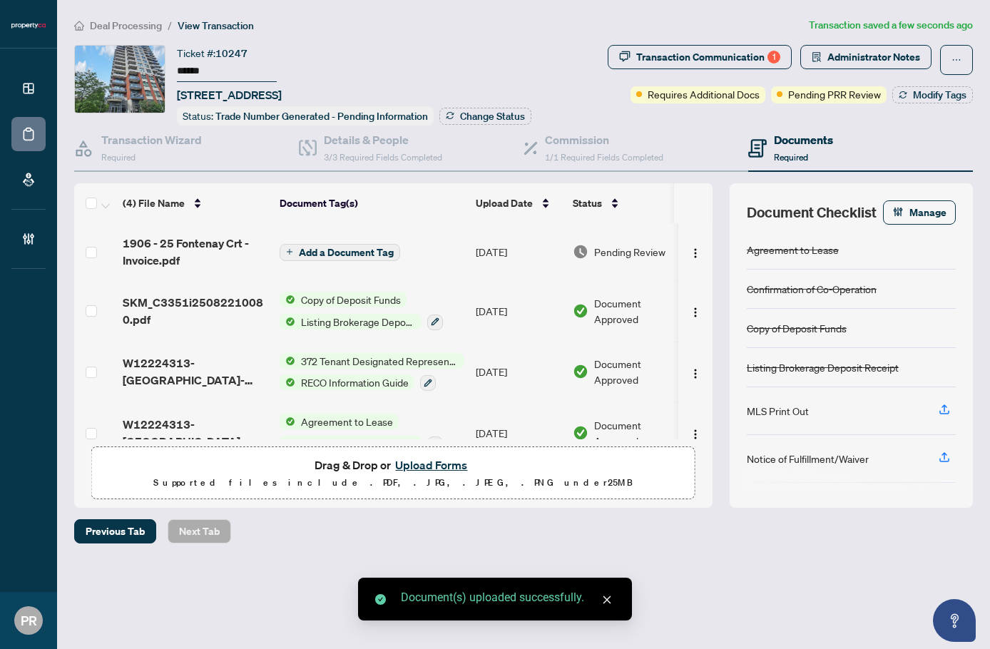
click at [495, 242] on td "Aug/26/2025" at bounding box center [518, 251] width 97 height 57
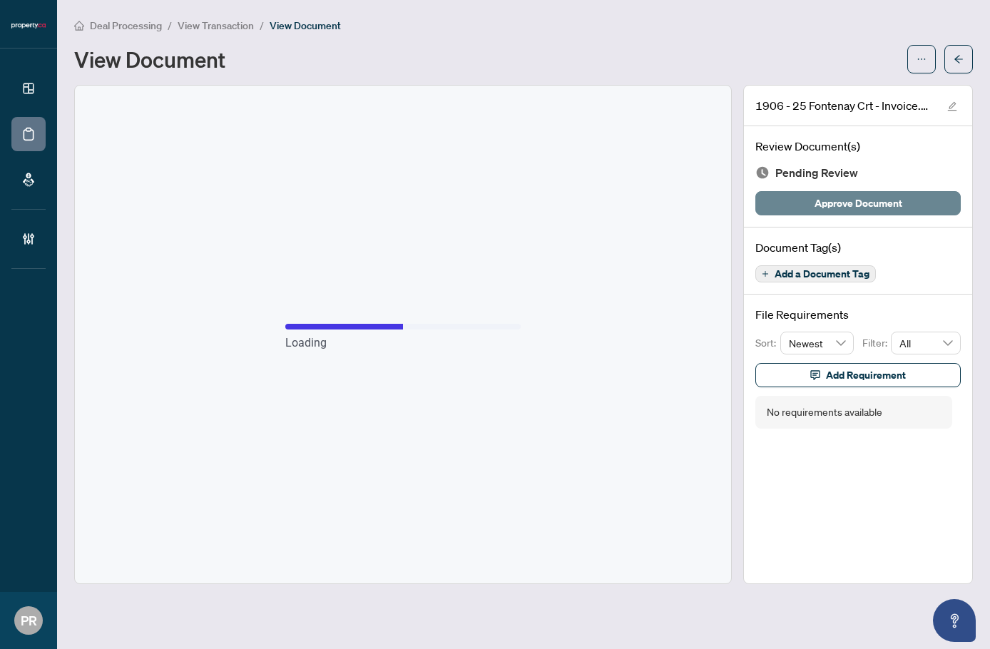
click at [843, 203] on span "Approve Document" at bounding box center [858, 203] width 88 height 23
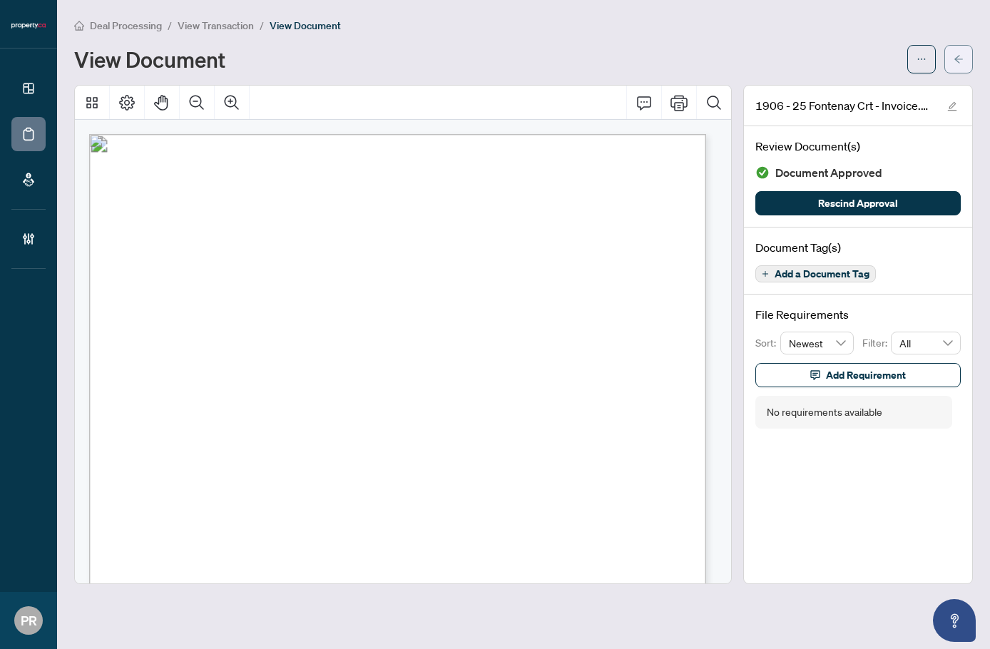
click at [949, 60] on button "button" at bounding box center [958, 59] width 29 height 29
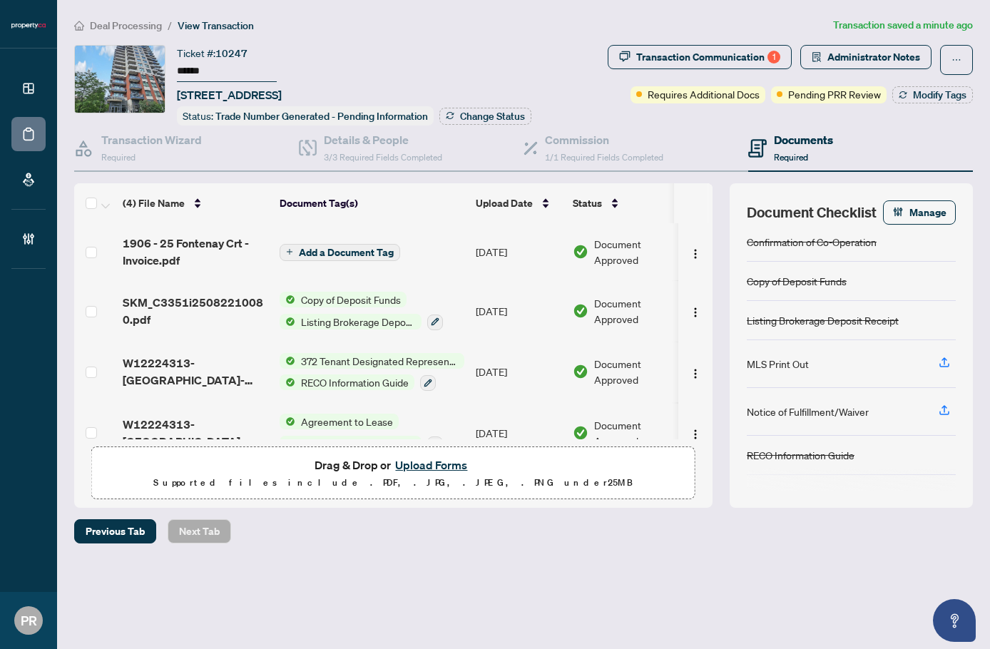
scroll to position [91, 0]
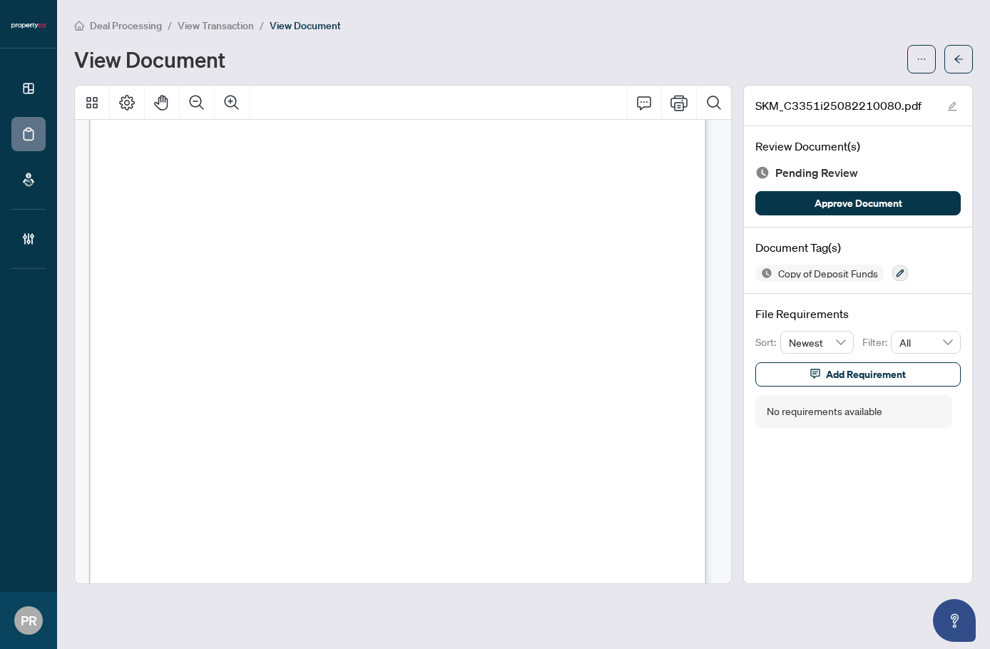
scroll to position [285, 0]
click at [902, 276] on icon "button" at bounding box center [900, 273] width 9 height 9
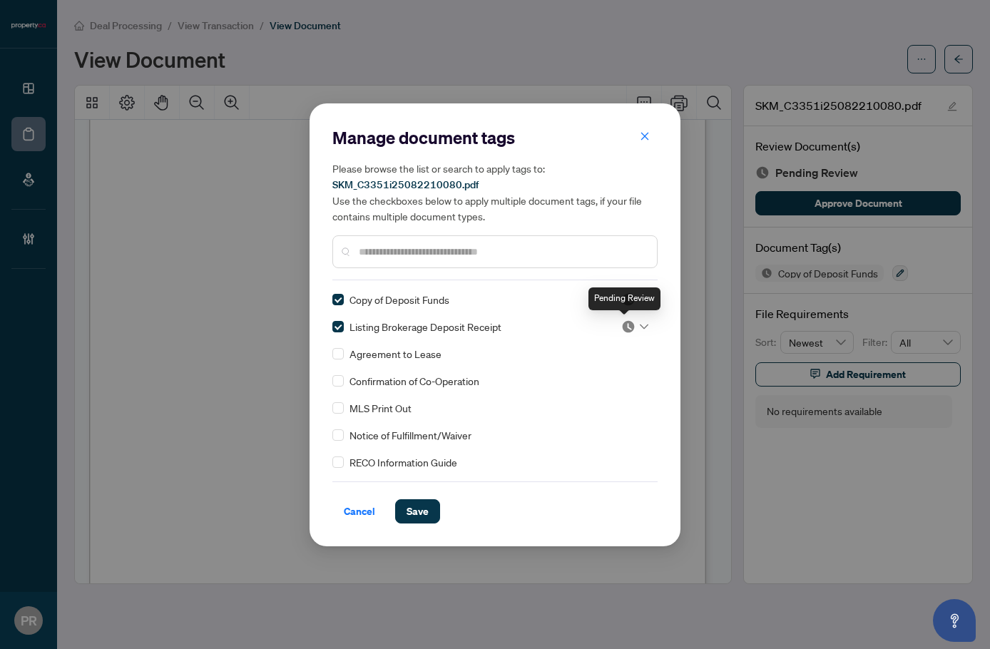
click at [630, 305] on div "Pending Review" at bounding box center [624, 298] width 72 height 23
click at [623, 329] on img at bounding box center [628, 326] width 14 height 14
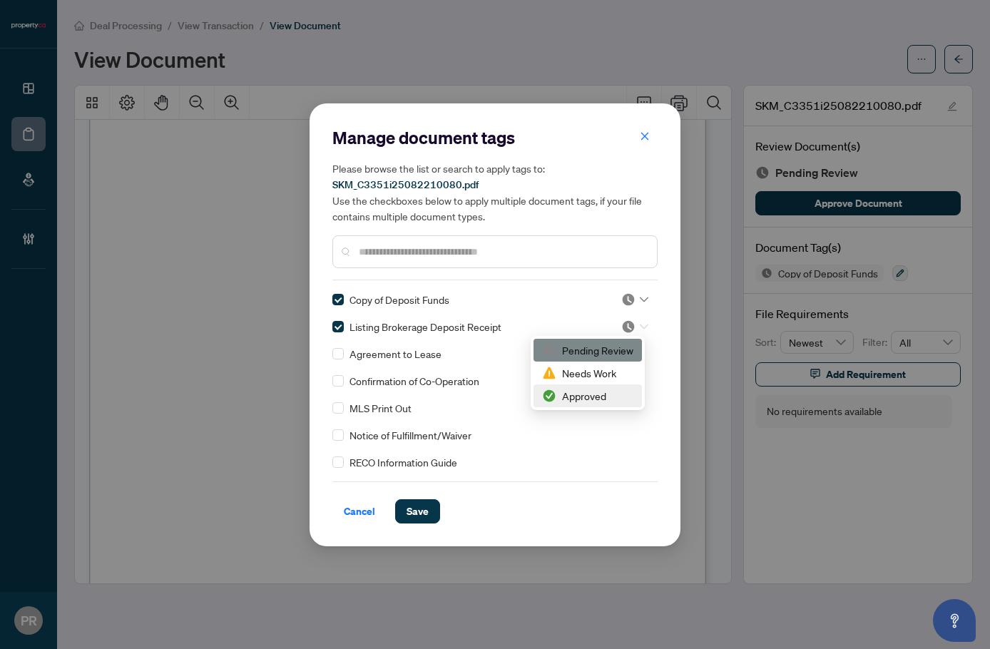
drag, startPoint x: 607, startPoint y: 397, endPoint x: 613, endPoint y: 379, distance: 19.4
click at [606, 397] on div "Approved" at bounding box center [587, 396] width 91 height 16
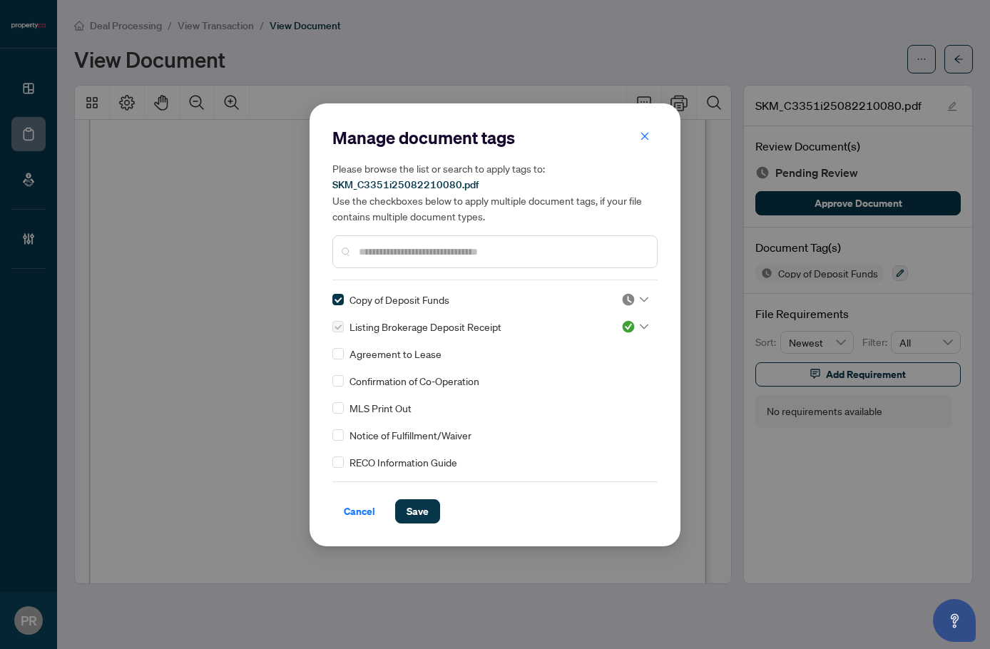
click at [638, 295] on div at bounding box center [634, 299] width 27 height 14
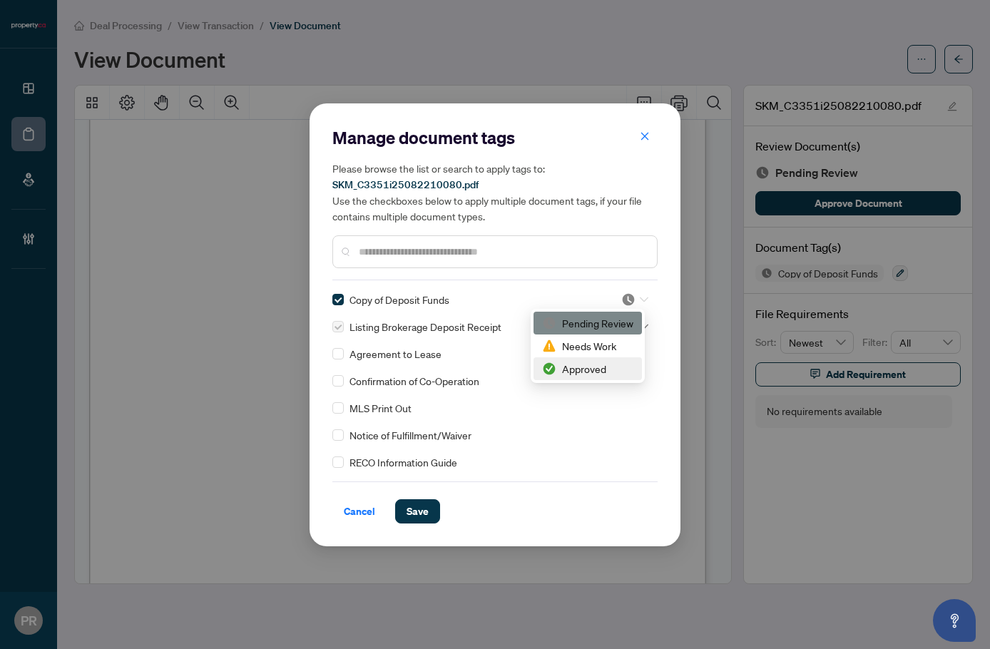
drag, startPoint x: 612, startPoint y: 362, endPoint x: 608, endPoint y: 372, distance: 10.6
click at [611, 363] on div "Approved" at bounding box center [587, 369] width 91 height 16
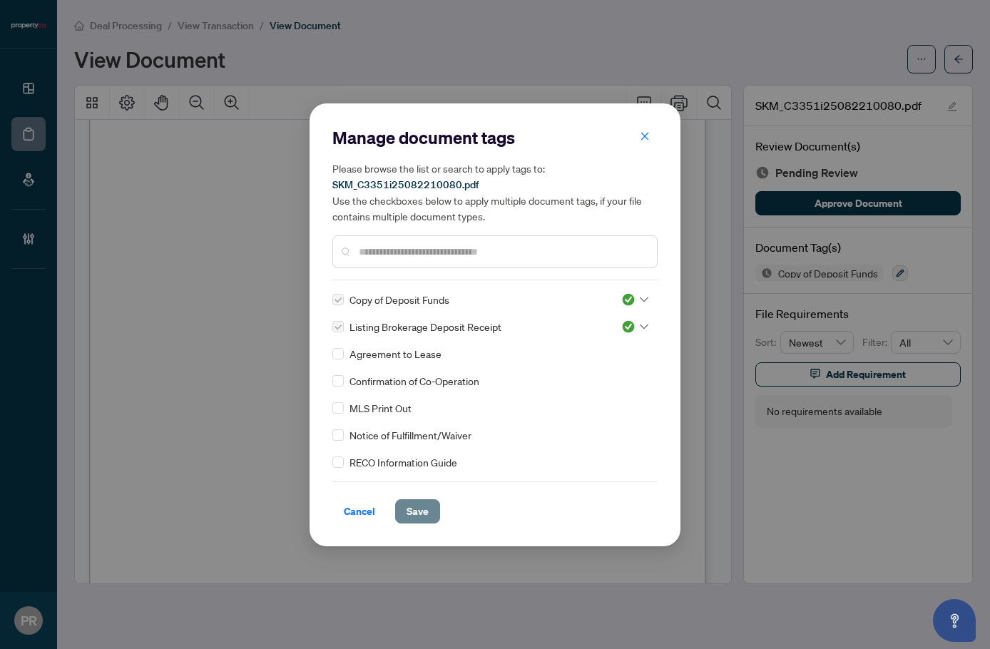
click at [419, 513] on span "Save" at bounding box center [417, 511] width 22 height 23
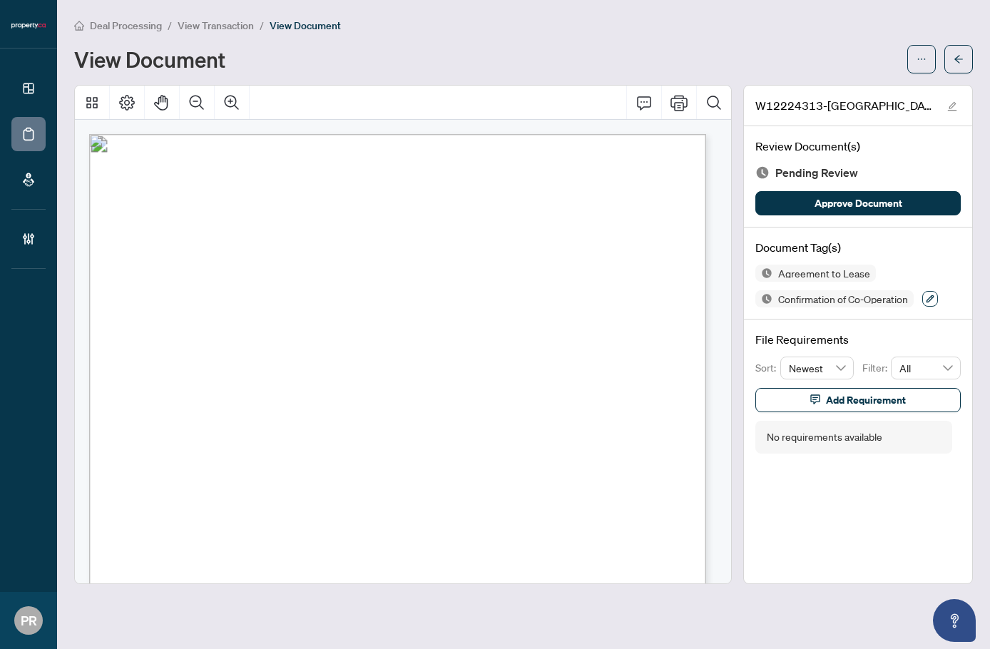
click at [928, 295] on icon "button" at bounding box center [930, 299] width 9 height 9
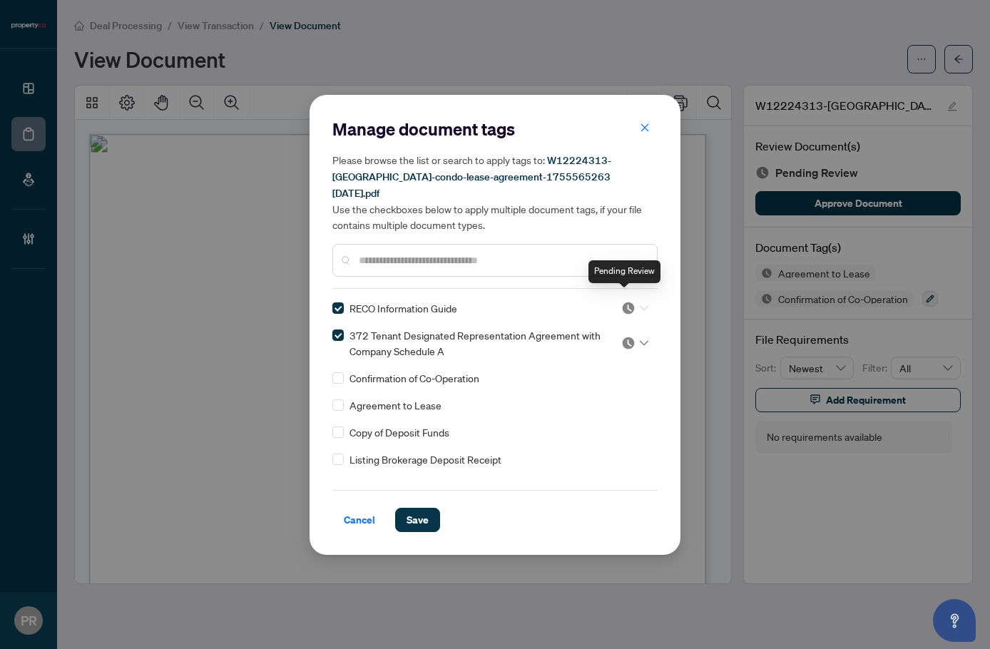
click at [622, 301] on img at bounding box center [628, 308] width 14 height 14
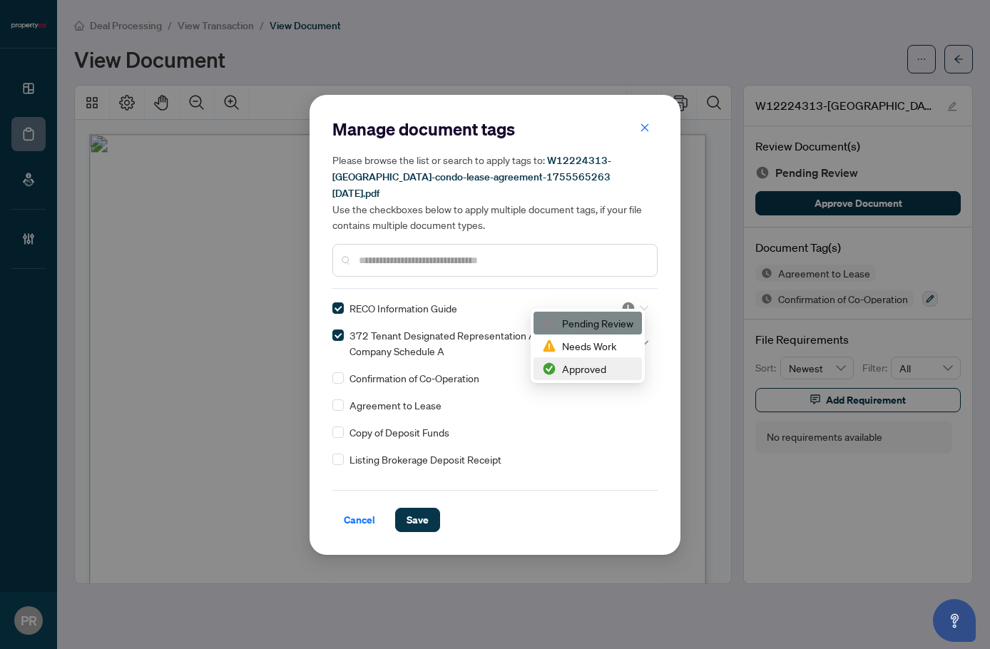
click at [608, 363] on div "Approved" at bounding box center [587, 369] width 91 height 16
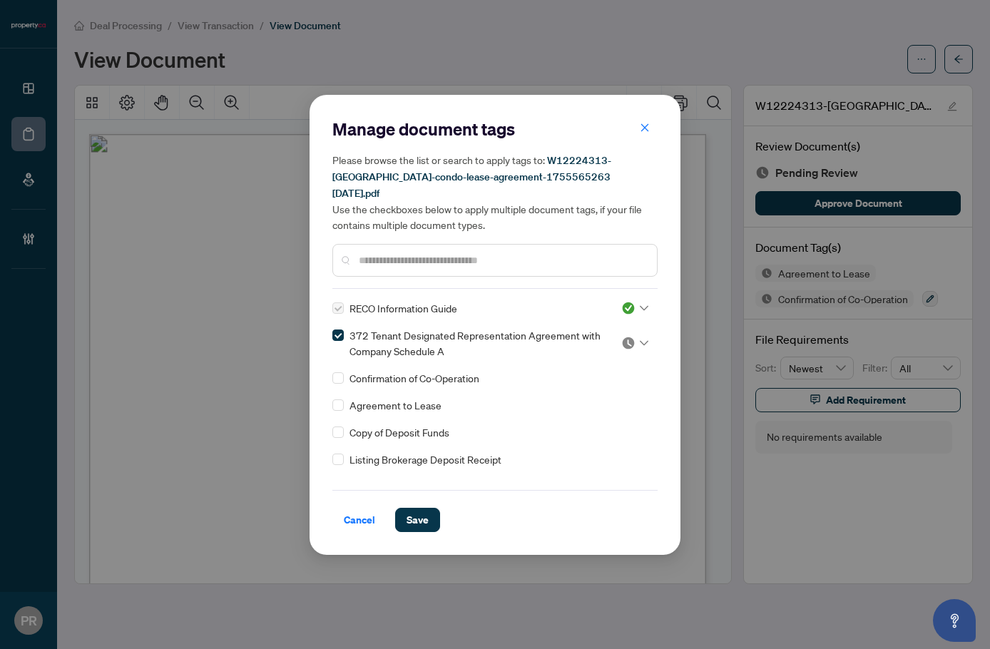
click at [623, 336] on img at bounding box center [628, 343] width 14 height 14
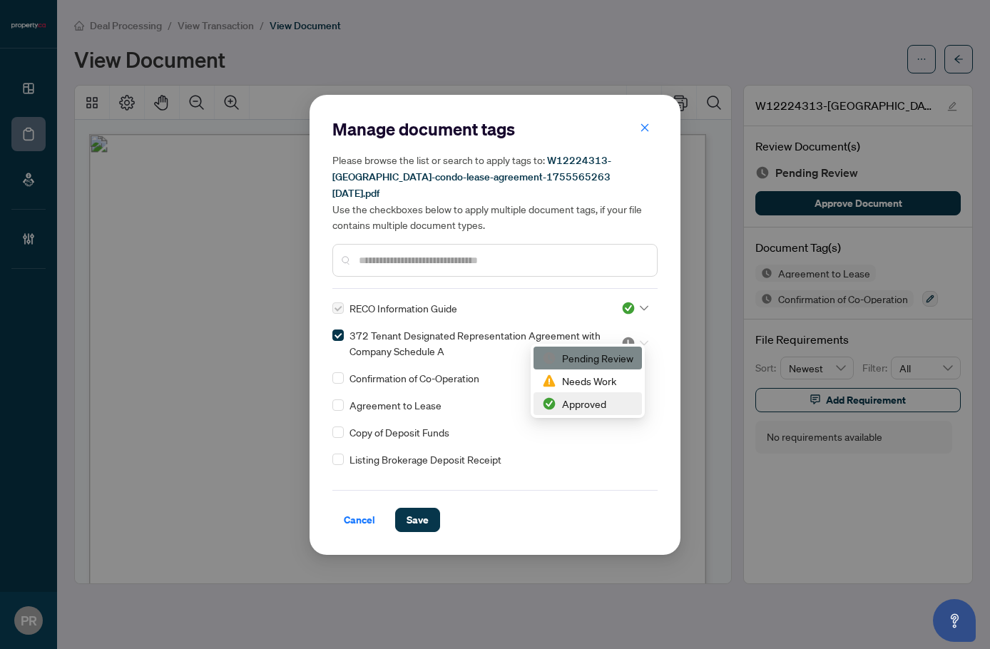
click at [605, 409] on div "Approved" at bounding box center [587, 404] width 91 height 16
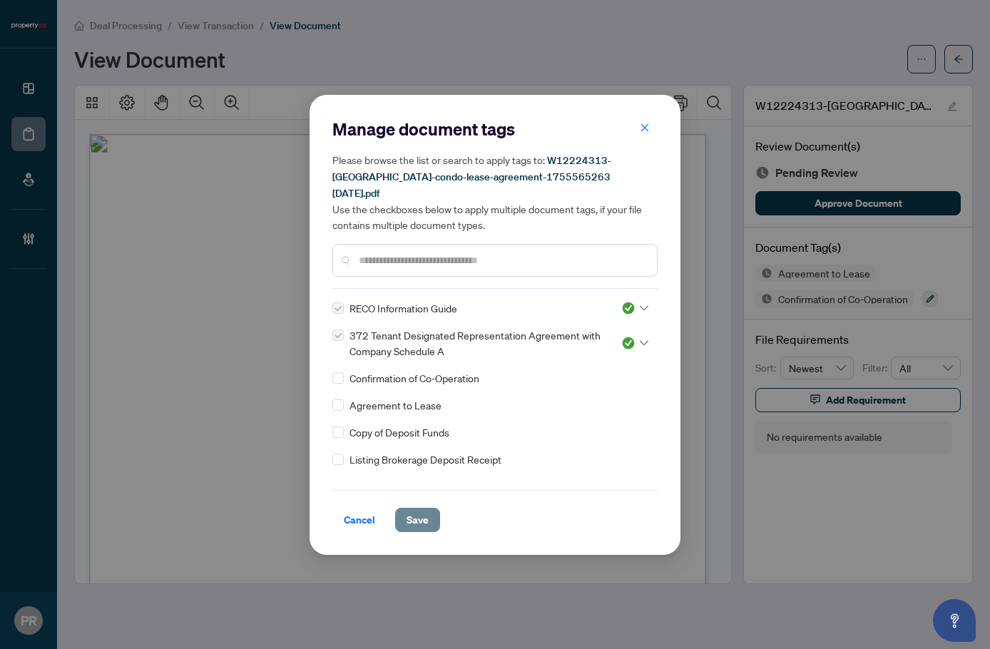
click at [409, 508] on span "Save" at bounding box center [417, 519] width 22 height 23
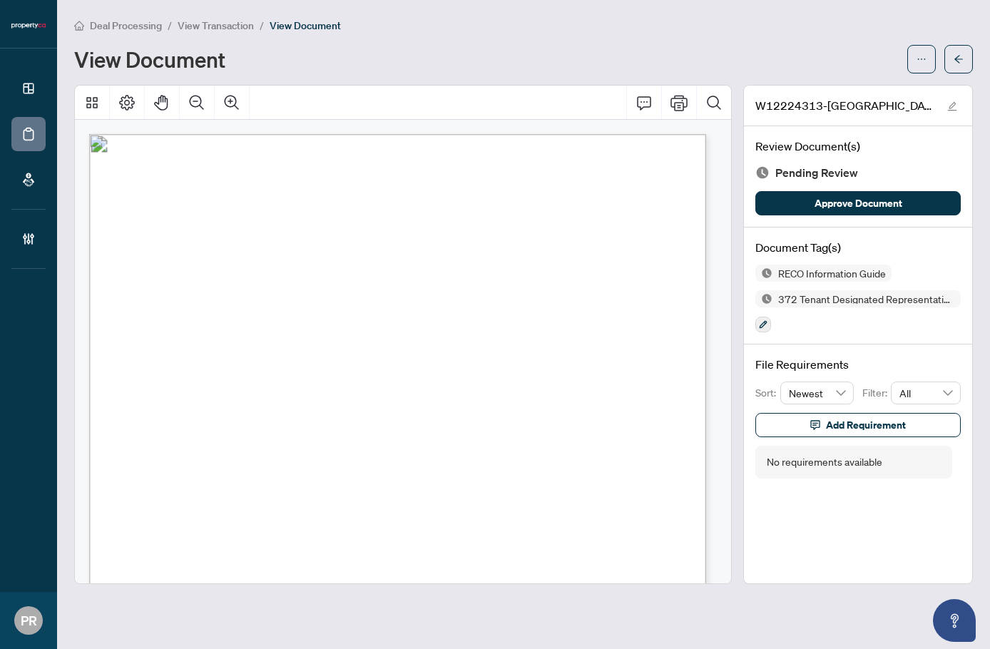
click at [185, 265] on span "Khashayar Delsoz Bahri & [PERSON_NAME] Chatroudi" at bounding box center [306, 261] width 270 height 15
click at [248, 262] on span "Khashayar Delsoz Bahri & Shabnam Fadaei Chatroudi" at bounding box center [306, 261] width 270 height 15
click at [275, 260] on span "Khashayar Delsoz Bahri & Shabnam Fadaei Chatroudi" at bounding box center [306, 261] width 270 height 15
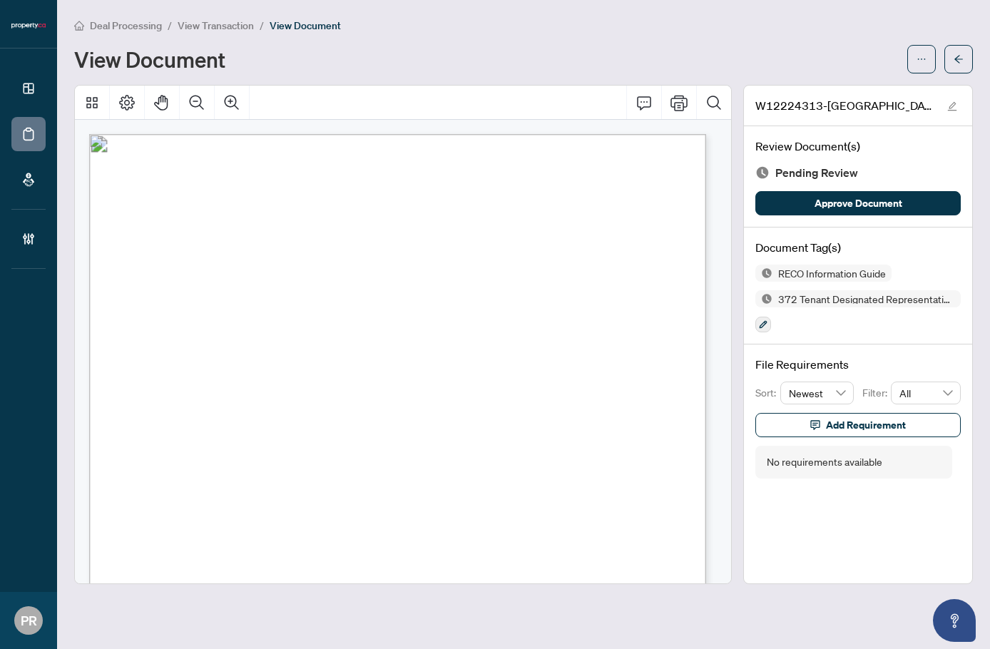
click at [275, 260] on span "Khashayar Delsoz Bahri & Shabnam Fadaei Chatroudi" at bounding box center [306, 261] width 270 height 15
click at [332, 258] on span "Khashayar Delsoz Bahri & Shabnam Fadaei Chatroudi" at bounding box center [306, 261] width 270 height 15
click at [366, 263] on span "Khashayar Delsoz Bahri & Shabnam Fadaei Chatroudi" at bounding box center [306, 261] width 270 height 15
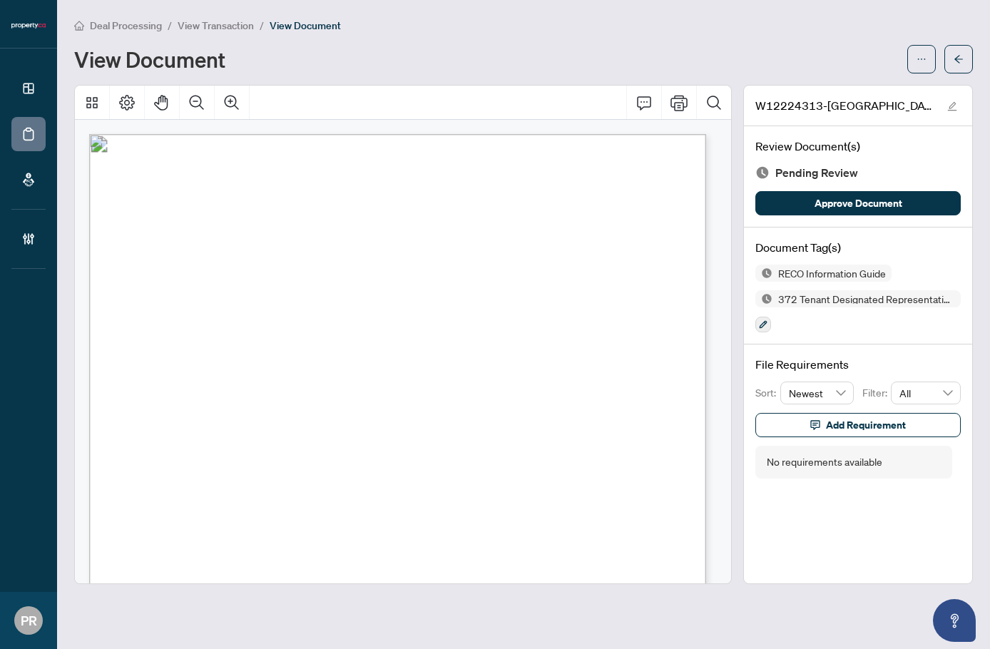
click at [416, 261] on span "Khashayar Delsoz Bahri & Shabnam Fadaei Chatroudi" at bounding box center [306, 261] width 270 height 15
click at [193, 278] on span "Diego Fernando Gavilanes Espinoza" at bounding box center [229, 282] width 89 height 15
click at [199, 279] on span "Diego Fernando Gavilanes Espinoza" at bounding box center [229, 282] width 89 height 15
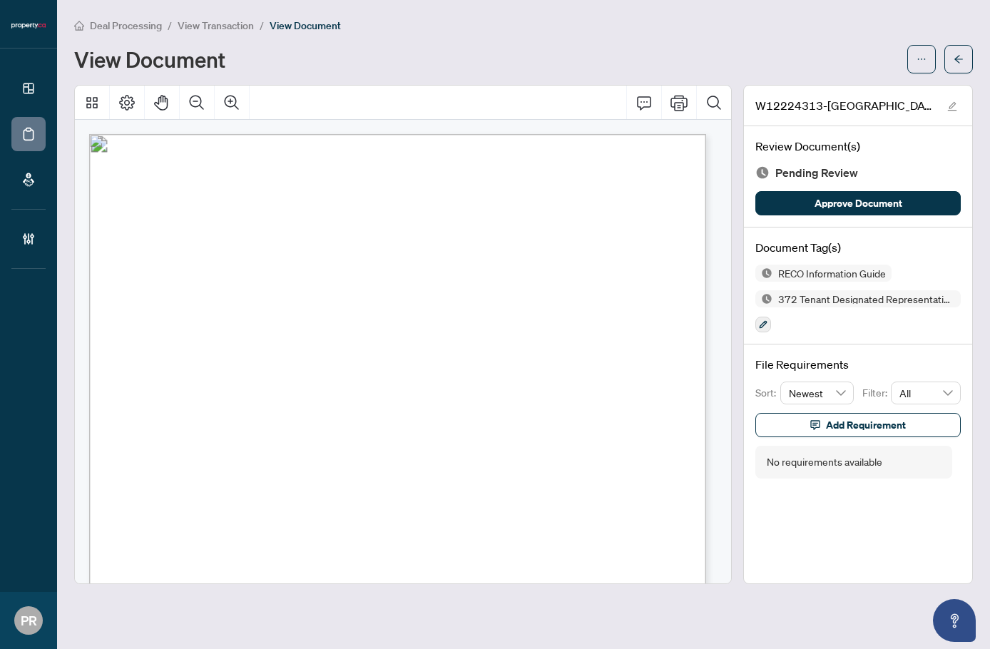
click at [199, 279] on span "Diego Fernando Gavilanes Espinoza" at bounding box center [229, 282] width 89 height 15
click at [240, 286] on span "Diego Fernando Gavilanes Espinoza" at bounding box center [229, 282] width 89 height 15
click at [275, 277] on span "Diego Fernando Gavilanes Espinoza" at bounding box center [229, 282] width 89 height 15
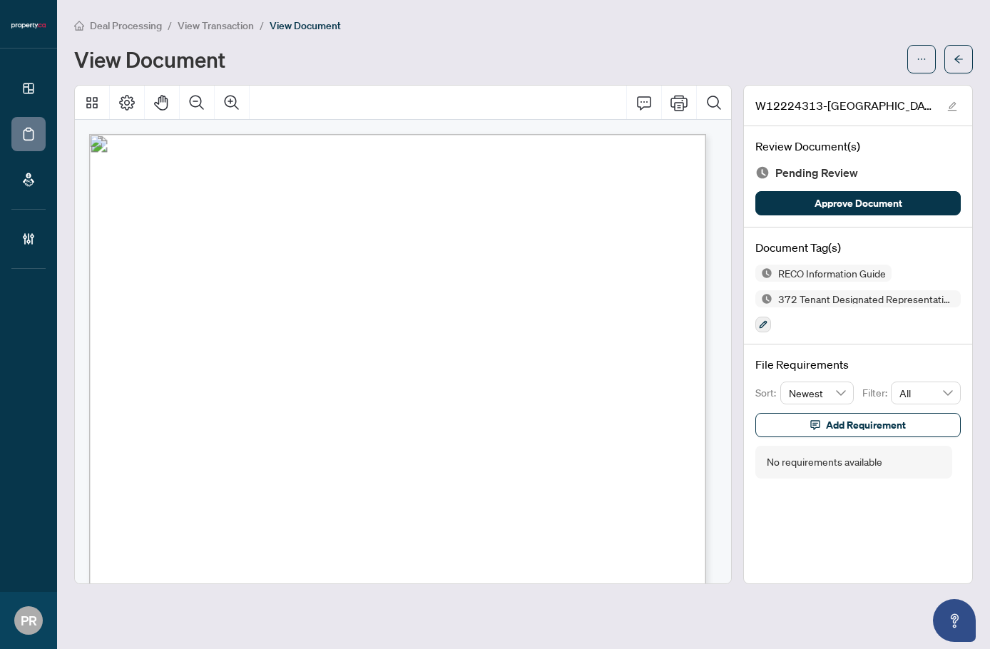
click at [275, 284] on span "Diego Fernando Gavilanes Espinoza" at bounding box center [229, 282] width 89 height 15
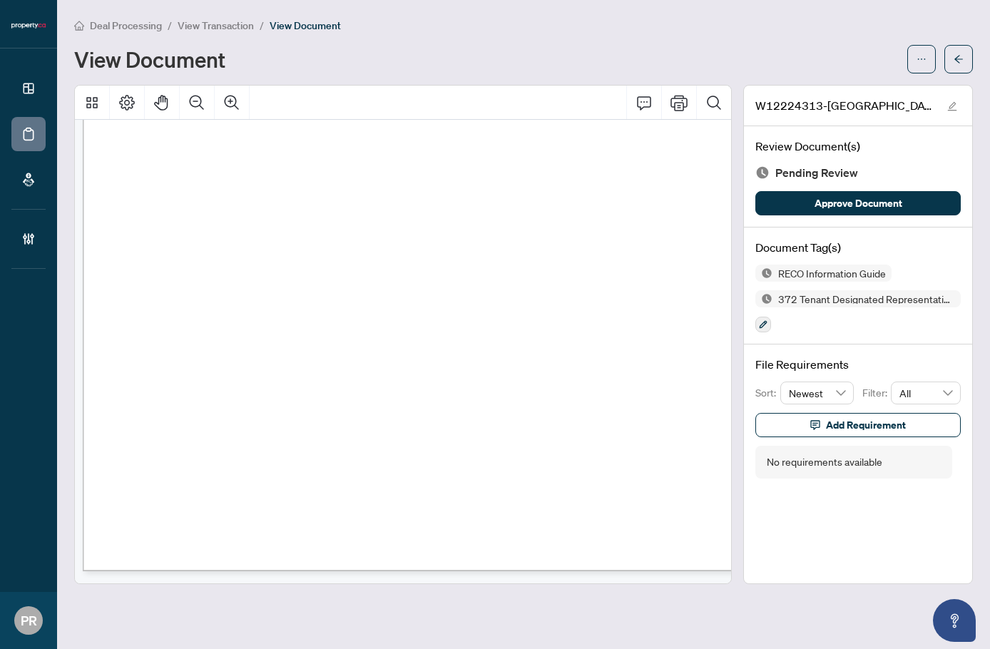
scroll to position [7558, 6]
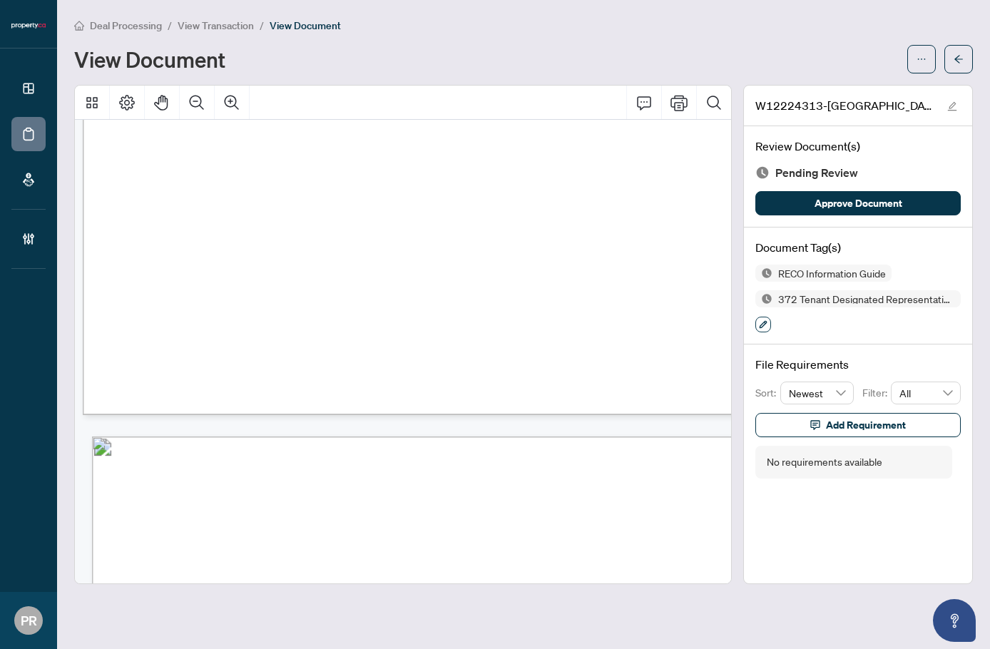
click at [765, 320] on icon "button" at bounding box center [763, 324] width 9 height 9
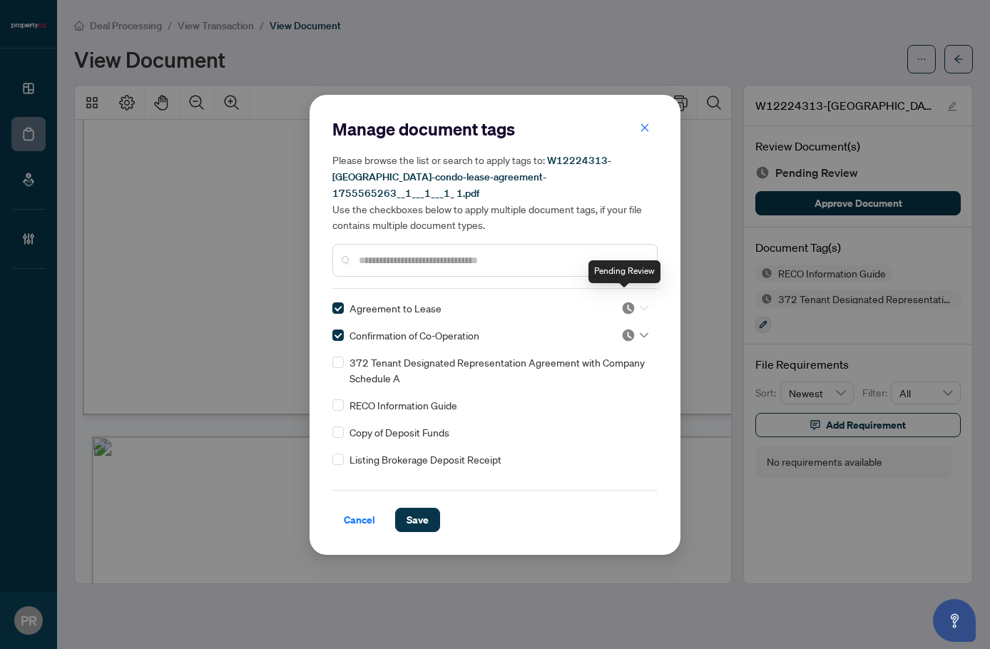
click at [621, 301] on img at bounding box center [628, 308] width 14 height 14
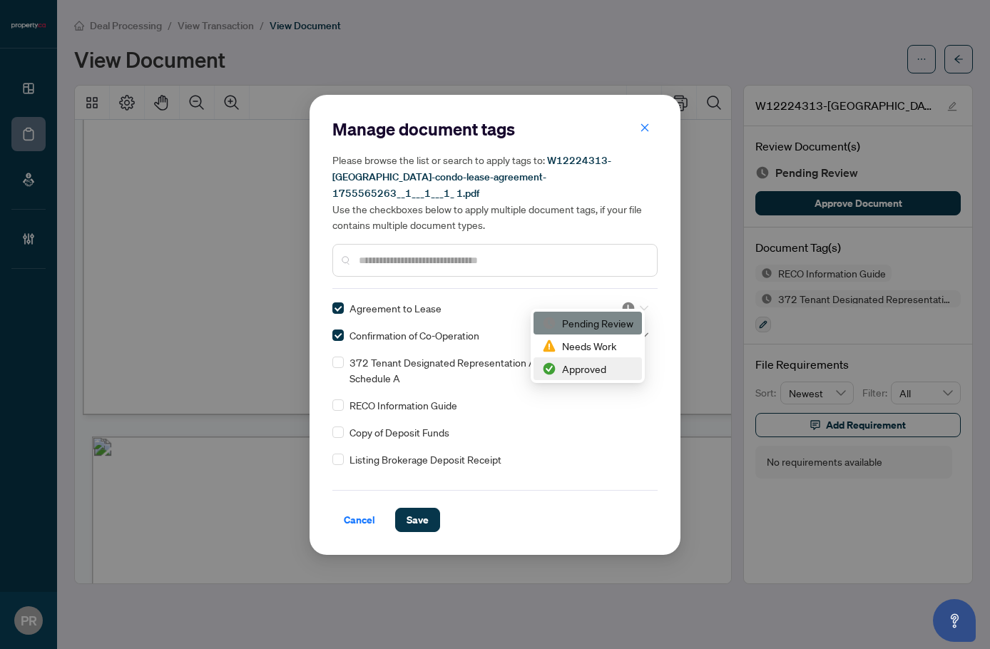
click at [613, 372] on div "Approved" at bounding box center [587, 369] width 91 height 16
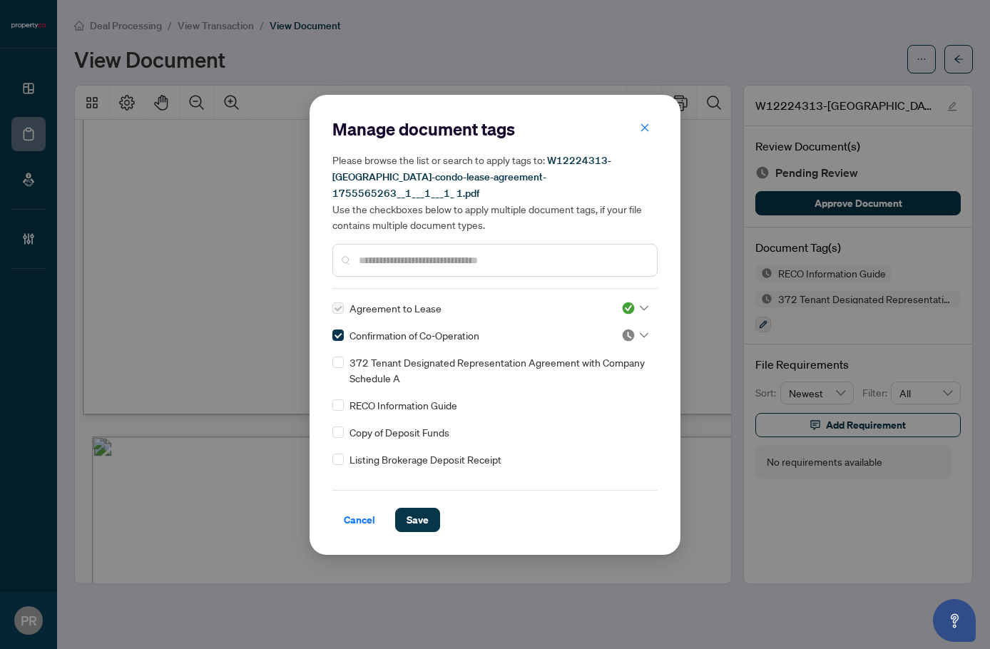
click at [625, 336] on body "Dashboard Deal Processing Mortgage Referrals Brokerage Management PR Puvitha Ra…" at bounding box center [495, 324] width 990 height 649
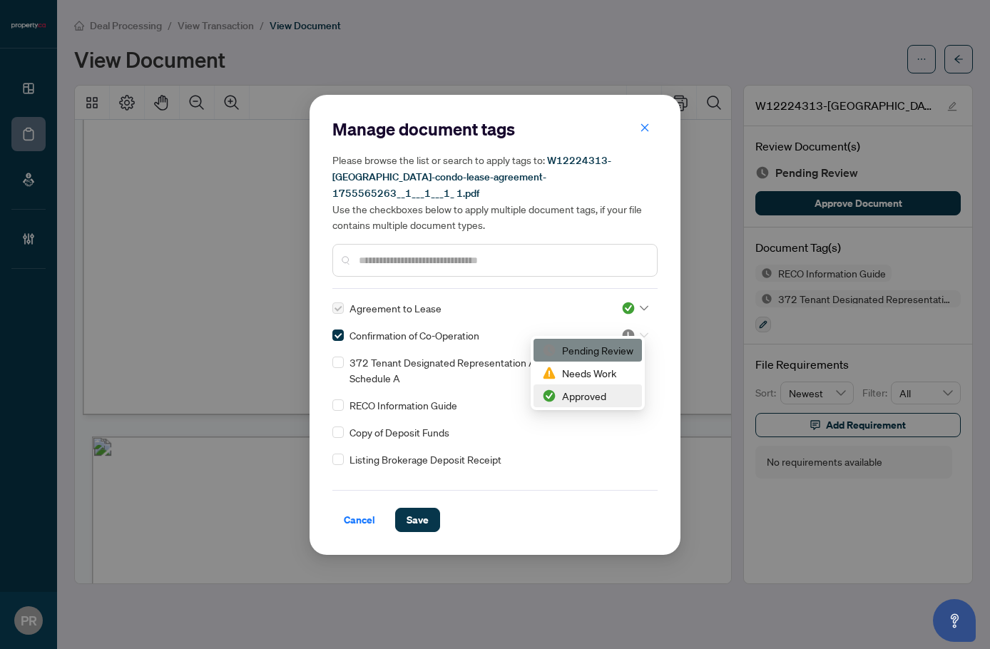
click at [595, 397] on div "Approved" at bounding box center [587, 396] width 91 height 16
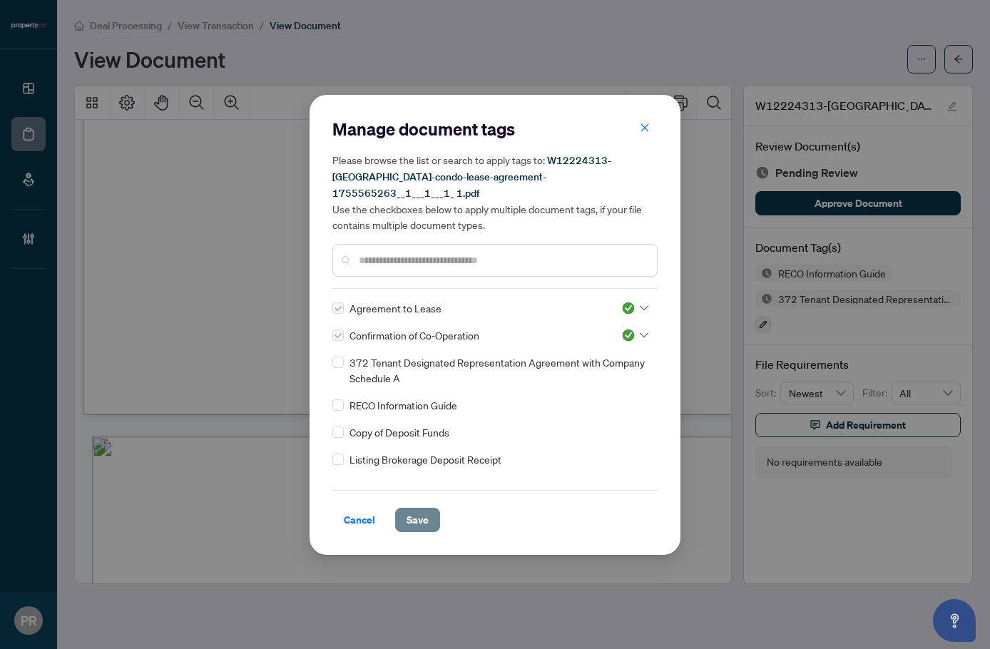
click at [427, 508] on span "Save" at bounding box center [417, 519] width 22 height 23
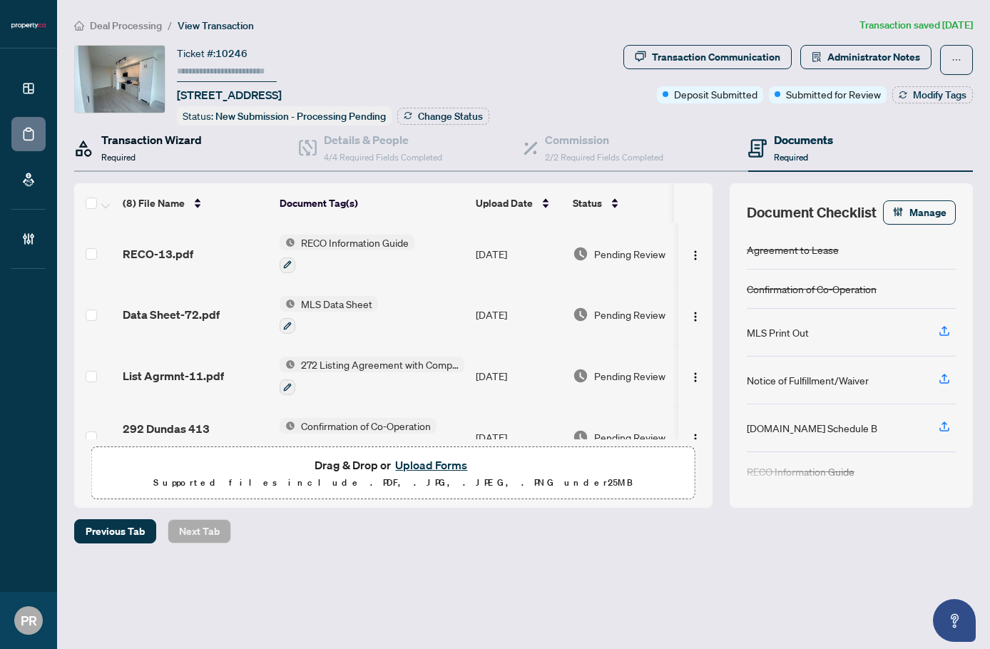
drag, startPoint x: 147, startPoint y: 158, endPoint x: 155, endPoint y: 157, distance: 7.9
click at [147, 158] on div "Transaction Wizard Required" at bounding box center [151, 148] width 101 height 34
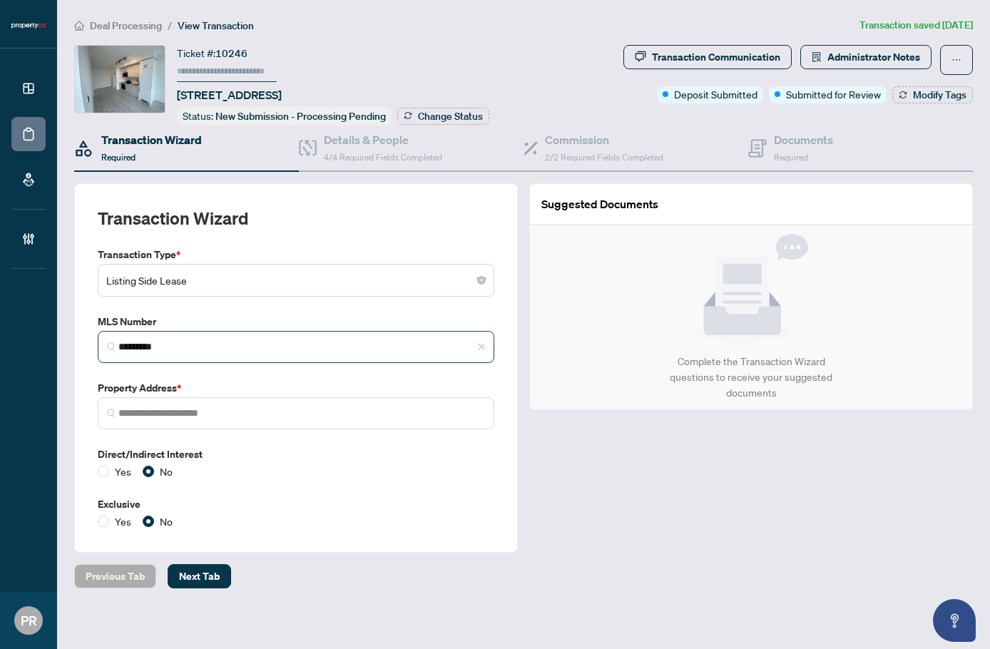
type input "**********"
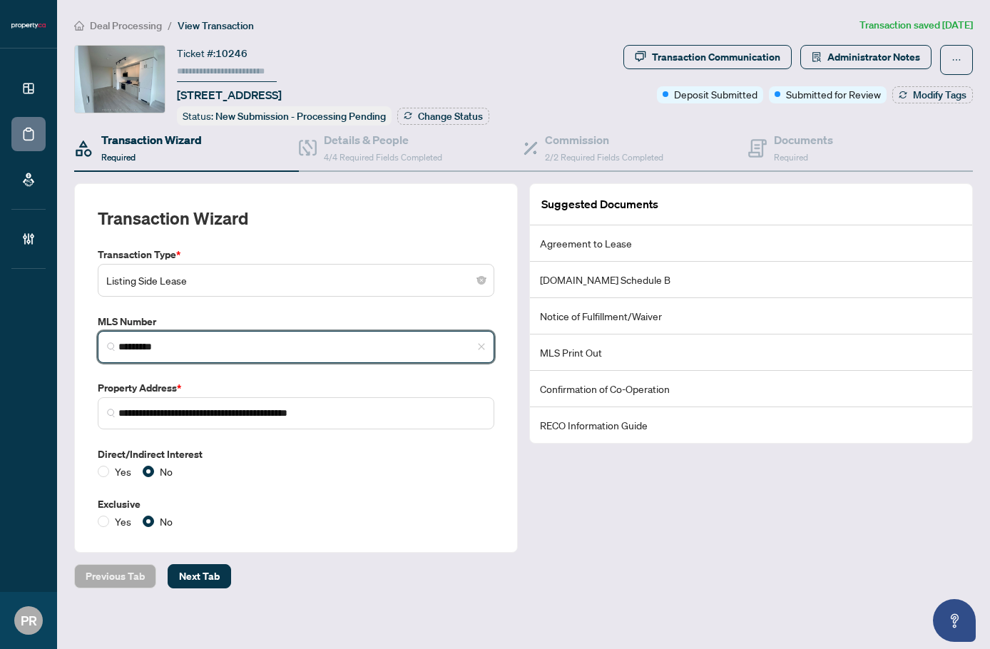
click at [192, 347] on input "*********" at bounding box center [301, 346] width 367 height 15
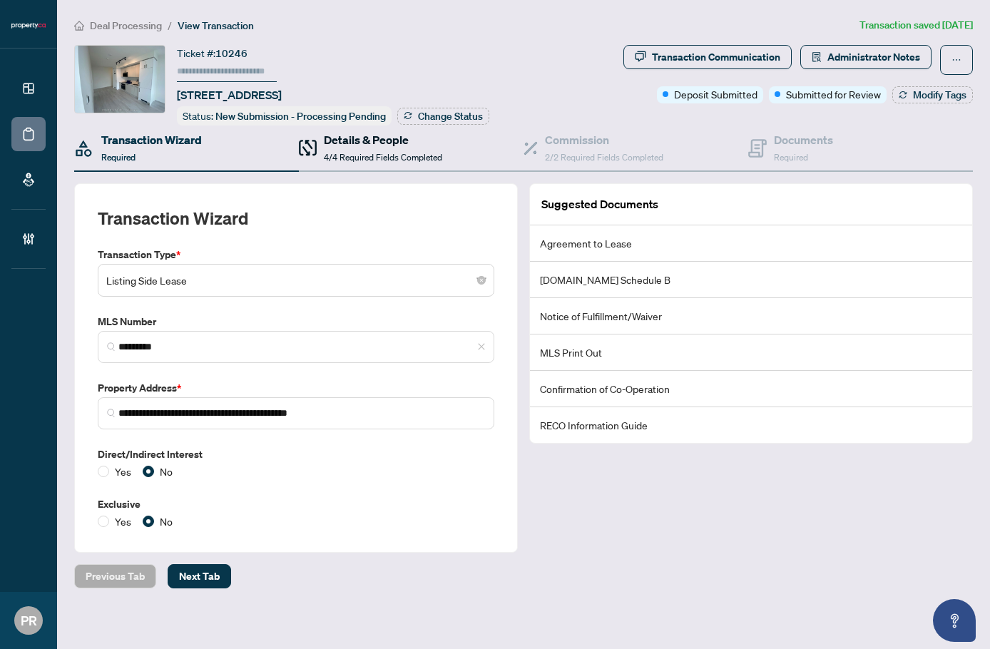
click at [355, 143] on h4 "Details & People" at bounding box center [383, 139] width 118 height 17
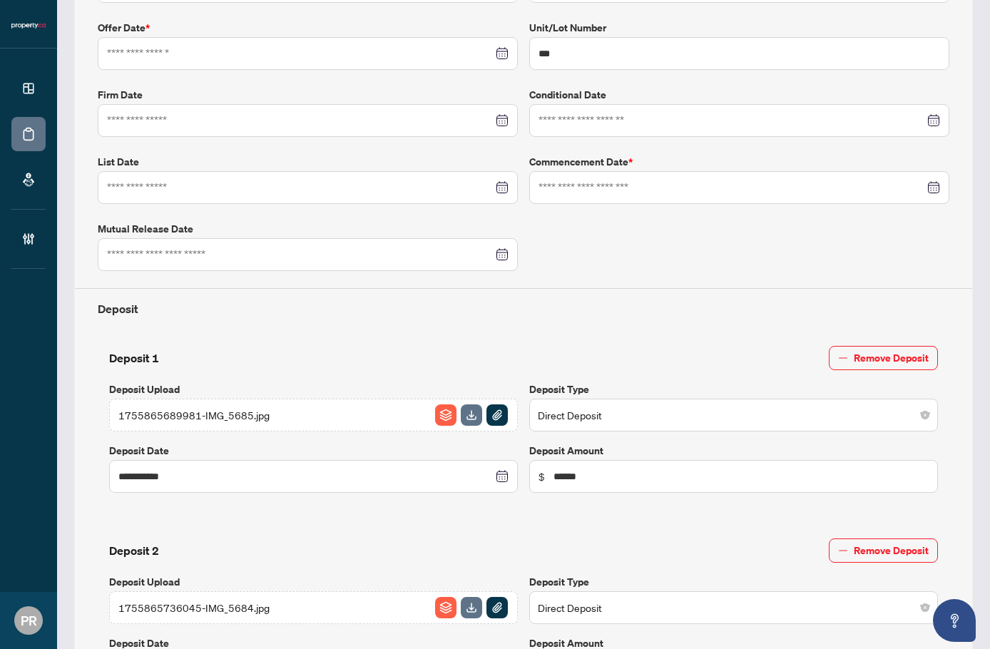
type input "**********"
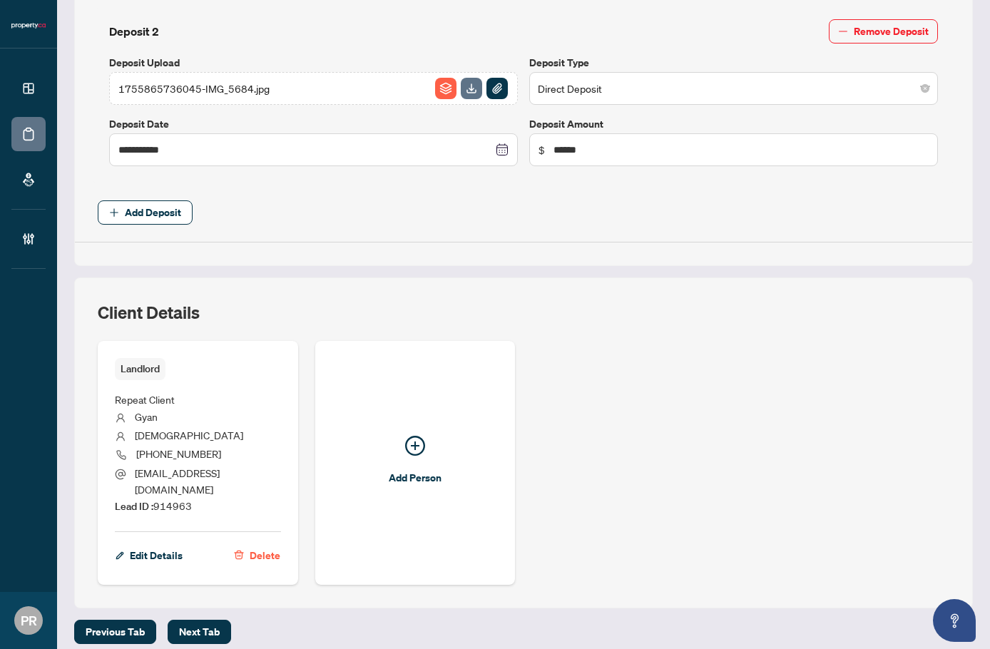
scroll to position [857, 0]
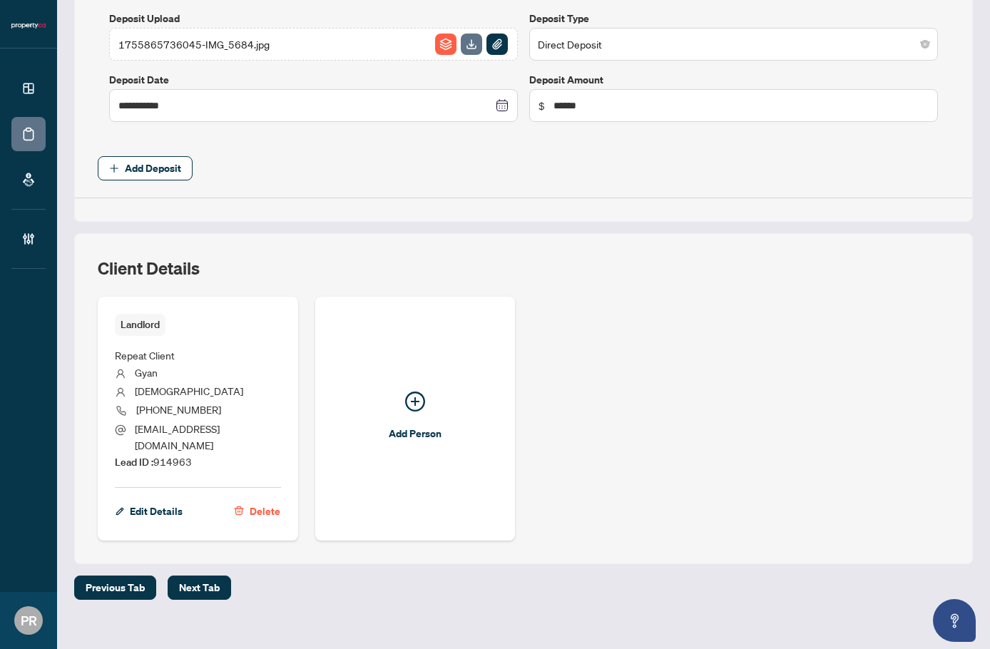
click at [175, 455] on span "Lead ID : 914963" at bounding box center [153, 461] width 77 height 13
copy span "914963"
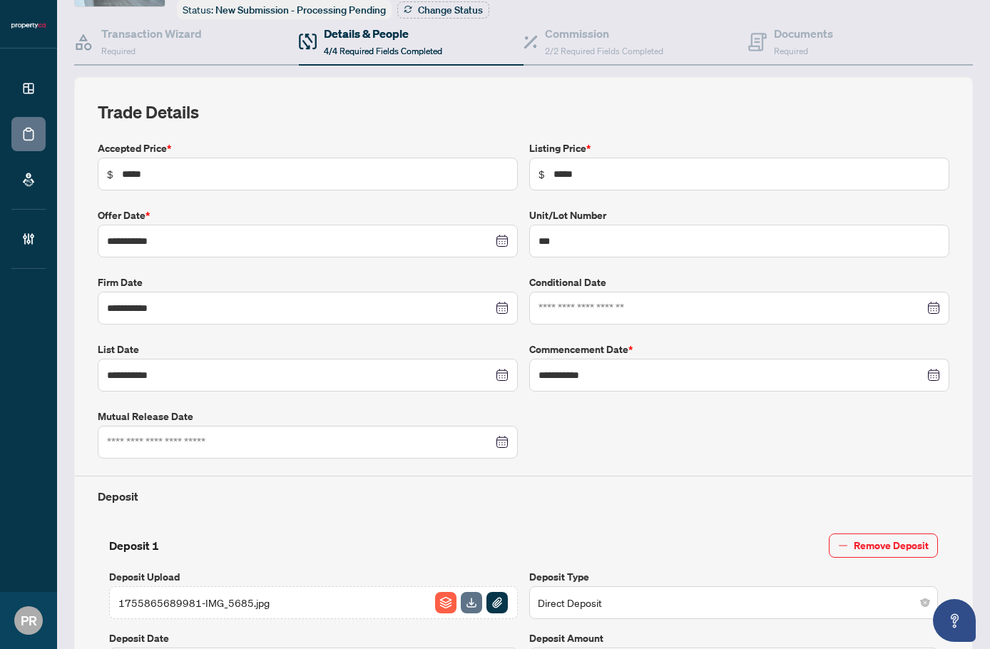
scroll to position [0, 0]
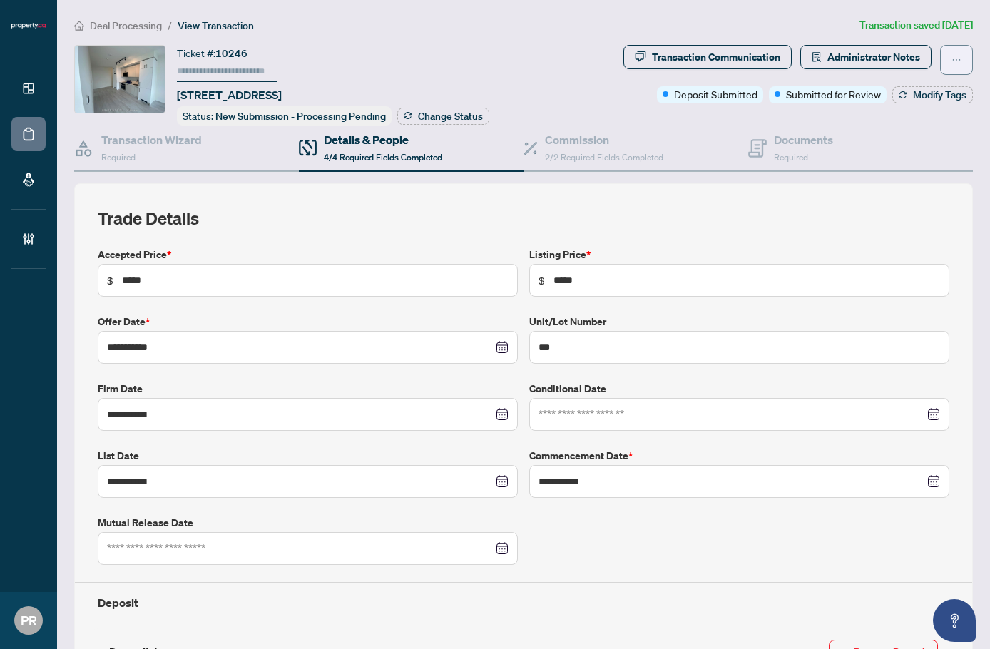
click at [951, 67] on span "button" at bounding box center [956, 59] width 10 height 23
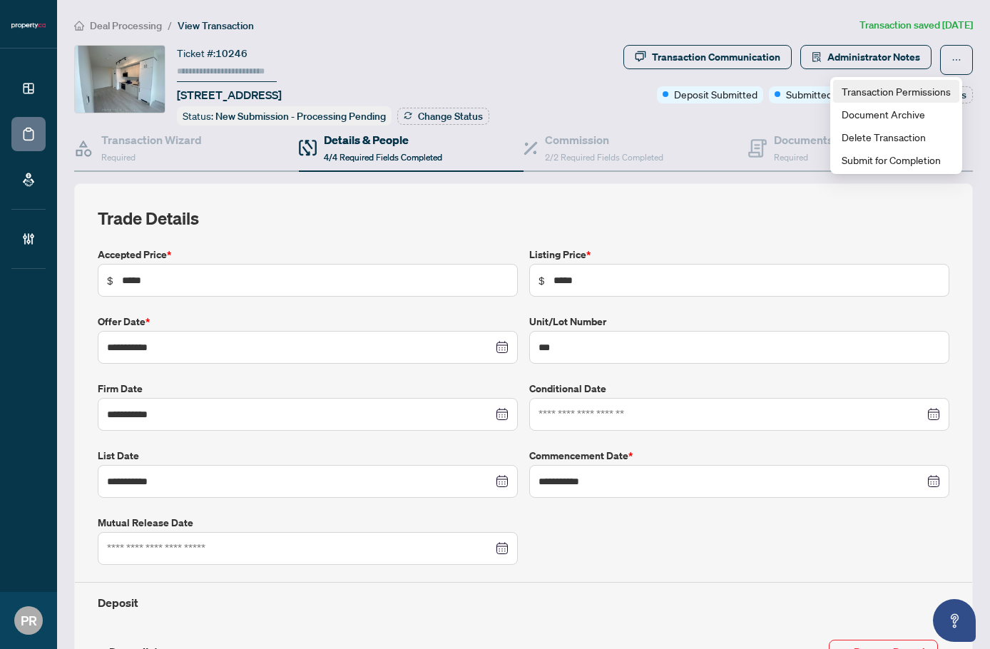
click at [901, 86] on span "Transaction Permissions" at bounding box center [895, 91] width 109 height 16
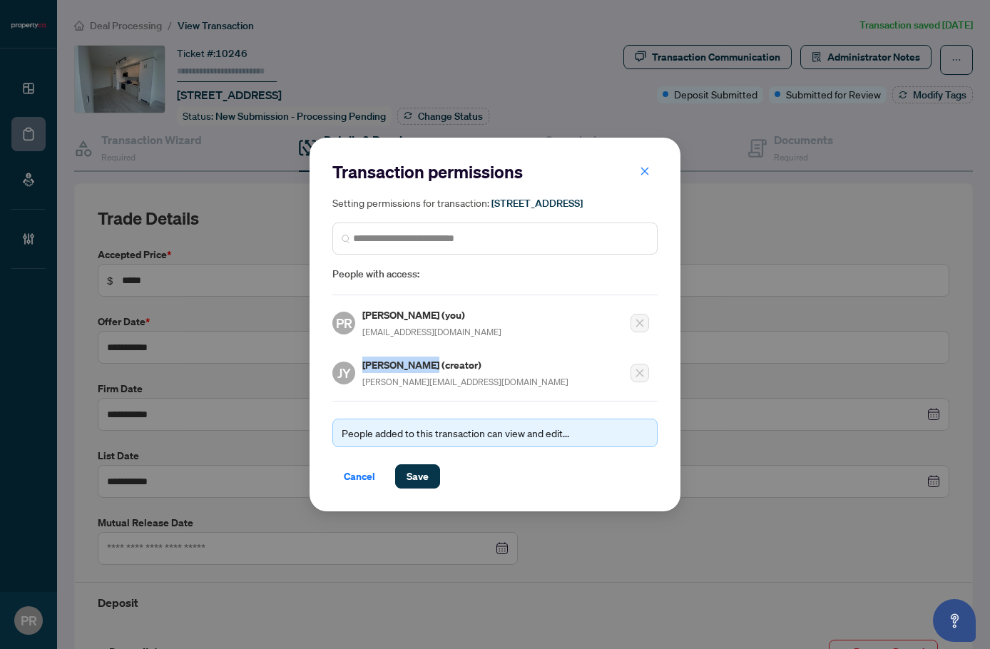
drag, startPoint x: 362, startPoint y: 374, endPoint x: 426, endPoint y: 372, distance: 64.2
click at [426, 372] on div "[PERSON_NAME] (creator) [PERSON_NAME][EMAIL_ADDRESS][DOMAIN_NAME]" at bounding box center [450, 373] width 236 height 33
copy h5 "[PERSON_NAME]"
click at [364, 488] on button "Cancel" at bounding box center [359, 476] width 54 height 24
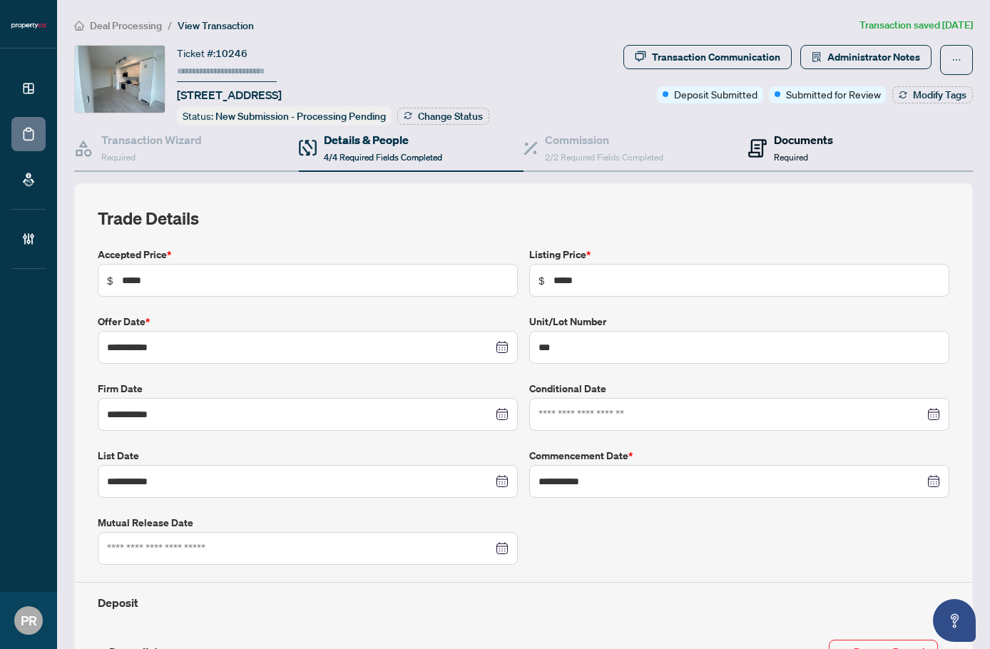
click at [763, 143] on div "Documents Required" at bounding box center [790, 148] width 85 height 34
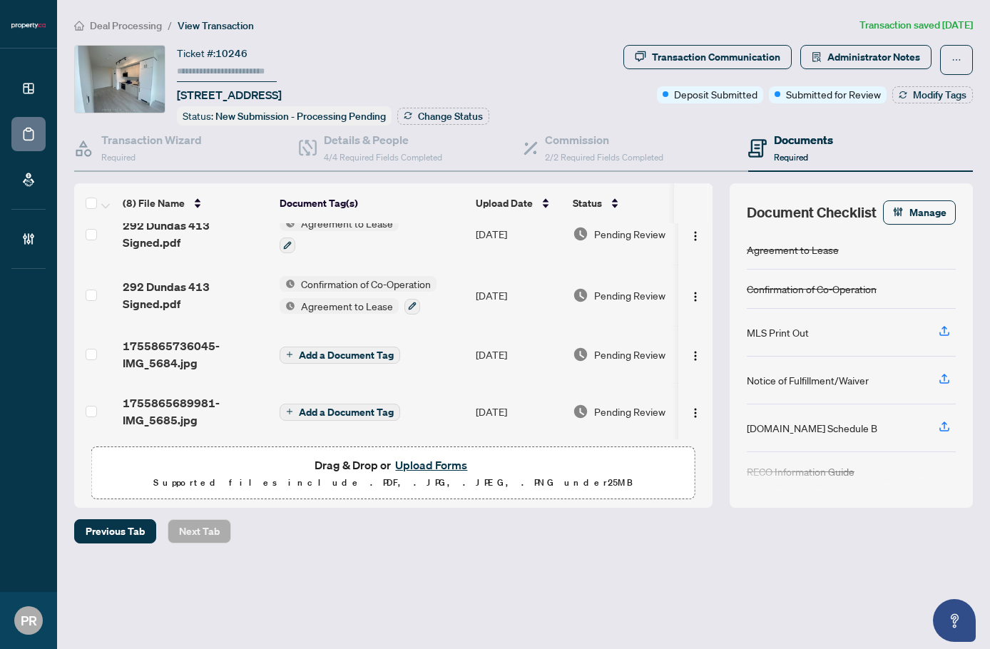
scroll to position [268, 0]
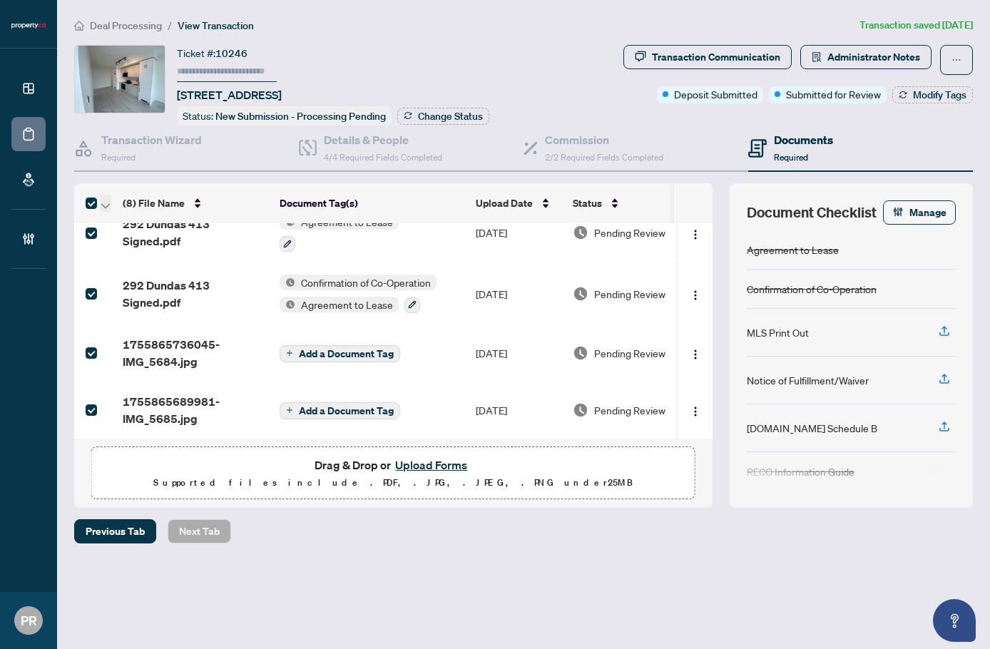
click at [106, 203] on icon "button" at bounding box center [105, 206] width 9 height 6
click at [146, 220] on span "Open Selected in New Tab(s)" at bounding box center [174, 227] width 127 height 16
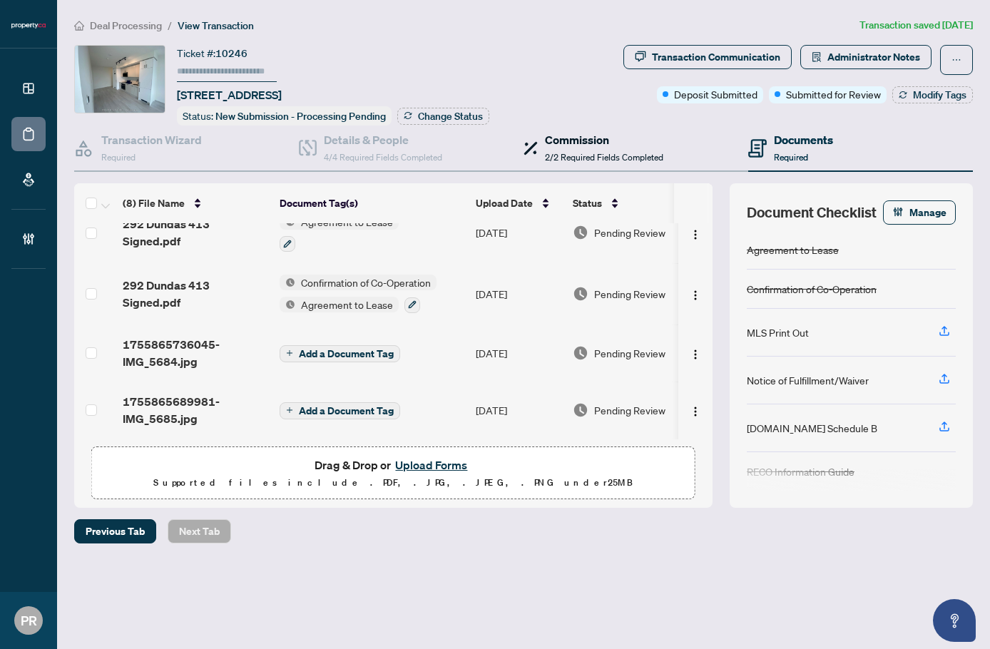
click at [635, 152] on span "2/2 Required Fields Completed" at bounding box center [604, 157] width 118 height 11
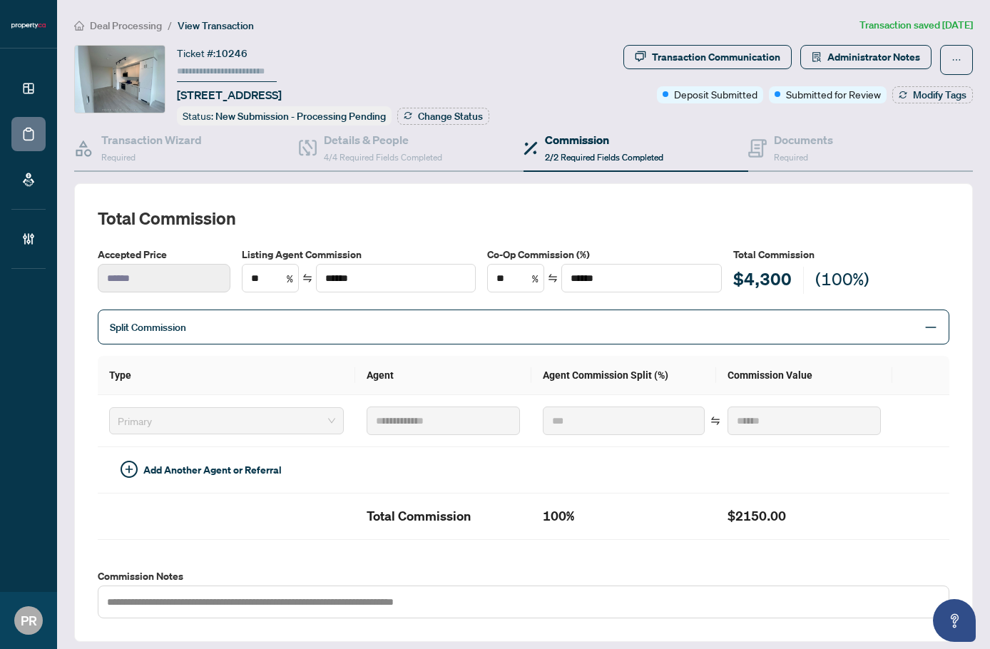
click at [133, 25] on span "Deal Processing" at bounding box center [126, 25] width 72 height 13
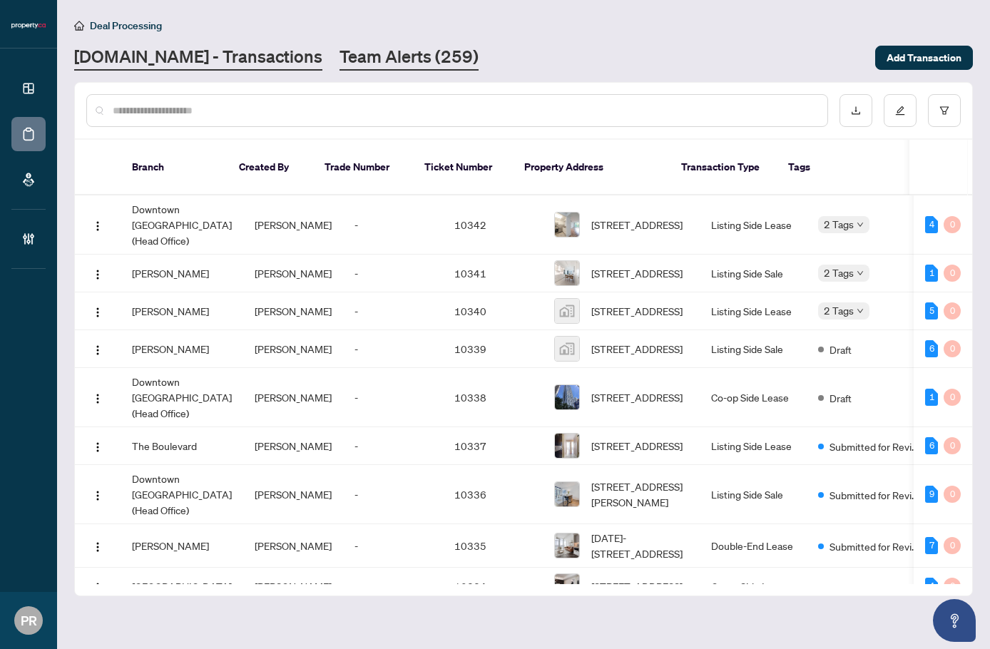
click at [359, 59] on link "Team Alerts (259)" at bounding box center [408, 58] width 139 height 26
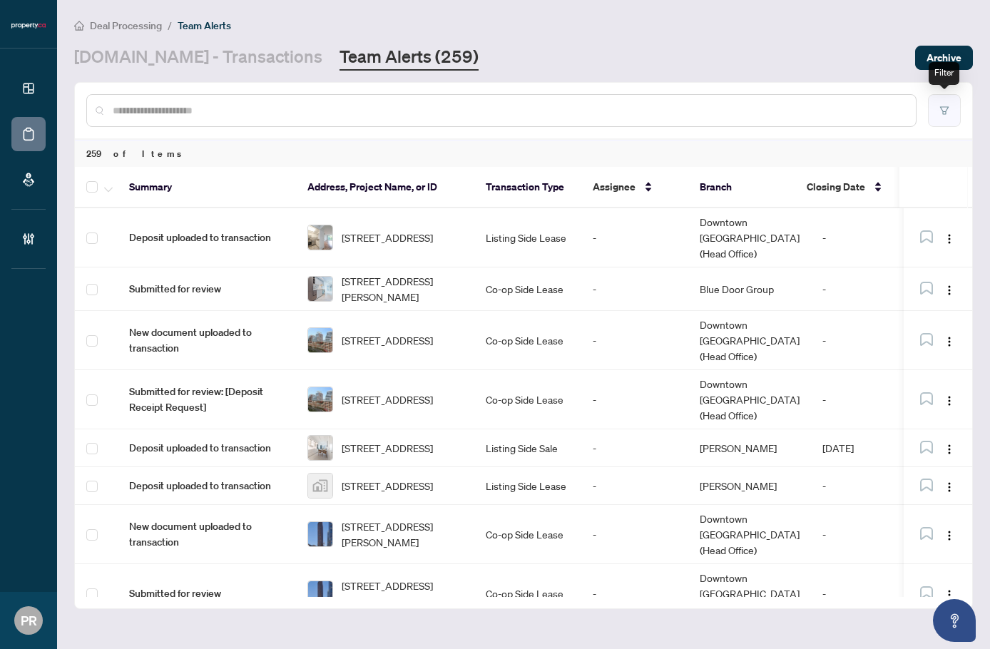
click at [941, 113] on icon "filter" at bounding box center [944, 111] width 10 height 10
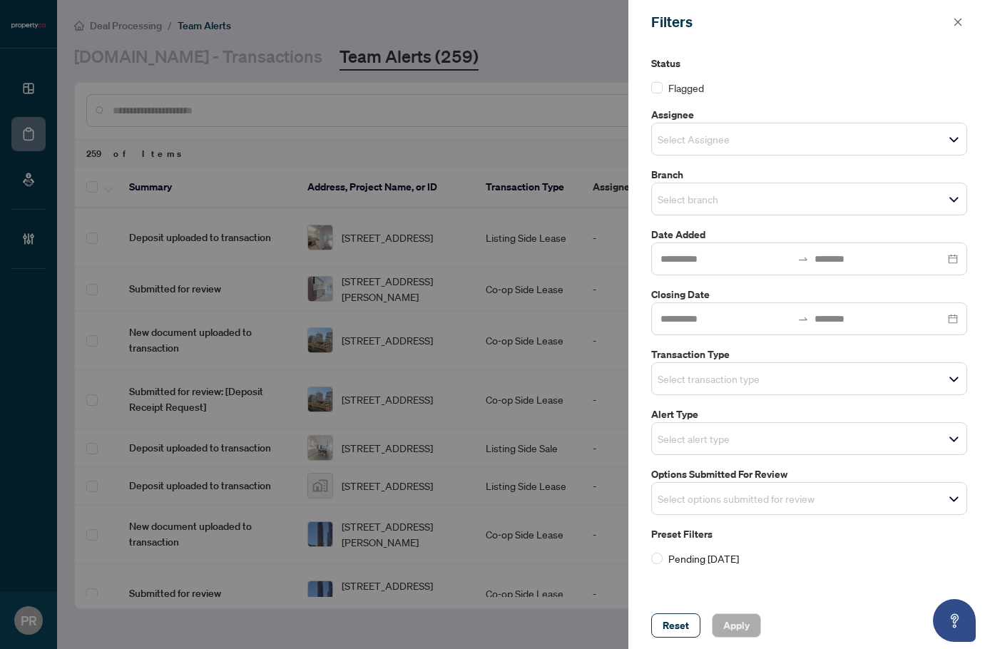
click at [749, 484] on div "Select options submitted for review" at bounding box center [809, 498] width 316 height 33
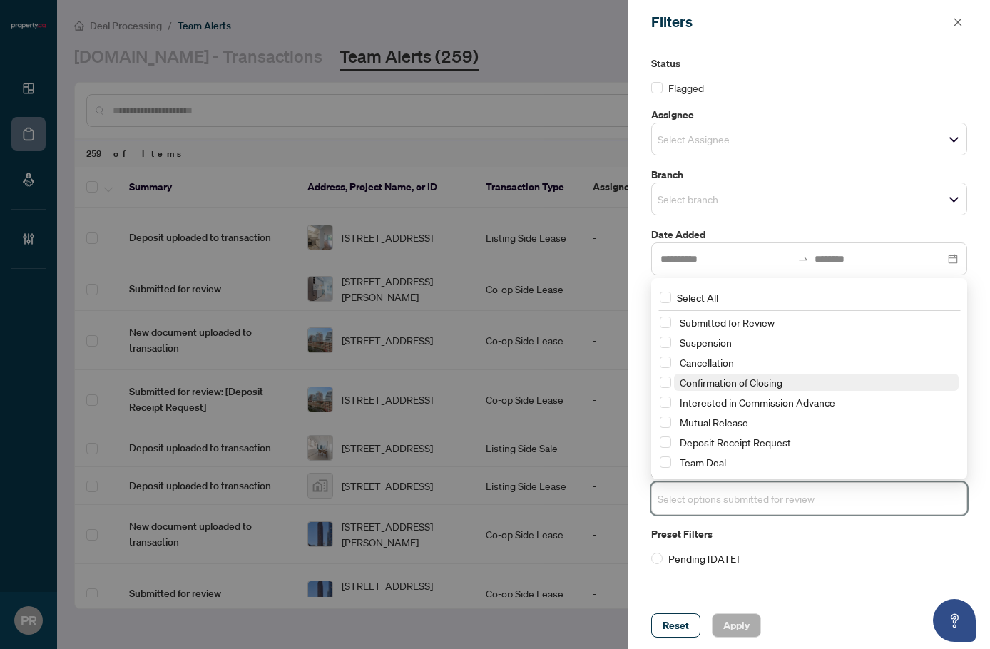
click at [764, 379] on span "Confirmation of Closing" at bounding box center [731, 382] width 103 height 13
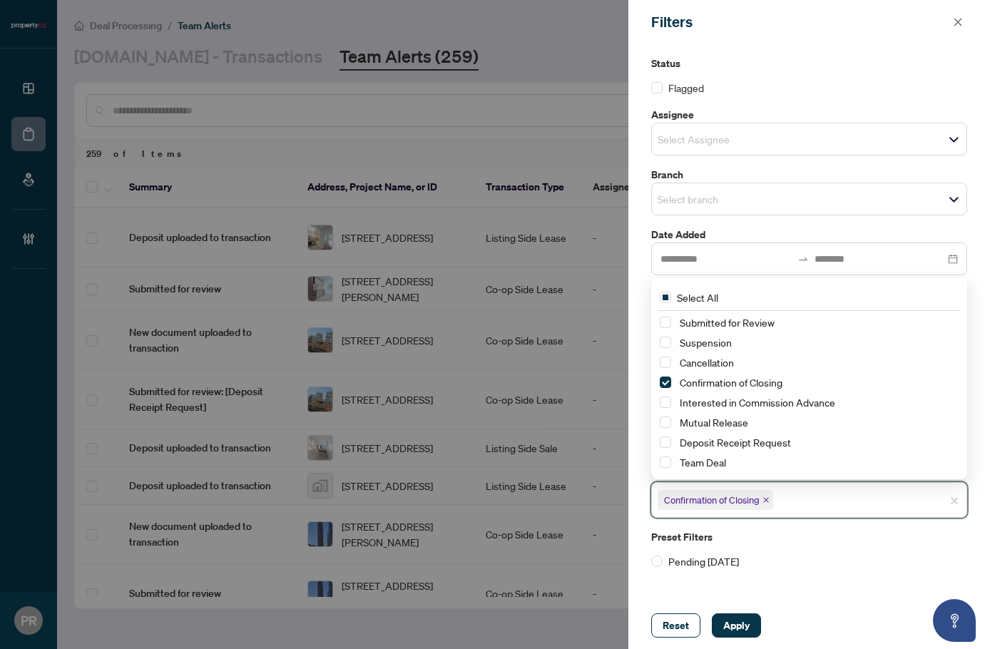
click at [789, 546] on div "Preset Filters Pending [DATE]" at bounding box center [809, 549] width 316 height 40
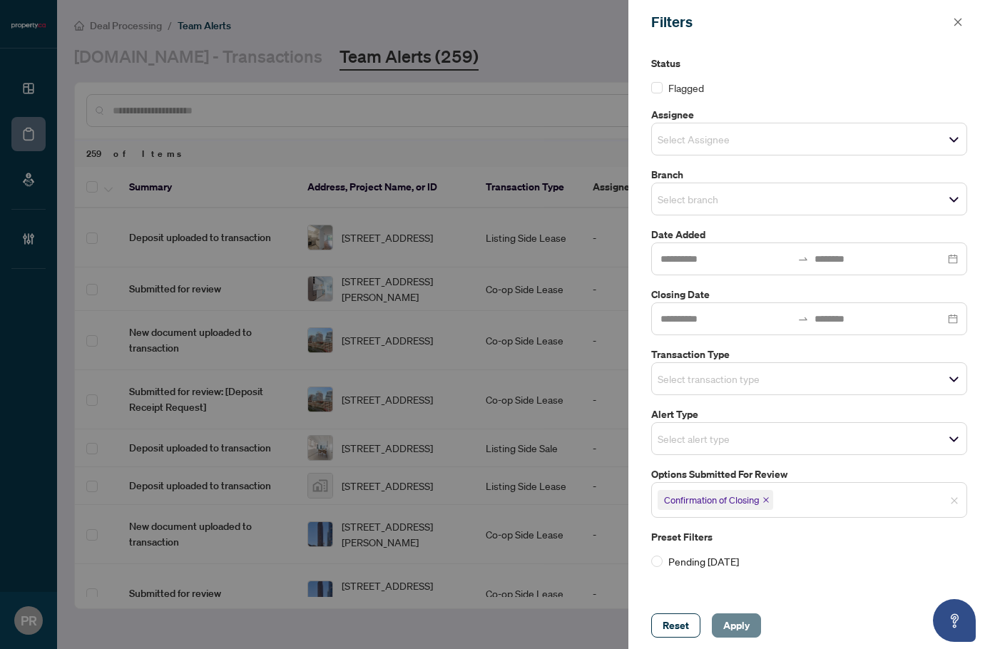
click at [747, 614] on span "Apply" at bounding box center [736, 625] width 26 height 23
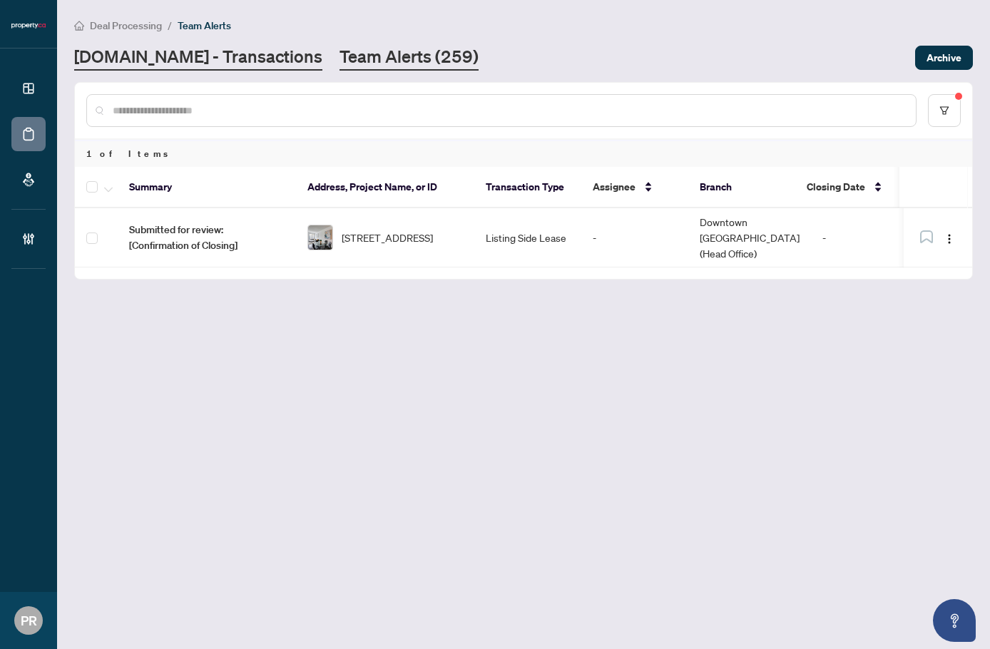
click at [170, 48] on link "[DOMAIN_NAME] - Transactions" at bounding box center [198, 58] width 248 height 26
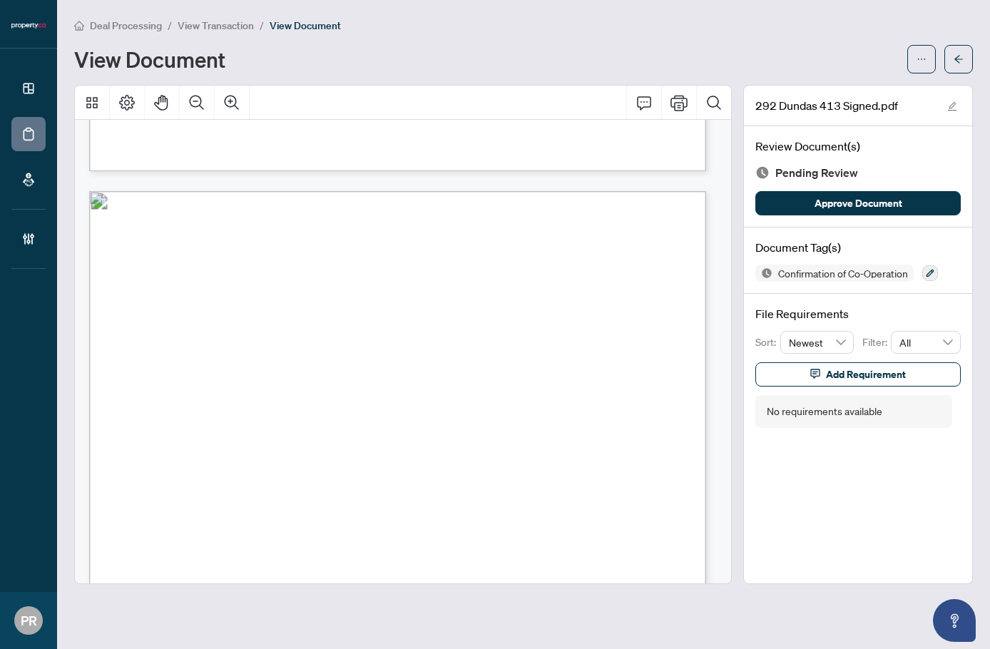
scroll to position [1711, 0]
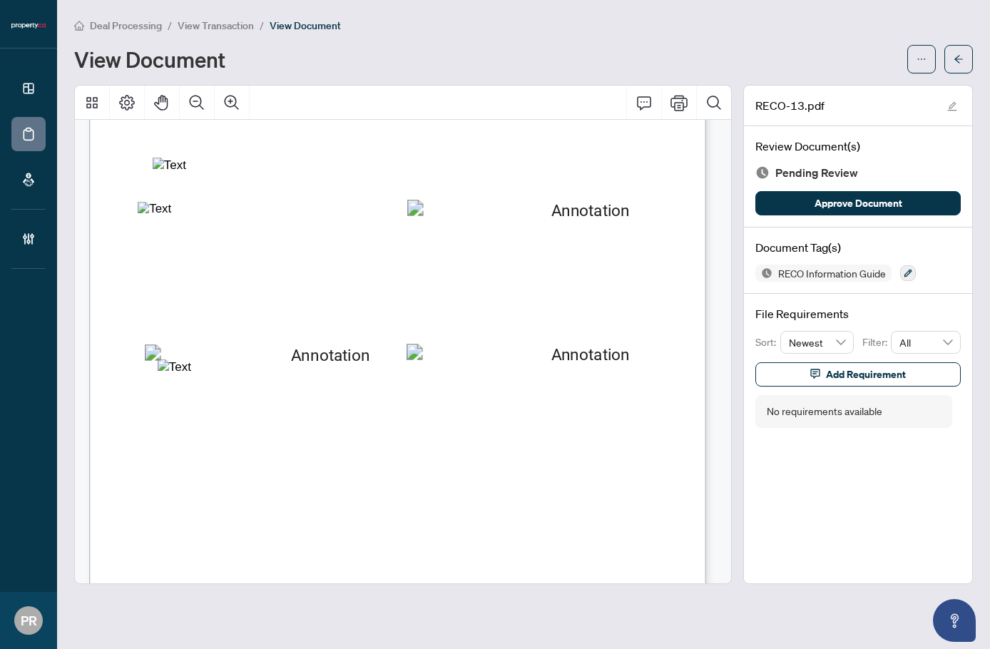
scroll to position [9971, 0]
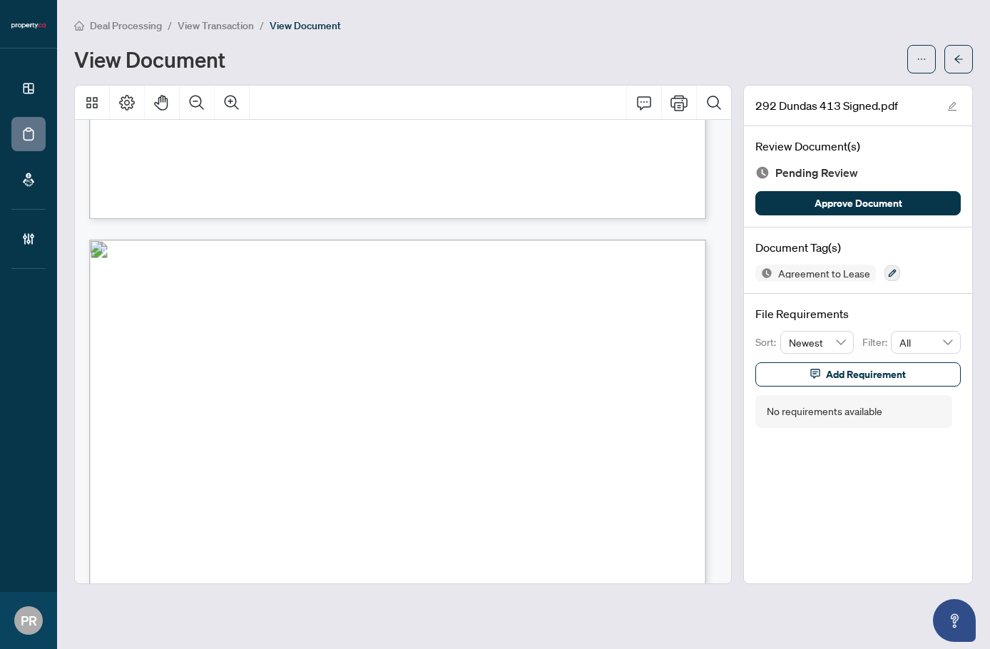
scroll to position [998, 0]
